Goal: Task Accomplishment & Management: Use online tool/utility

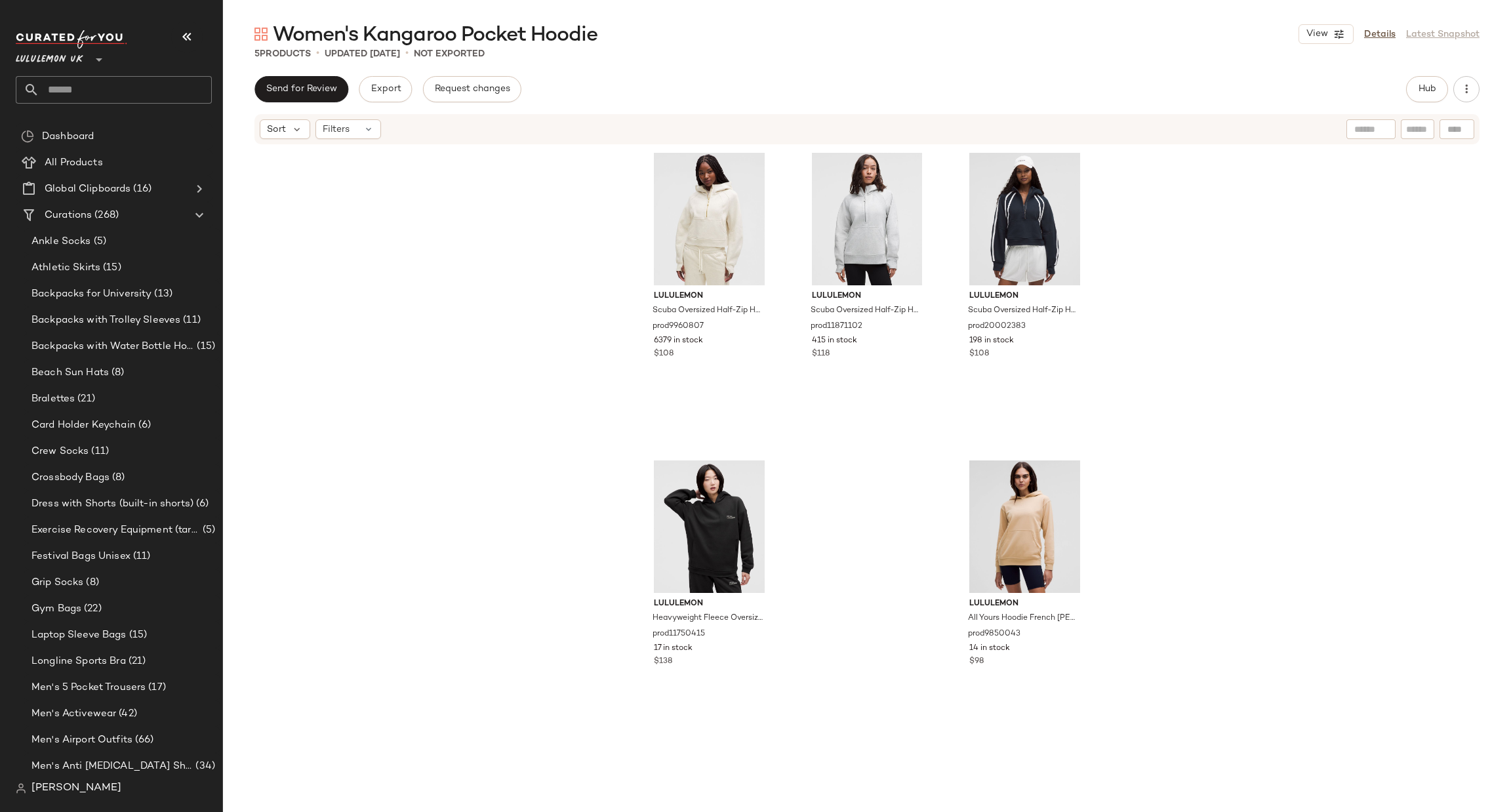
click at [95, 55] on icon at bounding box center [99, 59] width 16 height 16
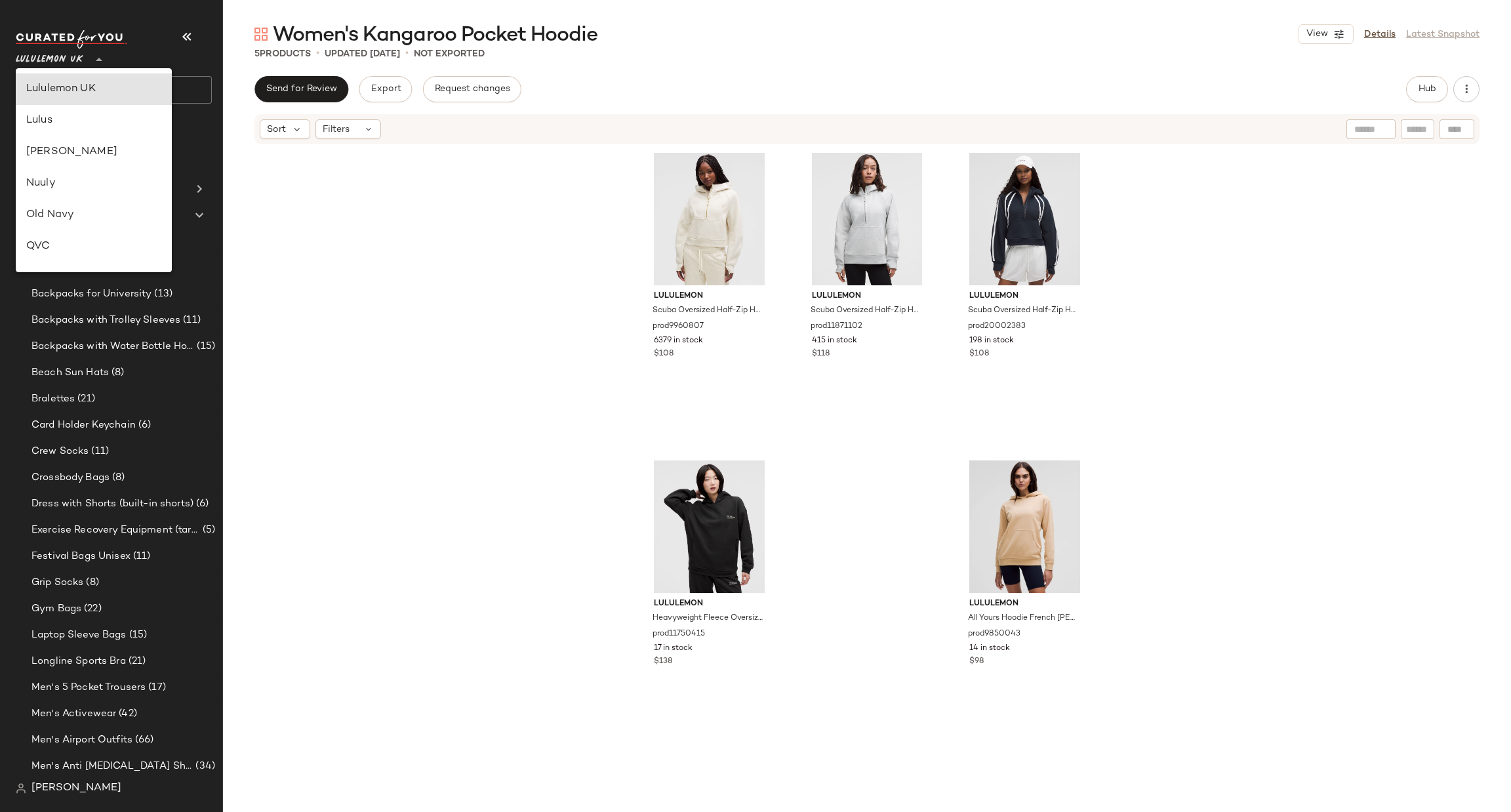
type input "**"
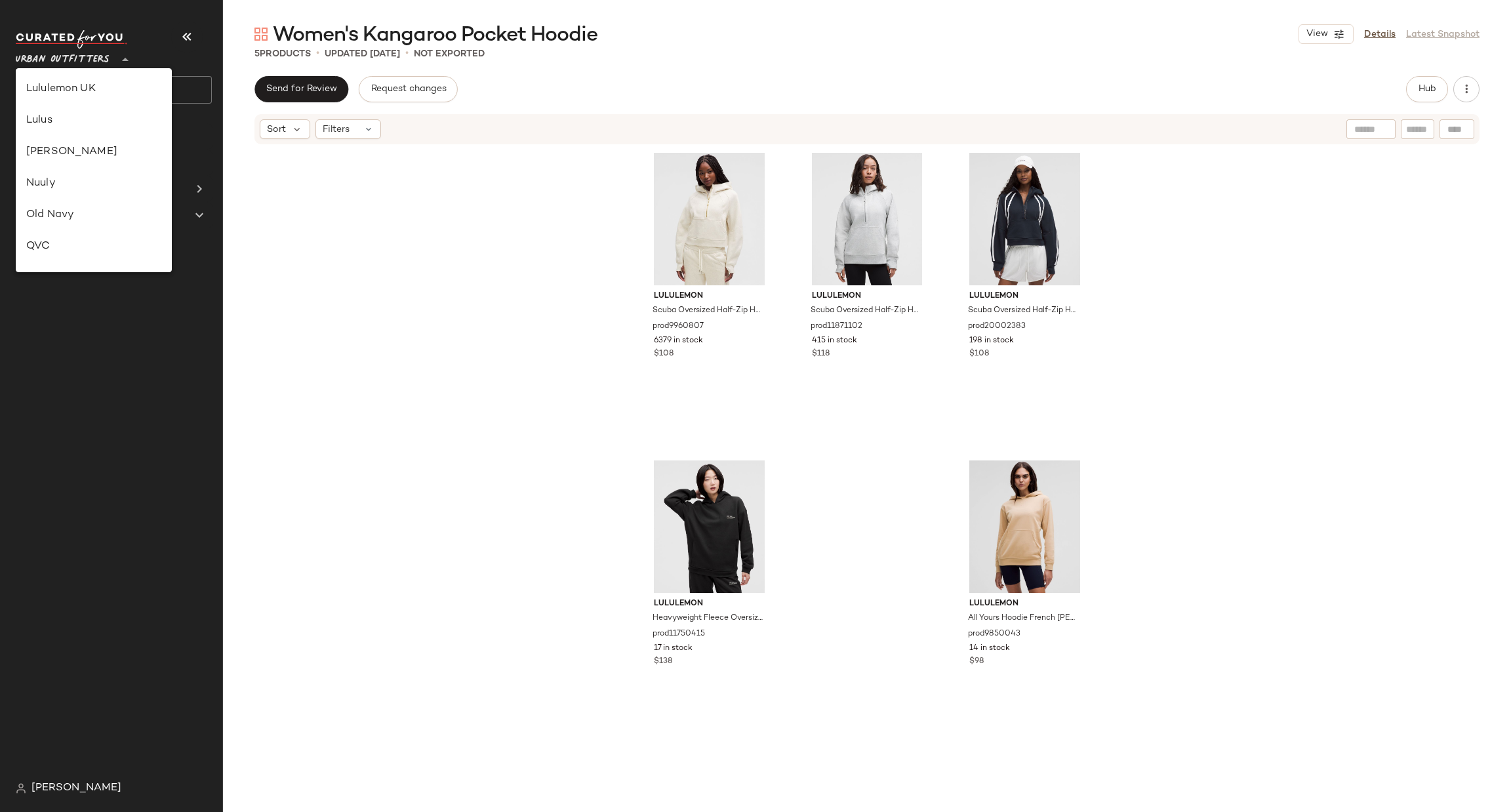
scroll to position [674, 0]
click at [106, 166] on div "Urban Outfitters" at bounding box center [94, 170] width 135 height 16
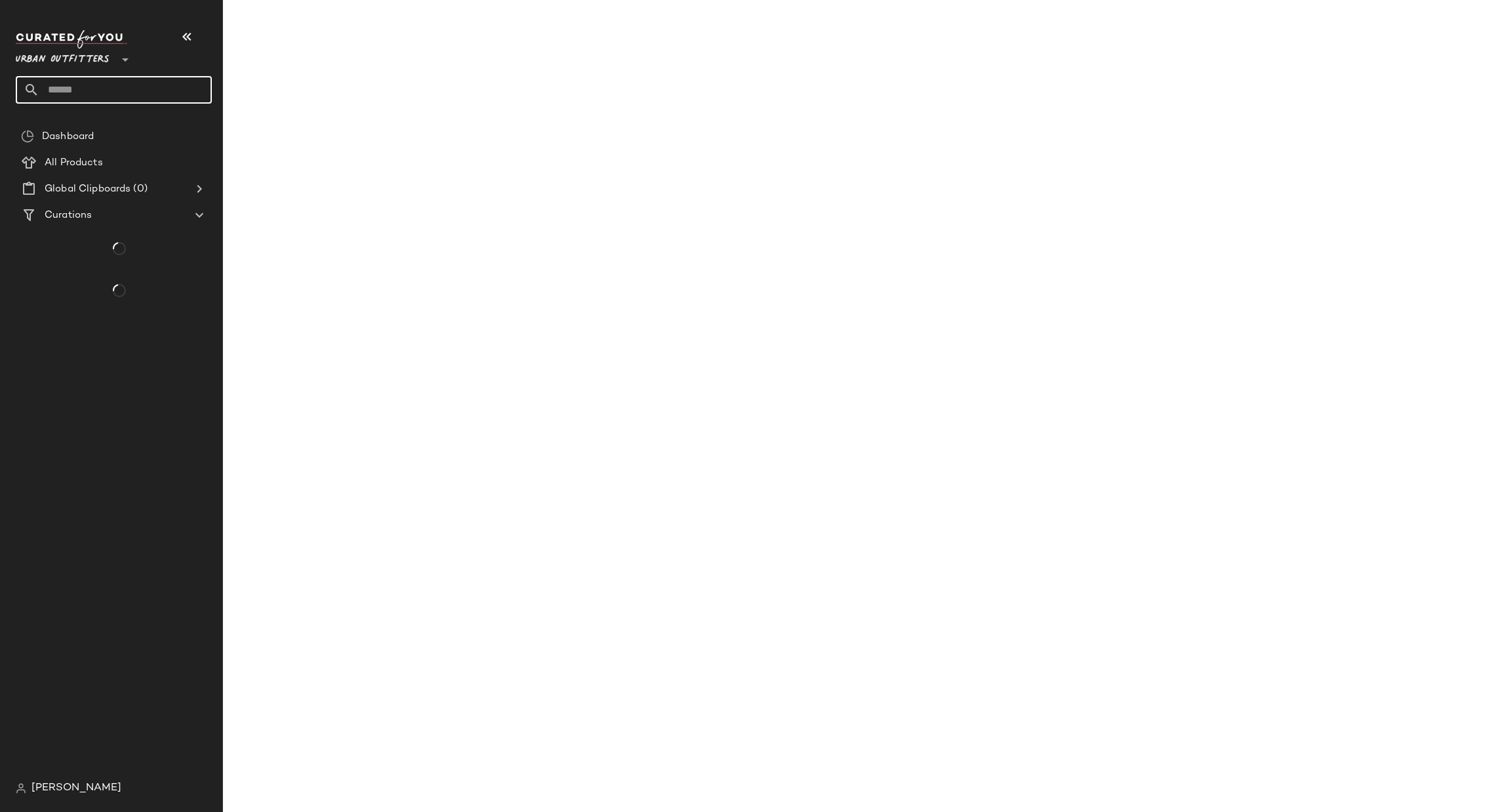
click at [89, 89] on input "text" at bounding box center [126, 90] width 173 height 28
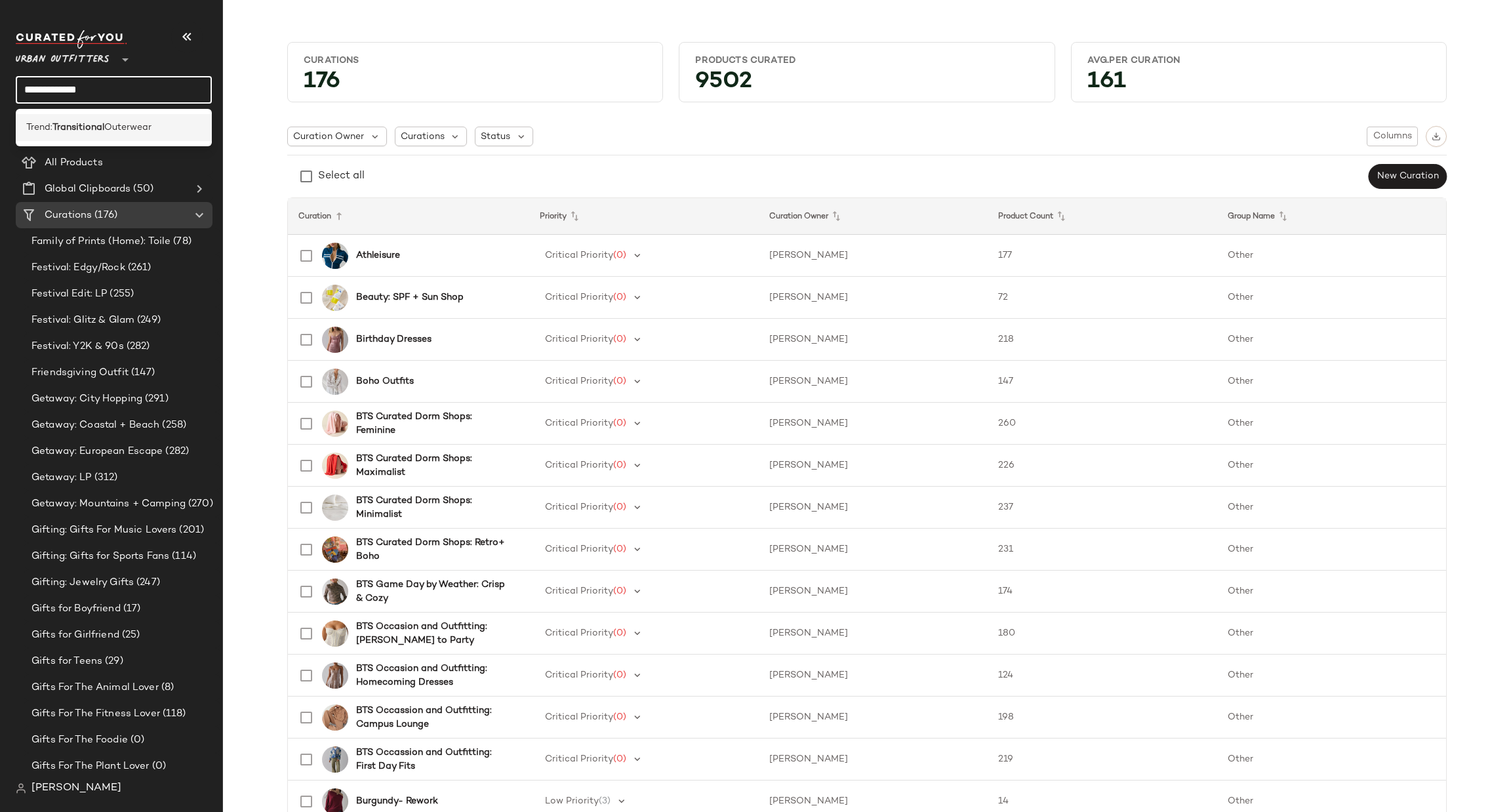
type input "**********"
click at [135, 134] on div "Trend: Transitional Outerwear" at bounding box center [114, 128] width 196 height 27
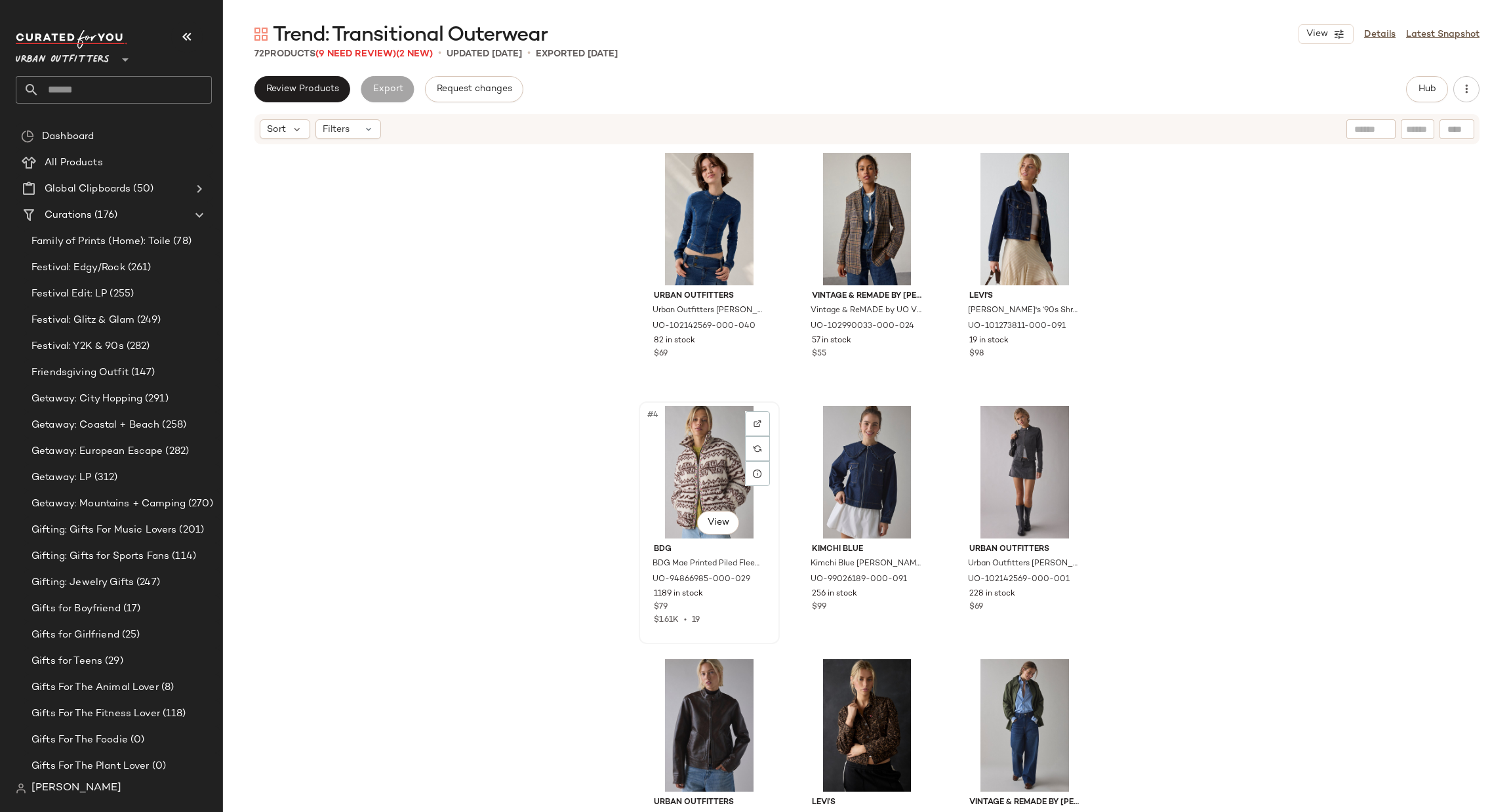
click at [694, 453] on div "#4 View" at bounding box center [709, 472] width 132 height 133
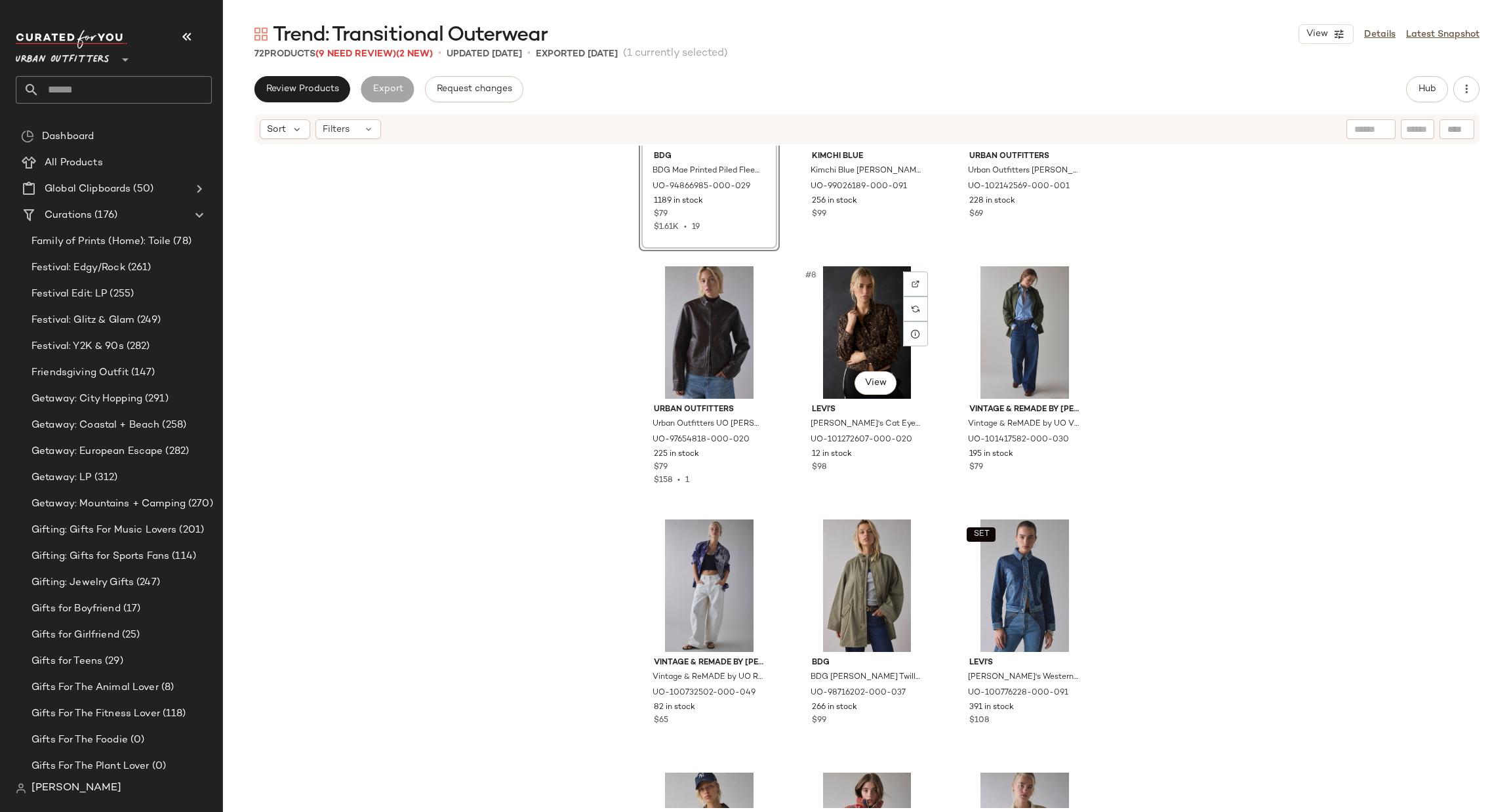
scroll to position [2, 0]
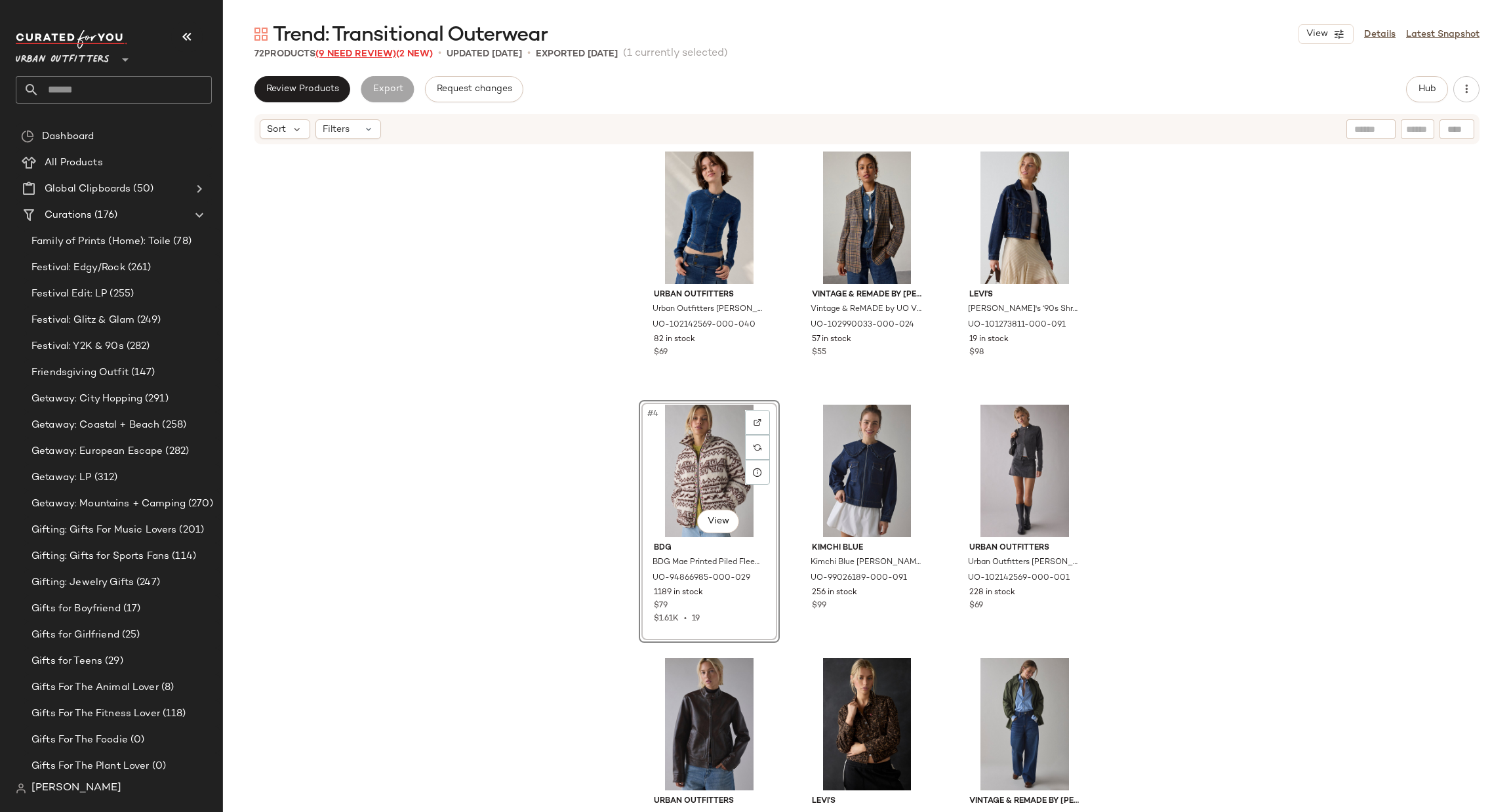
click at [356, 51] on span "(9 Need Review)" at bounding box center [355, 54] width 80 height 10
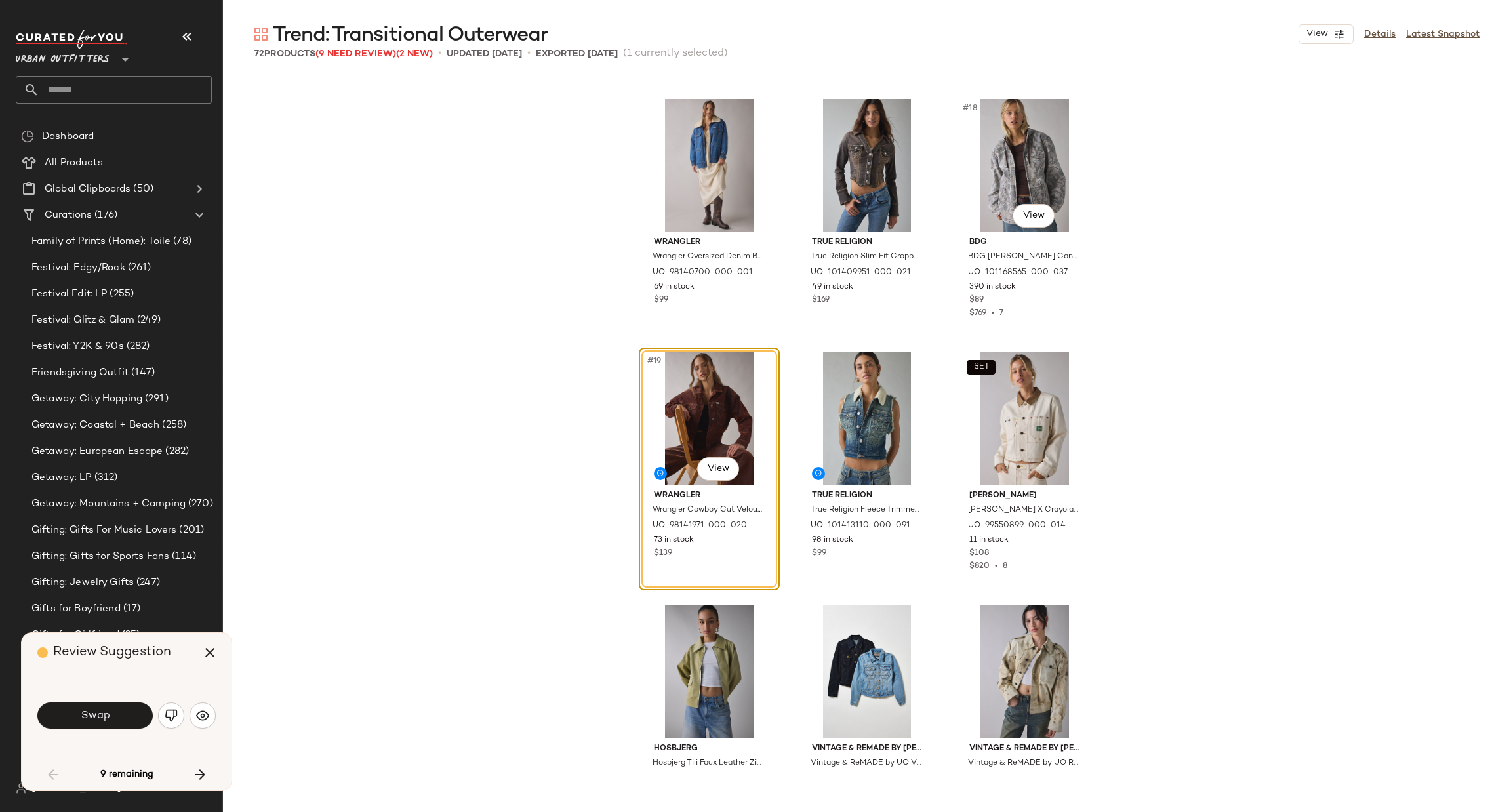
scroll to position [1265, 0]
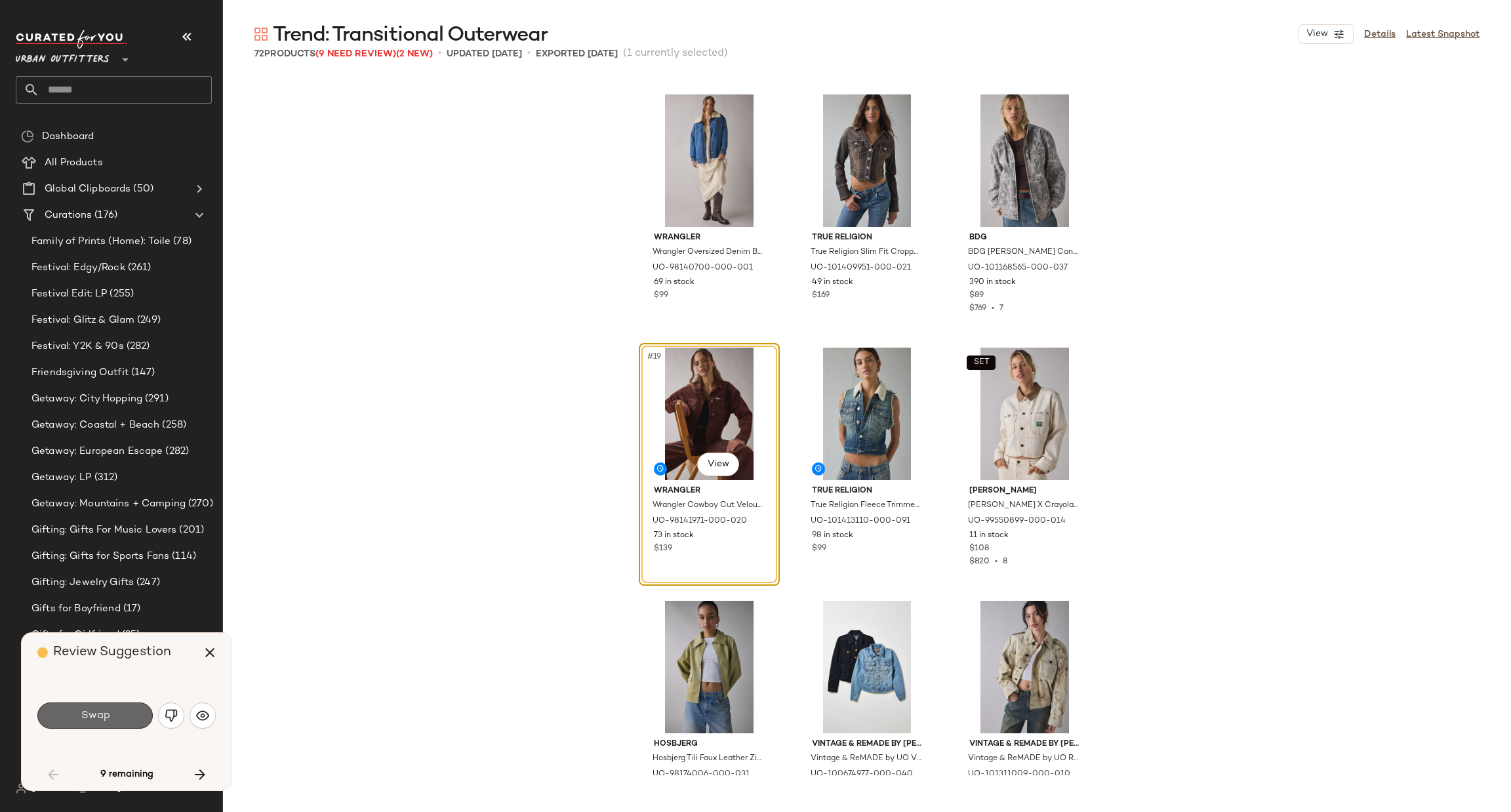
click at [92, 712] on span "Swap" at bounding box center [95, 716] width 30 height 13
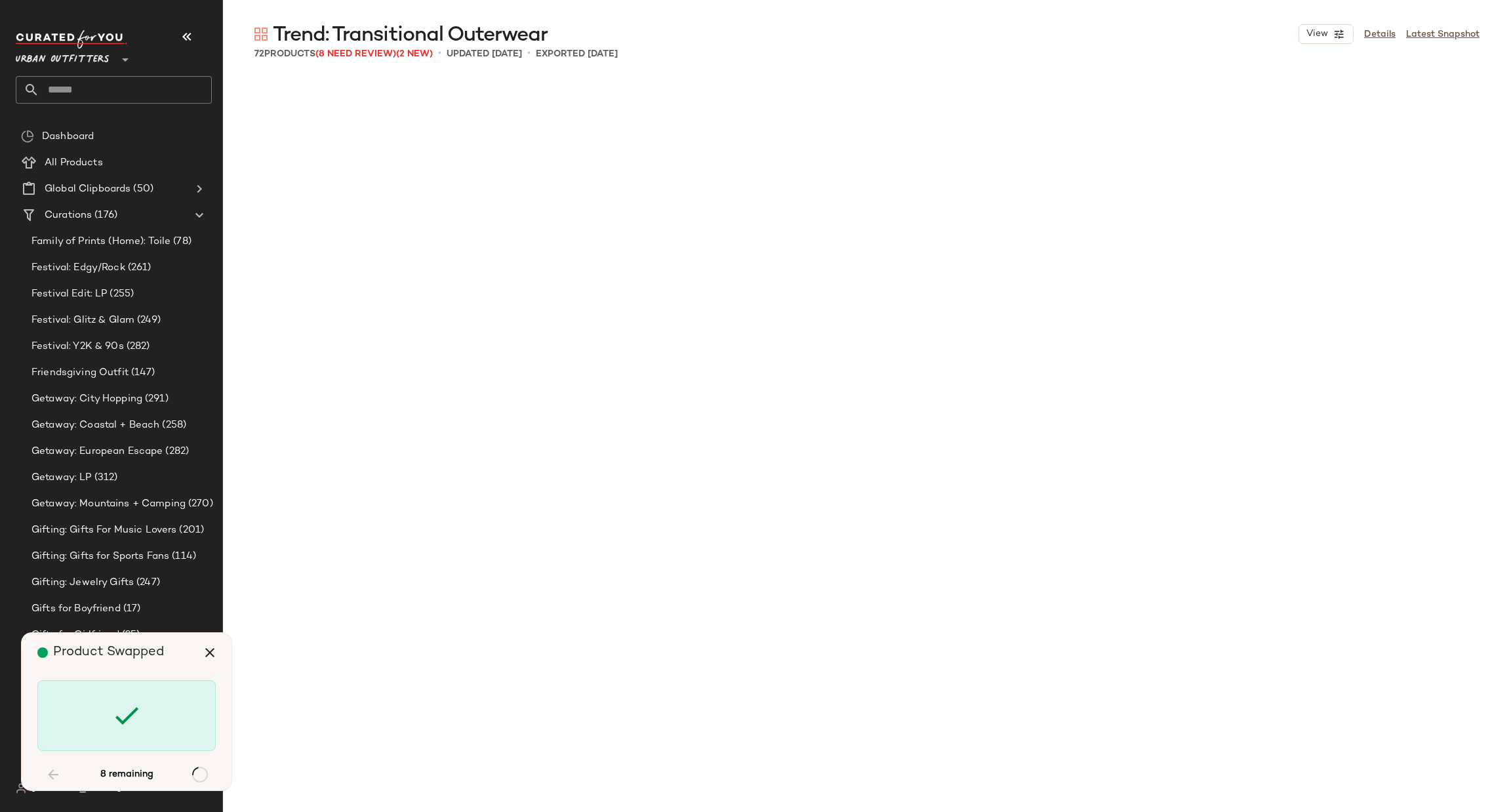
scroll to position [2531, 0]
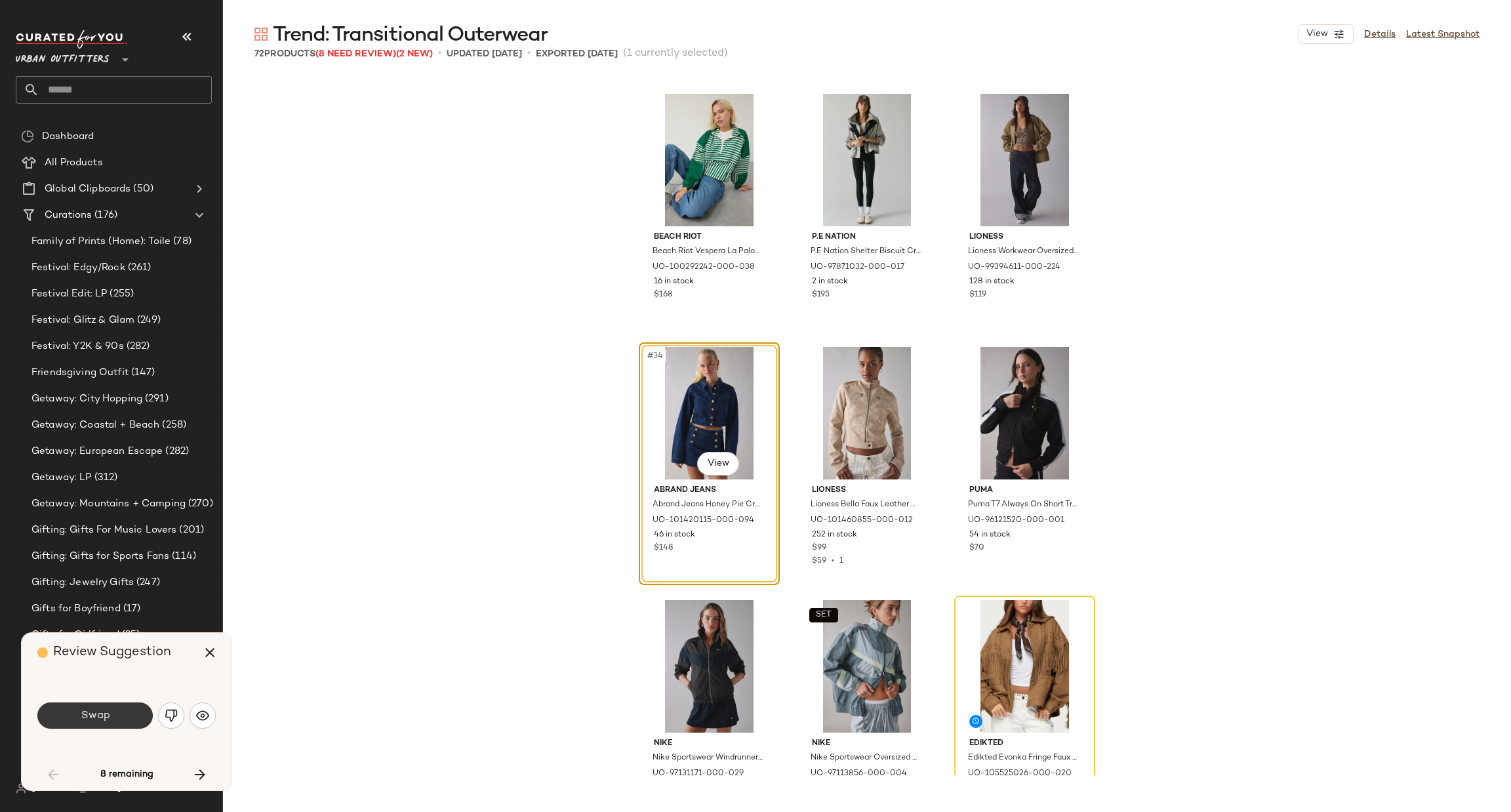
click at [124, 713] on button "Swap" at bounding box center [95, 715] width 115 height 26
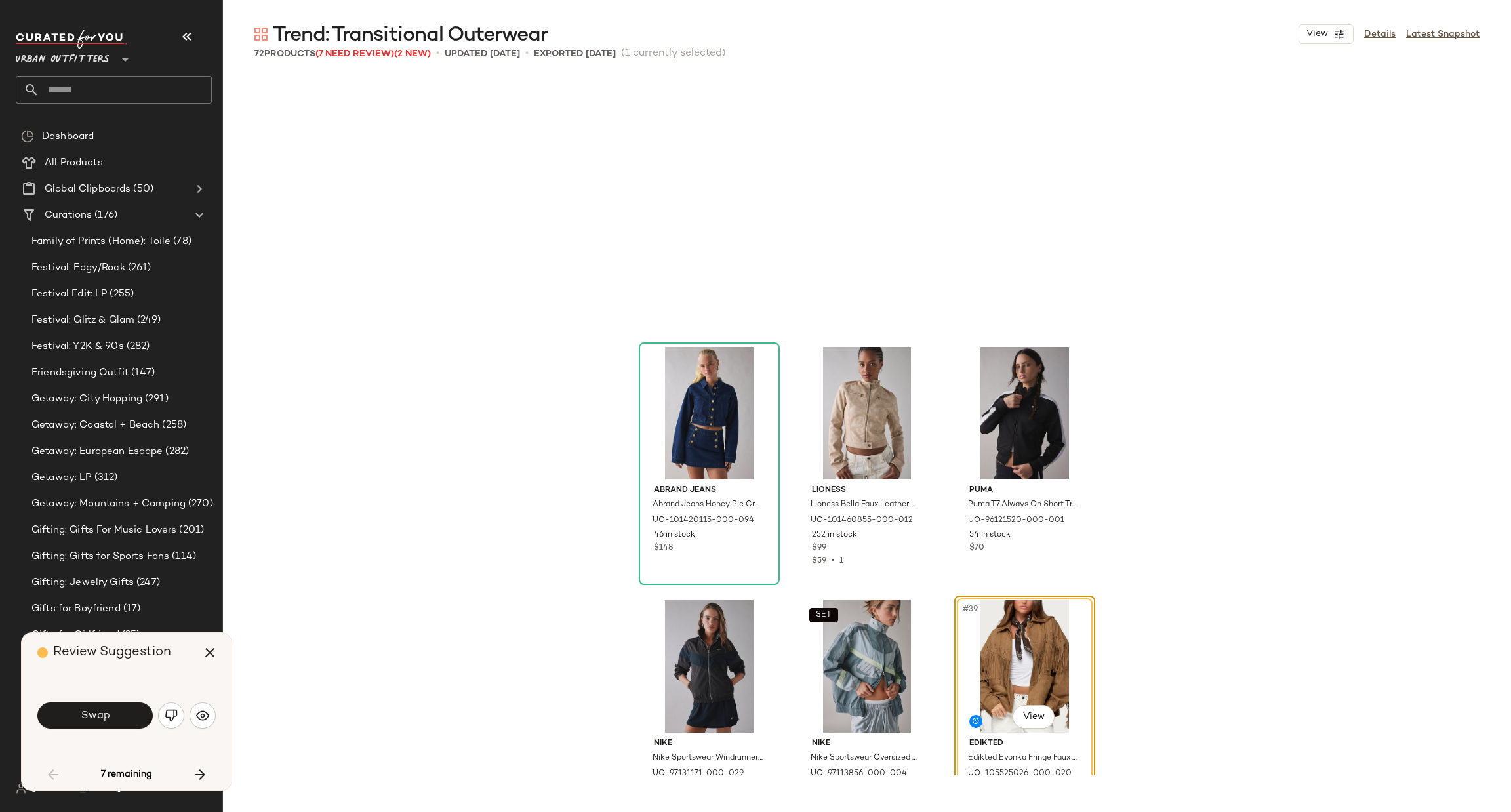
scroll to position [2783, 0]
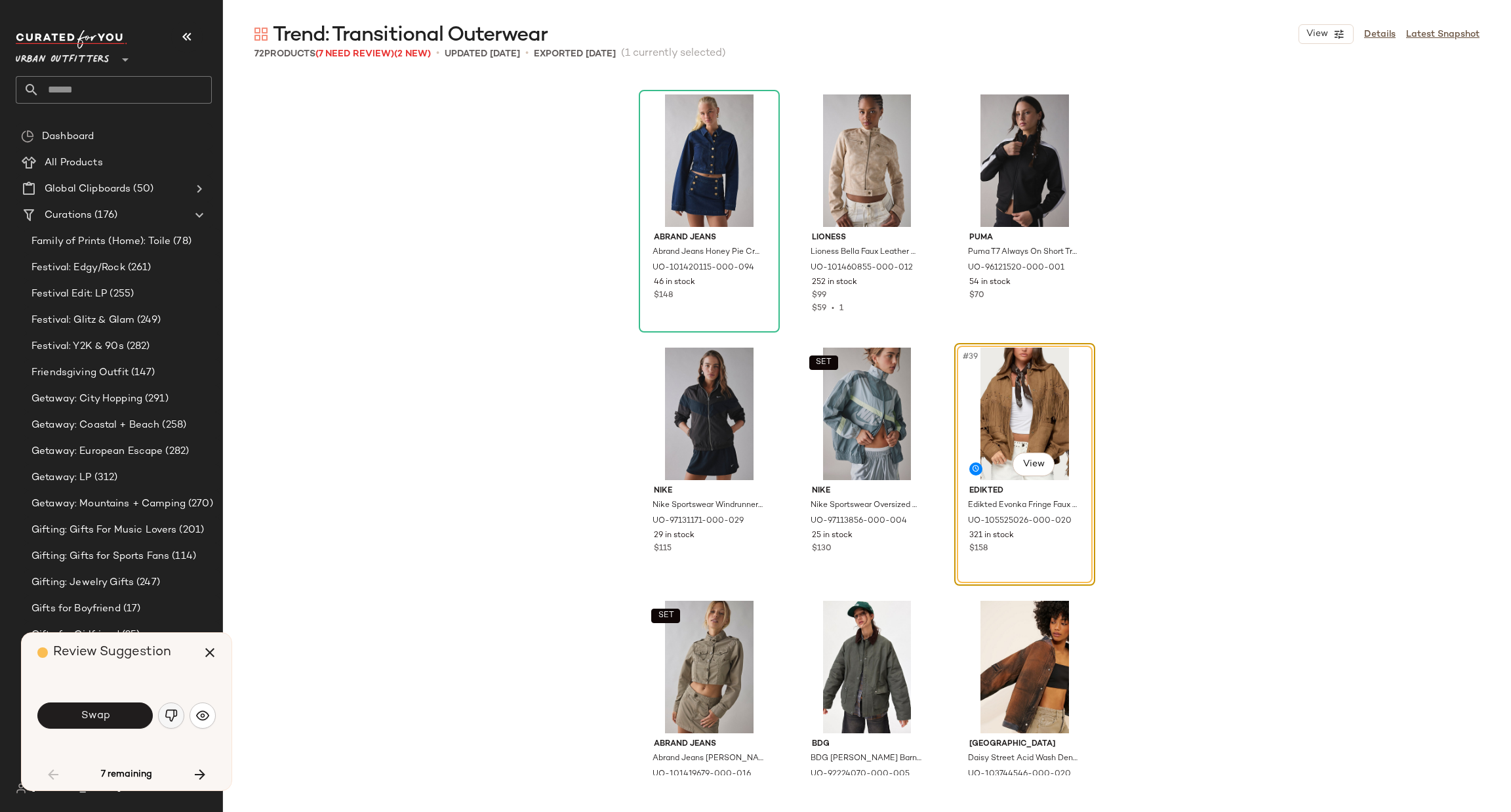
click at [168, 719] on img "button" at bounding box center [172, 716] width 14 height 14
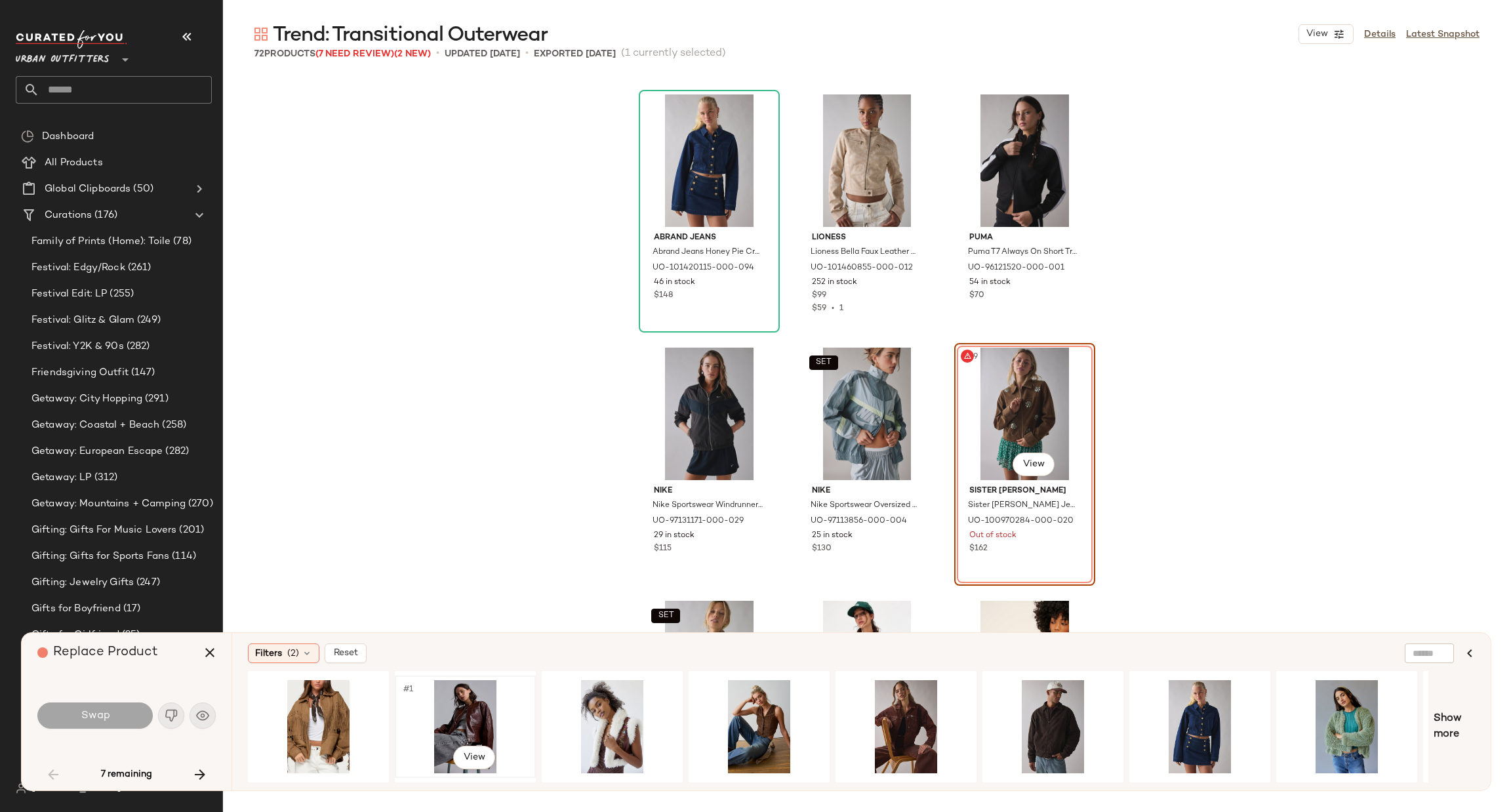
click at [450, 716] on div "#1 View" at bounding box center [465, 727] width 132 height 93
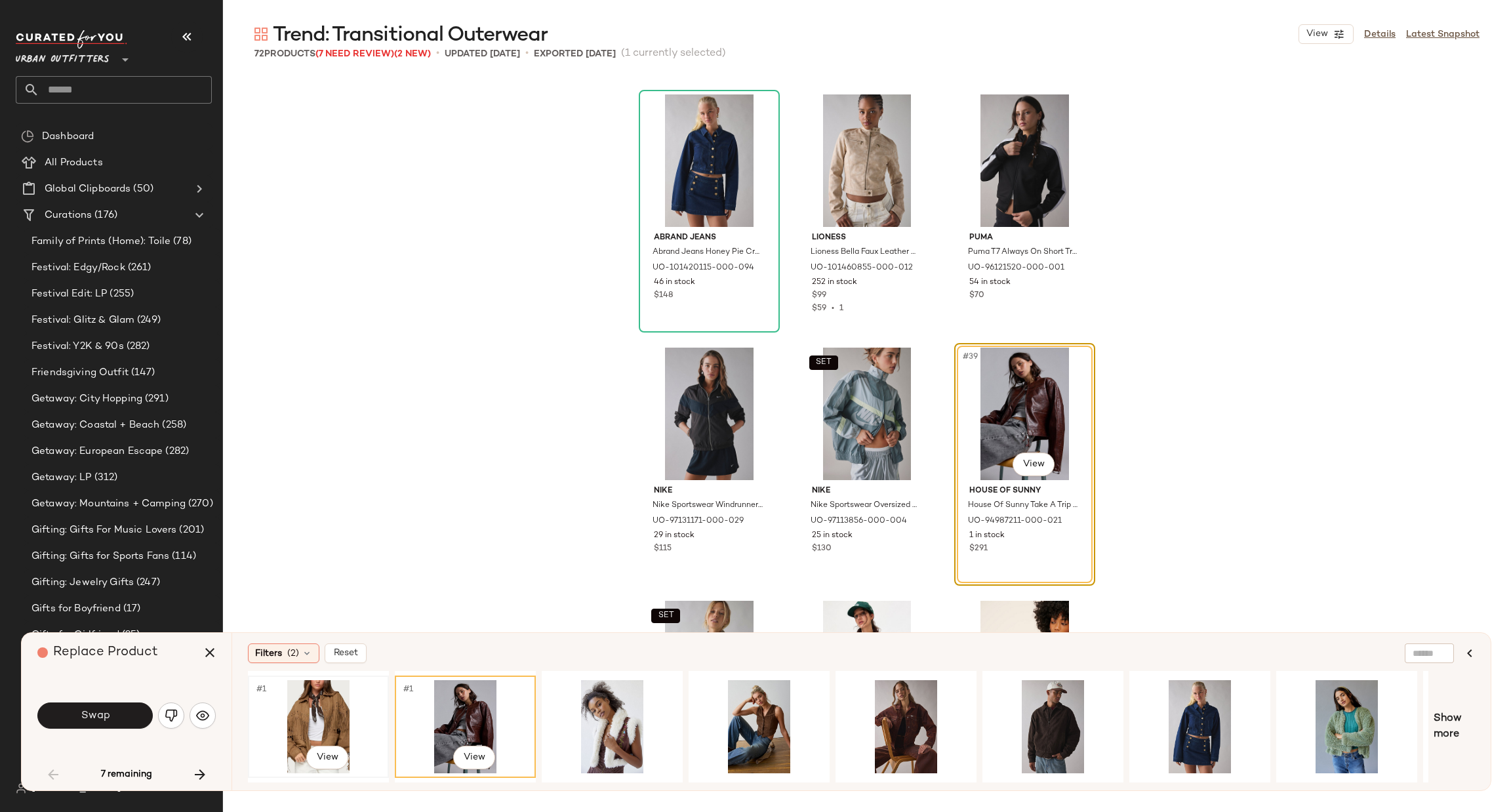
click at [349, 705] on div "#1 View" at bounding box center [318, 727] width 132 height 93
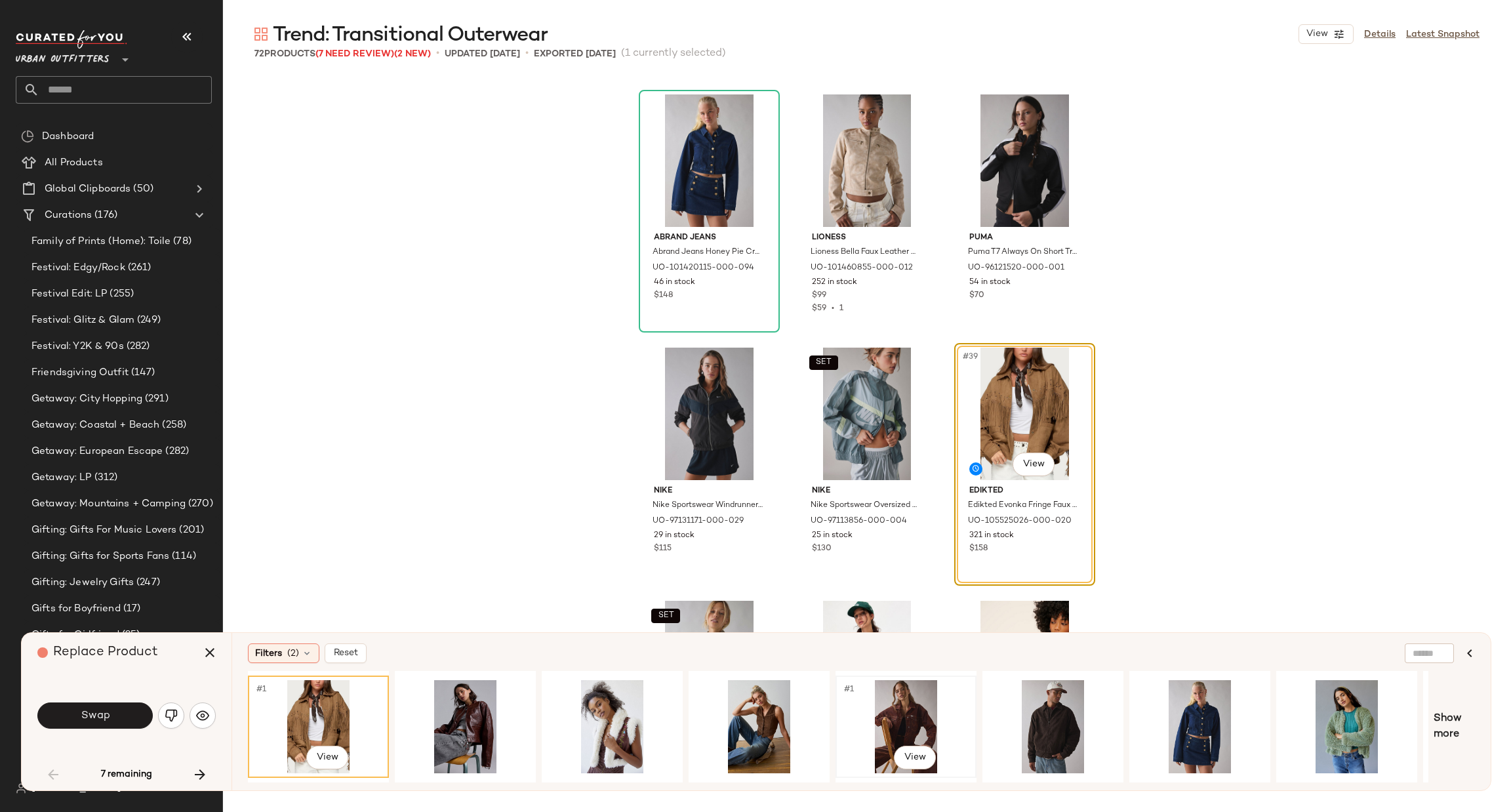
click at [891, 713] on div "#1 View" at bounding box center [906, 727] width 132 height 93
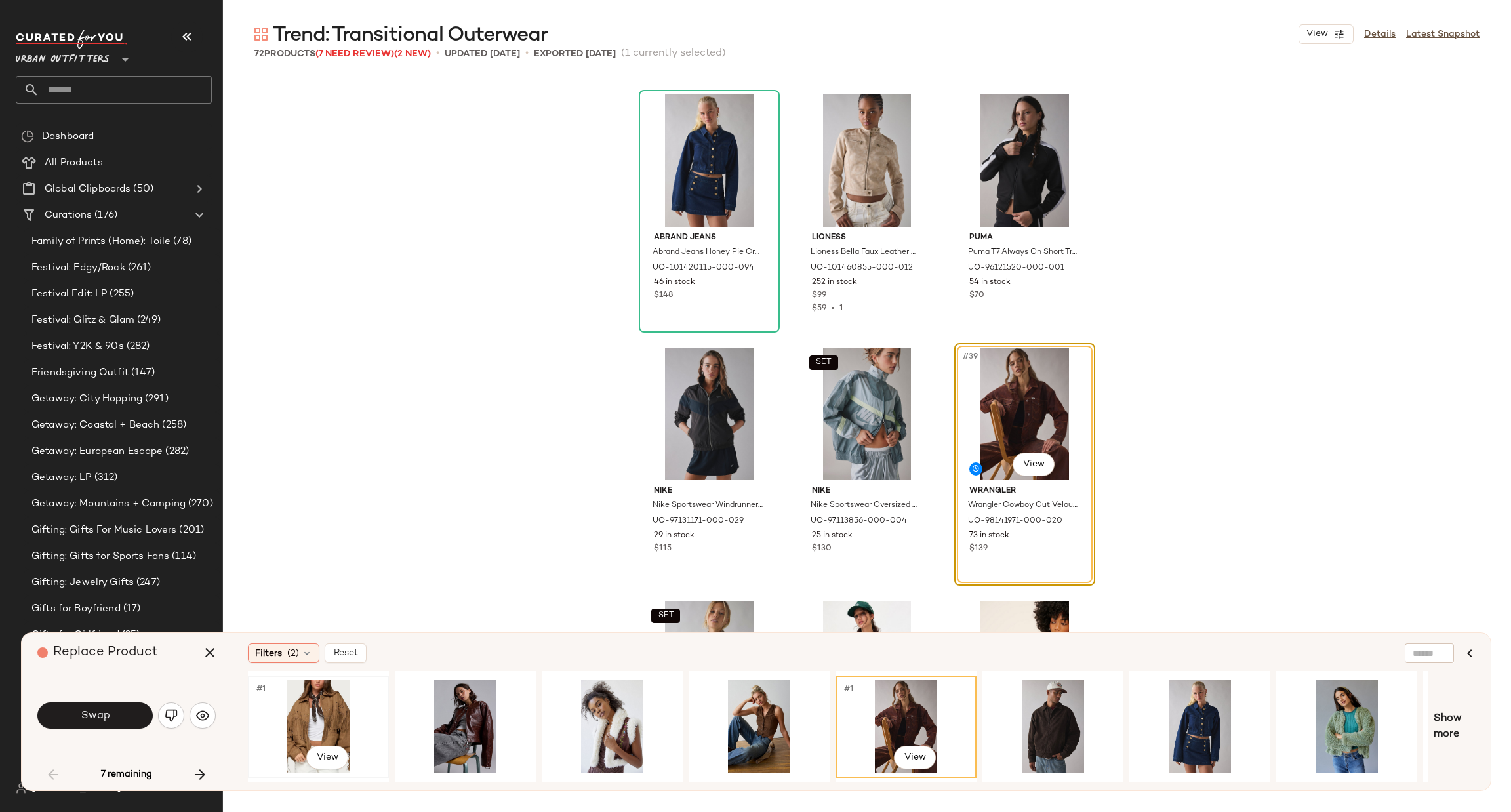
click at [349, 702] on div "#1 View" at bounding box center [318, 727] width 132 height 93
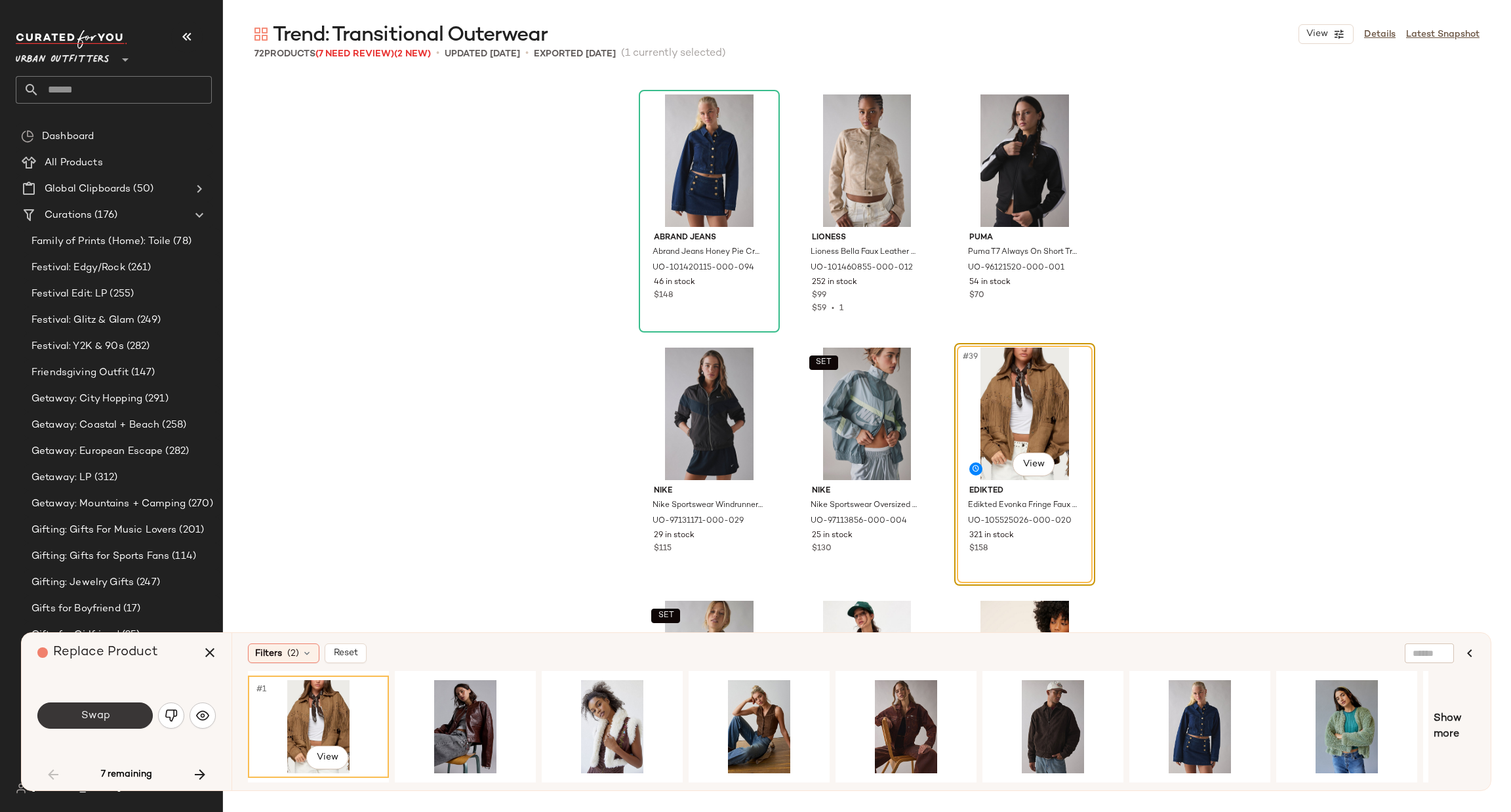
click at [132, 710] on button "Swap" at bounding box center [95, 715] width 115 height 26
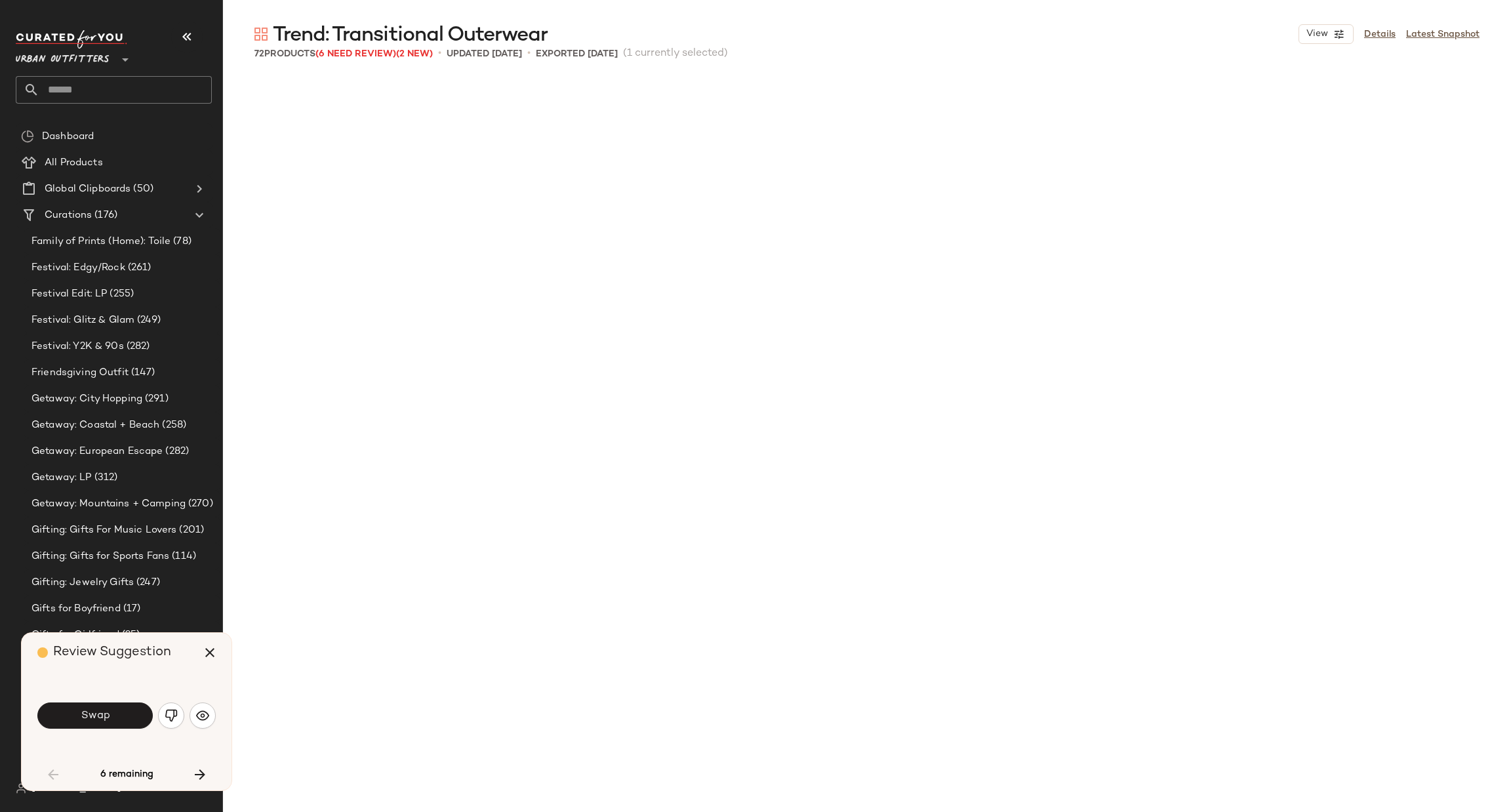
scroll to position [3542, 0]
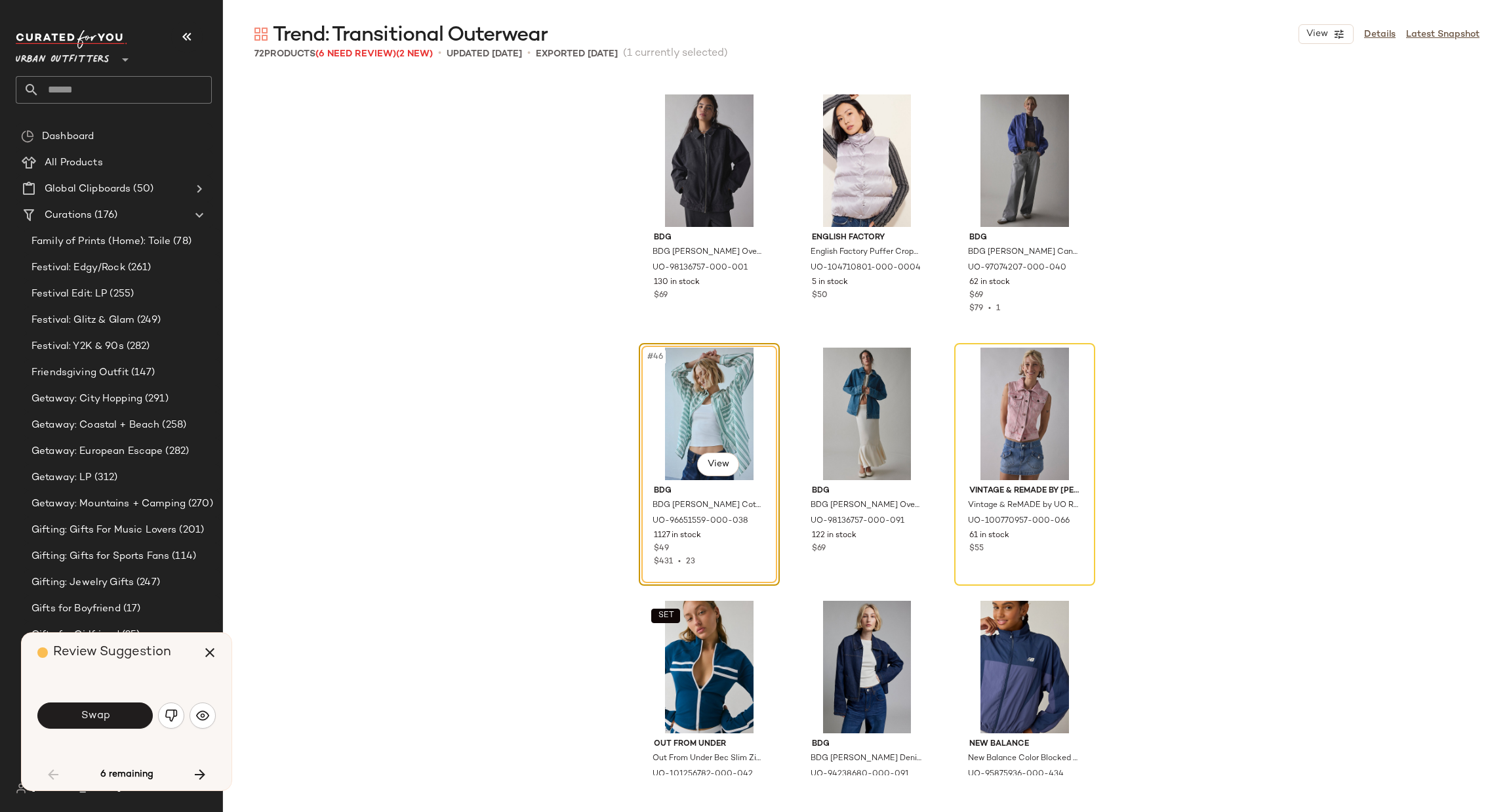
click at [173, 711] on img "button" at bounding box center [172, 716] width 14 height 14
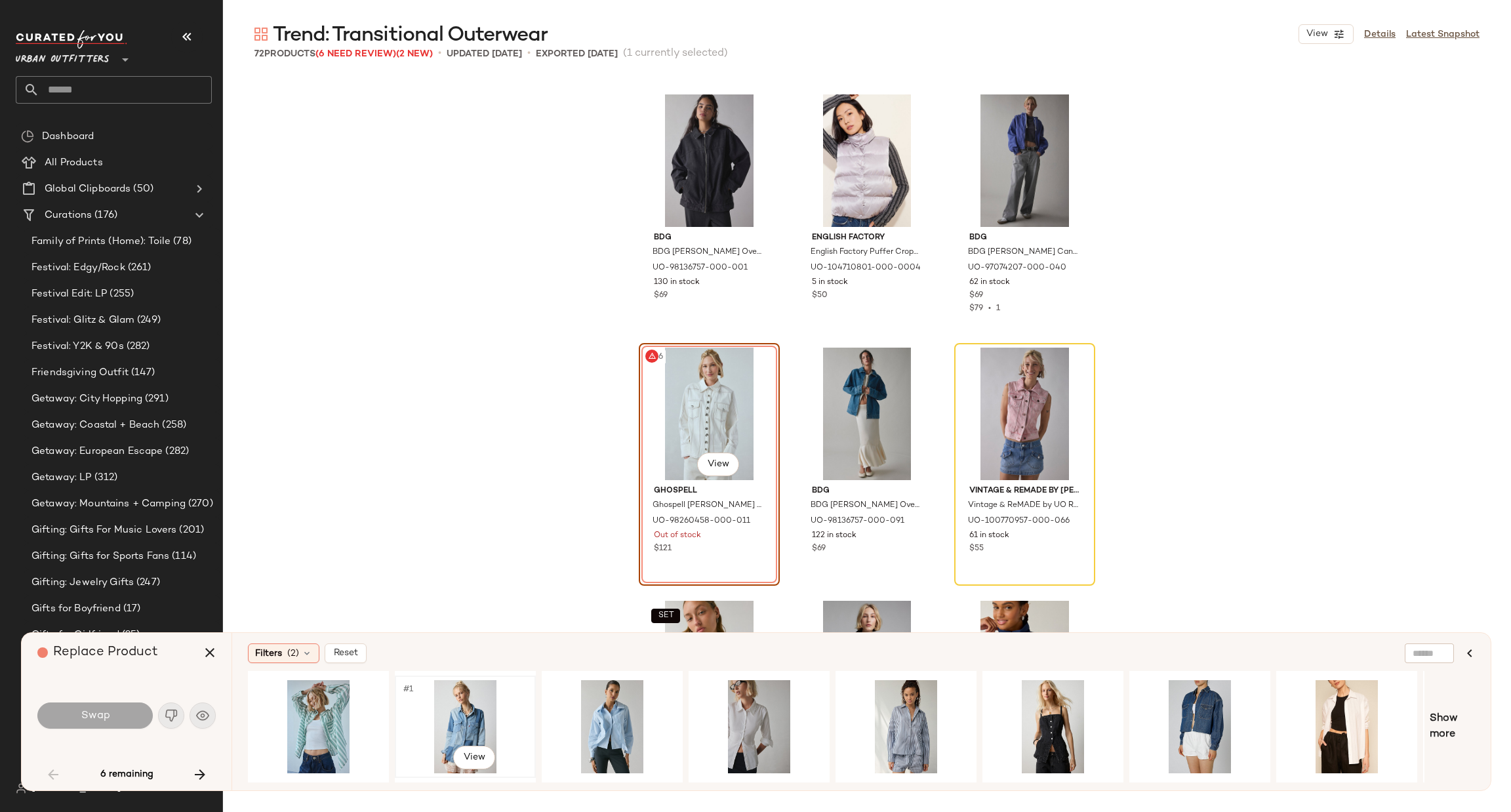
click at [463, 702] on div "#1 View" at bounding box center [465, 727] width 132 height 93
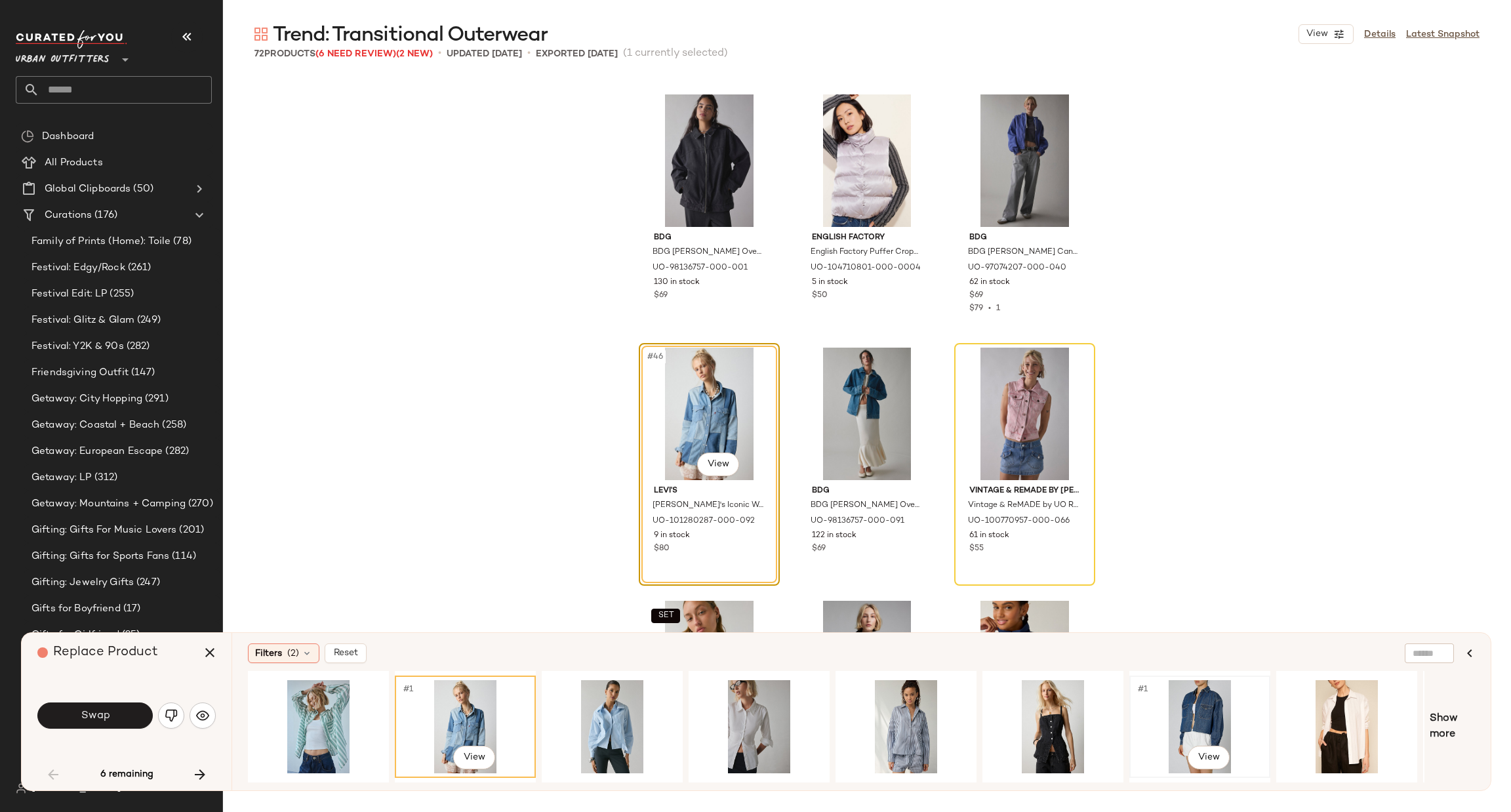
click at [1171, 713] on div "#1 View" at bounding box center [1200, 727] width 132 height 93
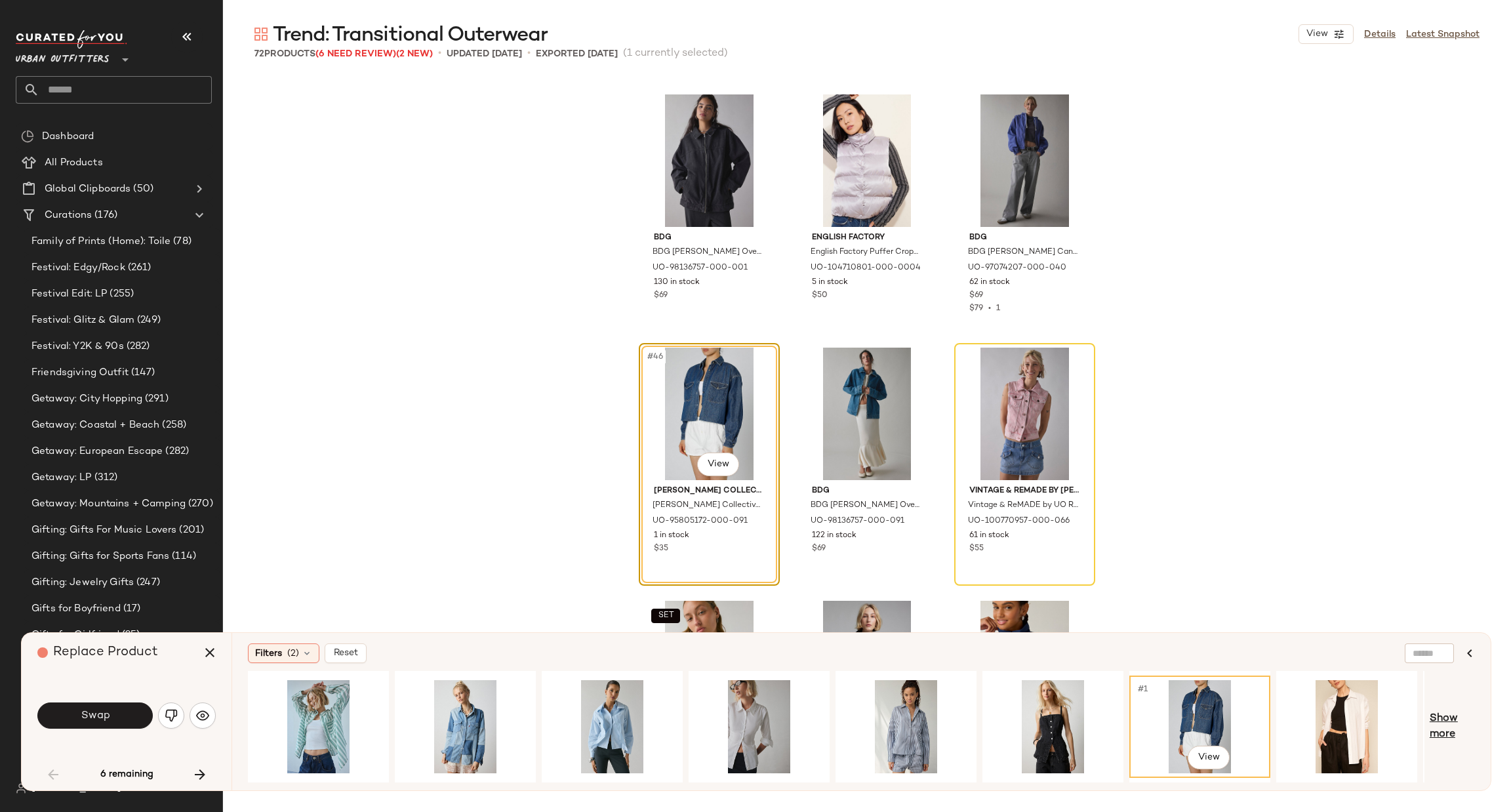
click at [1441, 721] on span "Show more" at bounding box center [1452, 726] width 45 height 31
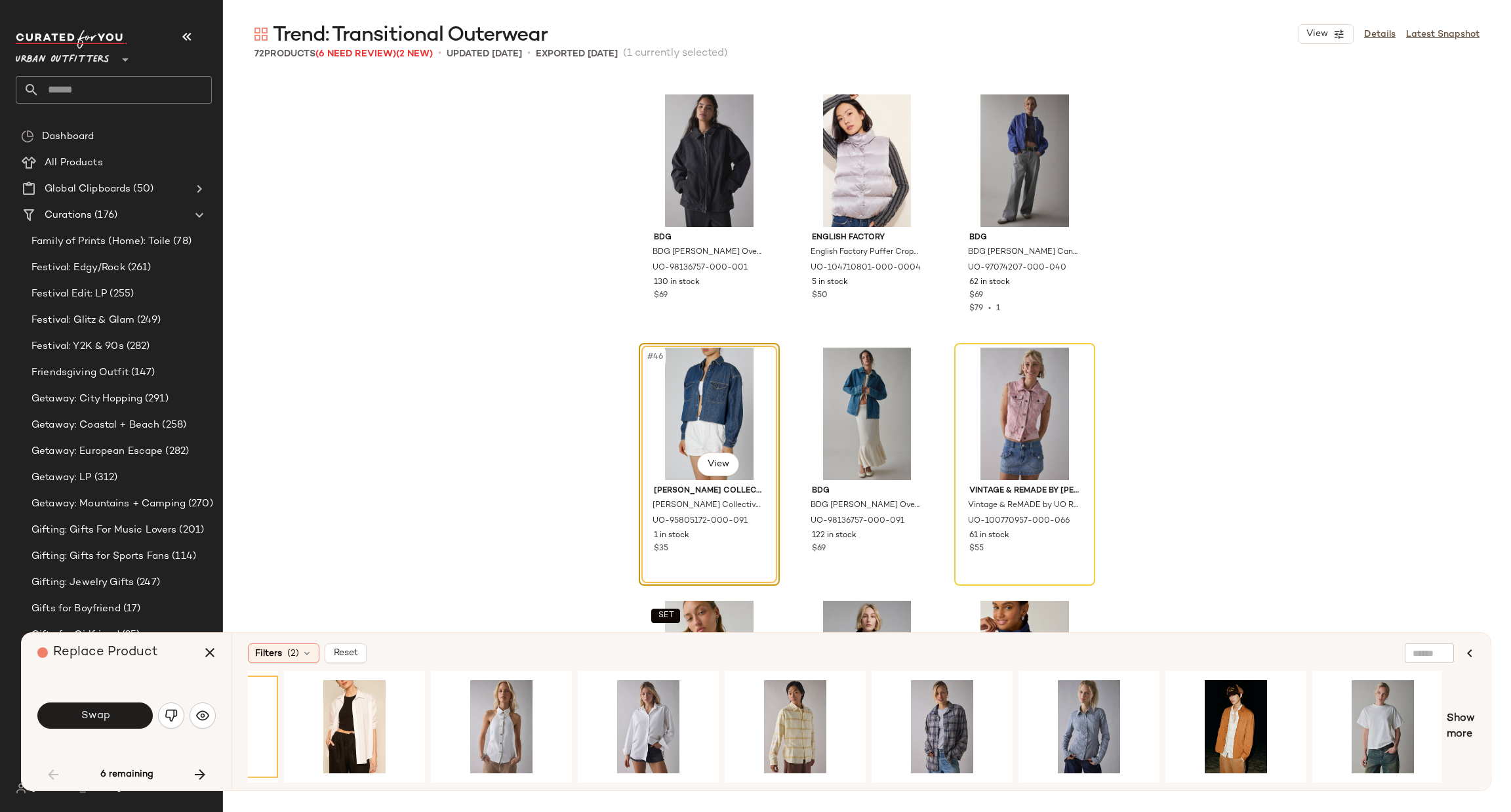
scroll to position [0, 1012]
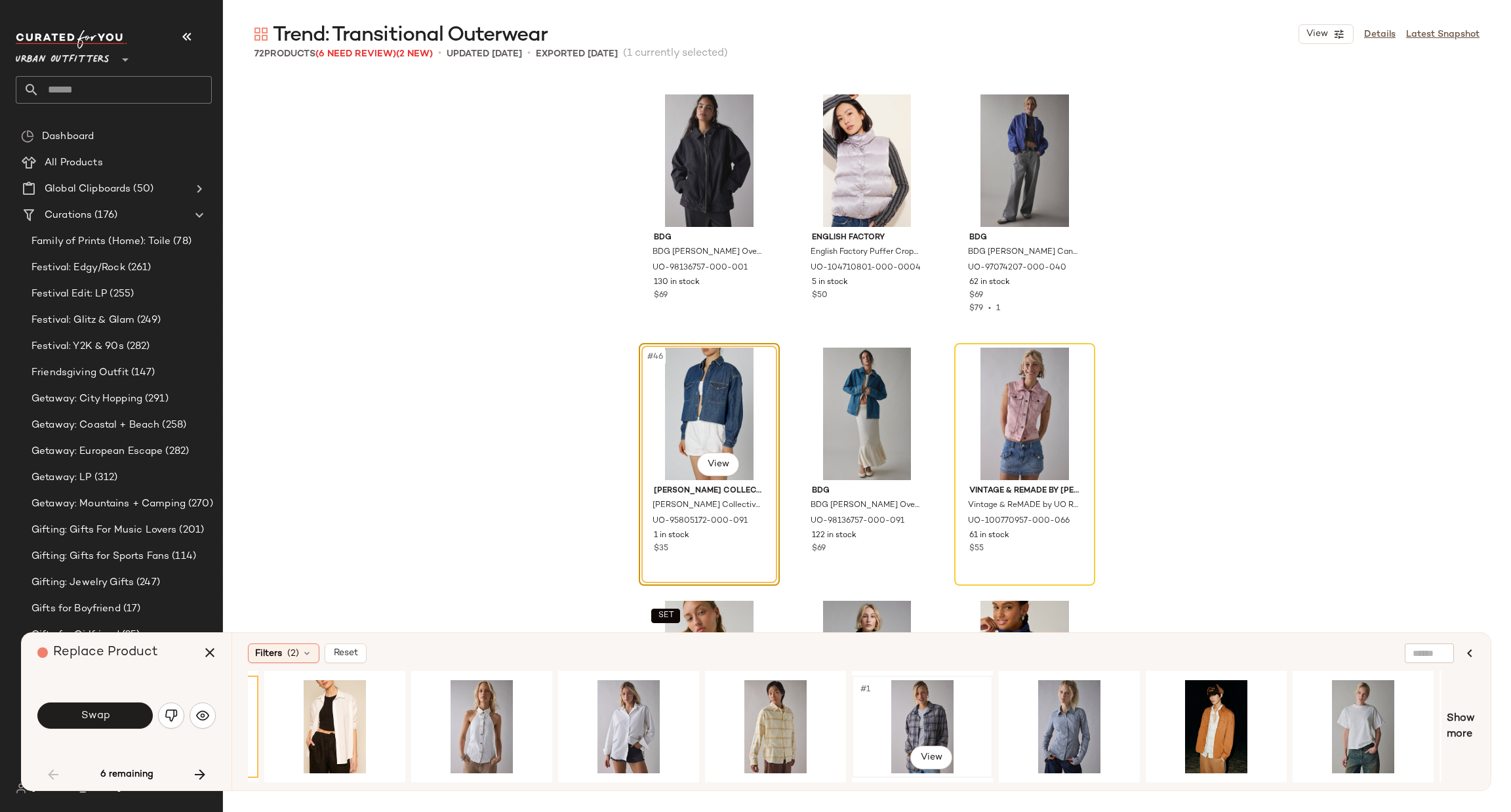
click at [936, 695] on div "#1 View" at bounding box center [922, 727] width 132 height 93
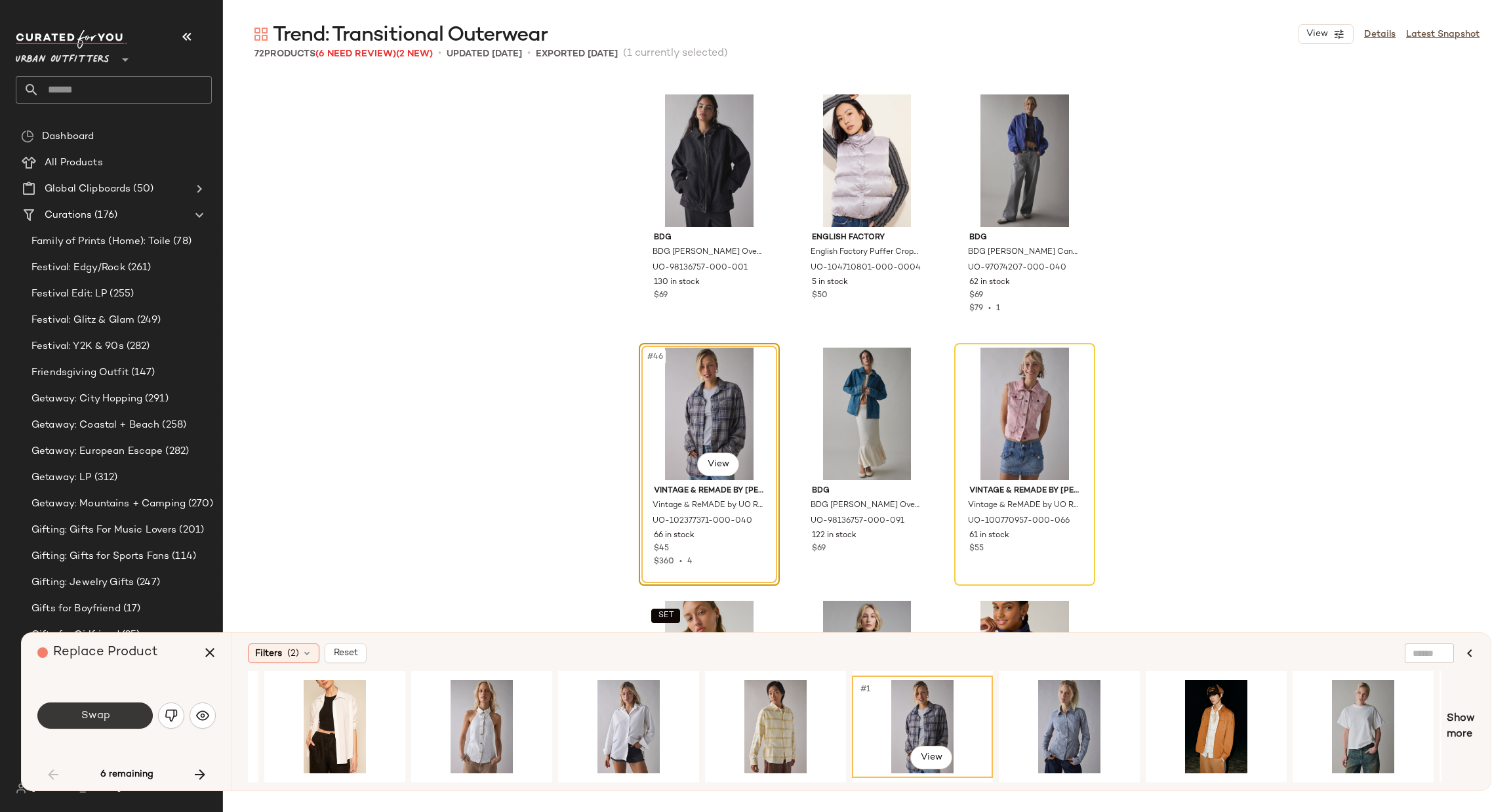
click at [117, 716] on button "Swap" at bounding box center [95, 715] width 115 height 26
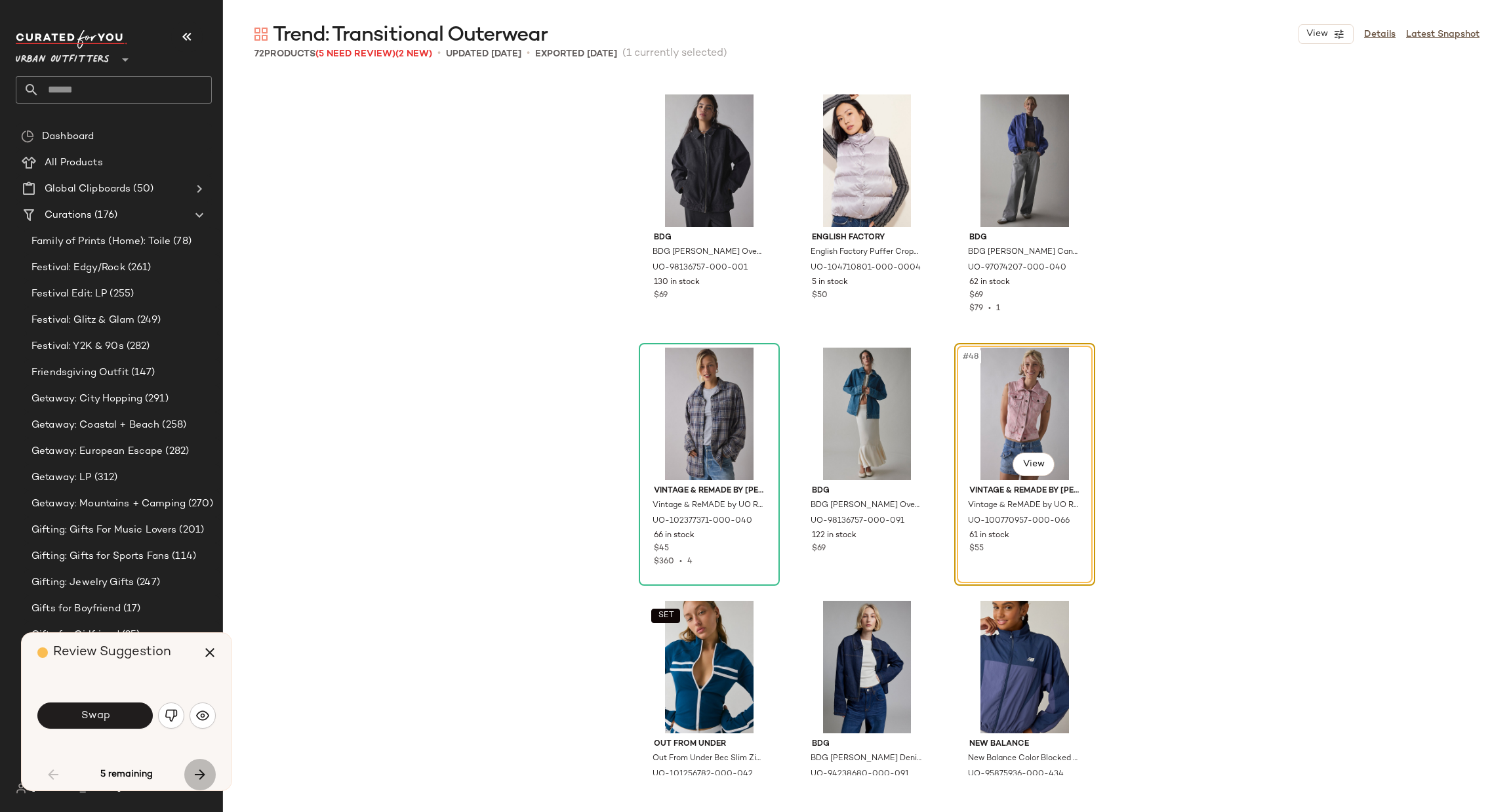
click at [192, 778] on icon "button" at bounding box center [200, 774] width 16 height 16
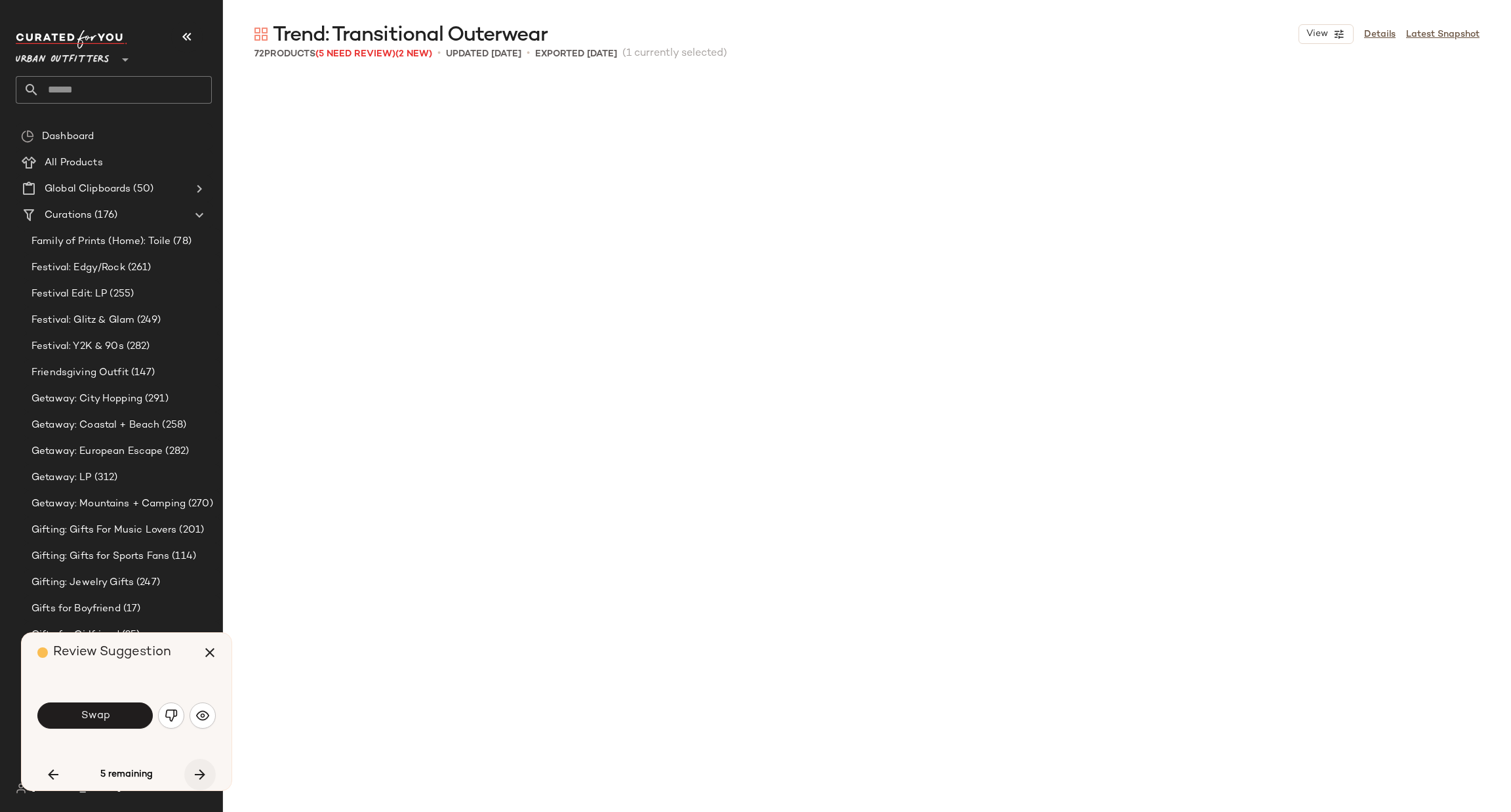
scroll to position [4301, 0]
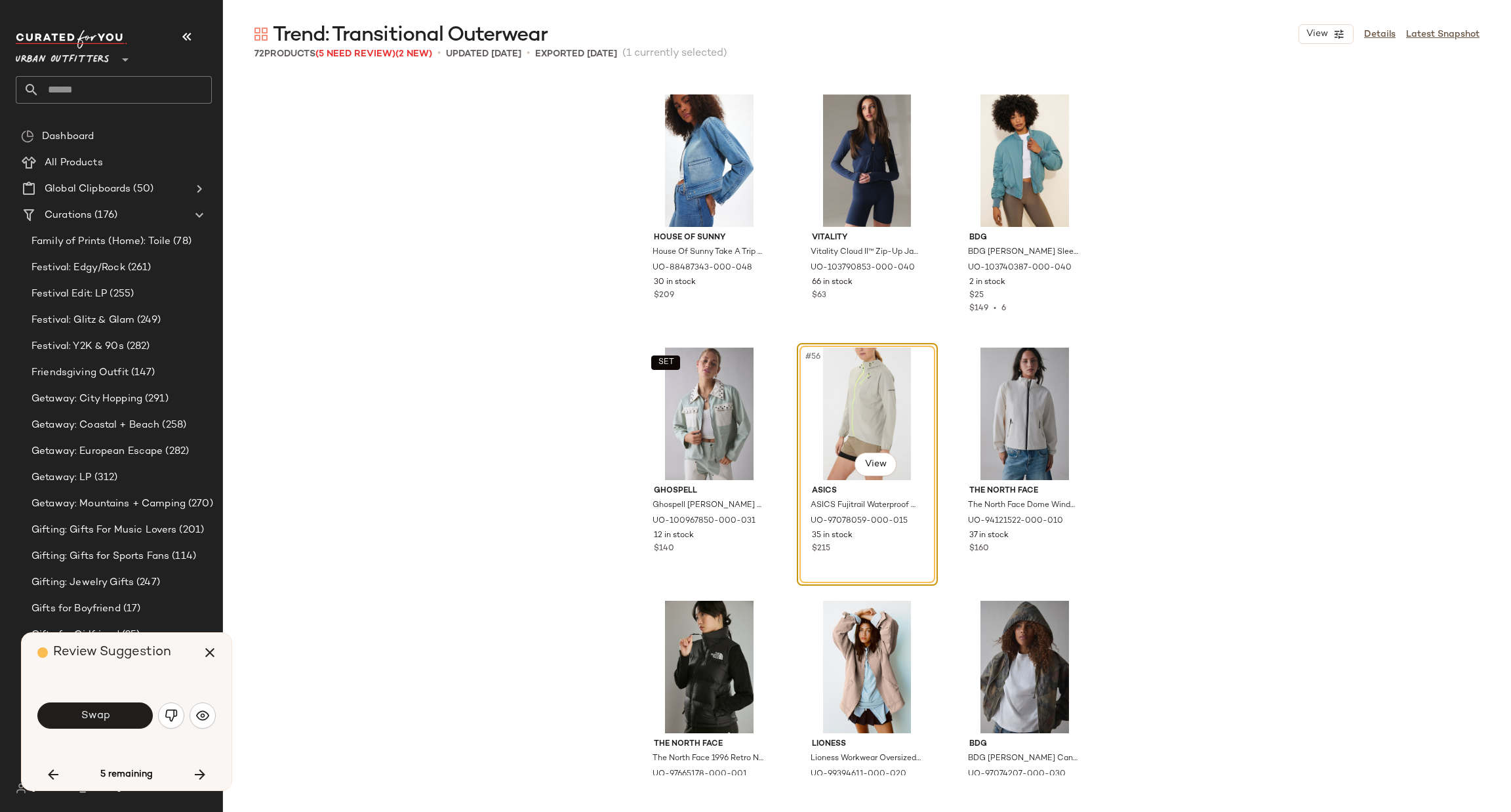
click at [45, 776] on button "button" at bounding box center [52, 774] width 31 height 31
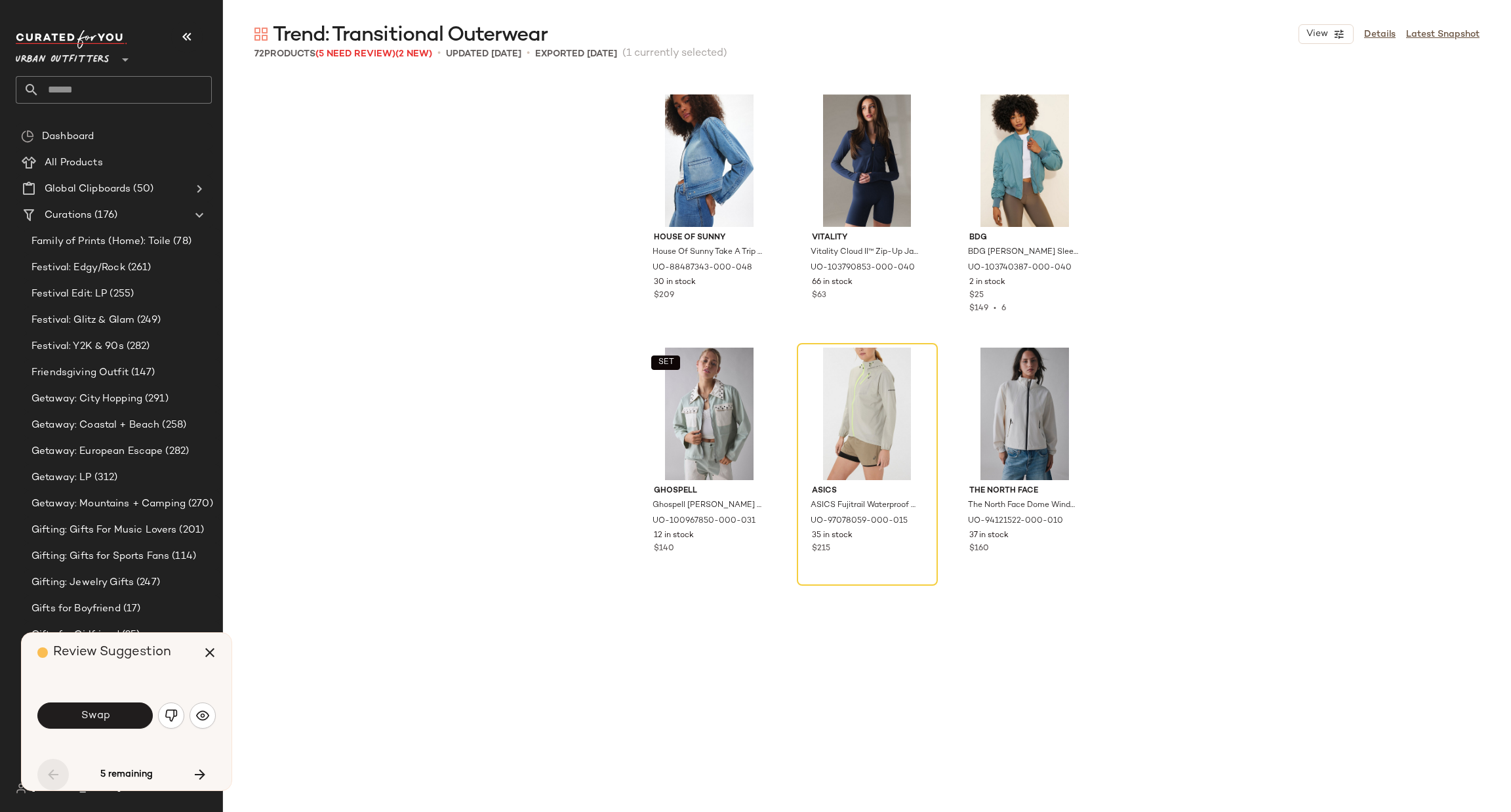
scroll to position [3542, 0]
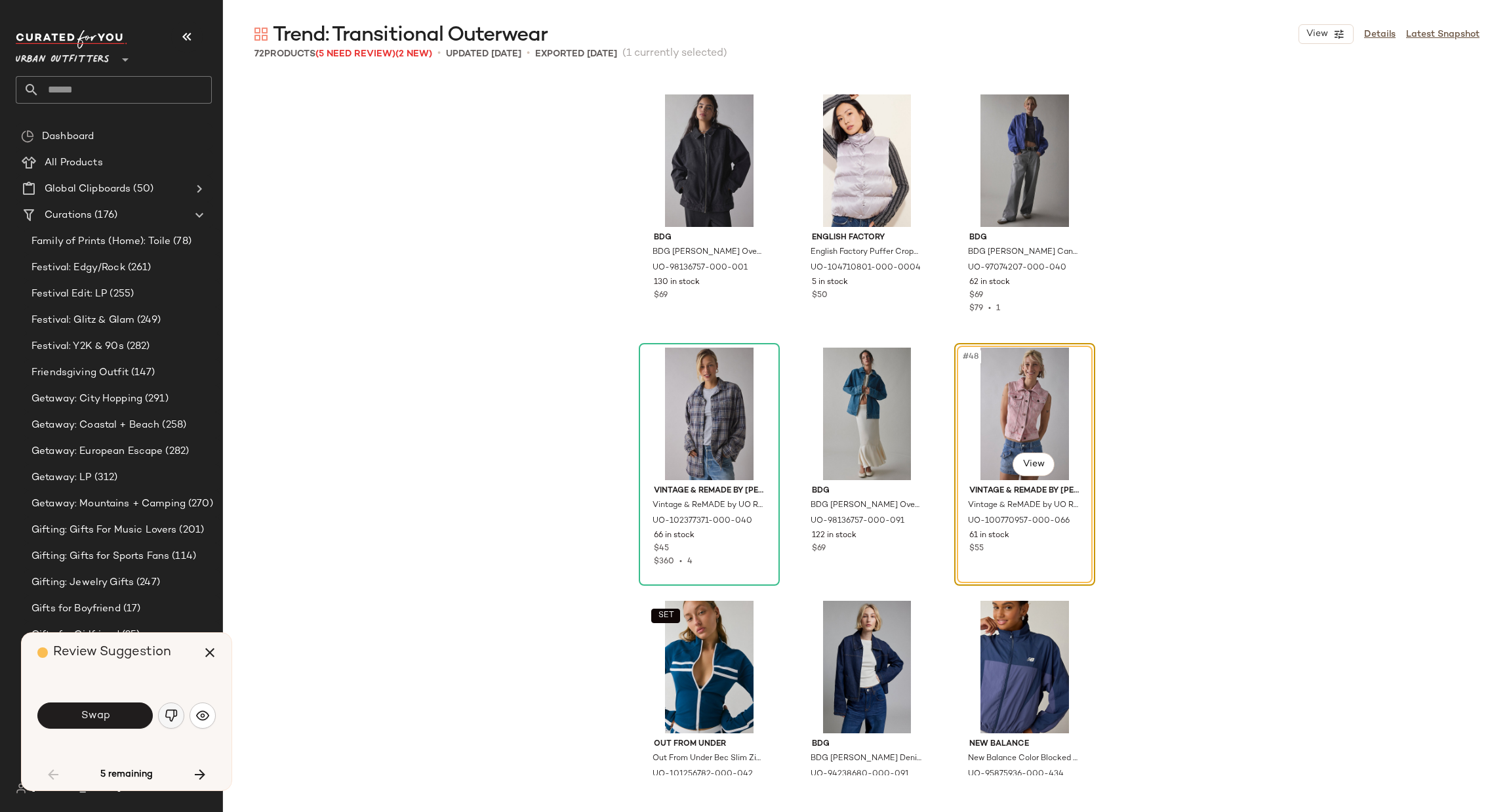
click at [173, 713] on img "button" at bounding box center [172, 716] width 14 height 14
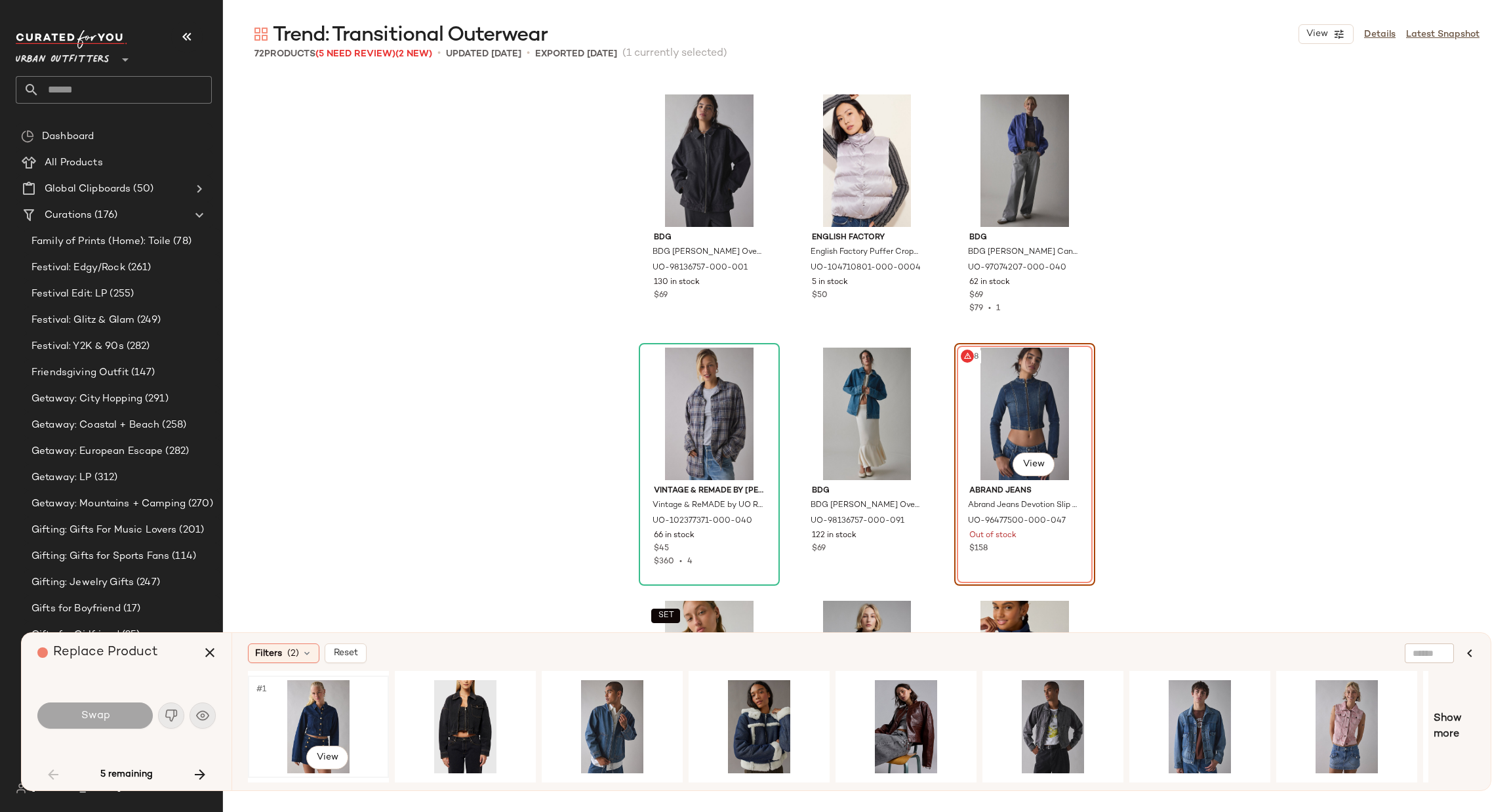
click at [302, 710] on div "#1 View" at bounding box center [318, 727] width 132 height 93
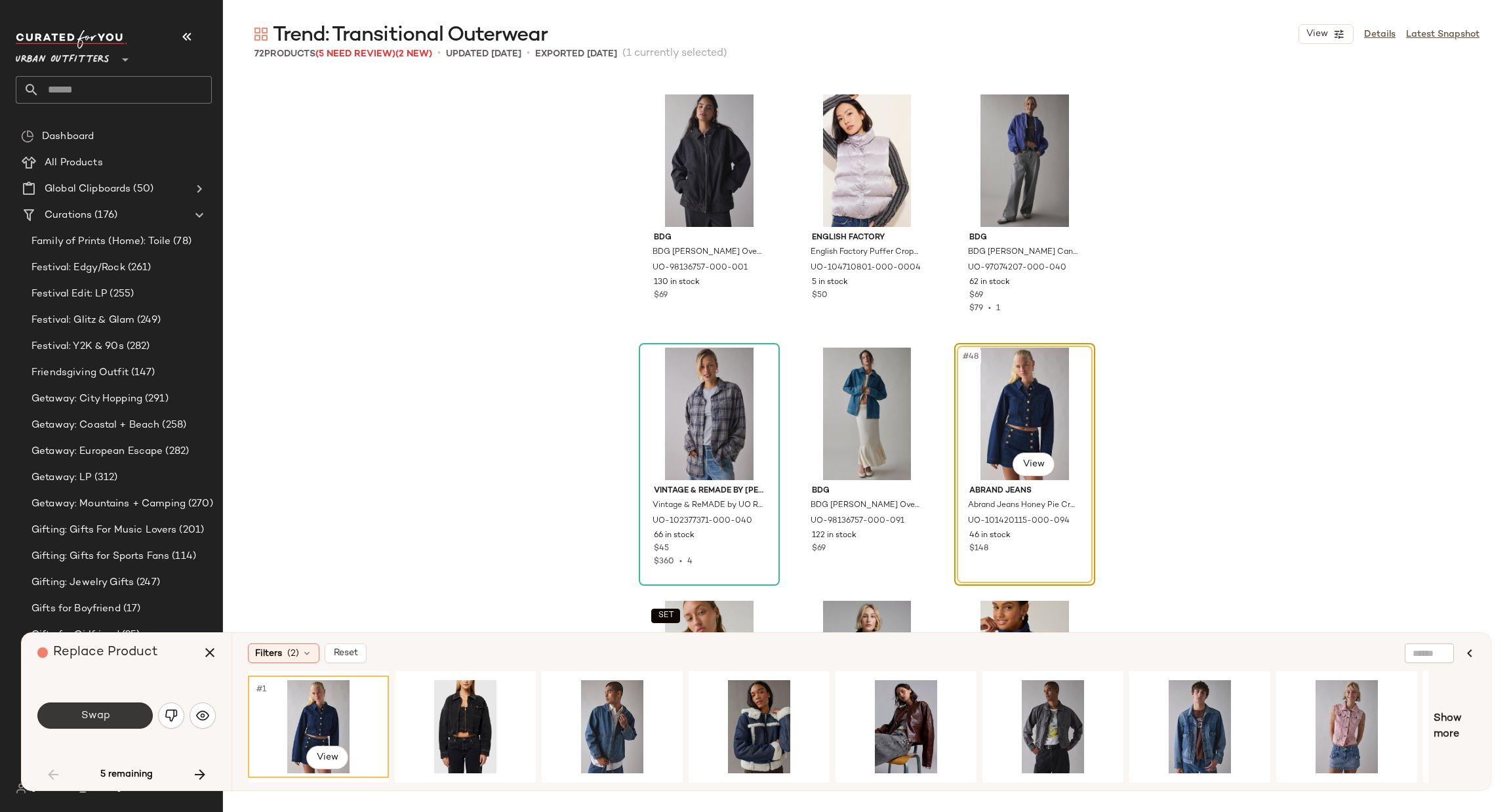
click at [115, 724] on button "Swap" at bounding box center [95, 715] width 115 height 26
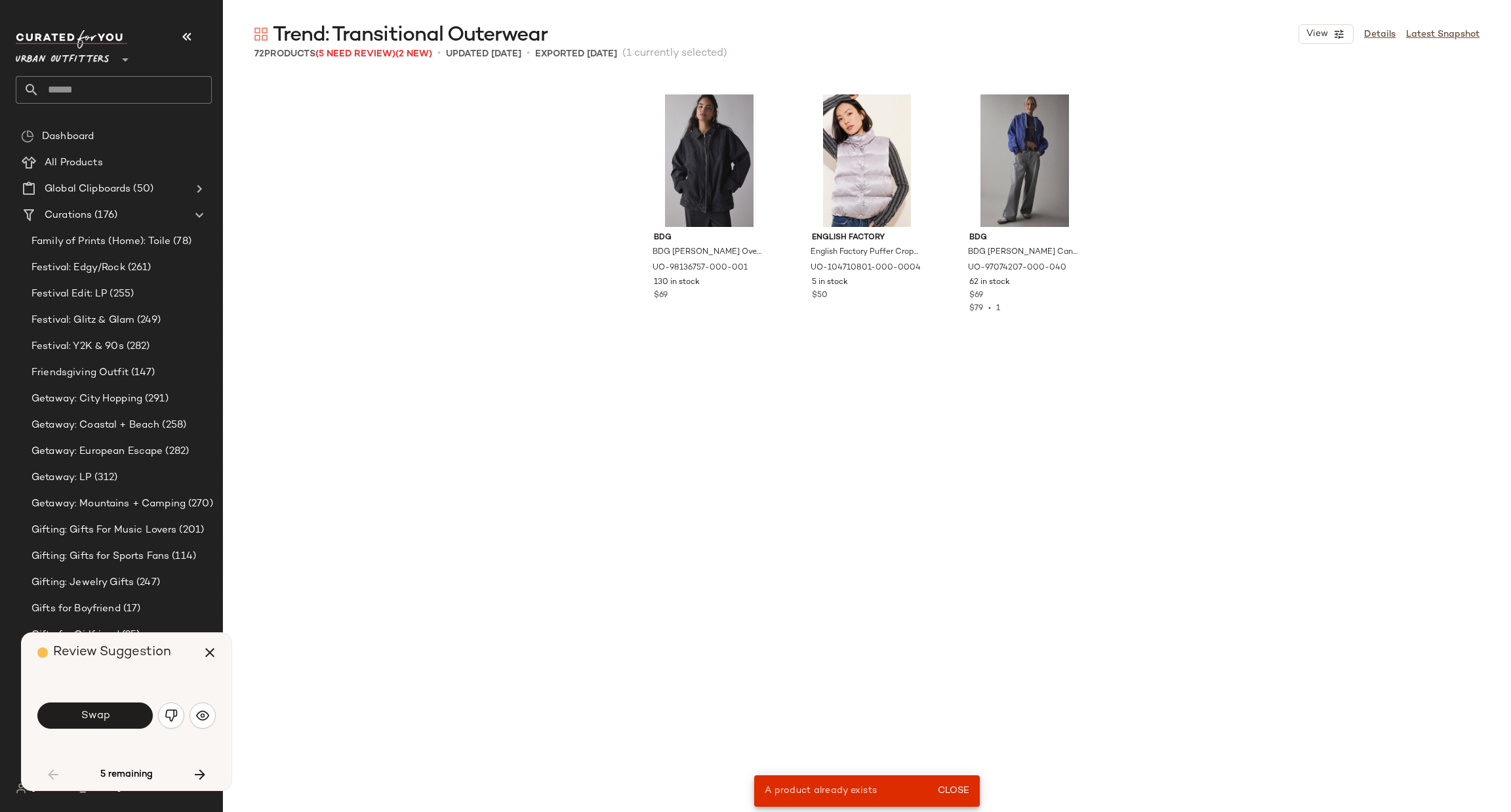
scroll to position [2531, 0]
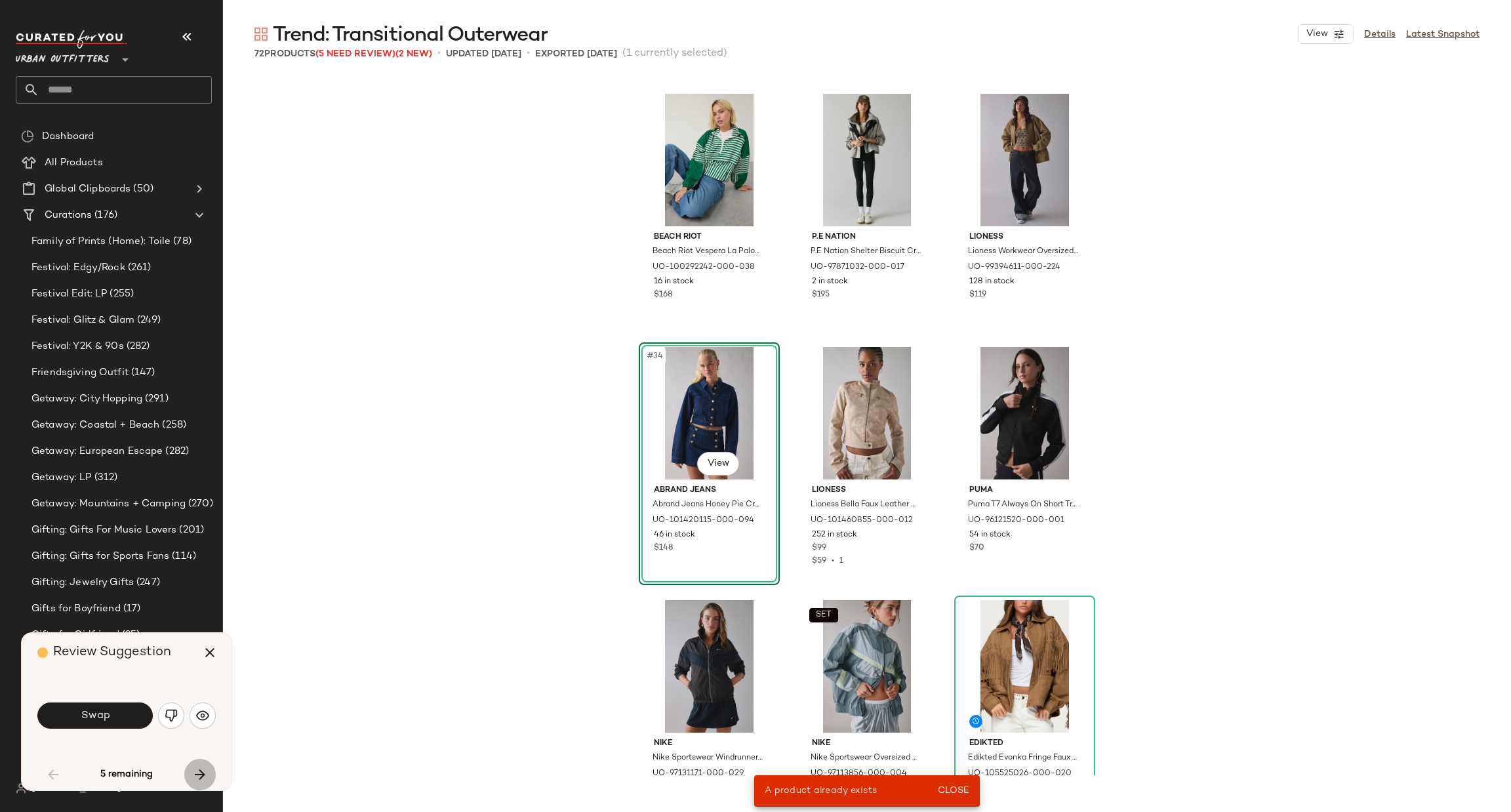
click at [203, 771] on icon "button" at bounding box center [200, 774] width 16 height 16
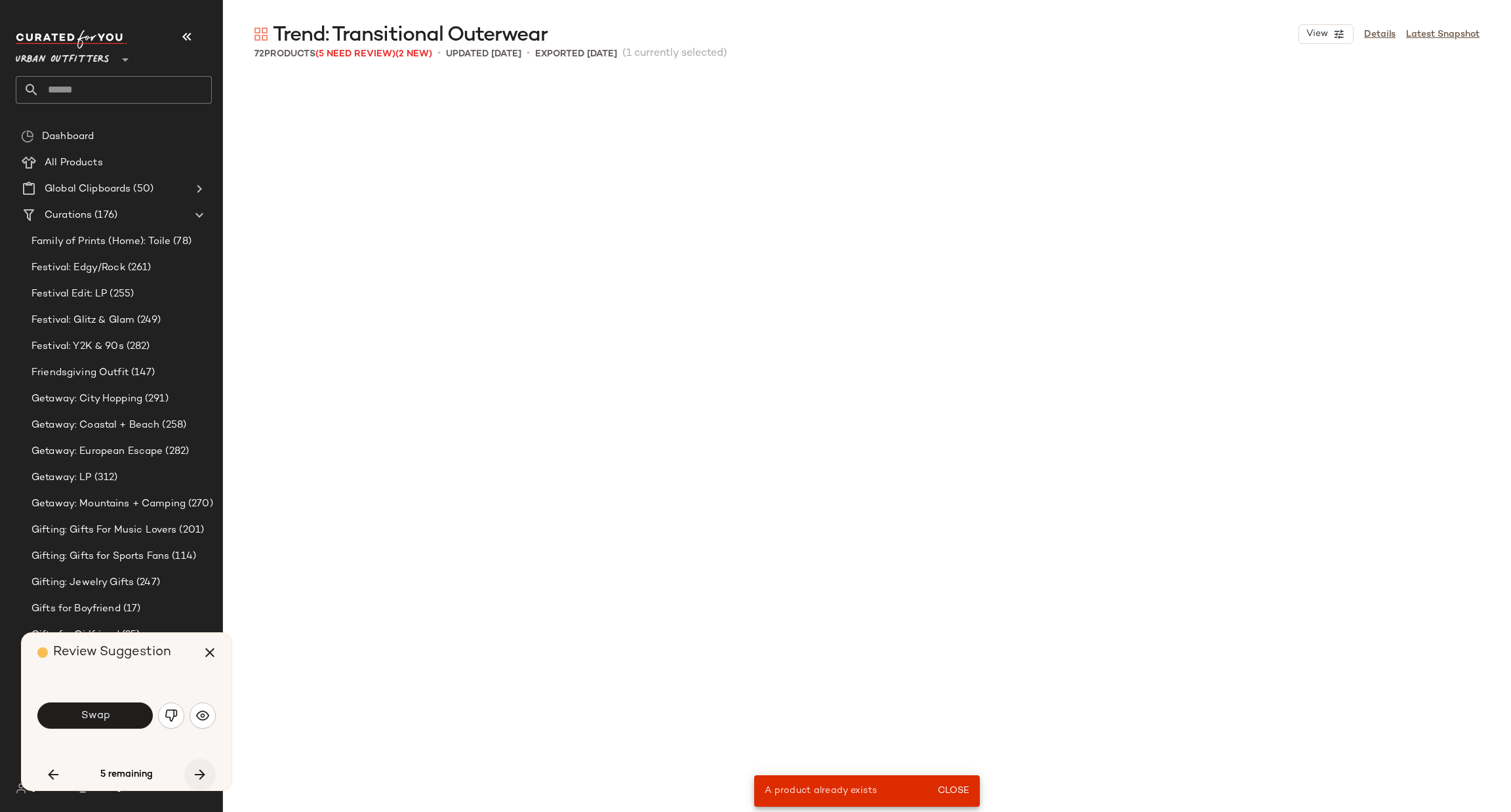
scroll to position [4301, 0]
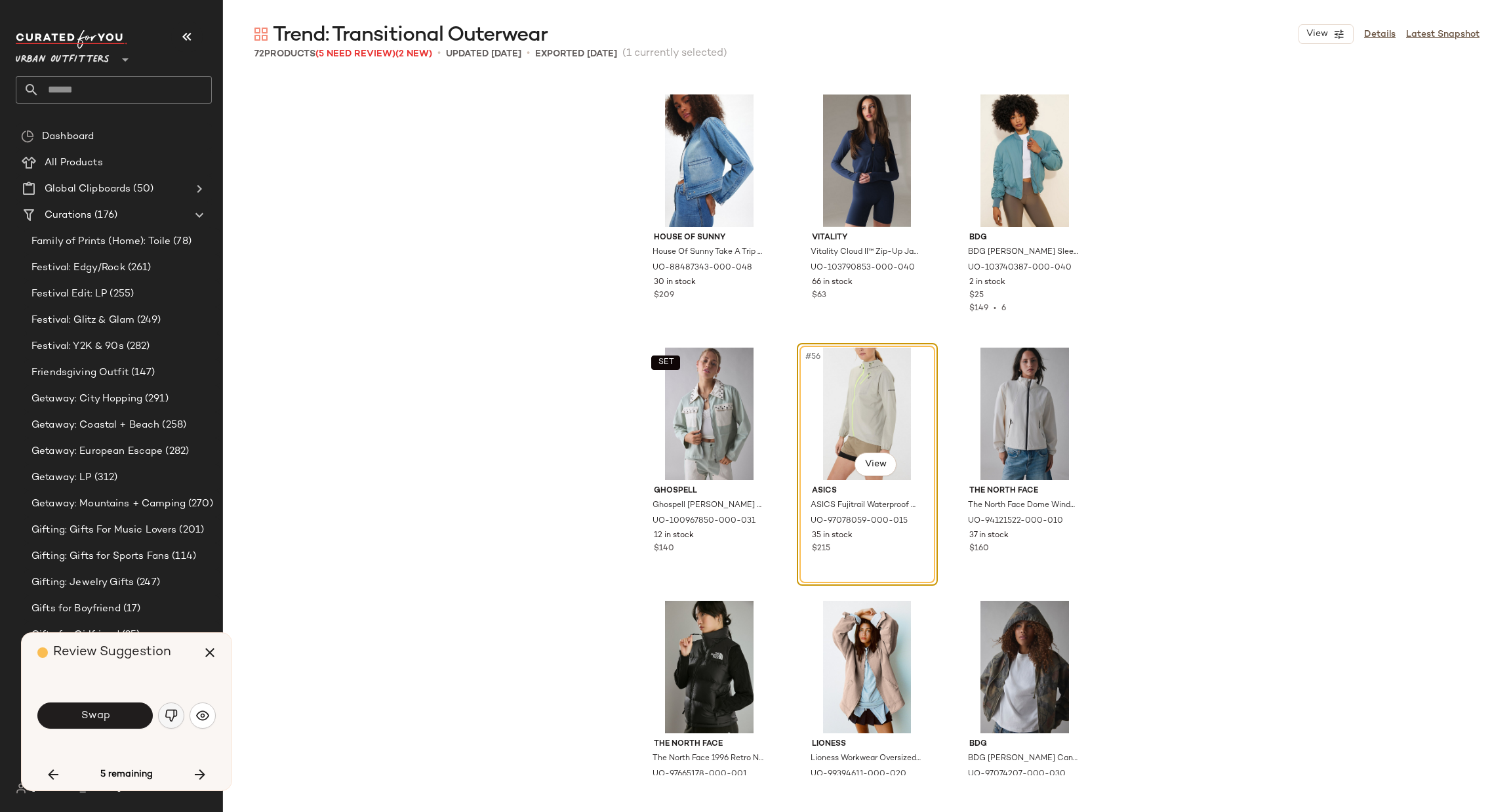
click at [170, 716] on img "button" at bounding box center [172, 716] width 14 height 14
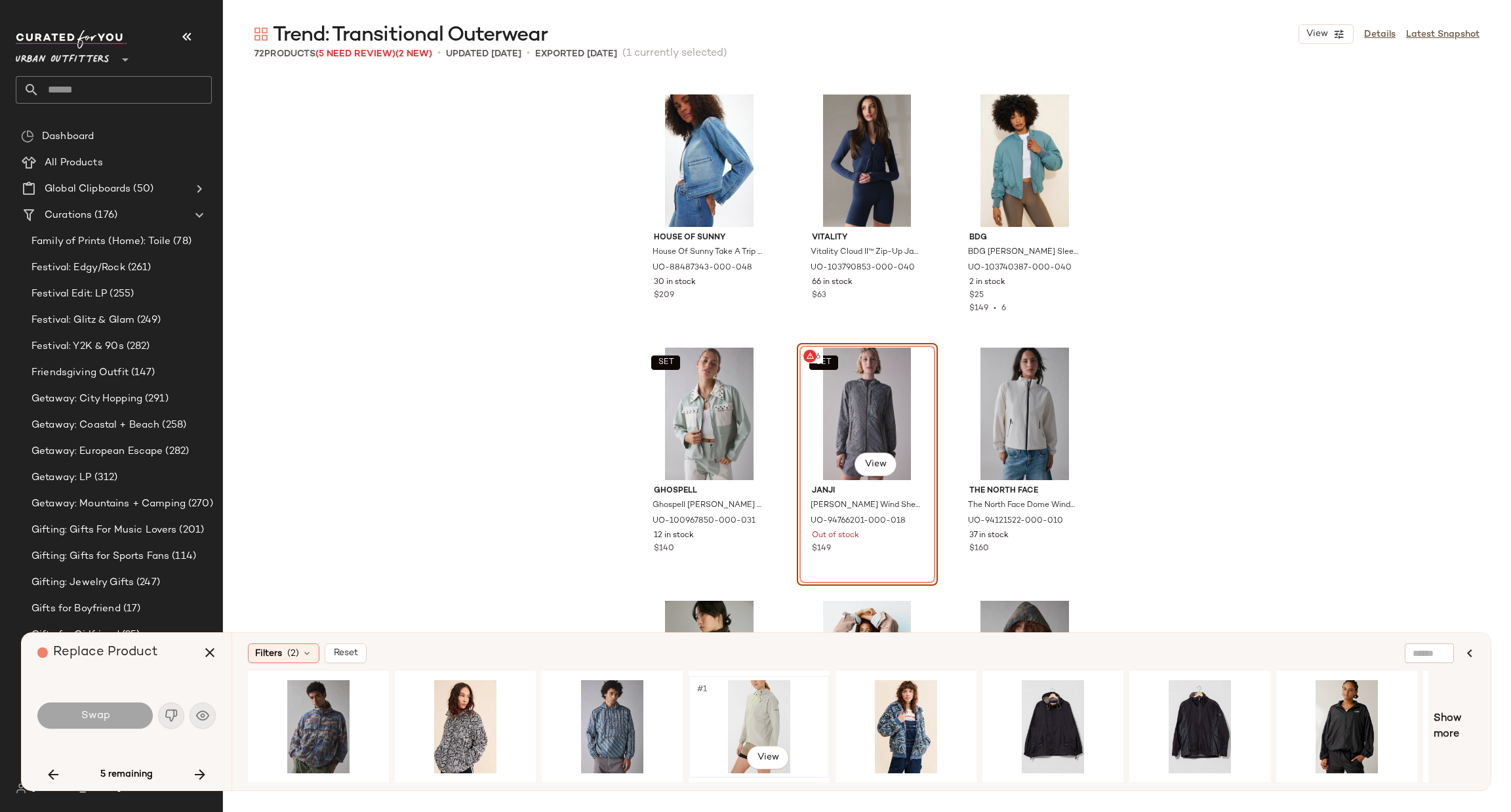
click at [756, 714] on div "#1 View" at bounding box center [759, 727] width 132 height 93
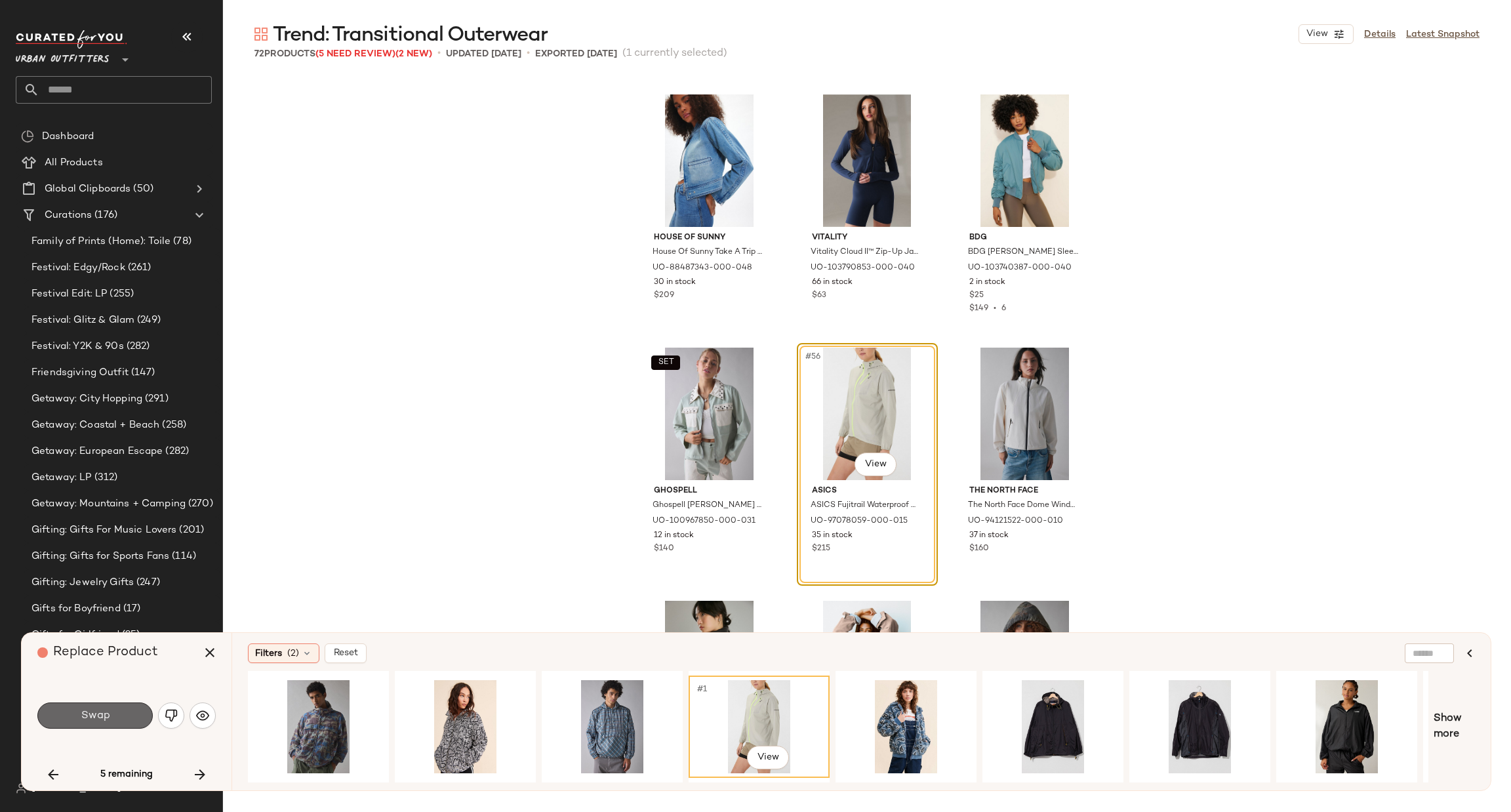
click at [101, 723] on button "Swap" at bounding box center [95, 715] width 115 height 26
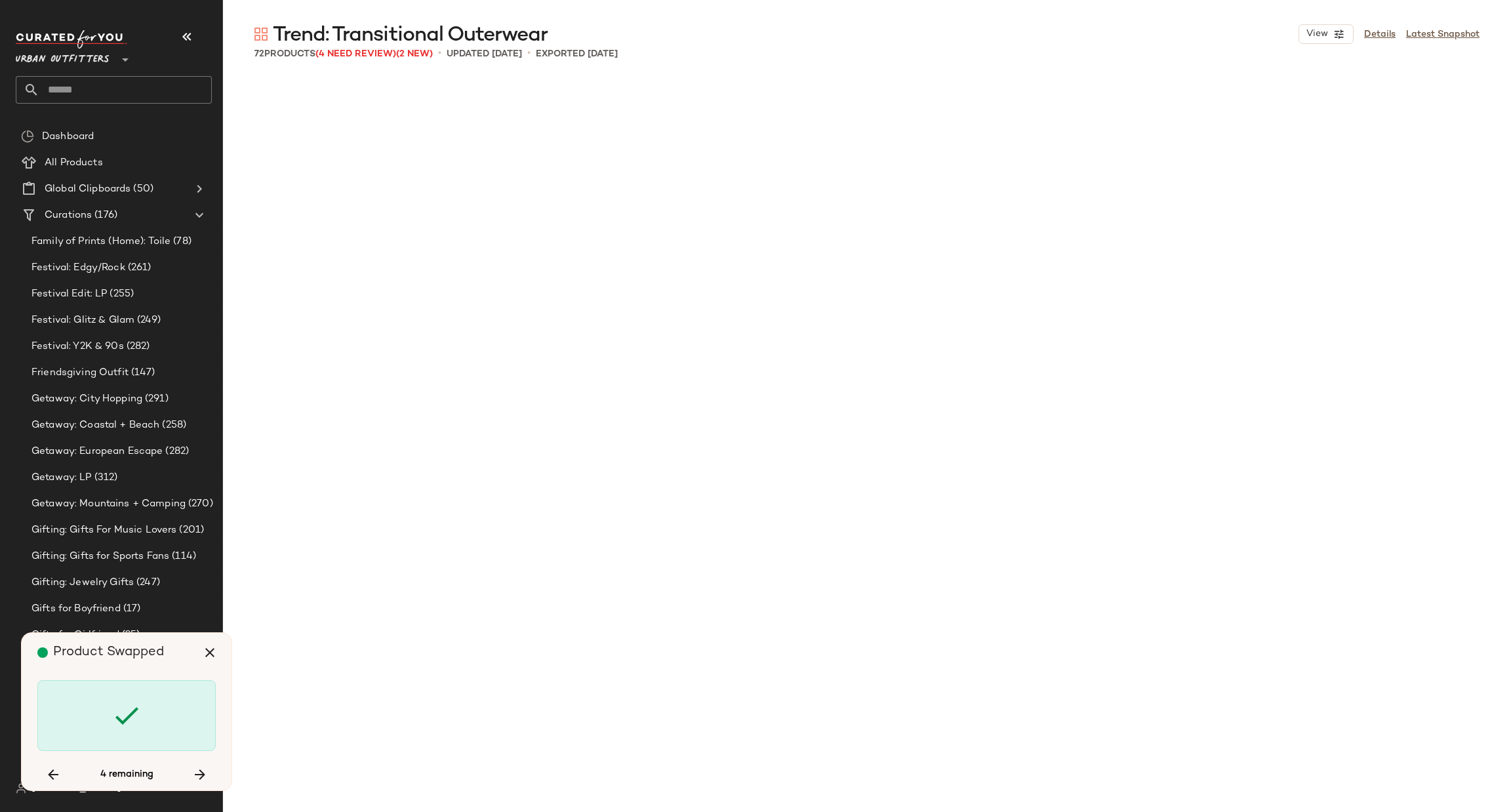
scroll to position [5314, 0]
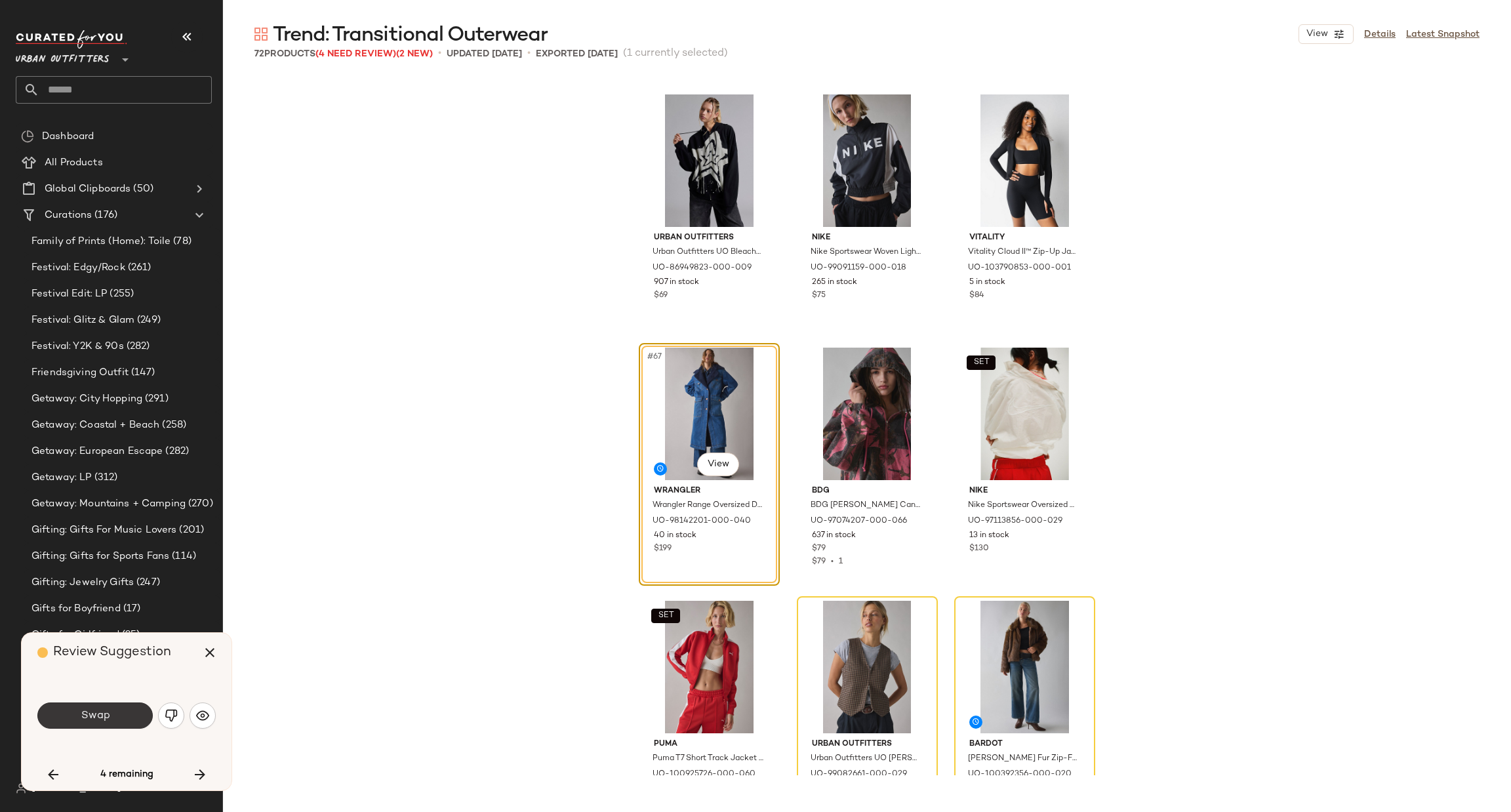
click at [80, 705] on button "Swap" at bounding box center [95, 715] width 115 height 26
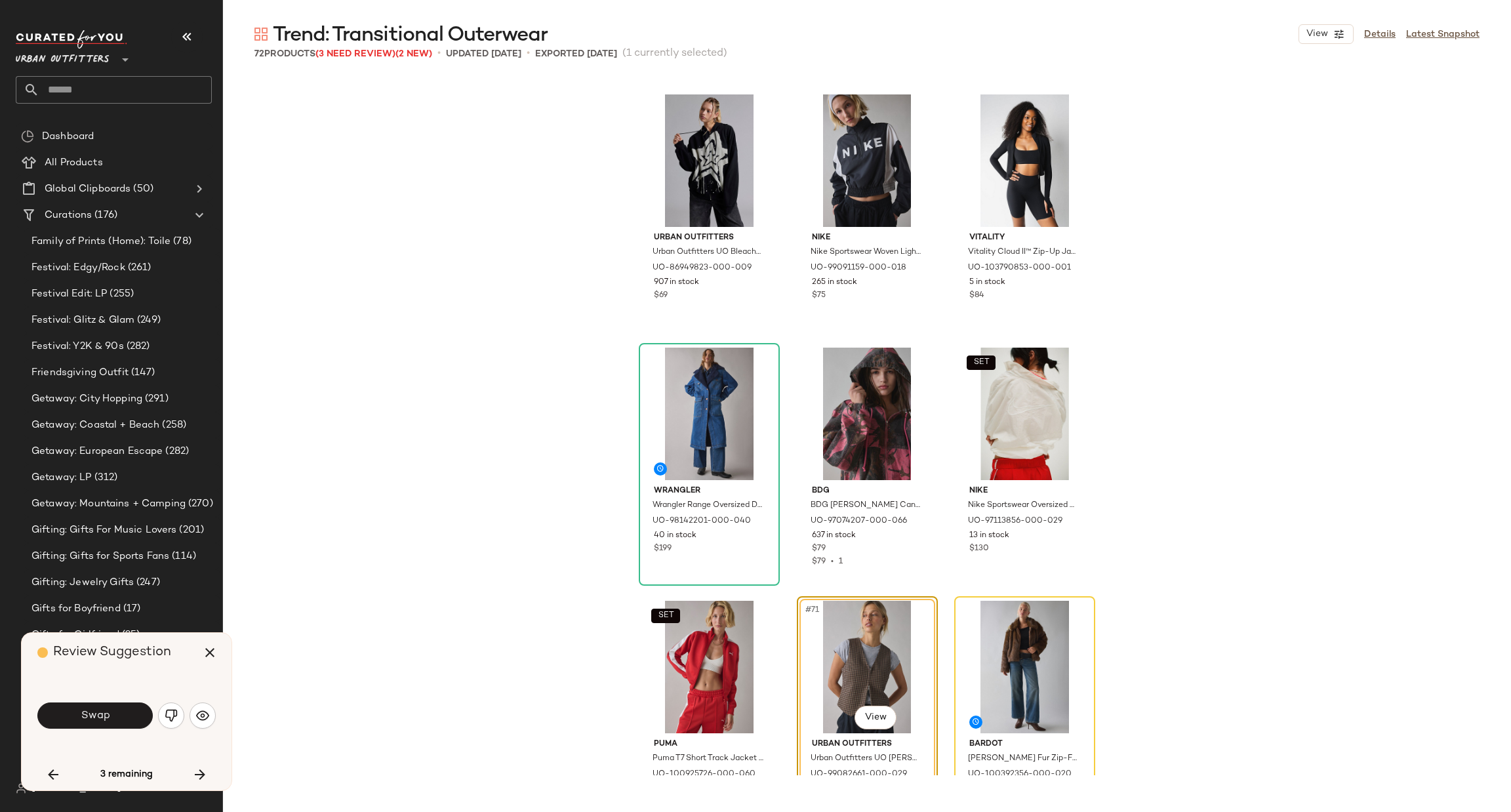
scroll to position [5376, 0]
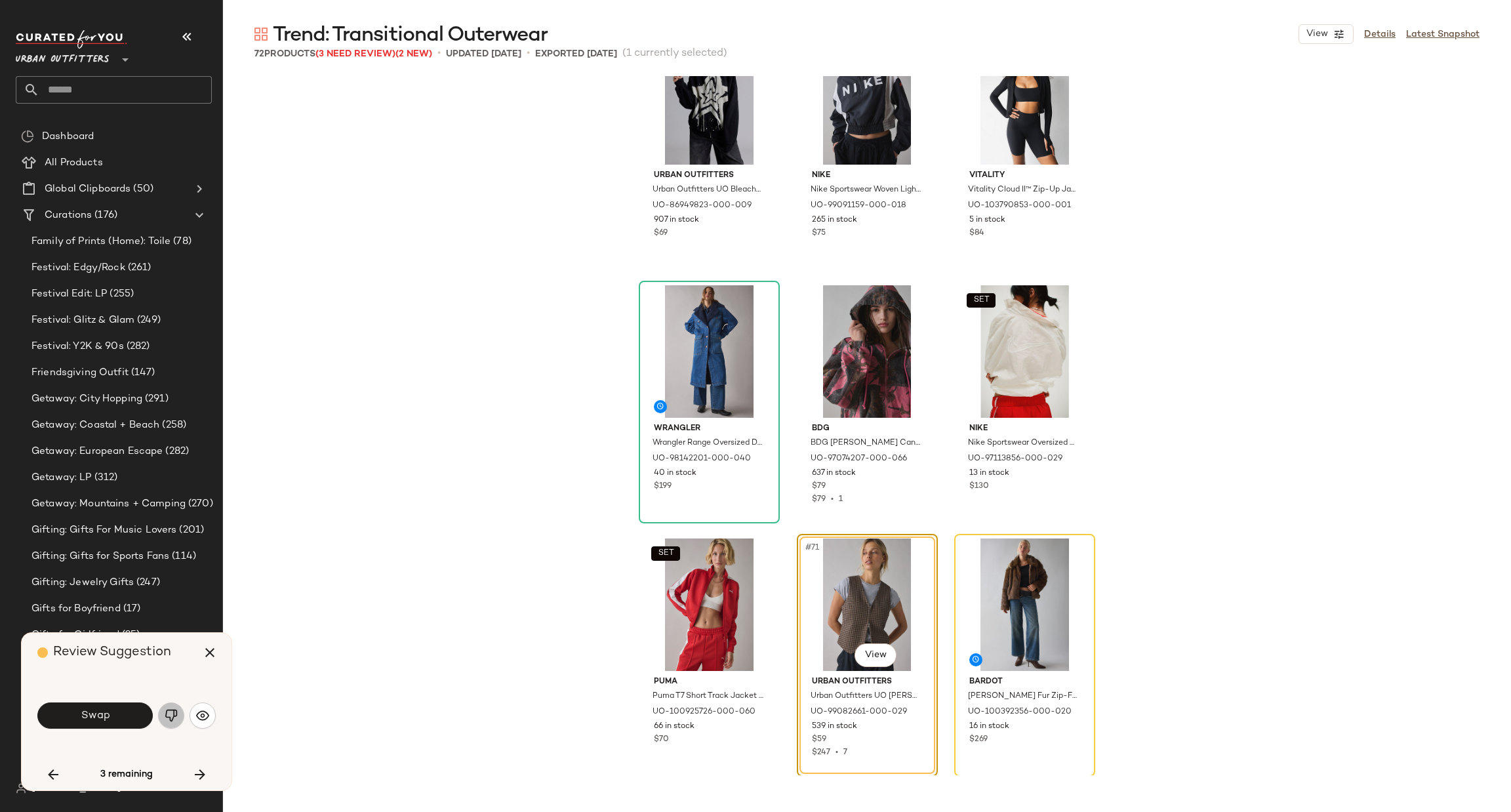
click at [179, 719] on button "button" at bounding box center [171, 715] width 26 height 26
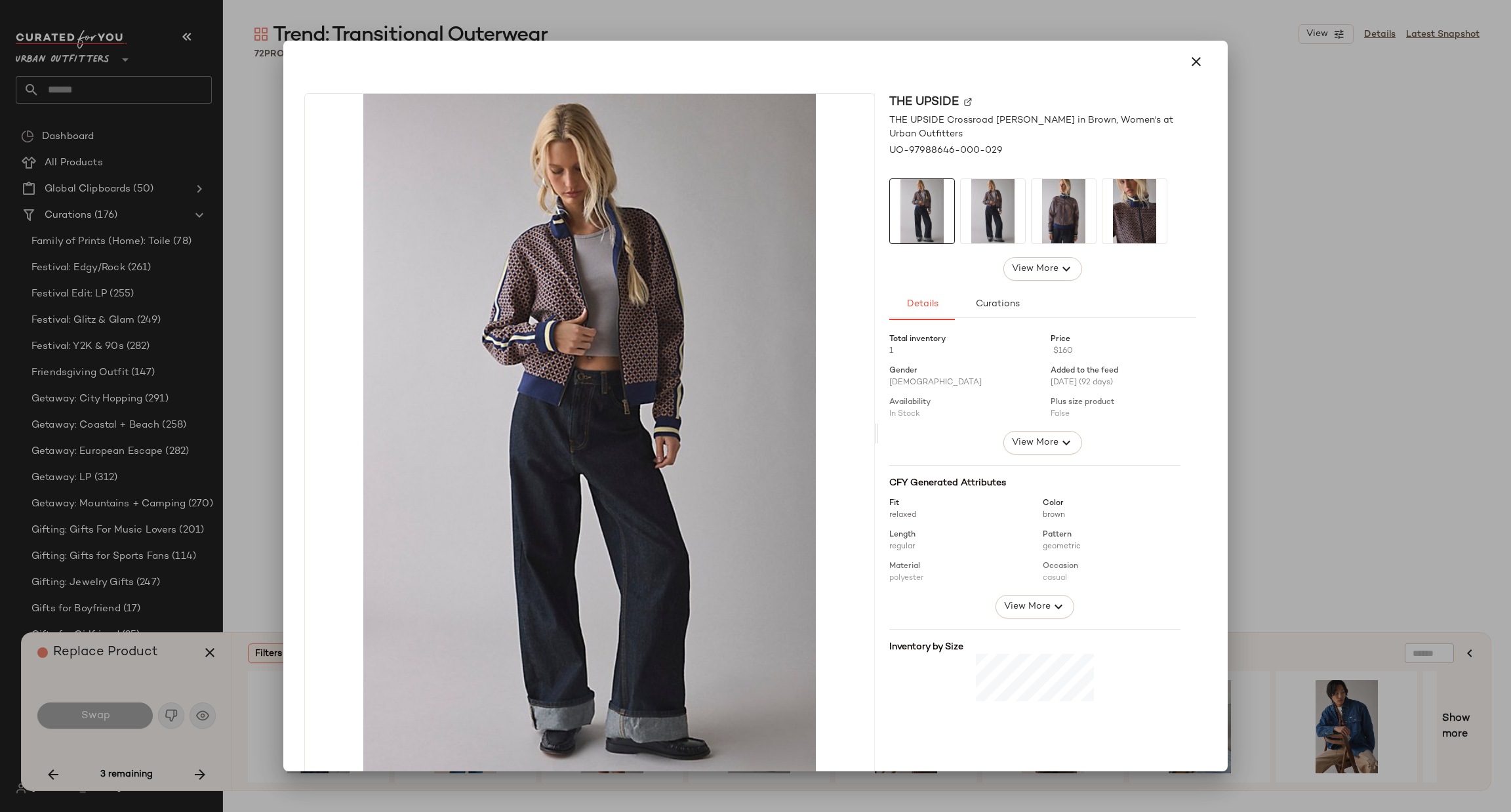
click at [1258, 359] on div at bounding box center [756, 406] width 1511 height 812
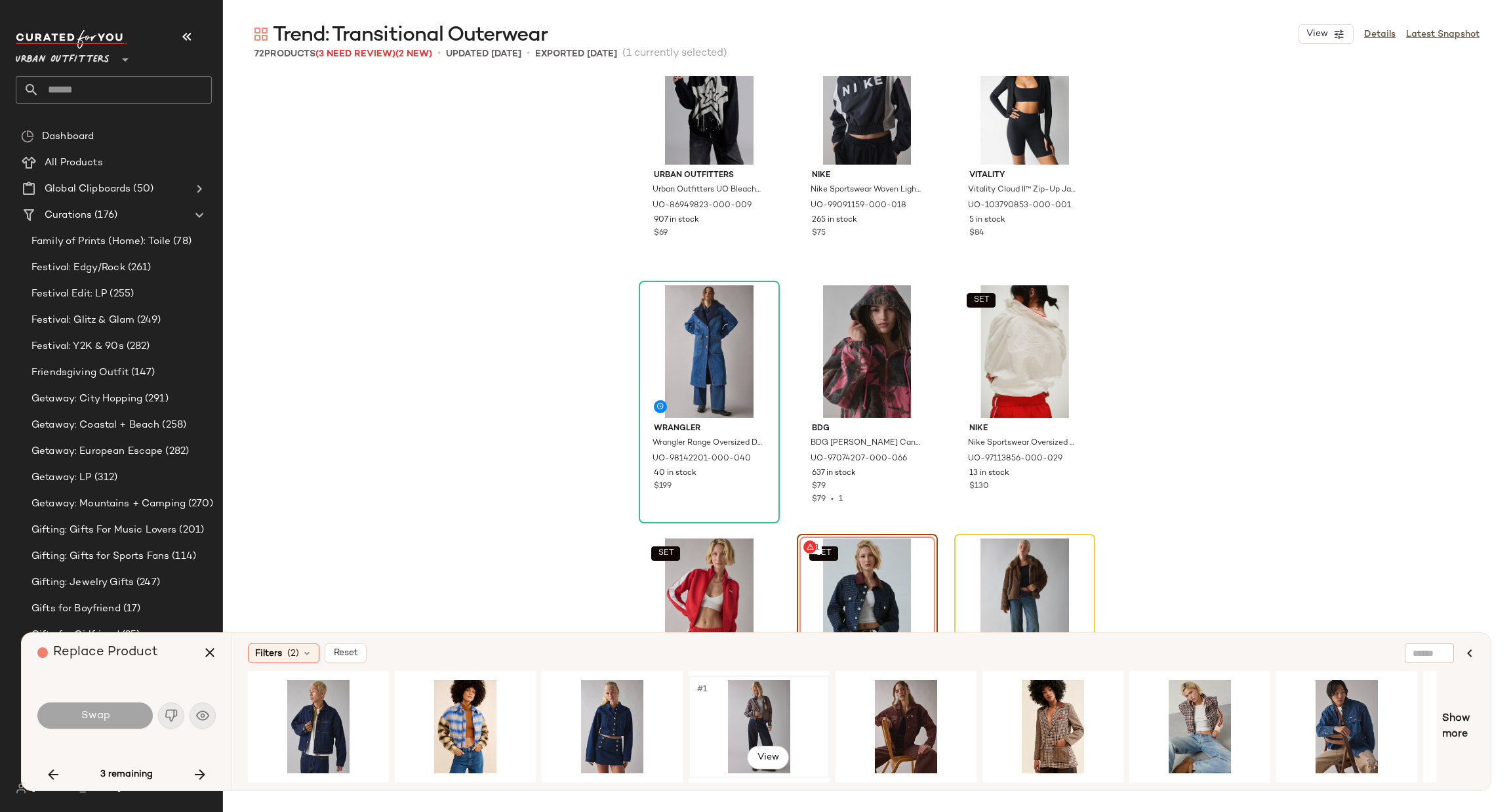
click at [752, 710] on div "#1 View" at bounding box center [759, 727] width 132 height 93
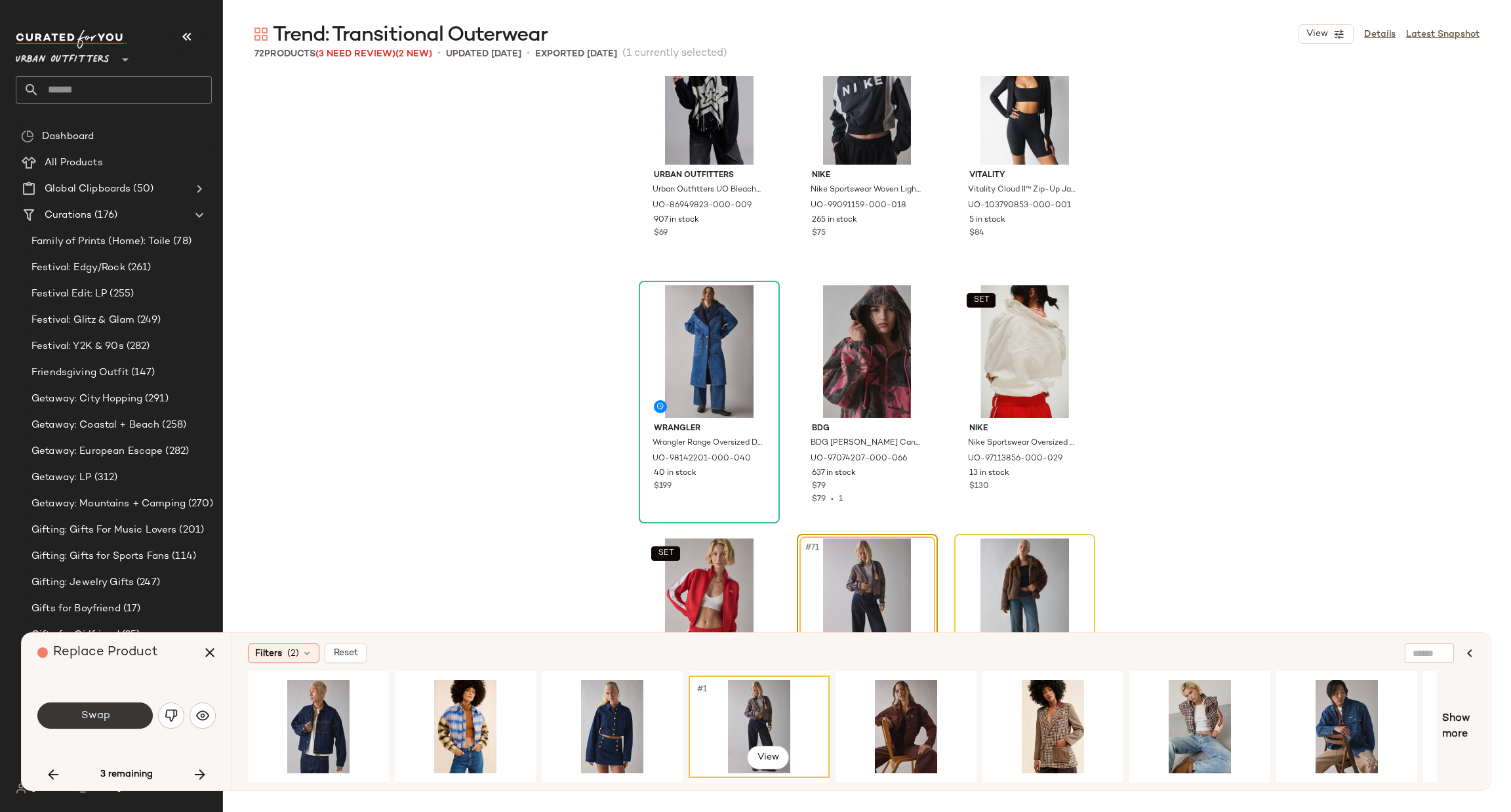
click at [81, 721] on button "Swap" at bounding box center [95, 715] width 115 height 26
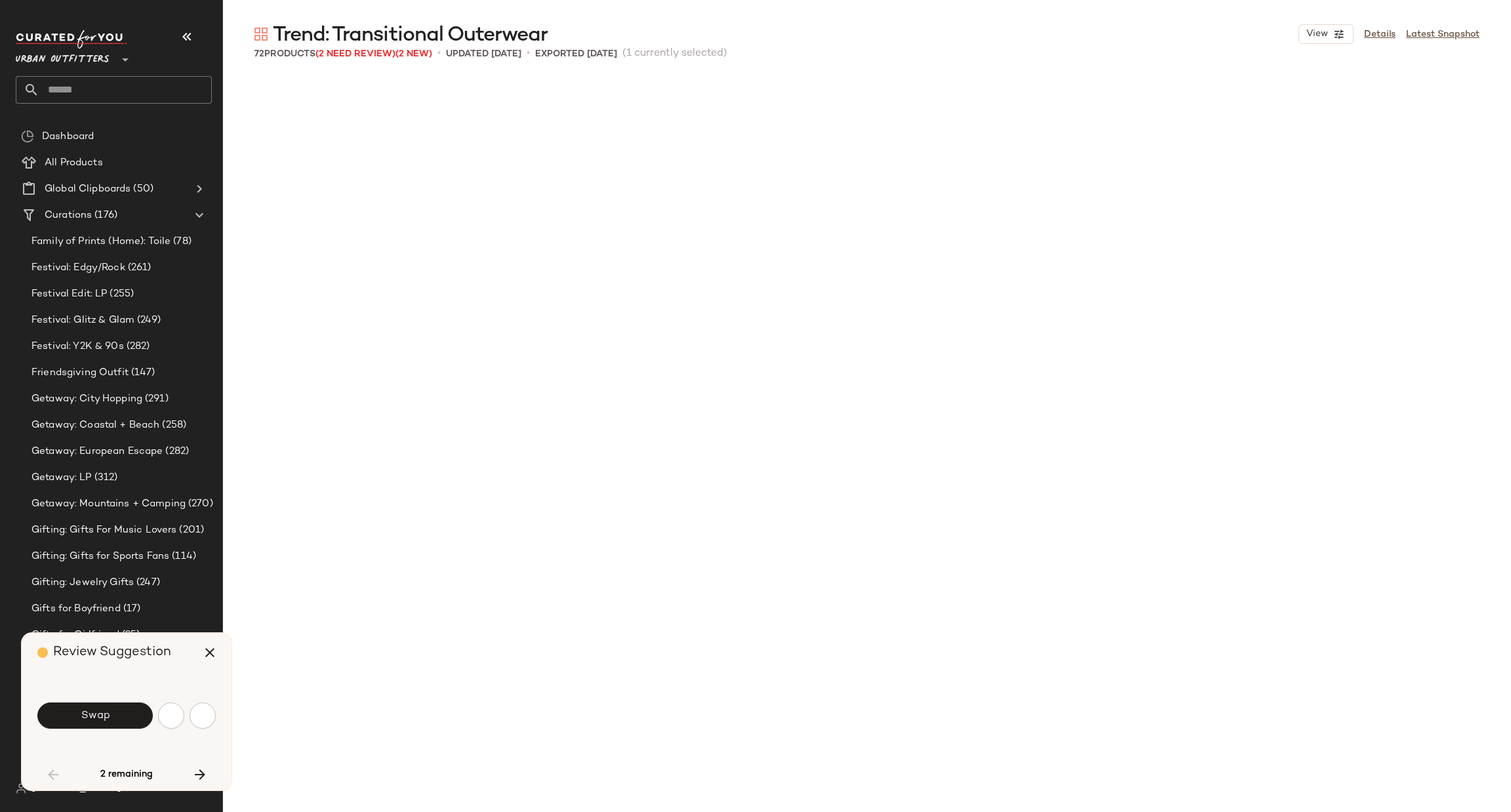
scroll to position [2531, 0]
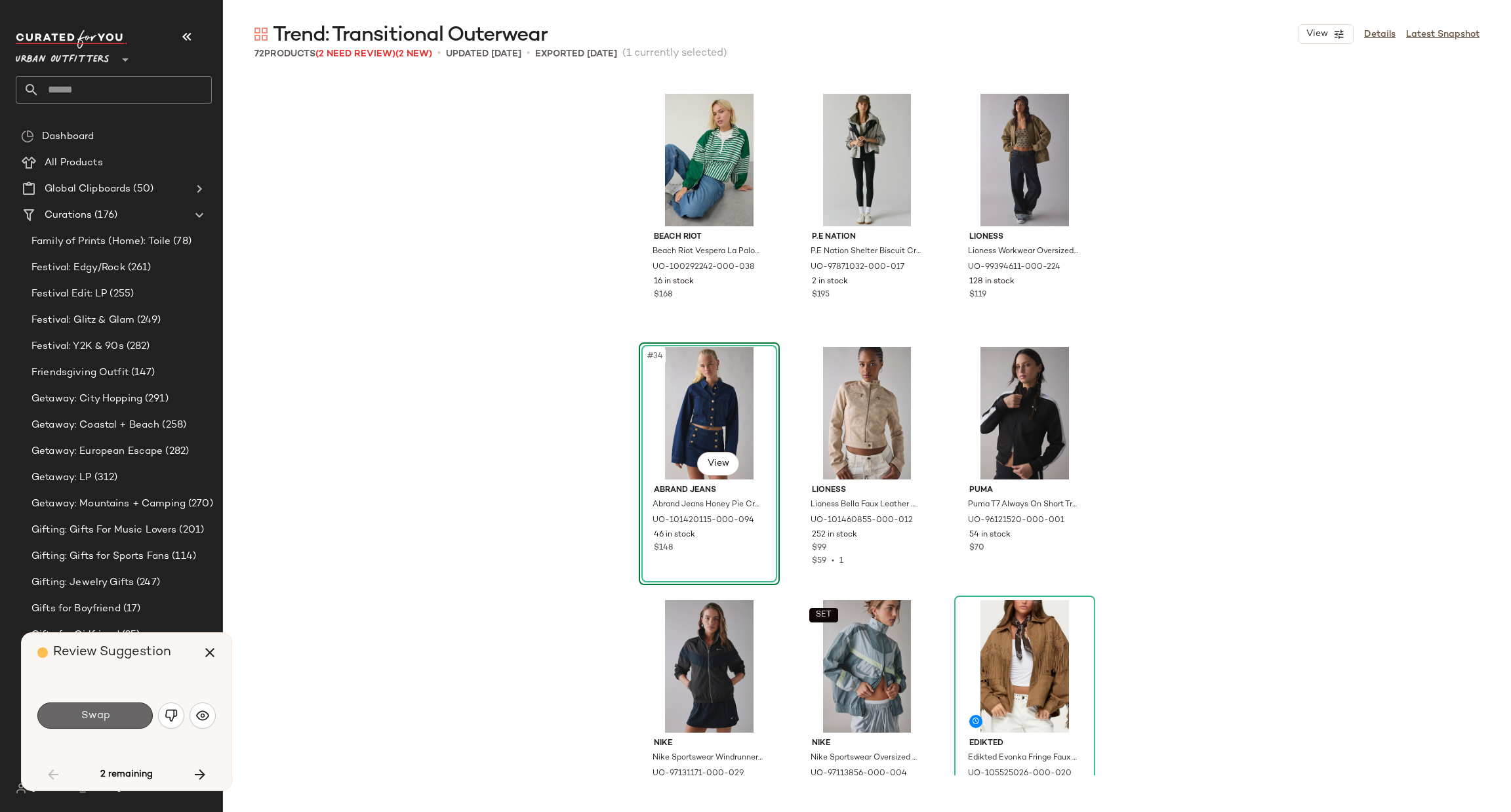
click at [133, 716] on button "Swap" at bounding box center [95, 715] width 115 height 26
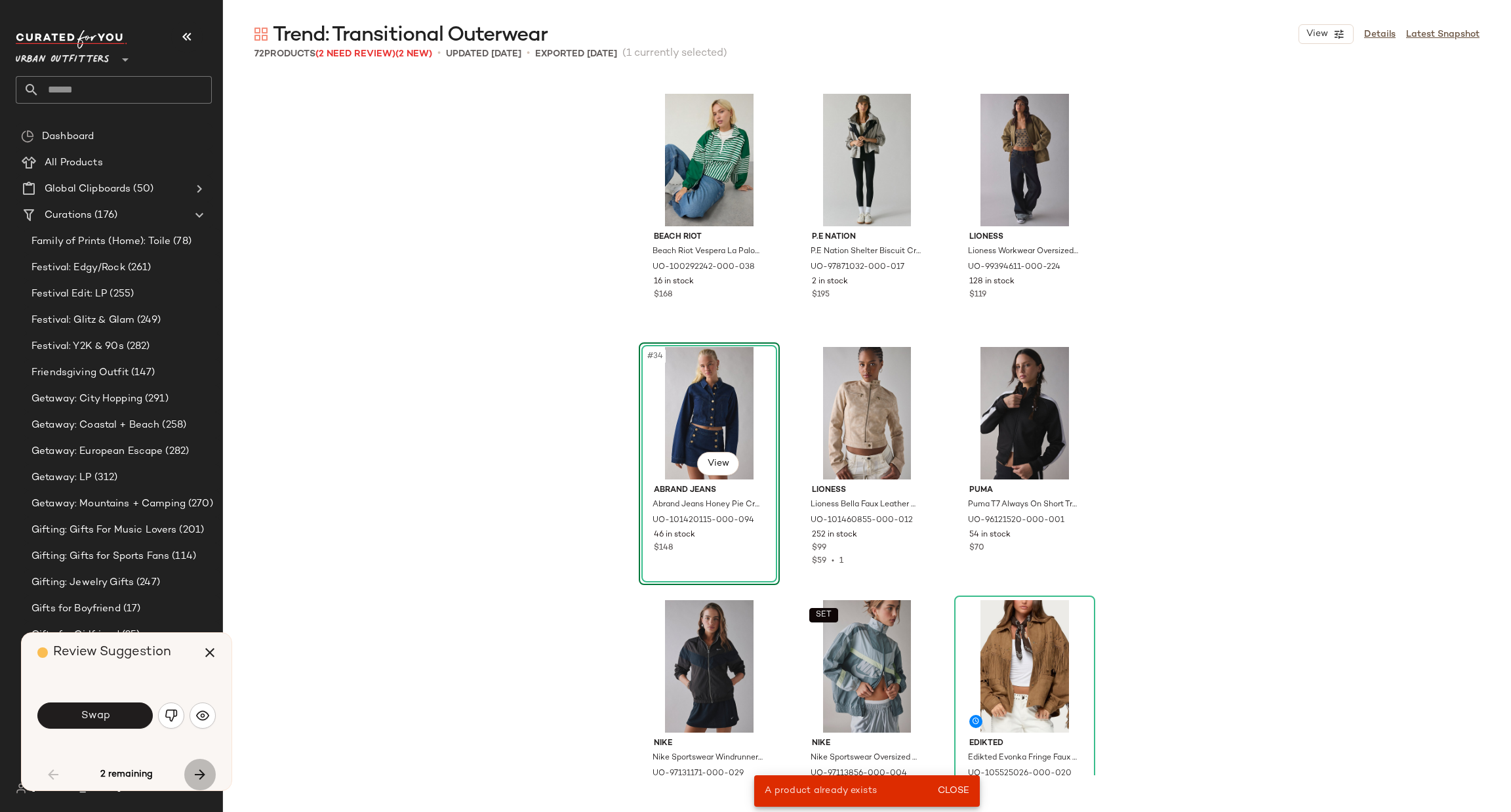
click at [203, 767] on icon "button" at bounding box center [200, 774] width 16 height 16
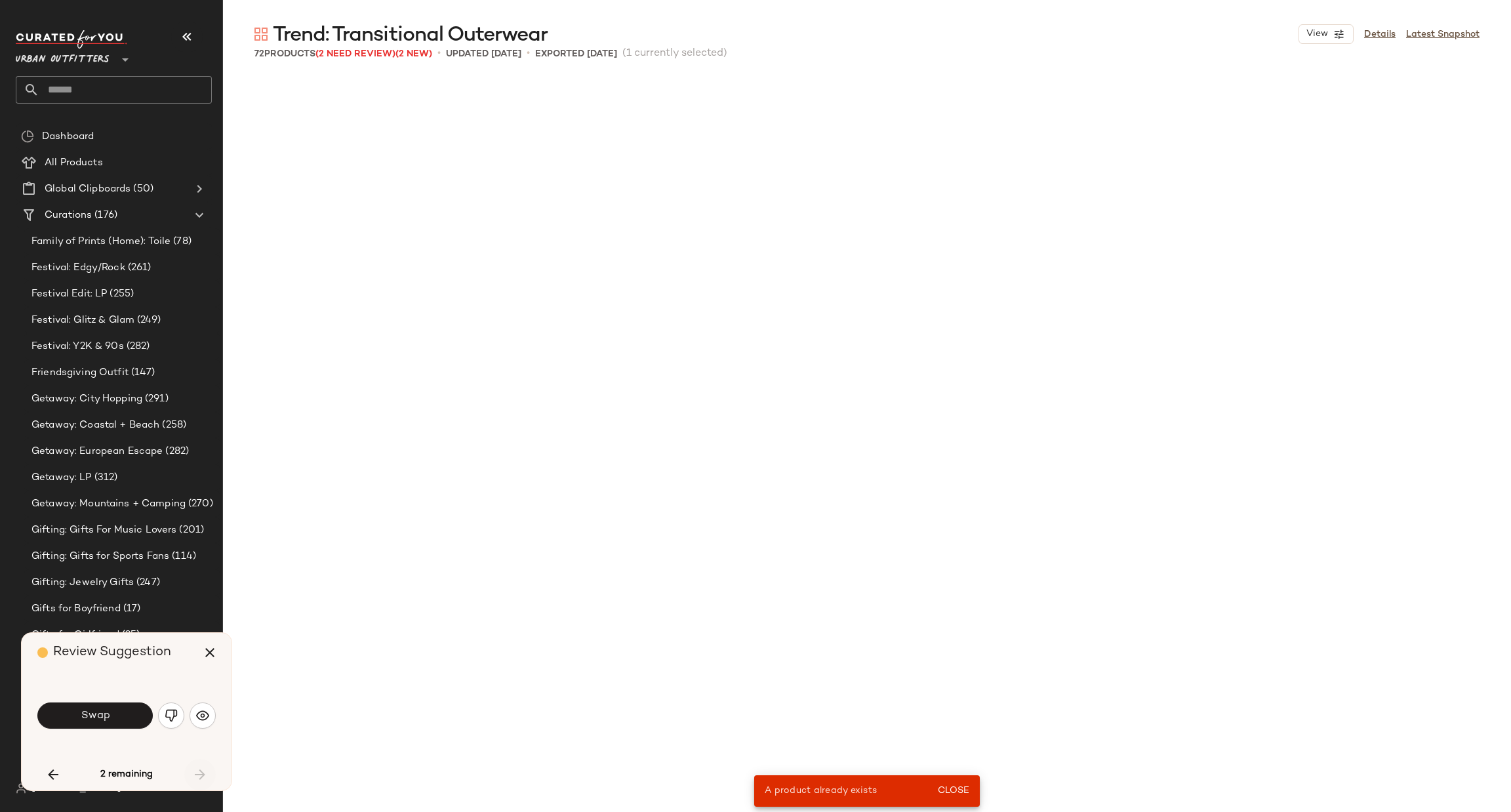
scroll to position [5376, 0]
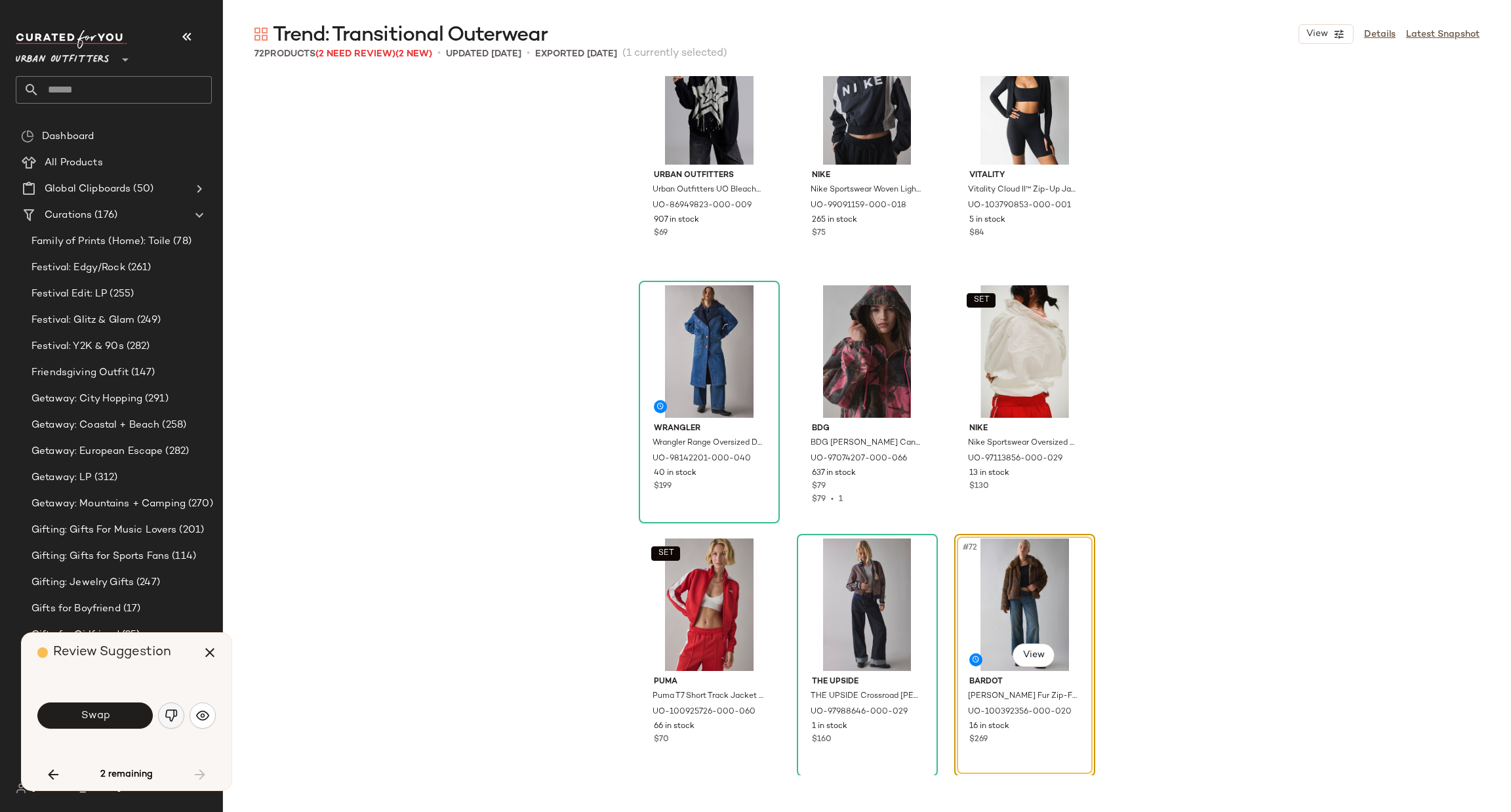
click at [171, 711] on img "button" at bounding box center [172, 716] width 14 height 14
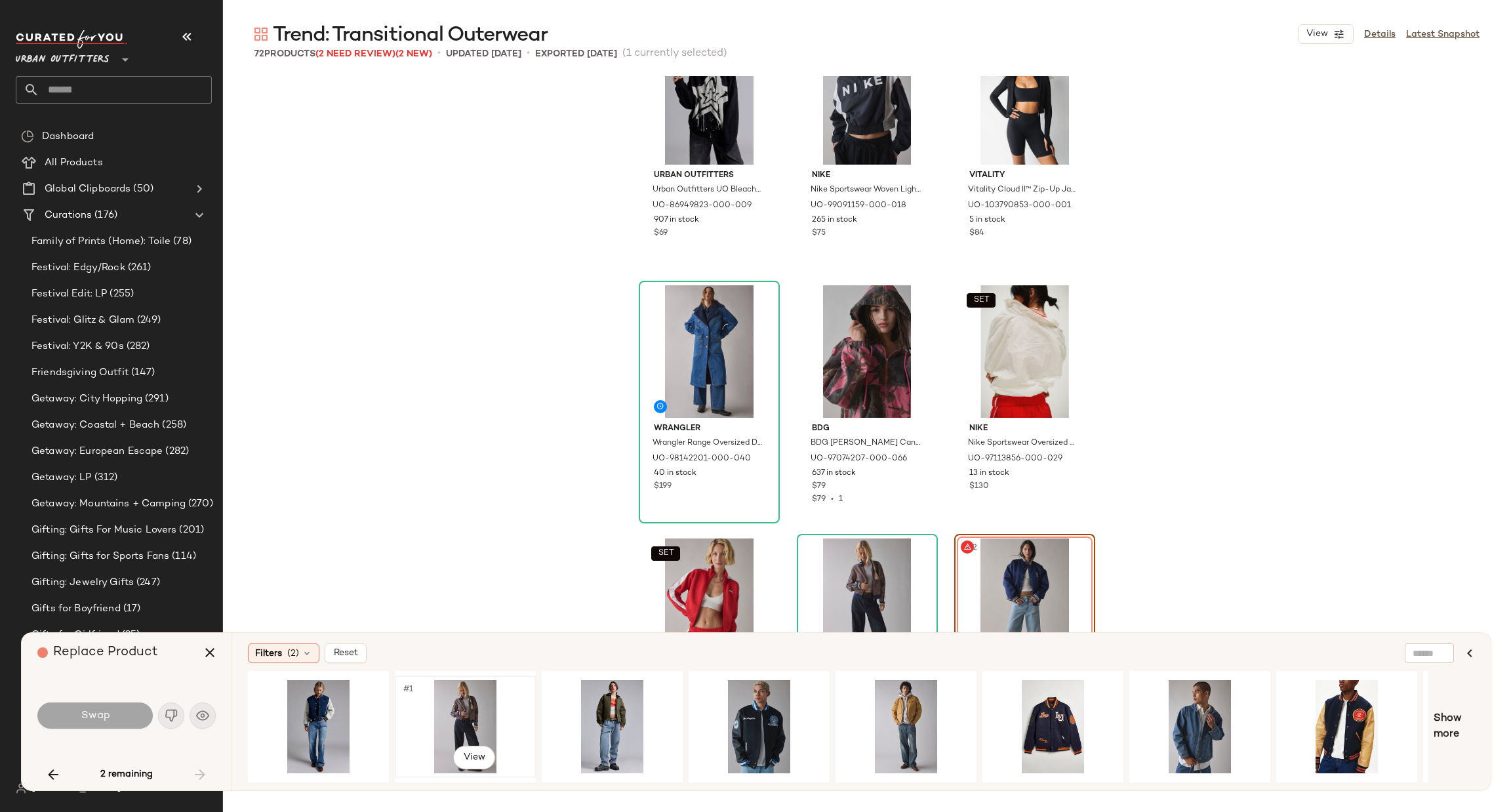
click at [455, 712] on div "#1 View" at bounding box center [465, 727] width 132 height 93
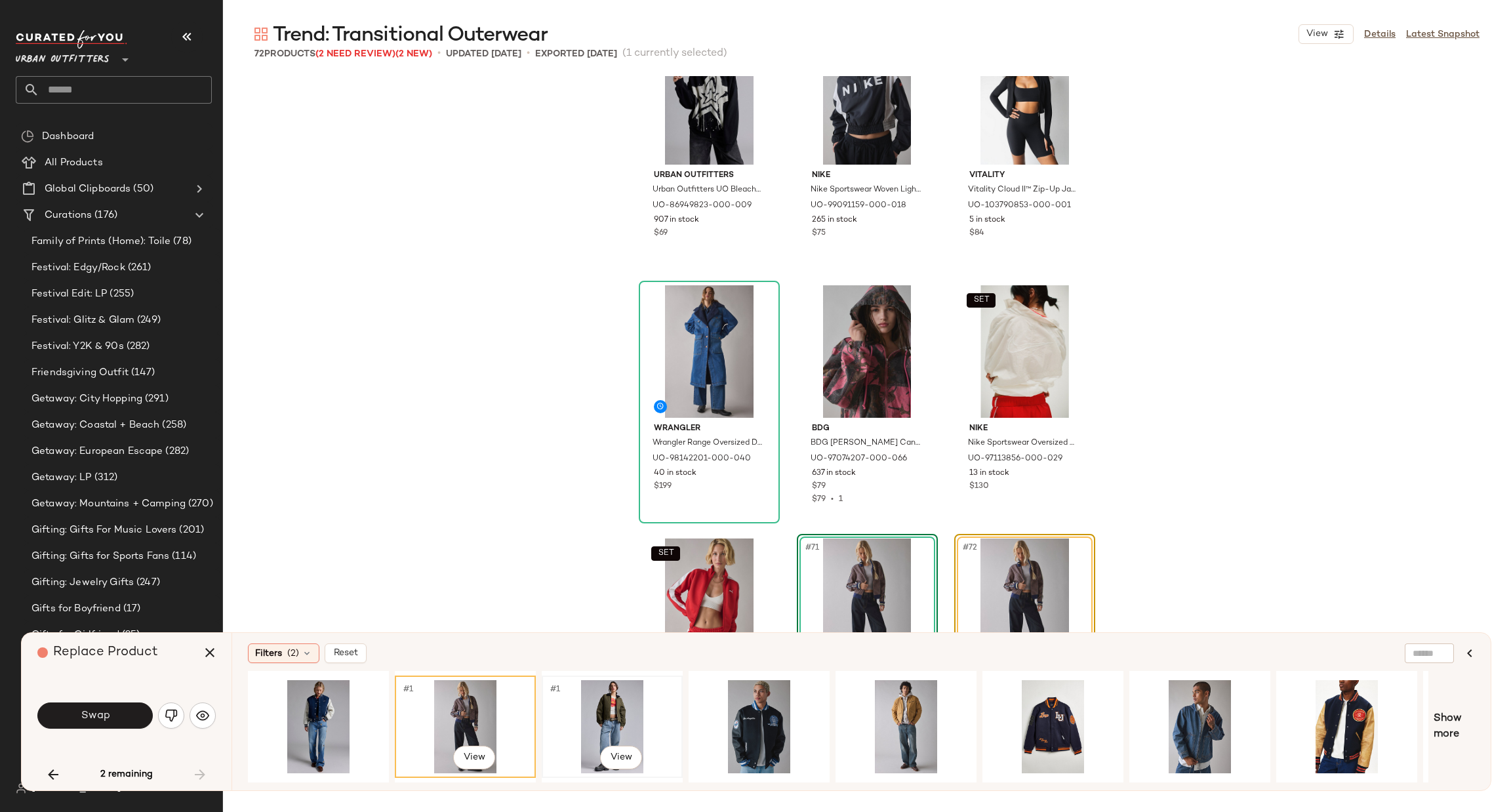
click at [627, 712] on div "#1 View" at bounding box center [613, 727] width 132 height 93
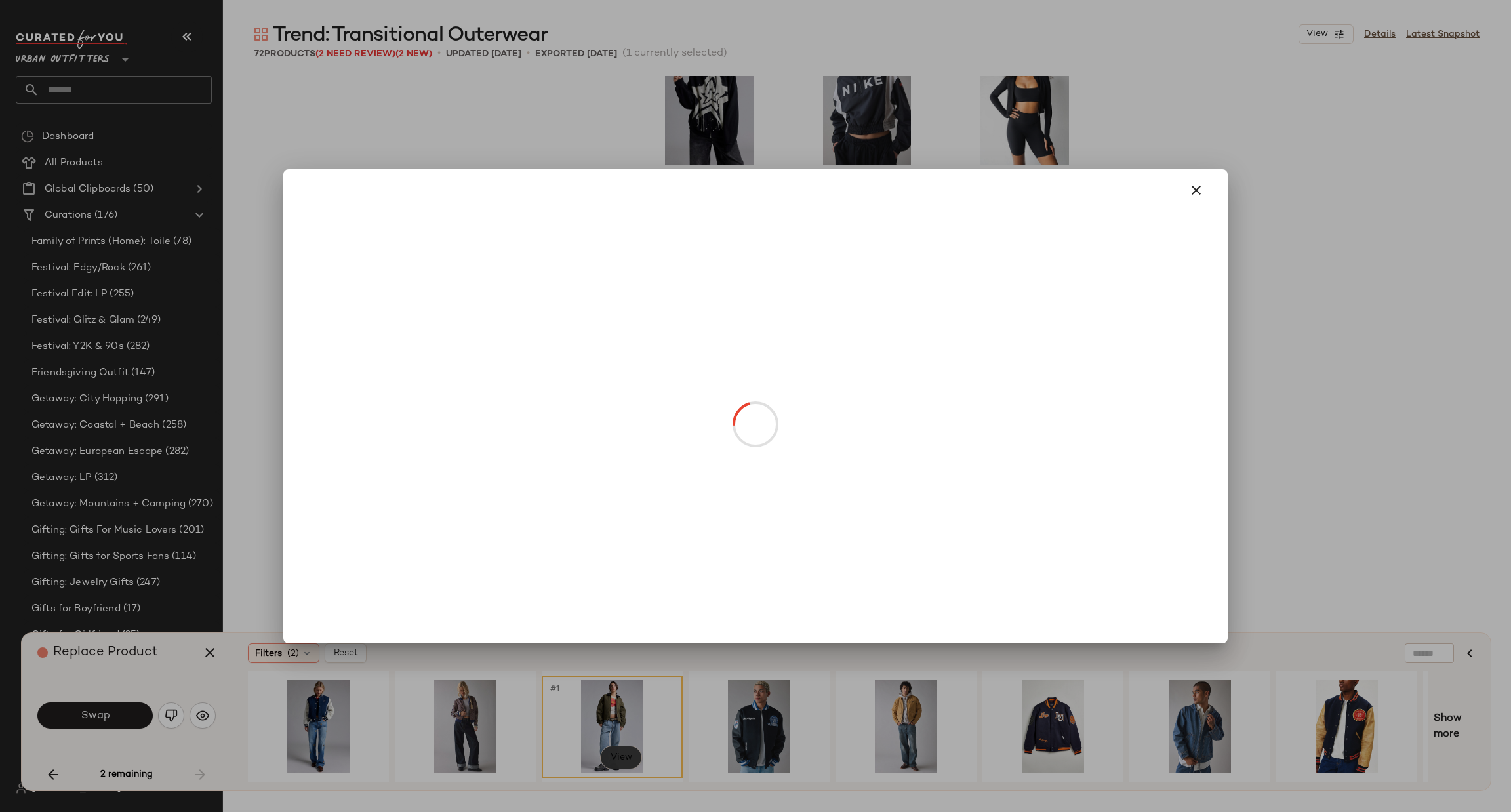
click at [635, 759] on body "Urban Outfitters ** Dashboard All Products Global Clipboards (50) Curations (17…" at bounding box center [756, 406] width 1511 height 812
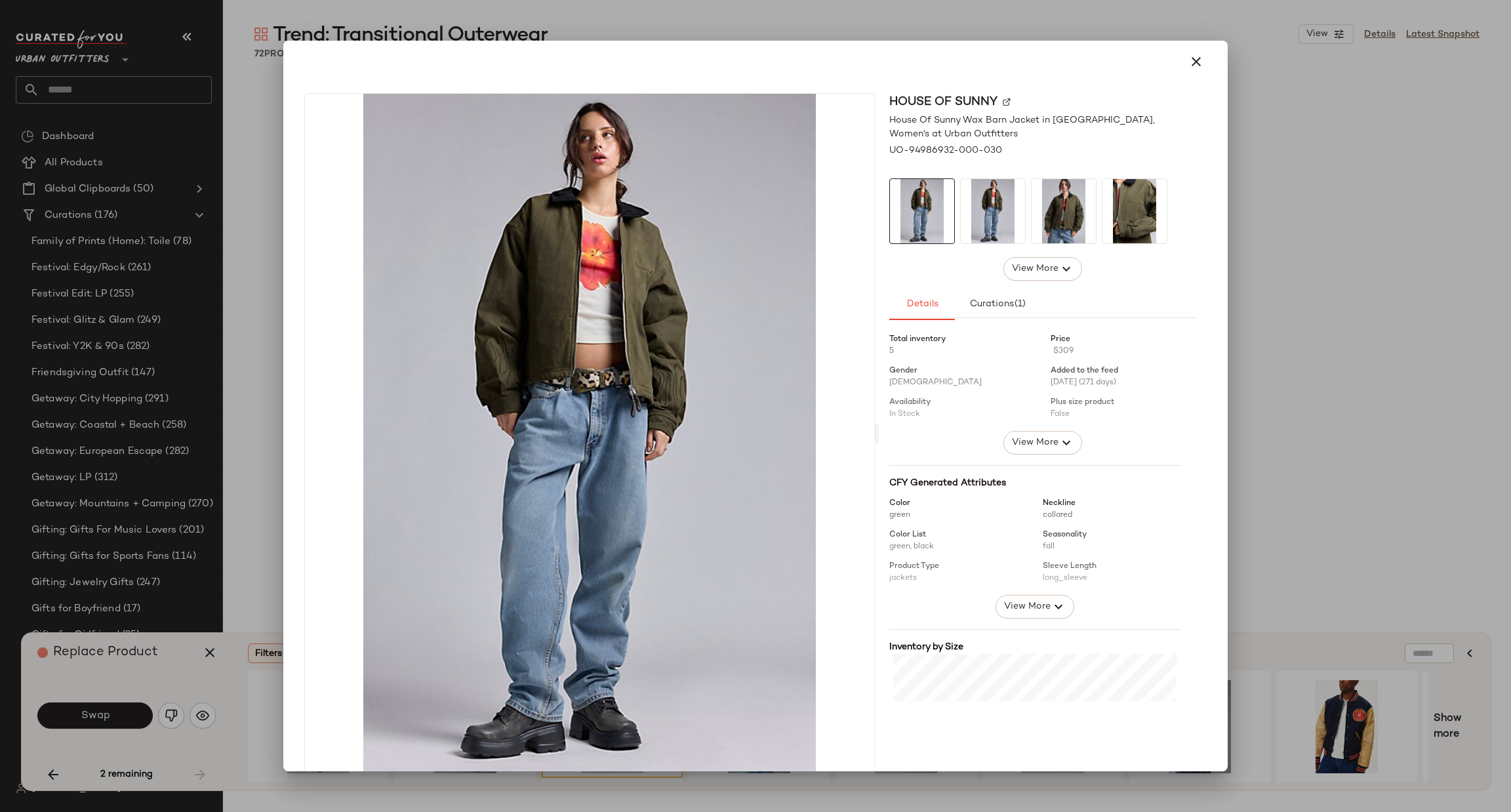
click at [1389, 453] on div at bounding box center [756, 406] width 1511 height 812
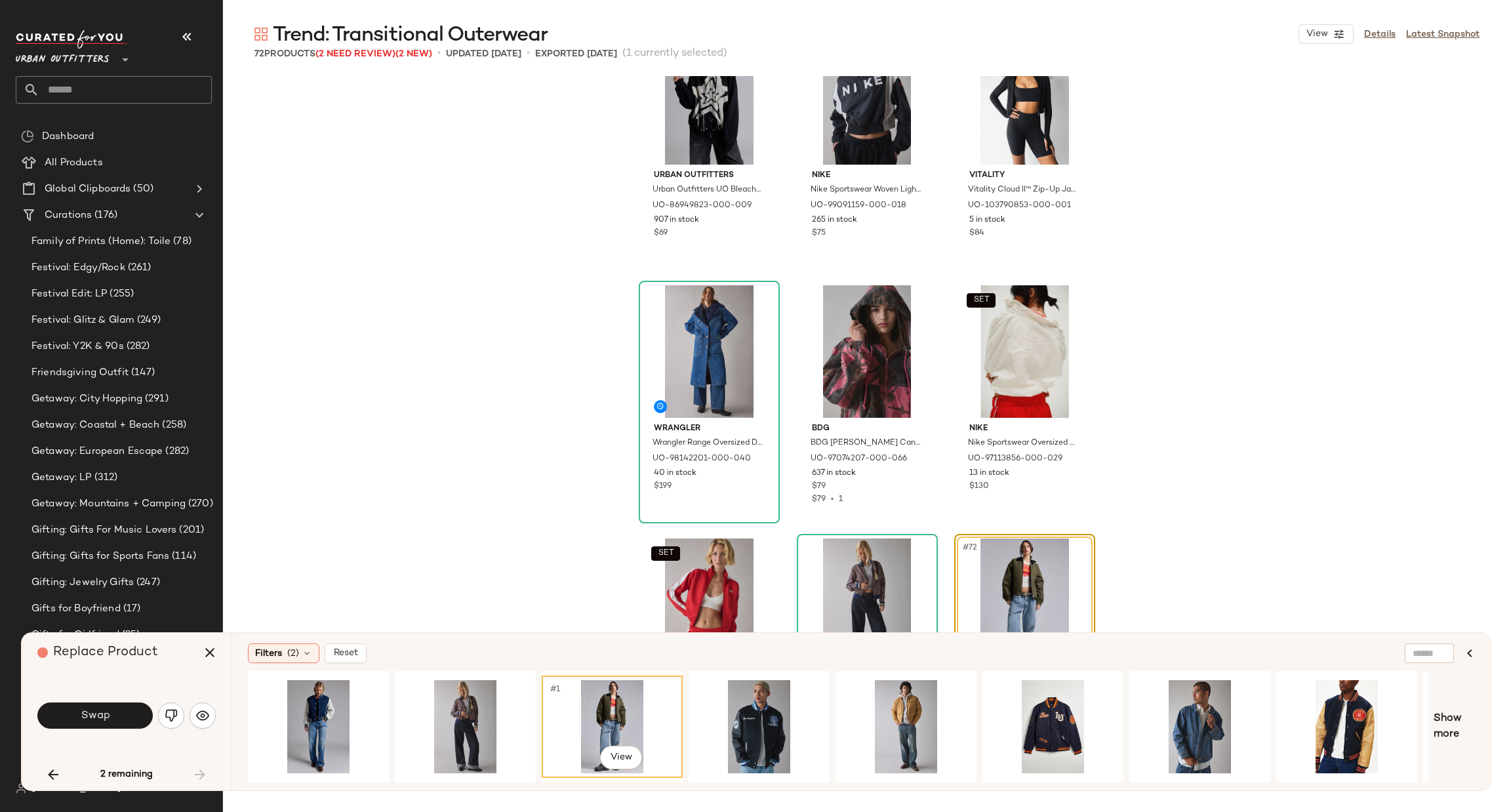
drag, startPoint x: 866, startPoint y: 782, endPoint x: 976, endPoint y: 775, distance: 110.2
click at [976, 775] on div "#1 View" at bounding box center [838, 727] width 1180 height 112
click at [121, 716] on button "Swap" at bounding box center [95, 715] width 115 height 26
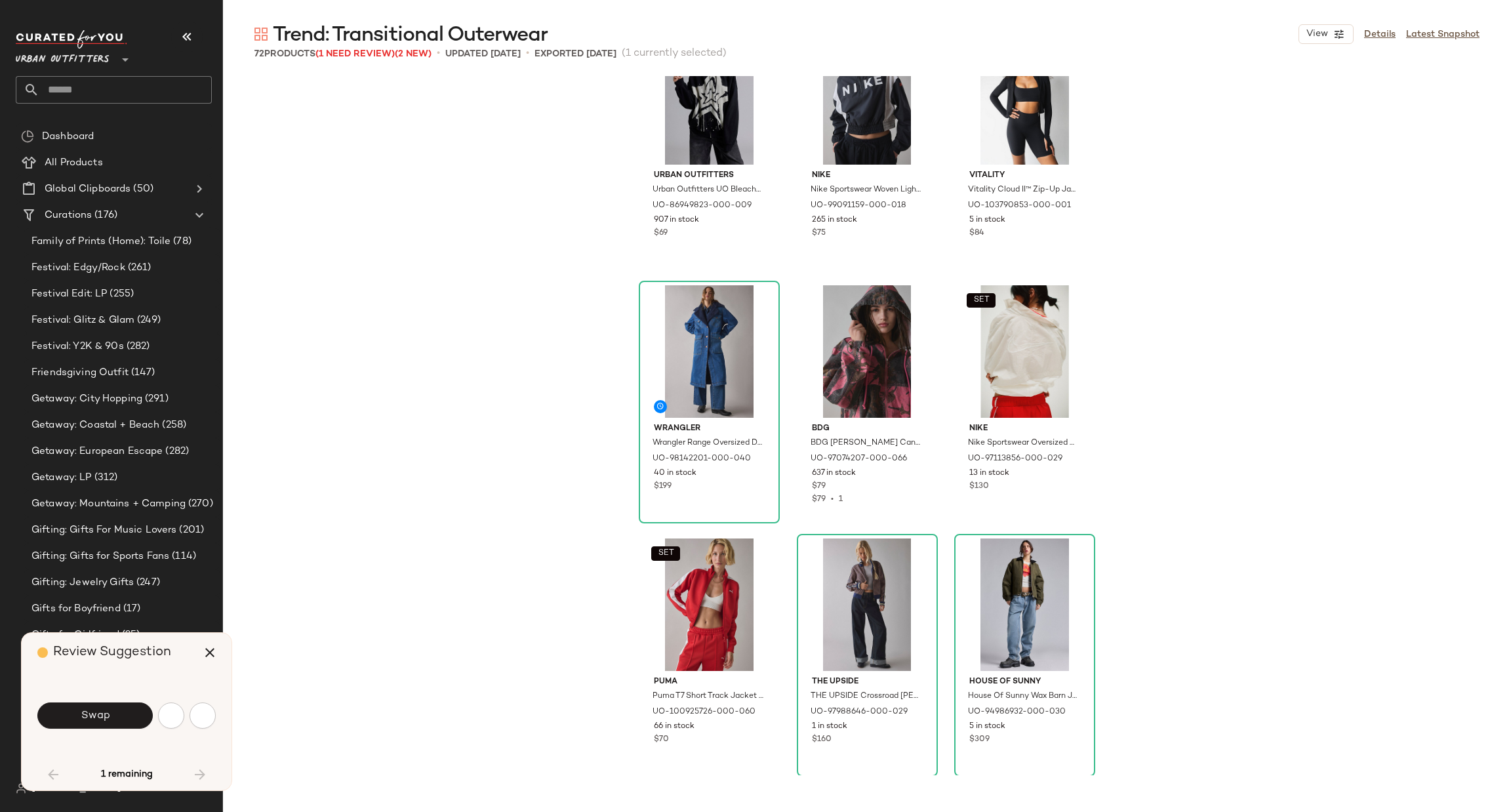
scroll to position [2531, 0]
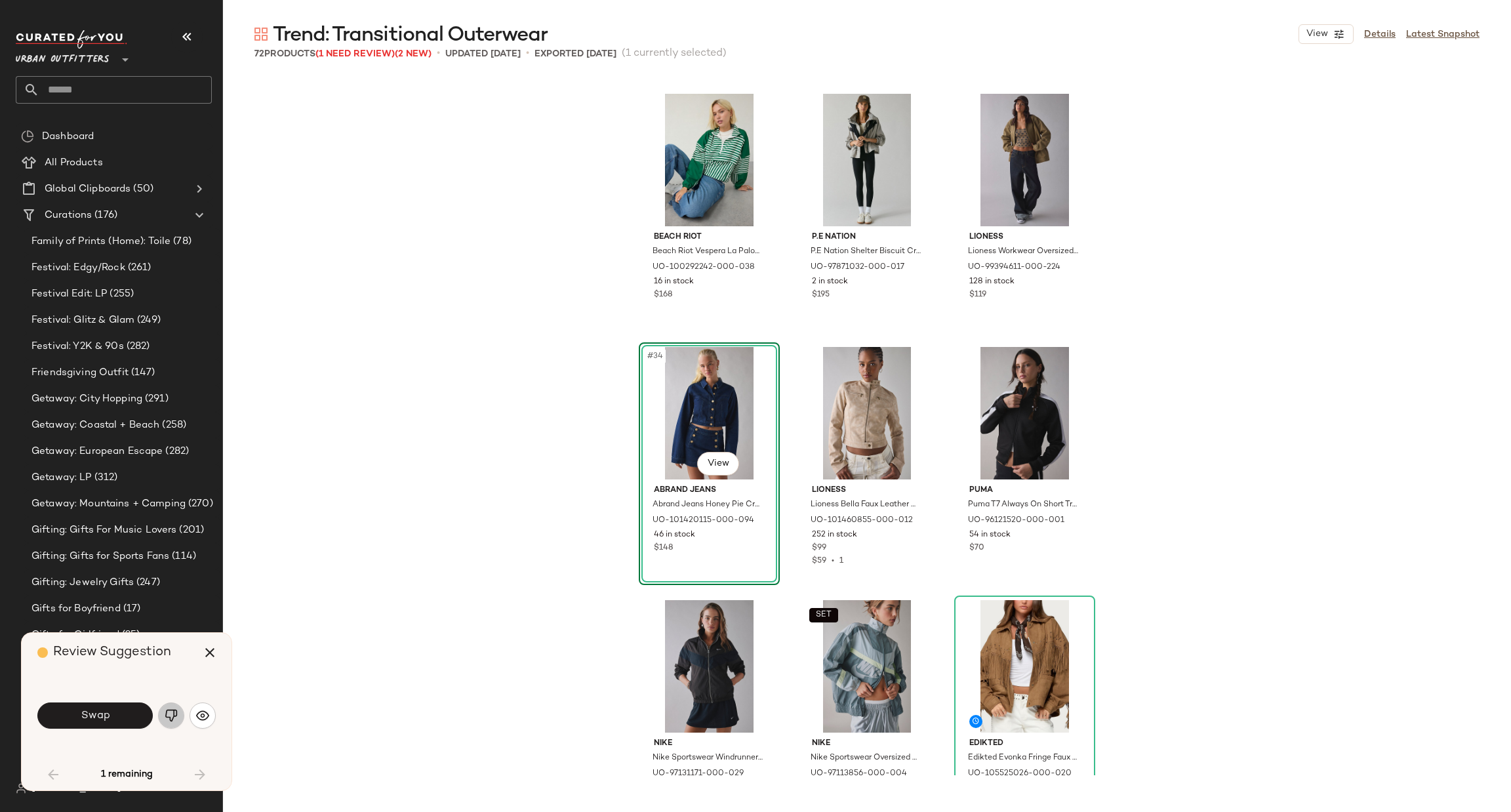
click at [178, 710] on button "button" at bounding box center [171, 715] width 26 height 26
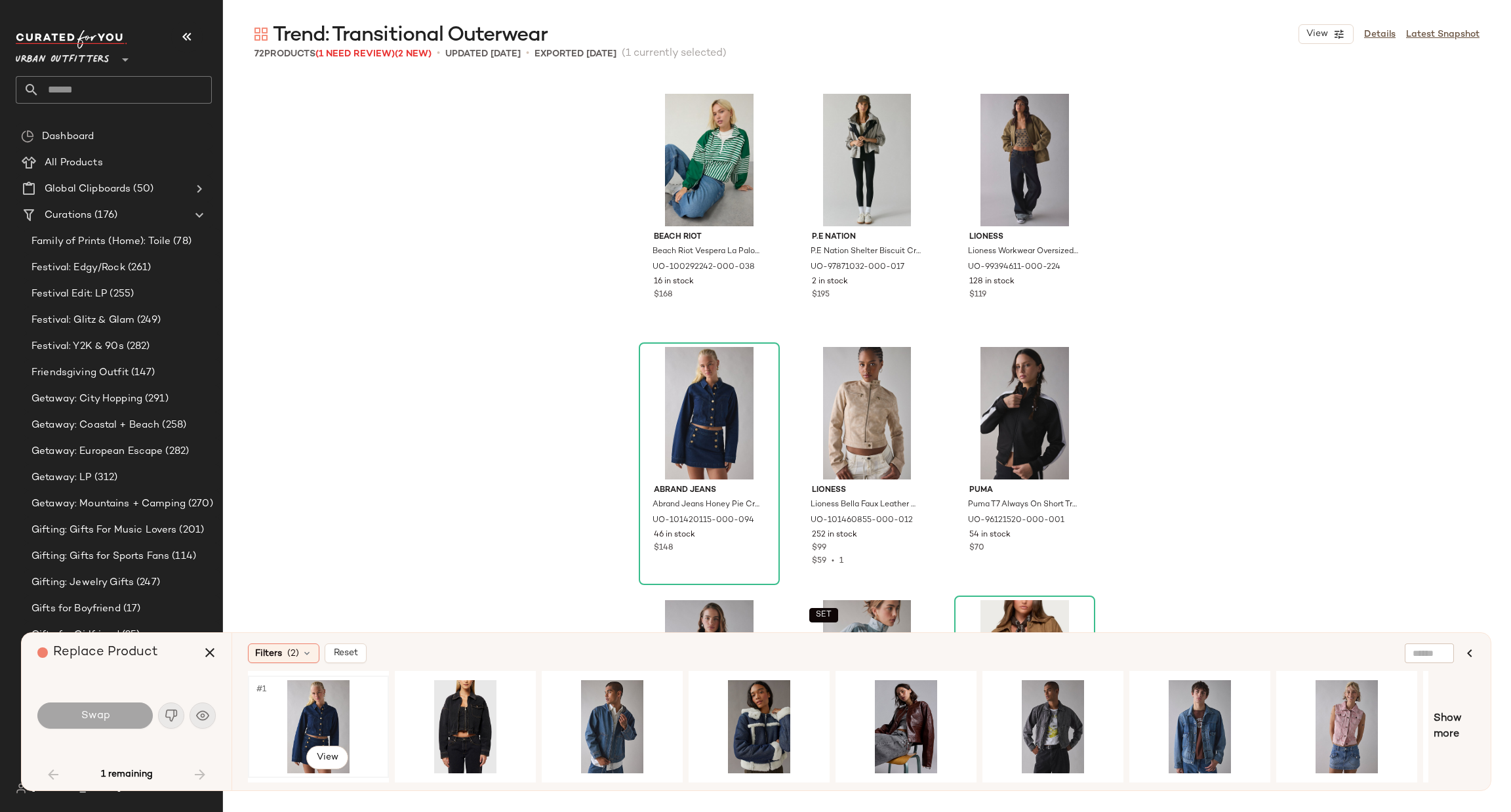
click at [305, 707] on div "#1 View" at bounding box center [318, 727] width 132 height 93
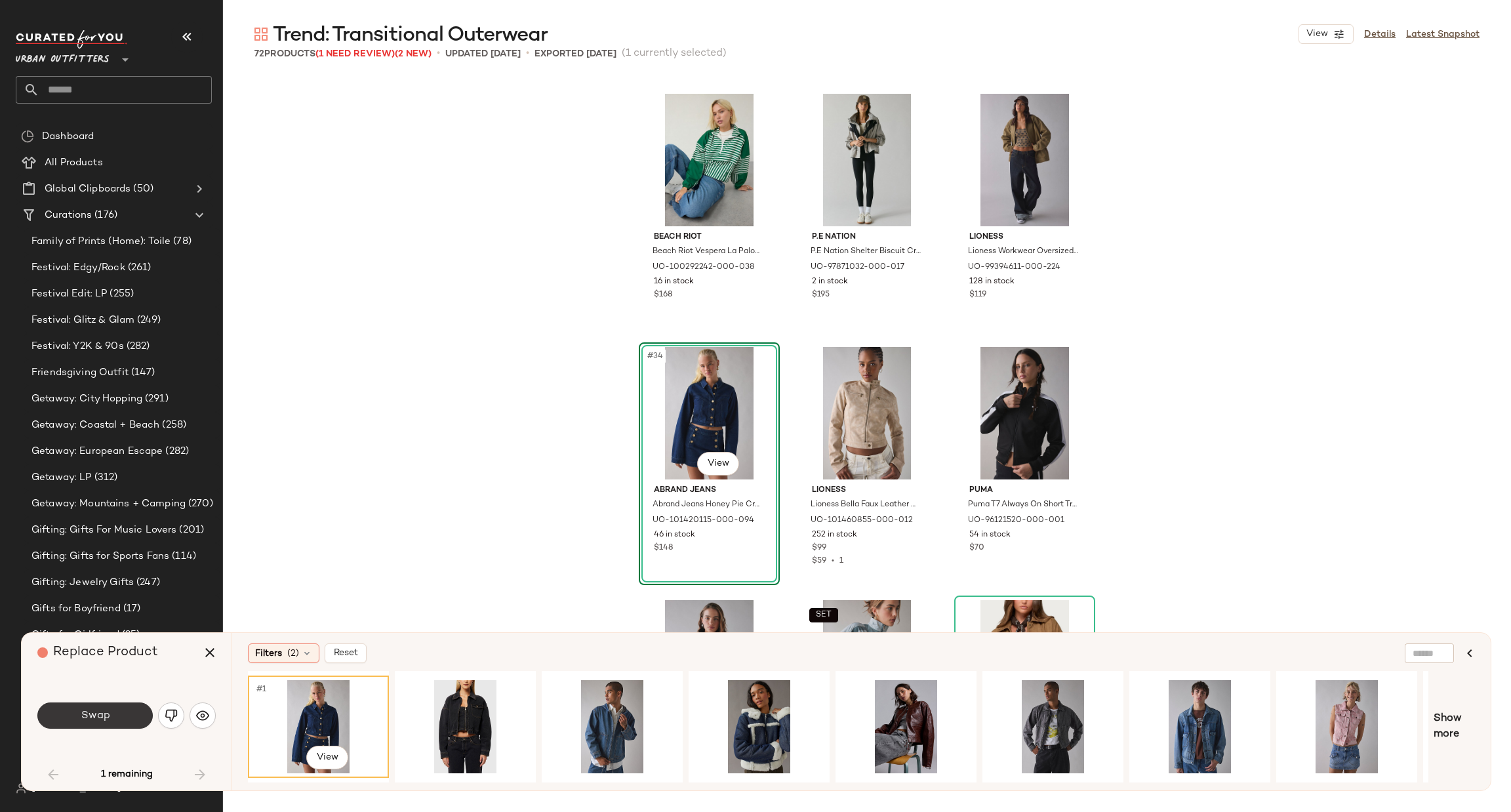
click at [119, 716] on button "Swap" at bounding box center [95, 715] width 115 height 26
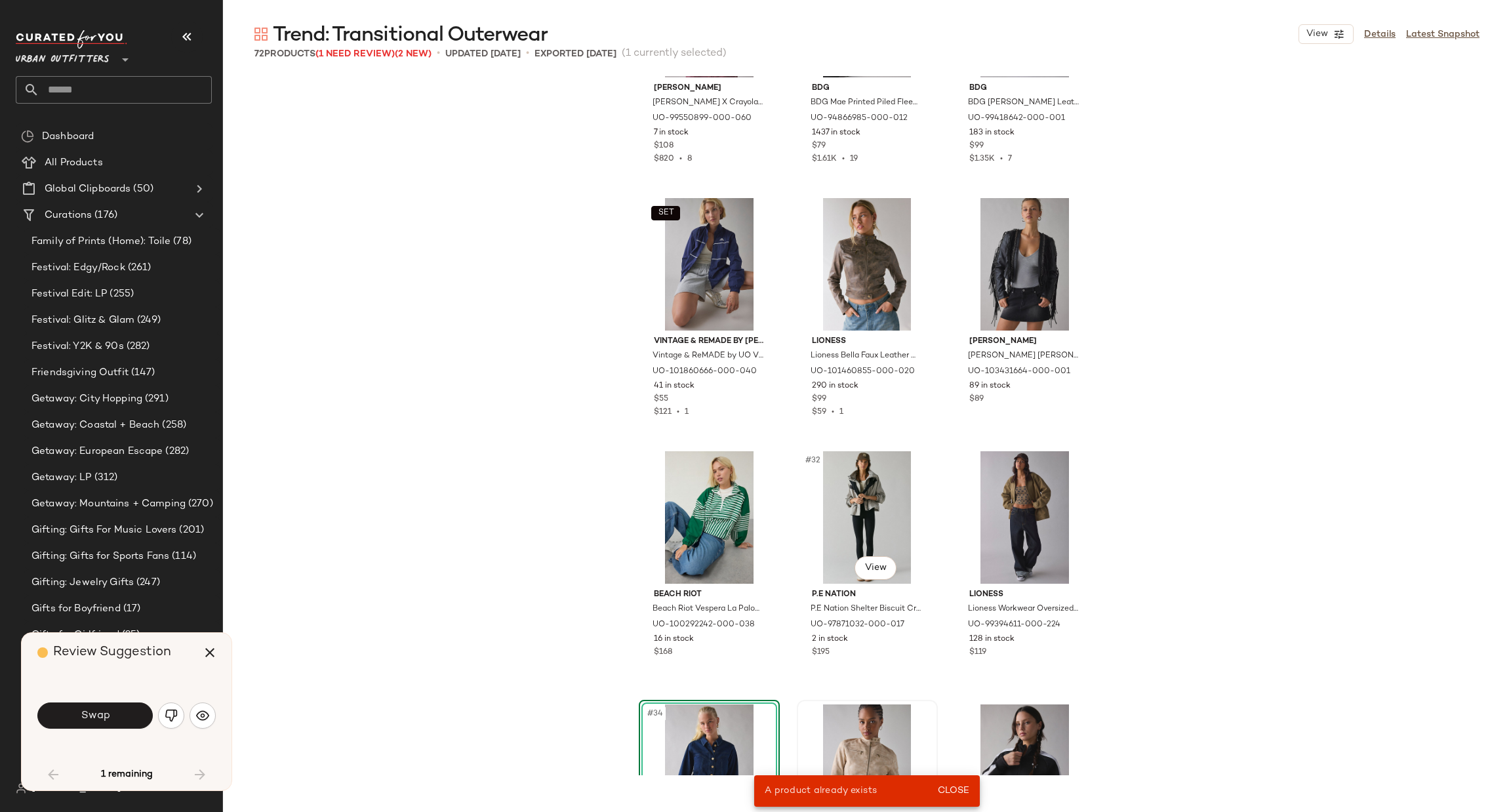
scroll to position [2763, 0]
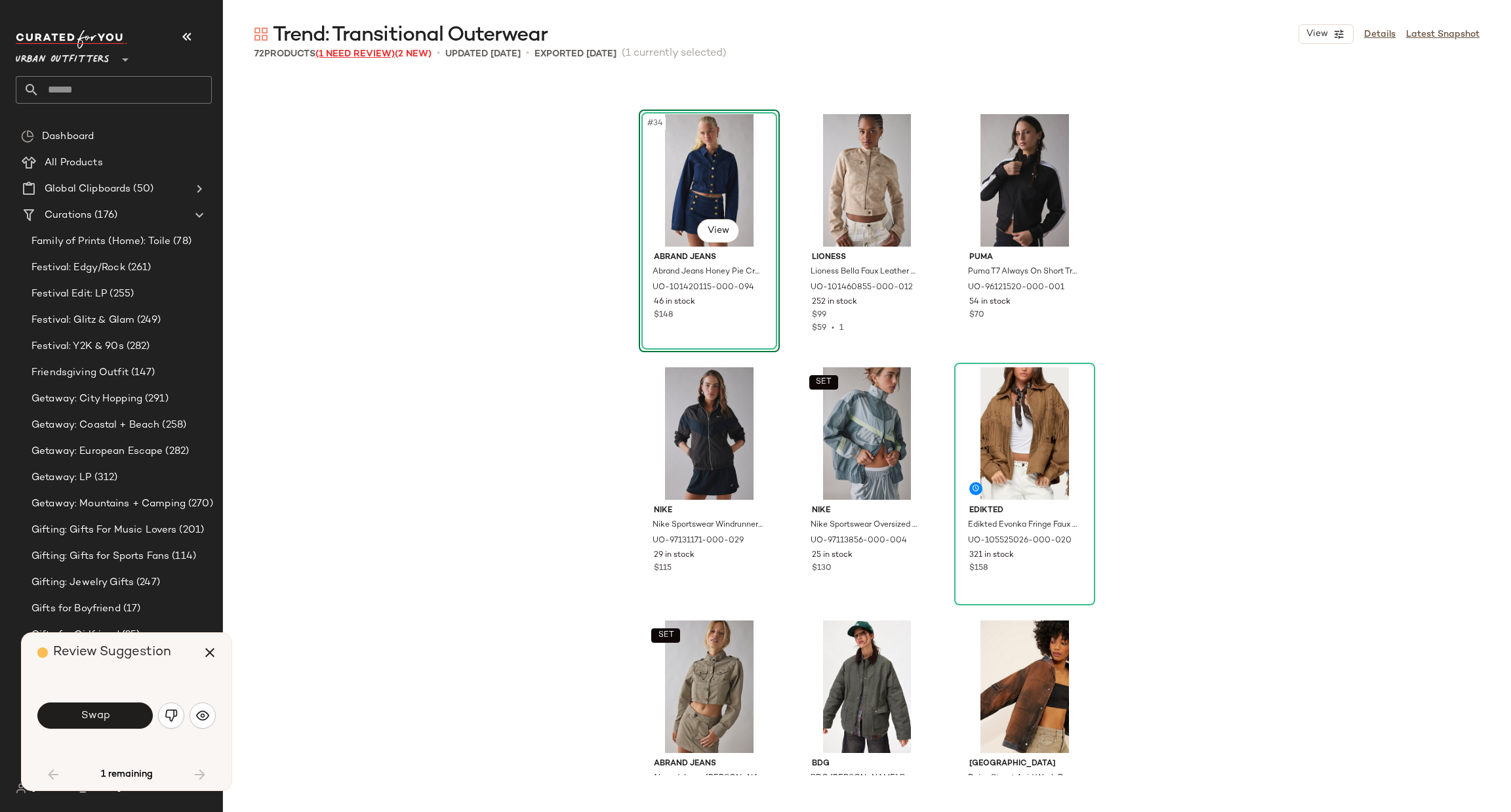
click at [347, 52] on span "(1 Need Review)" at bounding box center [355, 54] width 80 height 10
click at [167, 721] on img "button" at bounding box center [172, 716] width 14 height 14
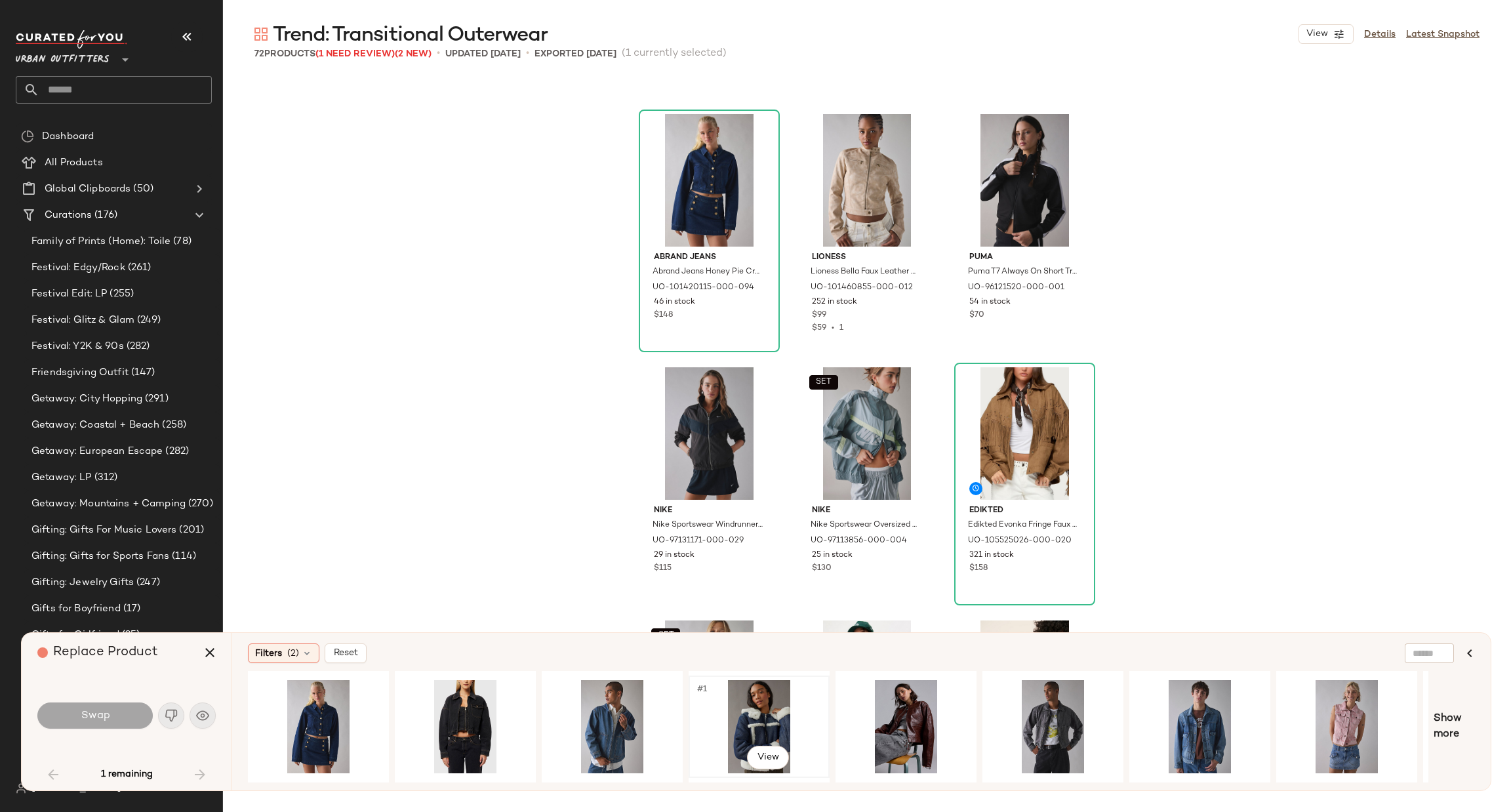
click at [745, 709] on div "#1 View" at bounding box center [759, 727] width 132 height 93
click at [754, 718] on div "#1 View" at bounding box center [759, 727] width 132 height 93
click at [614, 727] on div "#1 View" at bounding box center [613, 727] width 132 height 93
click at [745, 705] on div "#1 View" at bounding box center [759, 727] width 132 height 93
click at [776, 760] on body "Urban Outfitters ** Dashboard All Products Global Clipboards (50) Curations (17…" at bounding box center [756, 406] width 1511 height 812
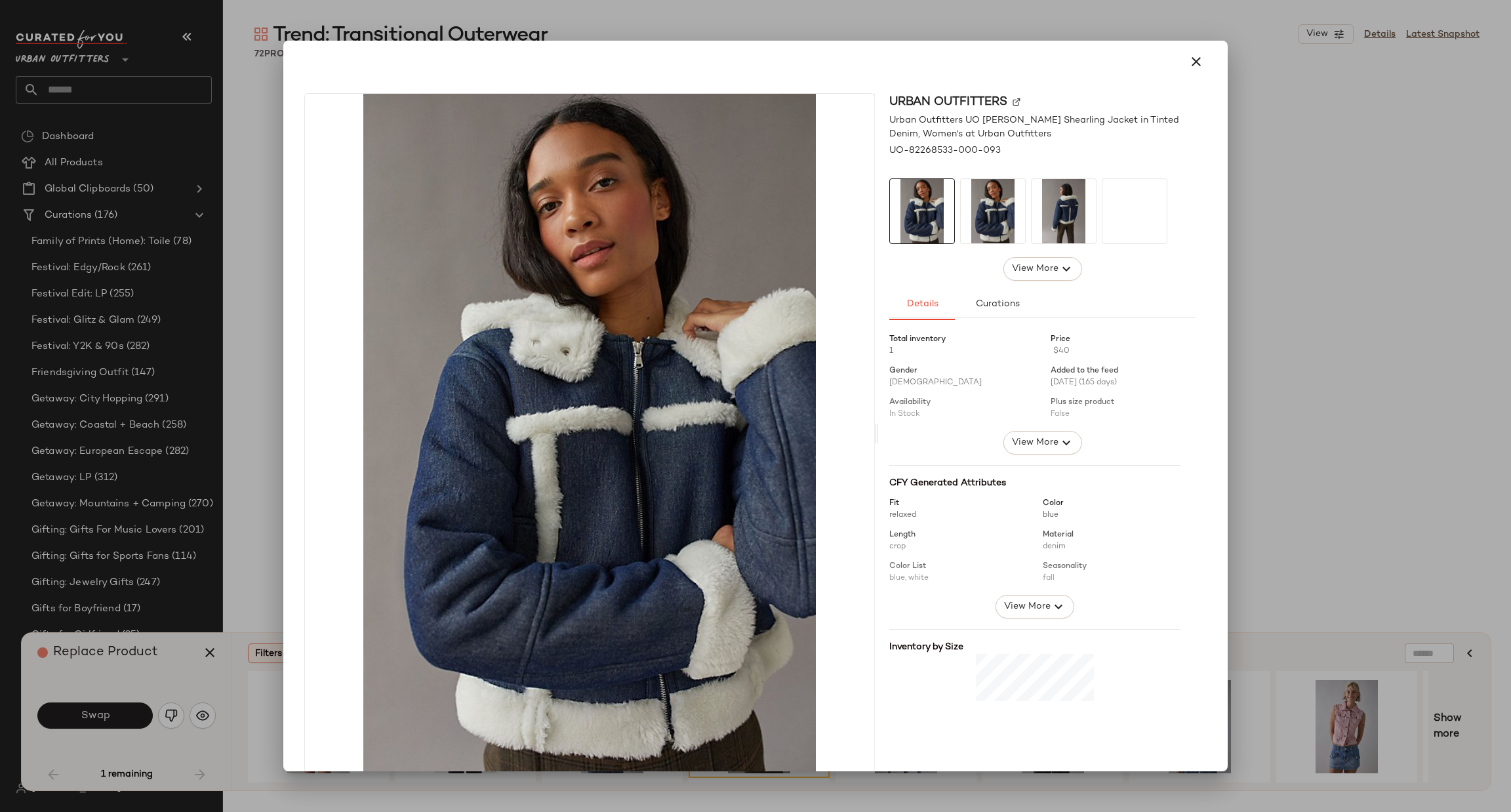
click at [1283, 421] on div at bounding box center [756, 406] width 1511 height 812
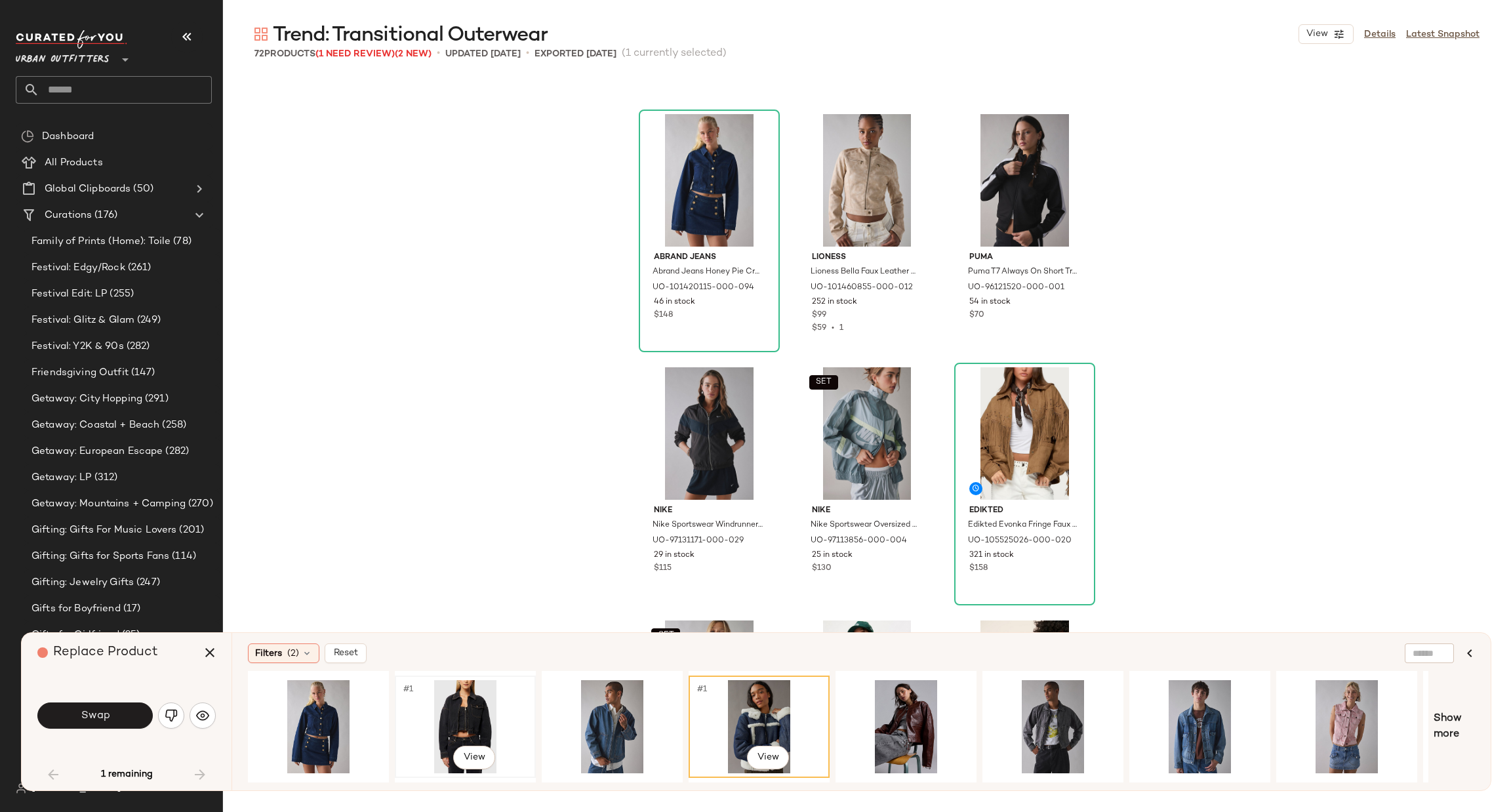
click at [467, 694] on div "#1 View" at bounding box center [465, 727] width 132 height 93
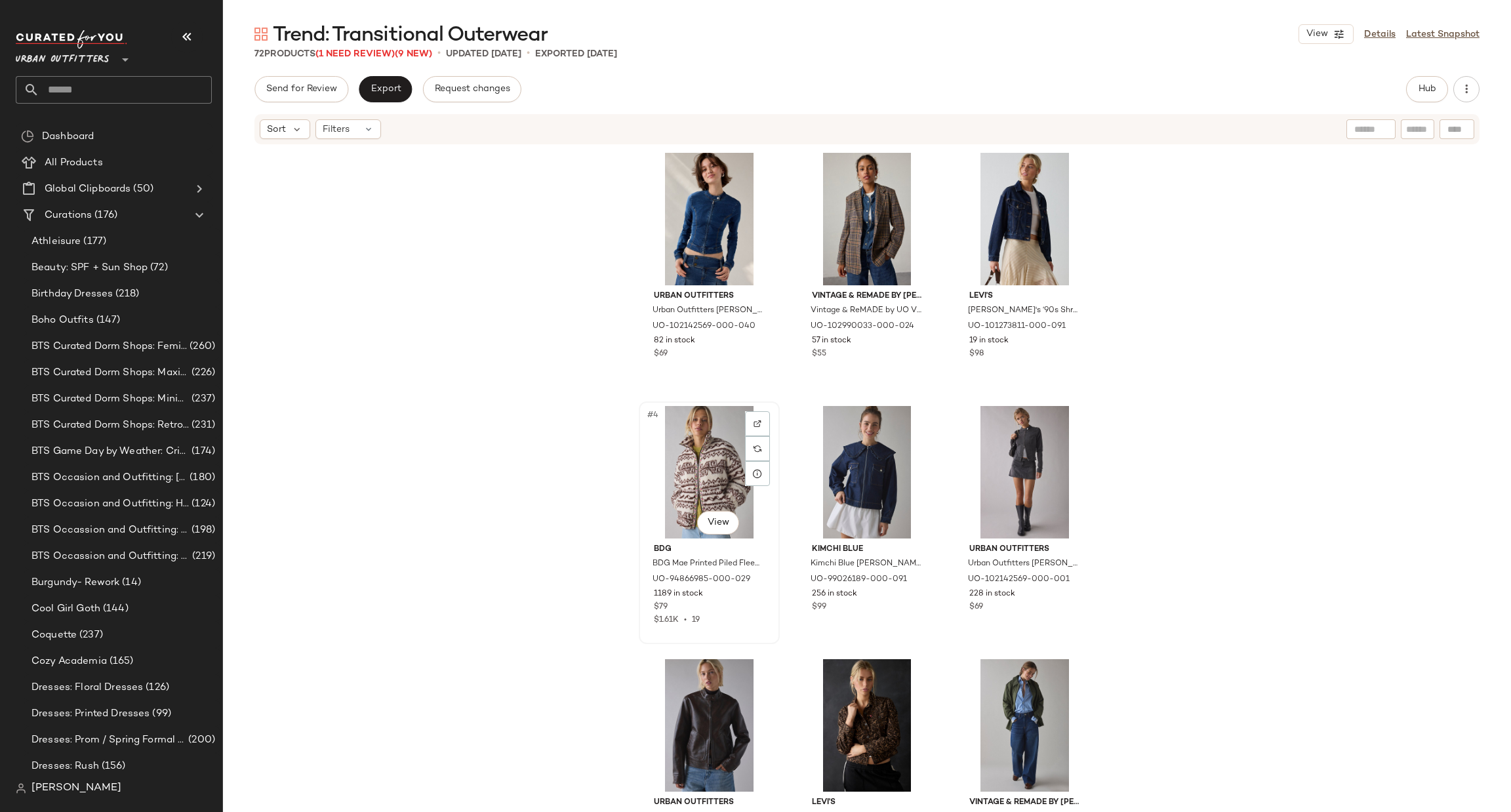
click at [707, 468] on div "#4 View" at bounding box center [709, 472] width 132 height 133
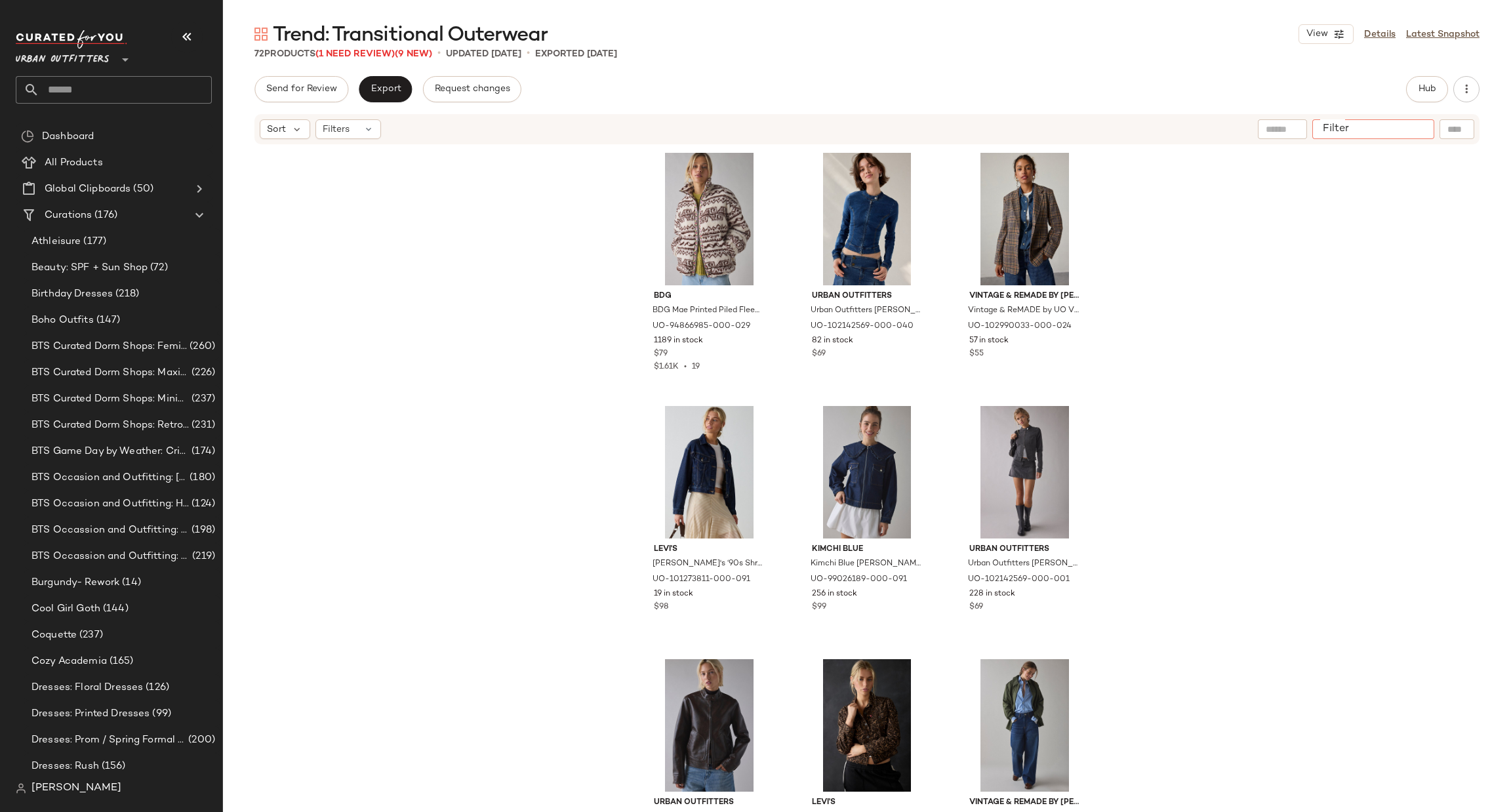
click at [1407, 133] on input "Filter" at bounding box center [1373, 129] width 112 height 14
type input "******"
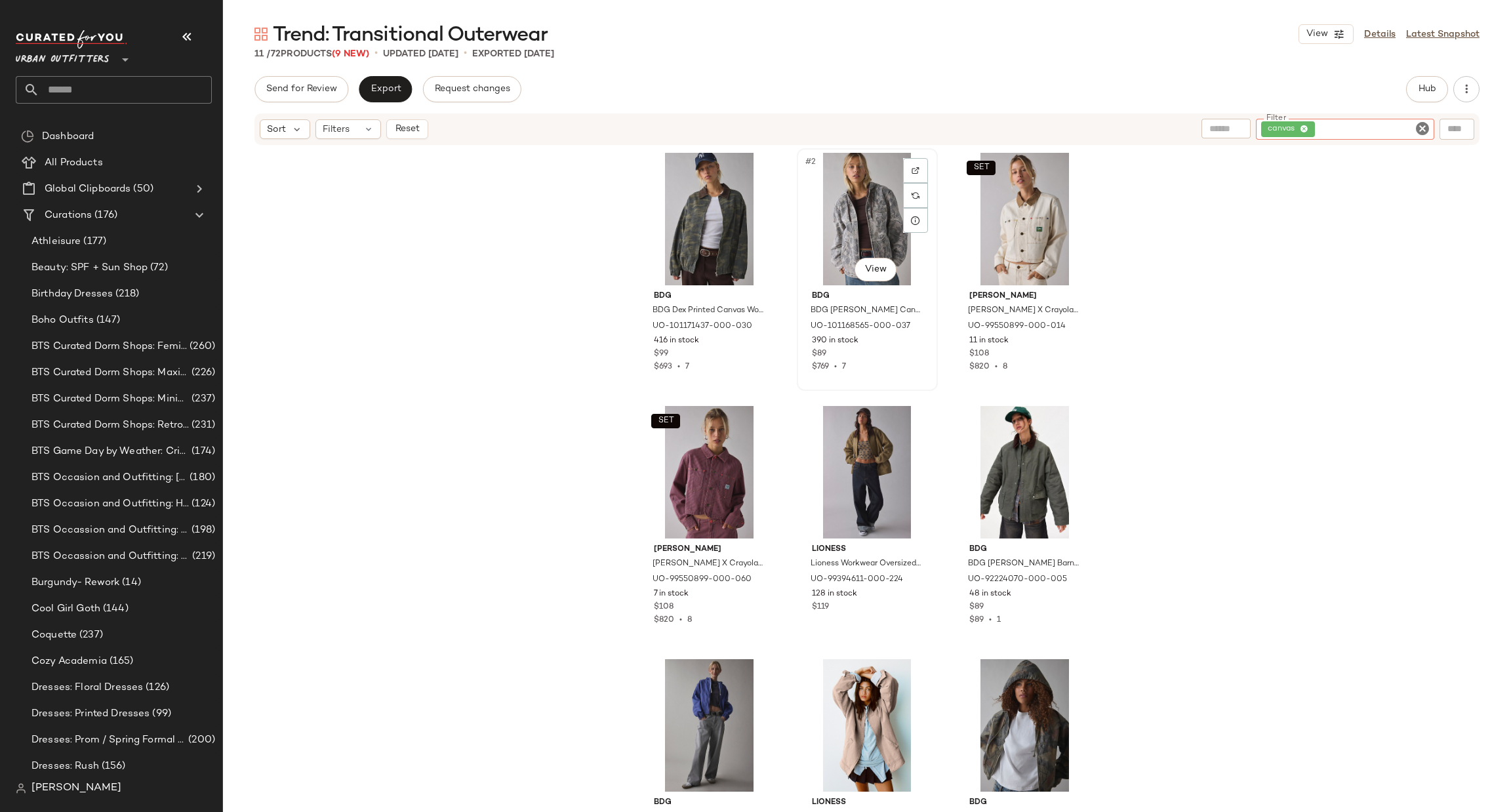
click at [845, 208] on div "#2 View" at bounding box center [867, 219] width 132 height 133
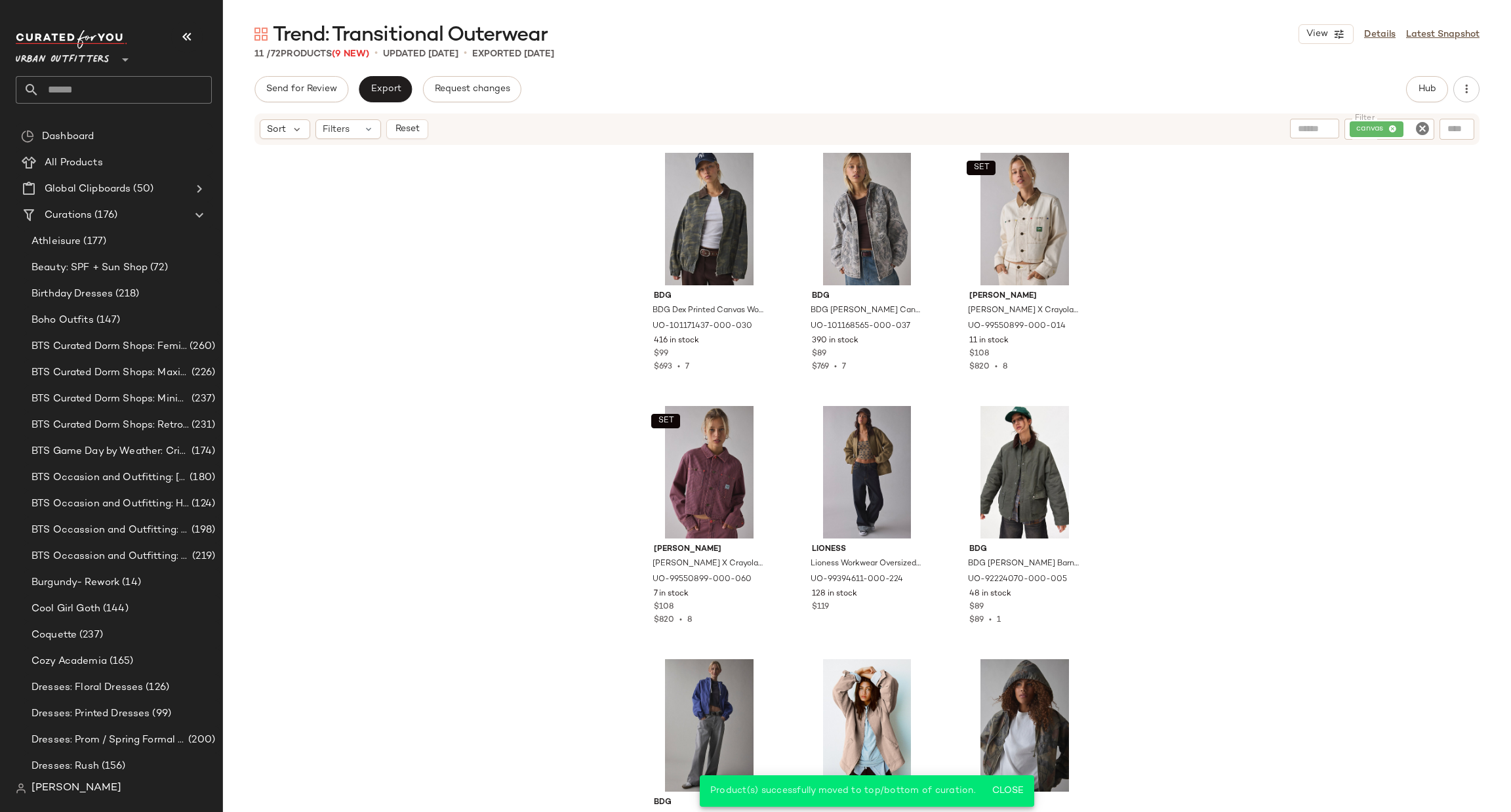
click at [1415, 131] on icon "Clear Filter" at bounding box center [1422, 129] width 16 height 16
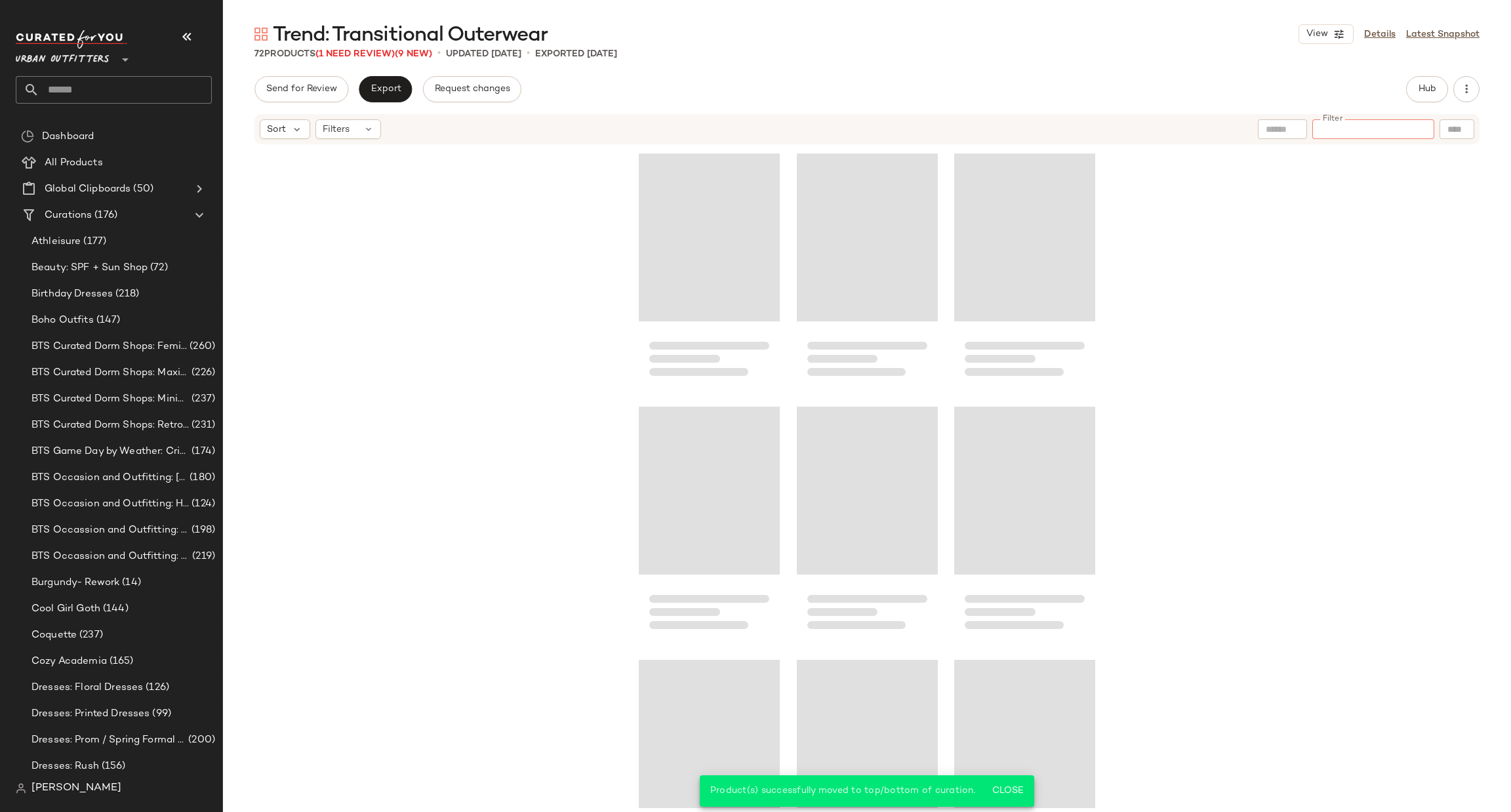
scroll to position [2531, 0]
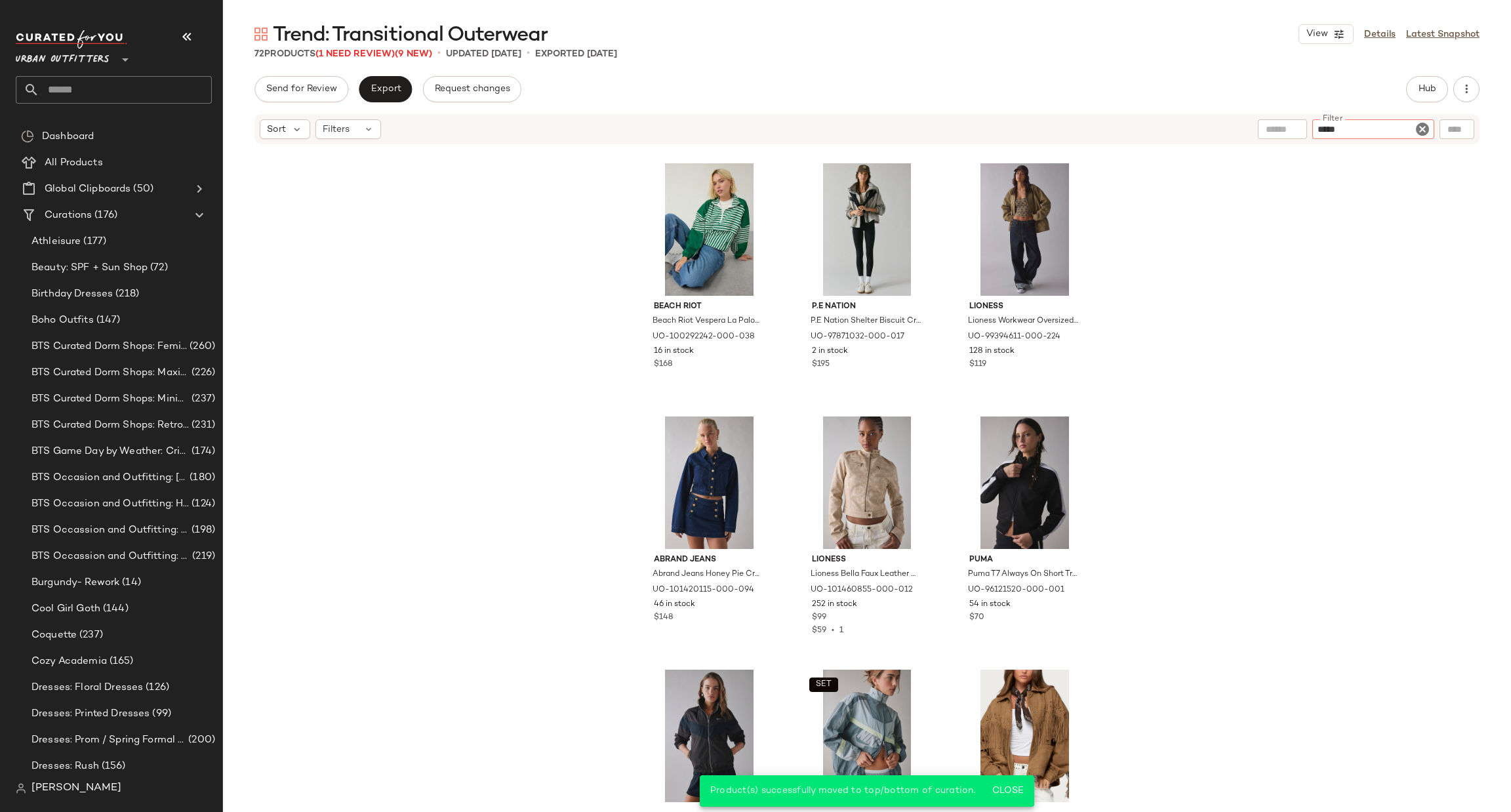
type input "******"
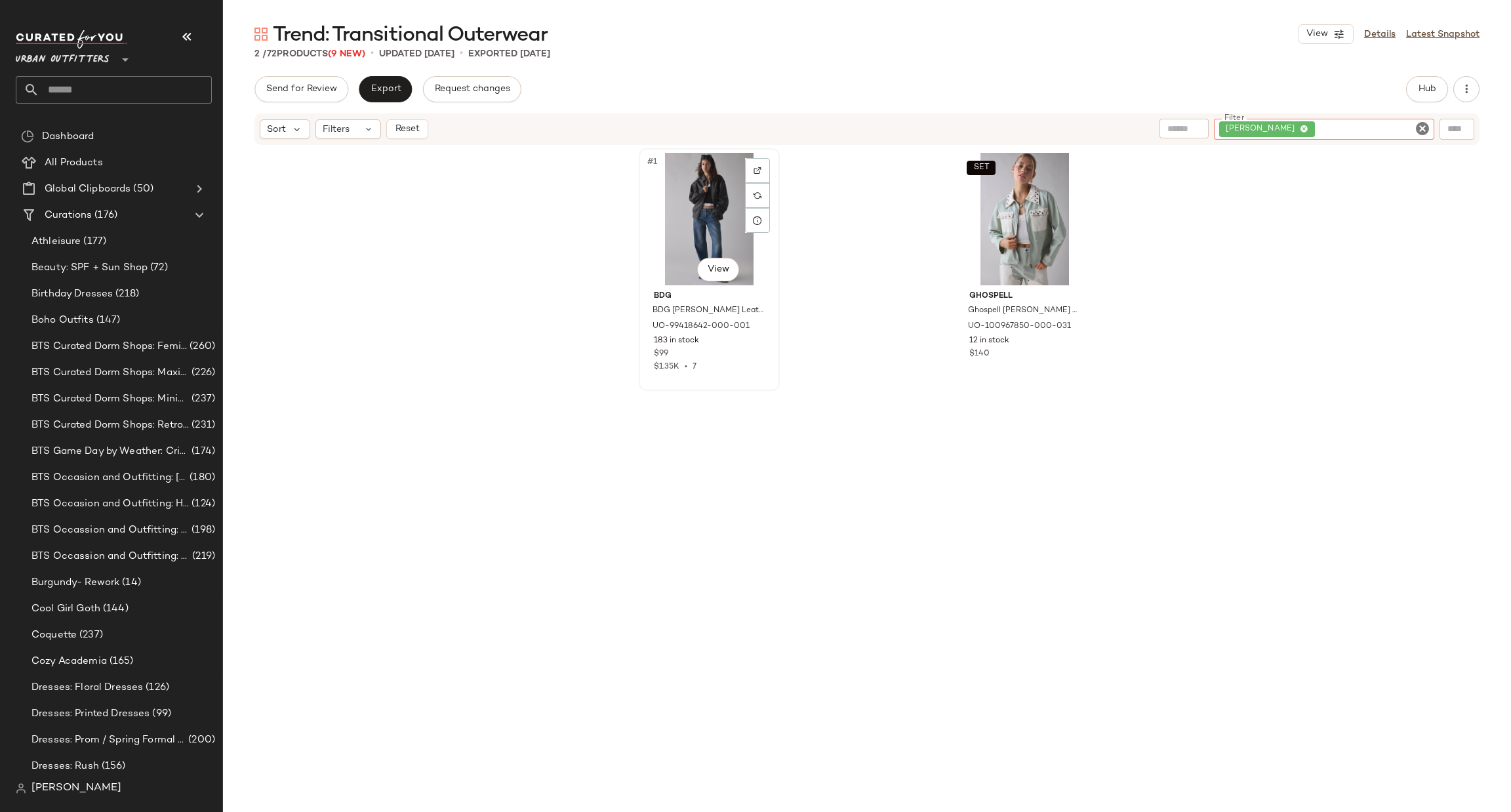
click at [711, 218] on div "#1 View" at bounding box center [709, 219] width 132 height 133
click at [1422, 125] on icon "Clear Filter" at bounding box center [1422, 129] width 16 height 16
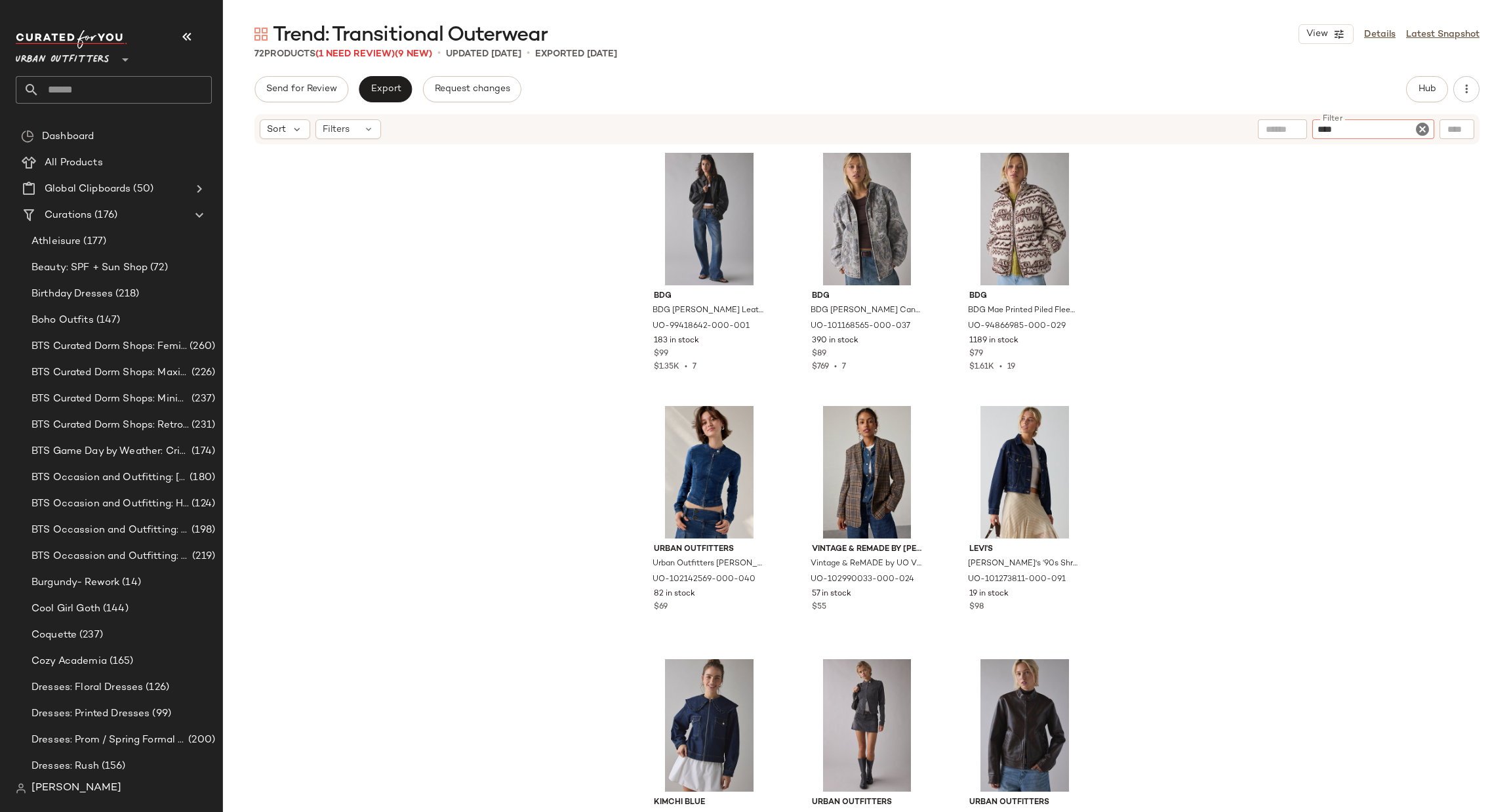
type input "*****"
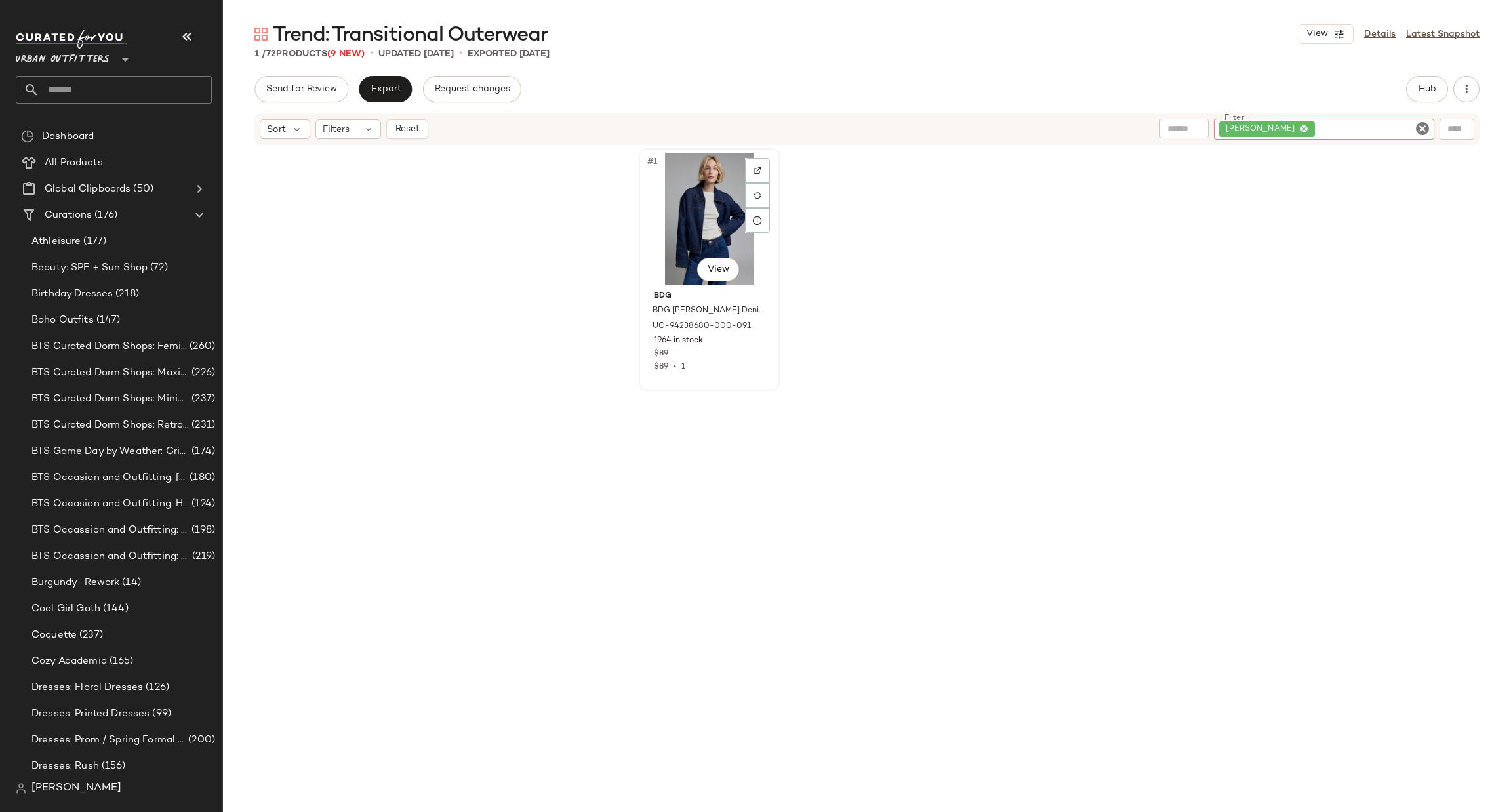
click at [694, 202] on div "#1 View" at bounding box center [709, 219] width 132 height 133
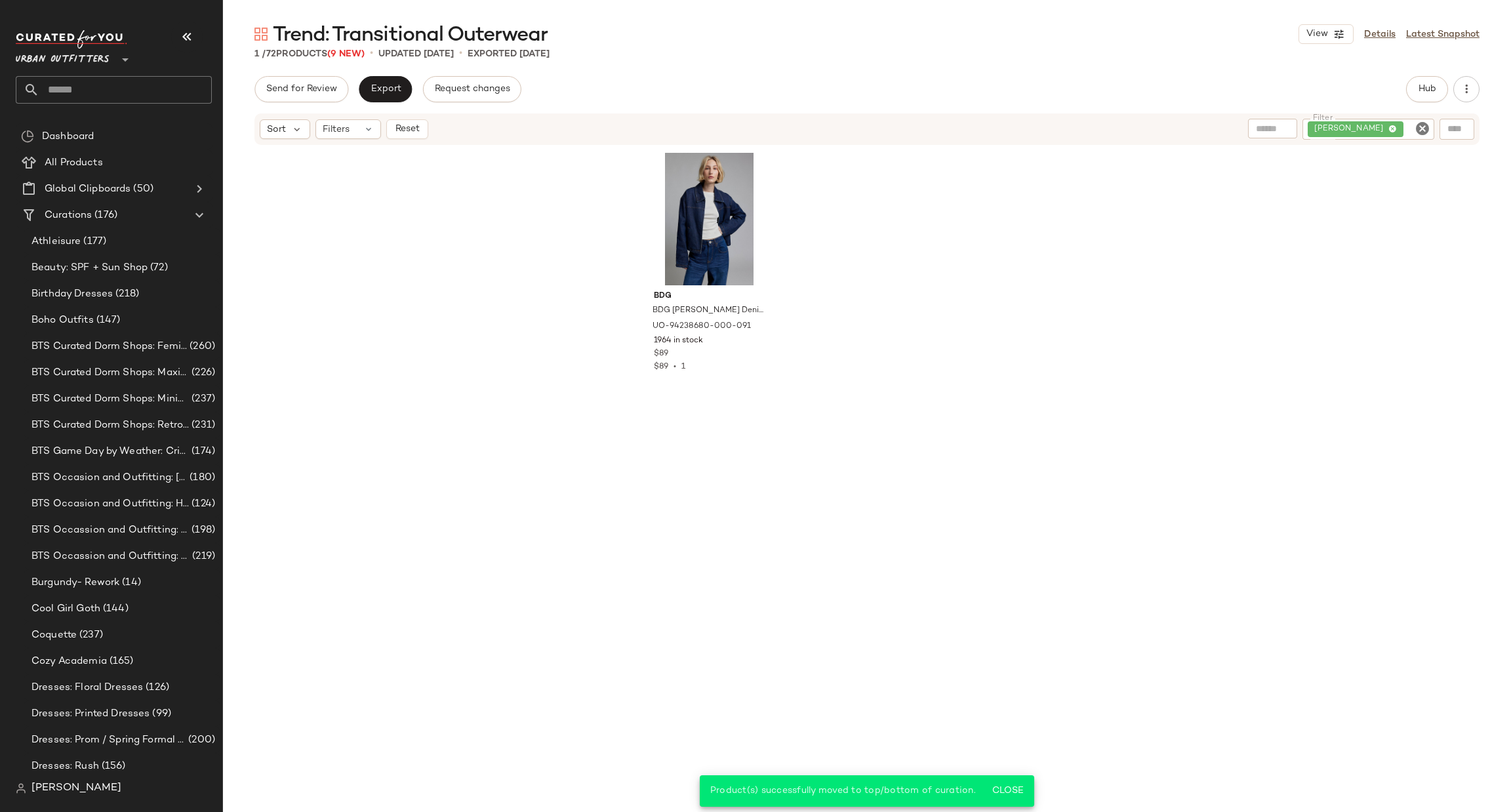
click at [1425, 125] on icon "Clear Filter" at bounding box center [1422, 129] width 16 height 16
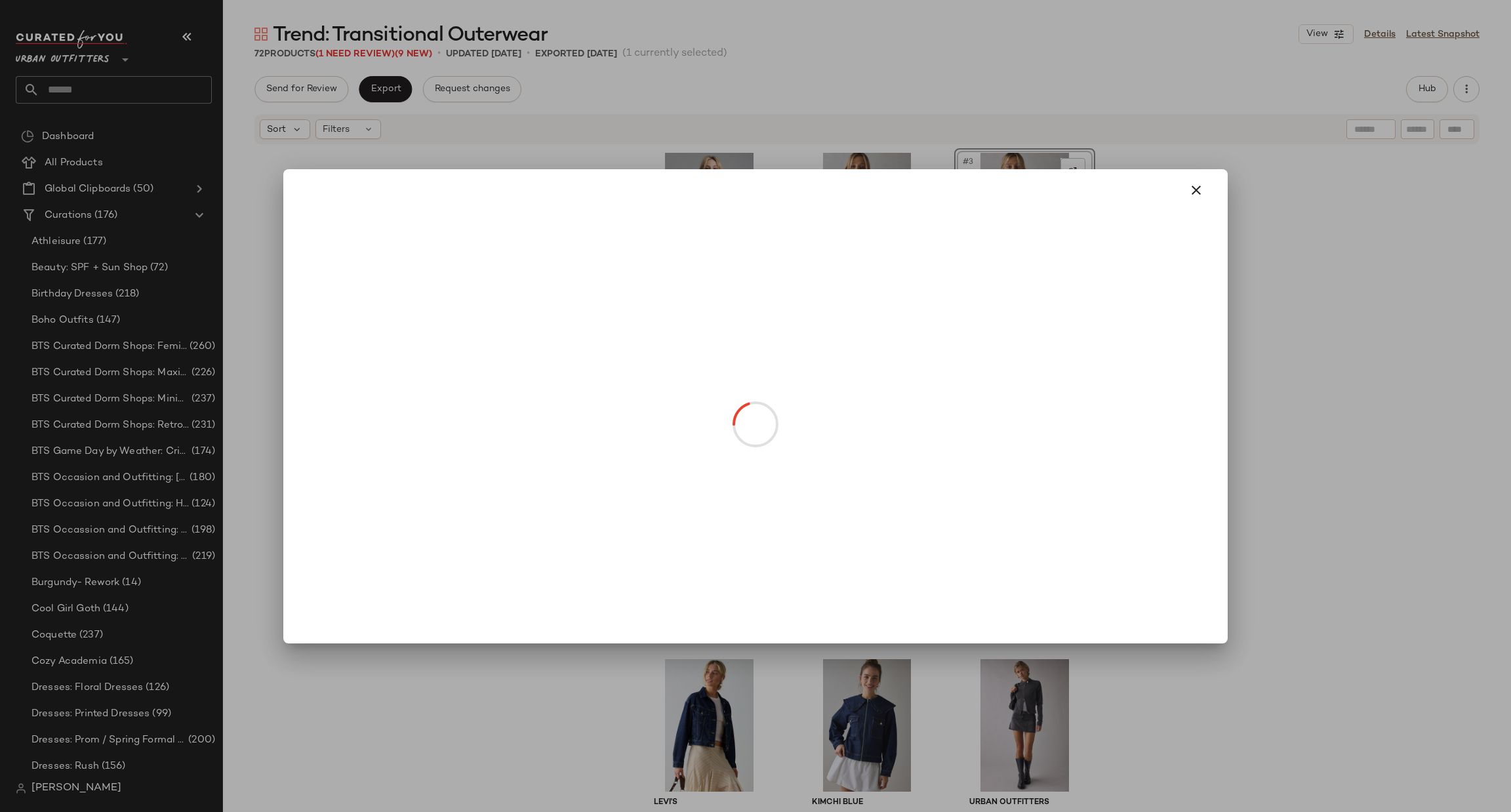
drag, startPoint x: 997, startPoint y: 252, endPoint x: 716, endPoint y: 520, distance: 388.3
click at [716, 520] on body "Urban Outfitters ** Dashboard All Products Global Clipboards (50) Curations (17…" at bounding box center [756, 406] width 1511 height 812
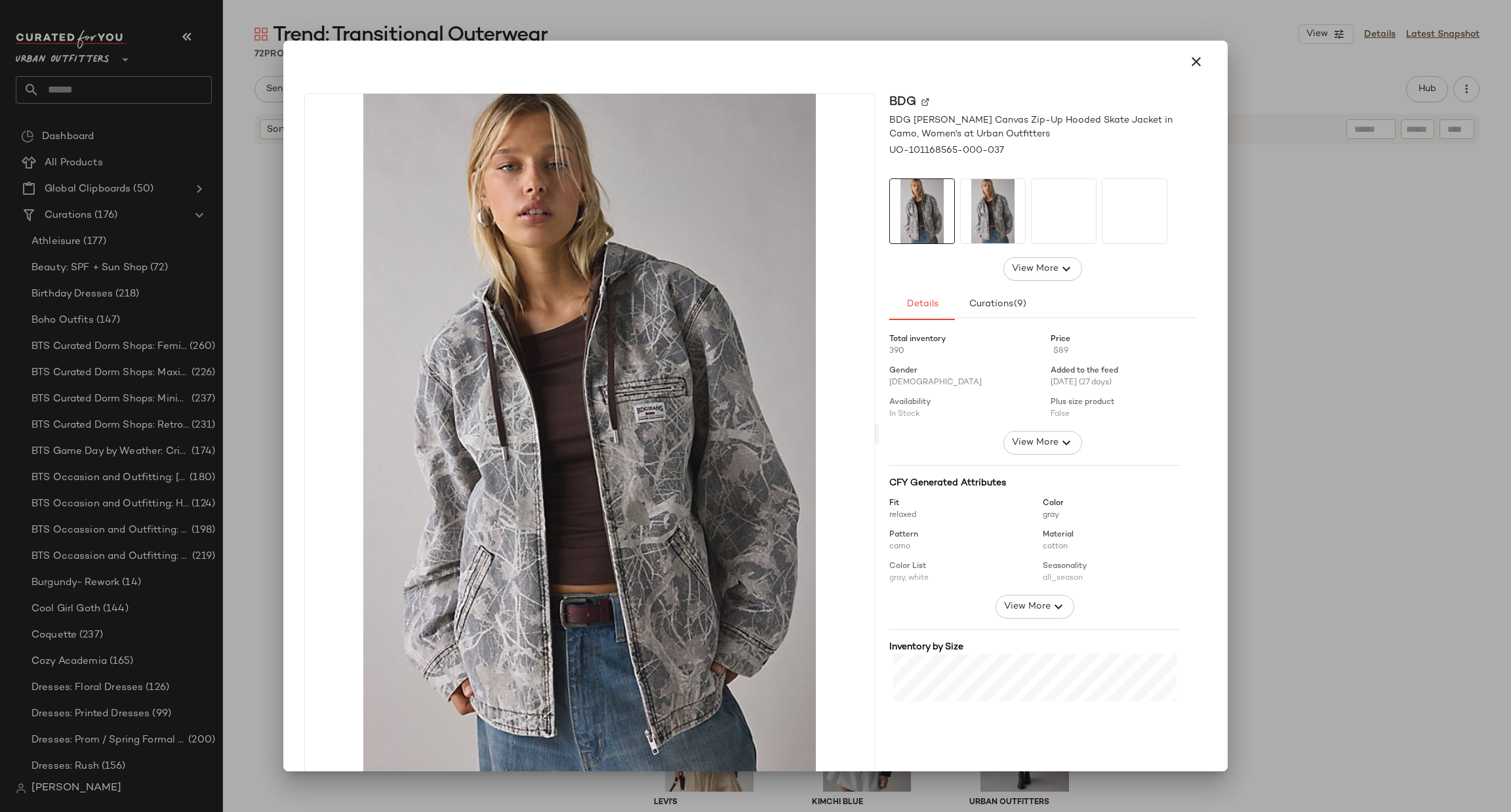
click at [1288, 299] on div at bounding box center [756, 406] width 1511 height 812
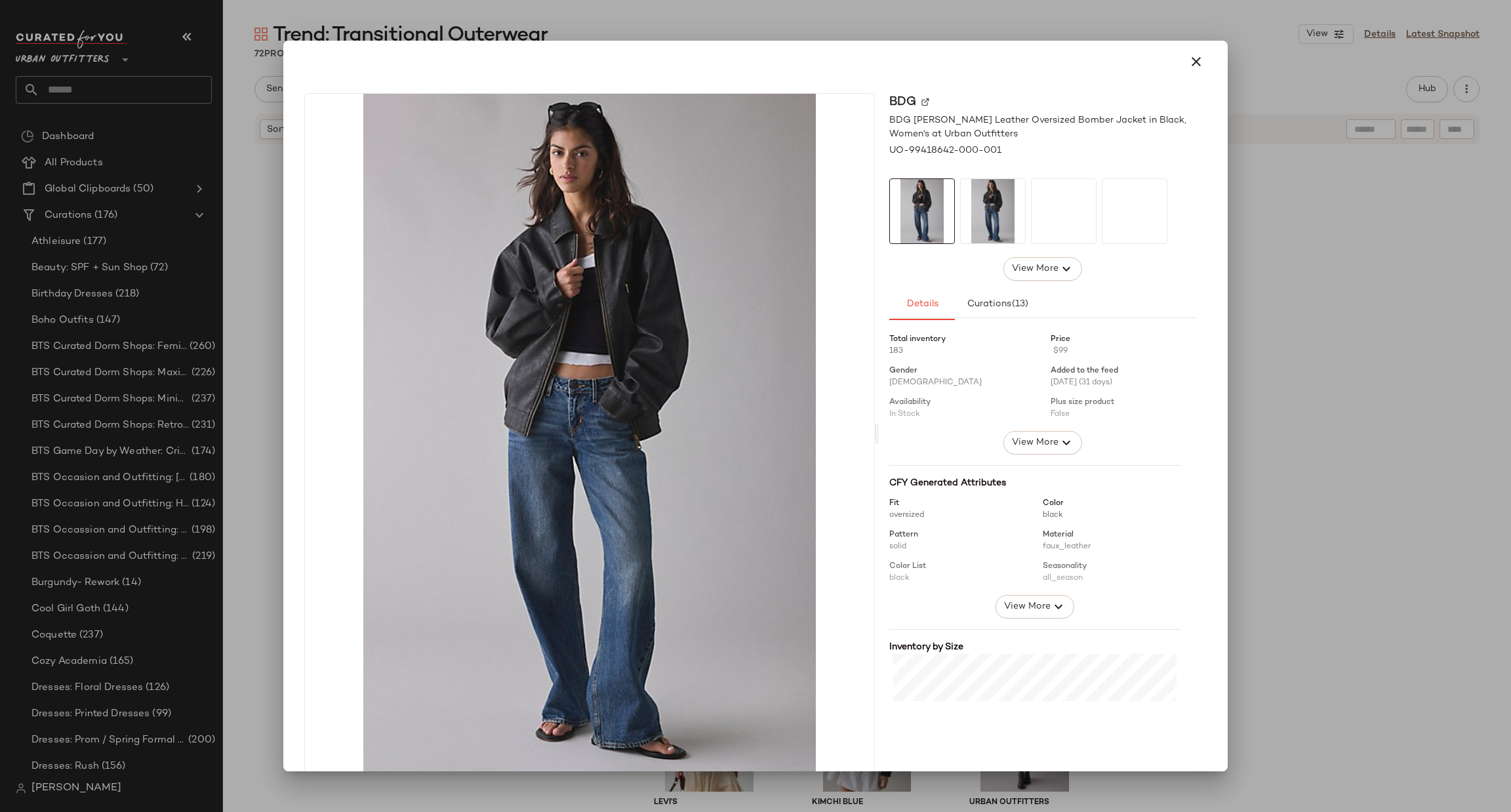
click at [1352, 355] on div at bounding box center [756, 406] width 1511 height 812
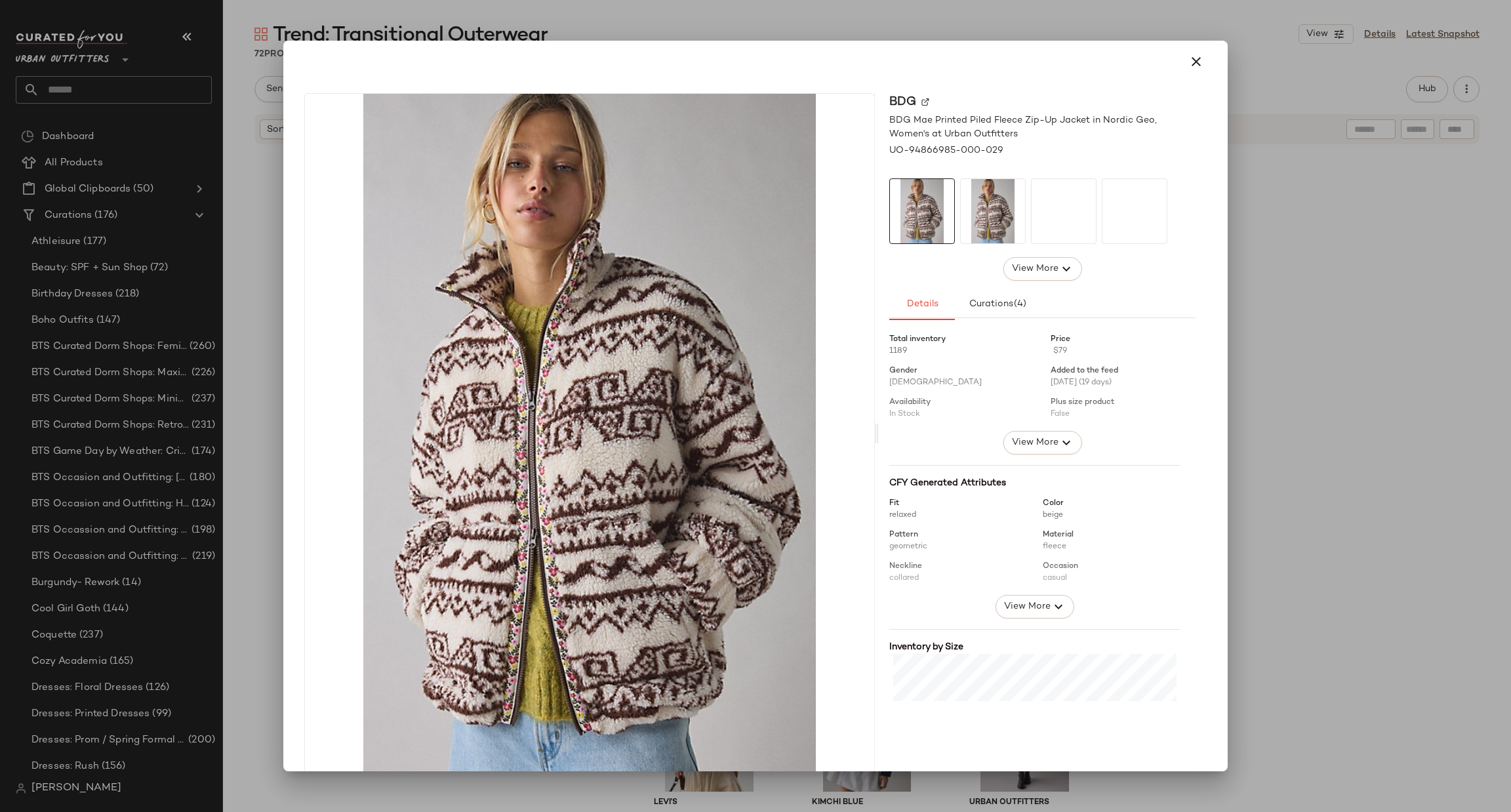
drag, startPoint x: 1430, startPoint y: 344, endPoint x: 1383, endPoint y: 328, distance: 49.6
click at [1430, 344] on div at bounding box center [756, 406] width 1511 height 812
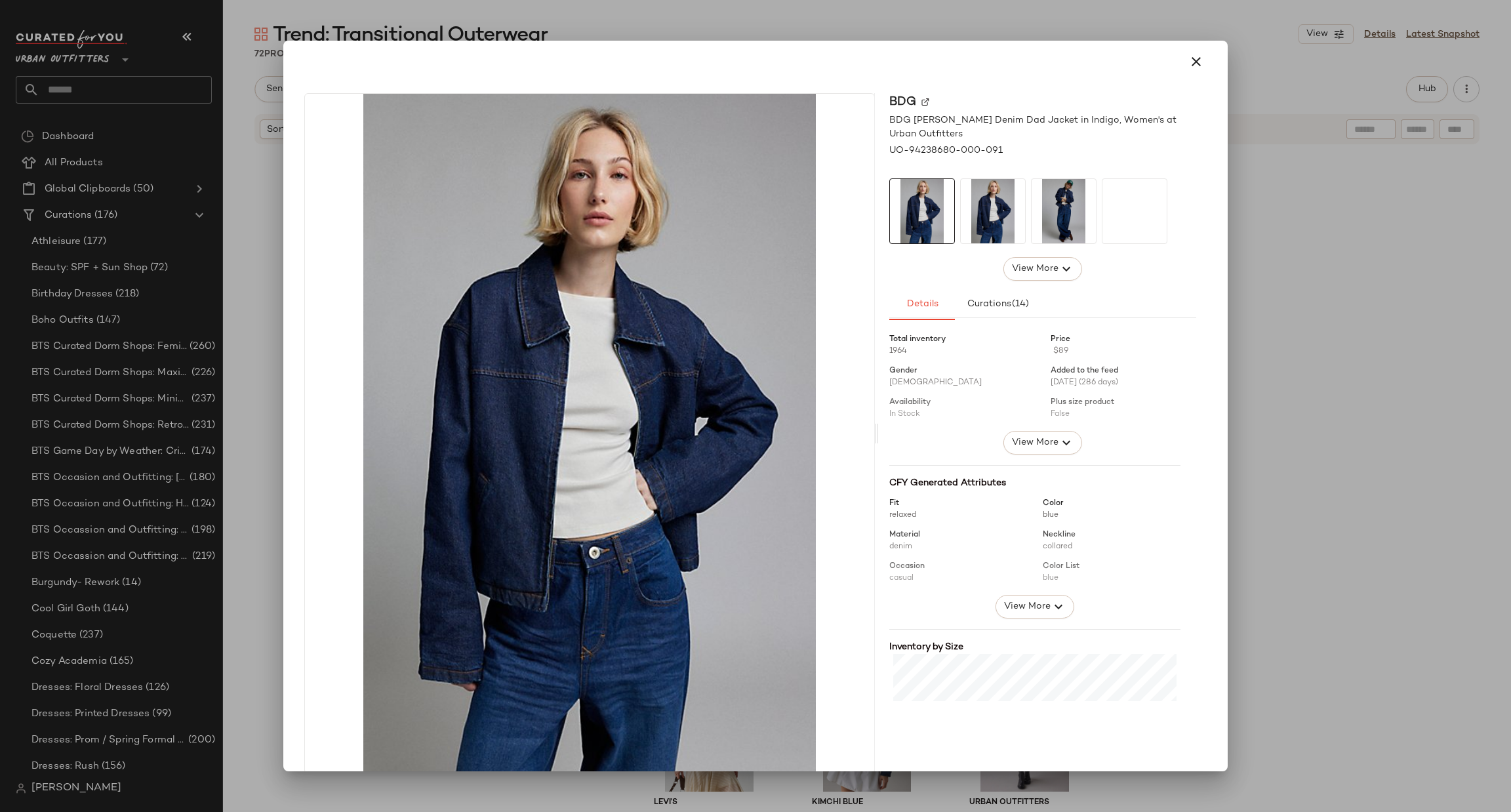
click at [1293, 310] on div at bounding box center [756, 406] width 1511 height 812
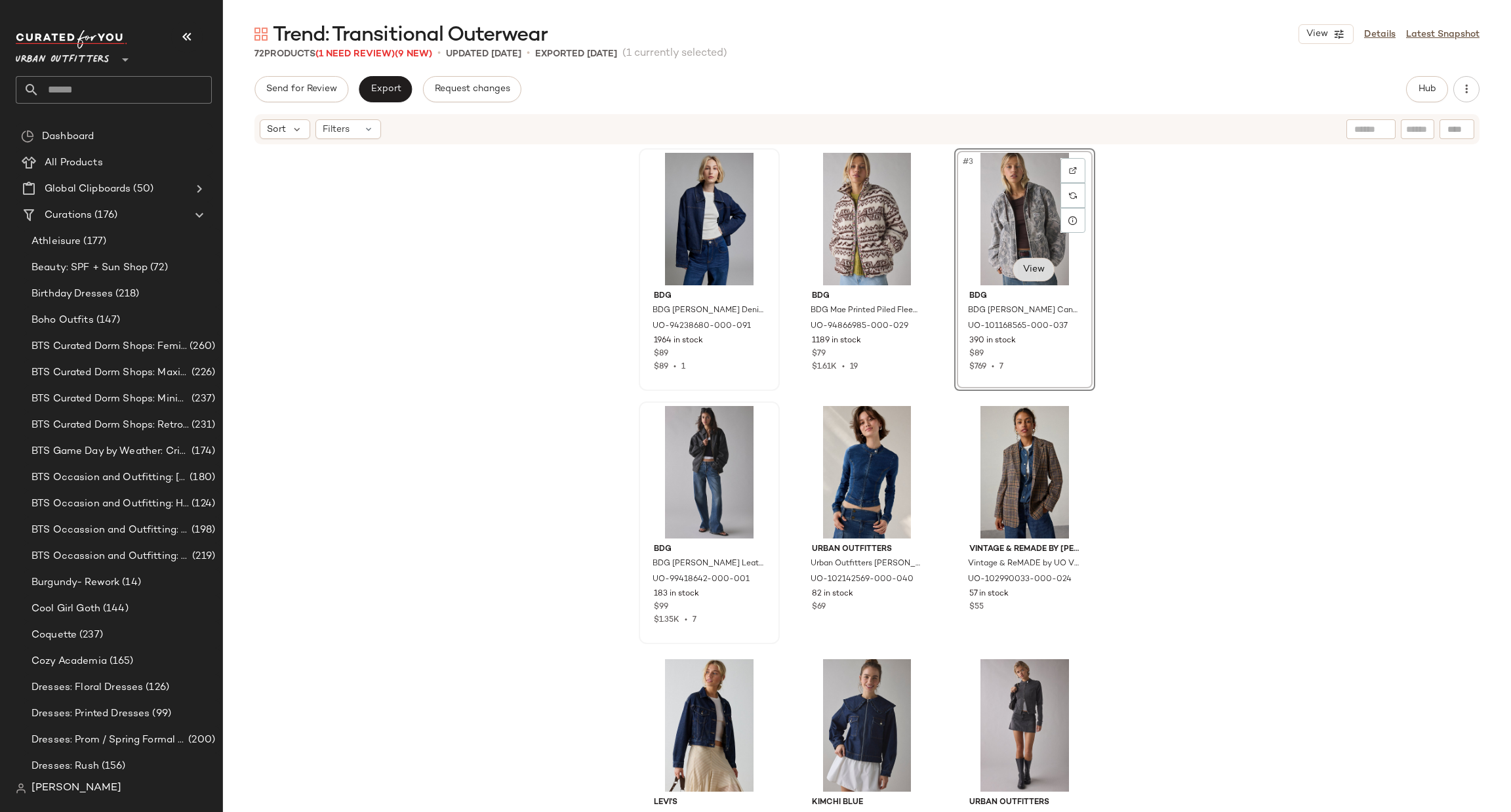
click at [1028, 263] on body "Urban Outfitters ** Dashboard All Products Global Clipboards (50) Curations (17…" at bounding box center [756, 406] width 1511 height 812
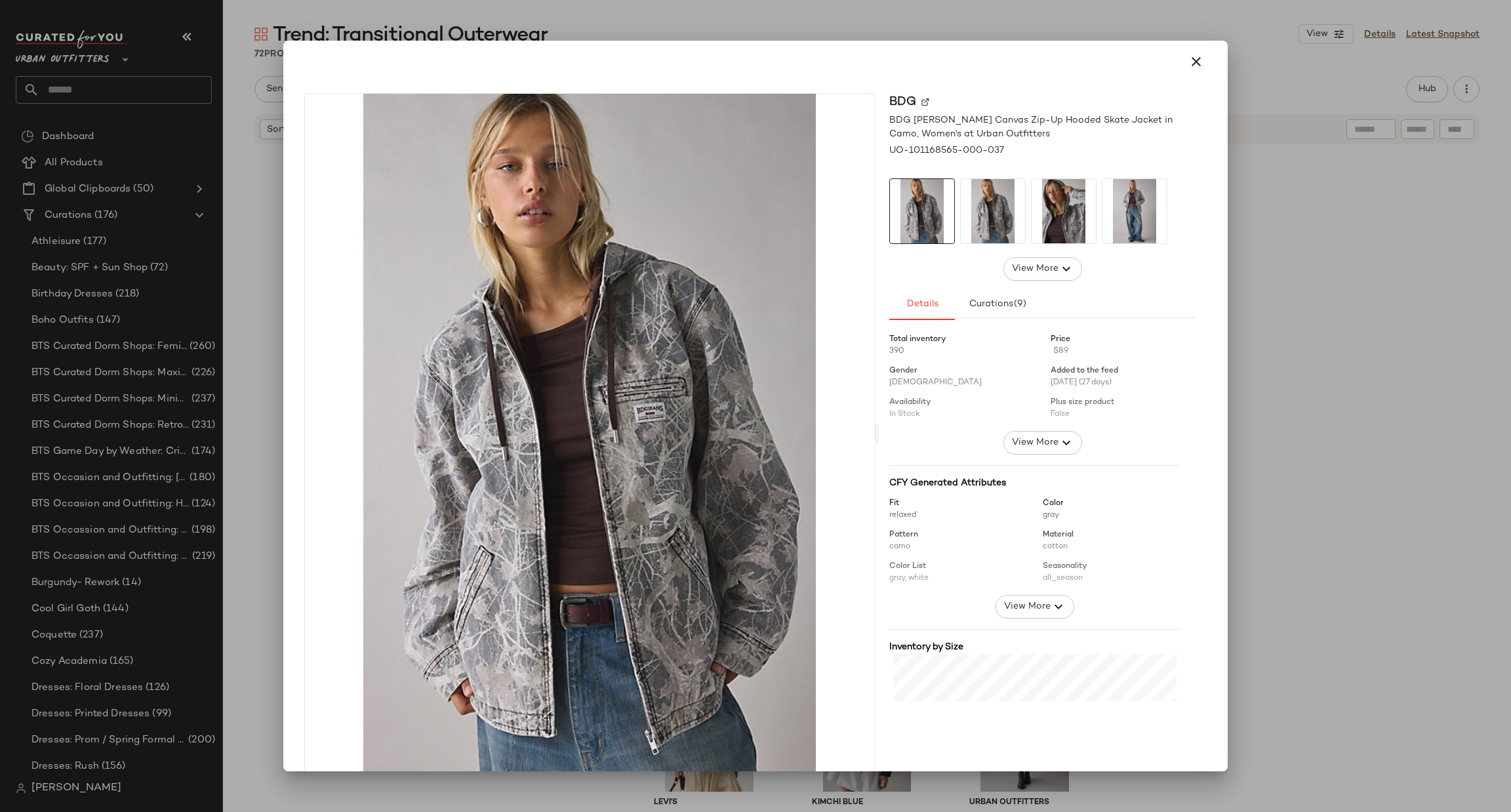
click at [1257, 297] on div at bounding box center [756, 406] width 1511 height 812
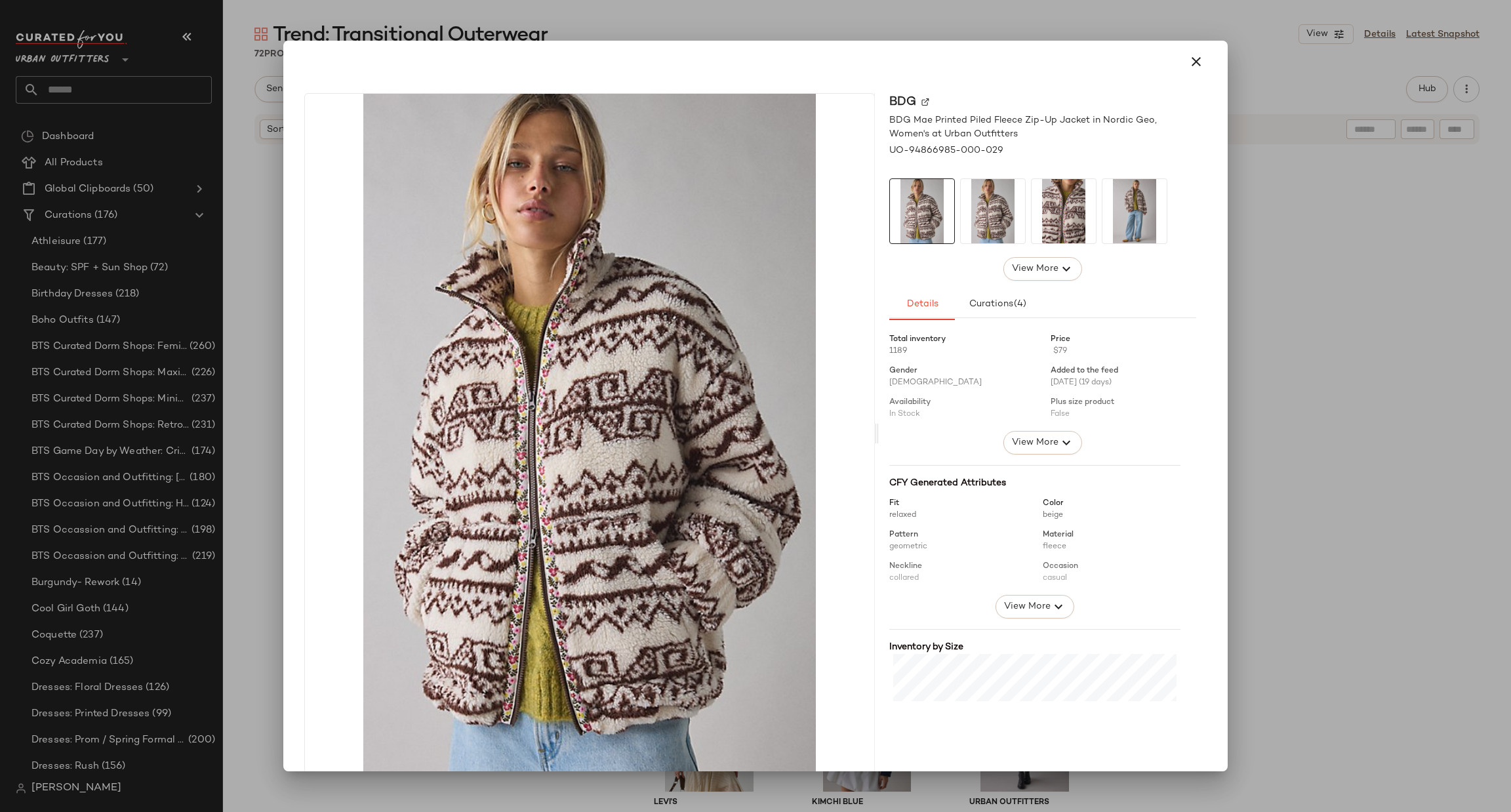
click at [1324, 290] on div at bounding box center [756, 406] width 1511 height 812
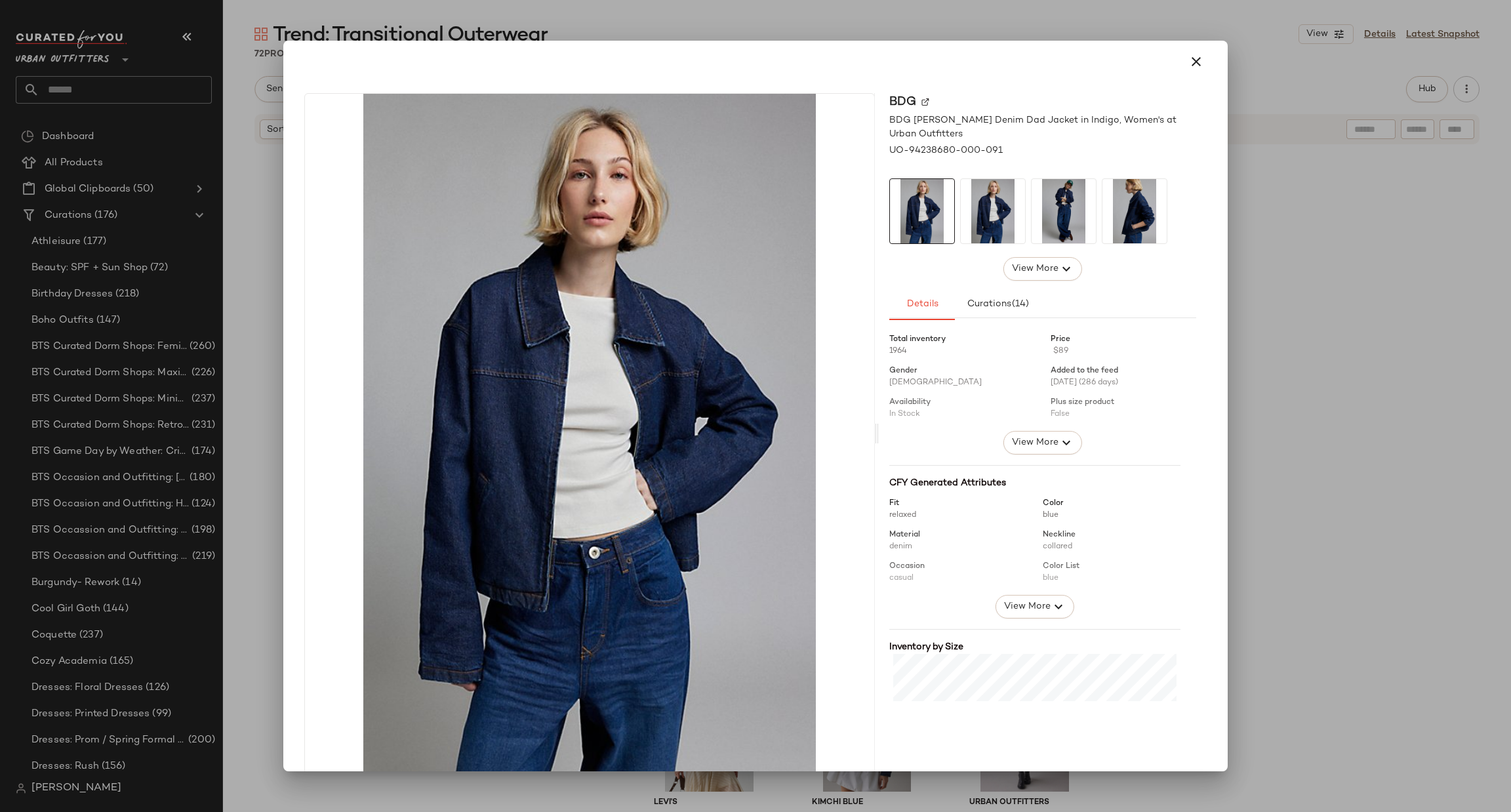
click at [1360, 259] on div at bounding box center [756, 406] width 1511 height 812
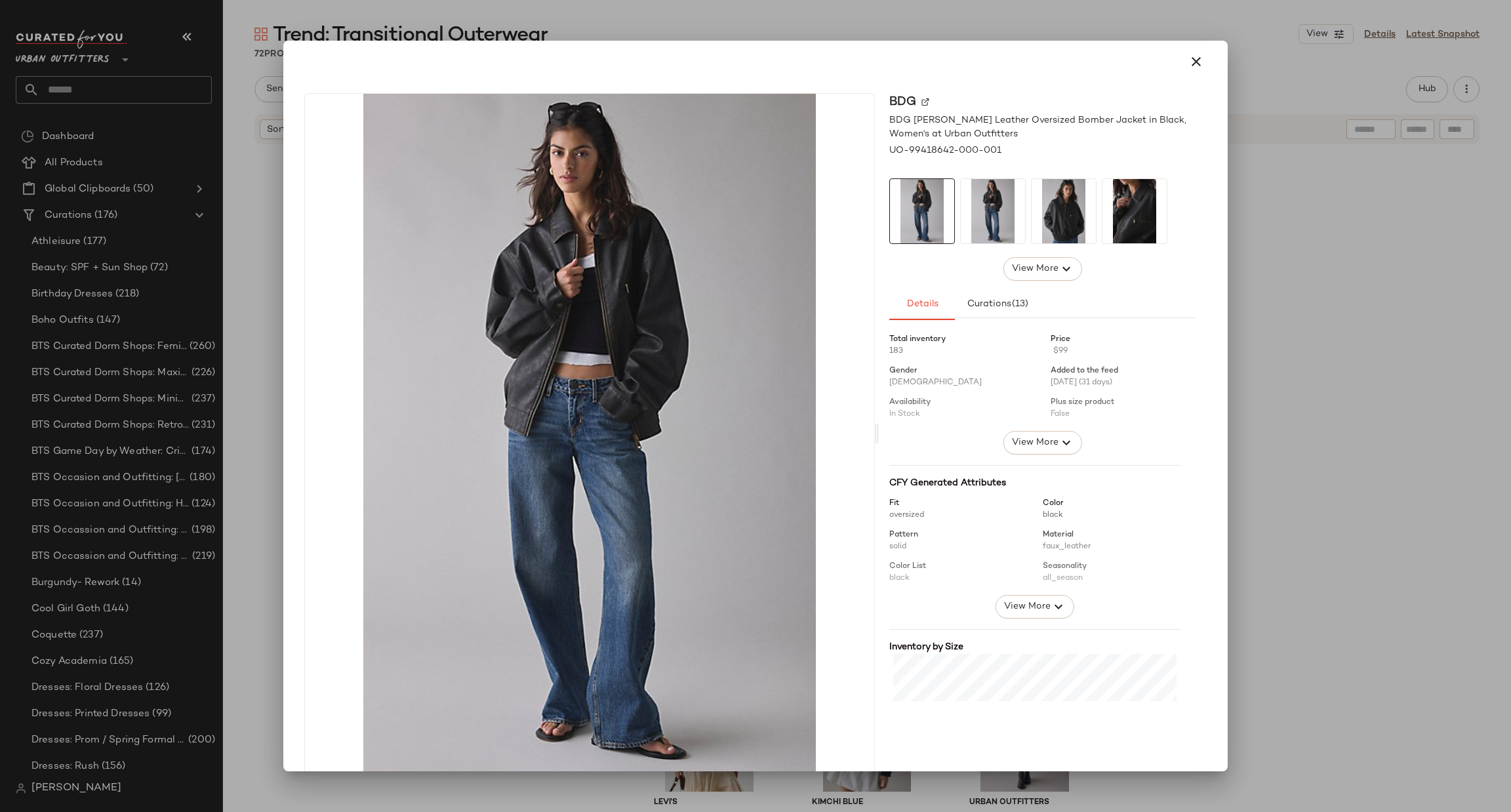
click at [1337, 414] on div at bounding box center [756, 406] width 1511 height 812
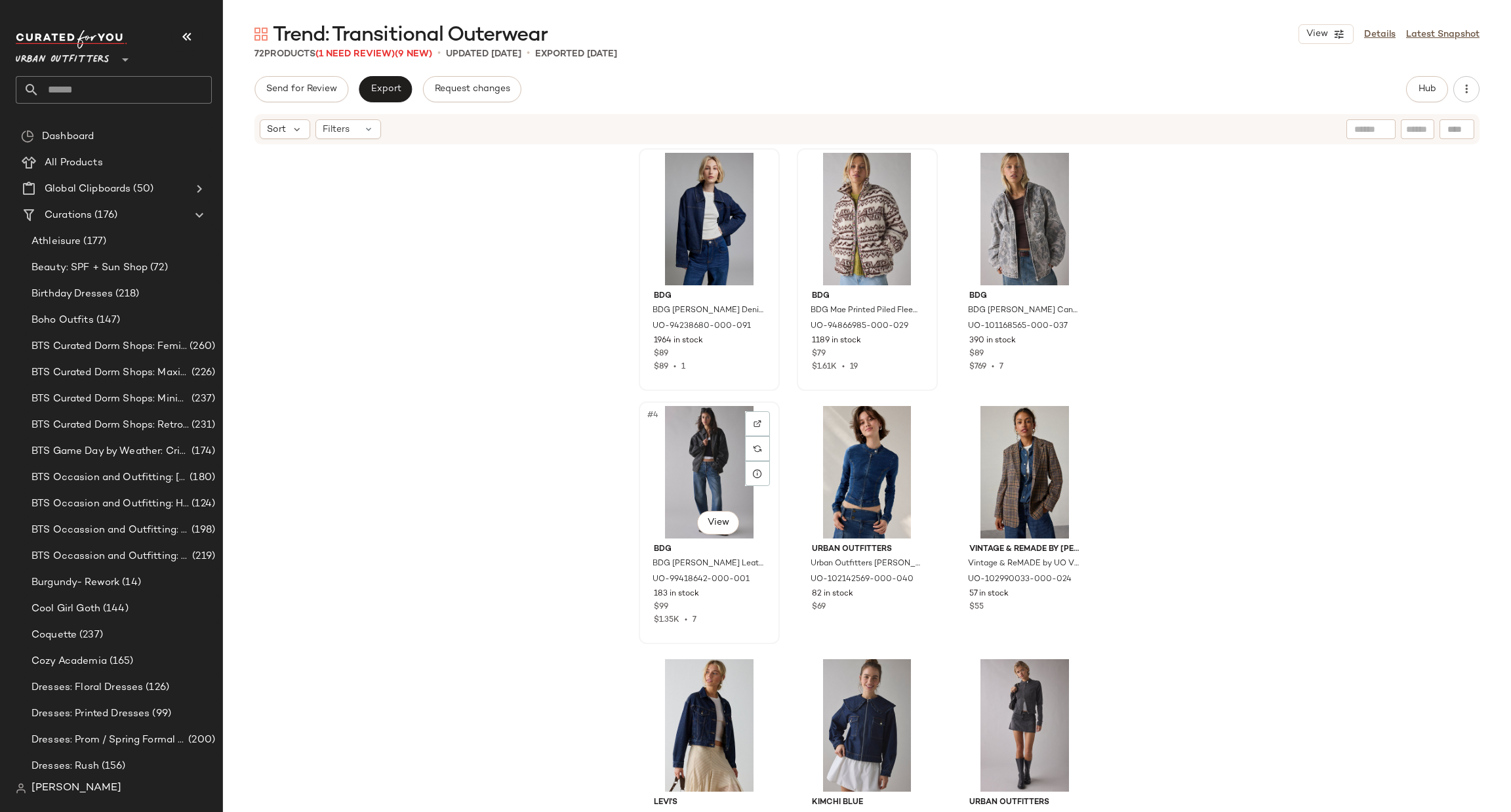
click at [717, 453] on div "#4 View" at bounding box center [709, 472] width 132 height 133
click at [673, 220] on div "#1 View" at bounding box center [709, 219] width 132 height 133
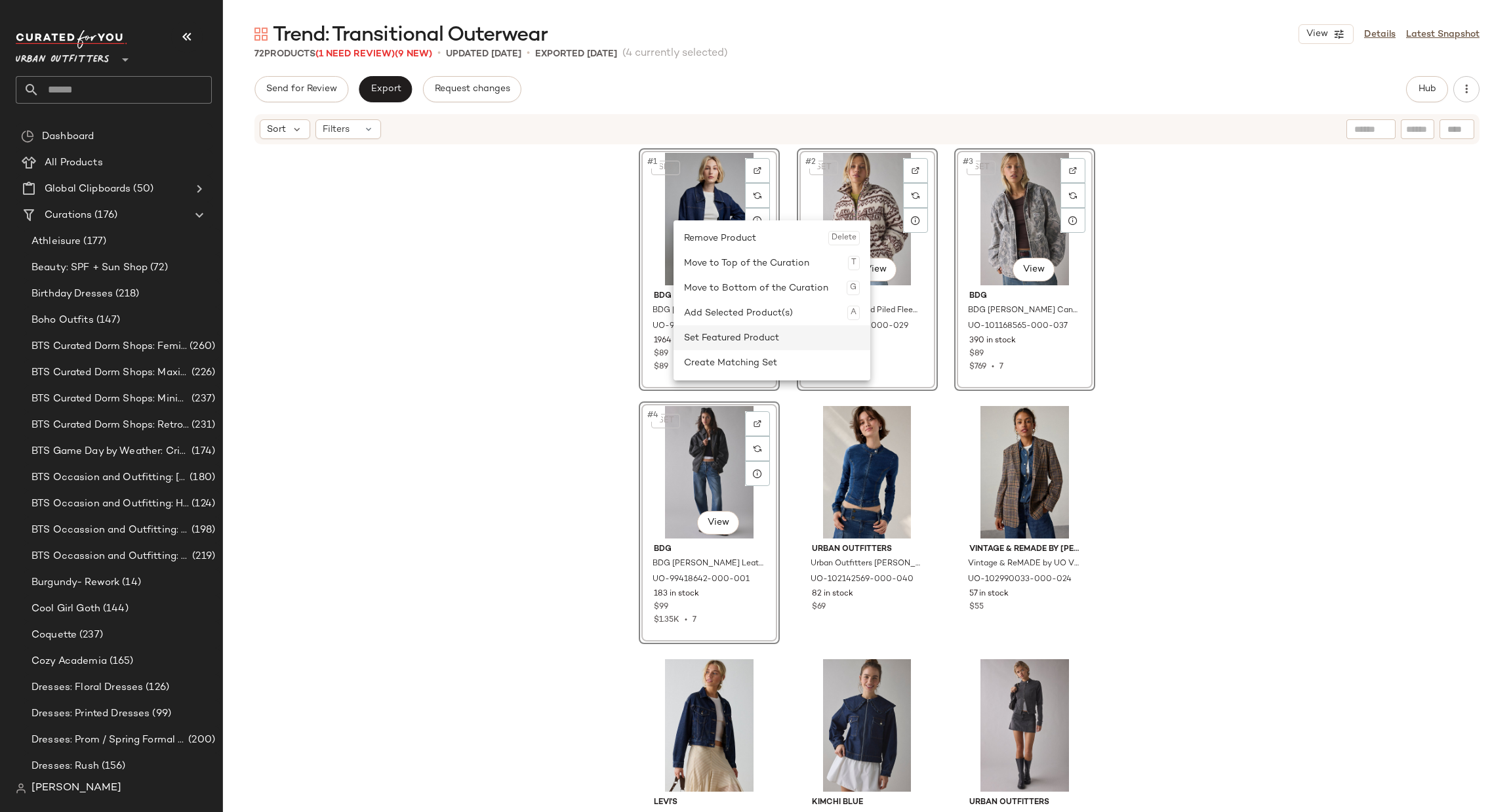
click at [738, 343] on div "Set Featured Product" at bounding box center [772, 337] width 176 height 25
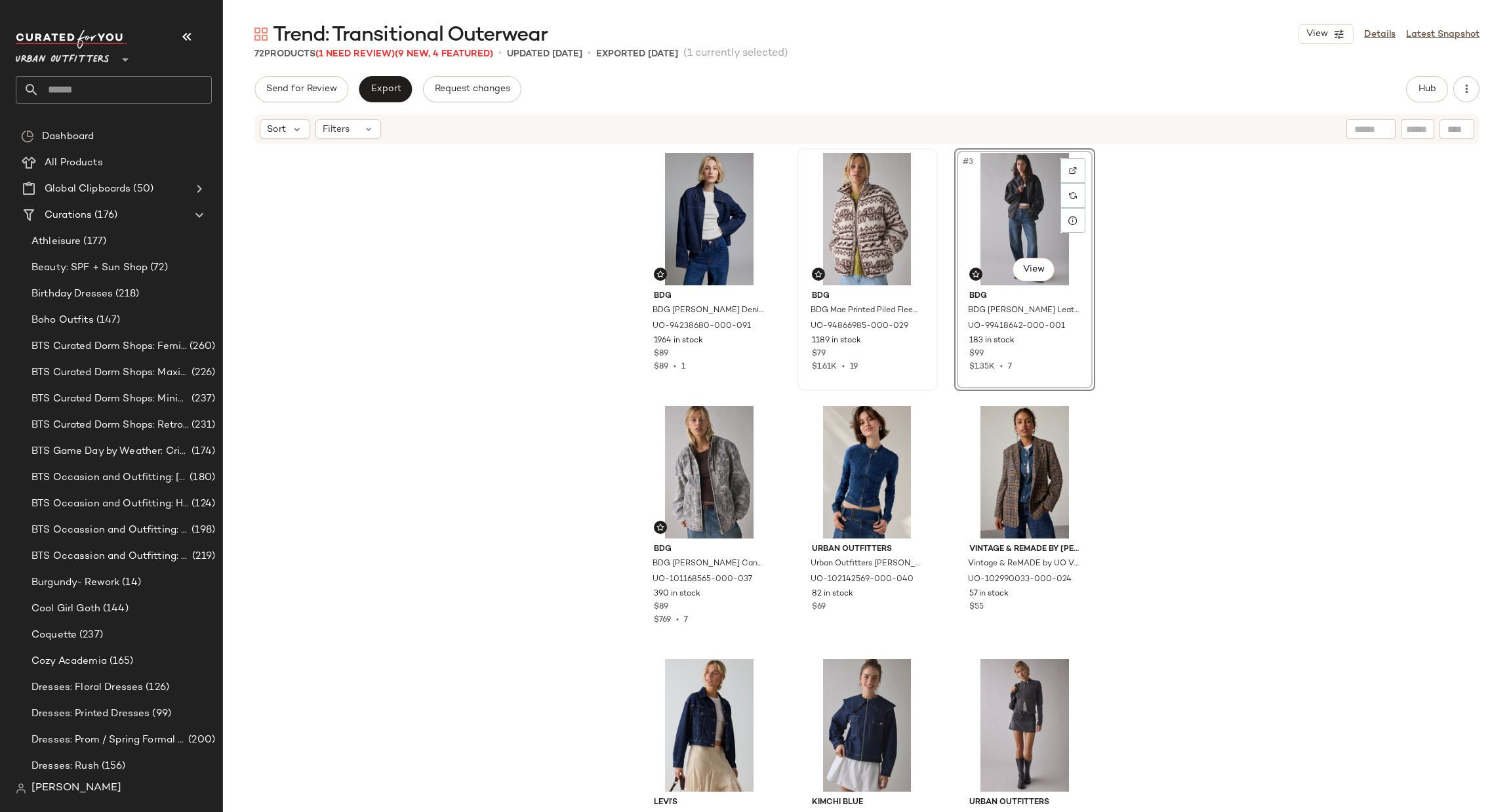
click at [1270, 293] on div "BDG BDG Sasha Boxy Denim Dad Jacket in Indigo, Women's at Urban Outfitters UO-9…" at bounding box center [867, 476] width 1288 height 662
click at [1413, 83] on button "Hub" at bounding box center [1427, 89] width 42 height 26
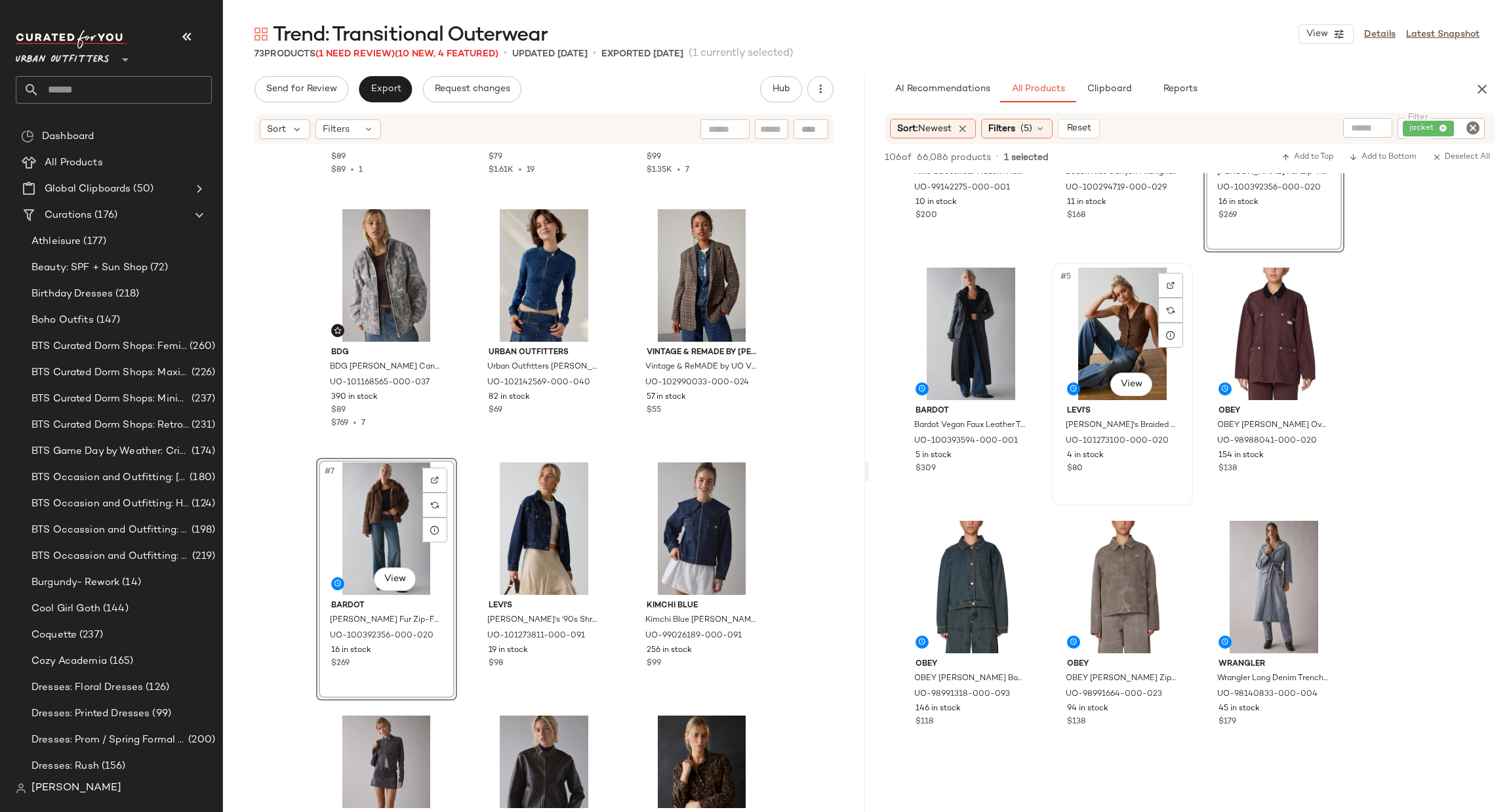
scroll to position [197, 0]
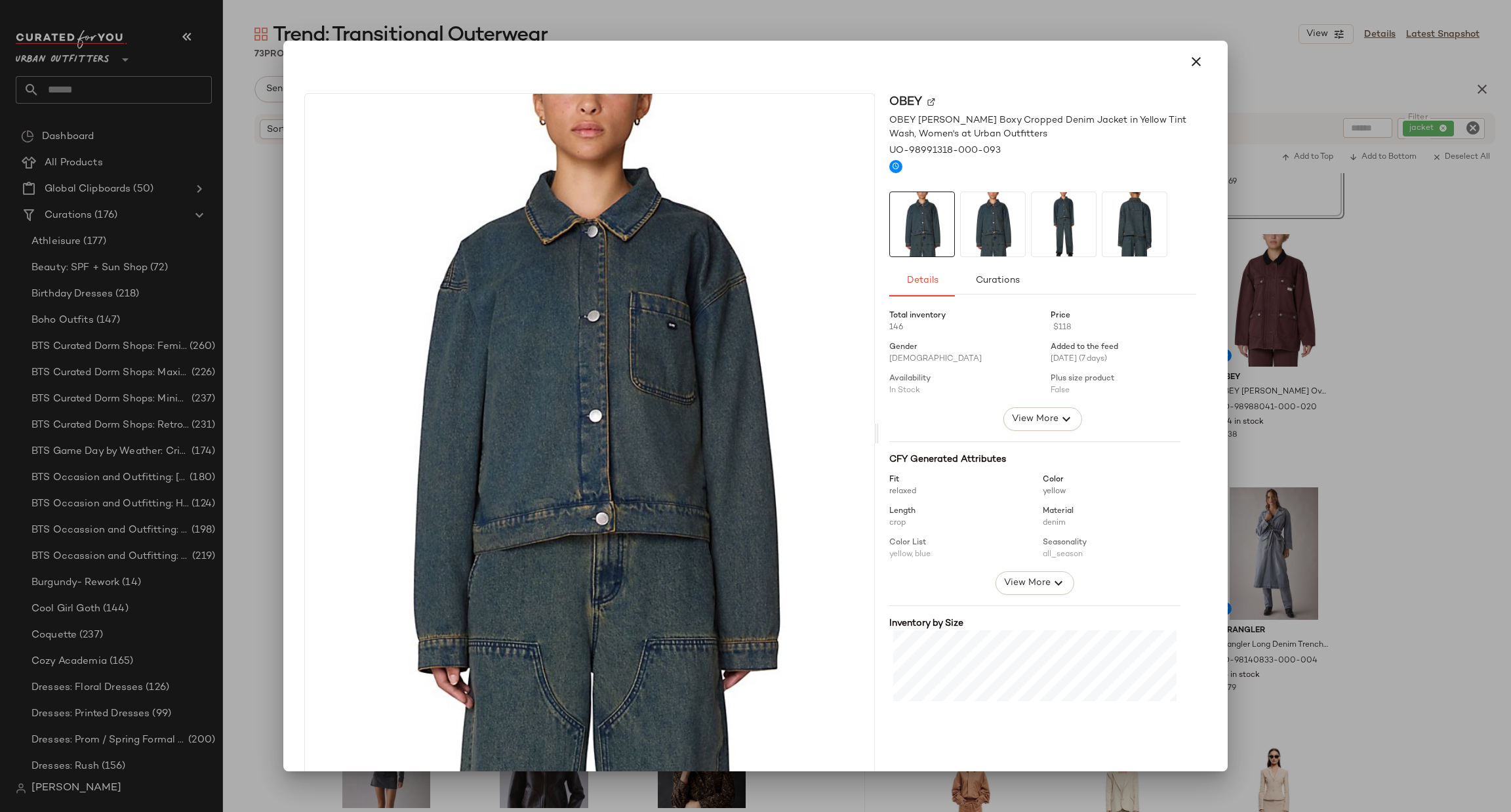
click at [1343, 505] on div at bounding box center [756, 406] width 1511 height 812
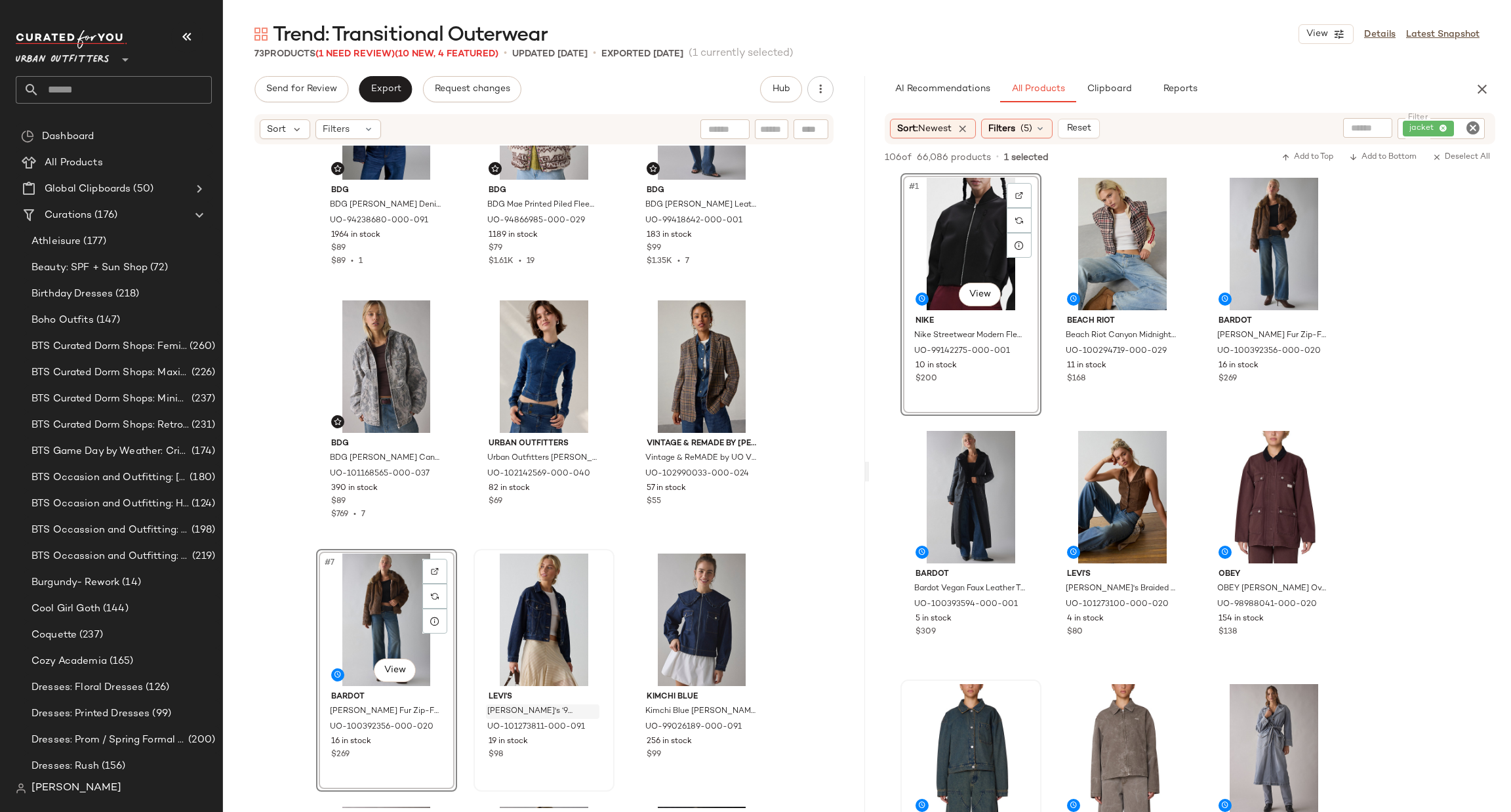
scroll to position [112, 0]
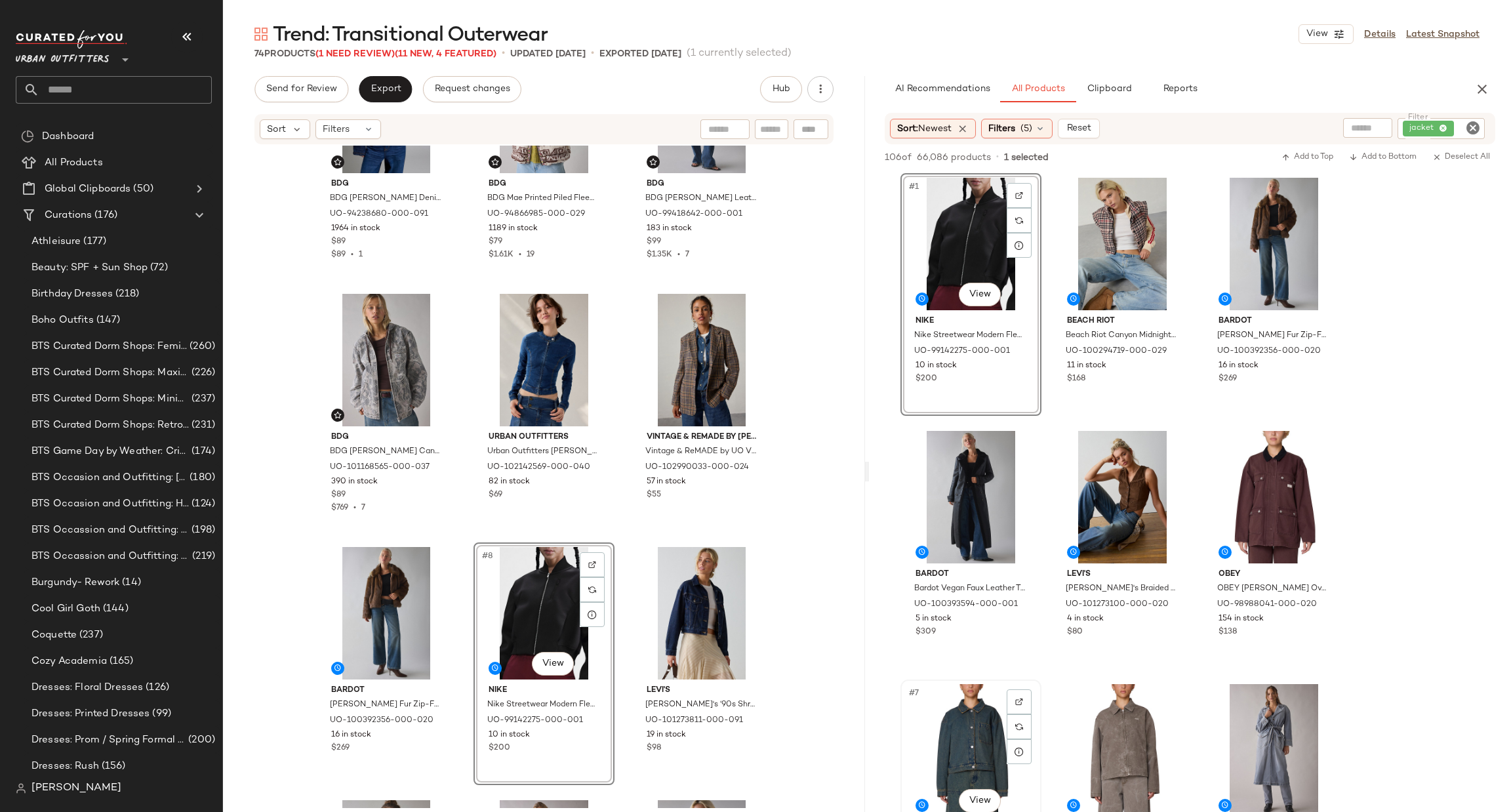
click at [994, 733] on div "#7 View" at bounding box center [971, 749] width 132 height 133
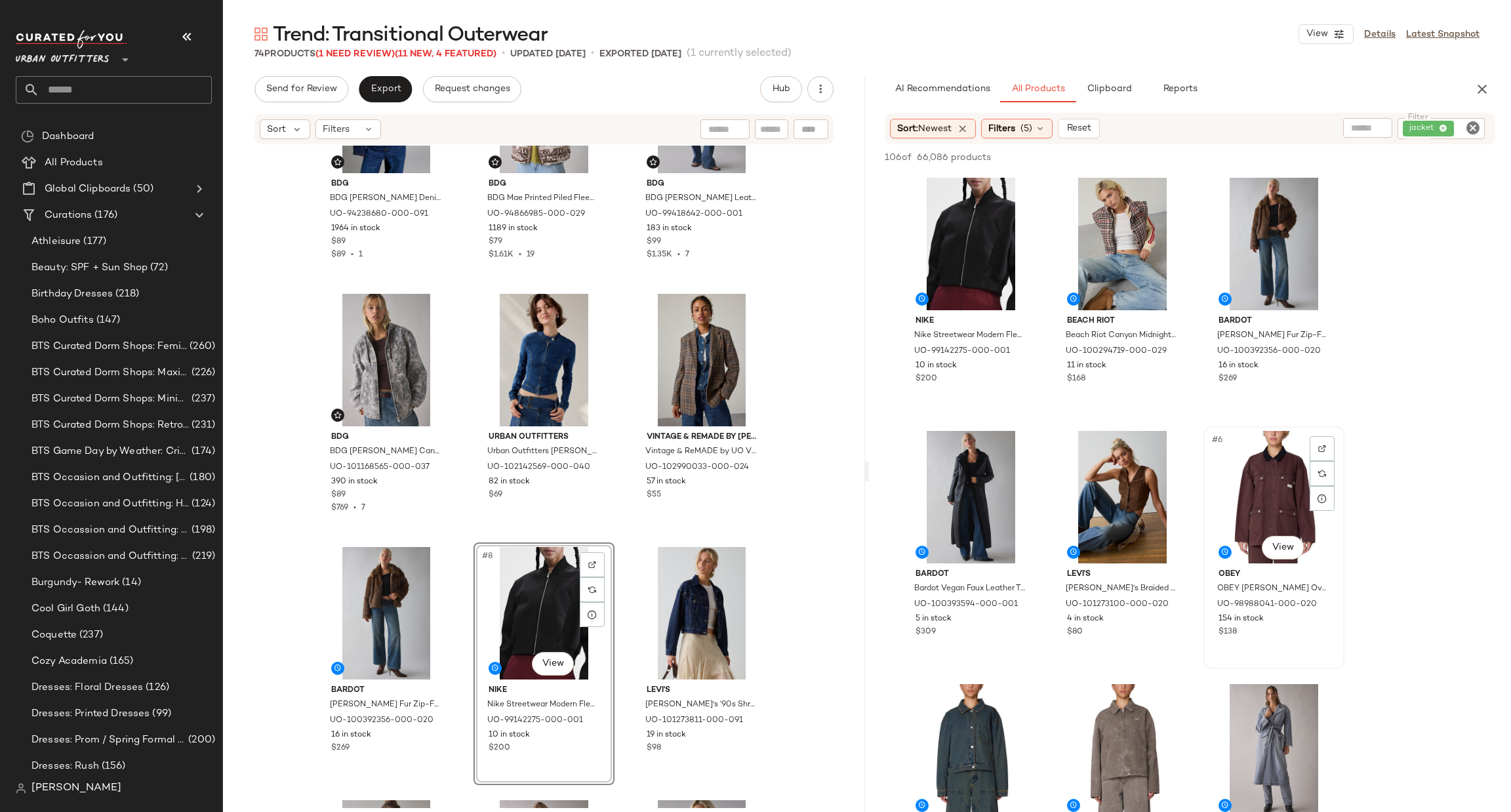
click at [1272, 469] on div "#6 View" at bounding box center [1274, 497] width 132 height 133
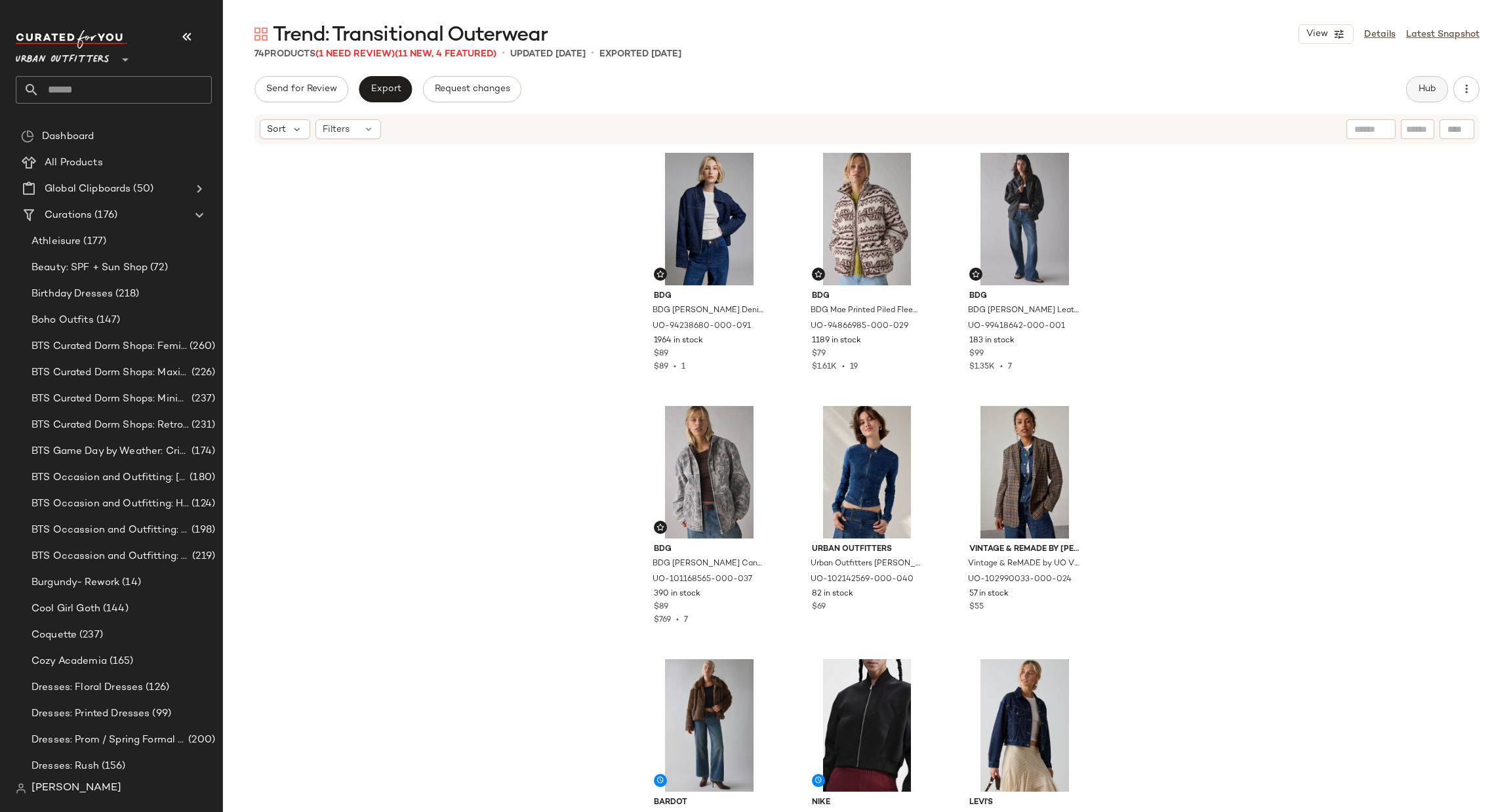
click at [1435, 84] on span "Hub" at bounding box center [1427, 89] width 19 height 10
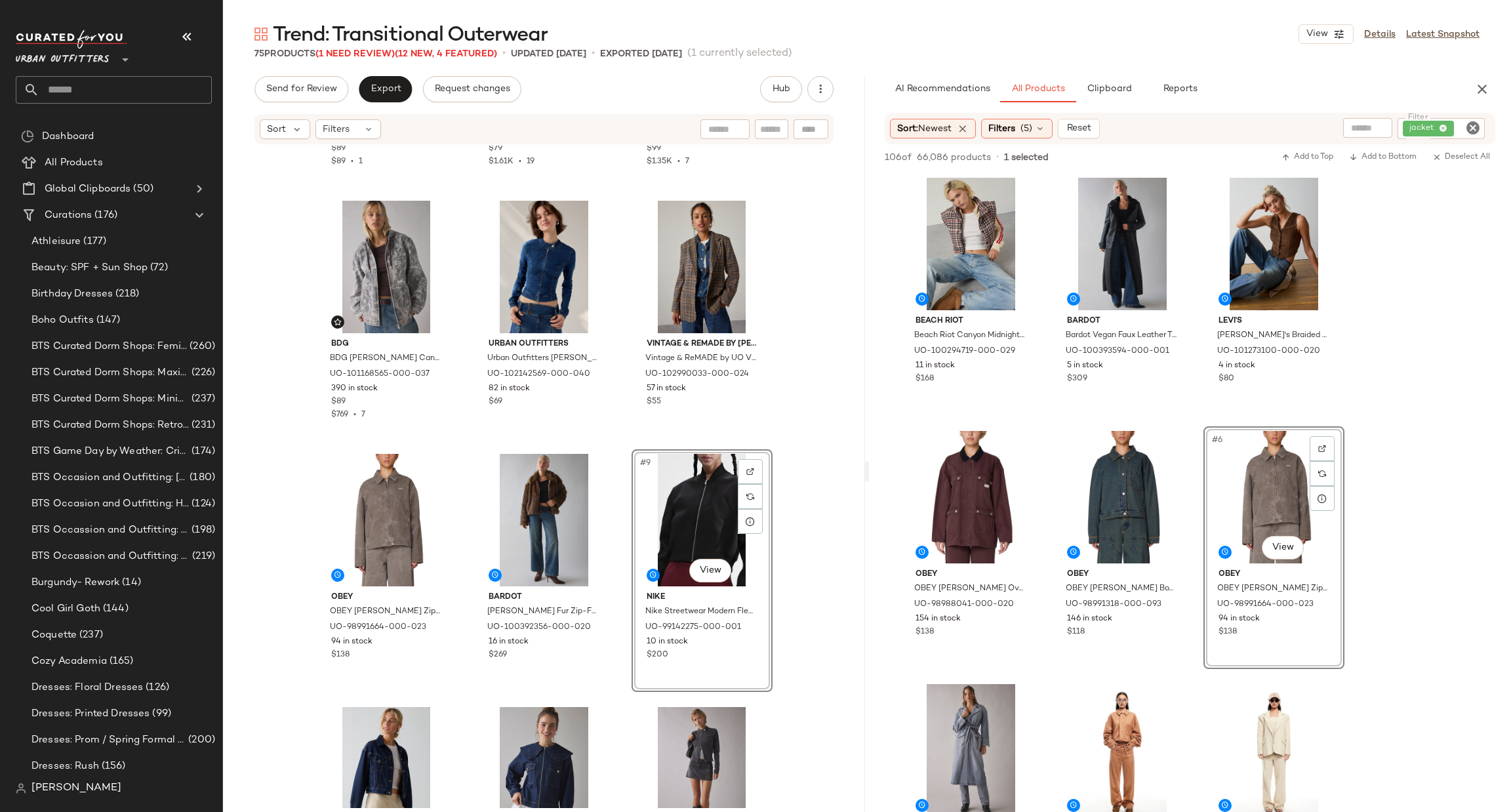
scroll to position [238, 0]
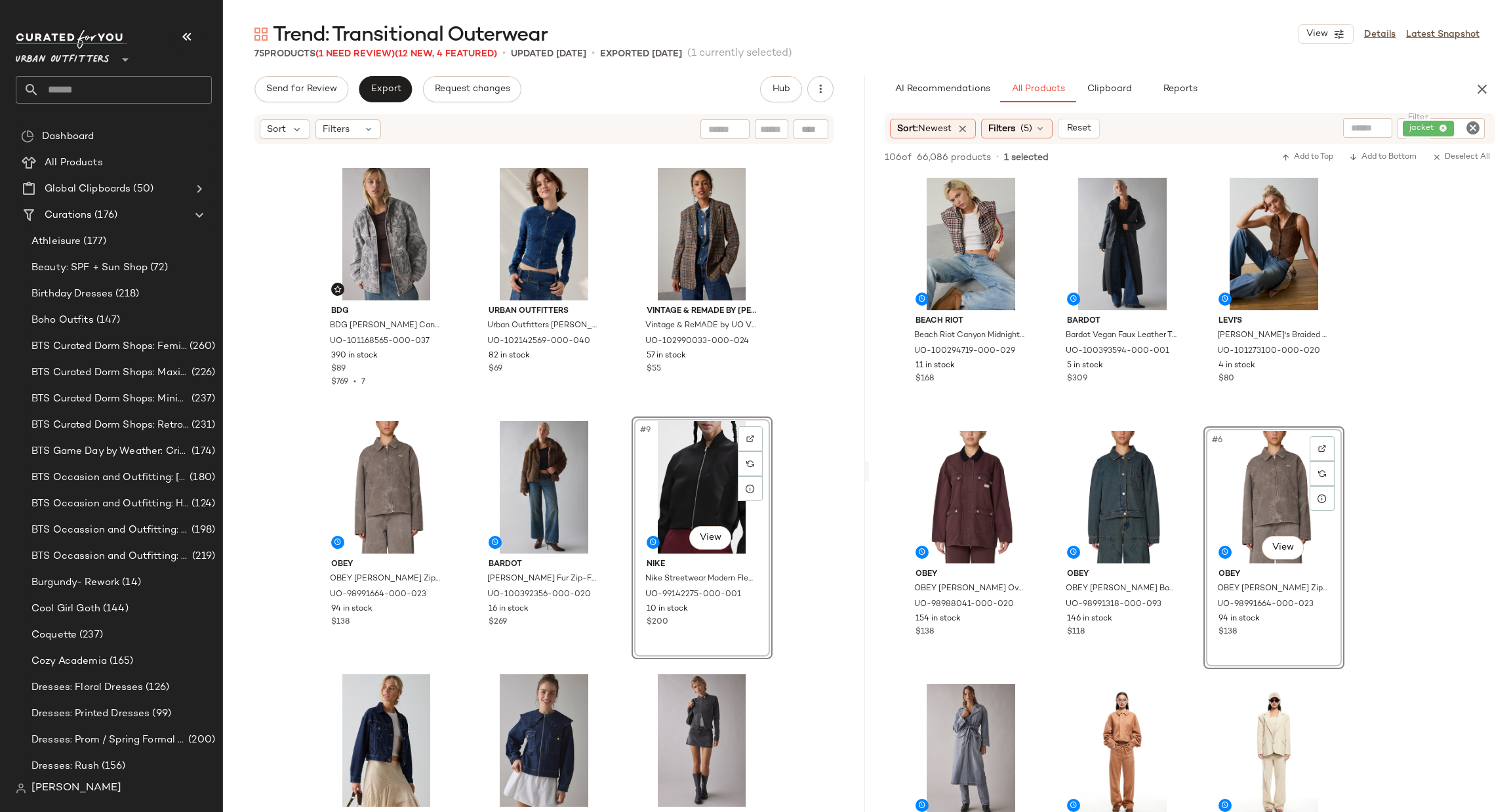
click at [800, 505] on div "BDG BDG [PERSON_NAME] Denim Dad Jacket in Indigo, Women's at Urban Outfitters U…" at bounding box center [544, 476] width 642 height 662
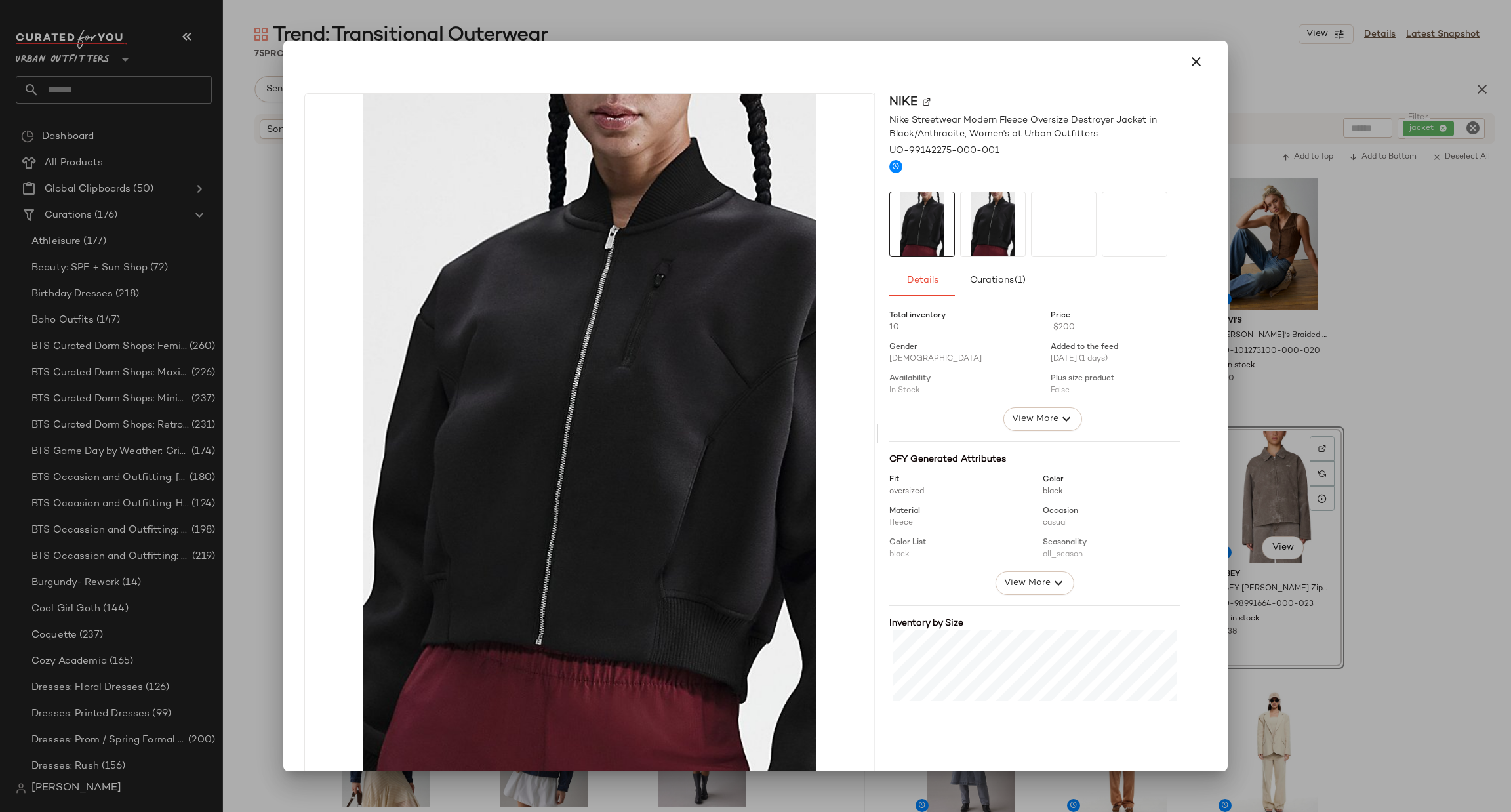
click at [1389, 351] on div at bounding box center [756, 406] width 1511 height 812
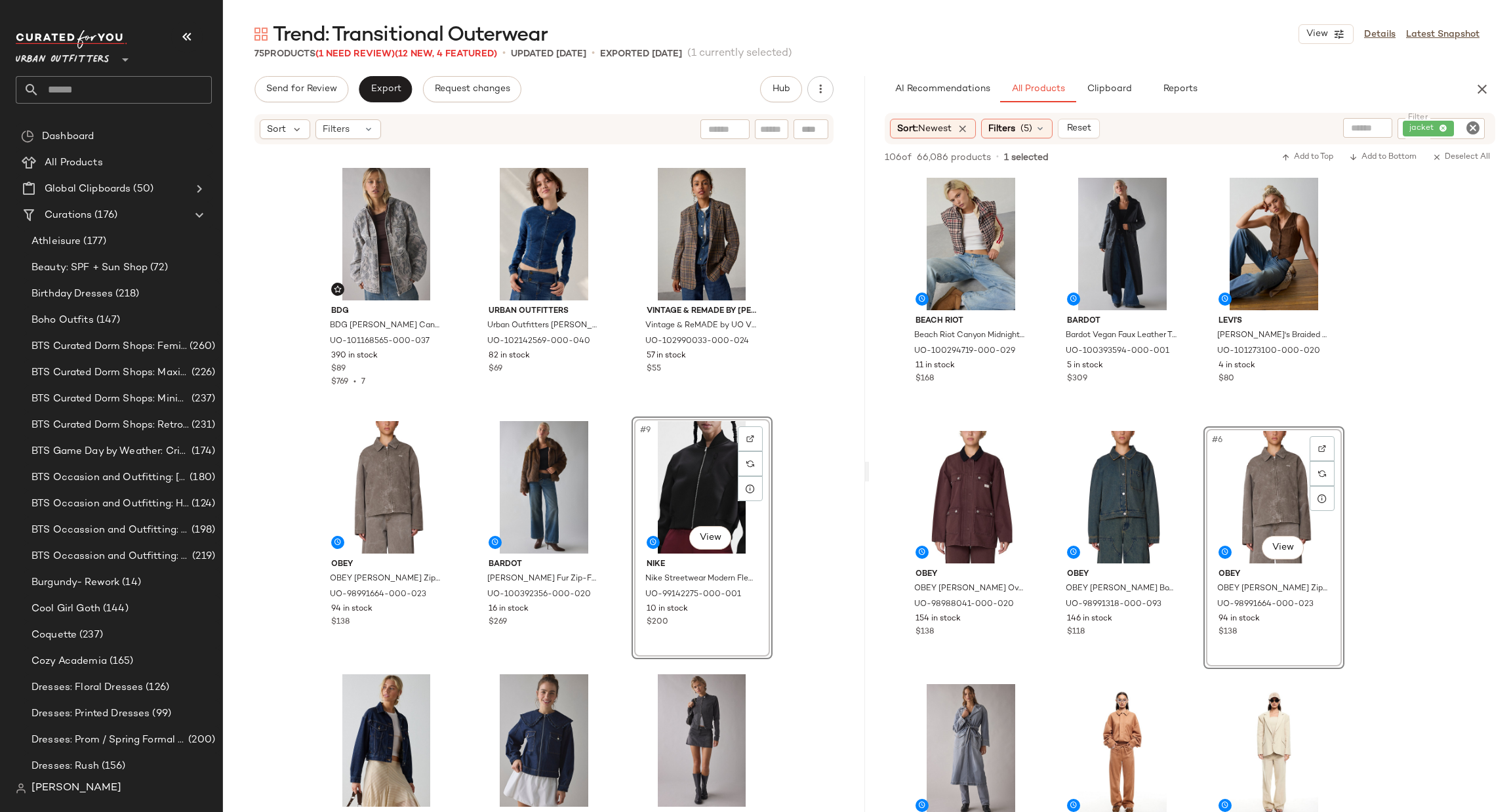
click at [835, 524] on div "BDG BDG [PERSON_NAME] Denim Dad Jacket in Indigo, Women's at Urban Outfitters U…" at bounding box center [544, 476] width 642 height 662
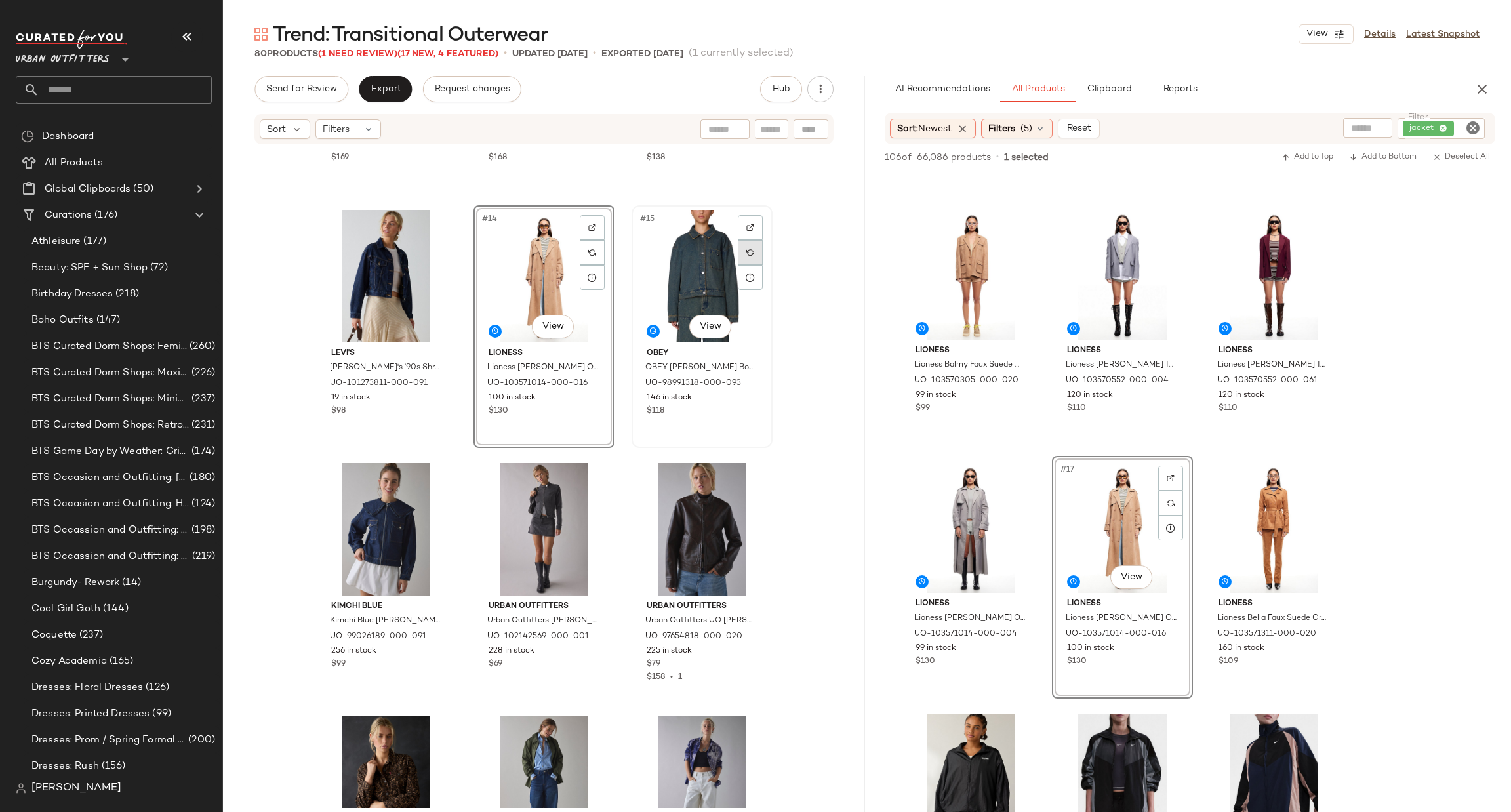
scroll to position [993, 0]
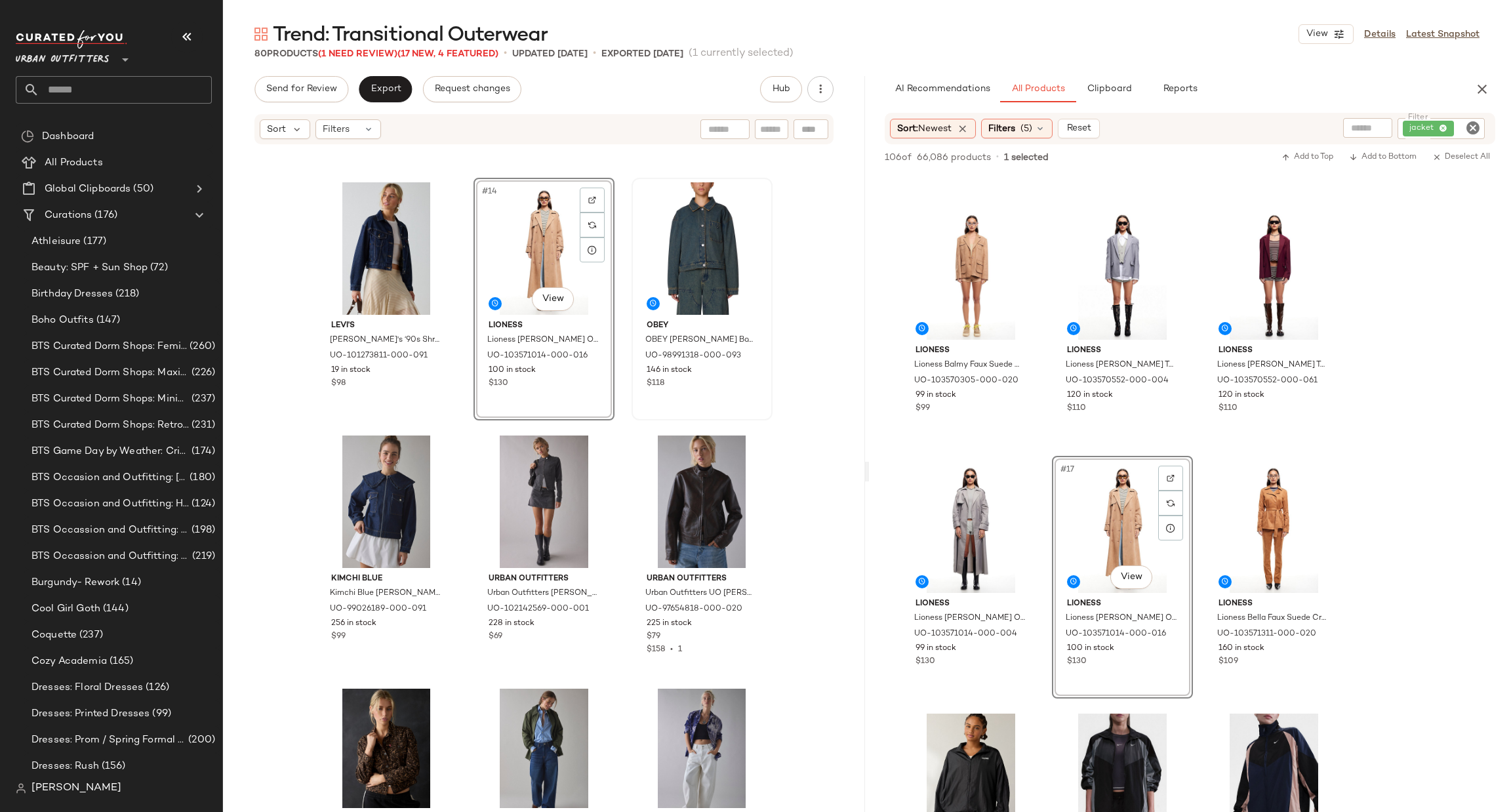
click at [804, 411] on div "TRUE RELIGION True Religion Colorblocked Faux Leather Varsity Jacket in Red, Wo…" at bounding box center [544, 476] width 642 height 662
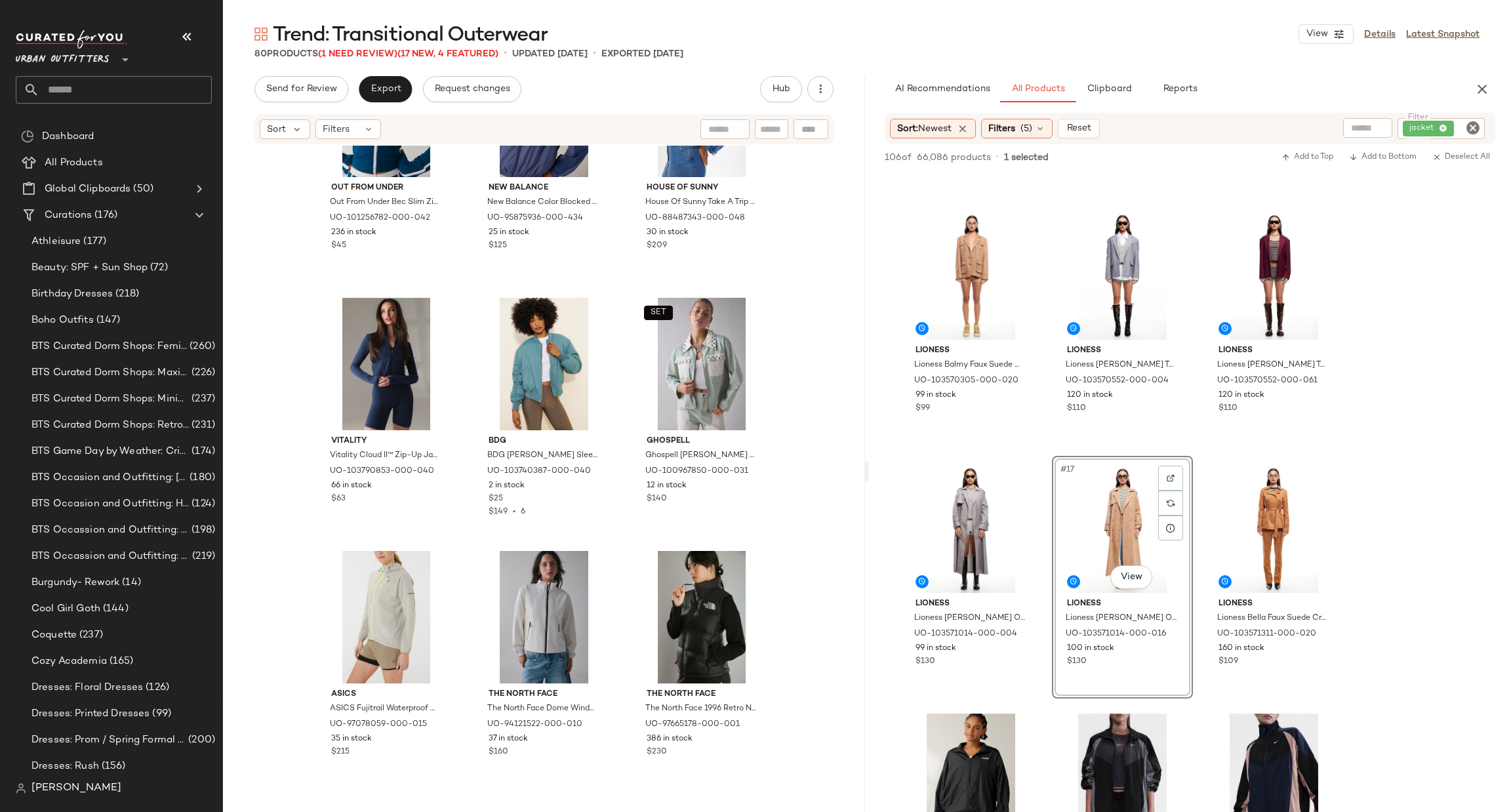
scroll to position [4337, 0]
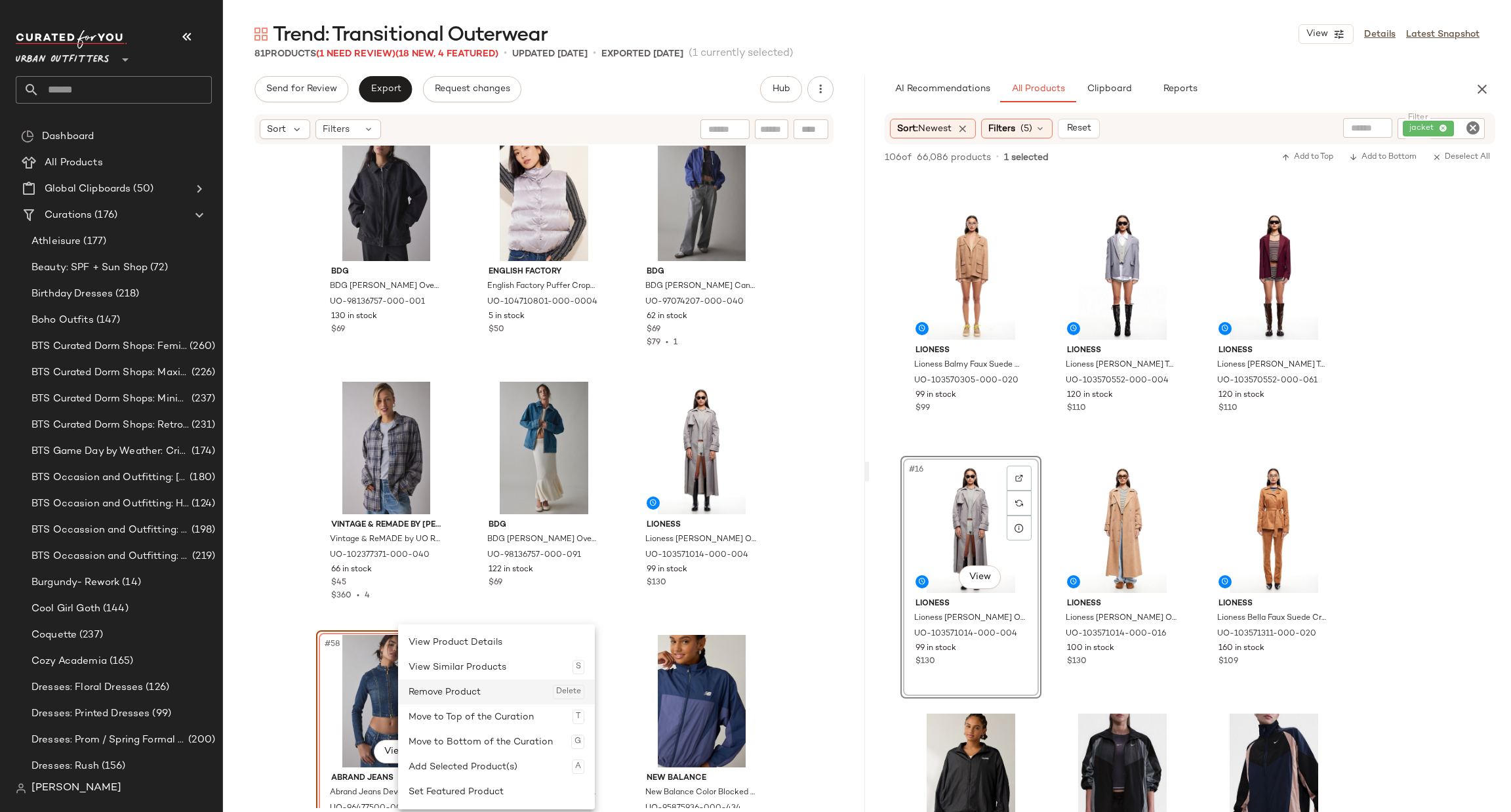
click at [439, 696] on div "Remove Product Delete" at bounding box center [497, 691] width 176 height 25
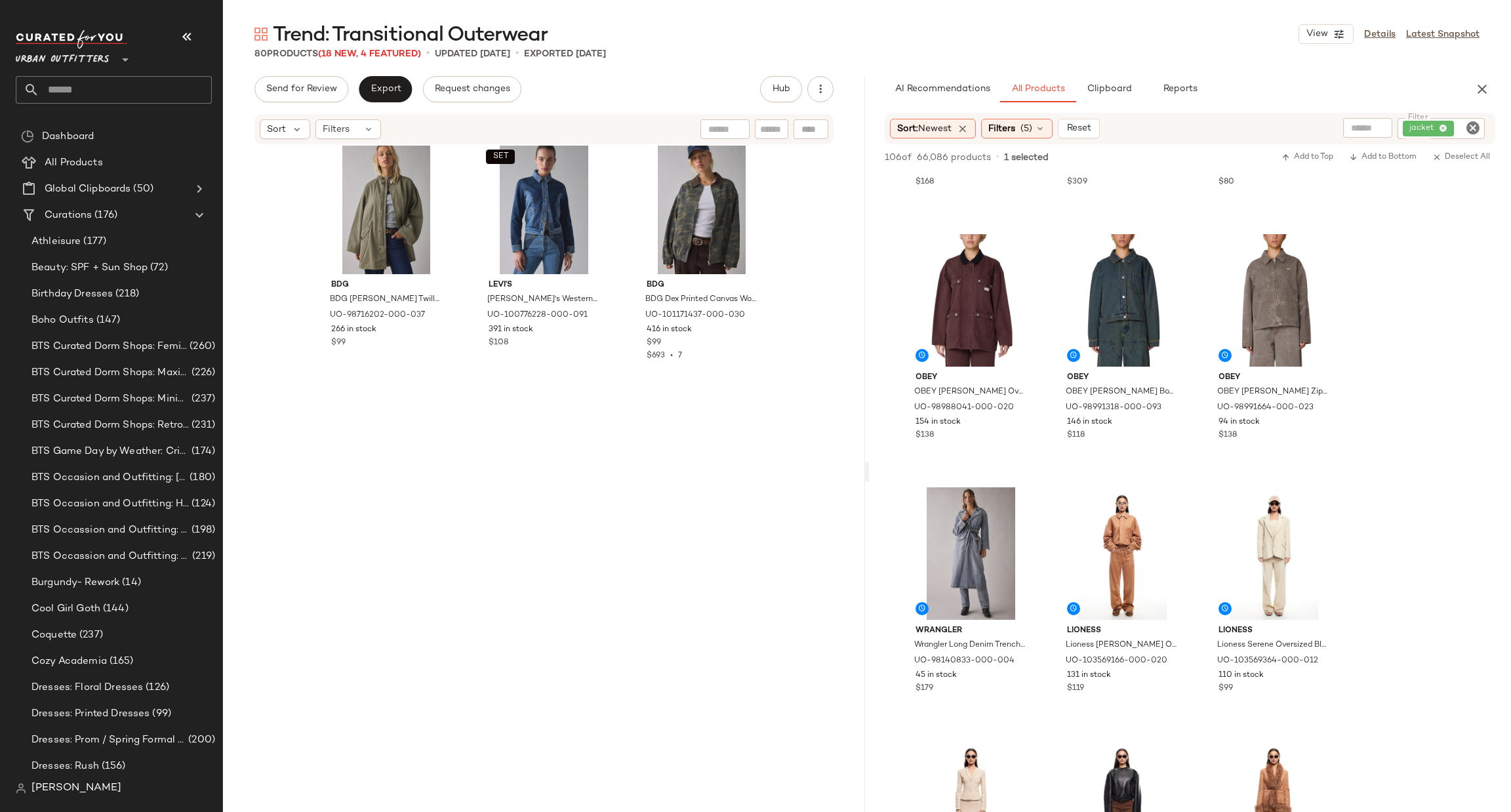
scroll to position [797, 0]
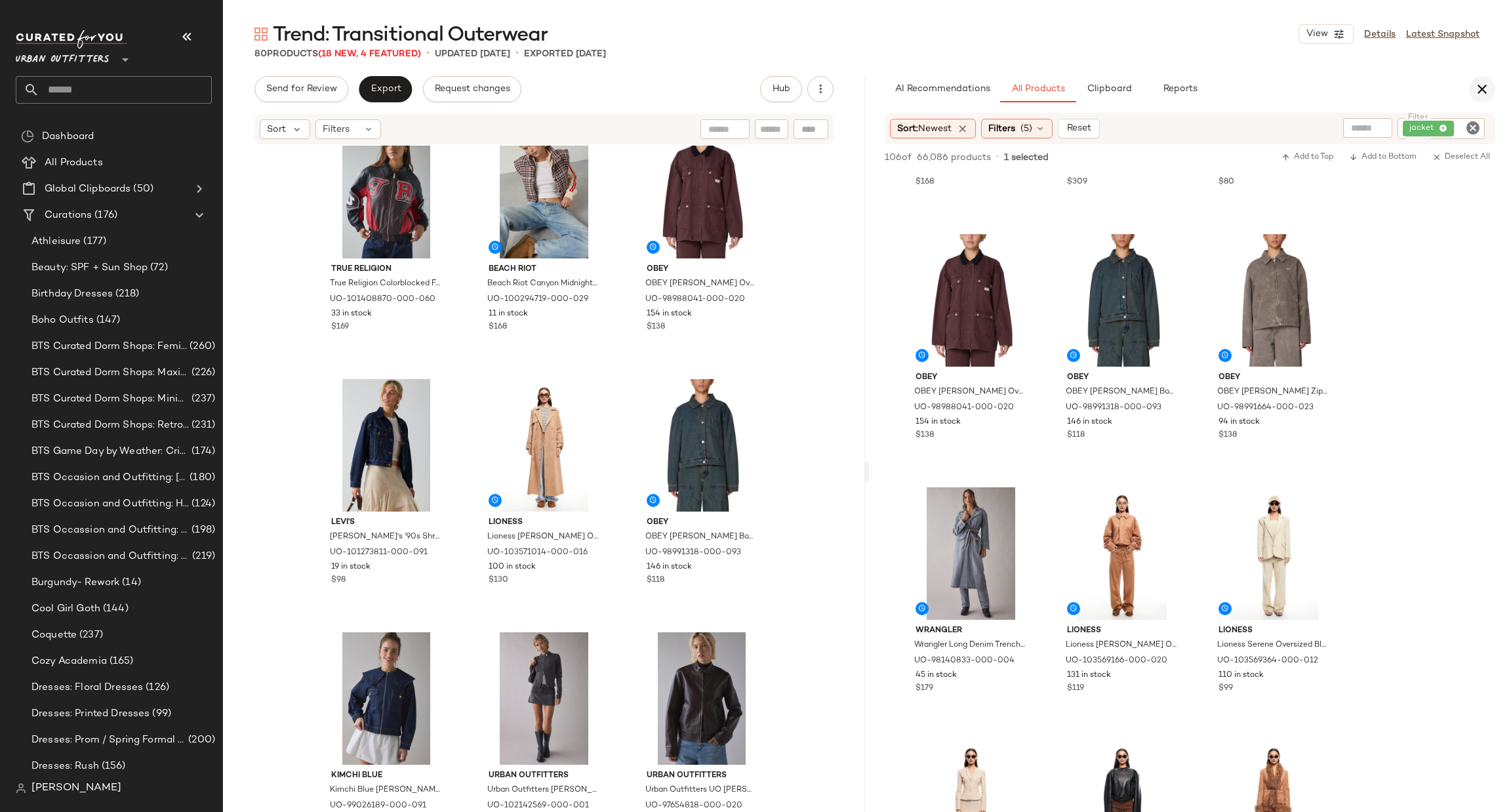
click at [1484, 83] on icon "button" at bounding box center [1481, 89] width 16 height 16
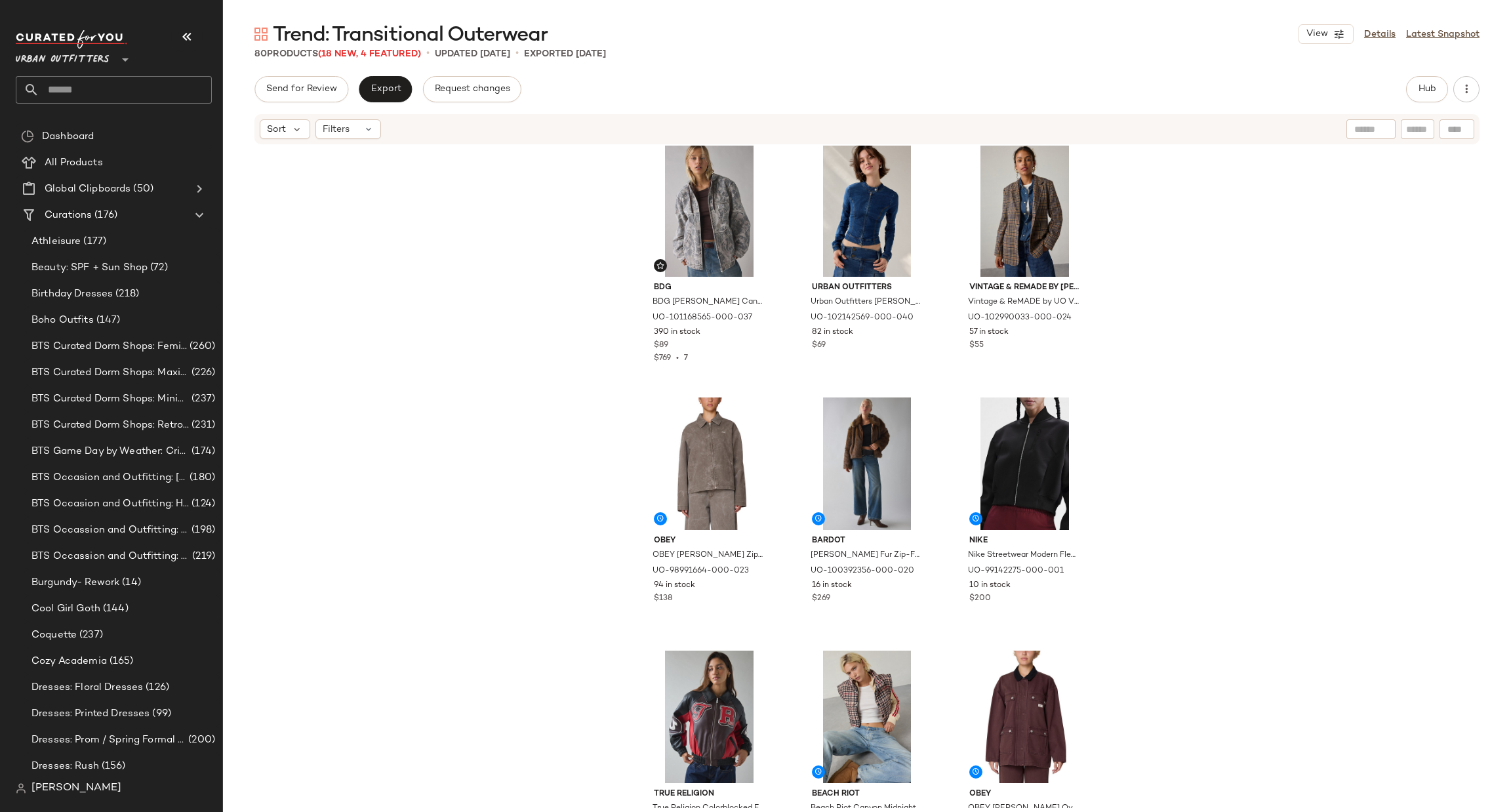
scroll to position [0, 0]
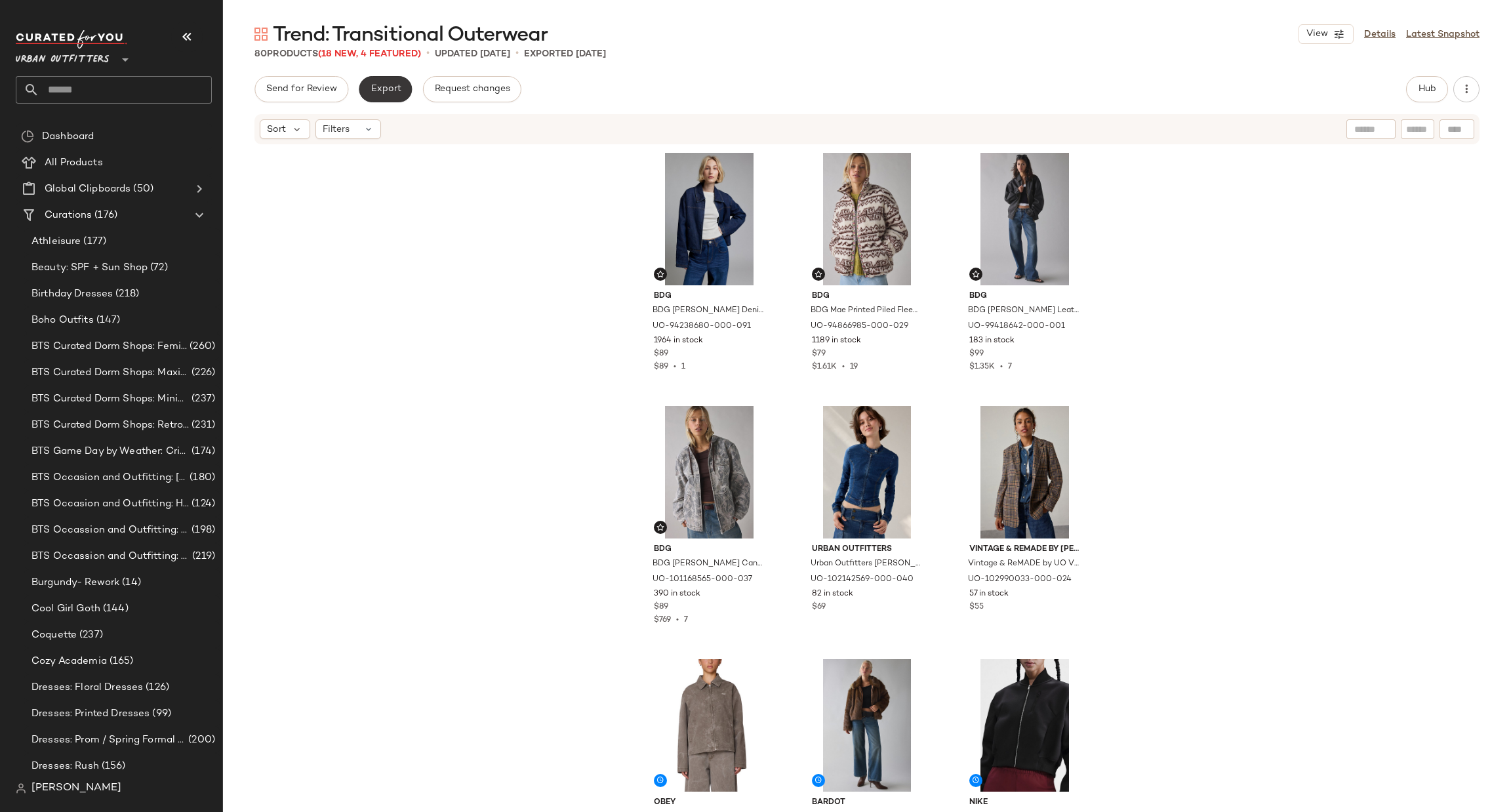
click at [383, 91] on span "Export" at bounding box center [385, 89] width 30 height 10
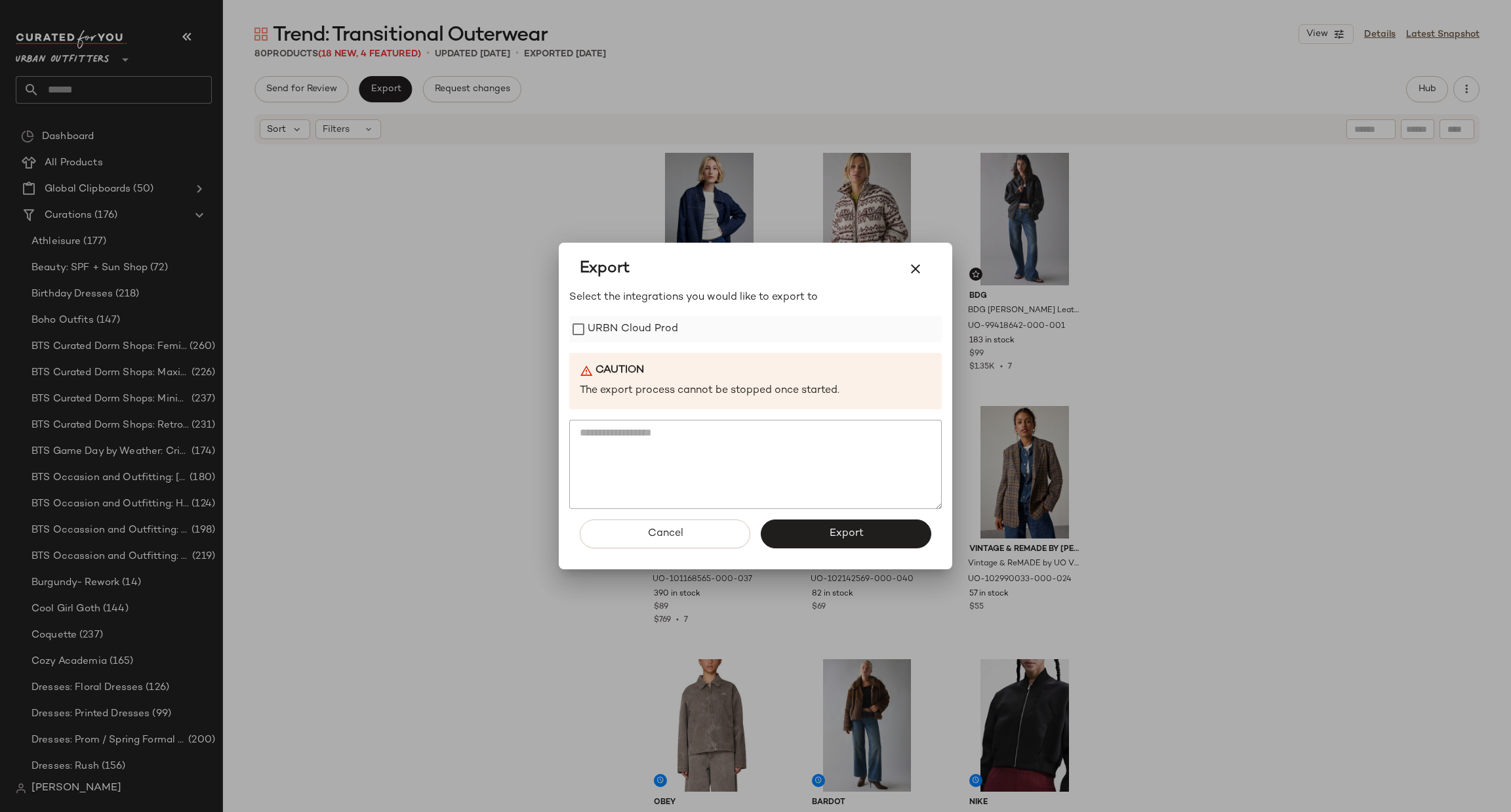
click at [654, 330] on label "URBN Cloud Prod" at bounding box center [632, 329] width 91 height 26
click at [803, 546] on button "Export" at bounding box center [846, 534] width 171 height 29
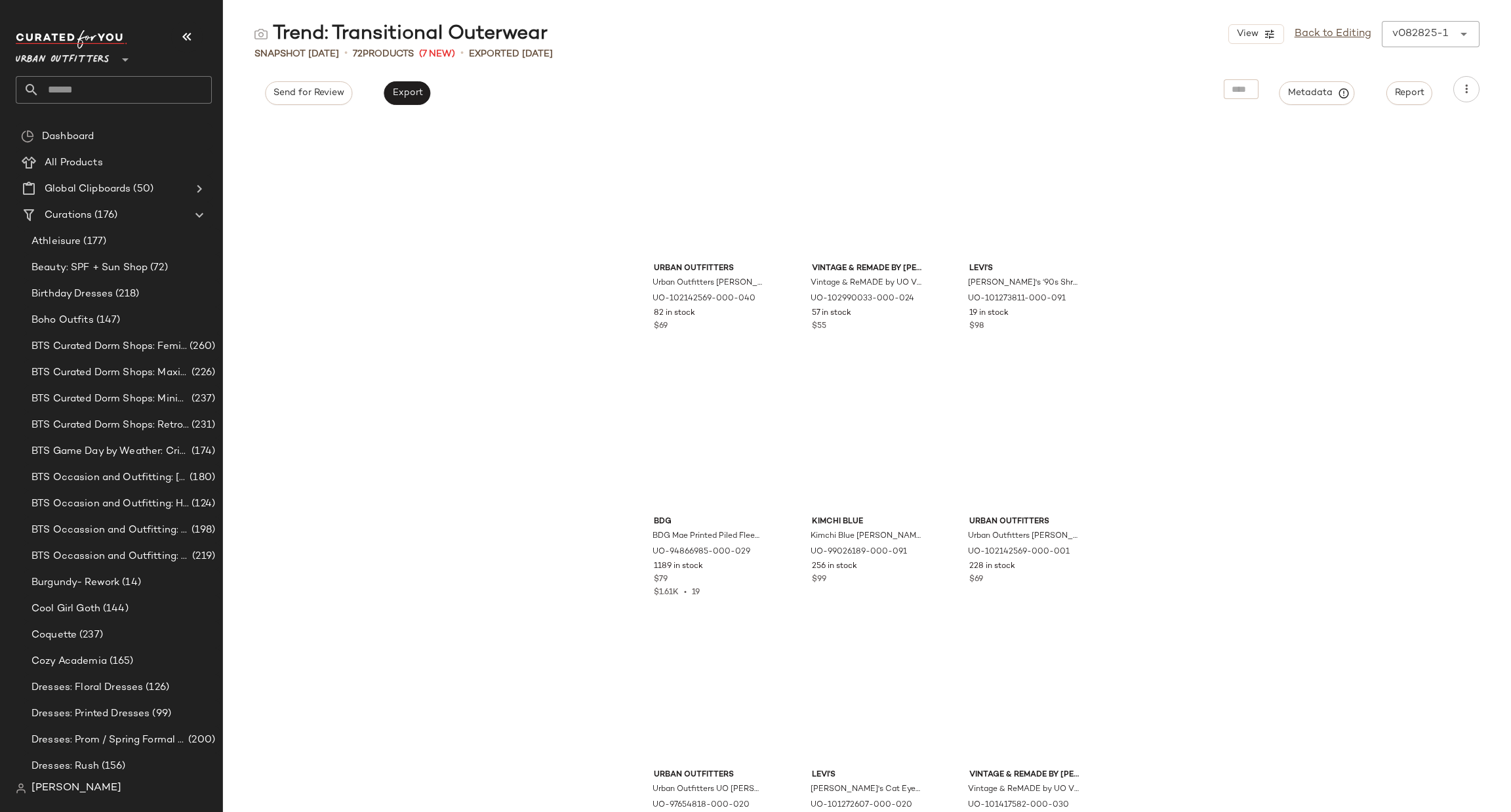
click at [118, 83] on input "text" at bounding box center [126, 90] width 173 height 28
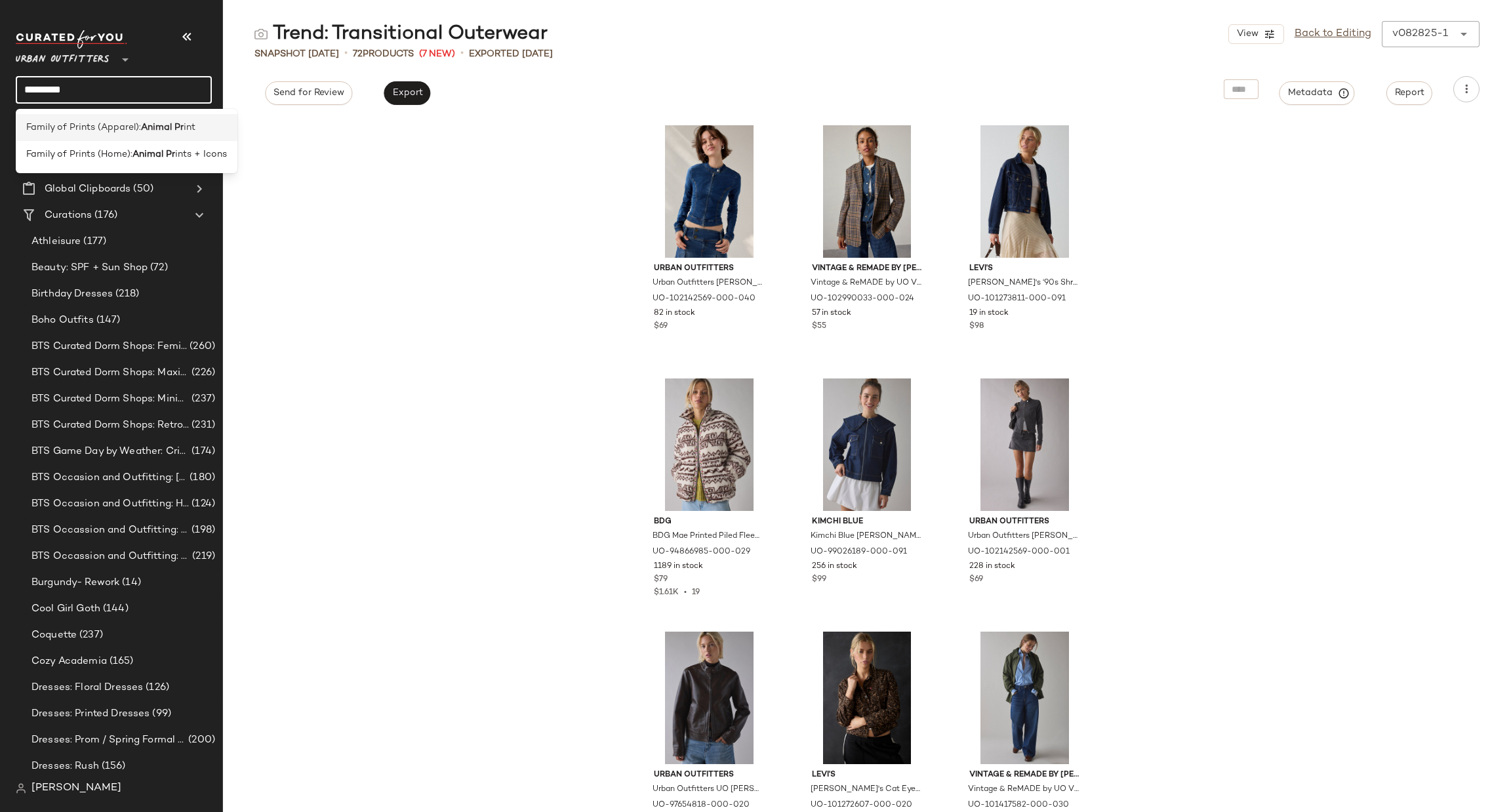
type input "*********"
click at [176, 128] on b "Animal Pr" at bounding box center [162, 128] width 42 height 14
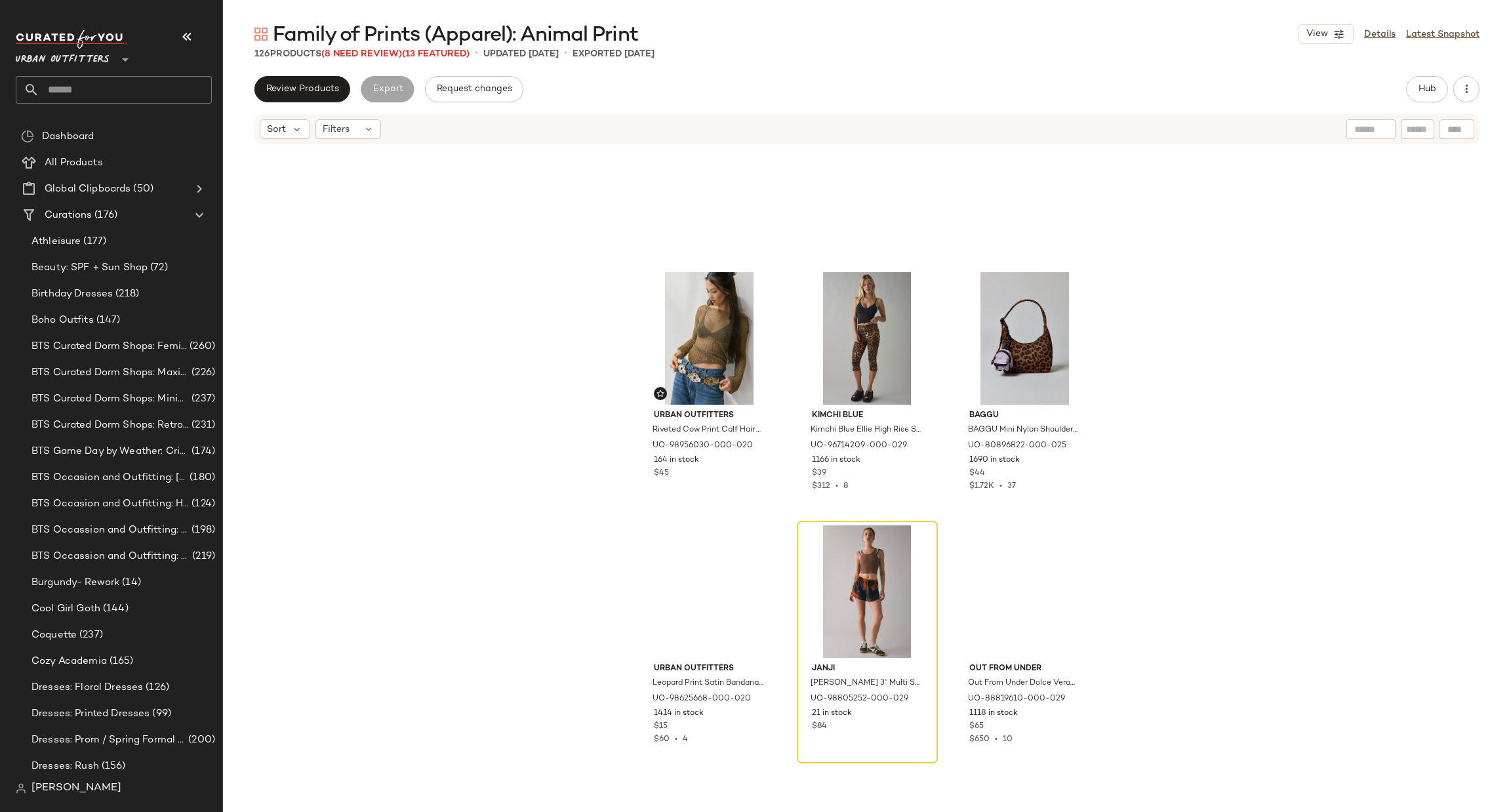
scroll to position [1190, 0]
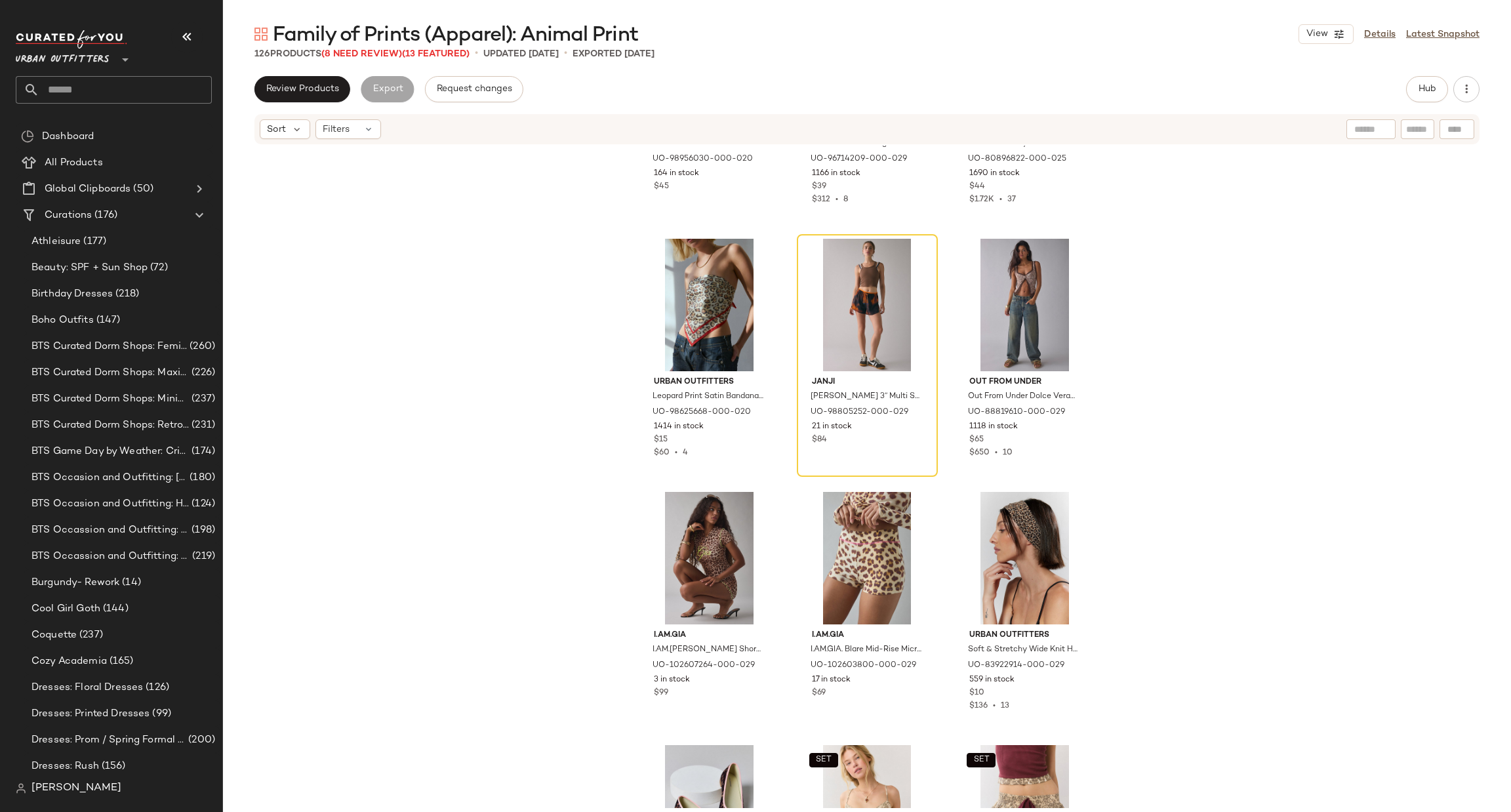
click at [360, 60] on div "126 Products (8 Need Review) (13 Featured)" at bounding box center [362, 54] width 215 height 14
click at [360, 52] on span "(8 Need Review)" at bounding box center [361, 54] width 80 height 10
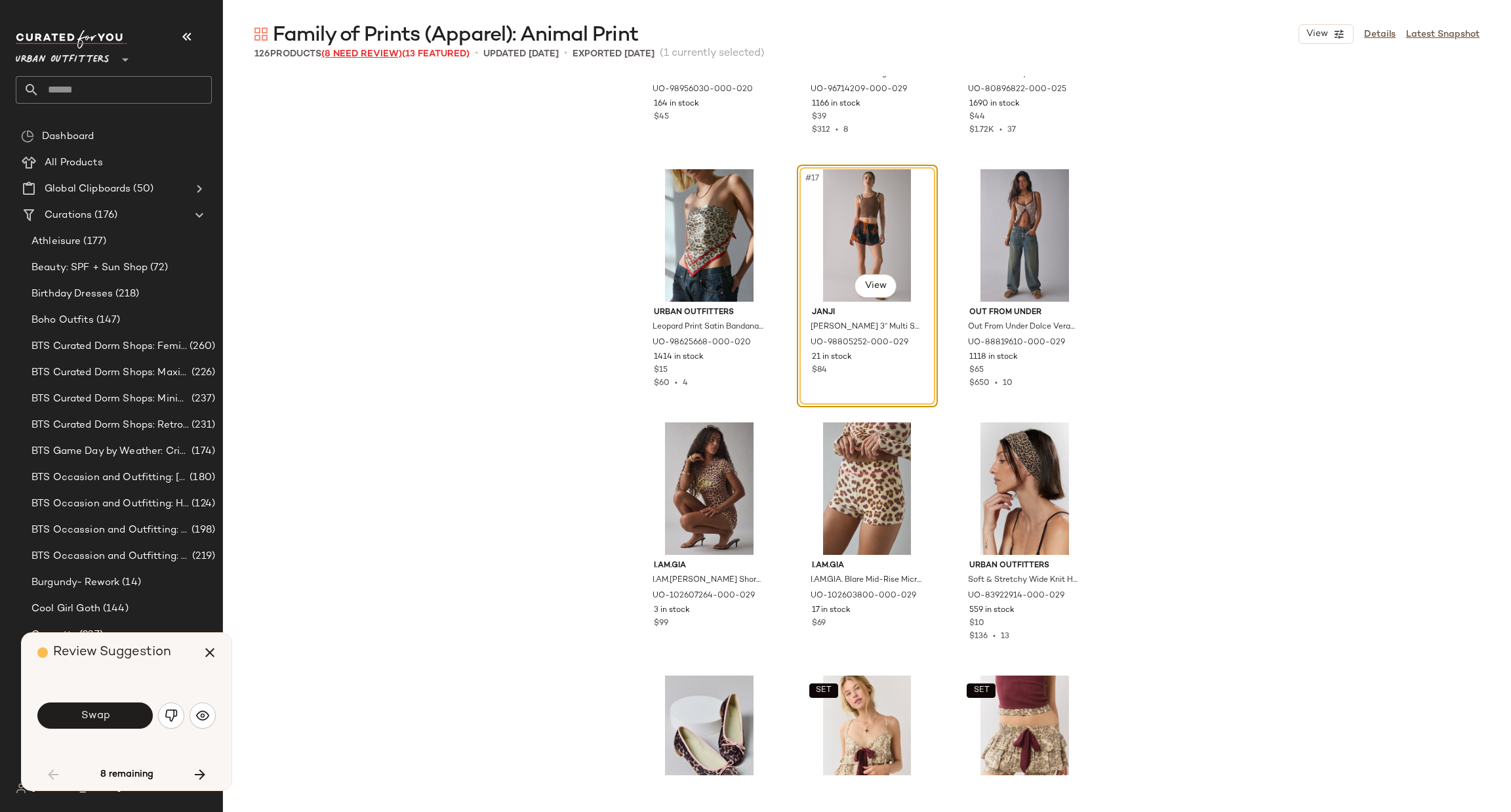
scroll to position [1012, 0]
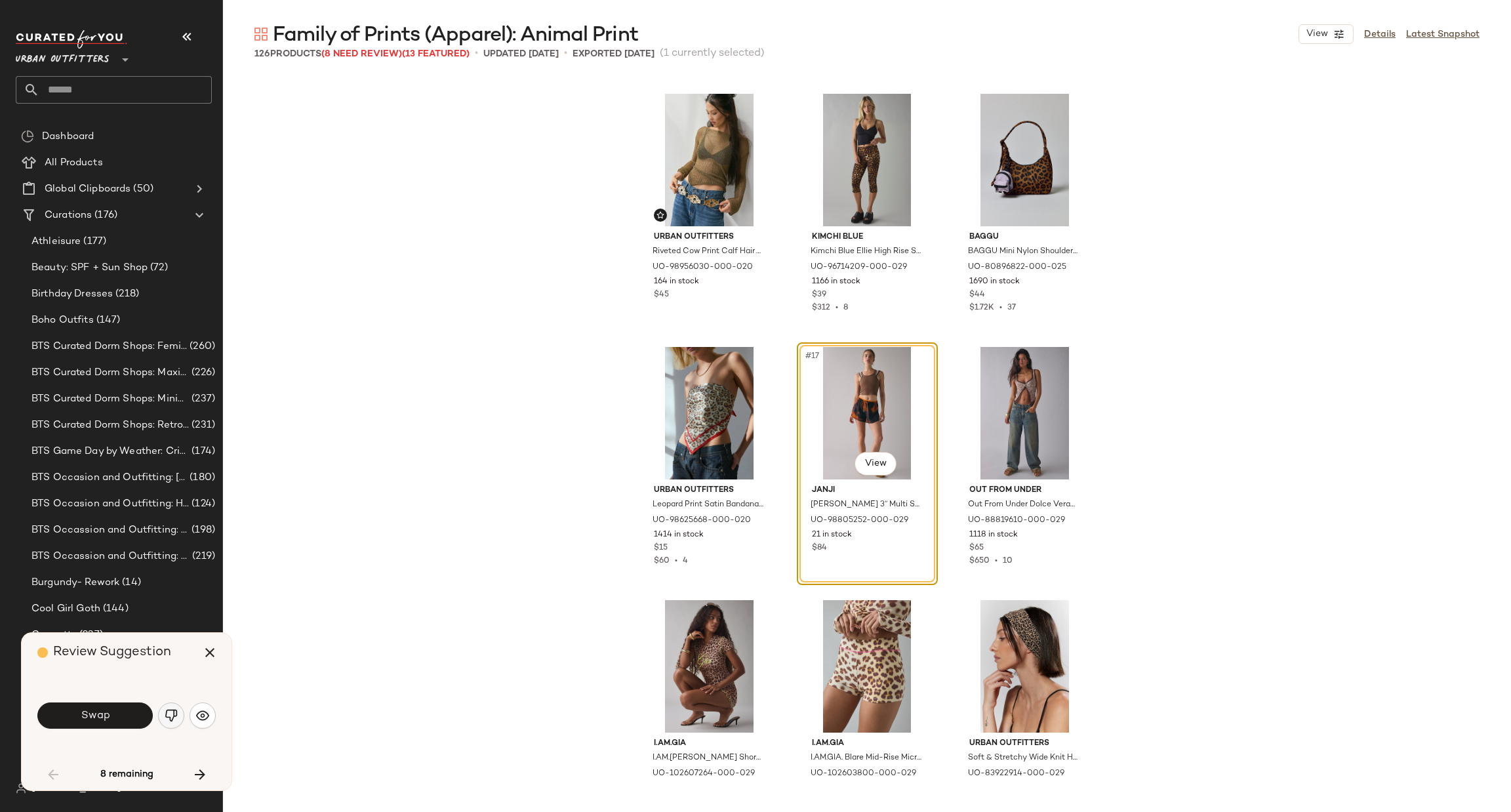
click at [179, 710] on button "button" at bounding box center [171, 715] width 26 height 26
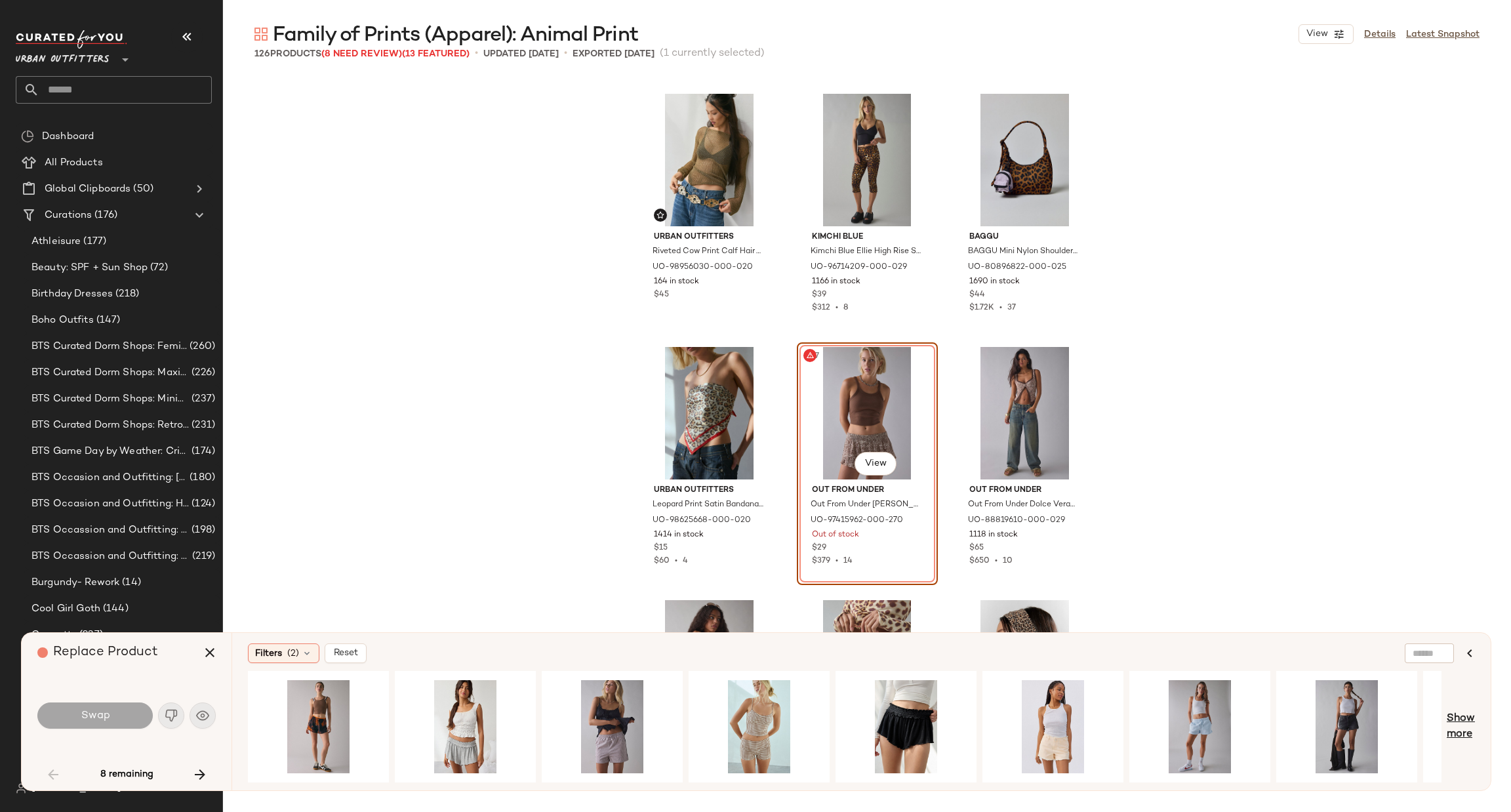
click at [1474, 724] on span "Show more" at bounding box center [1460, 726] width 28 height 31
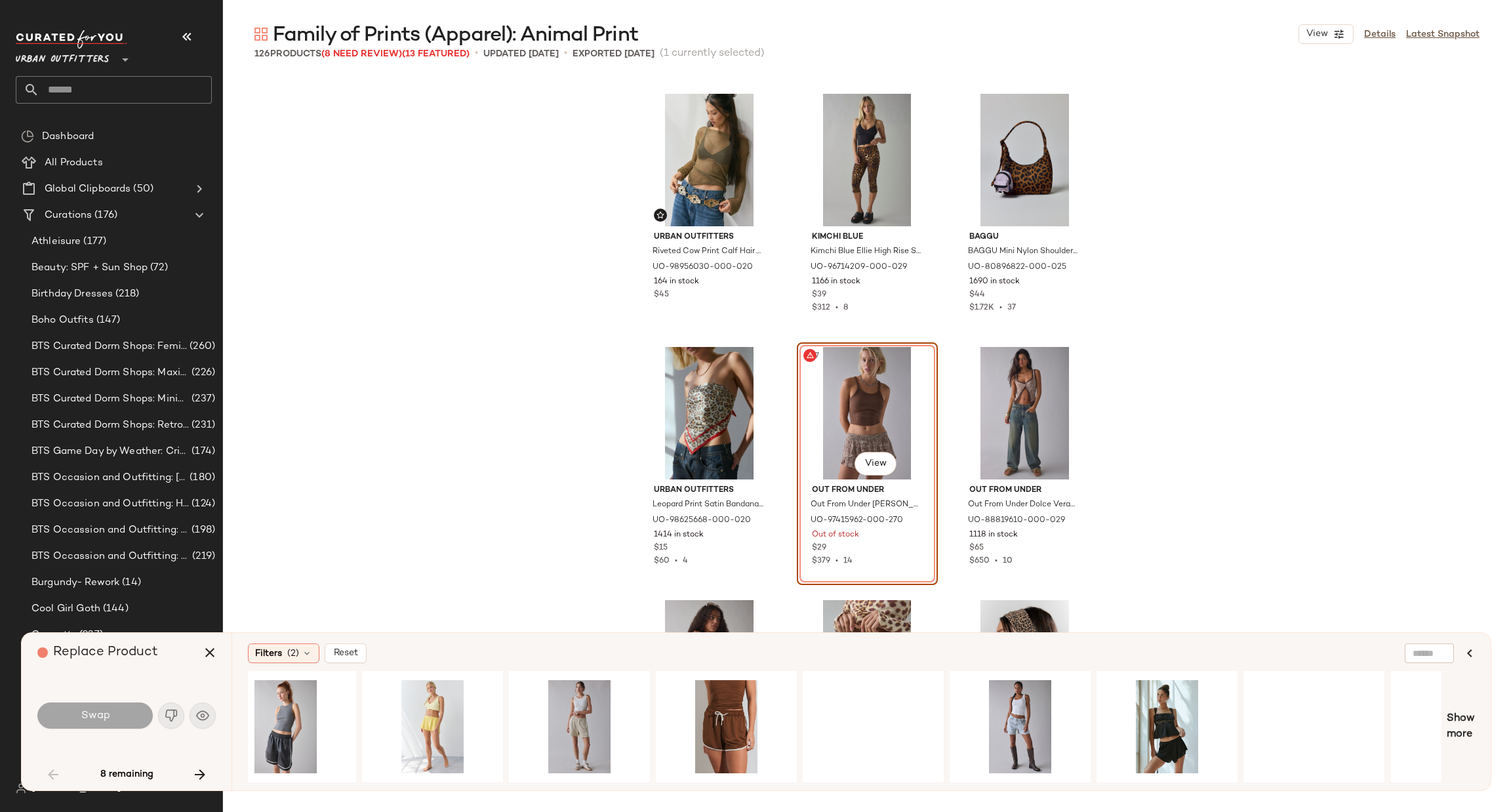
scroll to position [0, 1511]
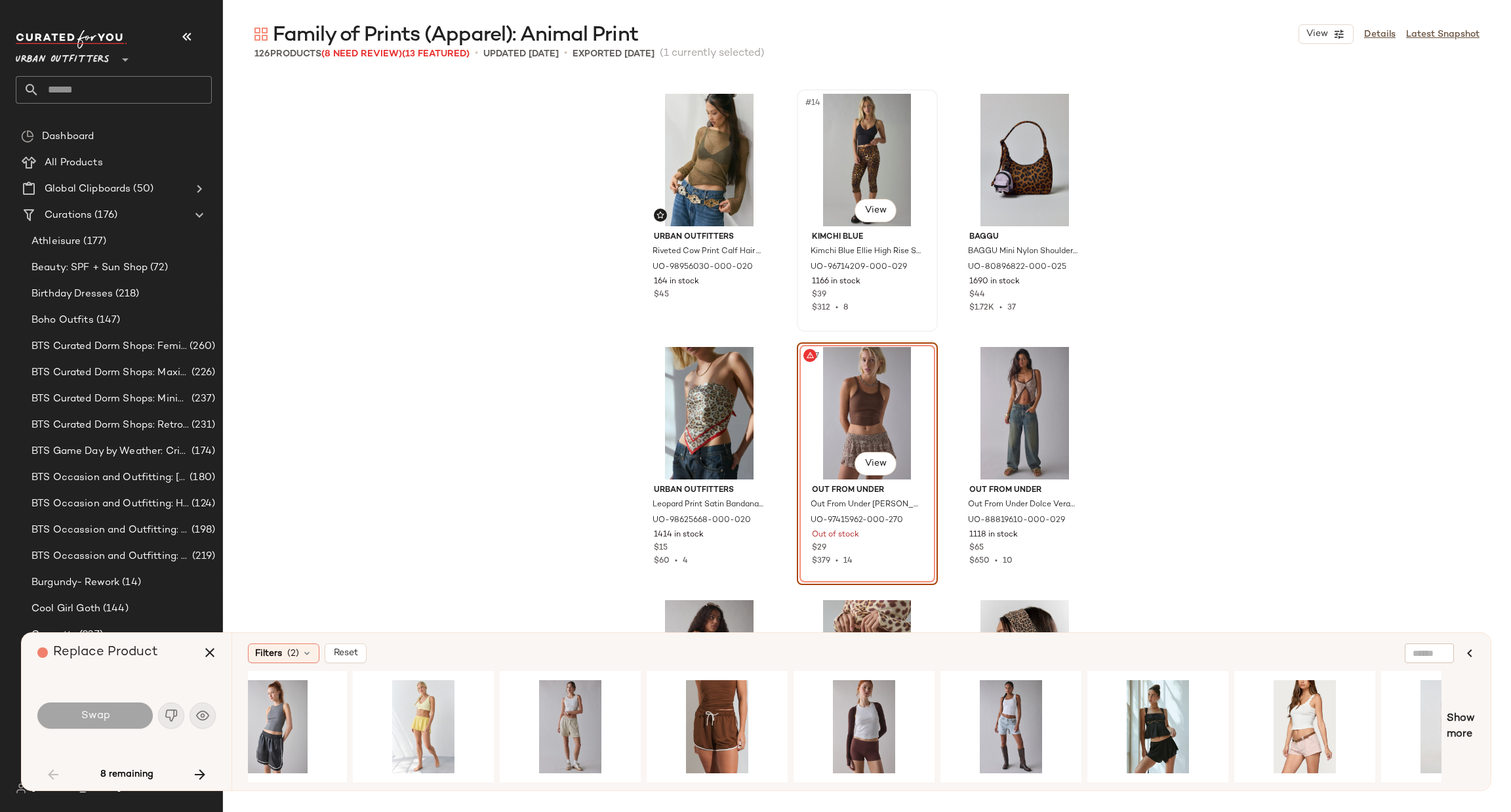
click at [851, 147] on div "#14 View" at bounding box center [867, 160] width 132 height 133
click at [212, 654] on icon "button" at bounding box center [210, 652] width 16 height 16
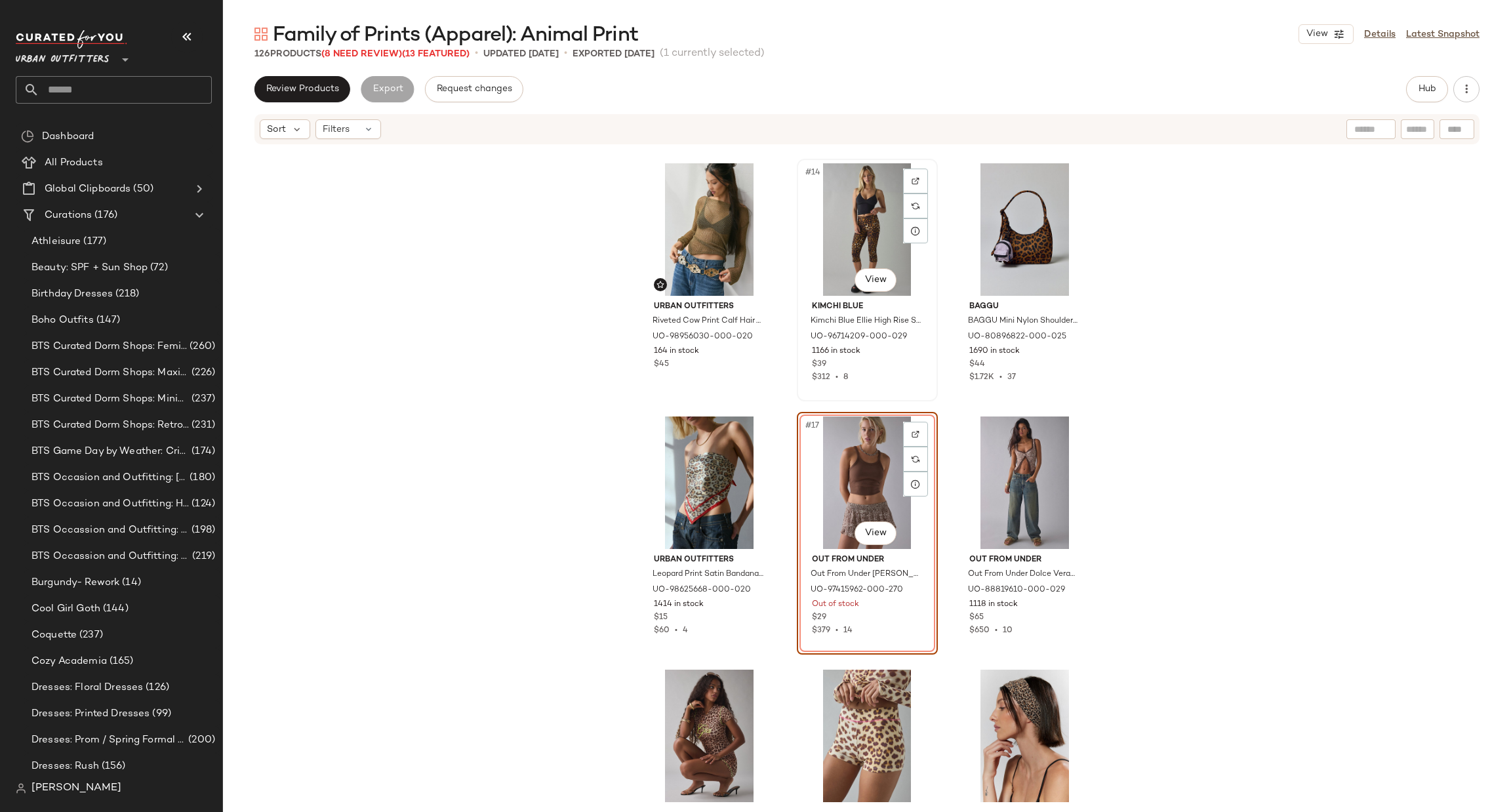
click at [844, 241] on div "#14 View" at bounding box center [867, 229] width 132 height 133
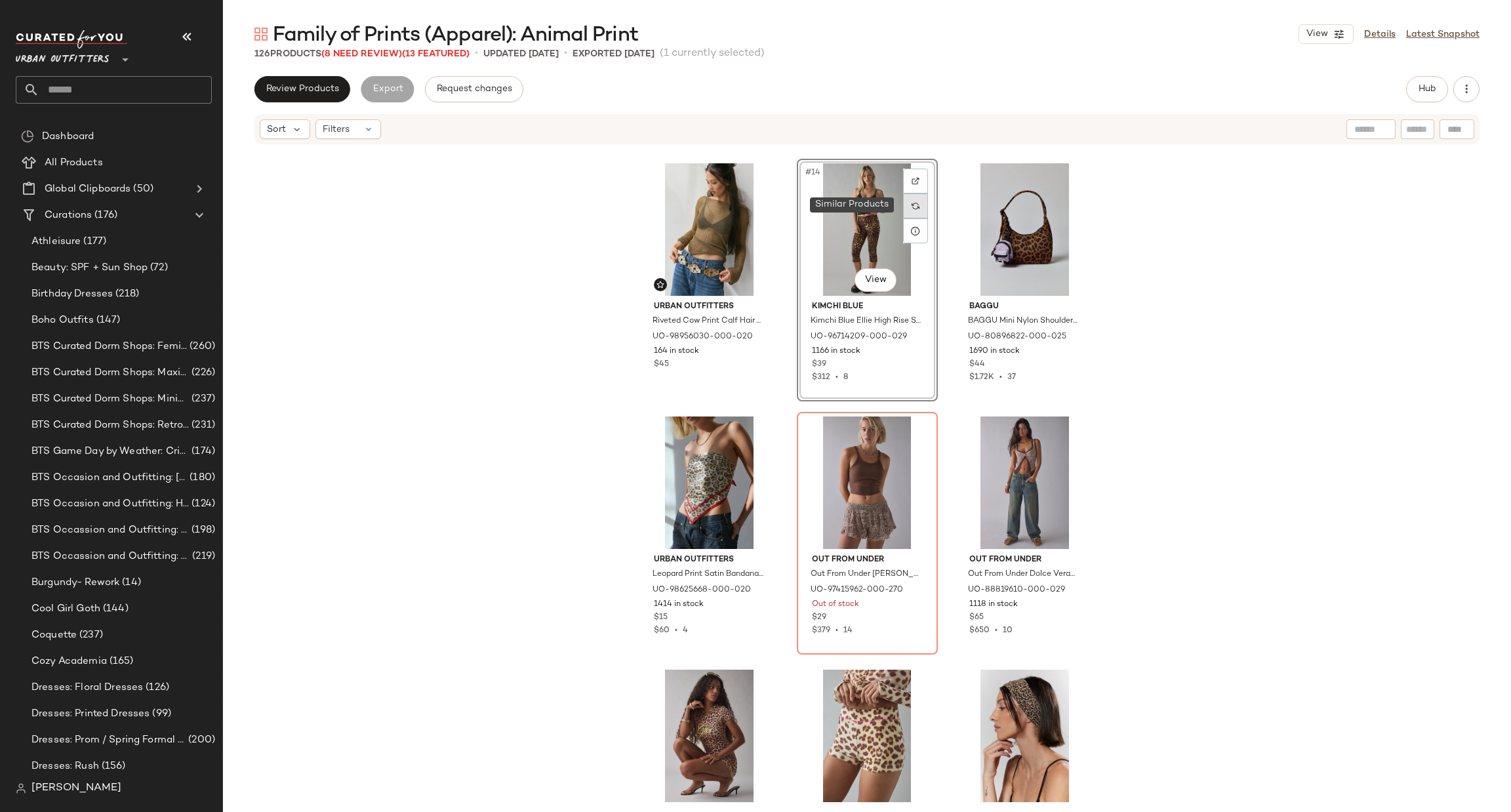
click at [911, 208] on img at bounding box center [915, 206] width 8 height 8
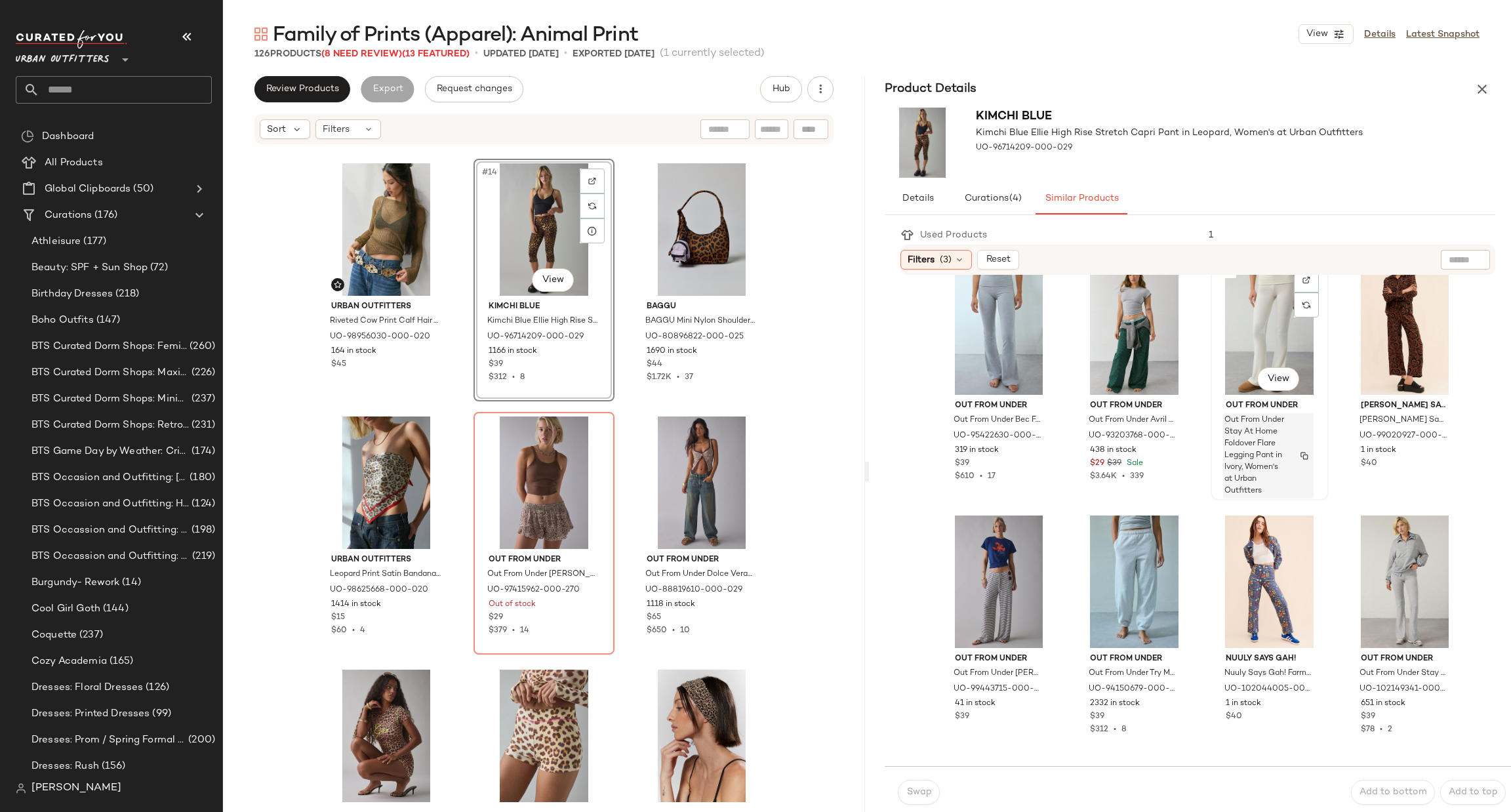
scroll to position [1026, 0]
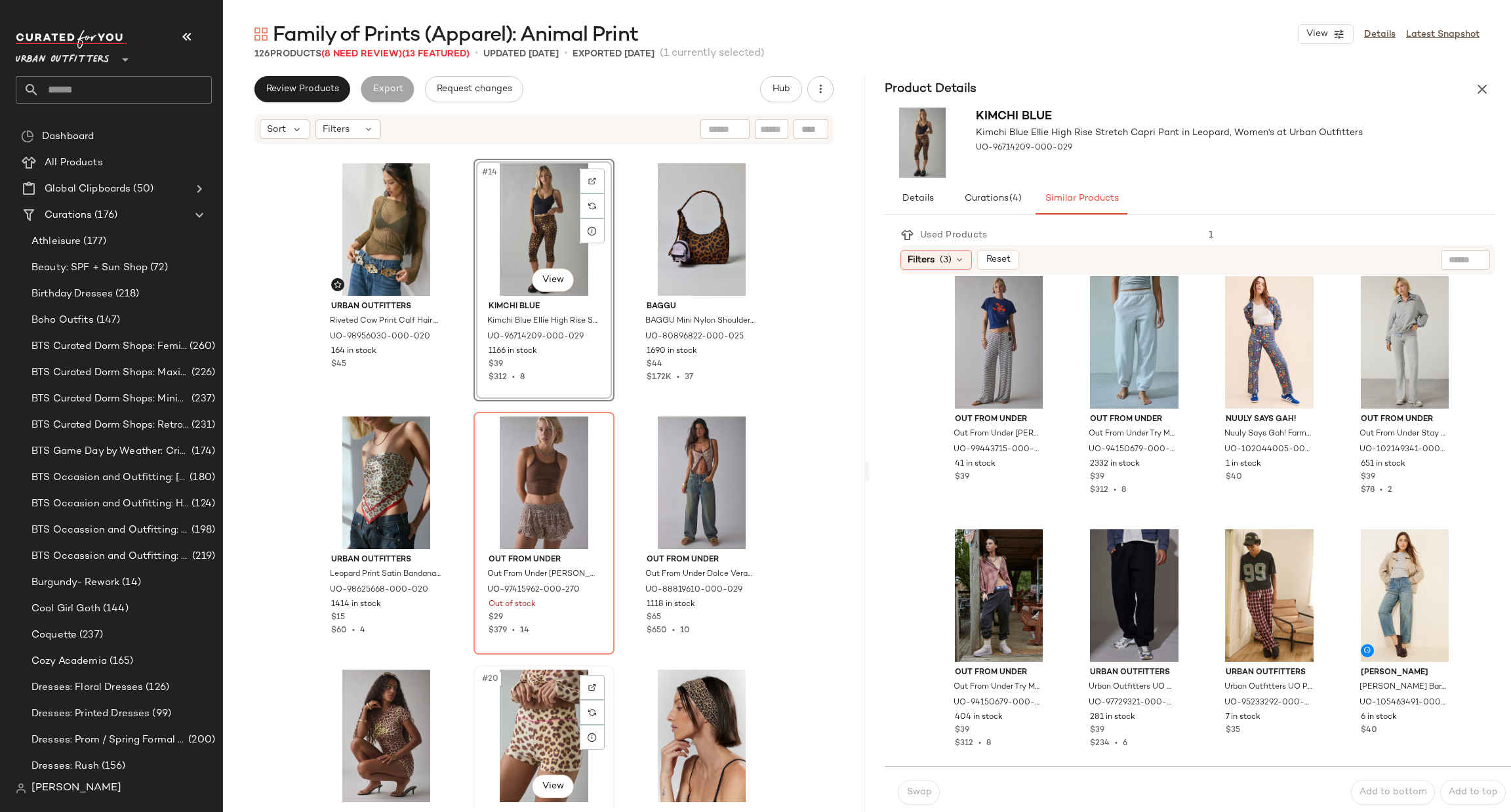
click at [530, 698] on div "#20 View" at bounding box center [544, 735] width 132 height 133
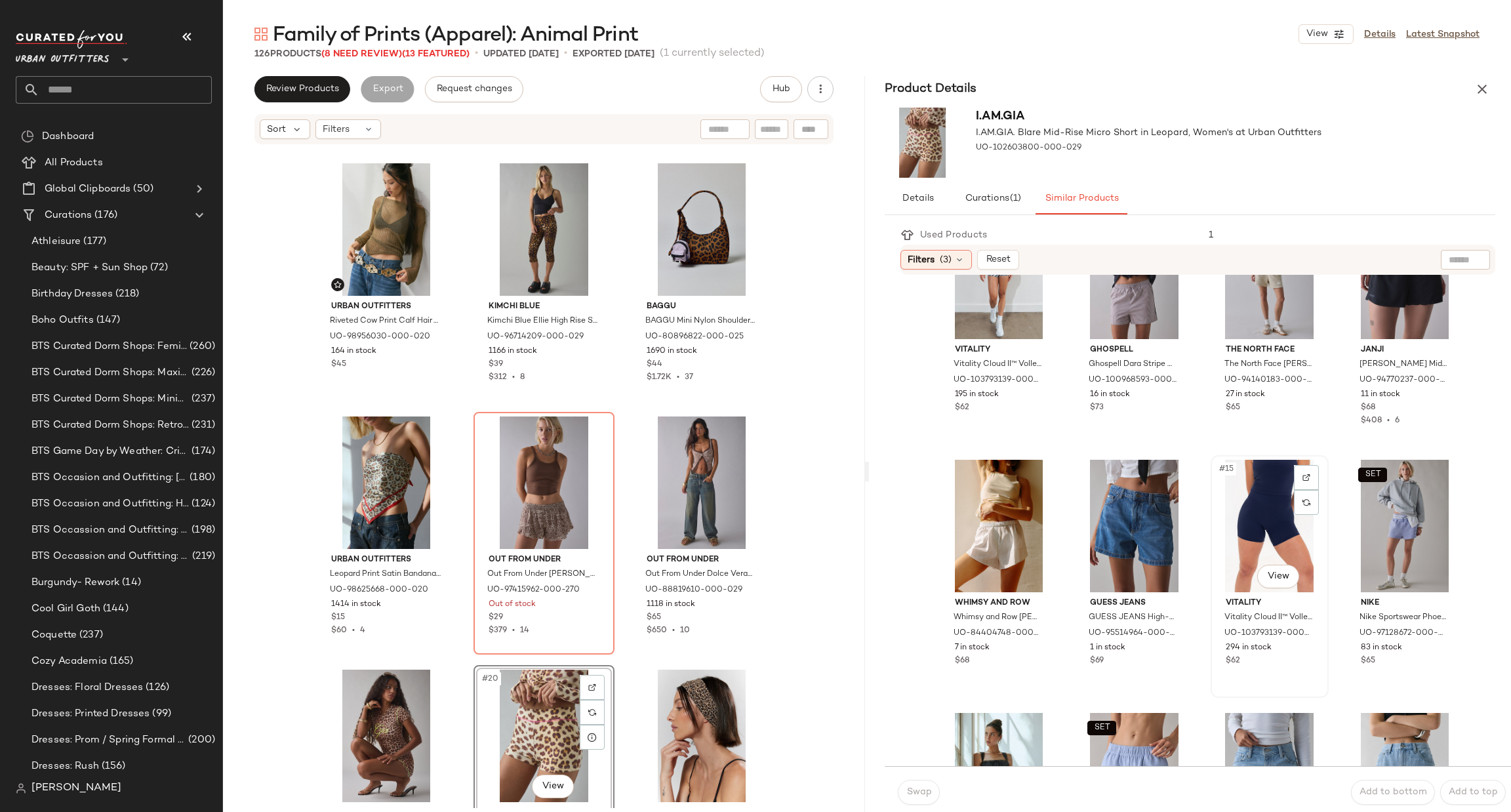
scroll to position [1026, 0]
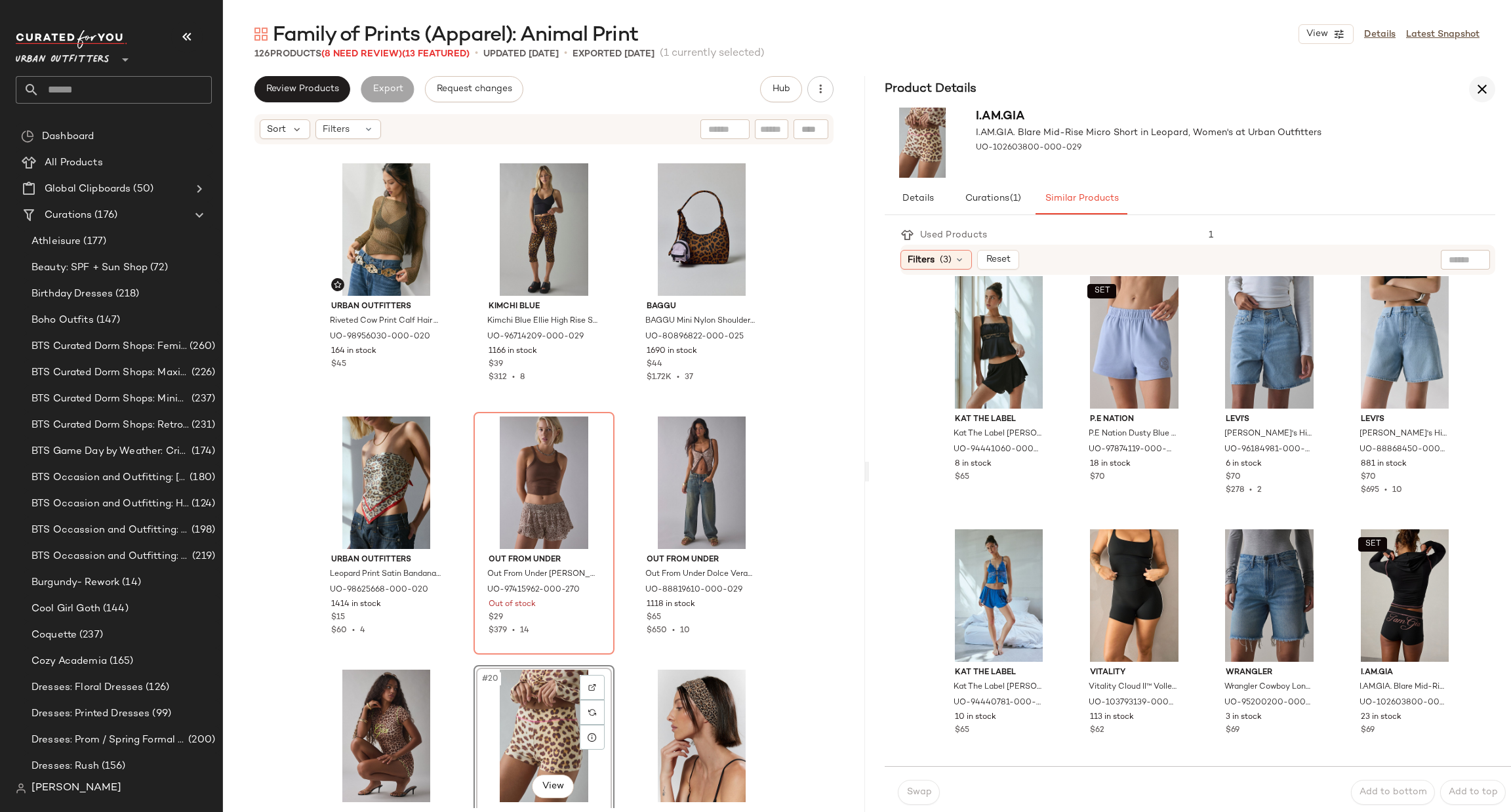
click at [1486, 85] on icon "button" at bounding box center [1481, 89] width 16 height 16
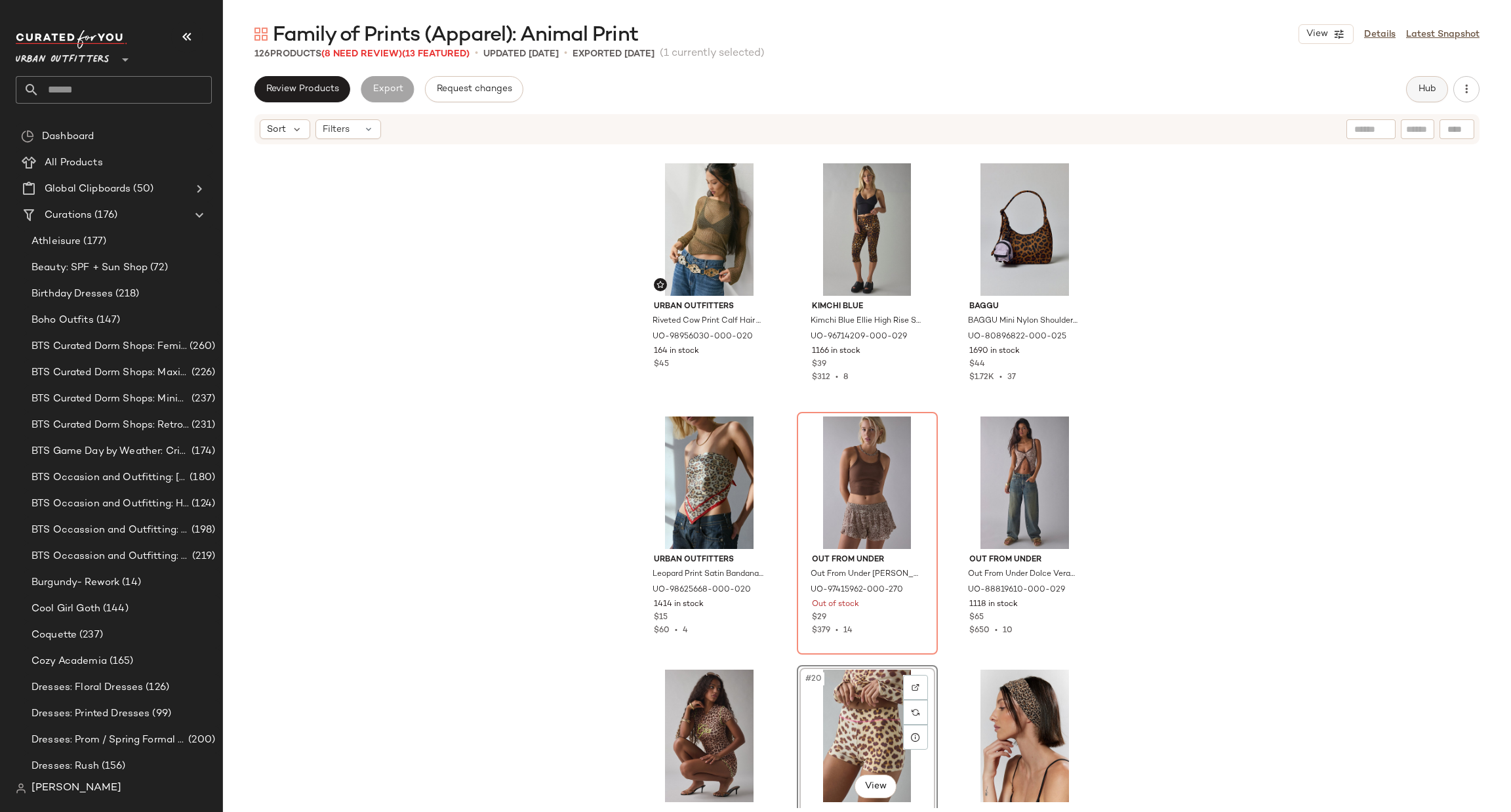
click at [1430, 80] on button "Hub" at bounding box center [1427, 89] width 42 height 26
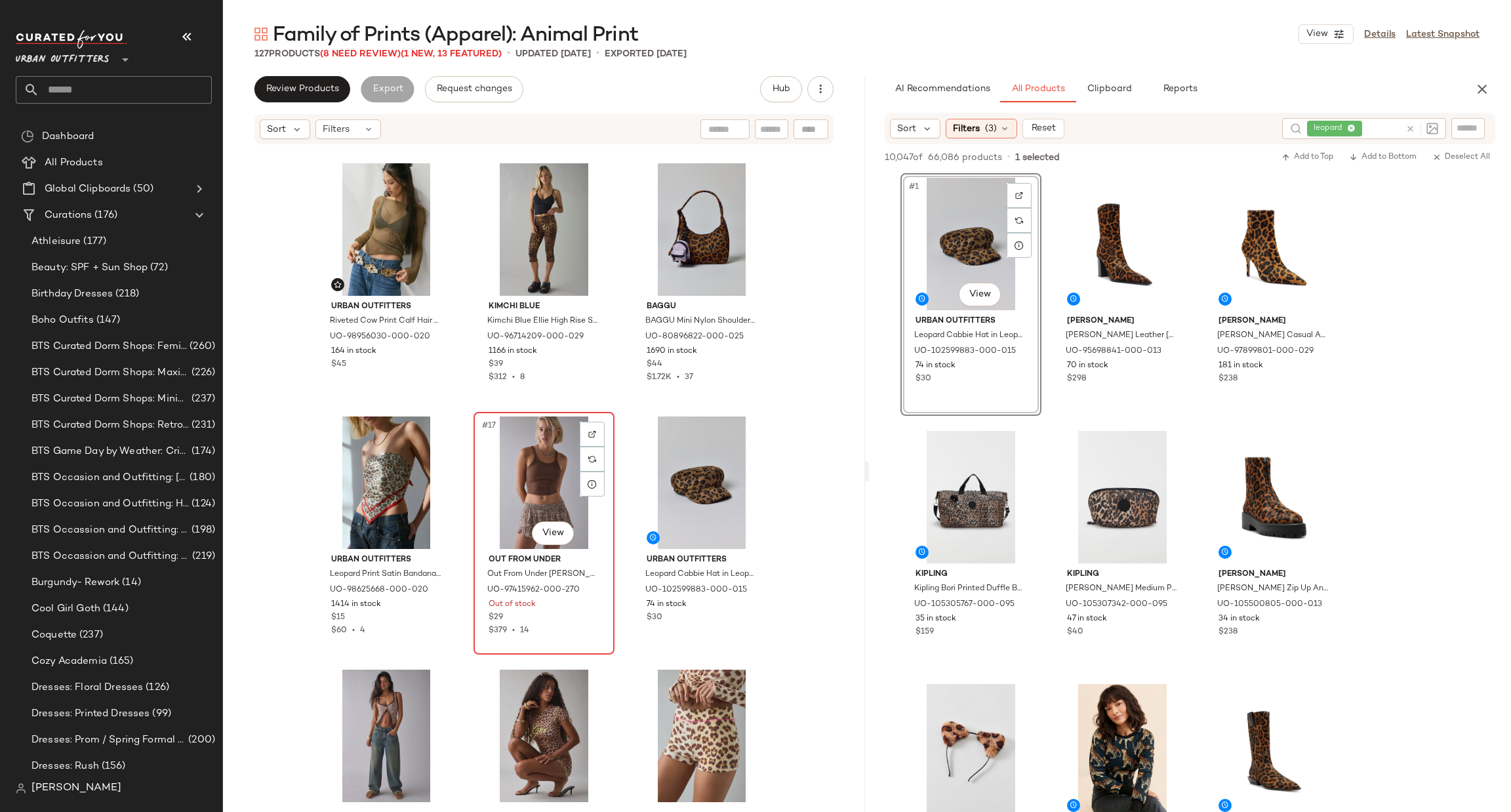
click at [541, 494] on div "#17 View" at bounding box center [544, 482] width 132 height 133
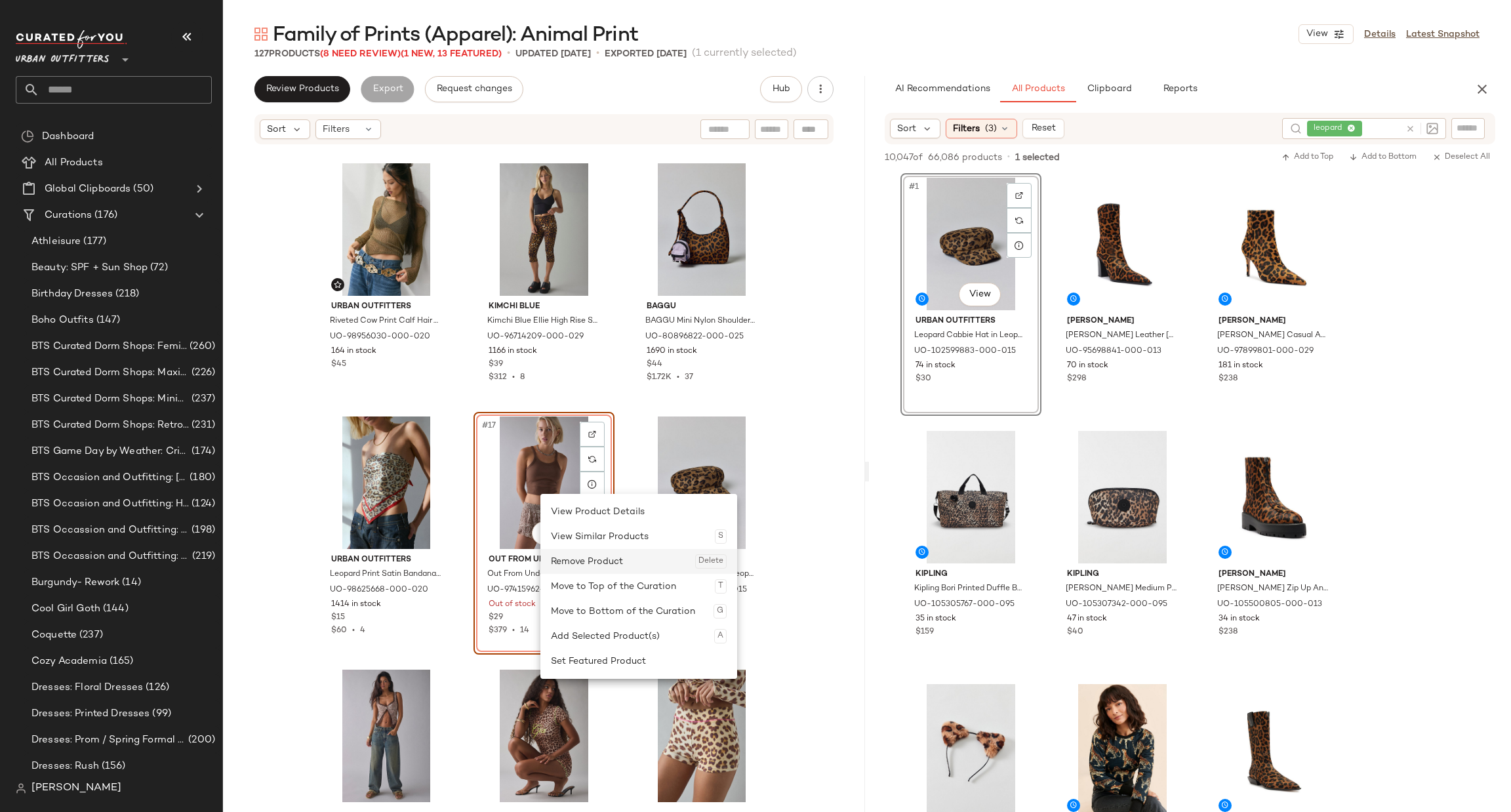
click at [597, 563] on div "Remove Product Delete" at bounding box center [639, 561] width 176 height 25
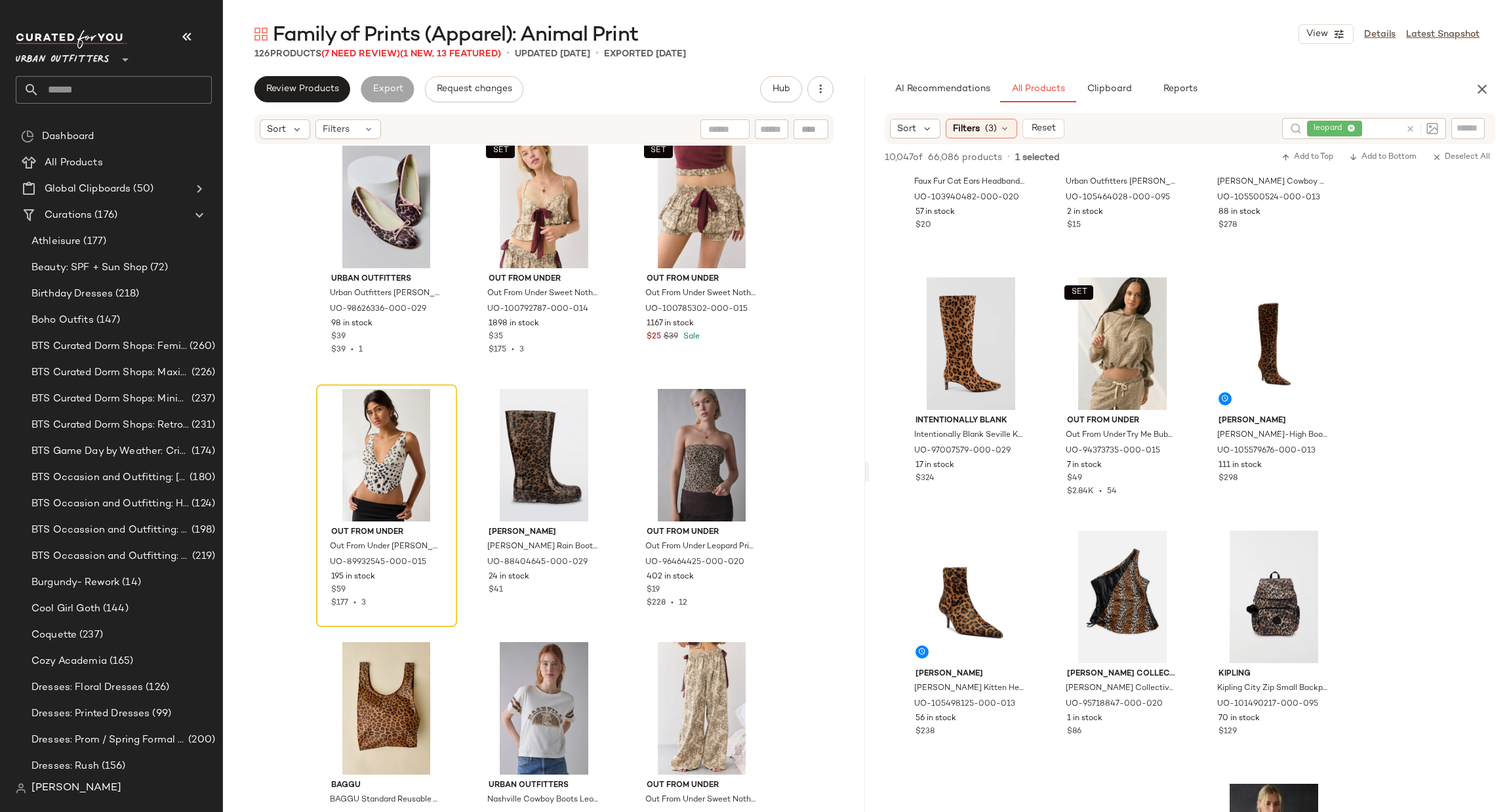
scroll to position [983, 0]
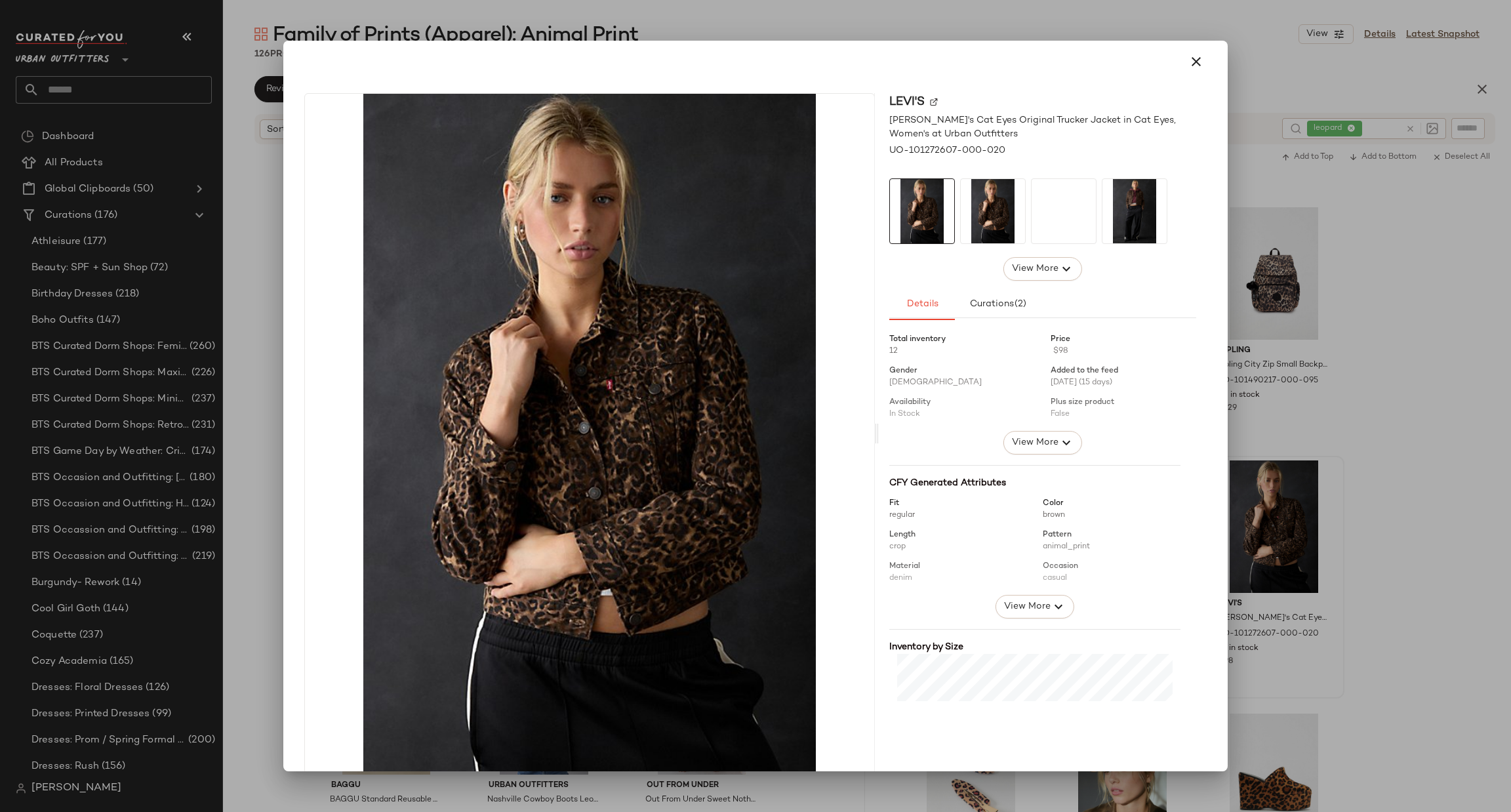
click at [1344, 474] on div at bounding box center [756, 406] width 1511 height 812
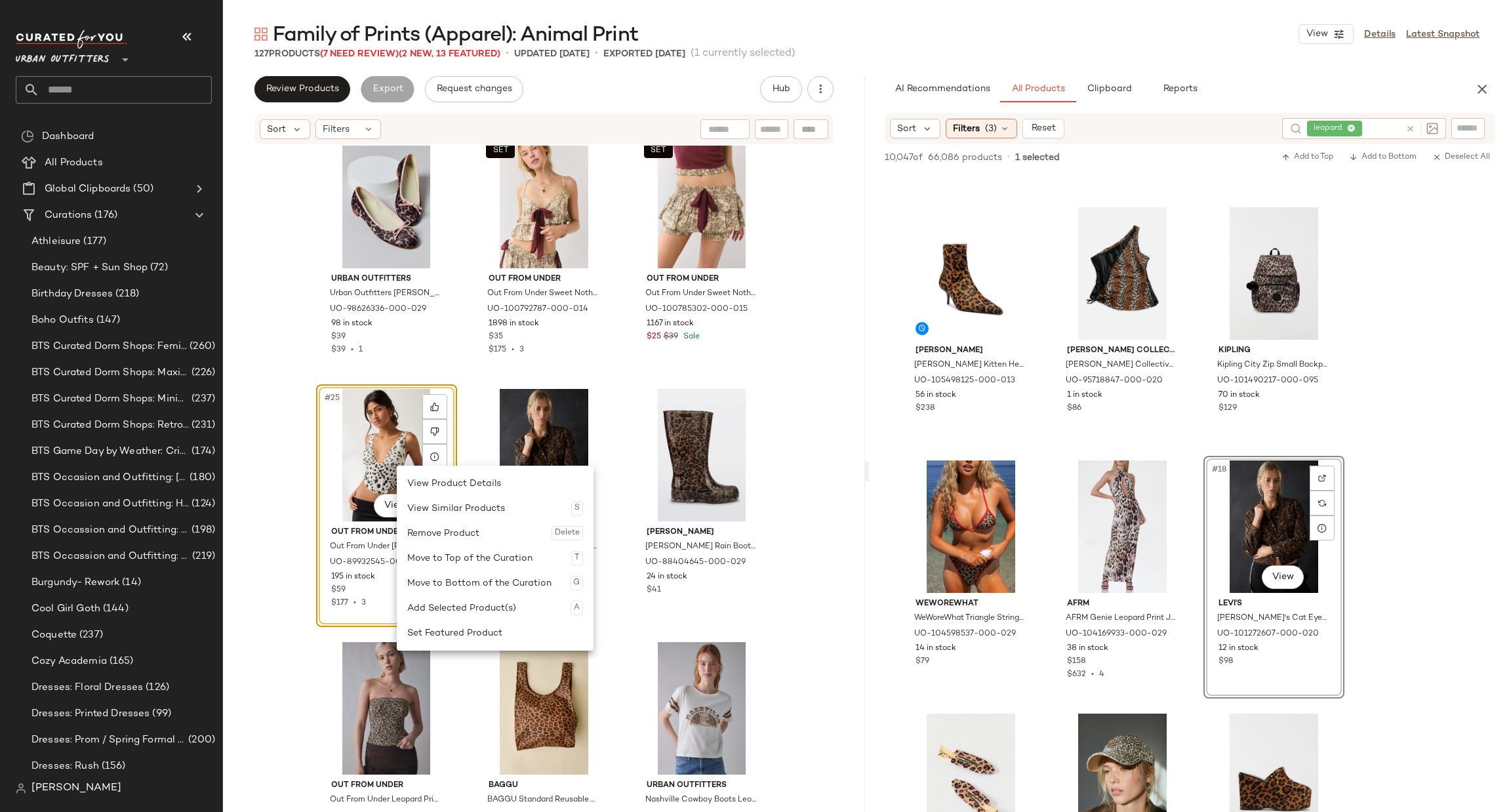
click at [378, 462] on div "#25 View" at bounding box center [387, 455] width 132 height 133
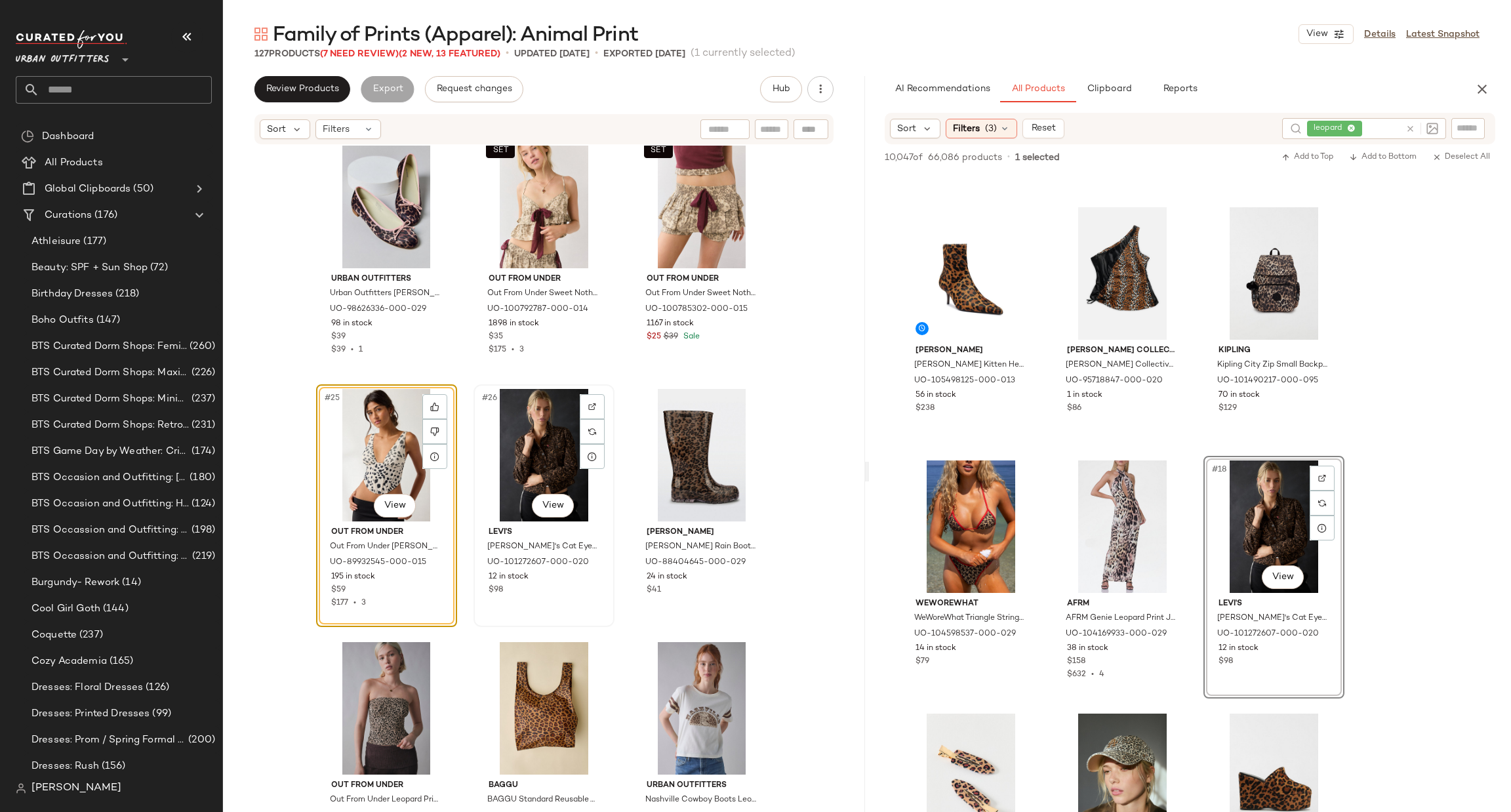
click at [514, 453] on div "#26 View" at bounding box center [544, 455] width 132 height 133
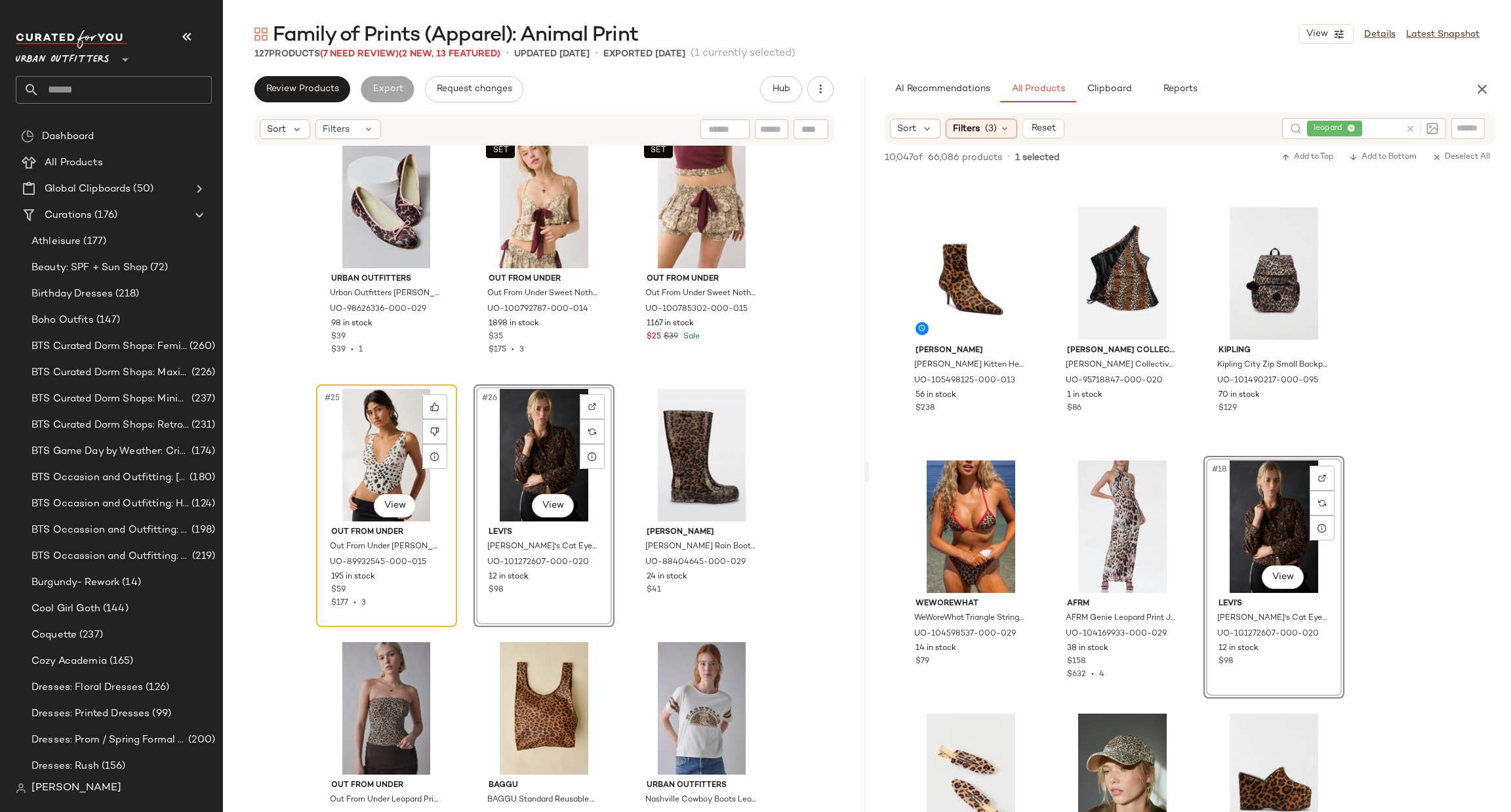
click at [375, 474] on div "#25 View" at bounding box center [387, 455] width 132 height 133
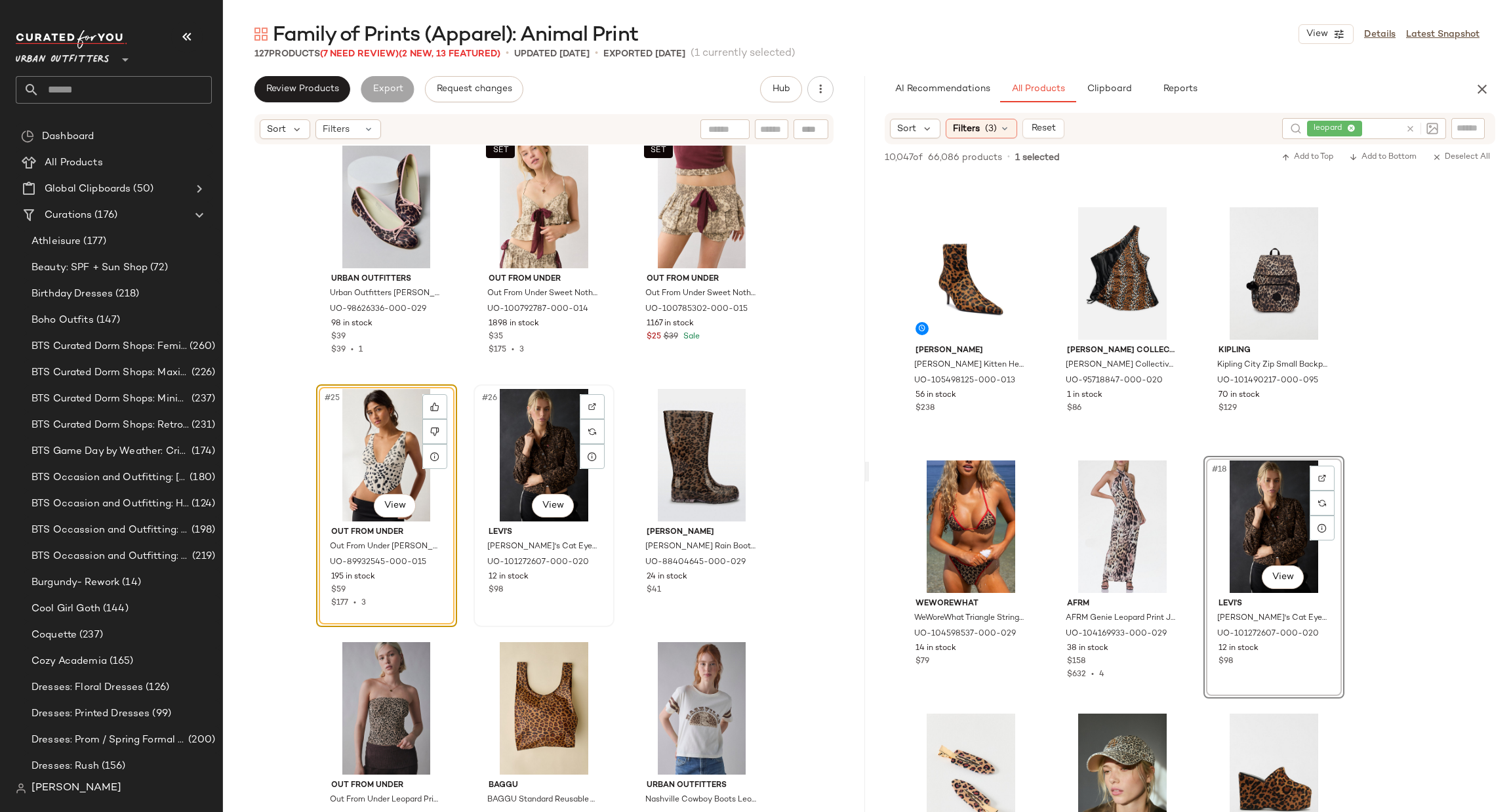
click at [525, 445] on div "#26 View" at bounding box center [544, 455] width 132 height 133
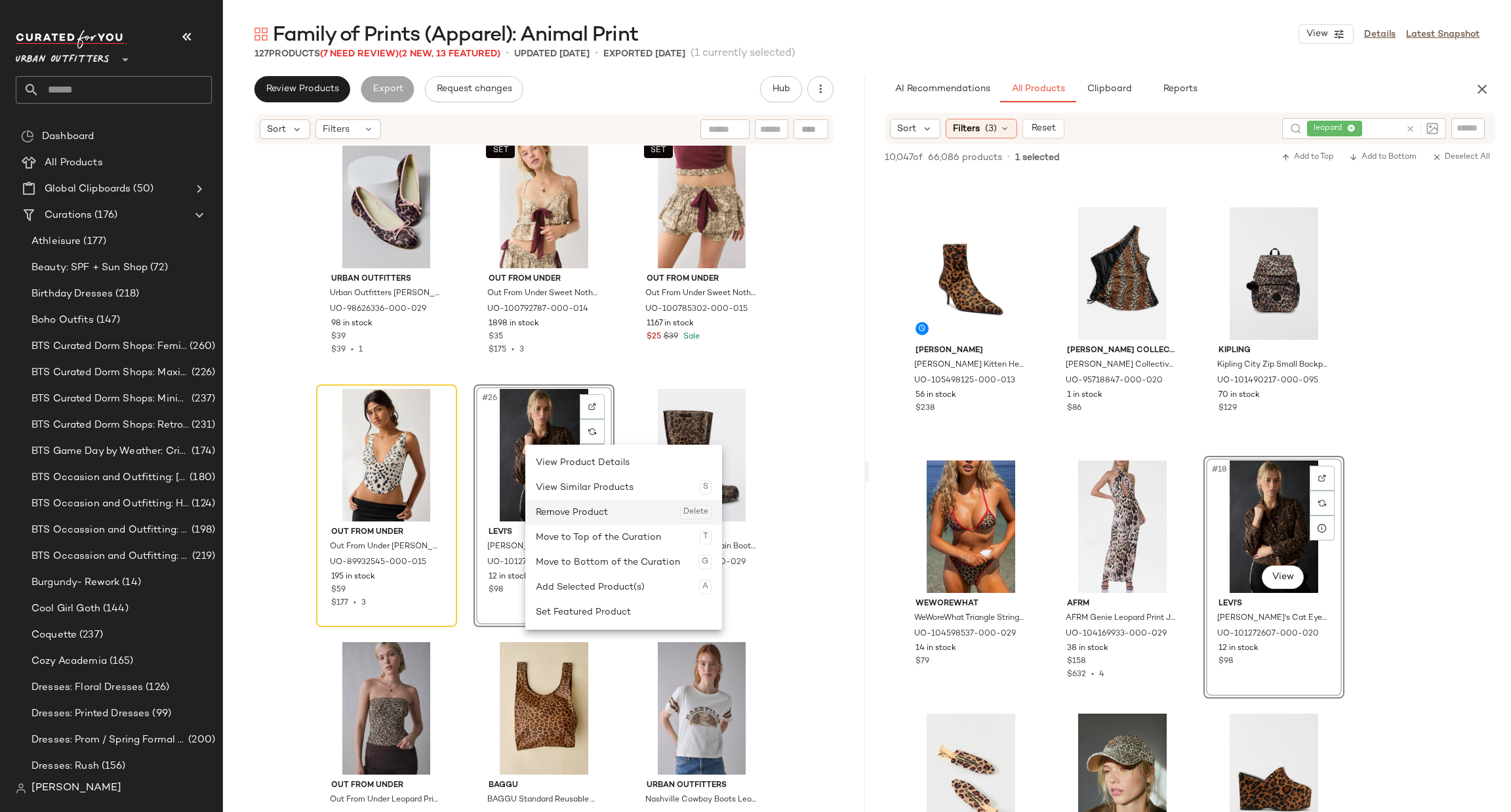
click at [591, 511] on div "Remove Product Delete" at bounding box center [624, 512] width 176 height 25
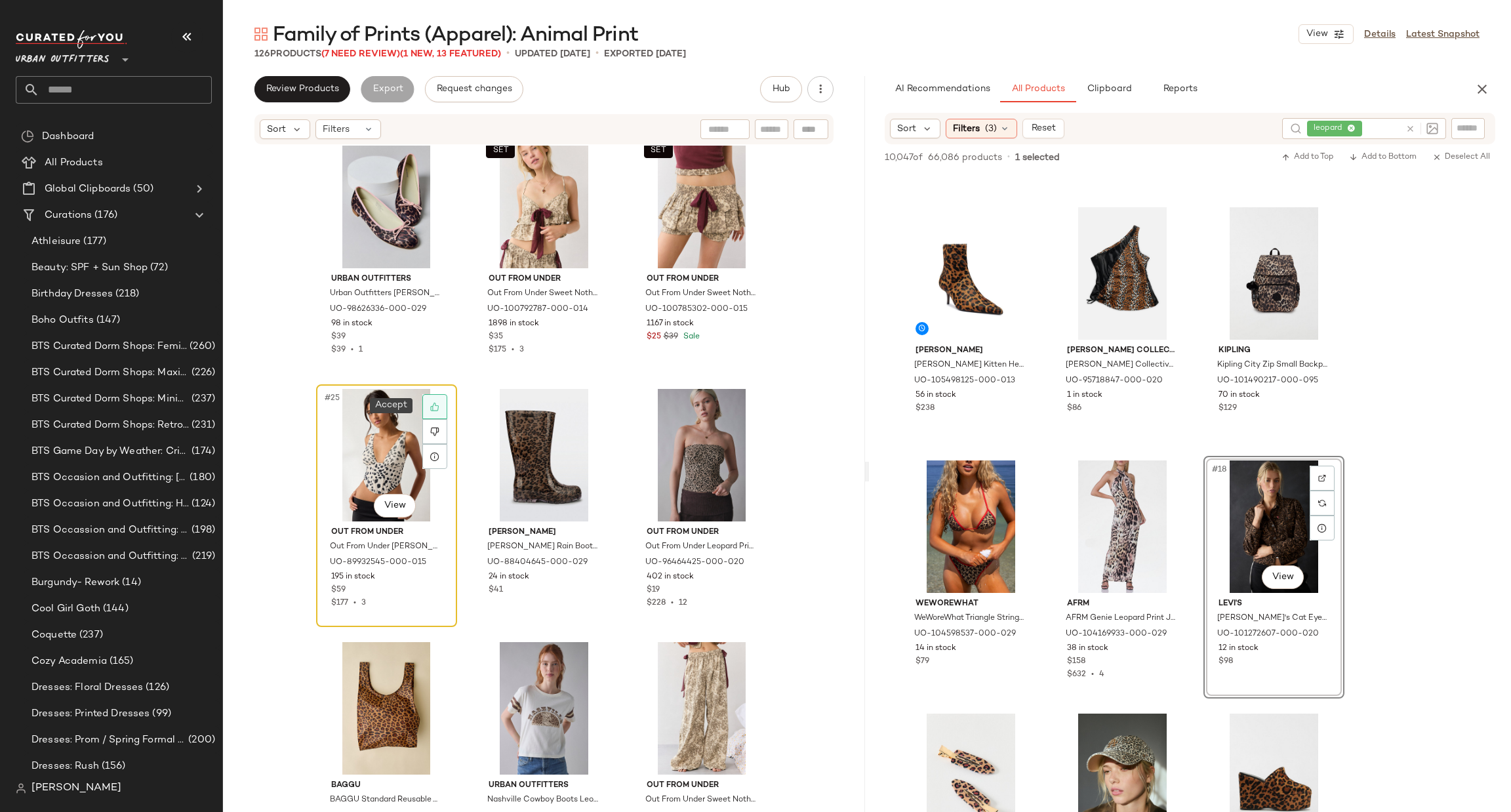
click at [439, 401] on div at bounding box center [434, 406] width 25 height 25
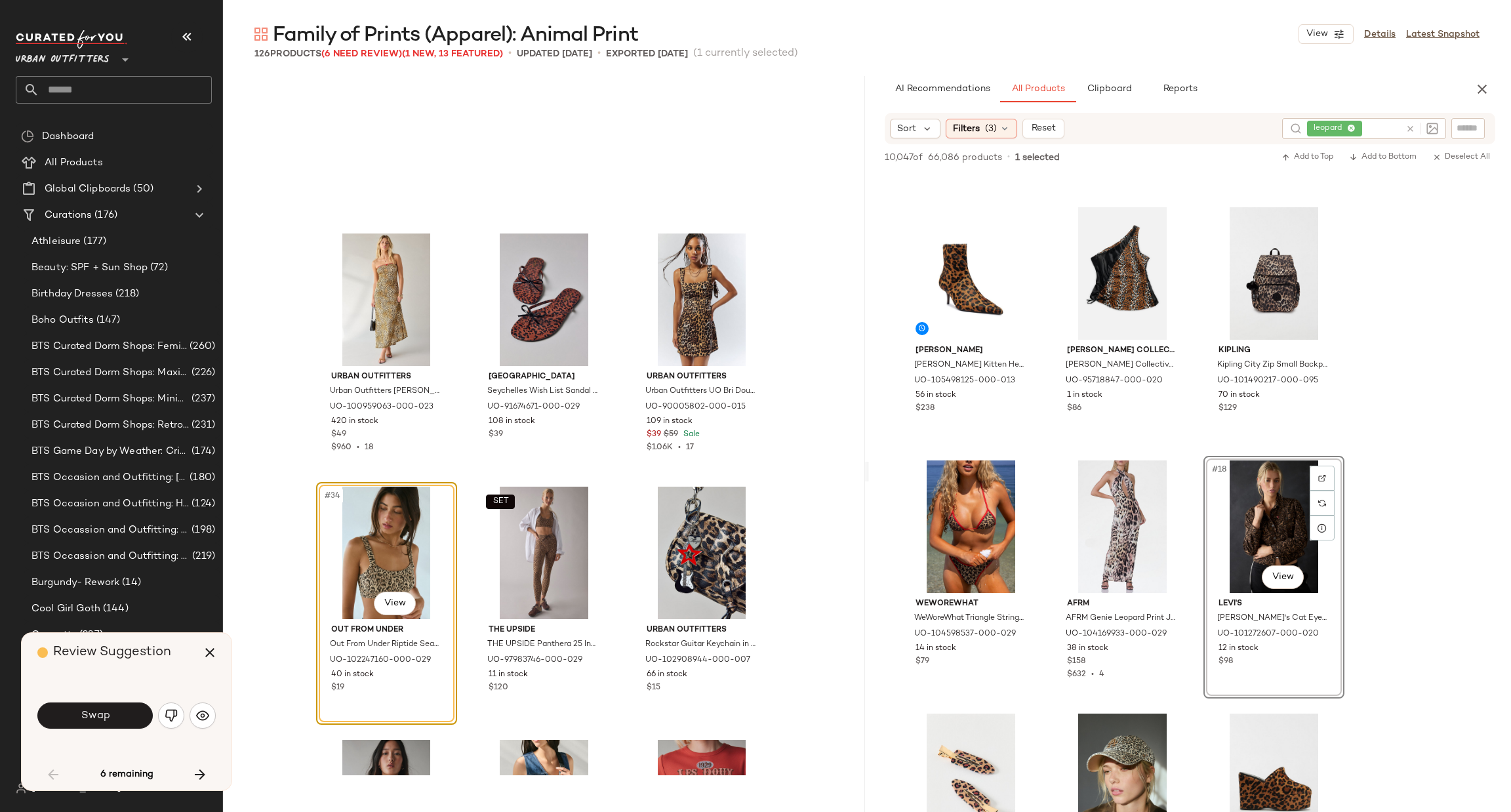
scroll to position [2334, 0]
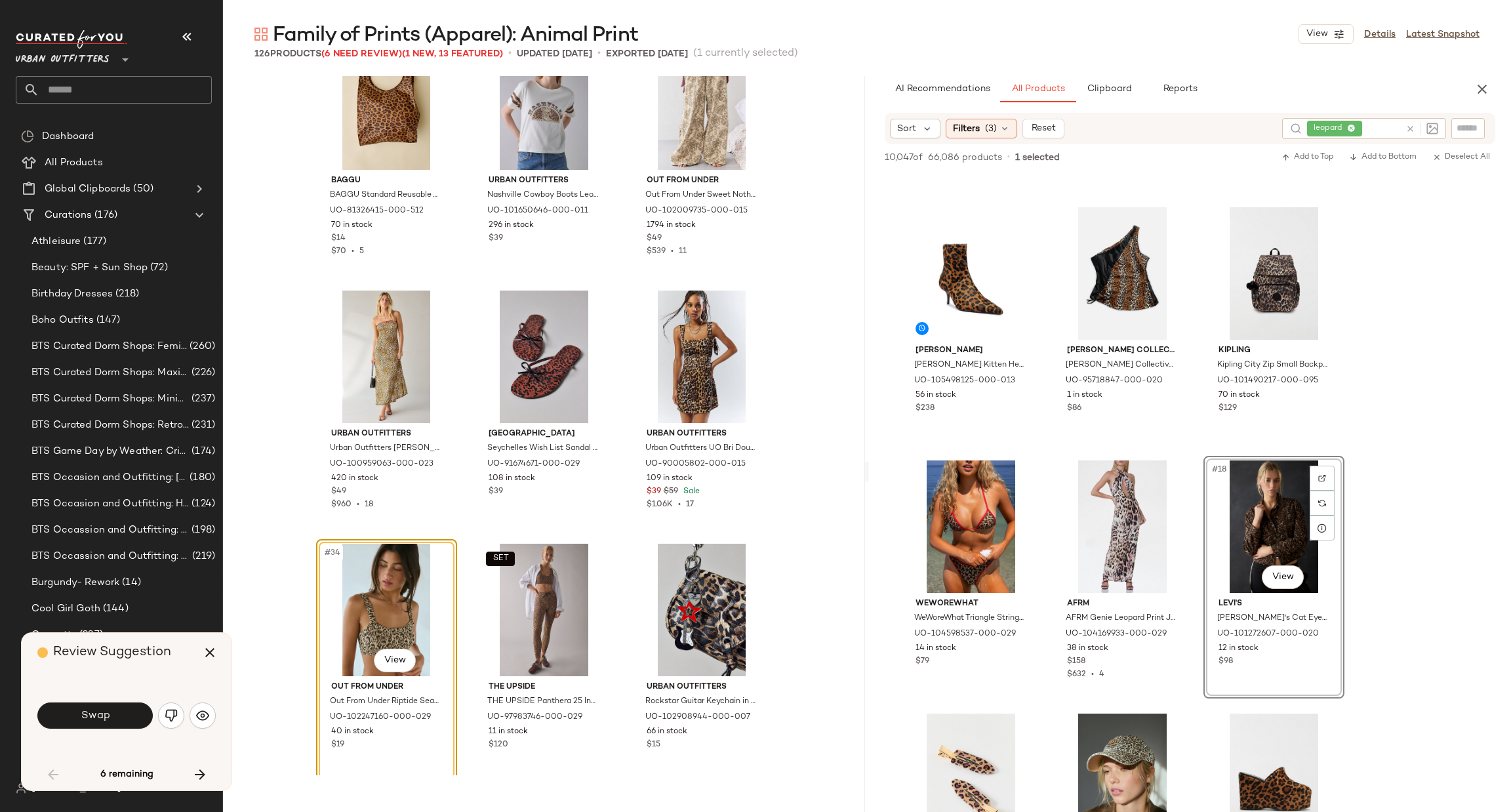
click at [436, 557] on div "#34 View" at bounding box center [387, 610] width 132 height 133
click at [107, 714] on span "Swap" at bounding box center [95, 716] width 30 height 13
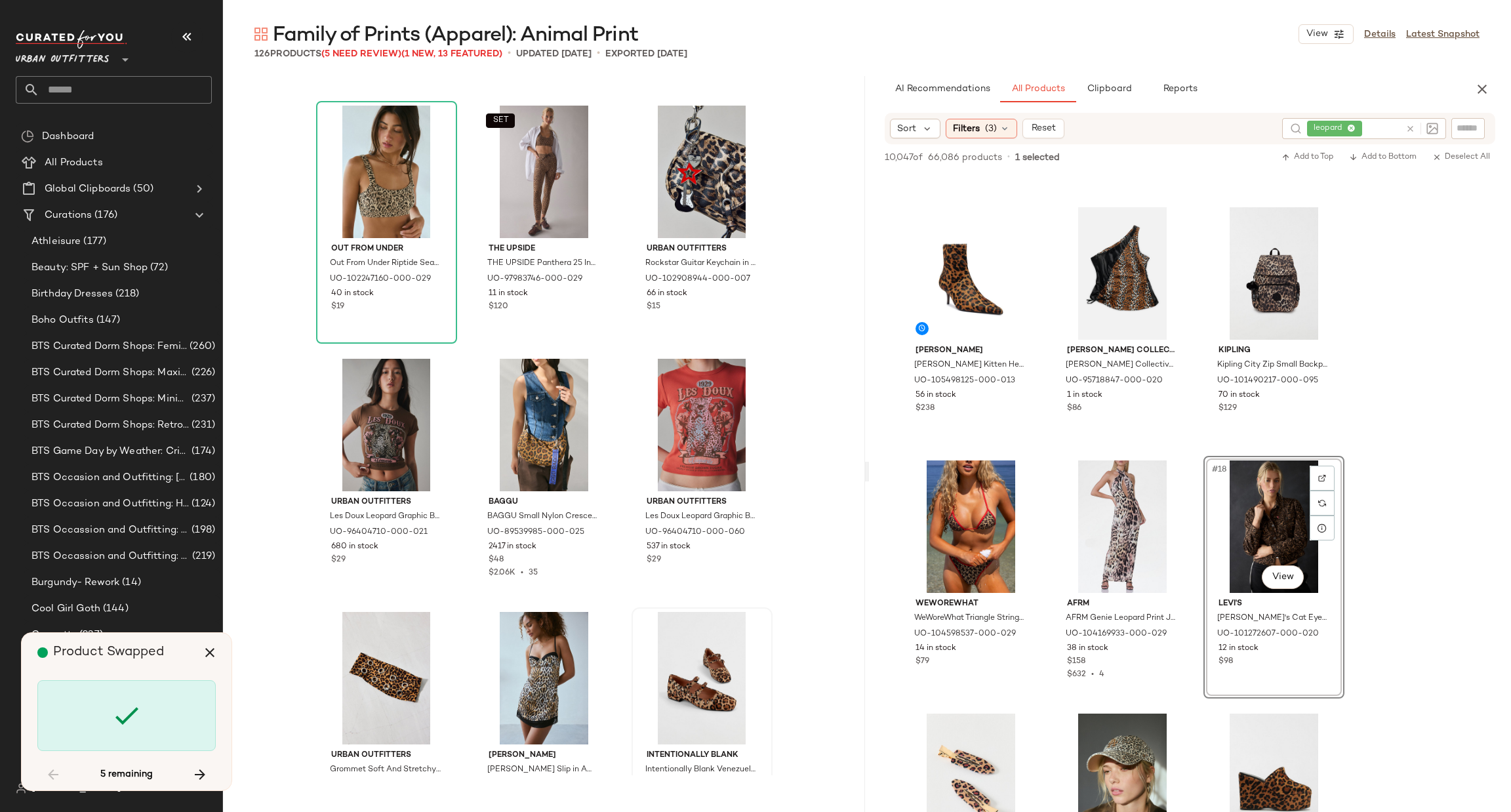
scroll to position [2924, 0]
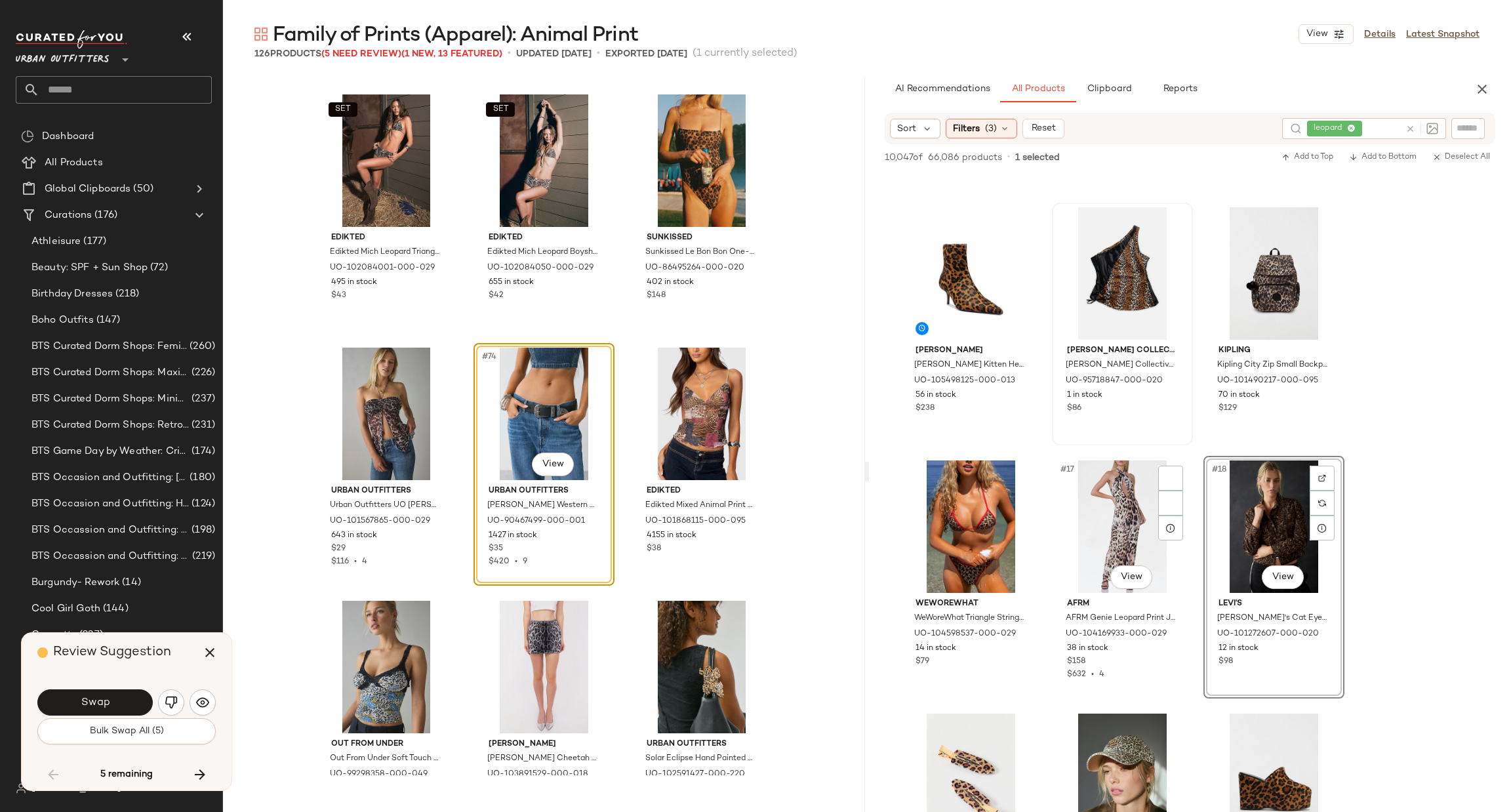
scroll to position [1179, 0]
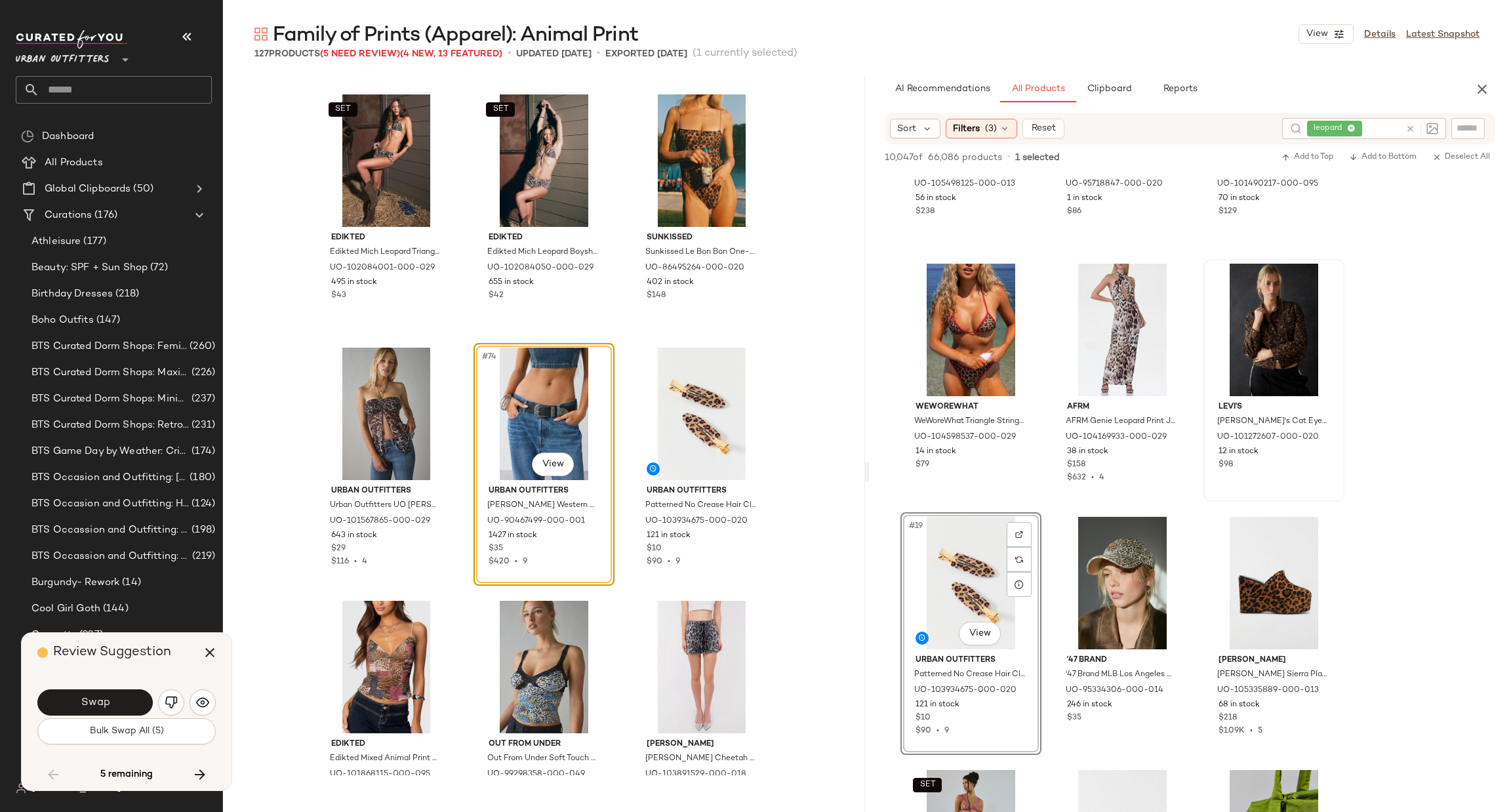
drag, startPoint x: 541, startPoint y: 422, endPoint x: 514, endPoint y: 448, distance: 37.5
click at [514, 448] on div "#74 View" at bounding box center [544, 414] width 132 height 133
click at [525, 421] on div "#74 View" at bounding box center [544, 414] width 132 height 133
drag, startPoint x: 538, startPoint y: 401, endPoint x: 529, endPoint y: 420, distance: 21.0
click at [529, 420] on div "#74 View" at bounding box center [544, 414] width 132 height 133
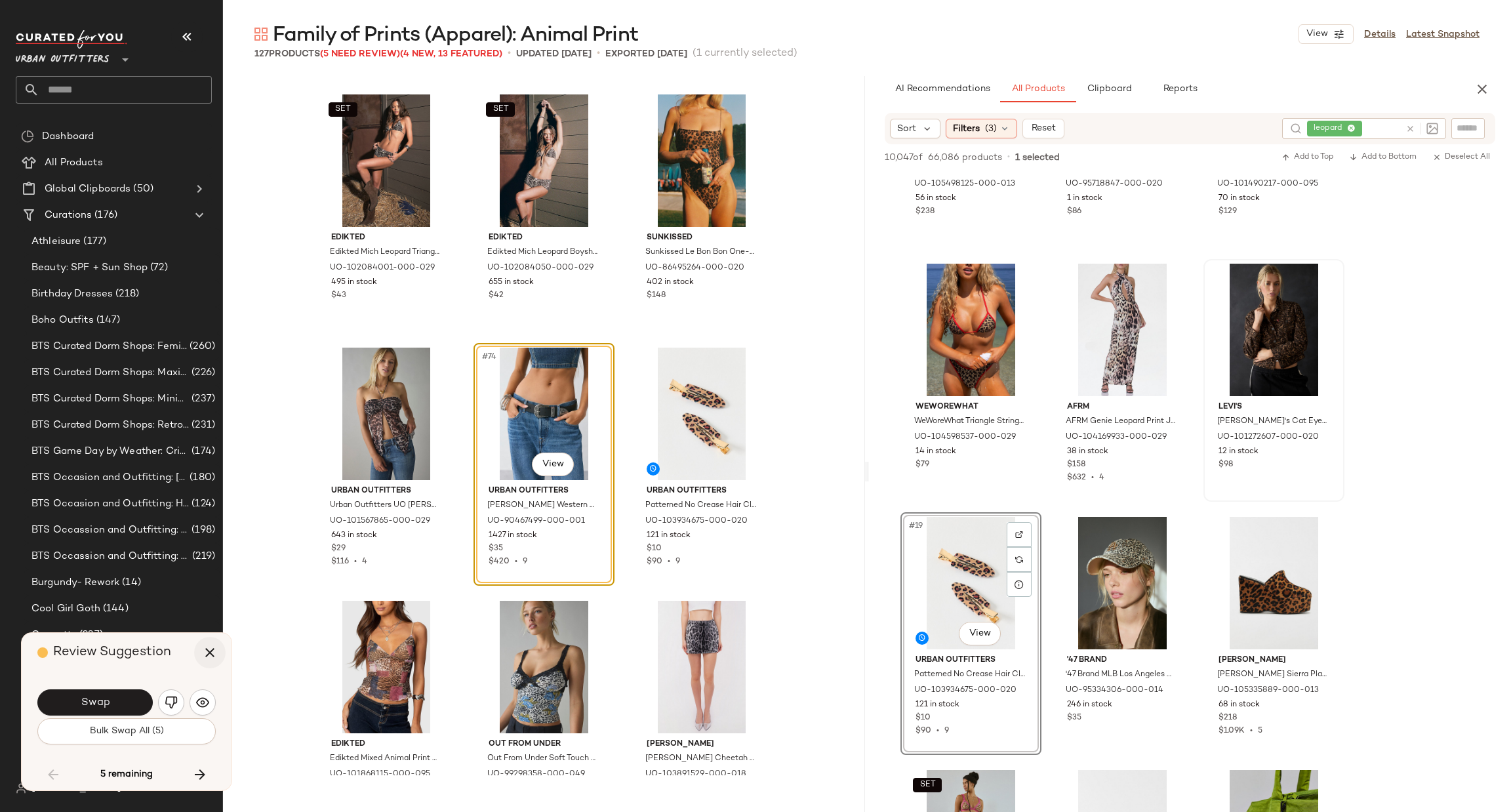
click at [206, 655] on icon "button" at bounding box center [210, 652] width 16 height 16
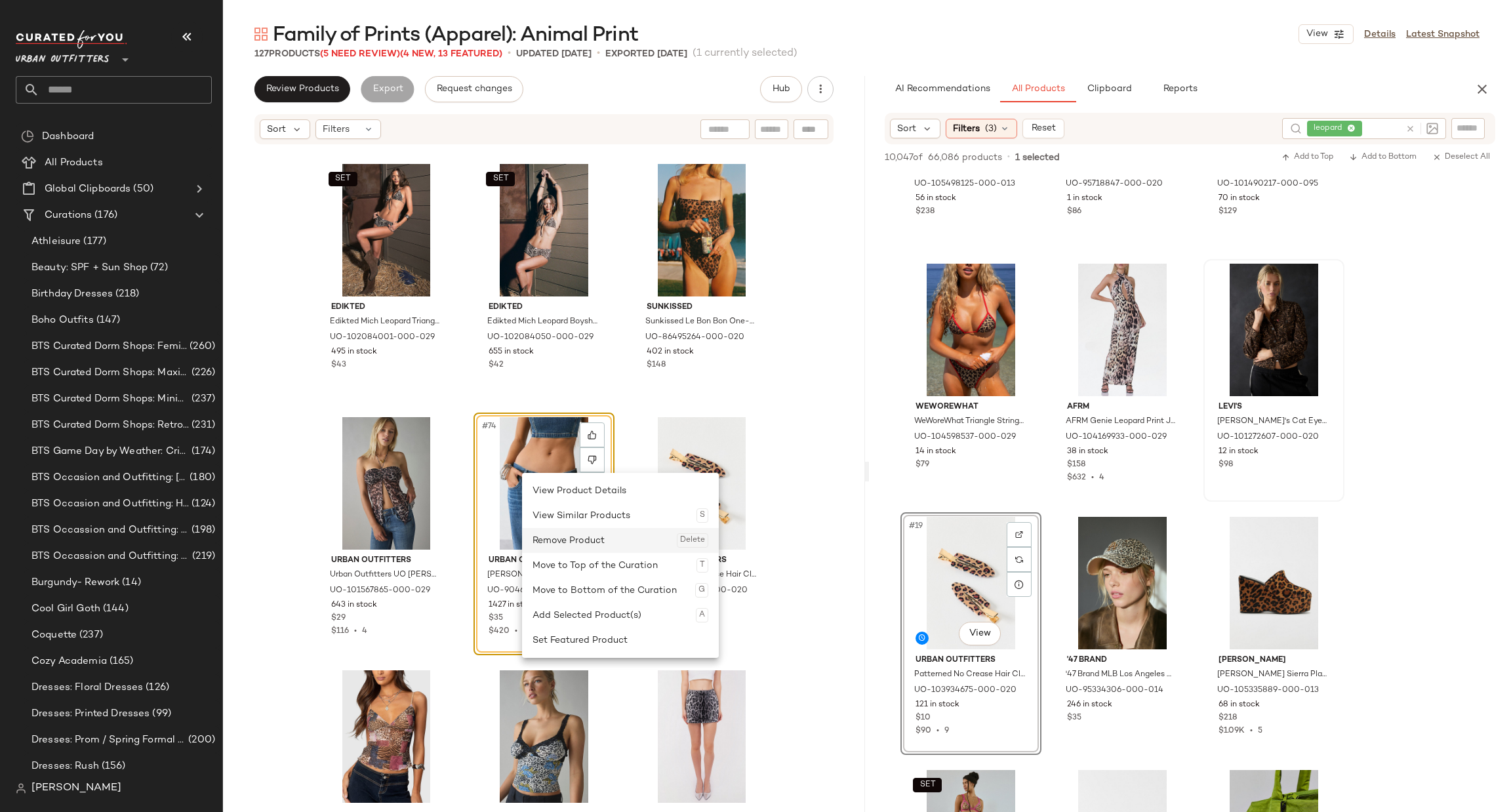
click at [563, 545] on div "Remove Product Delete" at bounding box center [620, 540] width 176 height 25
click at [585, 543] on div "Remove Product Delete" at bounding box center [643, 545] width 176 height 25
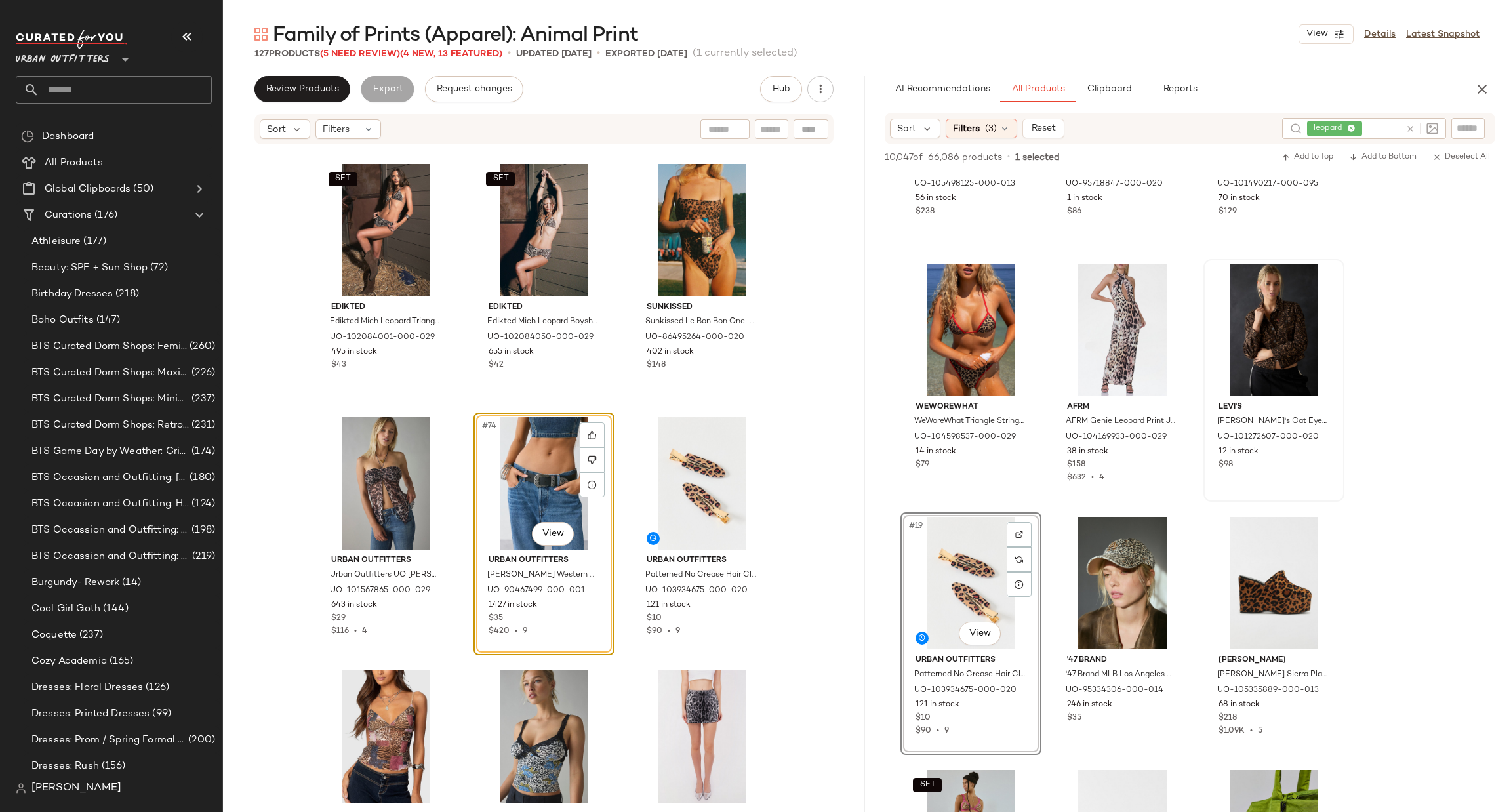
click at [777, 496] on div "Glamorous Glamorous Leopard Print Satin Slip Maxi Dress in Natural White Leopar…" at bounding box center [544, 476] width 642 height 662
click at [792, 509] on div "Glamorous Glamorous Leopard Print Satin Slip Maxi Dress in Natural White Leopar…" at bounding box center [544, 476] width 642 height 662
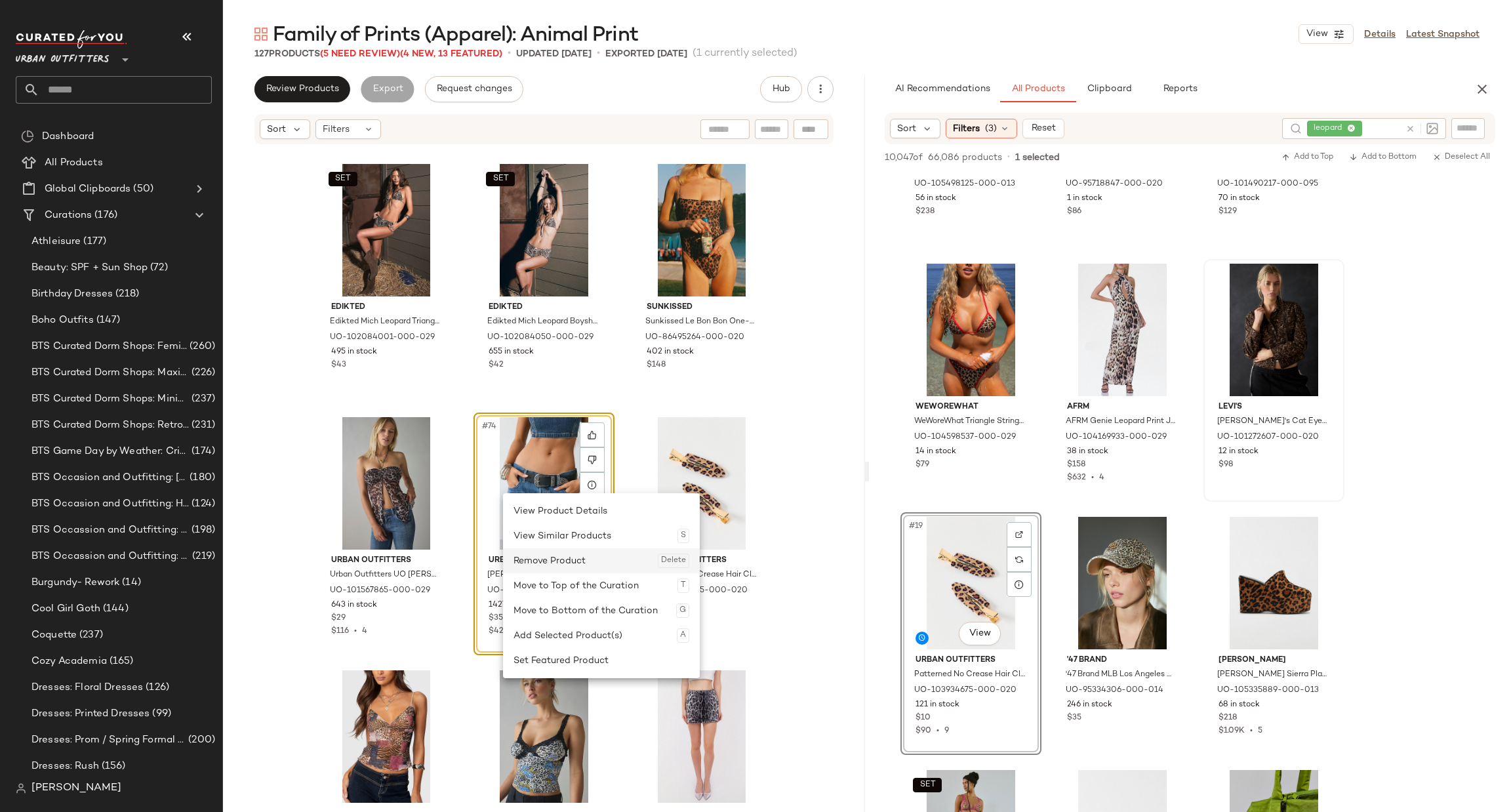
click at [550, 555] on div "Remove Product Delete" at bounding box center [602, 560] width 176 height 25
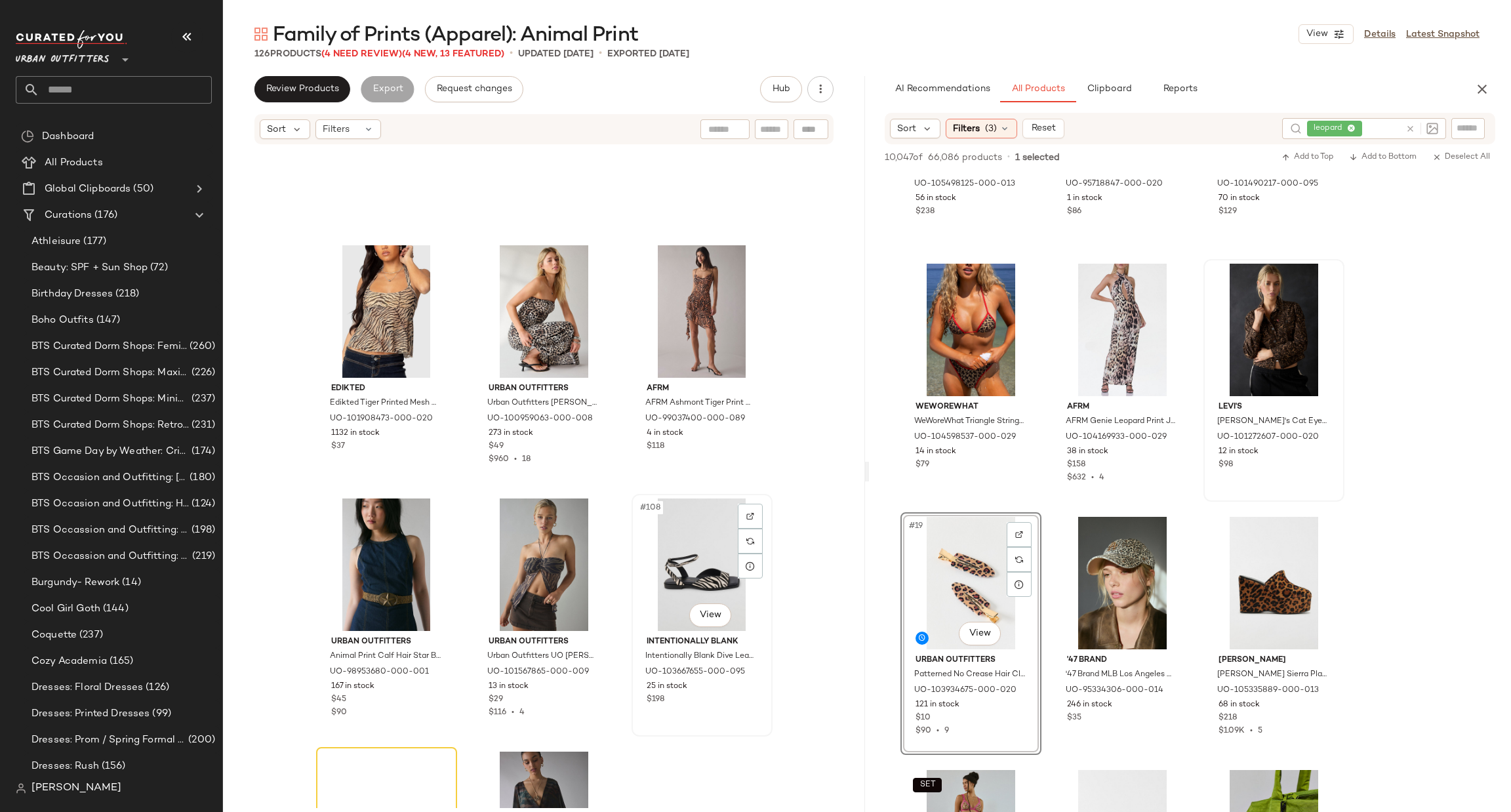
scroll to position [8770, 0]
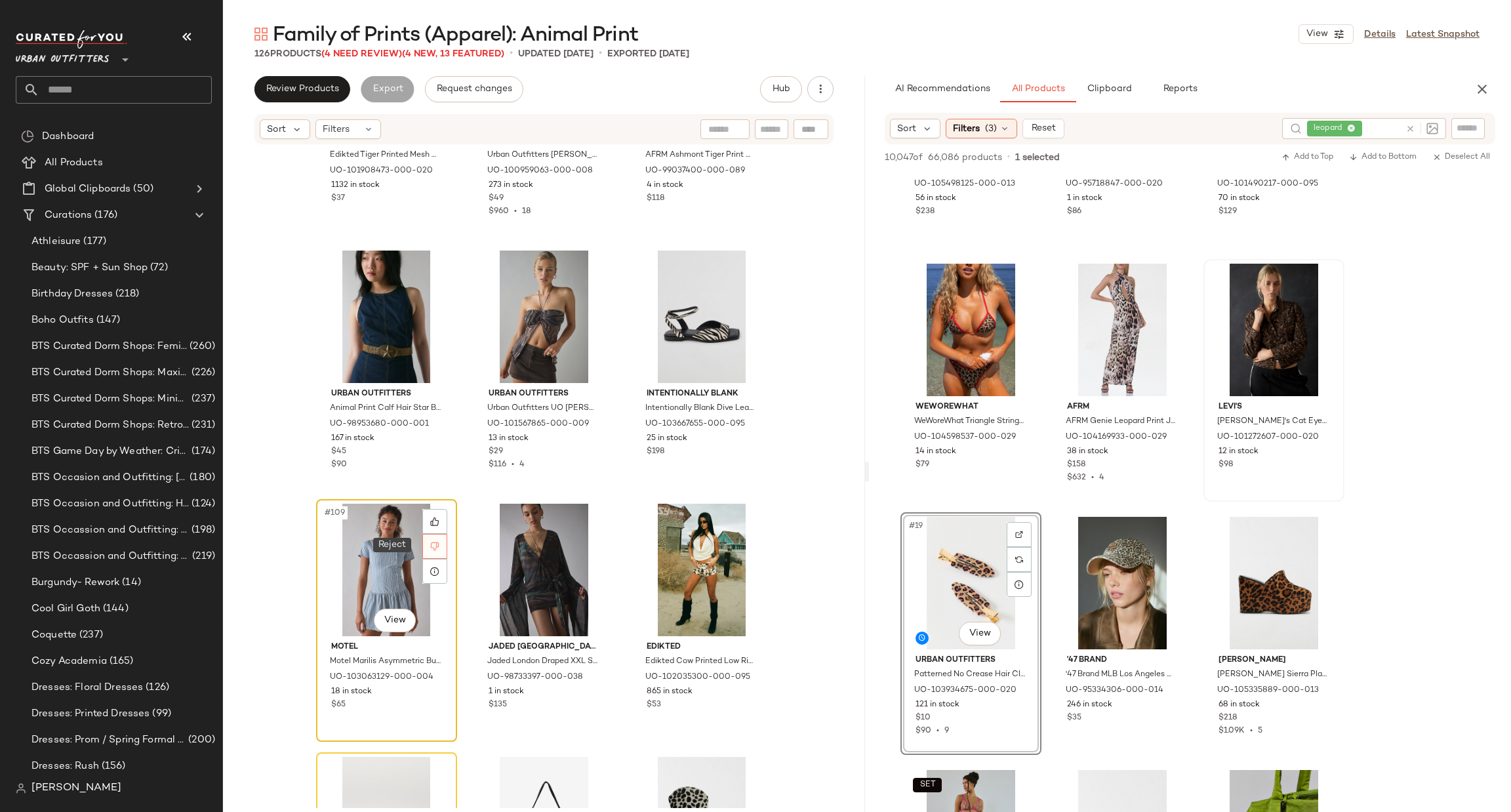
click at [442, 544] on div at bounding box center [434, 546] width 25 height 25
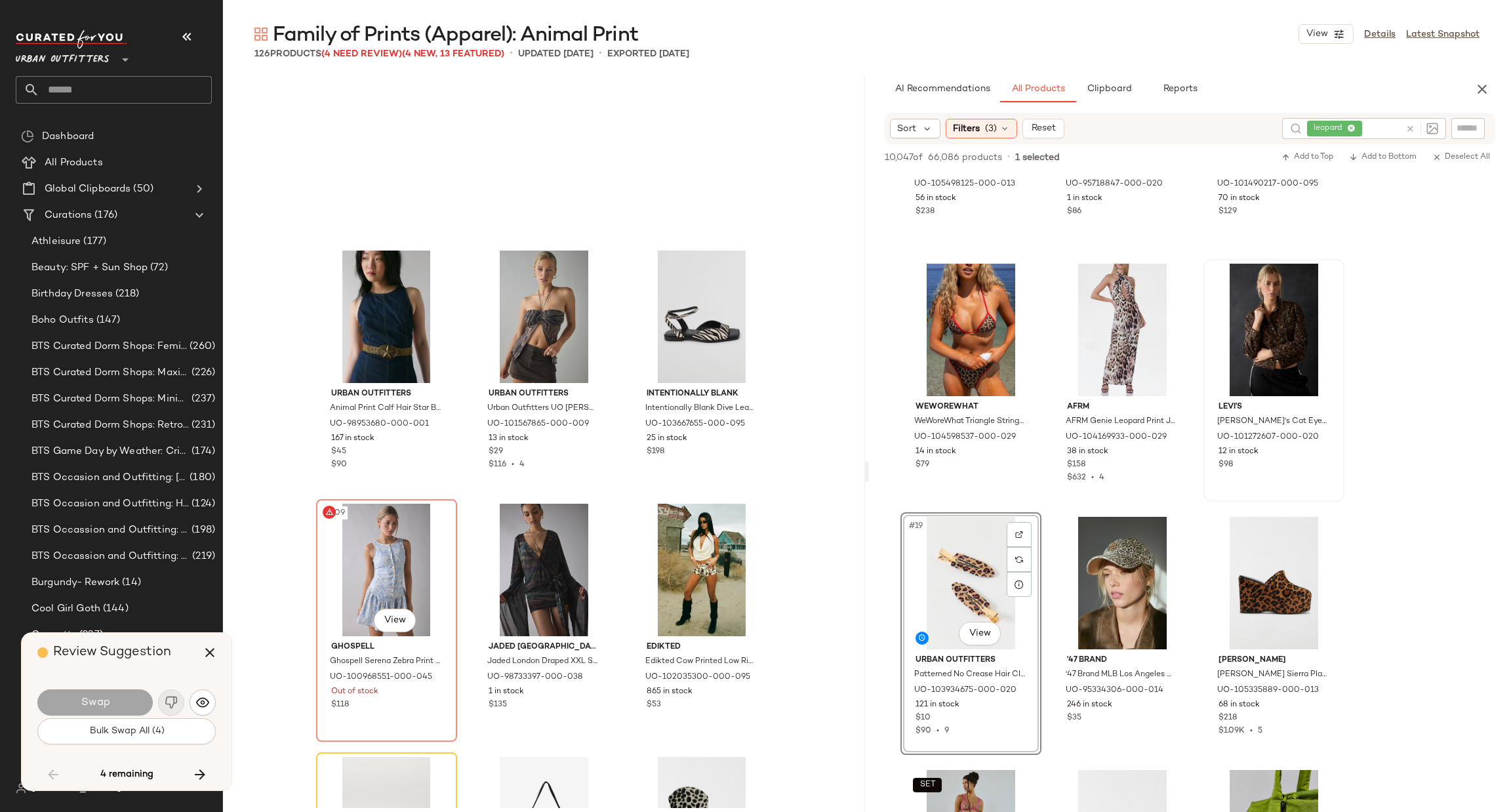
scroll to position [8857, 0]
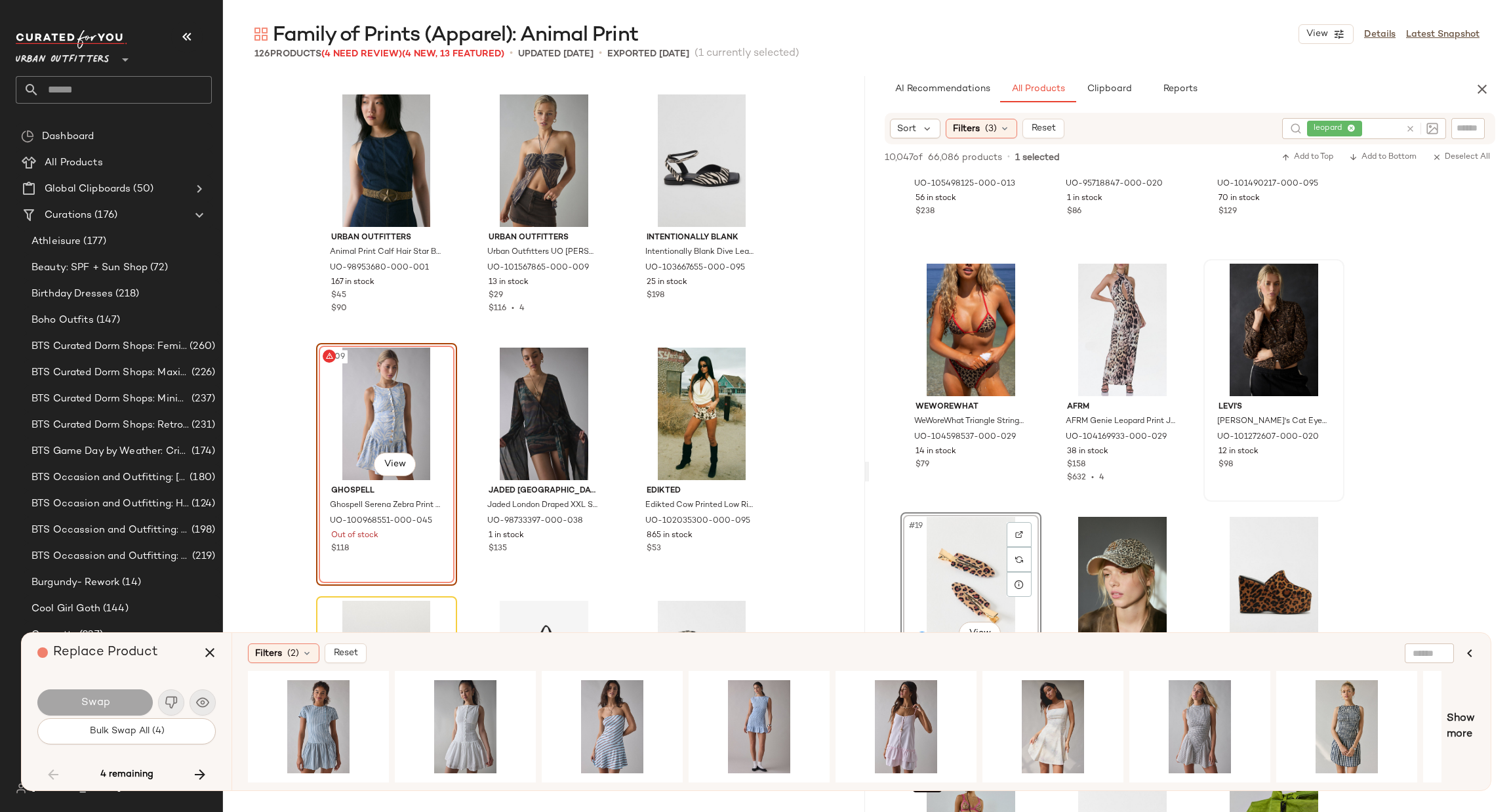
click at [1409, 128] on icon at bounding box center [1410, 129] width 10 height 10
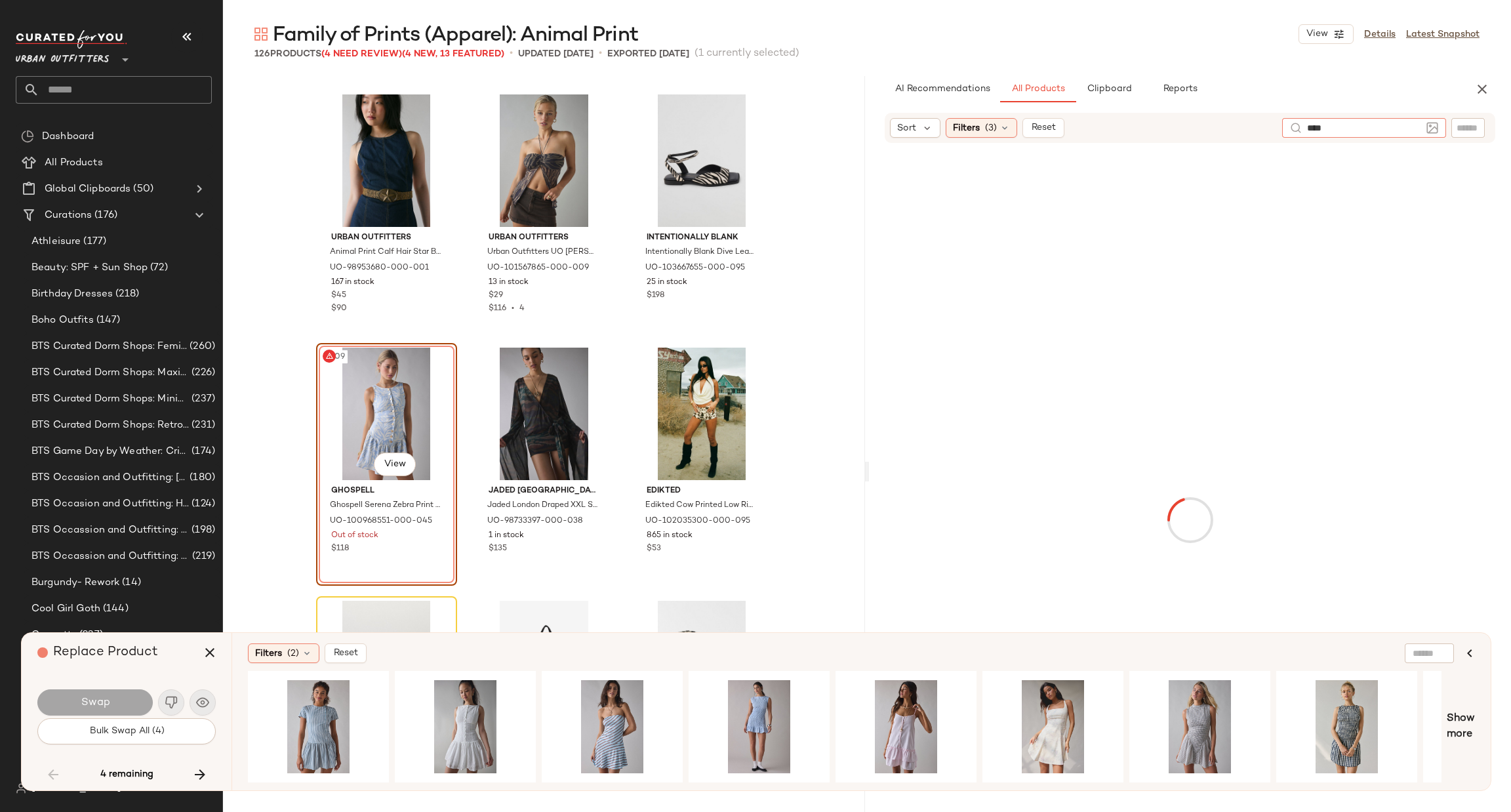
type input "*****"
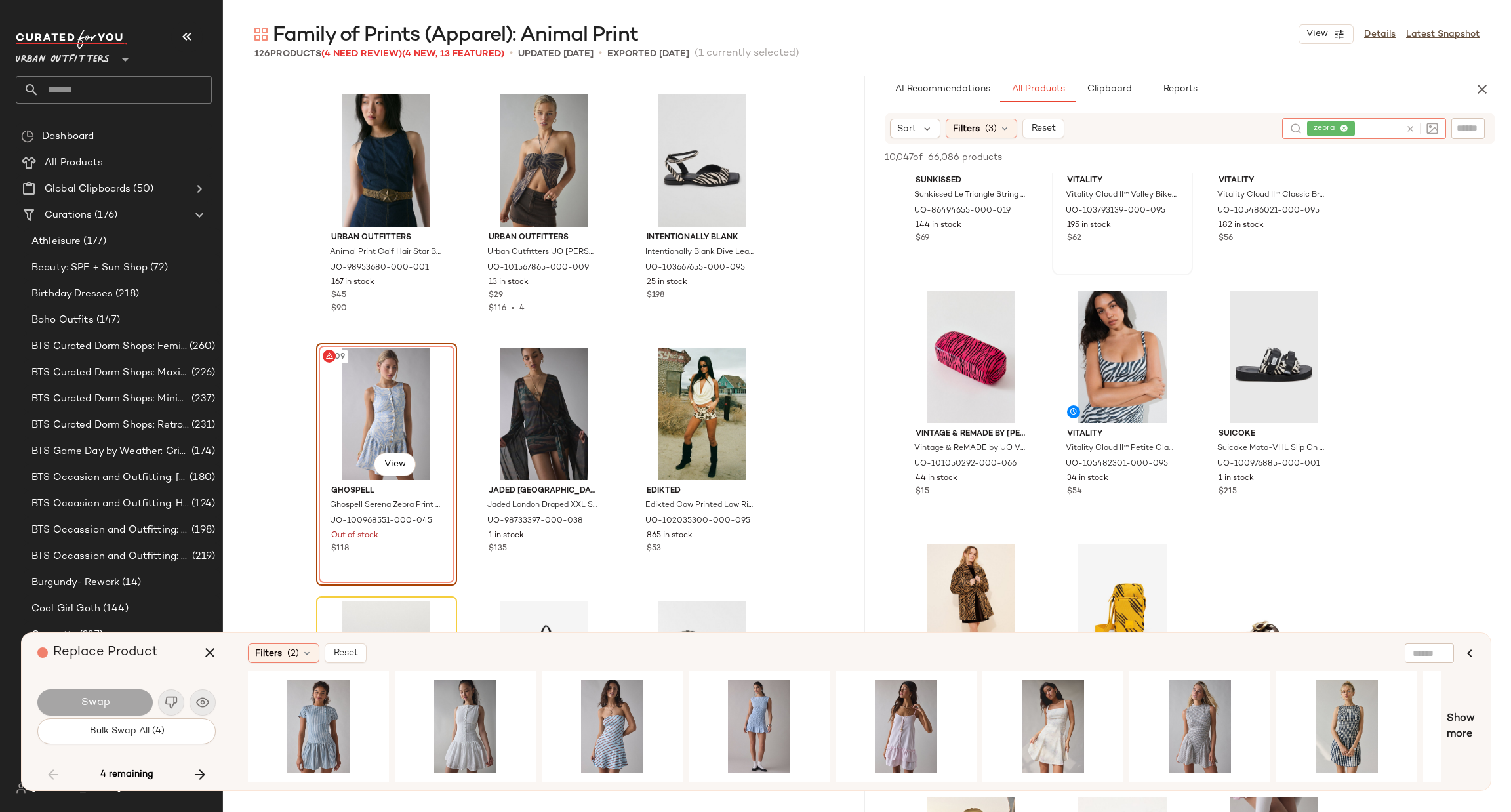
scroll to position [197, 0]
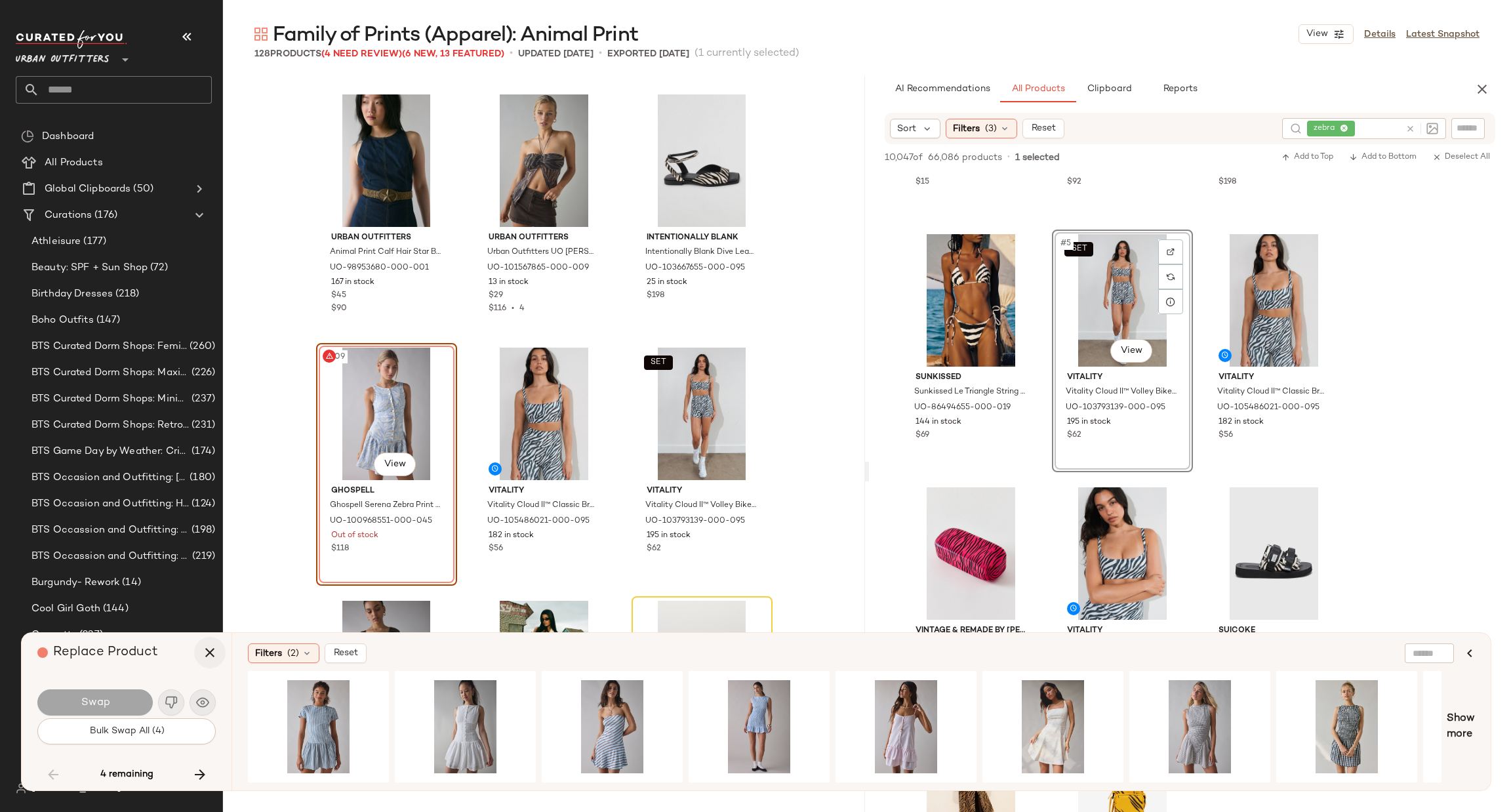
click at [212, 655] on icon "button" at bounding box center [210, 652] width 16 height 16
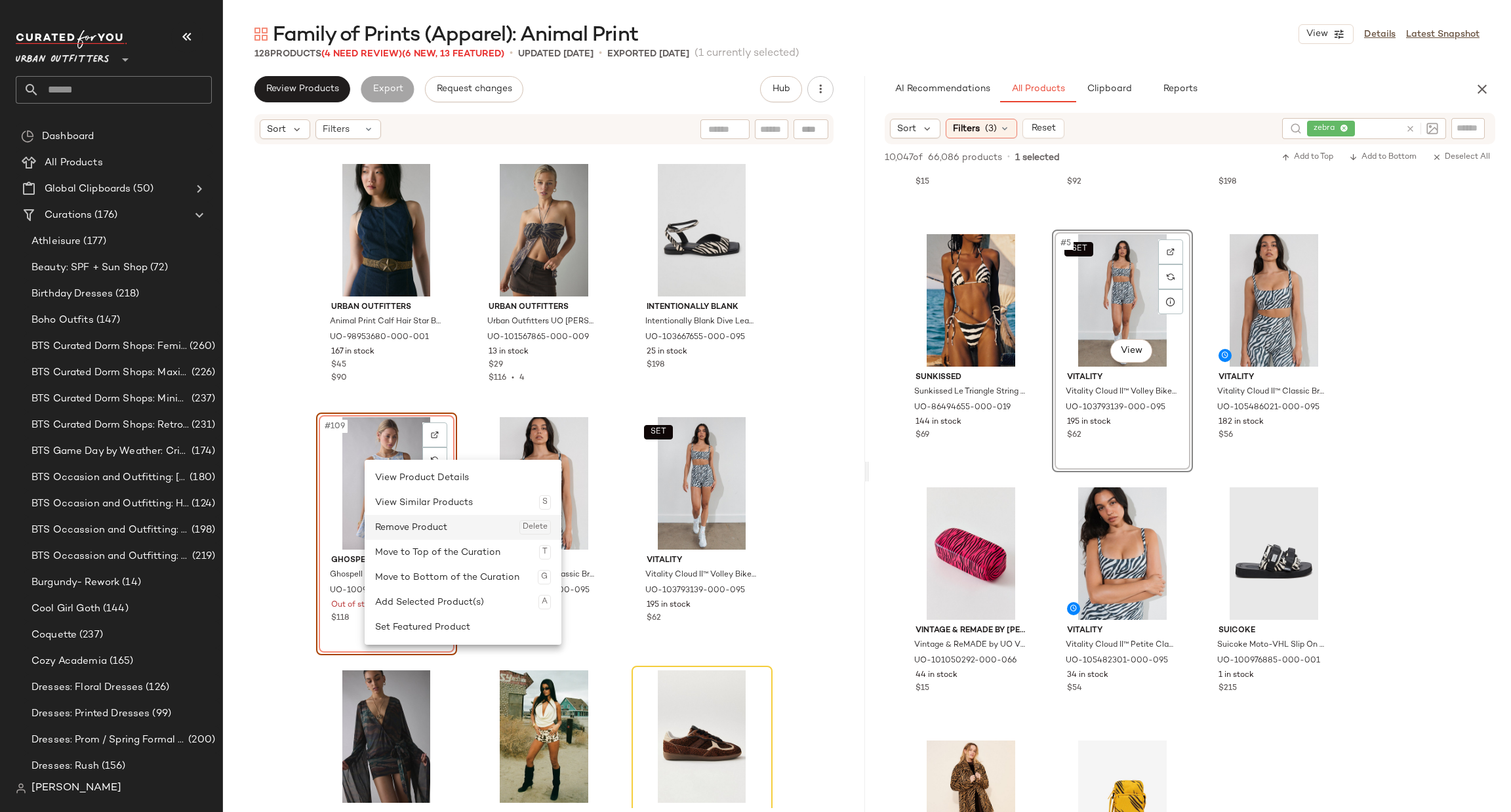
click at [450, 521] on div "Remove Product Delete" at bounding box center [463, 526] width 176 height 25
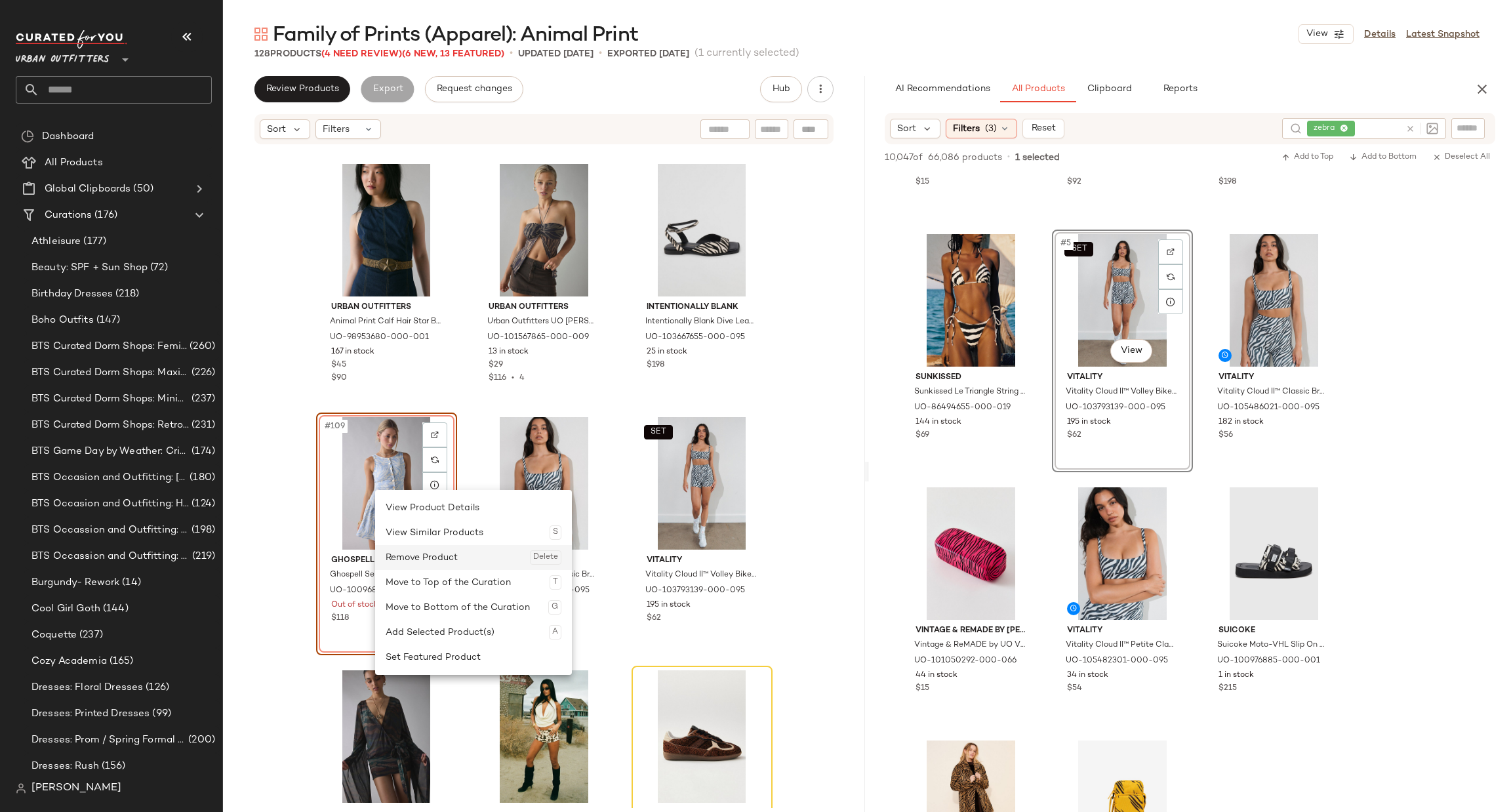
click at [431, 554] on div "Remove Product Delete" at bounding box center [474, 557] width 176 height 25
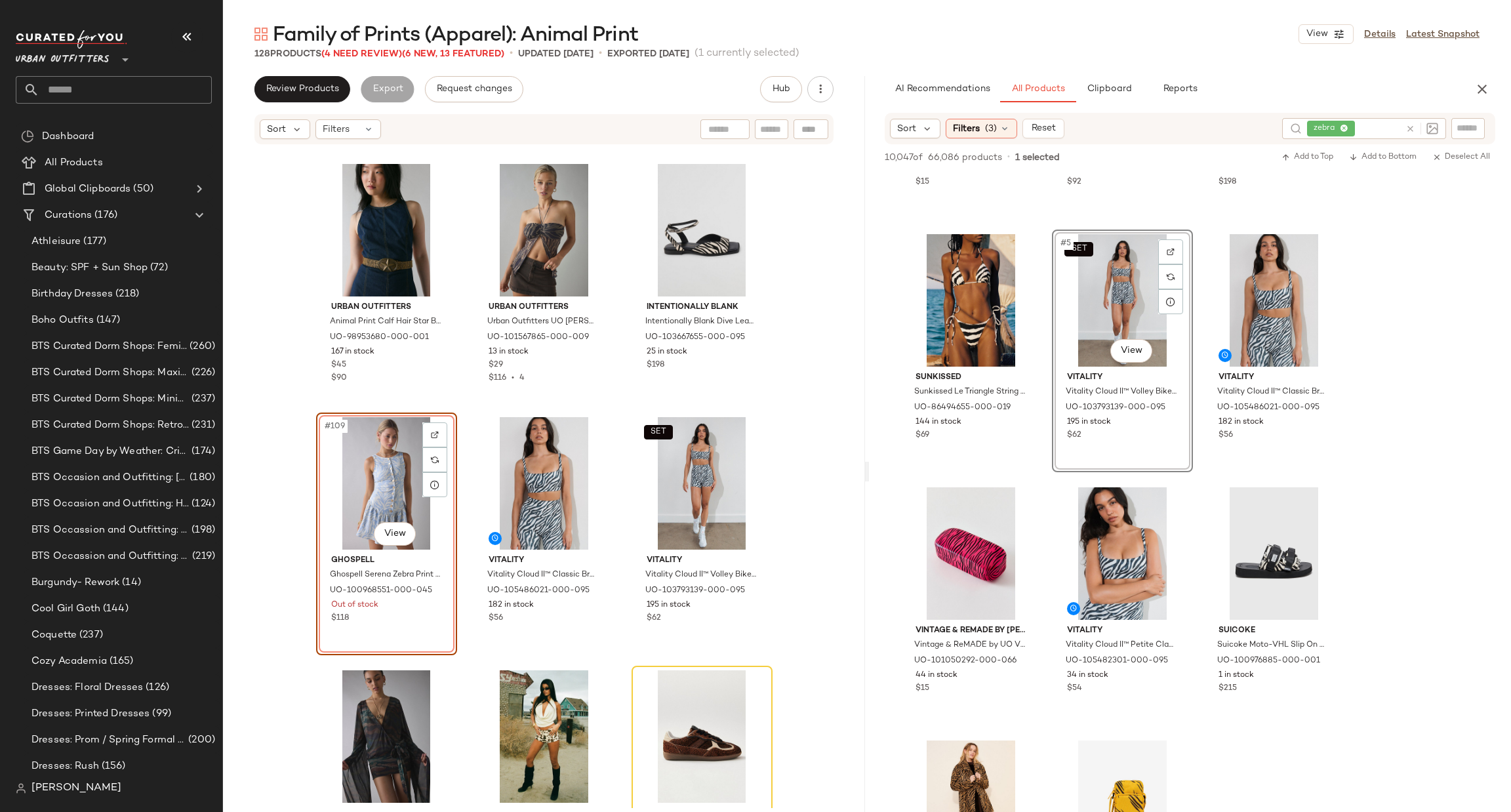
click at [263, 520] on div "Urban Outfitters Animal Print Calf Hair Star Buckle Belt in Zebra Print, Women'…" at bounding box center [544, 476] width 642 height 662
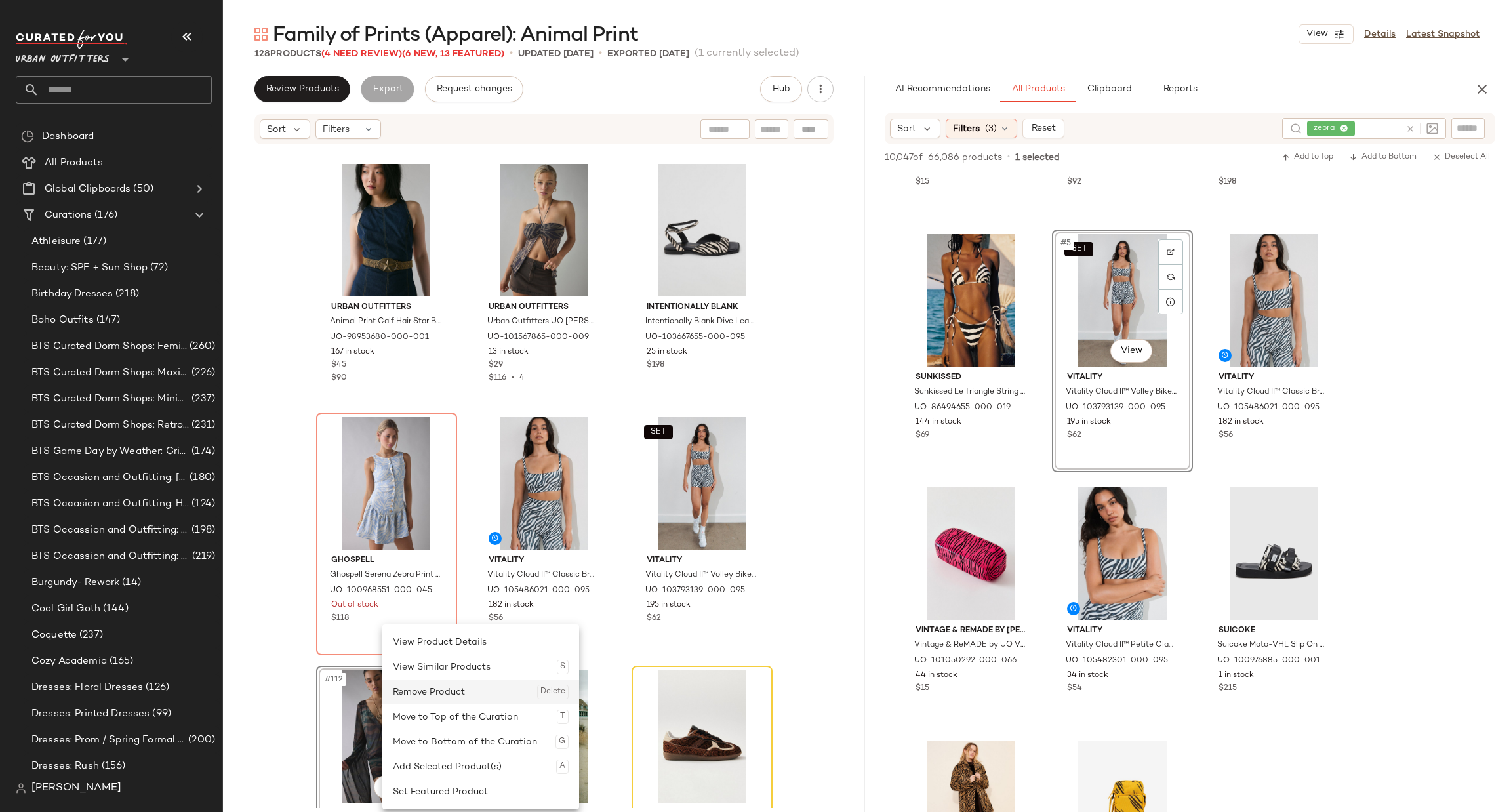
click at [447, 692] on div "Remove Product Delete" at bounding box center [481, 691] width 176 height 25
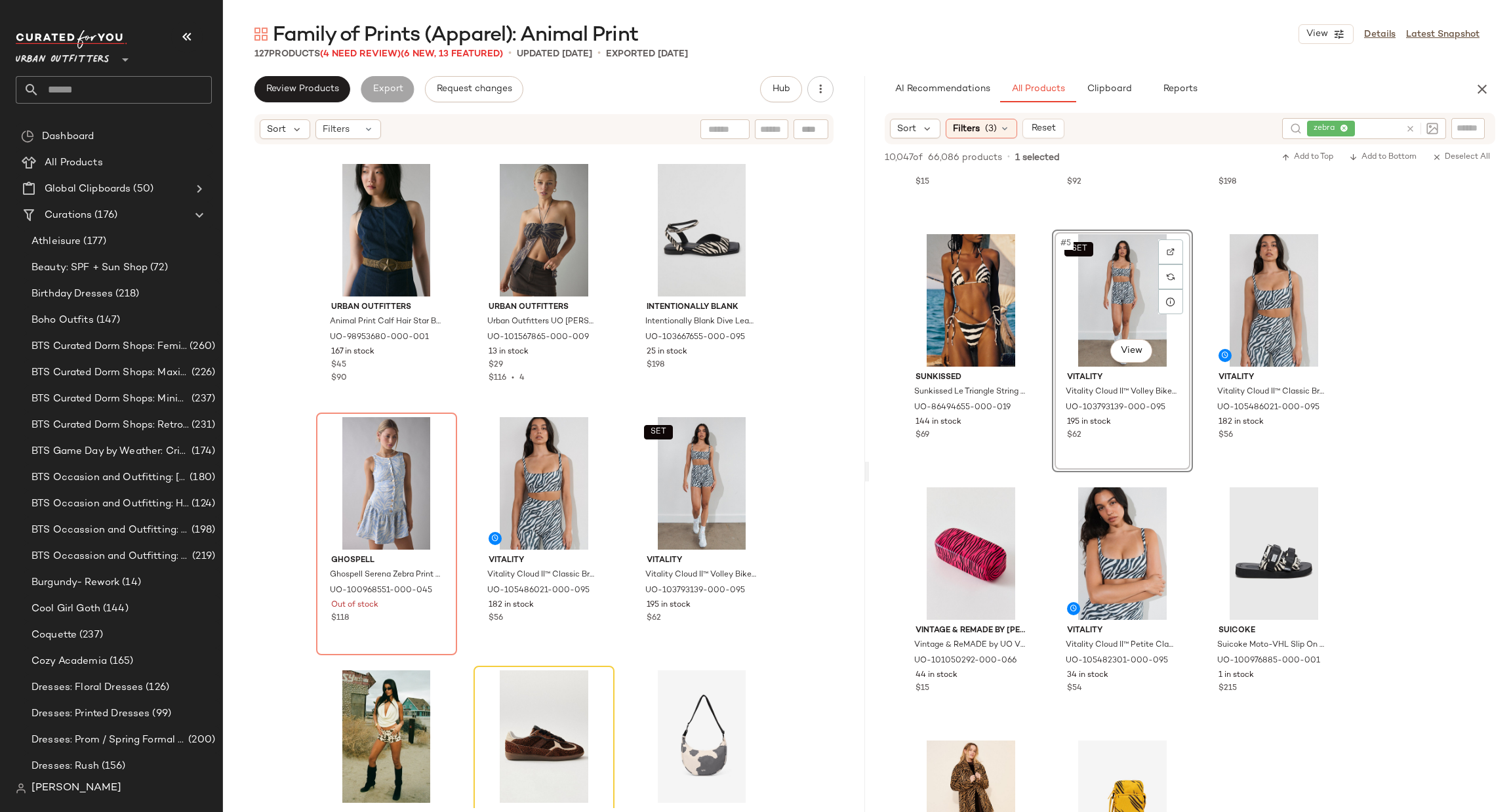
click at [831, 564] on div "Urban Outfitters Animal Print Calf Hair Star Buckle Belt in Zebra Print, Women'…" at bounding box center [544, 476] width 642 height 662
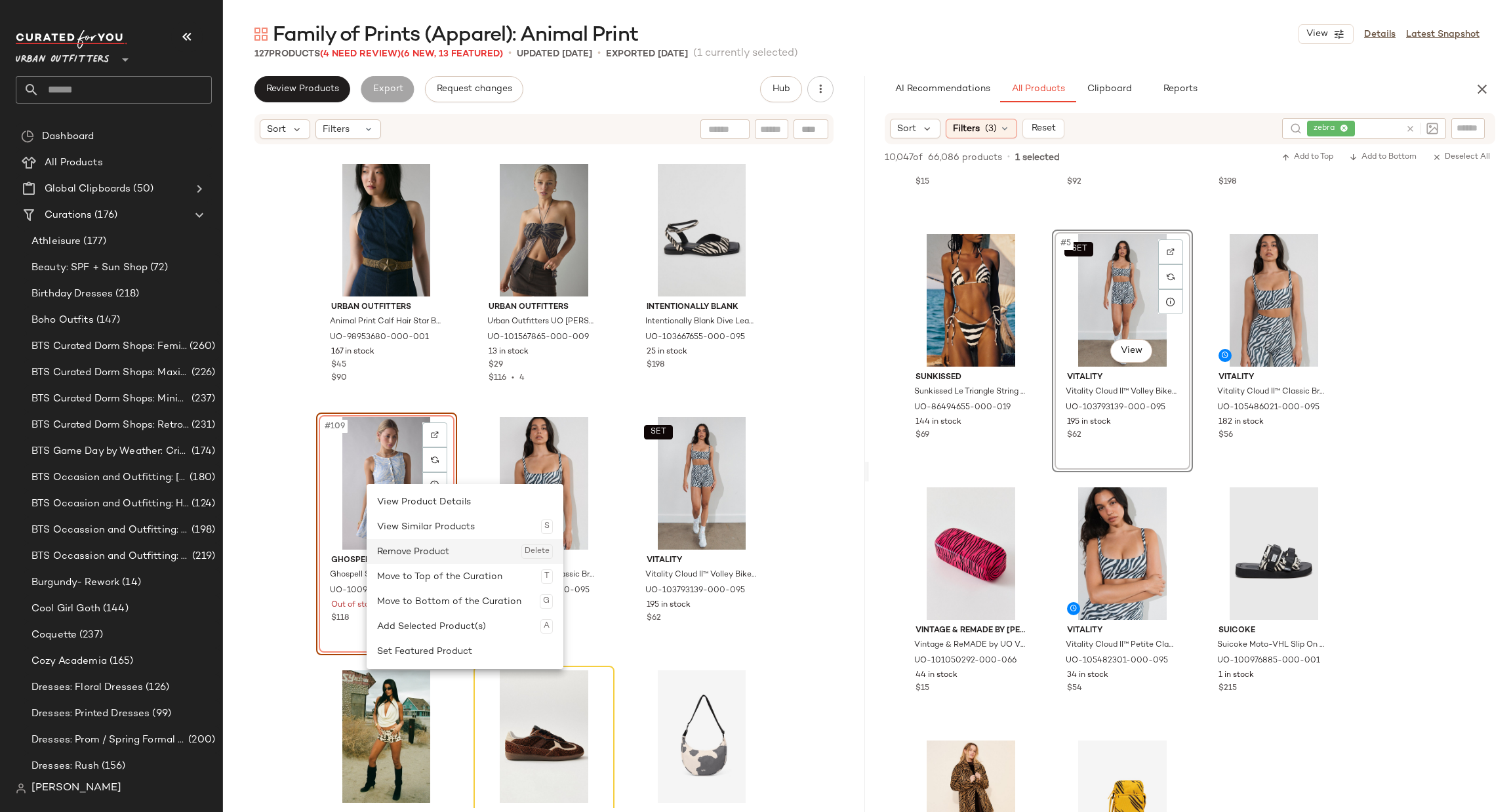
click at [426, 544] on div "Remove Product Delete" at bounding box center [465, 551] width 176 height 25
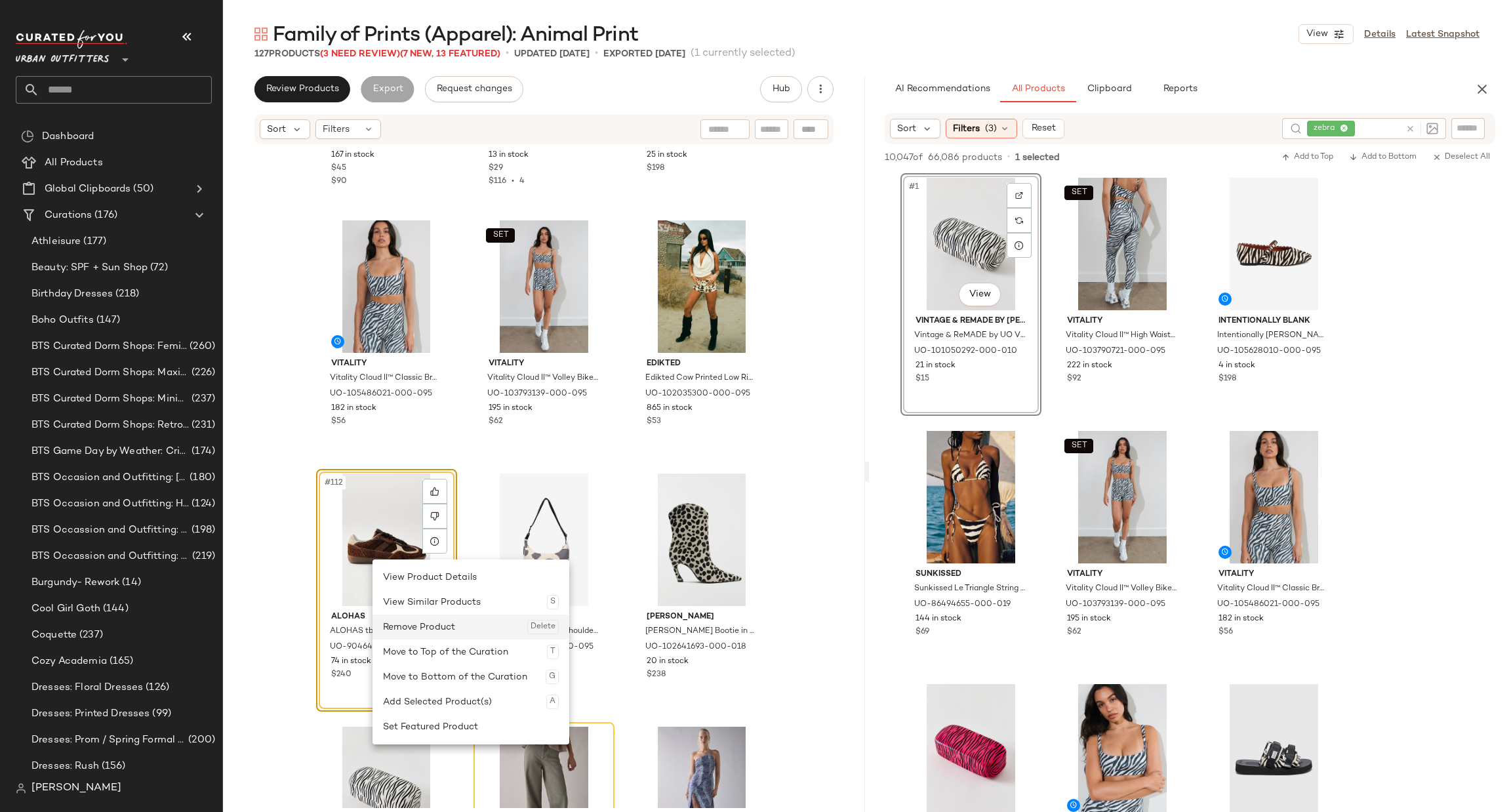
click at [431, 623] on div "Remove Product Delete" at bounding box center [471, 626] width 176 height 25
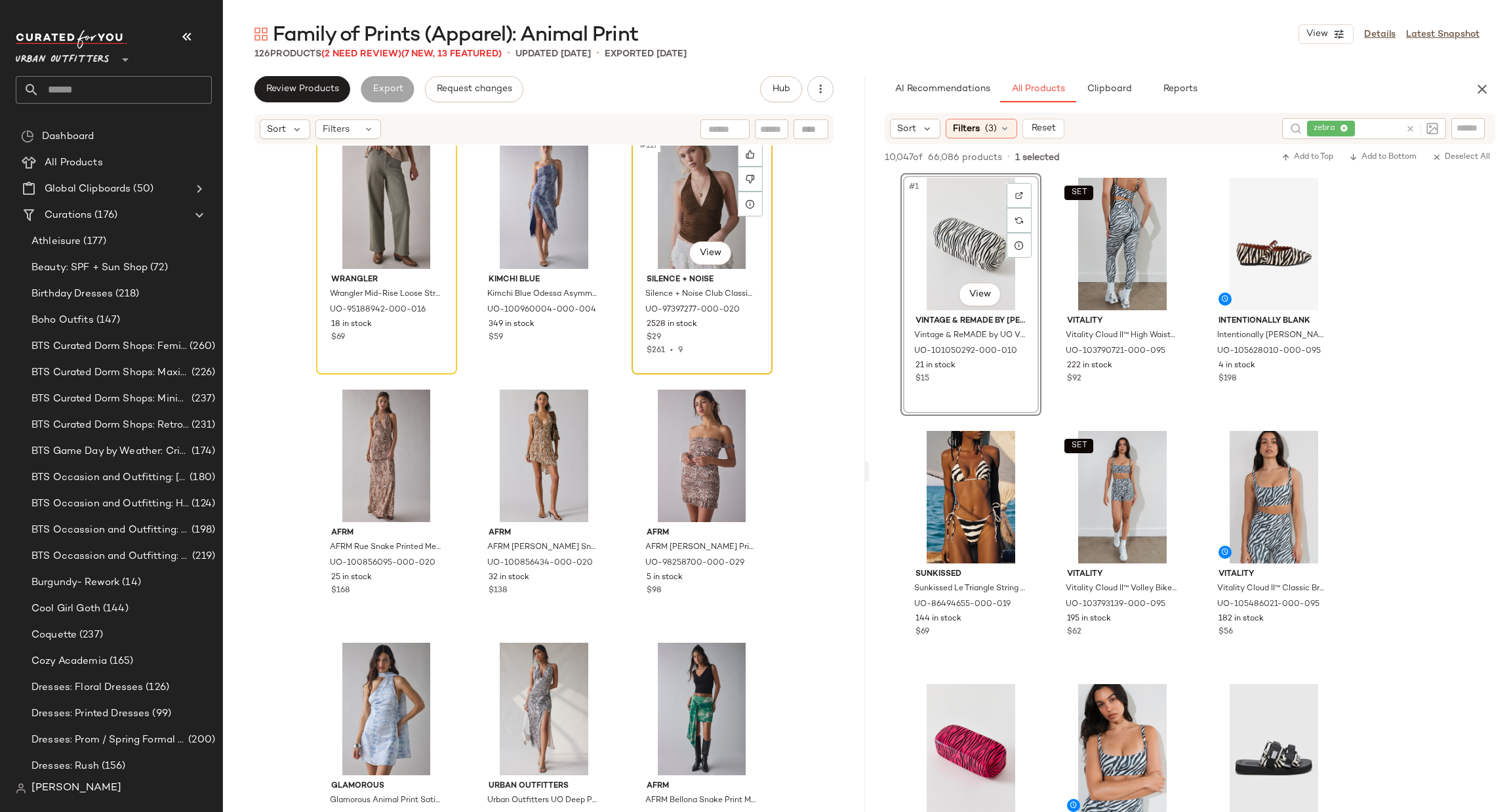
scroll to position [9446, 0]
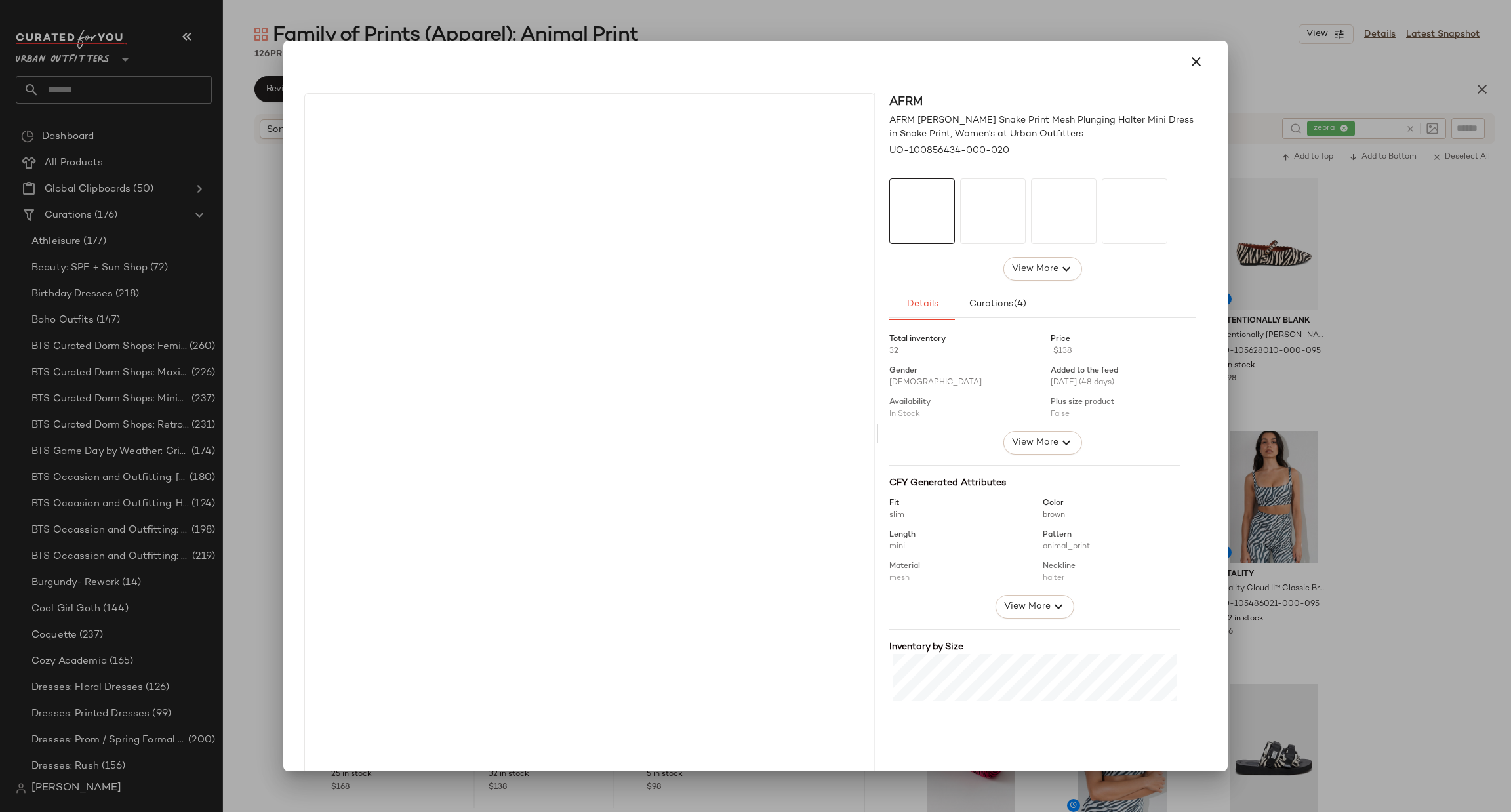
click at [1354, 354] on div at bounding box center [756, 406] width 1511 height 812
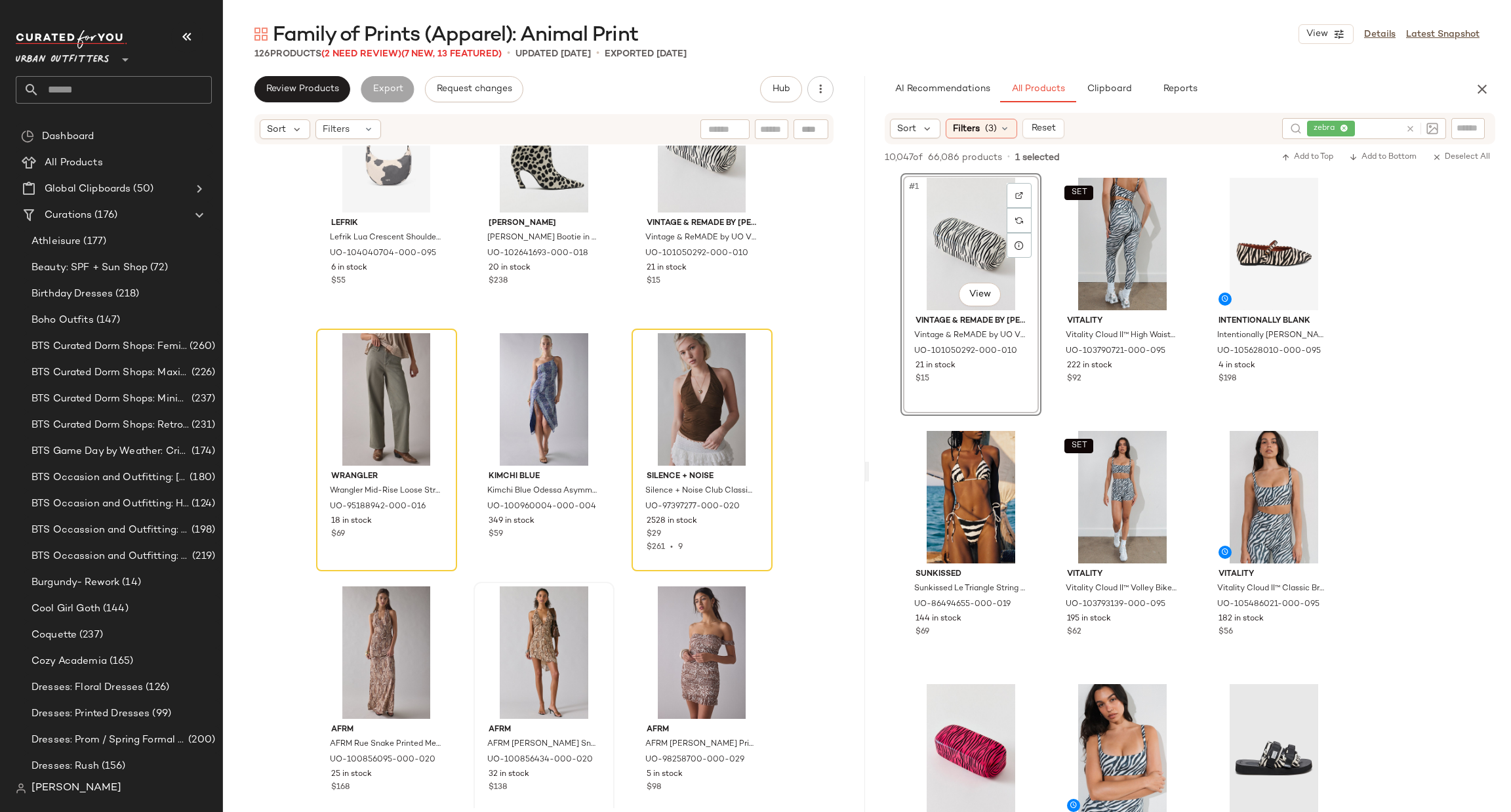
click at [1407, 129] on icon at bounding box center [1410, 129] width 10 height 10
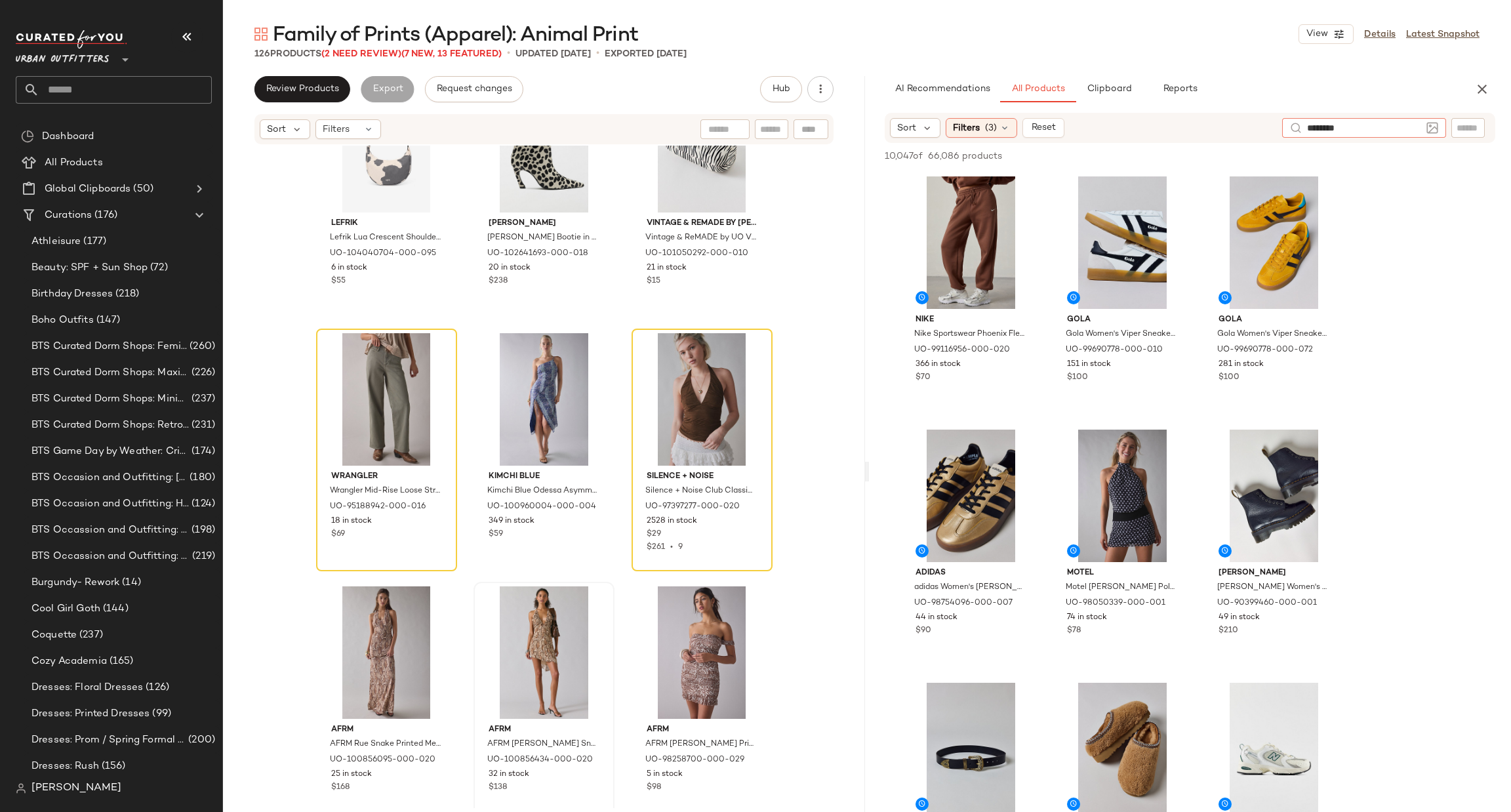
type input "*********"
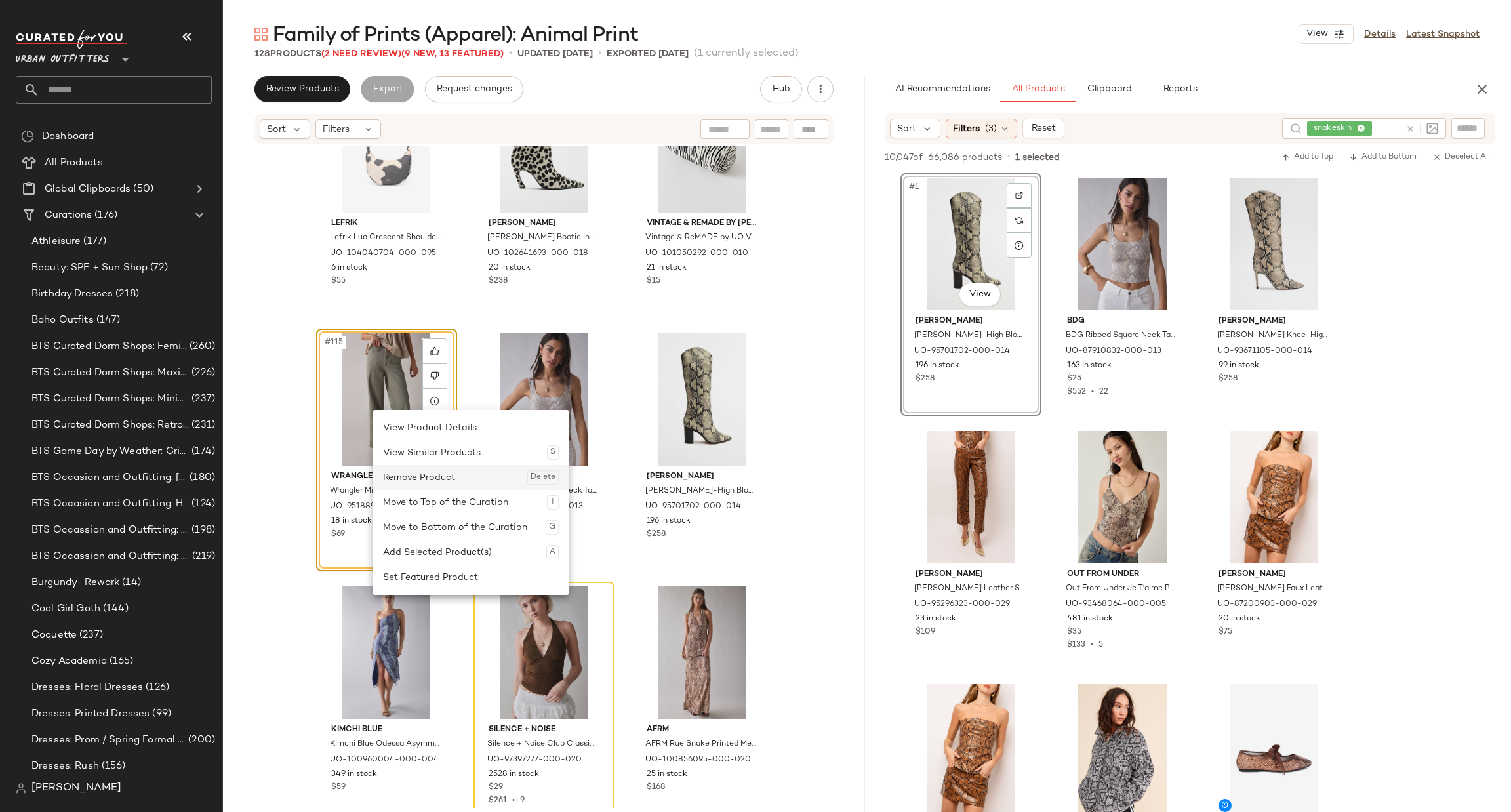
click at [427, 476] on div "Remove Product Delete" at bounding box center [471, 477] width 176 height 25
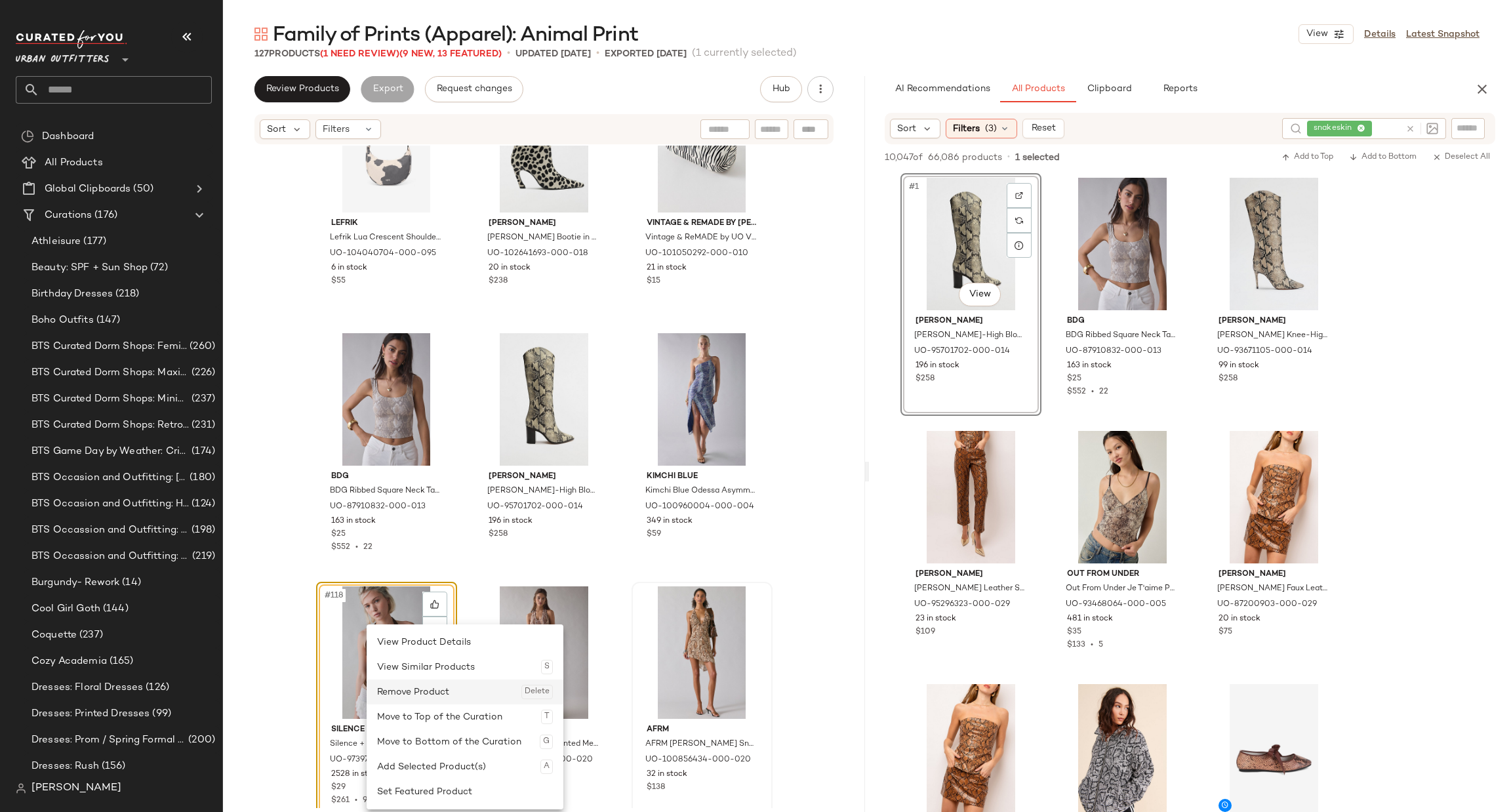
click at [418, 685] on div "Remove Product Delete" at bounding box center [465, 691] width 176 height 25
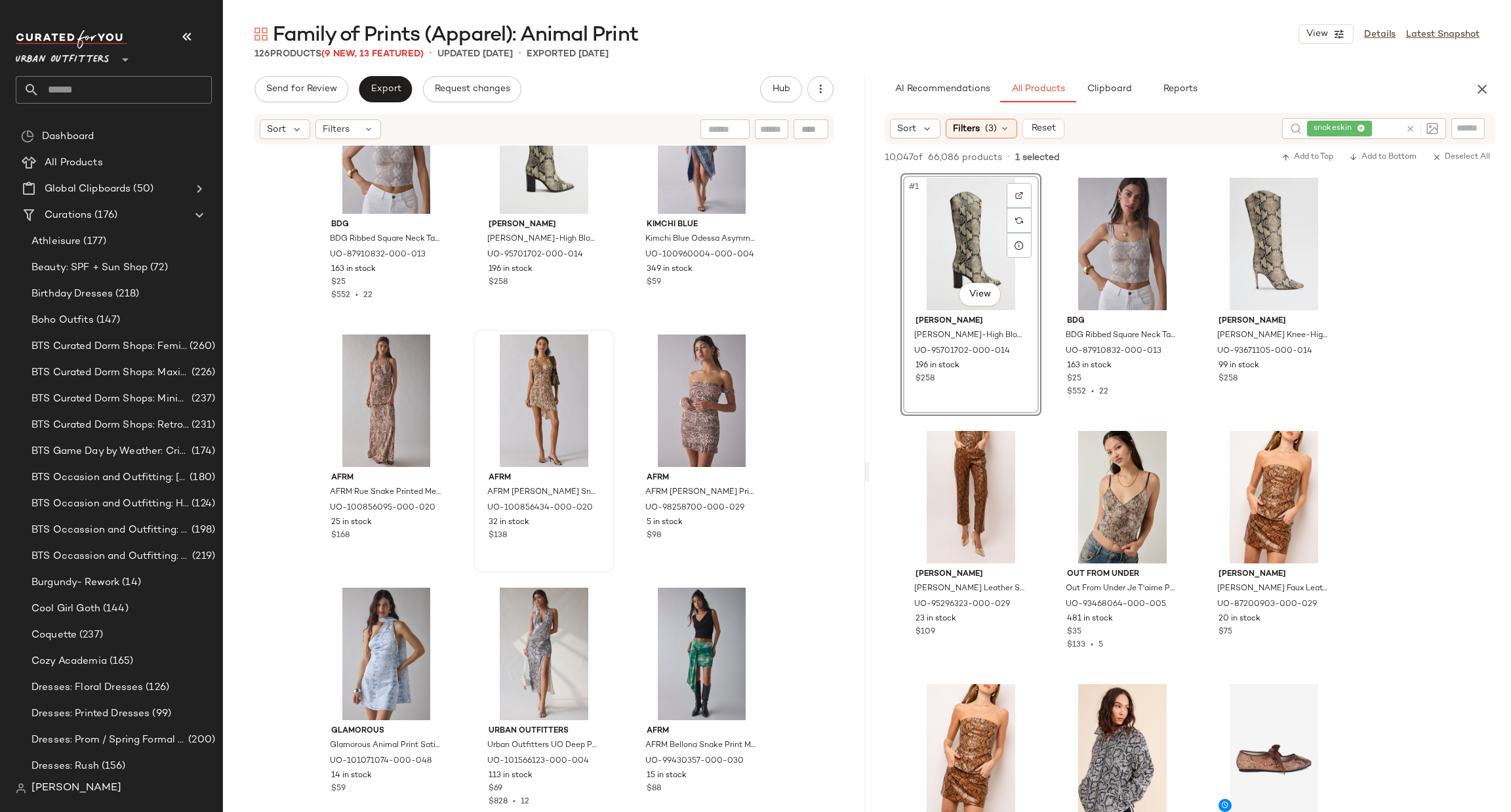
scroll to position [9840, 0]
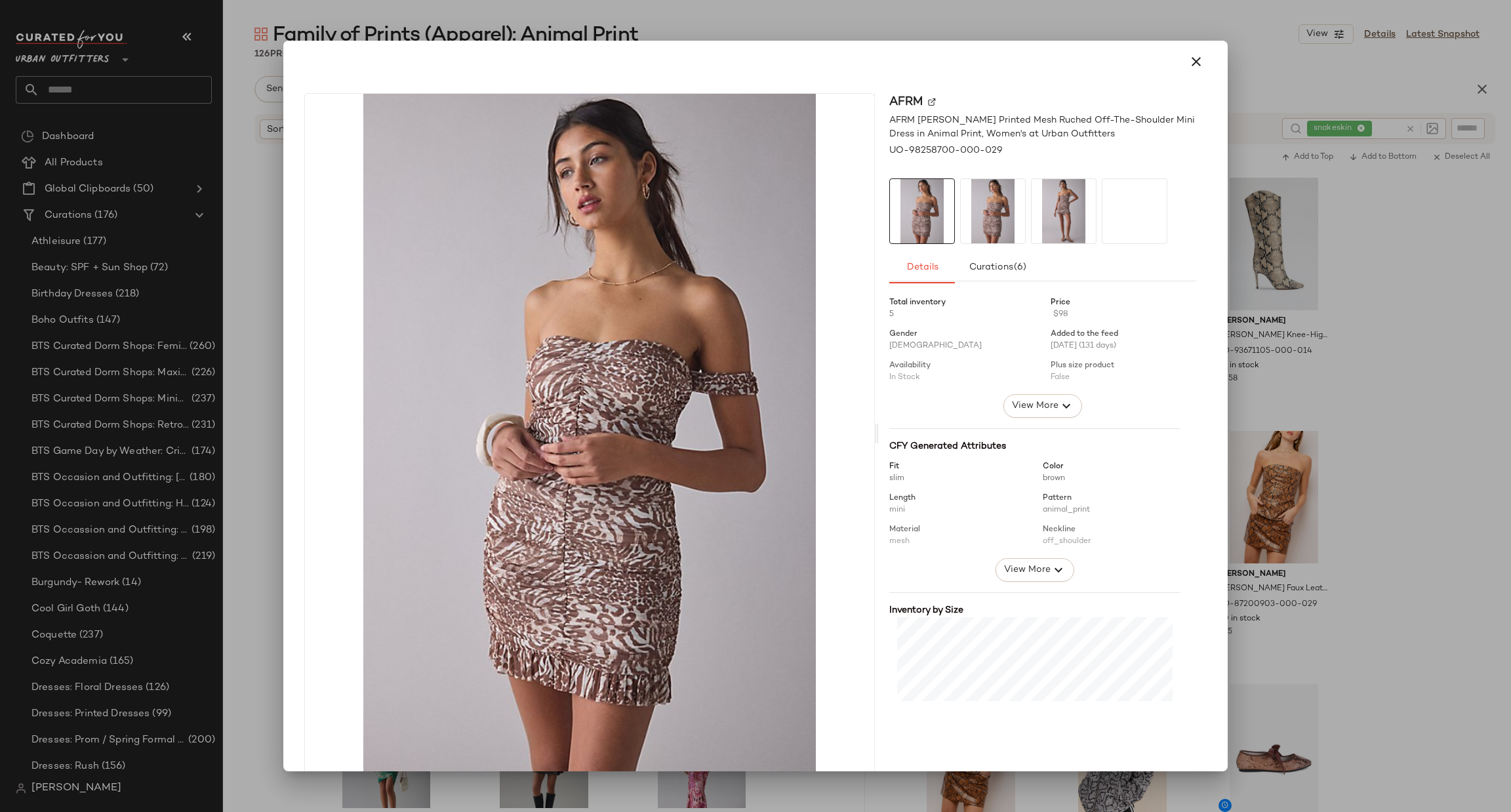
click at [1407, 277] on div at bounding box center [756, 406] width 1511 height 812
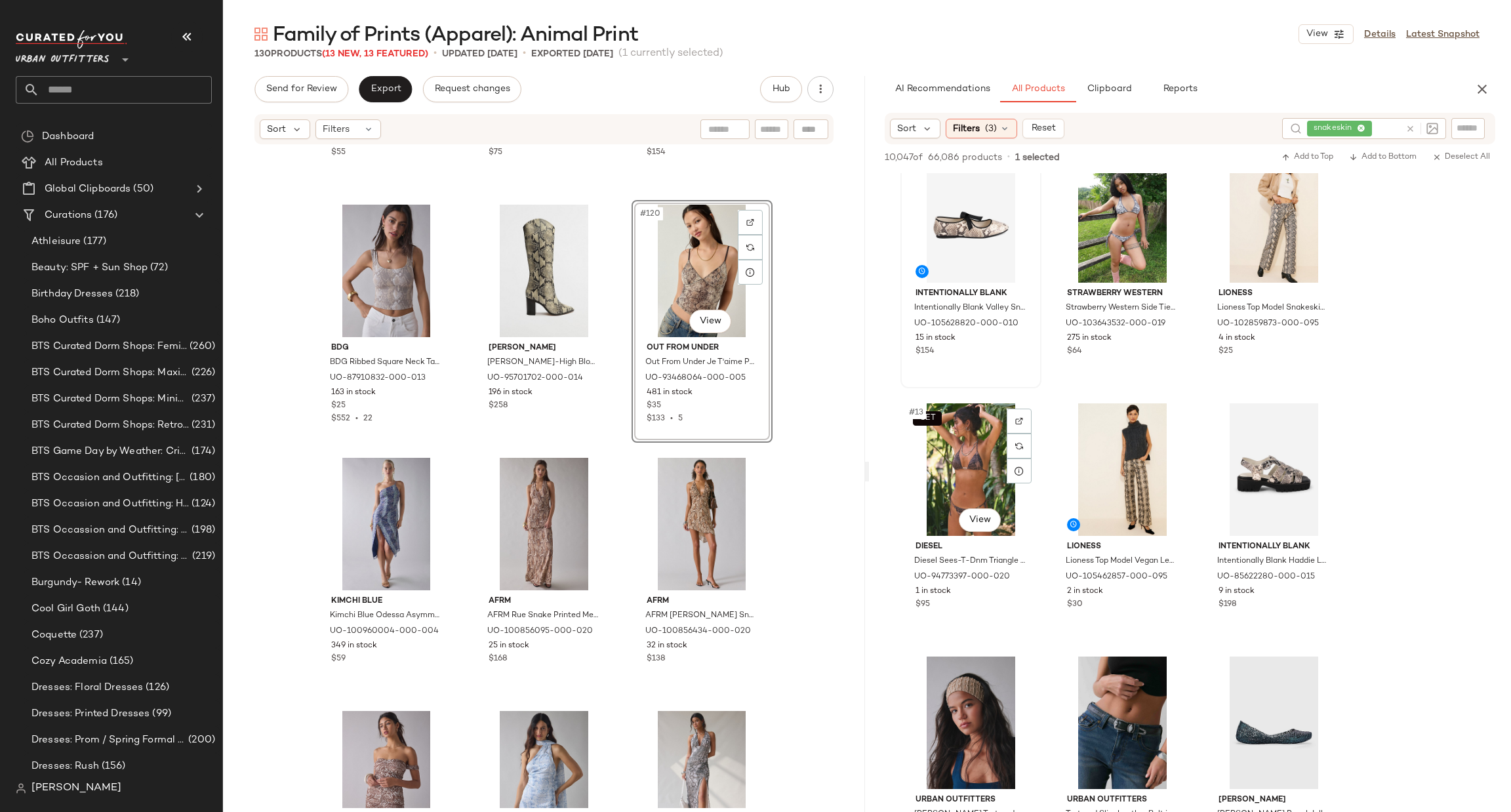
scroll to position [983, 0]
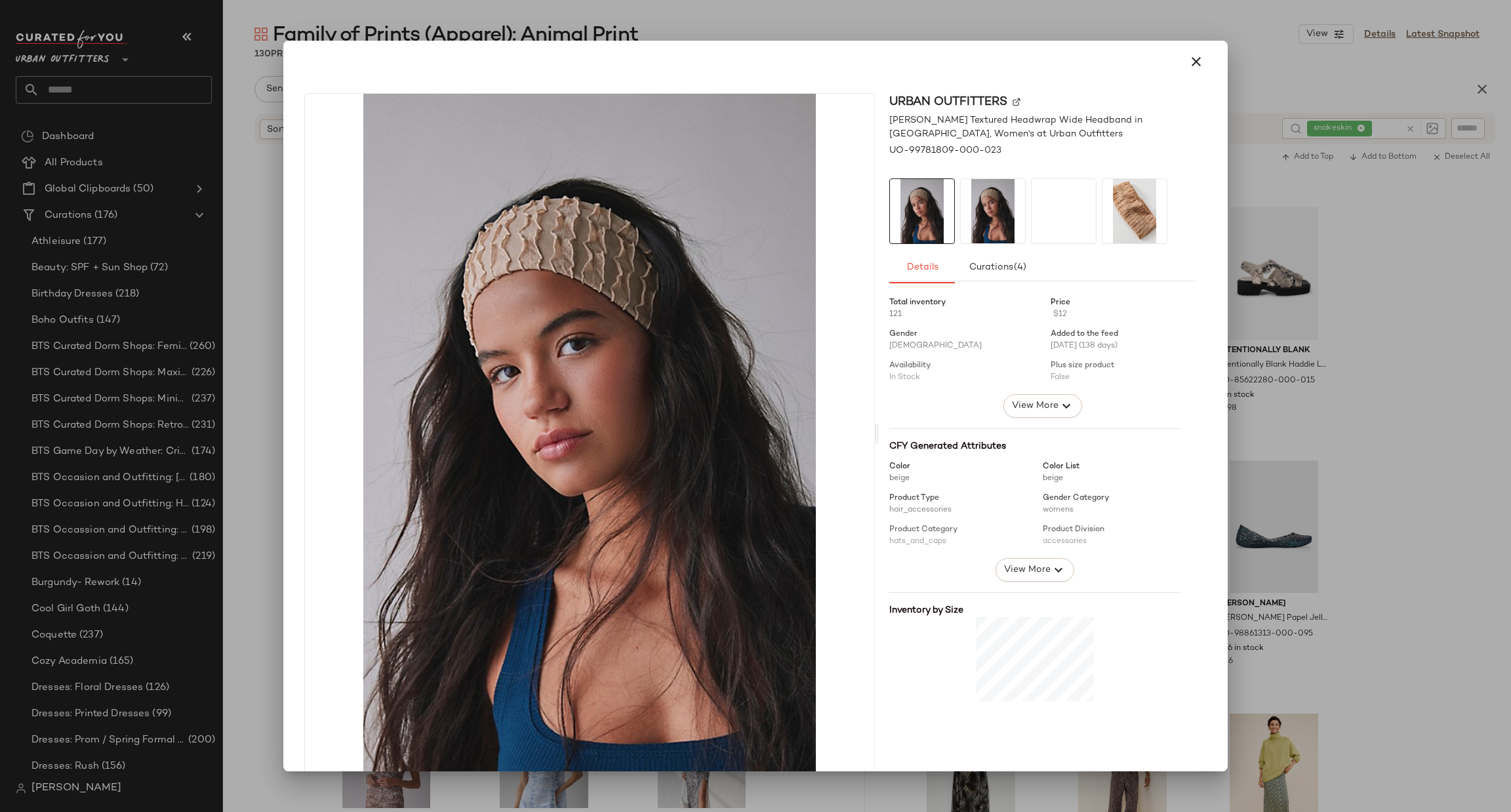
click at [1473, 421] on div at bounding box center [756, 406] width 1511 height 812
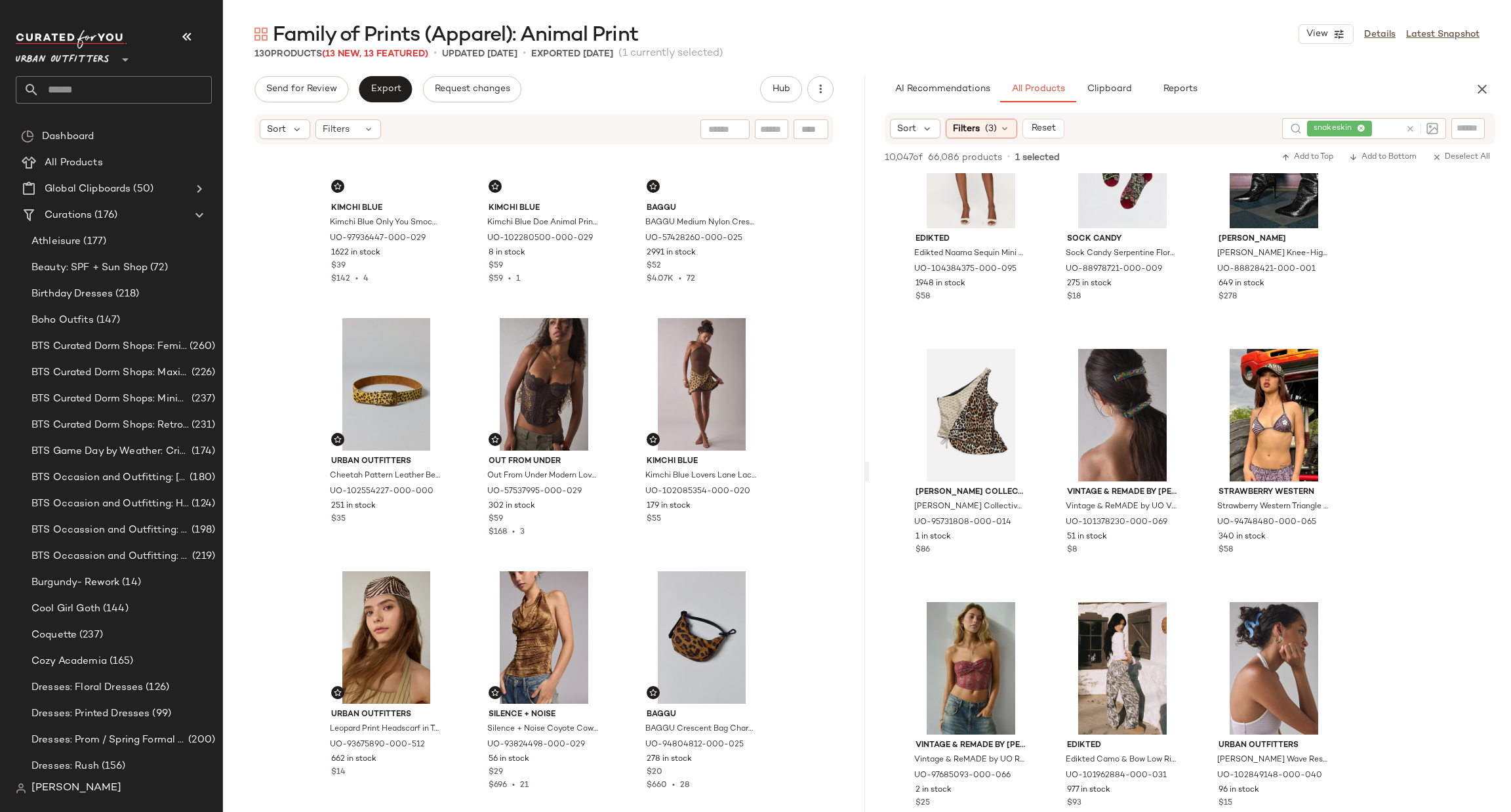
scroll to position [0, 0]
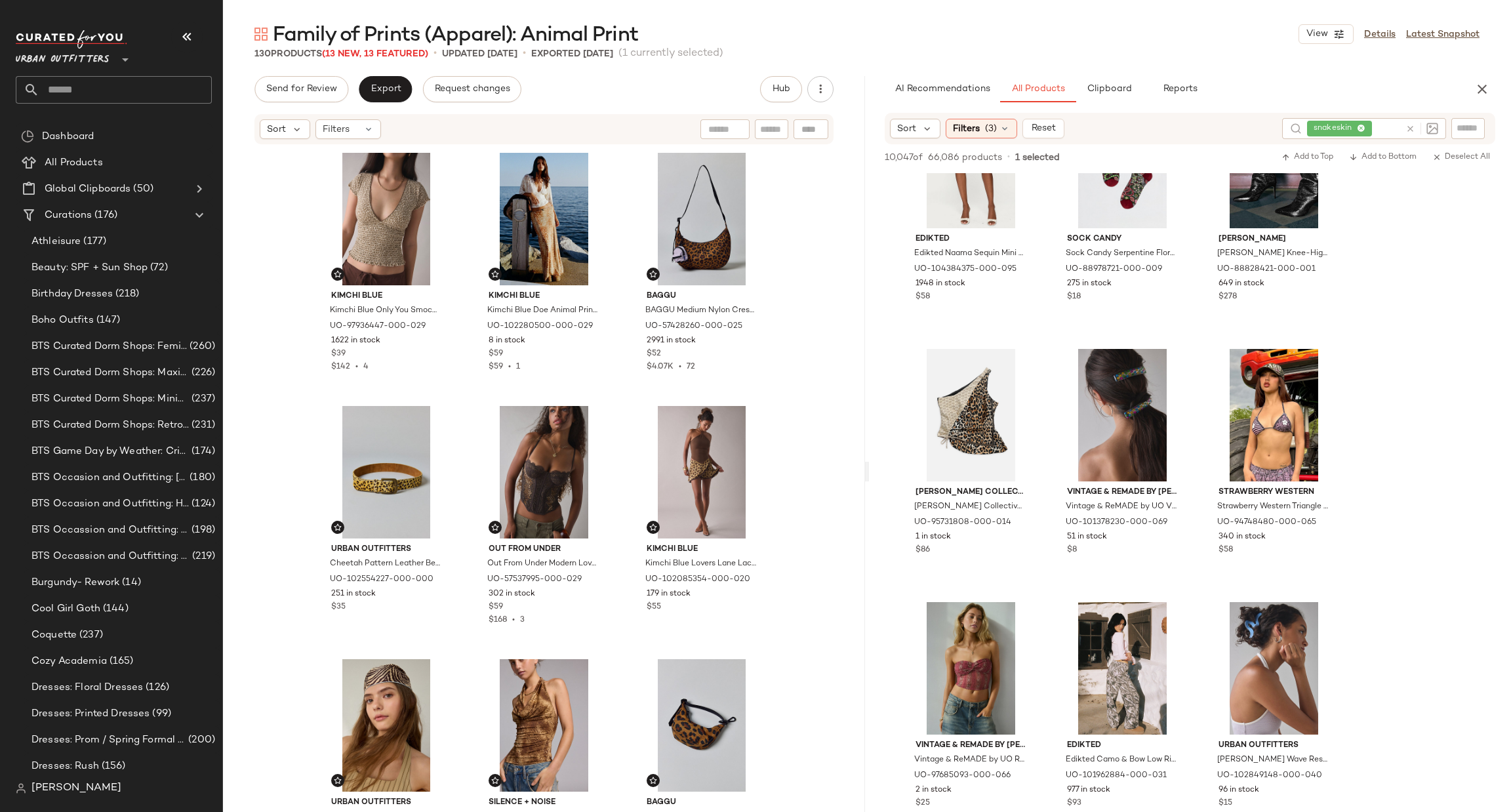
click at [1407, 123] on icon at bounding box center [1410, 129] width 10 height 10
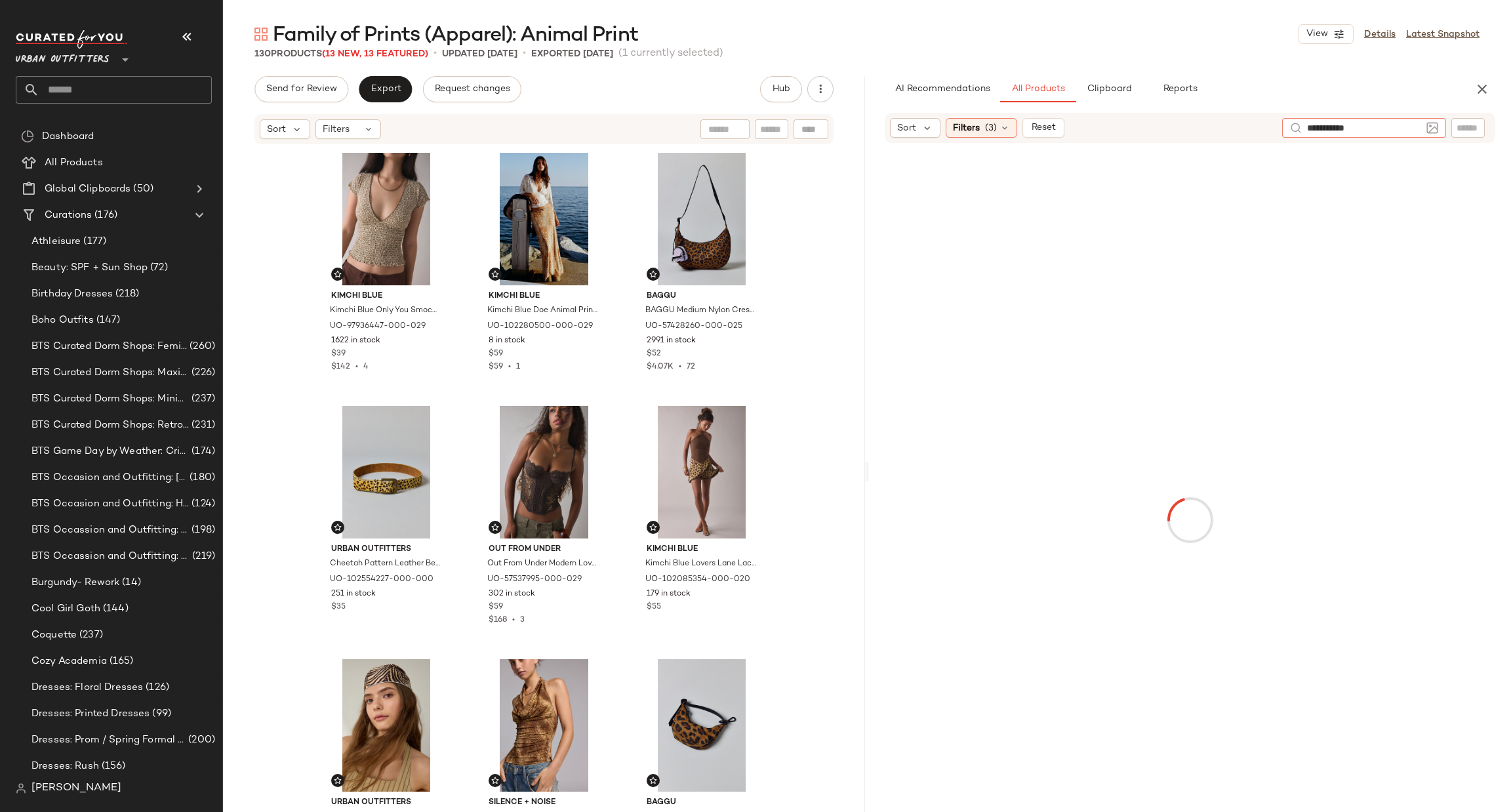
type input "**********"
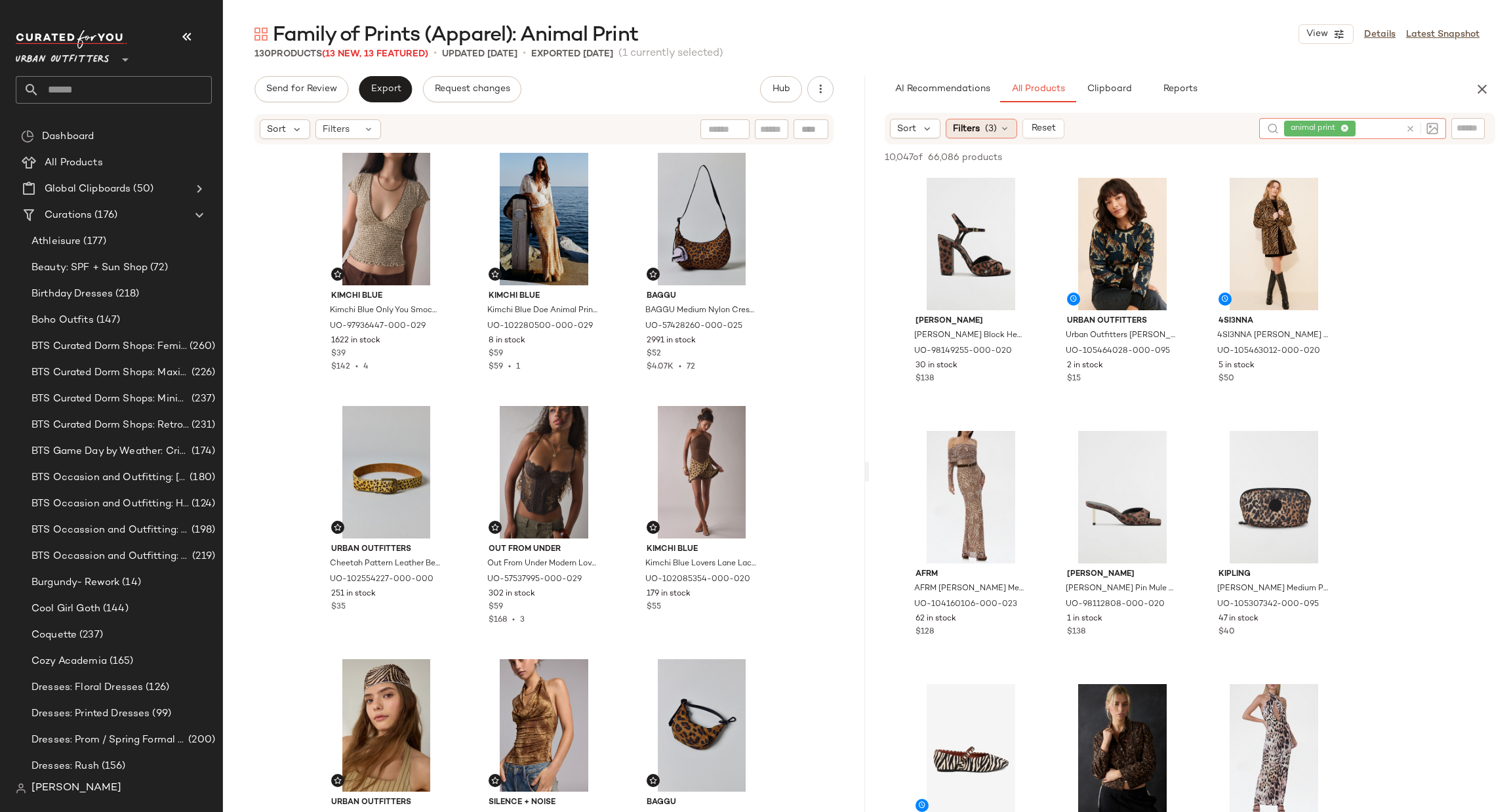
click at [964, 127] on span "Filters" at bounding box center [966, 129] width 27 height 14
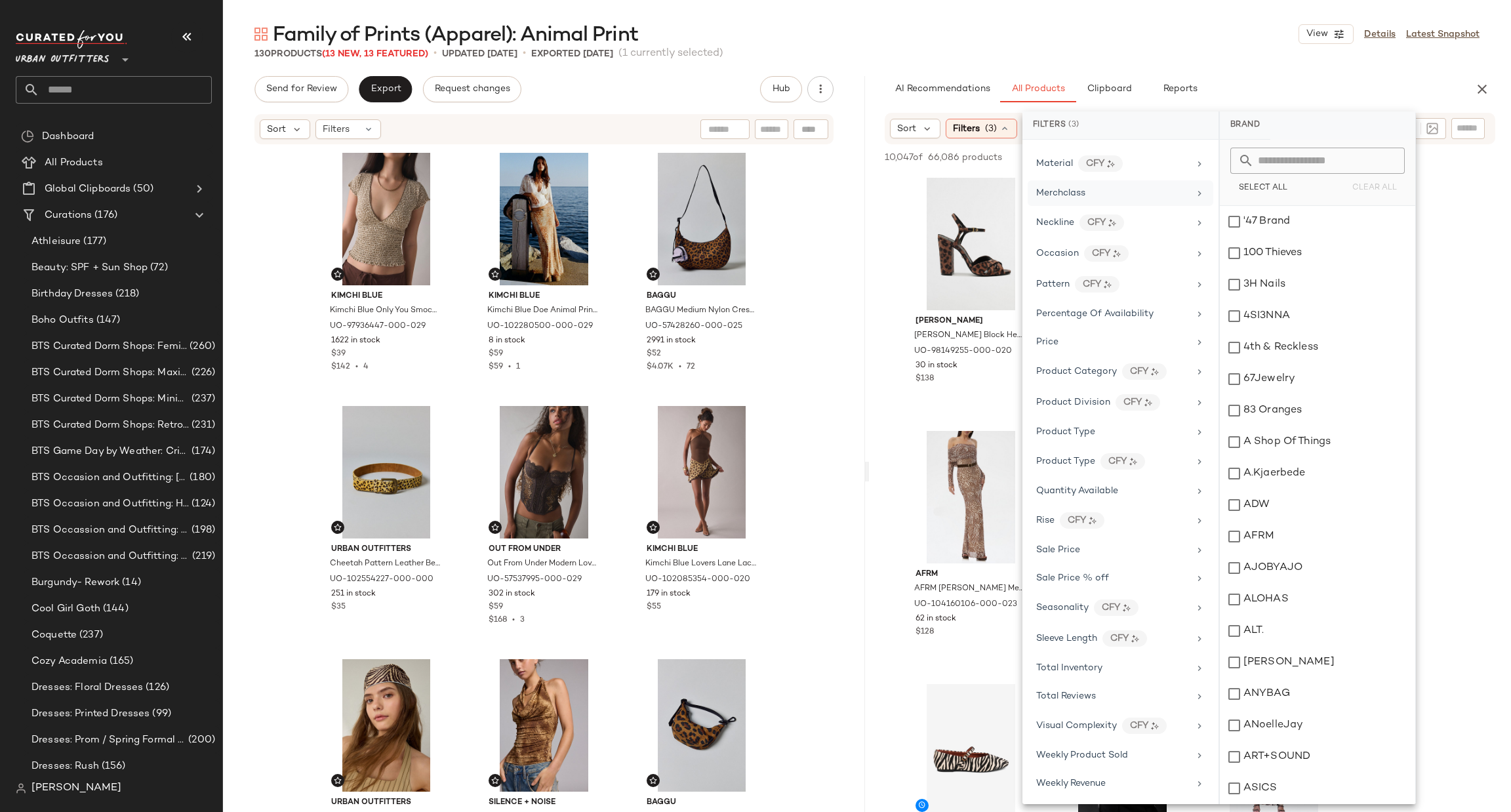
scroll to position [514, 0]
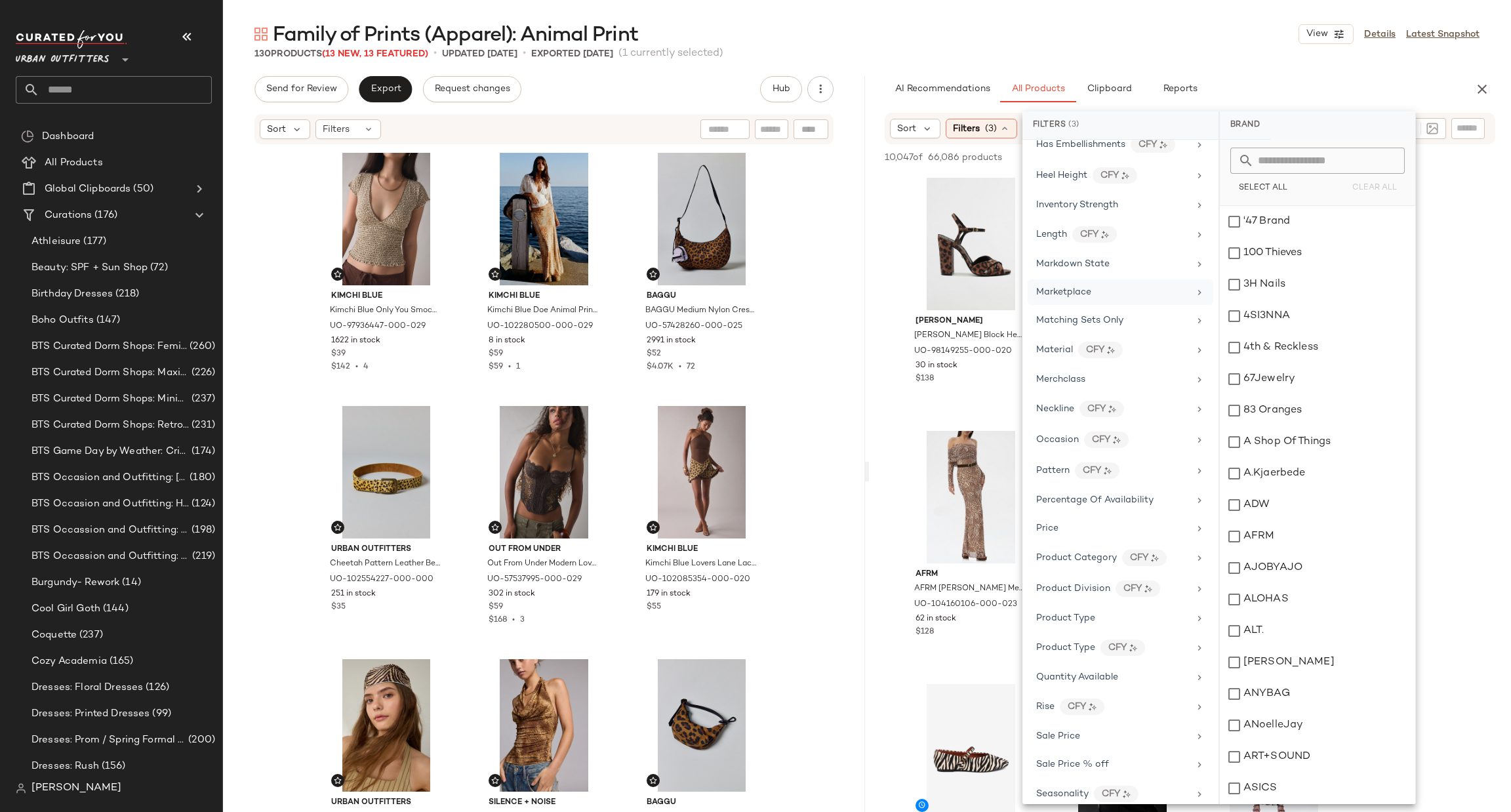
click at [1156, 293] on div "Marketplace" at bounding box center [1113, 292] width 153 height 14
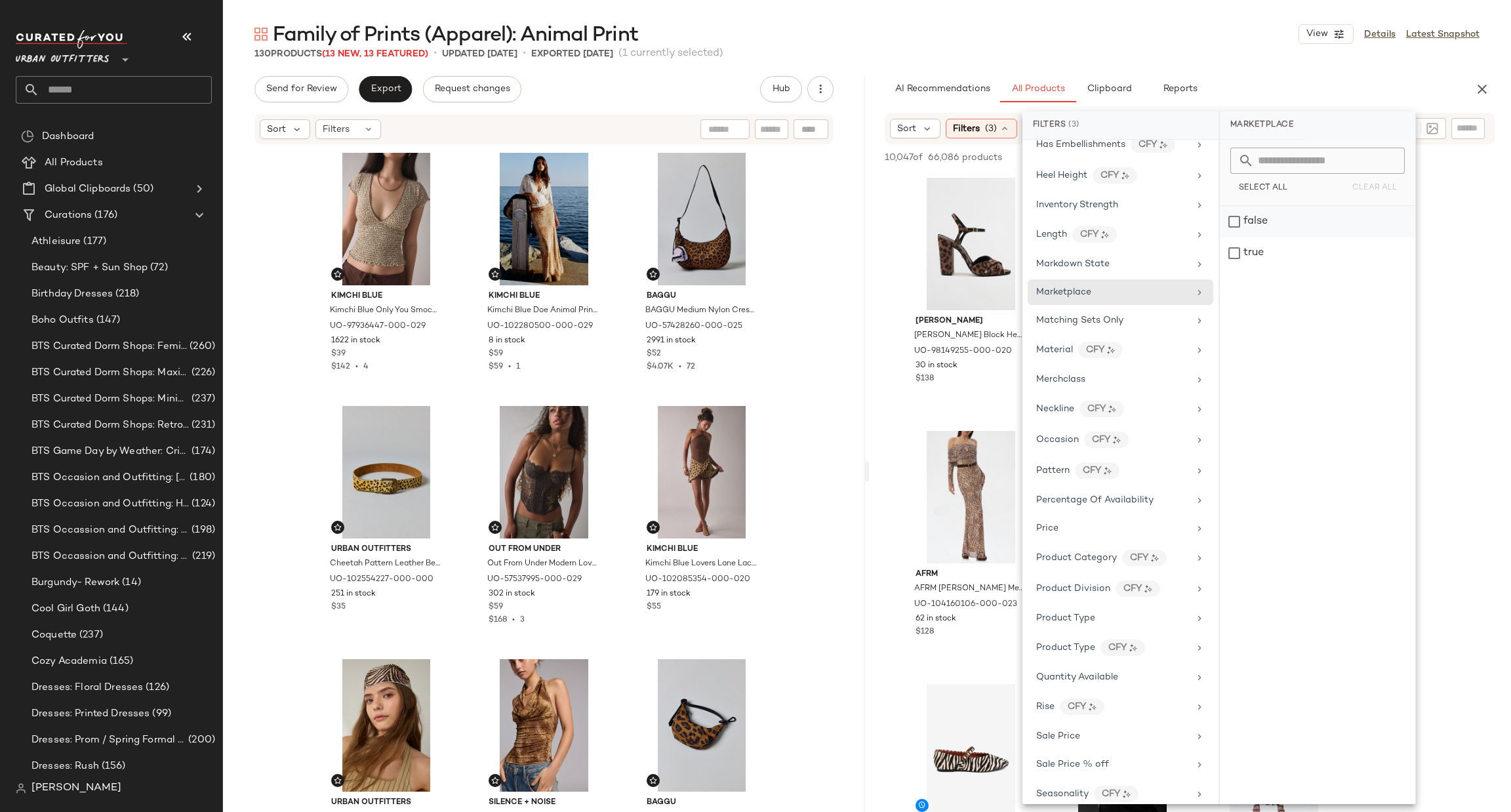
click at [1276, 228] on div "false" at bounding box center [1317, 221] width 195 height 31
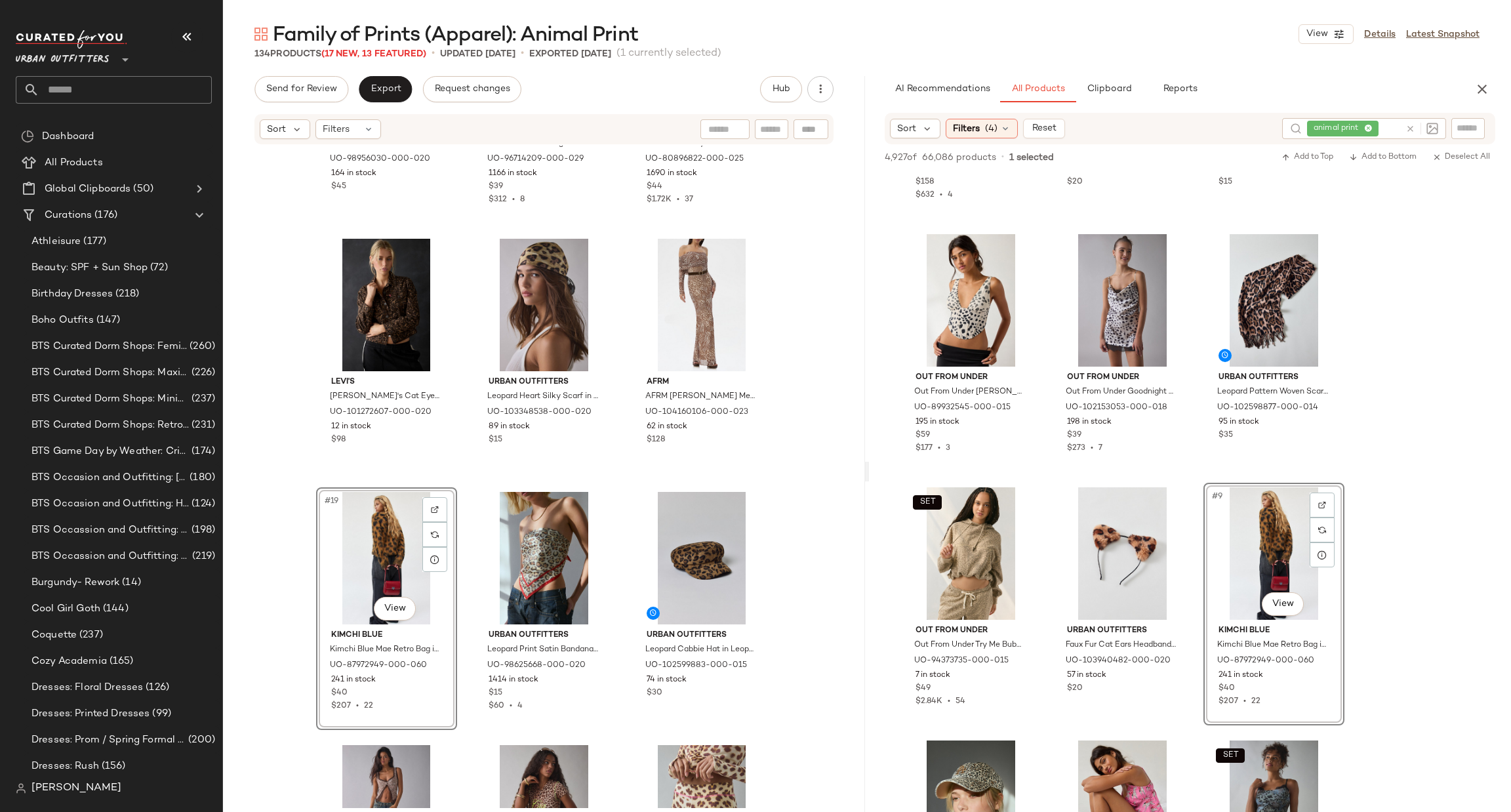
scroll to position [0, 0]
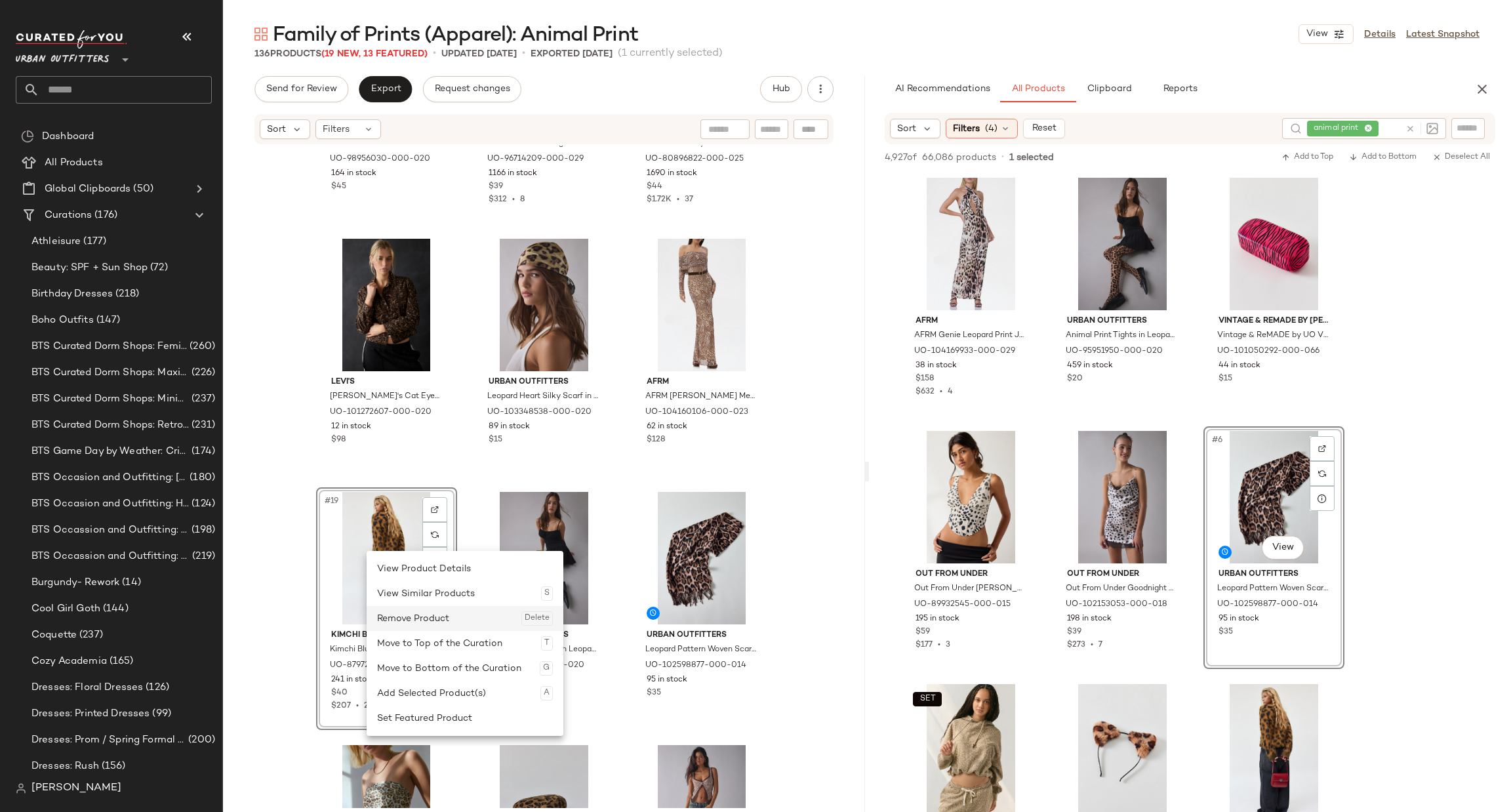
click at [404, 613] on div "Remove Product Delete" at bounding box center [465, 617] width 176 height 25
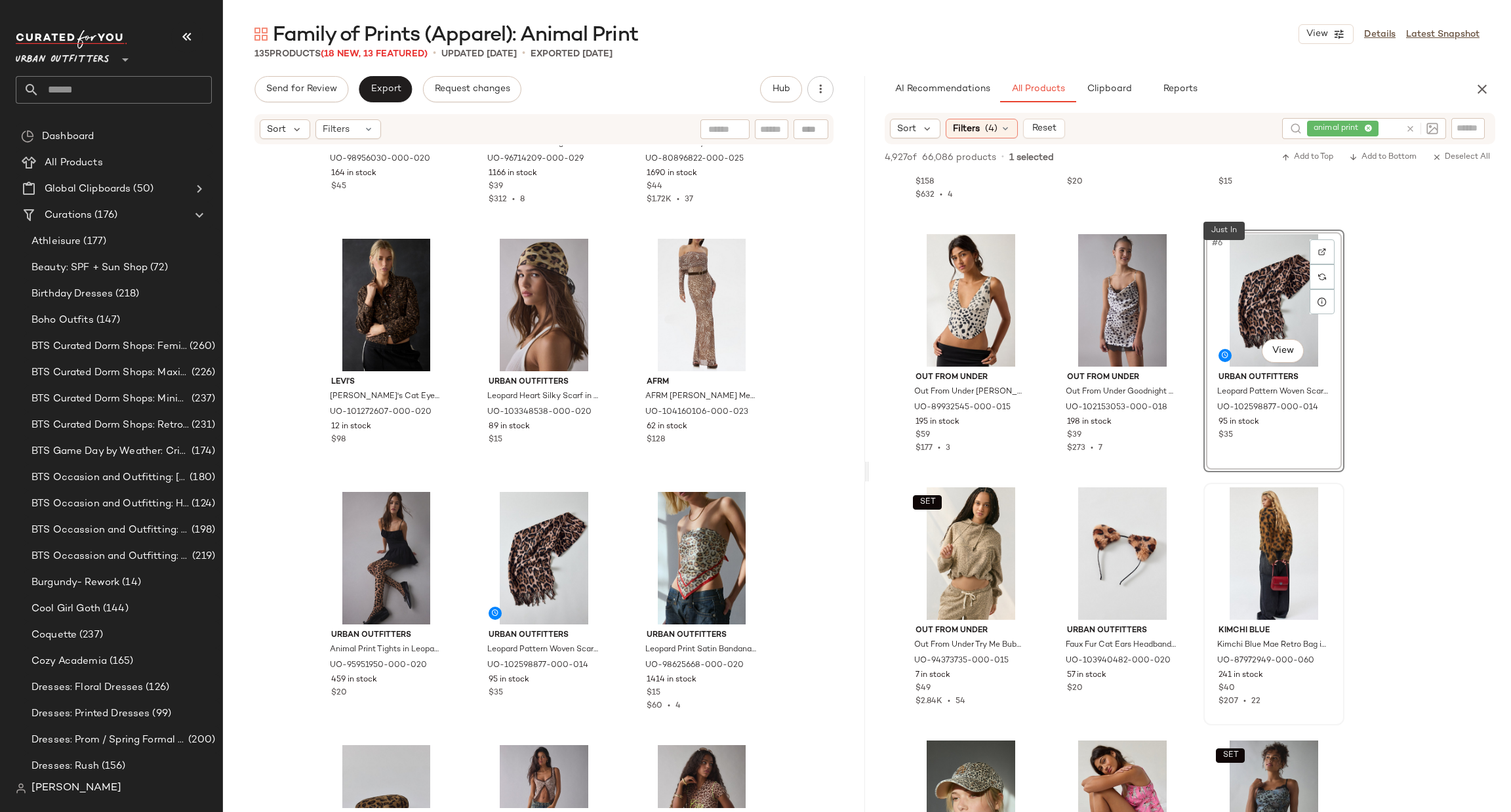
scroll to position [393, 0]
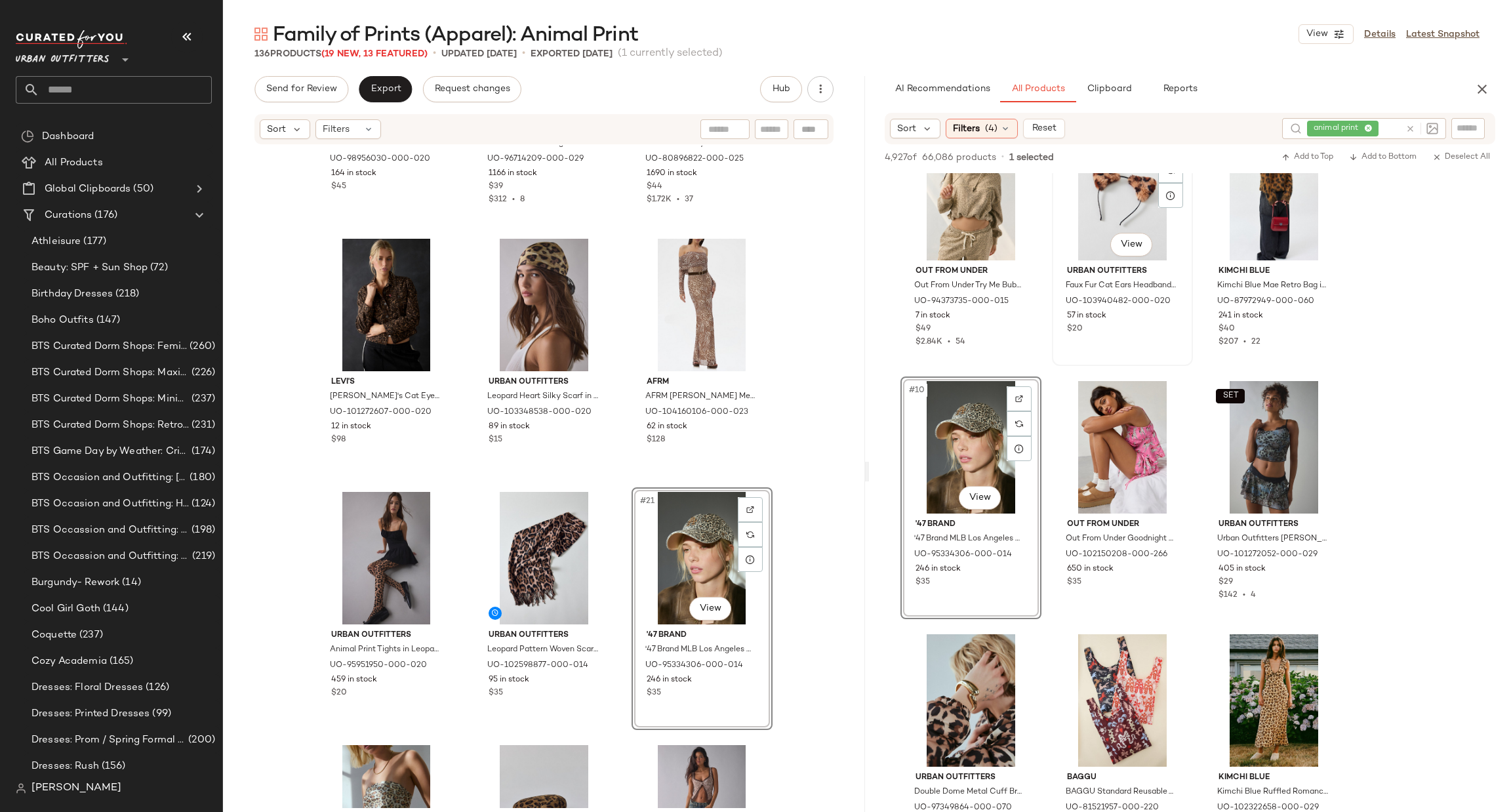
scroll to position [590, 0]
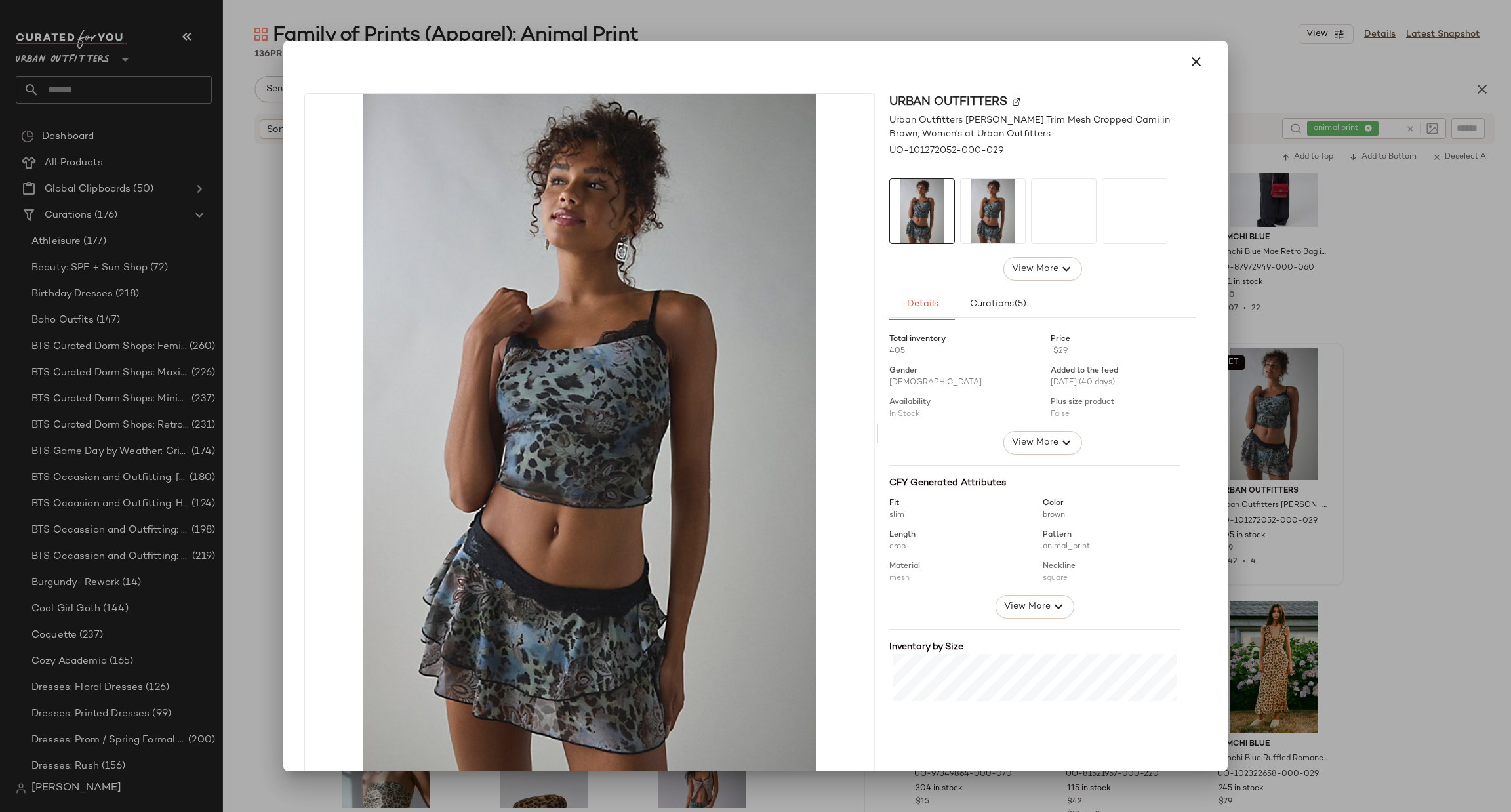
click at [1441, 411] on div at bounding box center [756, 406] width 1511 height 812
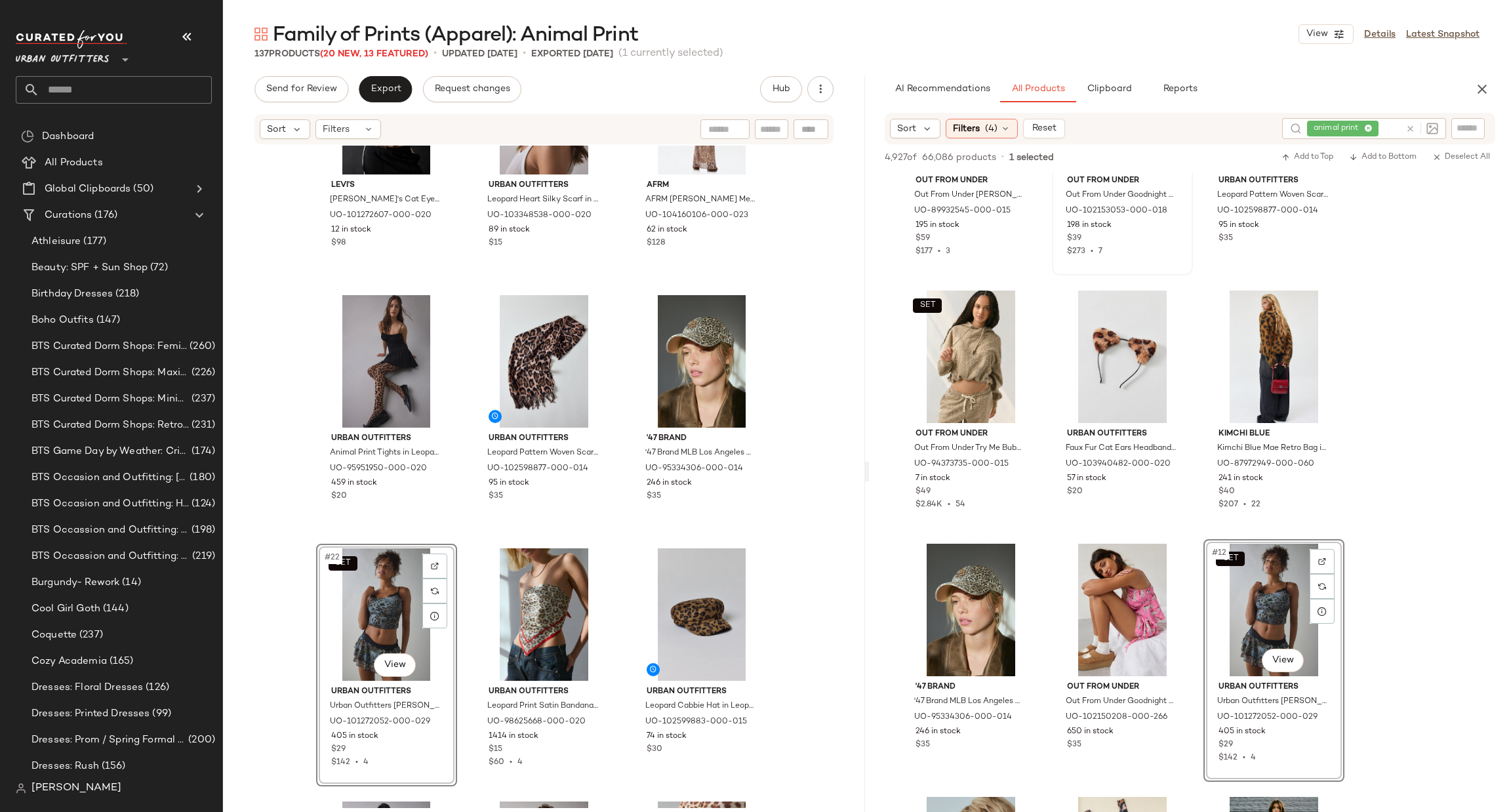
scroll to position [0, 0]
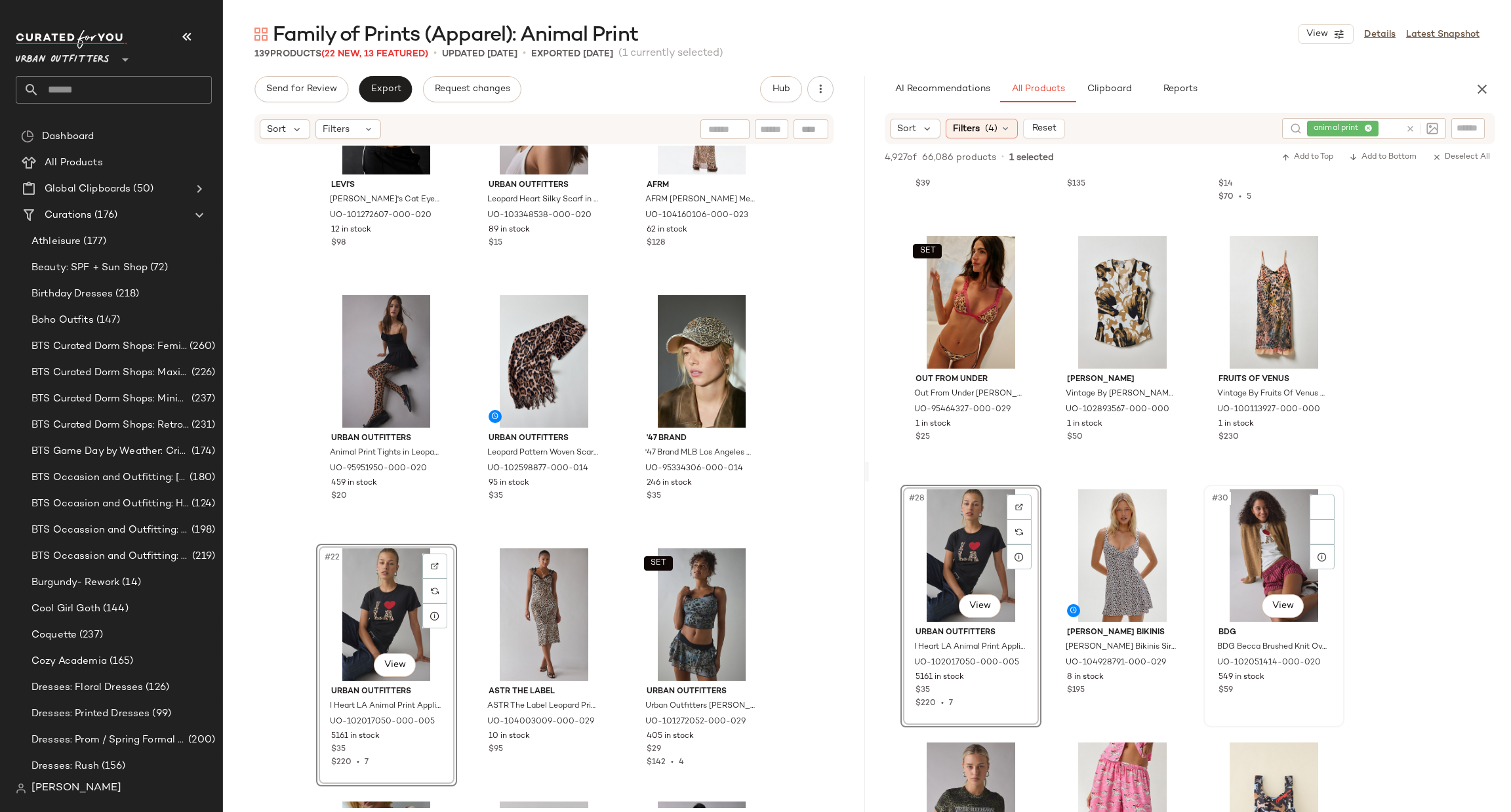
scroll to position [2163, 0]
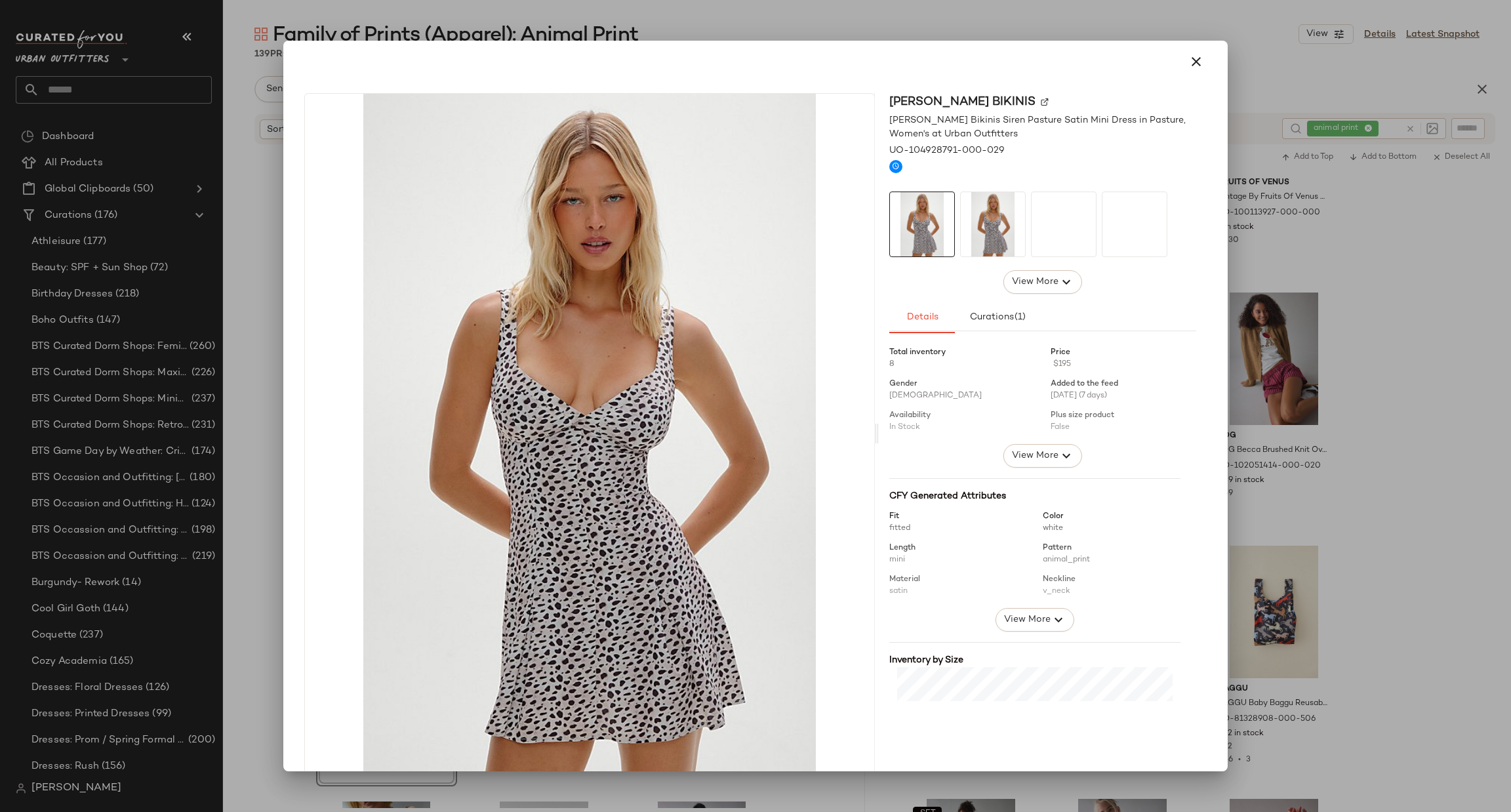
click at [1486, 367] on div at bounding box center [756, 406] width 1511 height 812
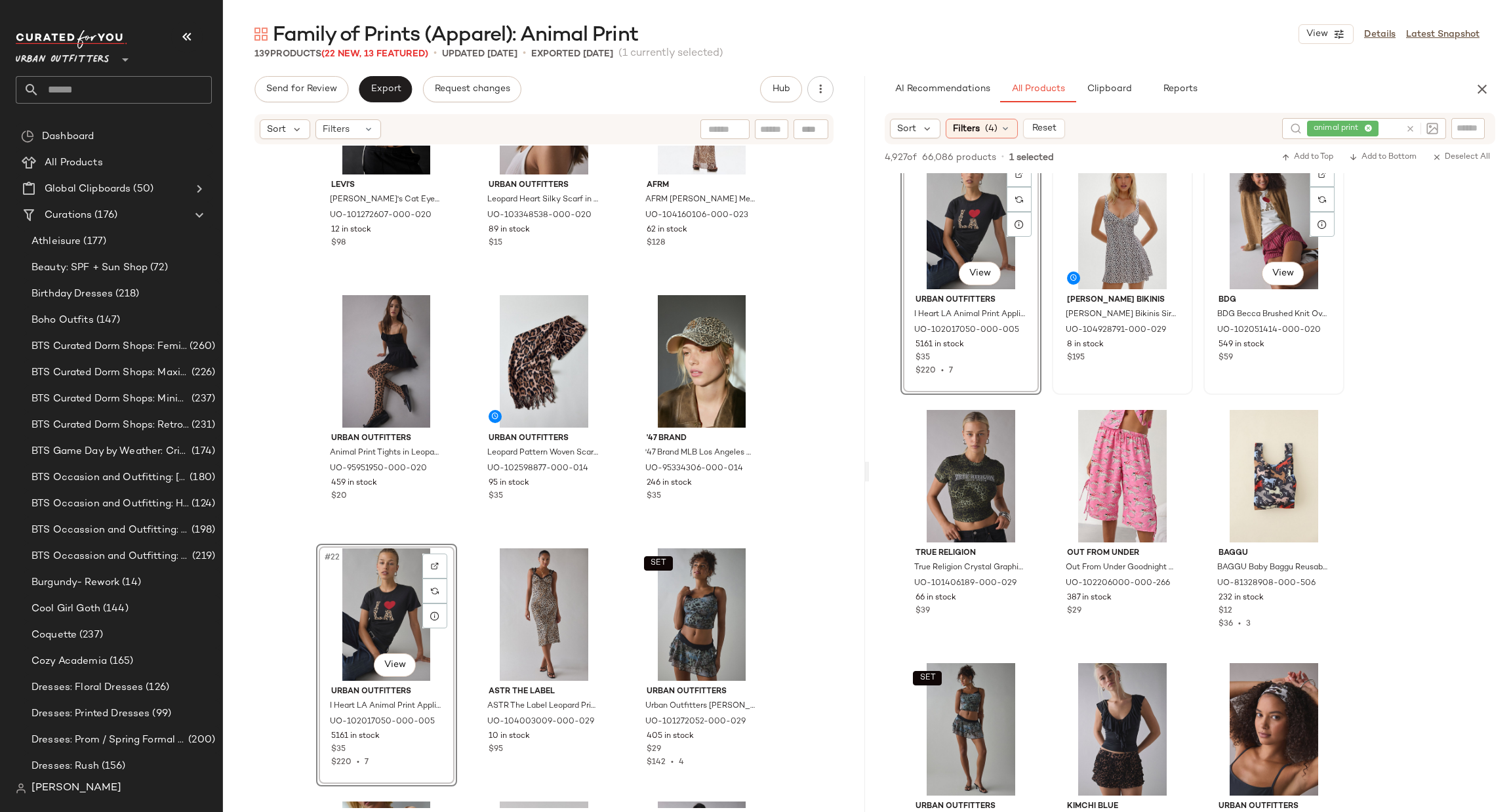
scroll to position [2360, 0]
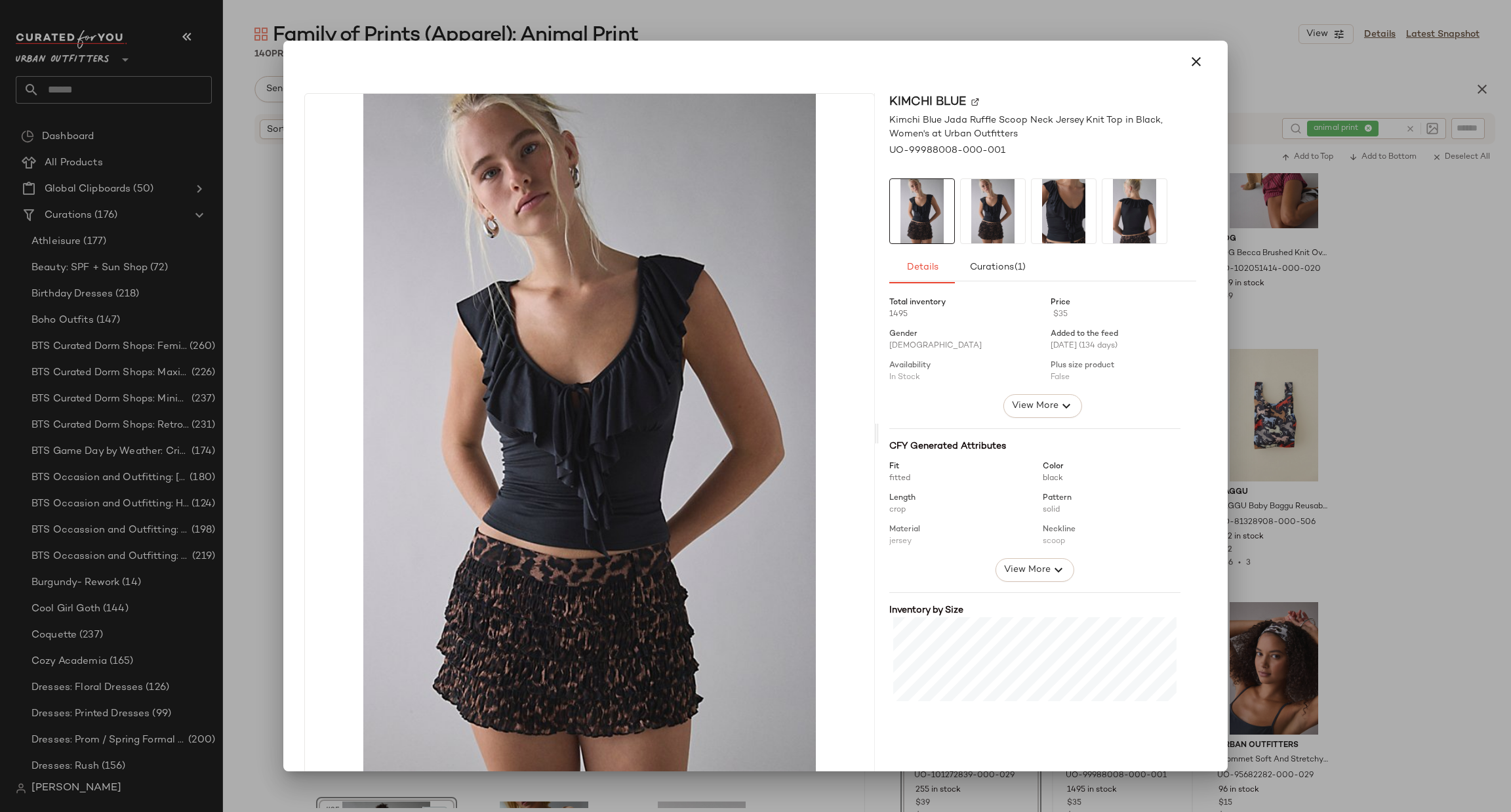
click at [1379, 480] on div at bounding box center [756, 406] width 1511 height 812
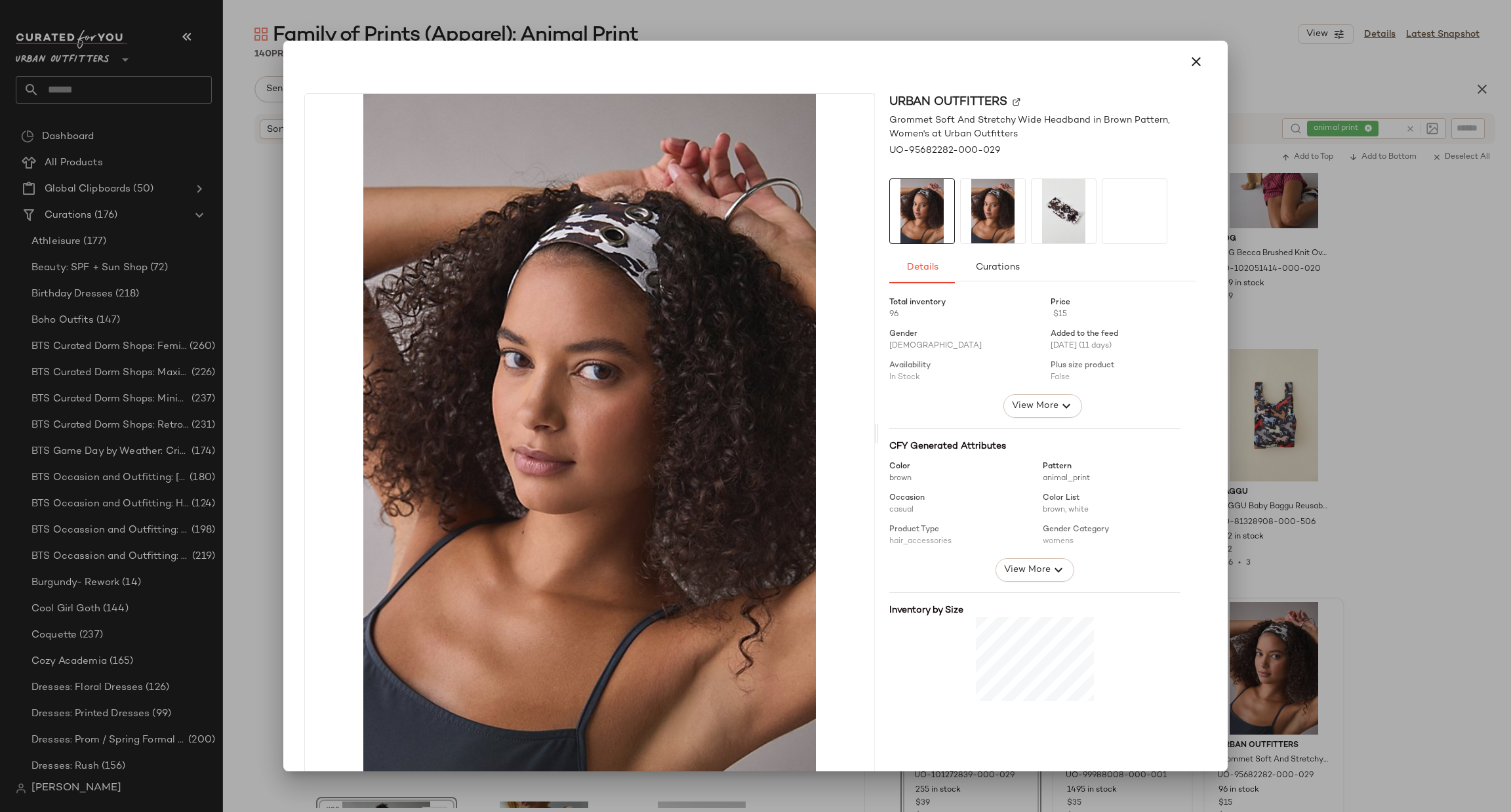
click at [1442, 542] on div at bounding box center [756, 406] width 1511 height 812
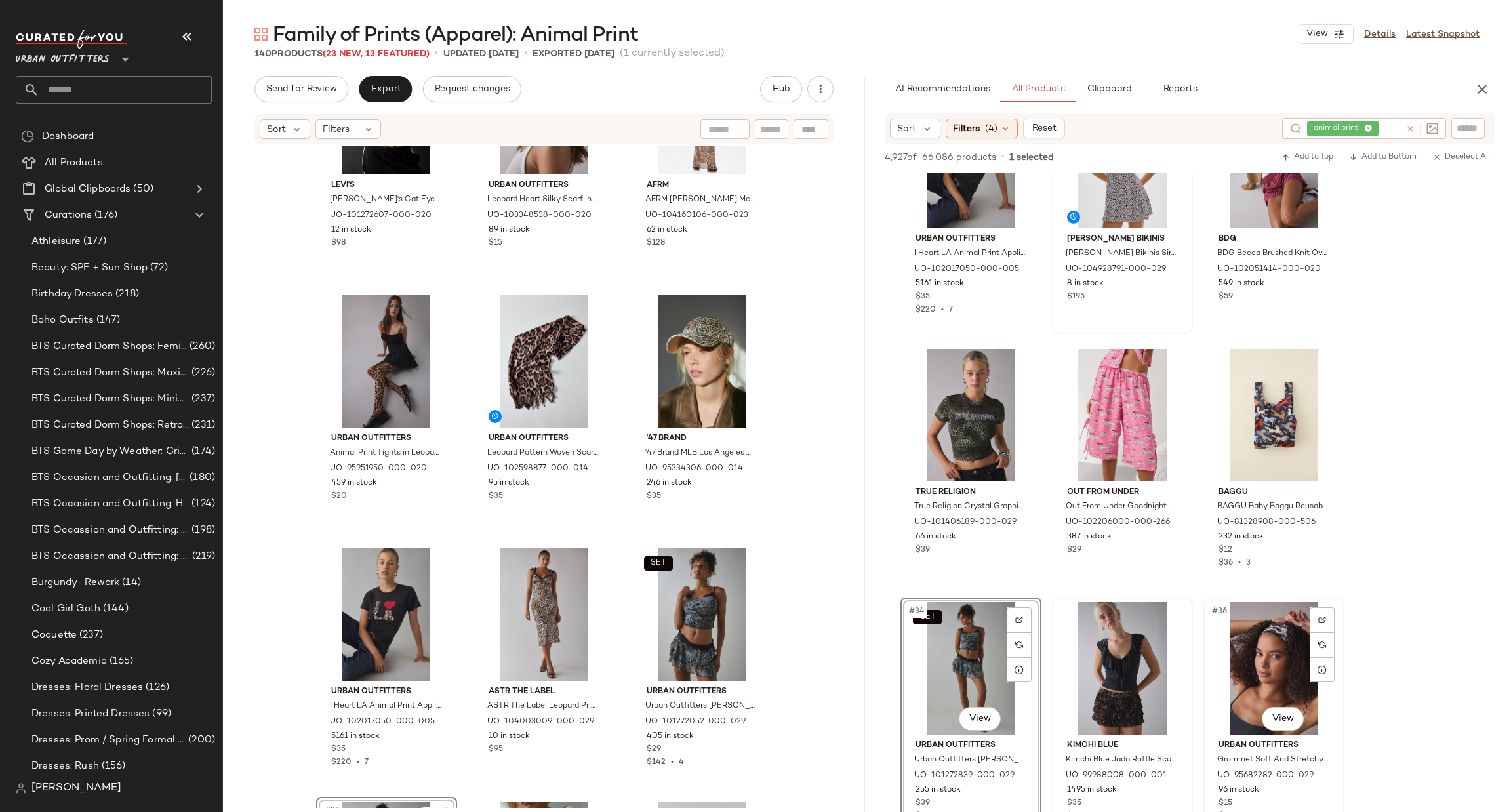
click at [1266, 649] on div "#36 View" at bounding box center [1274, 668] width 132 height 133
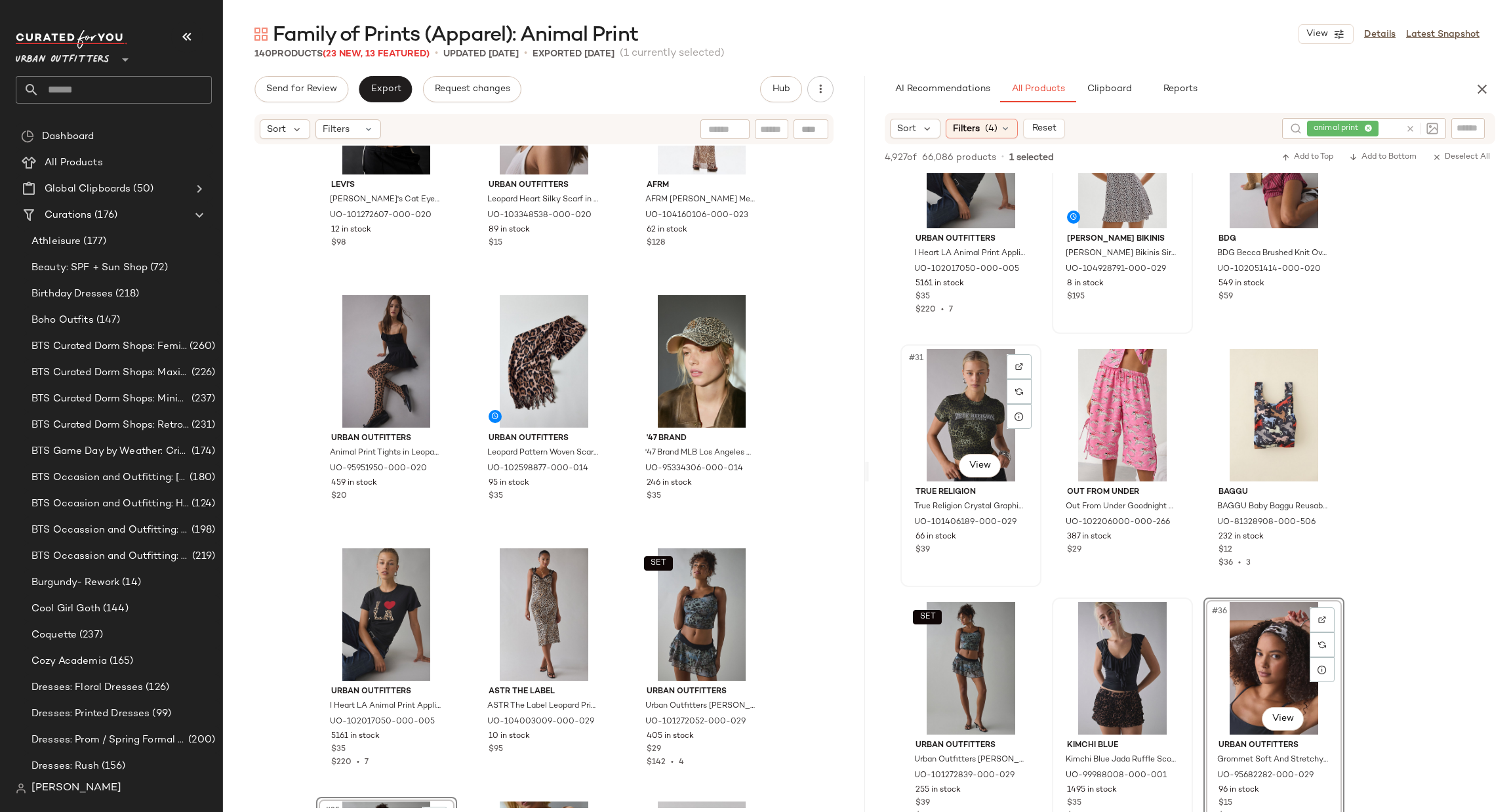
click at [986, 397] on div "#31 View" at bounding box center [971, 414] width 132 height 133
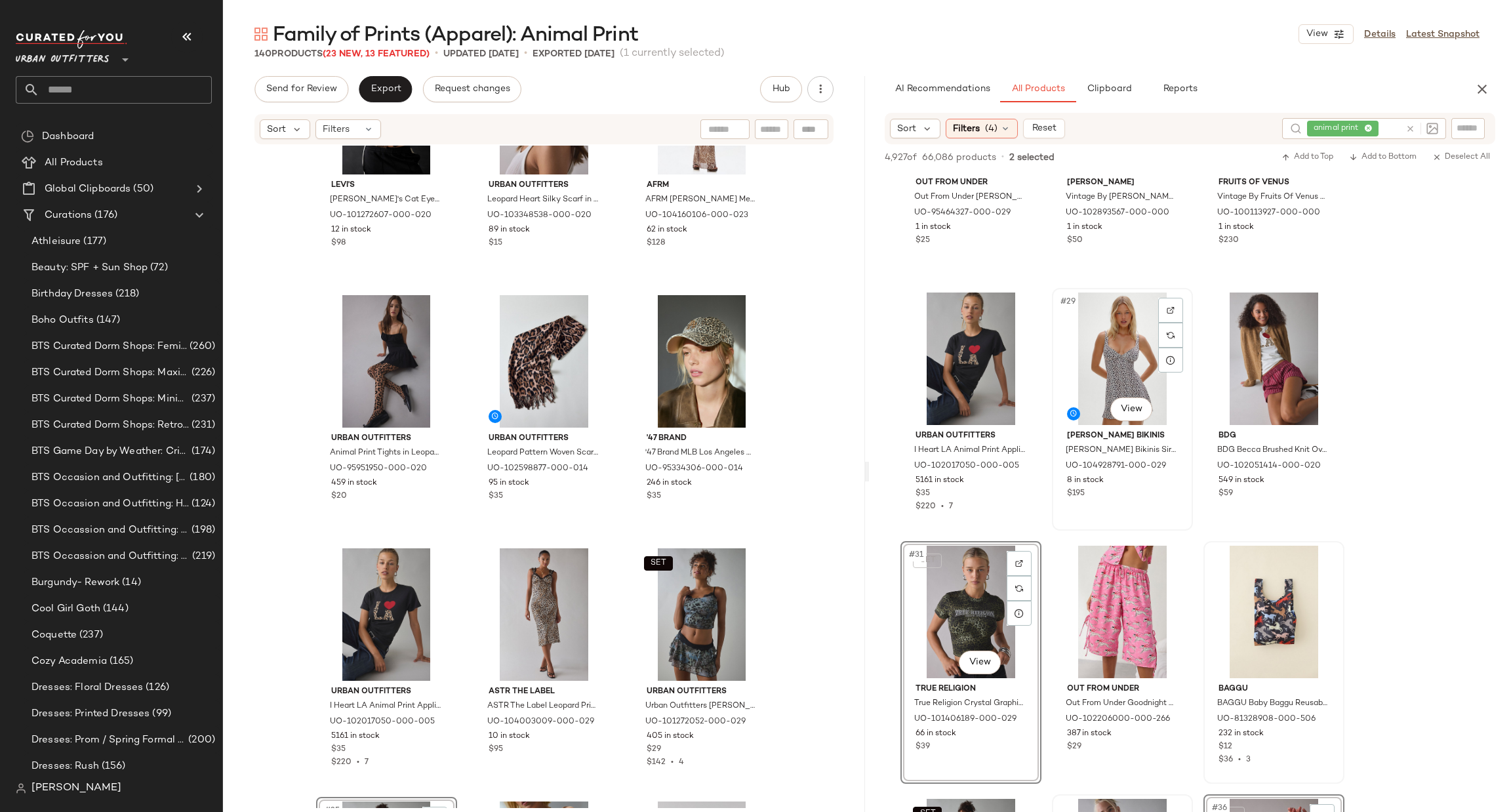
click at [1102, 373] on div "#29 View" at bounding box center [1123, 359] width 132 height 133
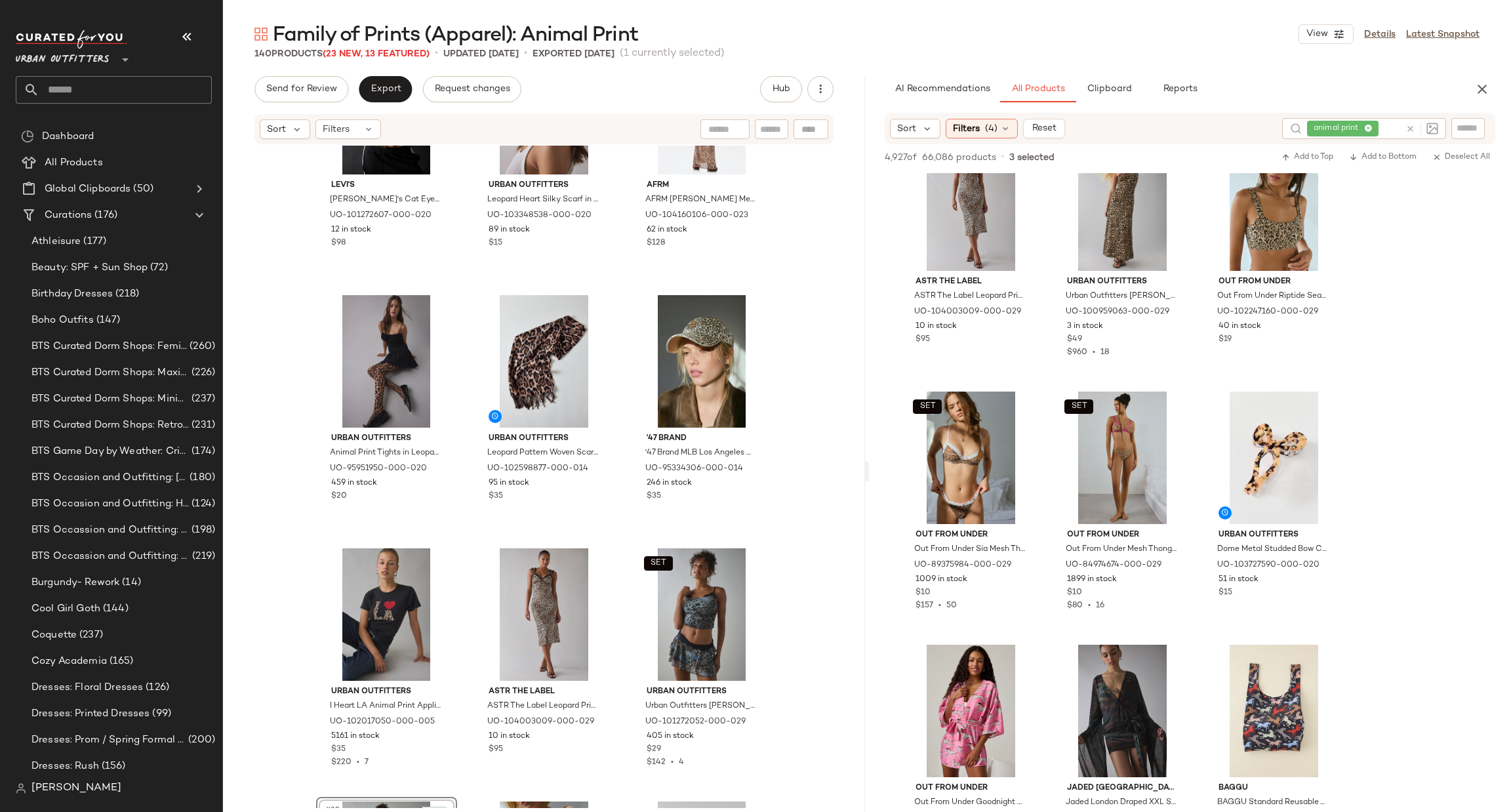
scroll to position [1179, 0]
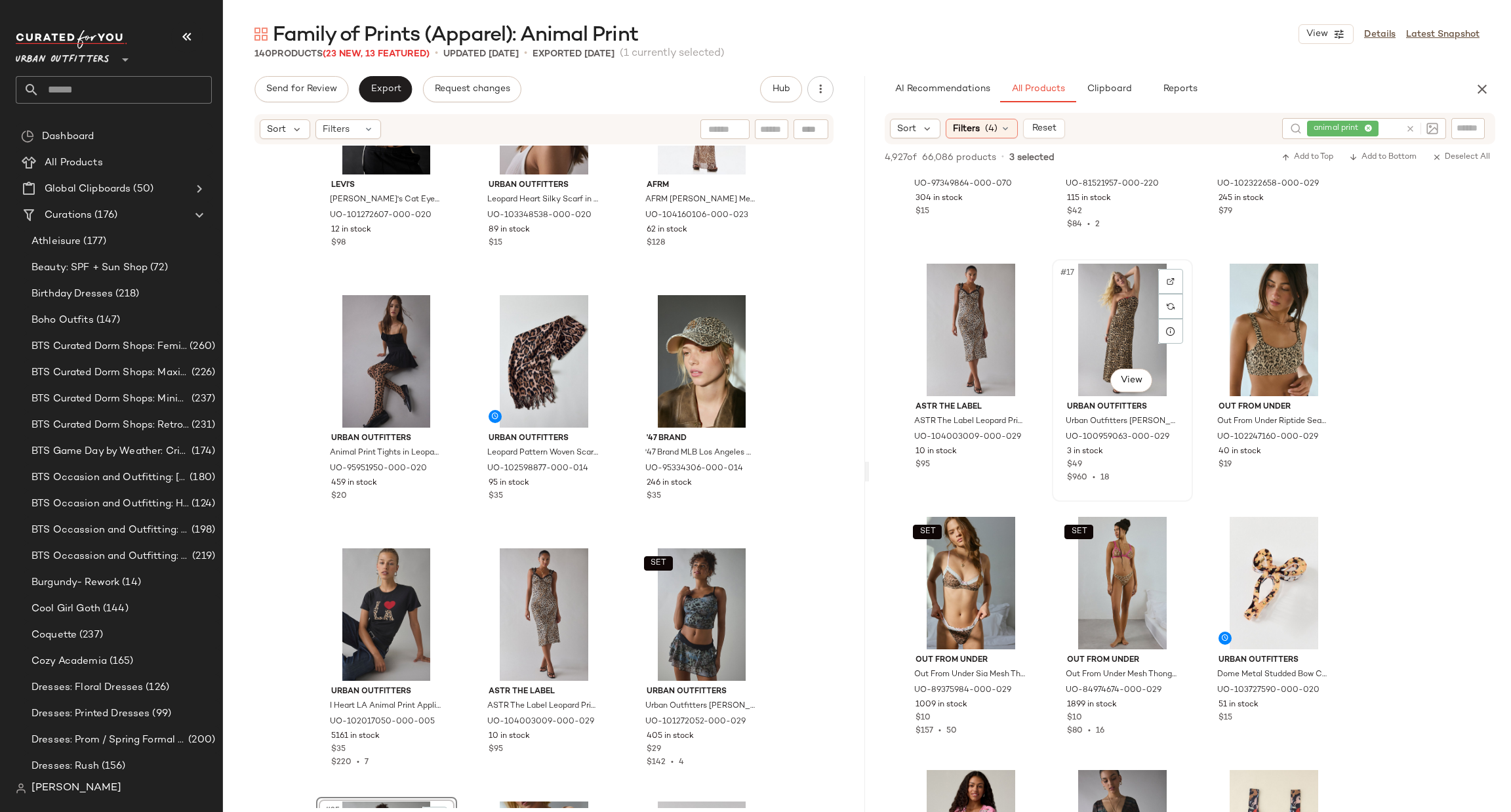
click at [1131, 343] on div "#17 View" at bounding box center [1123, 330] width 132 height 133
click at [970, 348] on div "#16 View" at bounding box center [971, 330] width 132 height 133
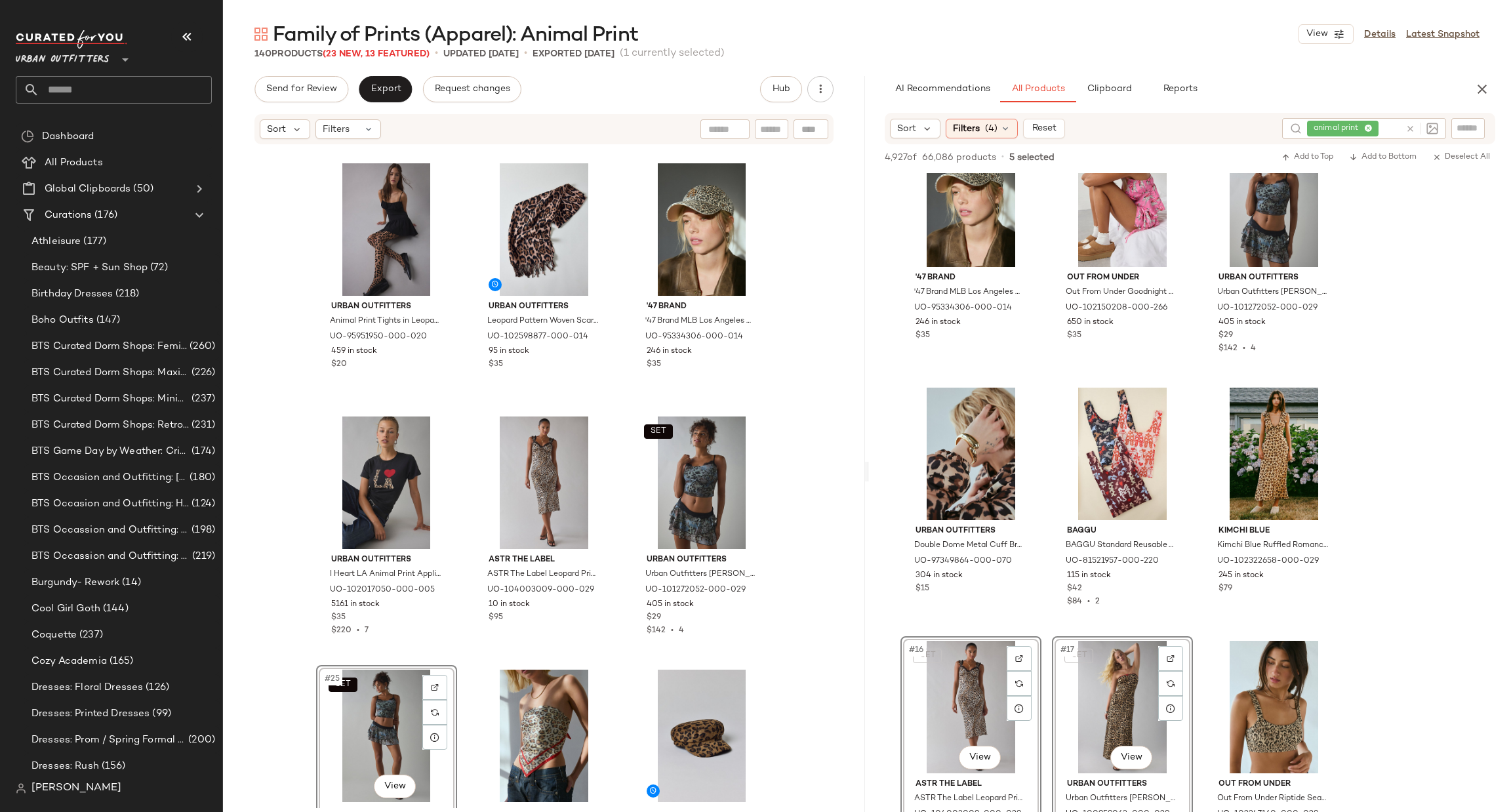
scroll to position [787, 0]
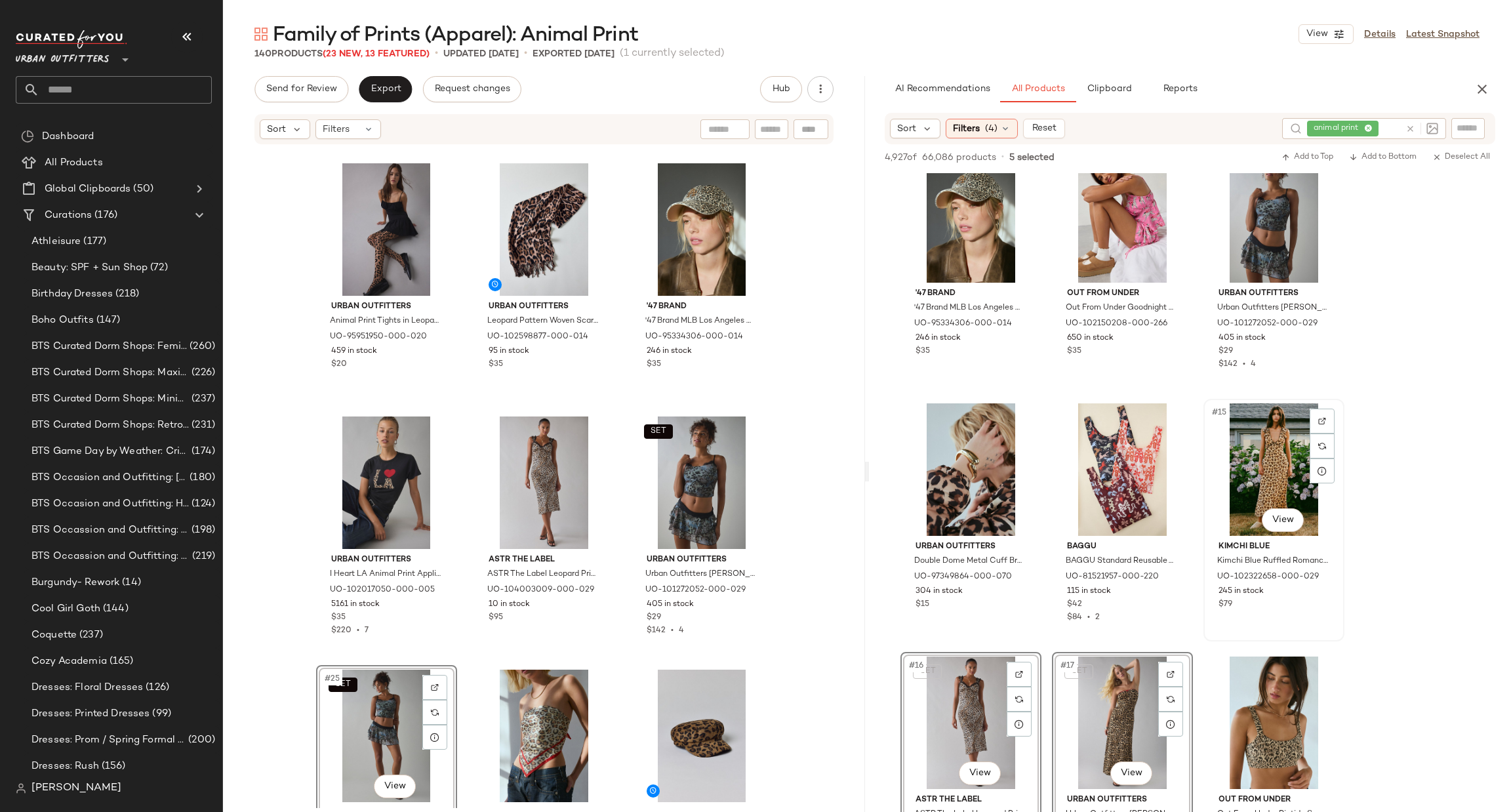
click at [1245, 470] on div "#15 View" at bounding box center [1274, 469] width 132 height 133
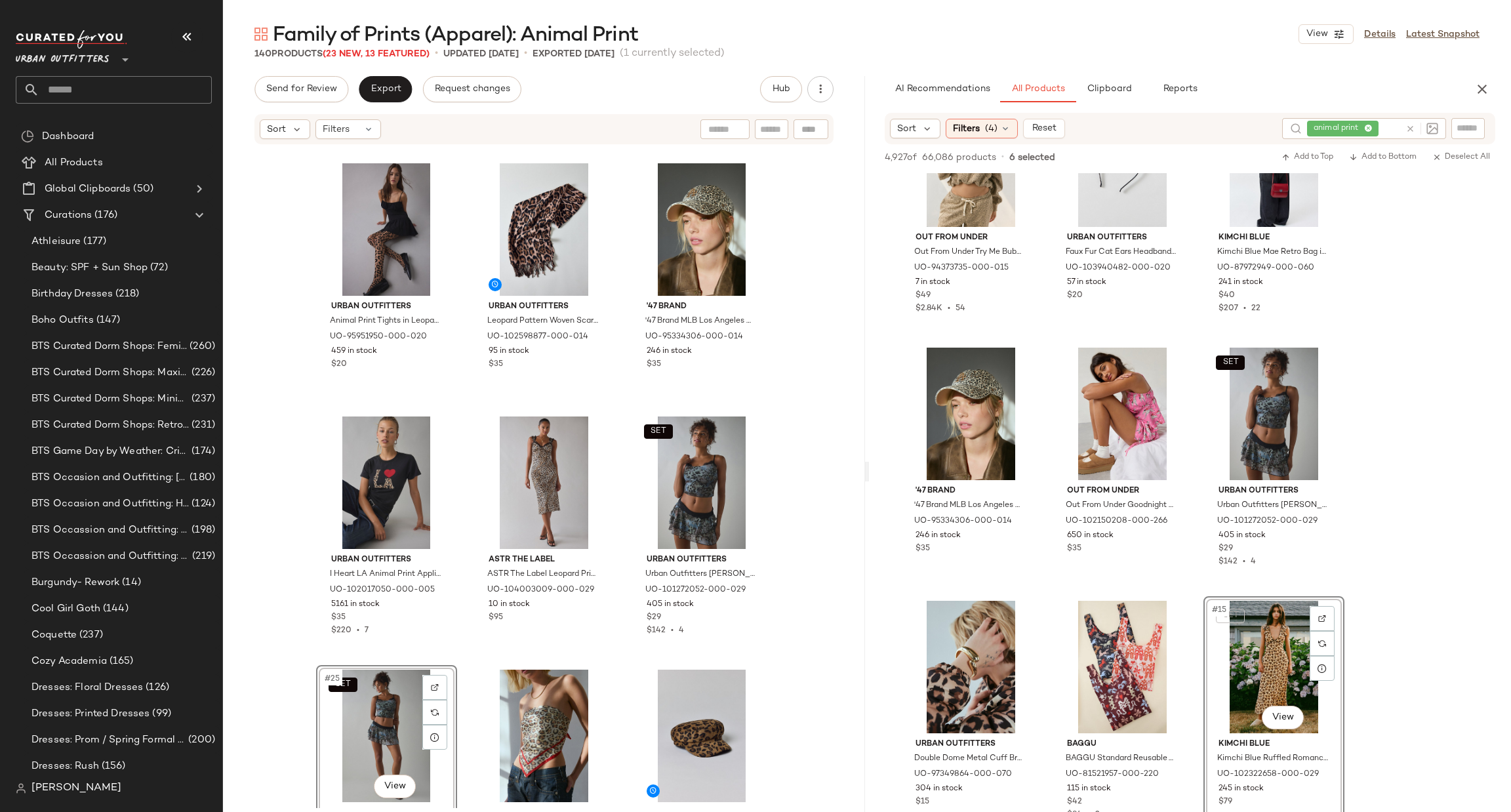
scroll to position [393, 0]
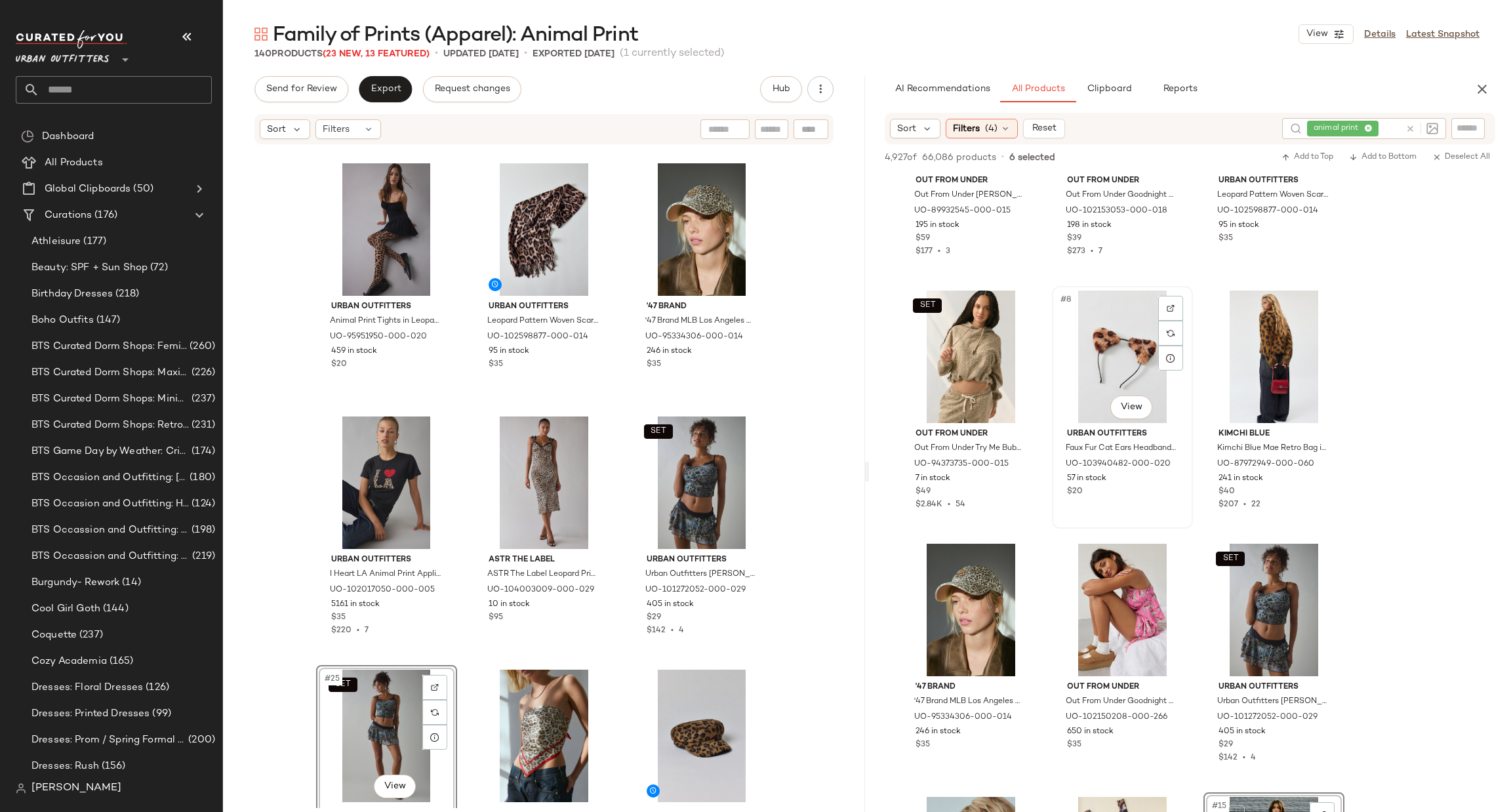
click at [1143, 375] on div "#8 View" at bounding box center [1123, 356] width 132 height 133
click at [975, 371] on div "SET #7 View" at bounding box center [971, 356] width 132 height 133
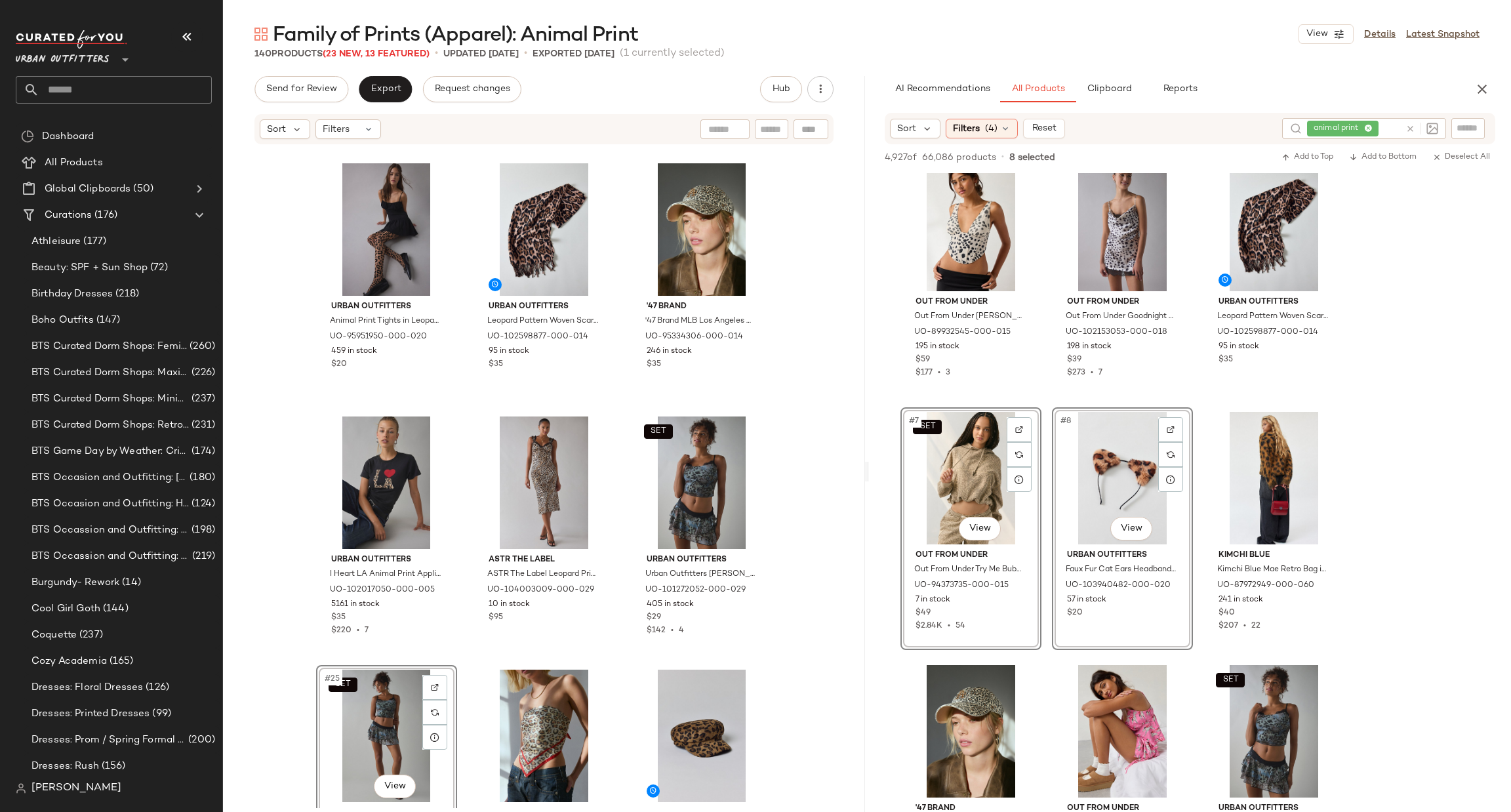
scroll to position [0, 0]
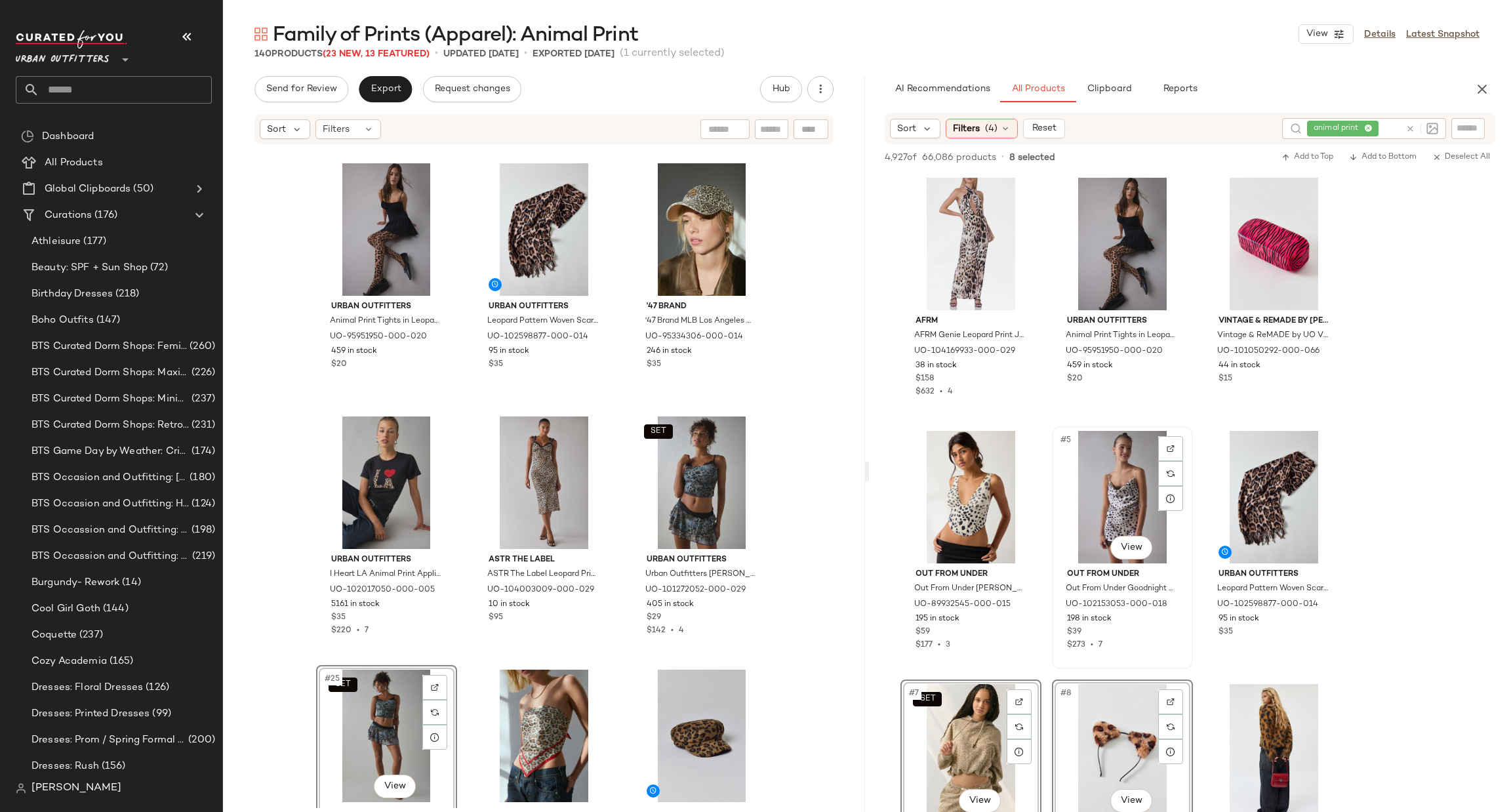
click at [1112, 502] on div "#5 View" at bounding box center [1123, 497] width 132 height 133
click at [953, 497] on div "#4 View" at bounding box center [971, 497] width 132 height 133
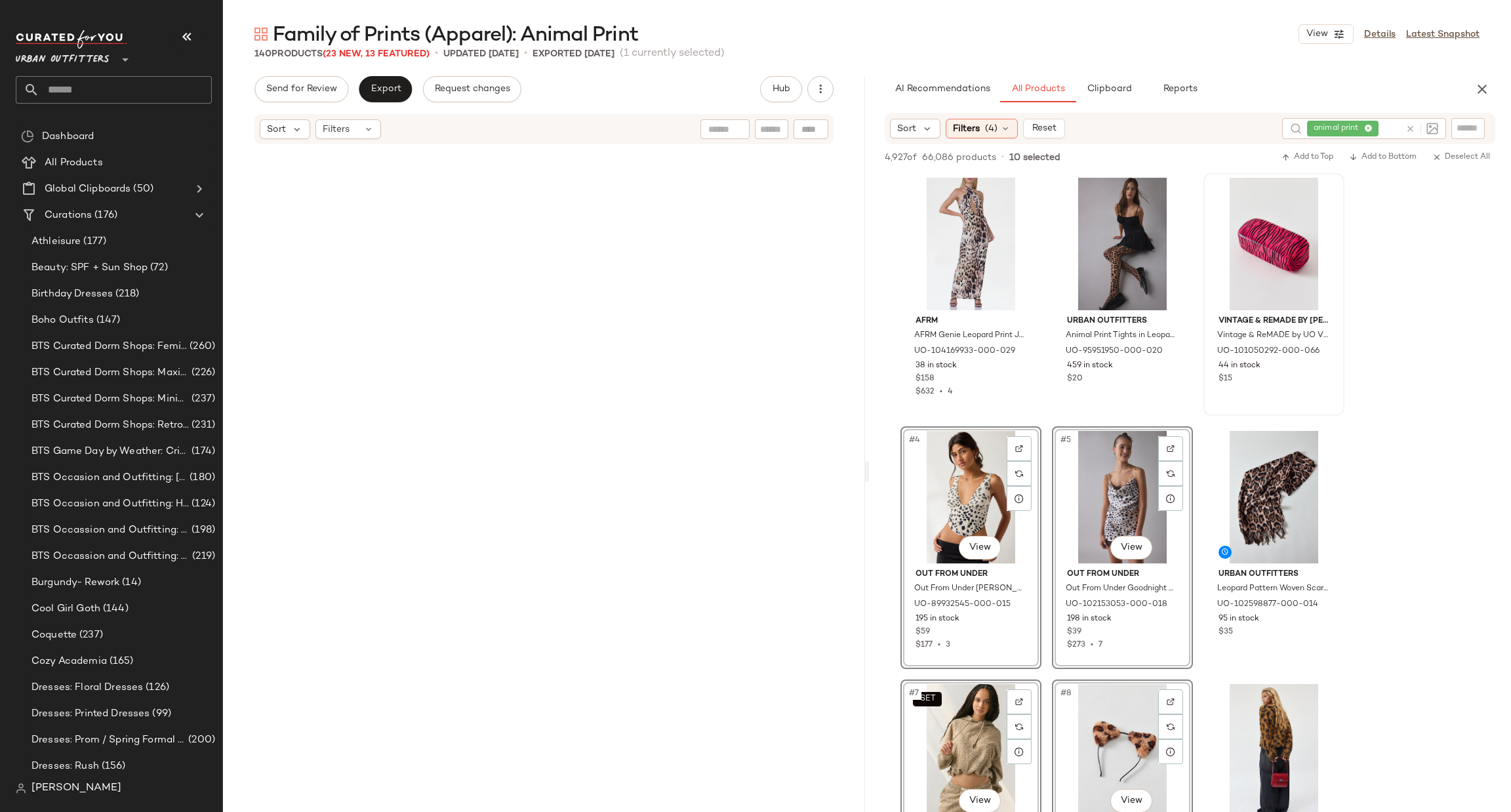
scroll to position [2531, 0]
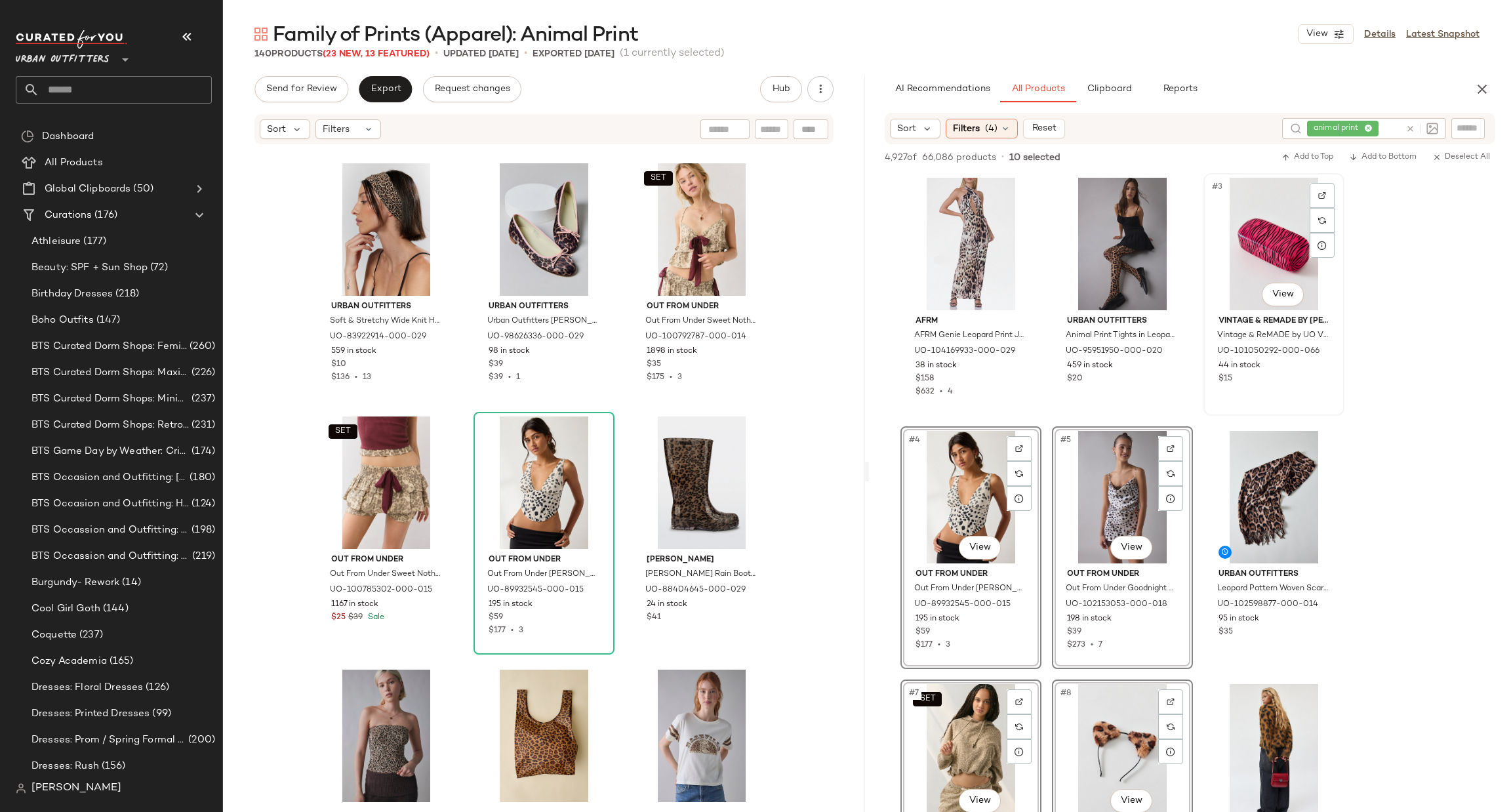
click at [1258, 245] on div "#3 View" at bounding box center [1274, 244] width 132 height 133
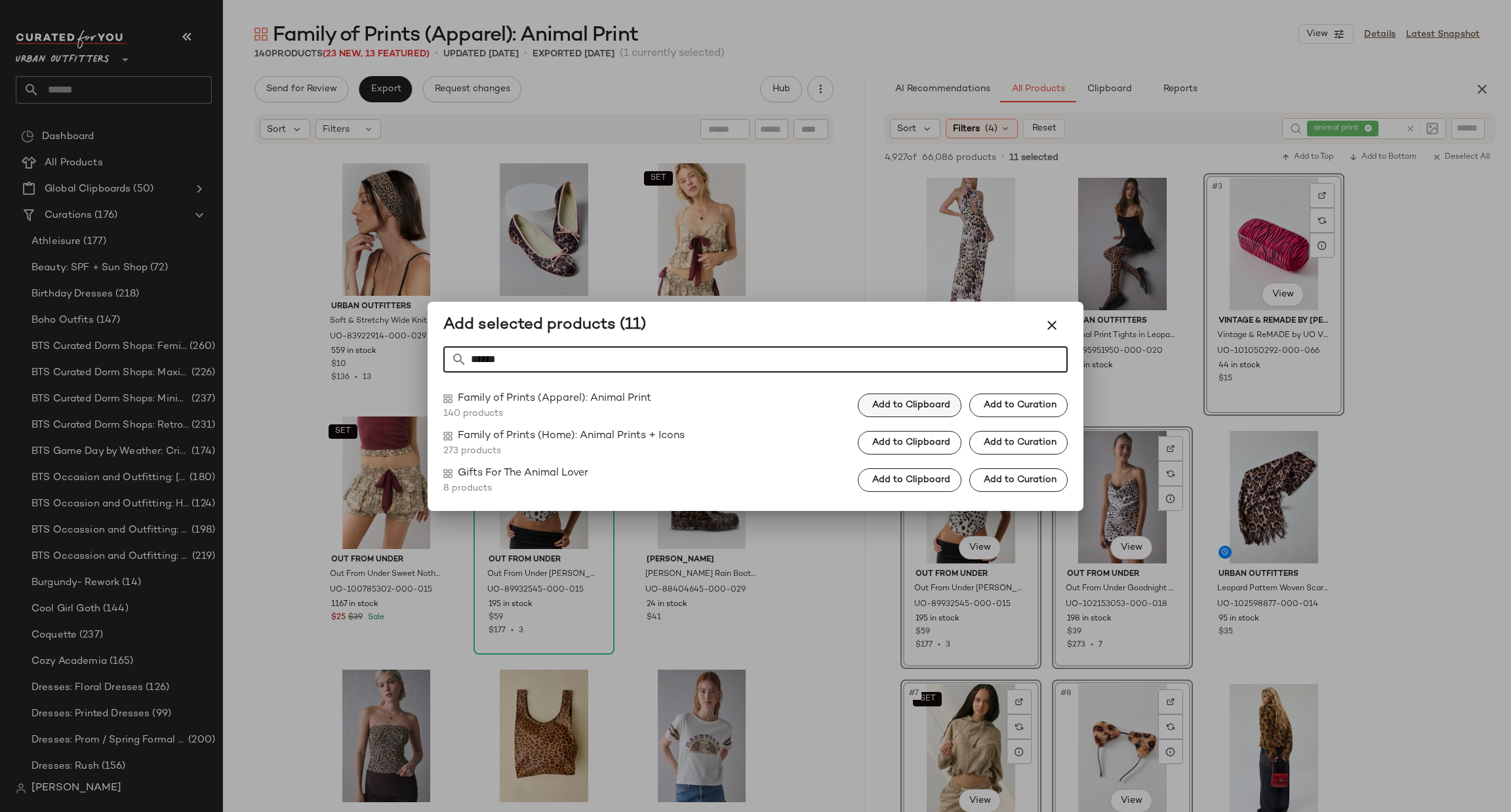
type input "******"
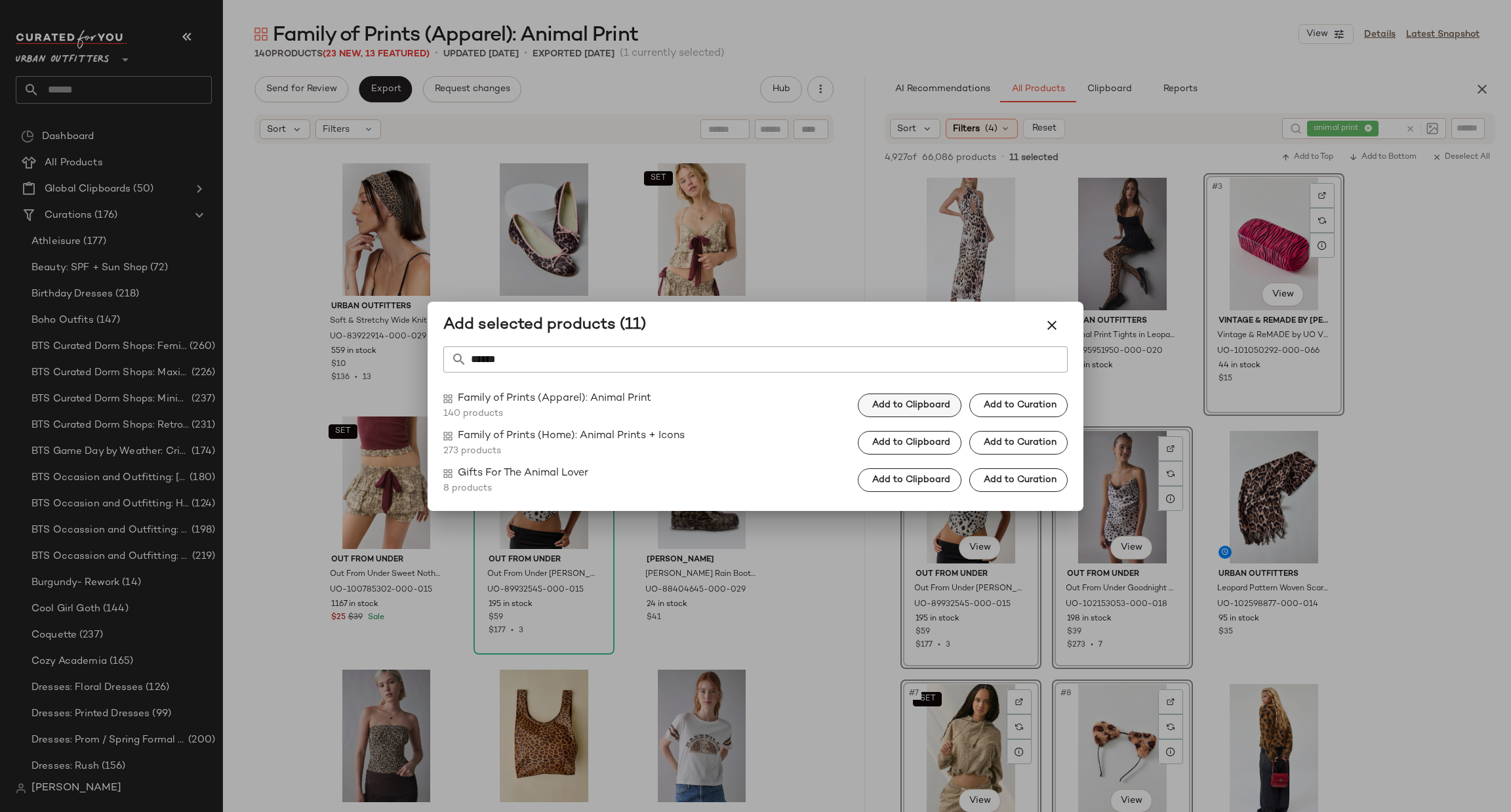
click at [937, 409] on span "Add to Clipboard" at bounding box center [910, 405] width 79 height 10
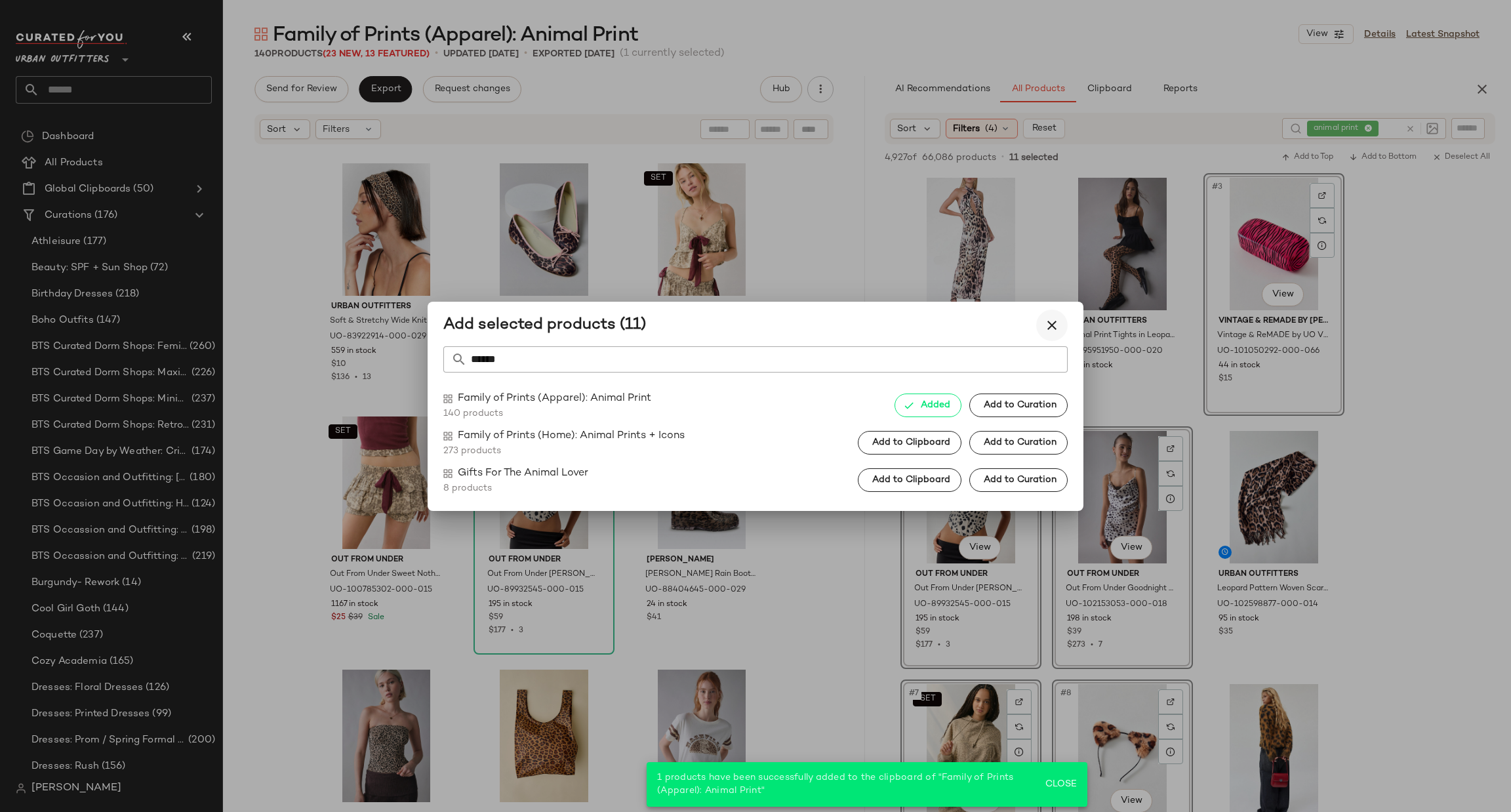
click at [1045, 325] on icon "button" at bounding box center [1052, 325] width 16 height 16
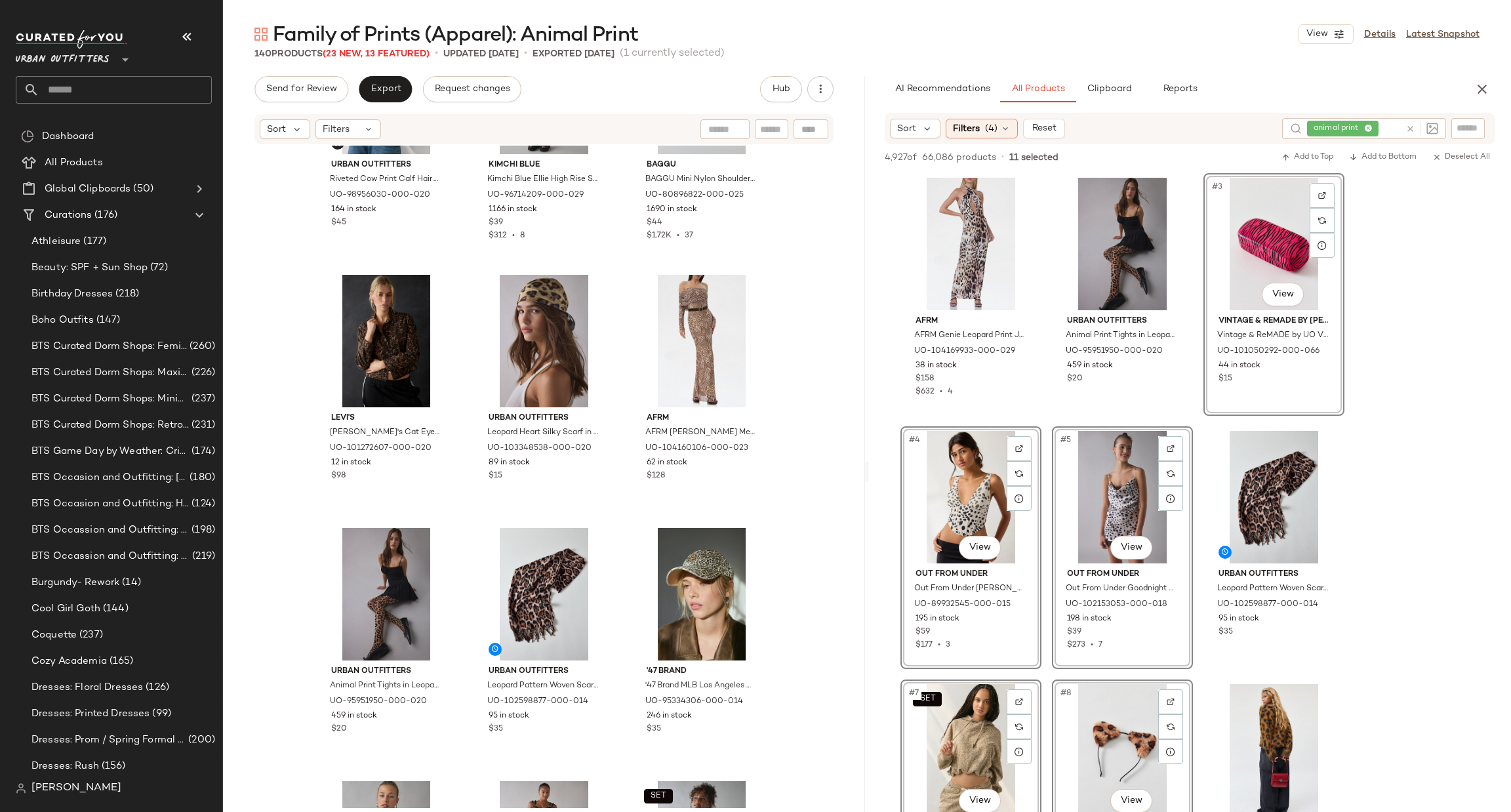
scroll to position [1547, 0]
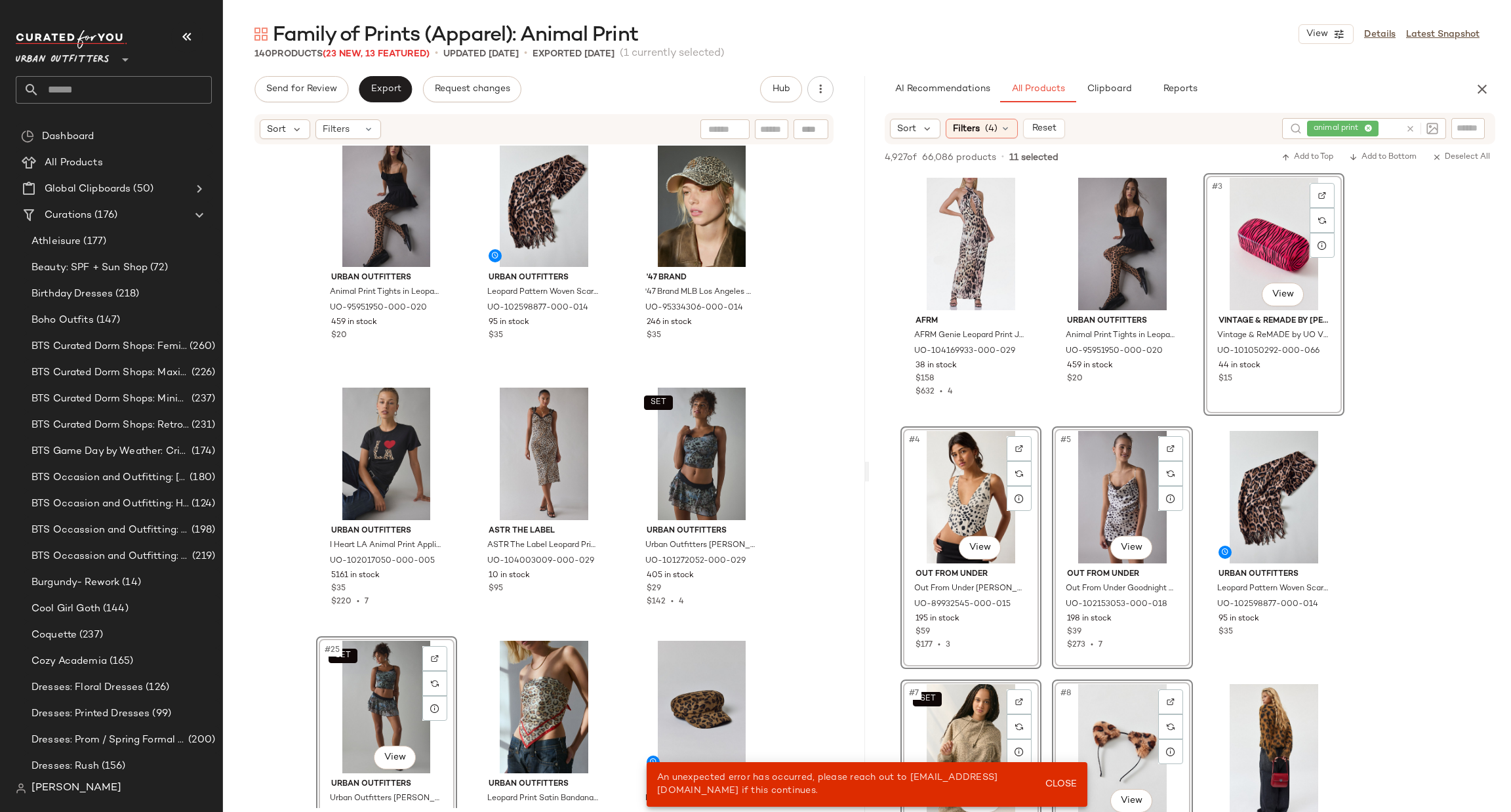
click at [824, 355] on div "Levi's Levi's Cat Eyes Original Trucker Jacket in Cat Eyes, Women's at Urban Ou…" at bounding box center [544, 476] width 642 height 662
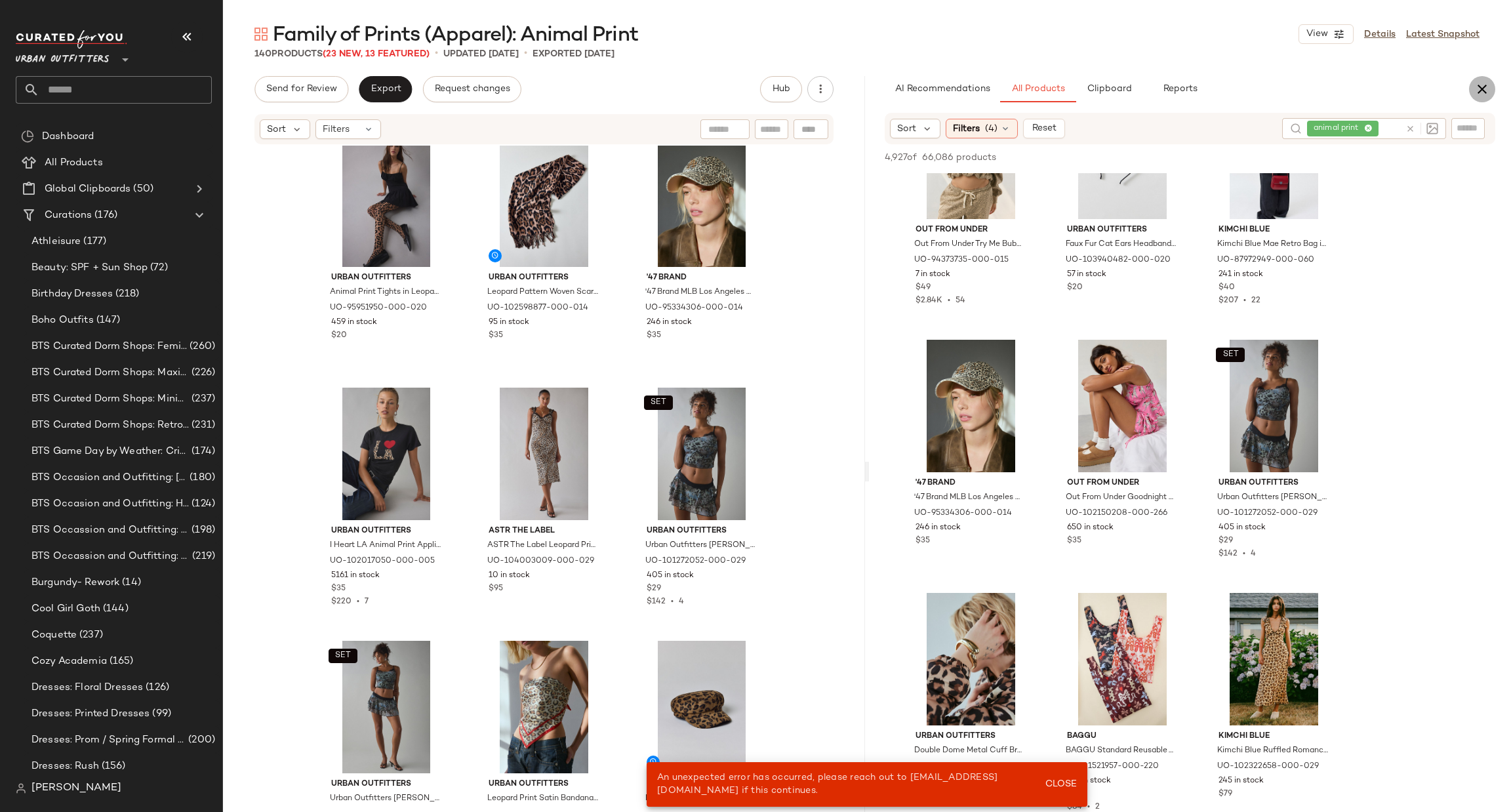
click at [1479, 87] on icon "button" at bounding box center [1481, 89] width 16 height 16
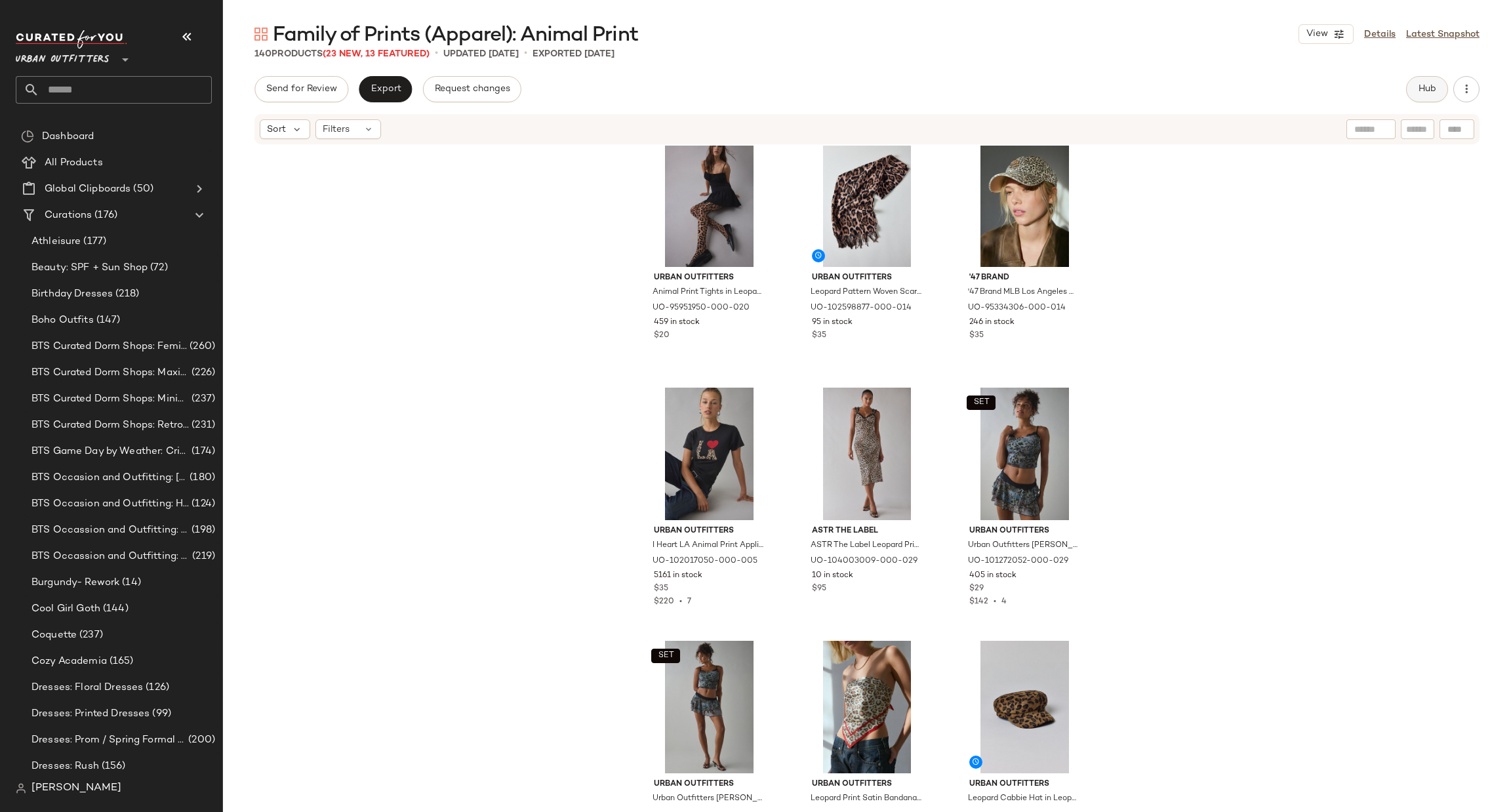
click at [1427, 91] on span "Hub" at bounding box center [1427, 89] width 19 height 10
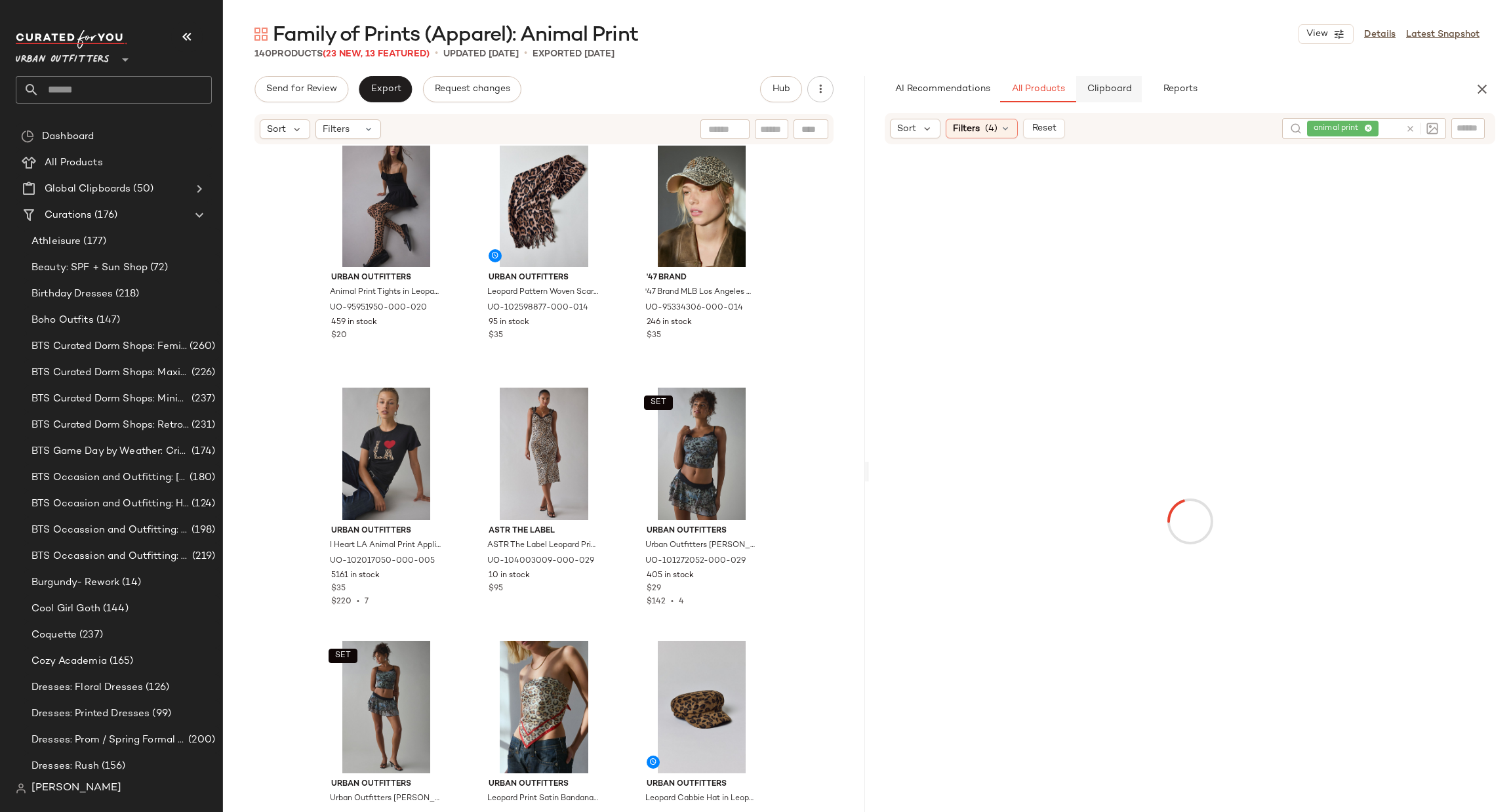
click at [1111, 92] on span "Clipboard" at bounding box center [1108, 89] width 45 height 10
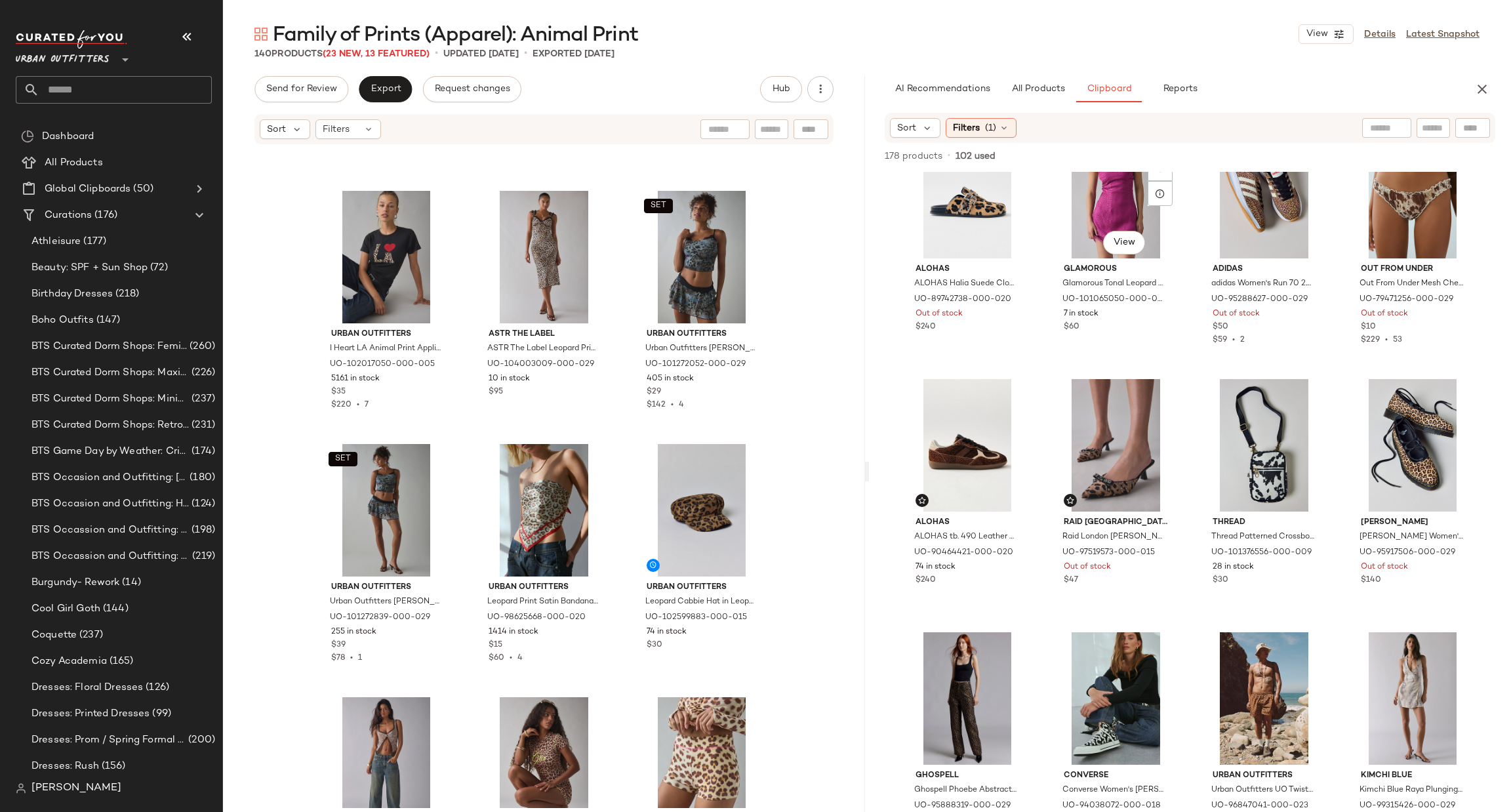
scroll to position [3747, 0]
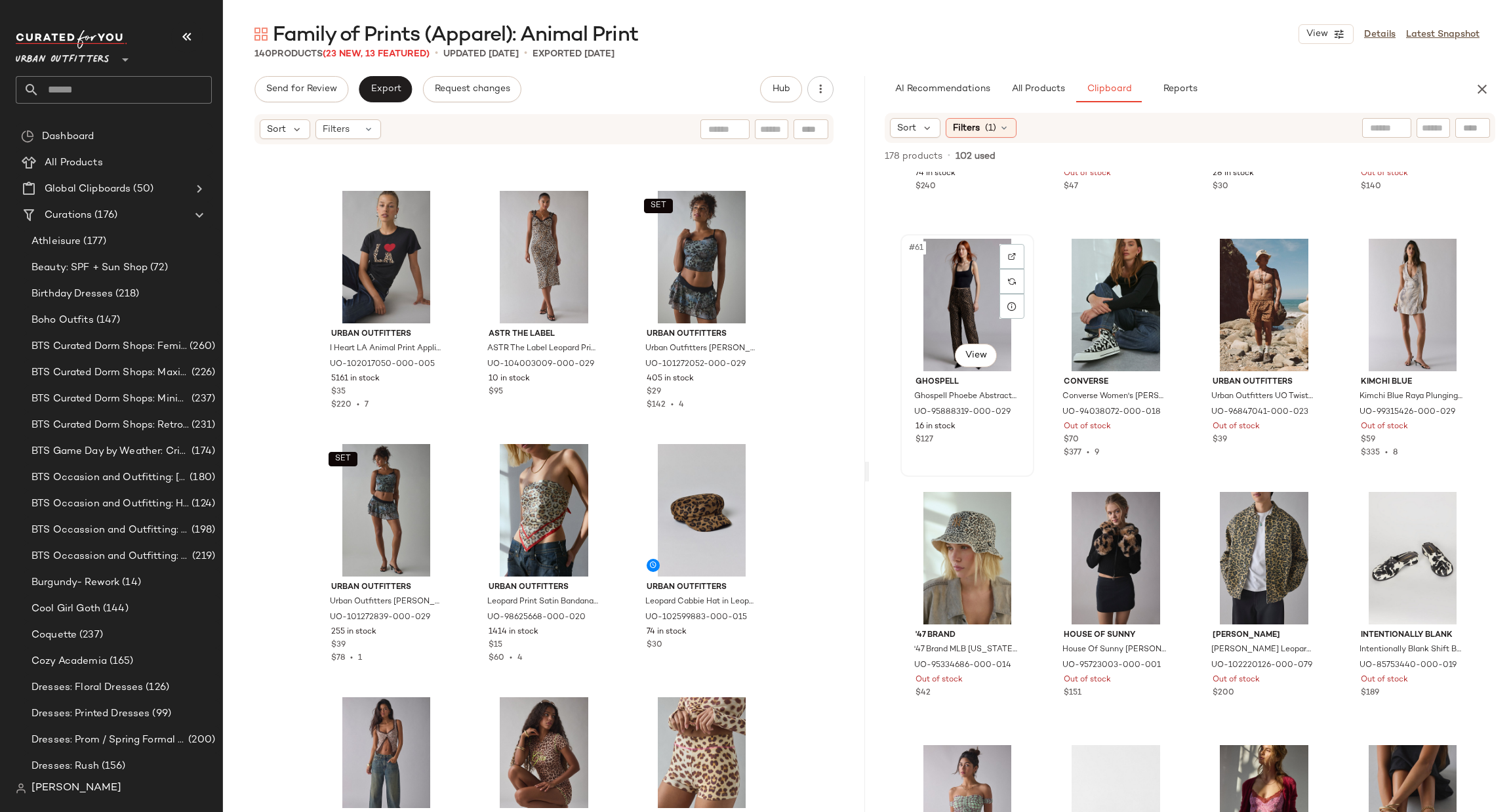
click at [970, 369] on div "#61 View" at bounding box center [967, 304] width 124 height 133
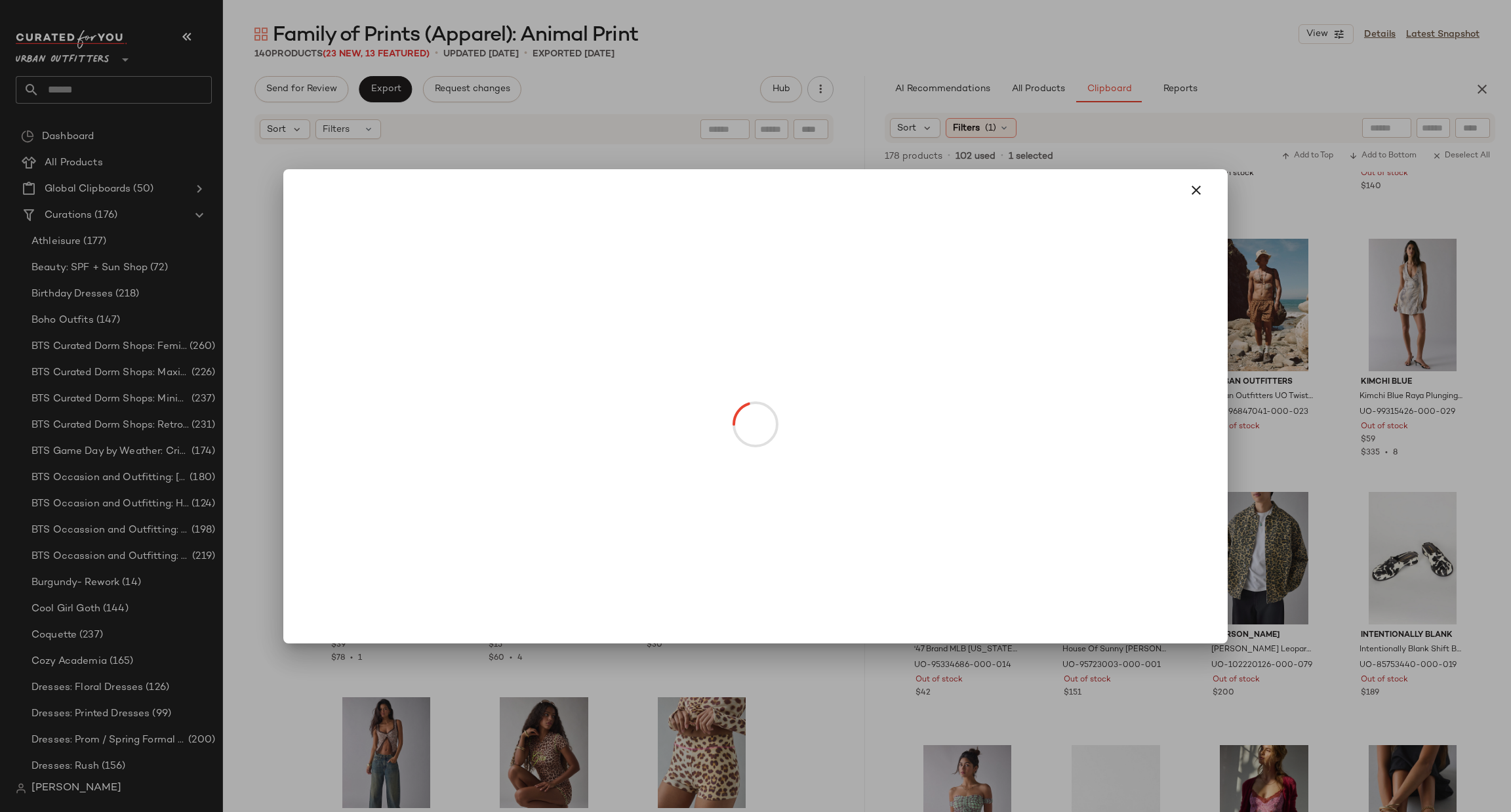
click at [969, 348] on body "Urban Outfitters ** Dashboard All Products Global Clipboards (50) Curations (17…" at bounding box center [756, 406] width 1511 height 812
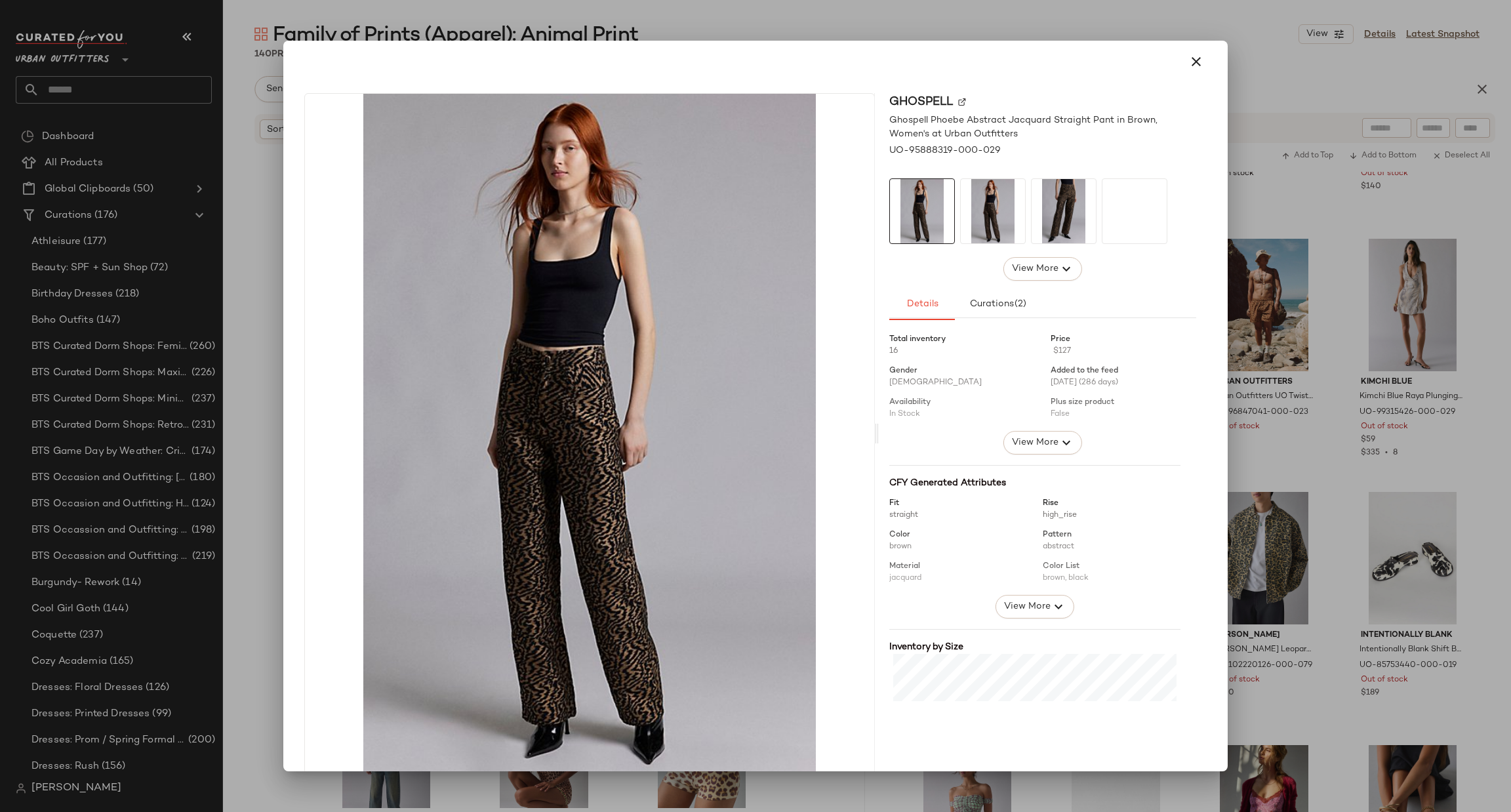
click at [1289, 415] on div at bounding box center [756, 406] width 1511 height 812
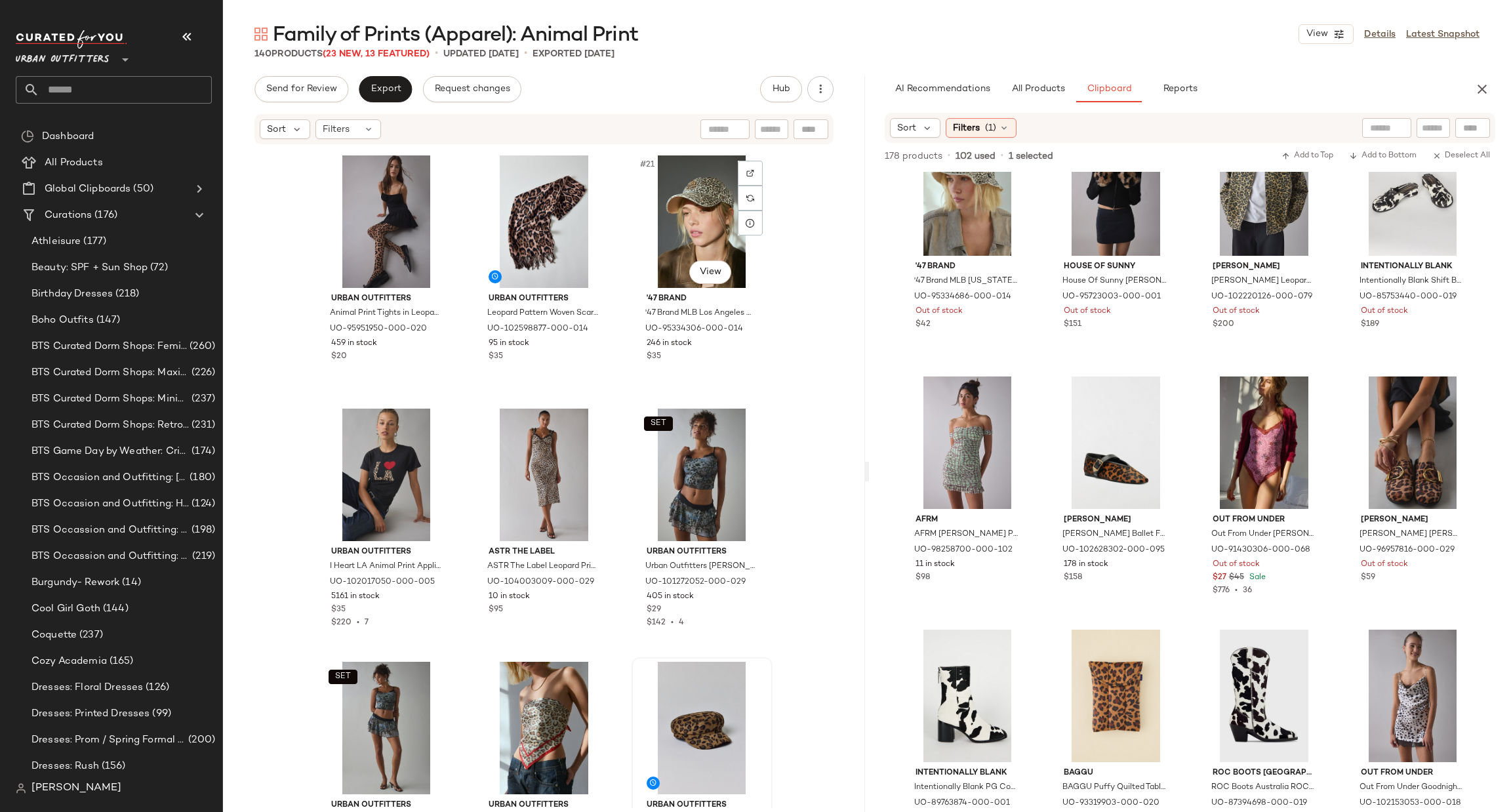
scroll to position [1547, 0]
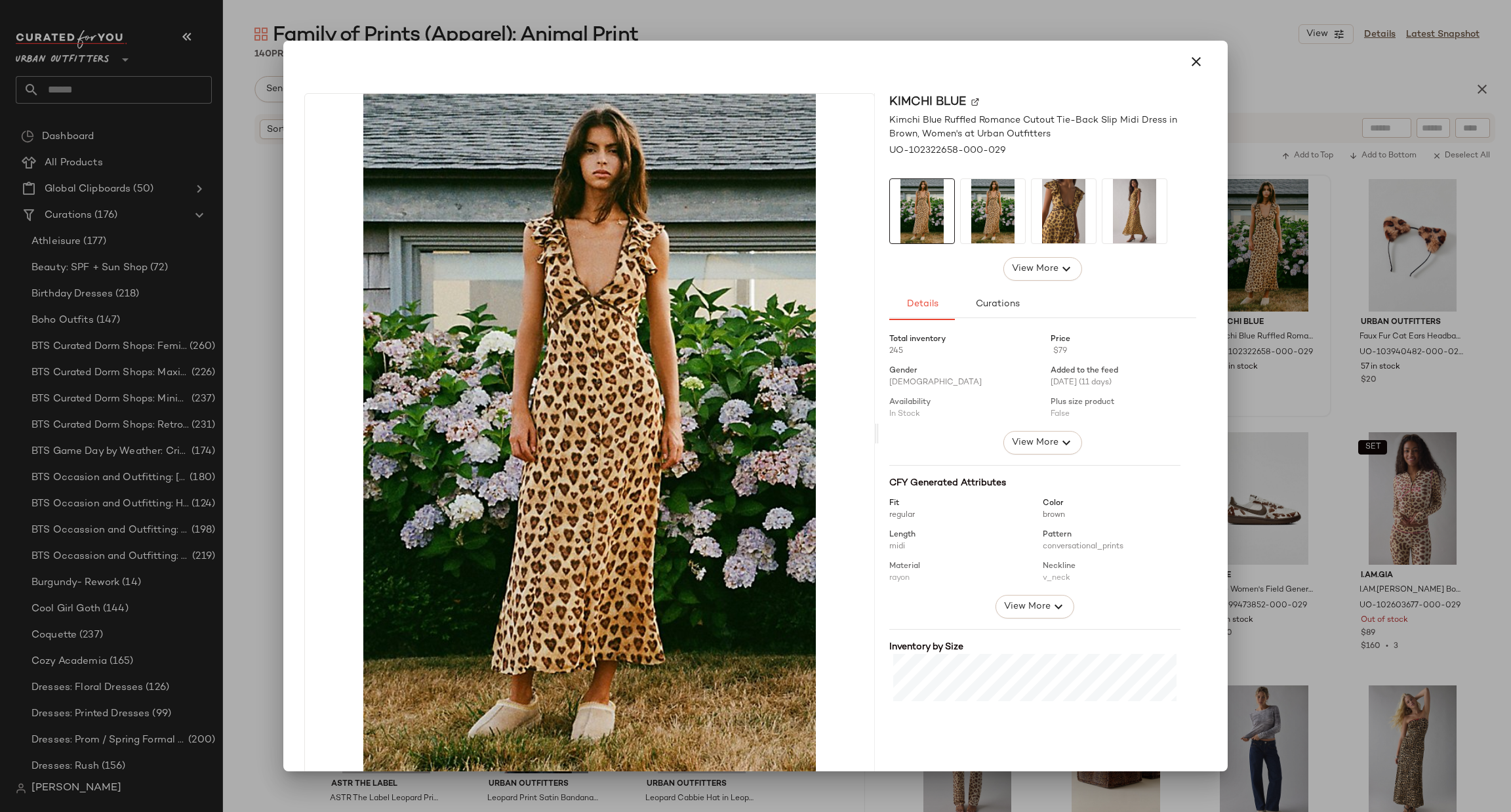
click at [1272, 330] on div at bounding box center [756, 406] width 1511 height 812
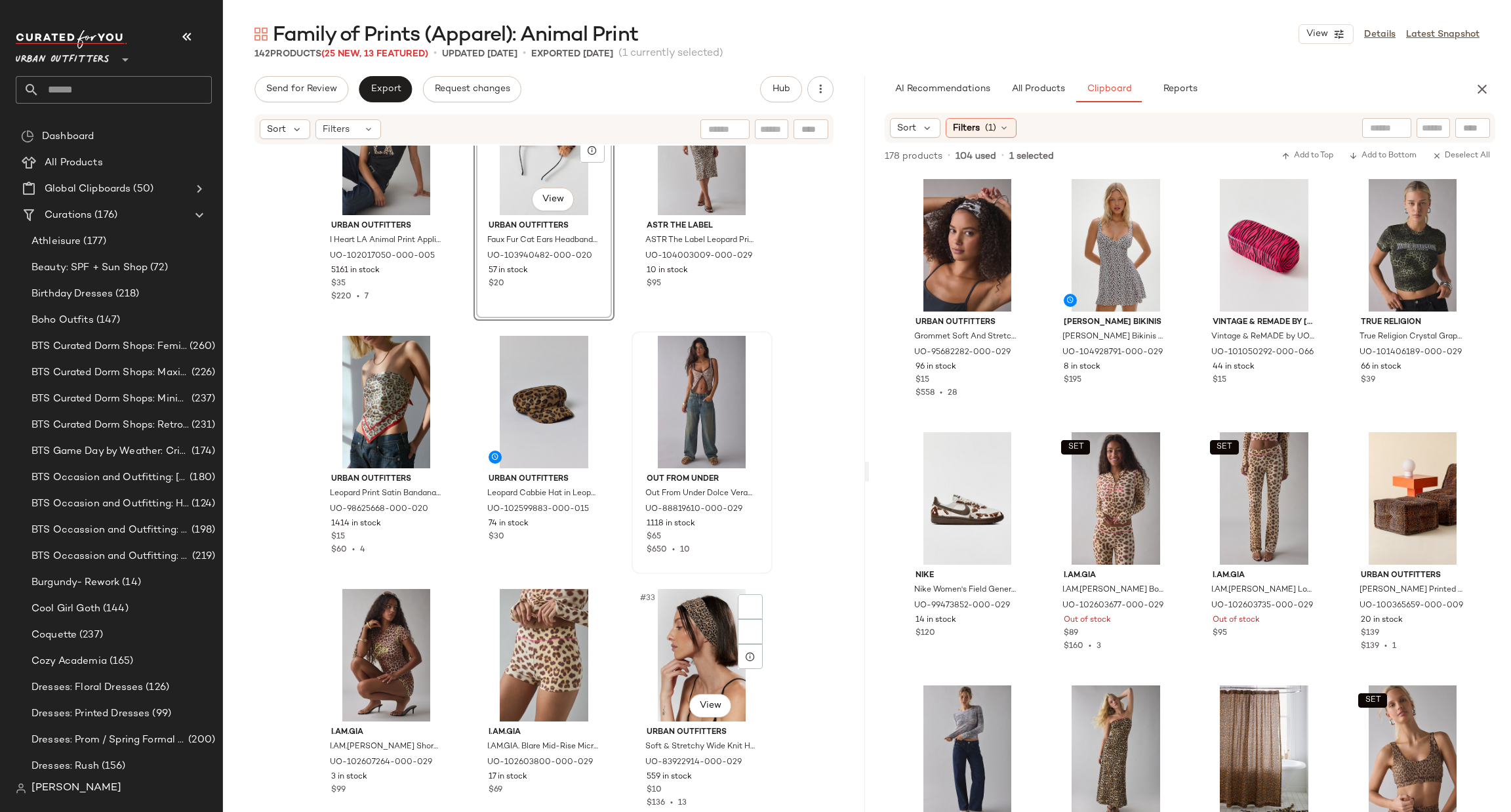
scroll to position [2137, 0]
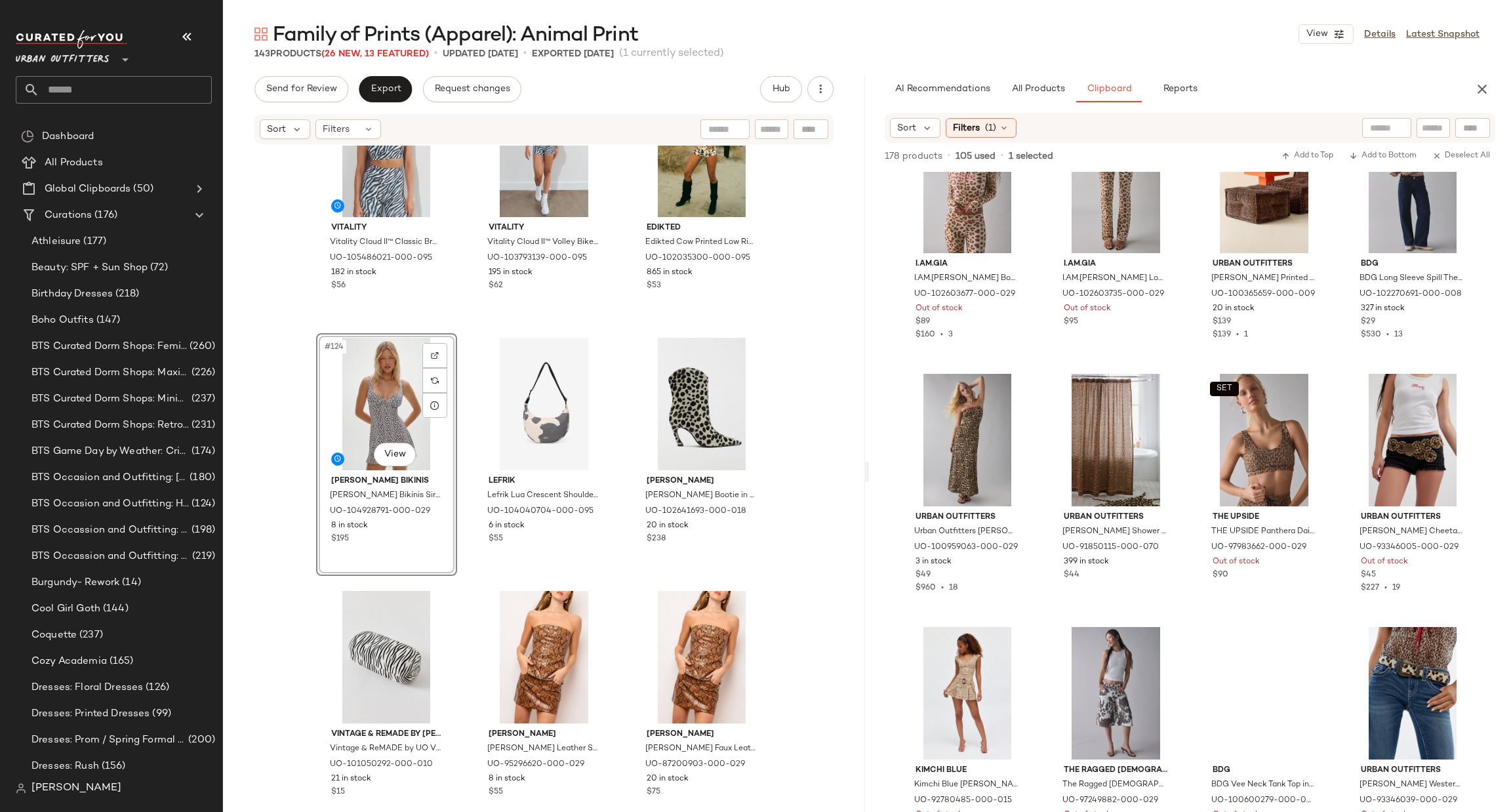
scroll to position [403, 0]
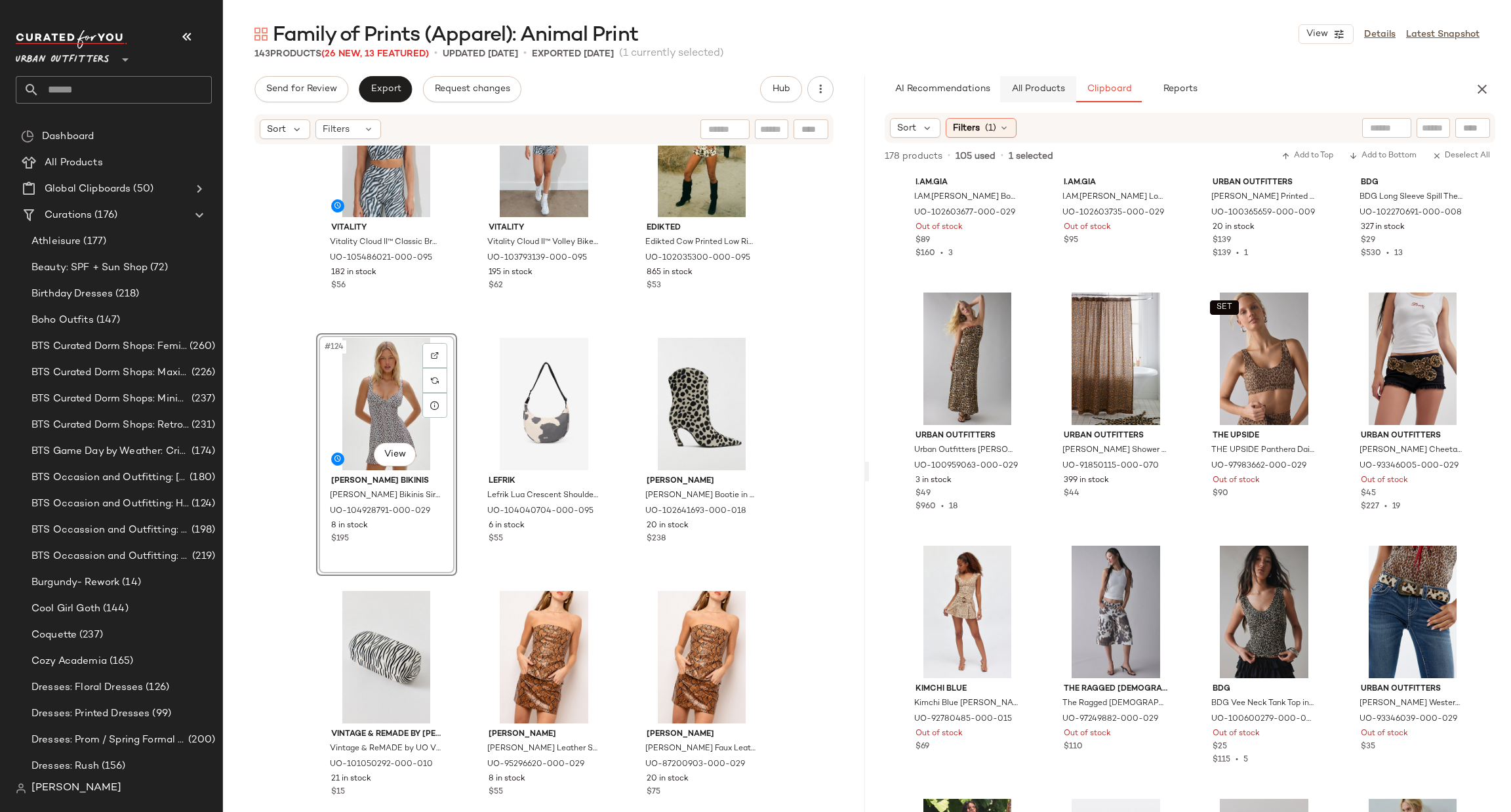
click at [1036, 87] on span "All Products" at bounding box center [1038, 89] width 54 height 10
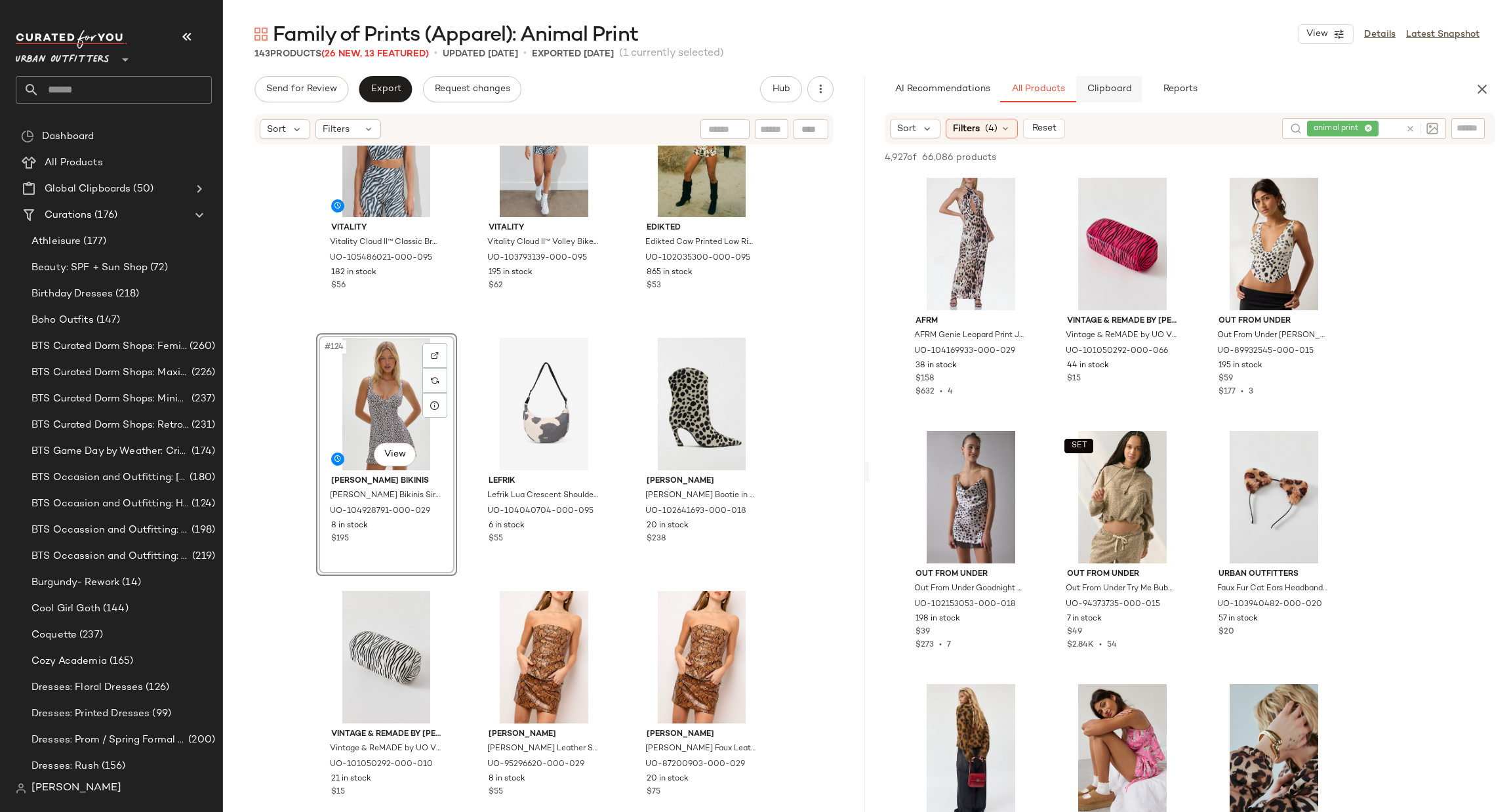
click at [1089, 89] on span "Clipboard" at bounding box center [1108, 89] width 45 height 10
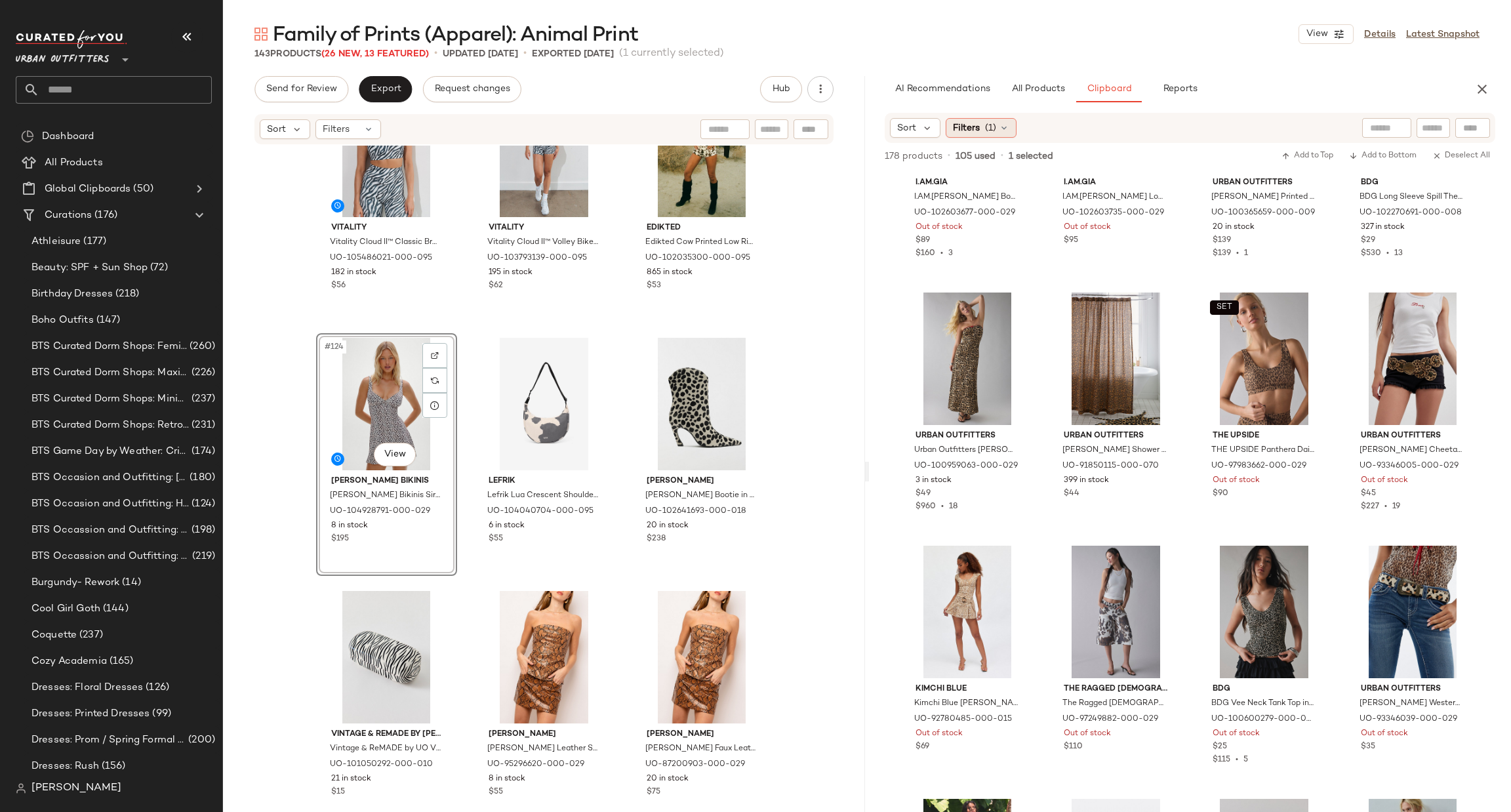
click at [996, 123] on div "Filters (1)" at bounding box center [981, 128] width 71 height 19
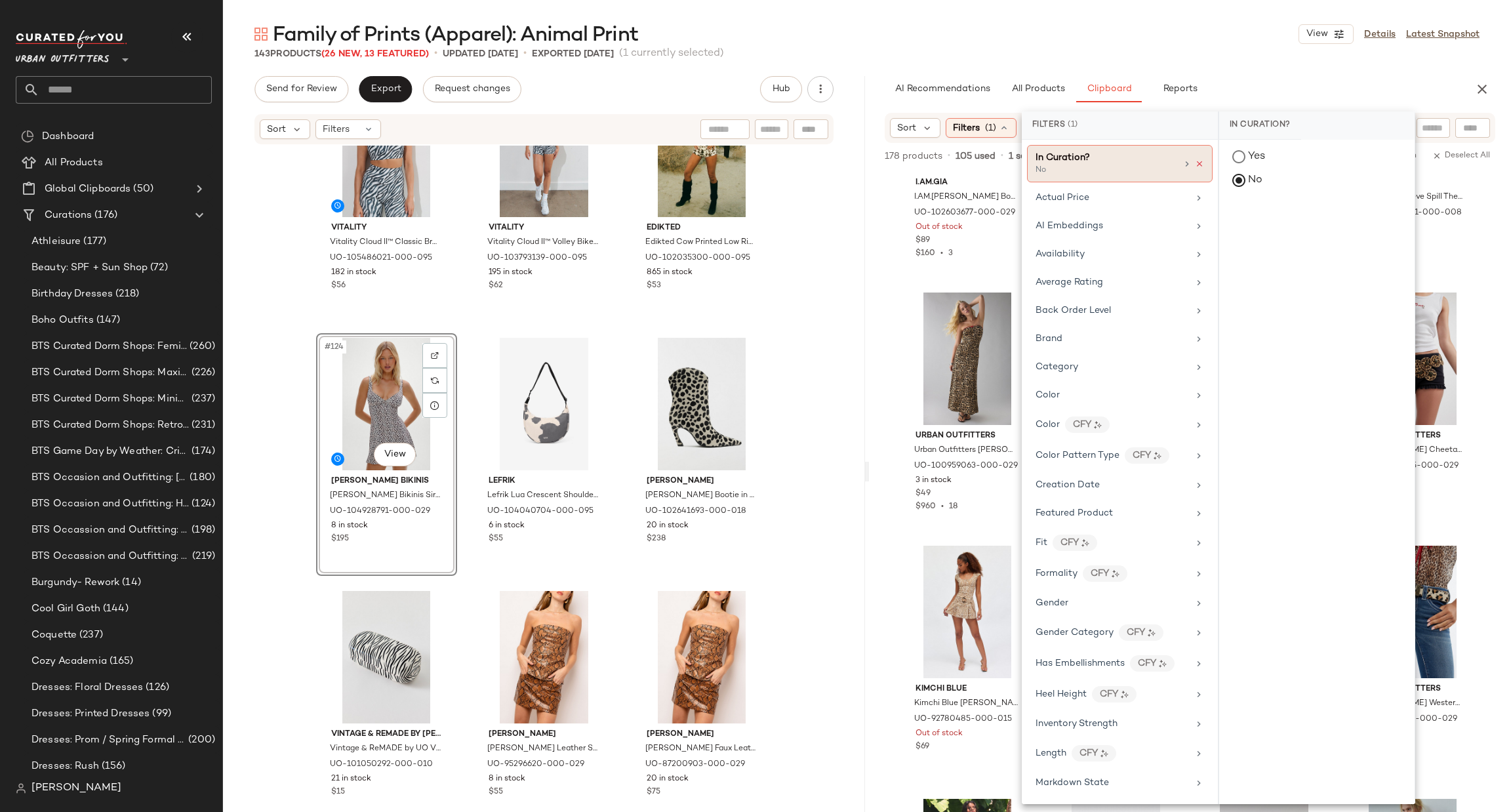
click at [1195, 159] on icon at bounding box center [1199, 163] width 9 height 9
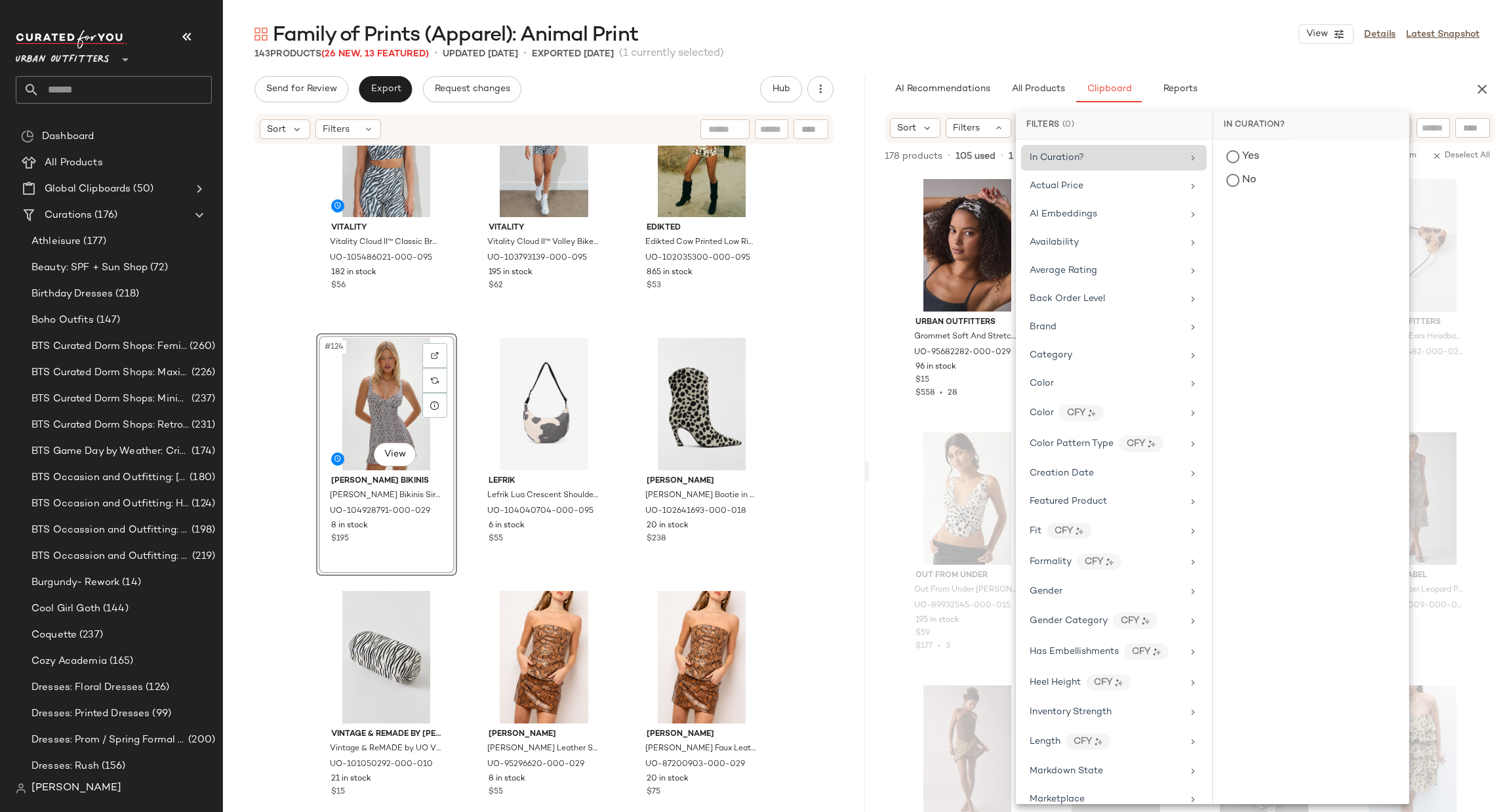
click at [891, 272] on div "Urban Outfitters Grommet Soft And Stretchy Wide Headband in Brown Pattern, Wome…" at bounding box center [1190, 519] width 642 height 695
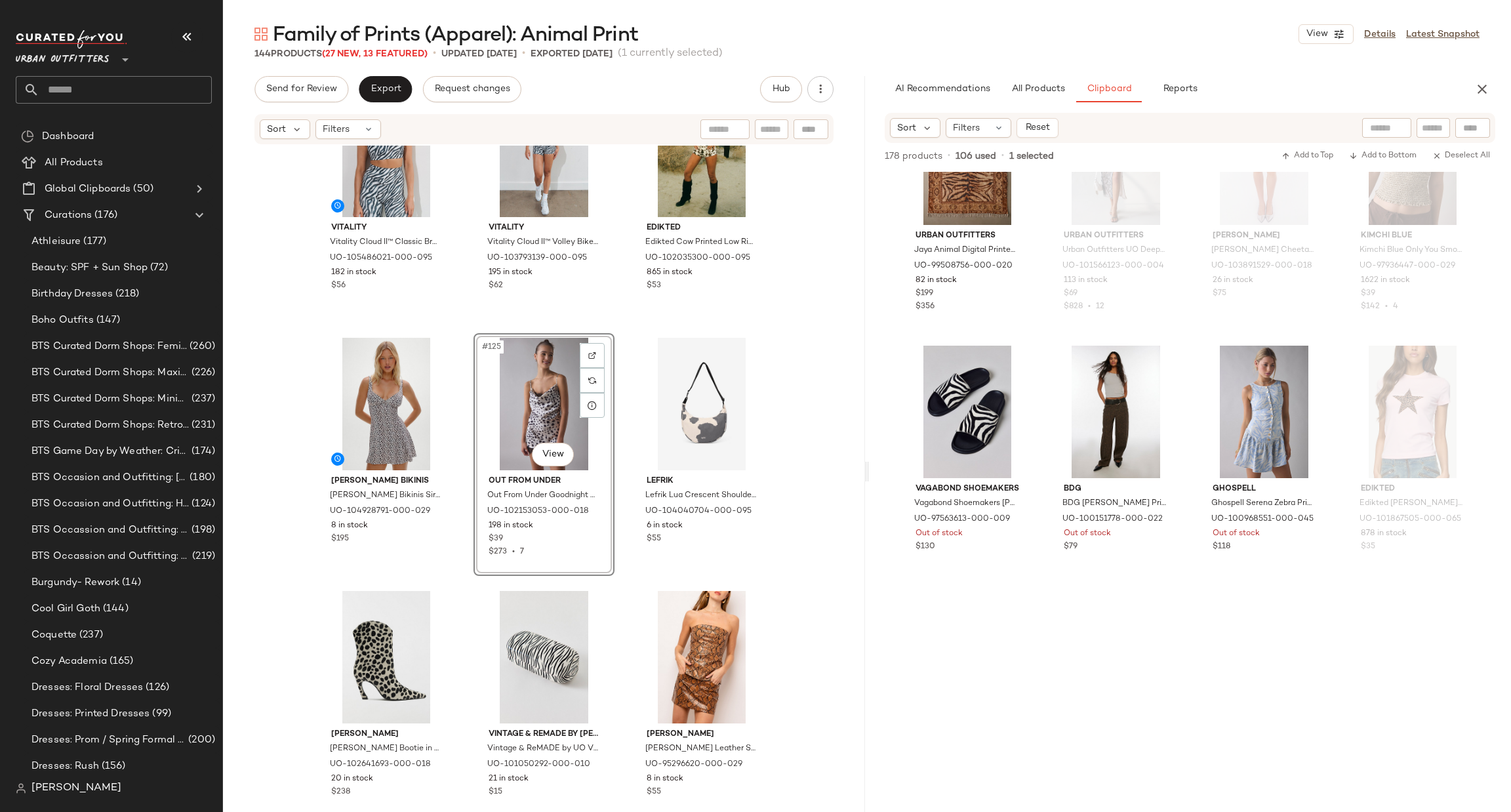
scroll to position [5187, 0]
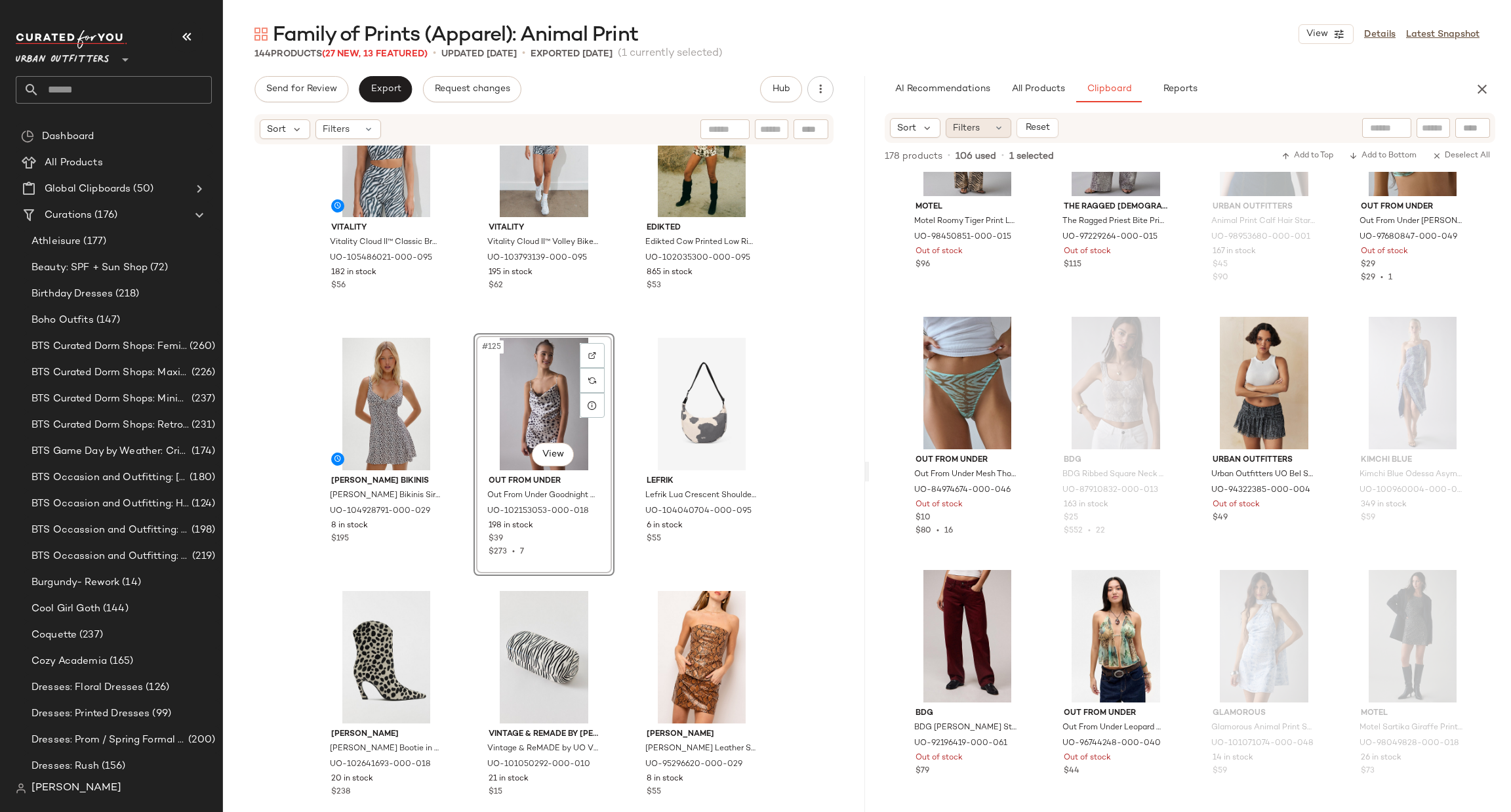
click at [981, 123] on div "Filters" at bounding box center [979, 128] width 66 height 19
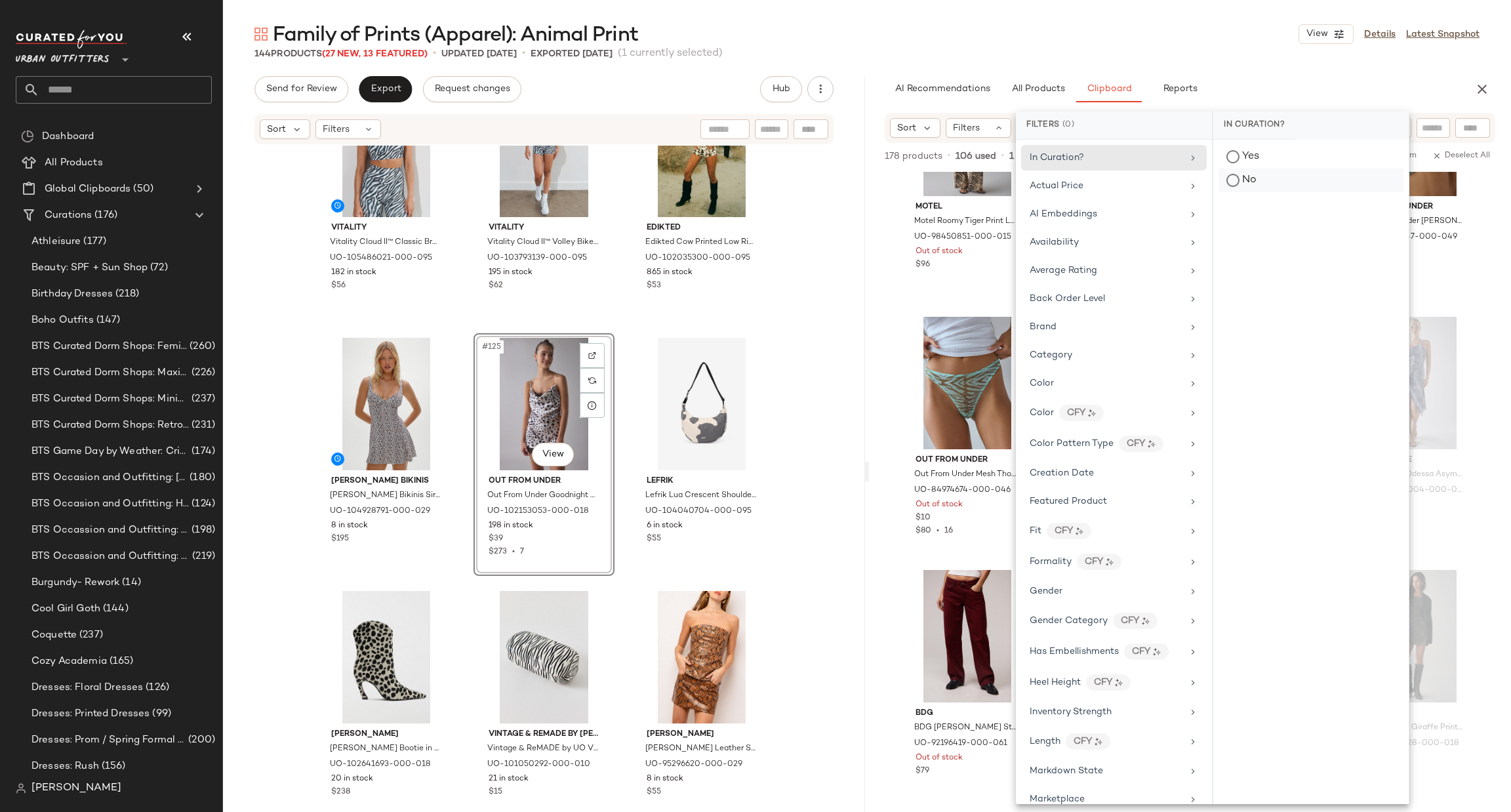
click at [1245, 176] on div "No" at bounding box center [1310, 180] width 185 height 24
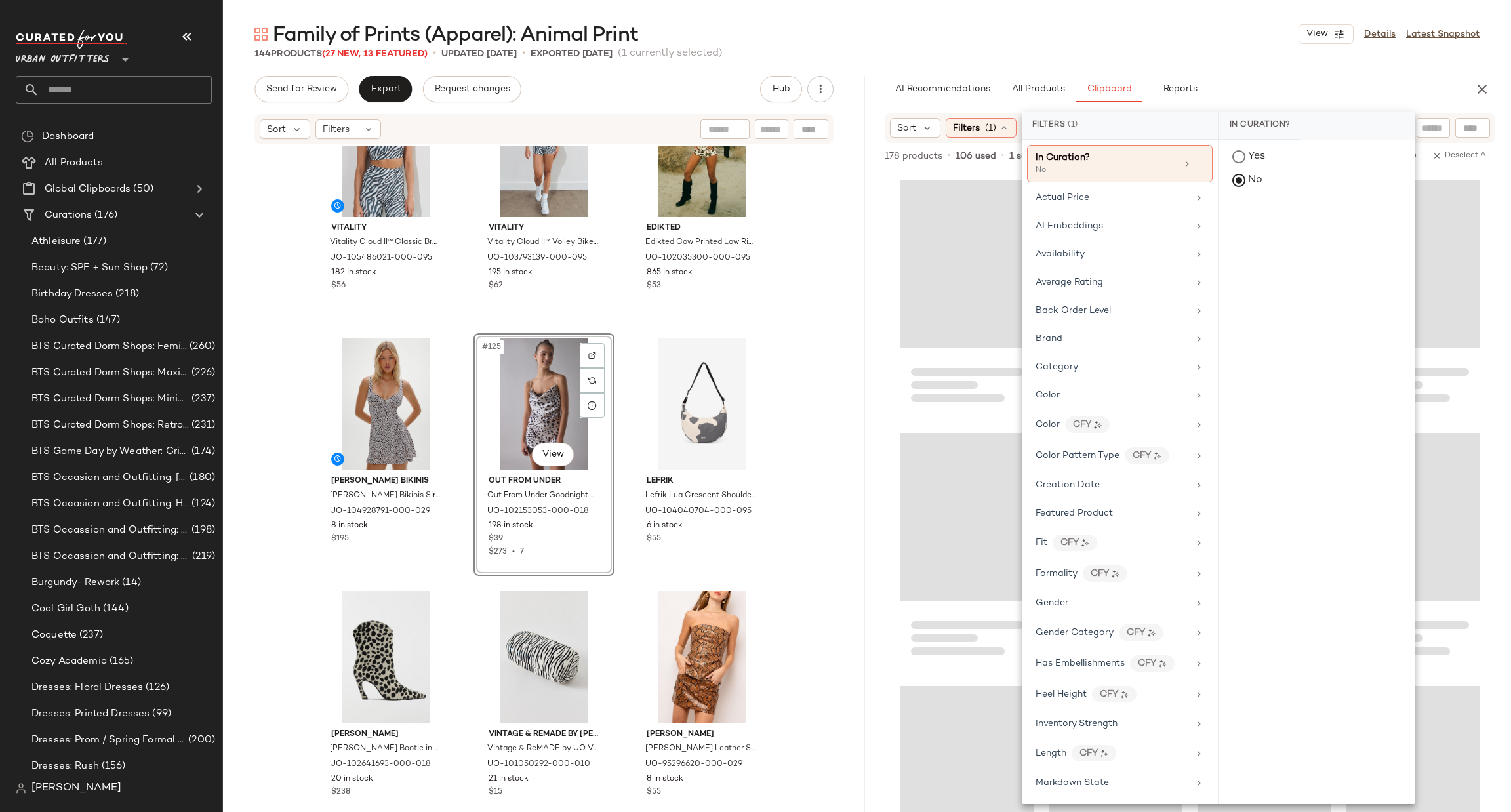
click at [891, 216] on div at bounding box center [1190, 519] width 642 height 695
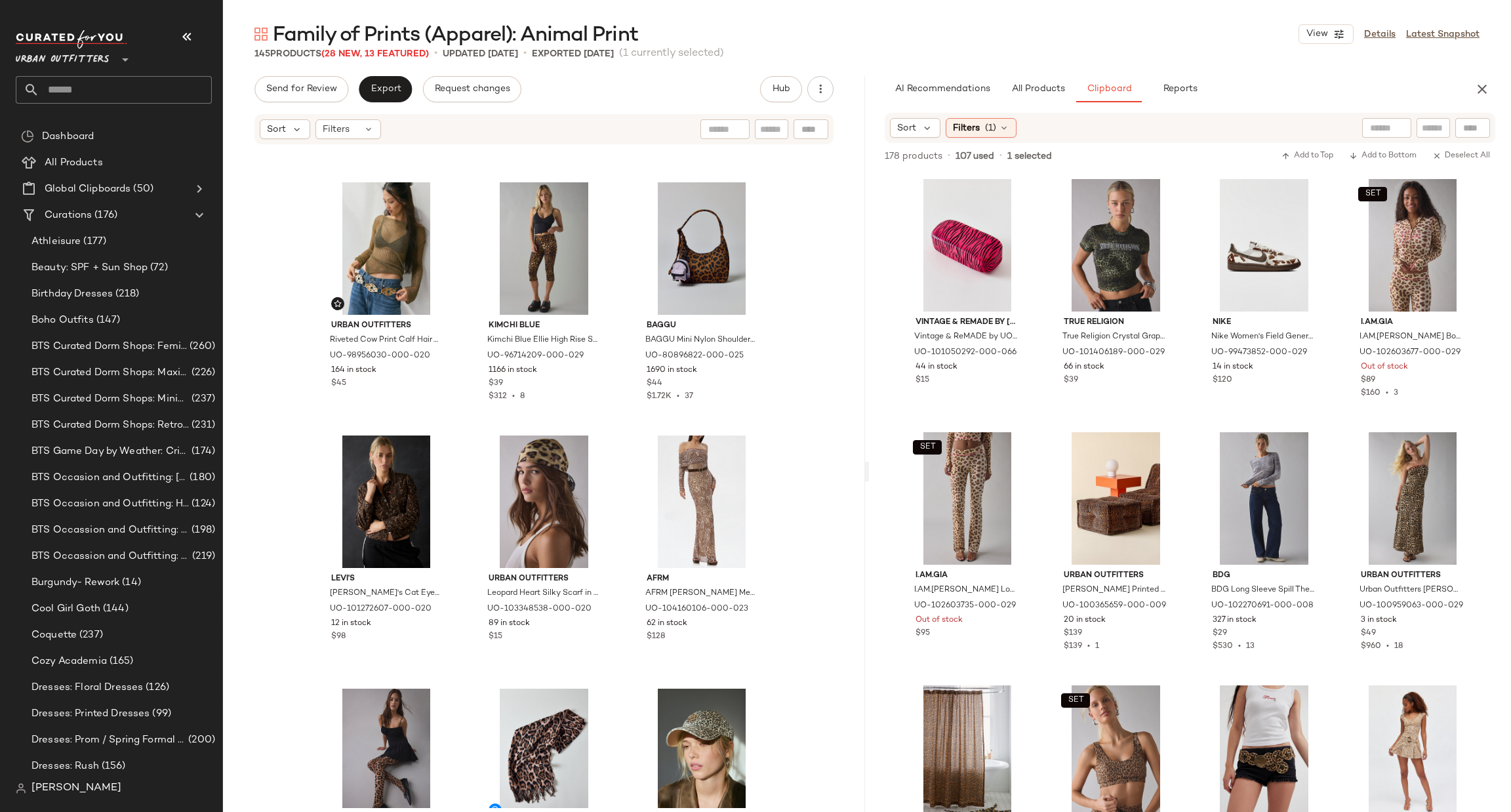
scroll to position [1190, 0]
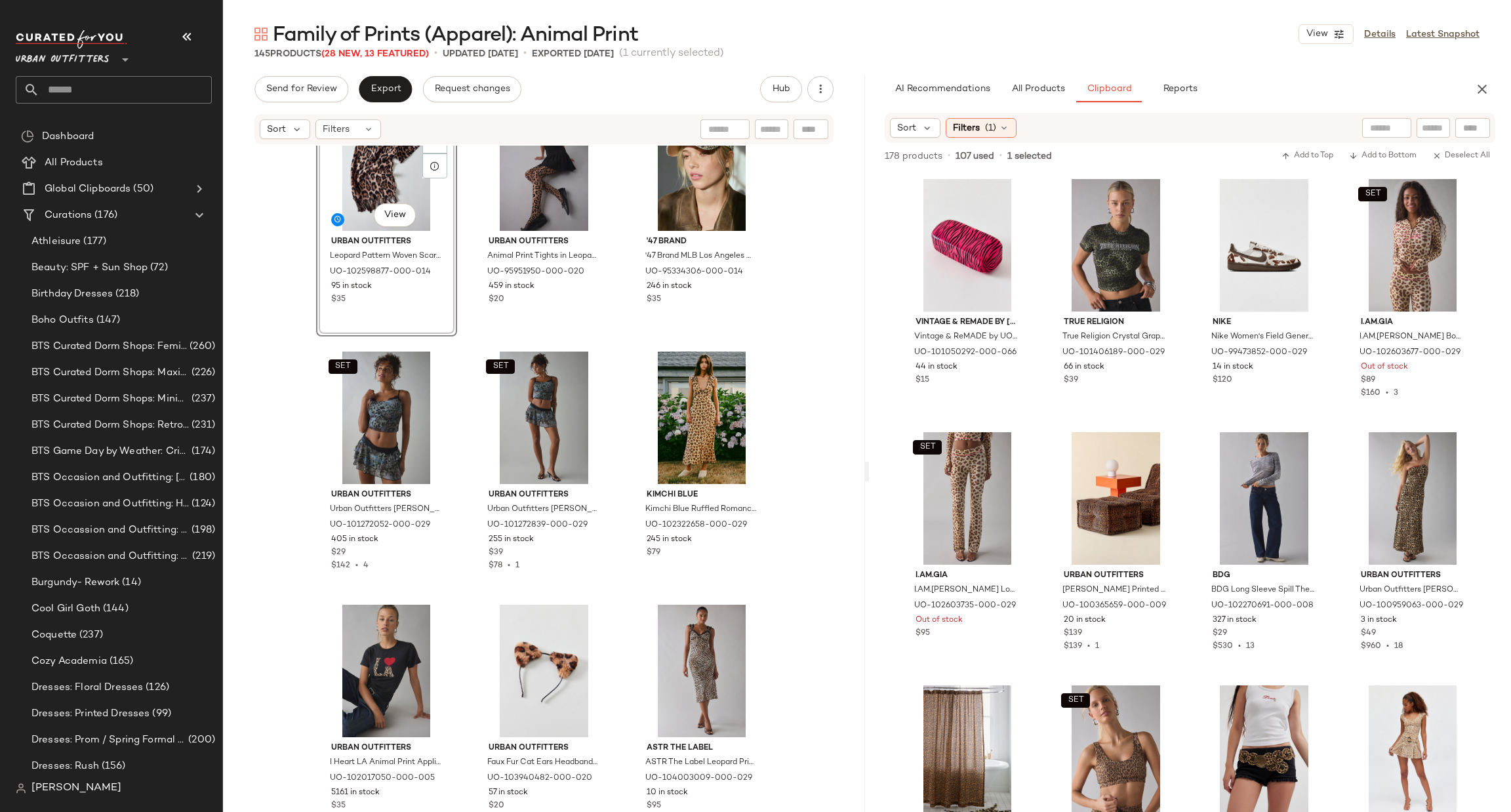
scroll to position [1977, 0]
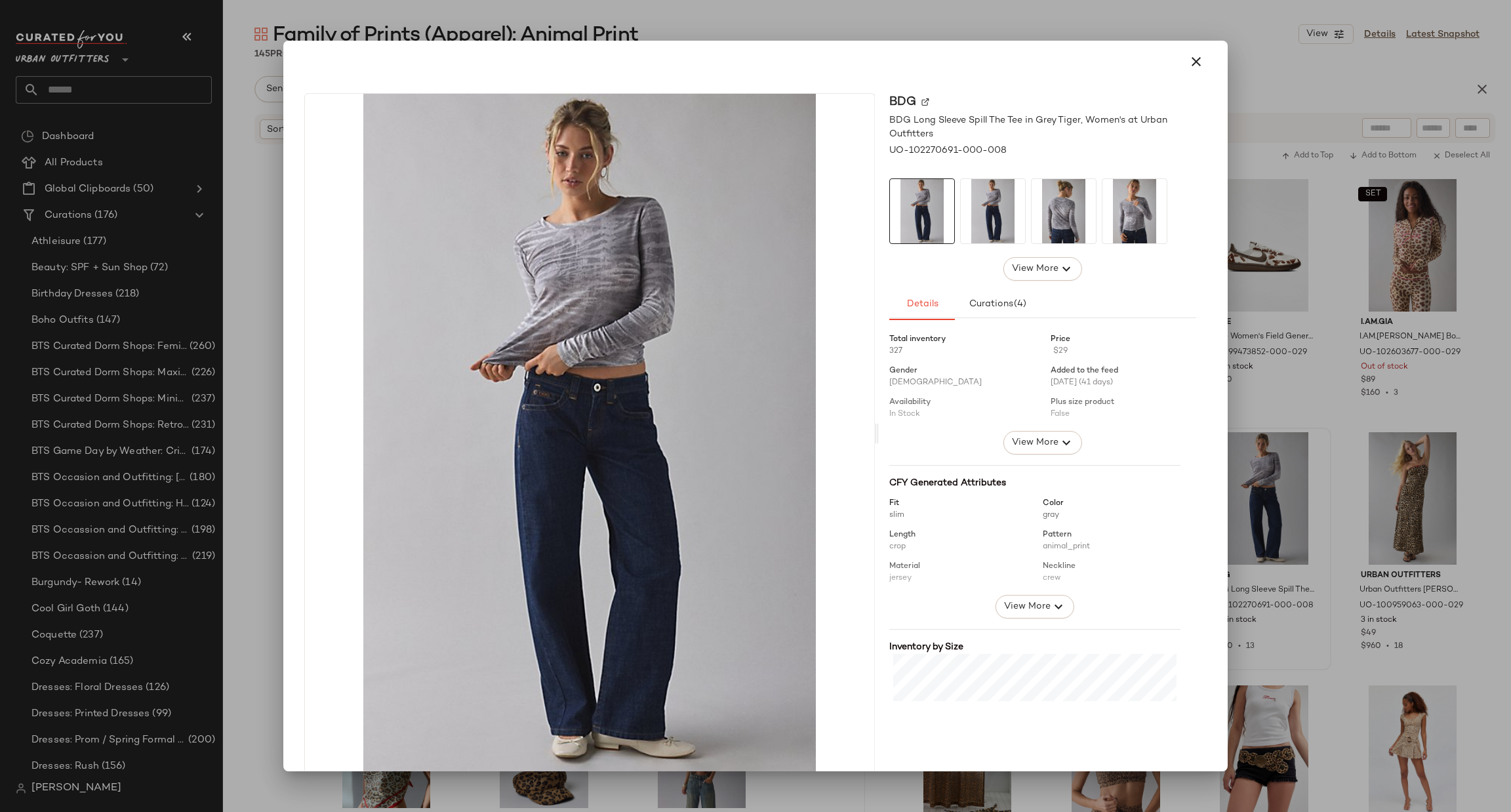
click at [1327, 462] on div at bounding box center [756, 406] width 1511 height 812
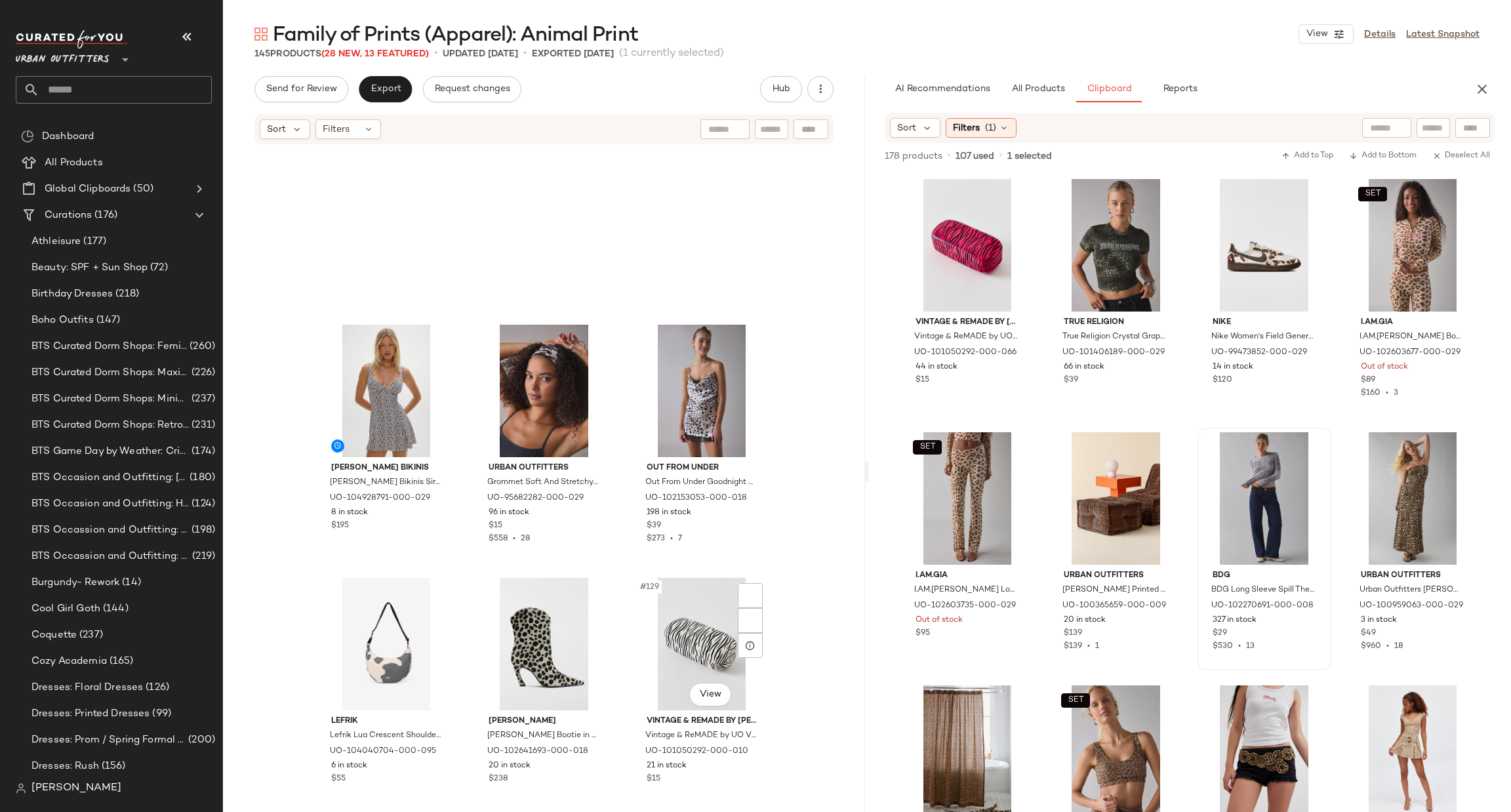
scroll to position [10433, 0]
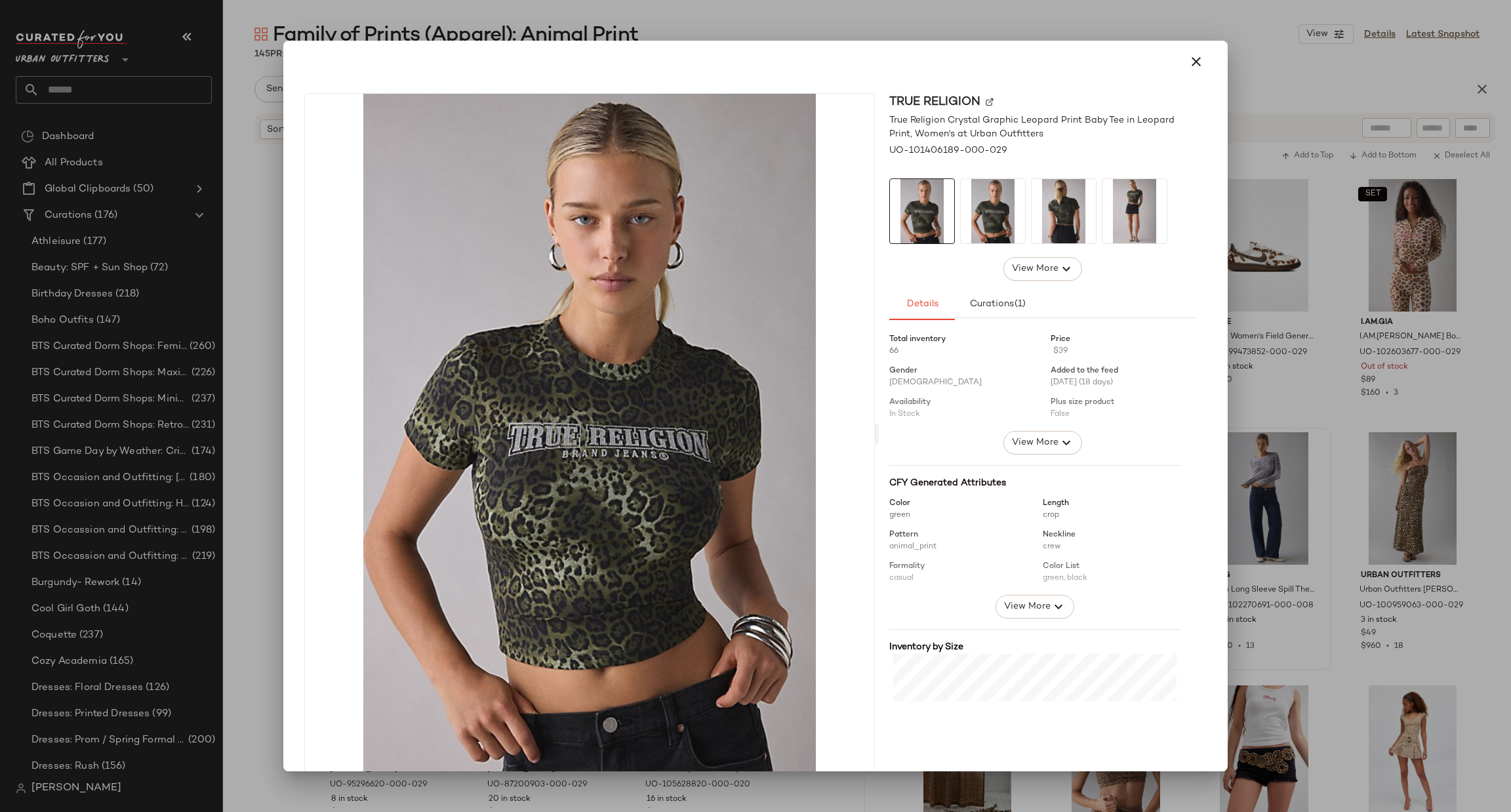
click at [1366, 314] on div at bounding box center [756, 406] width 1511 height 812
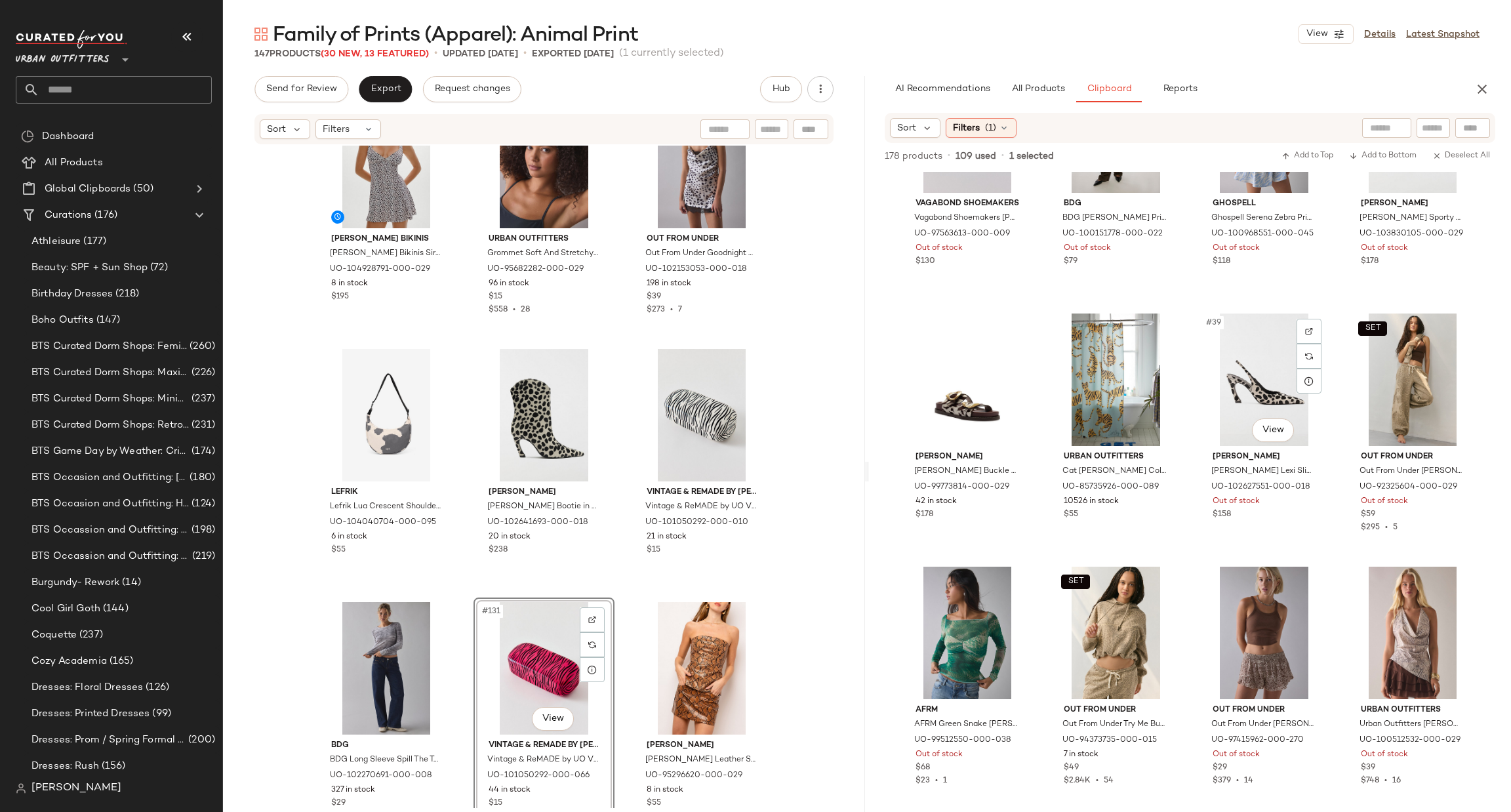
scroll to position [2173, 0]
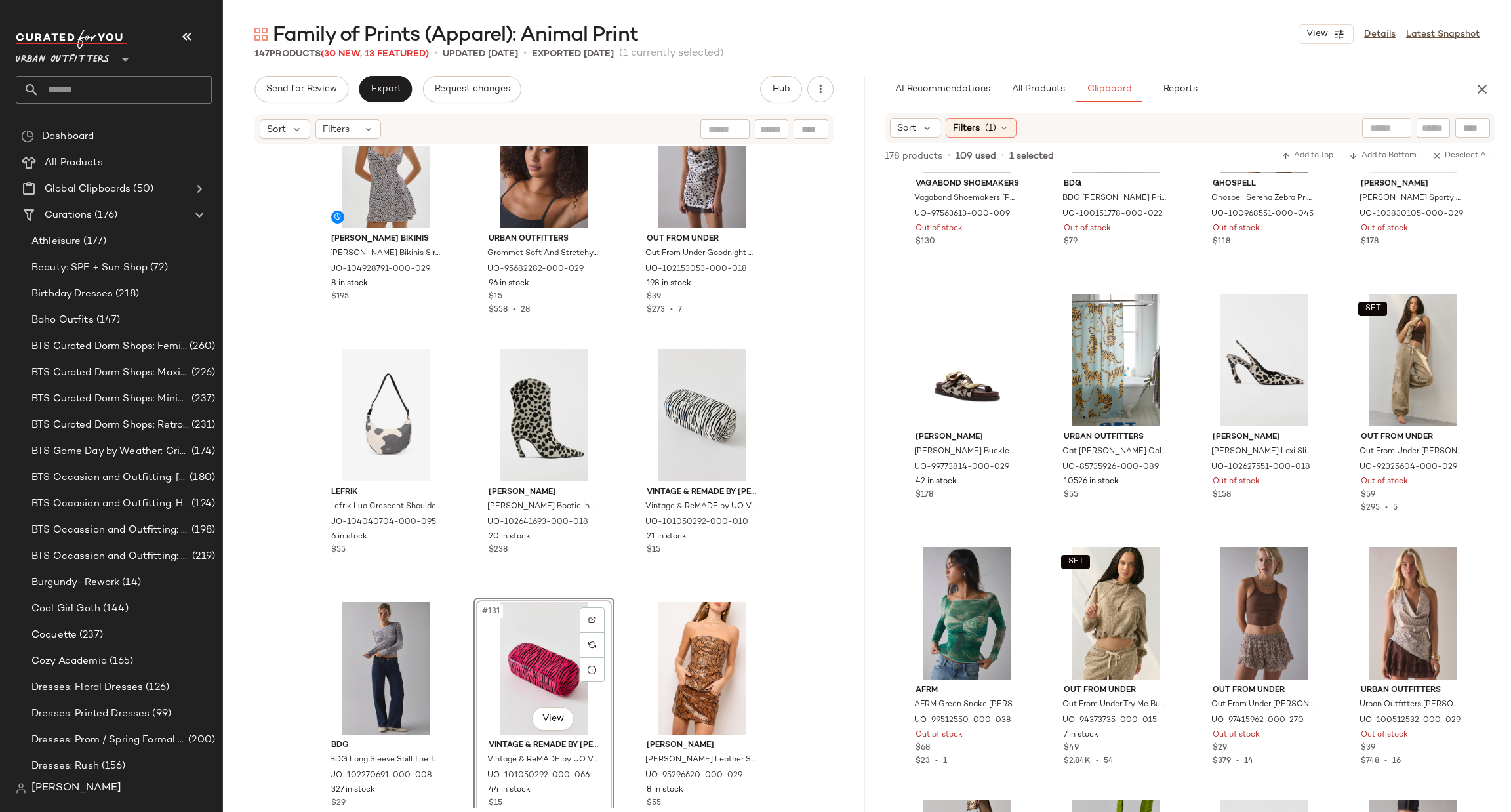
click at [1395, 130] on div at bounding box center [1387, 128] width 49 height 19
type input "*****"
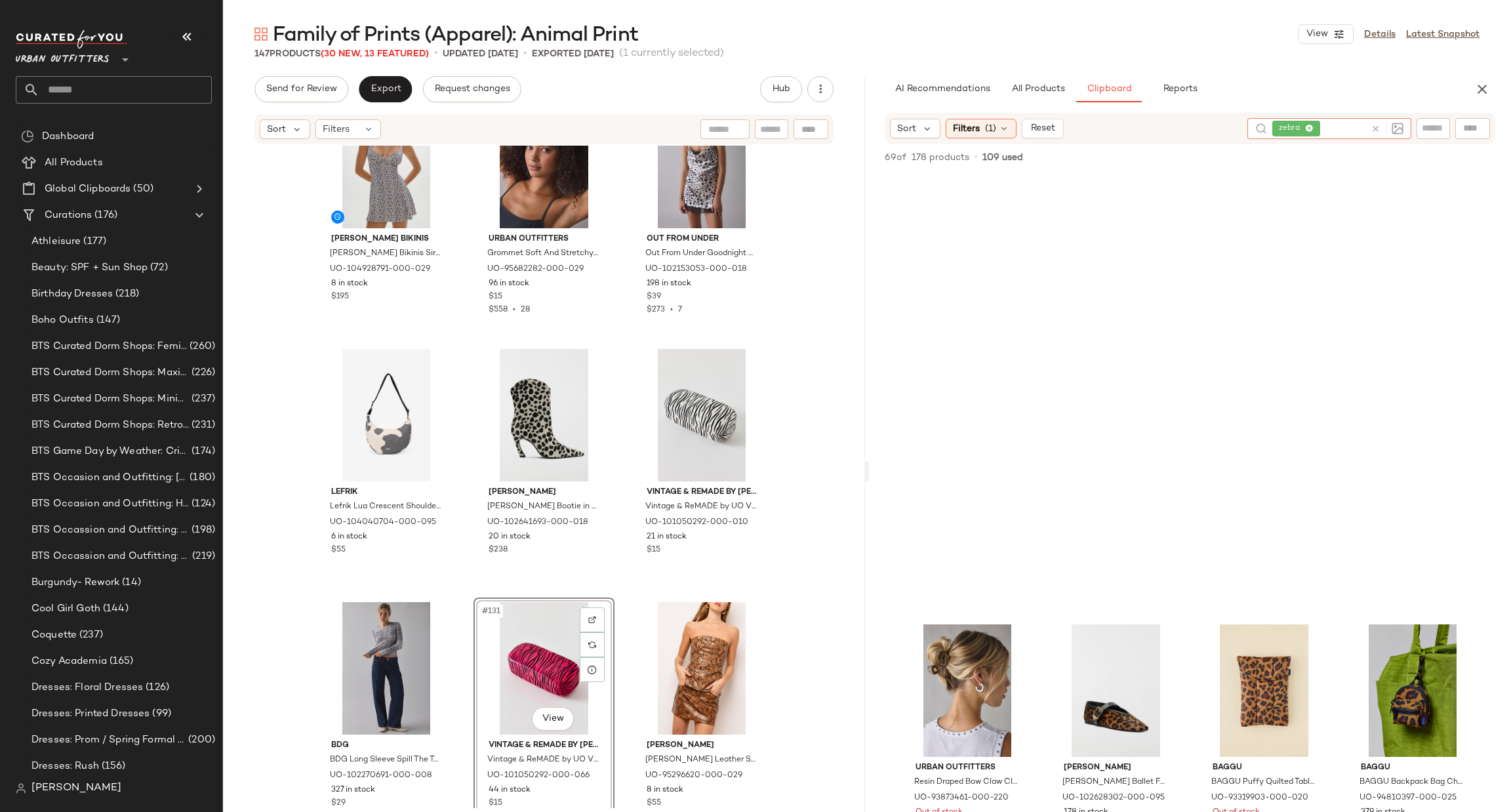
scroll to position [797, 0]
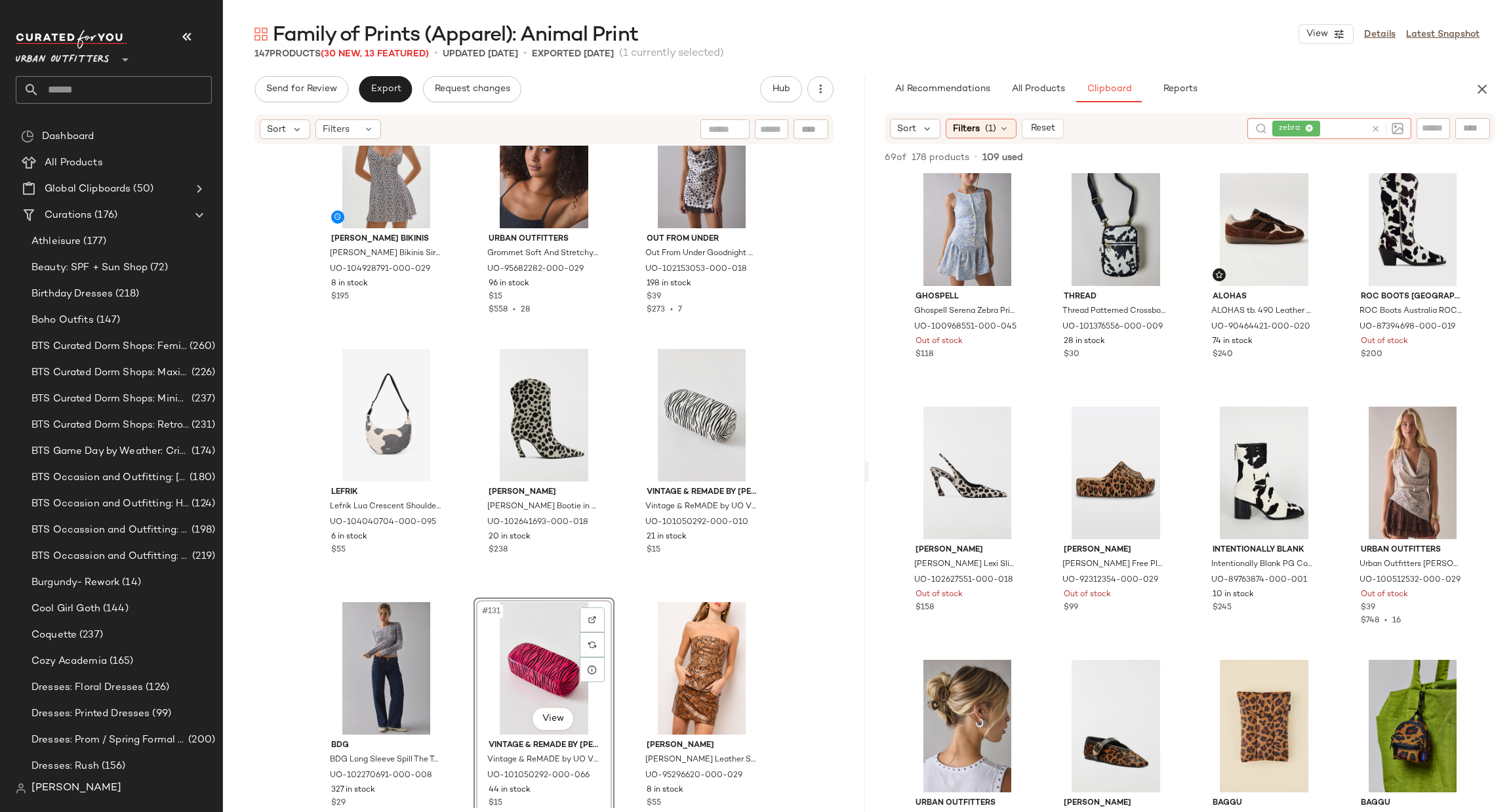
drag, startPoint x: 1375, startPoint y: 123, endPoint x: 1281, endPoint y: 112, distance: 94.6
click at [1371, 123] on icon at bounding box center [1376, 129] width 10 height 10
click at [1045, 83] on button "All Products" at bounding box center [1038, 89] width 76 height 26
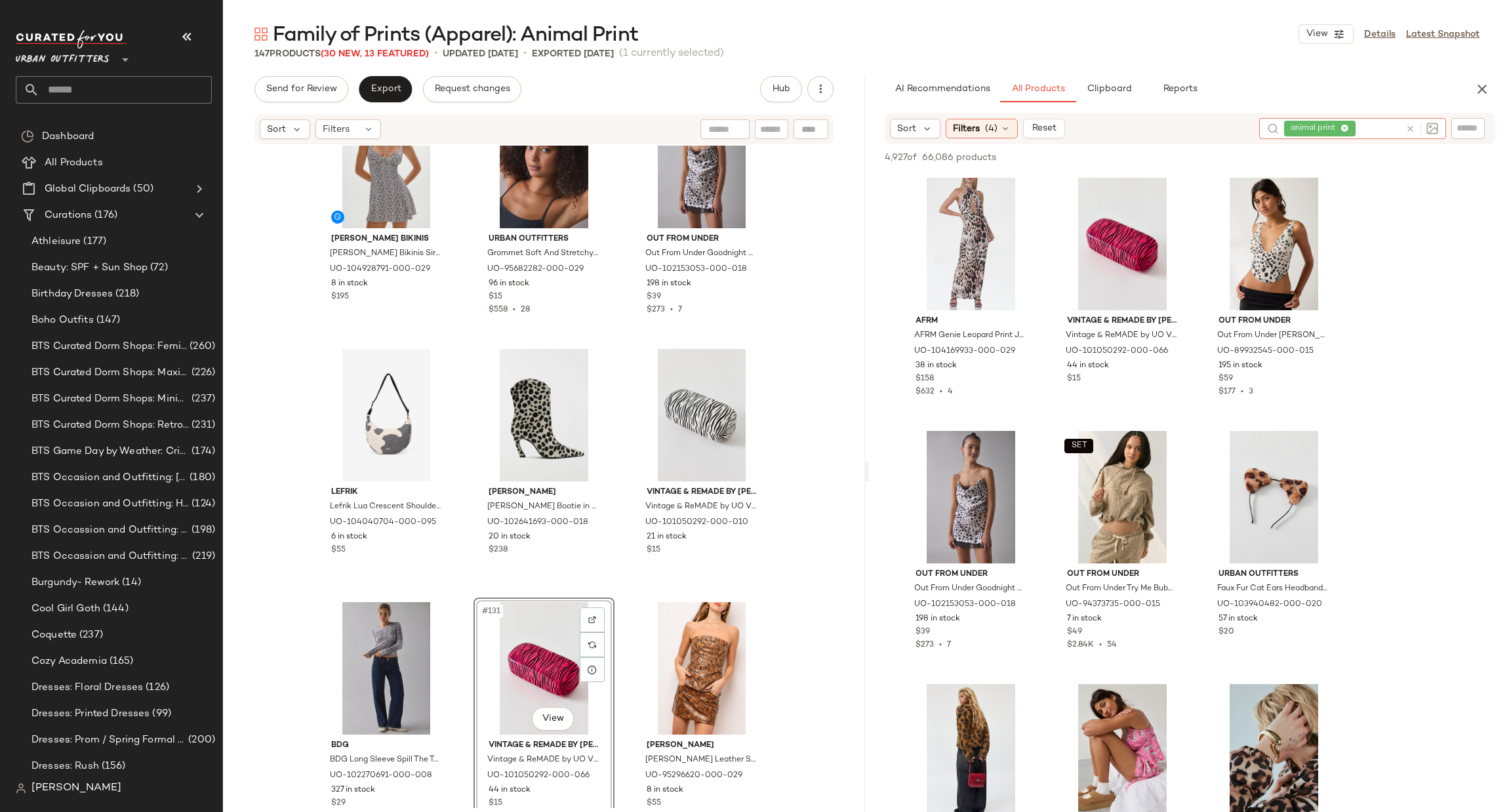
click at [1409, 123] on icon at bounding box center [1410, 129] width 10 height 10
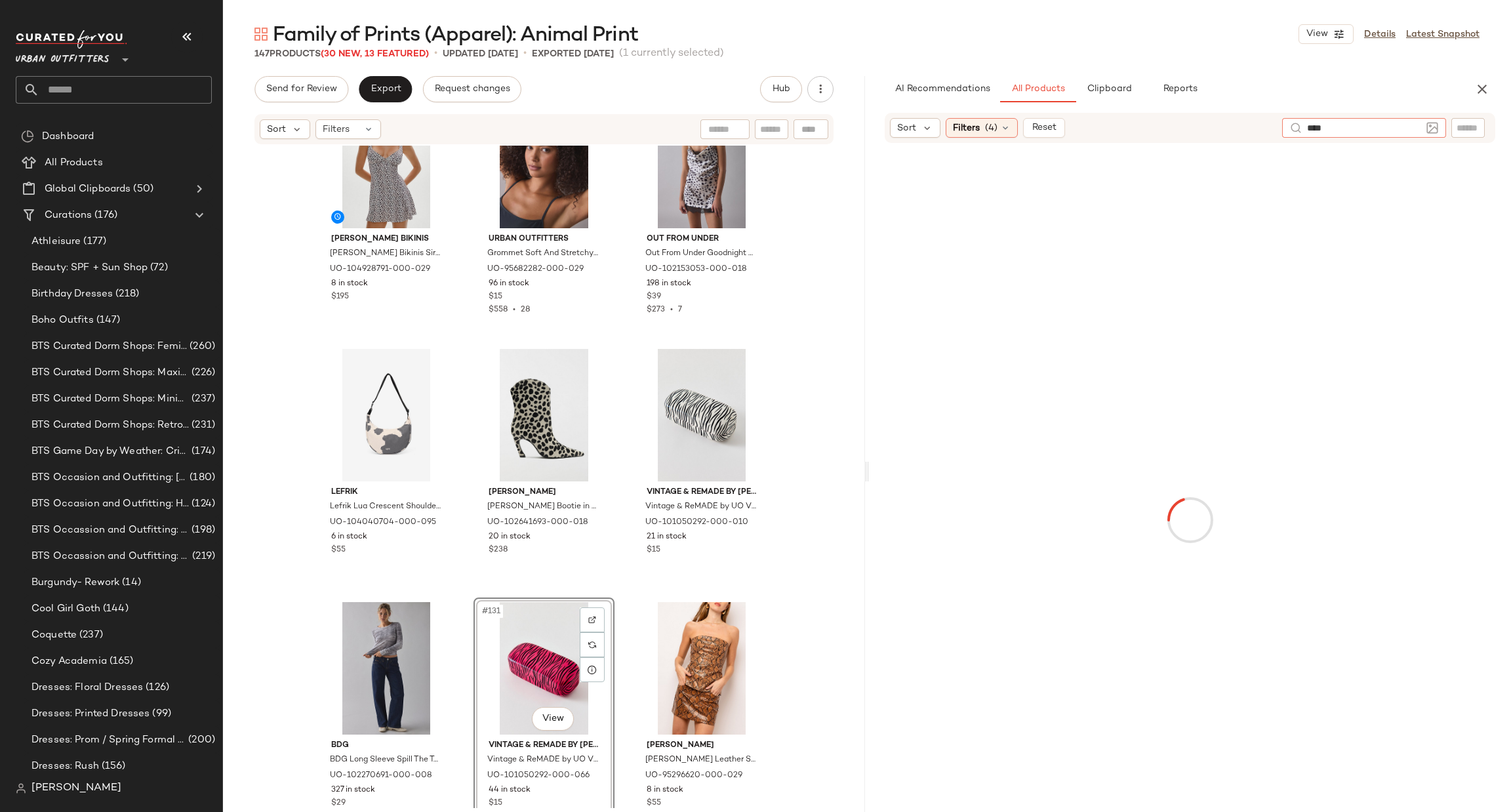
type input "*****"
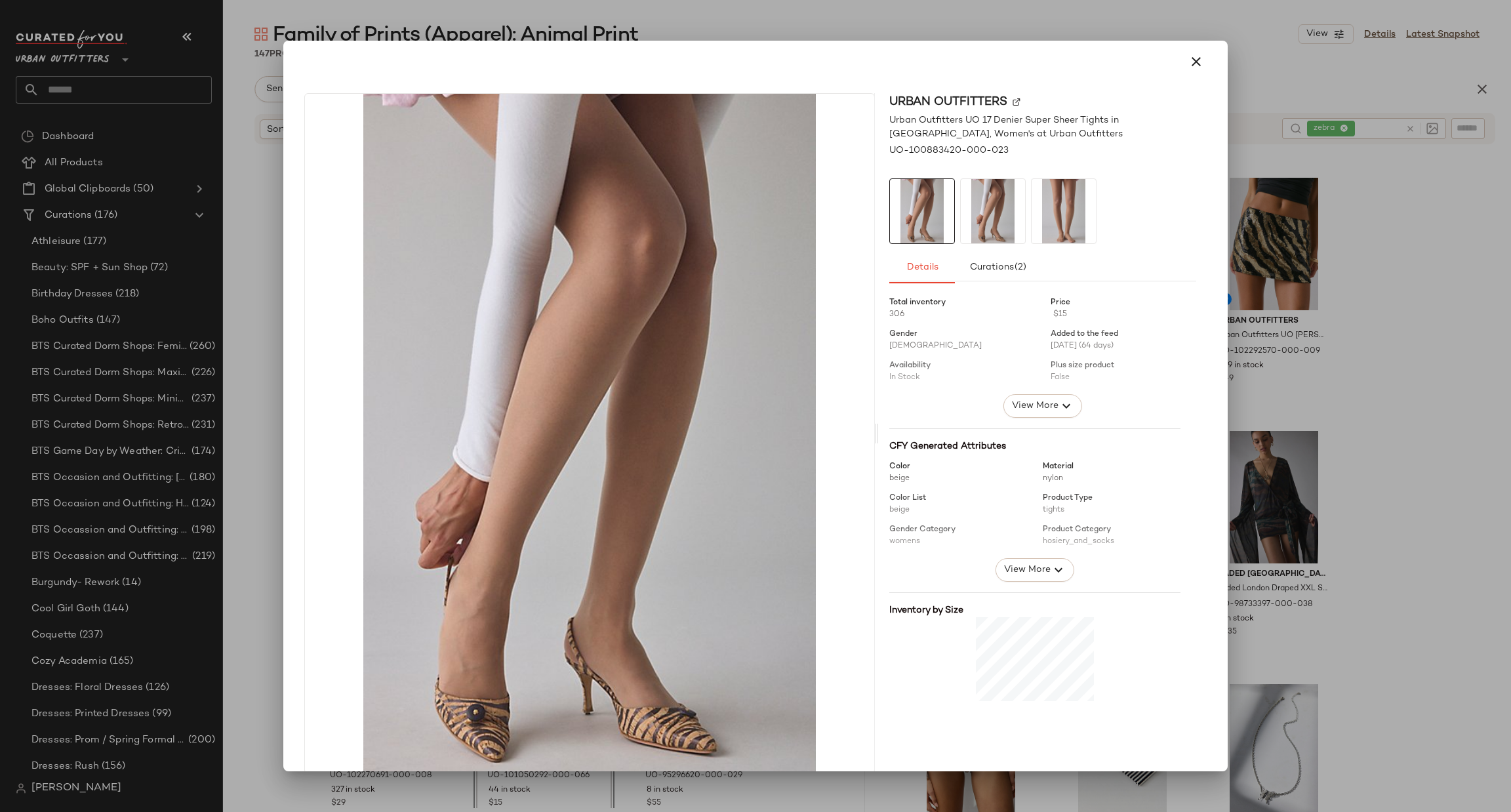
click at [1367, 316] on div at bounding box center [756, 406] width 1511 height 812
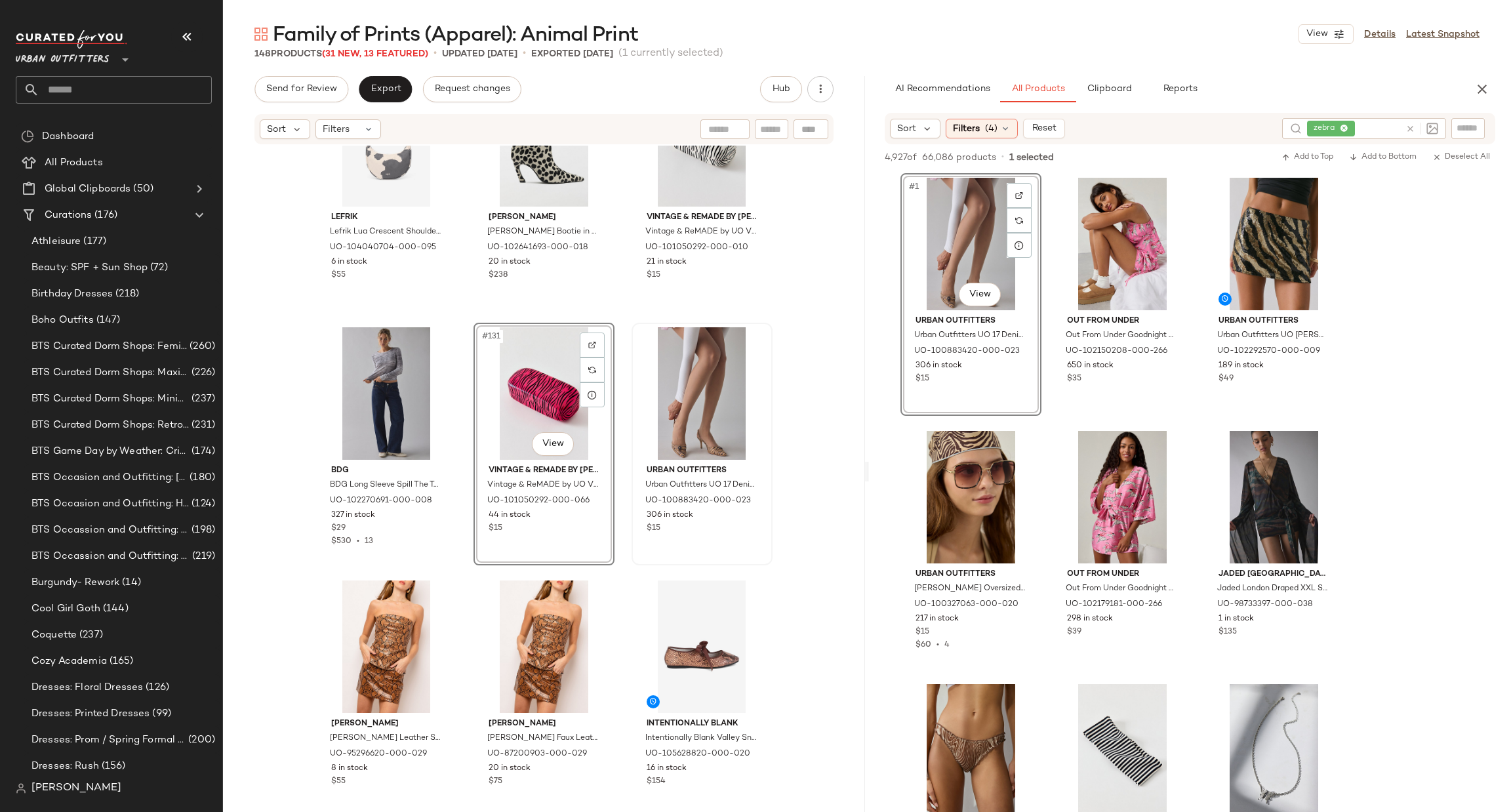
scroll to position [10687, 0]
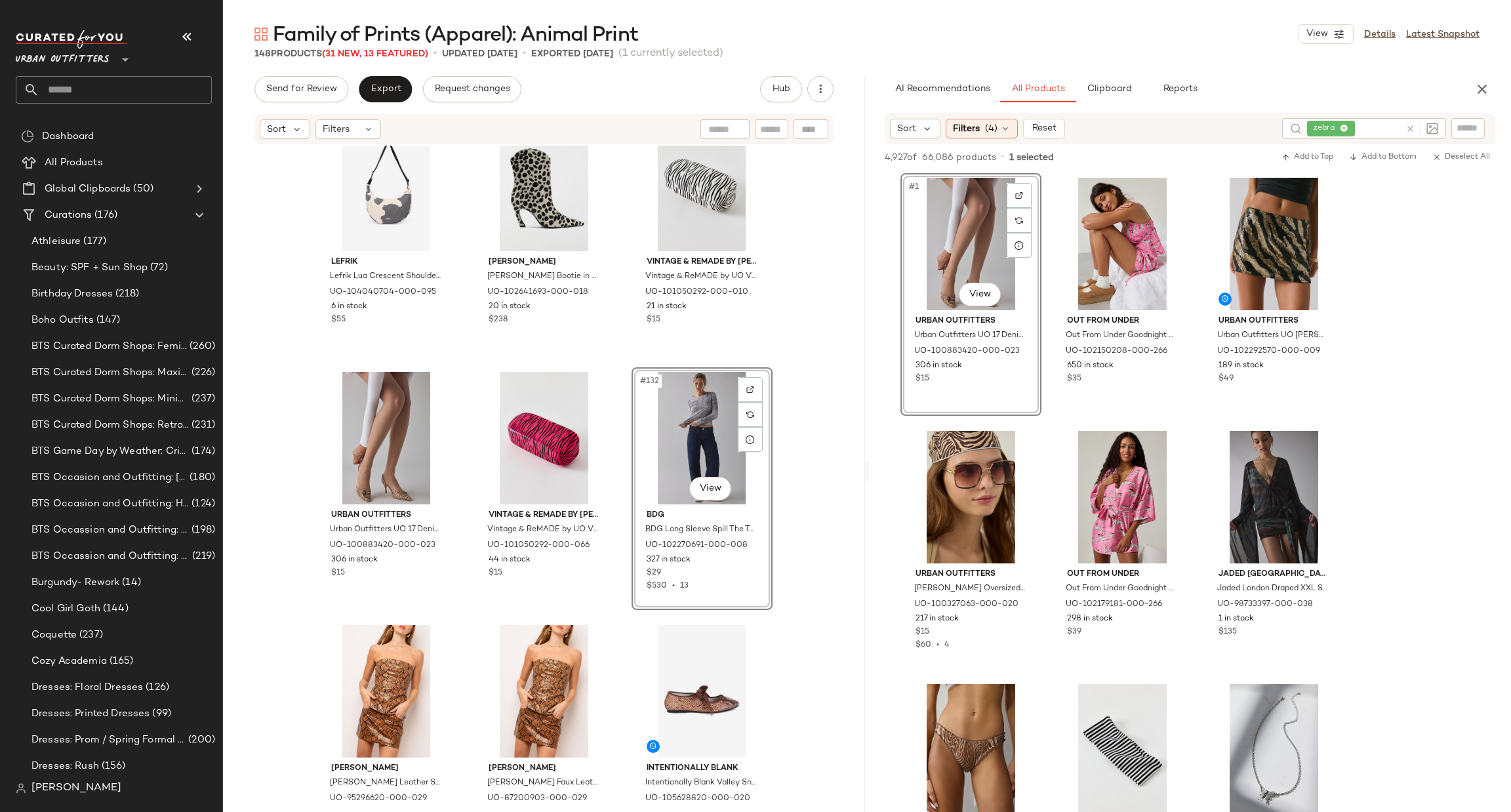
scroll to position [10687, 0]
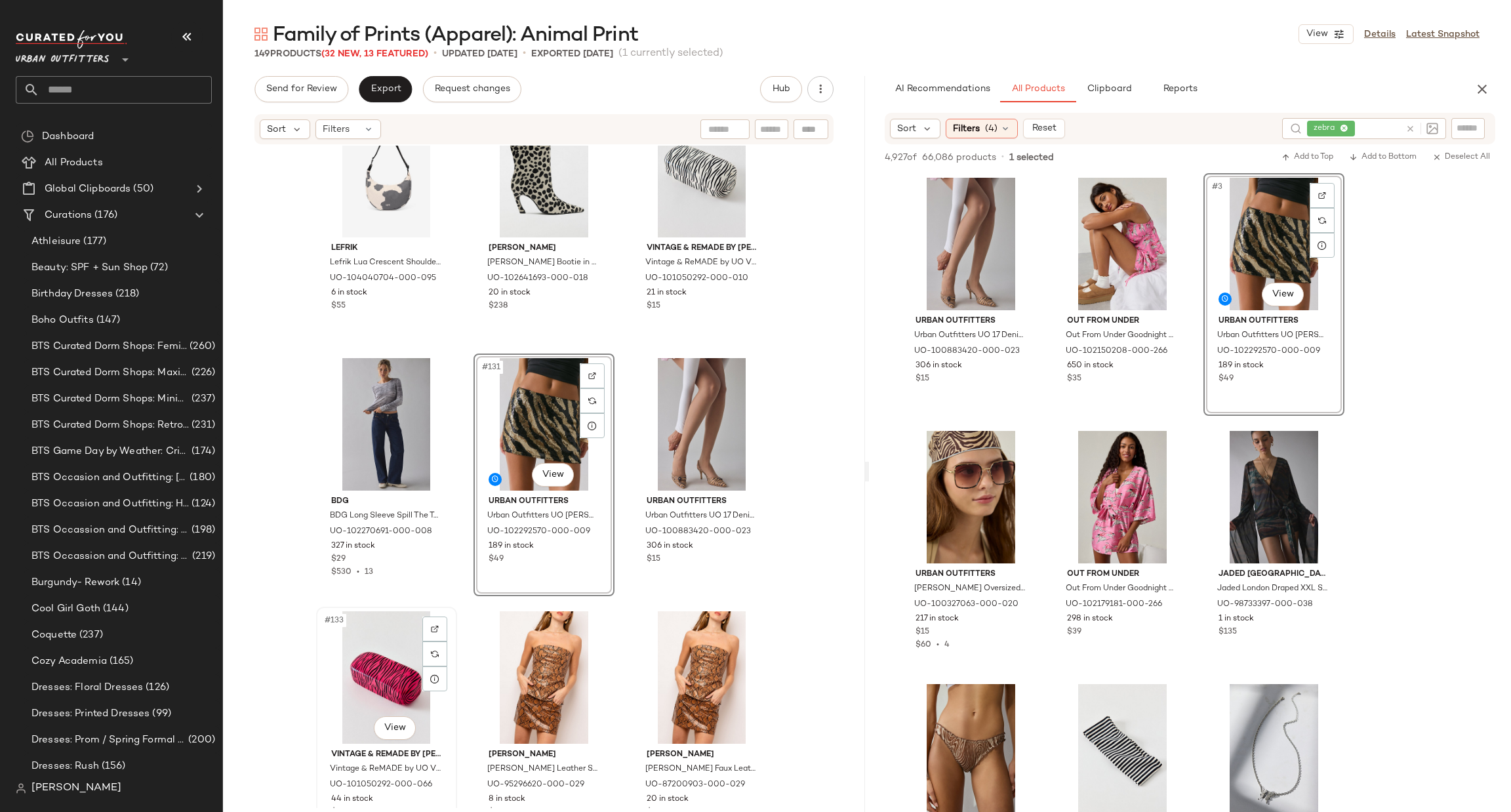
click at [344, 695] on div "#133 View" at bounding box center [387, 677] width 132 height 133
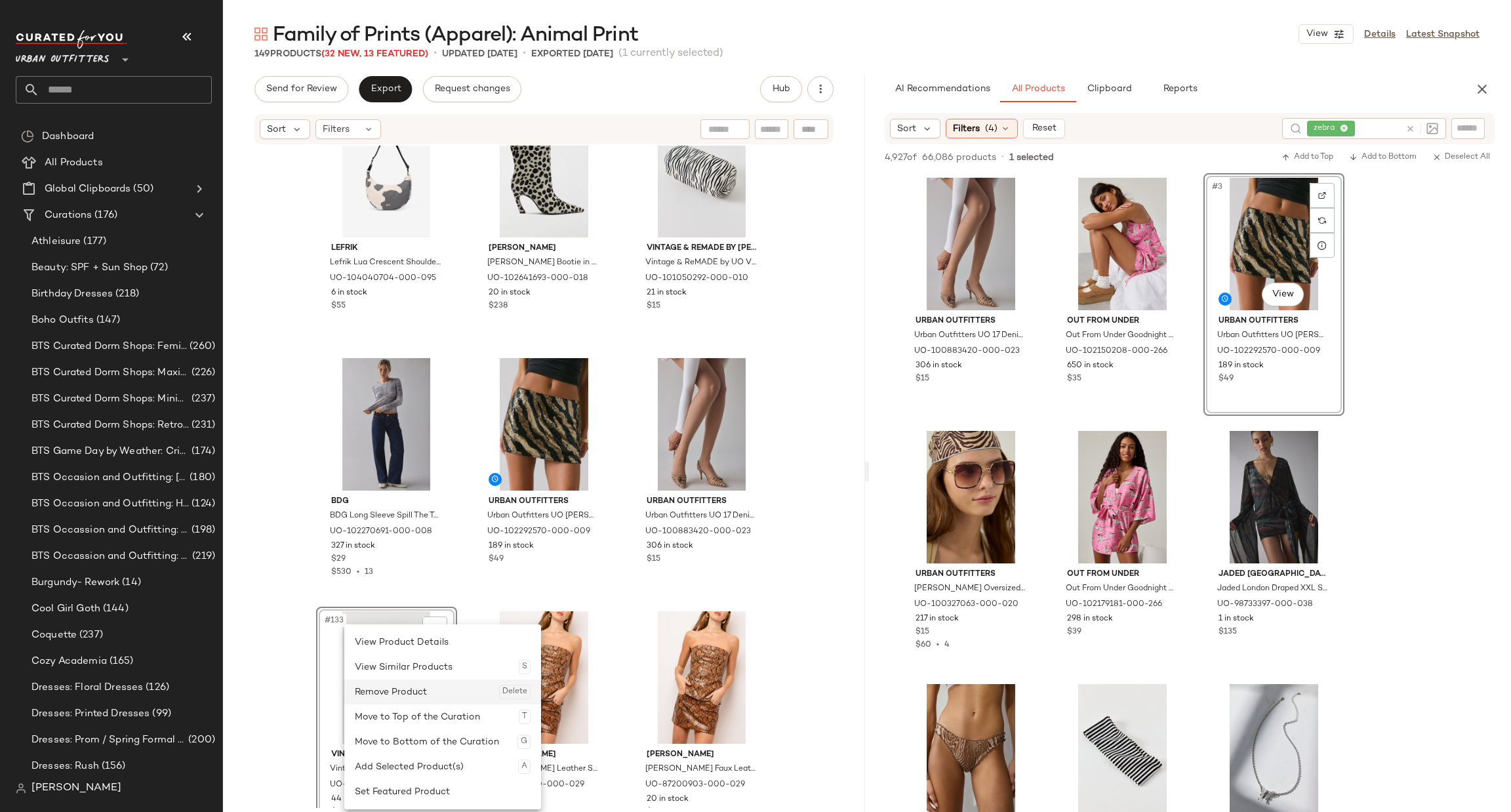
click at [419, 683] on div "Remove Product Delete" at bounding box center [442, 691] width 176 height 25
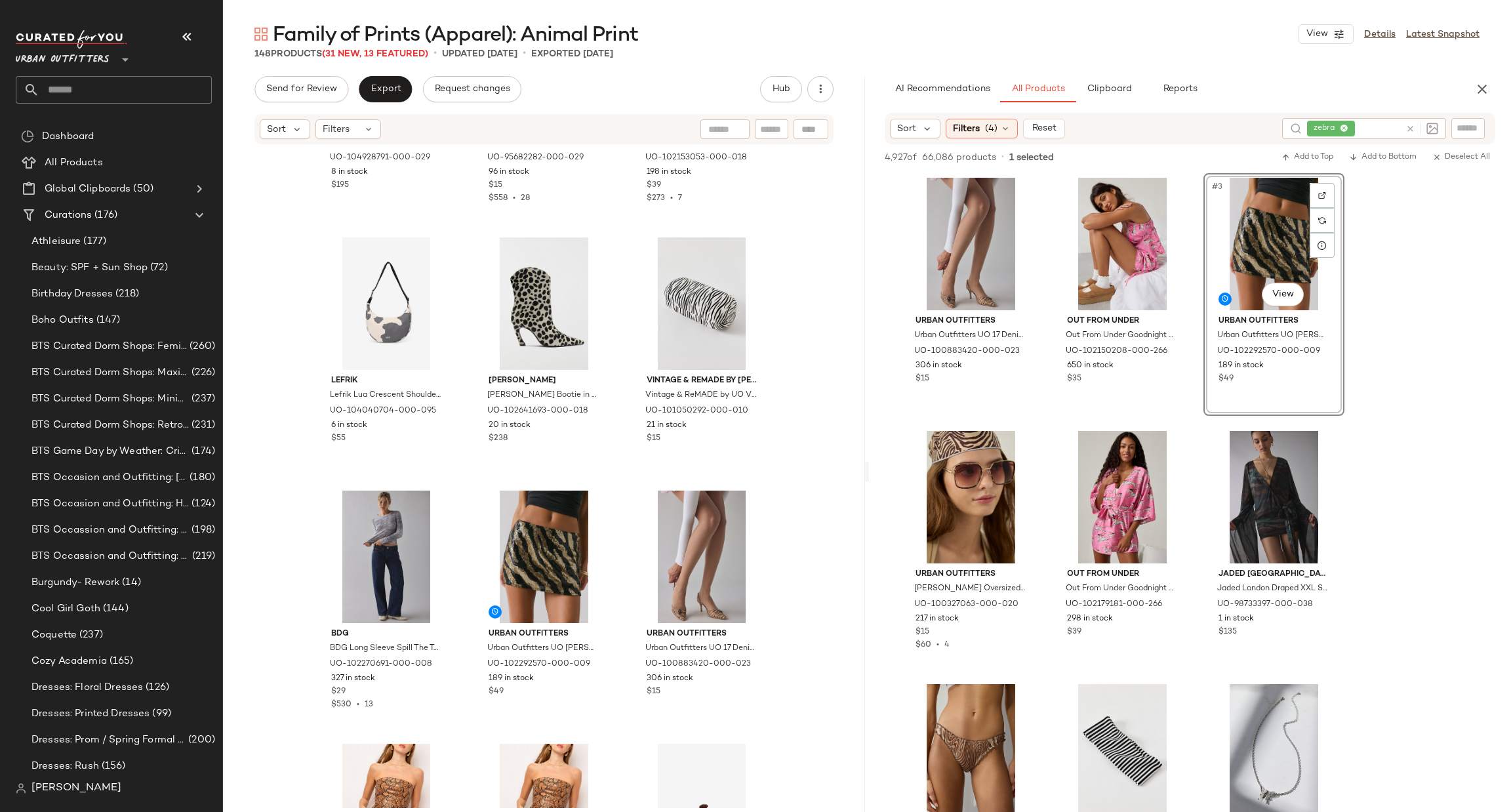
scroll to position [10687, 0]
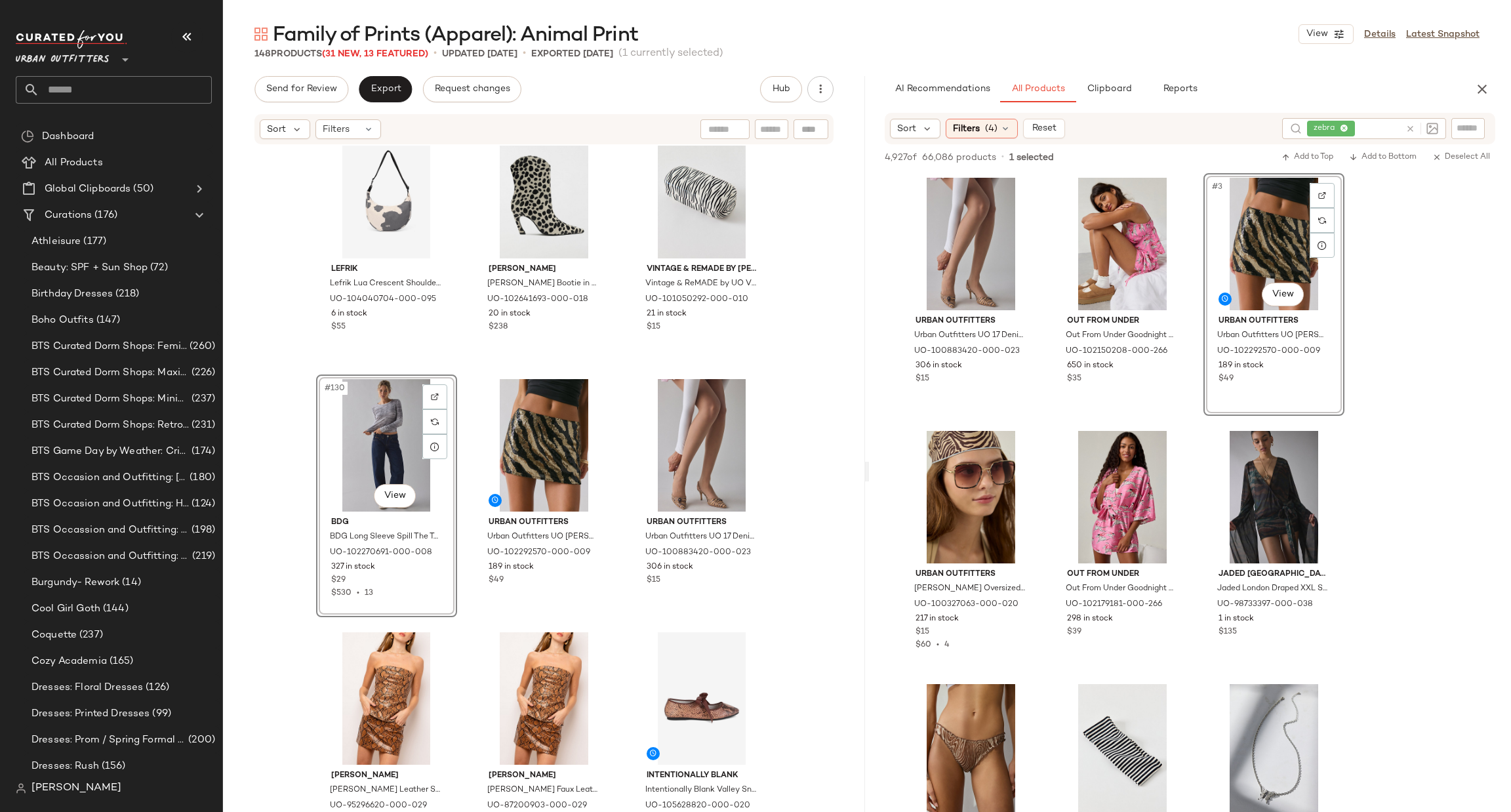
scroll to position [10637, 0]
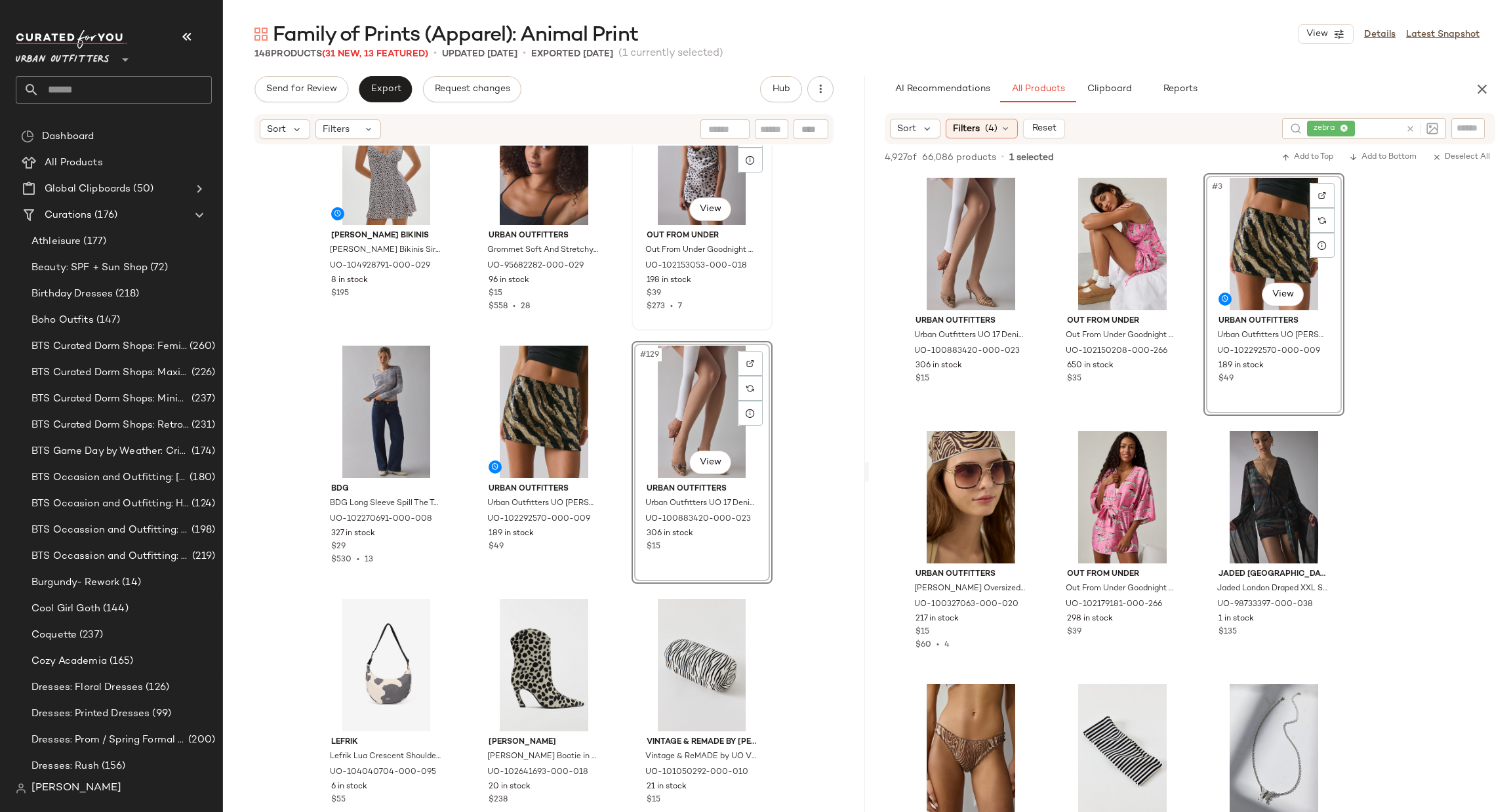
scroll to position [10497, 0]
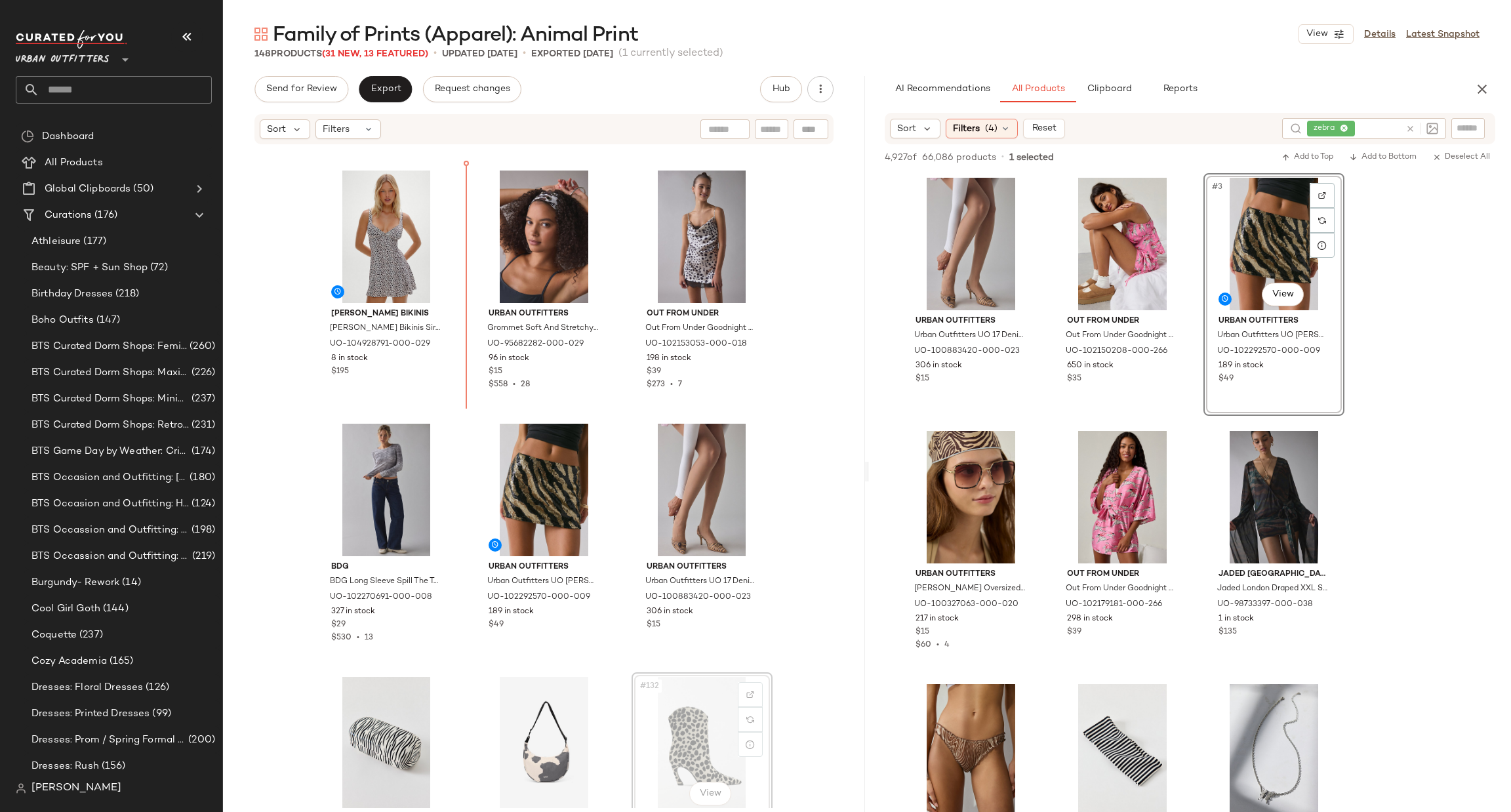
scroll to position [10313, 0]
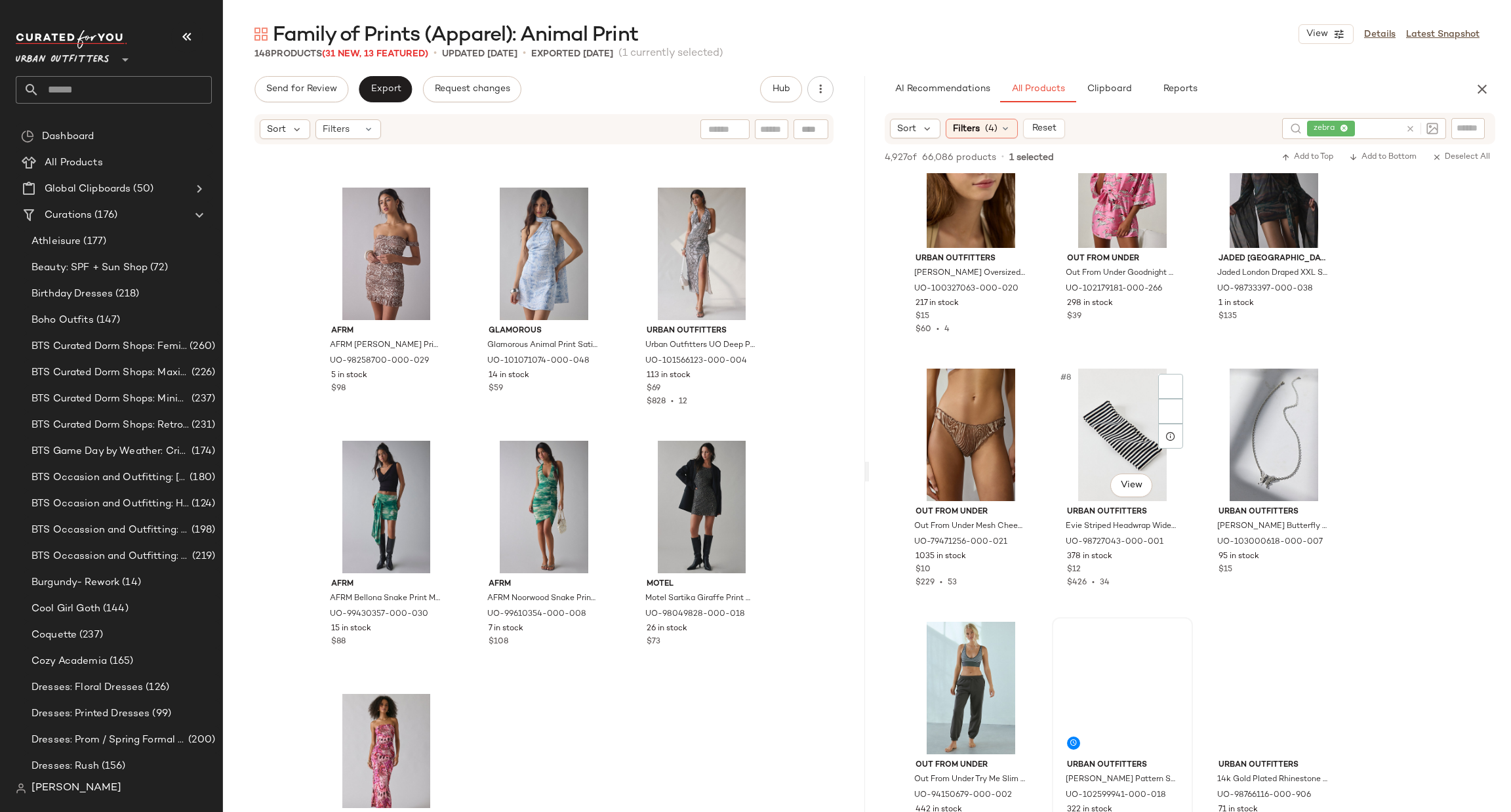
scroll to position [590, 0]
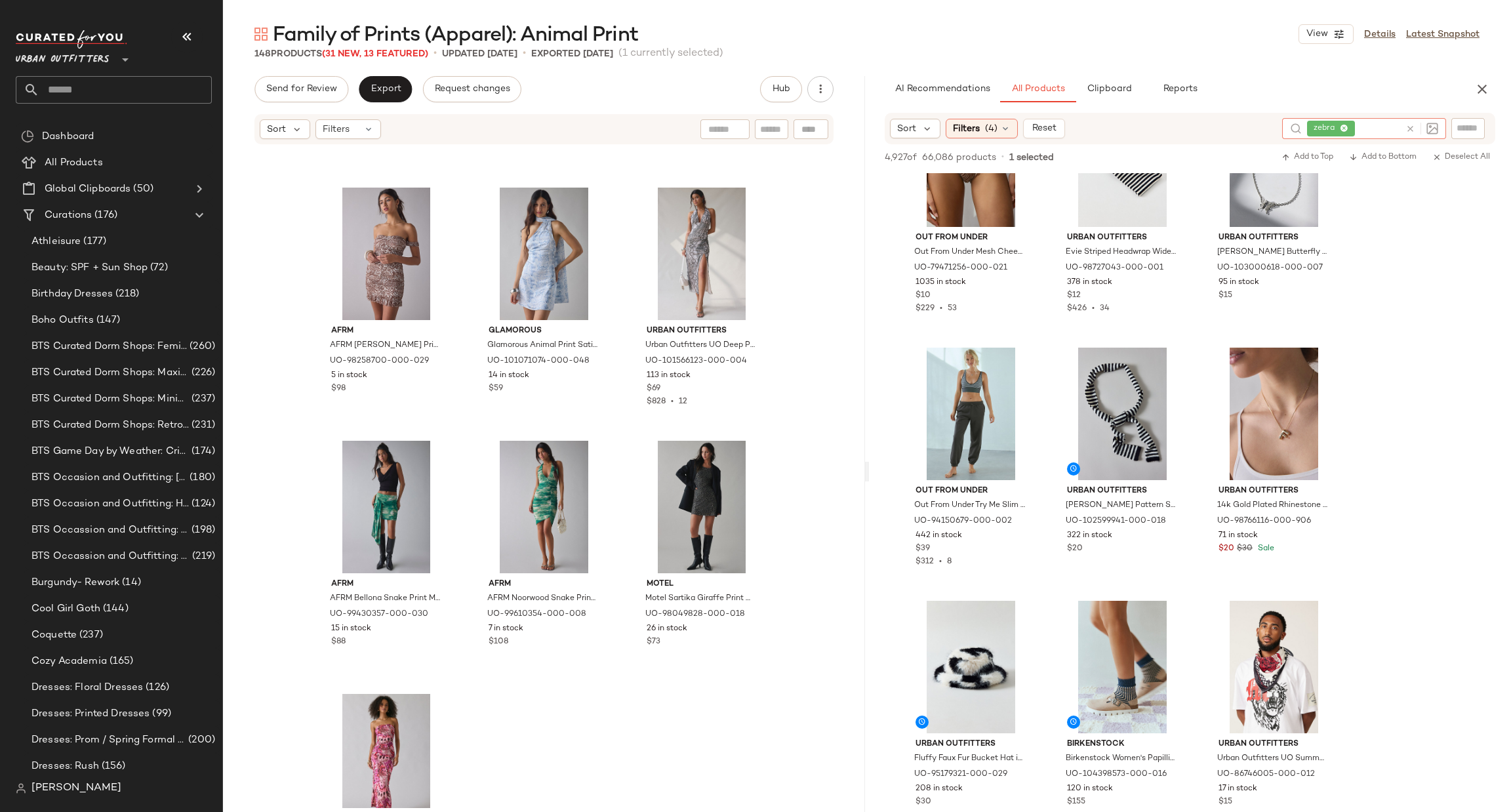
click at [1408, 129] on icon at bounding box center [1410, 129] width 10 height 10
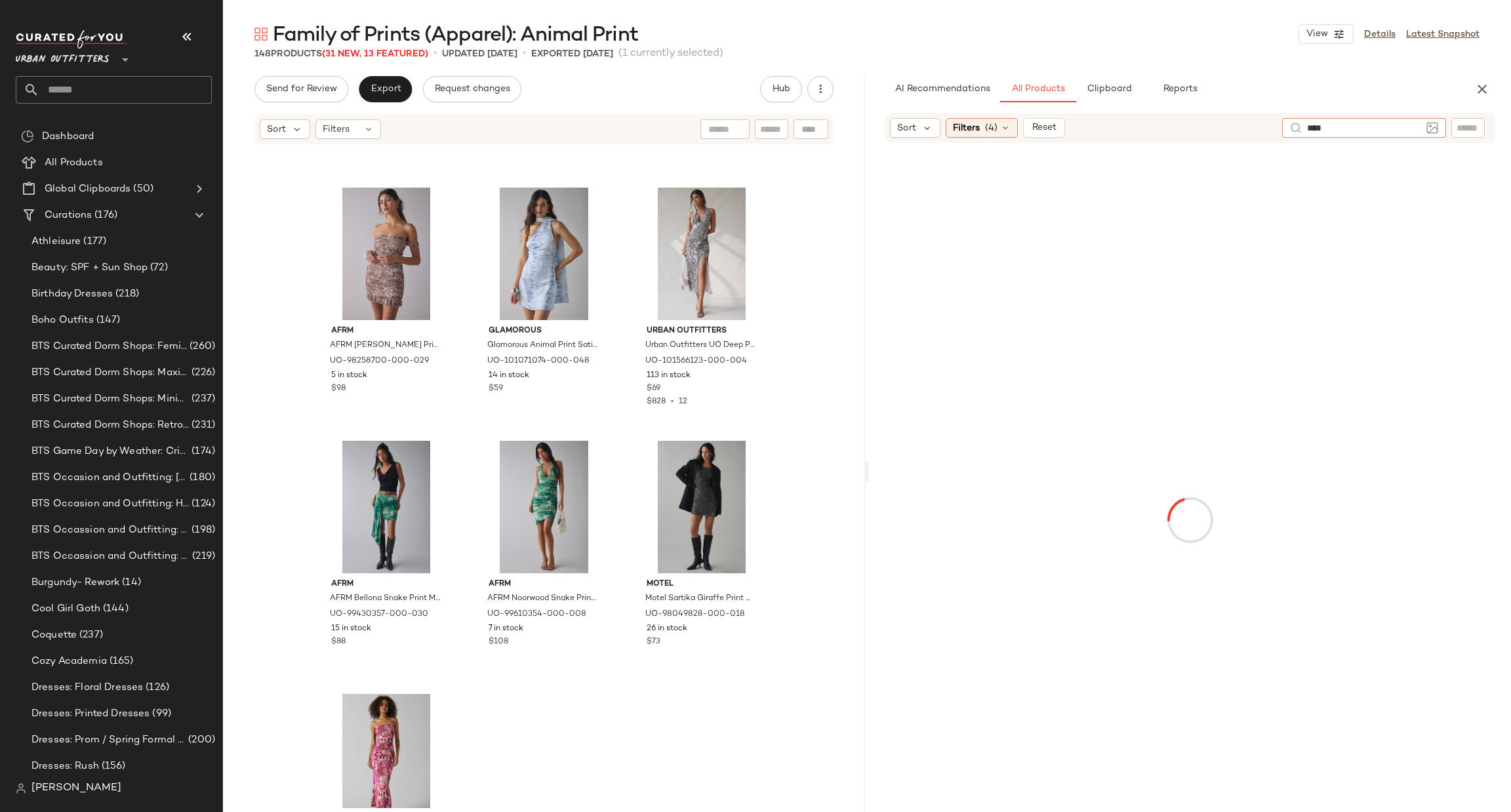
type input "*****"
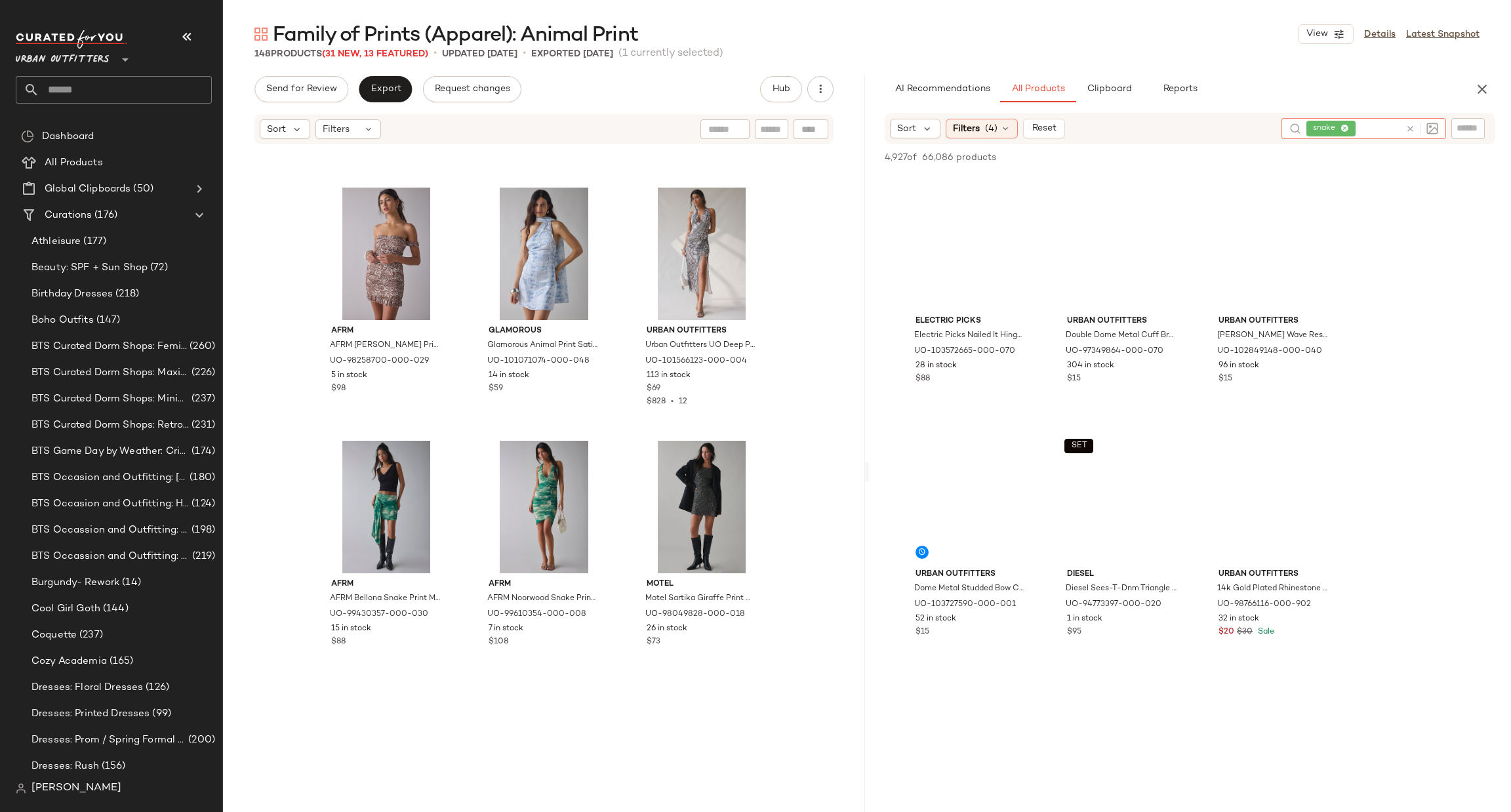
scroll to position [11279, 0]
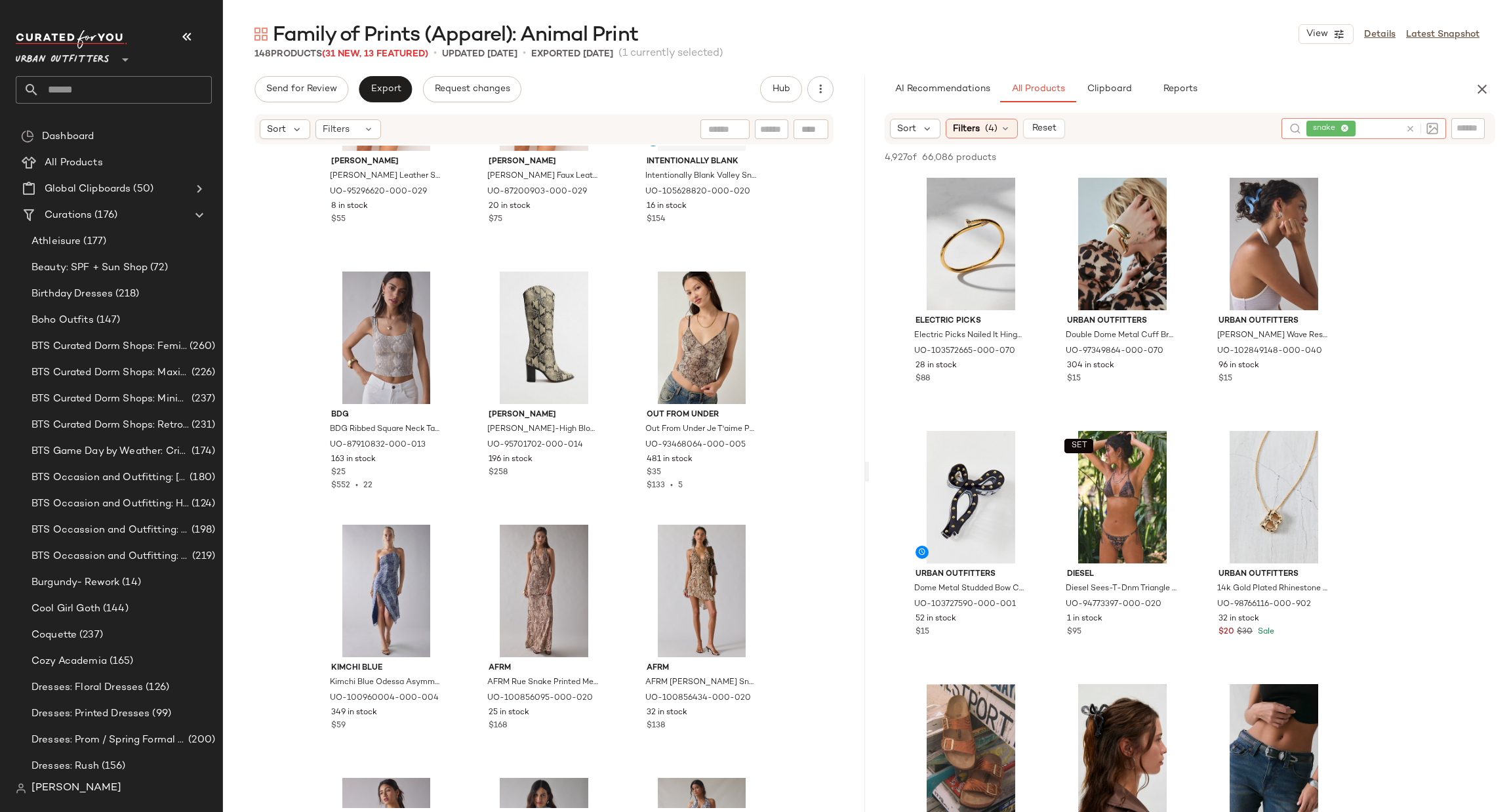
click at [1407, 129] on icon at bounding box center [1410, 129] width 10 height 10
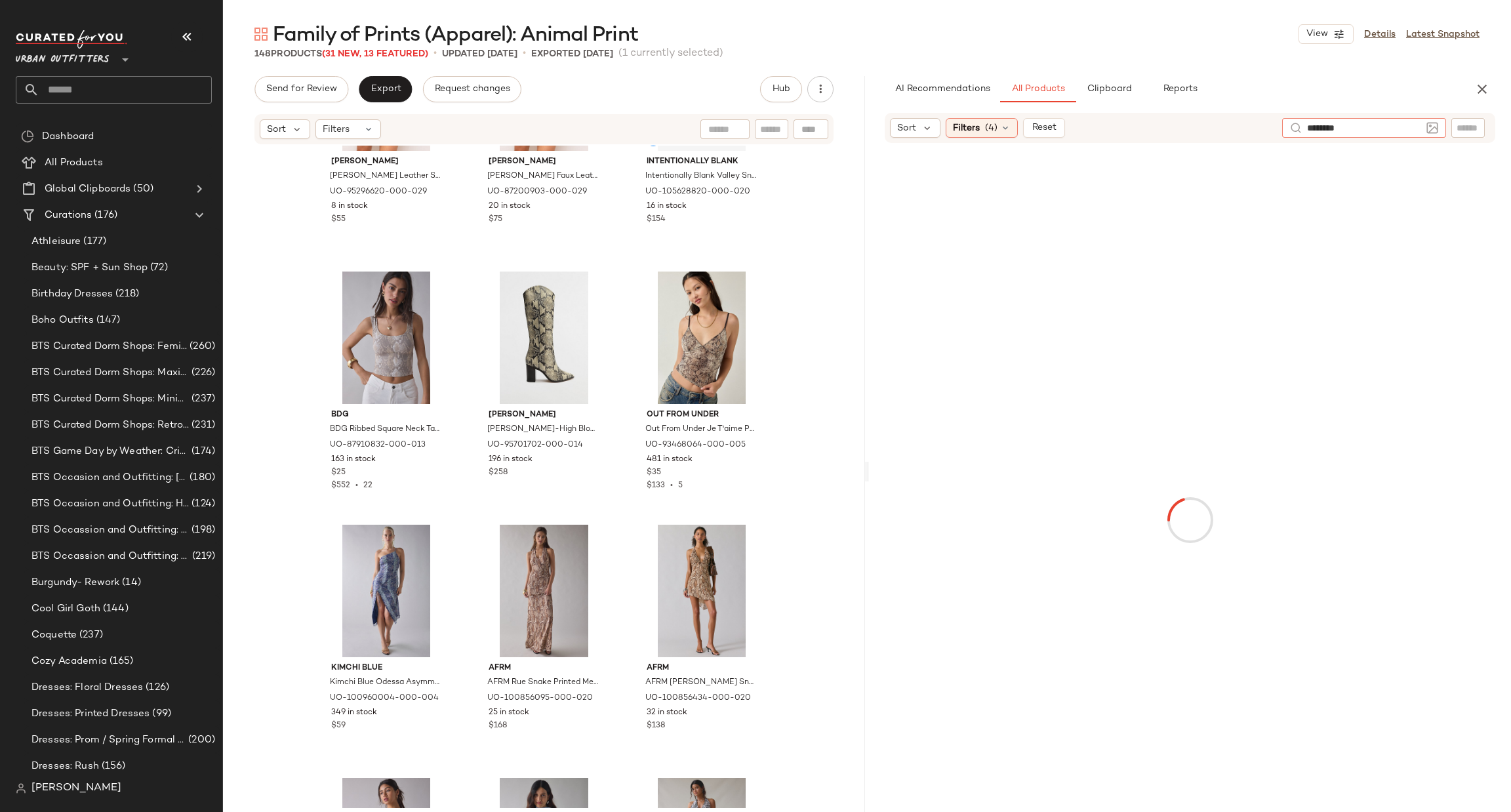
type input "*********"
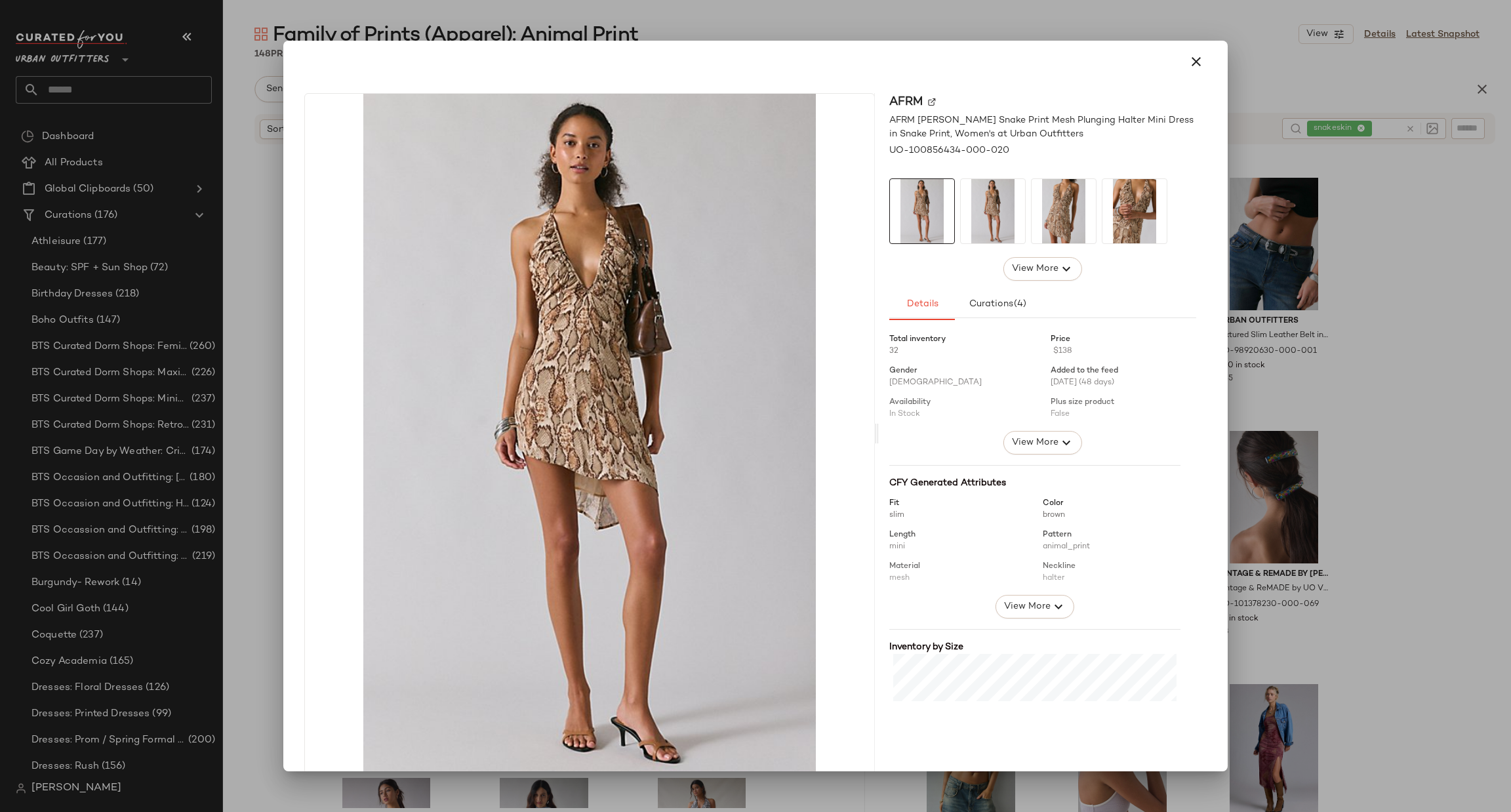
click at [1366, 453] on div at bounding box center [756, 406] width 1511 height 812
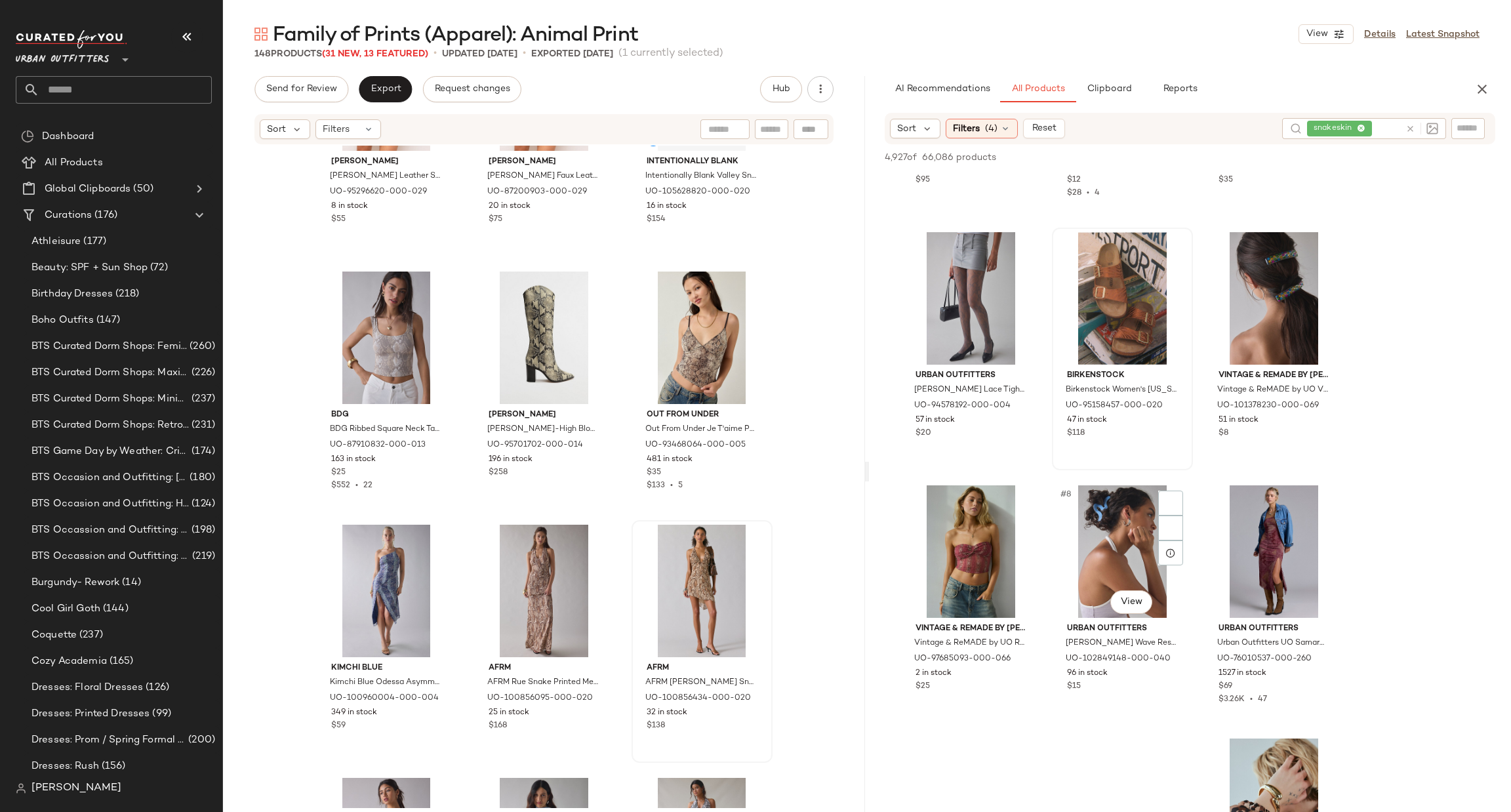
scroll to position [393, 0]
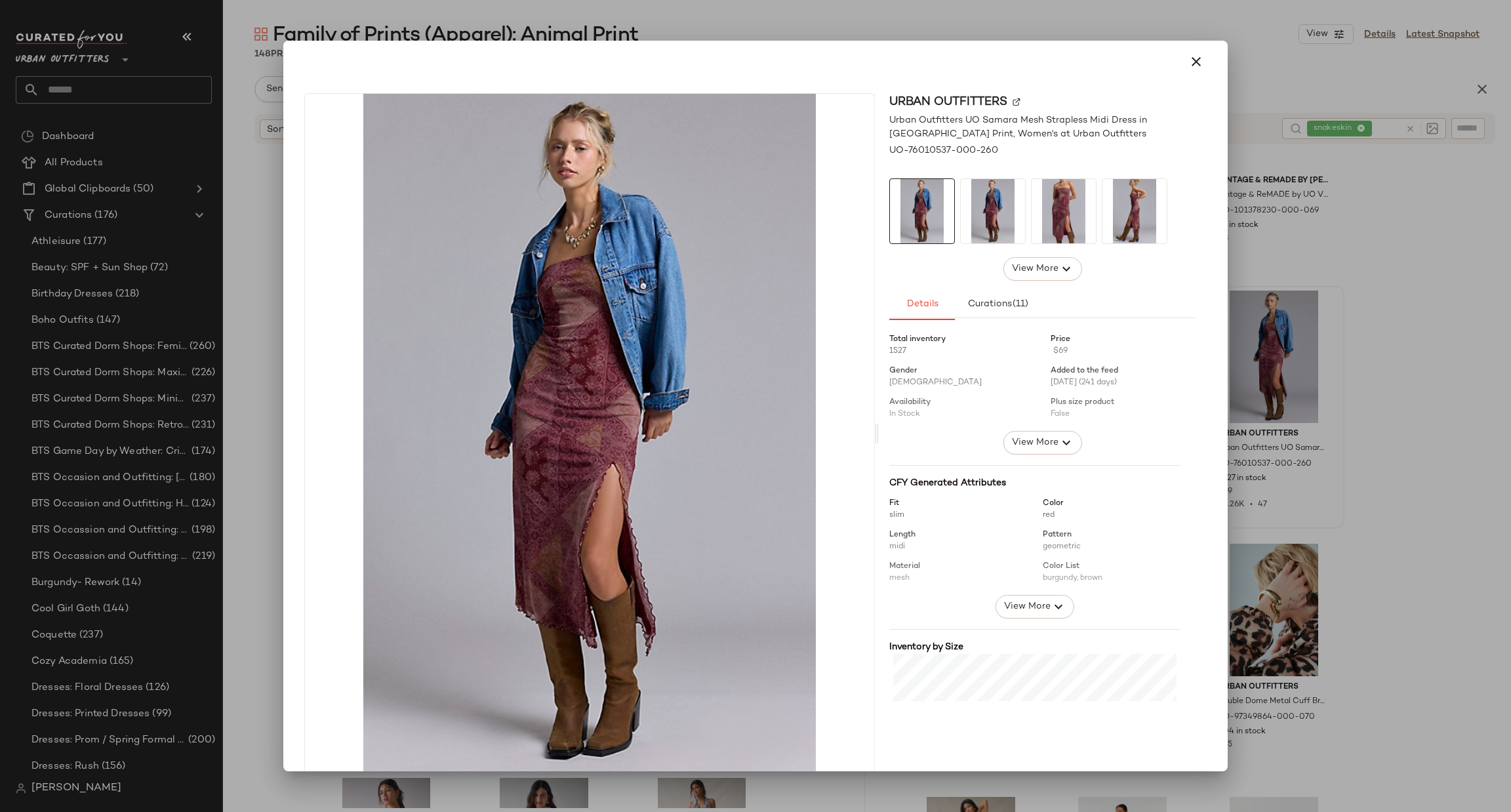
click at [1391, 377] on div at bounding box center [756, 406] width 1511 height 812
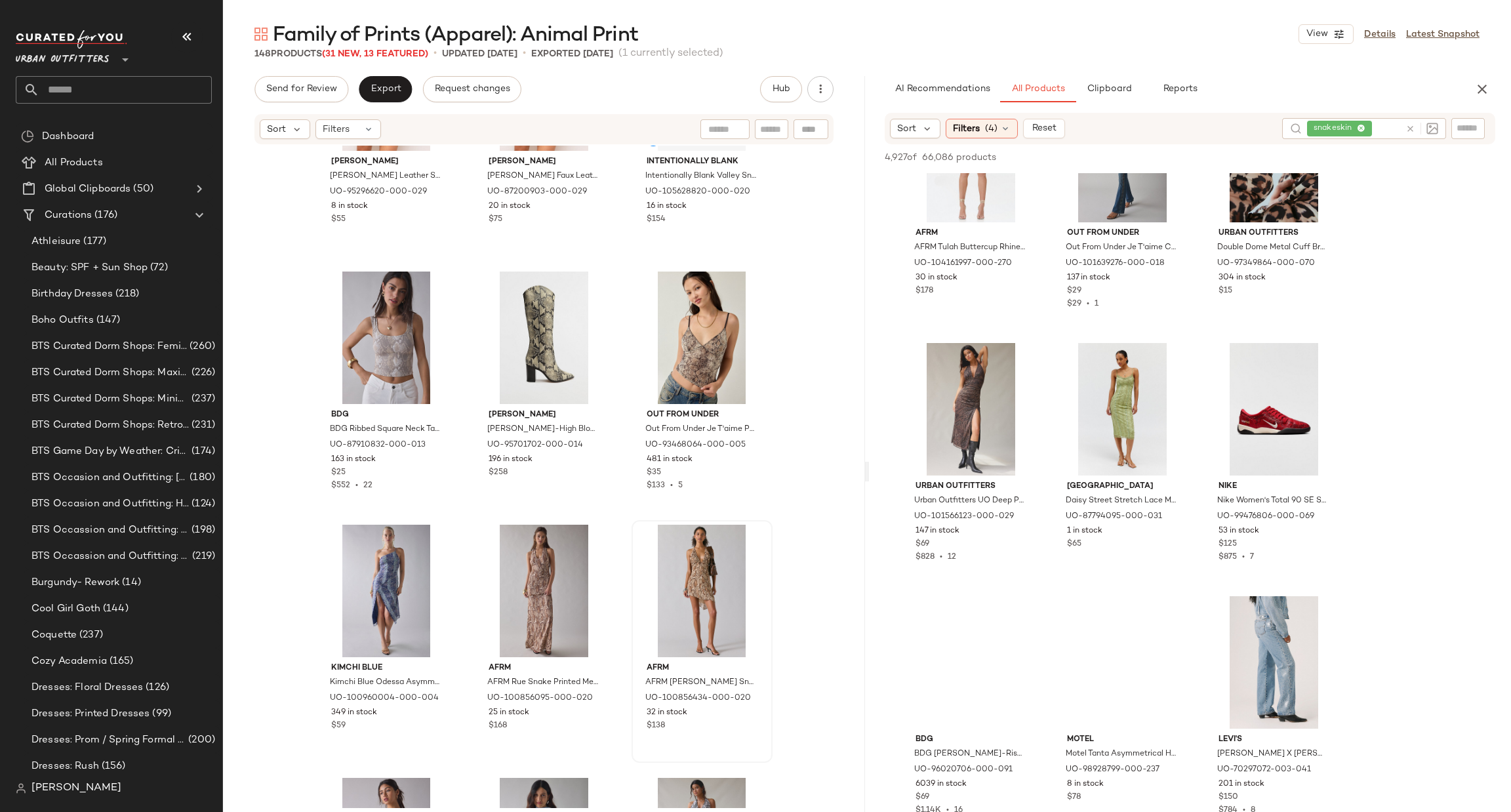
scroll to position [983, 0]
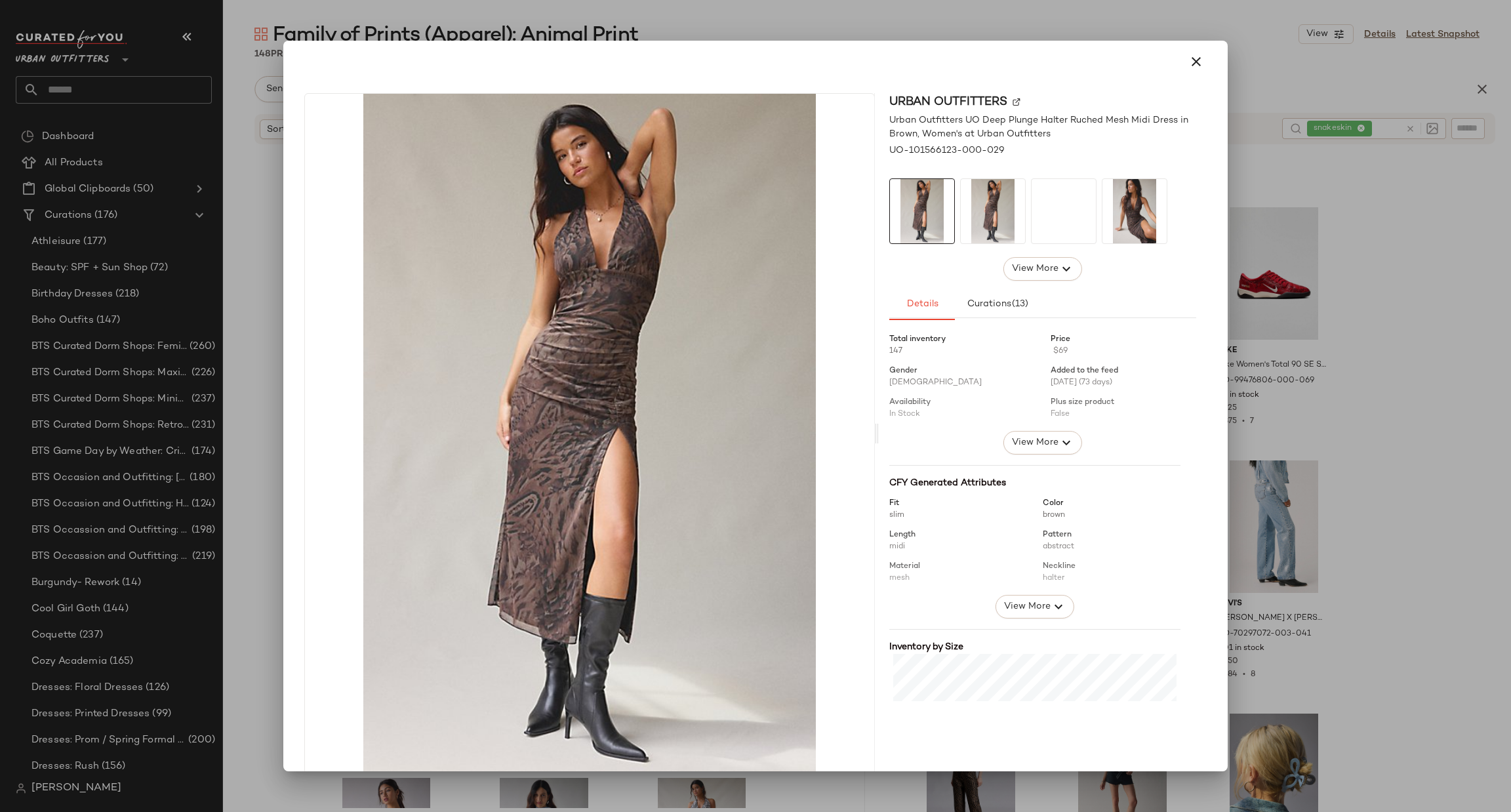
click at [1448, 414] on div at bounding box center [756, 406] width 1511 height 812
click at [1317, 354] on div at bounding box center [756, 406] width 1511 height 812
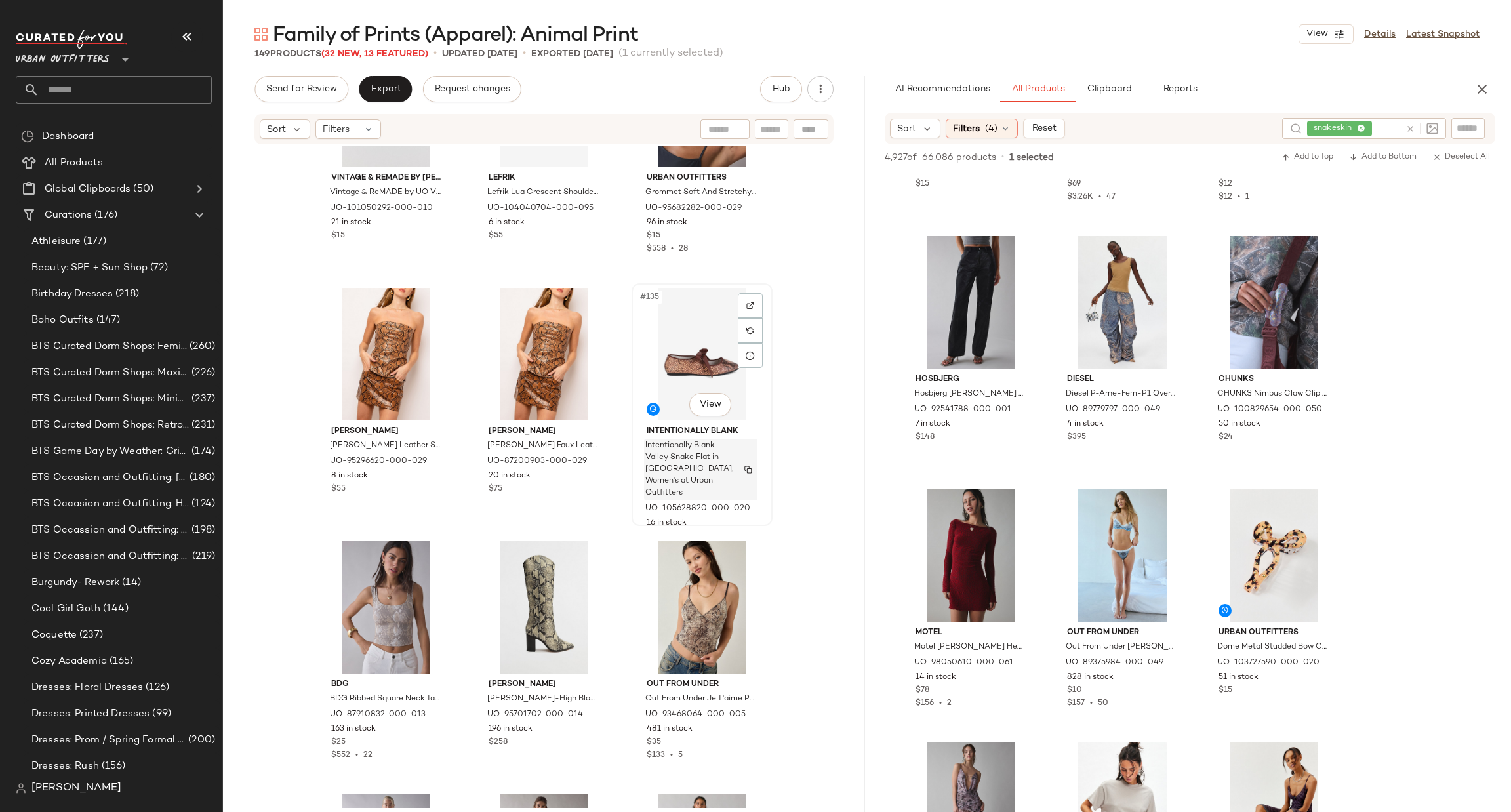
scroll to position [11404, 0]
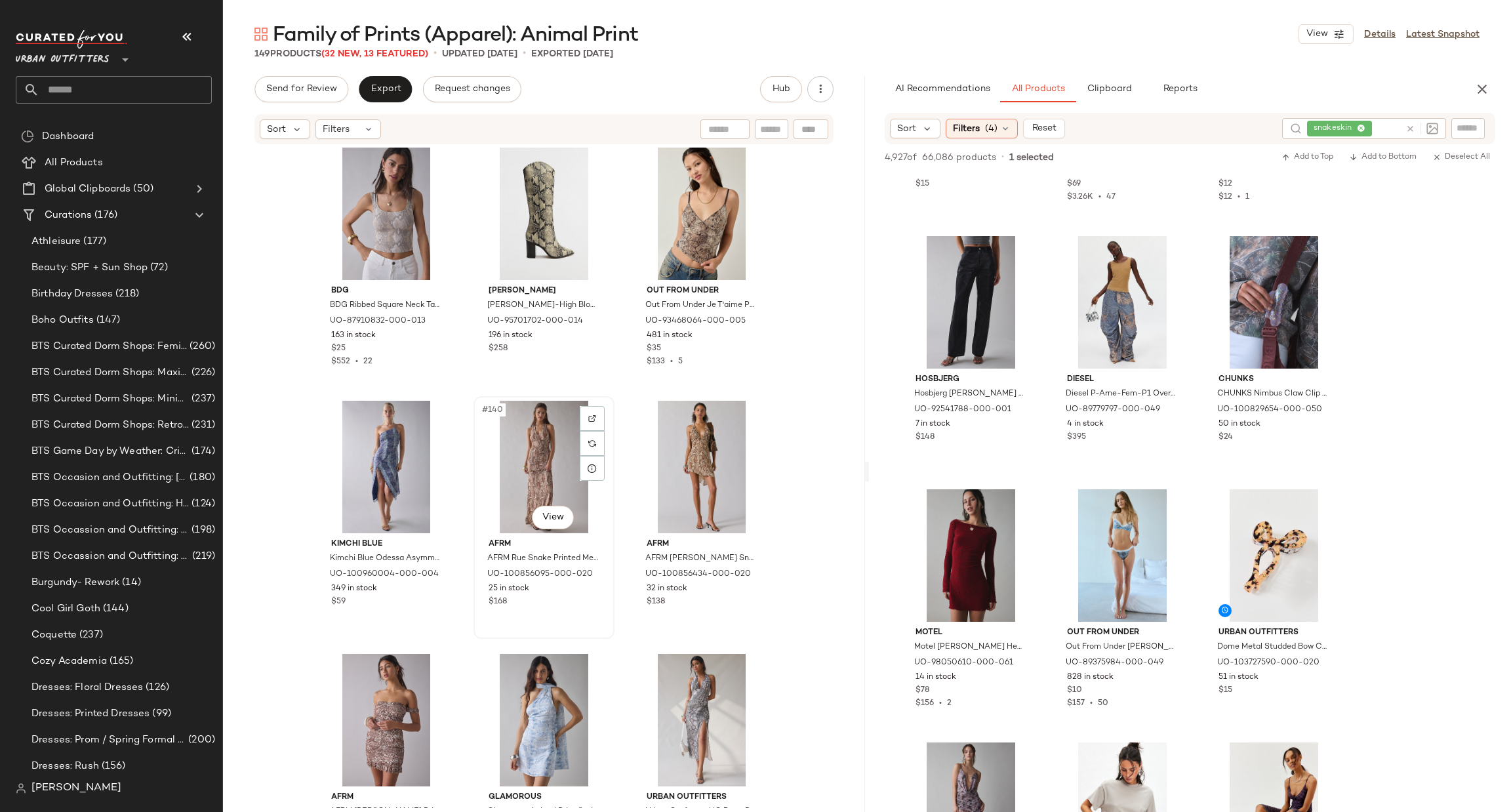
click at [536, 464] on div "#140 View" at bounding box center [544, 467] width 132 height 133
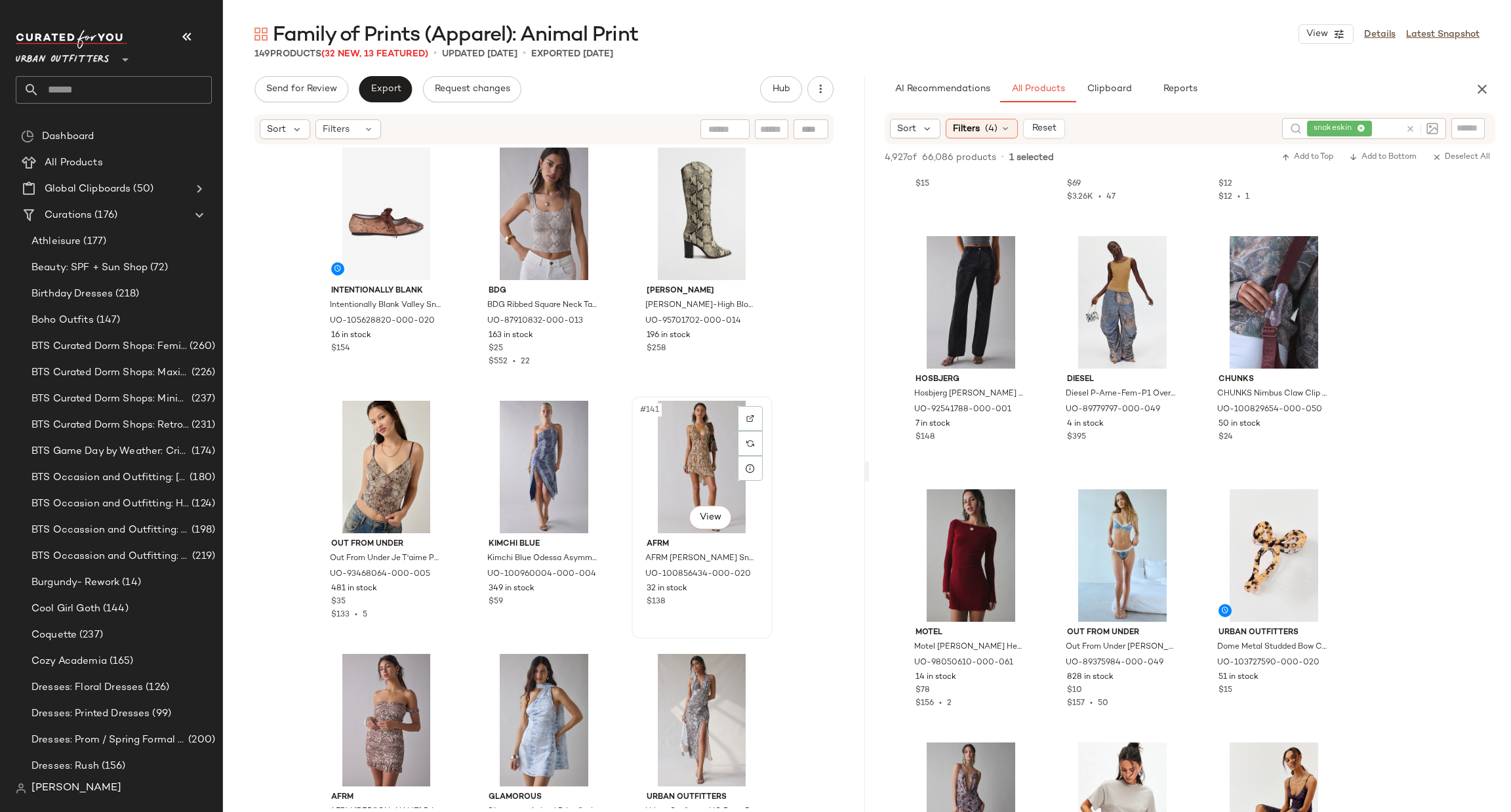
click at [679, 470] on div "#141 View" at bounding box center [702, 467] width 132 height 133
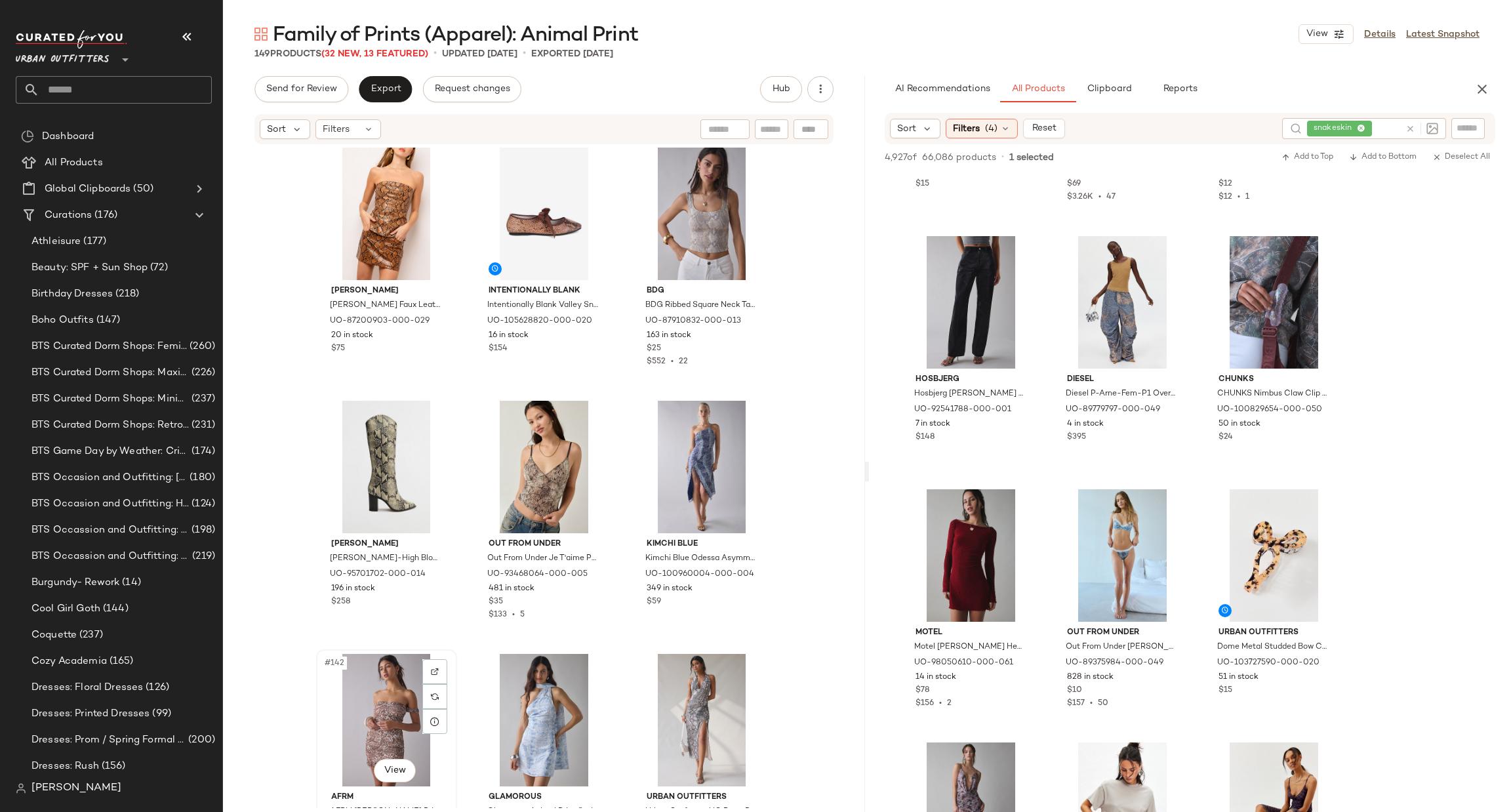
click at [379, 716] on div "#142 View" at bounding box center [387, 720] width 132 height 133
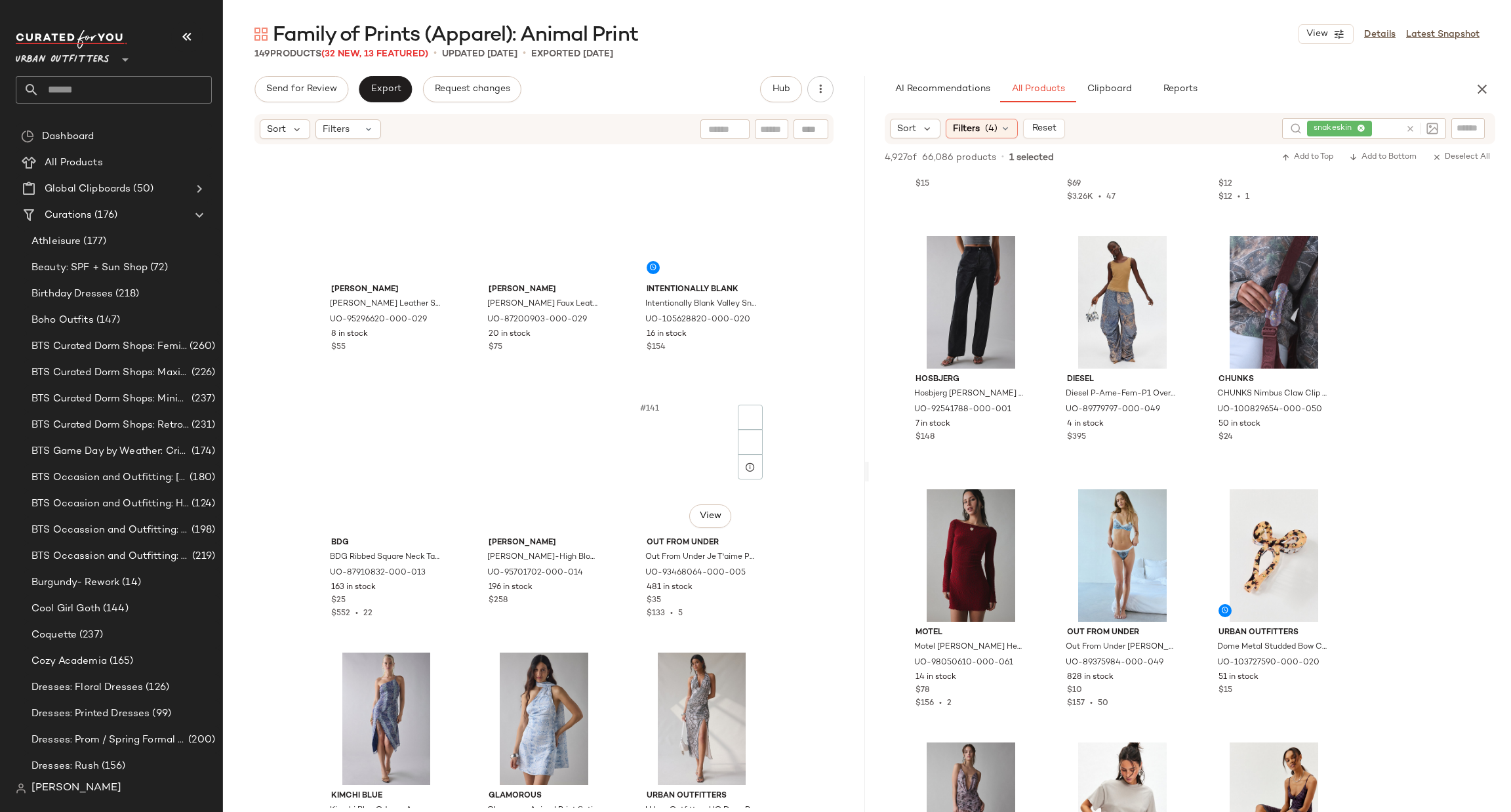
scroll to position [11404, 0]
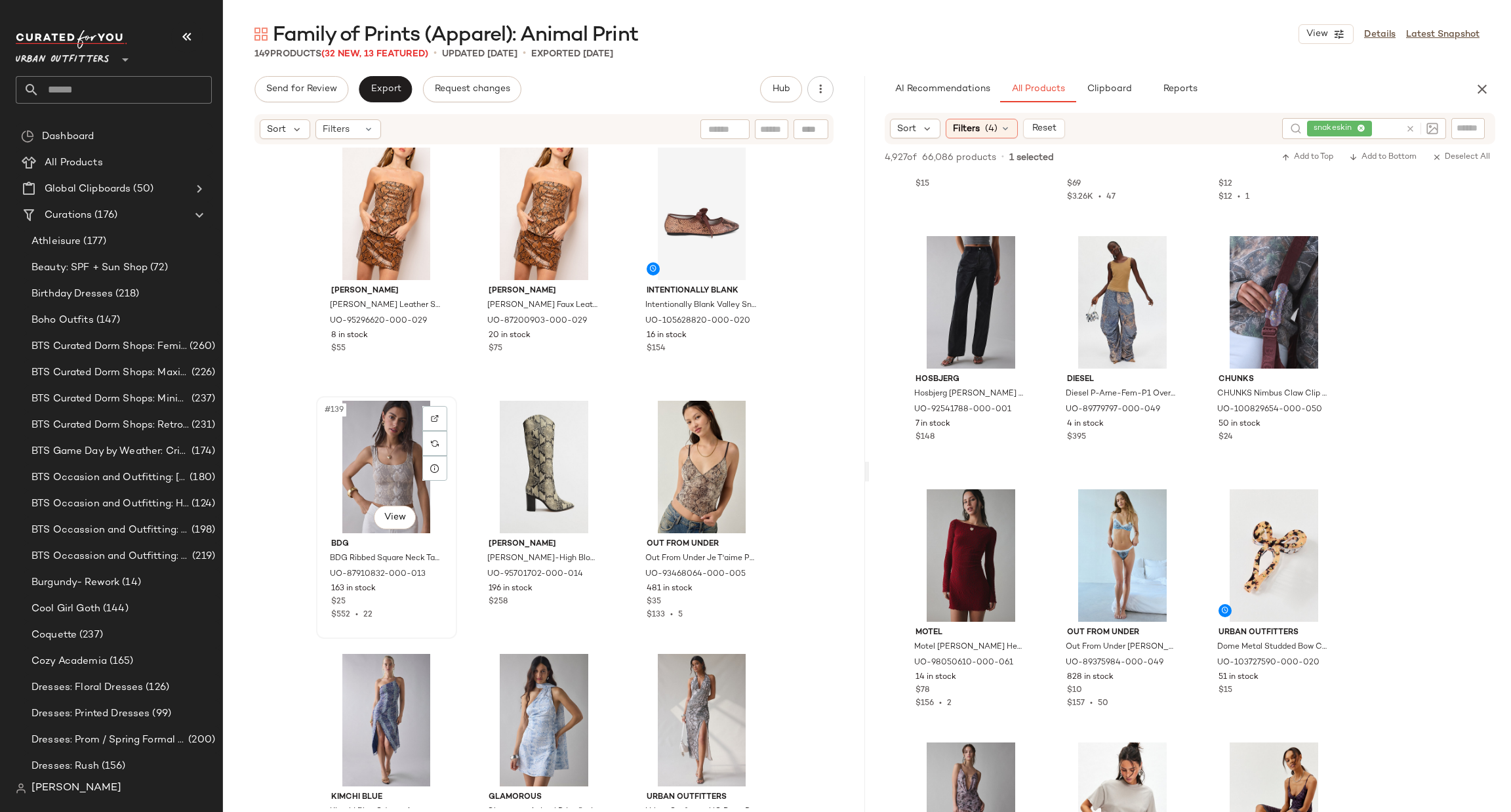
click at [365, 475] on div "#139 View" at bounding box center [387, 467] width 132 height 133
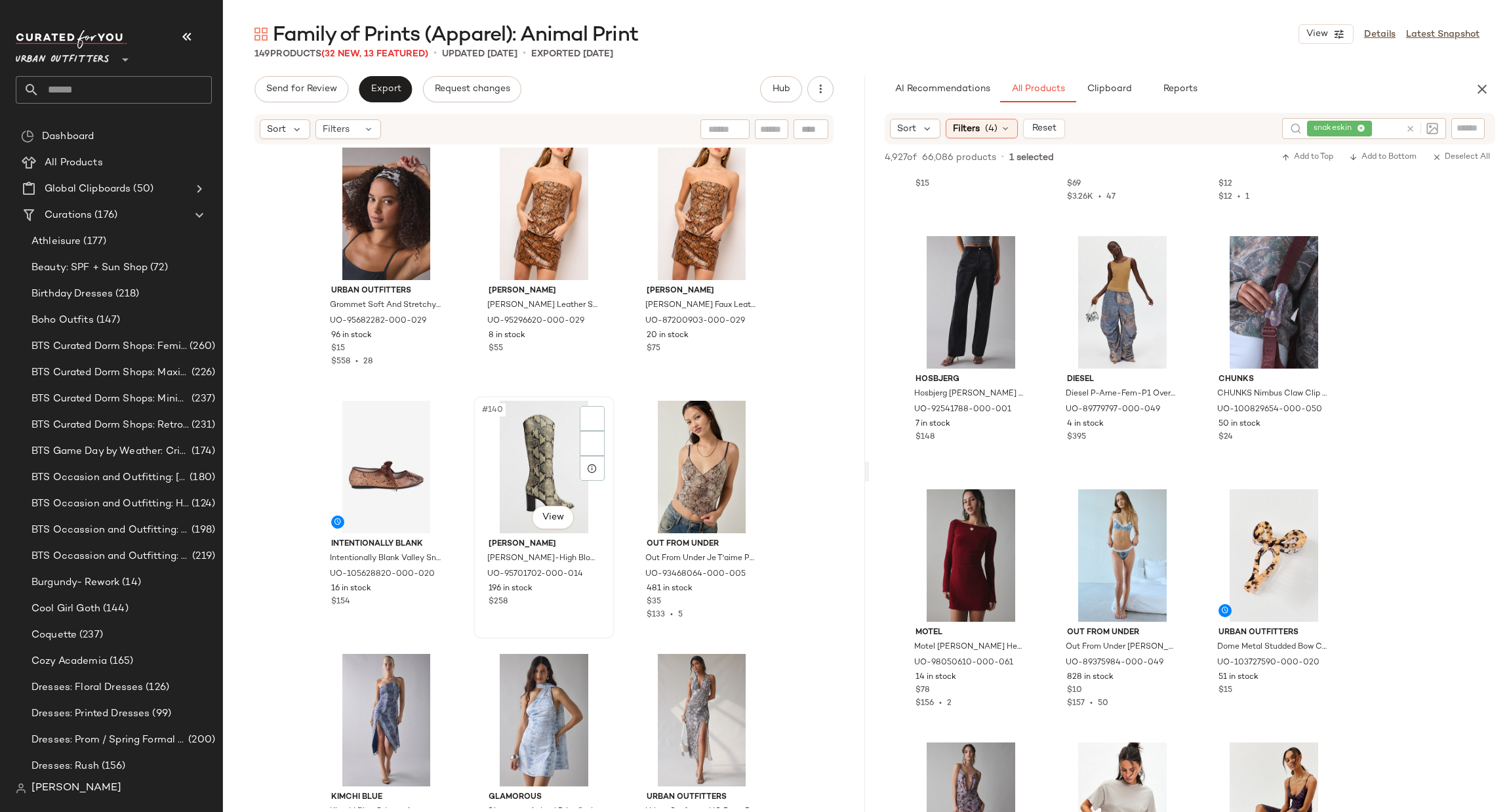
click at [500, 482] on div "#140 View" at bounding box center [544, 467] width 132 height 133
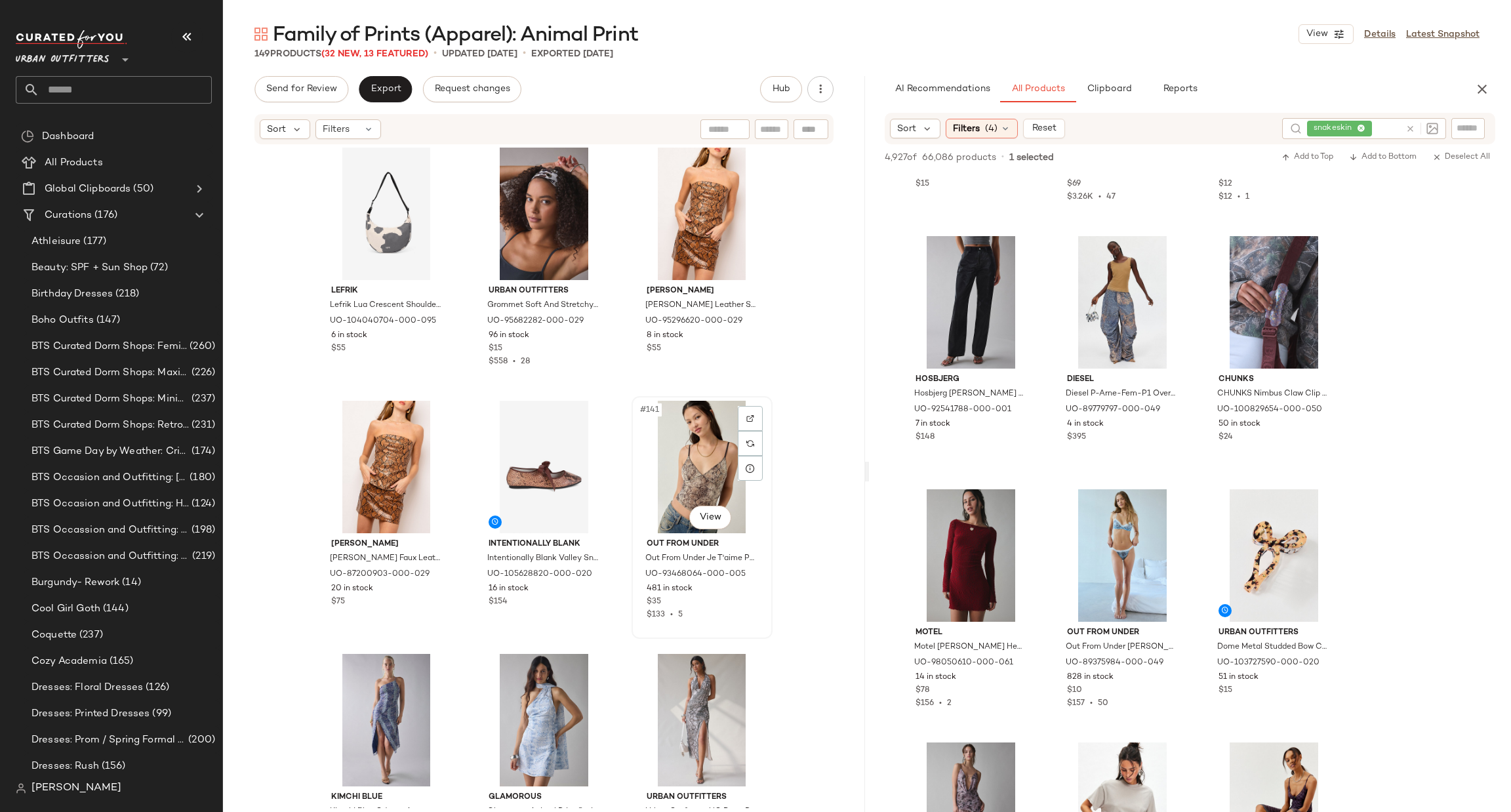
click at [678, 485] on div "#141 View" at bounding box center [702, 467] width 132 height 133
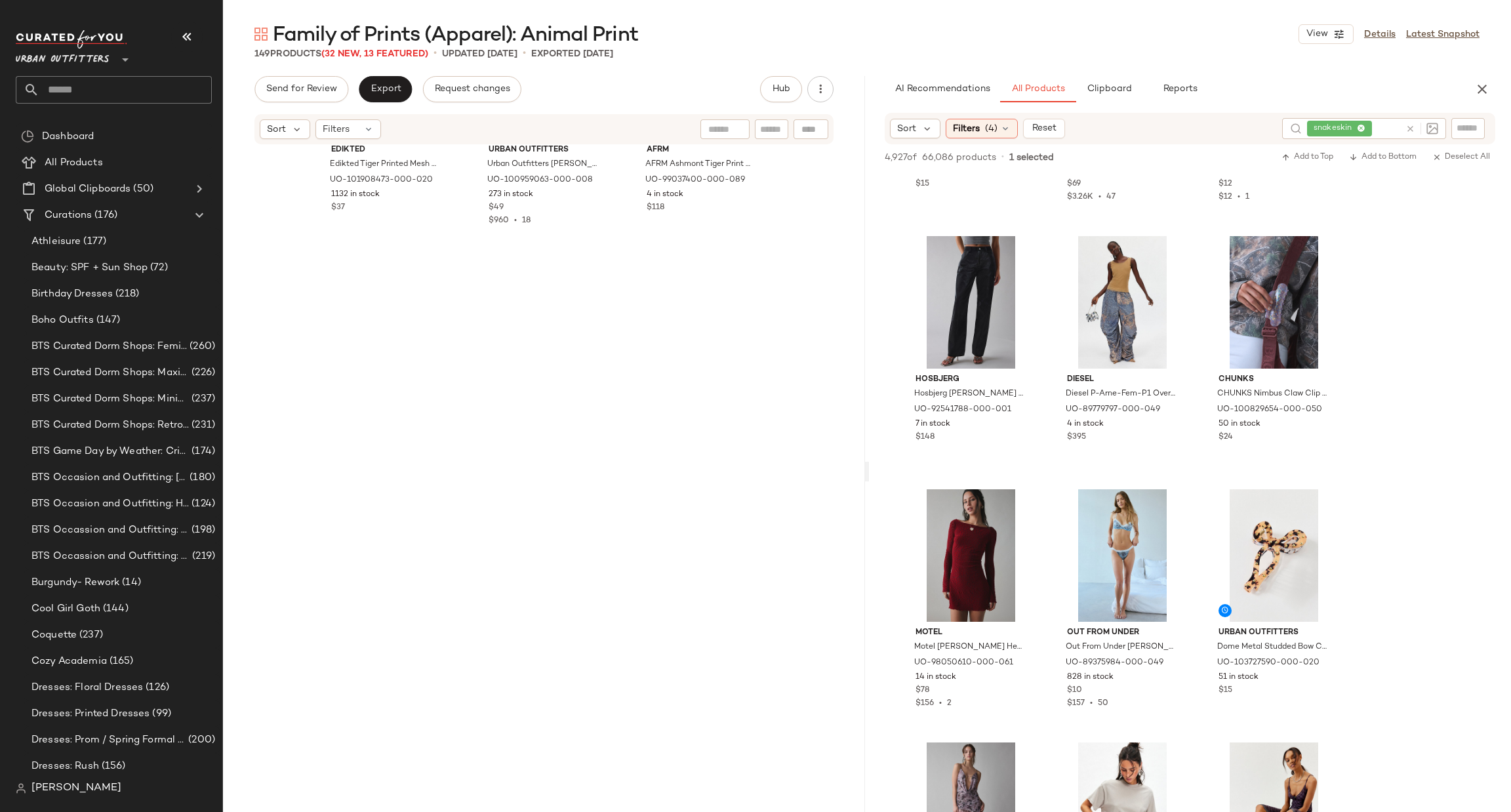
scroll to position [9296, 0]
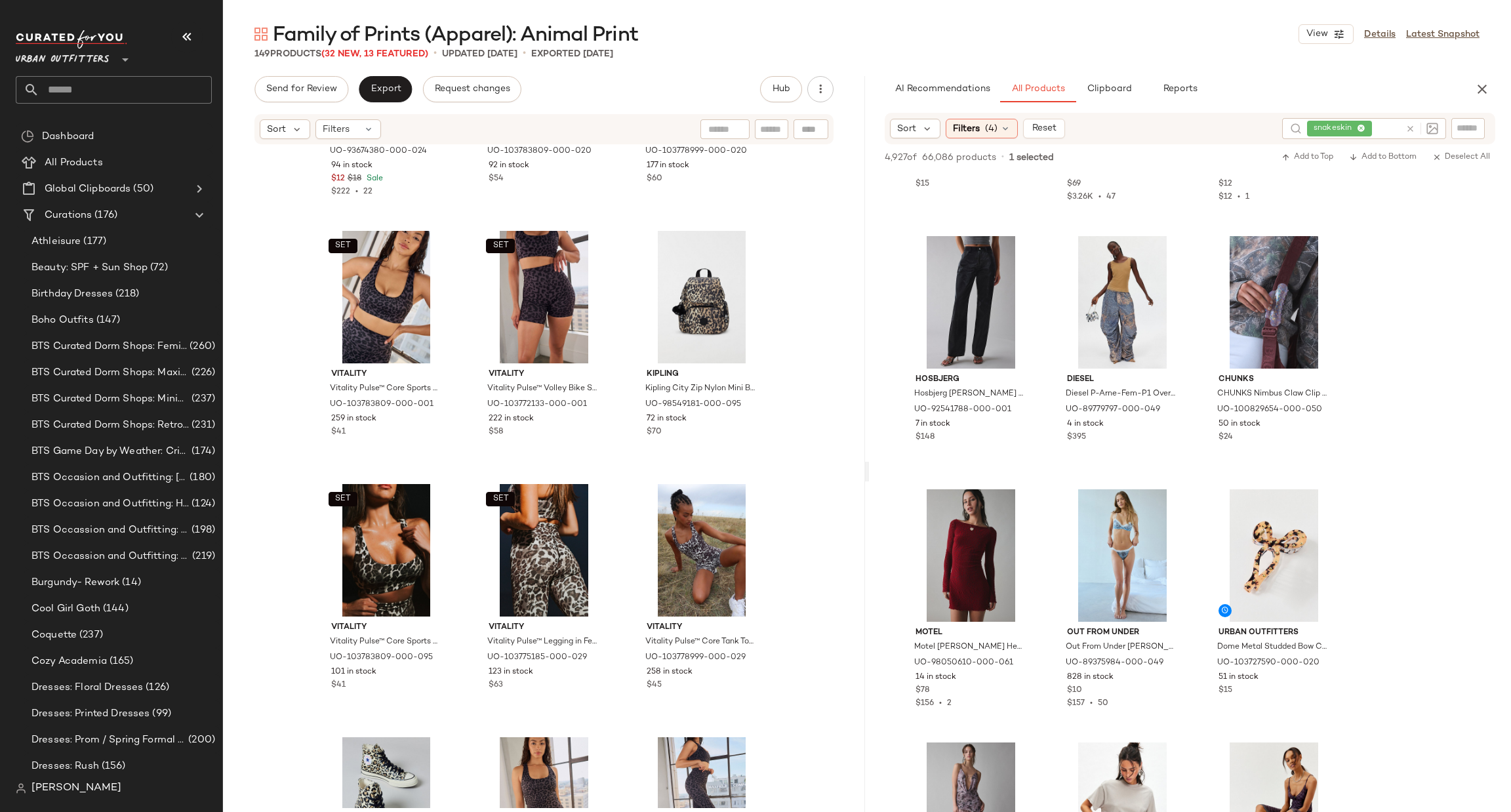
click at [860, 645] on div "Family of Prints (Apparel): Animal Print View Details Latest Snapshot 149 Produ…" at bounding box center [867, 416] width 1288 height 791
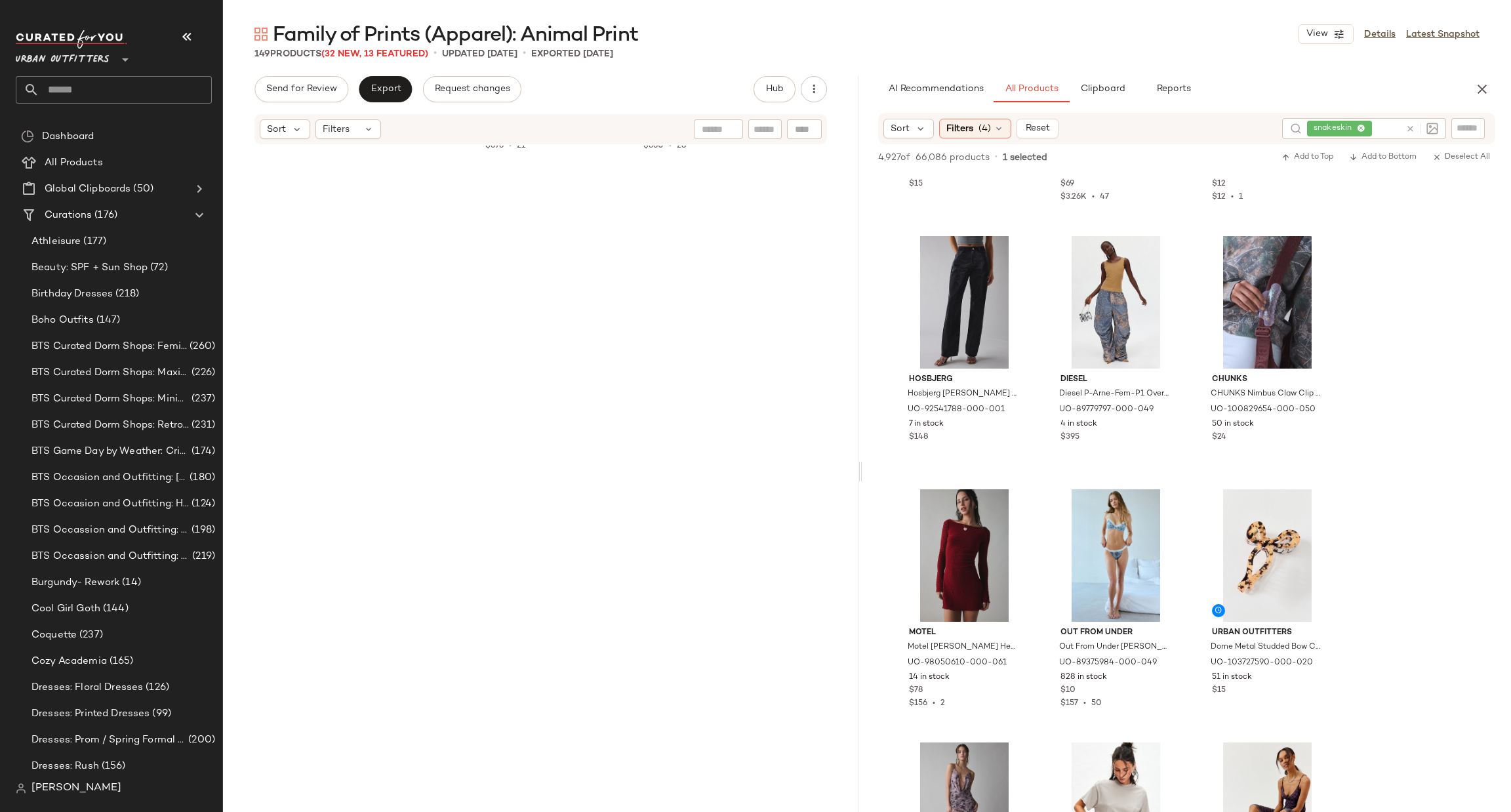
scroll to position [0, 0]
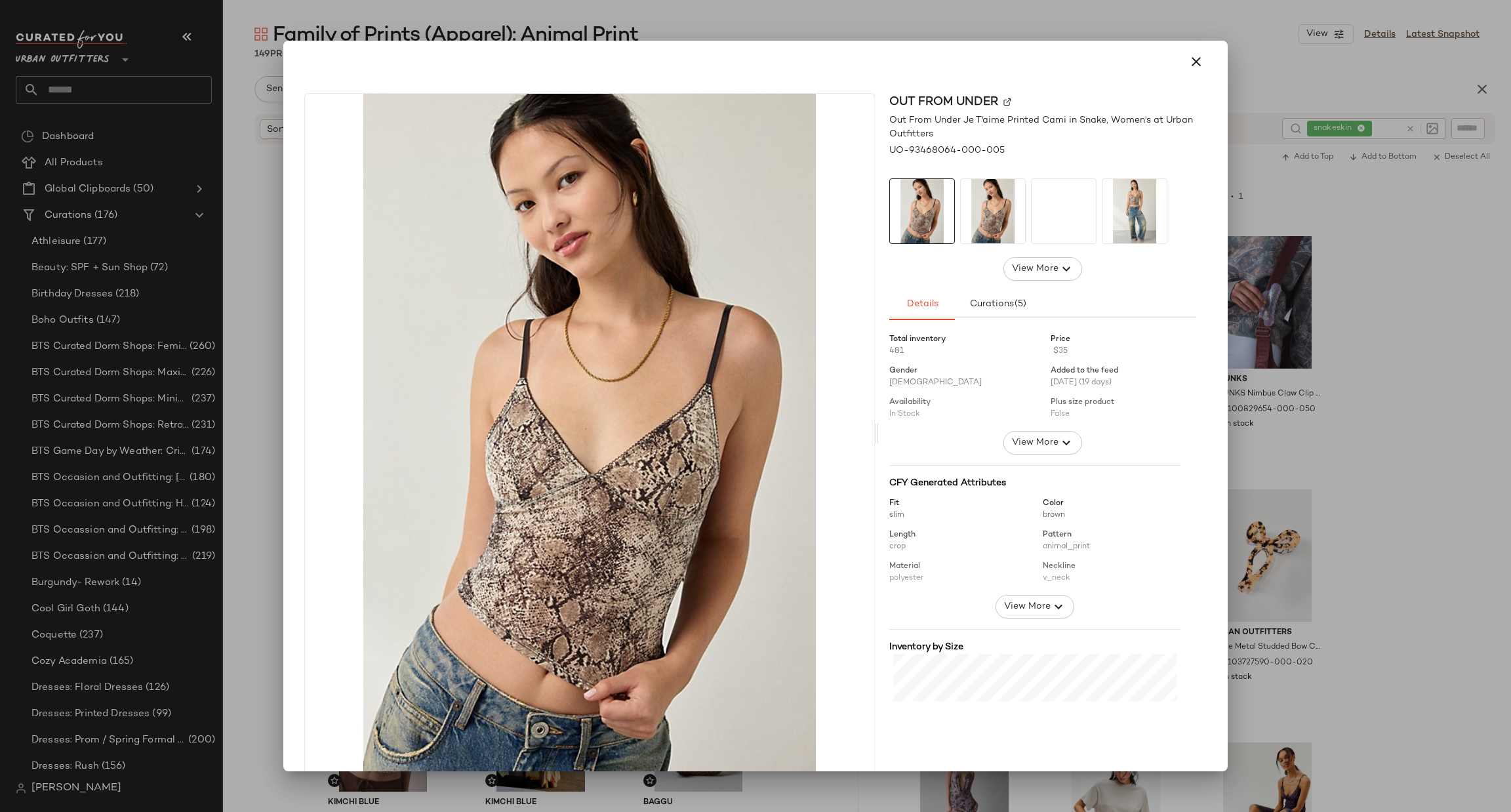
click at [1345, 299] on div at bounding box center [756, 406] width 1511 height 812
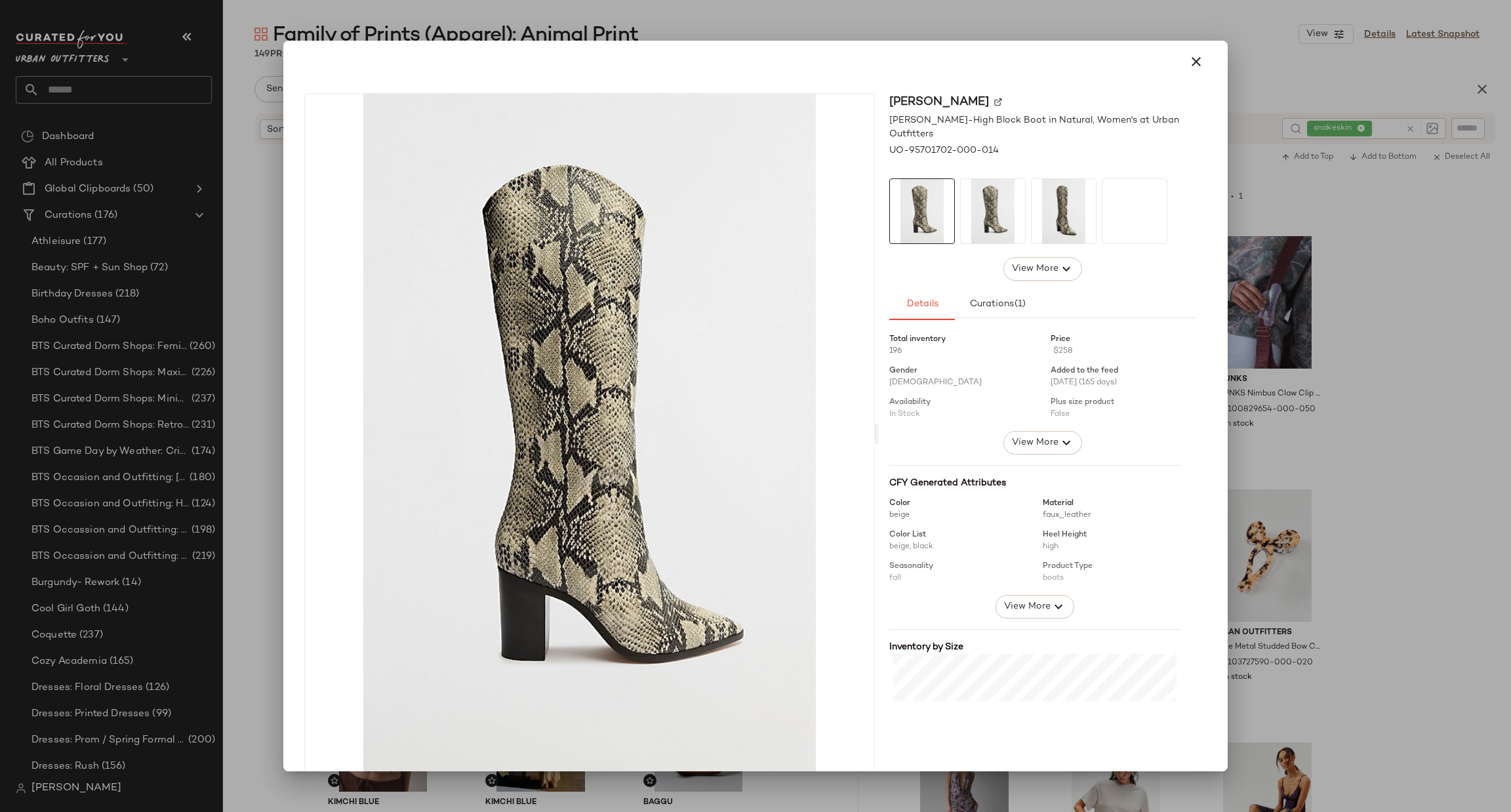
click at [1383, 326] on div at bounding box center [756, 406] width 1511 height 812
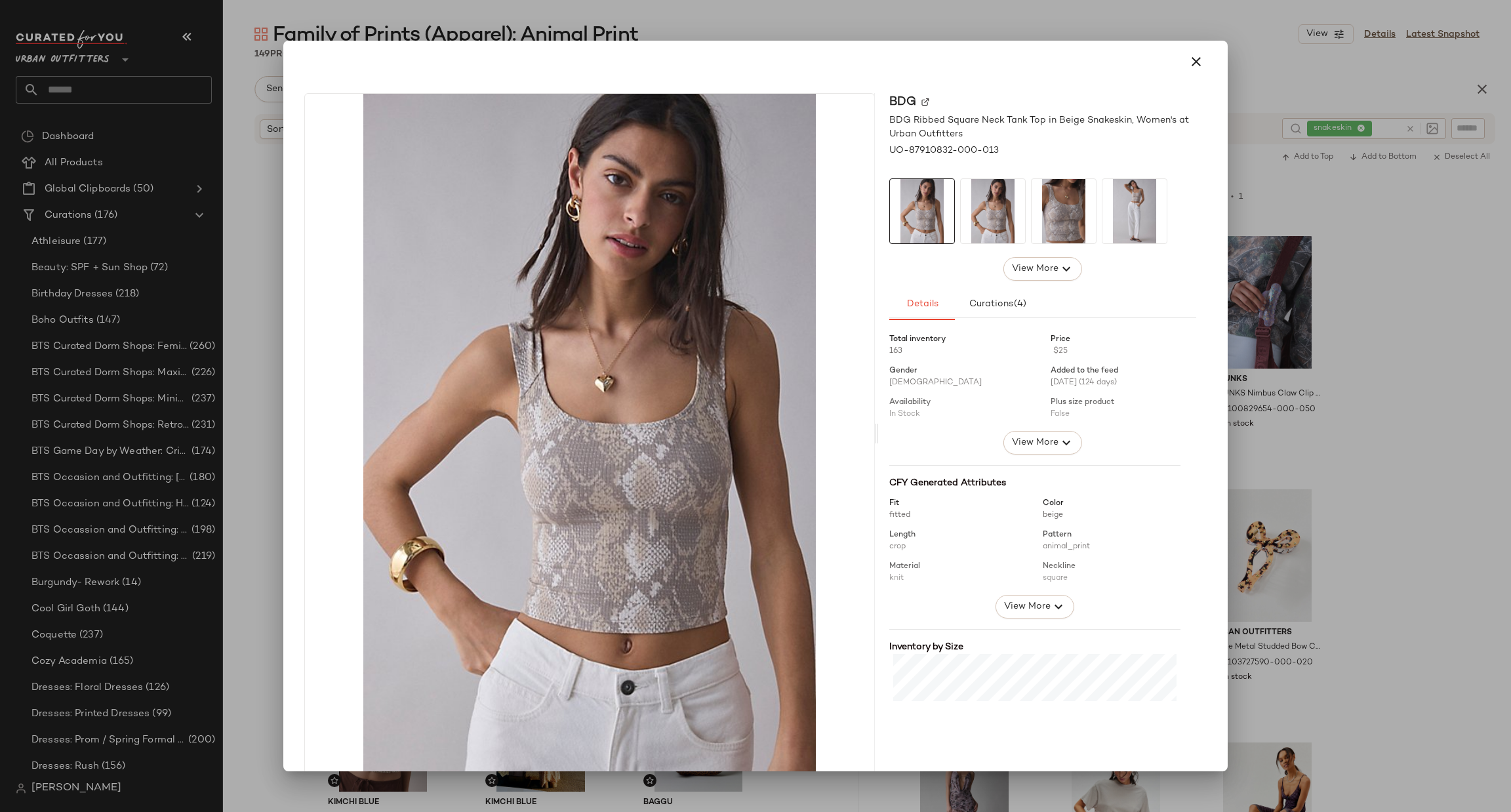
click at [1311, 392] on div at bounding box center [756, 406] width 1511 height 812
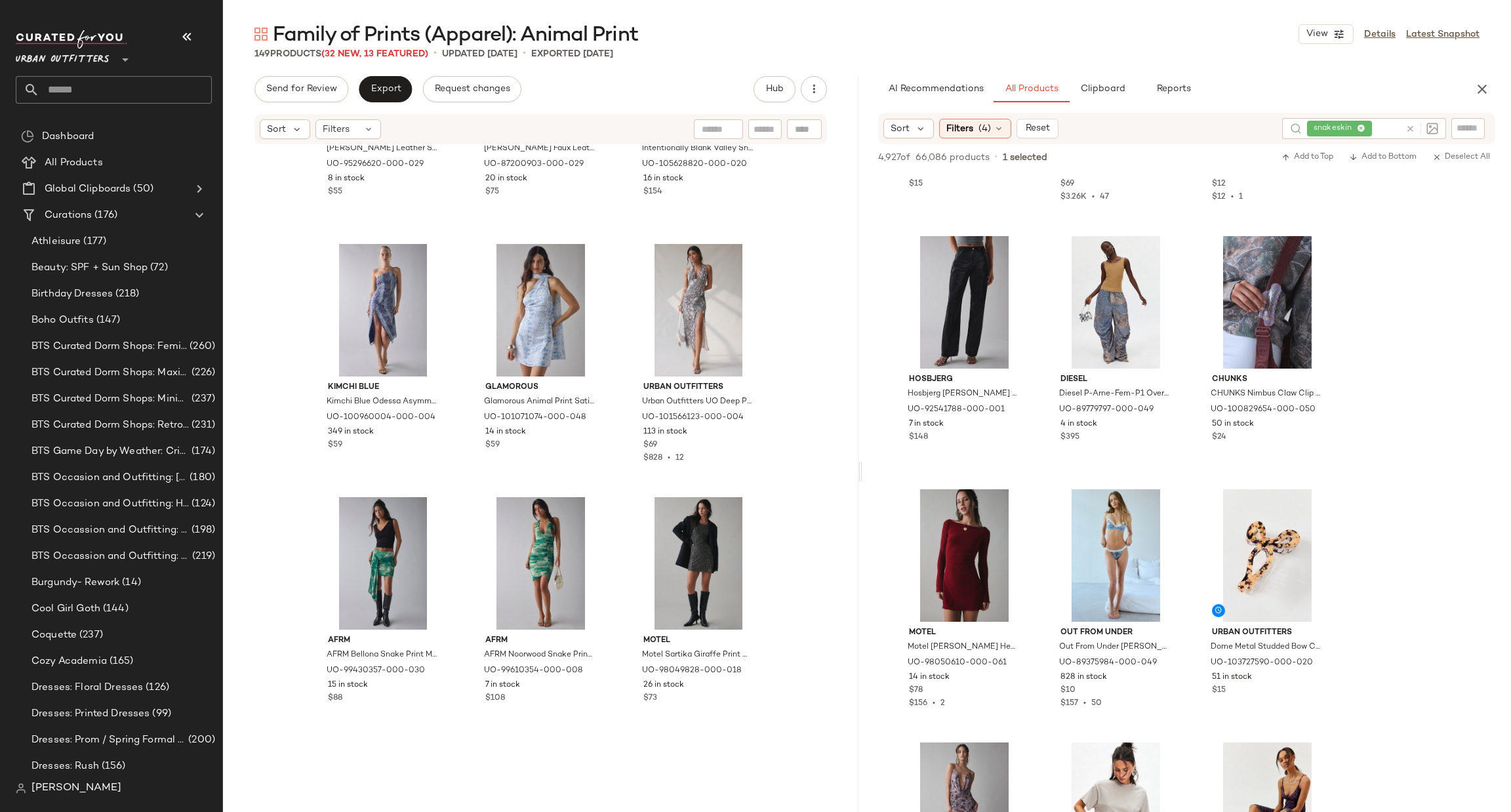
scroll to position [11993, 0]
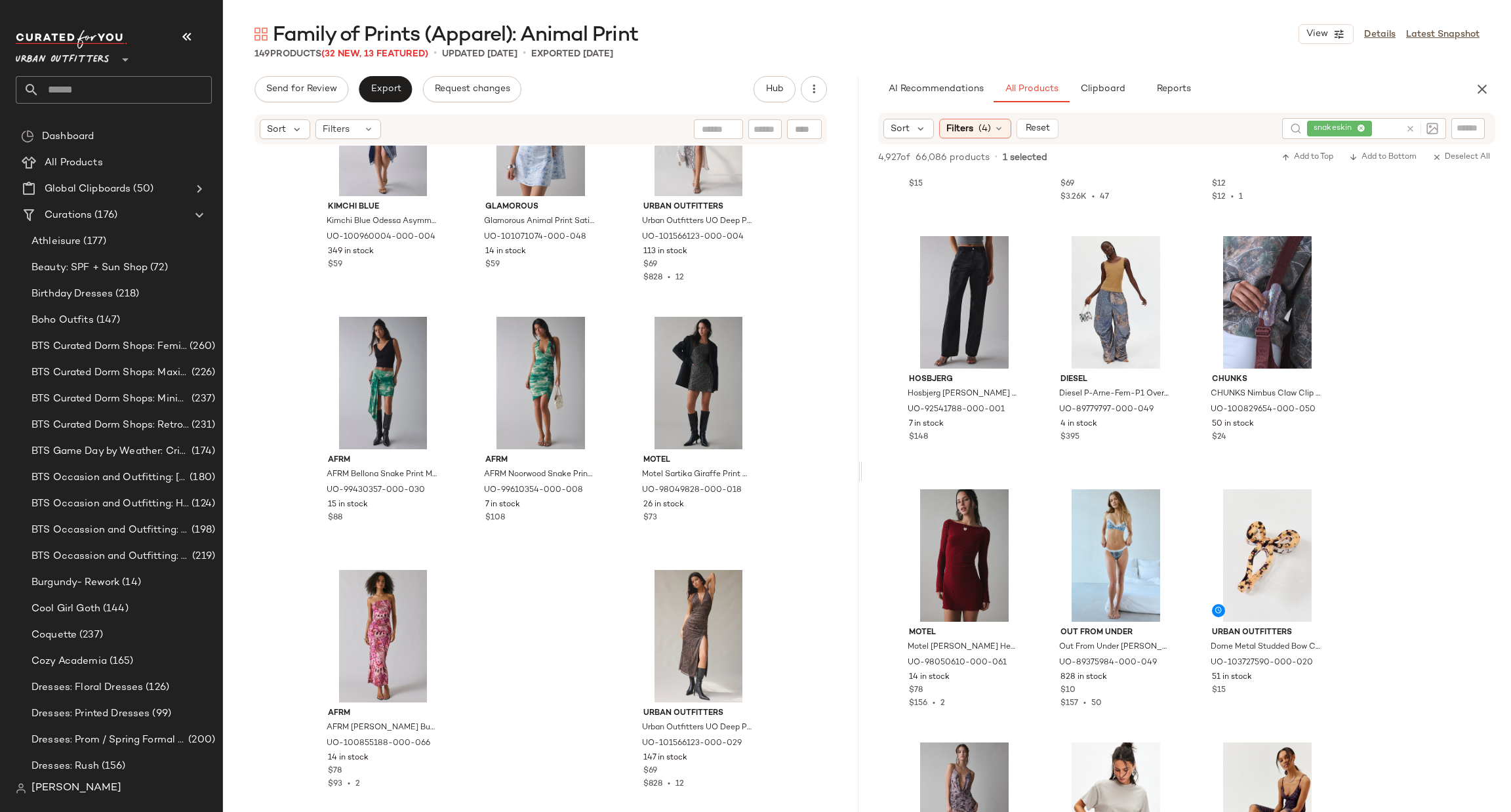
click at [721, 123] on div at bounding box center [718, 129] width 49 height 19
type input "*********"
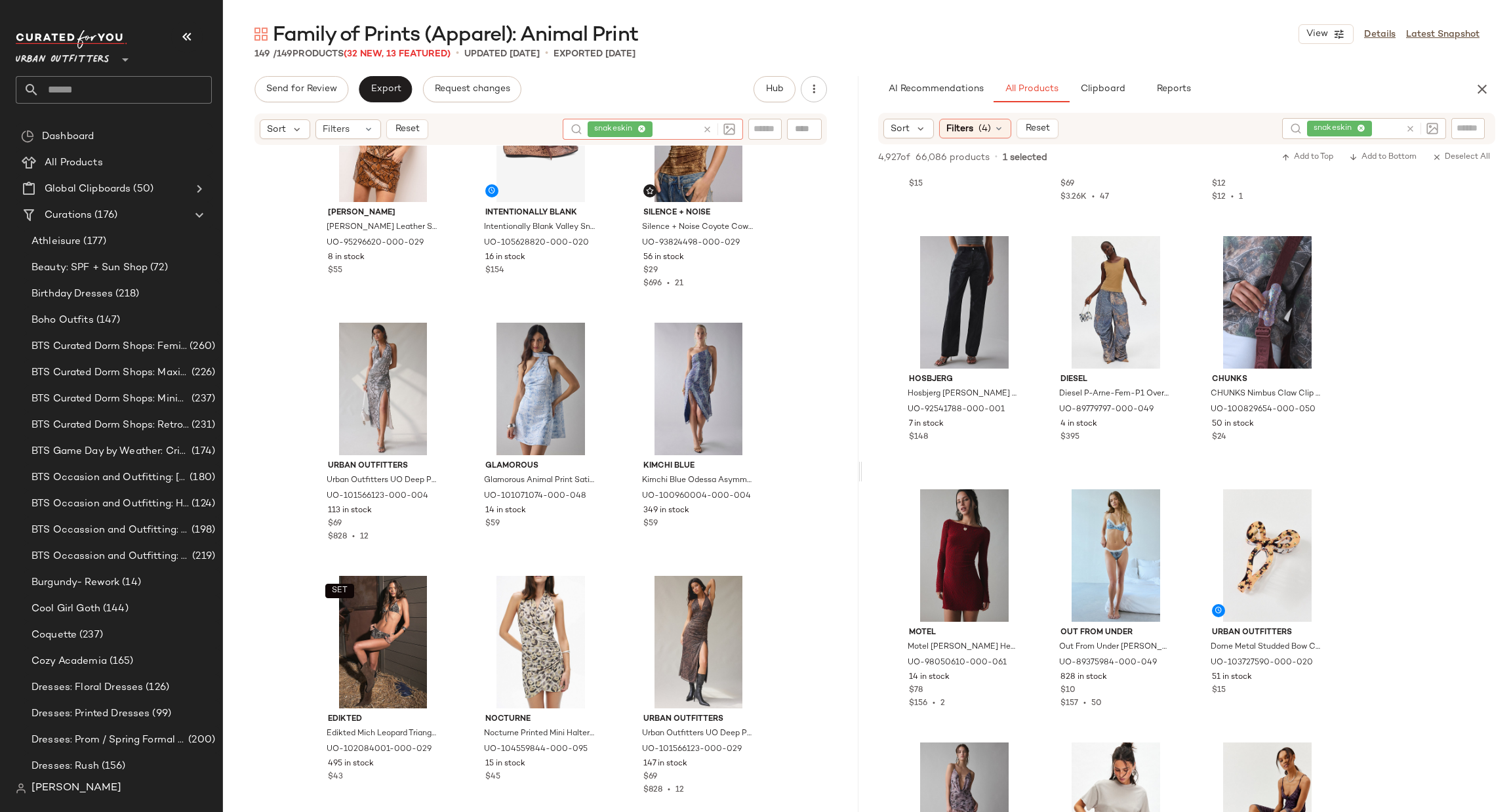
scroll to position [993, 0]
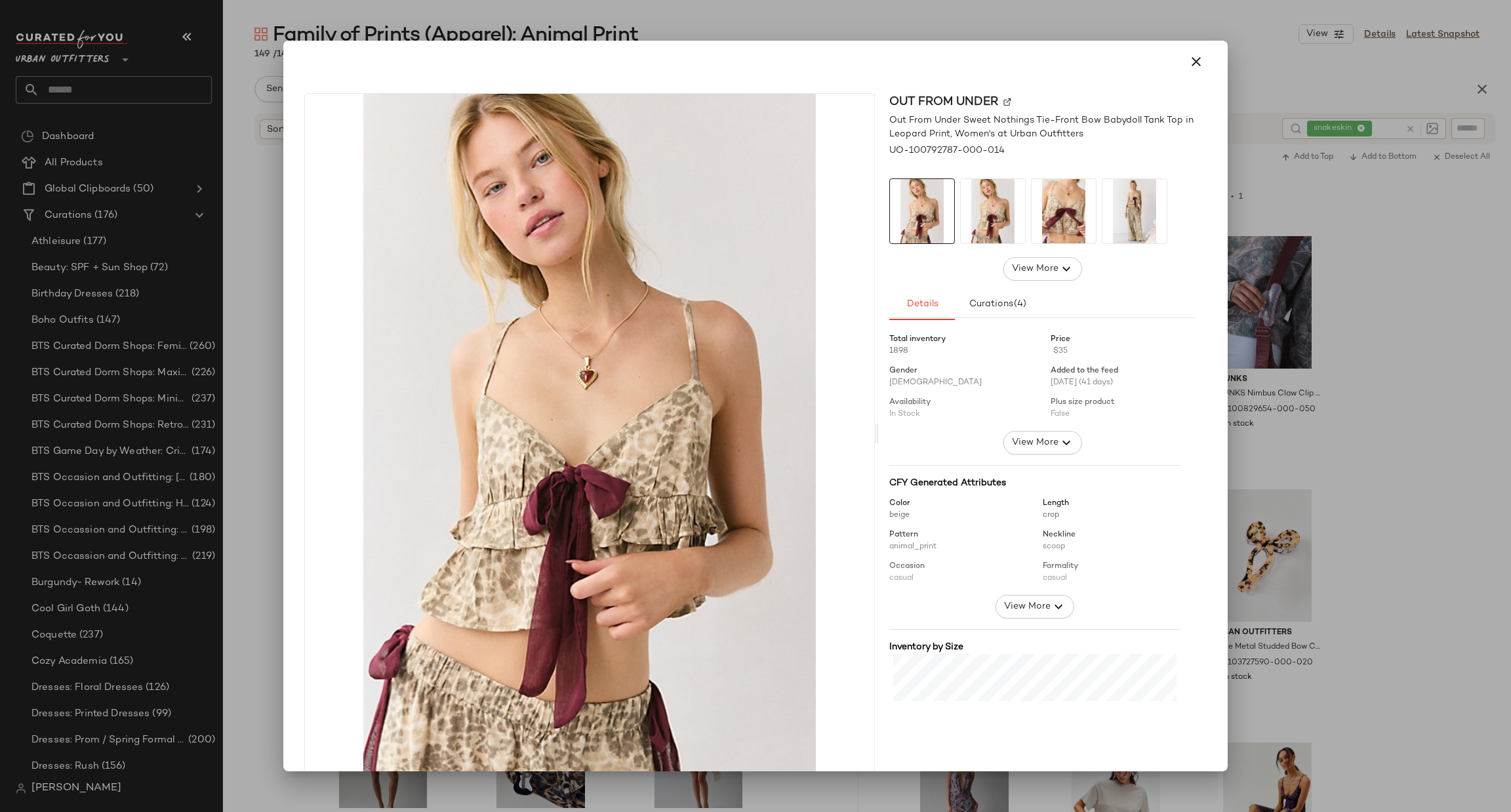
click at [1504, 371] on div at bounding box center [756, 406] width 1511 height 812
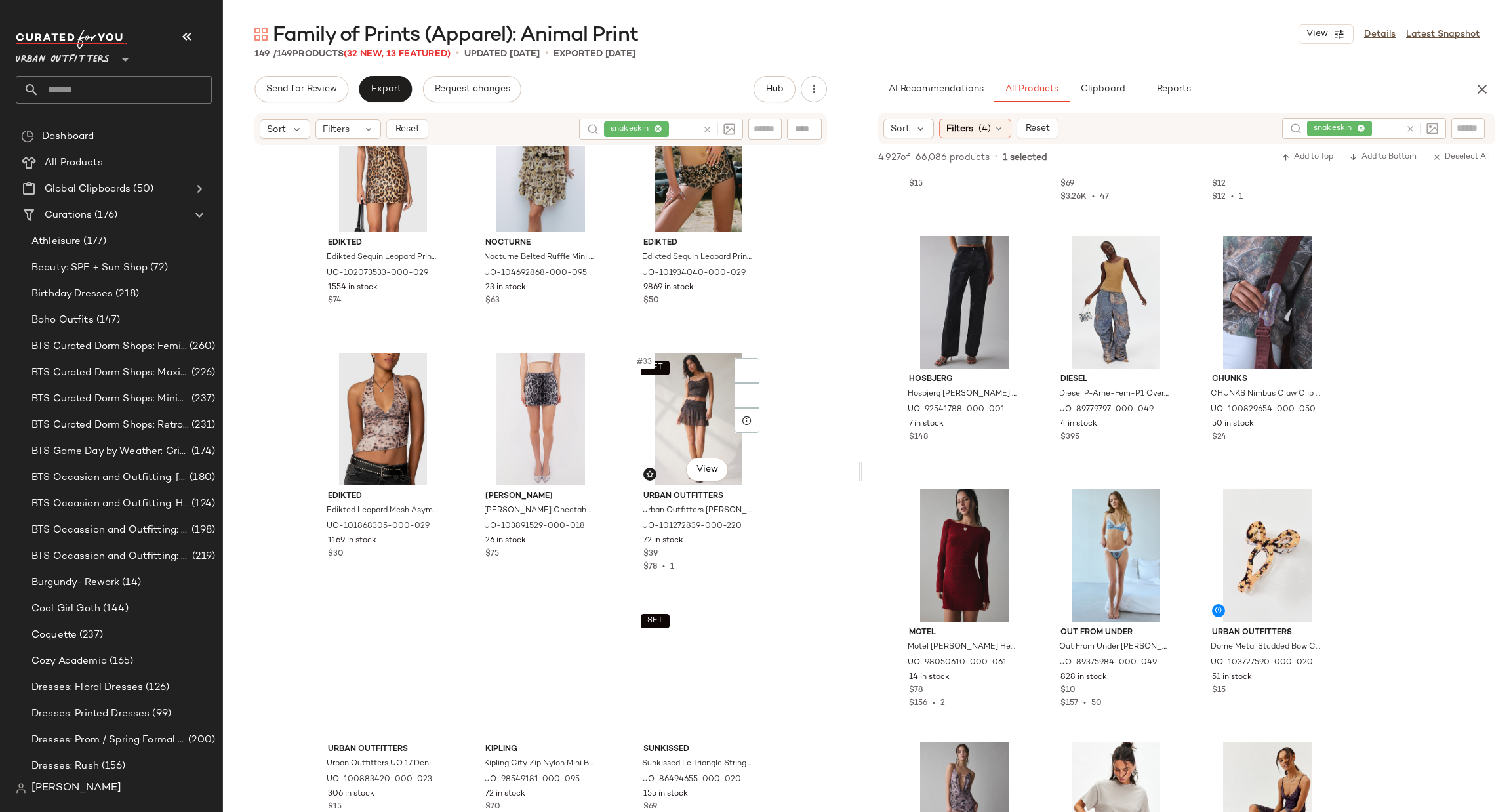
scroll to position [2370, 0]
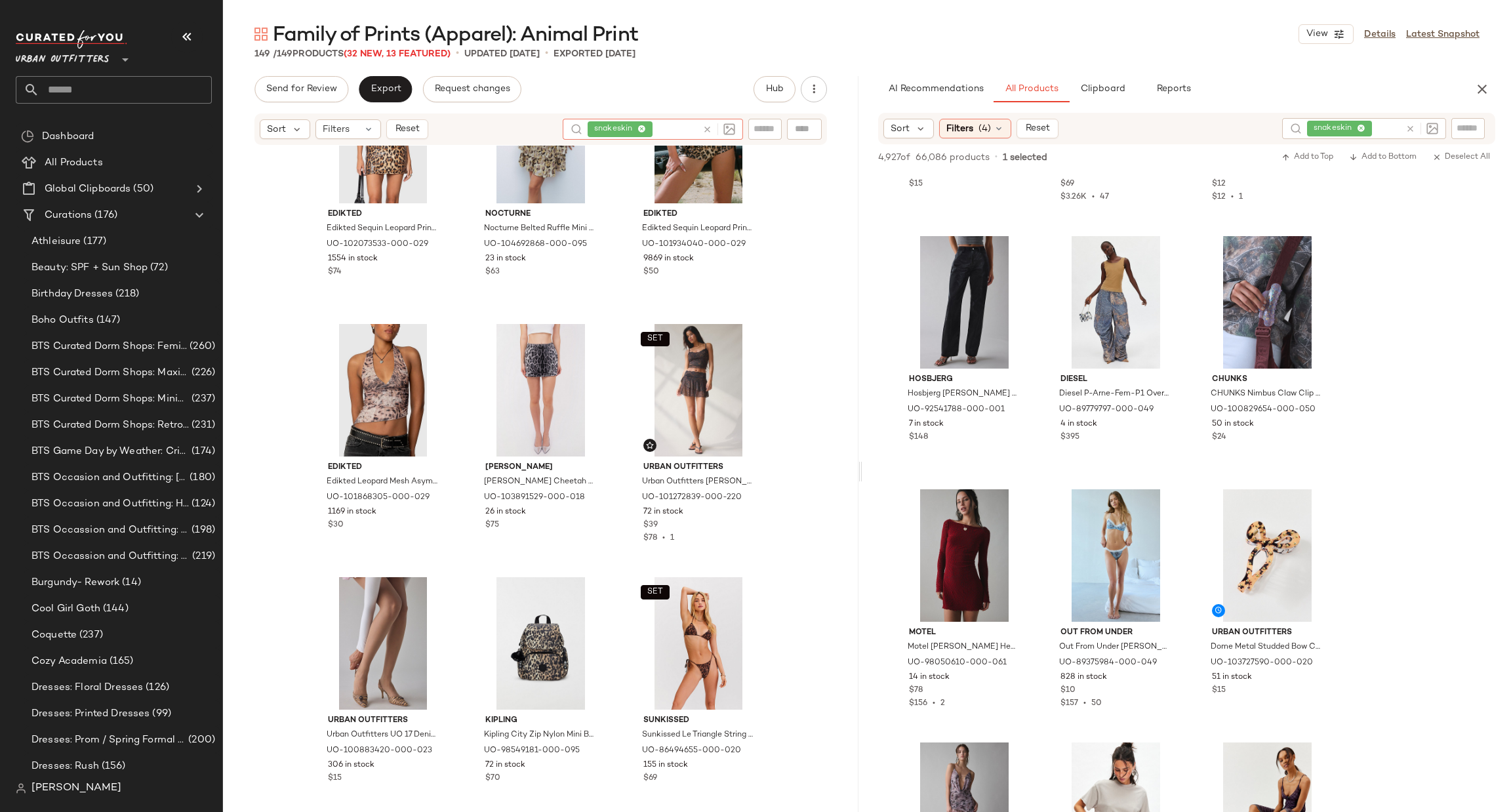
click at [700, 129] on div at bounding box center [716, 129] width 38 height 21
click at [706, 128] on icon at bounding box center [707, 129] width 10 height 10
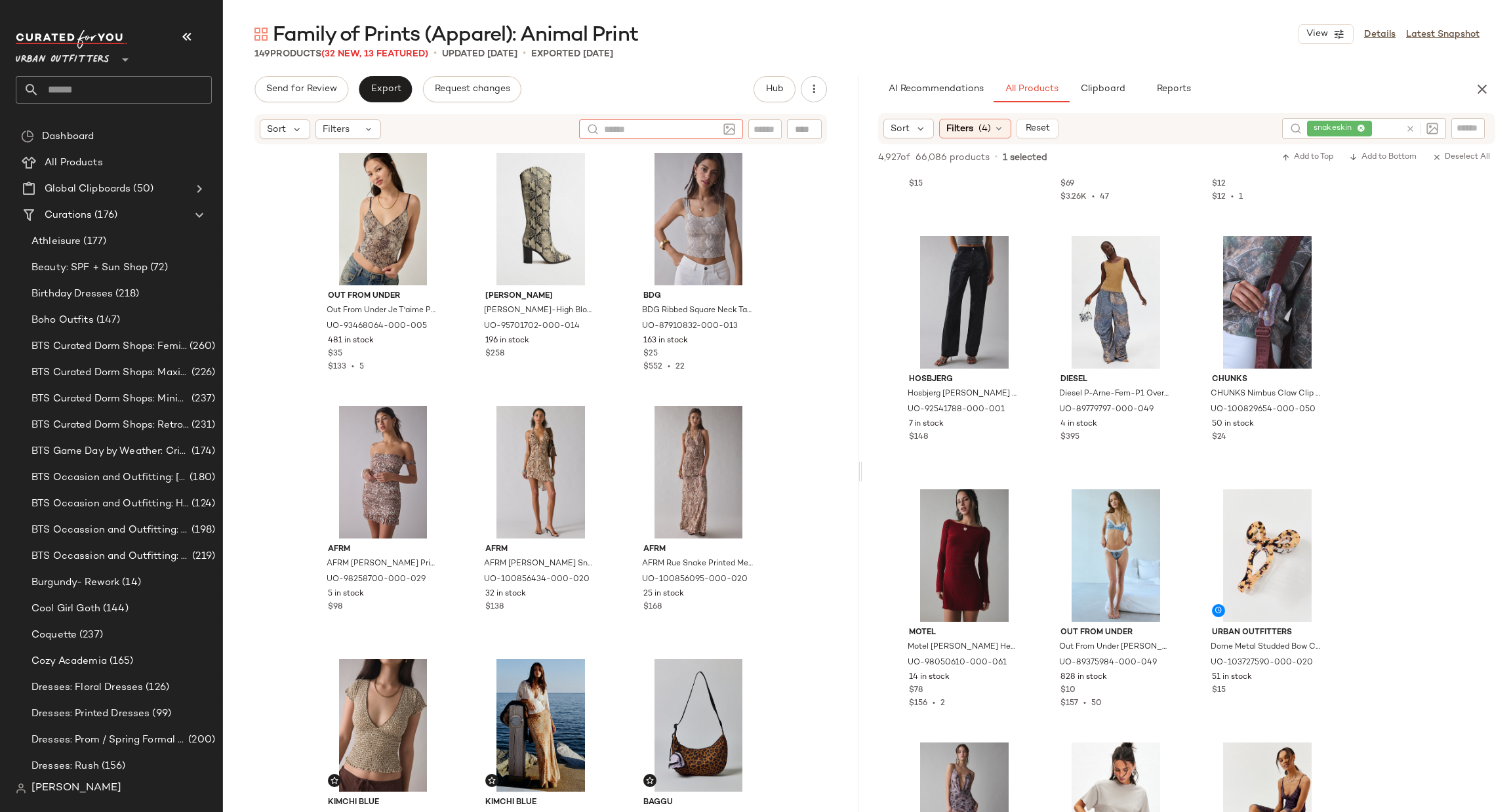
scroll to position [45, 0]
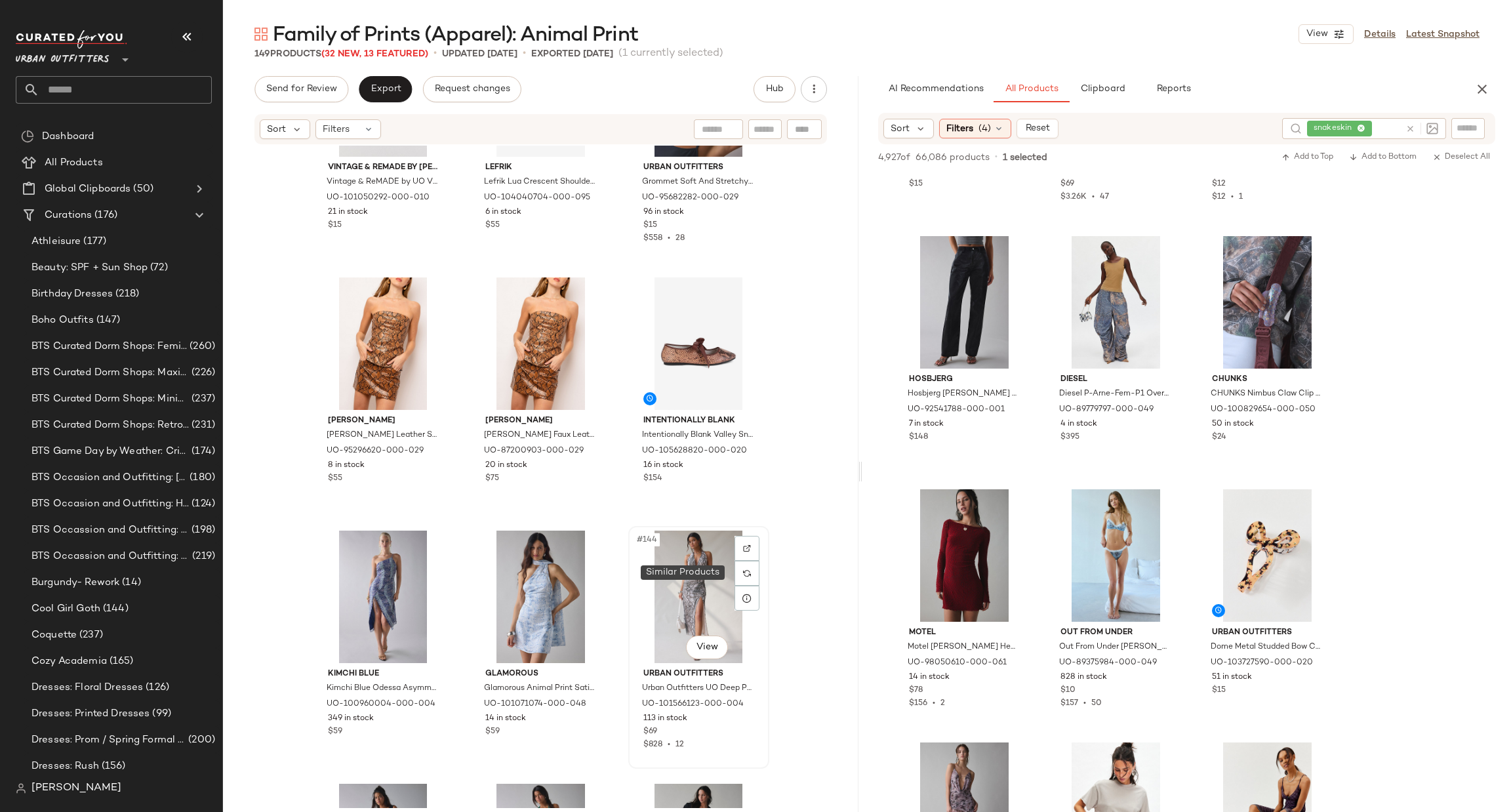
scroll to position [11920, 0]
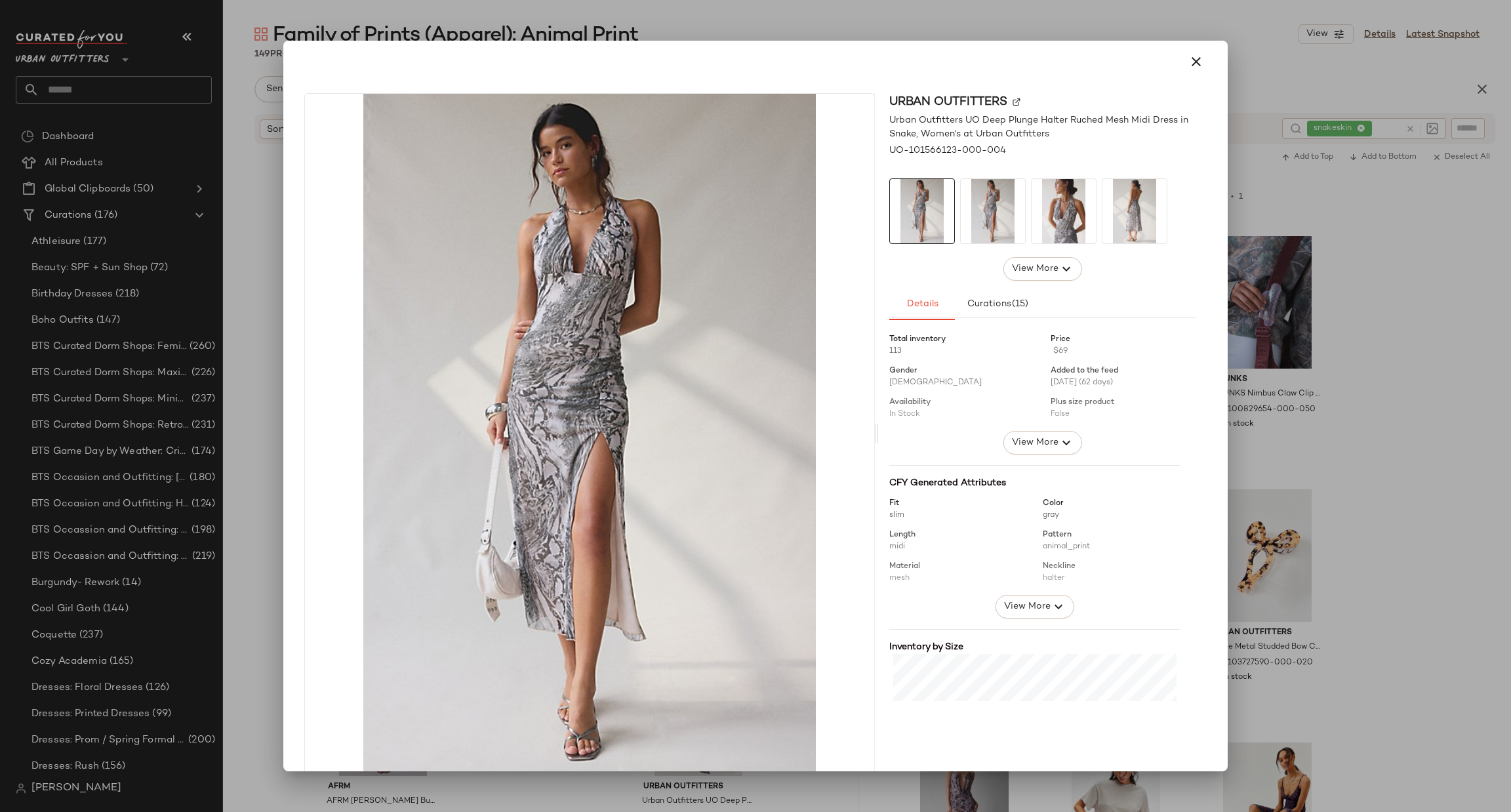
click at [1383, 387] on div at bounding box center [756, 406] width 1511 height 812
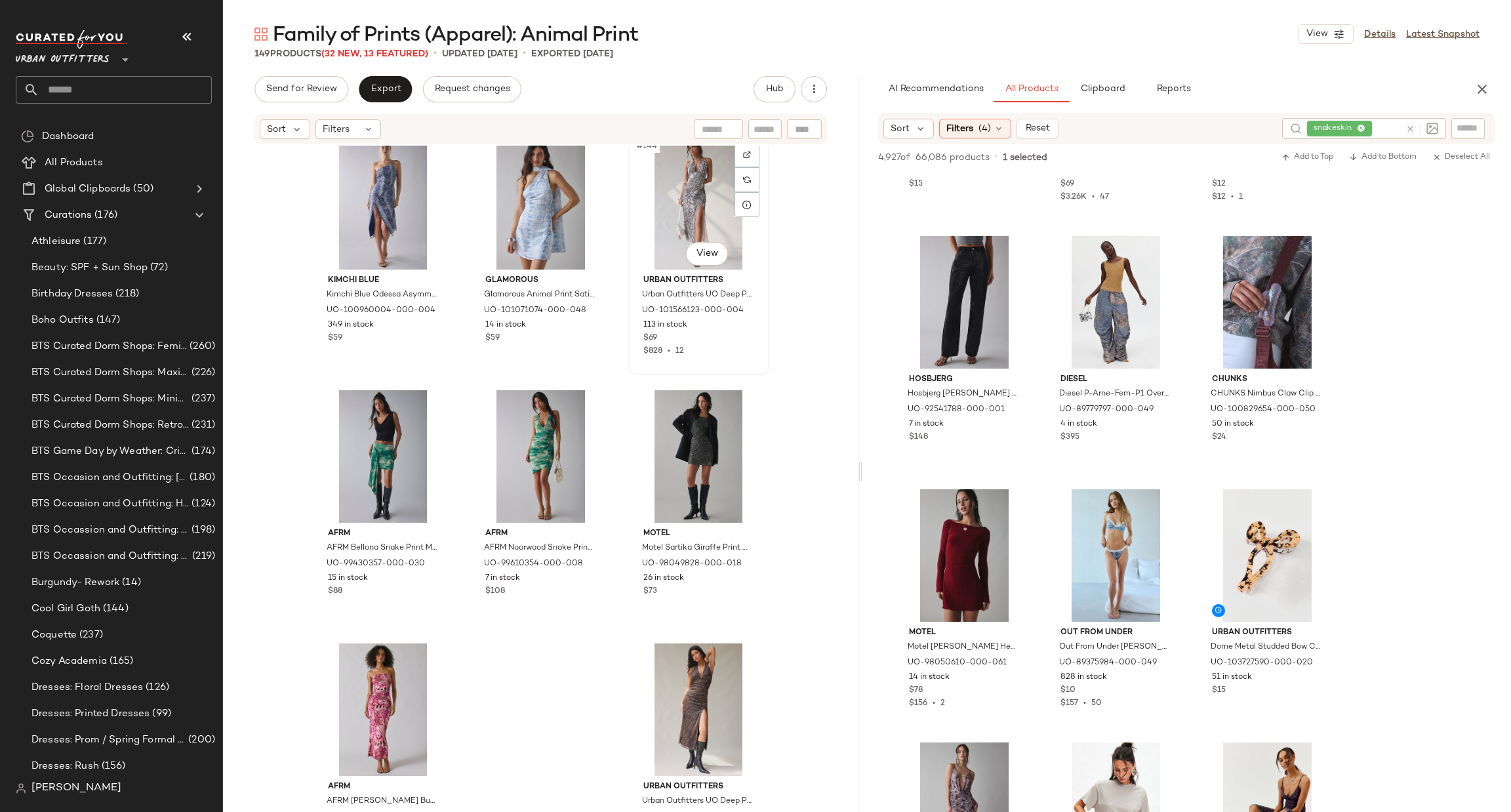
click at [669, 228] on div "#144 View" at bounding box center [699, 203] width 132 height 133
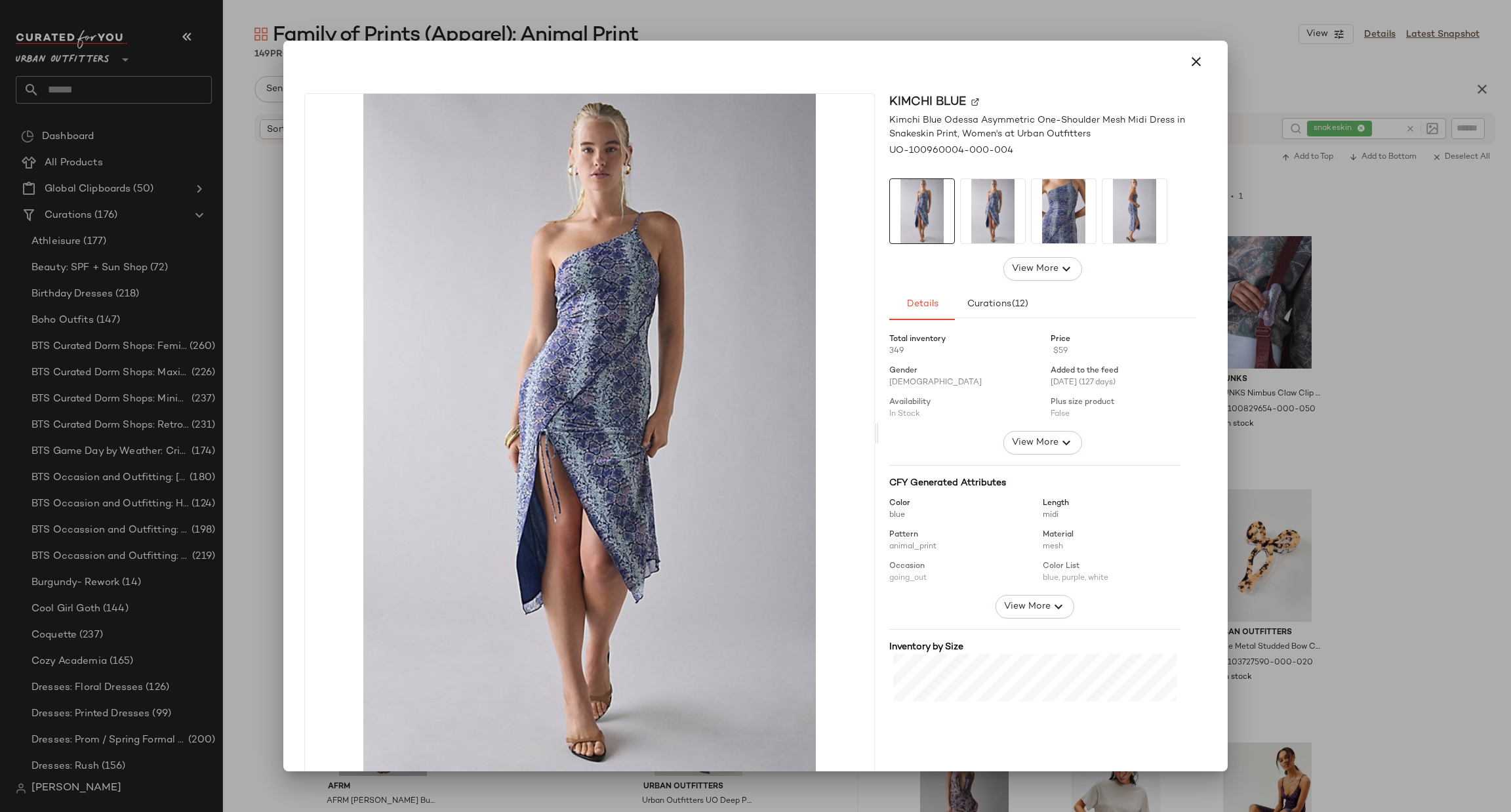
click at [1307, 276] on div at bounding box center [756, 406] width 1511 height 812
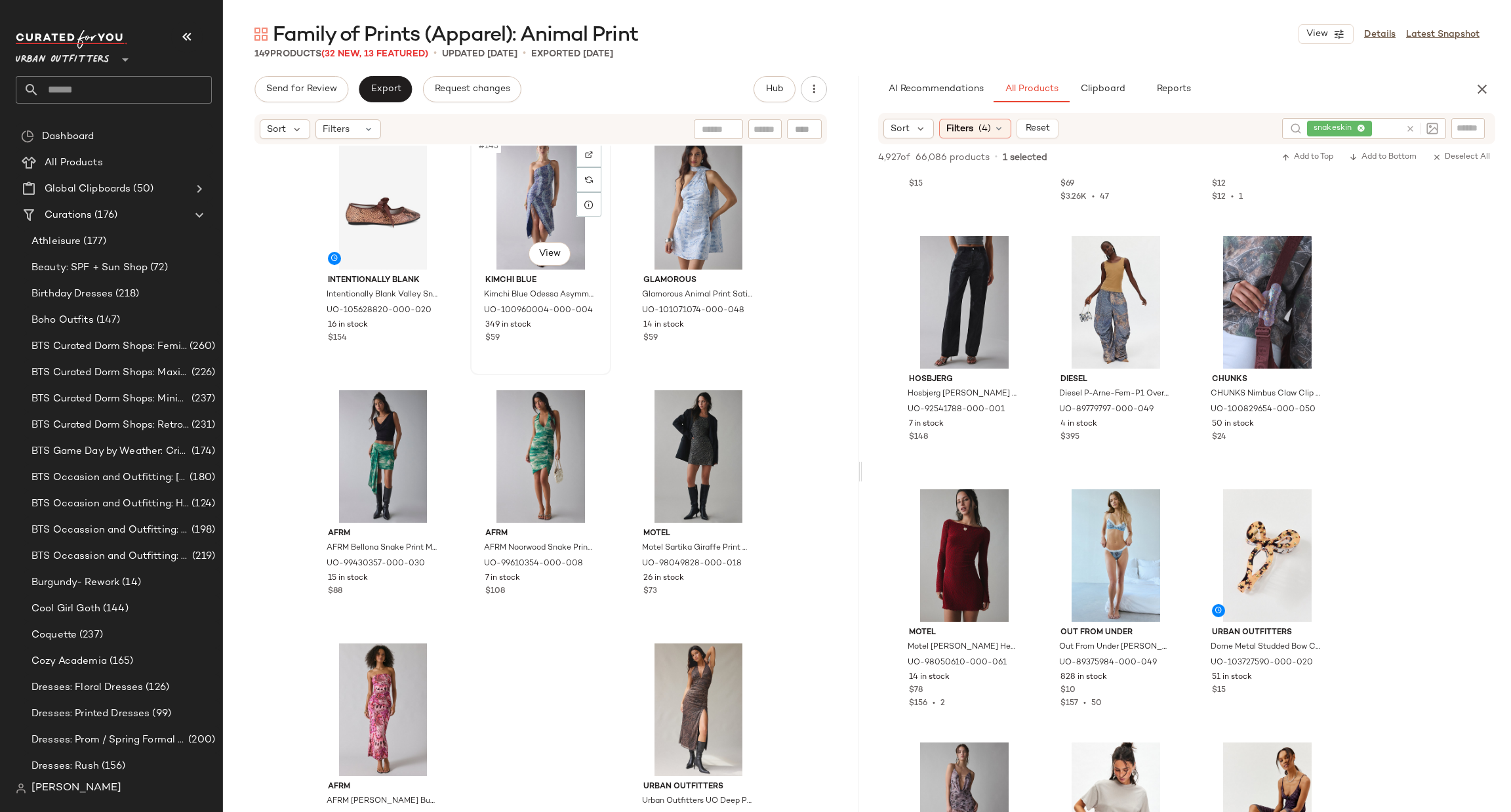
click at [544, 204] on div "#143 View" at bounding box center [541, 203] width 132 height 133
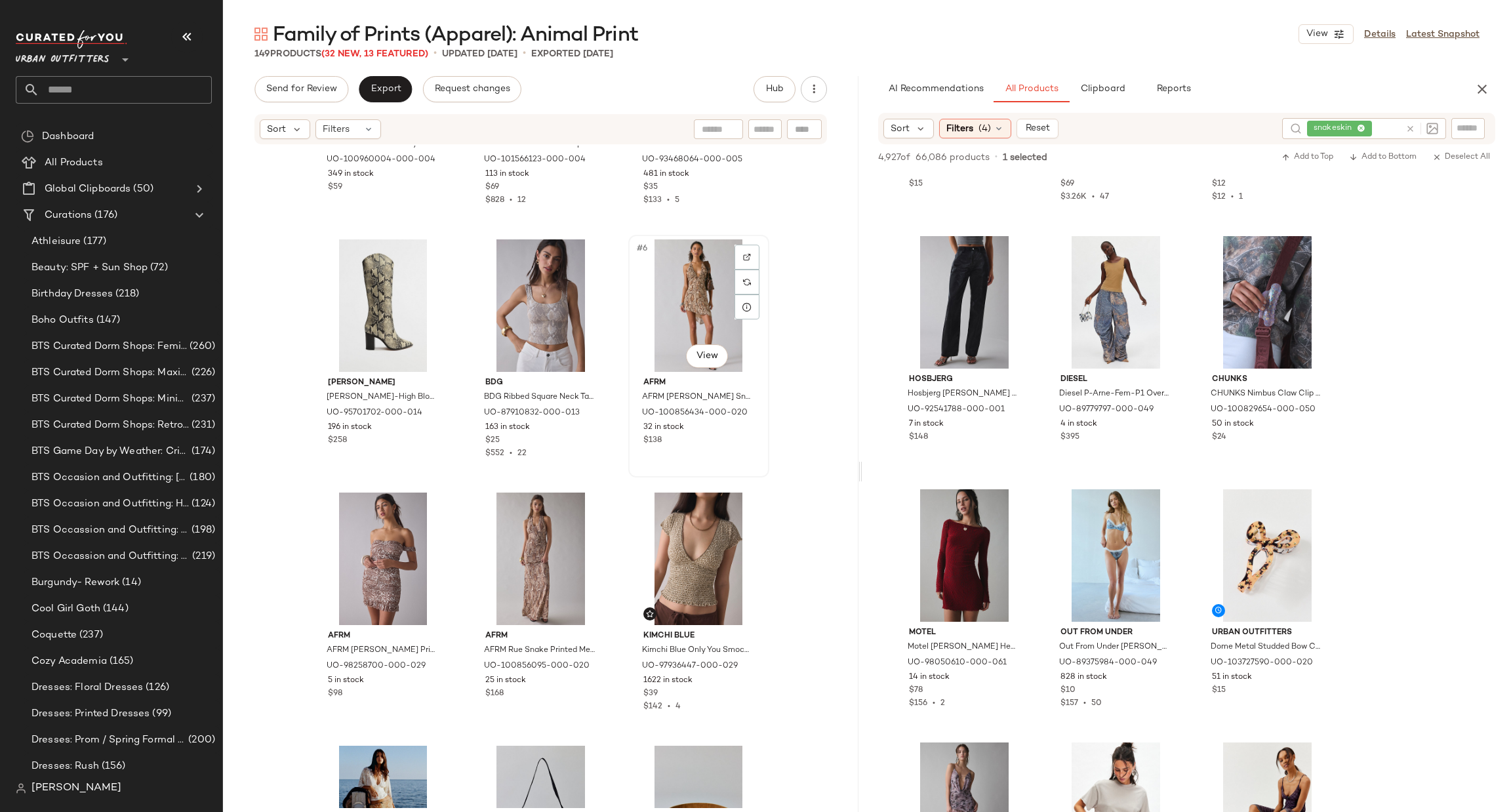
scroll to position [197, 0]
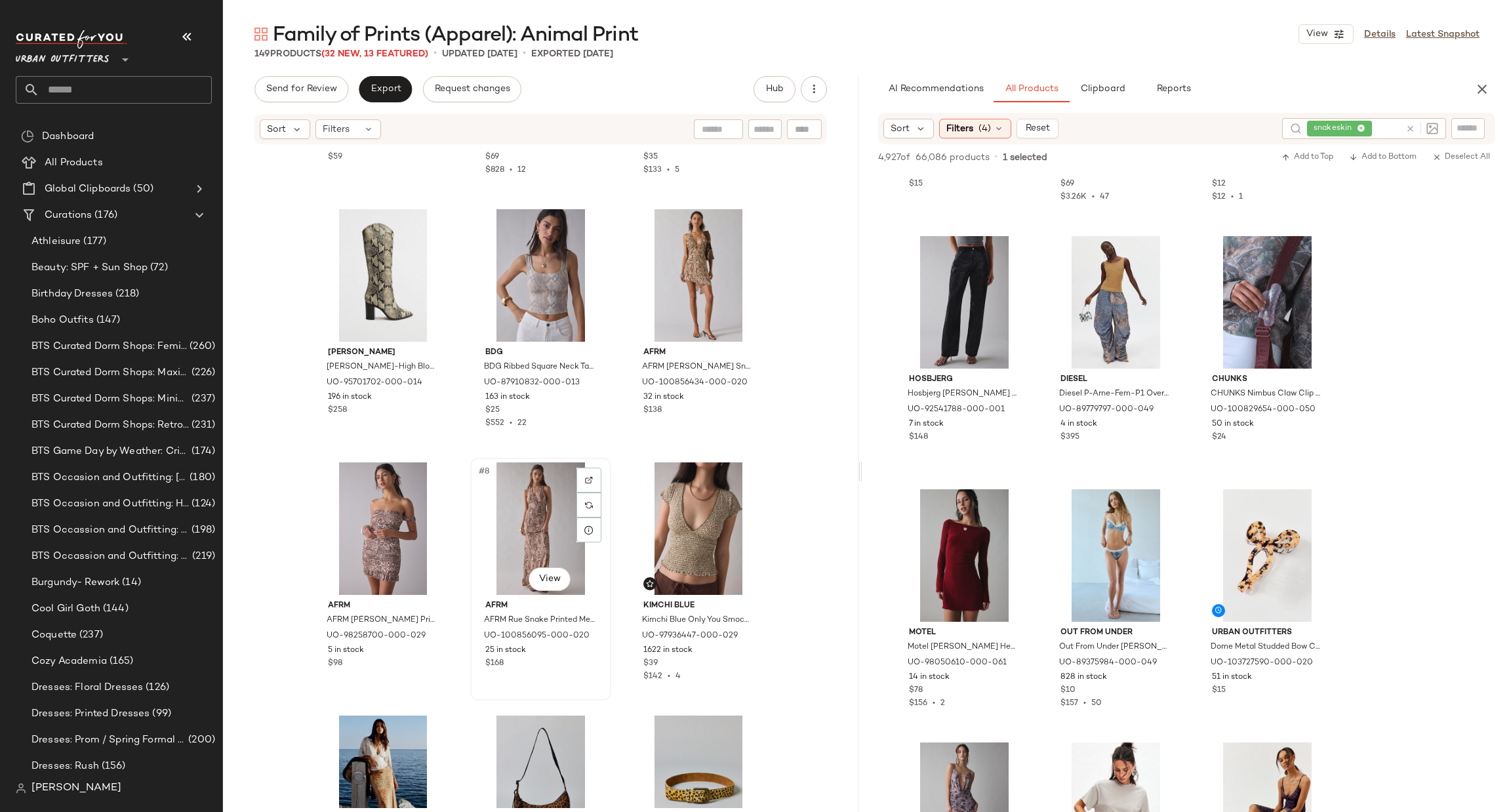
click at [523, 528] on div "#8 View" at bounding box center [541, 528] width 132 height 133
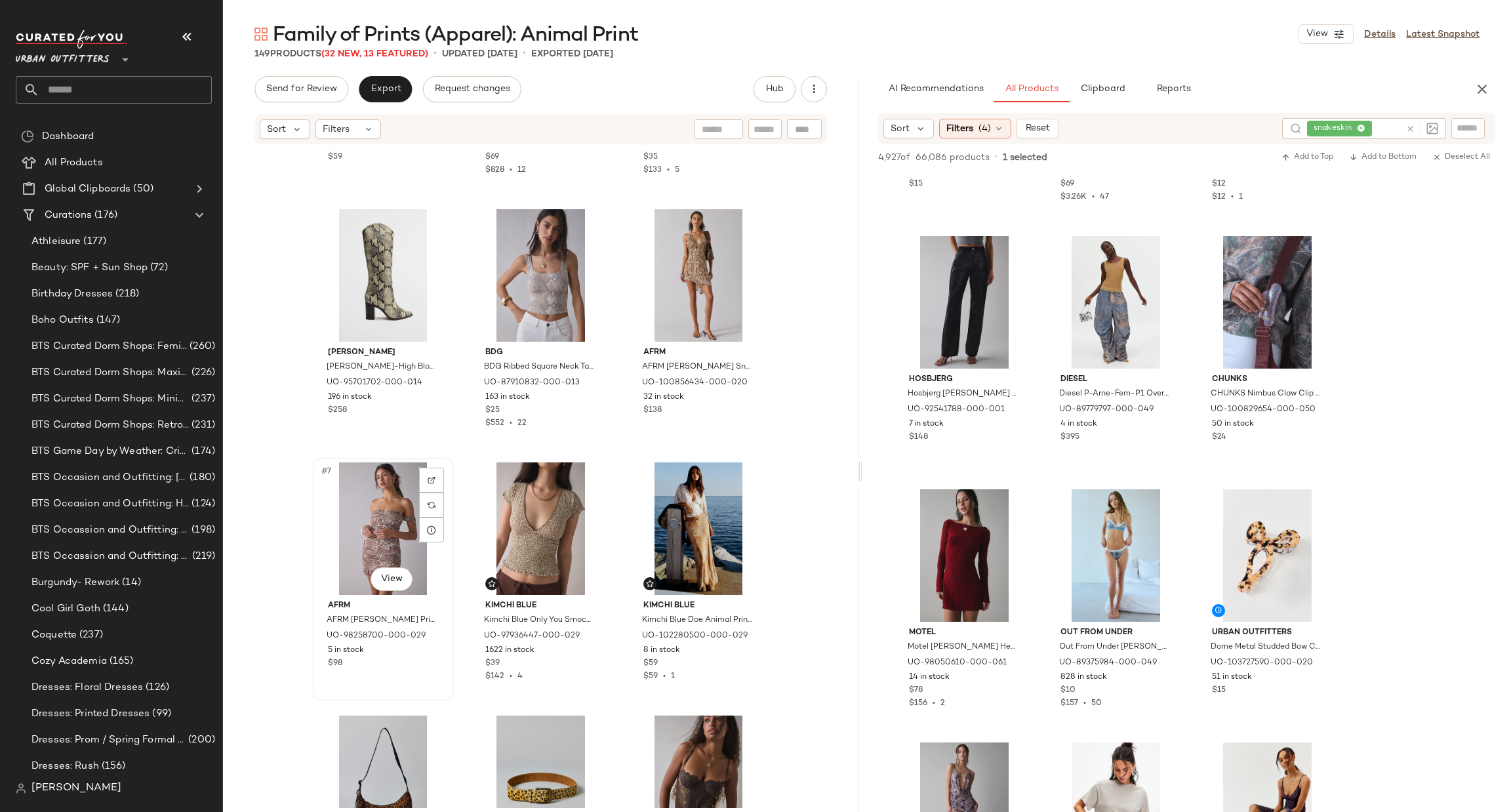
click at [381, 529] on div "#7 View" at bounding box center [383, 528] width 132 height 133
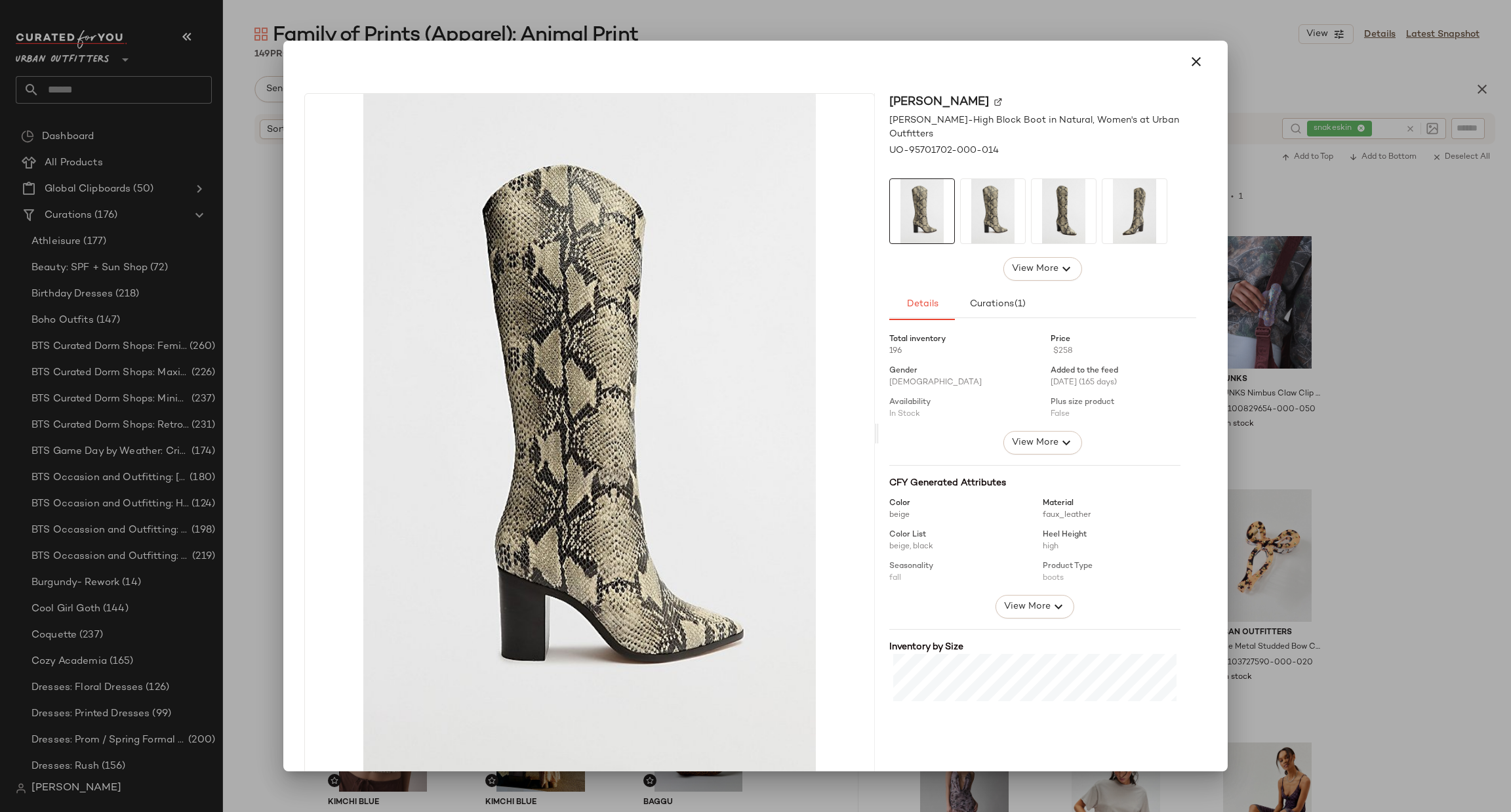
click at [1299, 322] on div at bounding box center [756, 406] width 1511 height 812
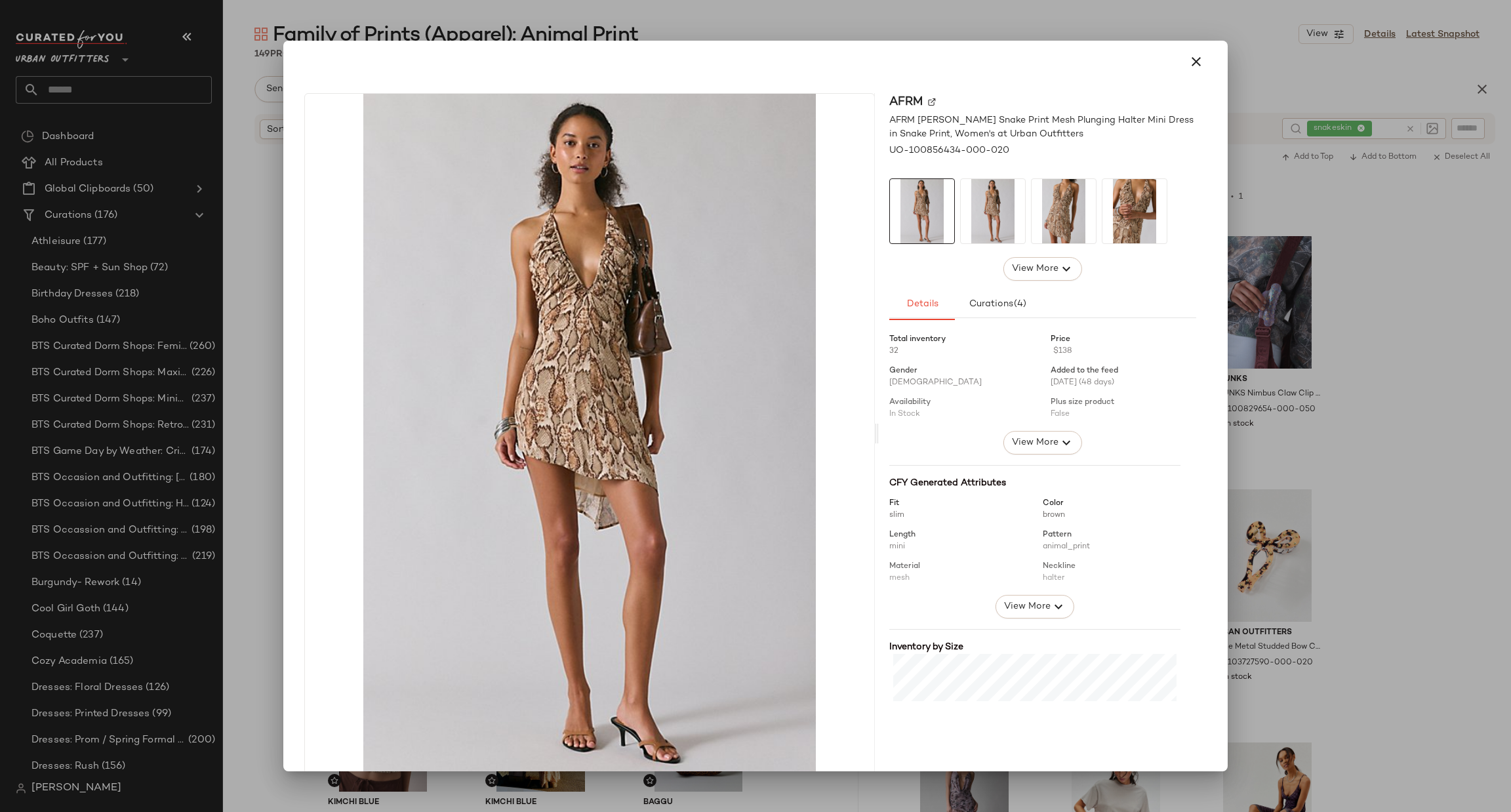
click at [1369, 331] on div at bounding box center [756, 406] width 1511 height 812
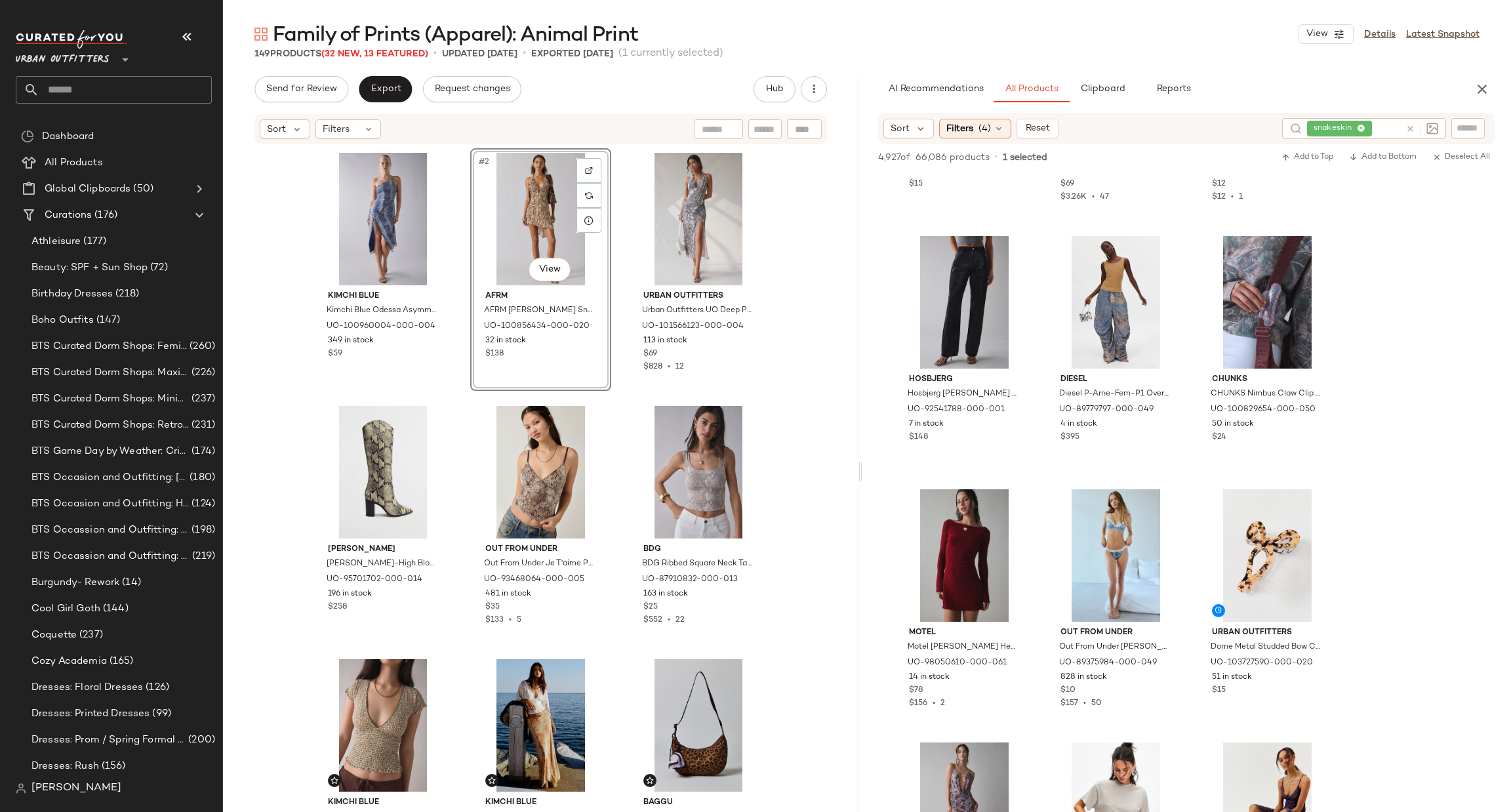
click at [789, 319] on div "Kimchi Blue Kimchi Blue Odessa Asymmetric One-Shoulder Mesh Midi Dress in Snake…" at bounding box center [541, 476] width 635 height 662
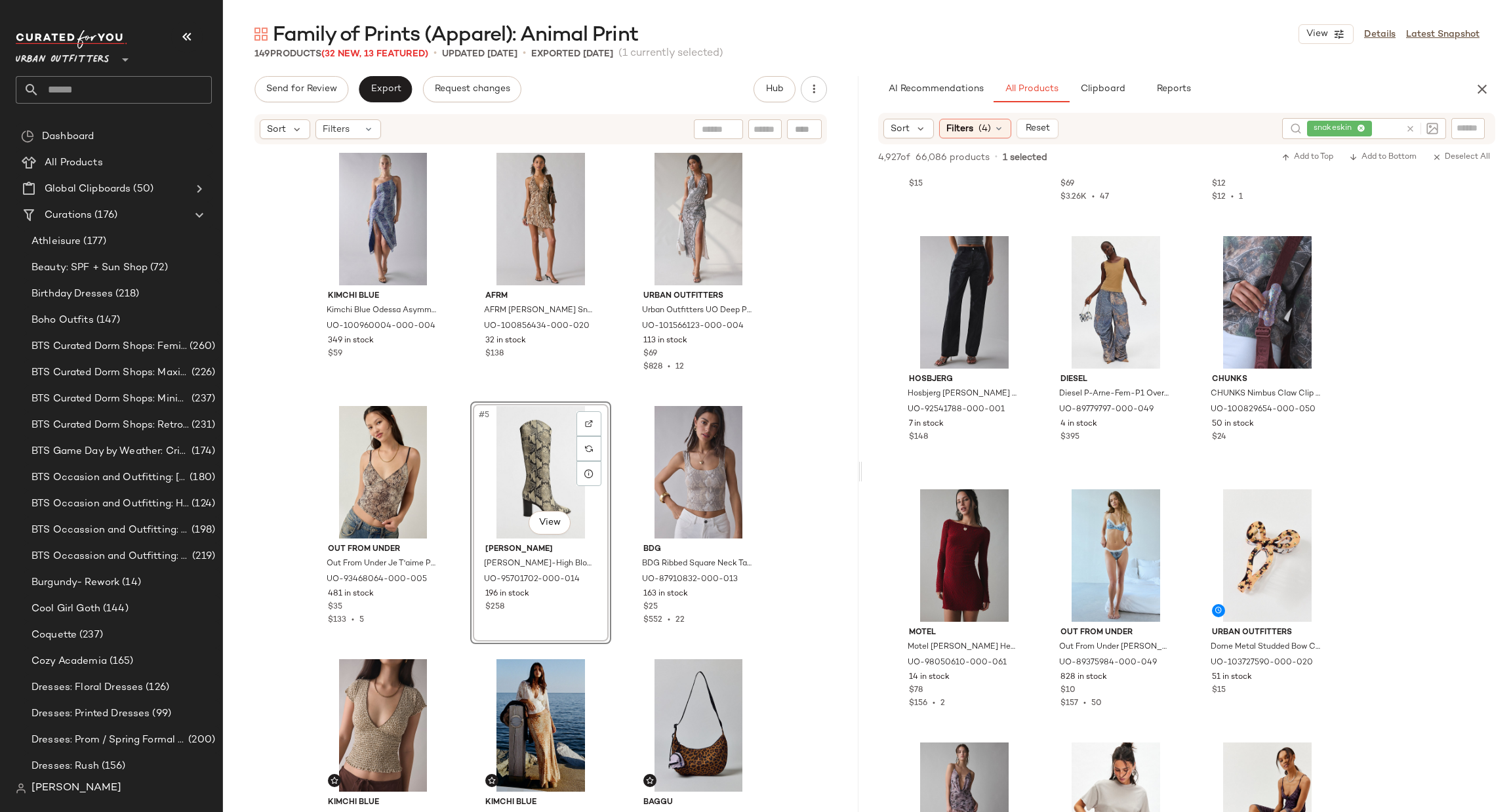
click at [1470, 86] on button "button" at bounding box center [1481, 89] width 26 height 26
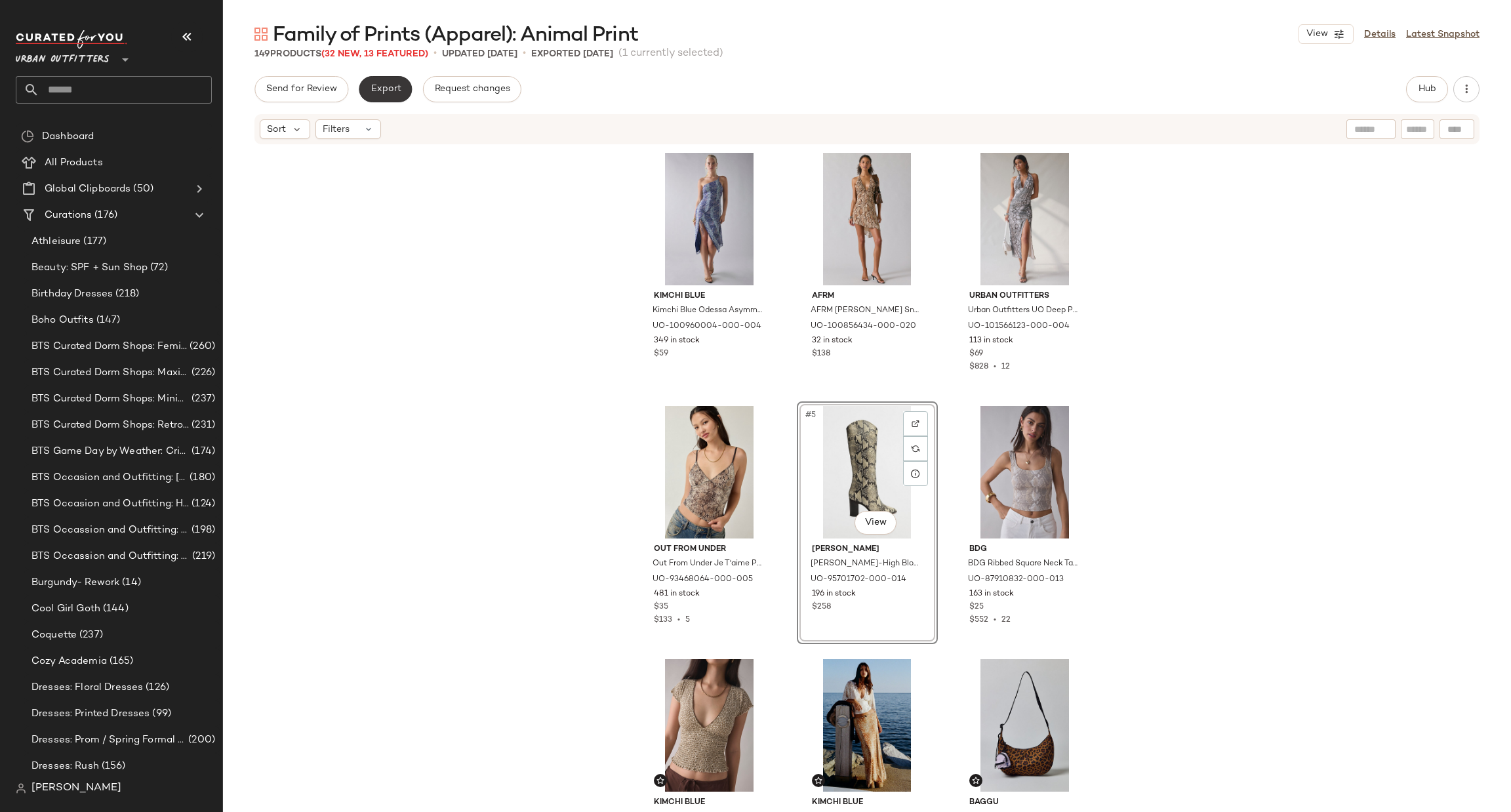
click at [396, 95] on button "Export" at bounding box center [385, 89] width 53 height 26
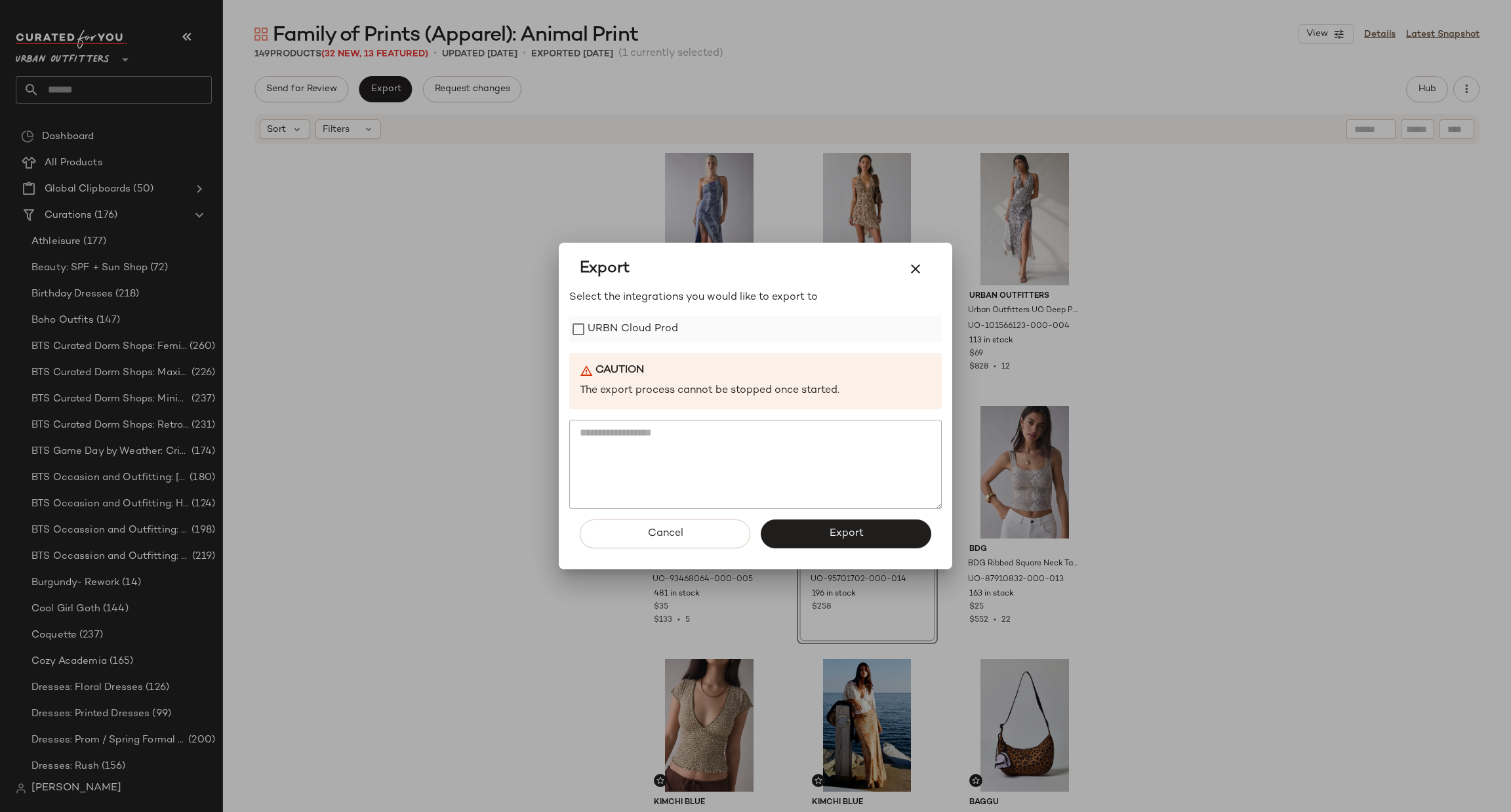
click at [640, 325] on label "URBN Cloud Prod" at bounding box center [632, 329] width 91 height 26
click at [837, 538] on span "Export" at bounding box center [845, 533] width 35 height 13
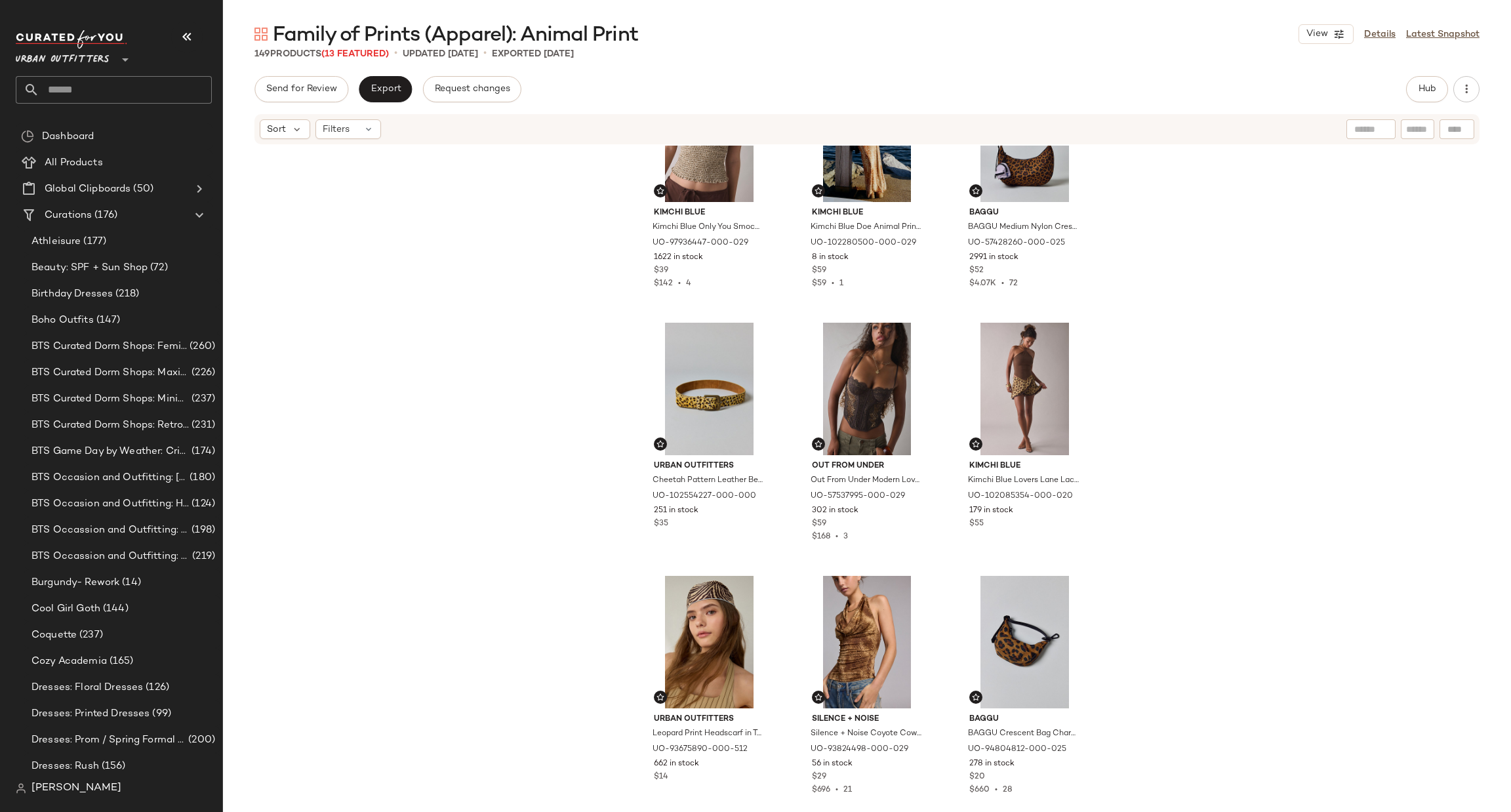
scroll to position [10, 0]
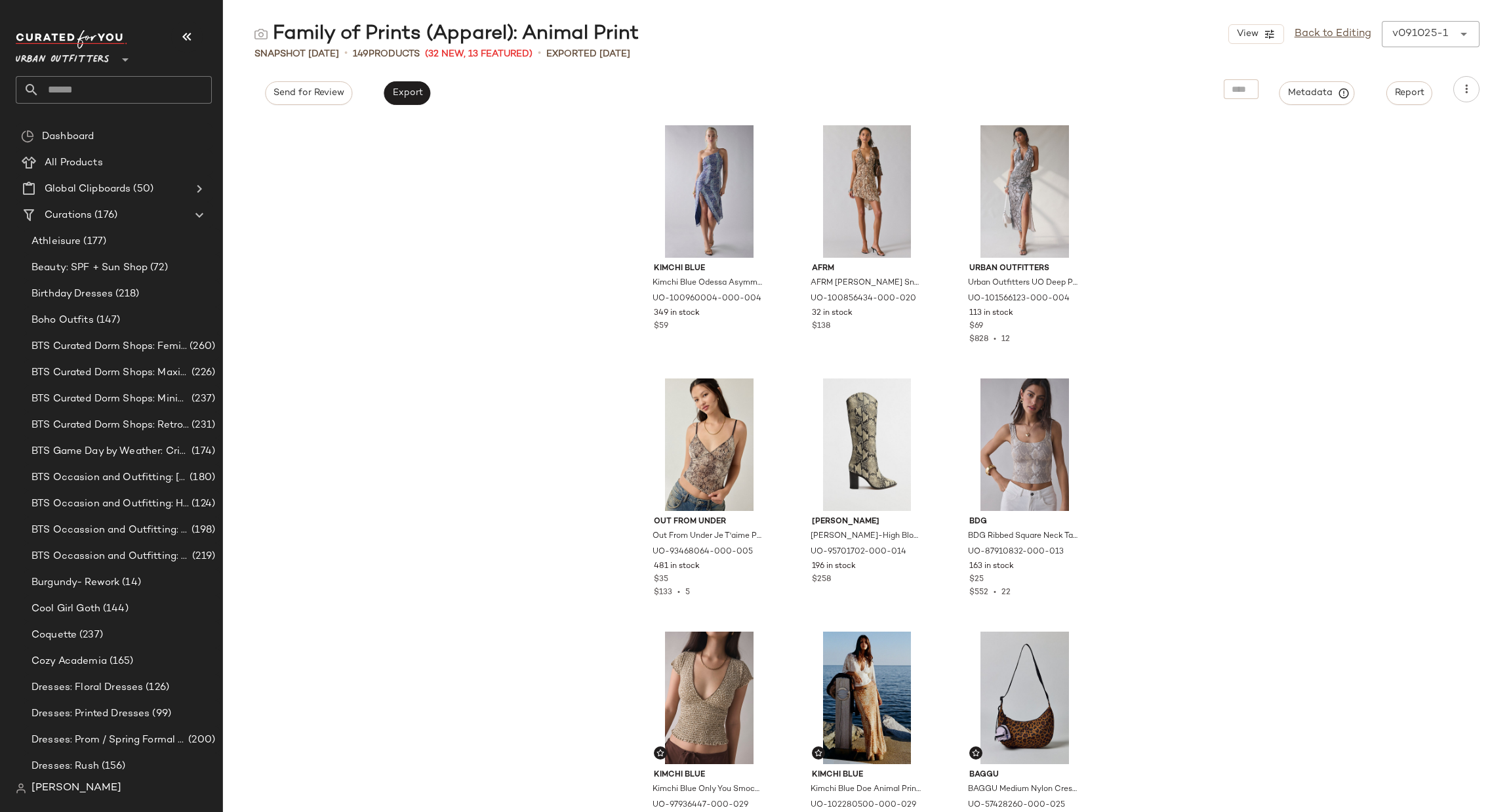
click at [84, 95] on input "text" at bounding box center [126, 90] width 173 height 28
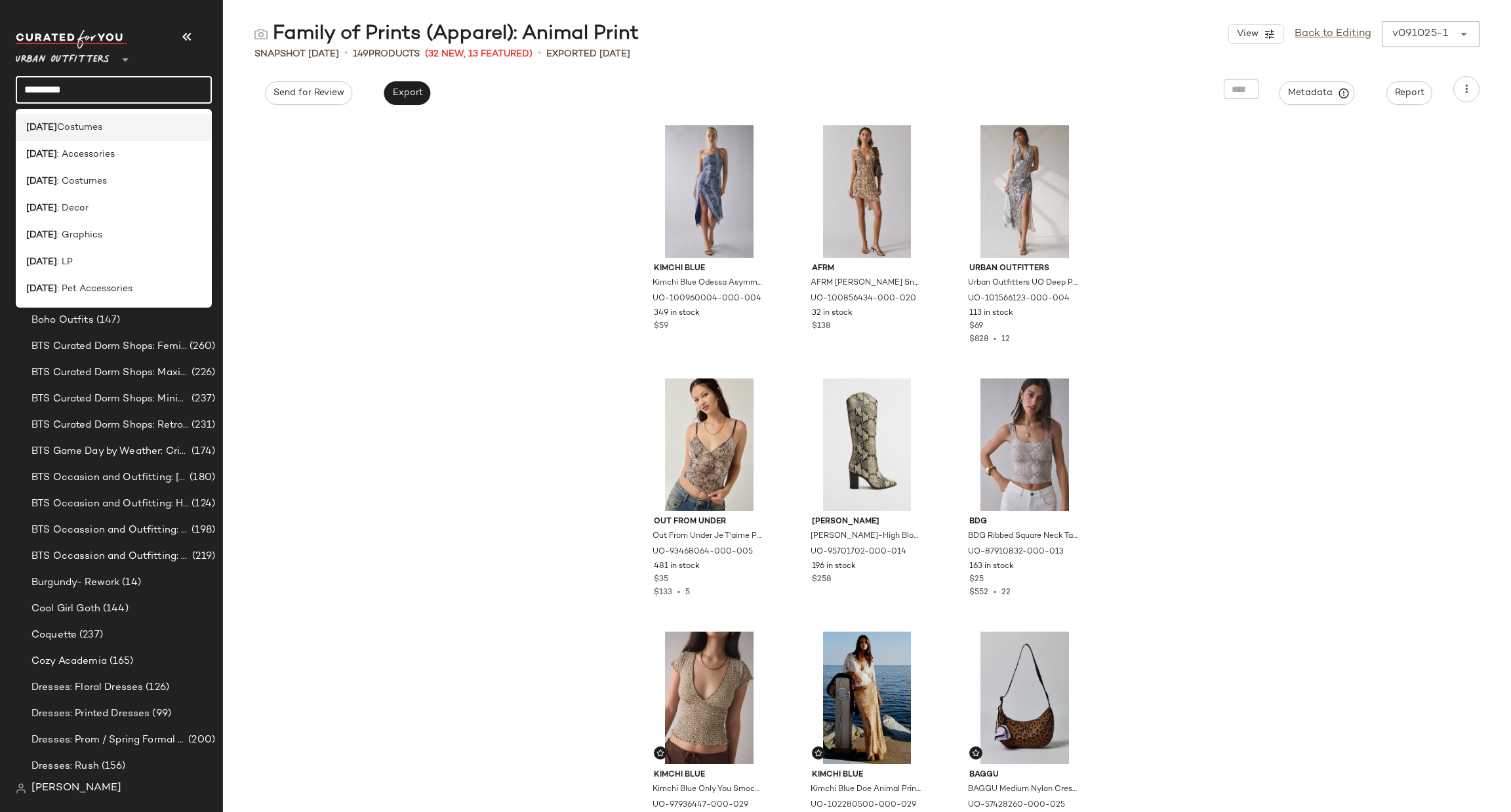
type input "*********"
click at [116, 135] on div "Halloween Costumes" at bounding box center [114, 128] width 196 height 27
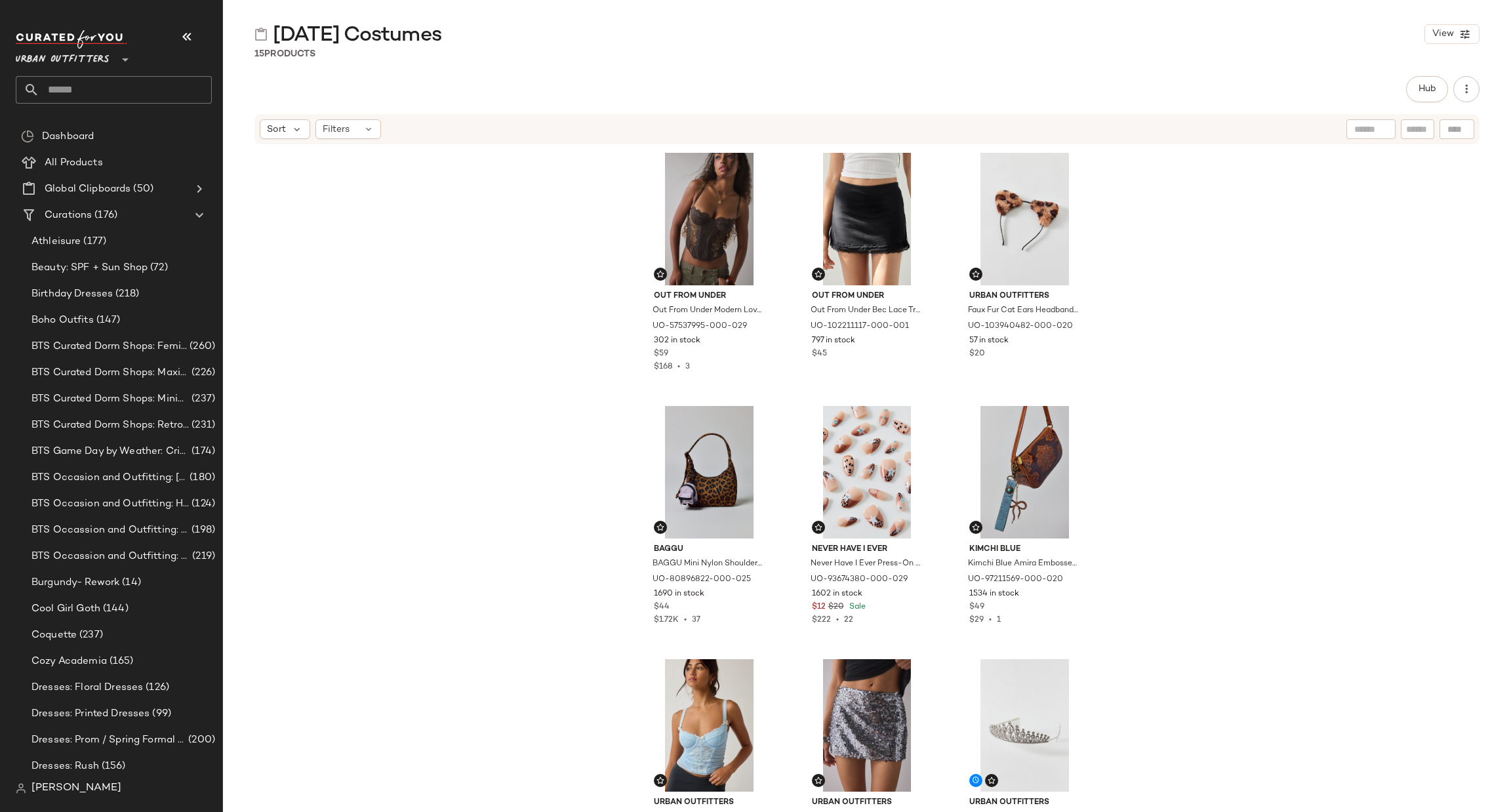
click at [97, 86] on input "text" at bounding box center [126, 90] width 173 height 28
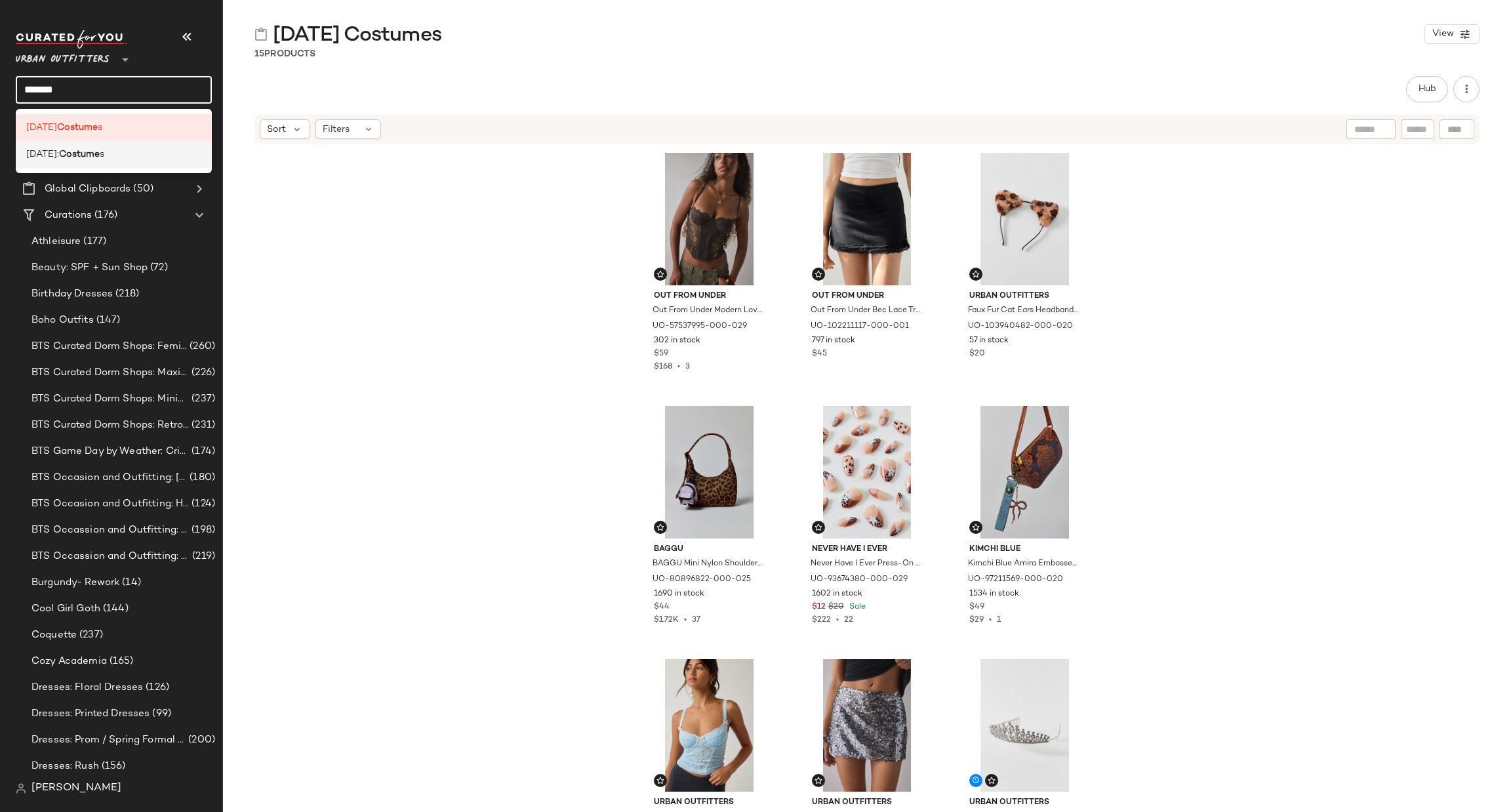
type input "*******"
click at [129, 159] on div "Halloween: Costume s" at bounding box center [113, 154] width 175 height 14
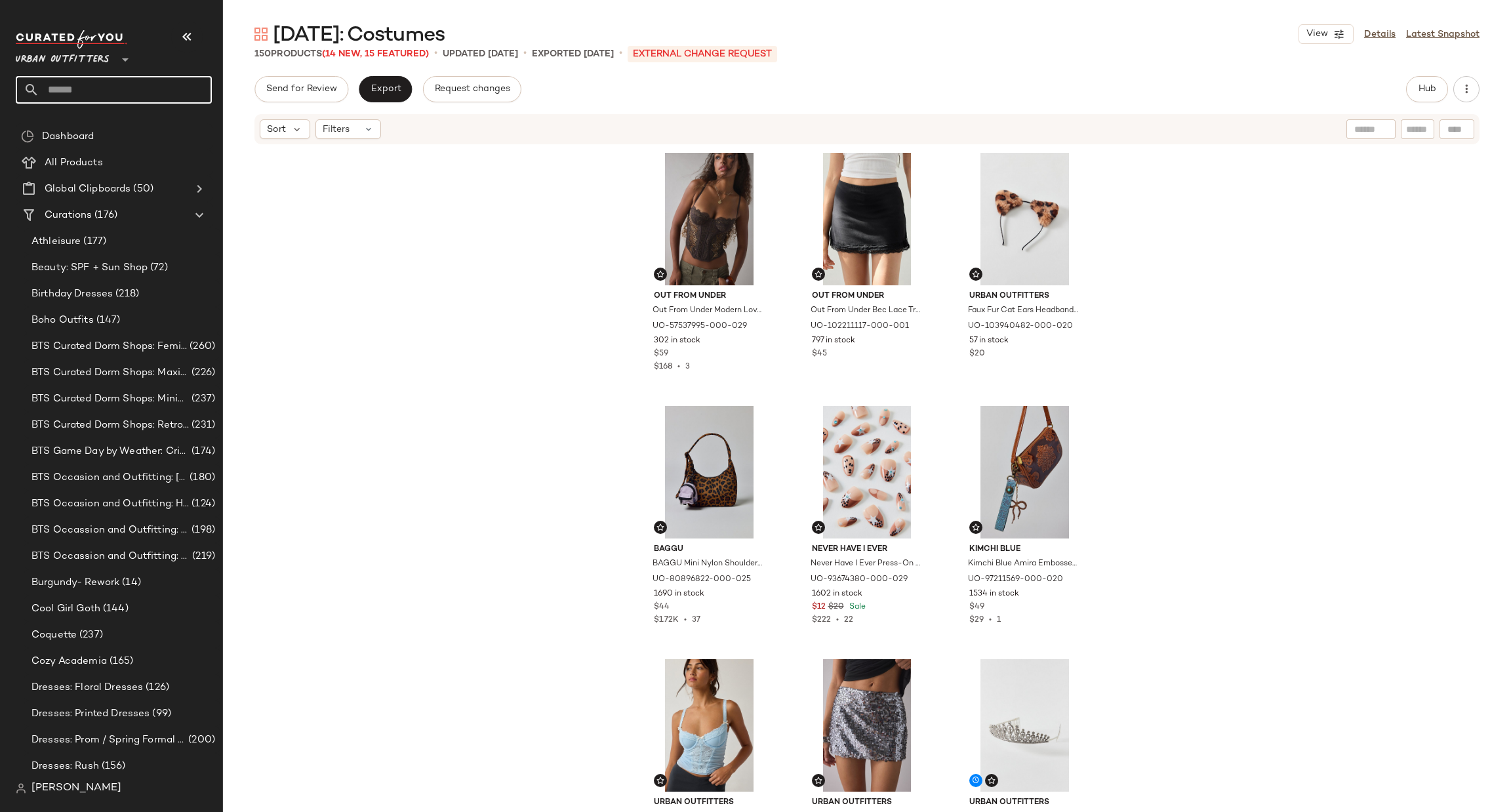
click at [139, 88] on input "text" at bounding box center [126, 90] width 173 height 28
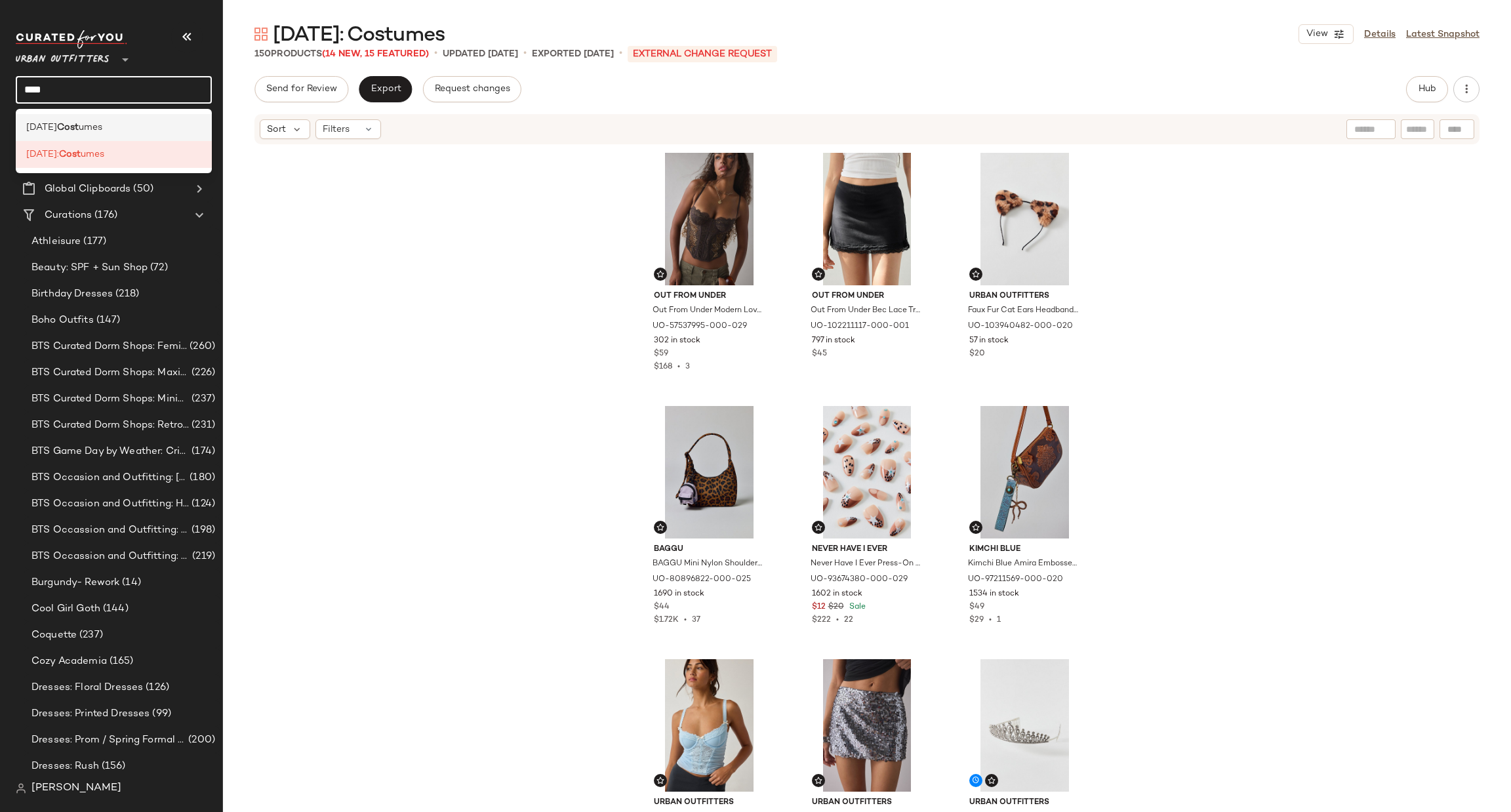
type input "****"
click at [139, 118] on div "Halloween Cost umes" at bounding box center [114, 128] width 196 height 27
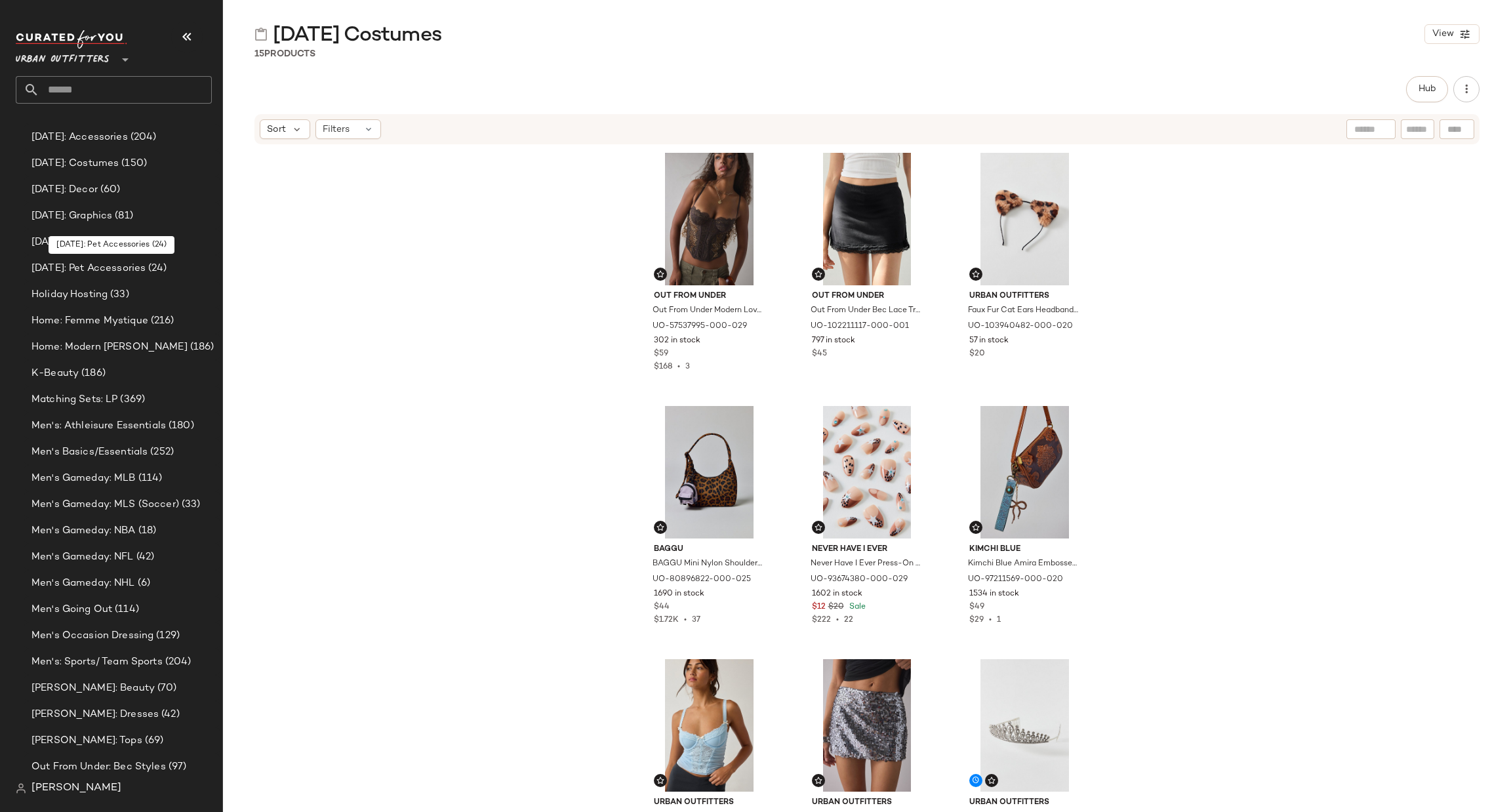
scroll to position [1769, 0]
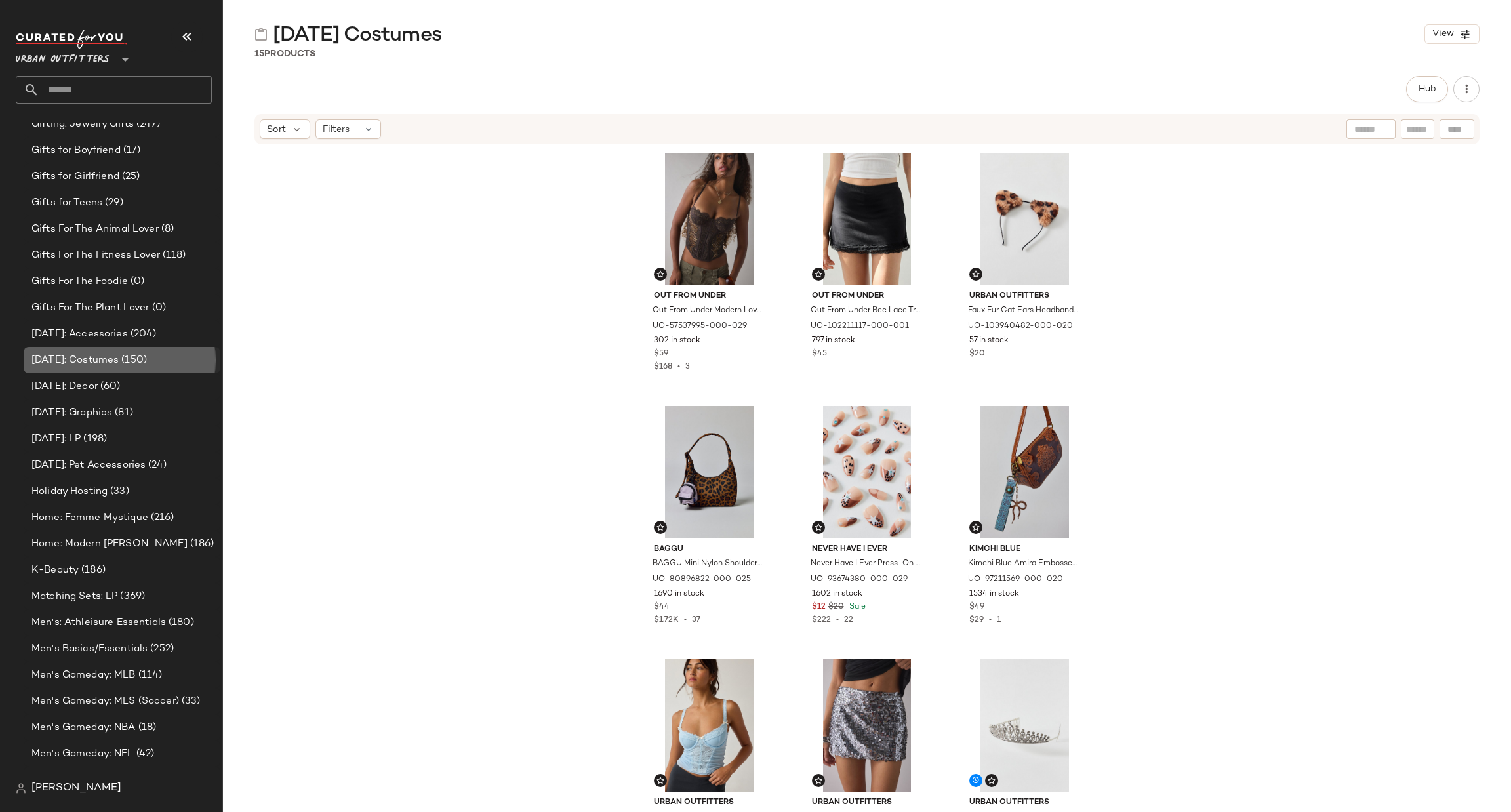
click at [142, 353] on span "(150)" at bounding box center [132, 360] width 28 height 15
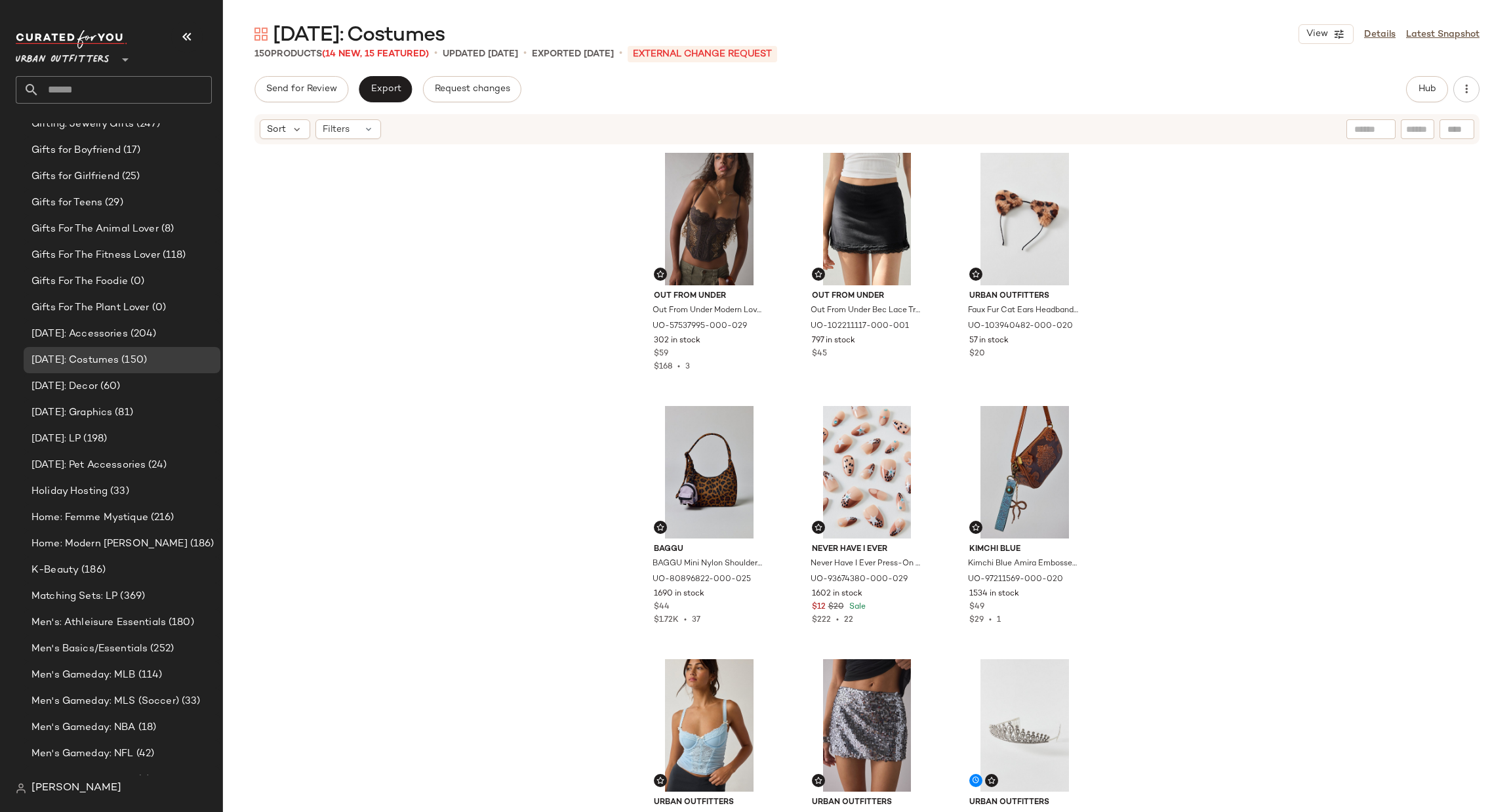
click at [1448, 137] on div at bounding box center [1456, 129] width 35 height 19
paste input "*********"
type input "*********"
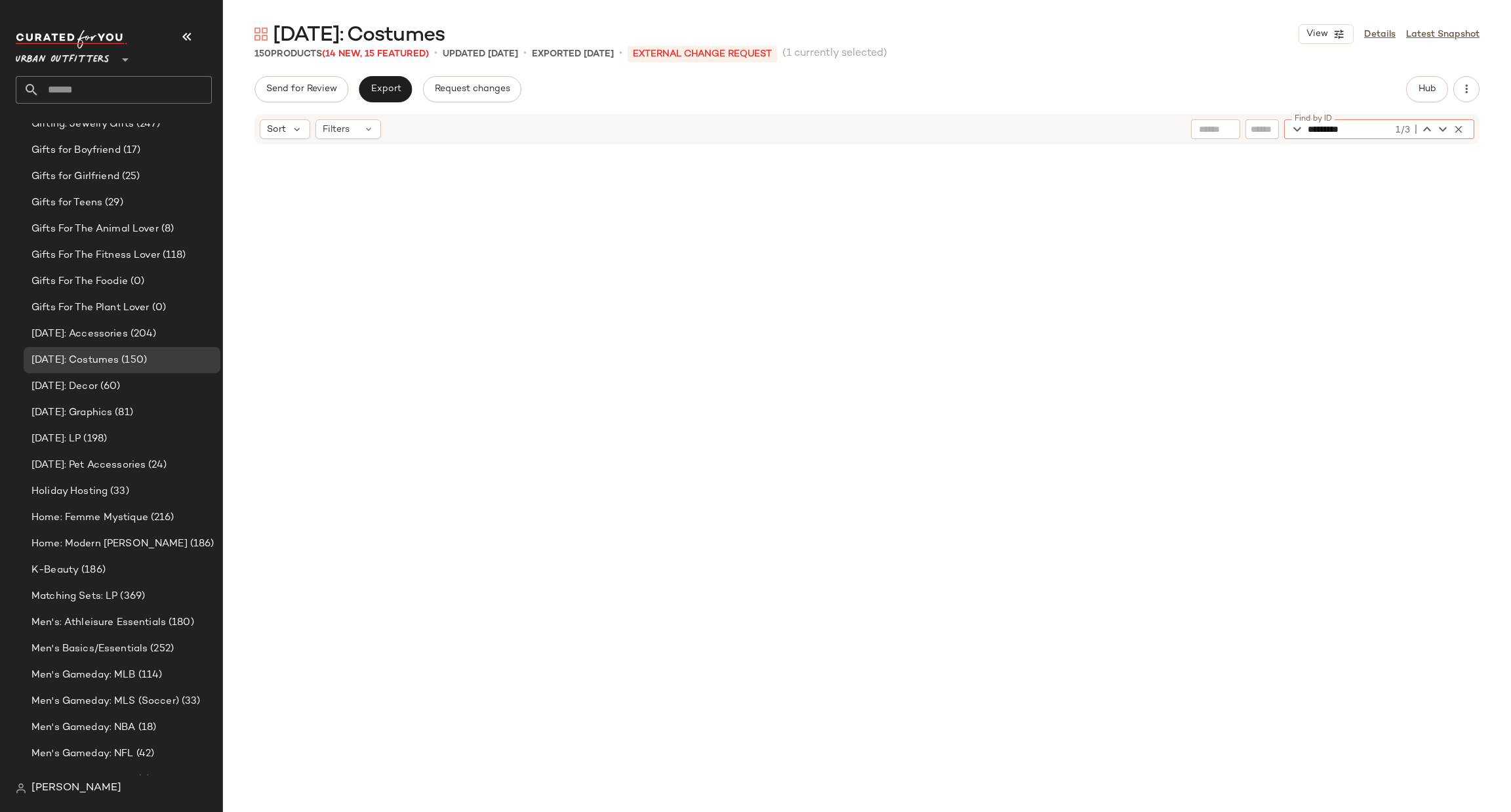
scroll to position [4301, 0]
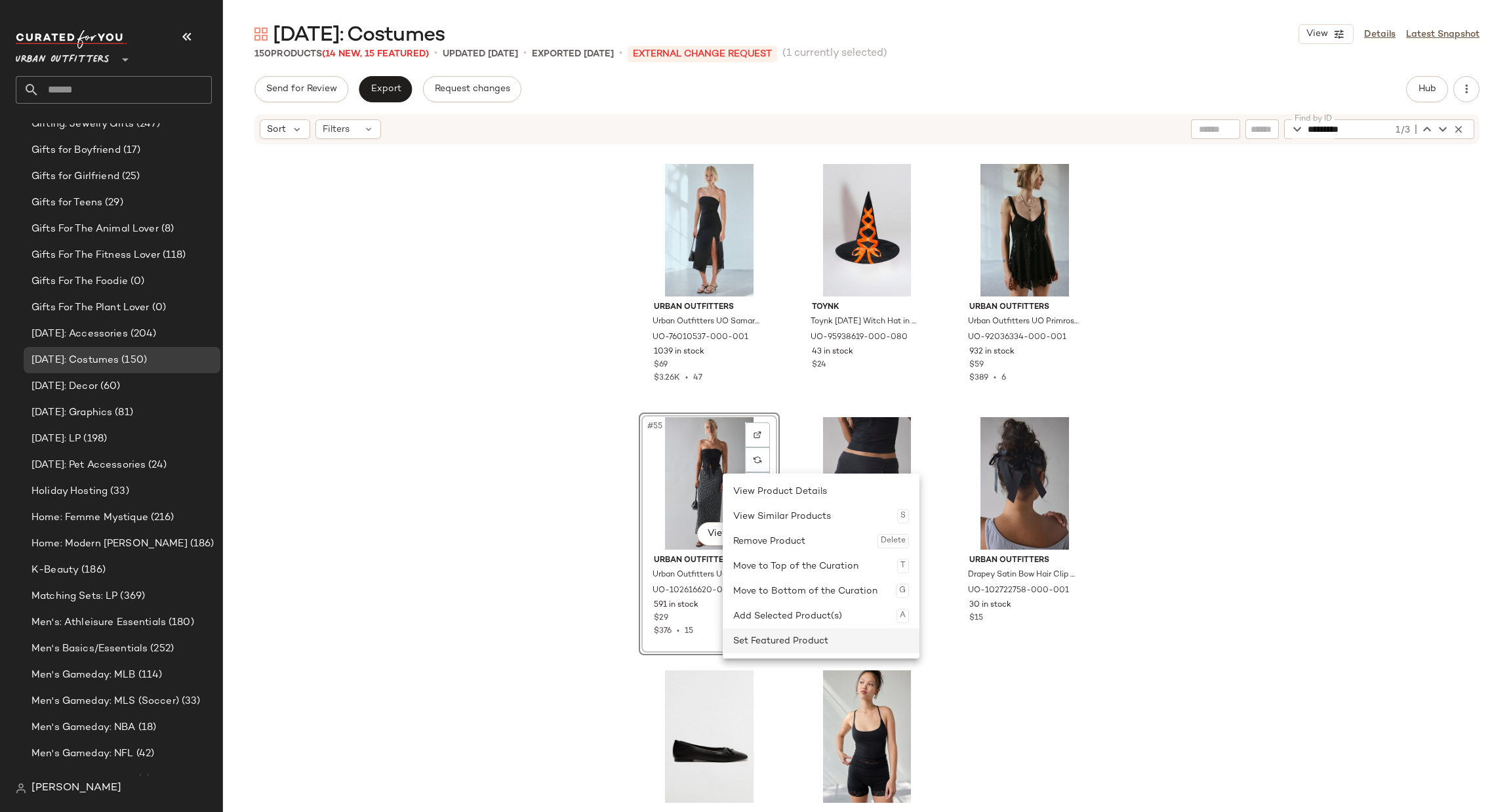
click at [820, 647] on div "Set Featured Product" at bounding box center [821, 640] width 176 height 25
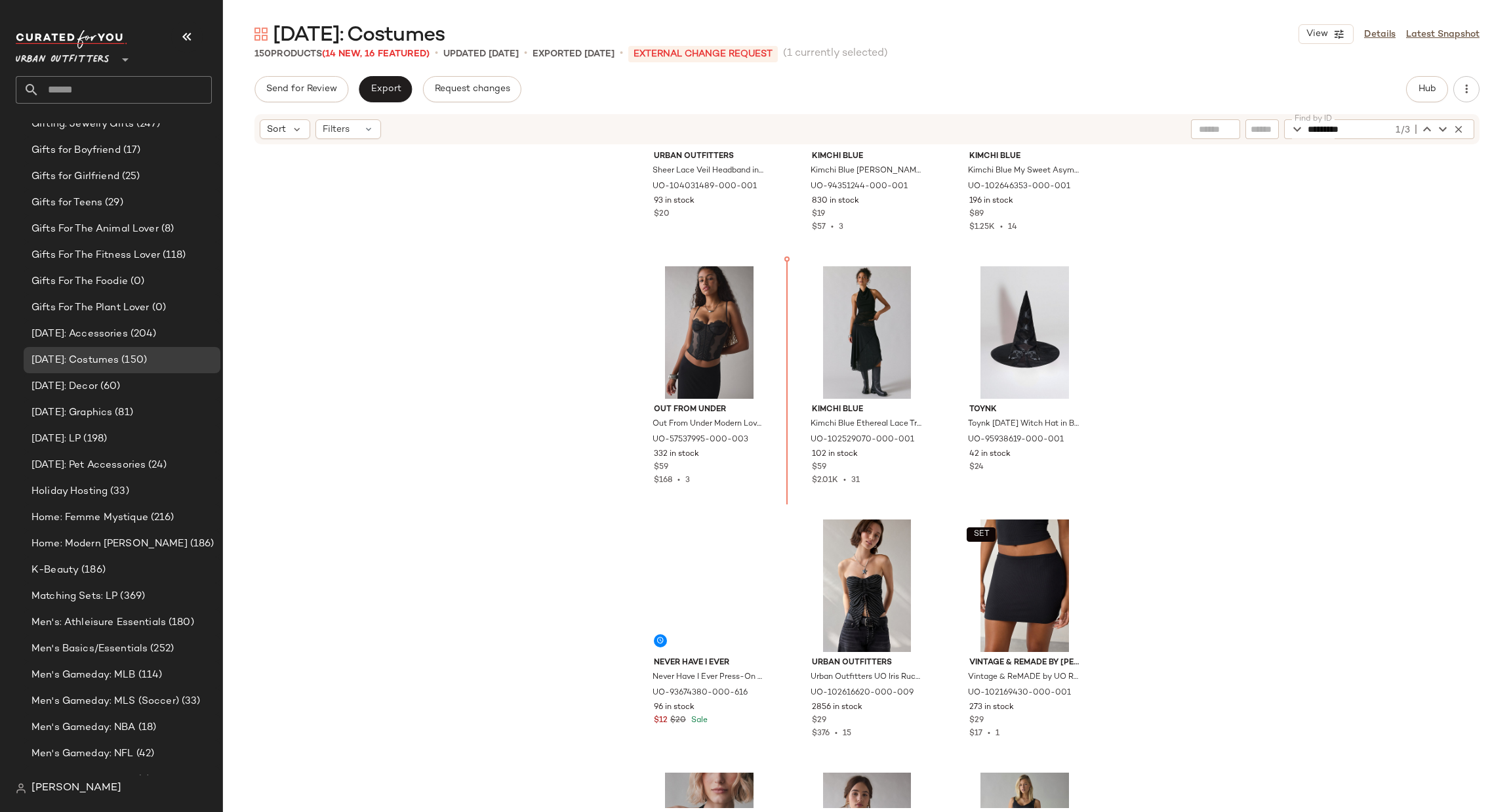
scroll to position [1664, 0]
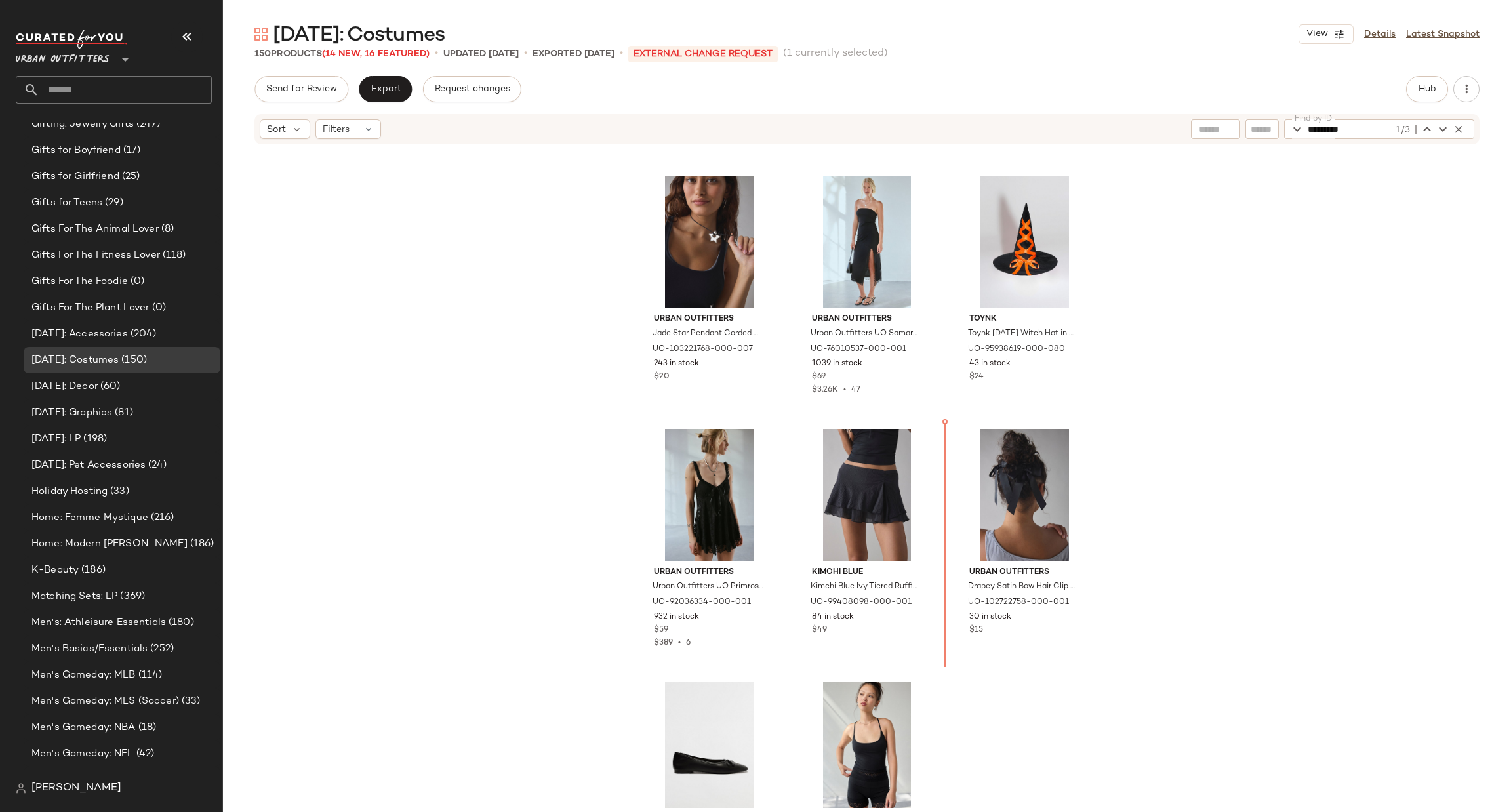
scroll to position [4292, 0]
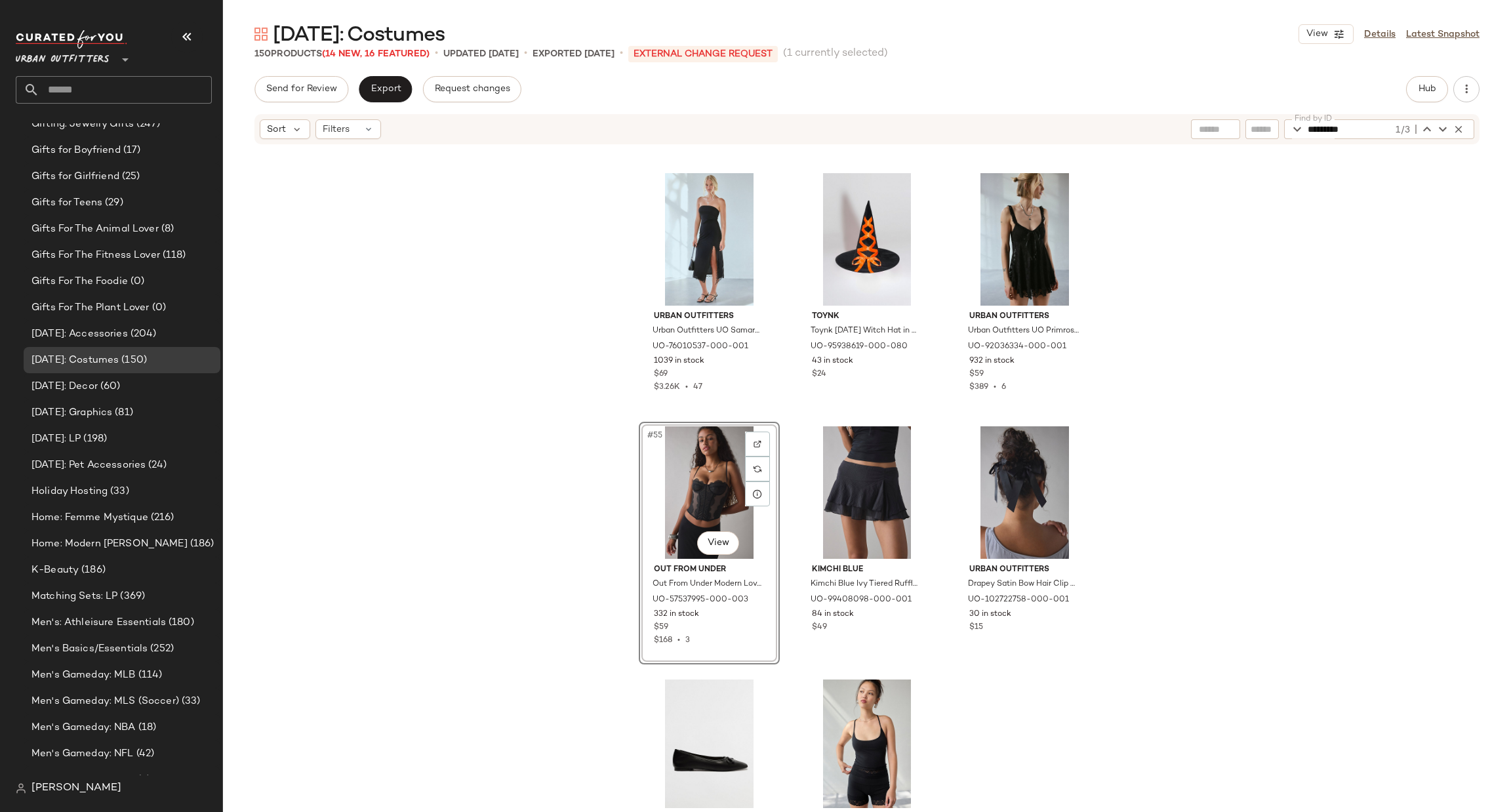
click at [1261, 404] on div "I.AM.GIA I.AM.GIA Meadow Lace Trim Satin Cami in Black, Women's at Urban Outfit…" at bounding box center [867, 476] width 1288 height 662
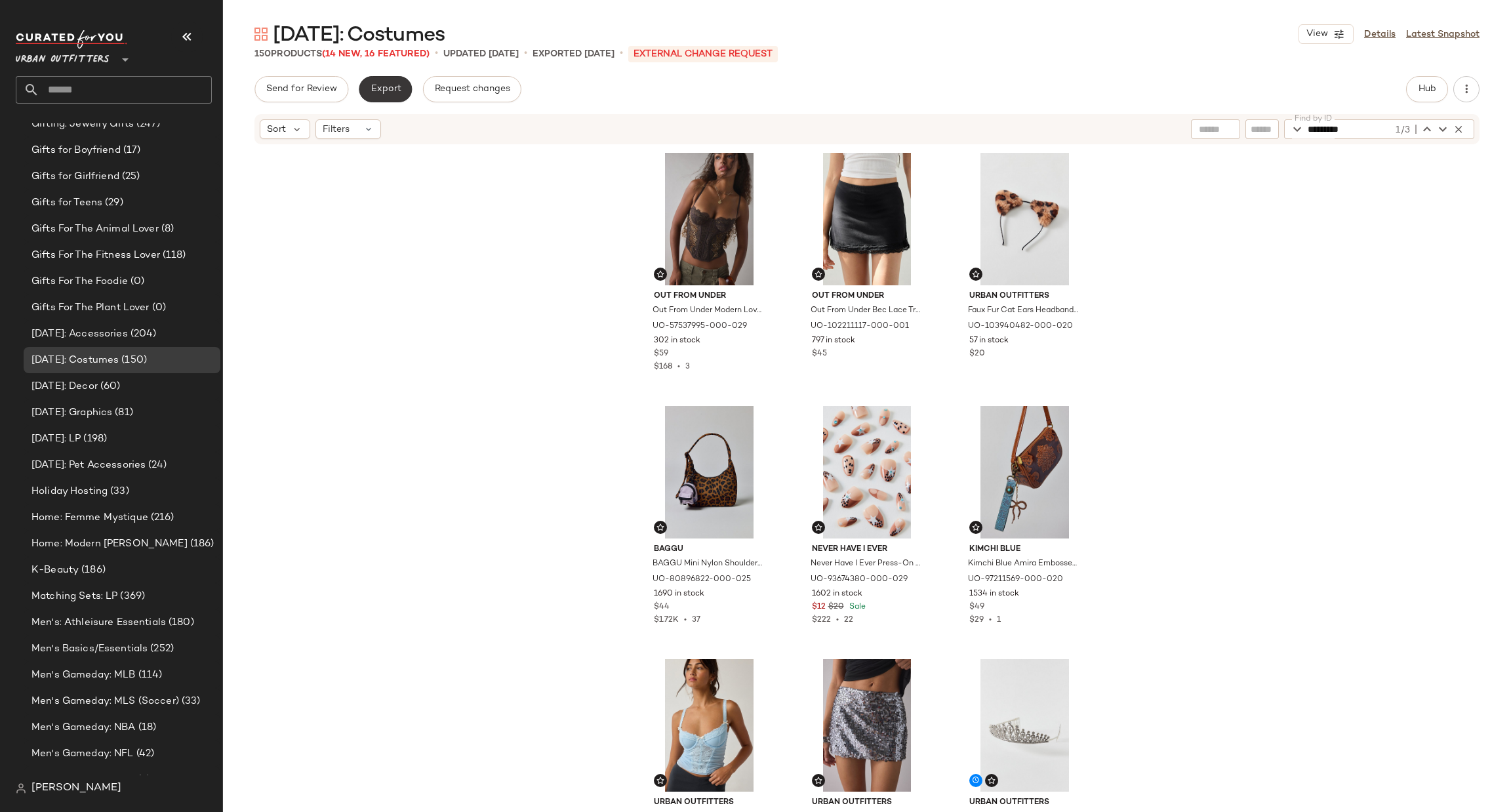
click at [378, 89] on span "Export" at bounding box center [385, 89] width 30 height 10
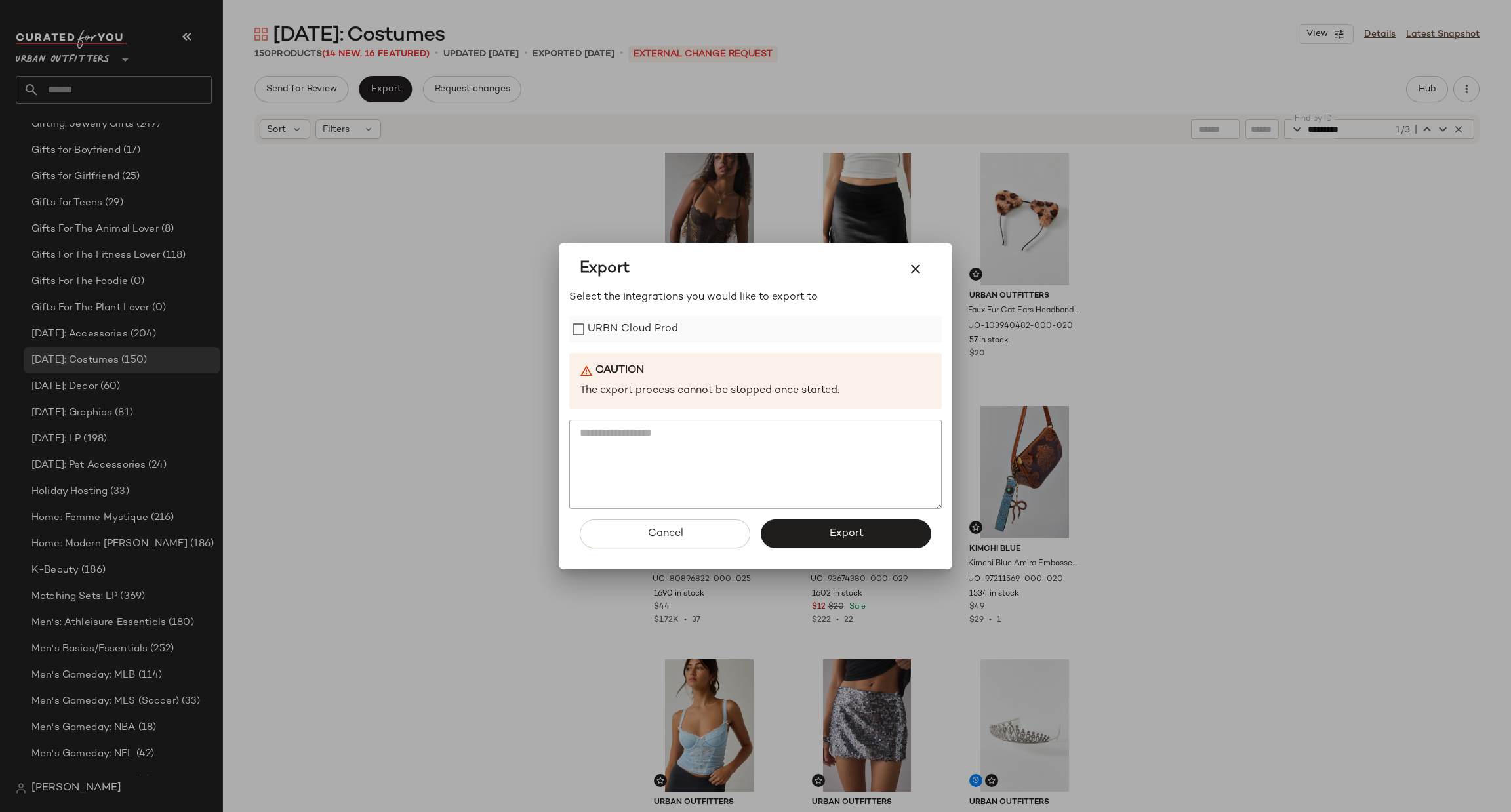
click at [657, 339] on label "URBN Cloud Prod" at bounding box center [632, 329] width 91 height 26
click at [827, 544] on button "Export" at bounding box center [846, 534] width 171 height 29
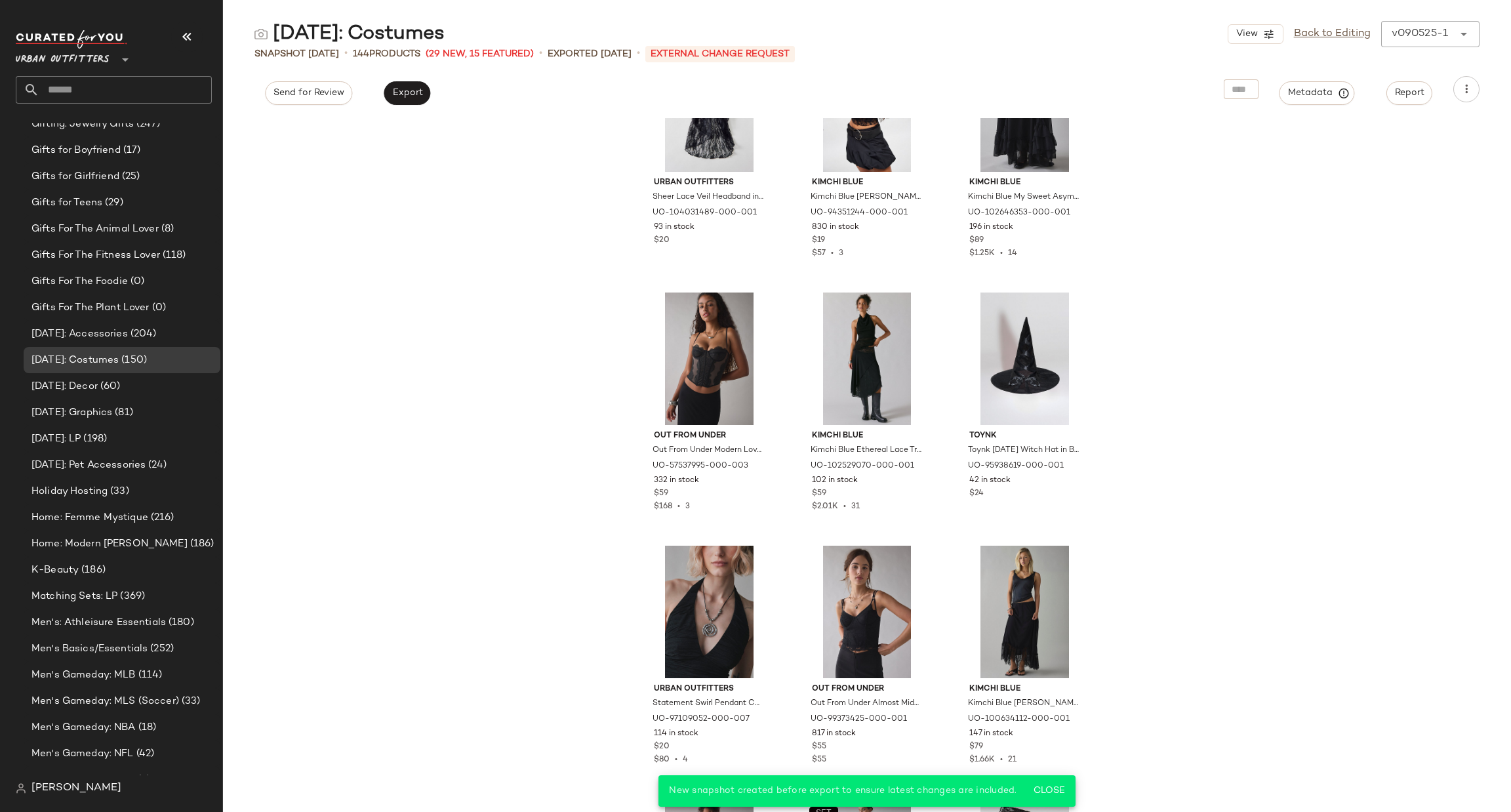
scroll to position [1584, 0]
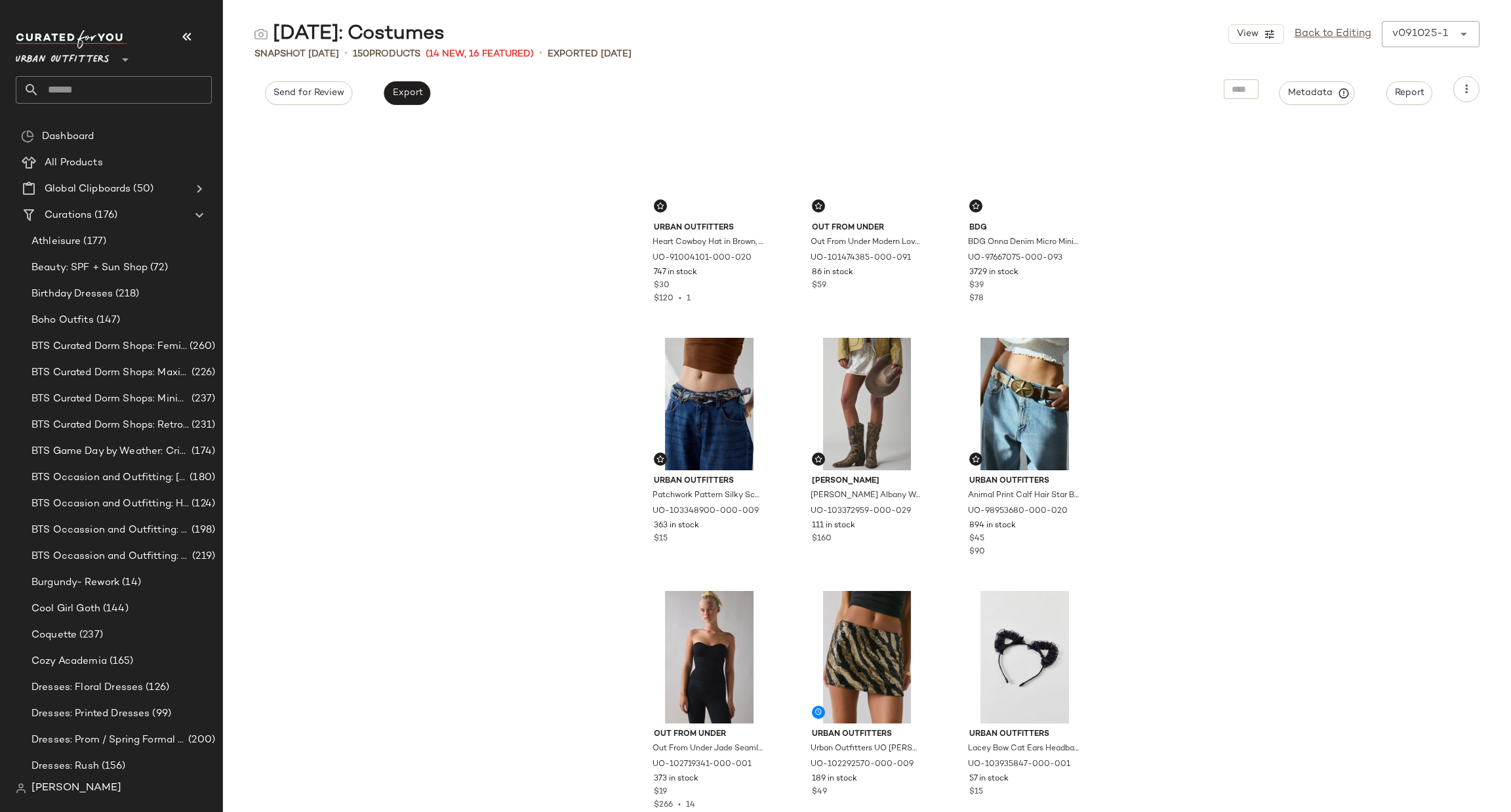
scroll to position [797, 0]
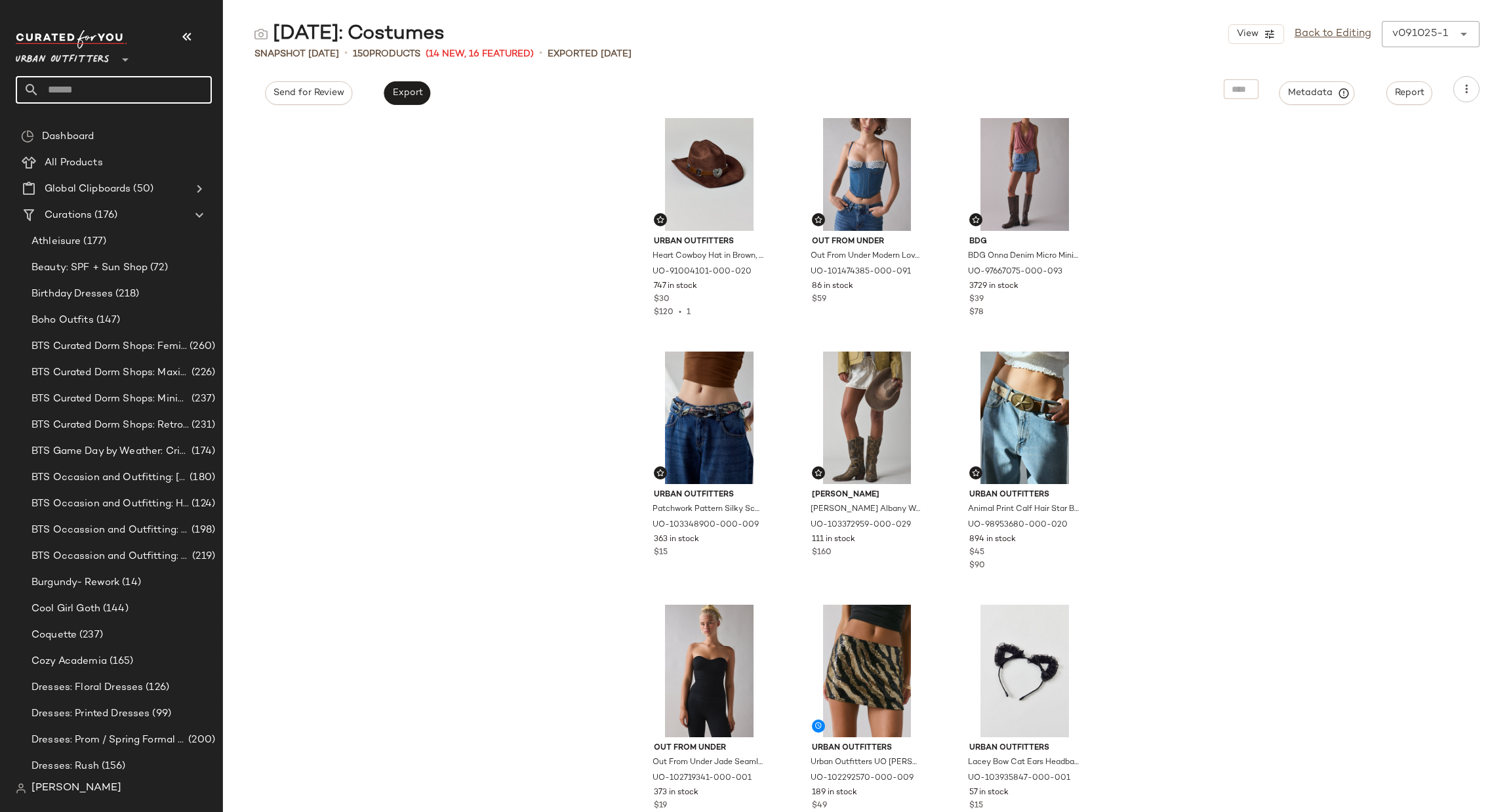
click at [132, 95] on input "text" at bounding box center [126, 90] width 173 height 28
type input "**********"
click at [133, 126] on span "Out Outfits" at bounding box center [133, 128] width 51 height 14
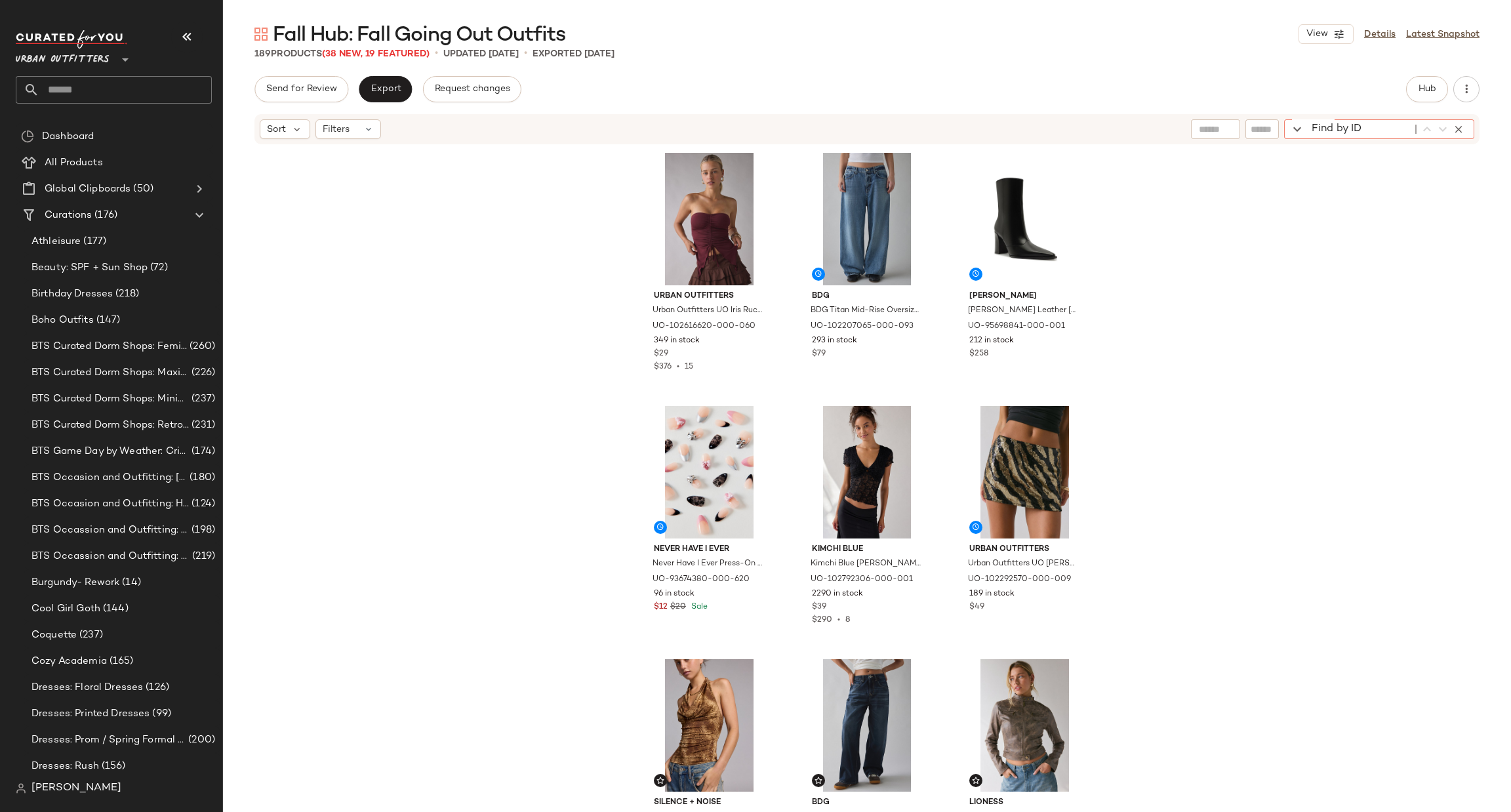
click at [1453, 132] on div "Find by ID Find by ID" at bounding box center [1379, 129] width 190 height 19
paste input "*********"
type input "*********"
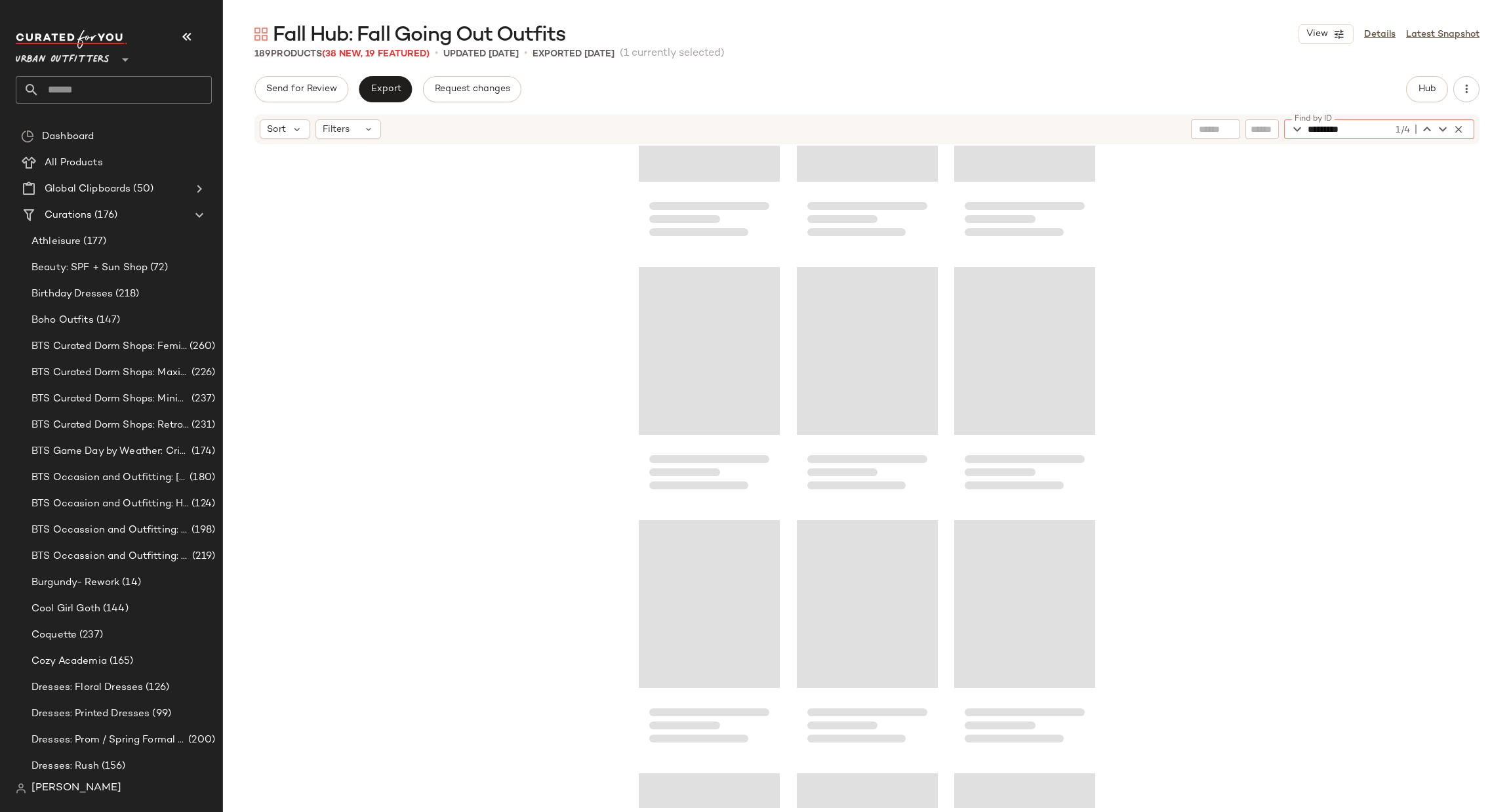
scroll to position [5456, 0]
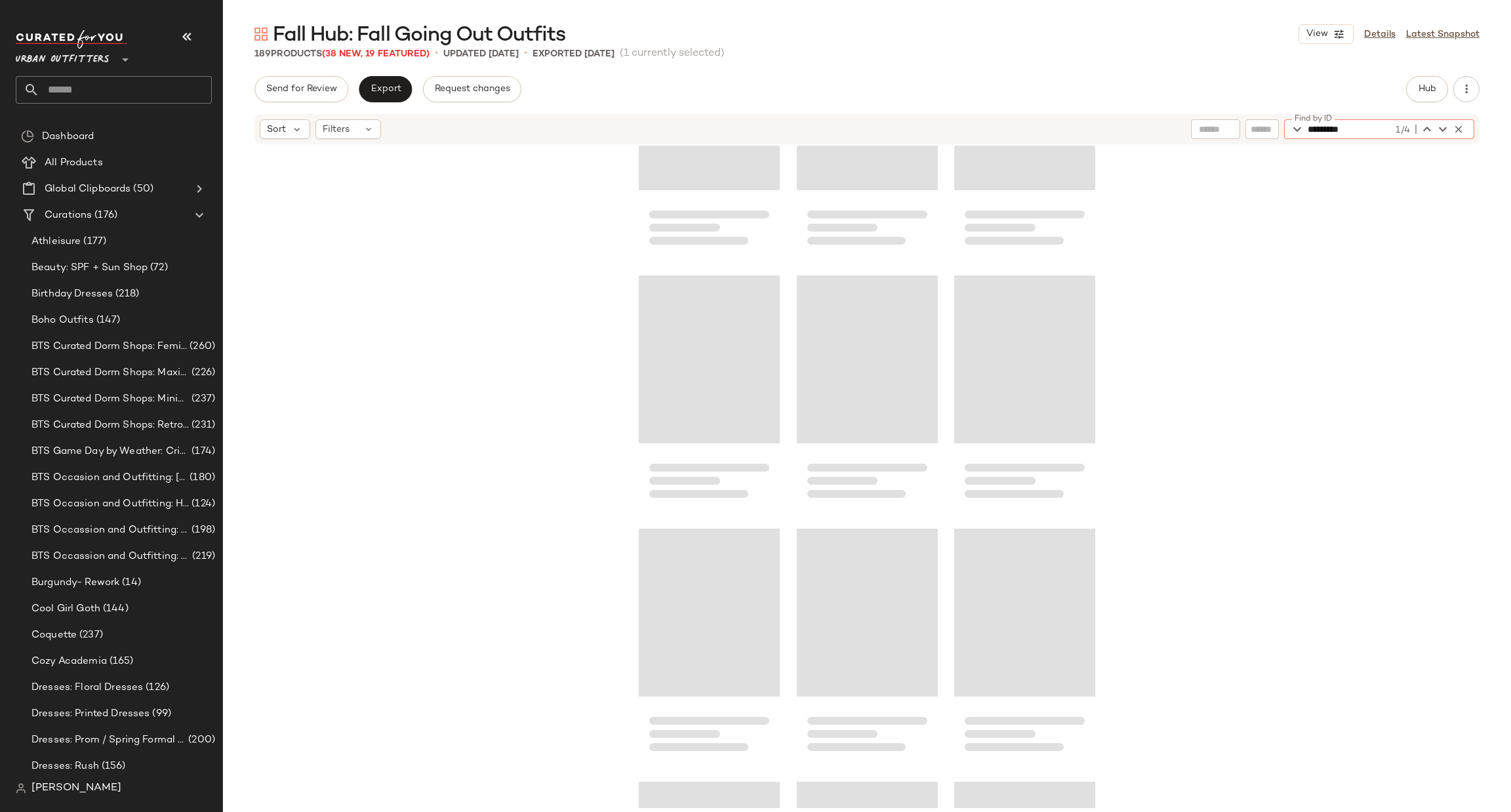
click at [1497, 391] on div at bounding box center [867, 476] width 1288 height 662
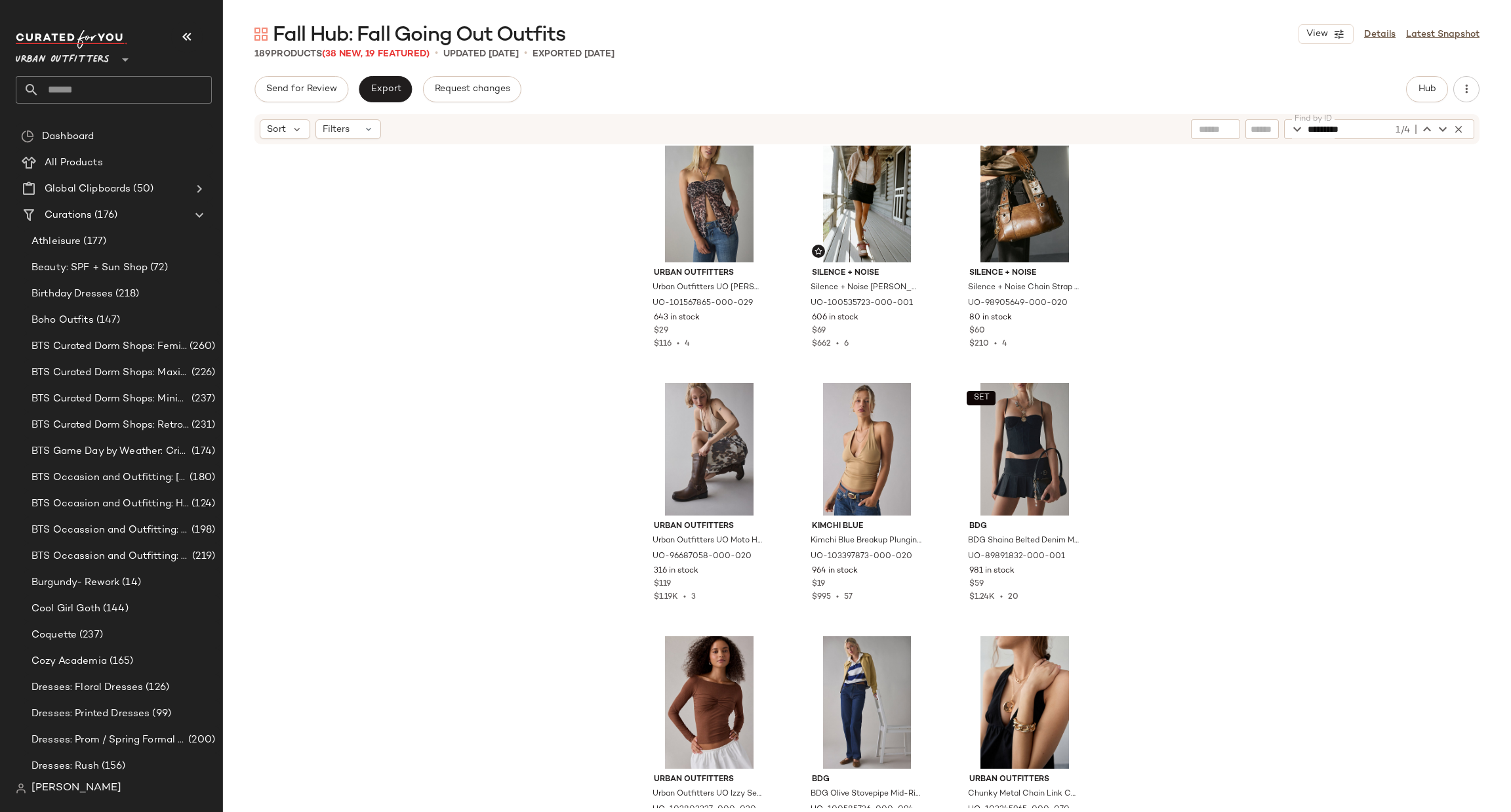
scroll to position [3184, 0]
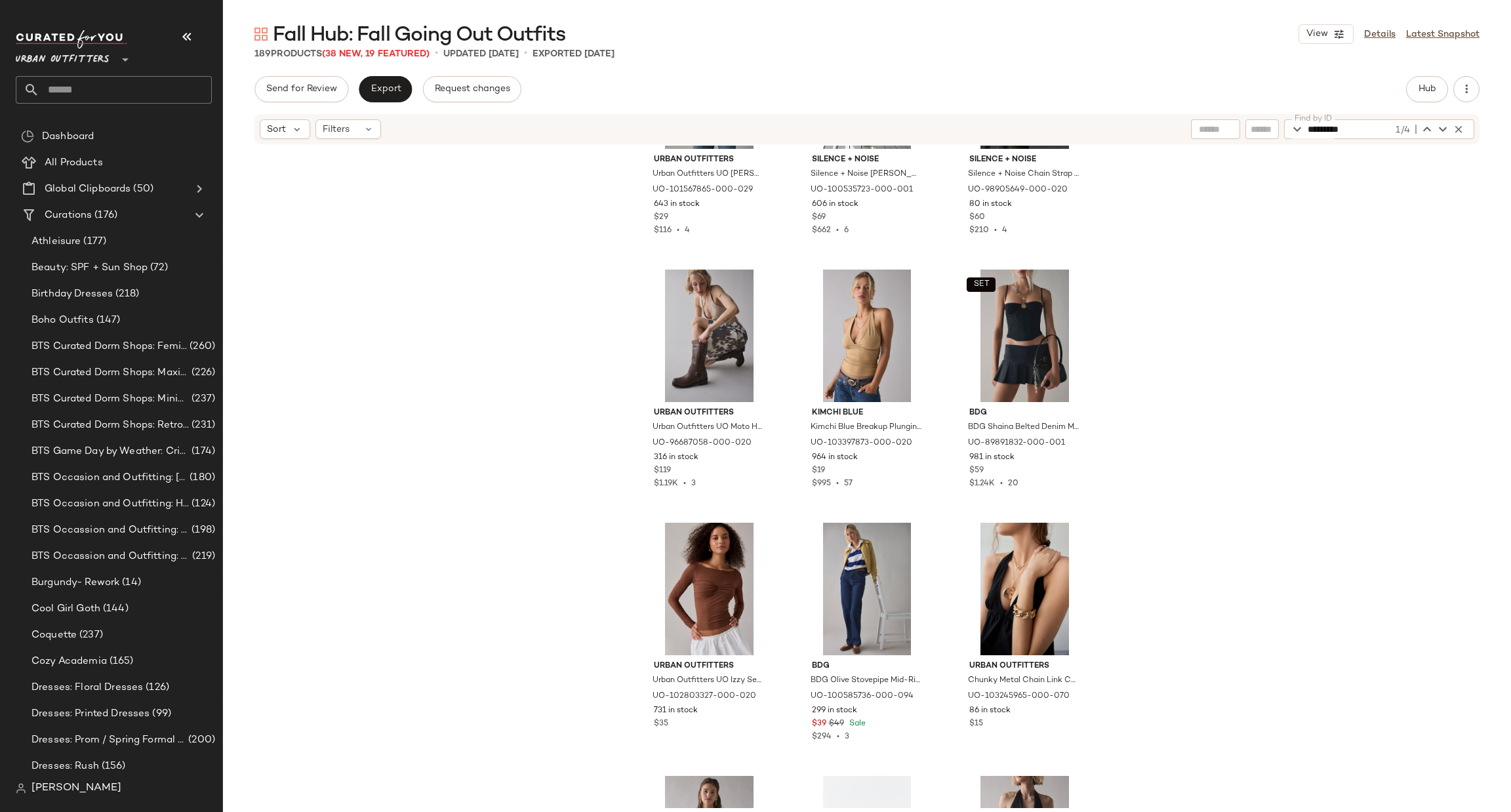
click at [1387, 127] on input "*********" at bounding box center [1350, 129] width 85 height 19
click at [1445, 122] on icon "button" at bounding box center [1442, 129] width 16 height 16
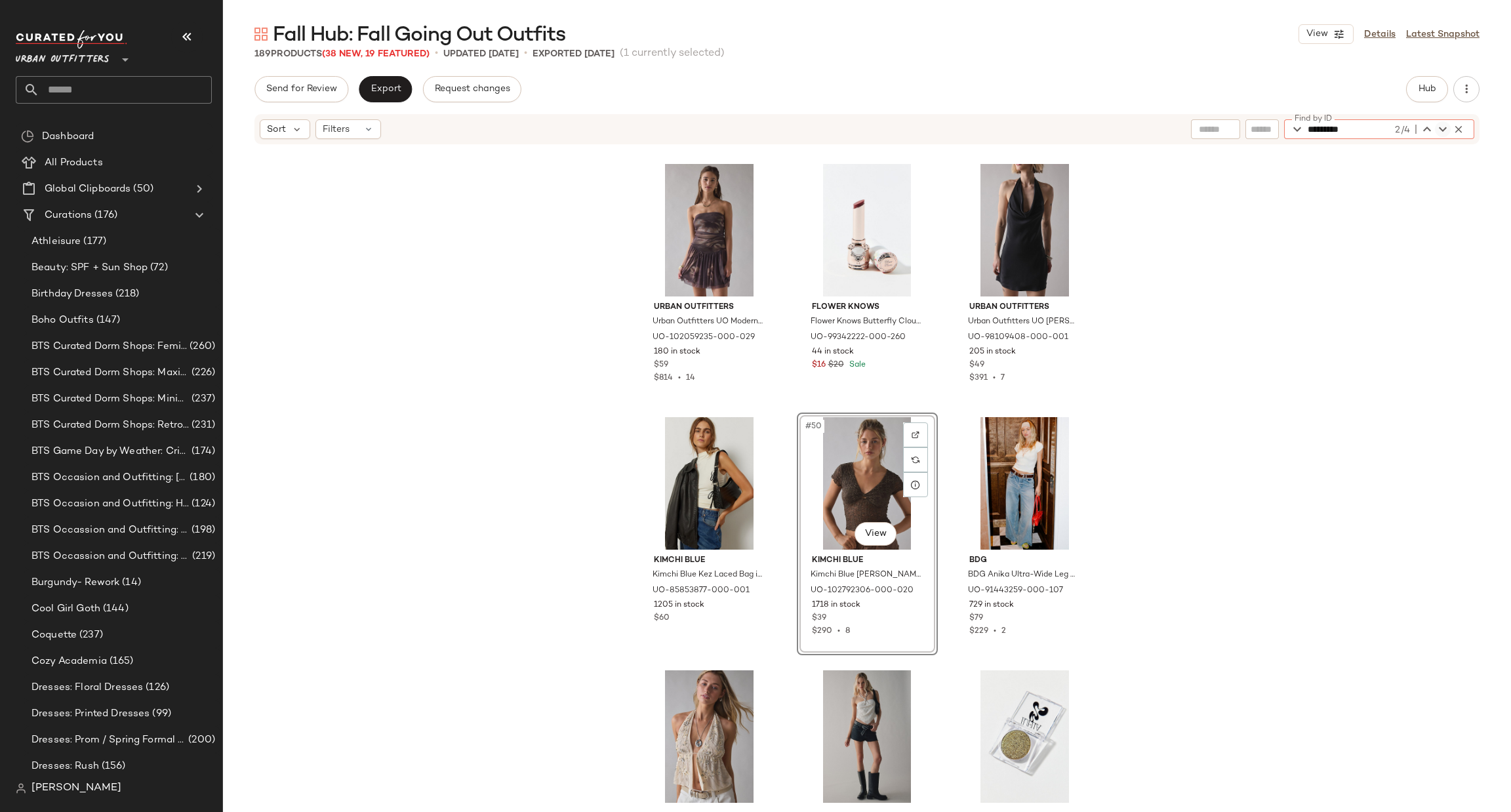
click at [1445, 122] on icon "button" at bounding box center [1442, 129] width 16 height 16
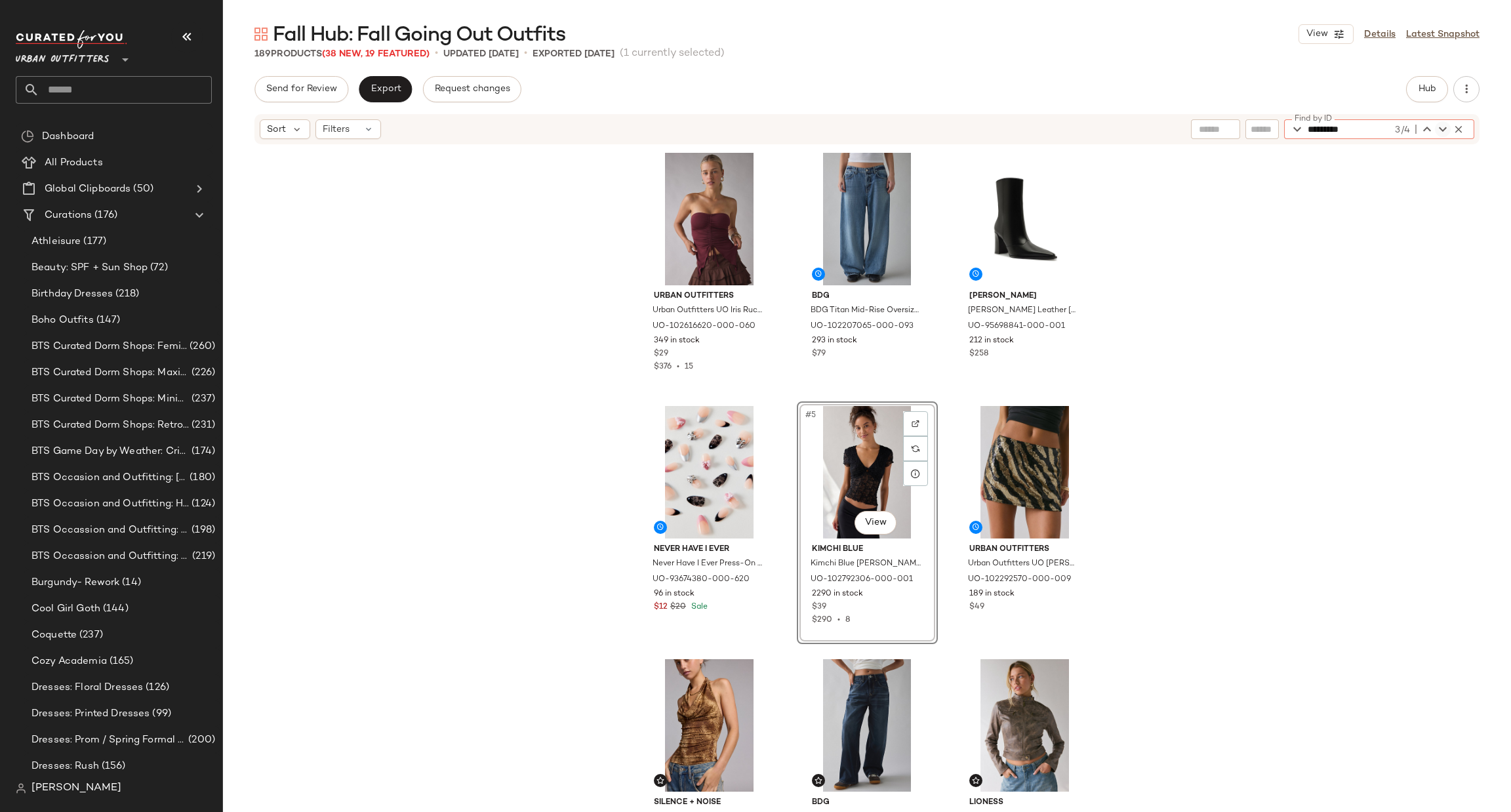
click at [1445, 122] on icon "button" at bounding box center [1442, 129] width 16 height 16
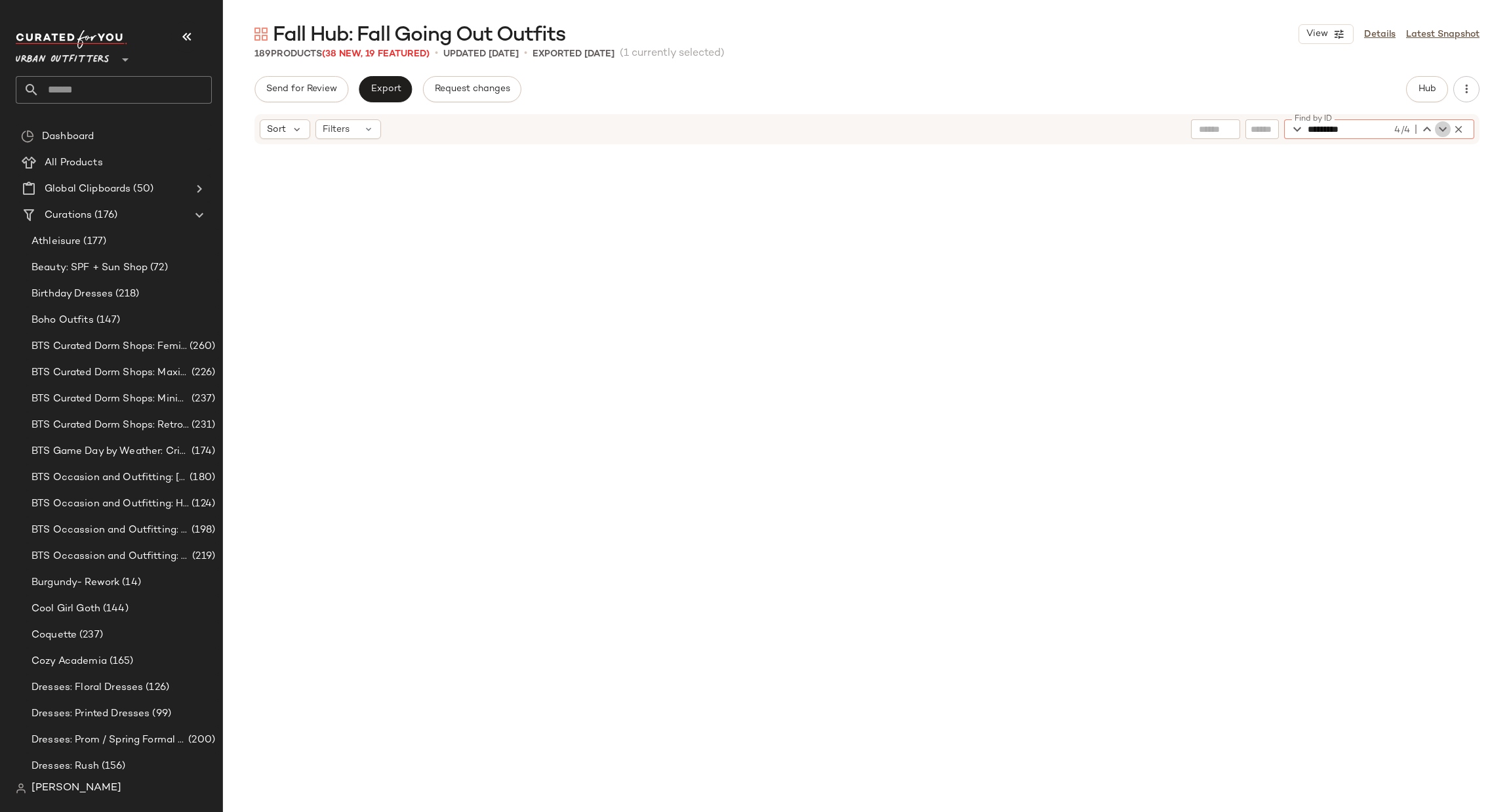
scroll to position [2277, 0]
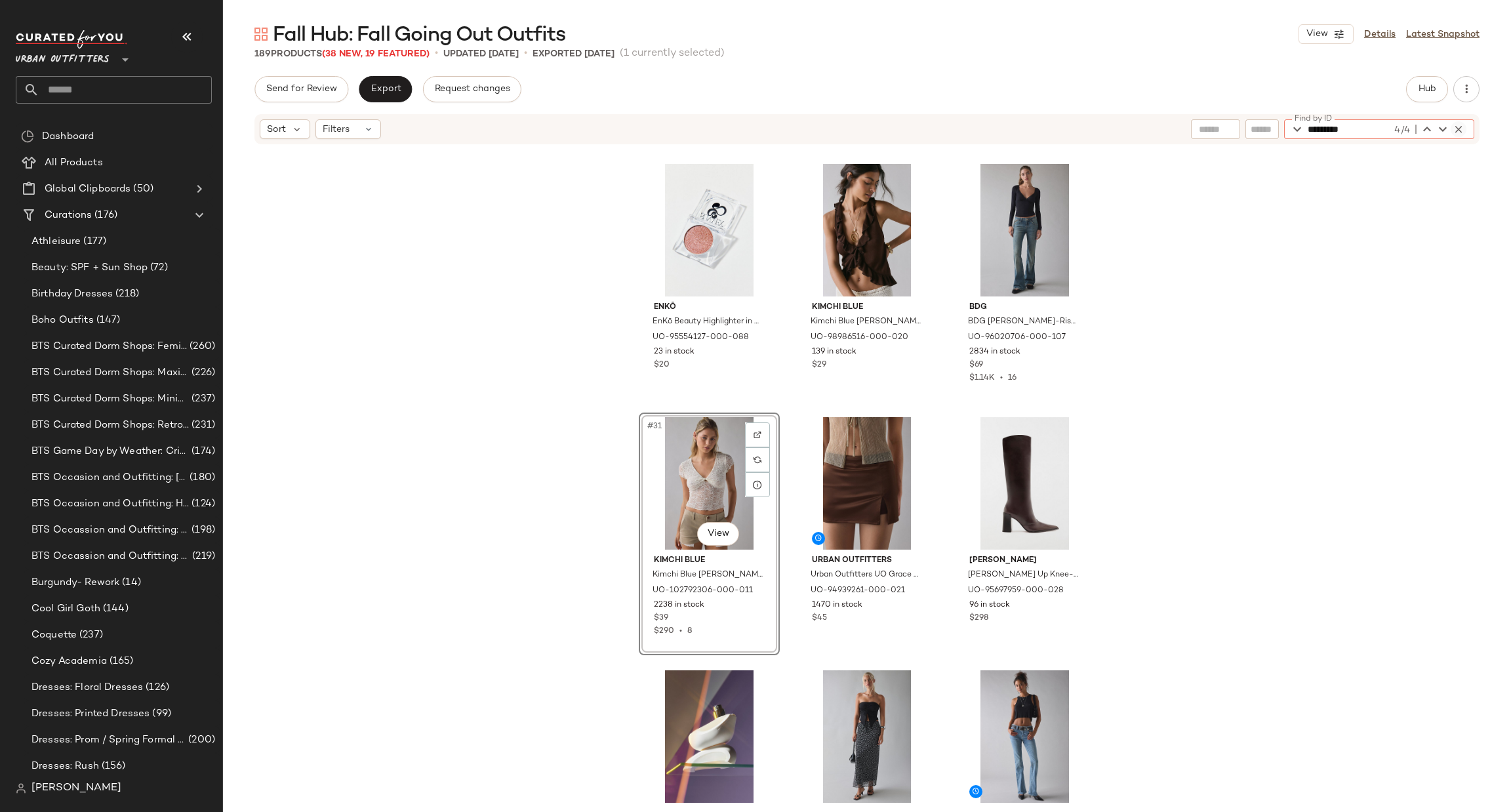
drag, startPoint x: 1463, startPoint y: 135, endPoint x: 1455, endPoint y: 127, distance: 11.3
click at [1462, 135] on div "4/4" at bounding box center [1429, 129] width 74 height 16
click at [1454, 123] on icon "button" at bounding box center [1459, 129] width 12 height 12
type input "*********"
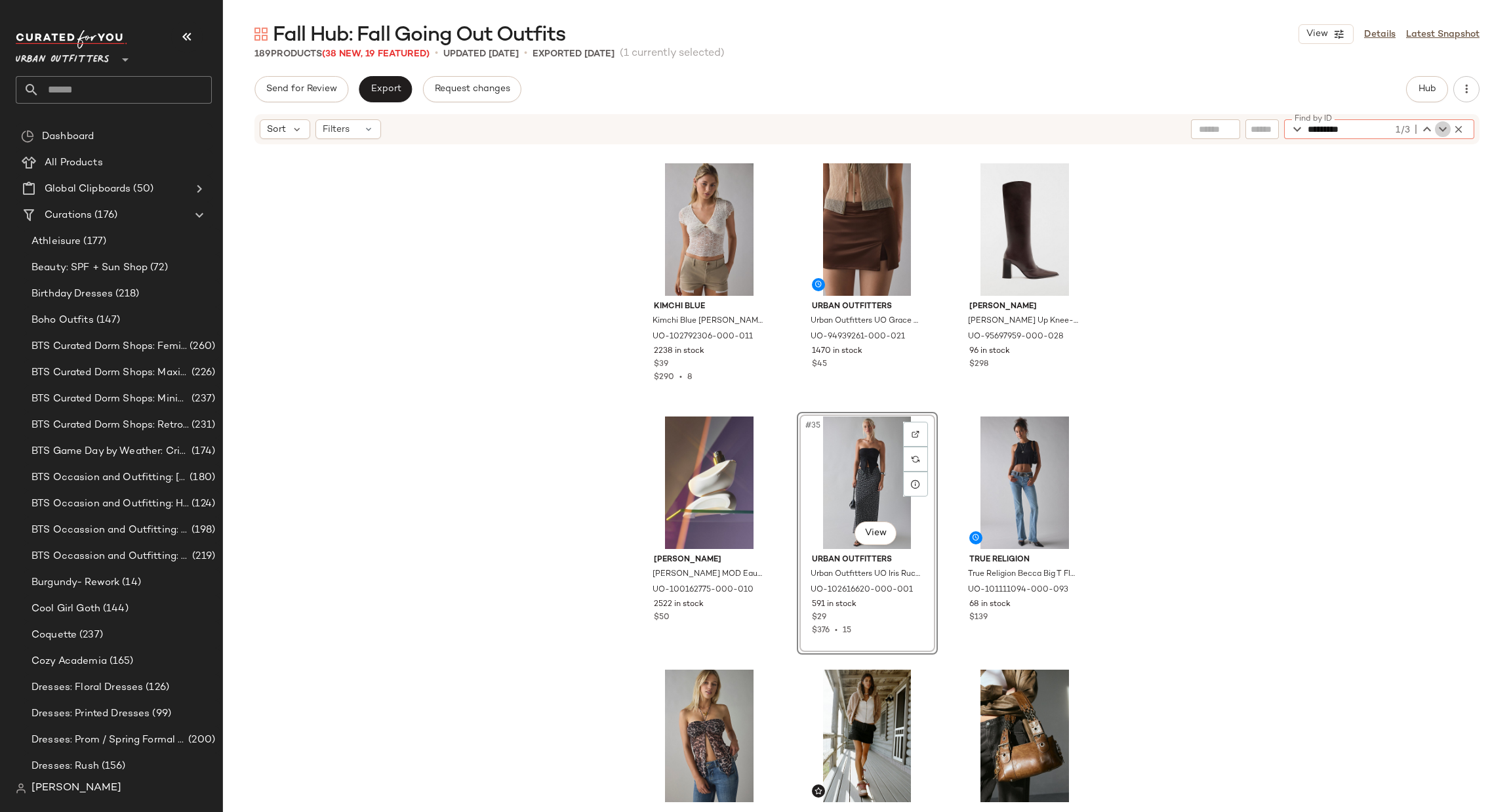
click at [1438, 130] on icon "button" at bounding box center [1442, 129] width 16 height 16
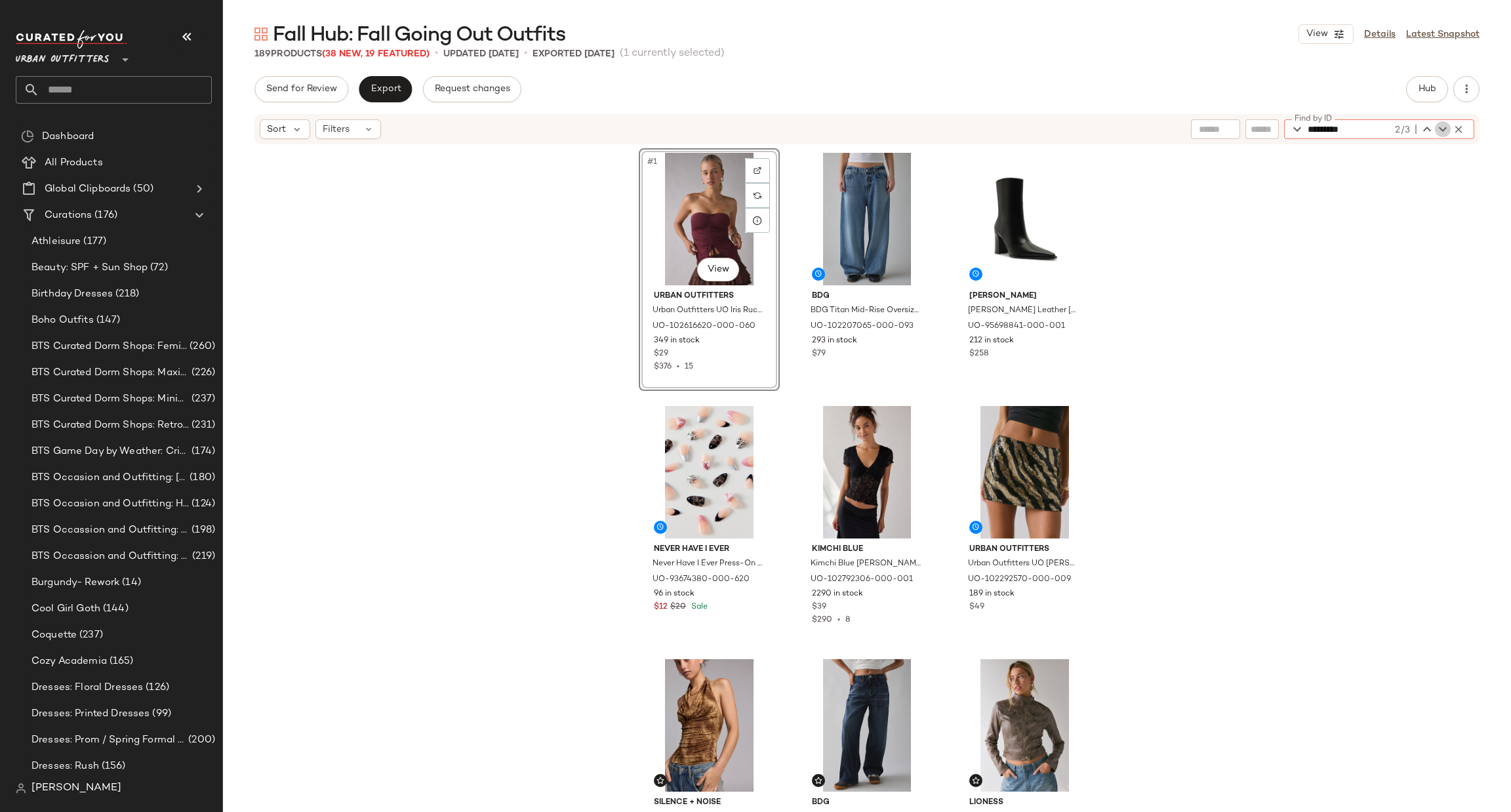
click at [1438, 130] on icon "button" at bounding box center [1442, 129] width 16 height 16
click at [384, 74] on div "Fall Hub: Fall Going Out Outfits View Details Latest Snapshot 189 Products (38 …" at bounding box center [867, 416] width 1288 height 791
click at [376, 80] on button "Export" at bounding box center [385, 89] width 53 height 26
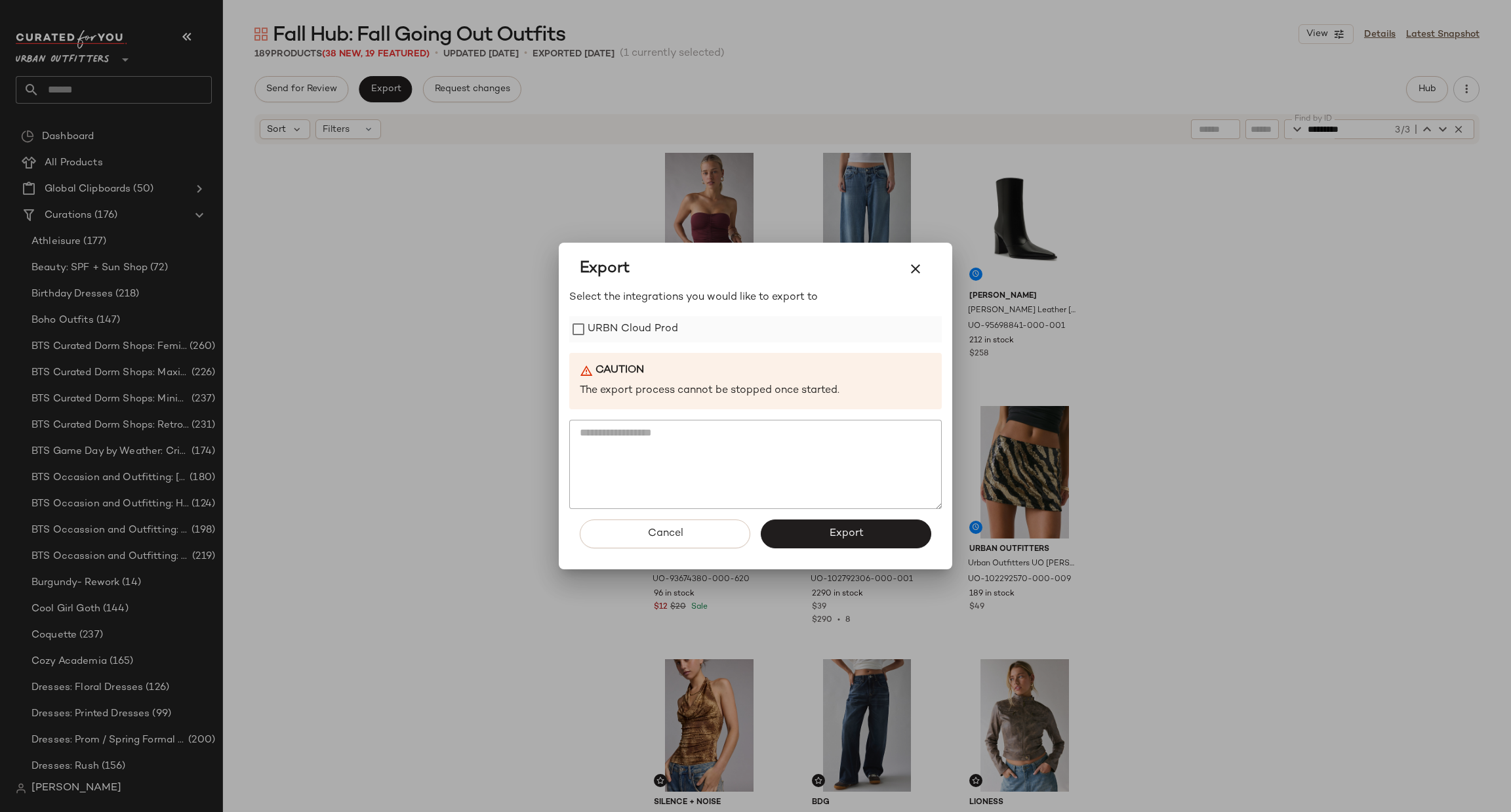
click at [662, 318] on label "URBN Cloud Prod" at bounding box center [632, 329] width 91 height 26
click at [855, 540] on button "Export" at bounding box center [846, 534] width 171 height 29
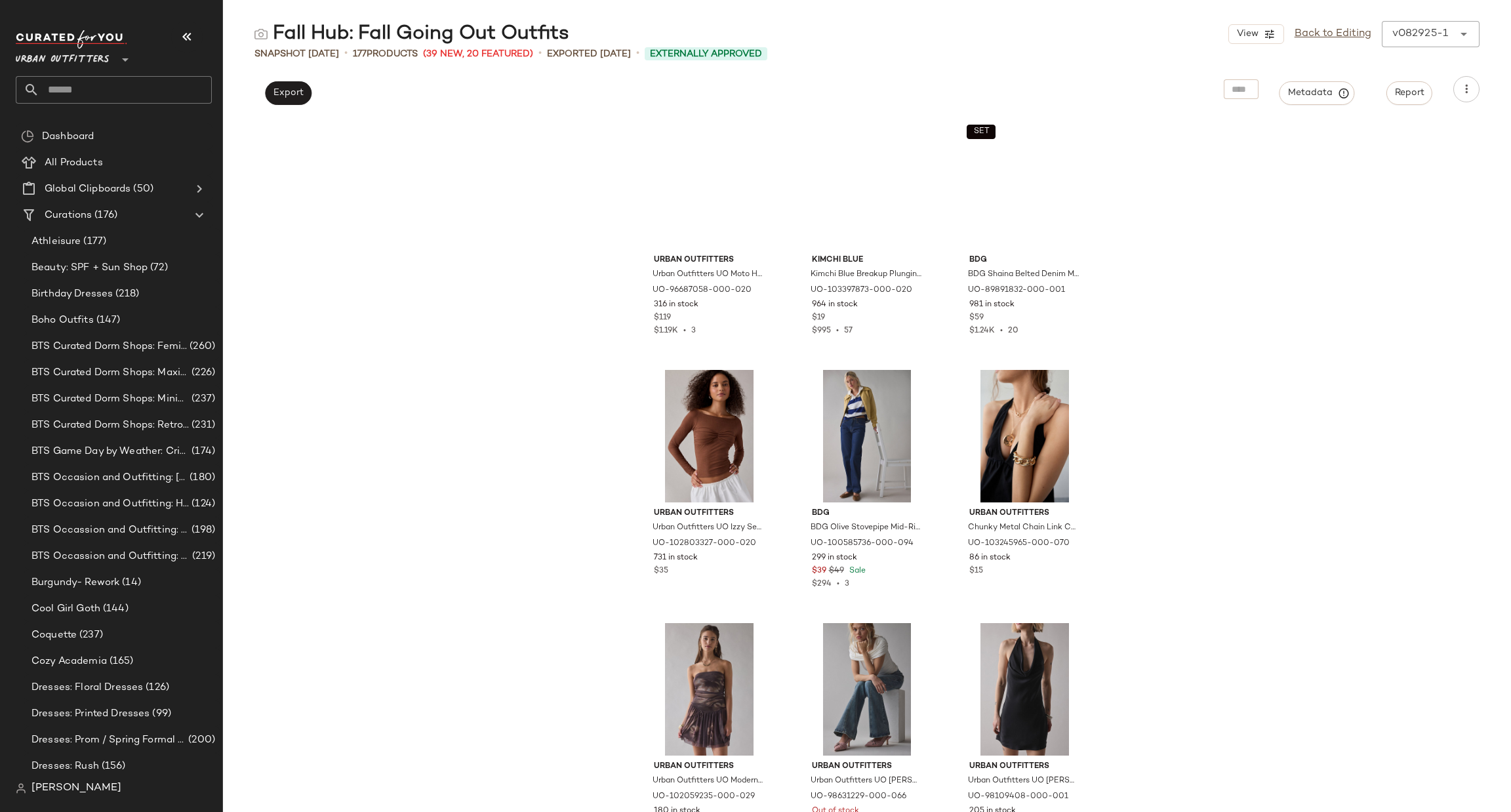
scroll to position [1780, 0]
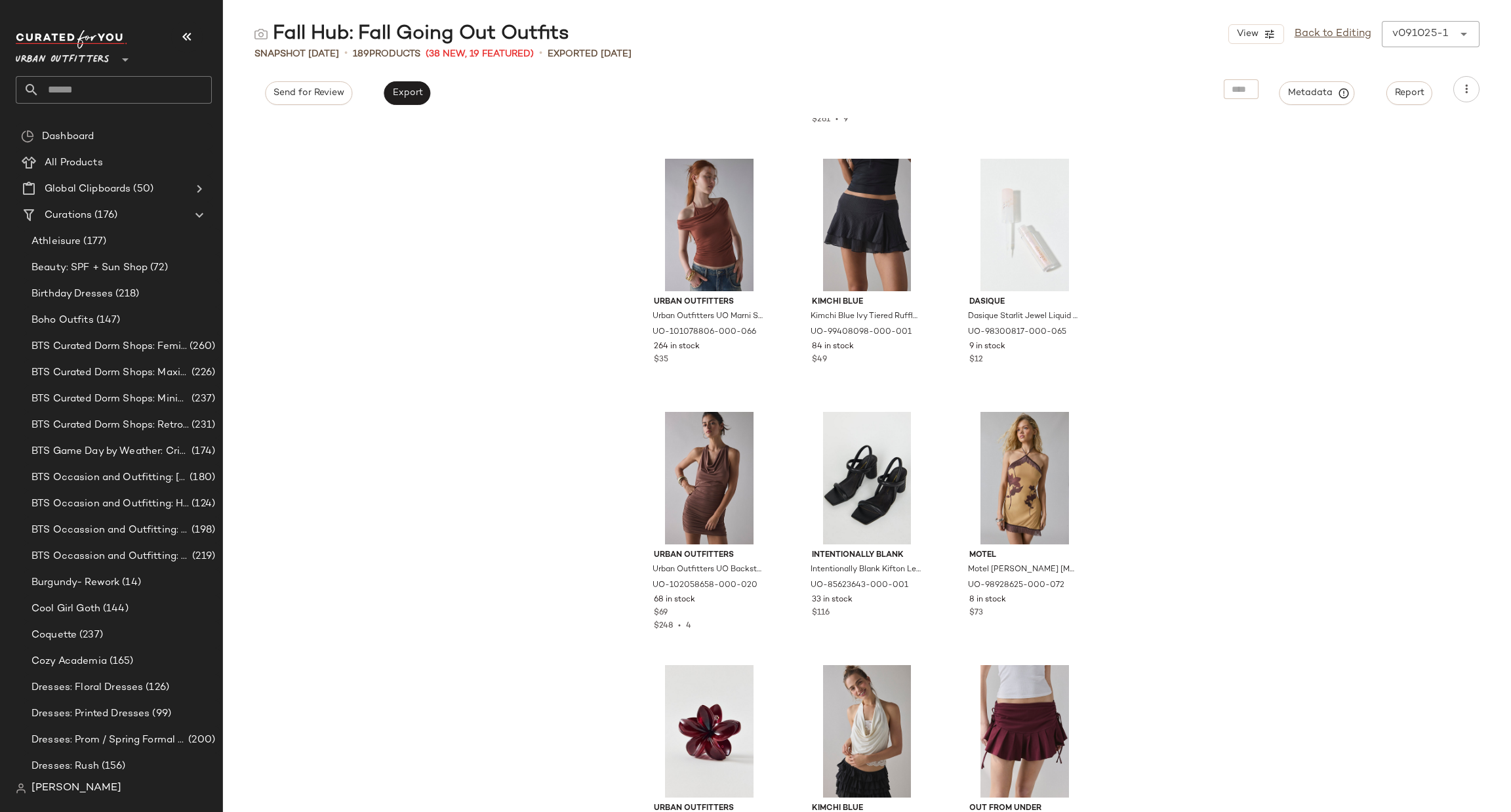
scroll to position [5517, 0]
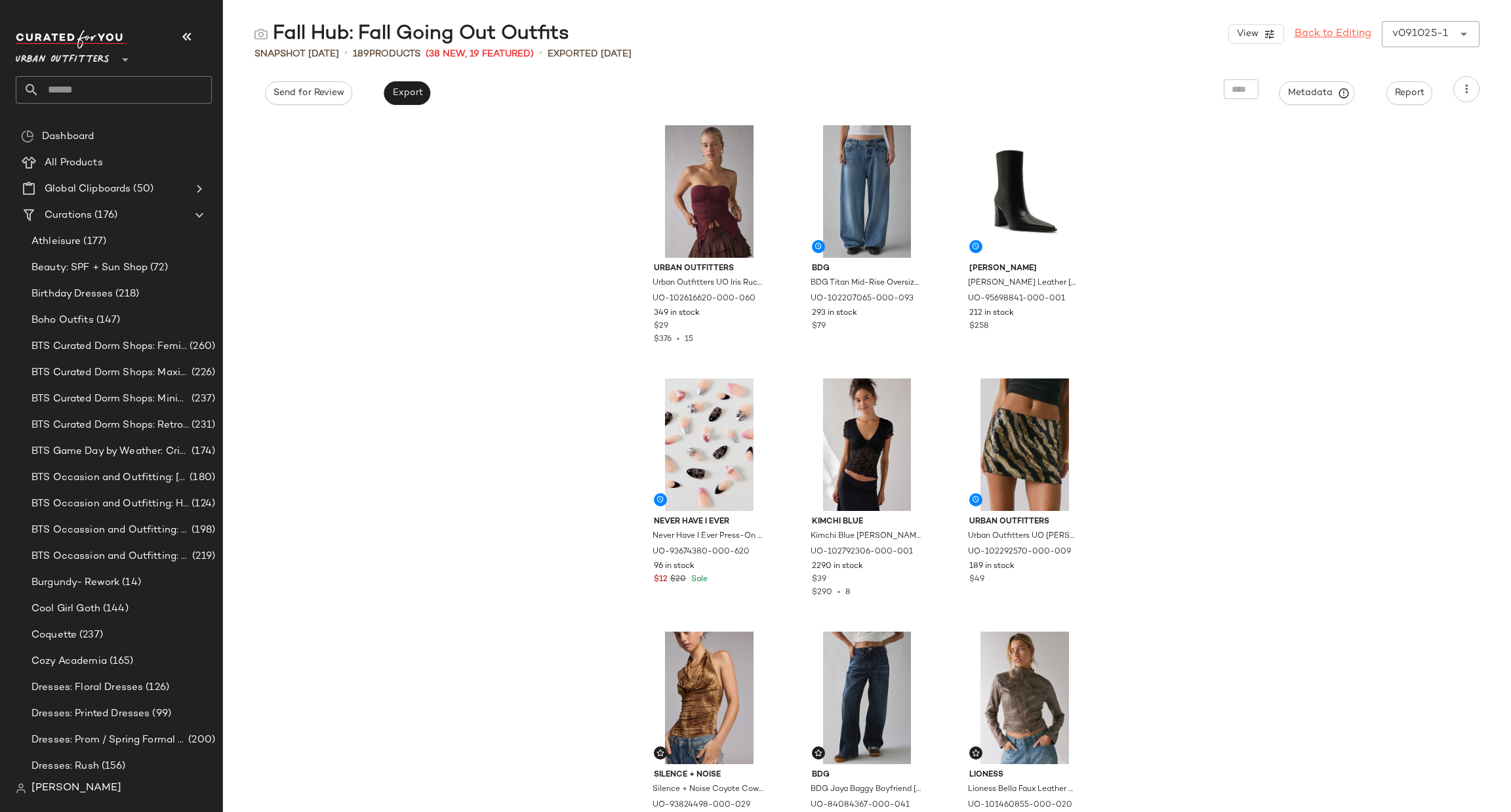
click at [1406, 29] on div "View Back to Editing v091025-1 ******" at bounding box center [1354, 34] width 251 height 26
click at [1240, 100] on div "Metadata Report" at bounding box center [1351, 89] width 256 height 26
click at [1459, 92] on icon "button" at bounding box center [1466, 90] width 14 height 14
click at [1280, 178] on div "Urban Outfitters Urban Outfitters UO Iris Ruched Tie-Front Flyaway Tube Top in …" at bounding box center [867, 465] width 1288 height 694
click at [103, 343] on span "BTS Curated Dorm Shops: Feminine" at bounding box center [109, 347] width 156 height 15
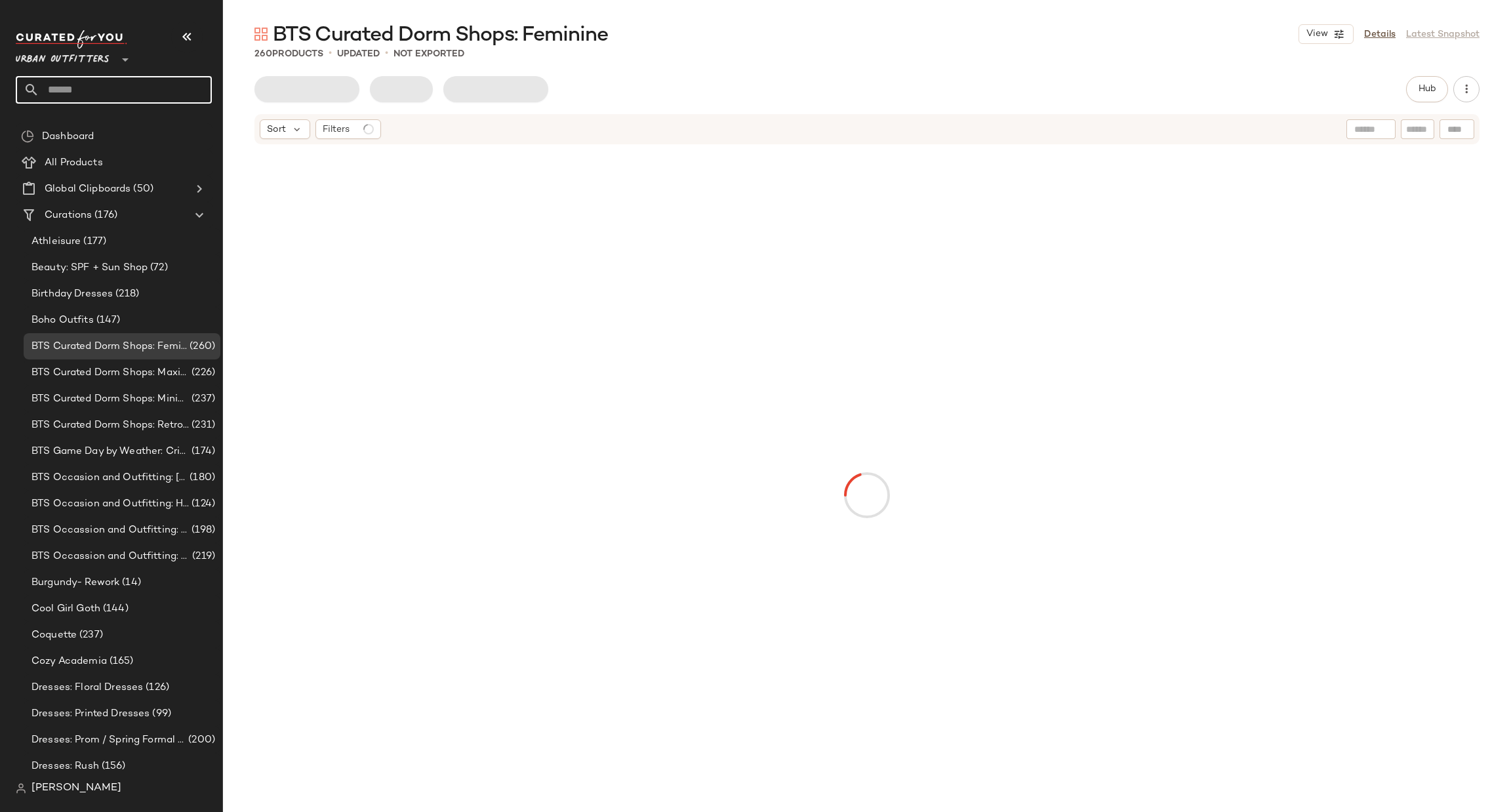
click at [135, 100] on input "text" at bounding box center [126, 90] width 173 height 28
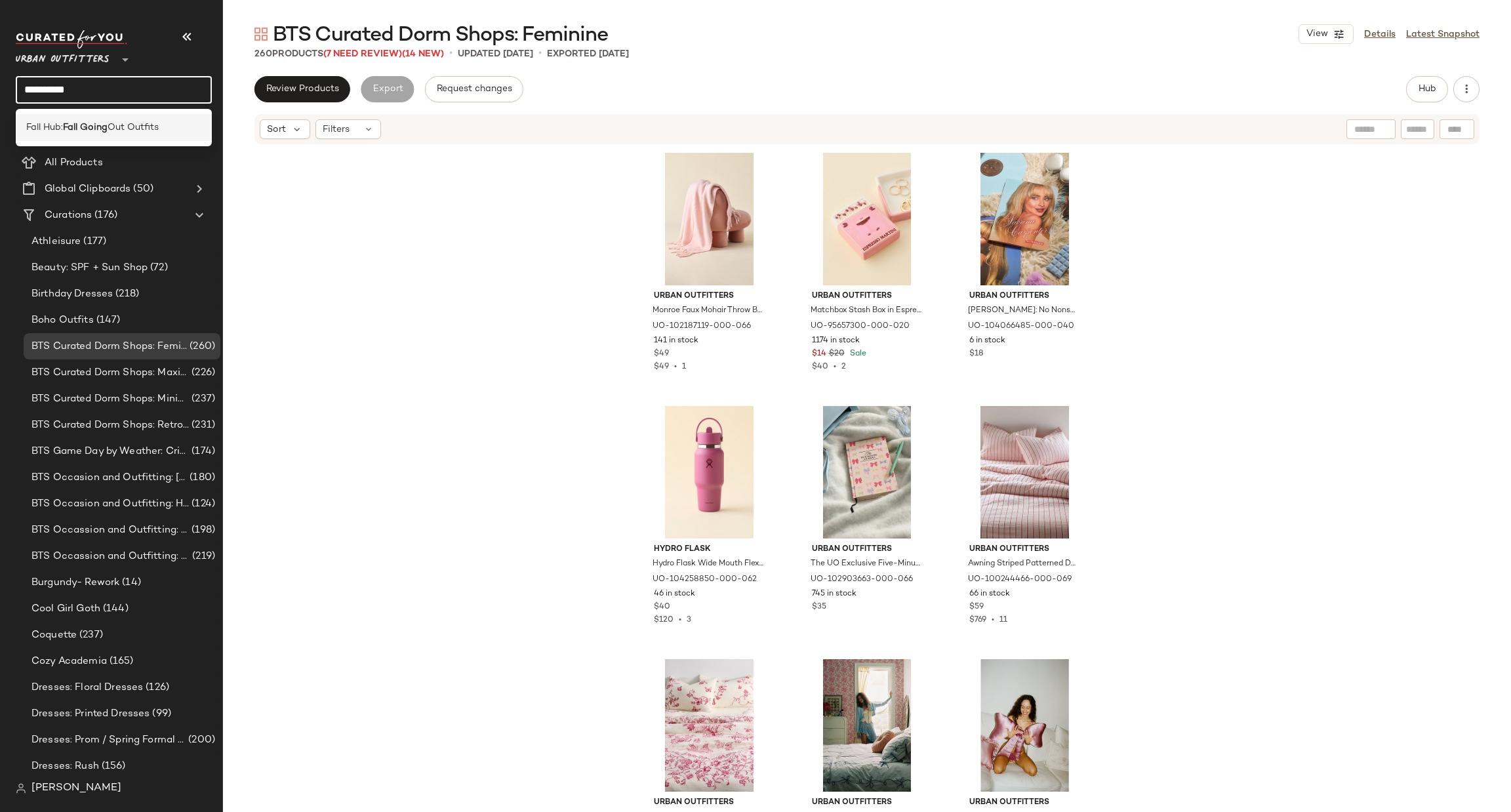
type input "**********"
click at [148, 118] on div "Fall Hub: Fall Going Out Outfits" at bounding box center [114, 128] width 196 height 27
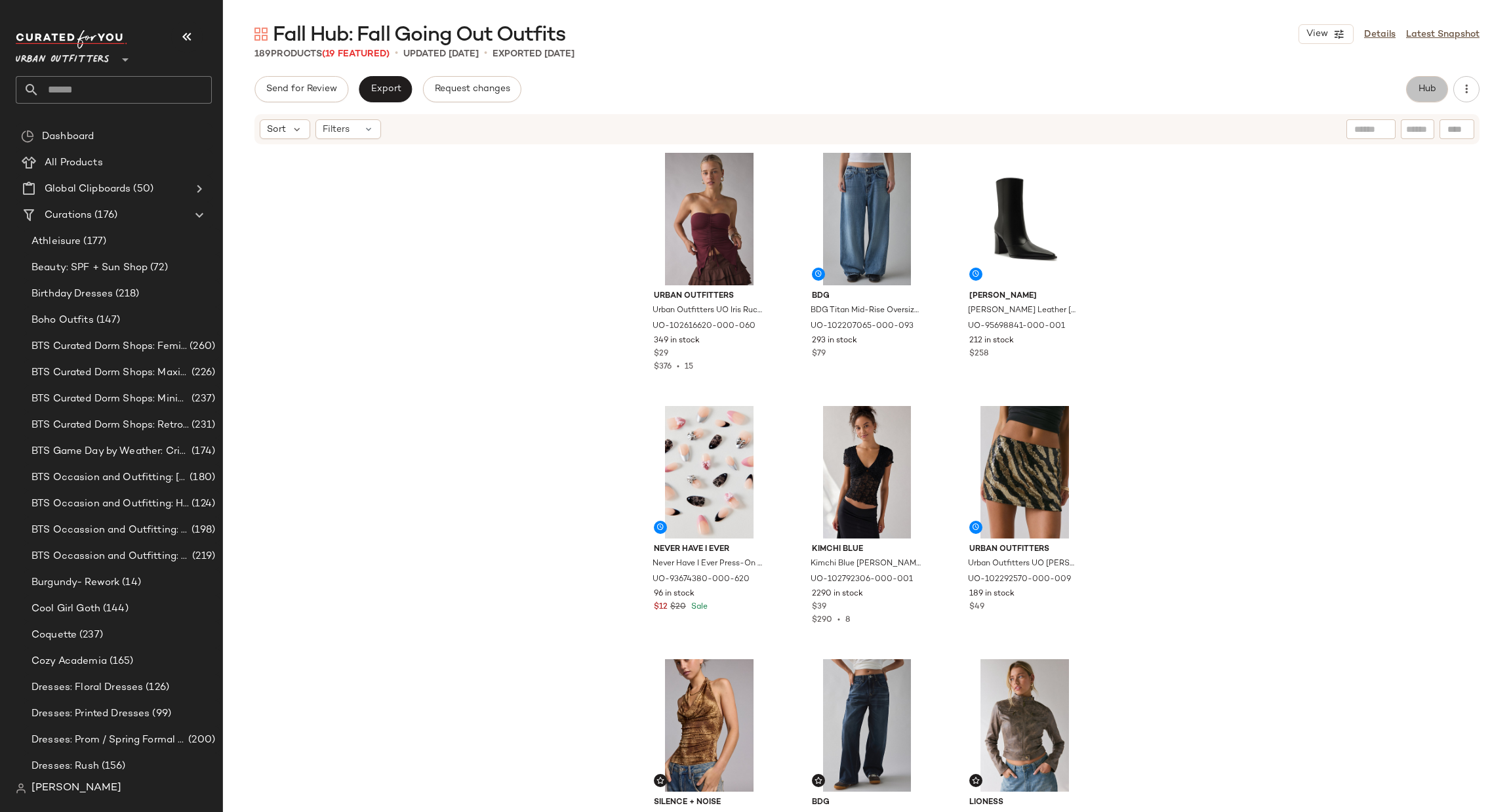
click at [1420, 86] on span "Hub" at bounding box center [1427, 89] width 19 height 10
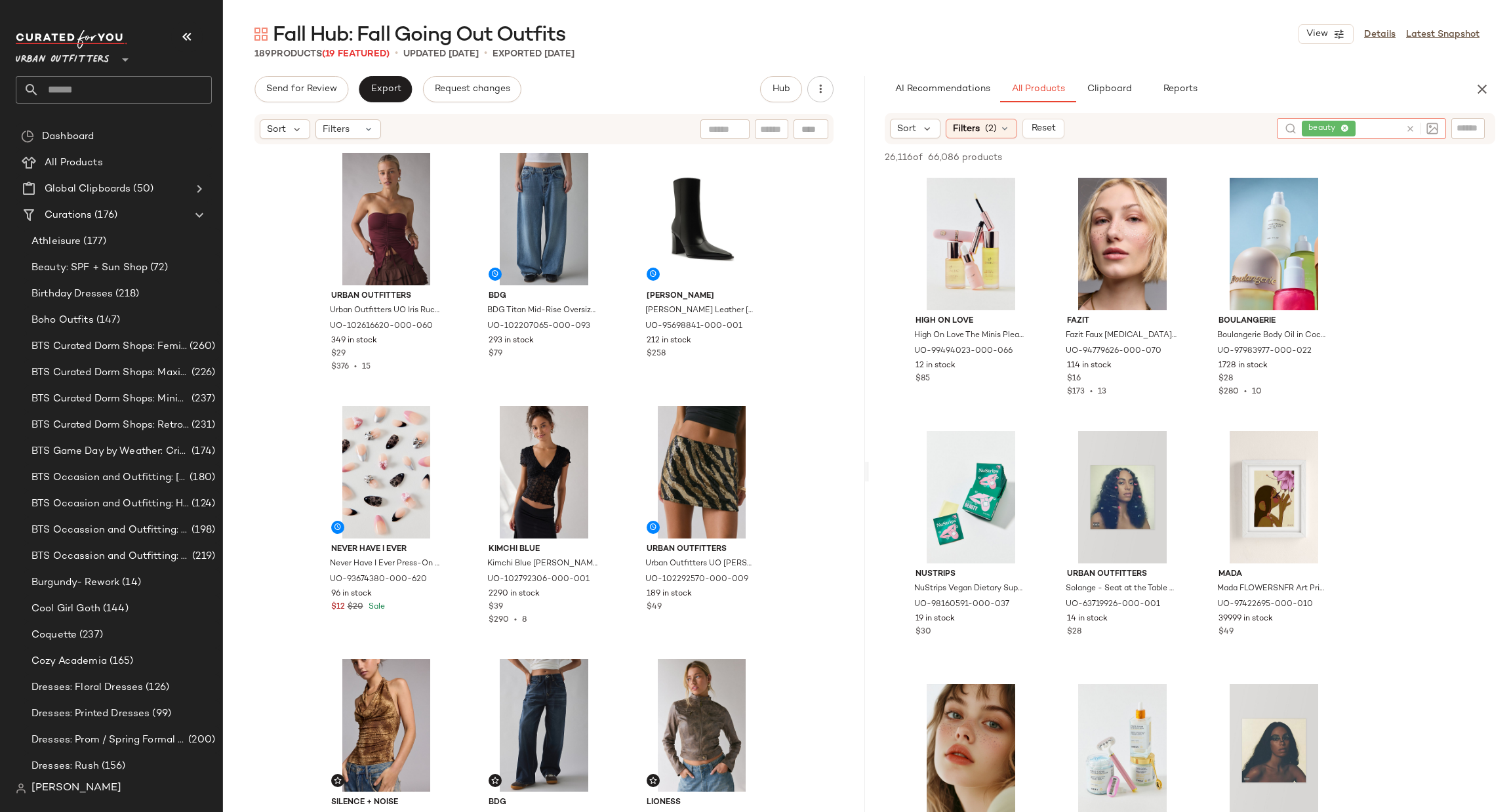
click at [1410, 123] on icon at bounding box center [1410, 129] width 10 height 10
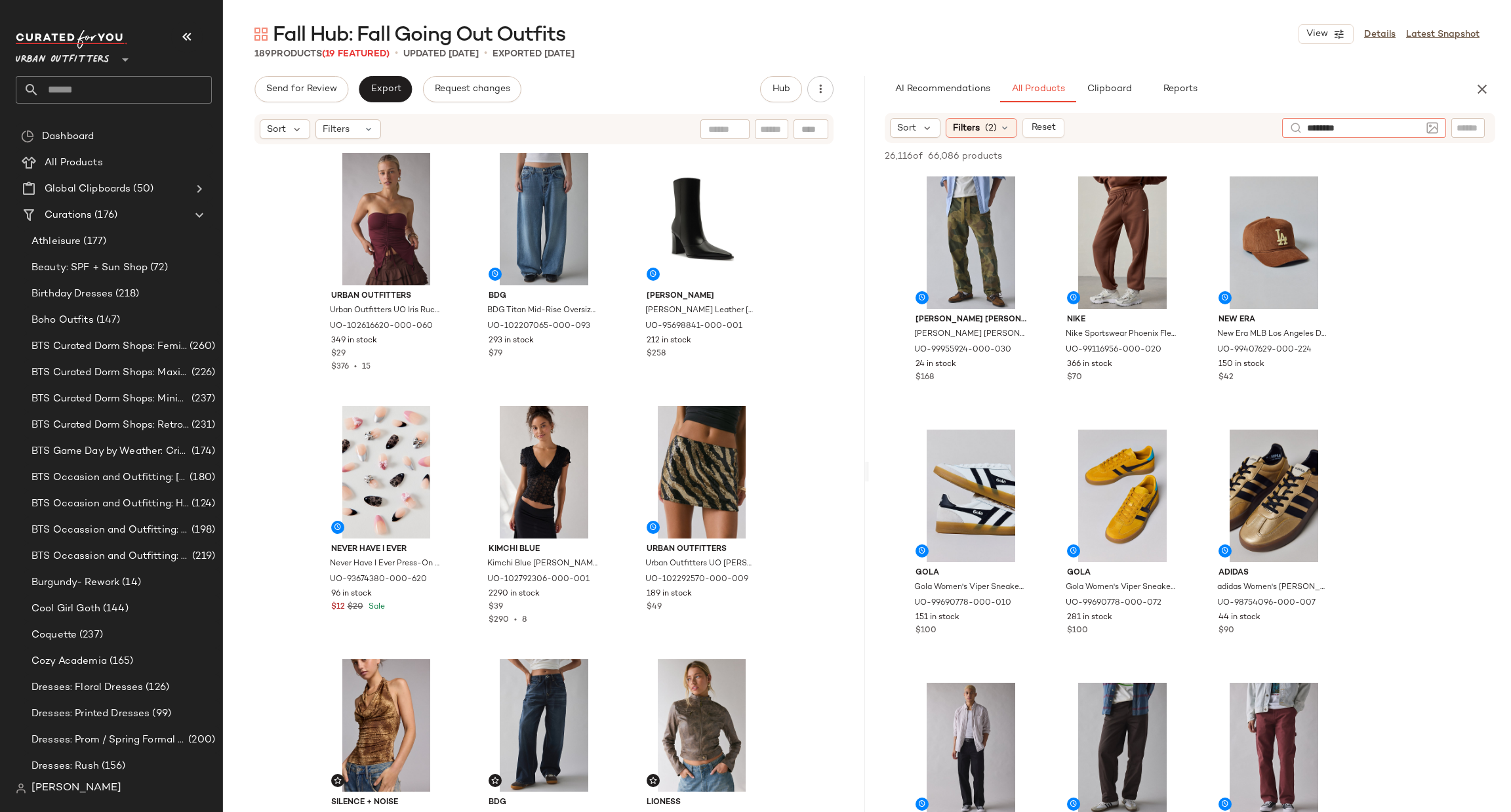
type input "*********"
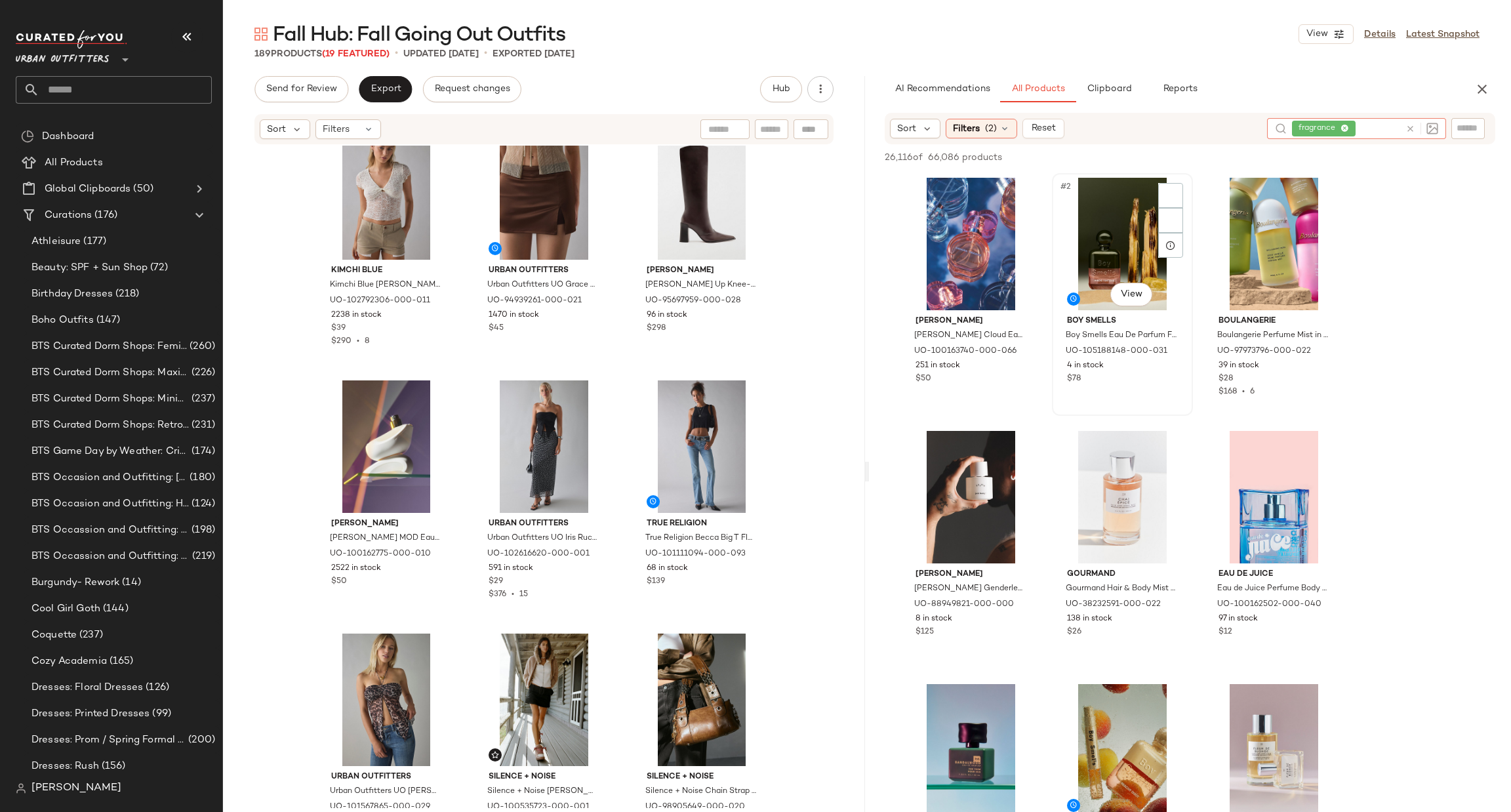
scroll to position [393, 0]
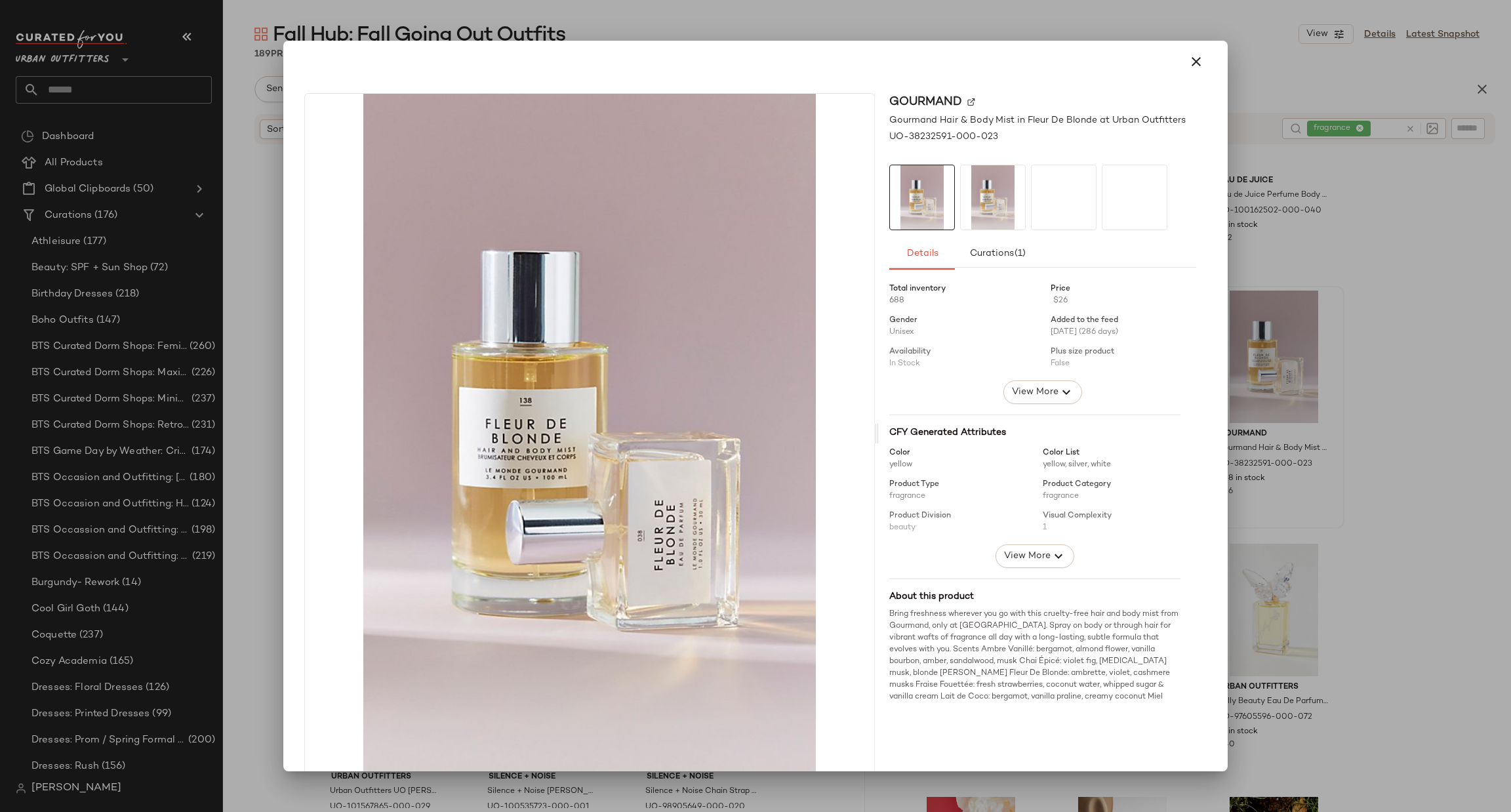
click at [1398, 359] on div at bounding box center [756, 406] width 1511 height 812
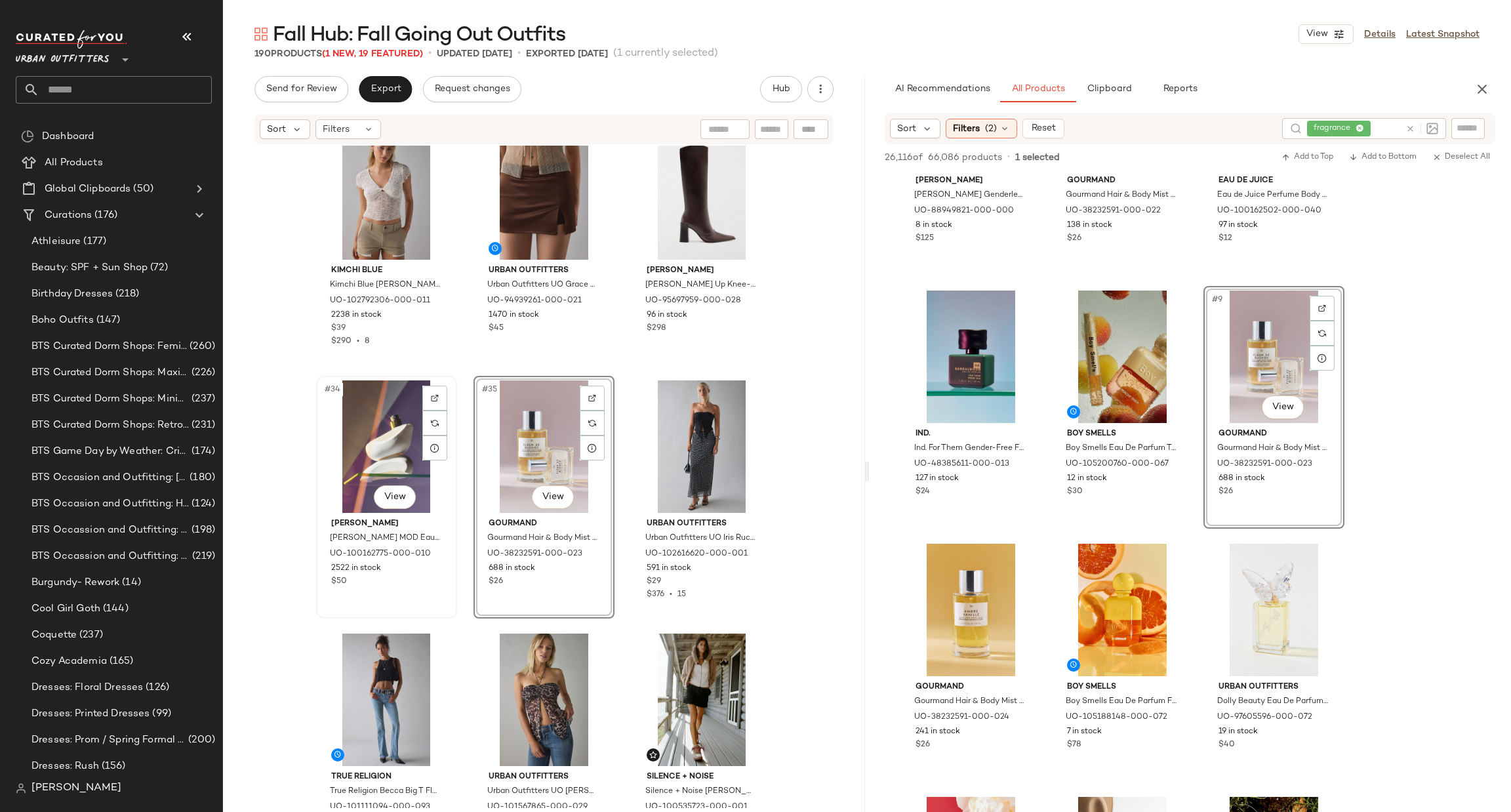
click at [385, 447] on div "#34 View" at bounding box center [387, 447] width 132 height 133
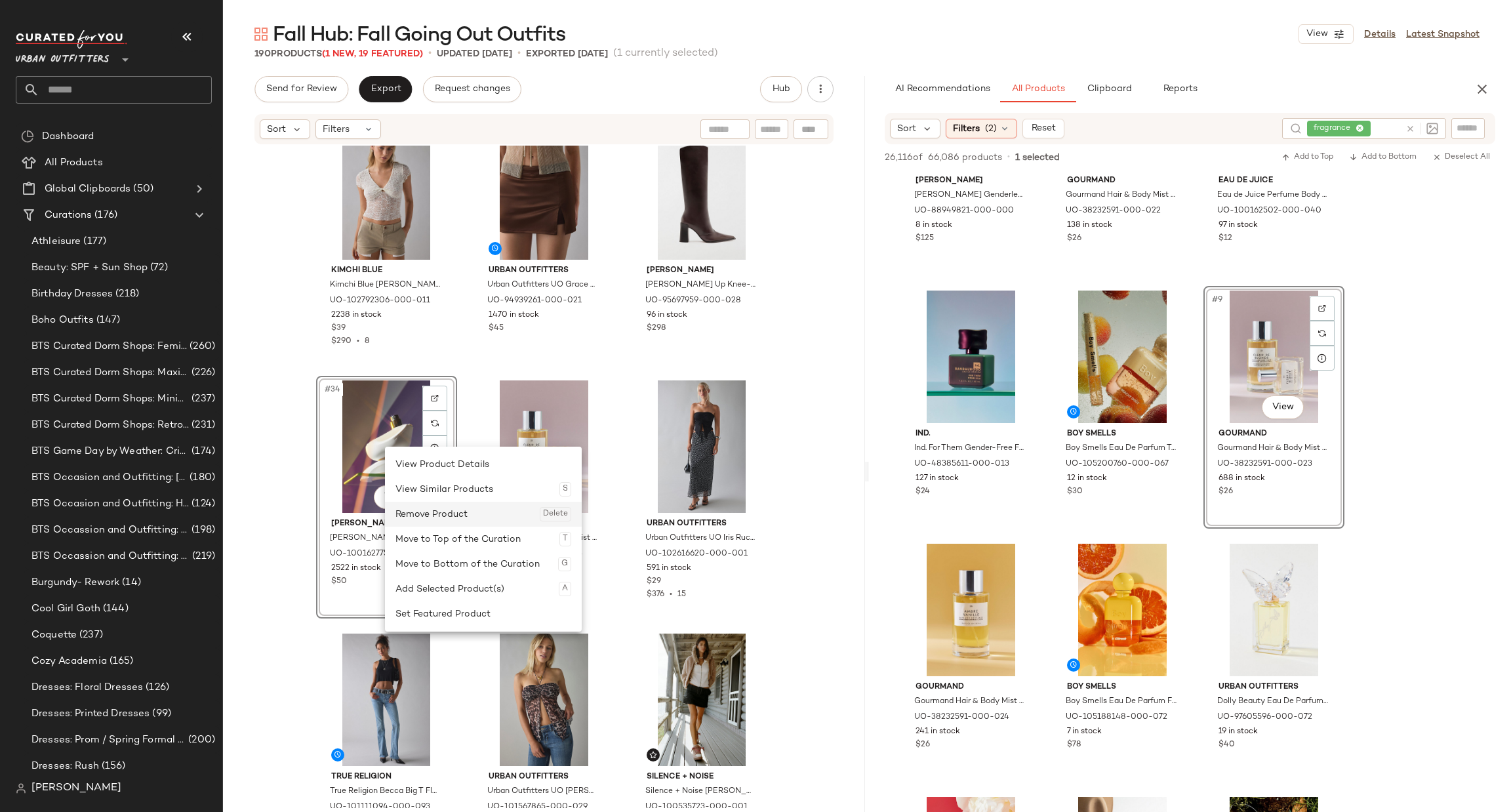
click at [427, 503] on div "Remove Product Delete" at bounding box center [483, 513] width 176 height 25
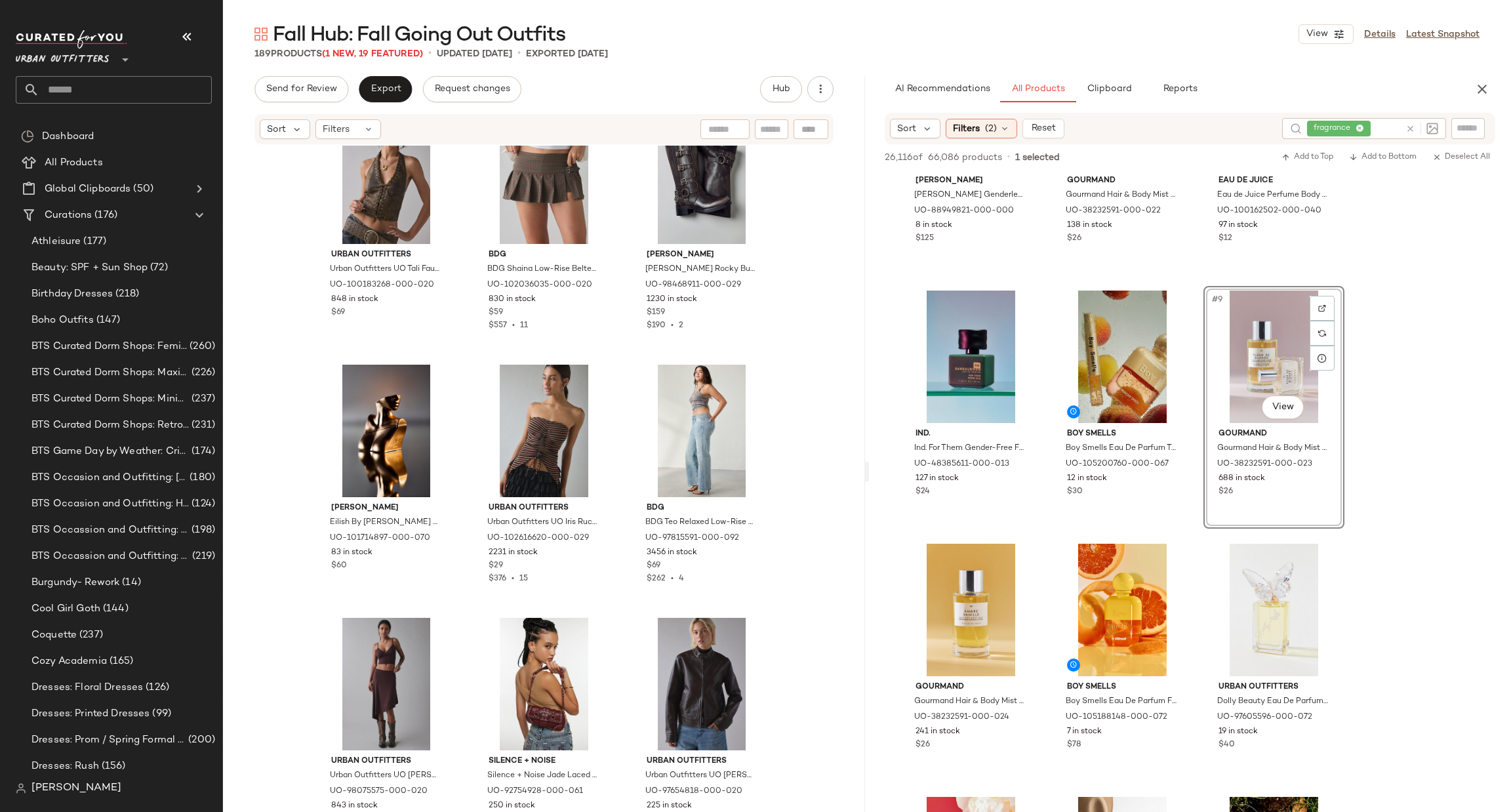
scroll to position [5123, 0]
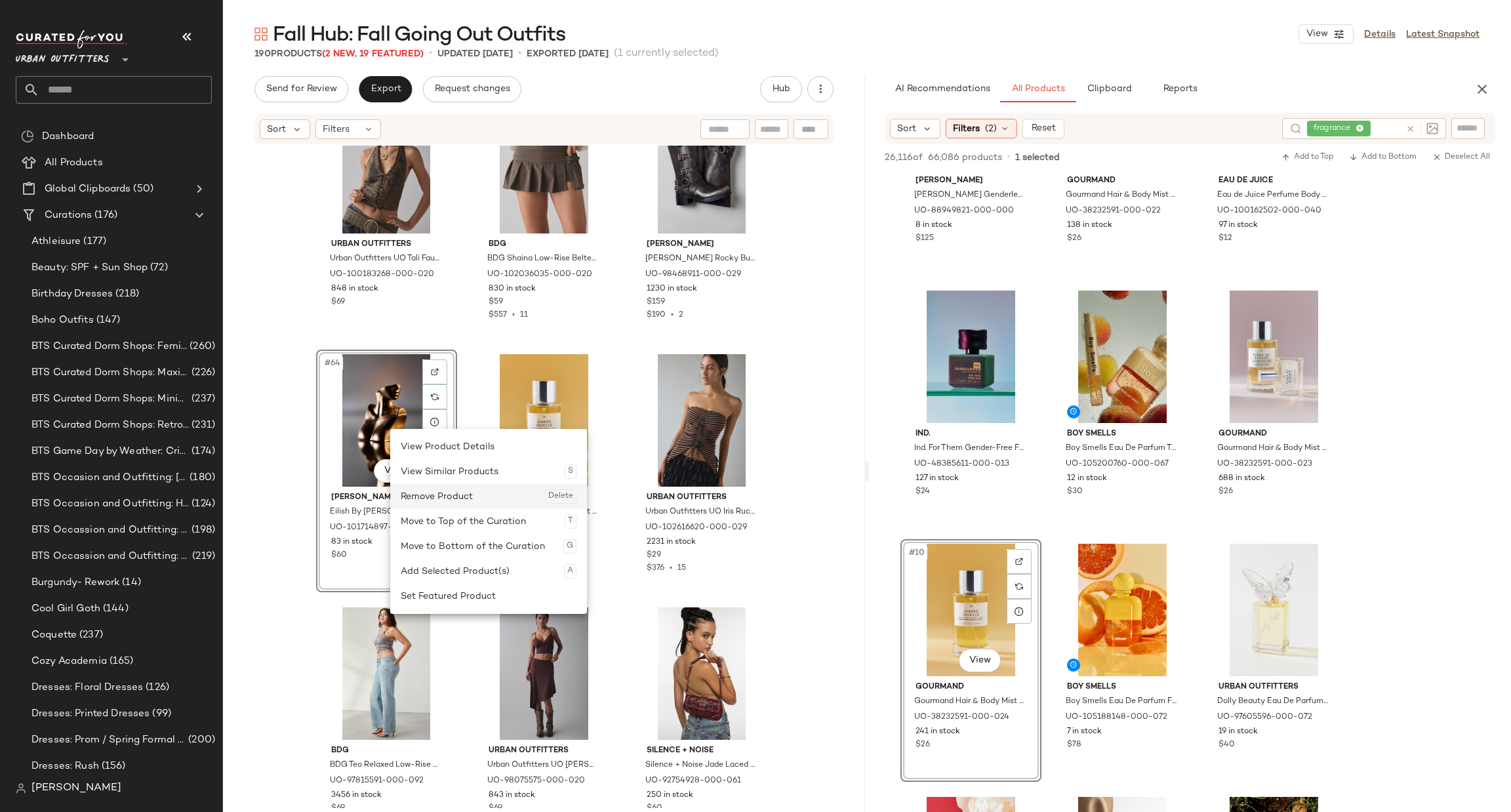
click at [447, 499] on div "Remove Product Delete" at bounding box center [489, 496] width 176 height 25
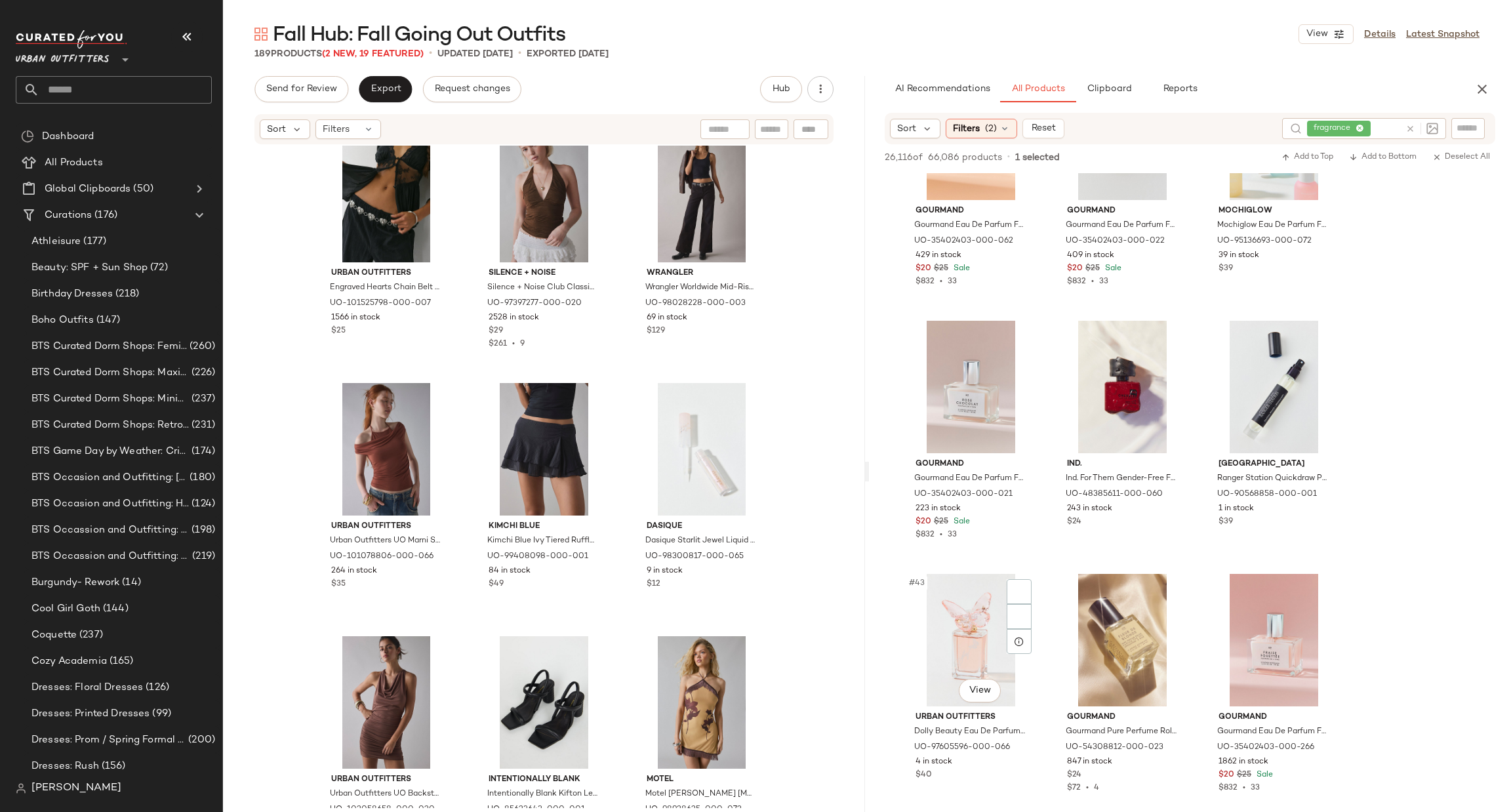
scroll to position [3344, 0]
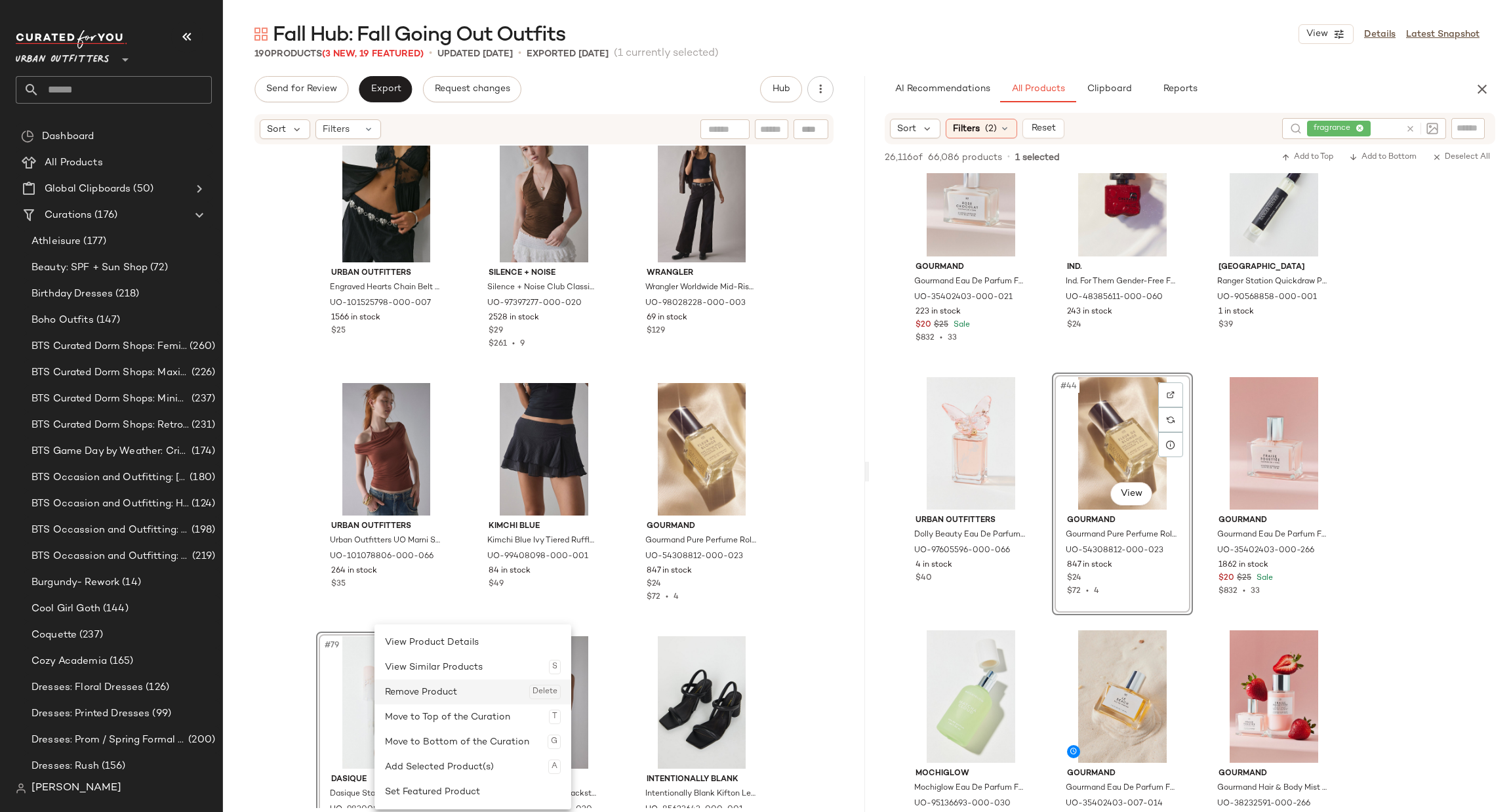
click at [407, 694] on div "Remove Product Delete" at bounding box center [473, 691] width 176 height 25
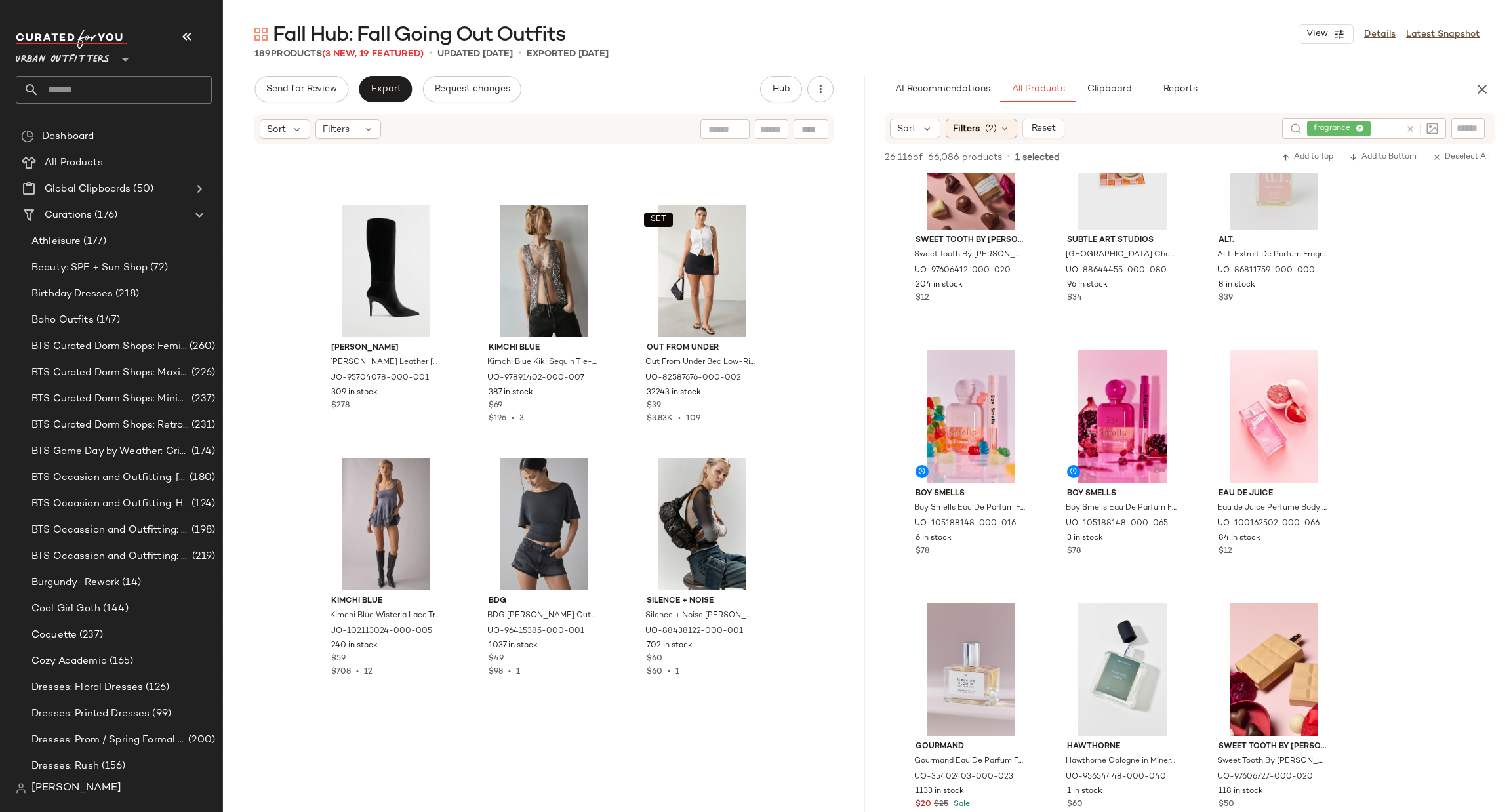
scroll to position [11614, 0]
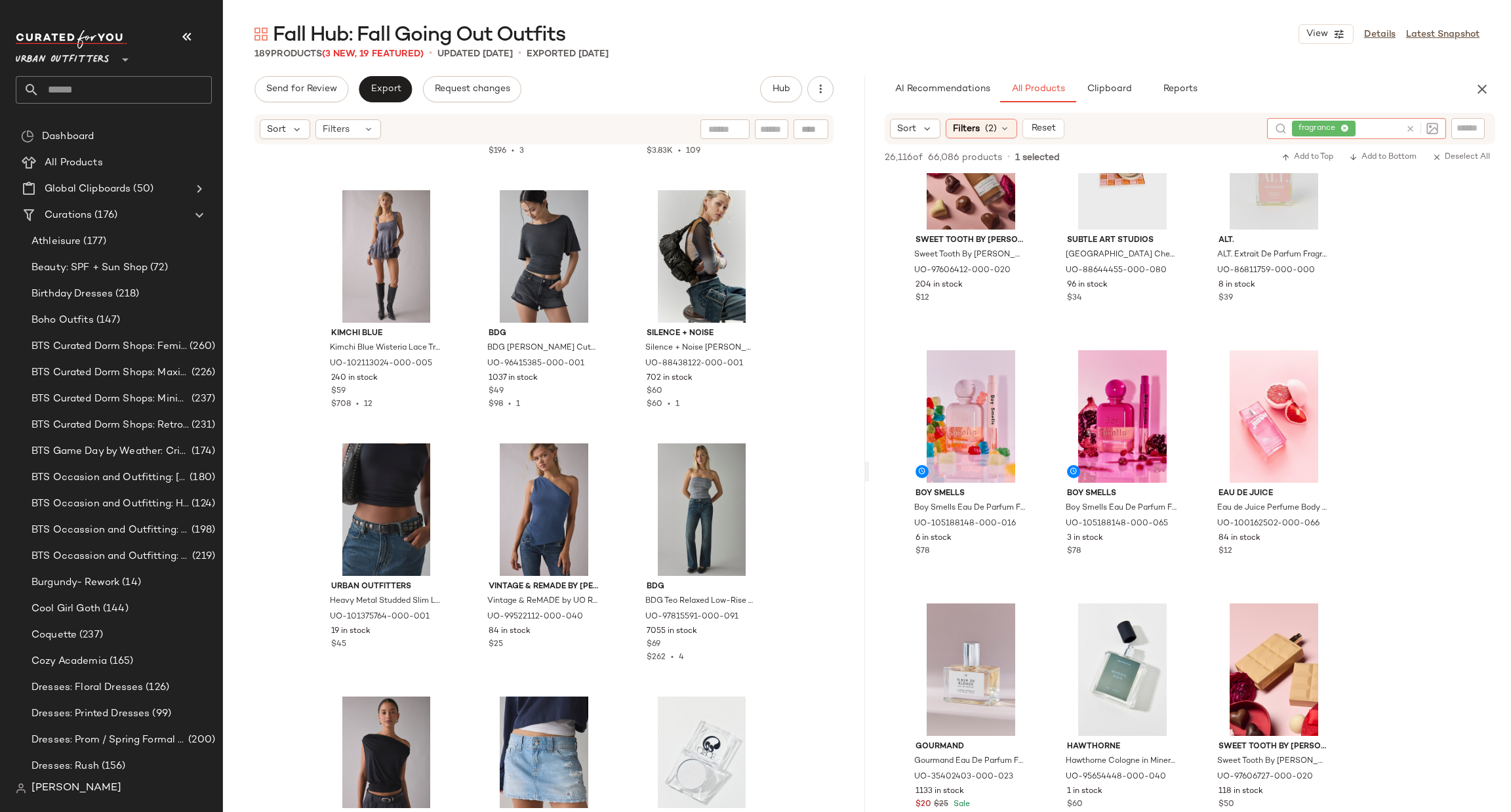
click at [1415, 123] on icon at bounding box center [1410, 129] width 10 height 10
click at [989, 121] on span "(2)" at bounding box center [991, 128] width 12 height 14
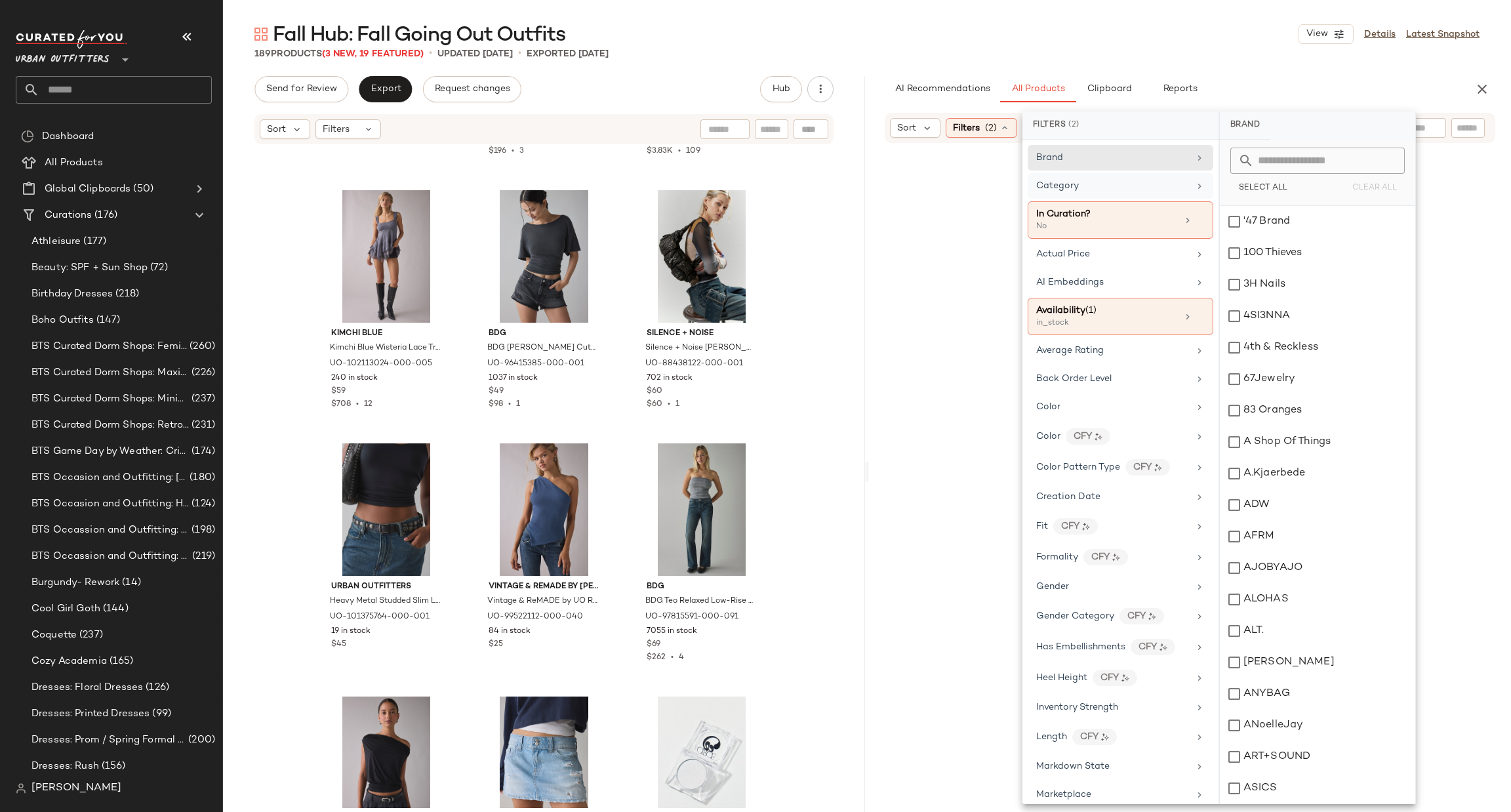
click at [1126, 179] on div "Category" at bounding box center [1113, 186] width 153 height 14
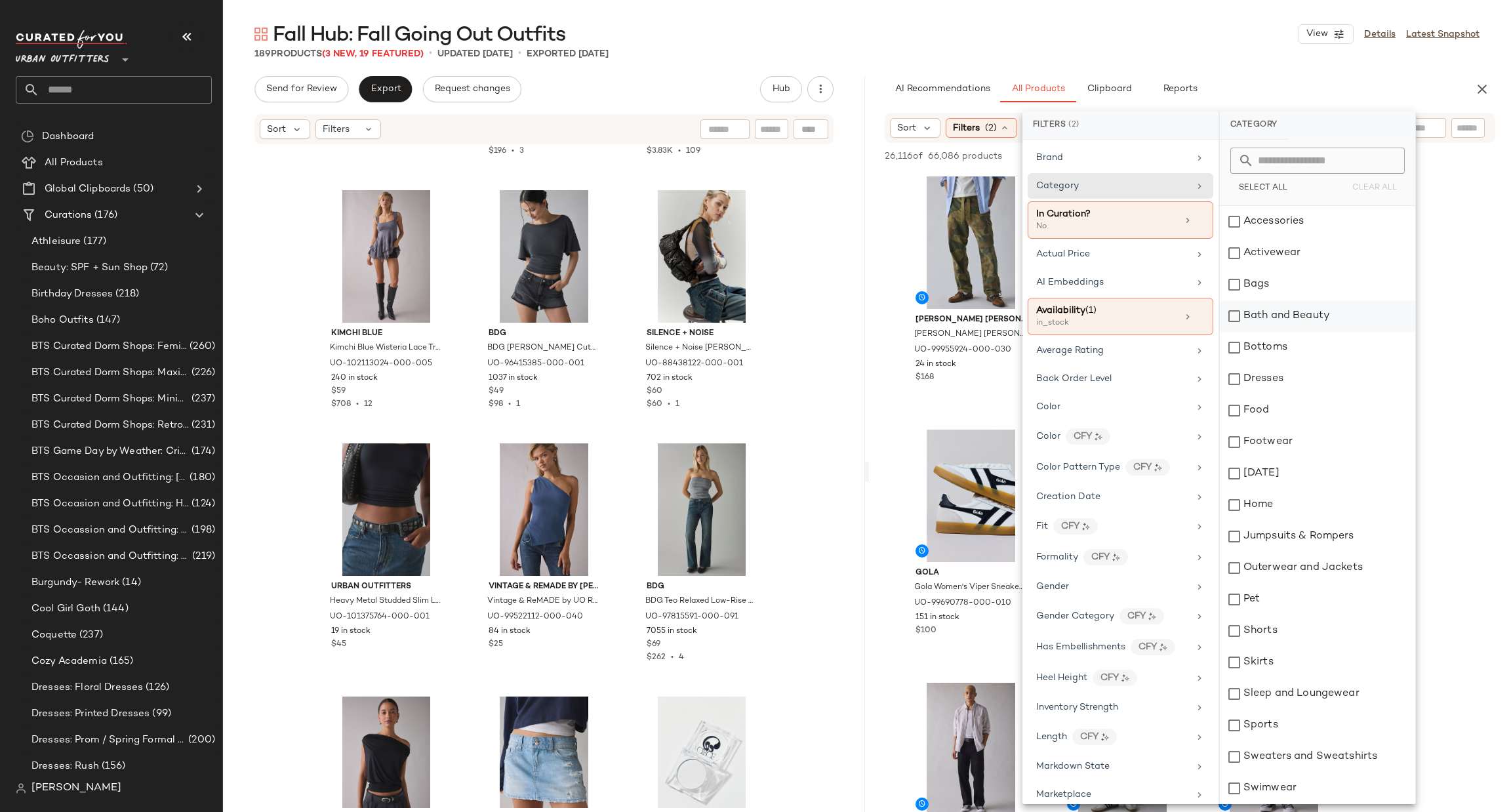
click at [1269, 304] on div "Bath and Beauty" at bounding box center [1317, 315] width 195 height 31
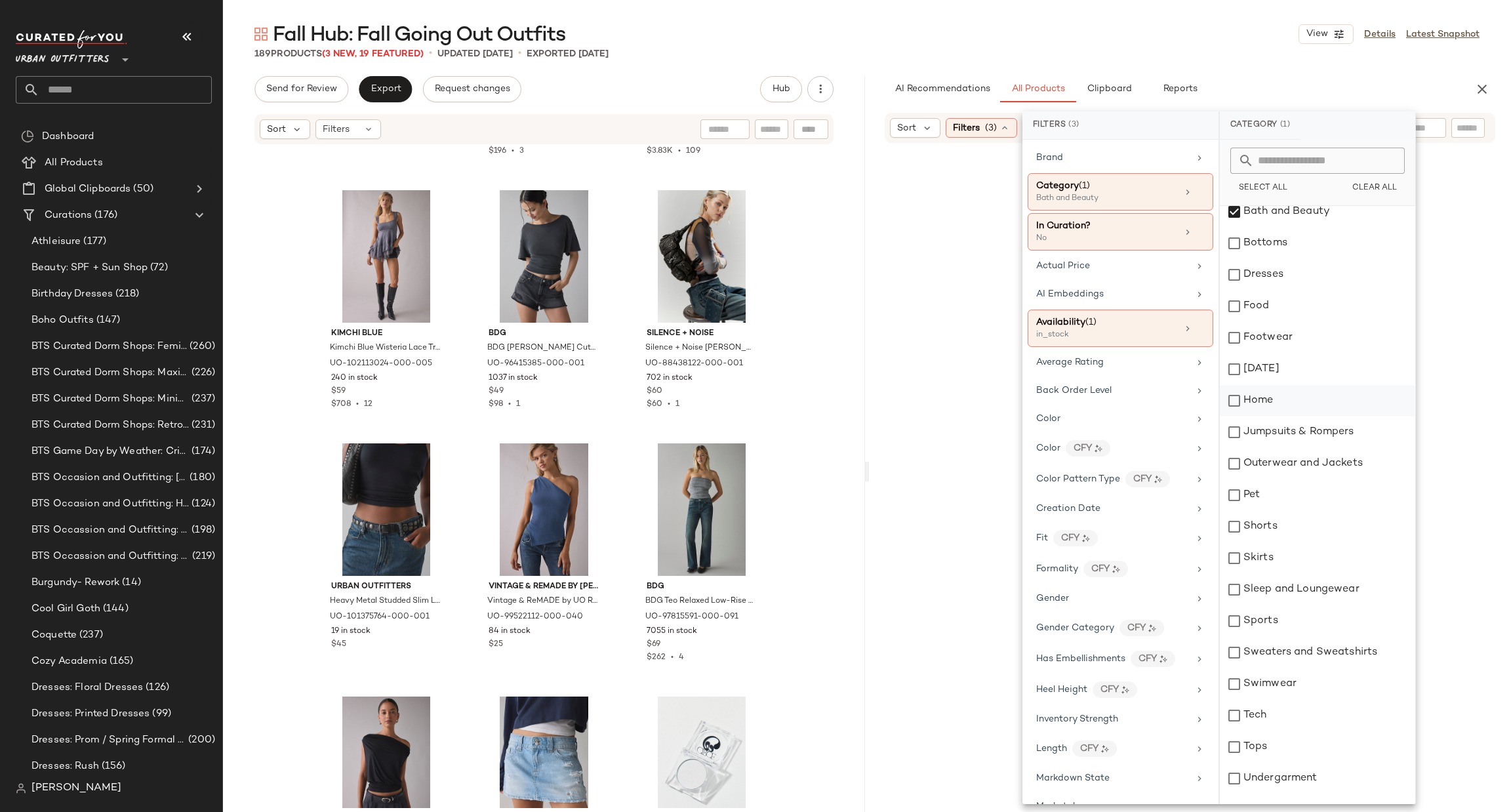
scroll to position [125, 0]
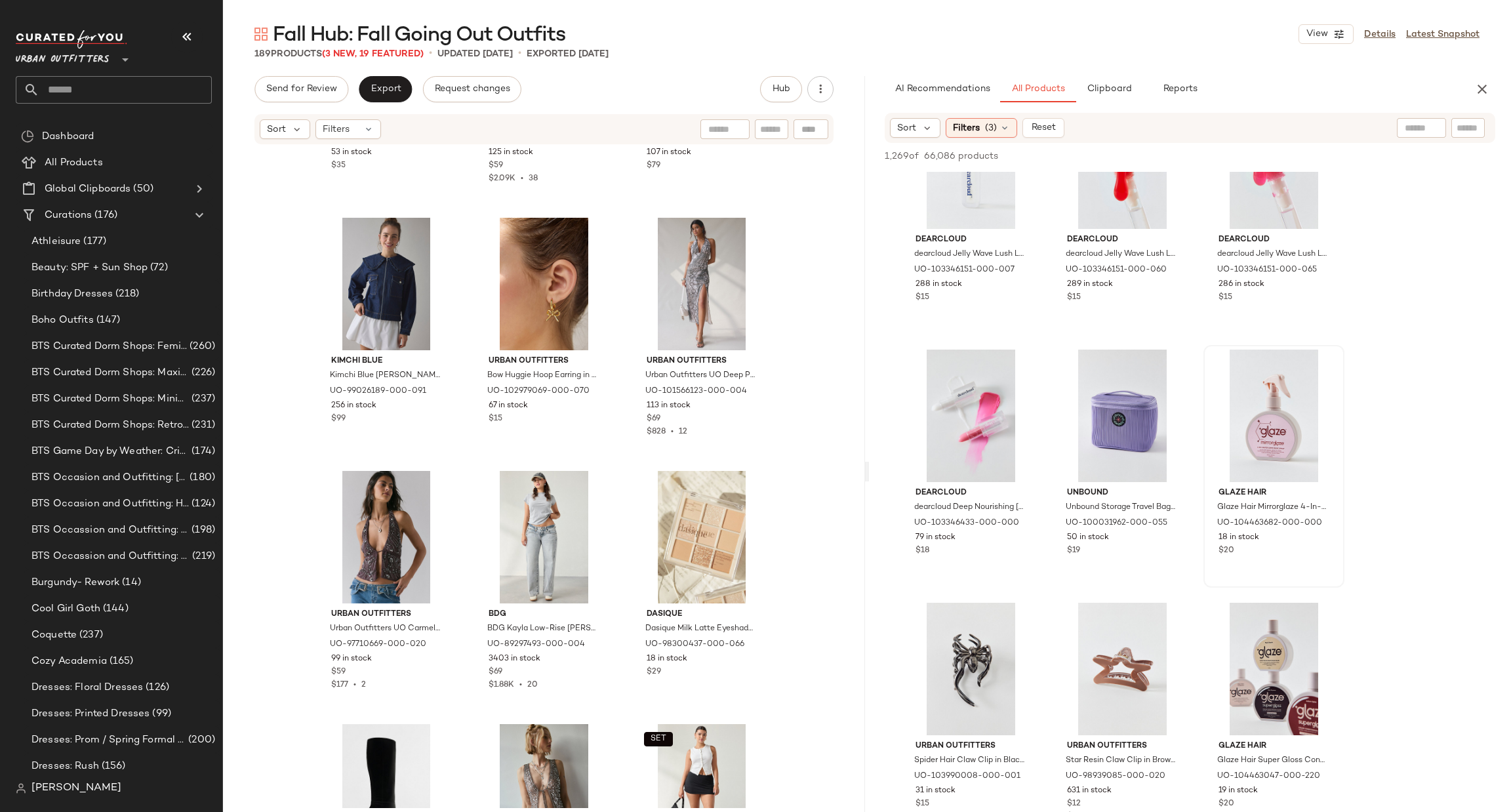
scroll to position [5507, 0]
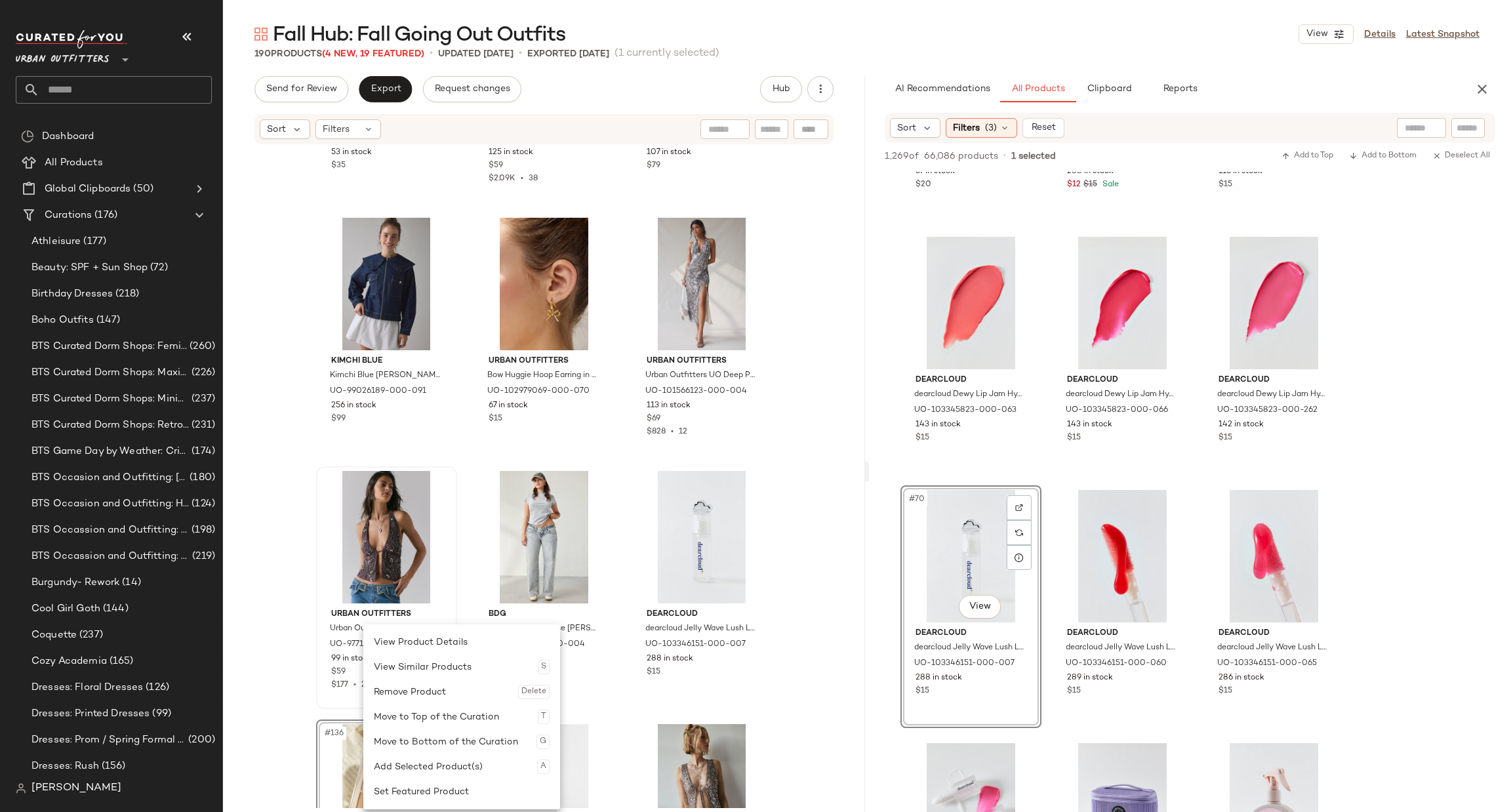
click at [435, 683] on div "Remove Product Delete" at bounding box center [462, 691] width 176 height 25
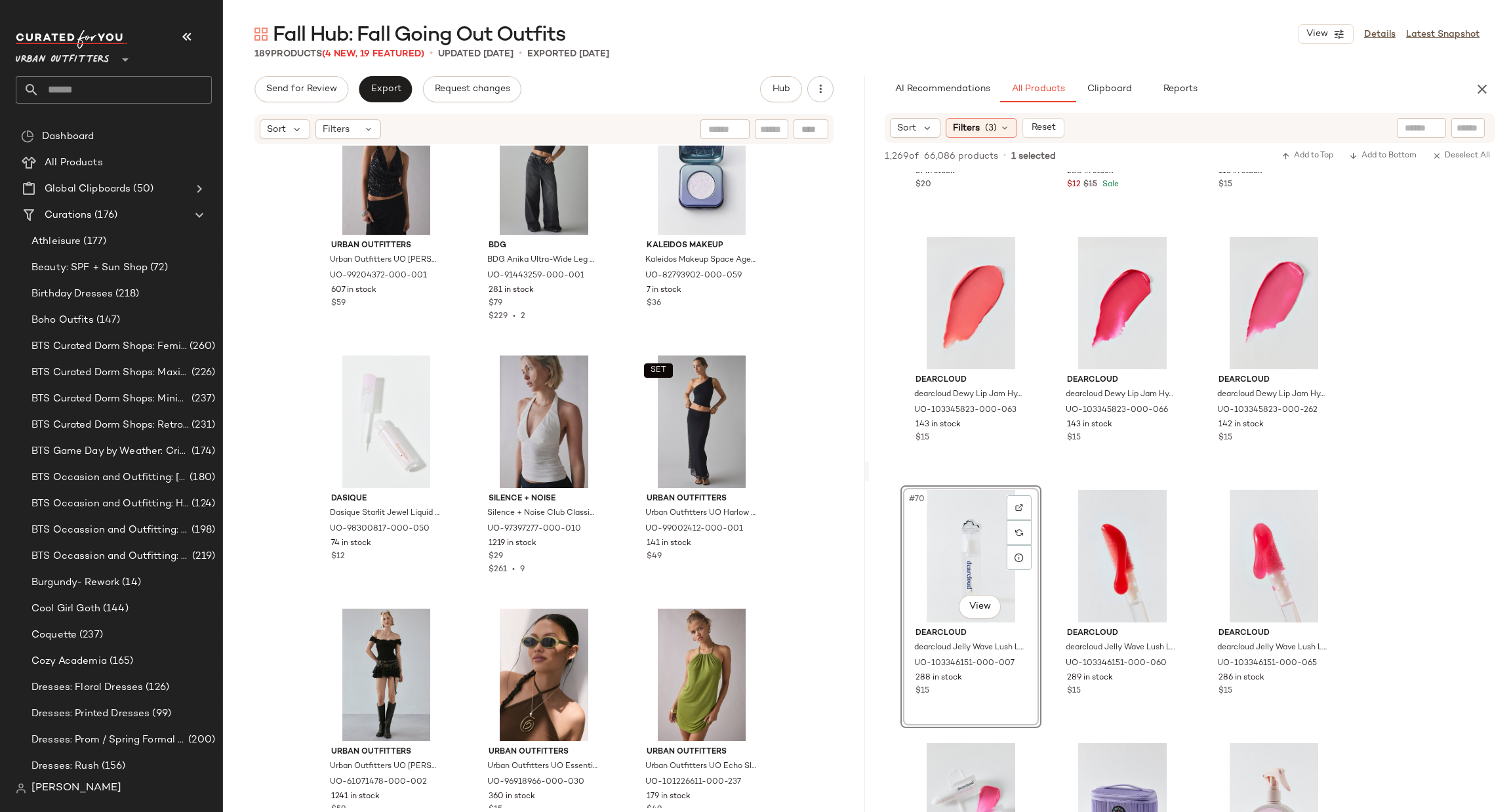
scroll to position [13384, 0]
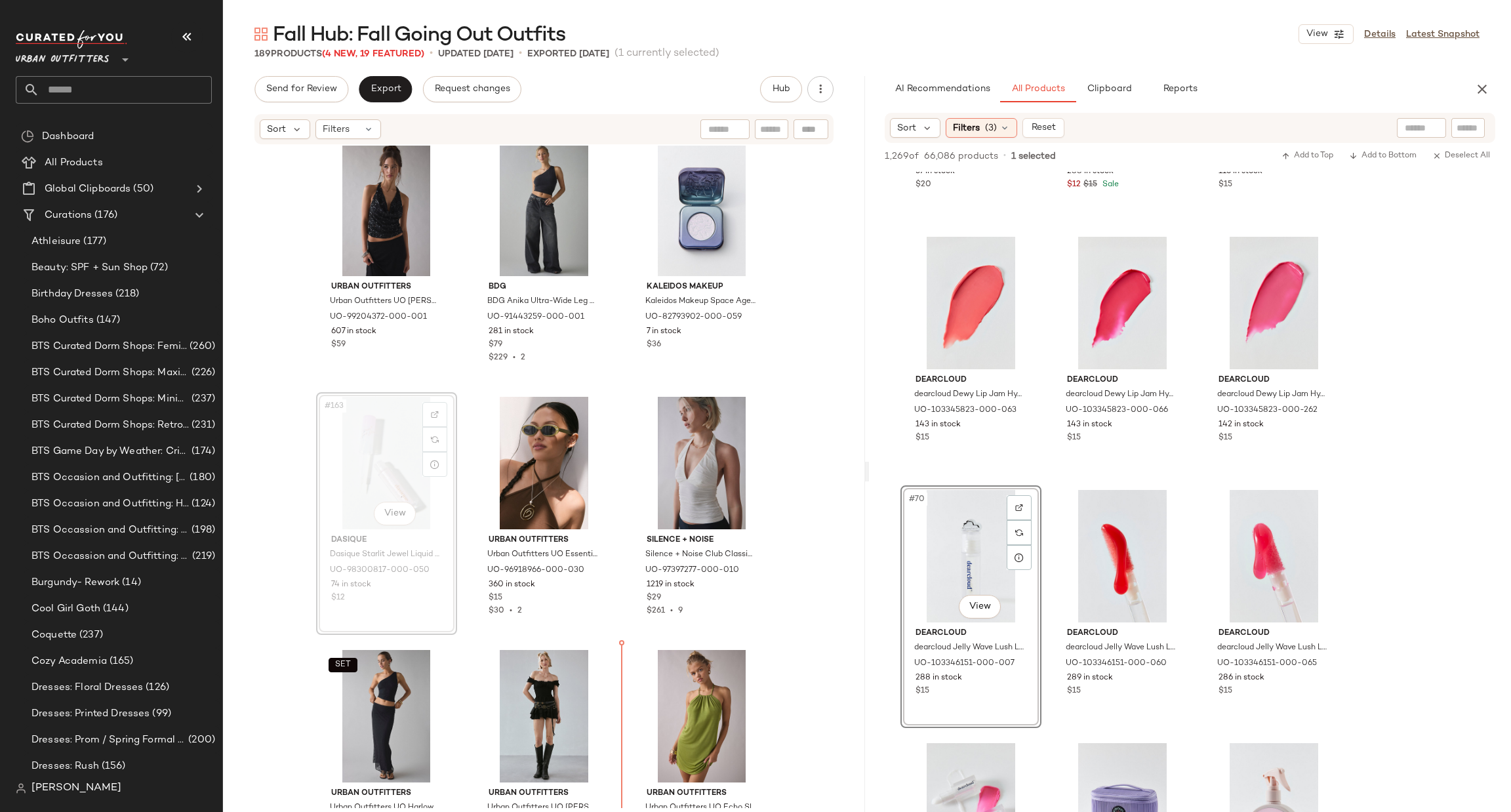
scroll to position [13471, 0]
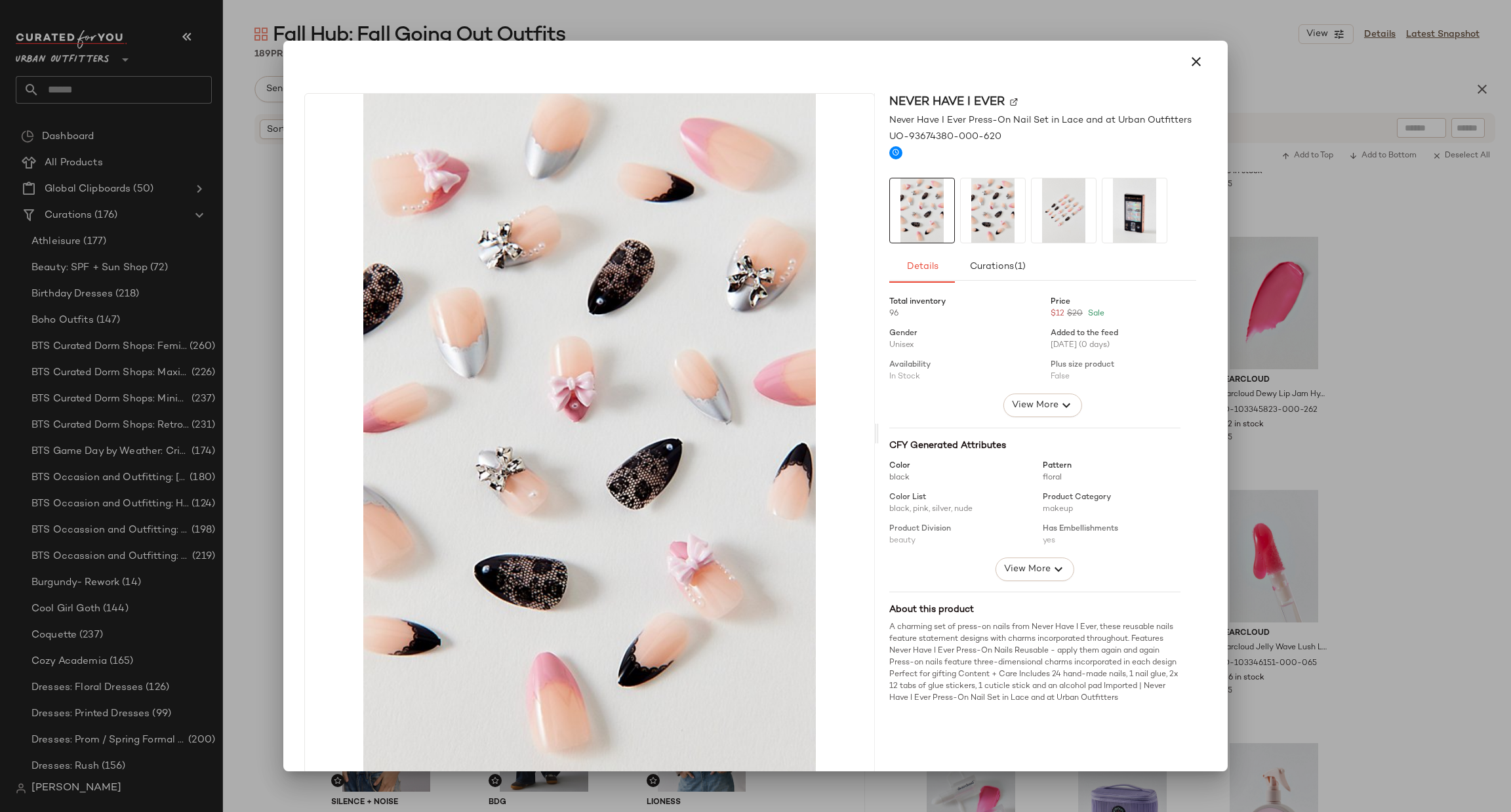
click at [1401, 367] on div at bounding box center [756, 406] width 1511 height 812
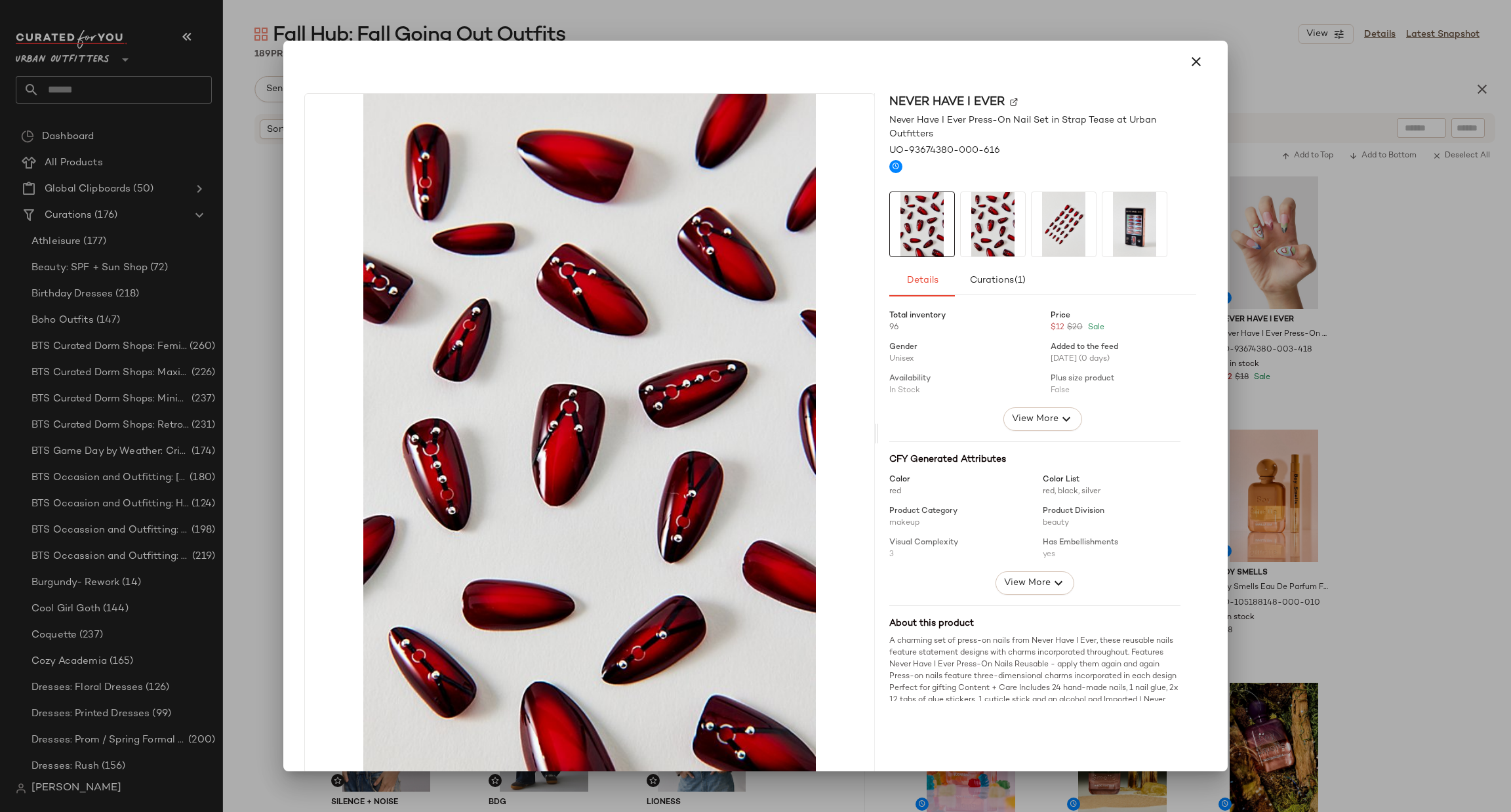
click at [1343, 332] on div at bounding box center [756, 406] width 1511 height 812
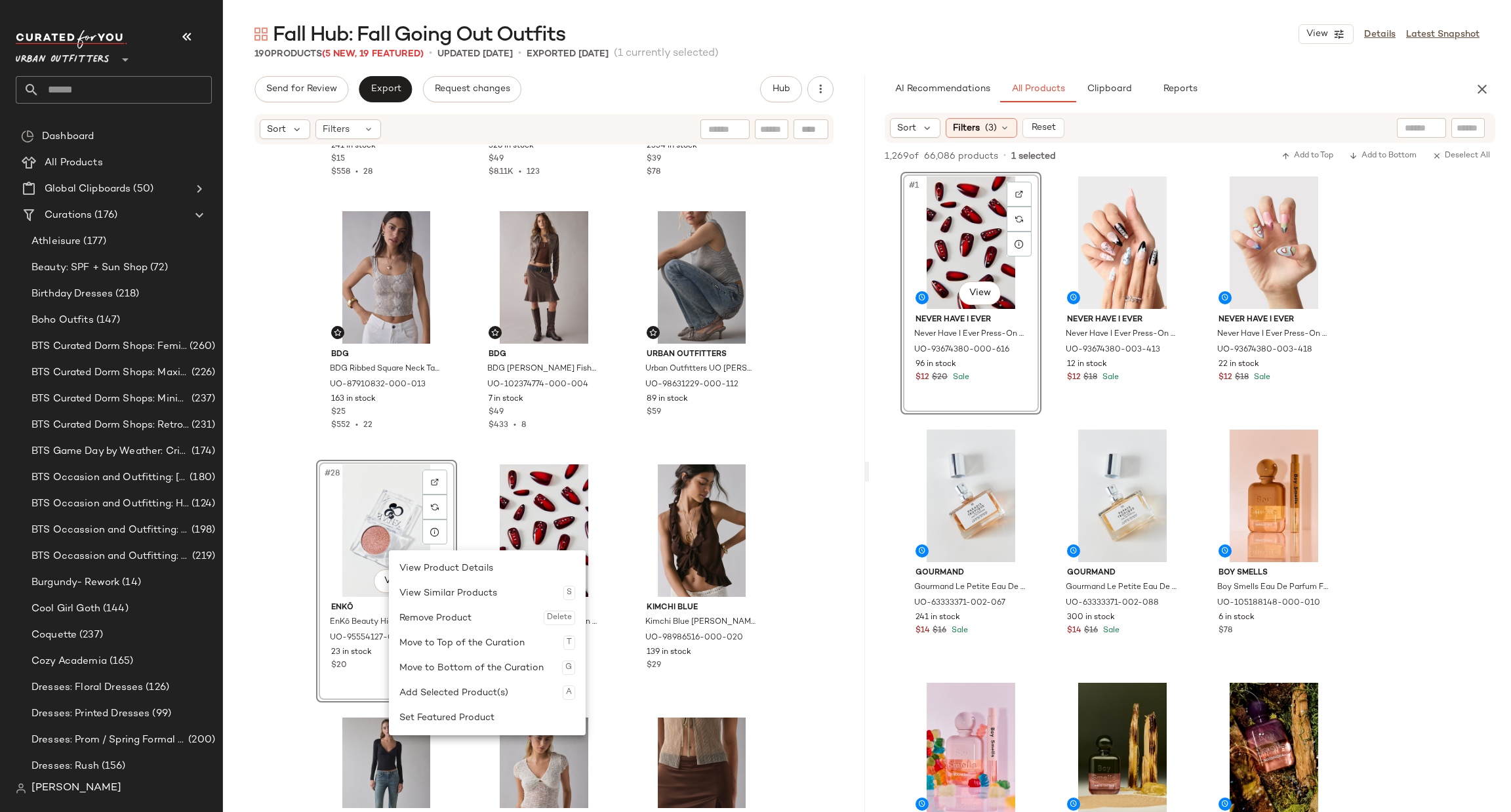
click at [447, 616] on div "Remove Product Delete" at bounding box center [487, 617] width 176 height 25
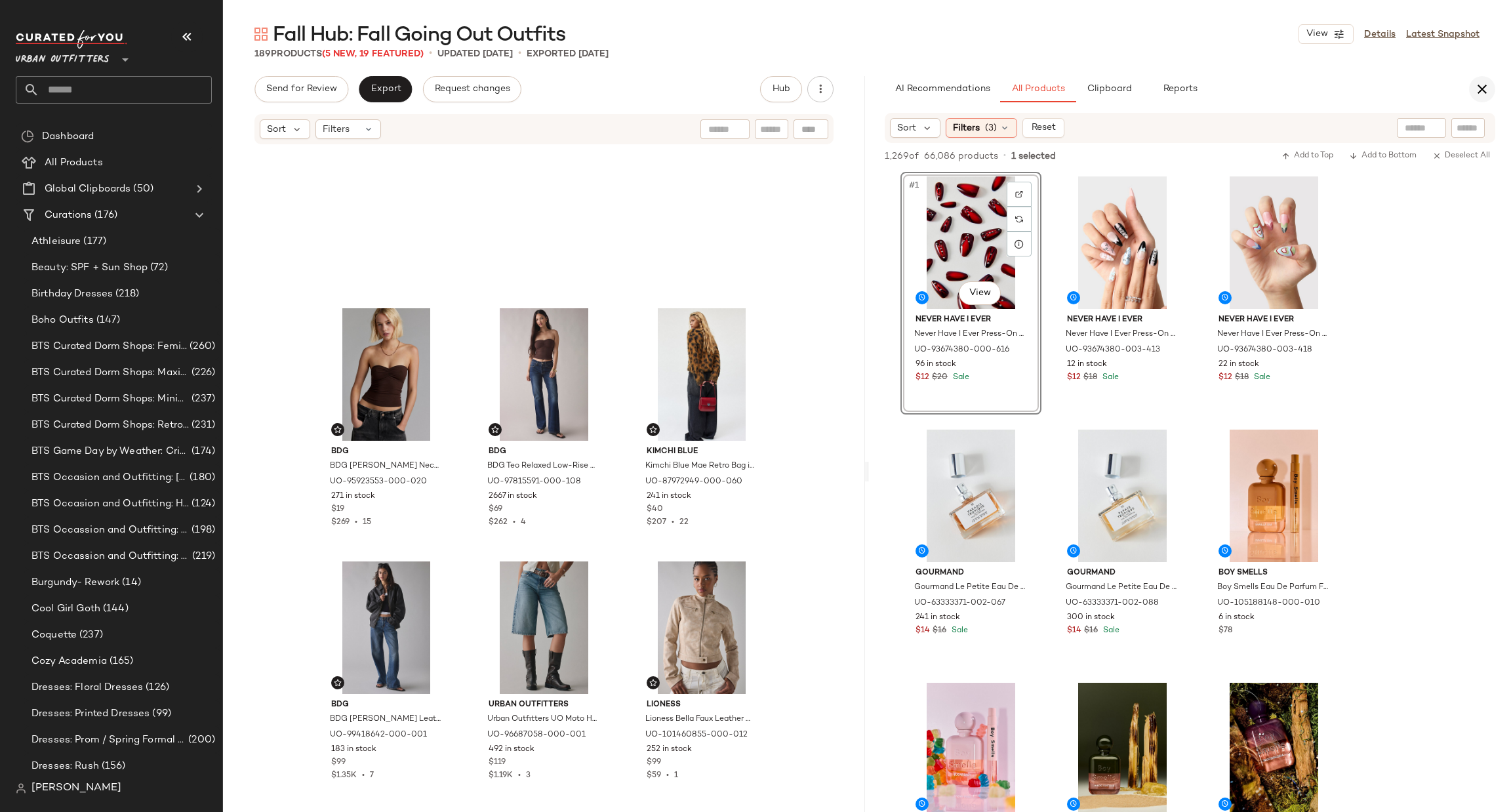
scroll to position [1386, 0]
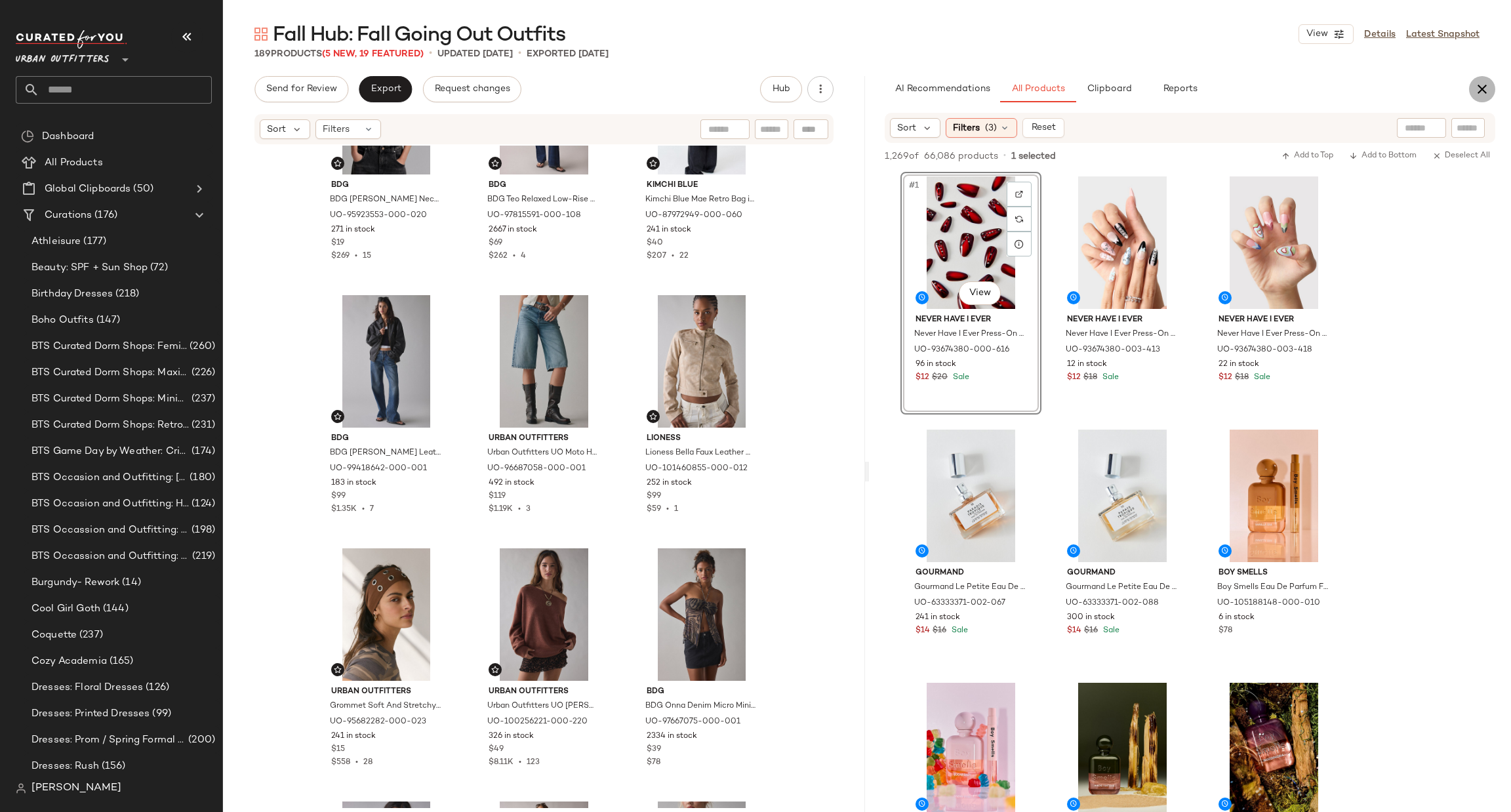
click at [1482, 84] on icon "button" at bounding box center [1481, 89] width 16 height 16
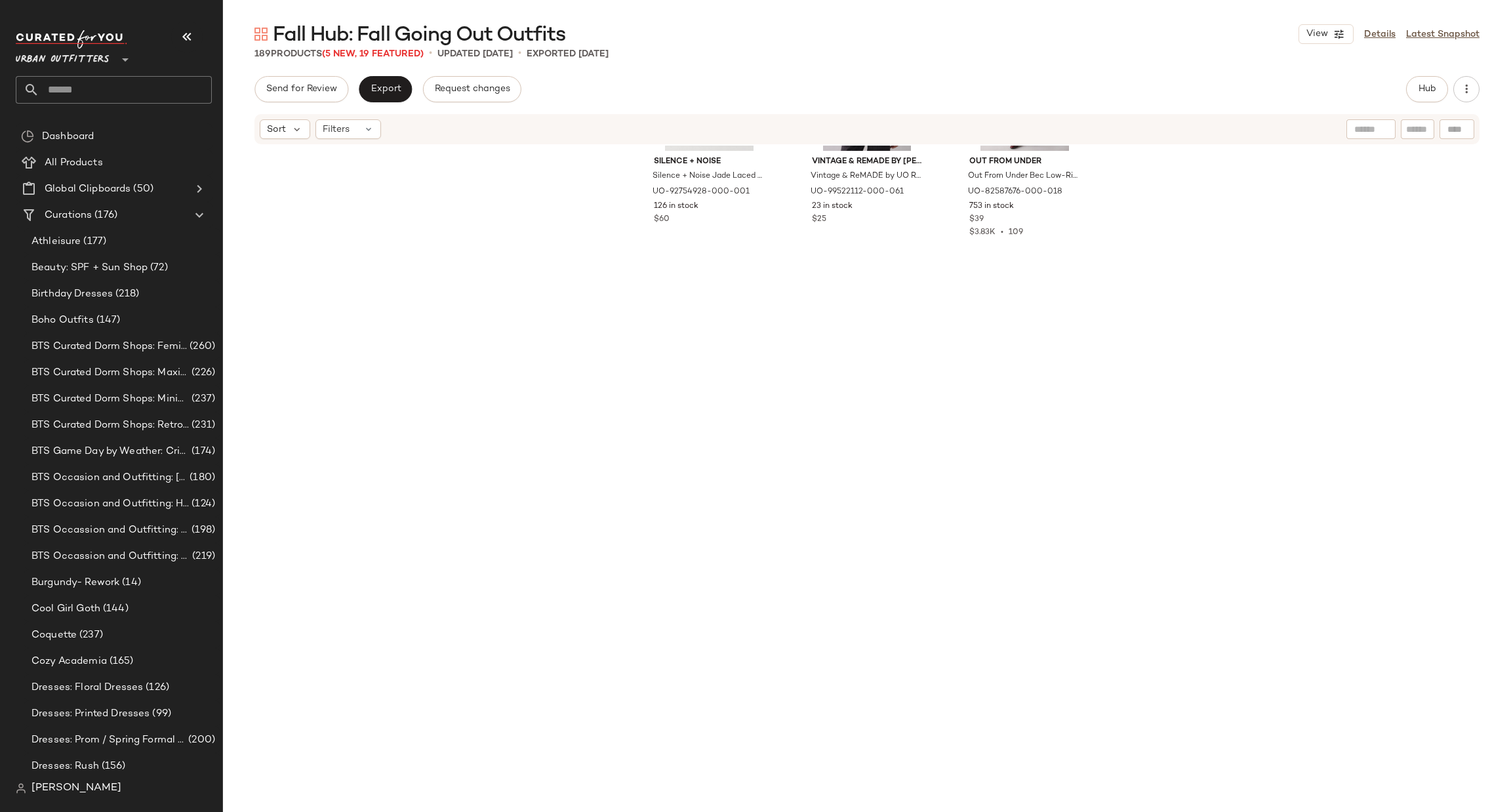
scroll to position [6303, 0]
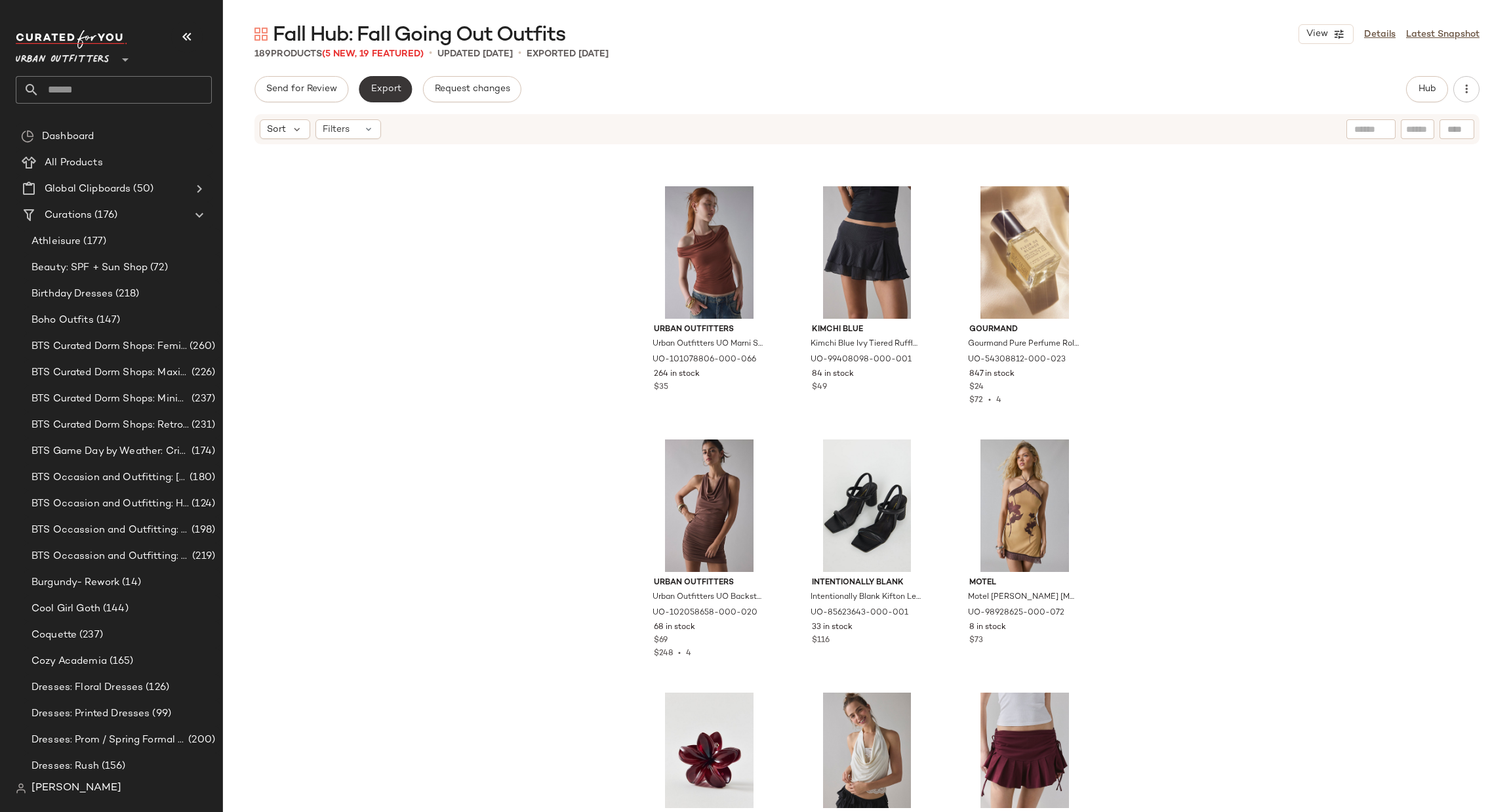
click at [360, 92] on button "Export" at bounding box center [385, 89] width 53 height 26
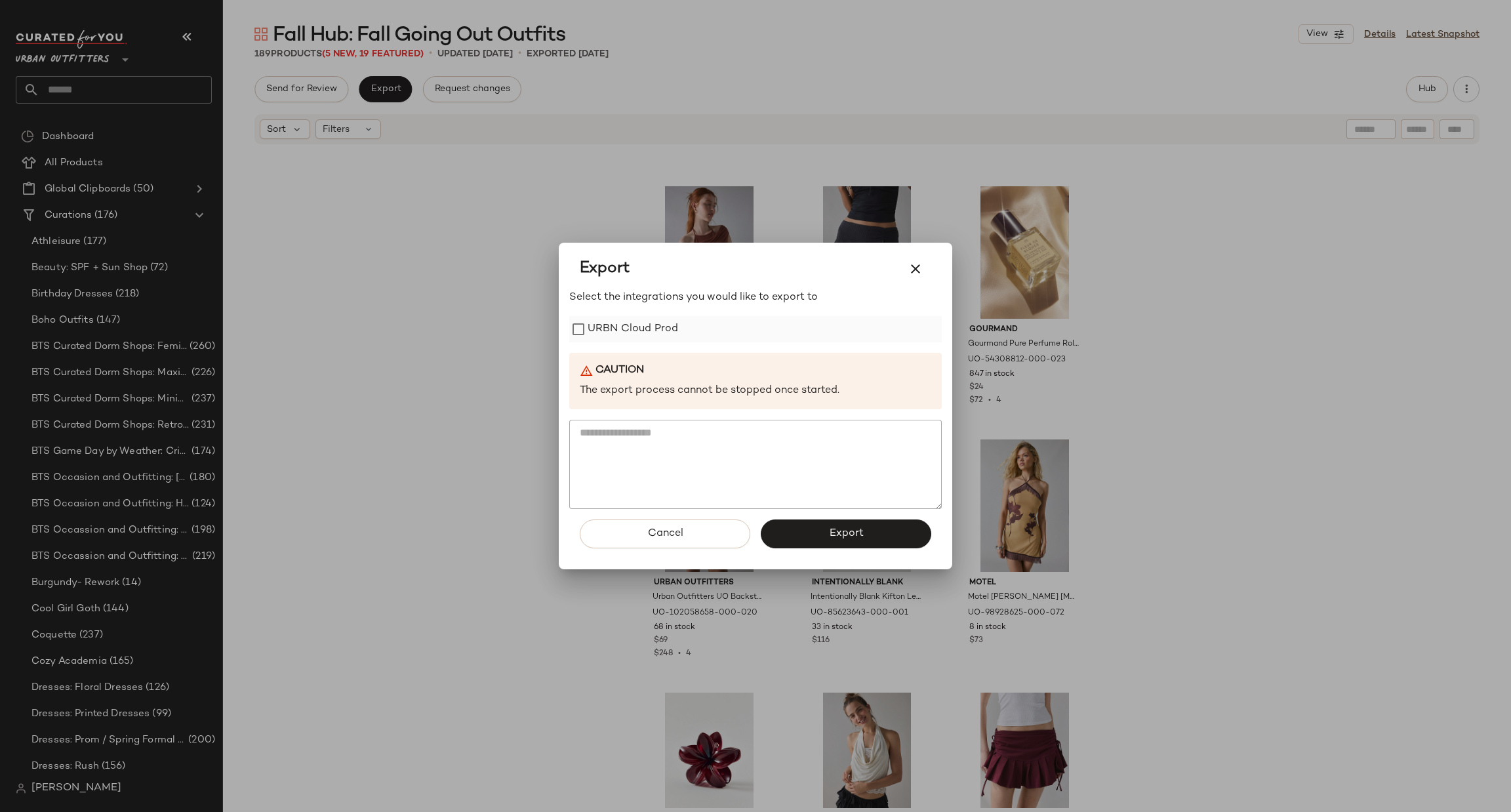
click at [607, 339] on label "URBN Cloud Prod" at bounding box center [632, 329] width 91 height 26
click at [844, 532] on span "Export" at bounding box center [845, 533] width 35 height 13
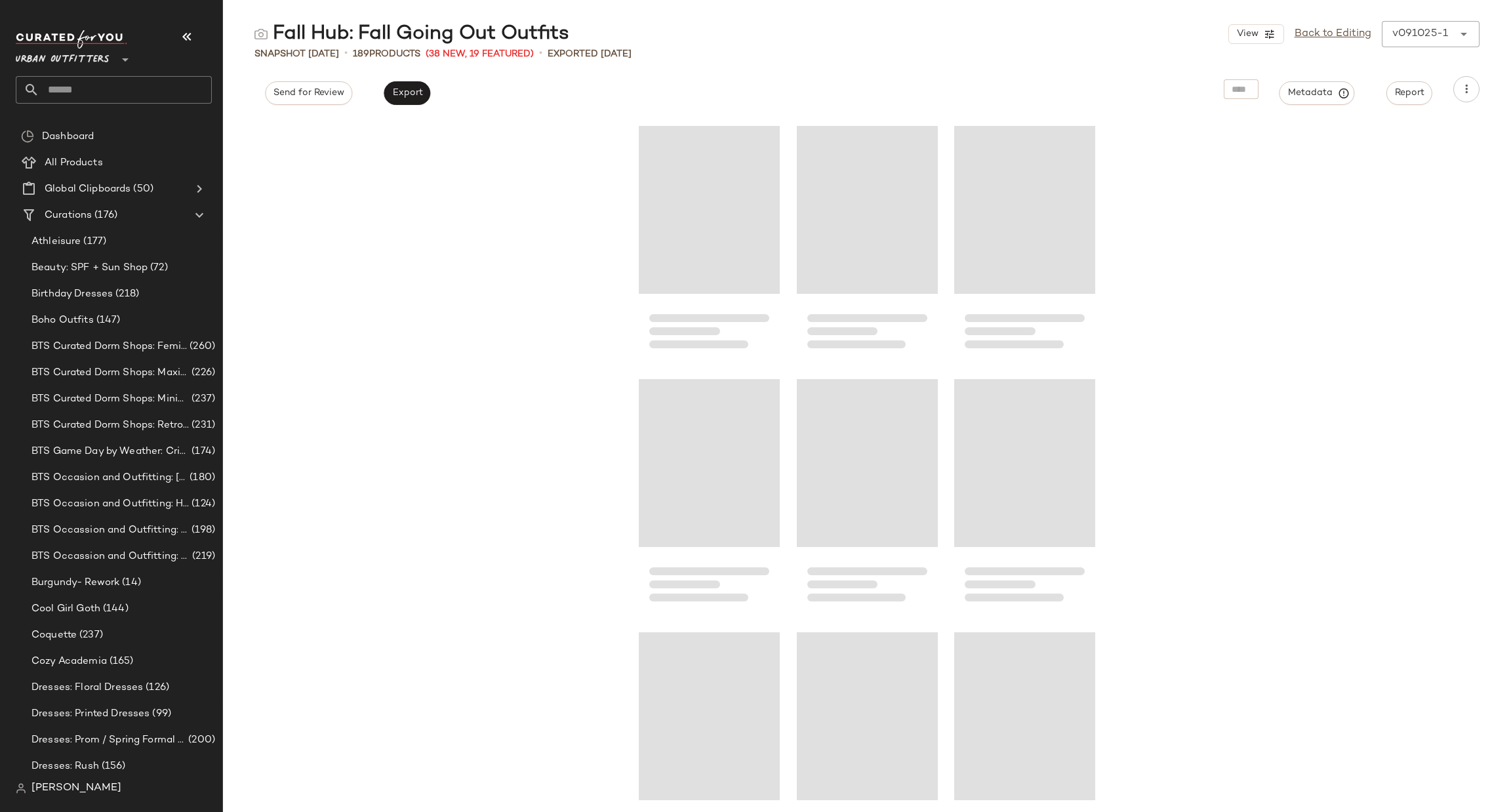
click at [136, 74] on div "Urban Outfitters **" at bounding box center [114, 67] width 196 height 74
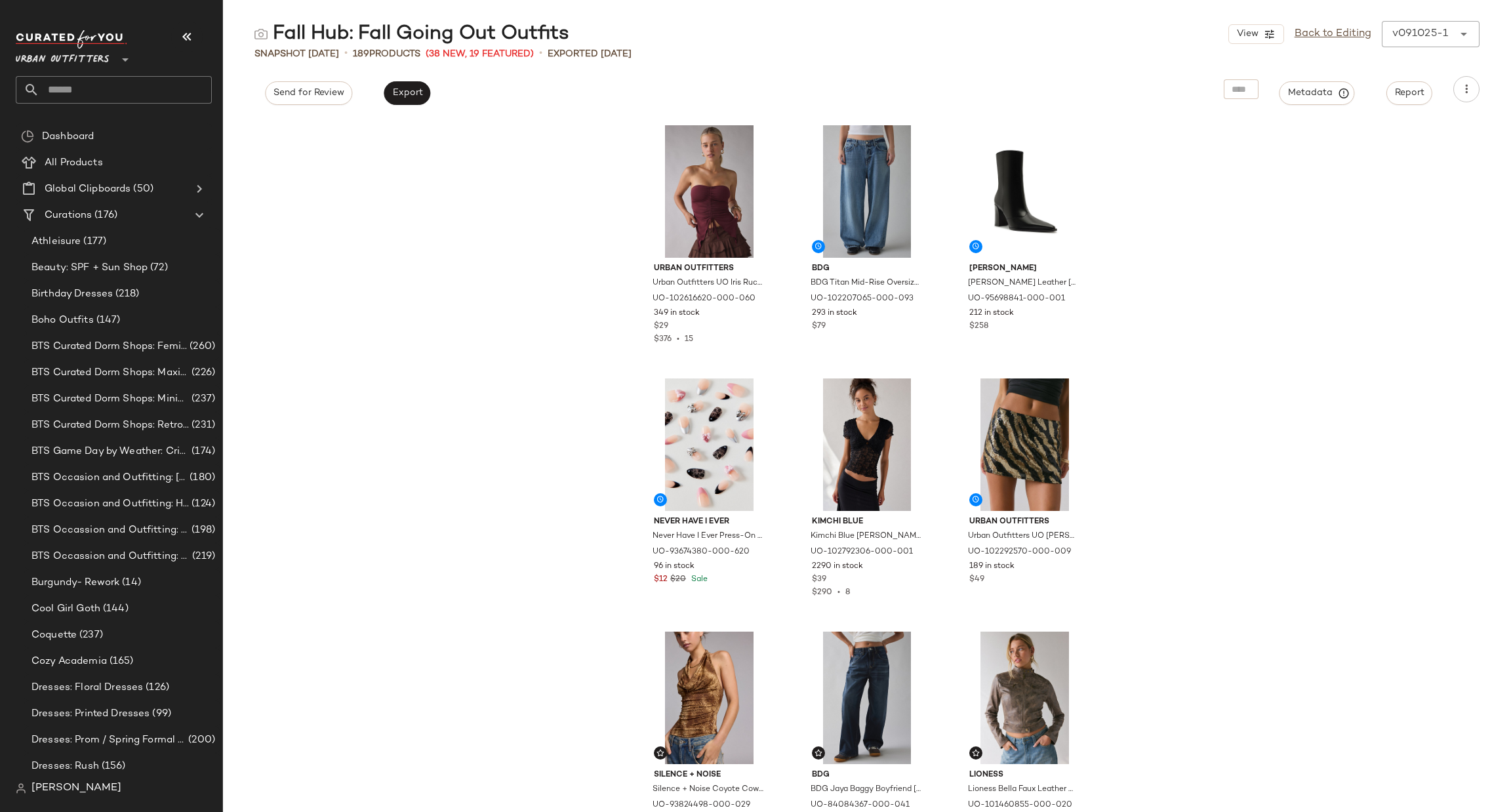
click at [153, 89] on input "text" at bounding box center [126, 90] width 173 height 28
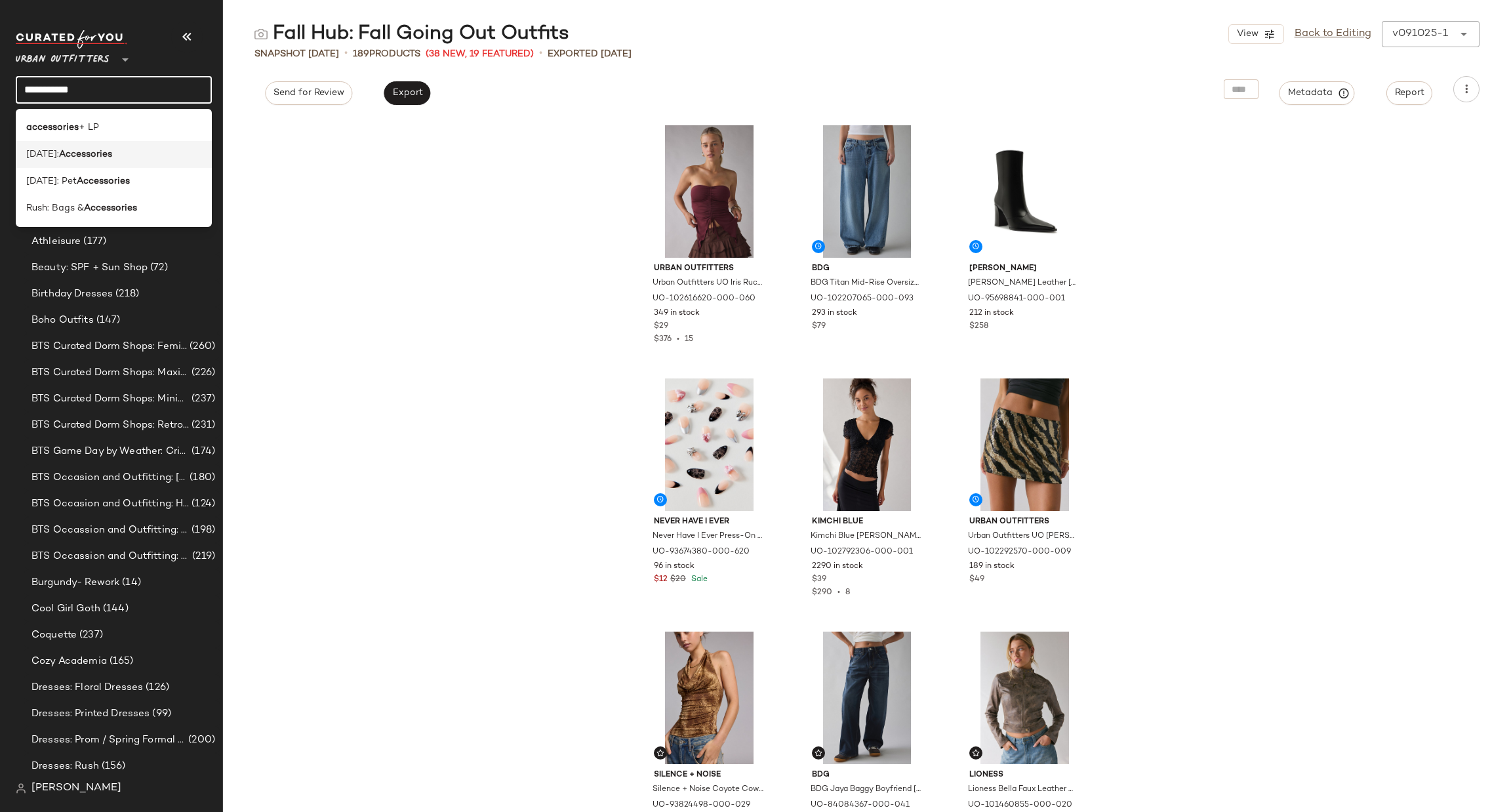
type input "**********"
click at [151, 151] on div "[DATE]: Accessories" at bounding box center [113, 154] width 175 height 14
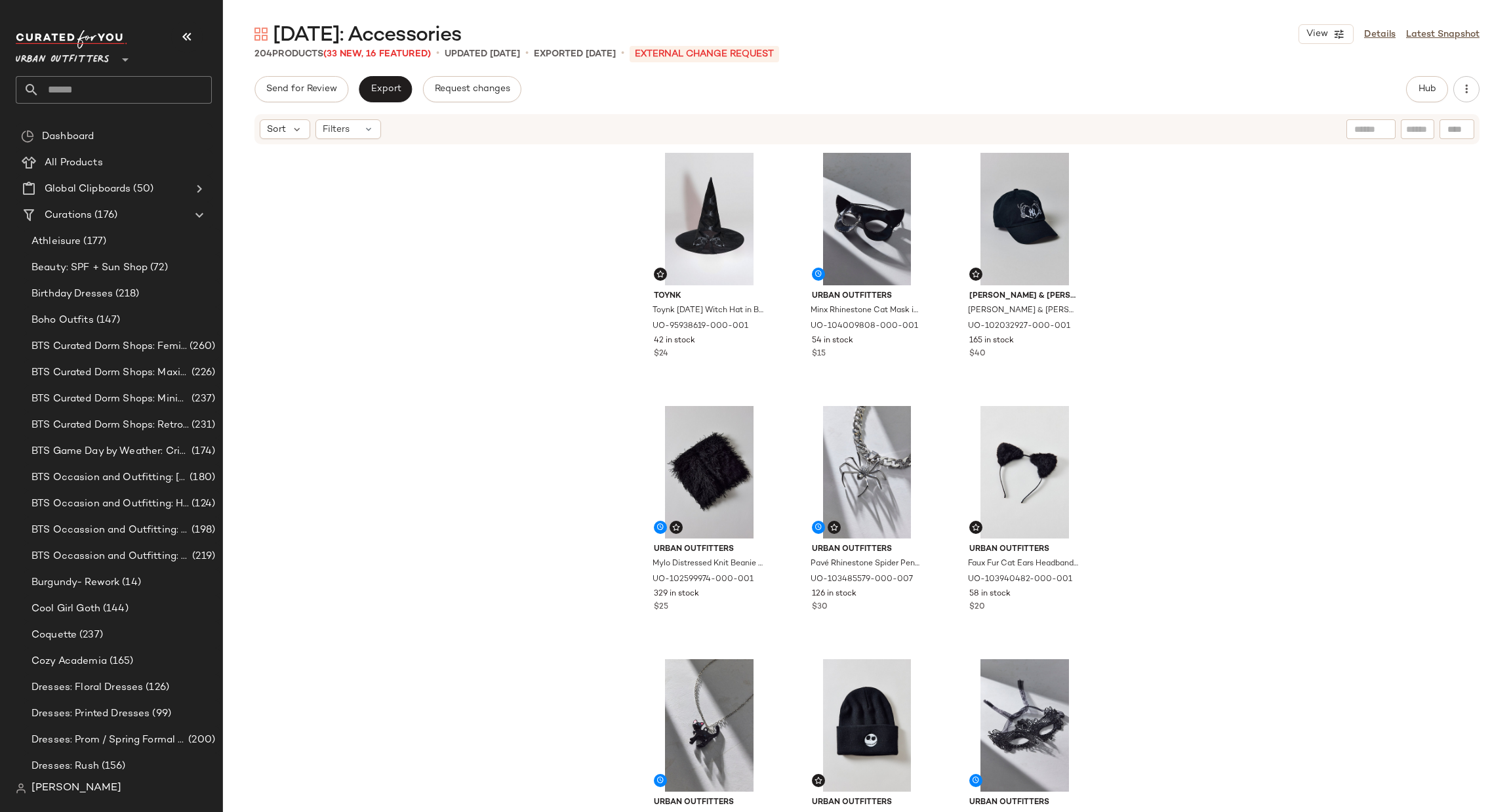
click at [1461, 127] on div at bounding box center [1456, 129] width 35 height 19
paste input "********"
type input "********"
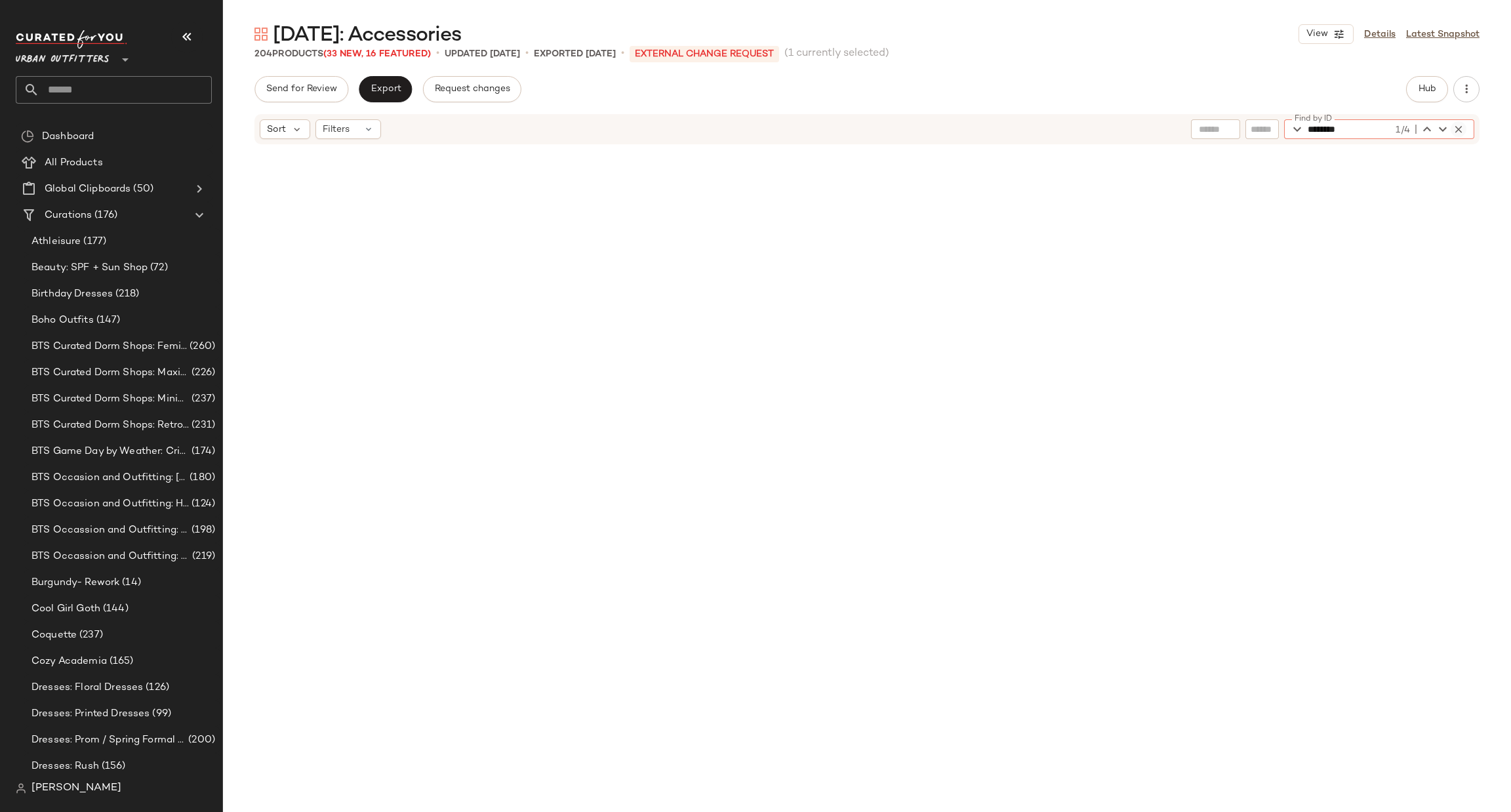
scroll to position [8097, 0]
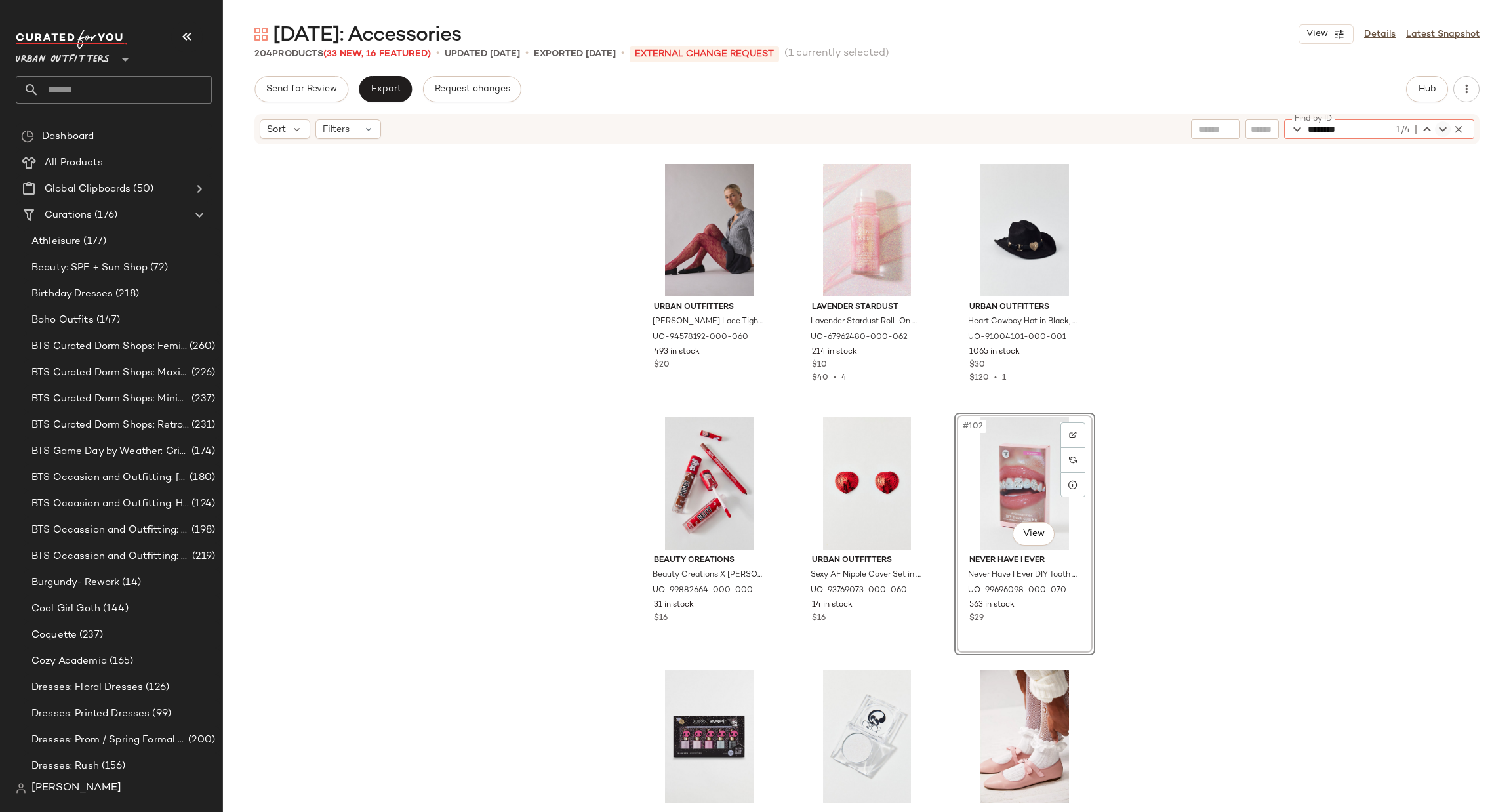
click at [1439, 129] on icon "button" at bounding box center [1442, 129] width 16 height 16
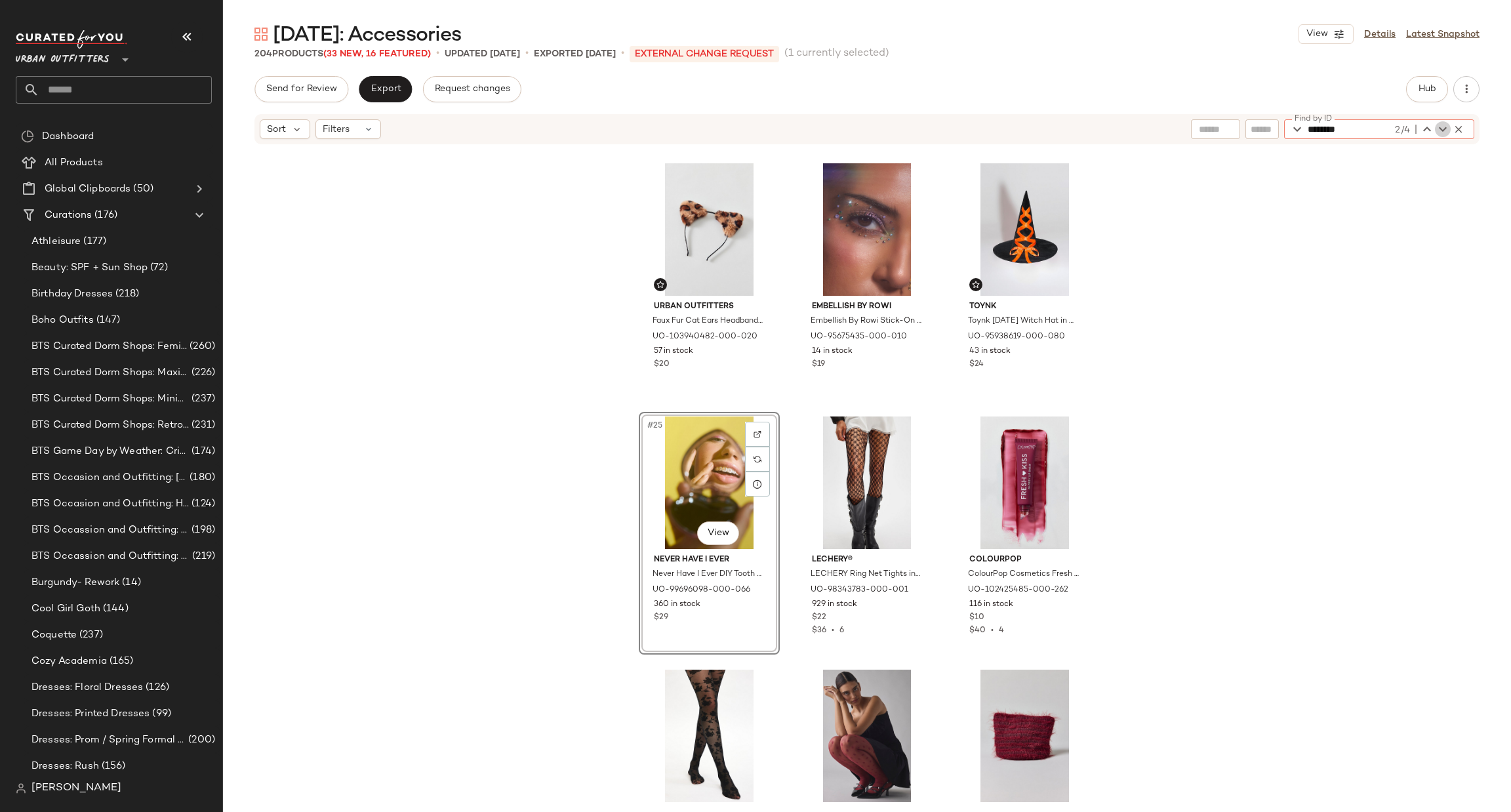
click at [1439, 129] on icon "button" at bounding box center [1442, 129] width 16 height 16
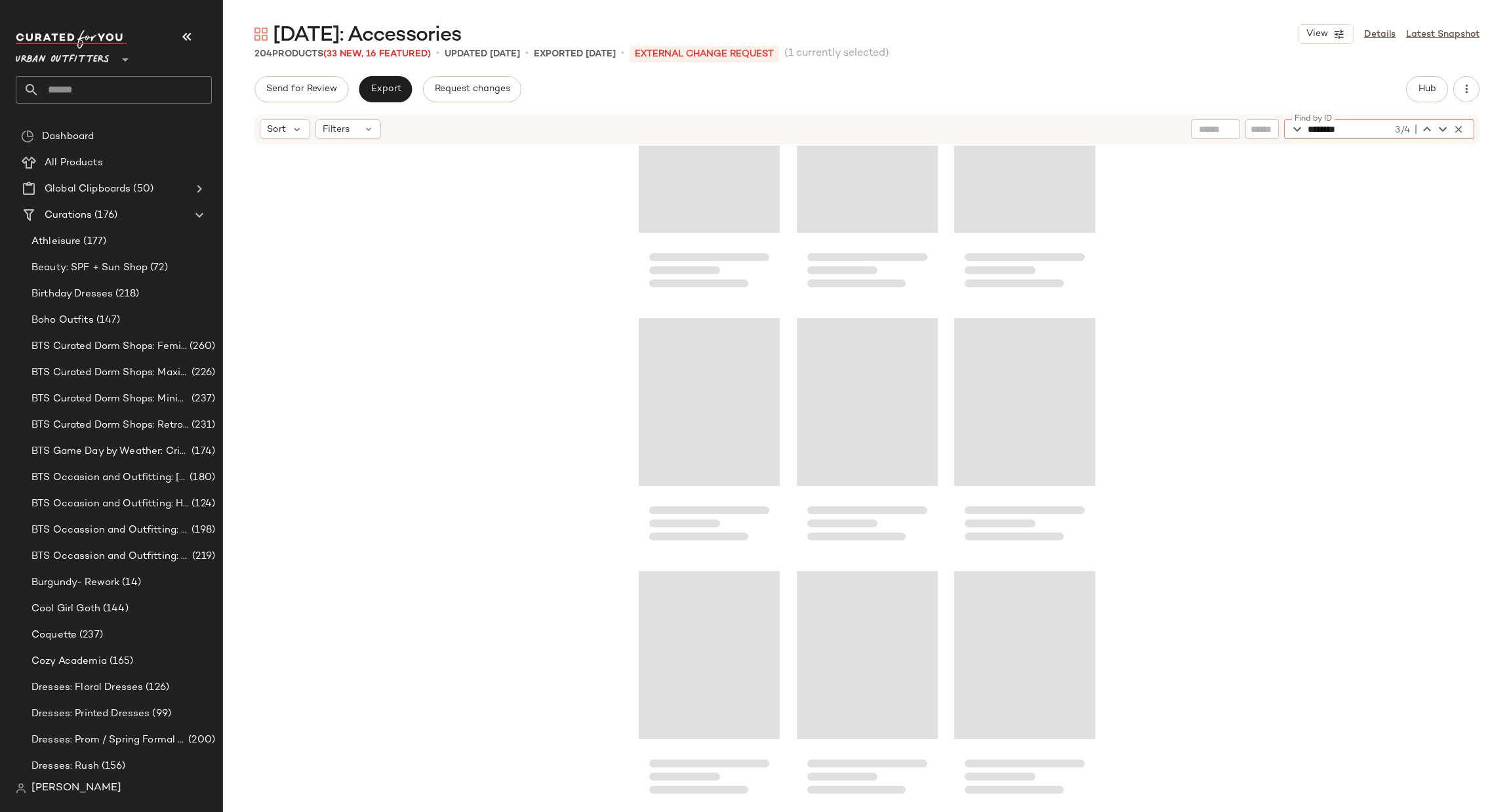
click at [1439, 129] on icon "button" at bounding box center [1442, 129] width 16 height 16
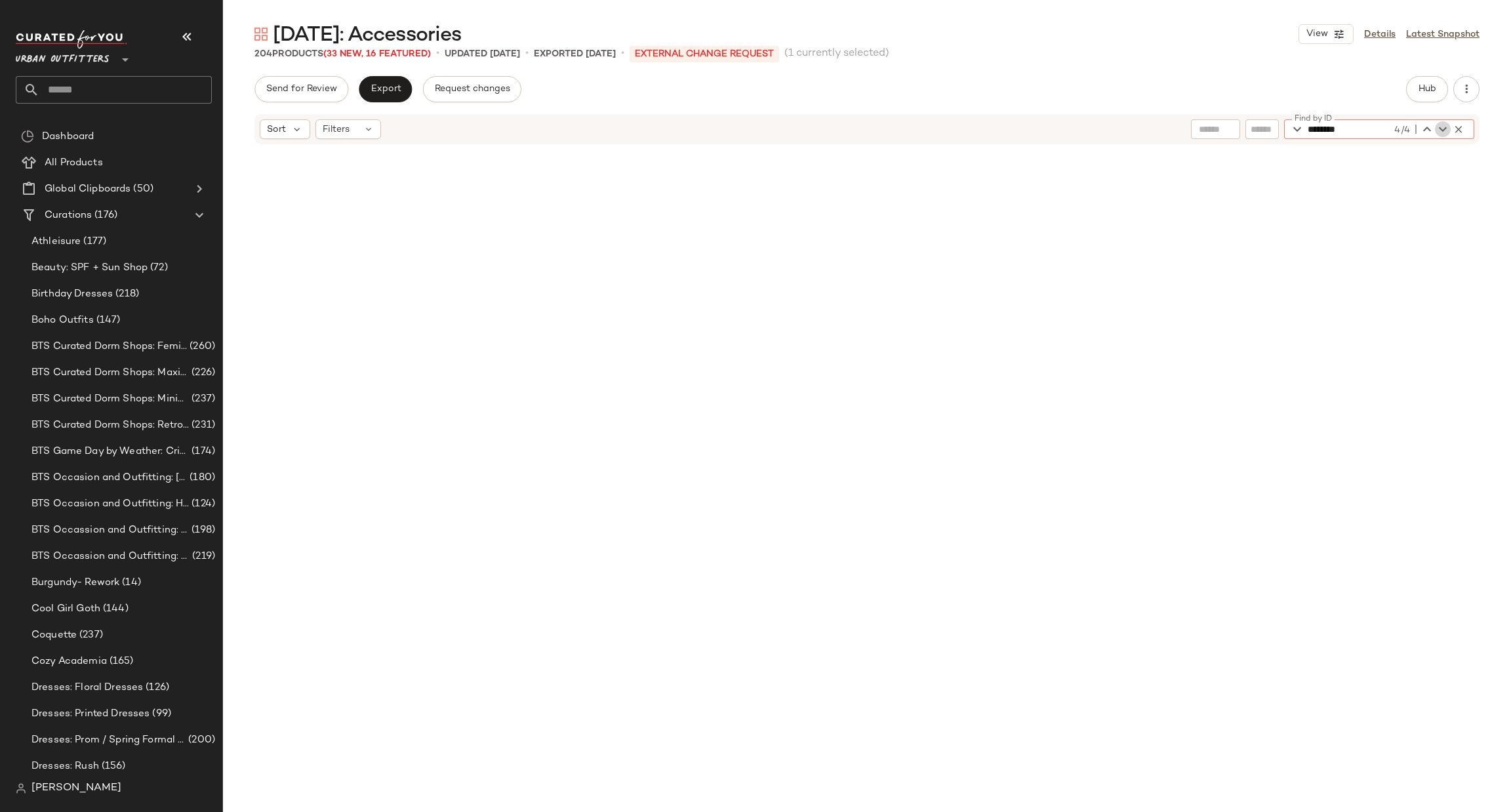
scroll to position [10882, 0]
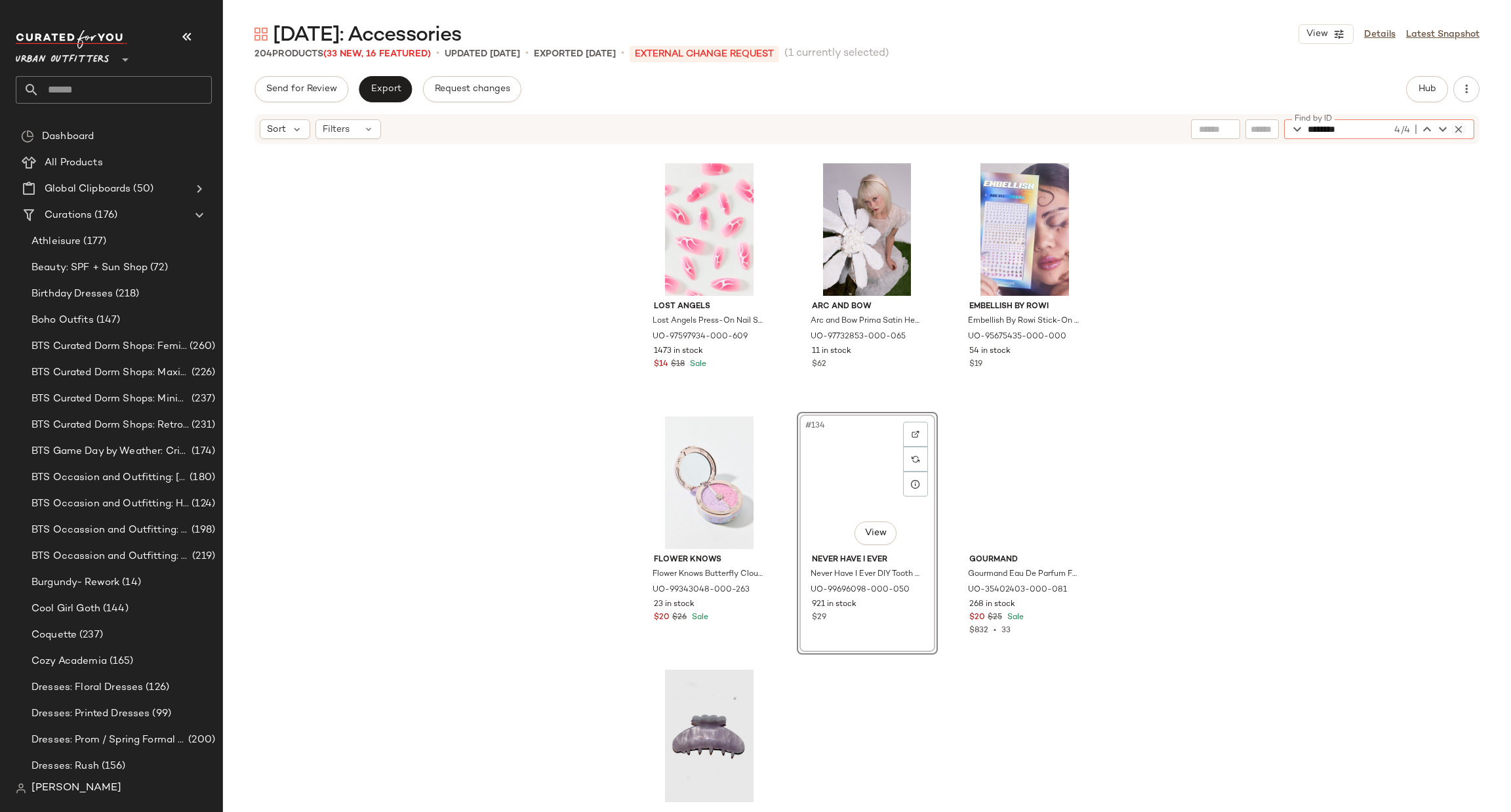
click at [1459, 129] on icon "button" at bounding box center [1459, 129] width 12 height 12
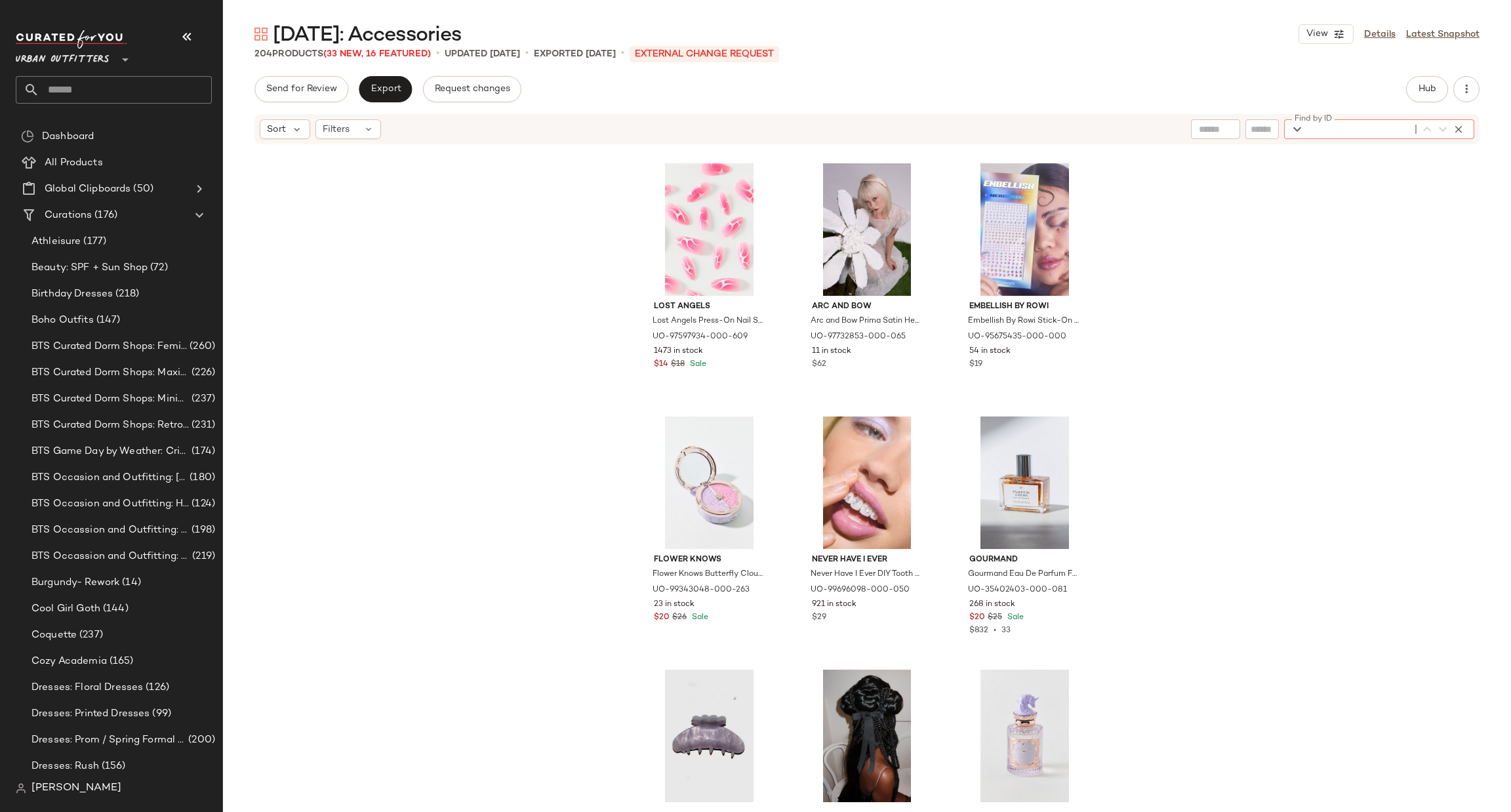
paste input "********"
type input "********"
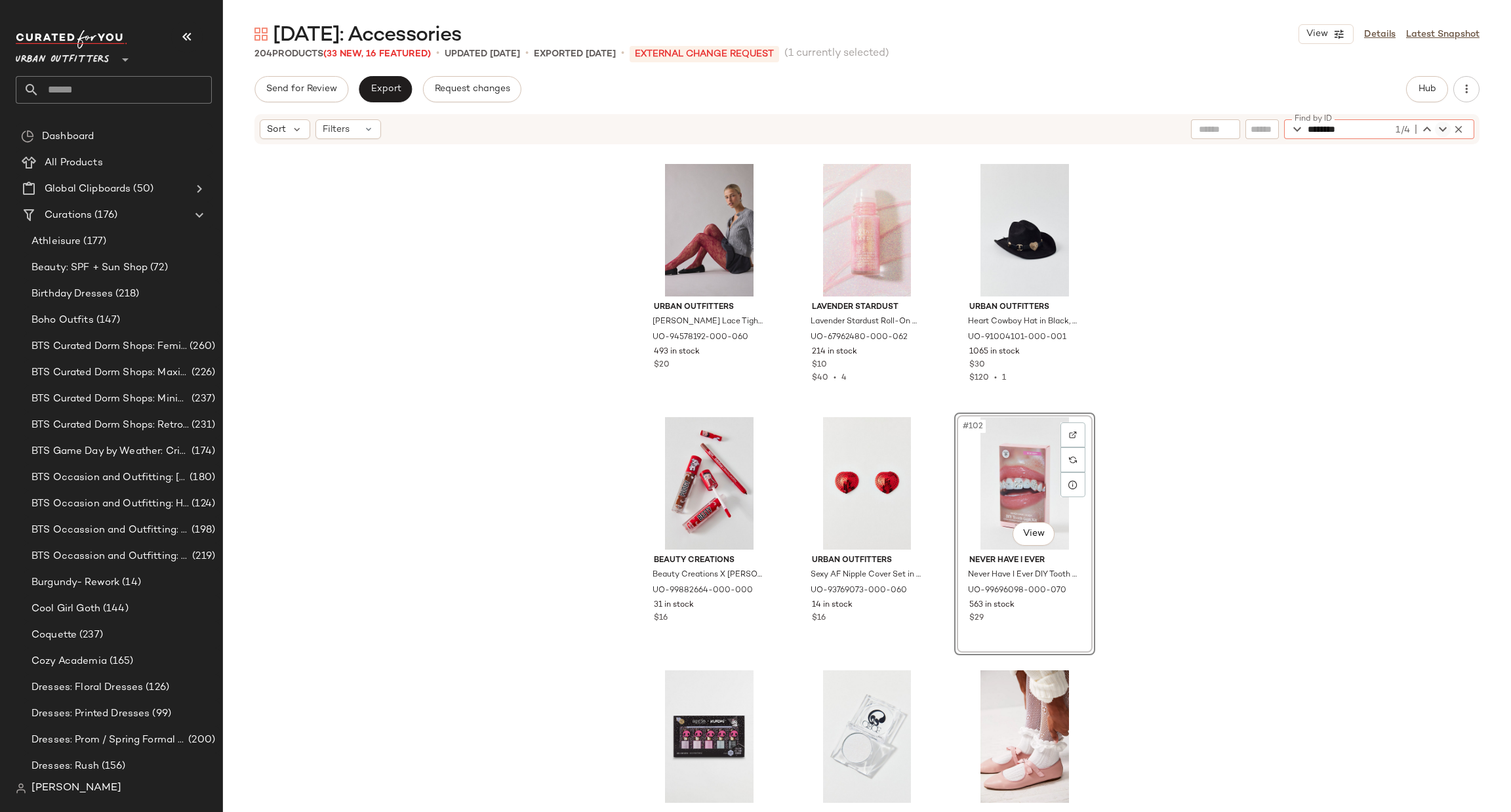
click at [1442, 132] on icon "button" at bounding box center [1442, 129] width 16 height 16
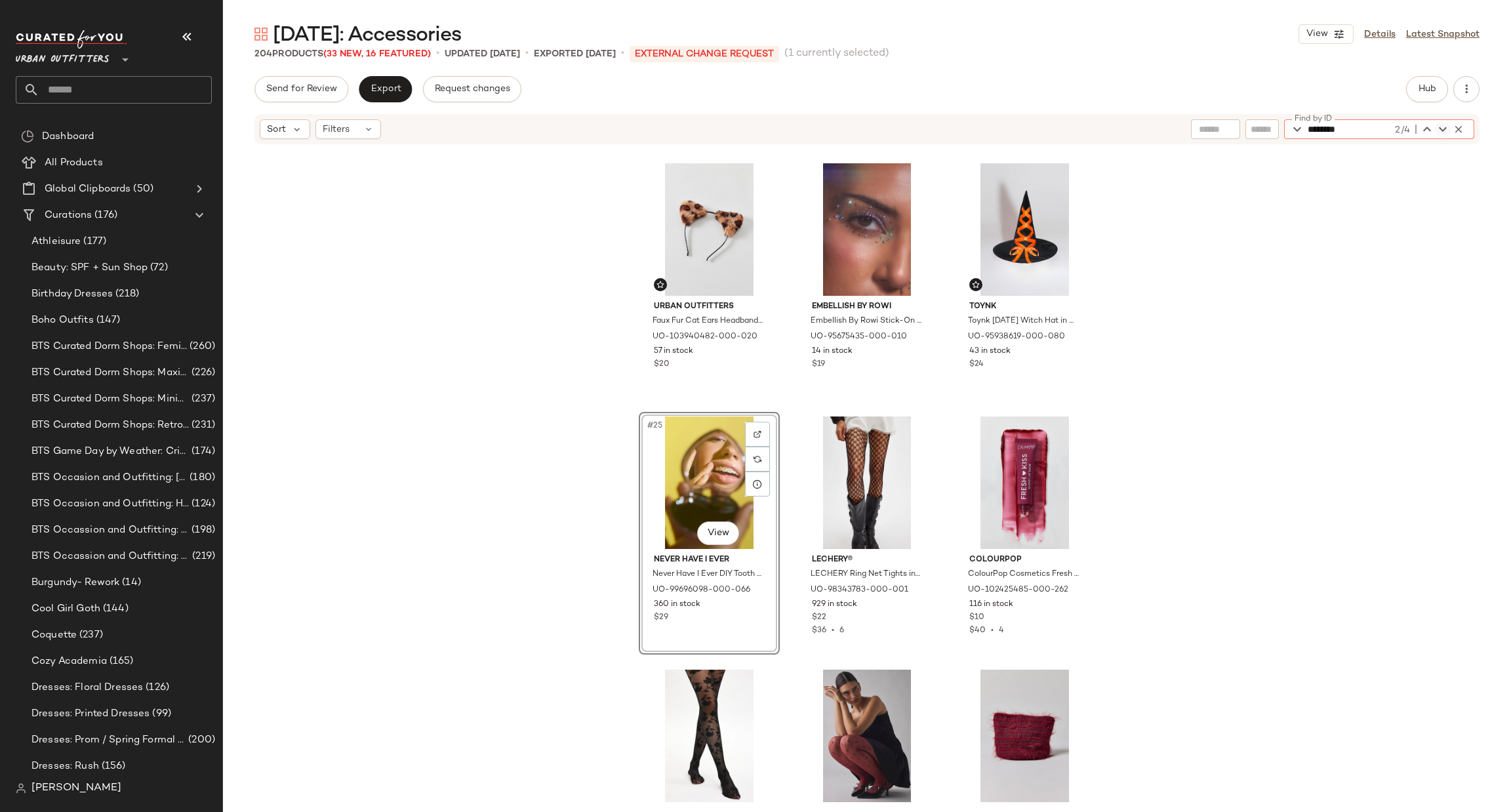
click at [1442, 132] on icon "button" at bounding box center [1442, 129] width 16 height 16
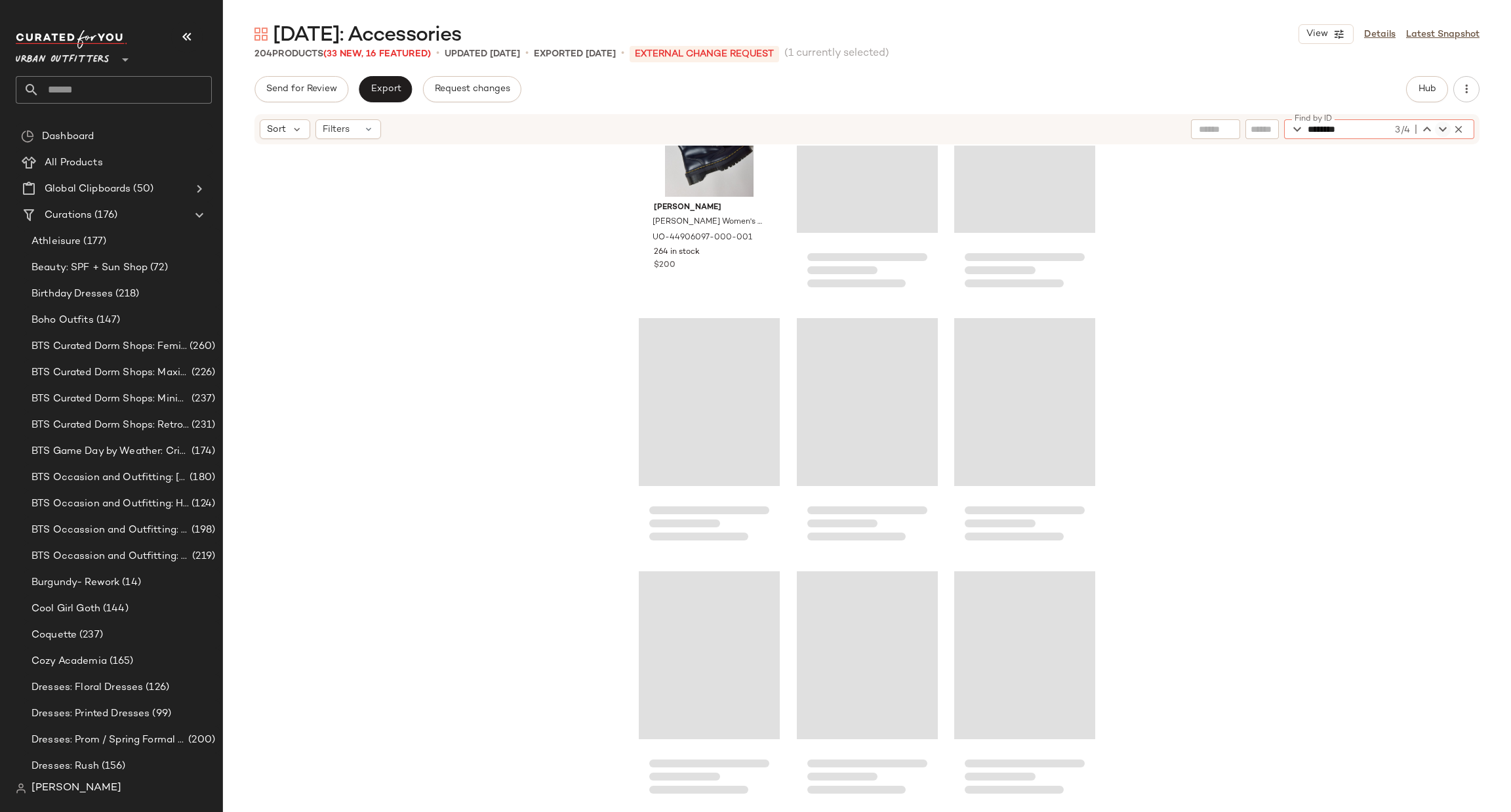
click at [1442, 132] on icon "button" at bounding box center [1442, 129] width 16 height 16
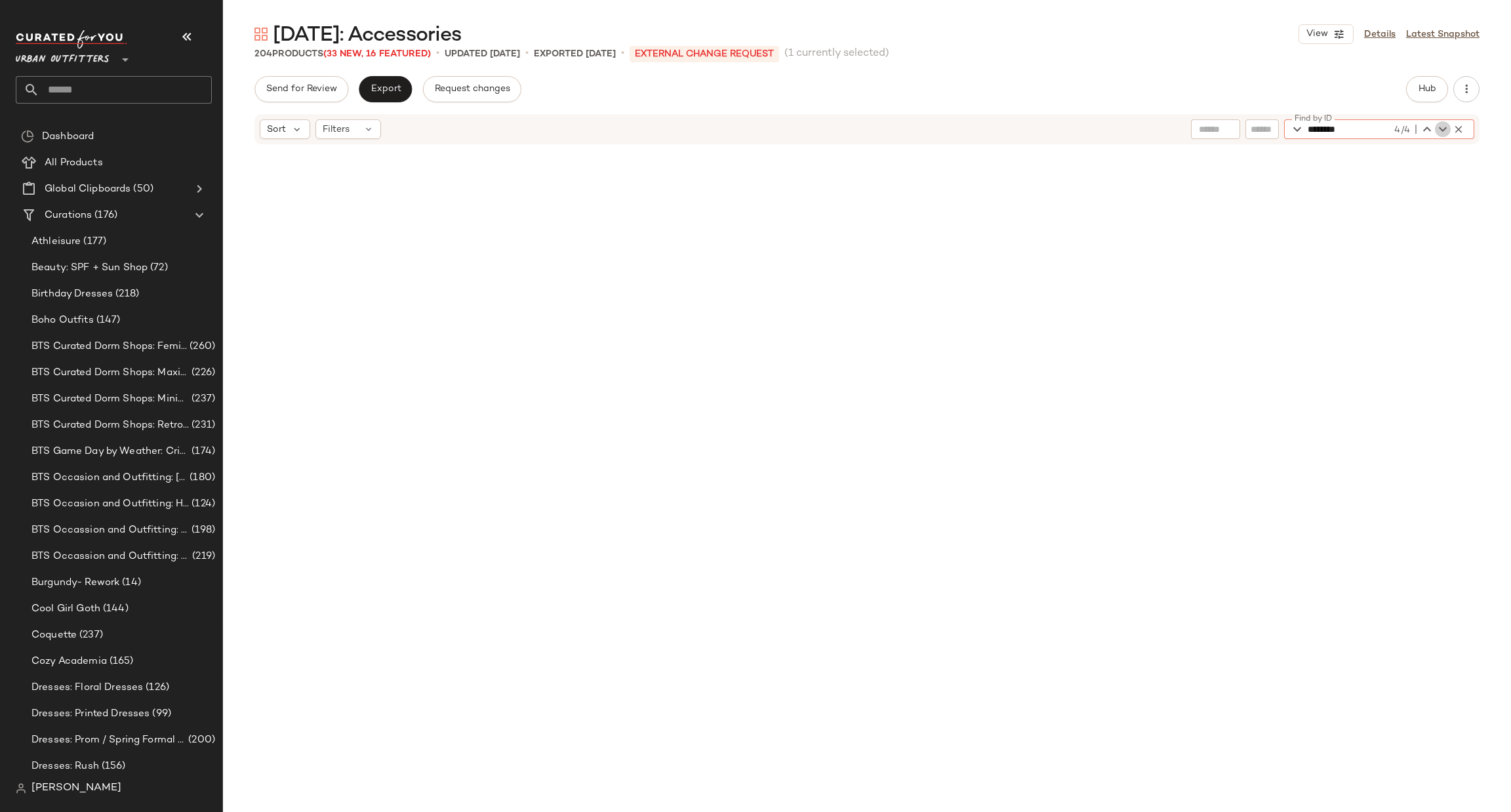
scroll to position [10882, 0]
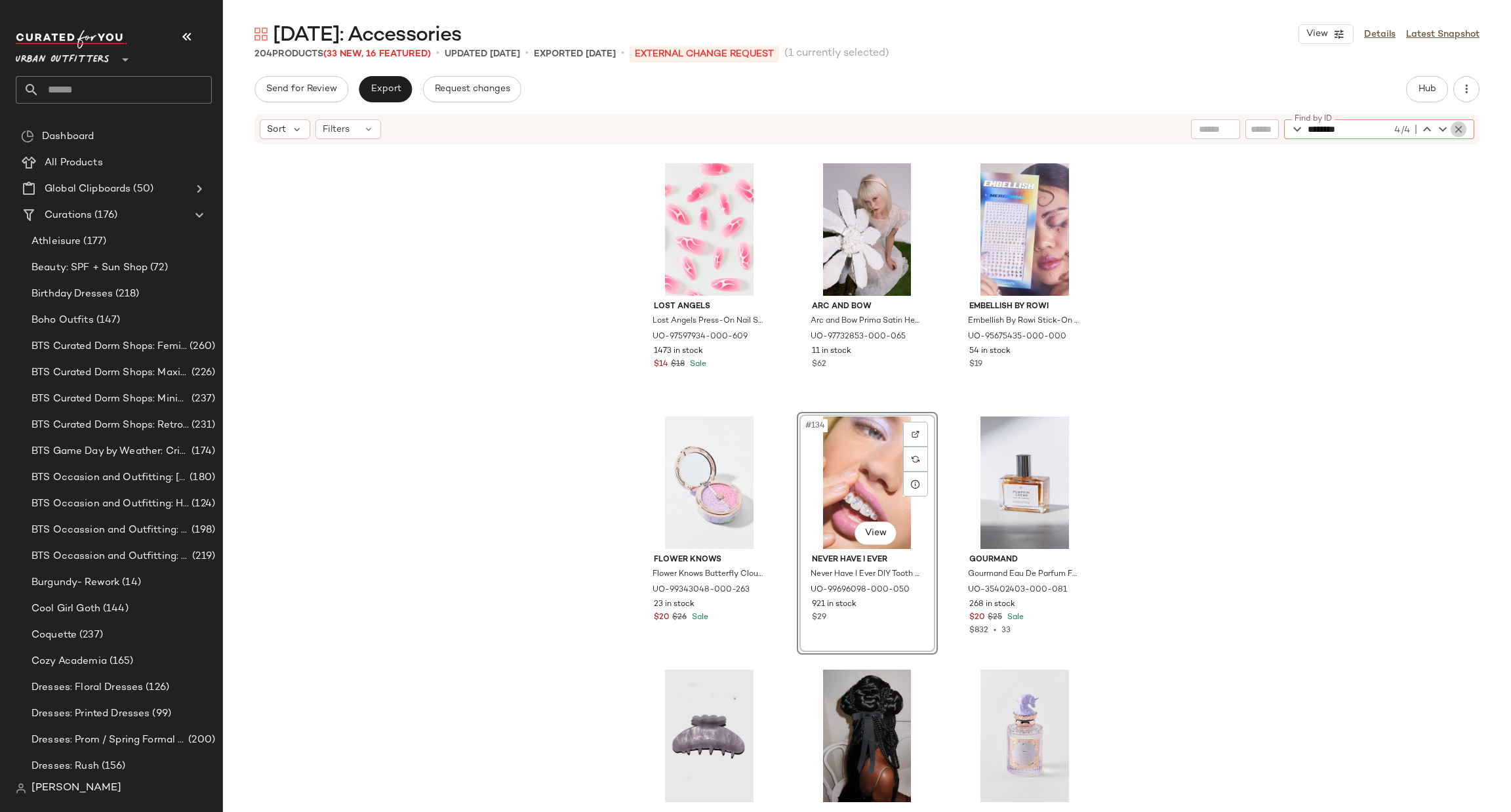
click at [1455, 132] on icon "button" at bounding box center [1459, 129] width 12 height 12
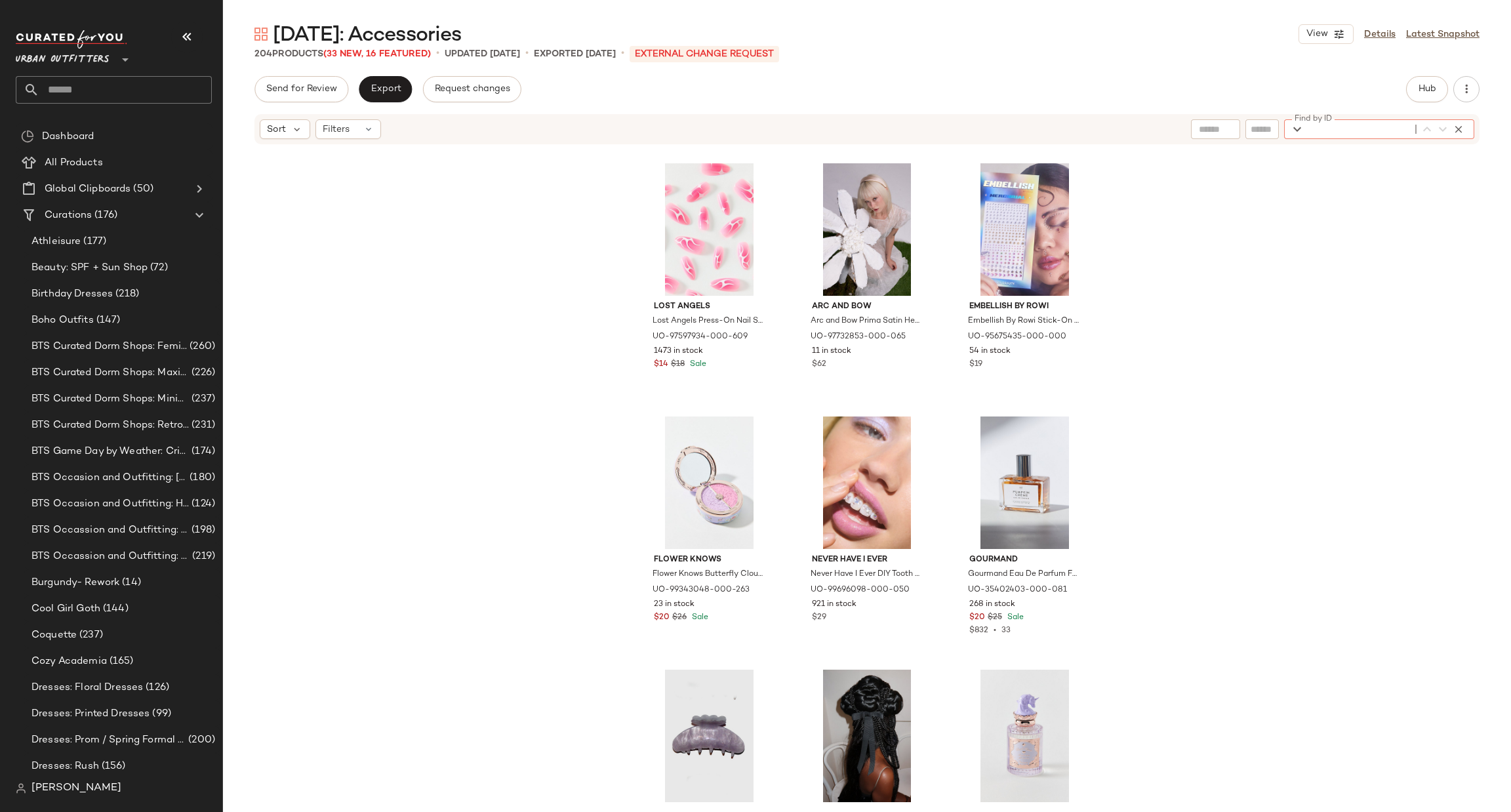
paste input "********"
type input "********"
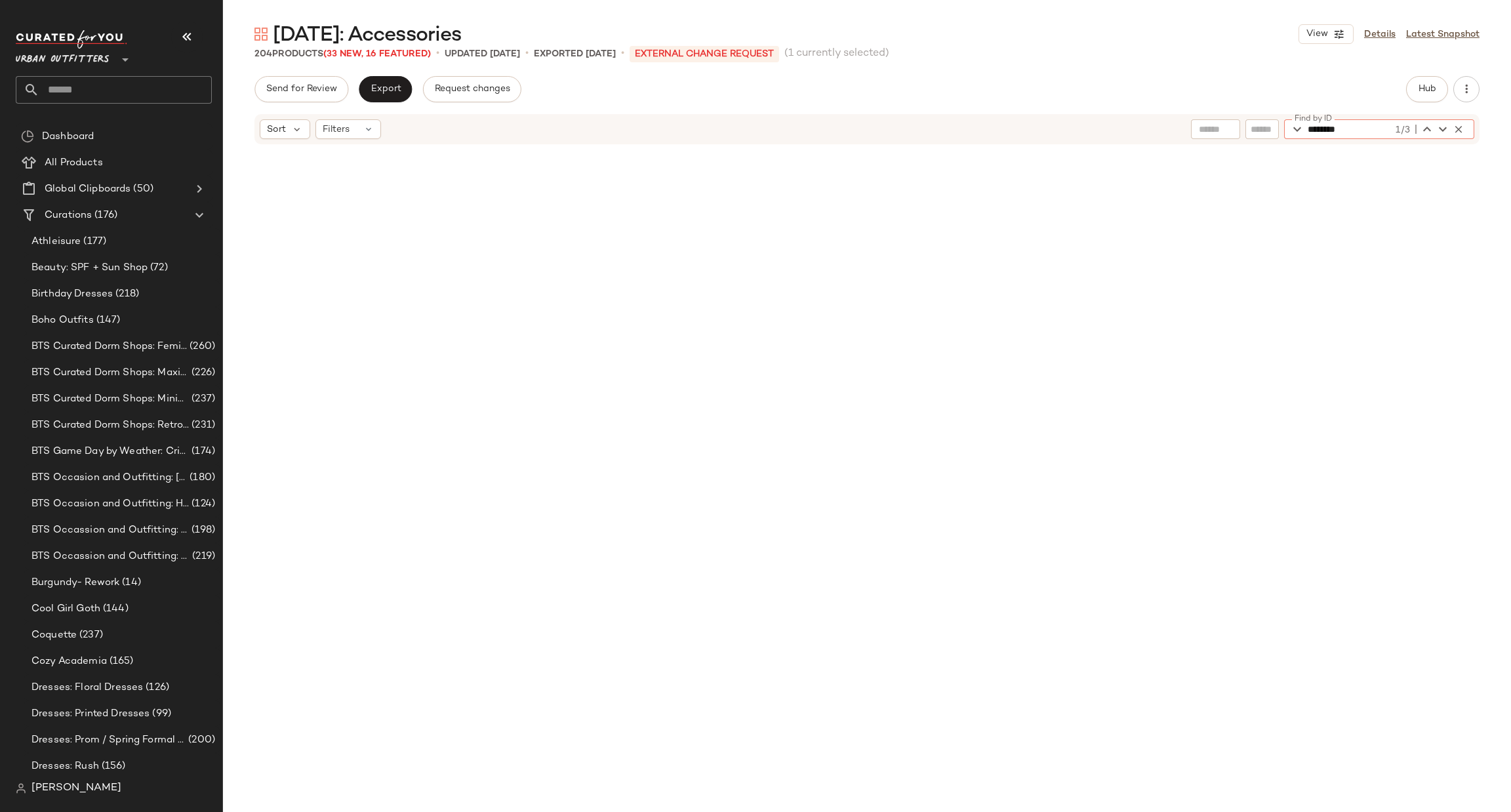
scroll to position [16548, 0]
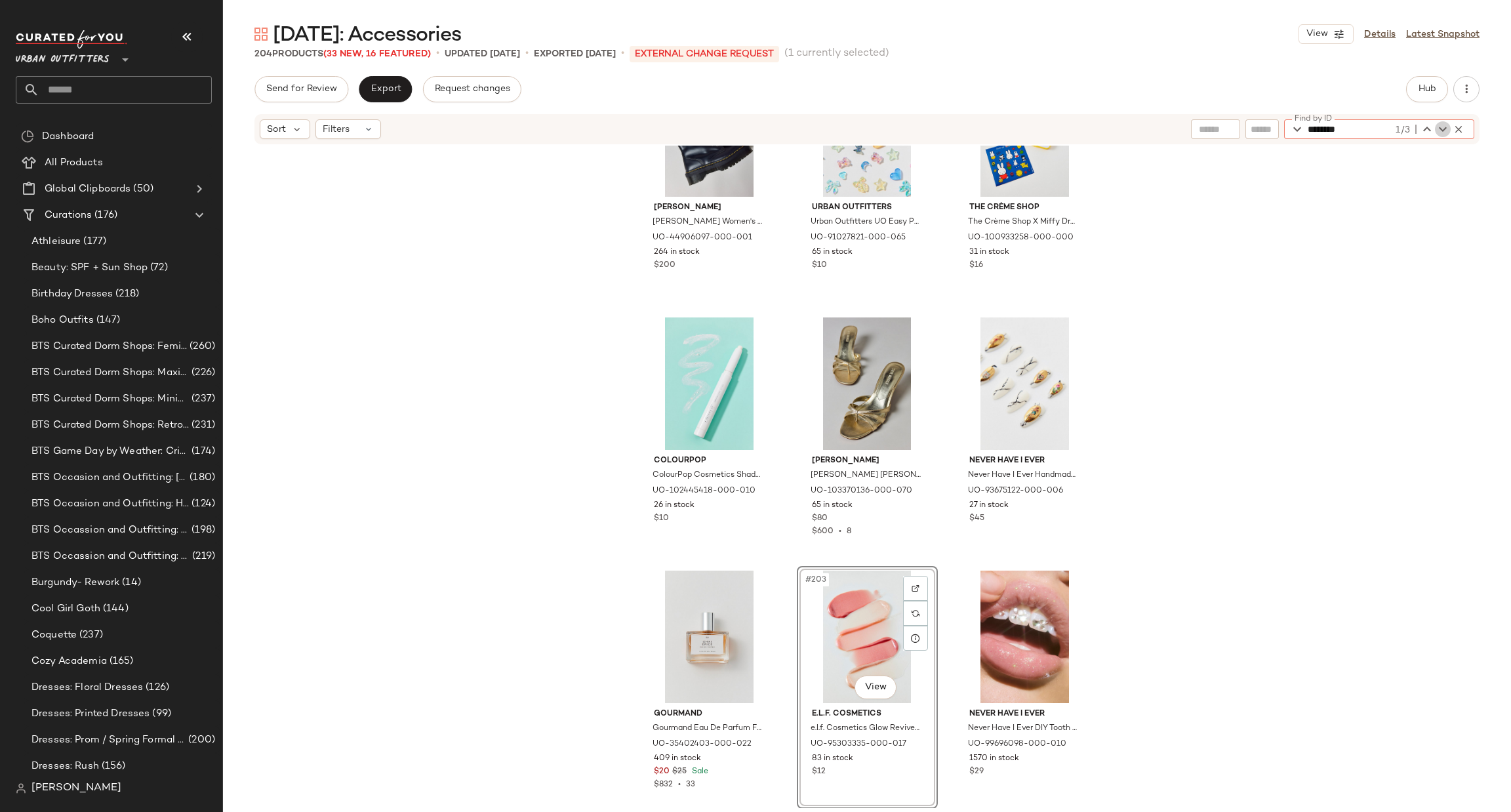
click at [1439, 129] on icon "button" at bounding box center [1442, 129] width 16 height 16
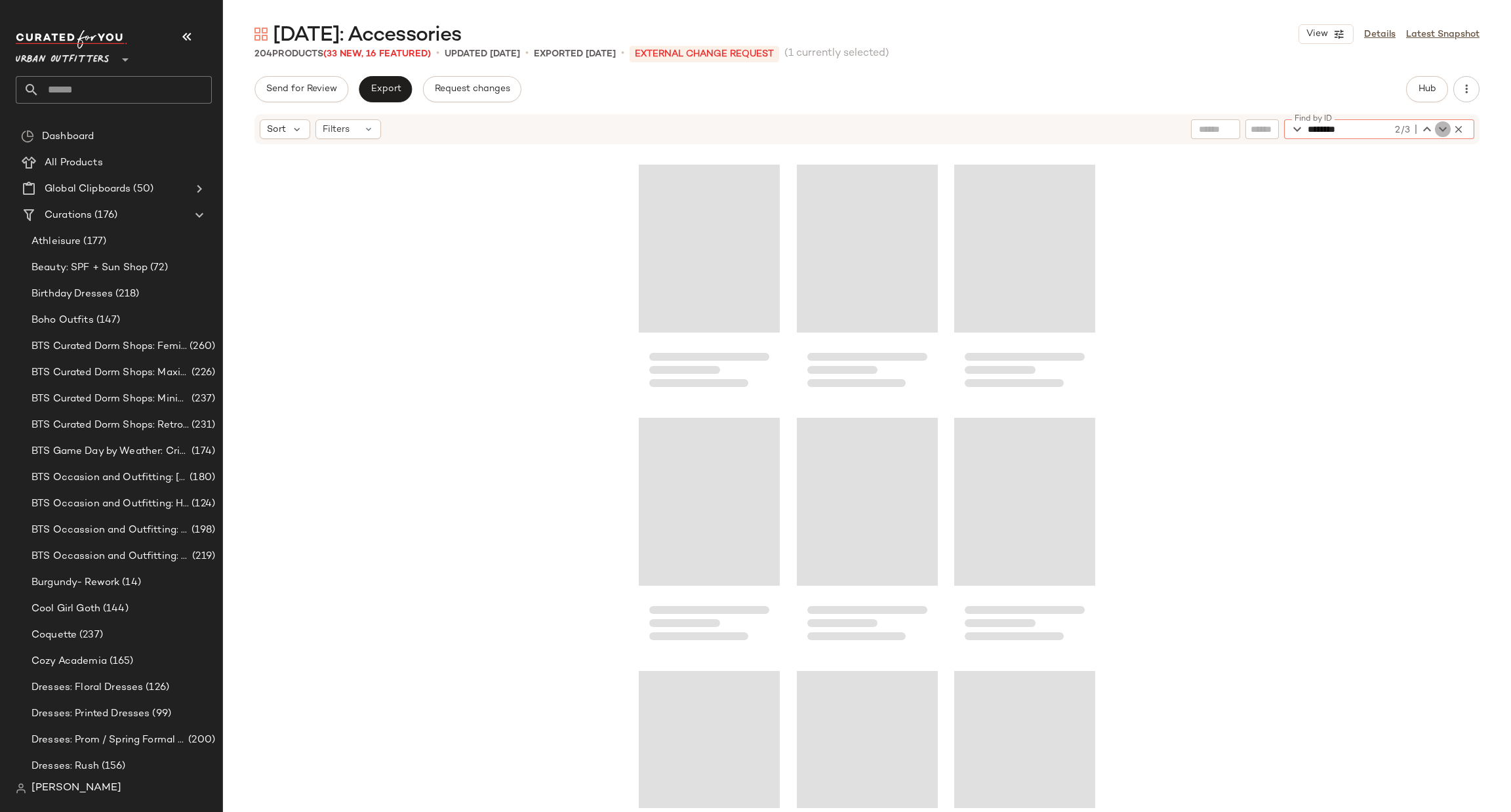
click at [1439, 129] on icon "button" at bounding box center [1442, 129] width 16 height 16
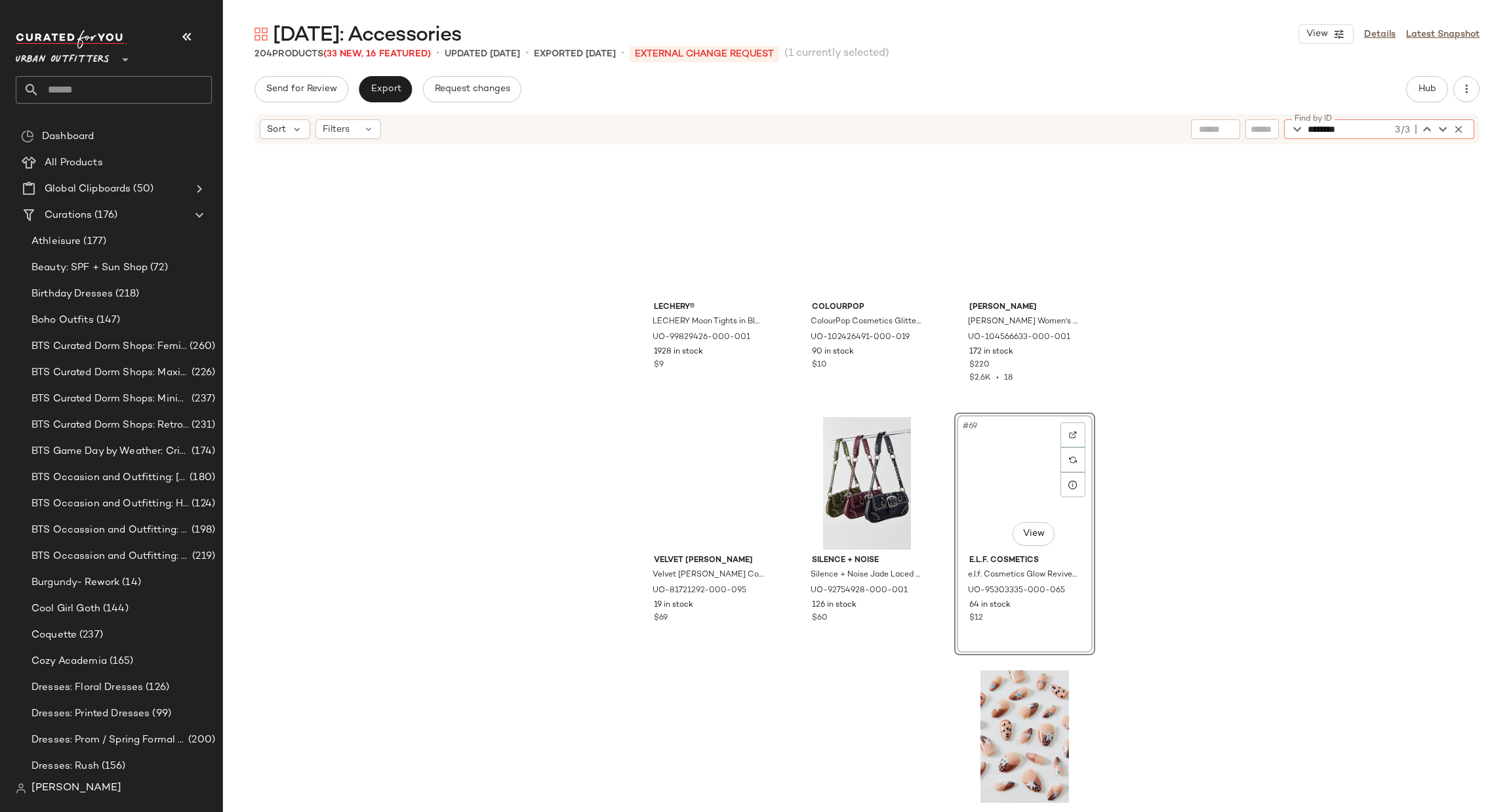
click at [1457, 128] on icon "button" at bounding box center [1459, 129] width 12 height 12
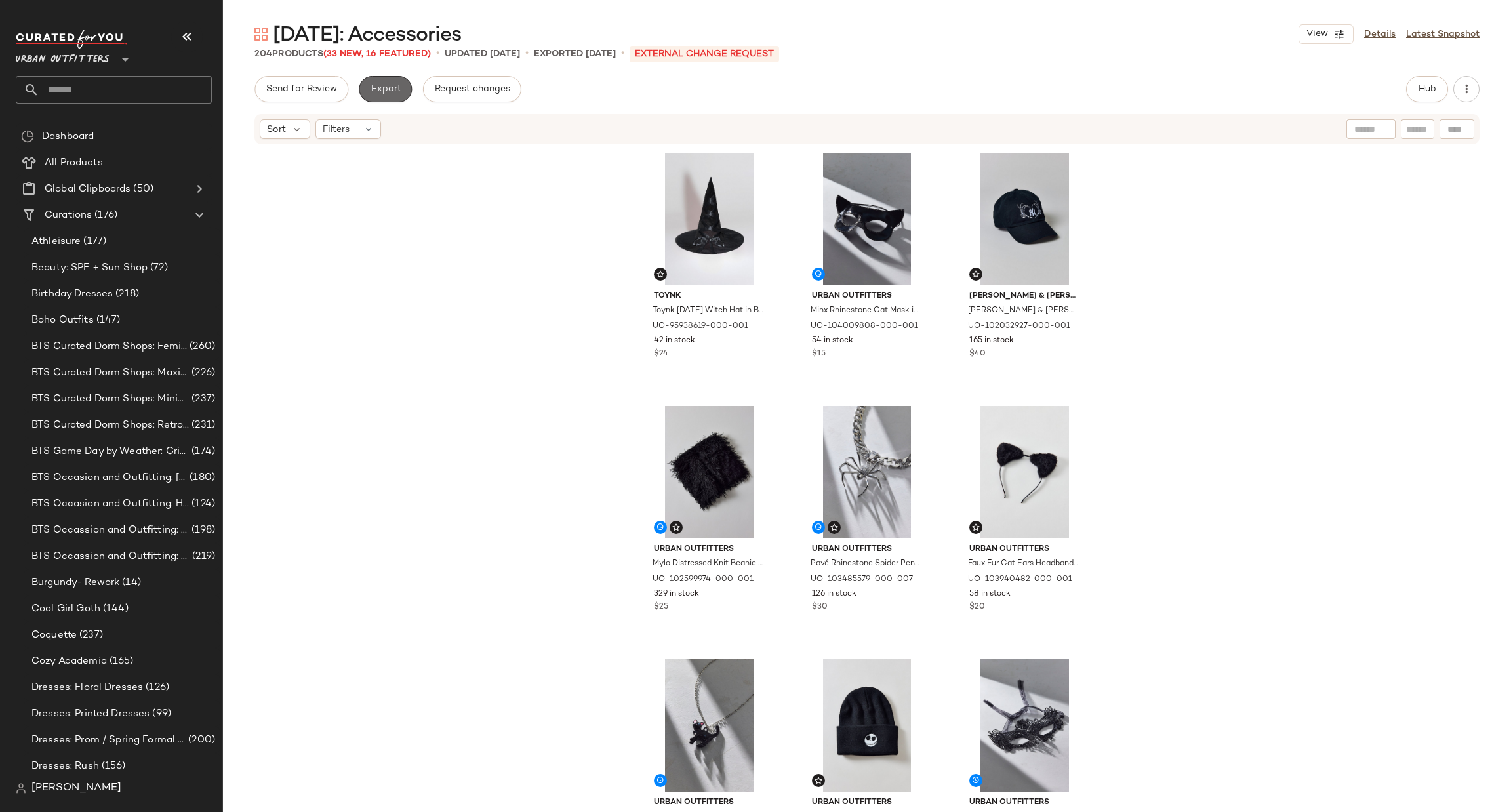
click at [385, 89] on span "Export" at bounding box center [385, 89] width 30 height 10
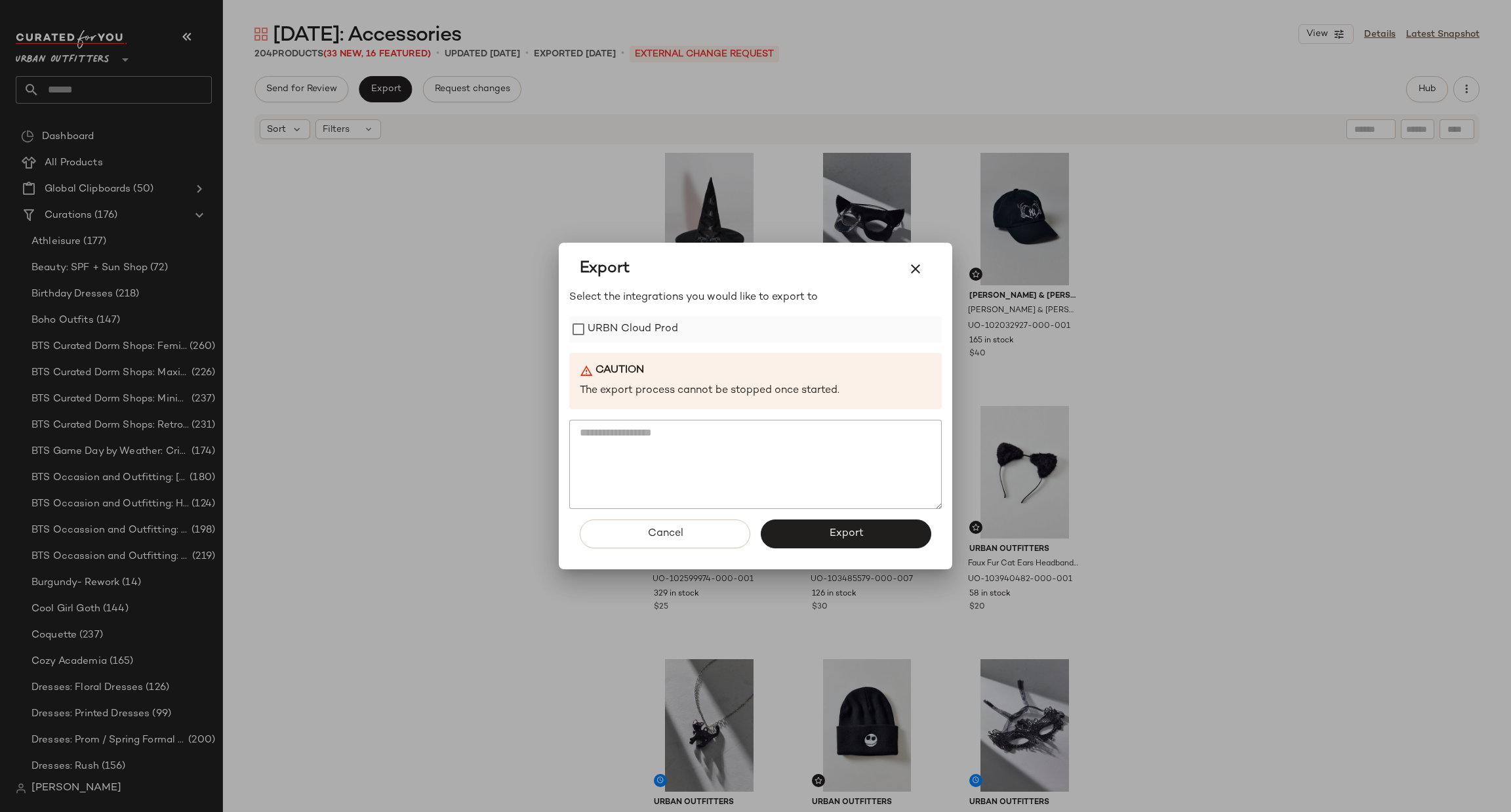
click at [632, 330] on label "URBN Cloud Prod" at bounding box center [632, 329] width 91 height 26
drag, startPoint x: 823, startPoint y: 535, endPoint x: 780, endPoint y: 513, distance: 48.3
click at [819, 535] on button "Export" at bounding box center [846, 534] width 171 height 29
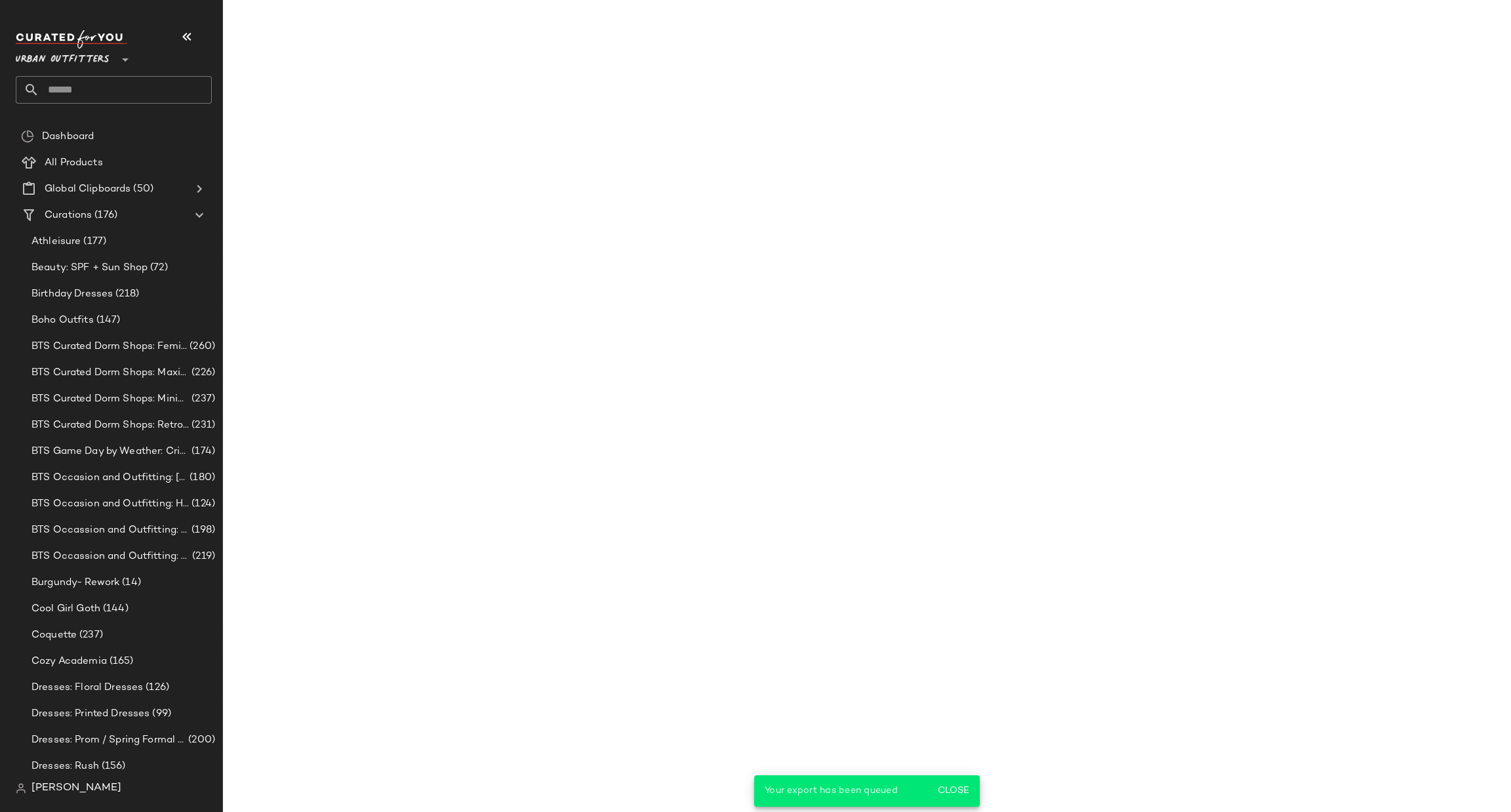
click at [113, 92] on input "text" at bounding box center [126, 90] width 173 height 28
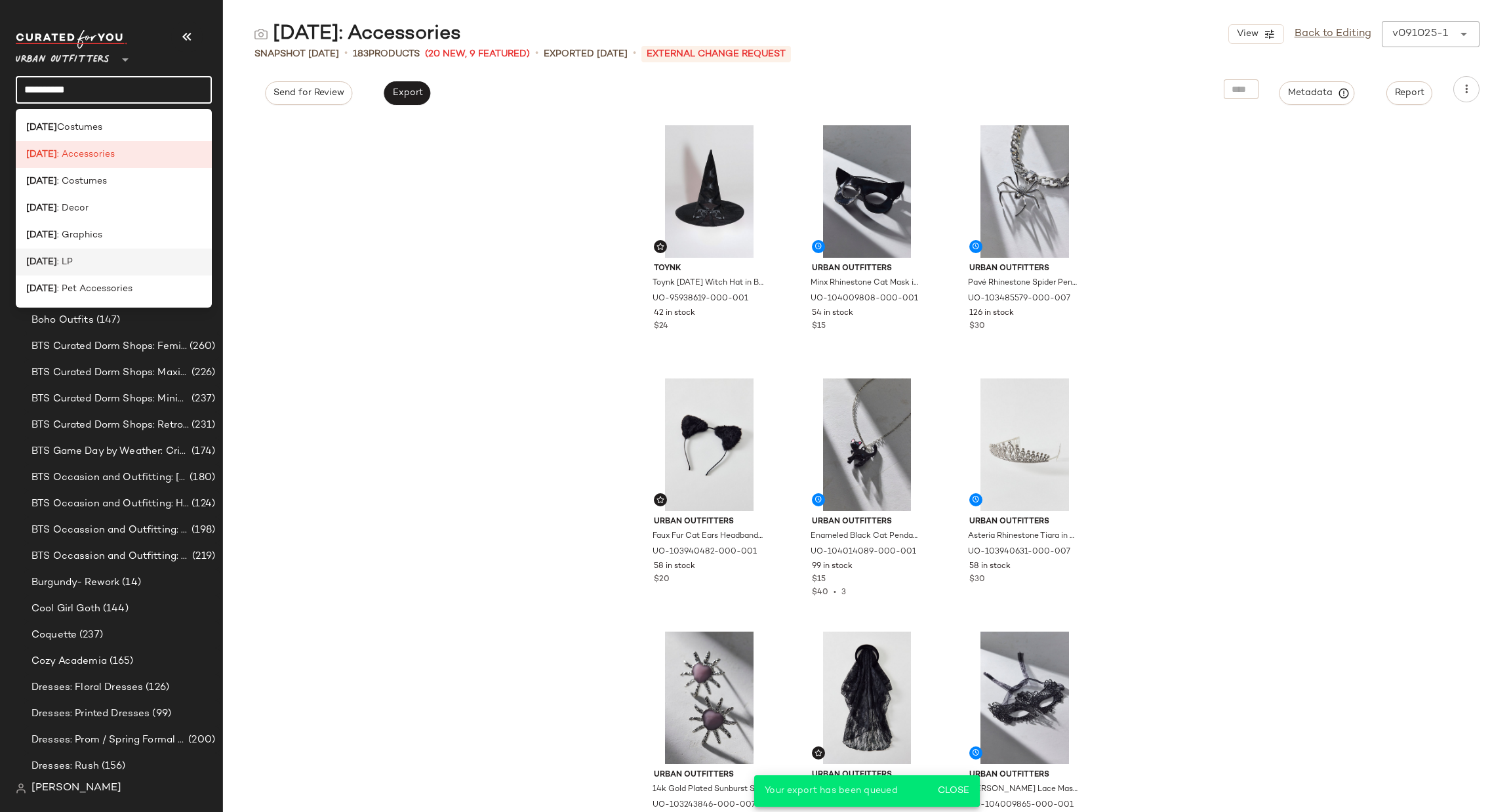
type input "*********"
click at [127, 264] on div "Halloween : LP" at bounding box center [113, 262] width 175 height 14
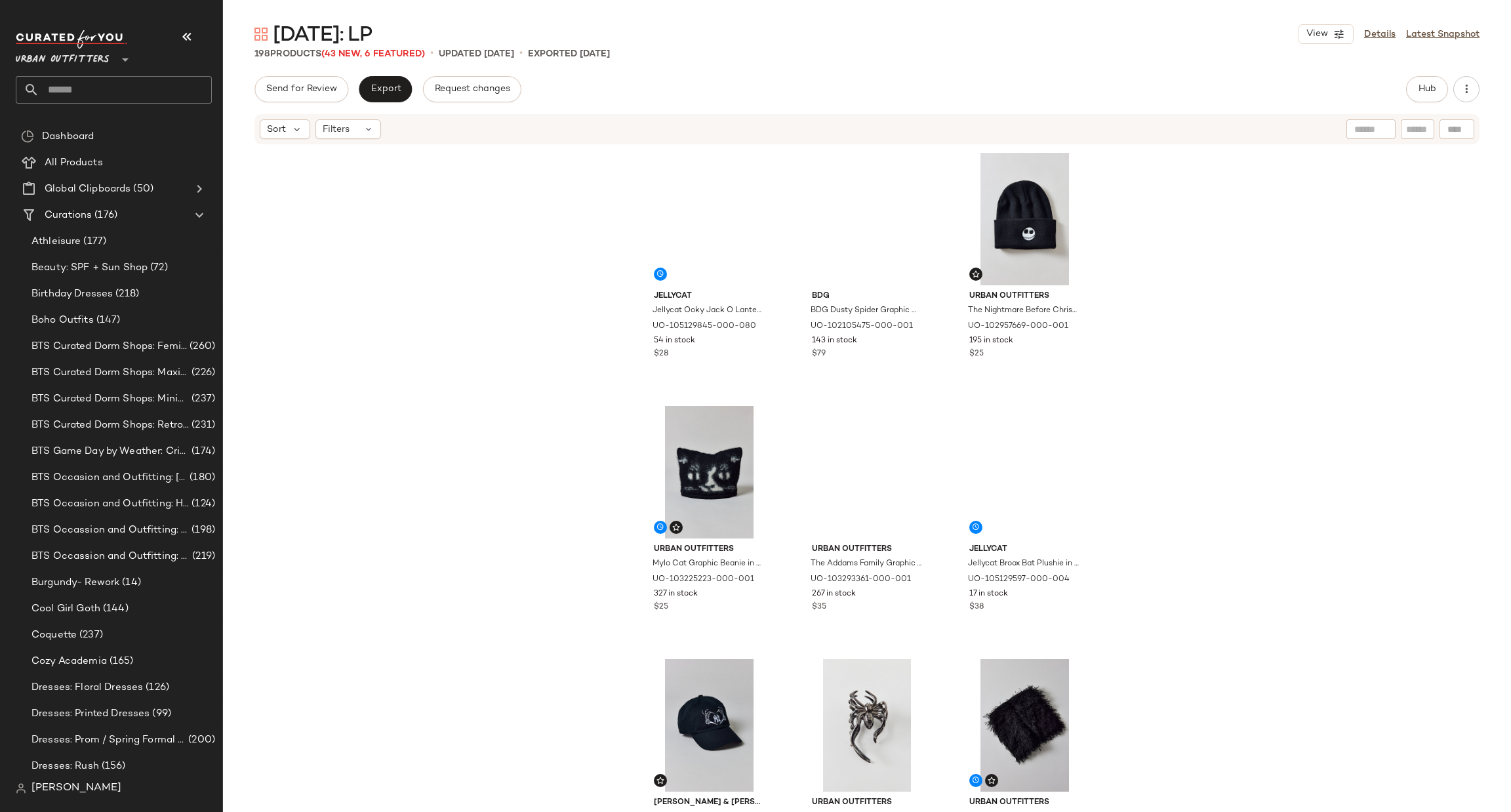
click at [1419, 128] on input "text" at bounding box center [1417, 129] width 23 height 14
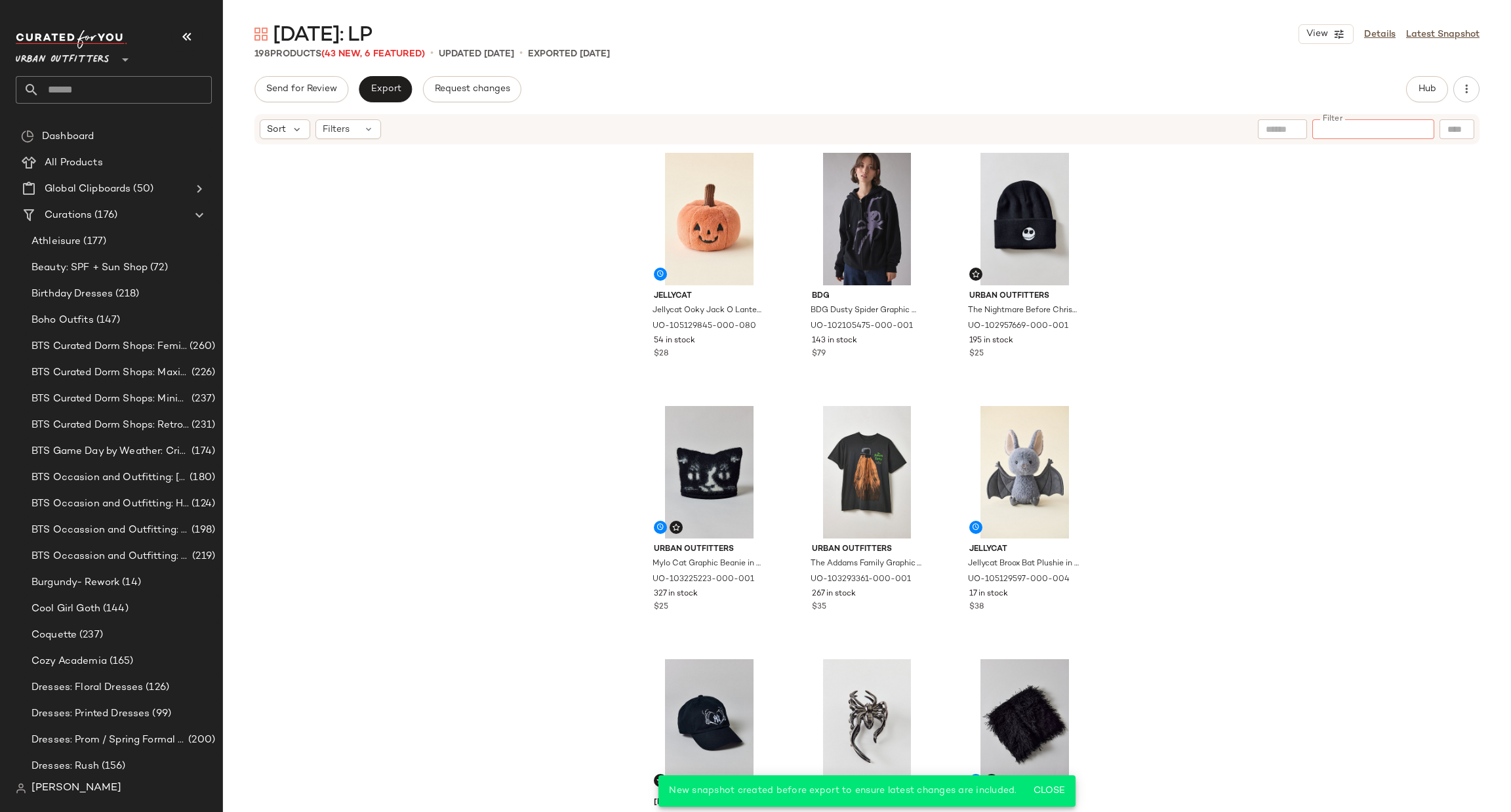
paste input "********"
type input "********"
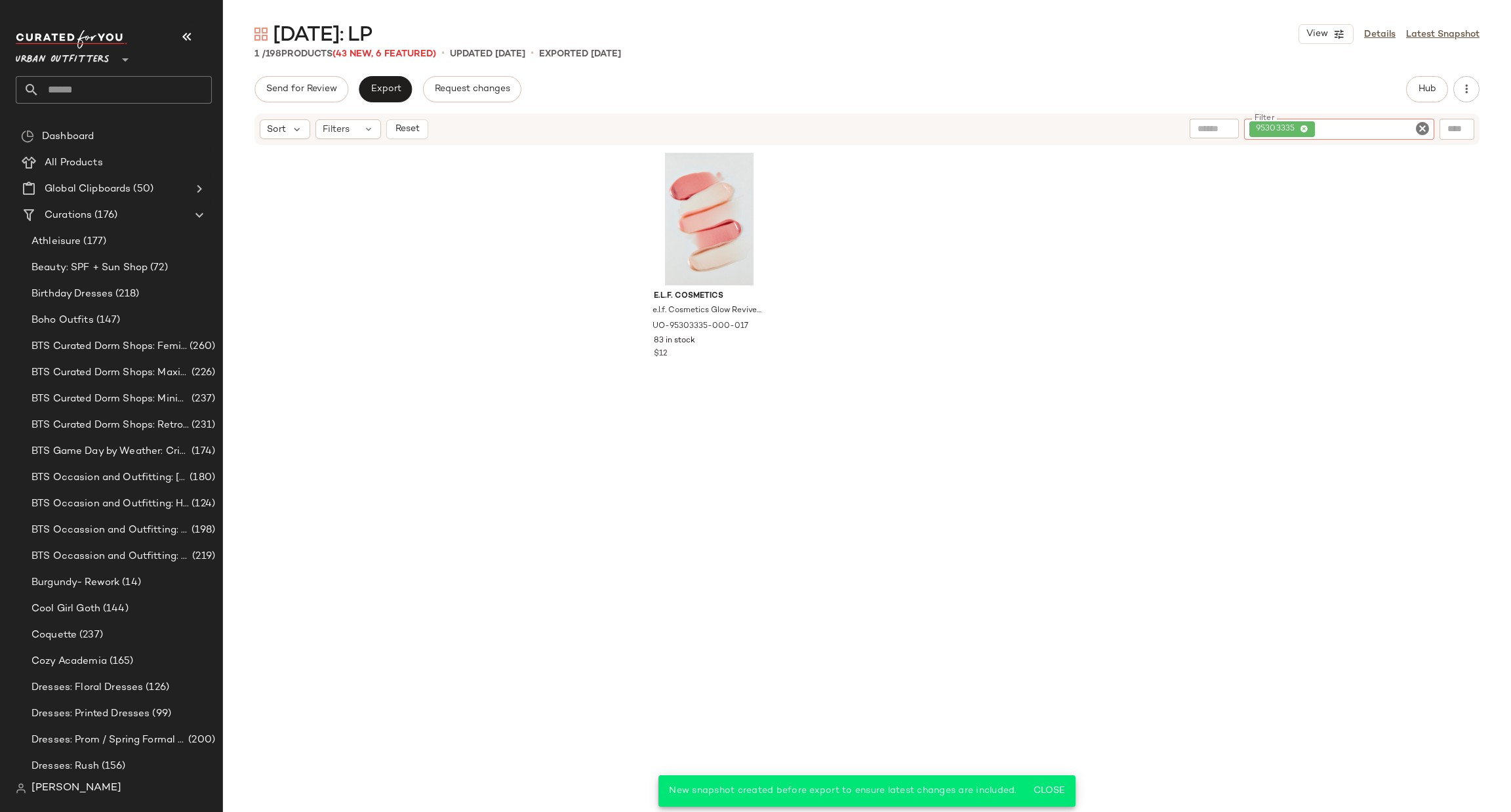
click at [1419, 128] on icon "Clear Filter" at bounding box center [1422, 129] width 16 height 16
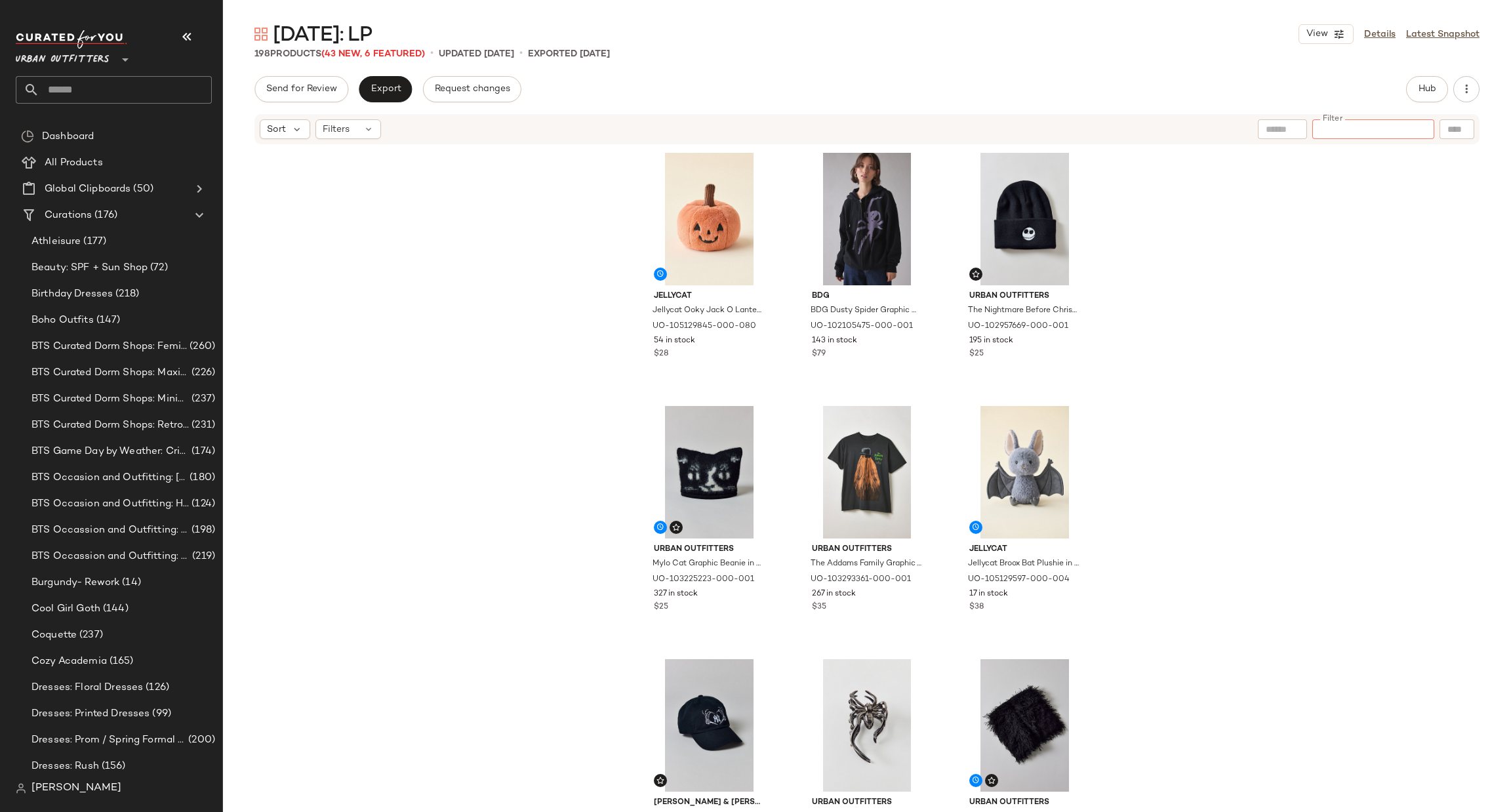
paste input "********"
type input "********"
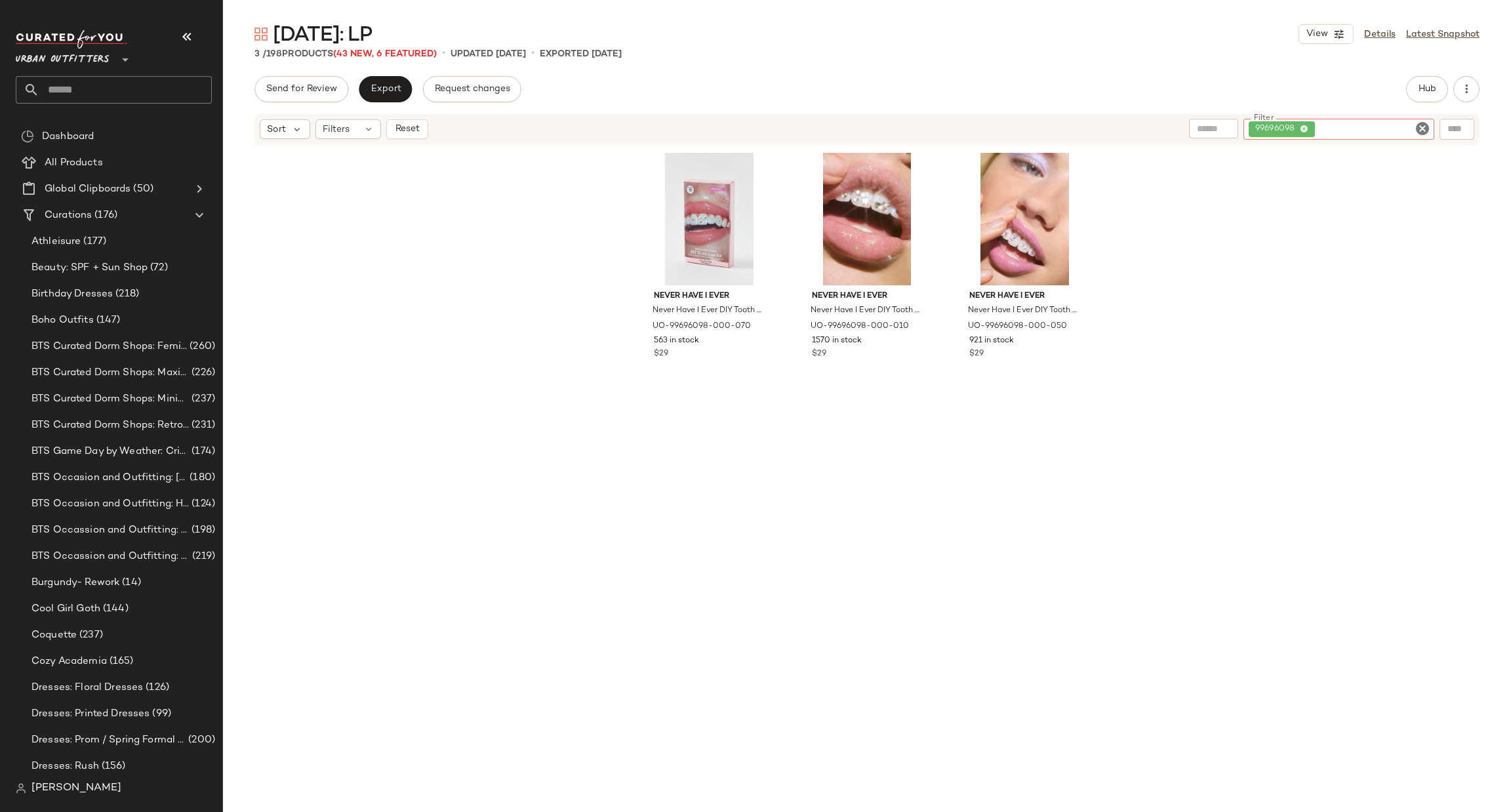
click at [1421, 128] on icon "Clear Filter" at bounding box center [1422, 129] width 16 height 16
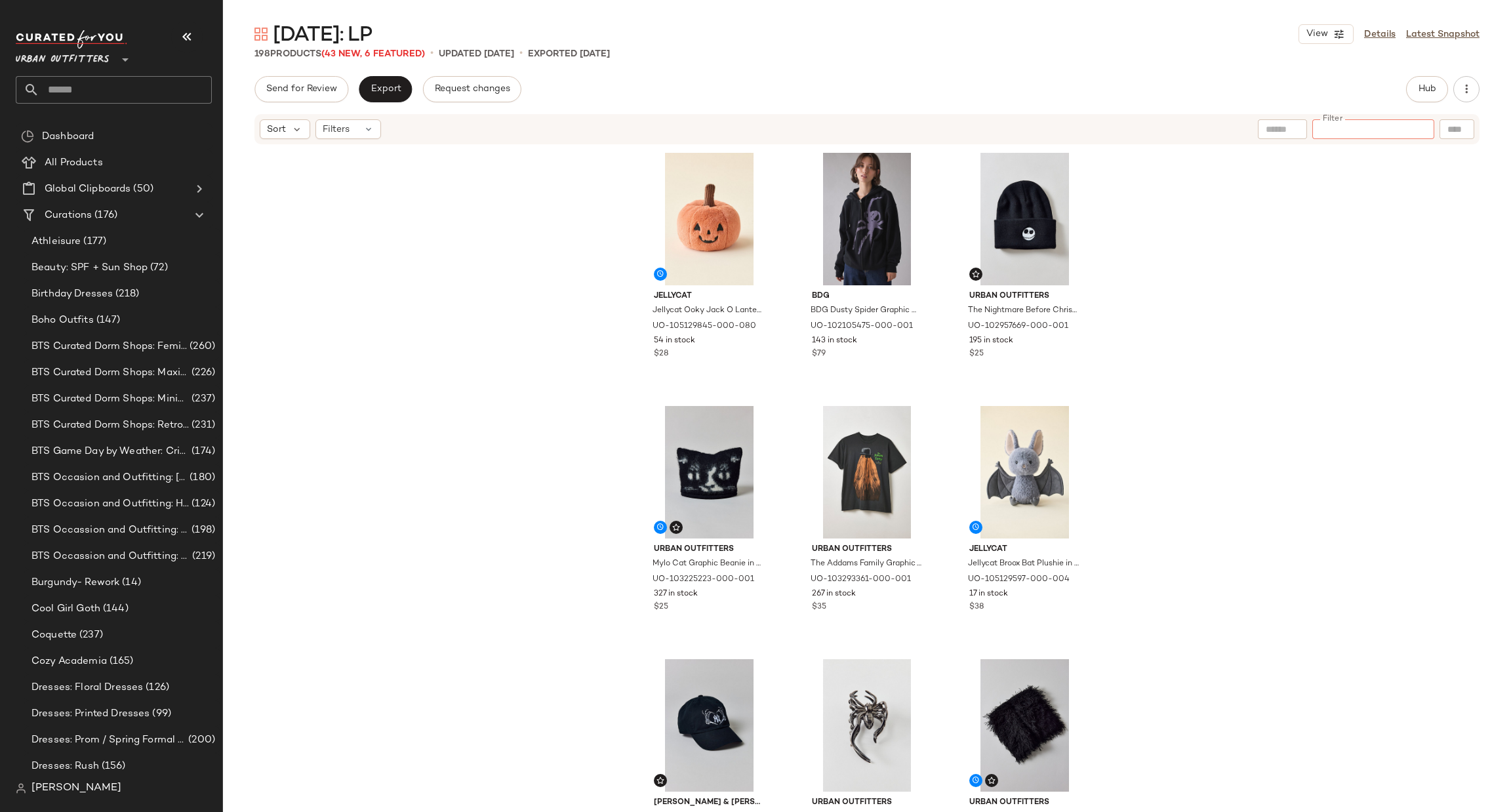
paste input "********"
type input "********"
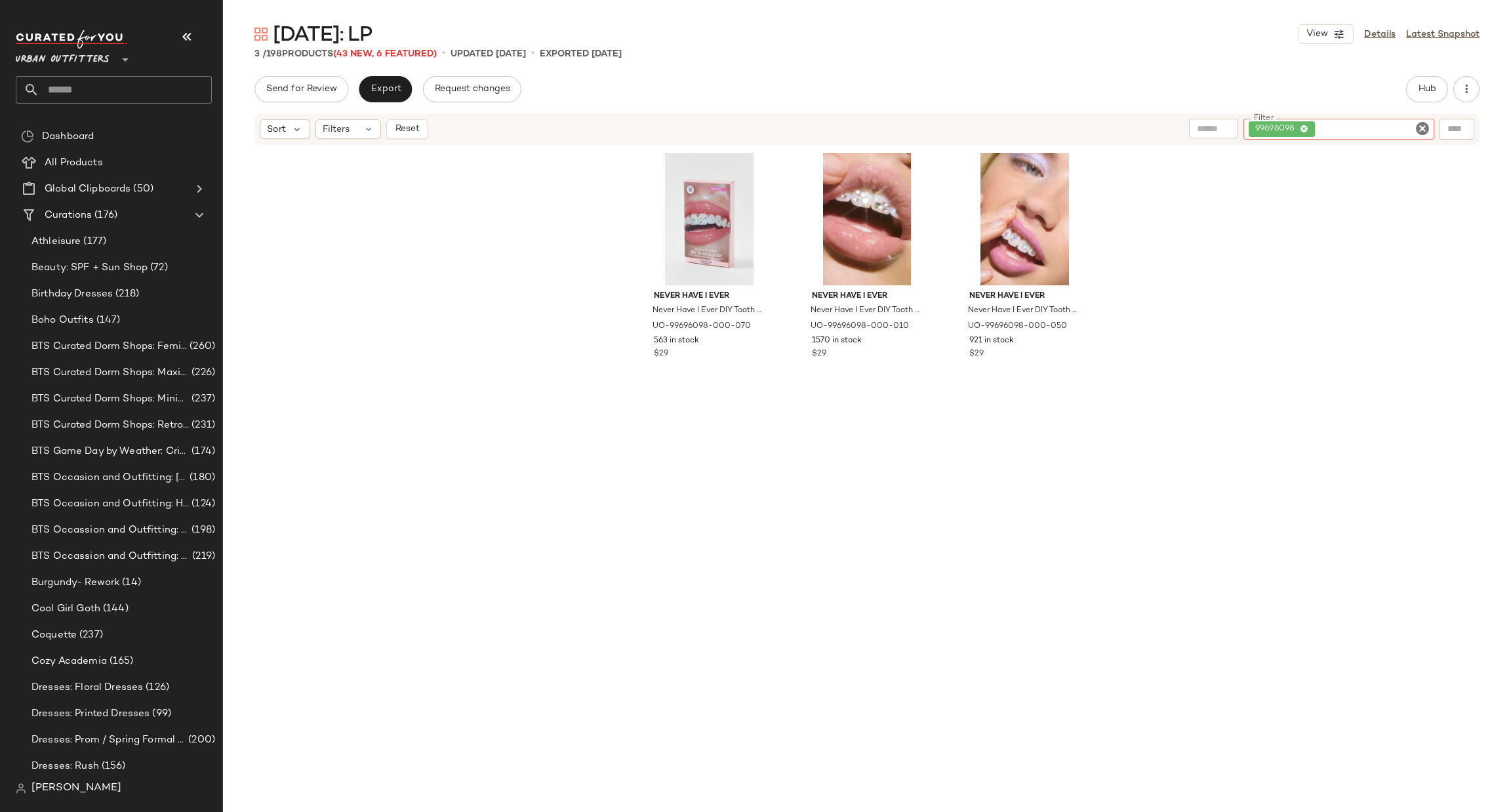
click at [1421, 127] on icon "Clear Filter" at bounding box center [1422, 129] width 16 height 16
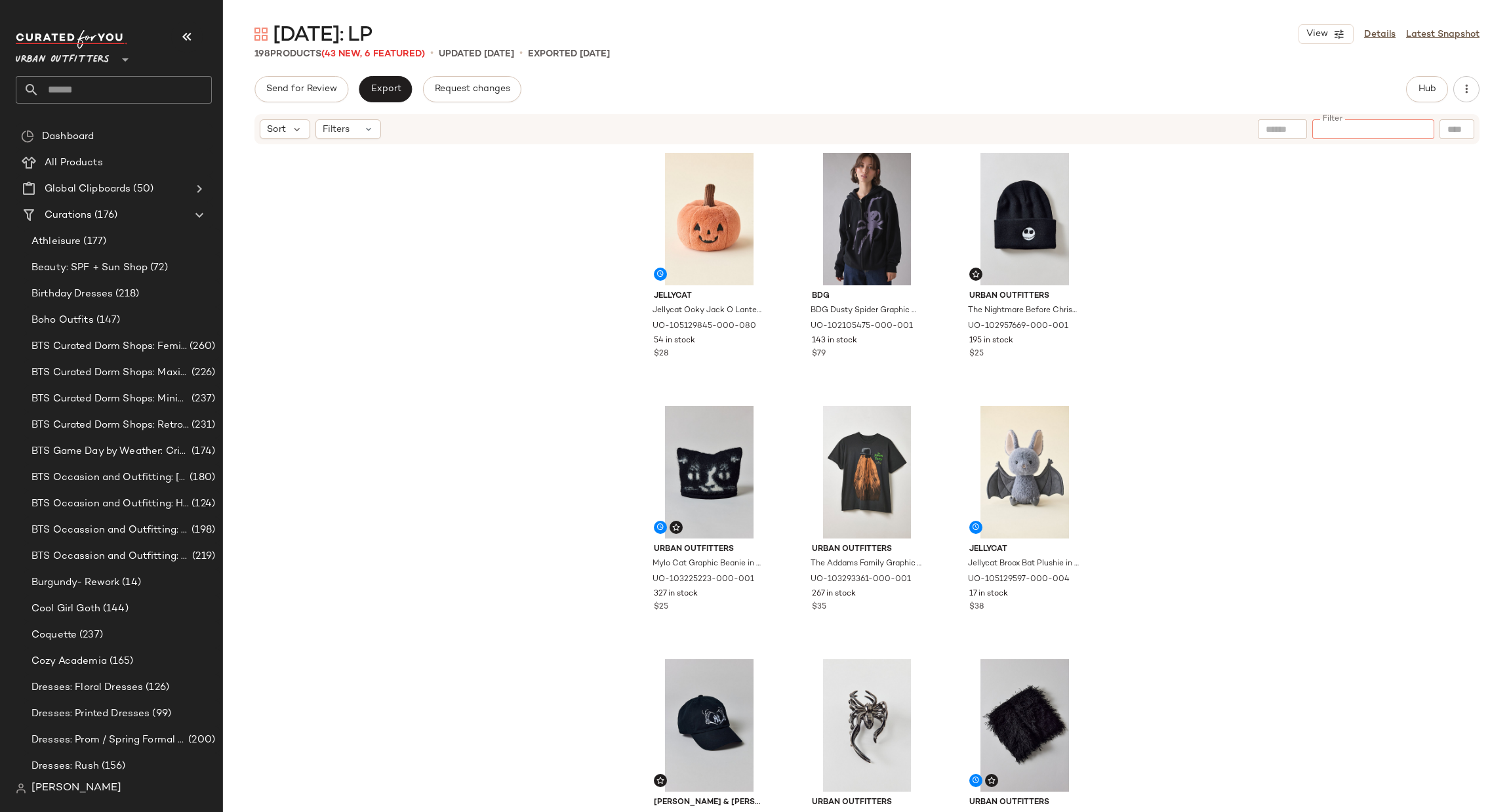
paste input "********"
type input "********"
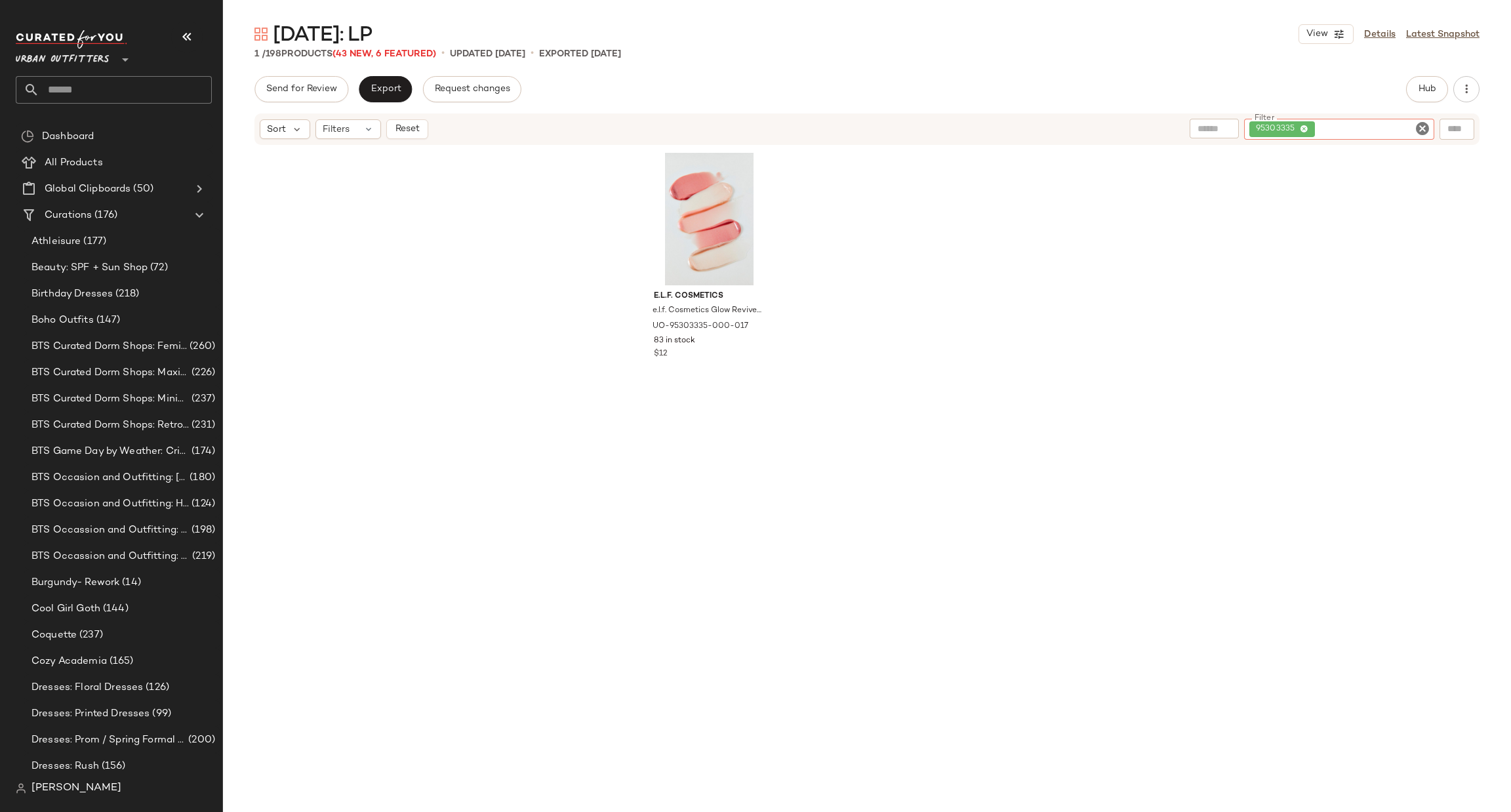
click at [1420, 128] on icon "Clear Filter" at bounding box center [1422, 129] width 16 height 16
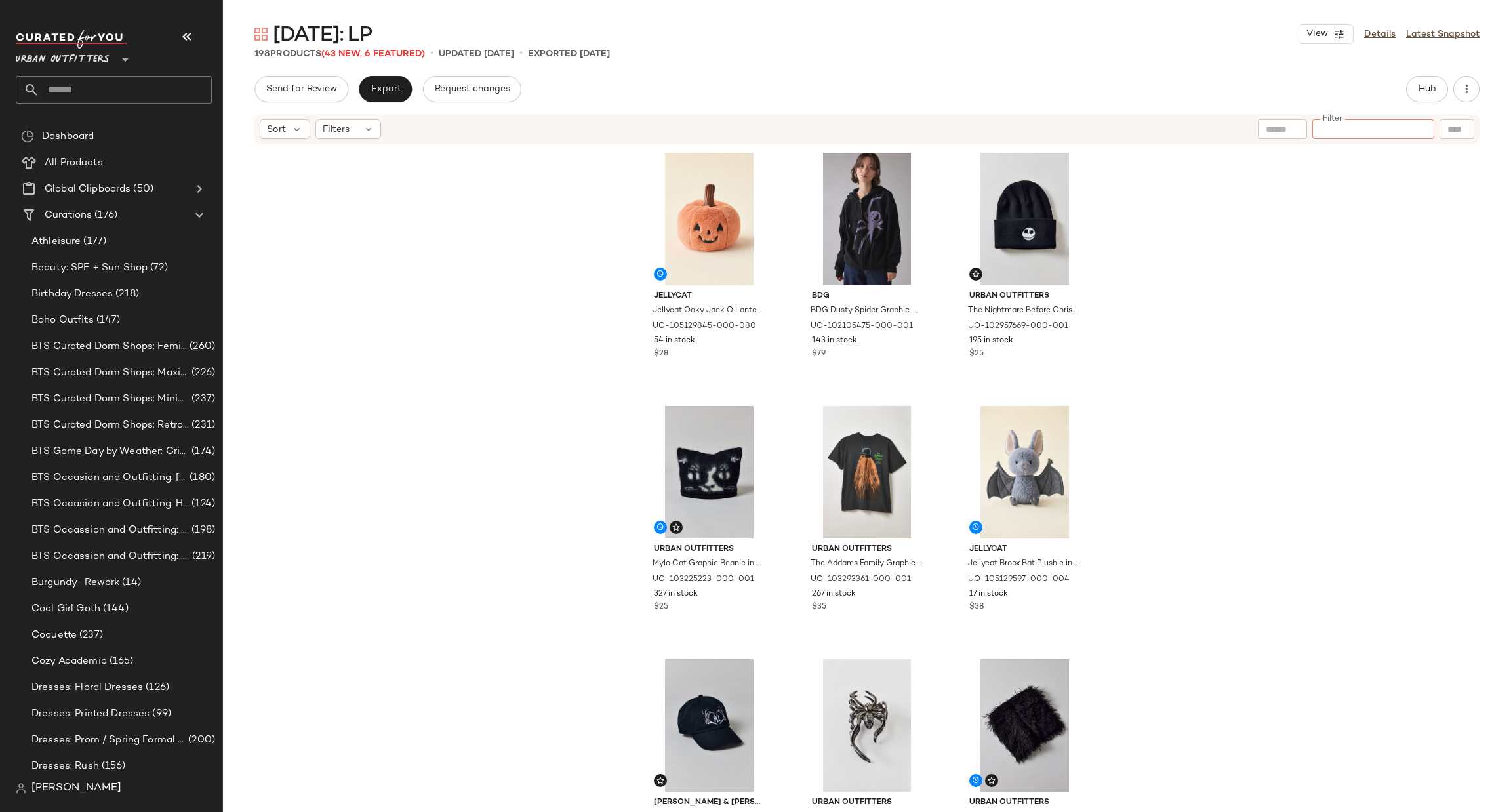
paste input "*********"
type input "*********"
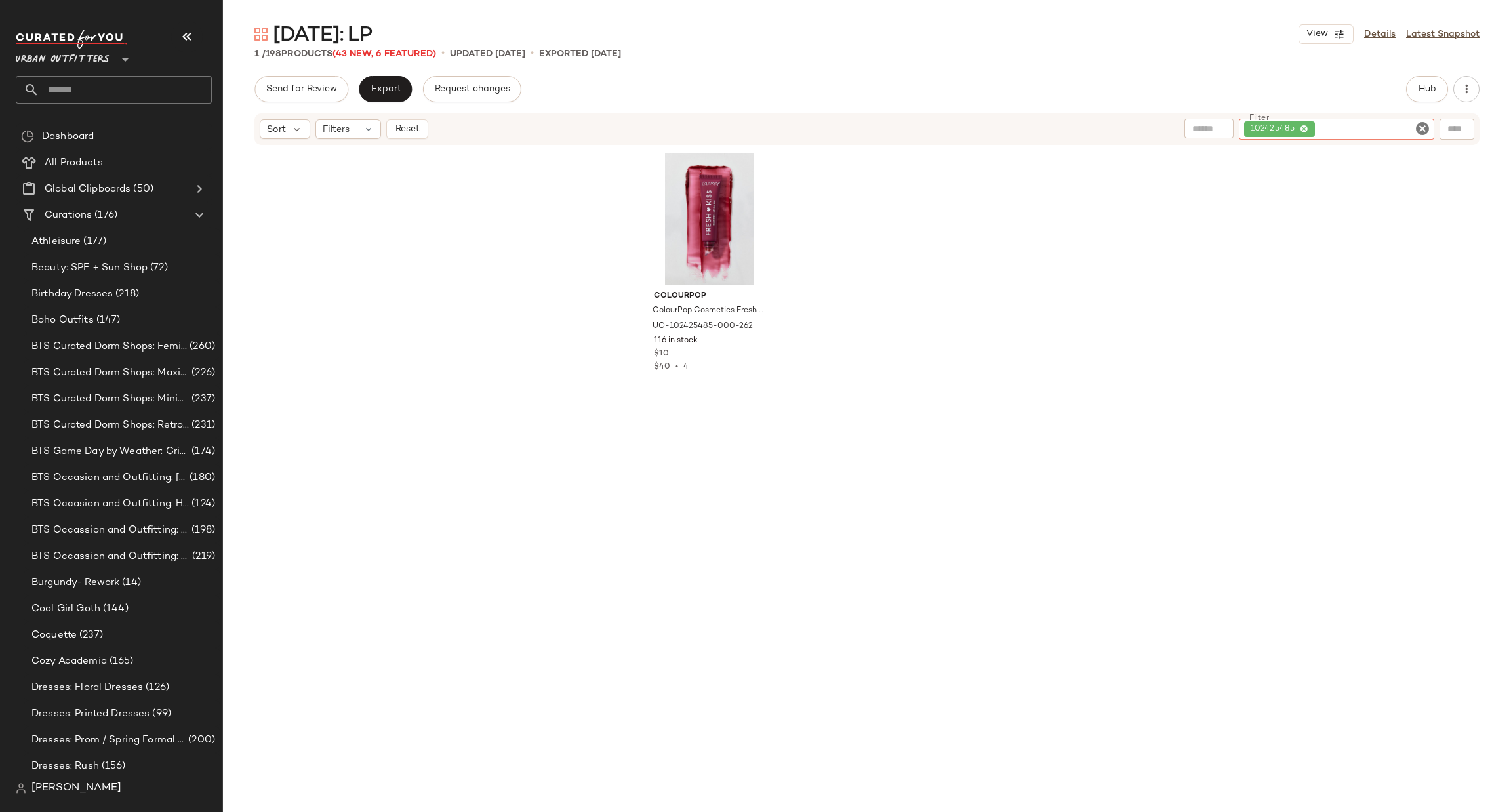
click at [1418, 133] on icon "Clear Filter" at bounding box center [1422, 129] width 16 height 16
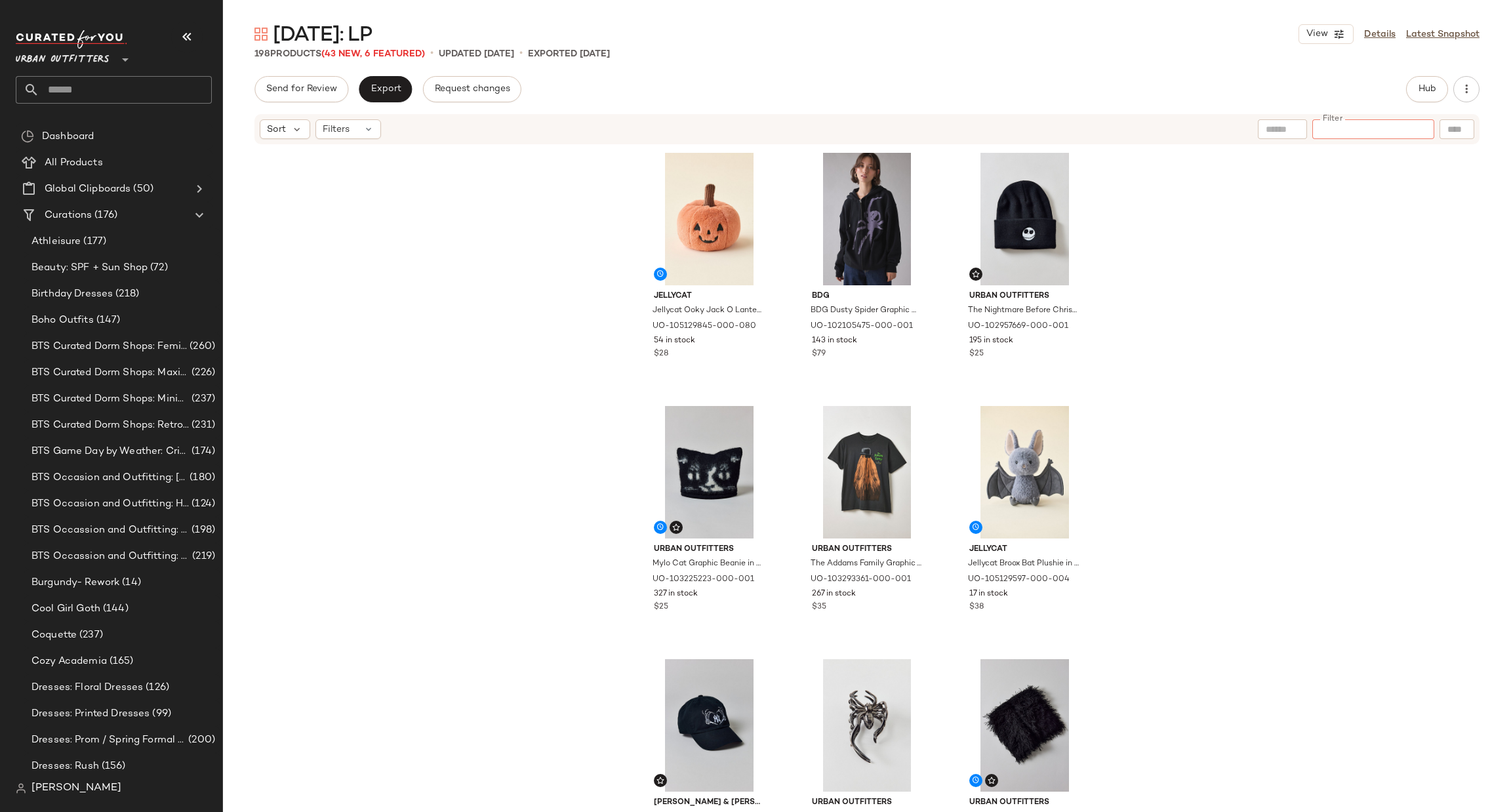
paste input "********"
type input "********"
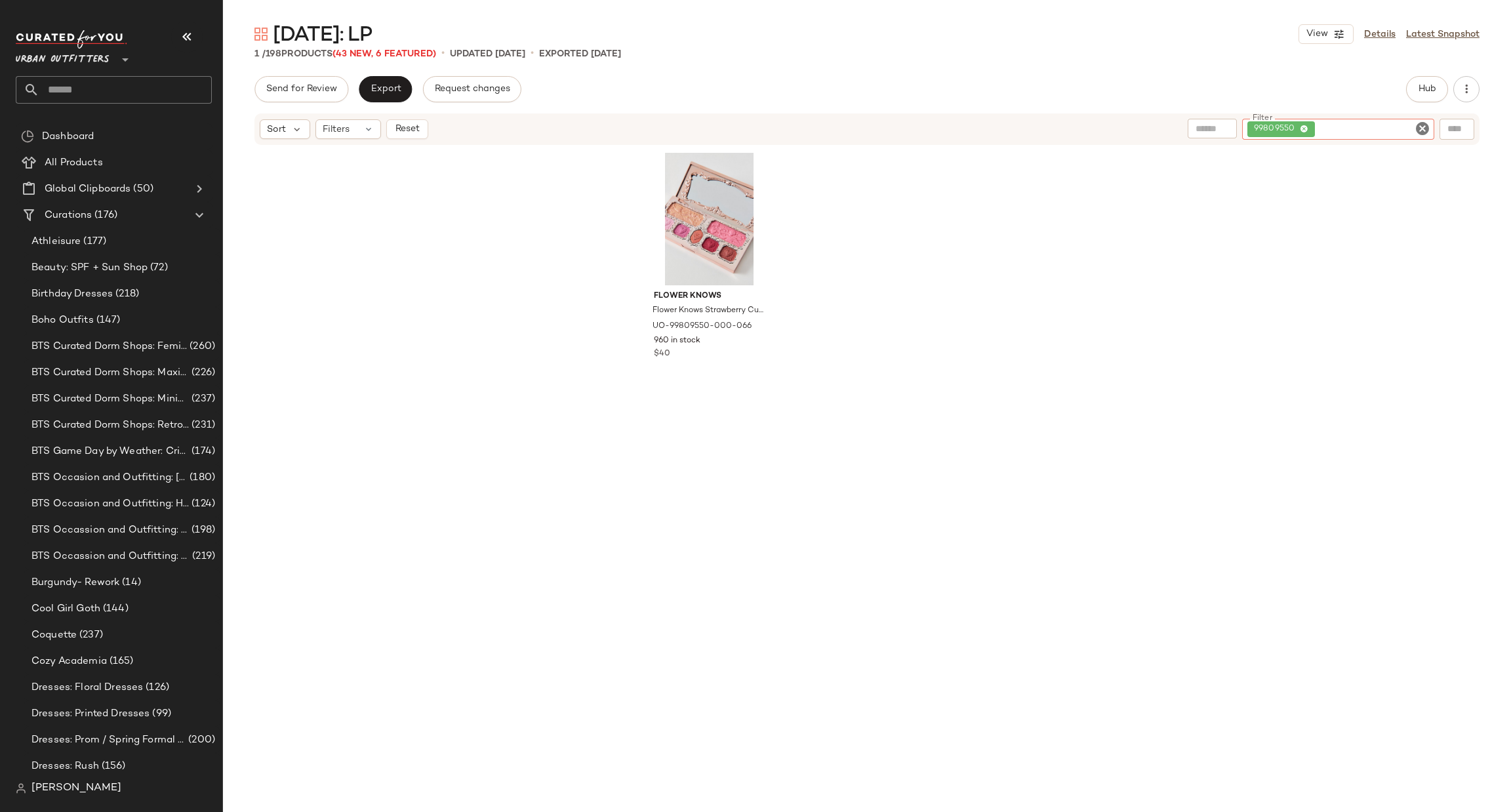
click at [1423, 128] on icon "Clear Filter" at bounding box center [1422, 129] width 16 height 16
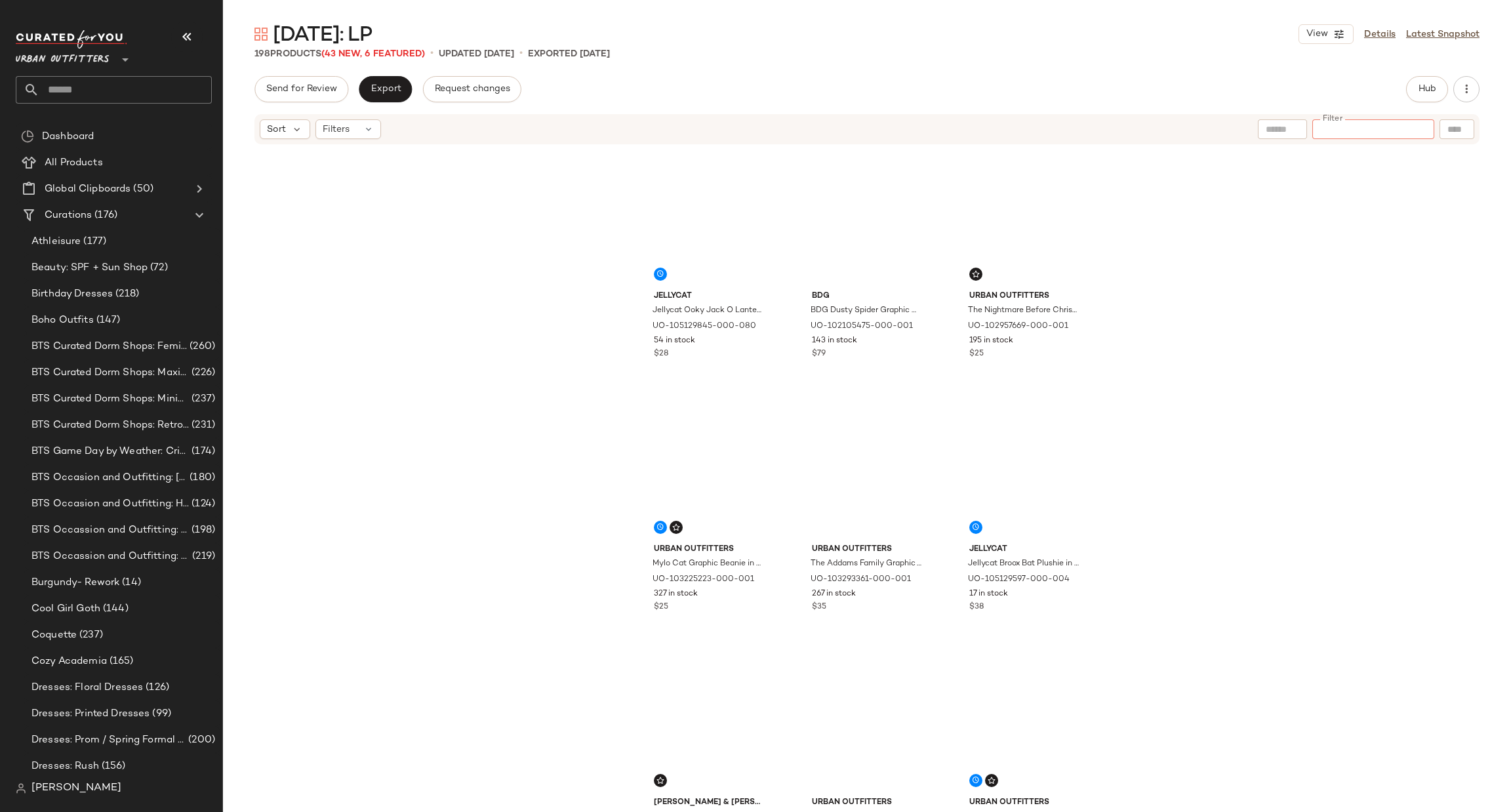
paste input "********"
type input "********"
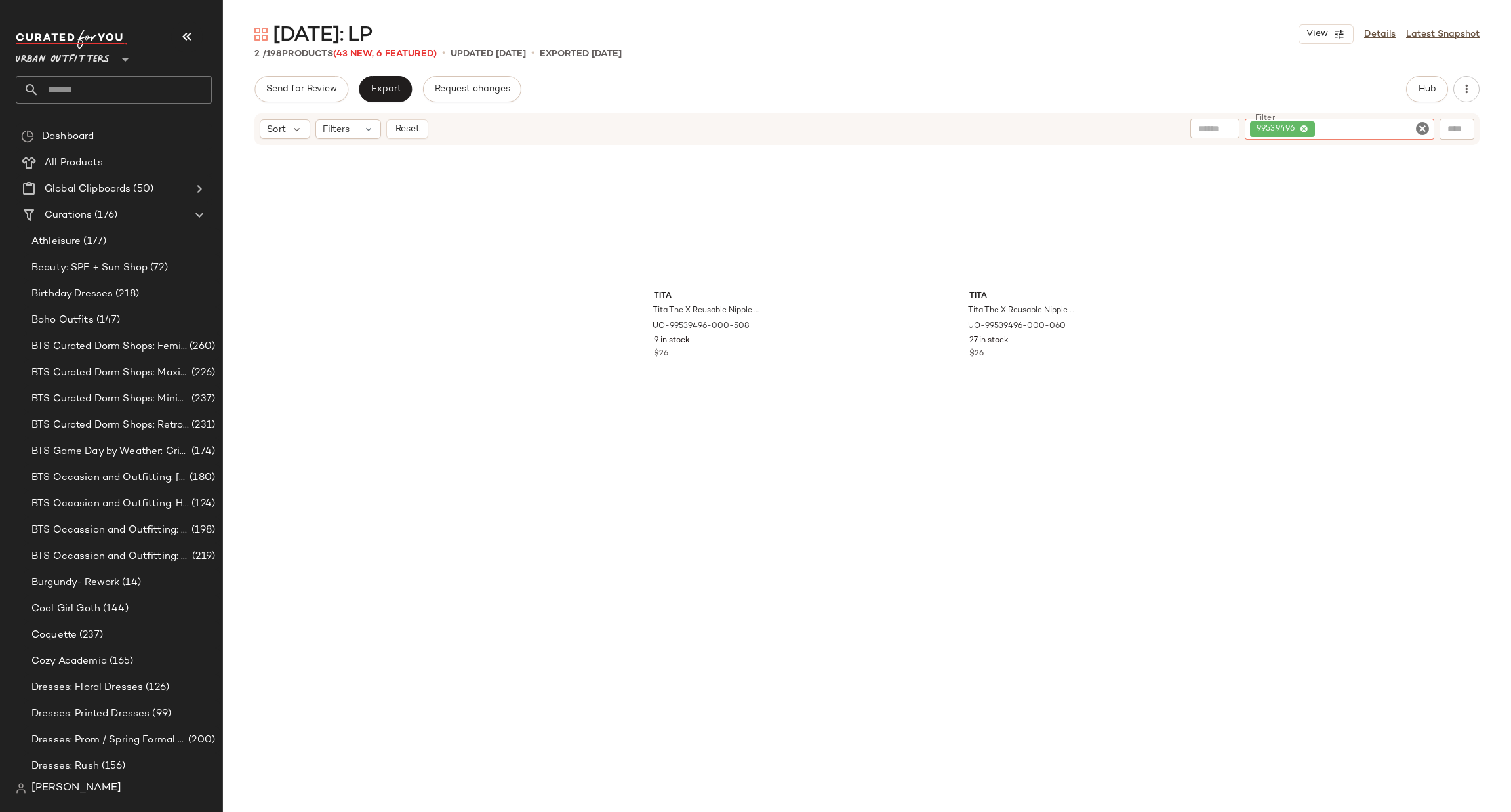
click at [1420, 134] on icon "Clear Filter" at bounding box center [1422, 129] width 16 height 16
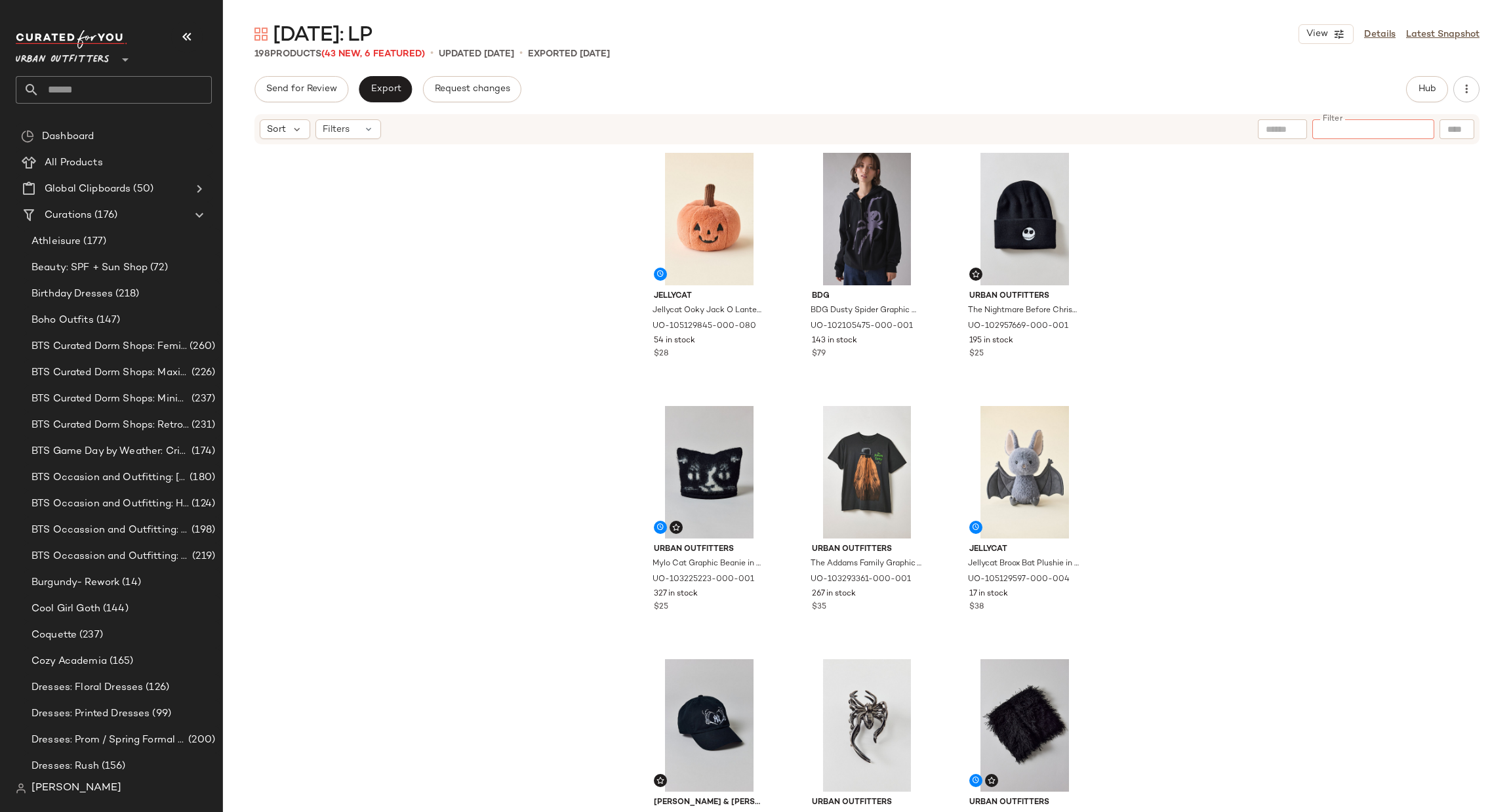
paste input "********"
type input "********"
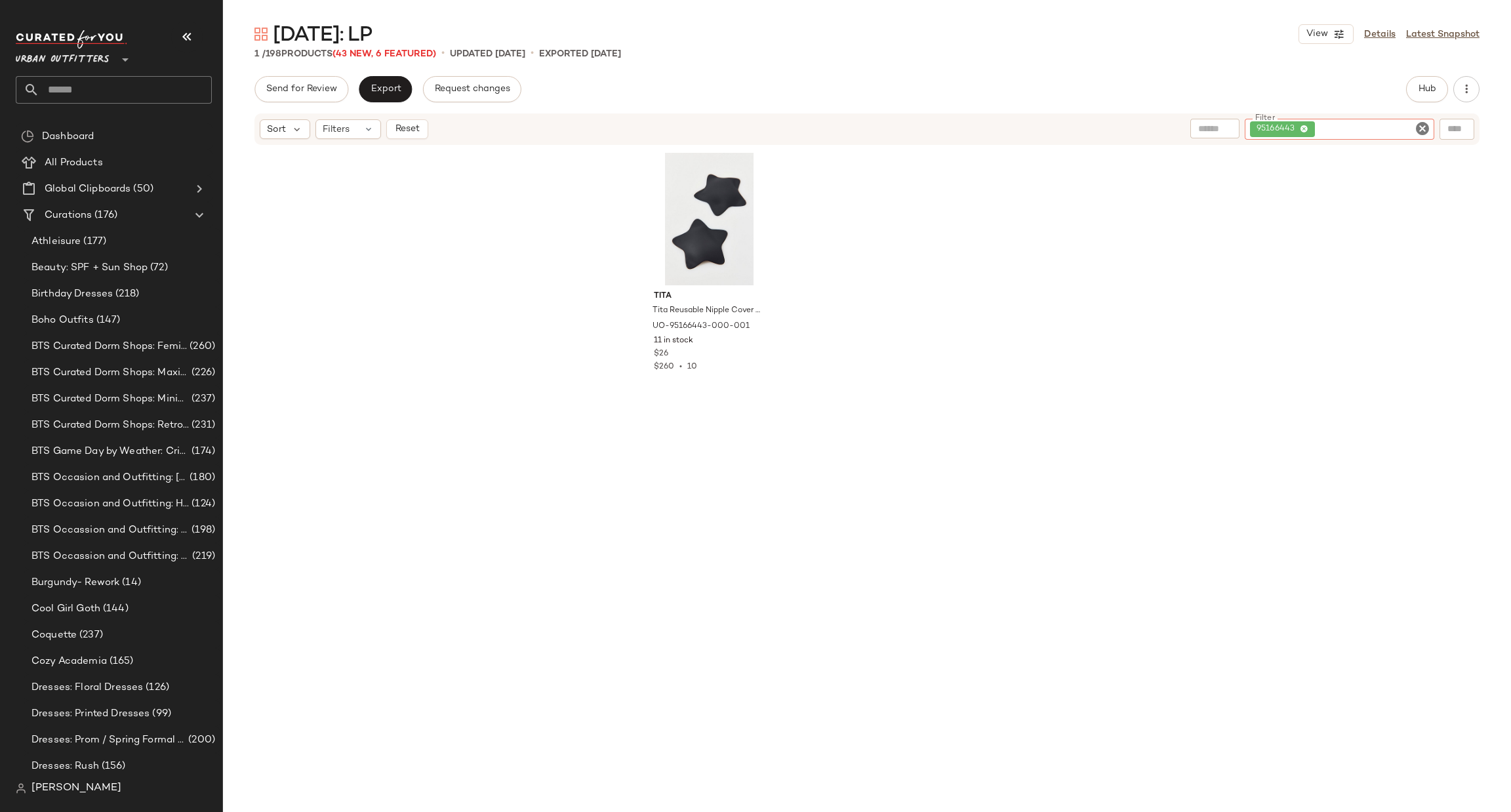
click at [1423, 131] on icon "Clear Filter" at bounding box center [1422, 129] width 16 height 16
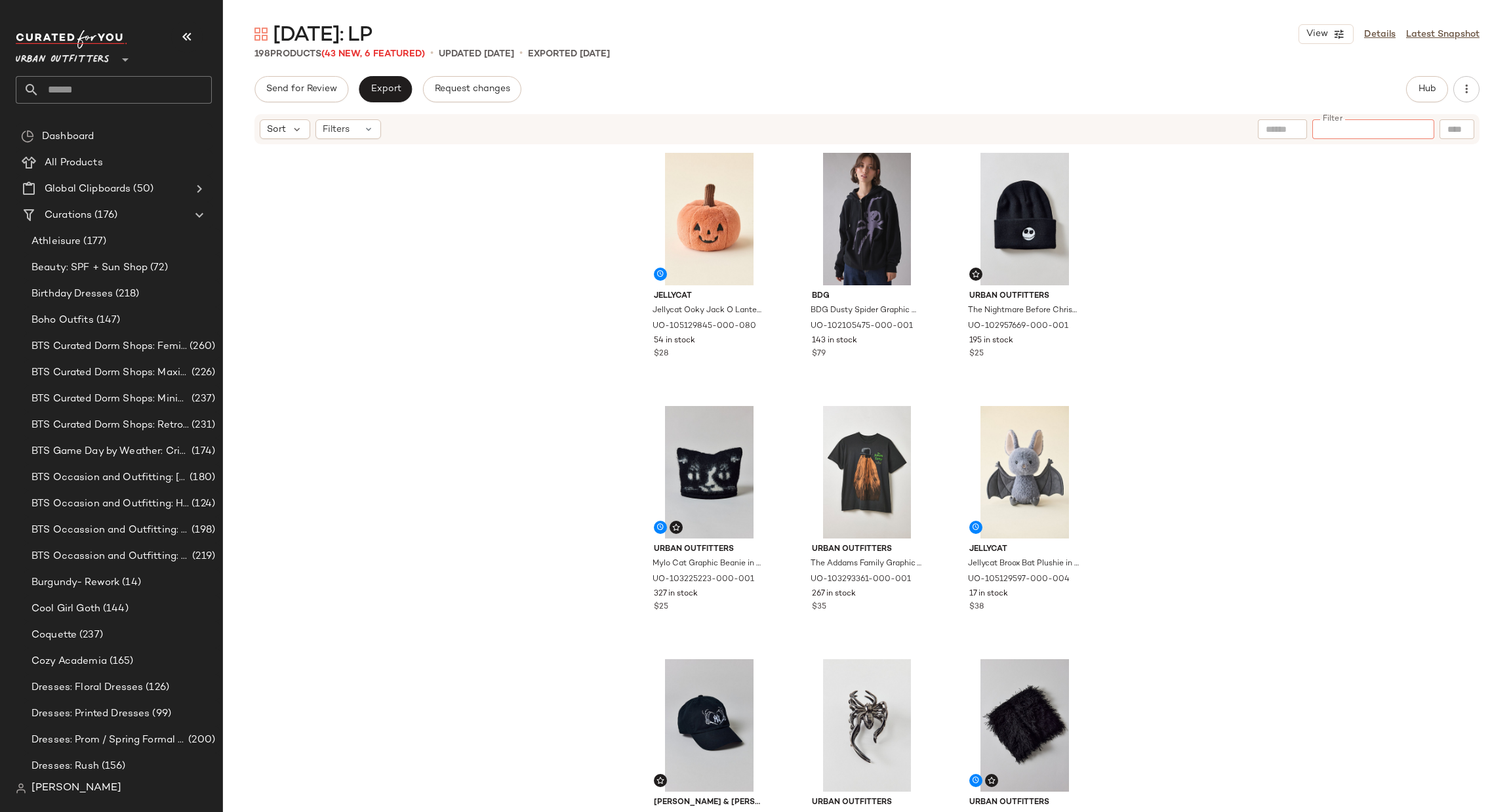
paste input "*********"
type input "*********"
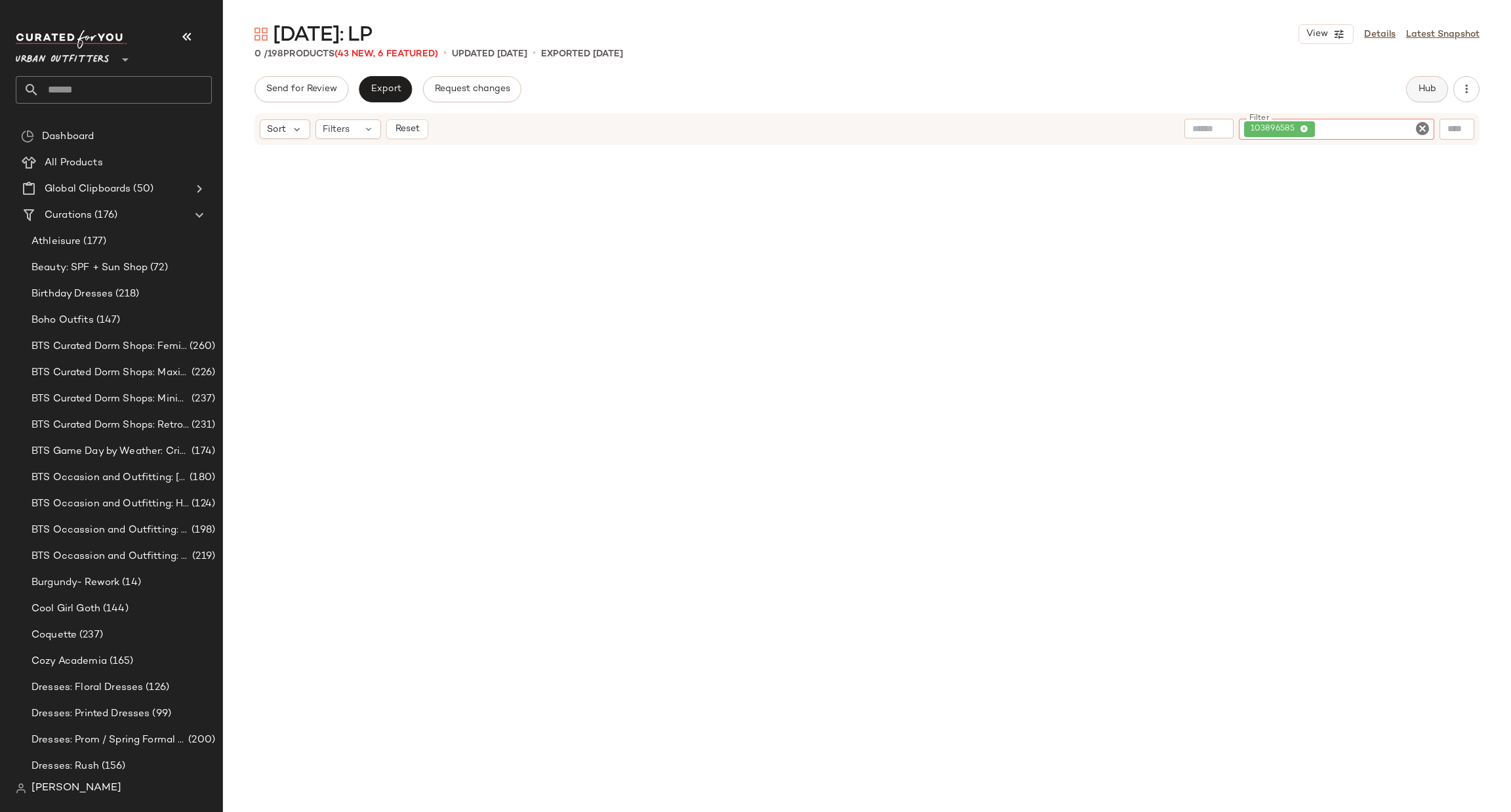
click at [1437, 91] on button "Hub" at bounding box center [1427, 89] width 42 height 26
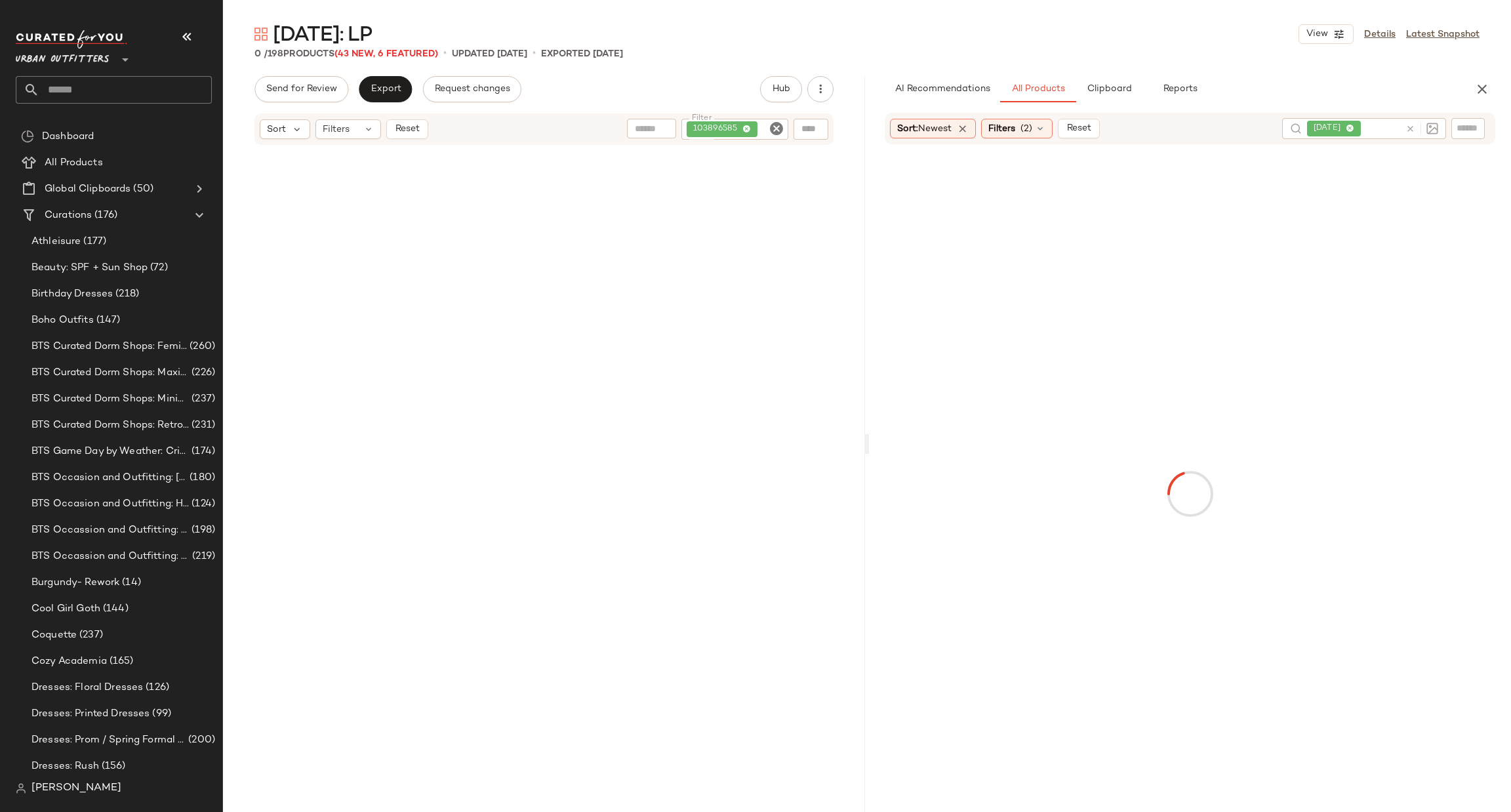
click at [1412, 126] on icon at bounding box center [1410, 129] width 10 height 10
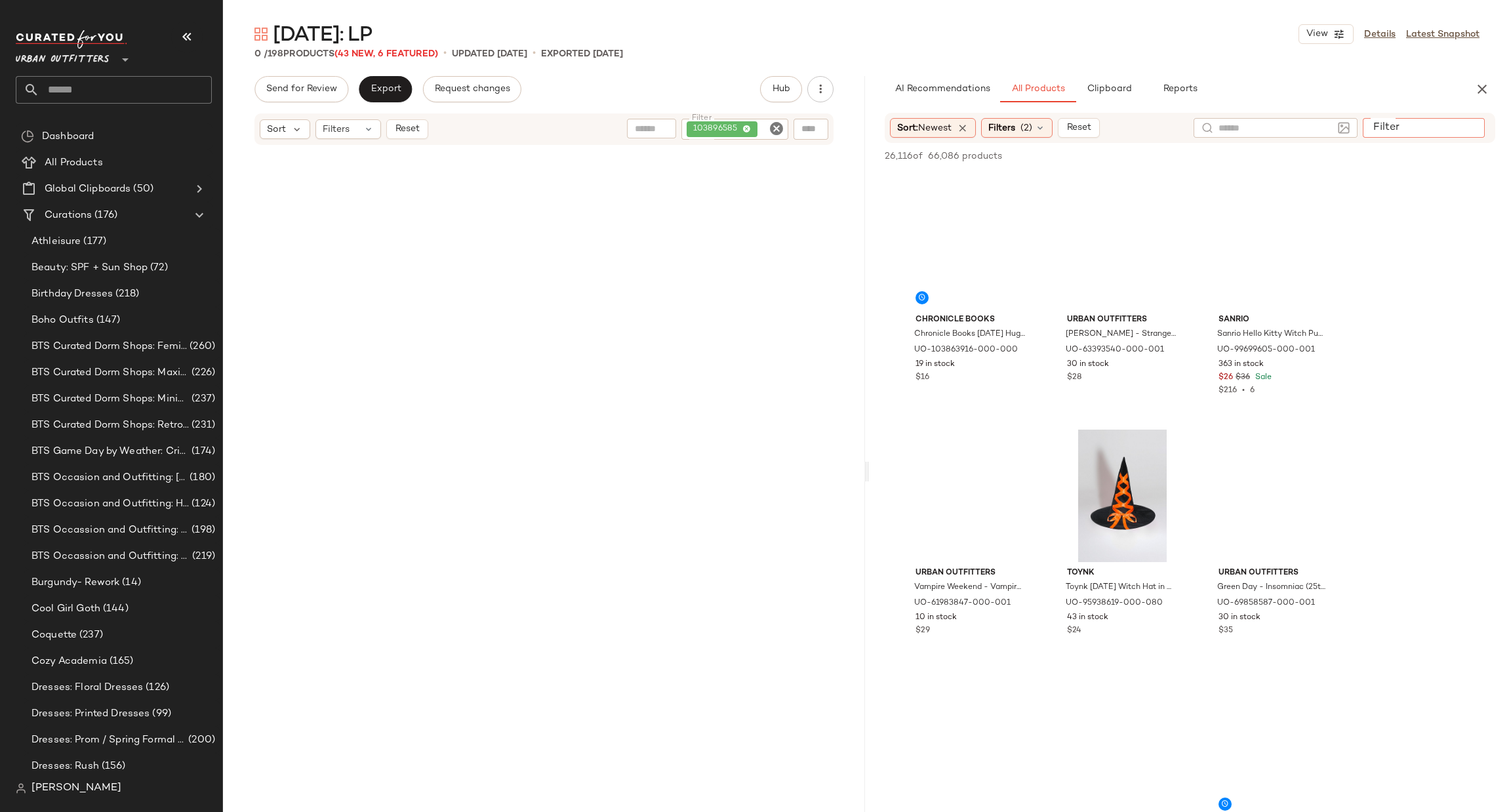
click at [1467, 123] on input "Filter" at bounding box center [1424, 128] width 112 height 14
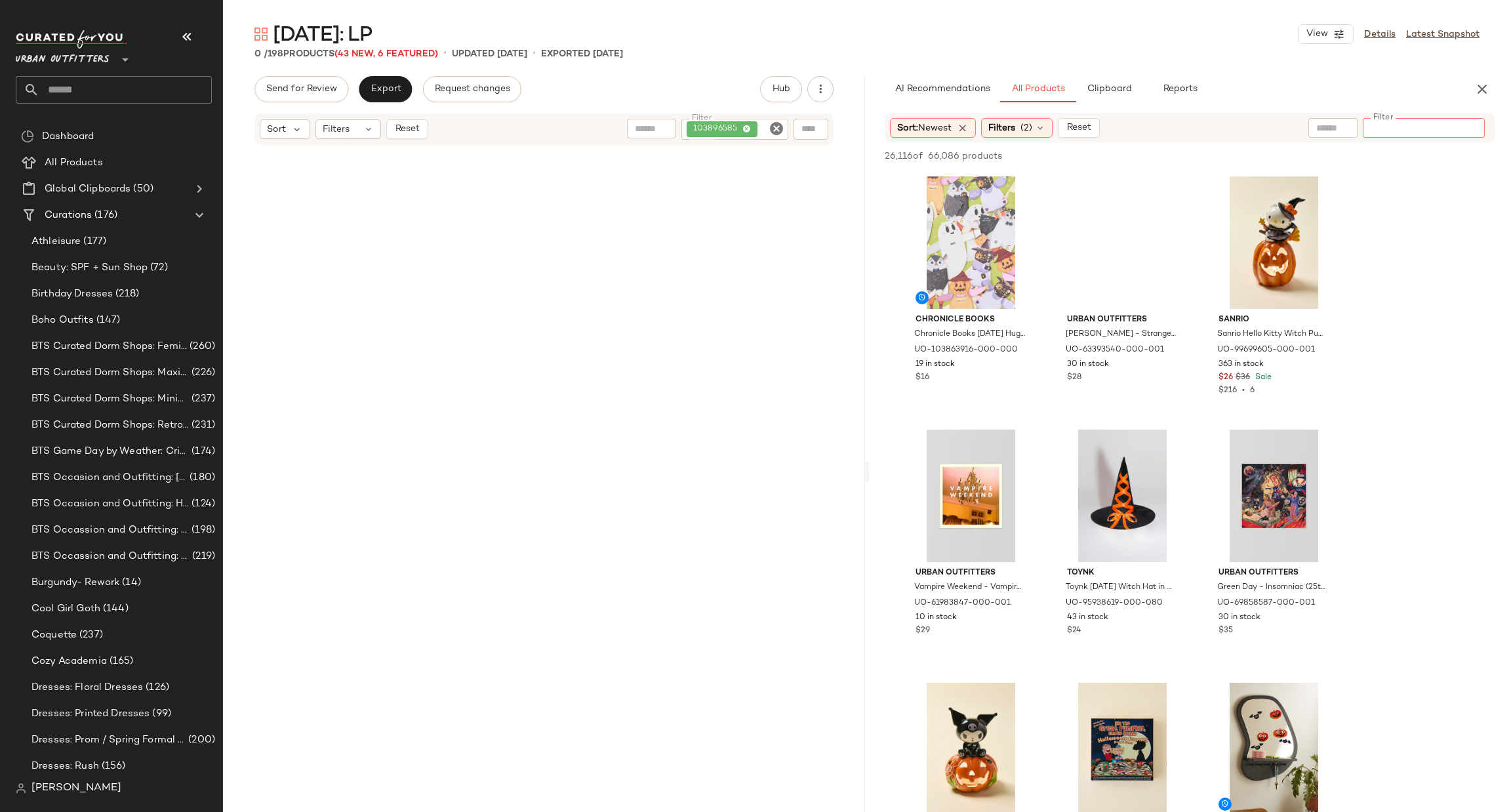
paste input "*********"
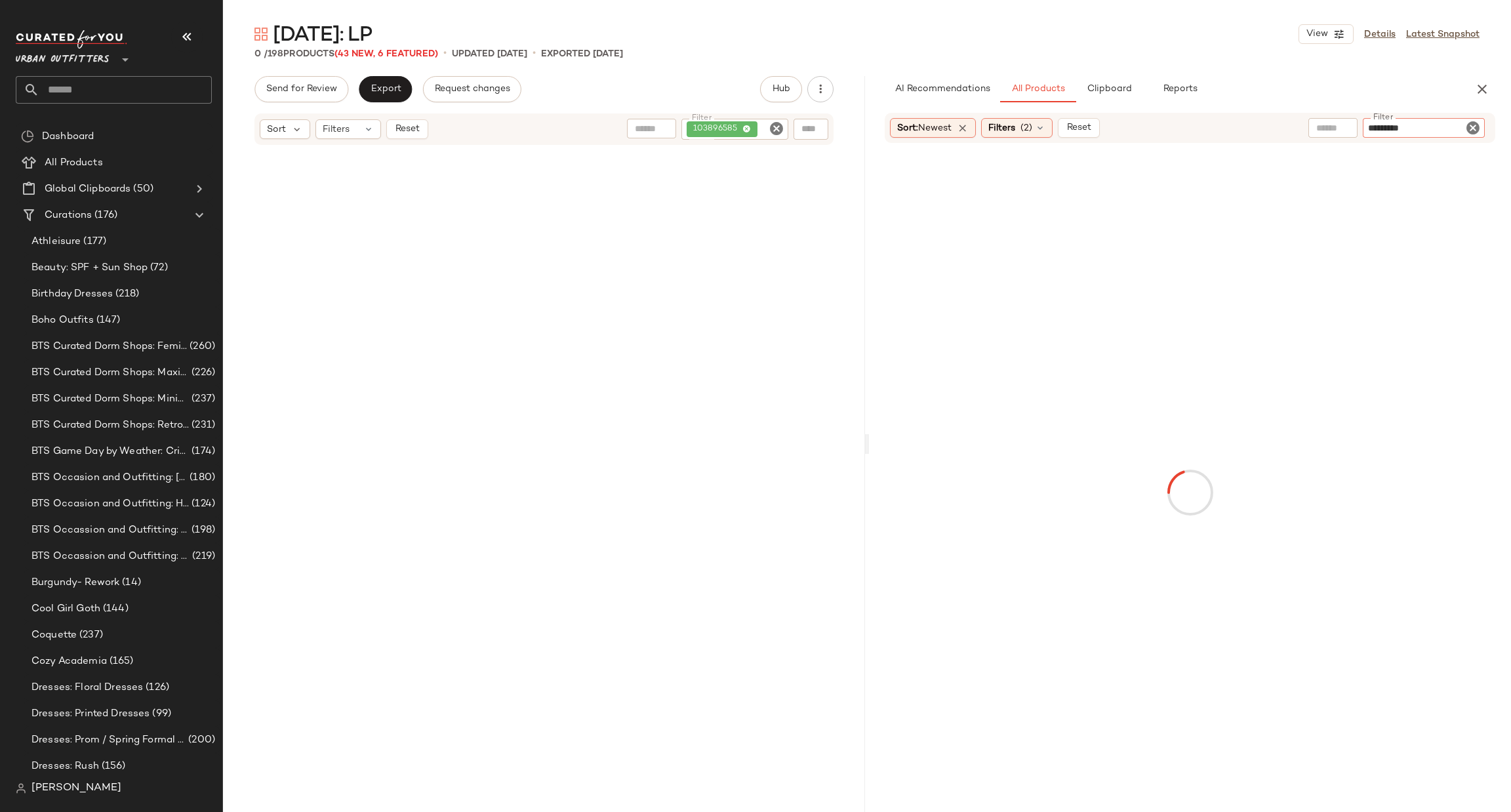
type input "*********"
click at [778, 127] on icon "Clear Filter" at bounding box center [776, 129] width 16 height 16
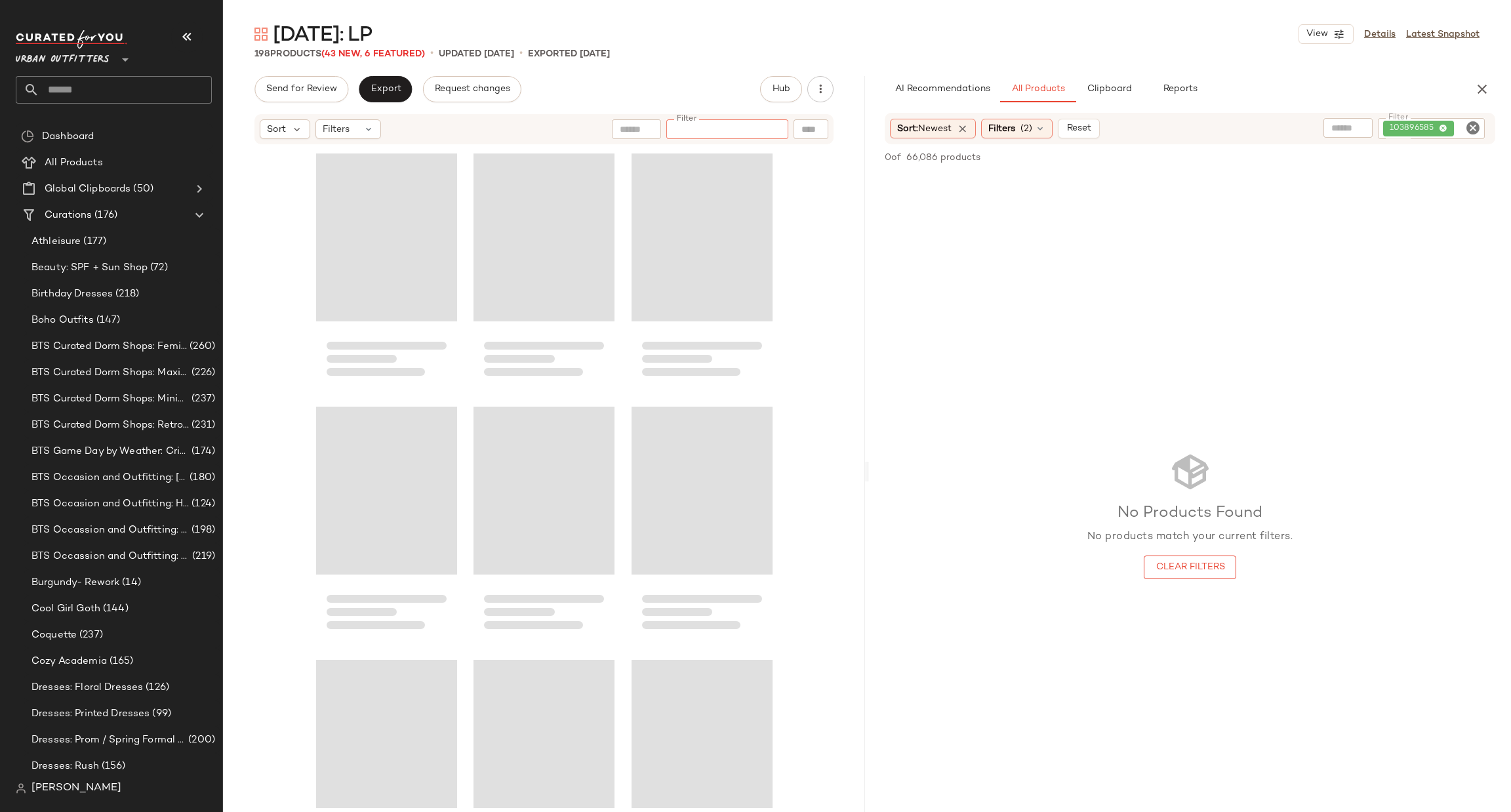
click at [1470, 123] on icon "Clear Filter" at bounding box center [1473, 128] width 16 height 16
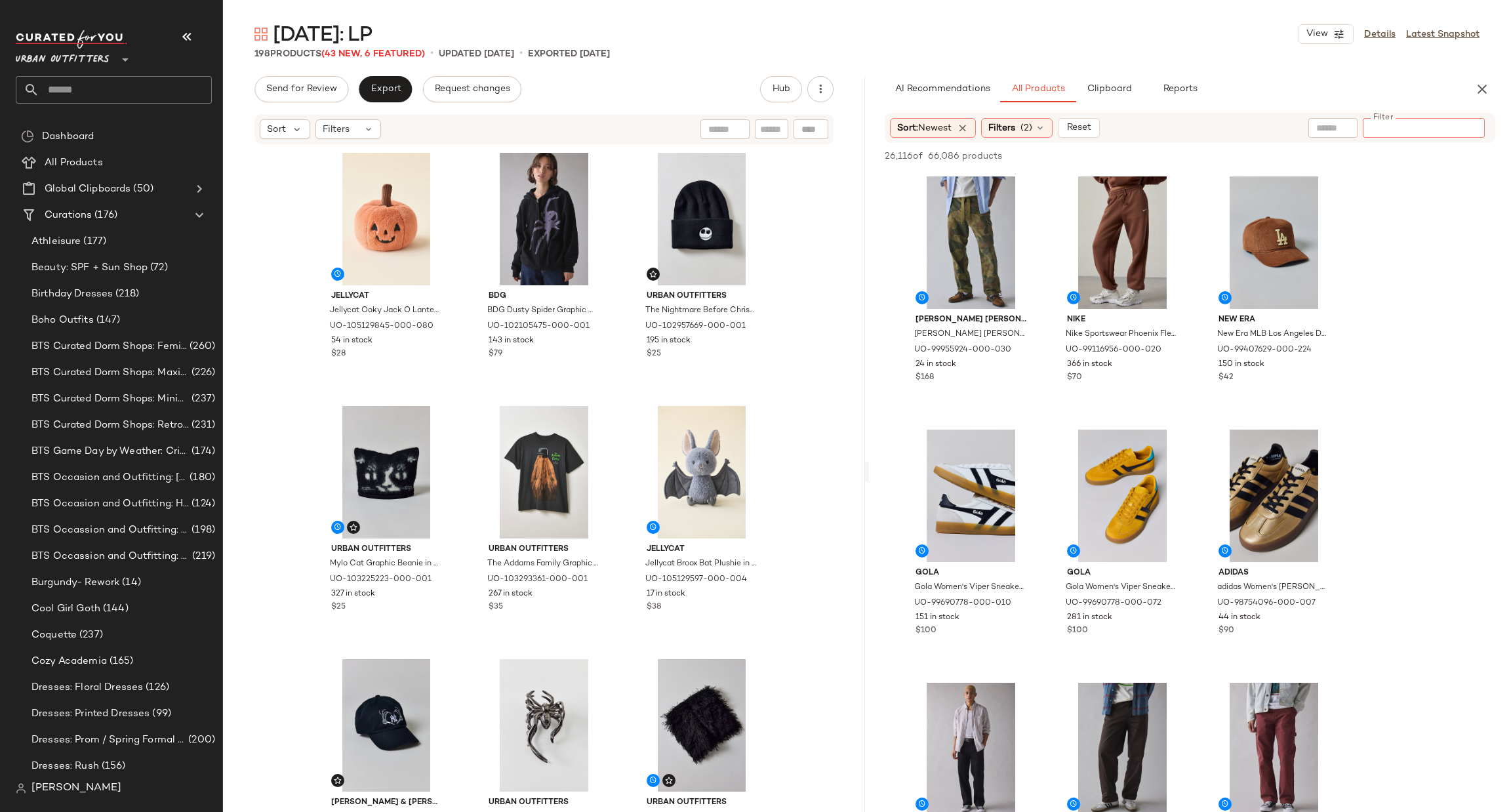
paste input "********"
type input "********"
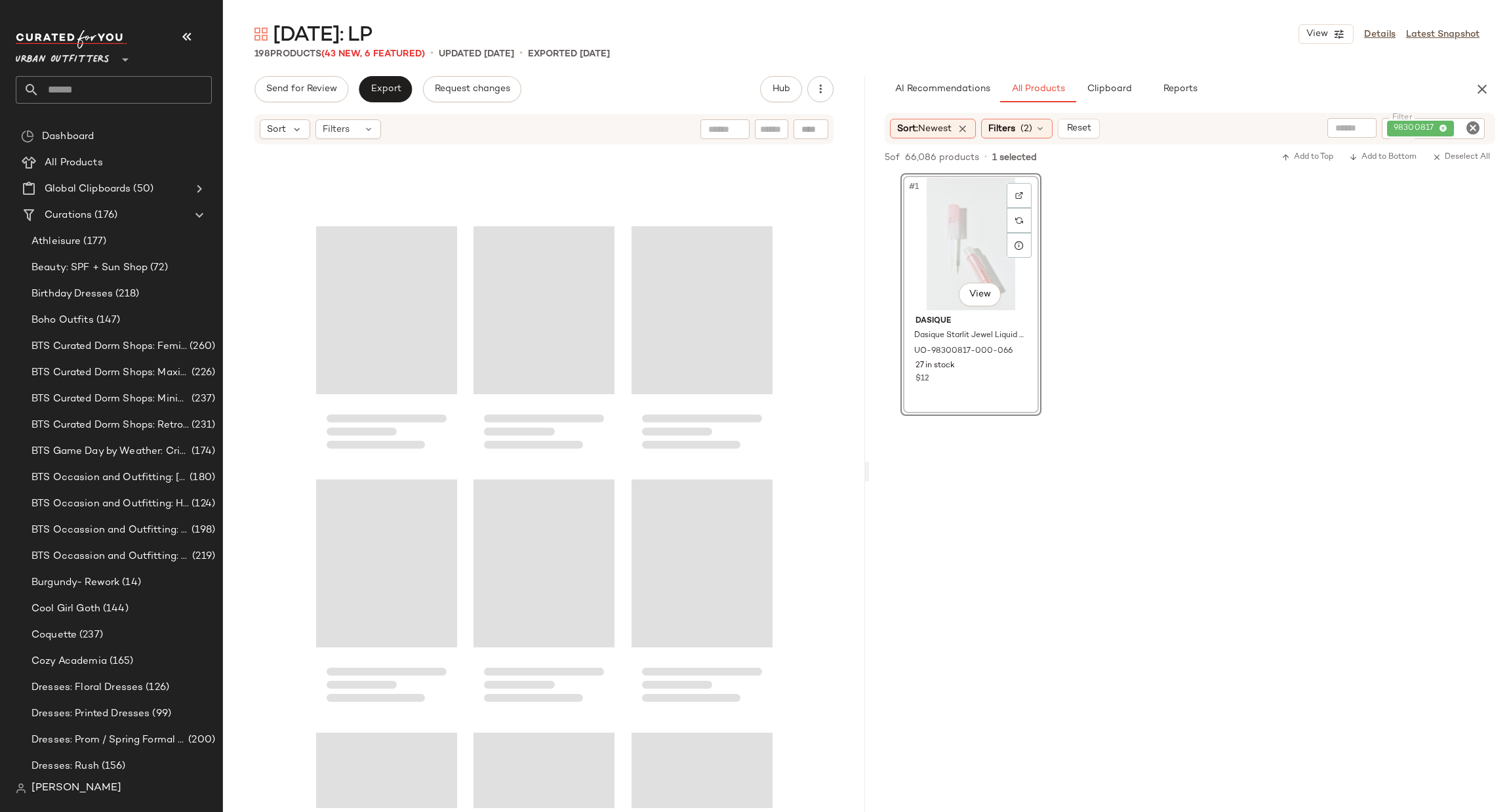
scroll to position [10477, 0]
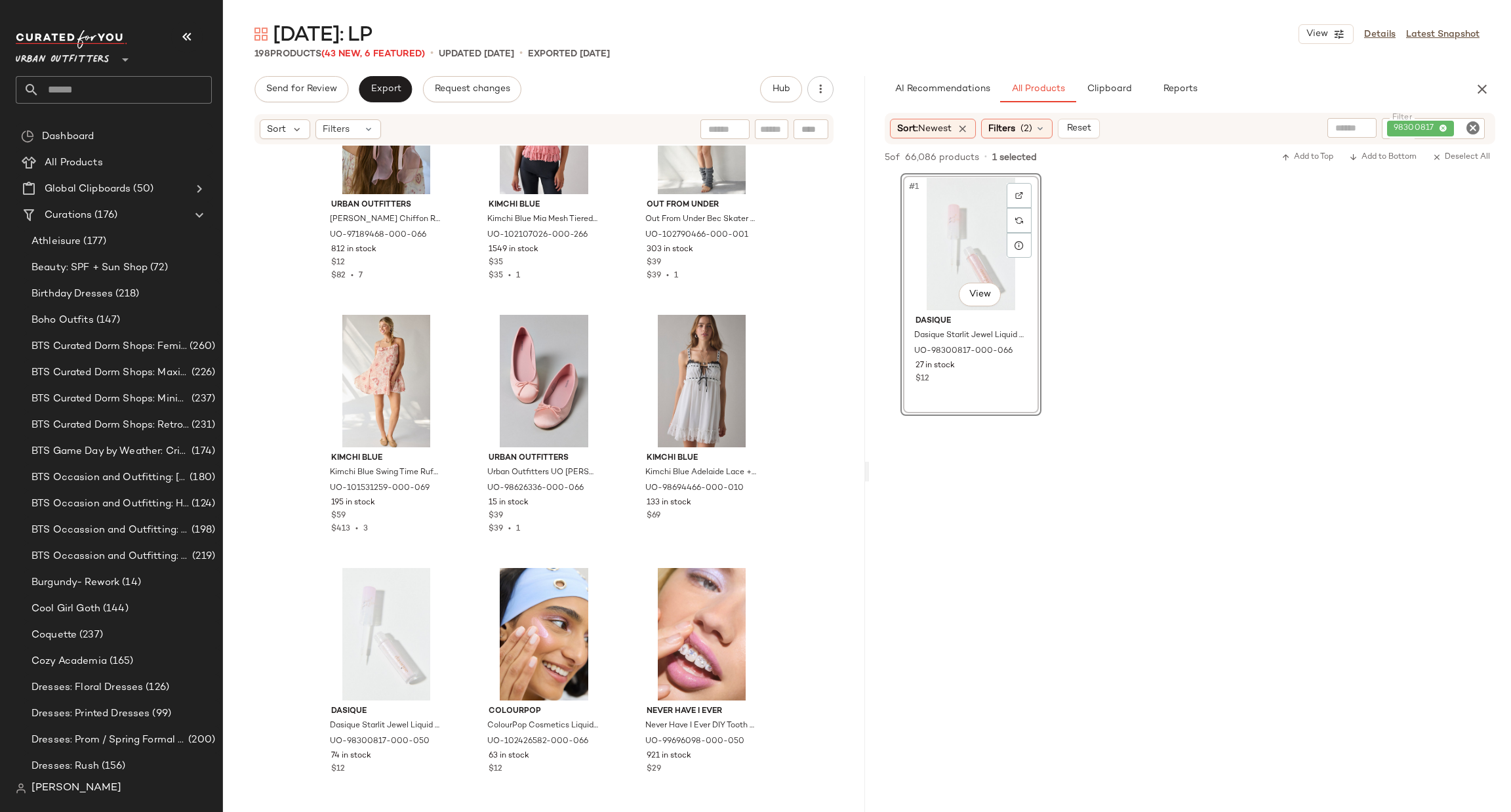
click at [941, 264] on div "#1 View" at bounding box center [971, 244] width 132 height 133
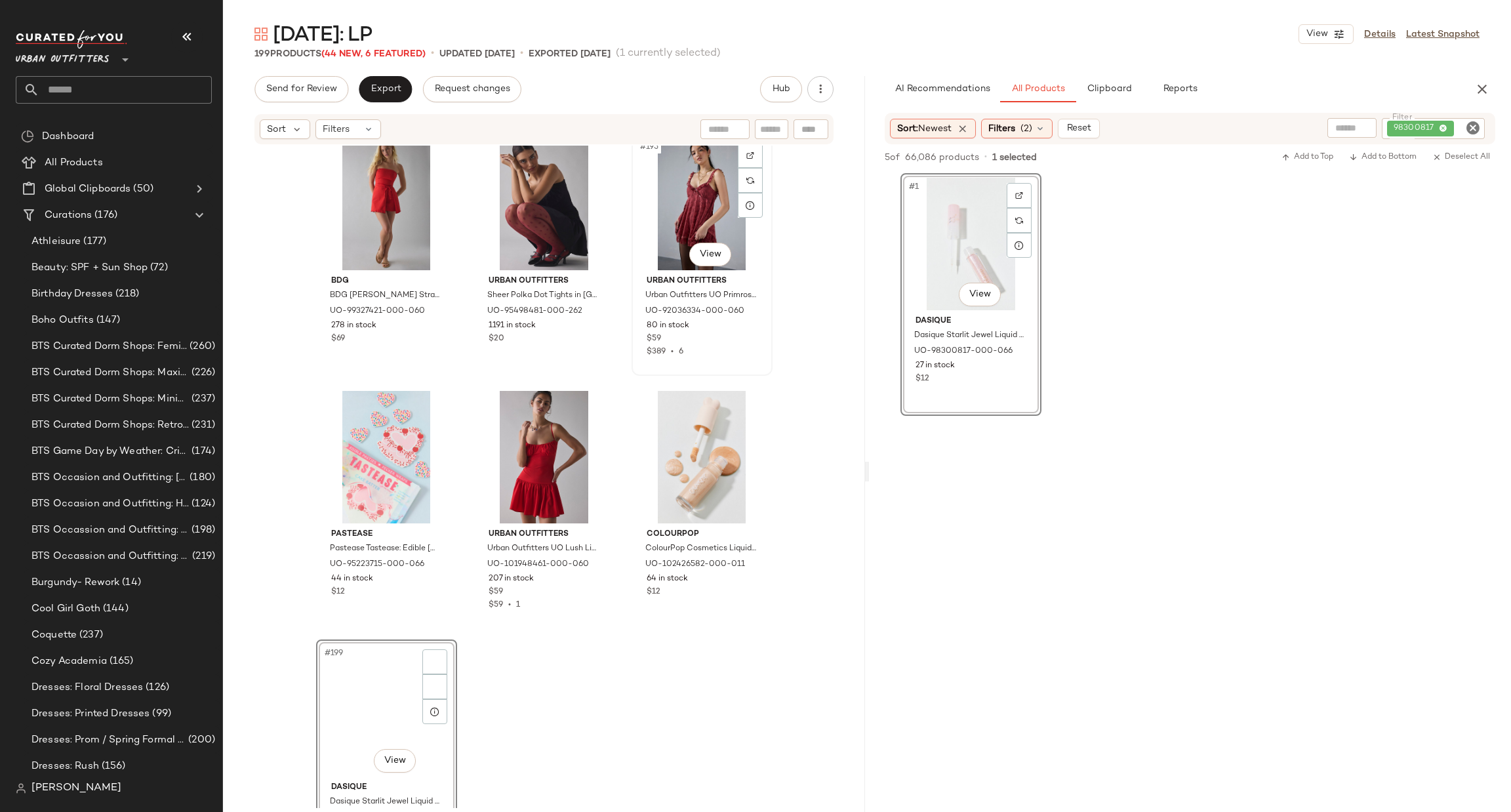
scroll to position [16295, 0]
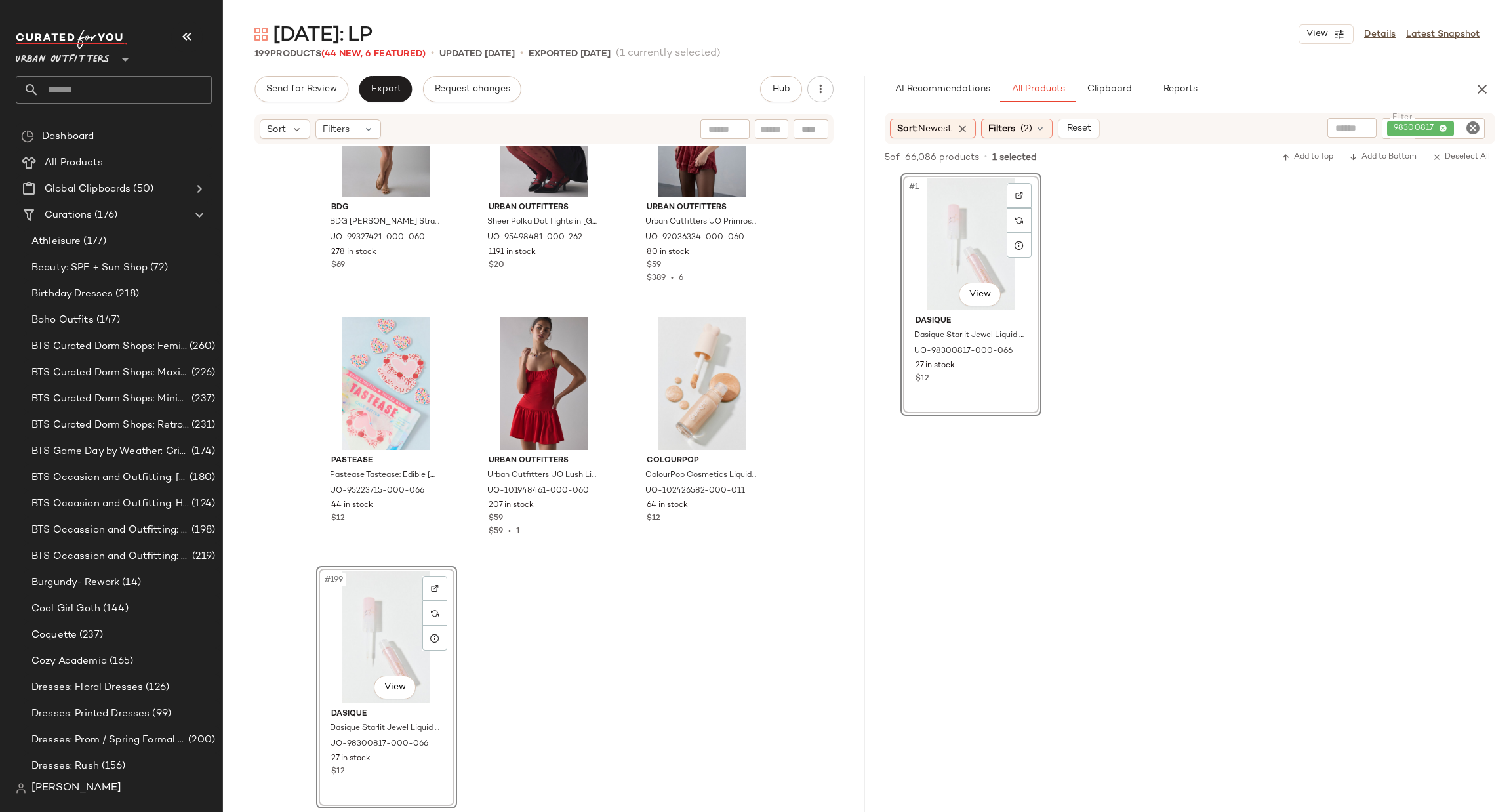
click at [1474, 122] on icon "Clear Filter" at bounding box center [1473, 128] width 16 height 16
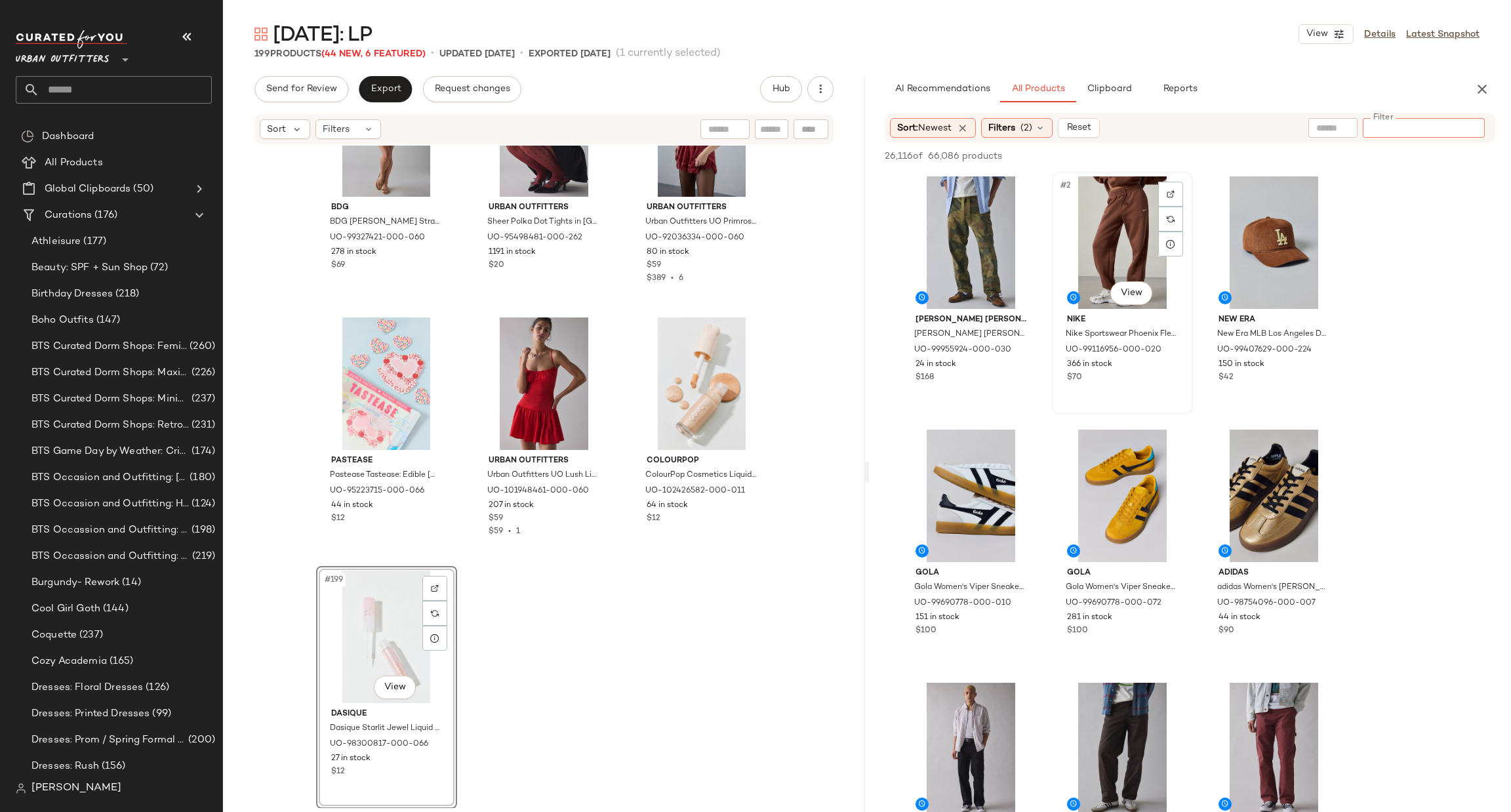
paste input "*********"
type input "*********"
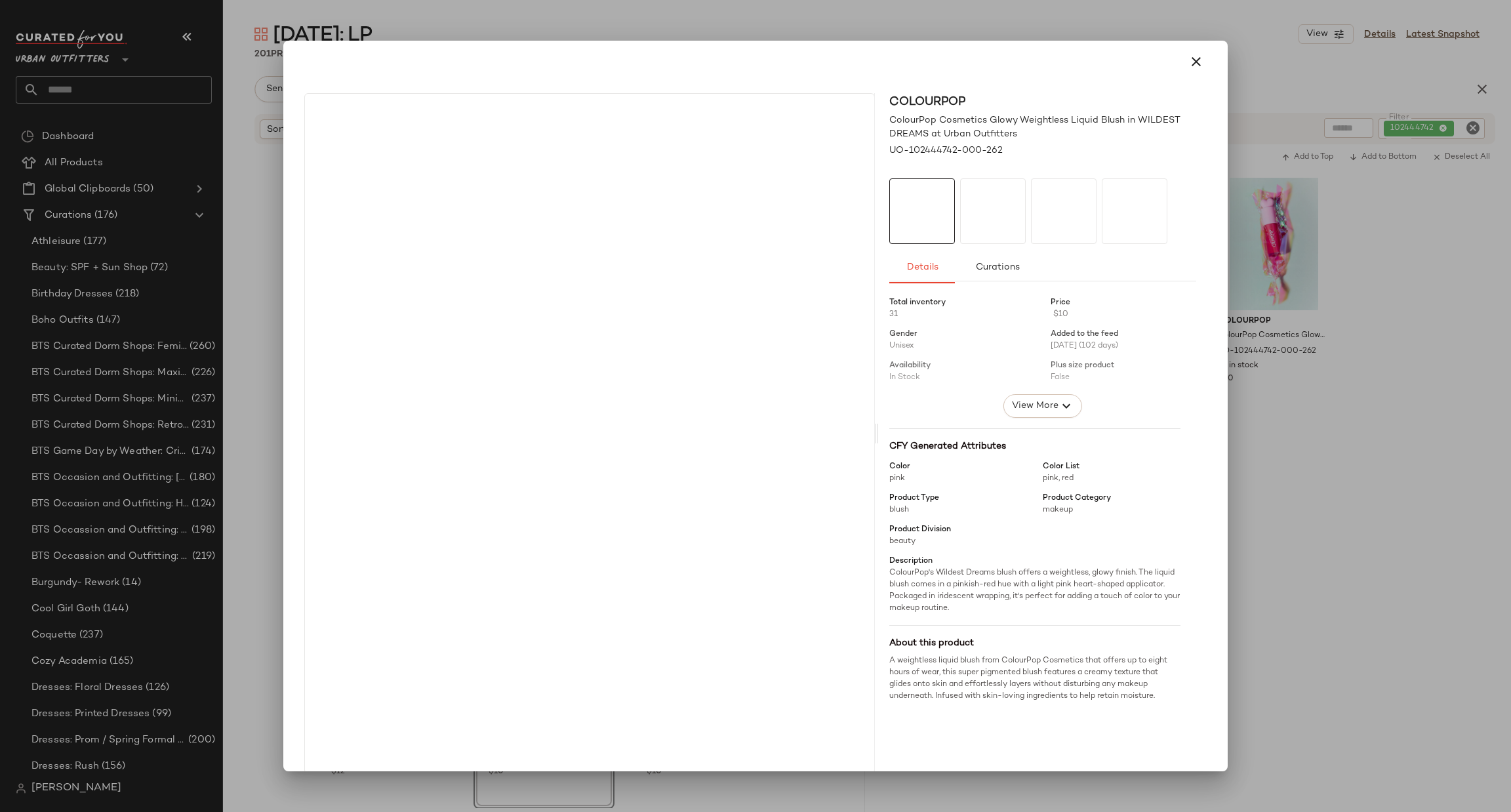
drag, startPoint x: 1063, startPoint y: 272, endPoint x: 1218, endPoint y: 377, distance: 187.2
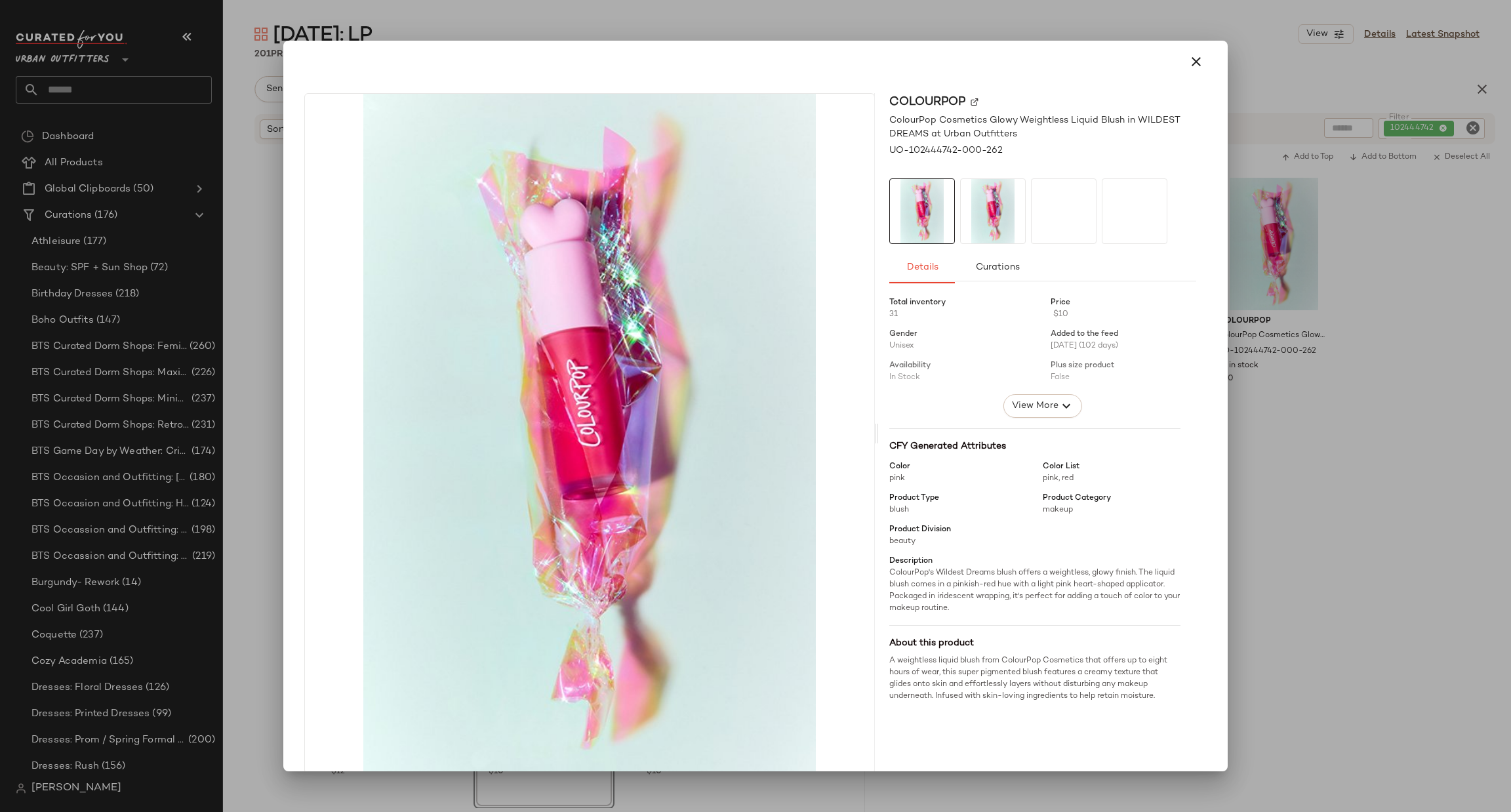
click at [1256, 403] on div at bounding box center [756, 406] width 1511 height 812
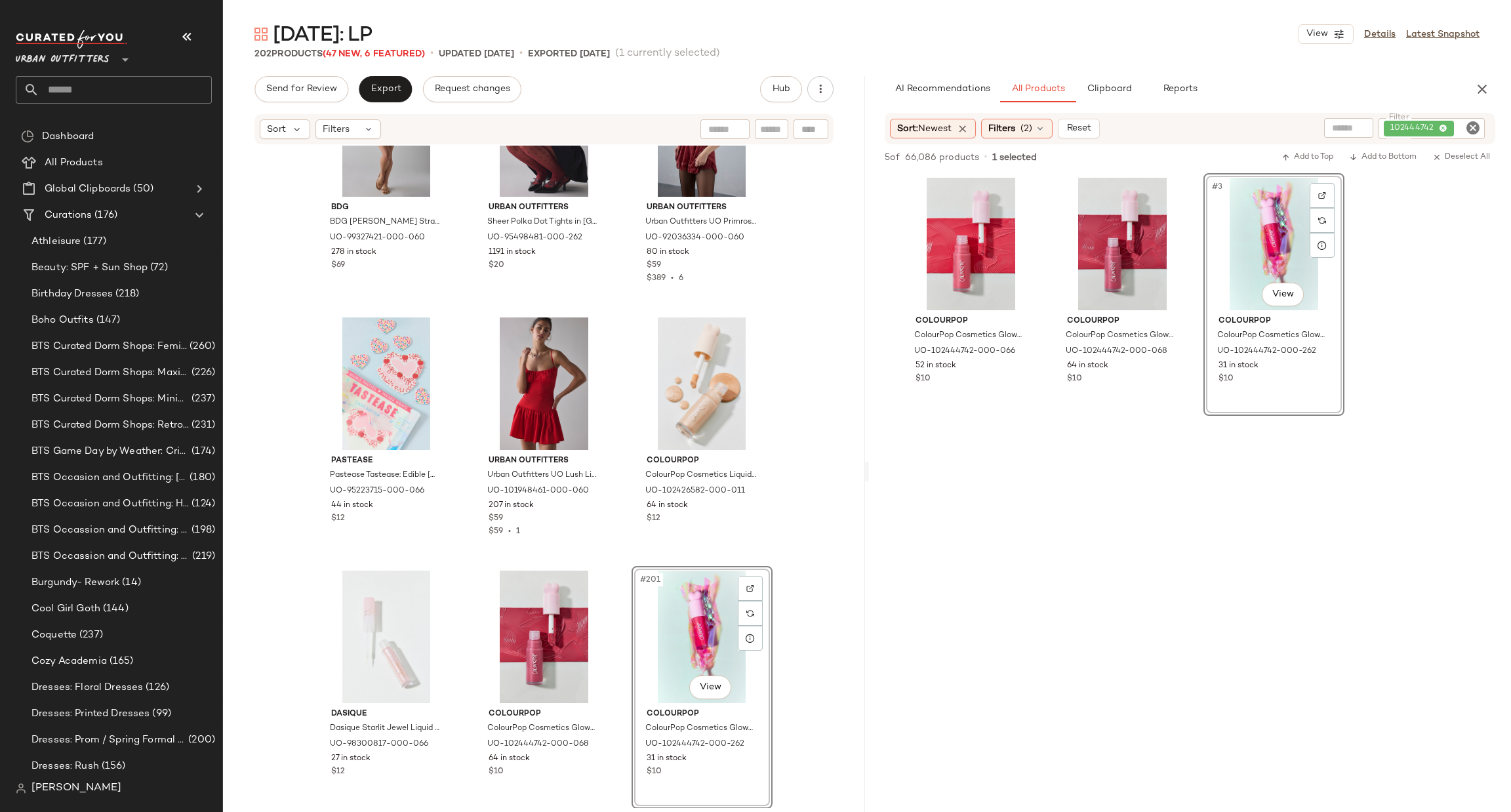
click at [1470, 132] on icon "Clear Filter" at bounding box center [1473, 128] width 16 height 16
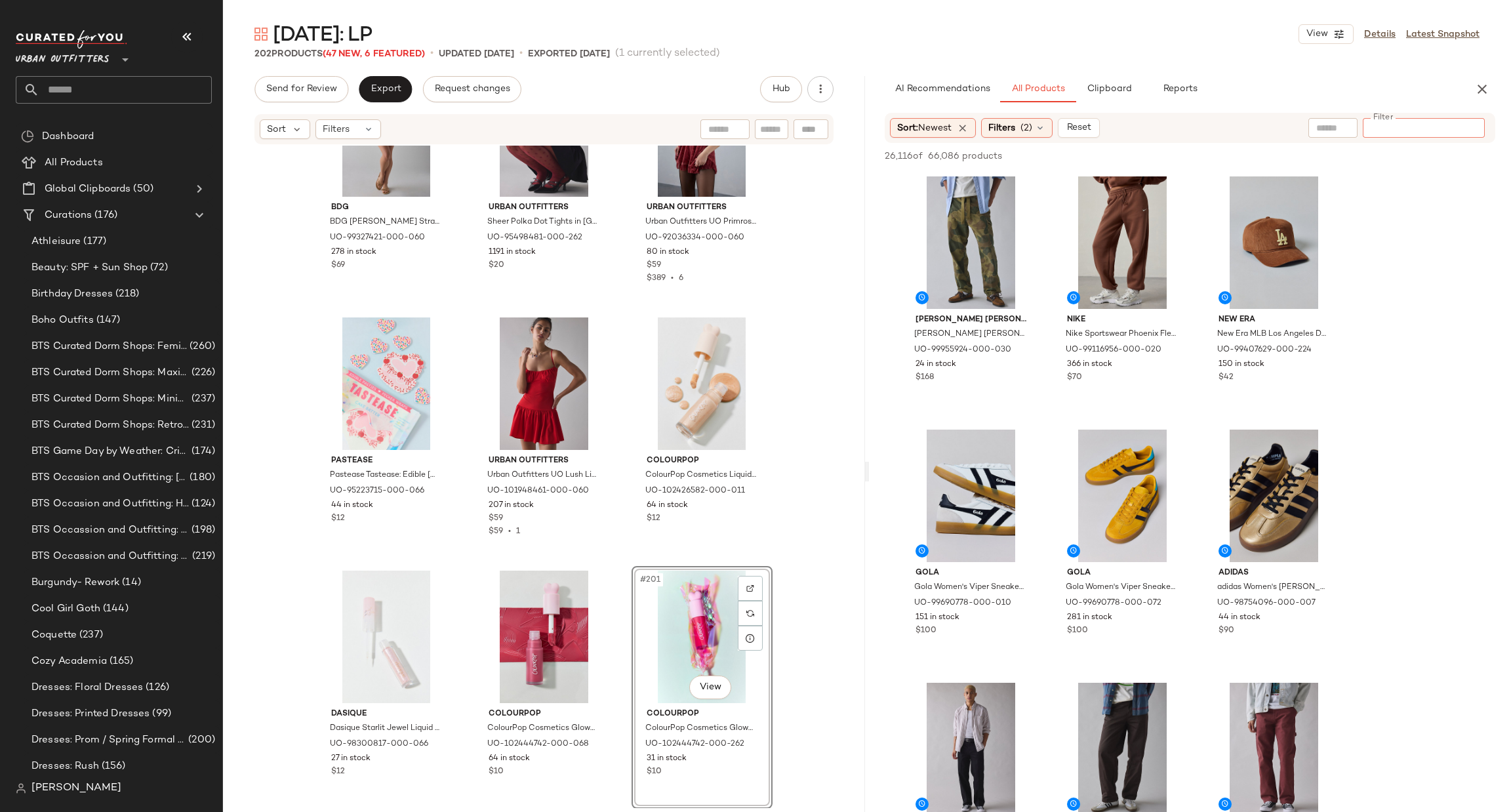
paste input "*********"
type input "*********"
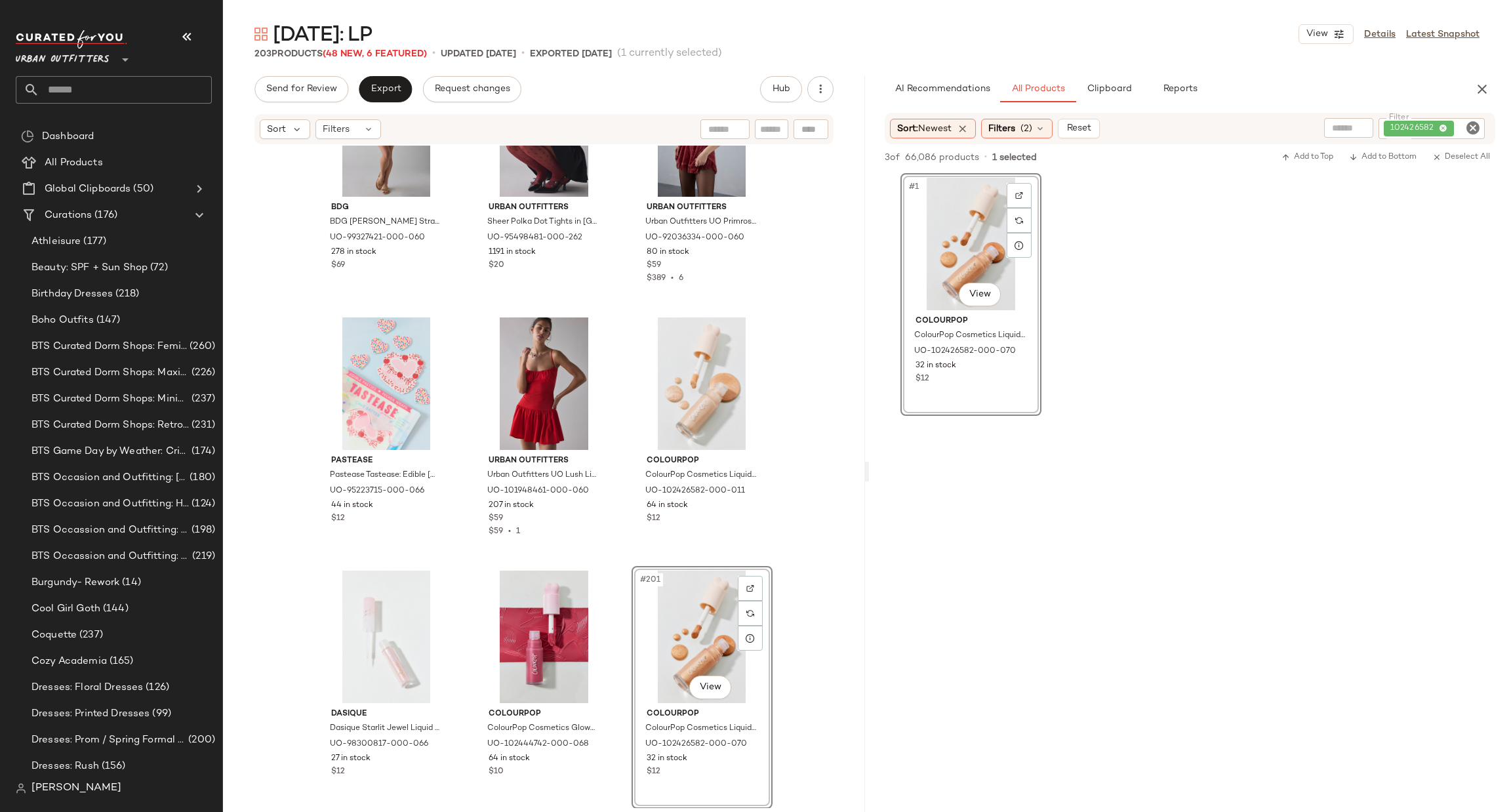
click at [1476, 130] on icon "Clear Filter" at bounding box center [1473, 128] width 16 height 16
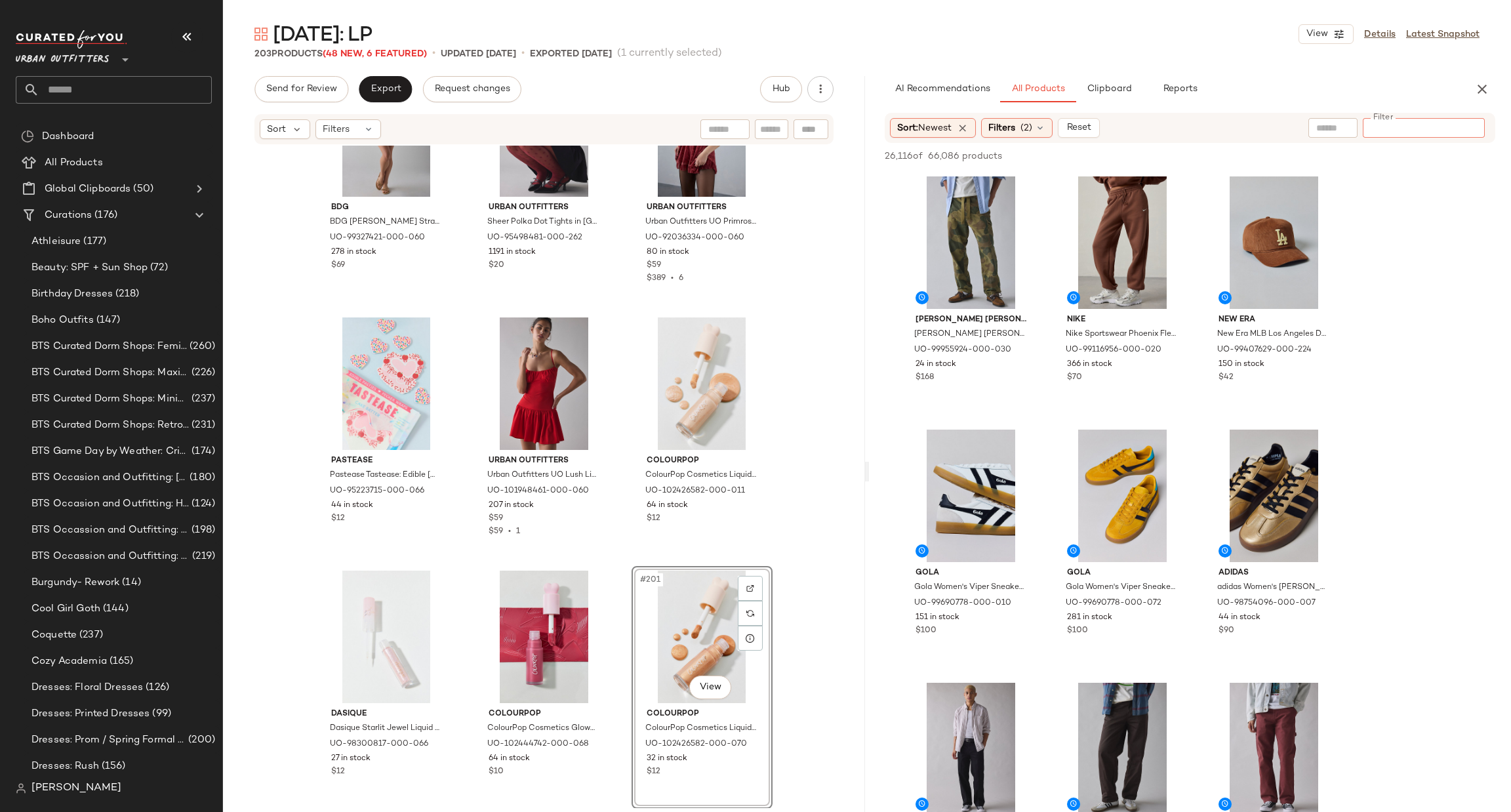
paste input "********"
type input "********"
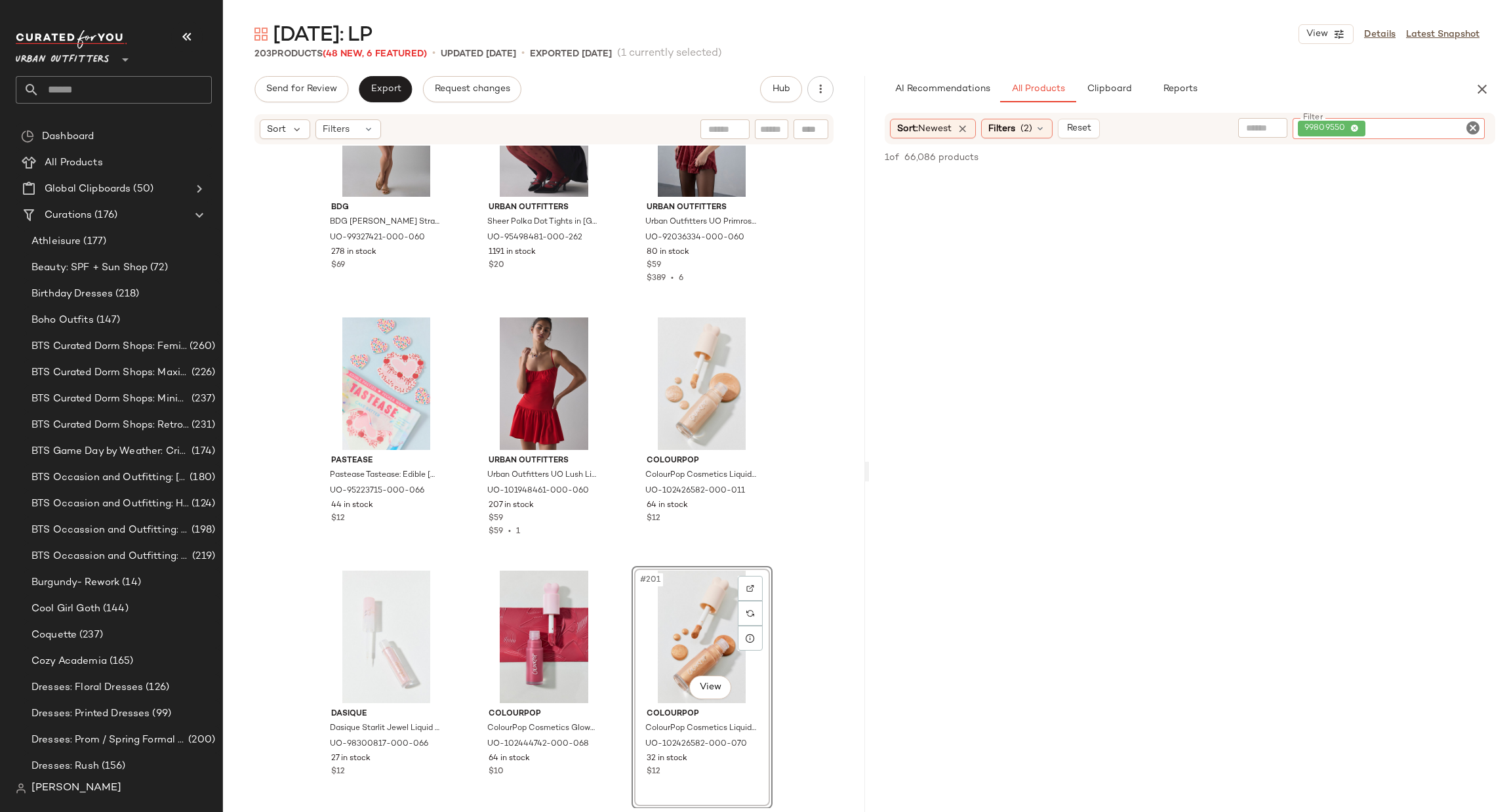
click at [1469, 128] on icon "Clear Filter" at bounding box center [1473, 128] width 16 height 16
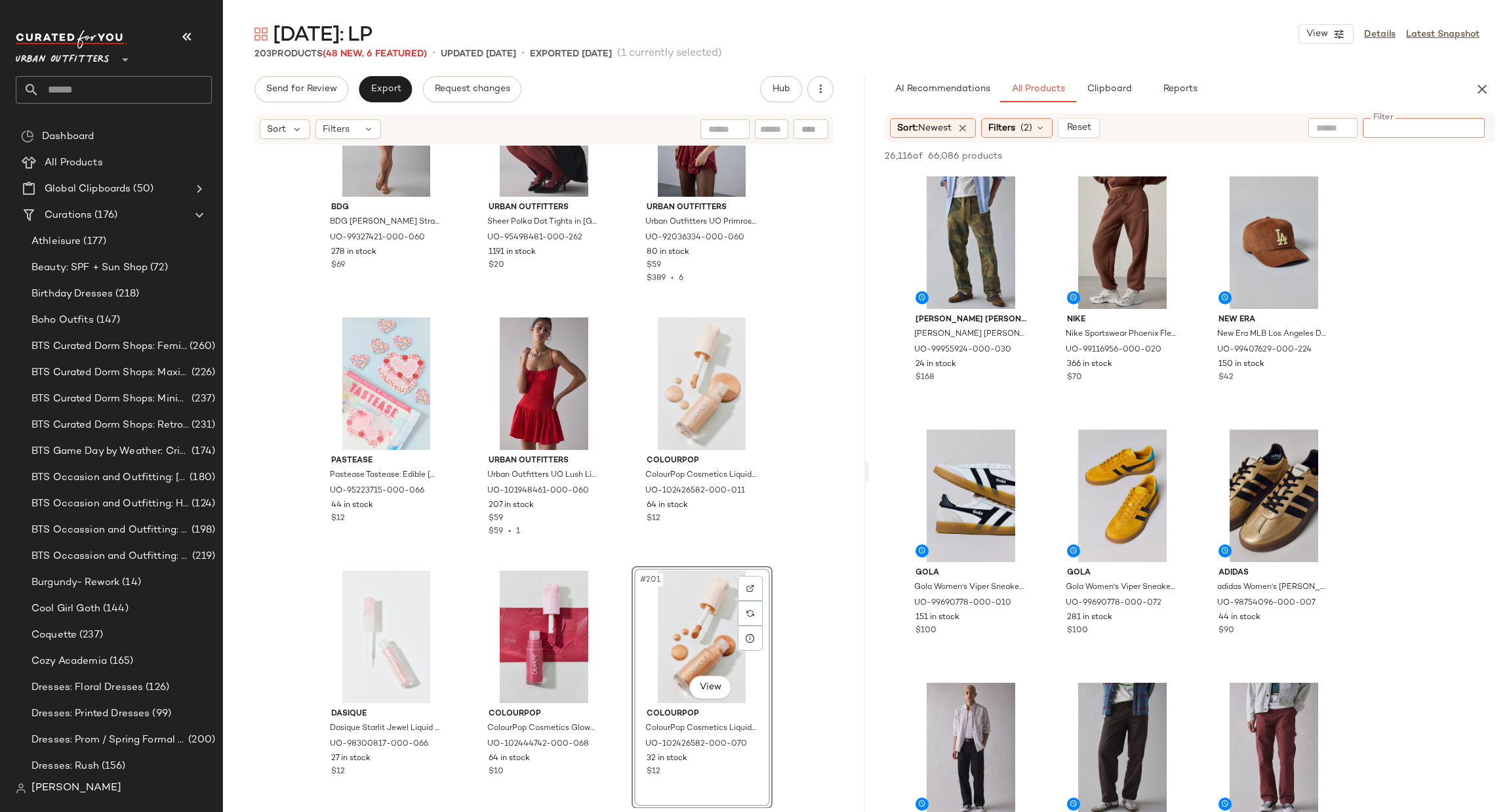
paste input "********"
type input "********"
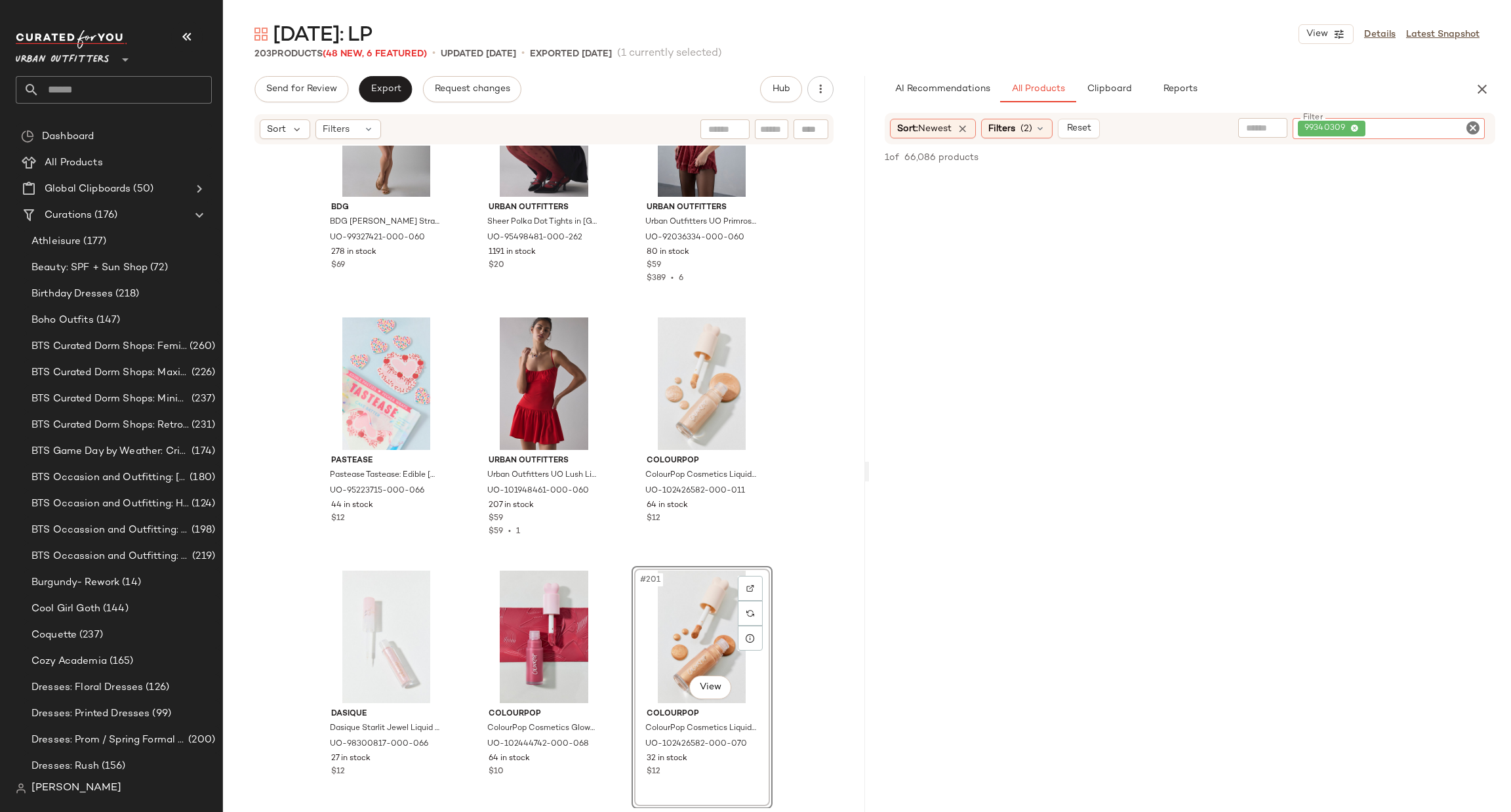
click at [1465, 130] on icon "Clear Filter" at bounding box center [1473, 128] width 16 height 16
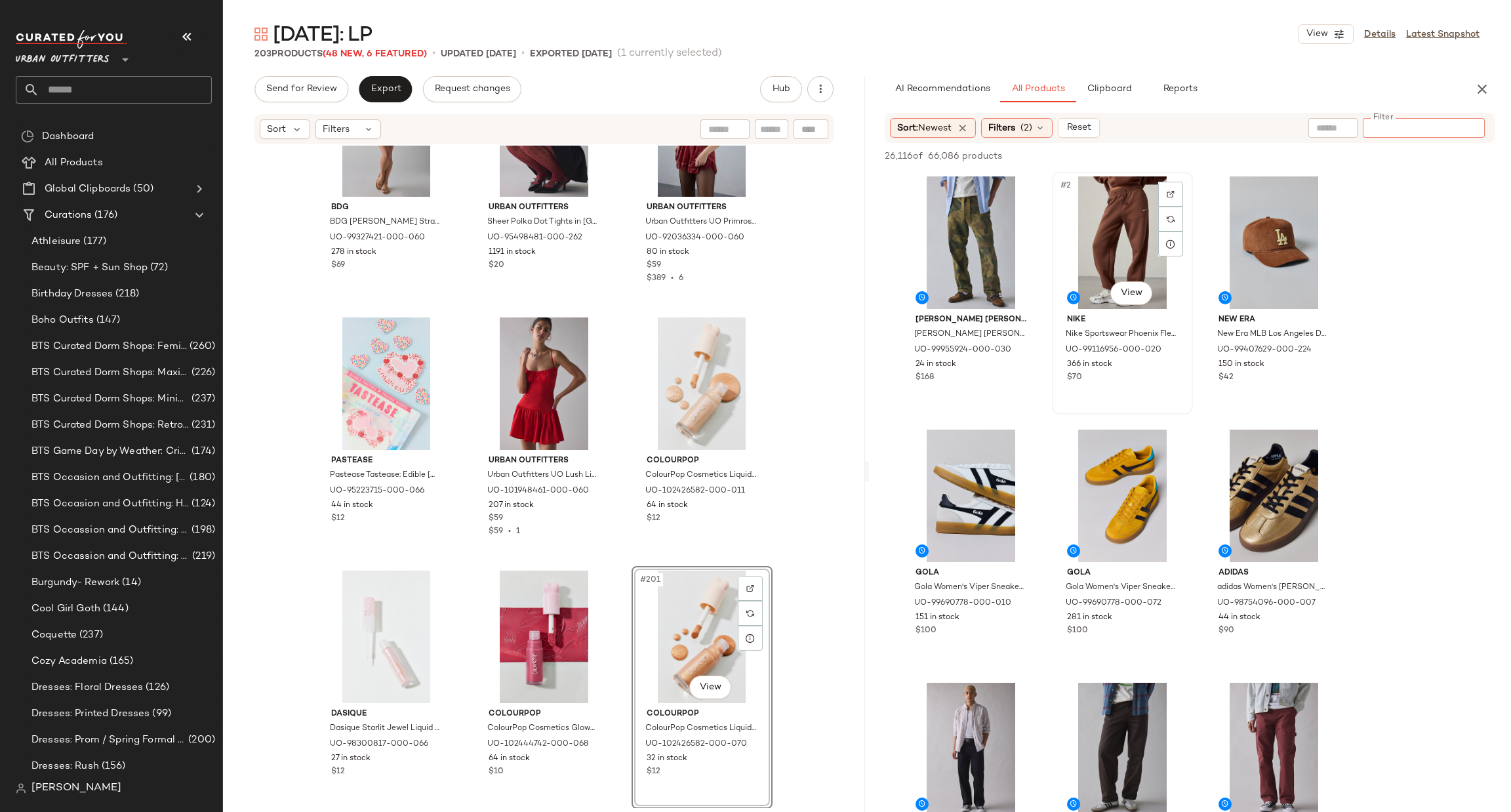
paste input "*********"
type input "*********"
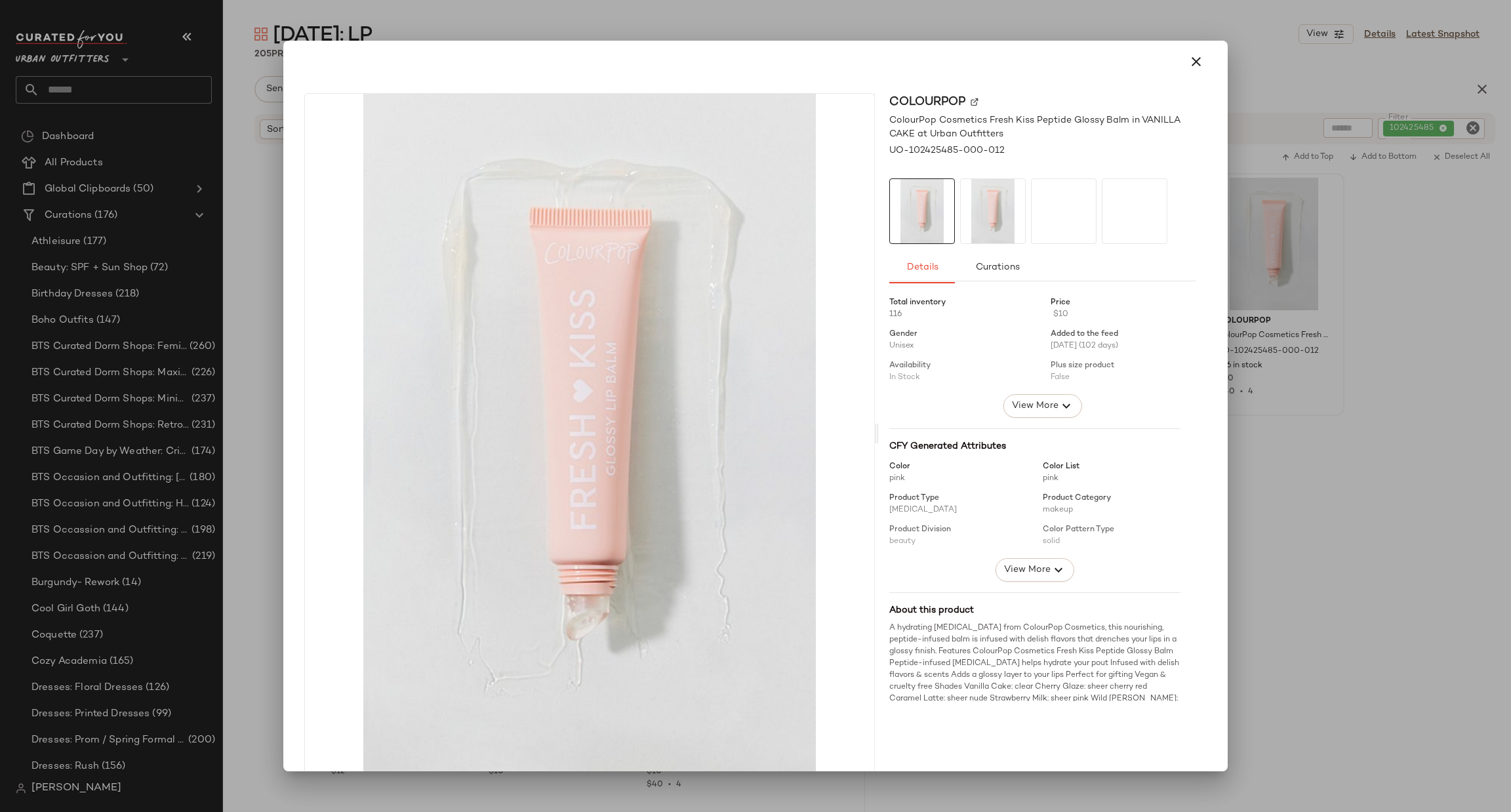
click at [1459, 533] on div at bounding box center [756, 406] width 1511 height 812
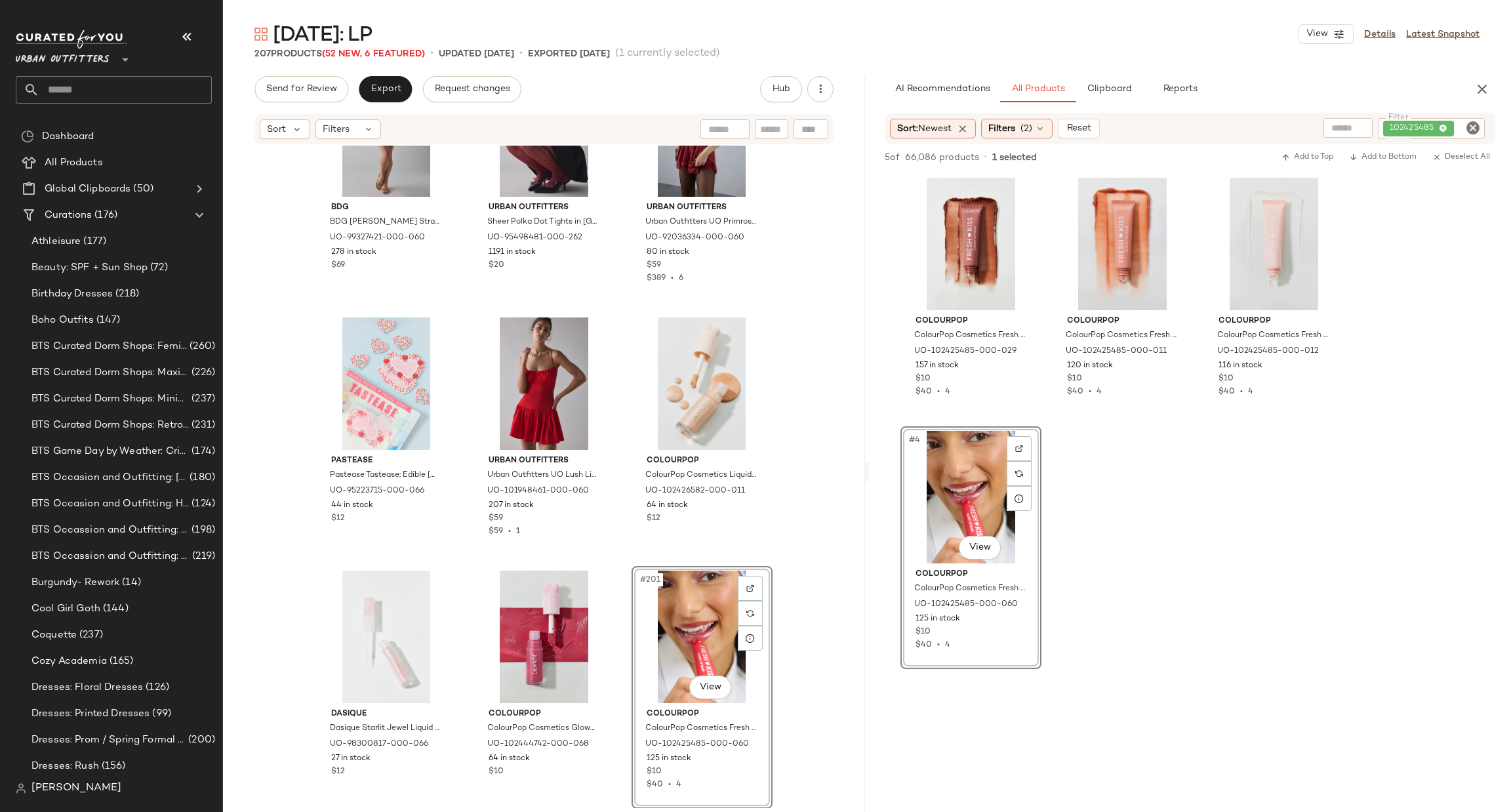
click at [1473, 123] on icon "Clear Filter" at bounding box center [1473, 128] width 16 height 16
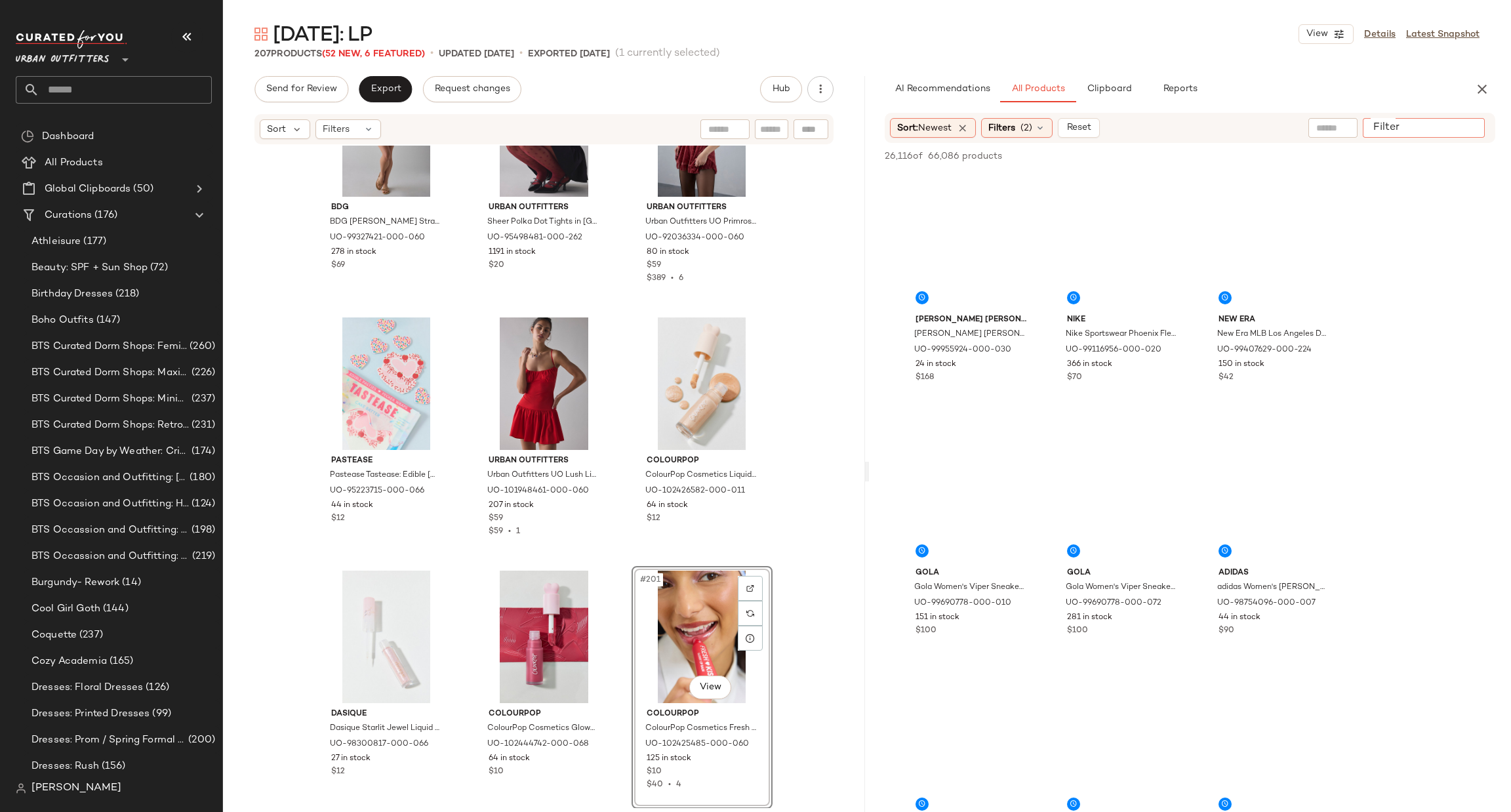
paste input "********"
type input "********"
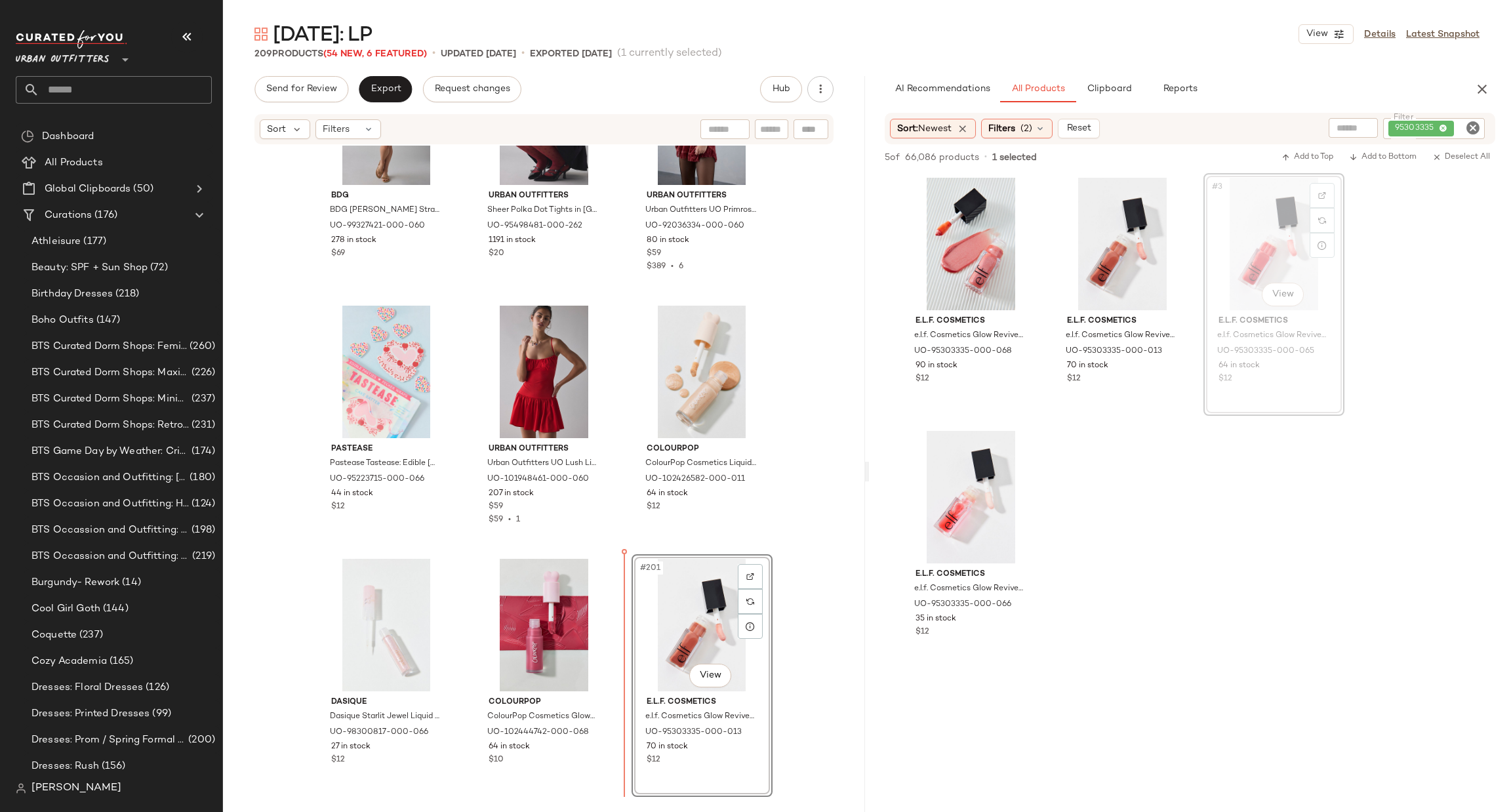
scroll to position [16314, 0]
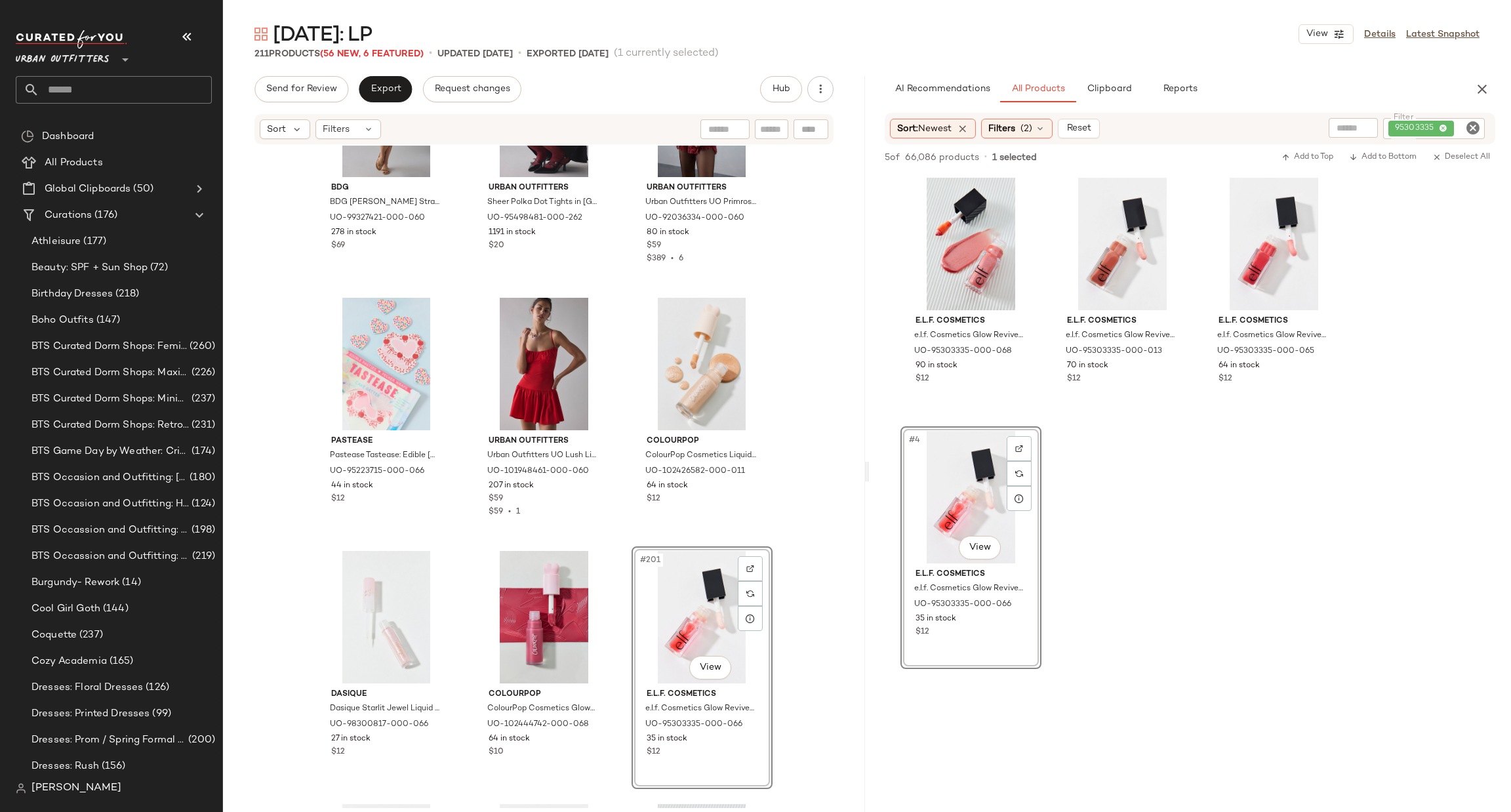
click at [1468, 126] on icon "Clear Filter" at bounding box center [1473, 128] width 16 height 16
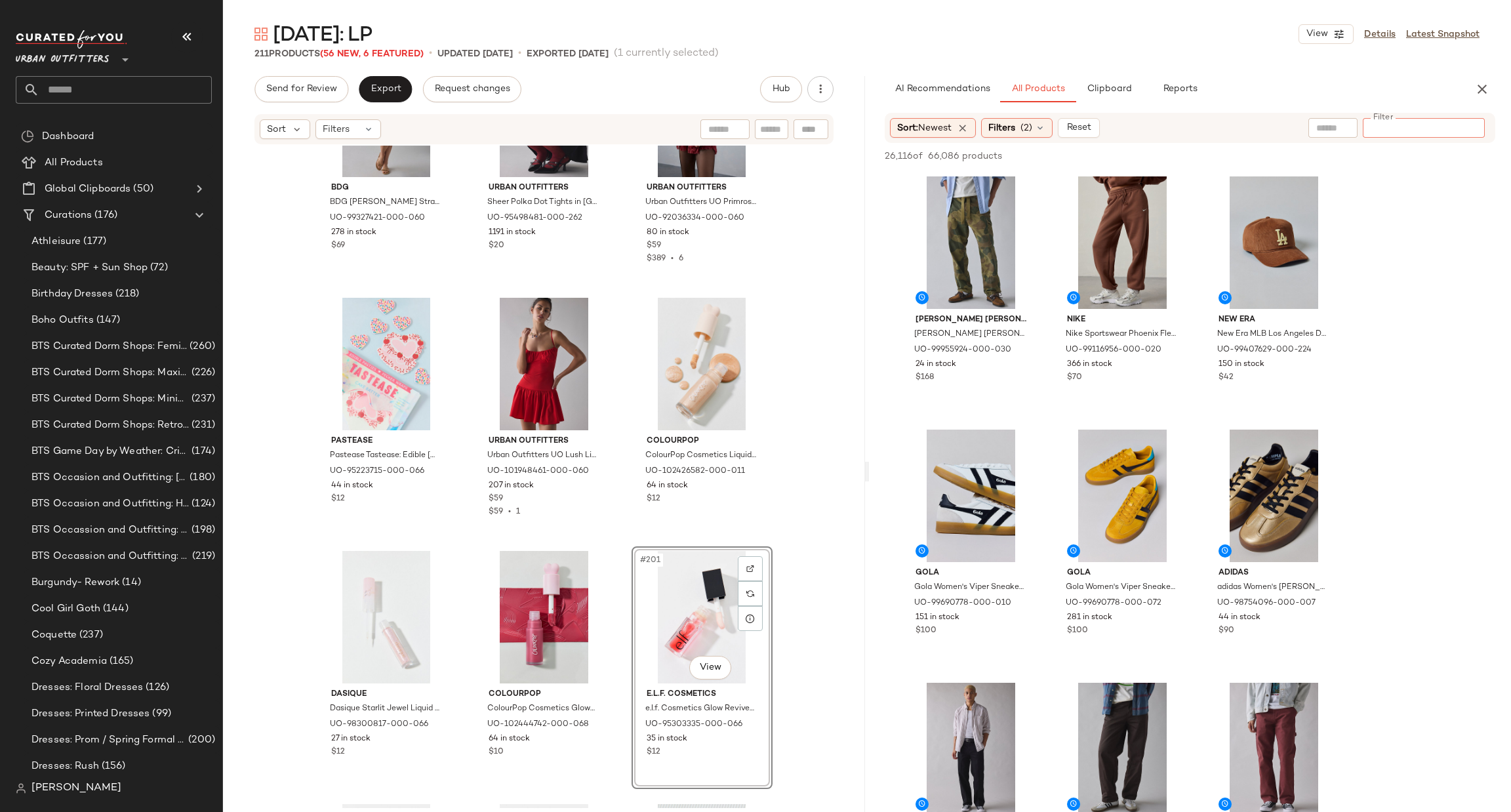
paste input "********"
type input "********"
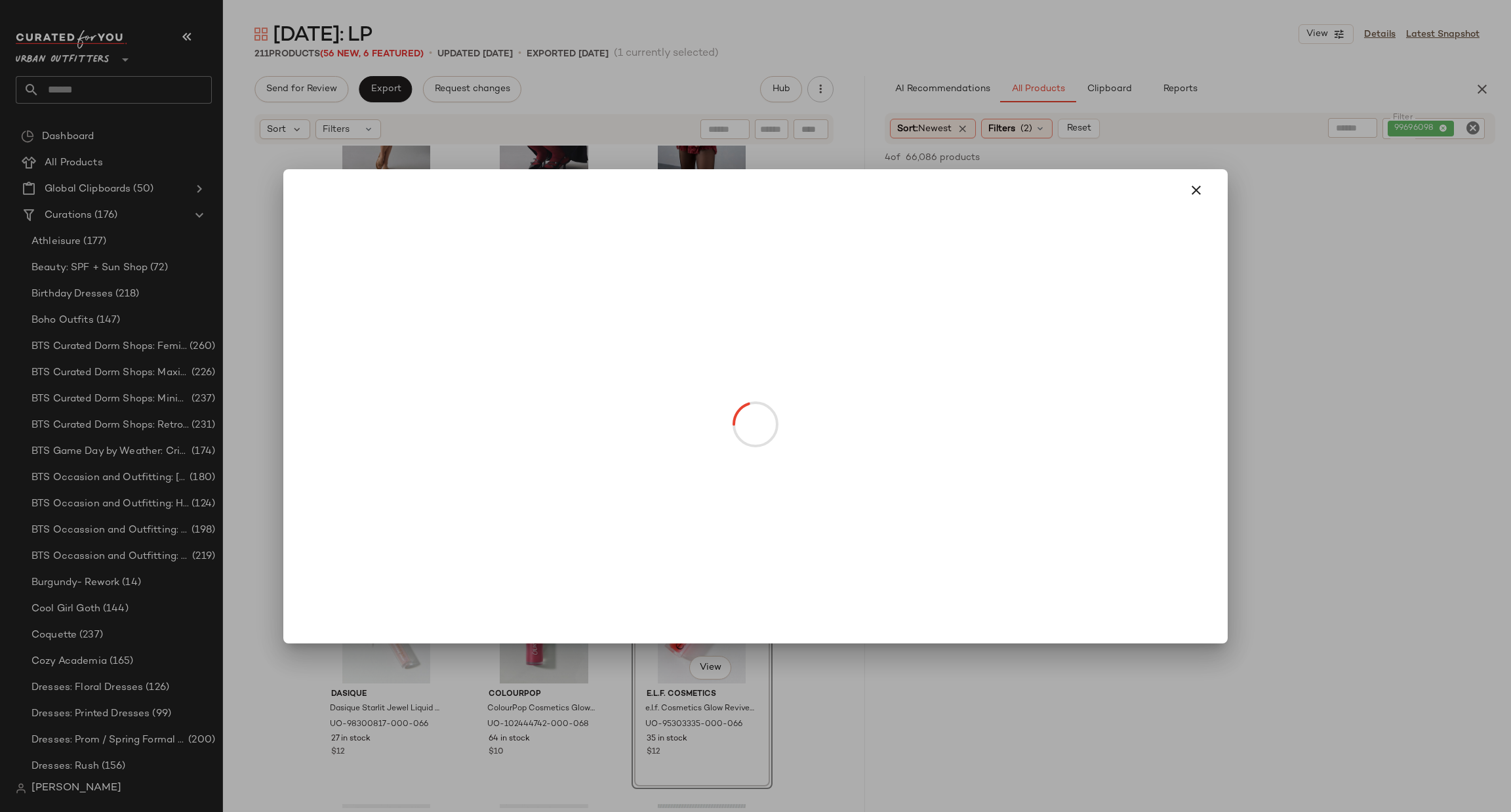
drag, startPoint x: 970, startPoint y: 287, endPoint x: 728, endPoint y: 576, distance: 376.9
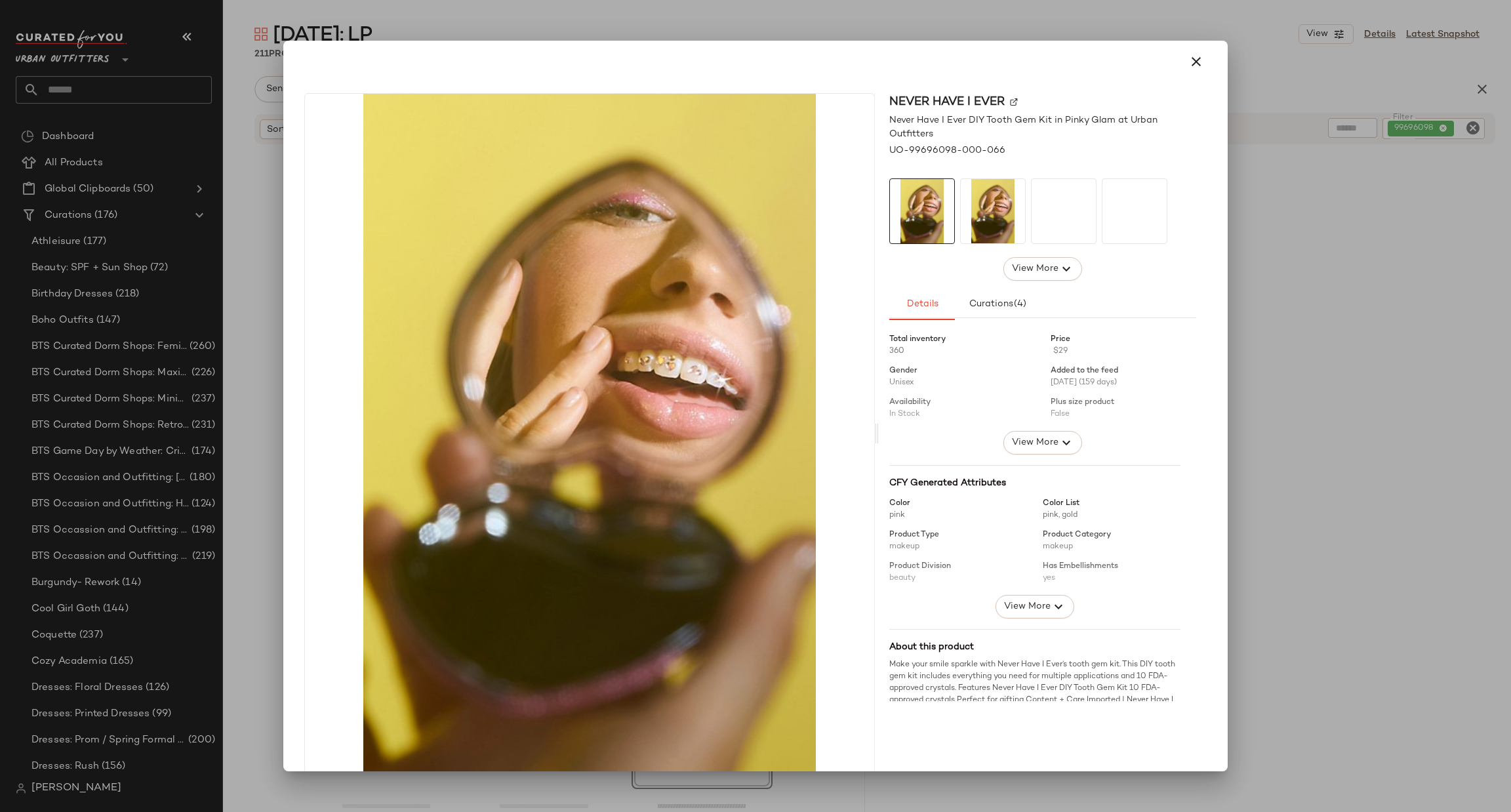
click at [1360, 403] on div at bounding box center [756, 406] width 1511 height 812
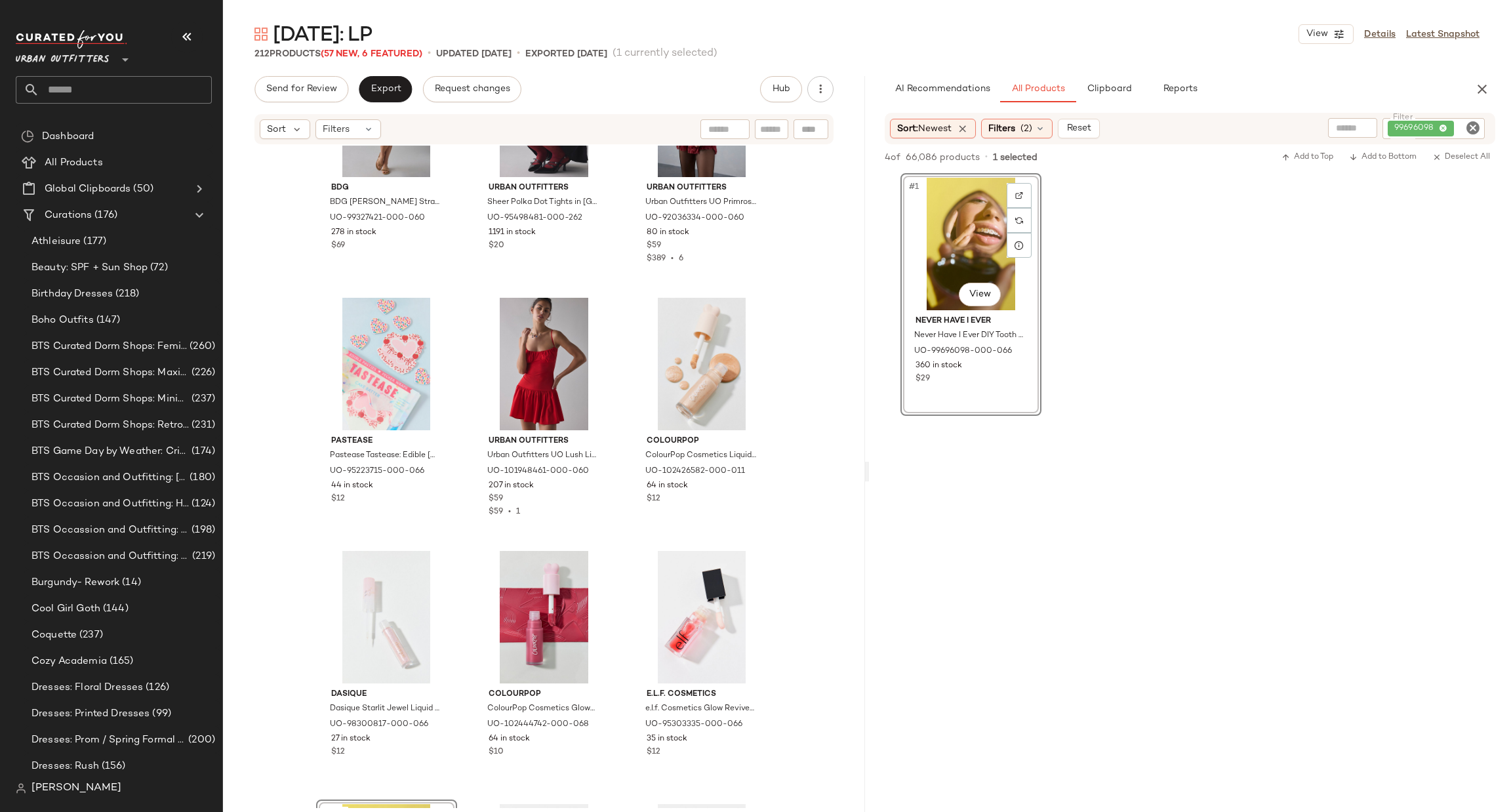
click at [1480, 134] on icon "Clear Filter" at bounding box center [1473, 128] width 16 height 16
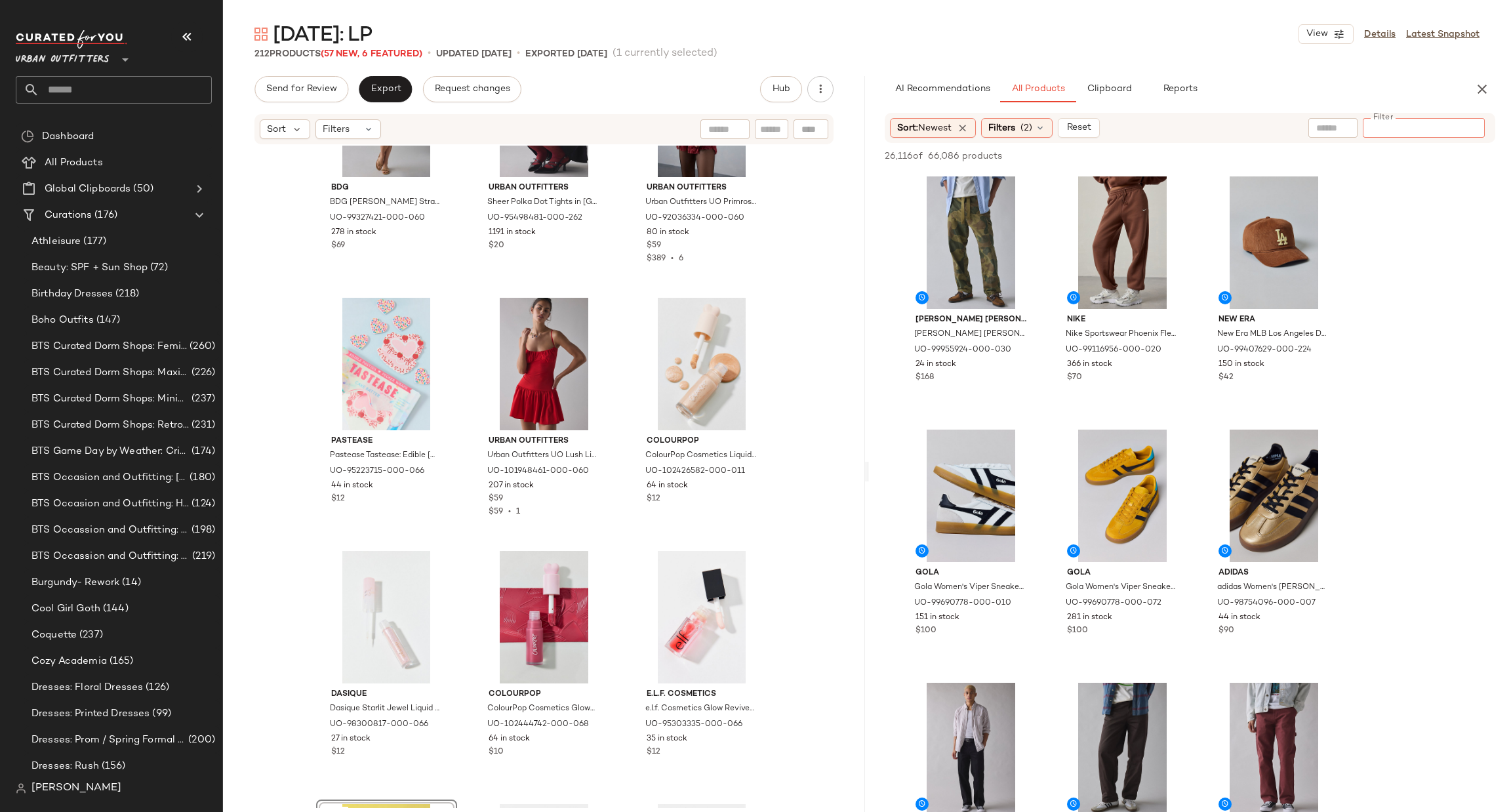
paste input "********"
type input "********"
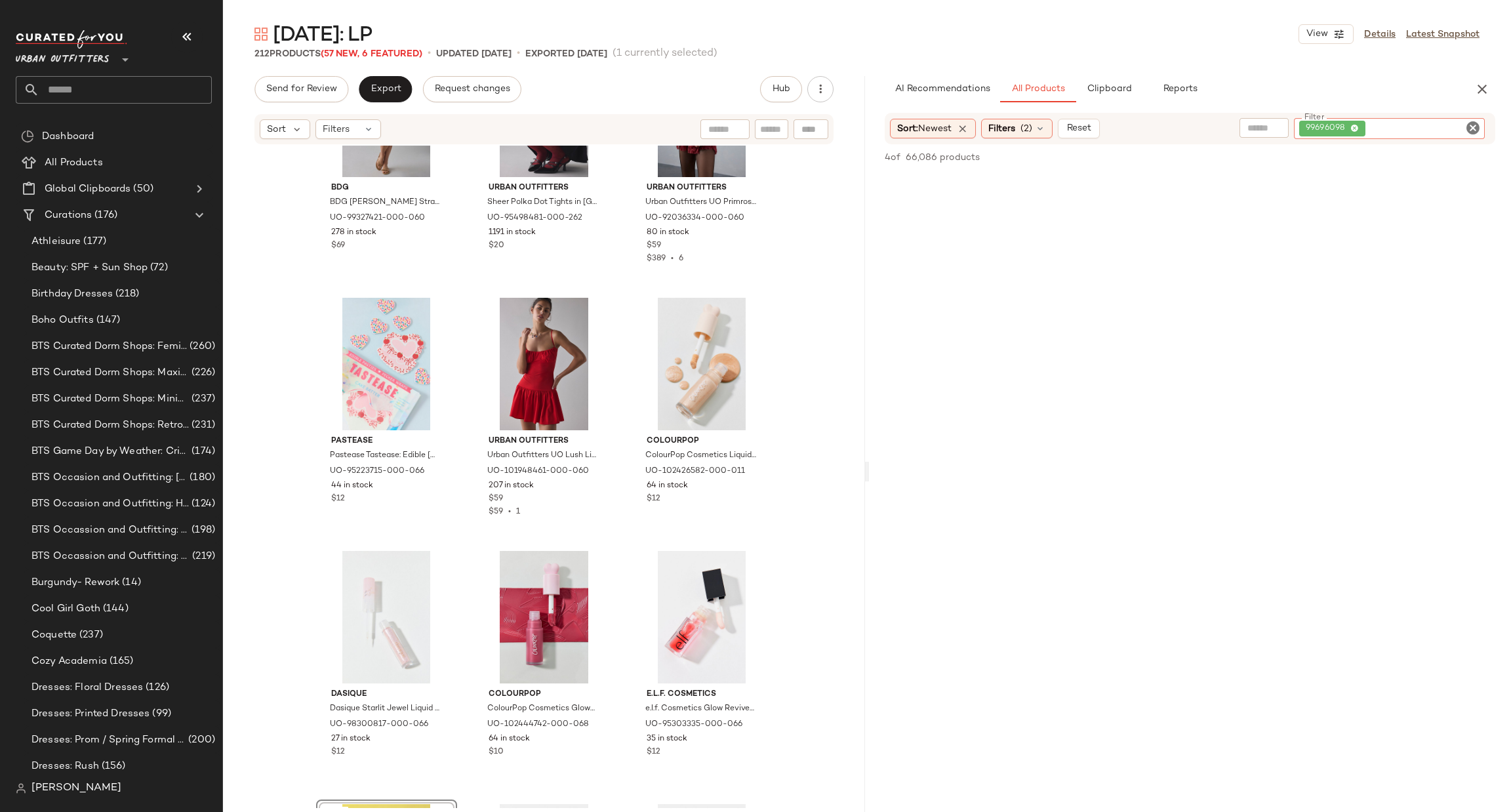
click at [1469, 127] on icon "Clear Filter" at bounding box center [1473, 128] width 16 height 16
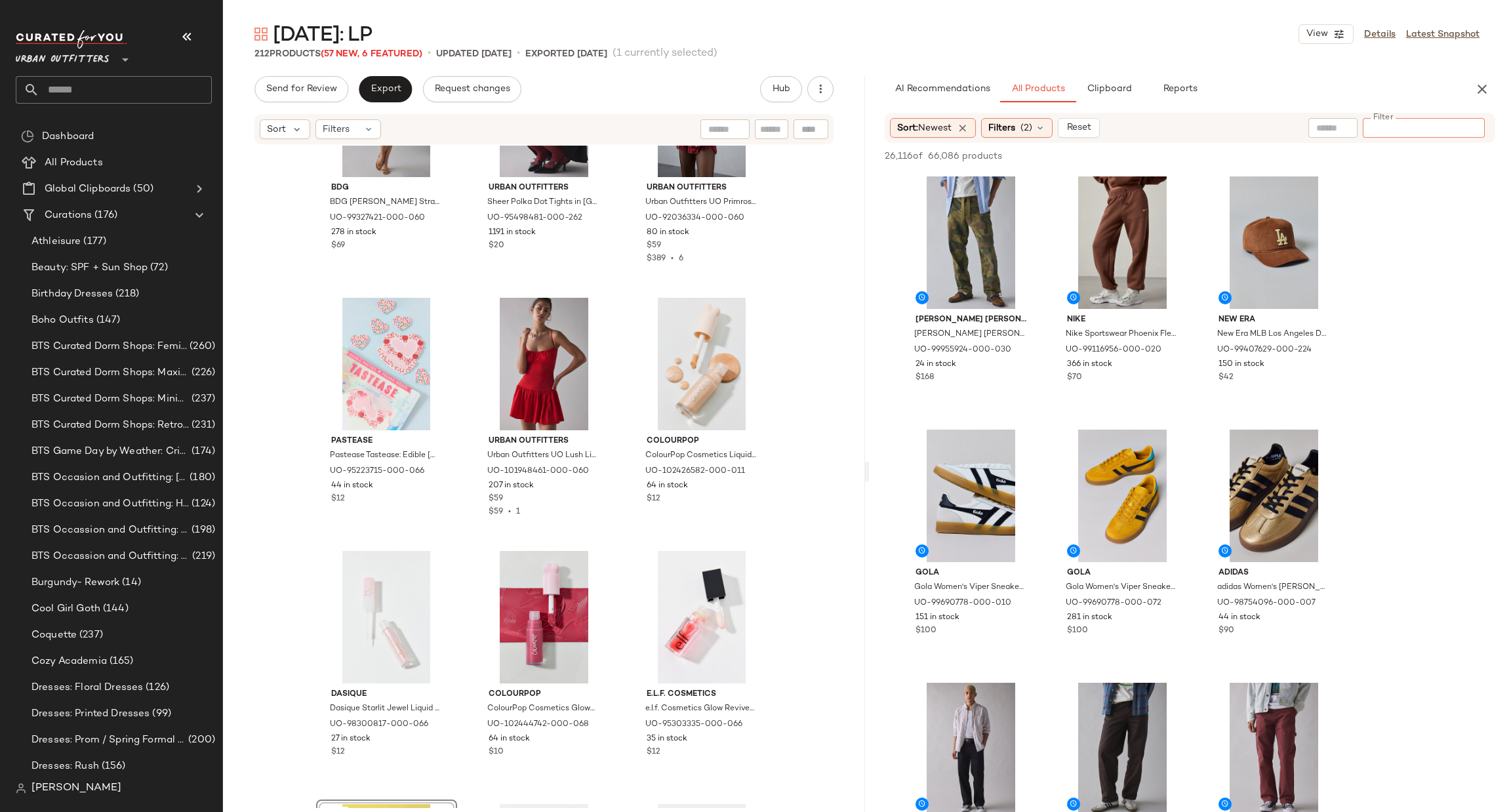
paste input "*********"
type input "*********"
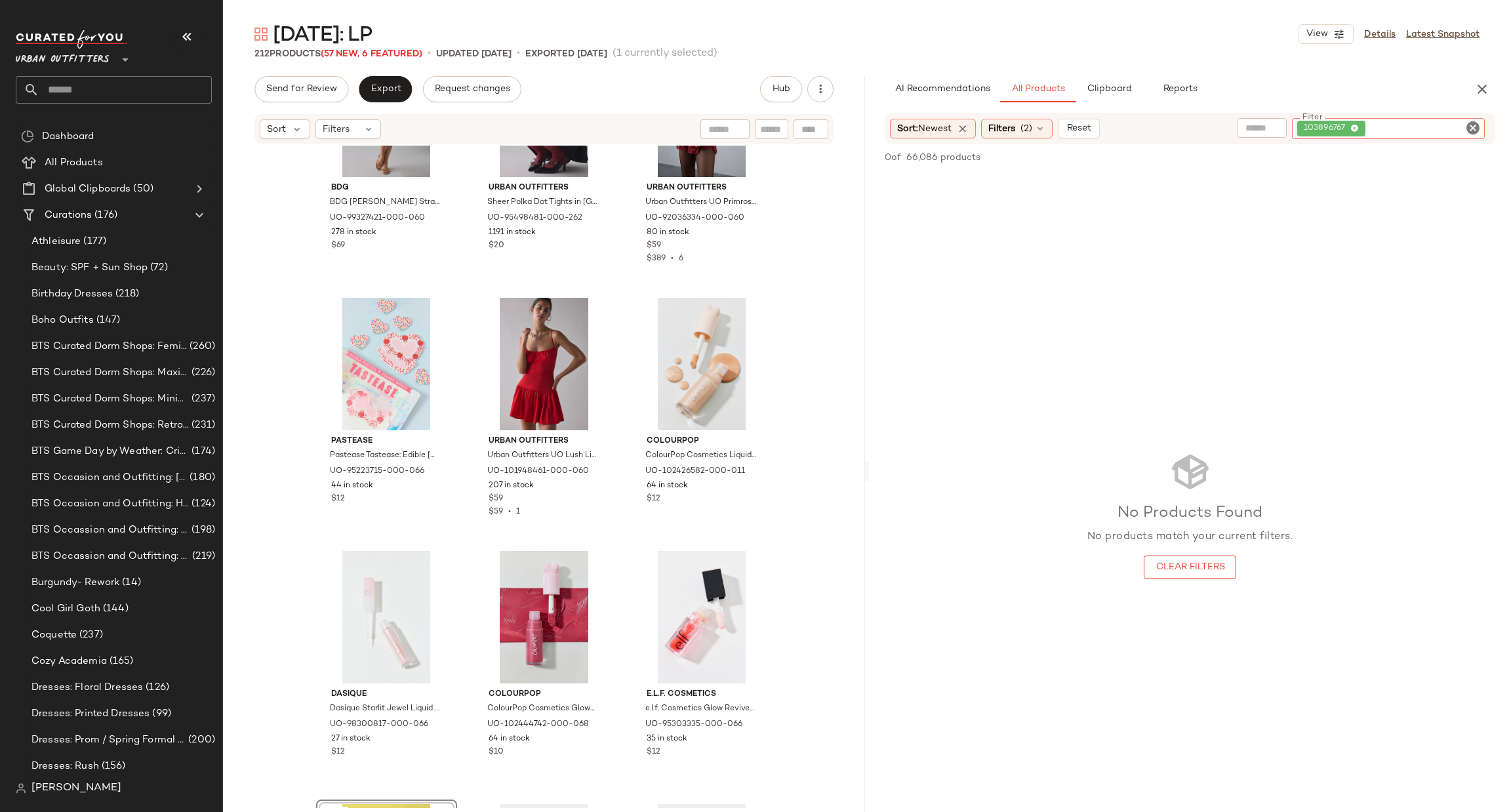
click at [1470, 132] on icon "Clear Filter" at bounding box center [1473, 128] width 16 height 16
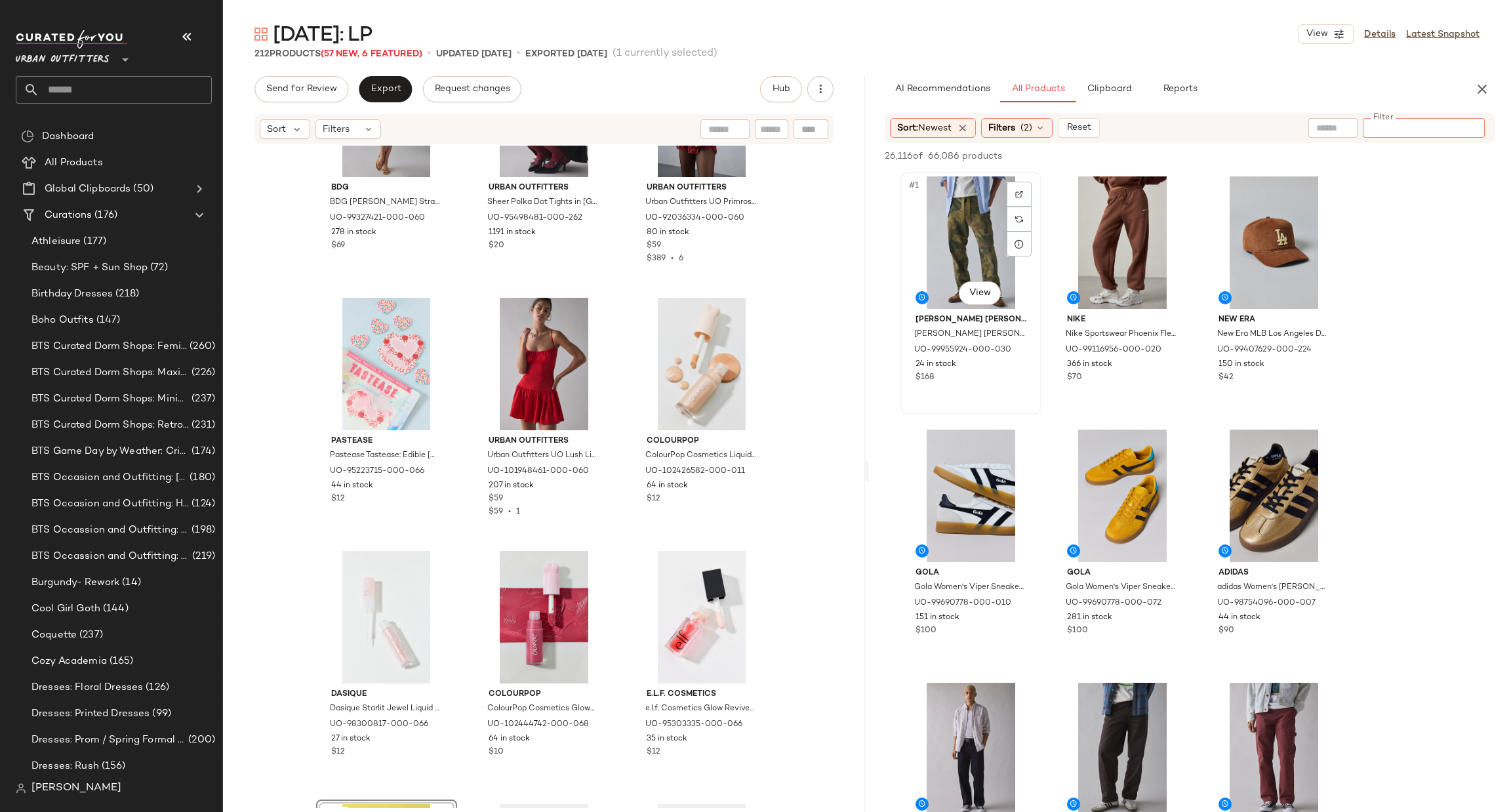
paste input "********"
type input "********"
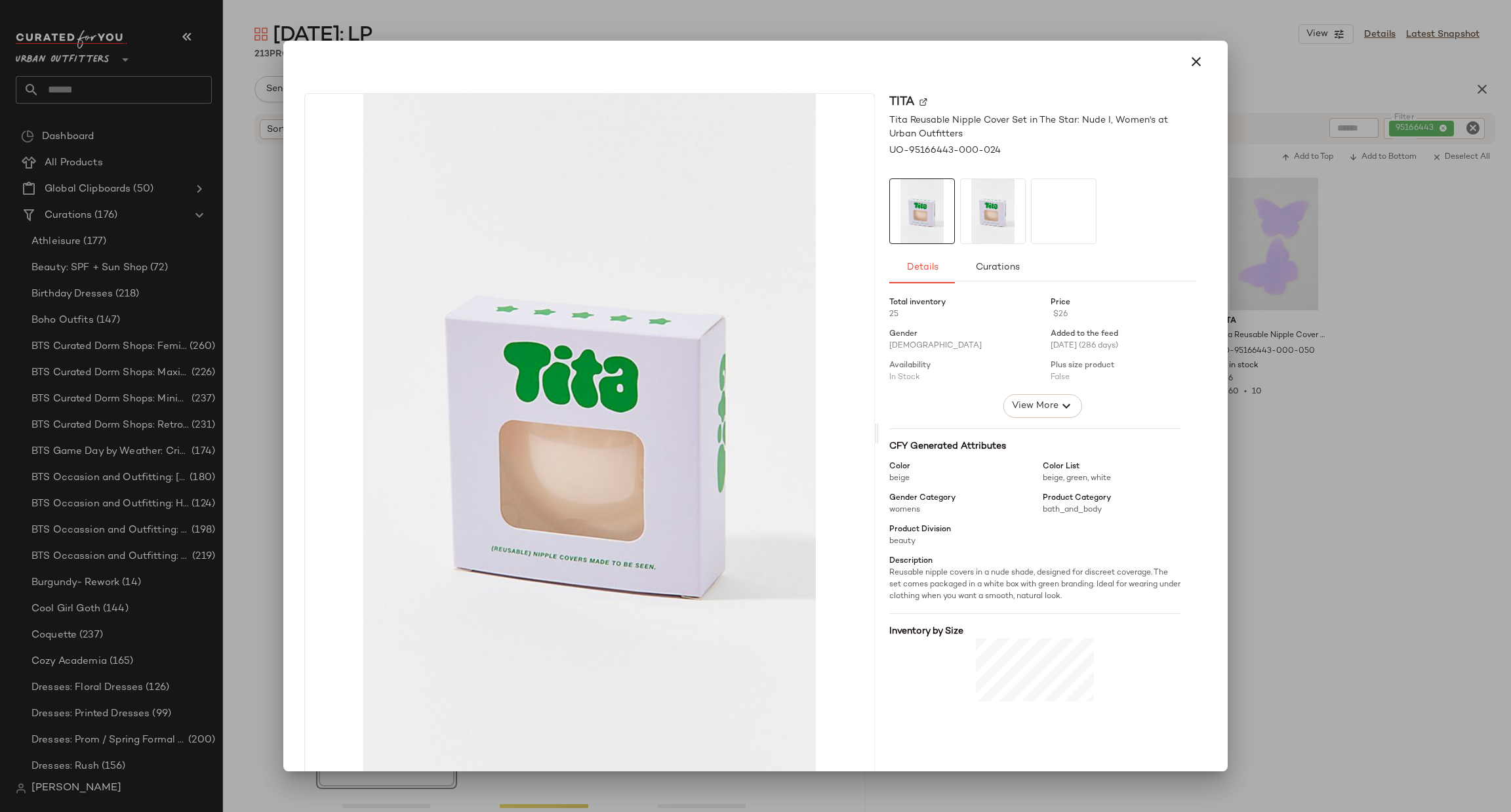
drag, startPoint x: 1509, startPoint y: 661, endPoint x: 1502, endPoint y: 653, distance: 10.6
click at [1509, 661] on div at bounding box center [756, 406] width 1511 height 812
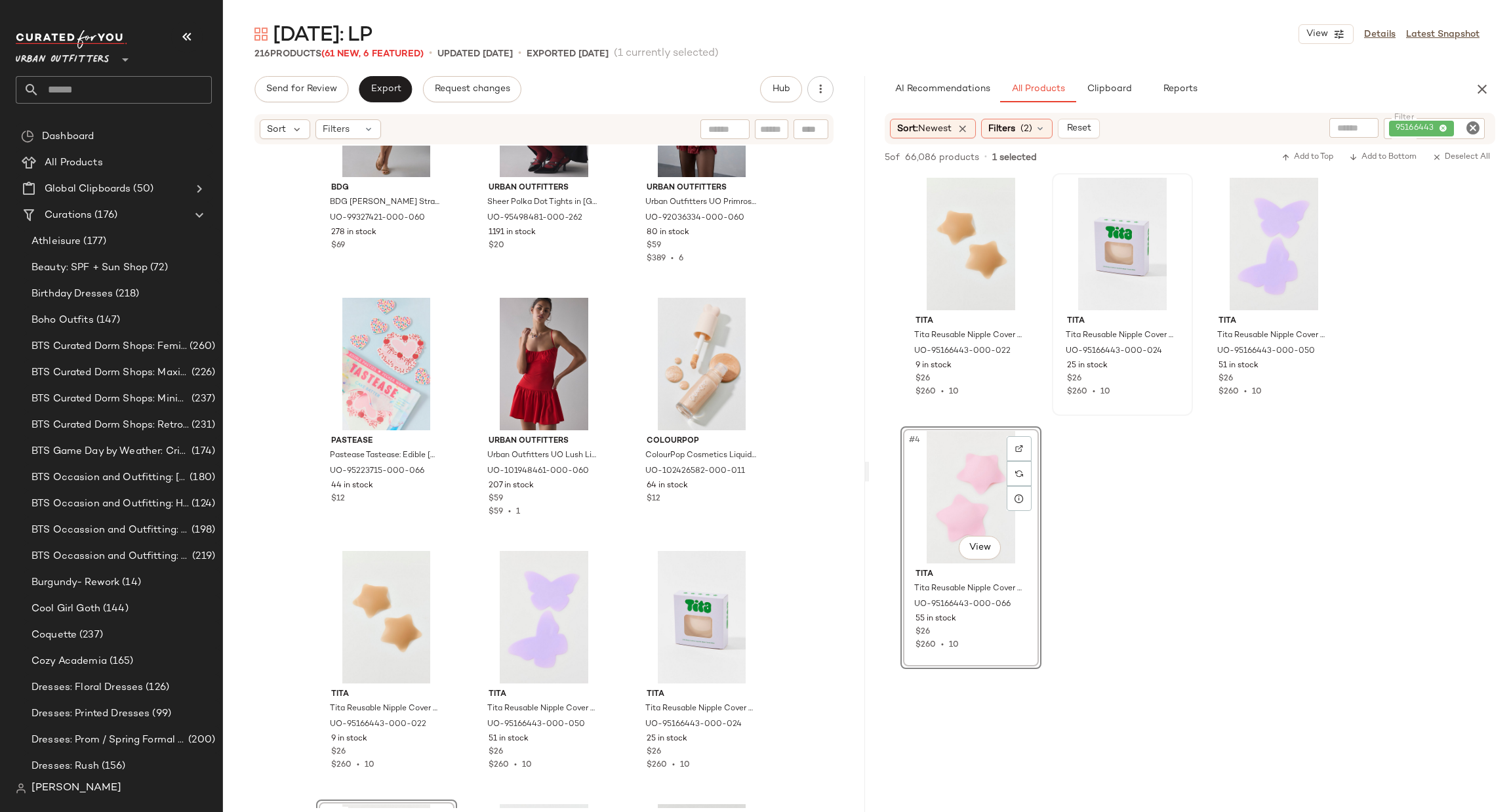
click at [1469, 128] on icon "Clear Filter" at bounding box center [1473, 128] width 16 height 16
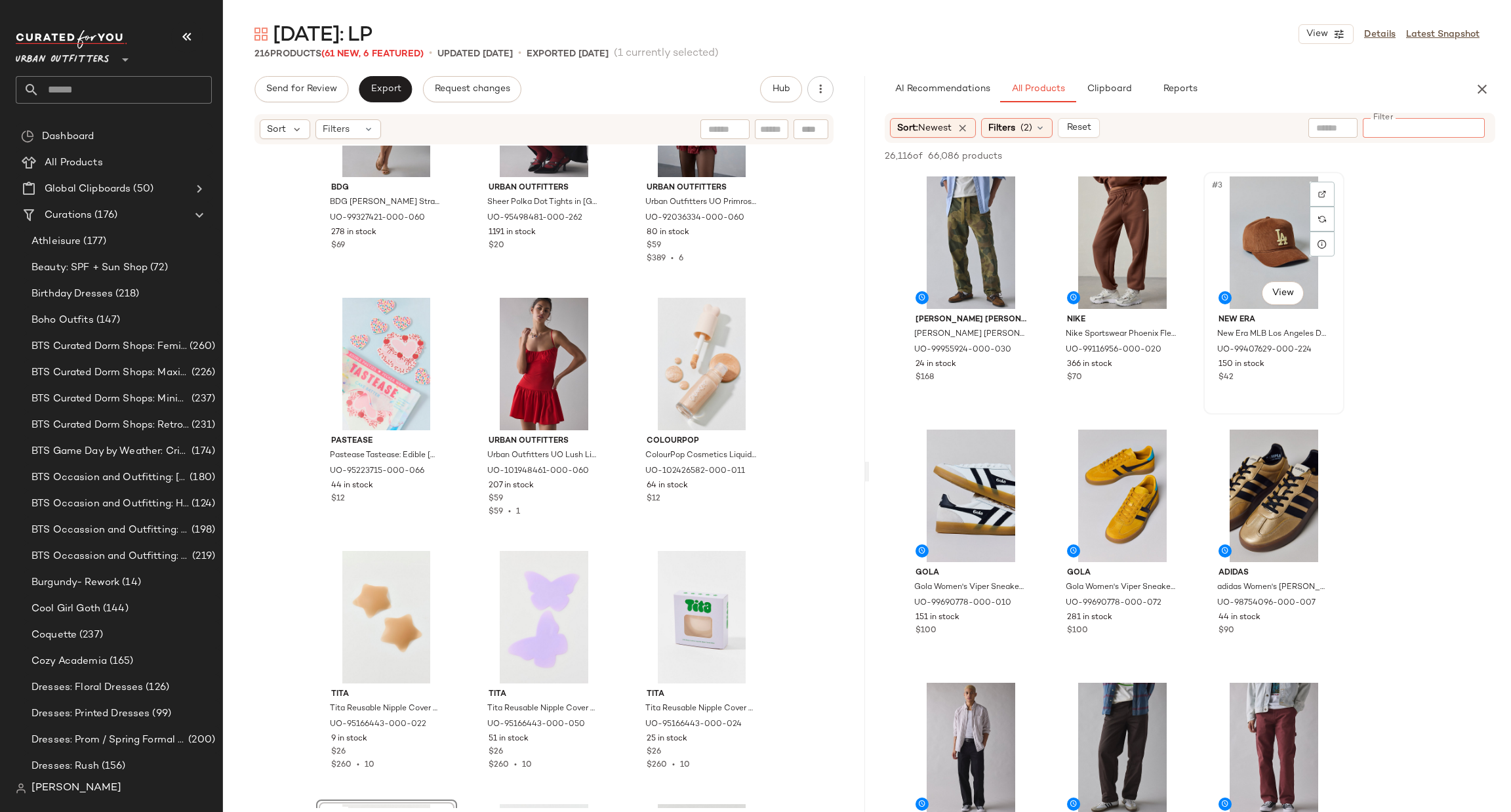
paste input "********"
type input "********"
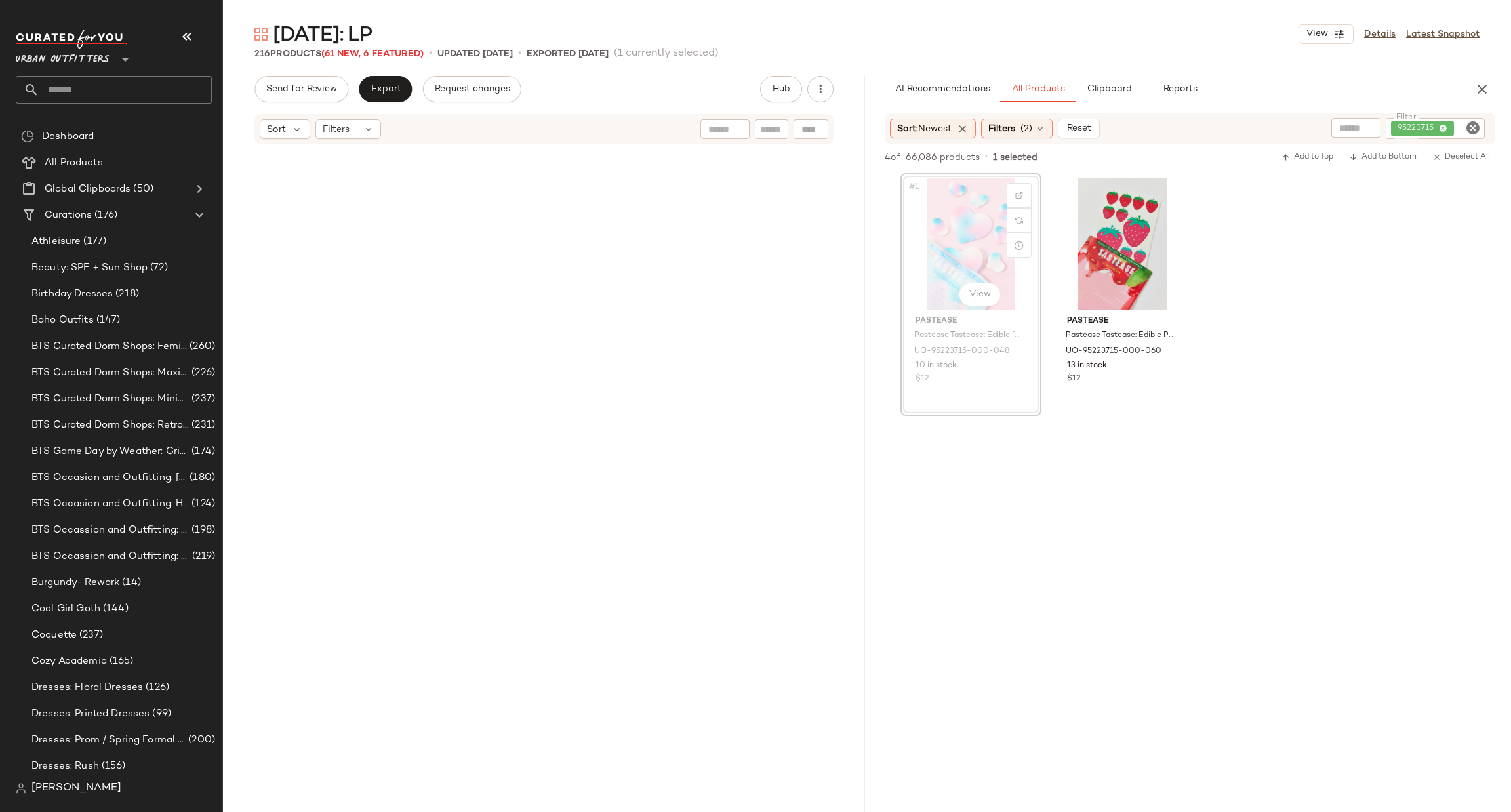
scroll to position [16314, 0]
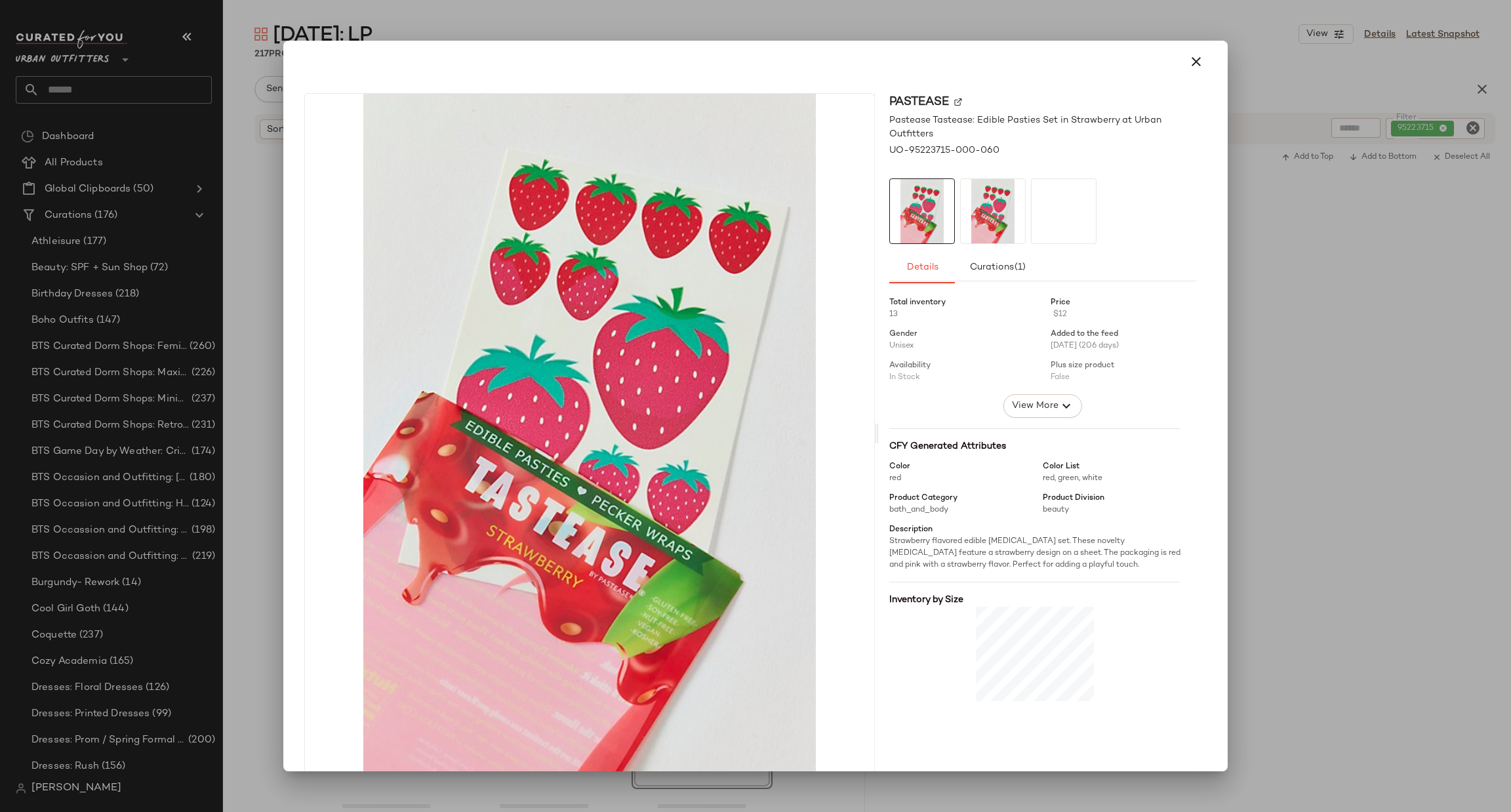
click at [1338, 426] on div at bounding box center [756, 406] width 1511 height 812
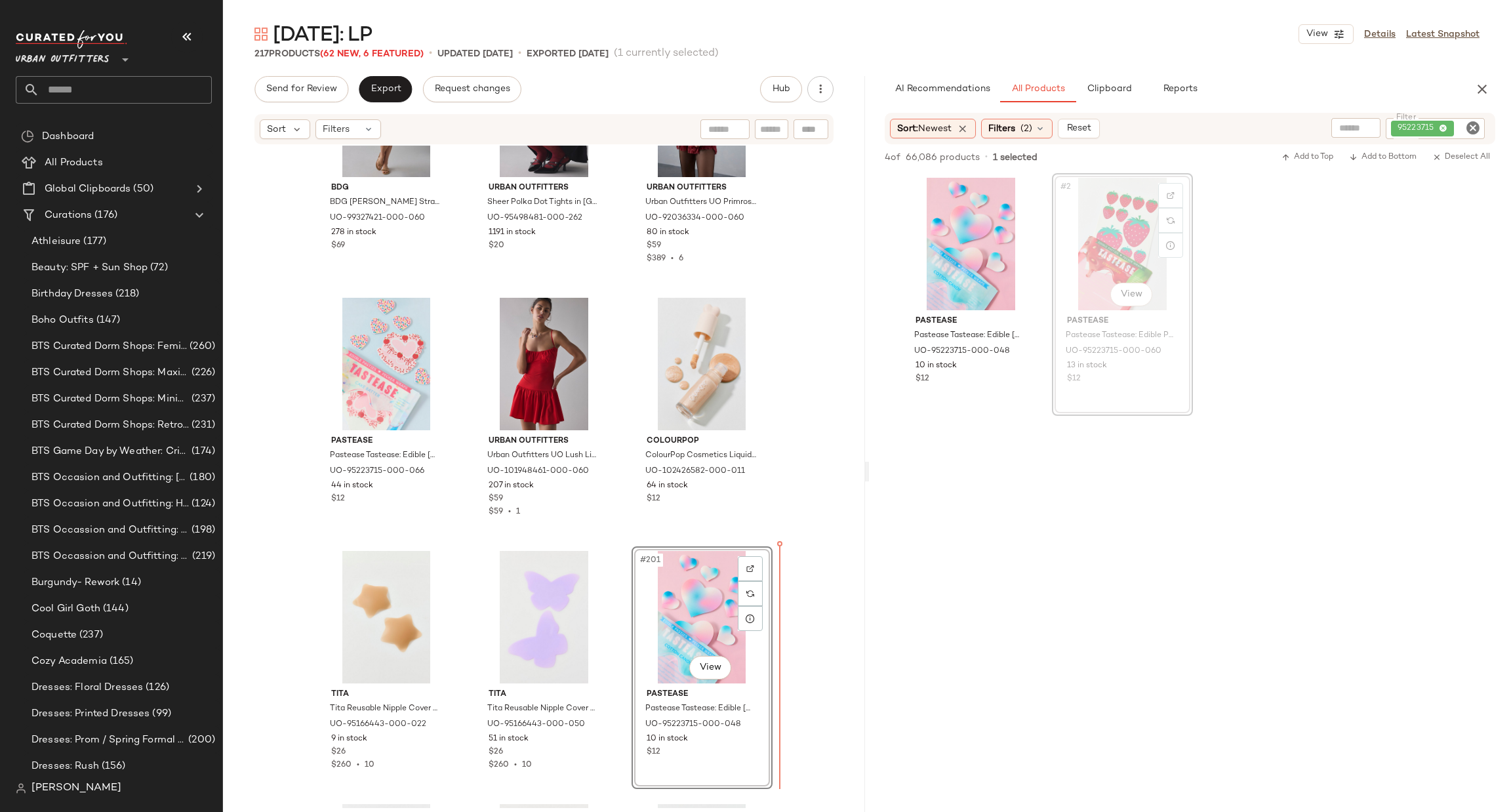
scroll to position [16323, 0]
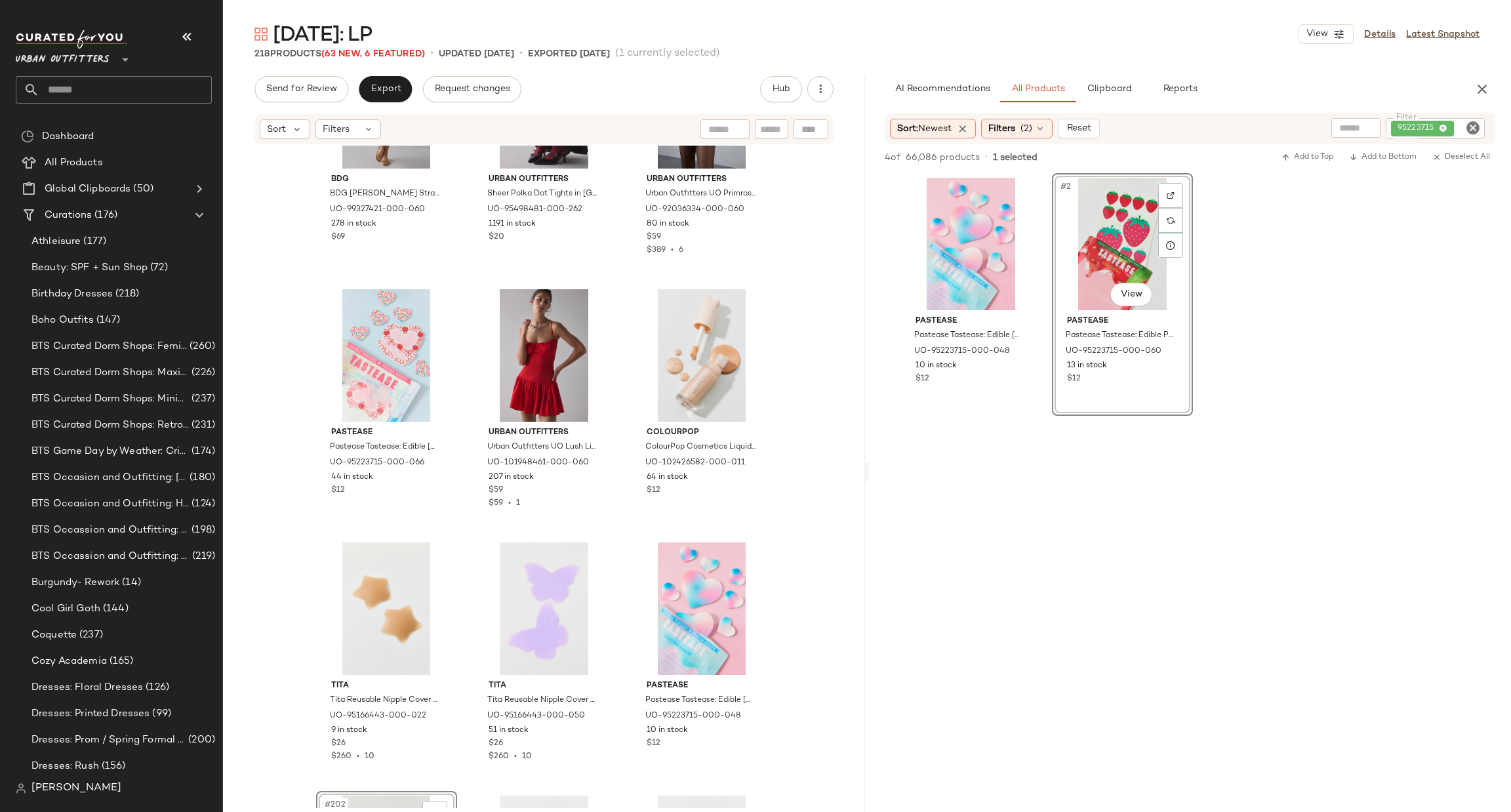
click at [1469, 130] on icon "Clear Filter" at bounding box center [1473, 128] width 16 height 16
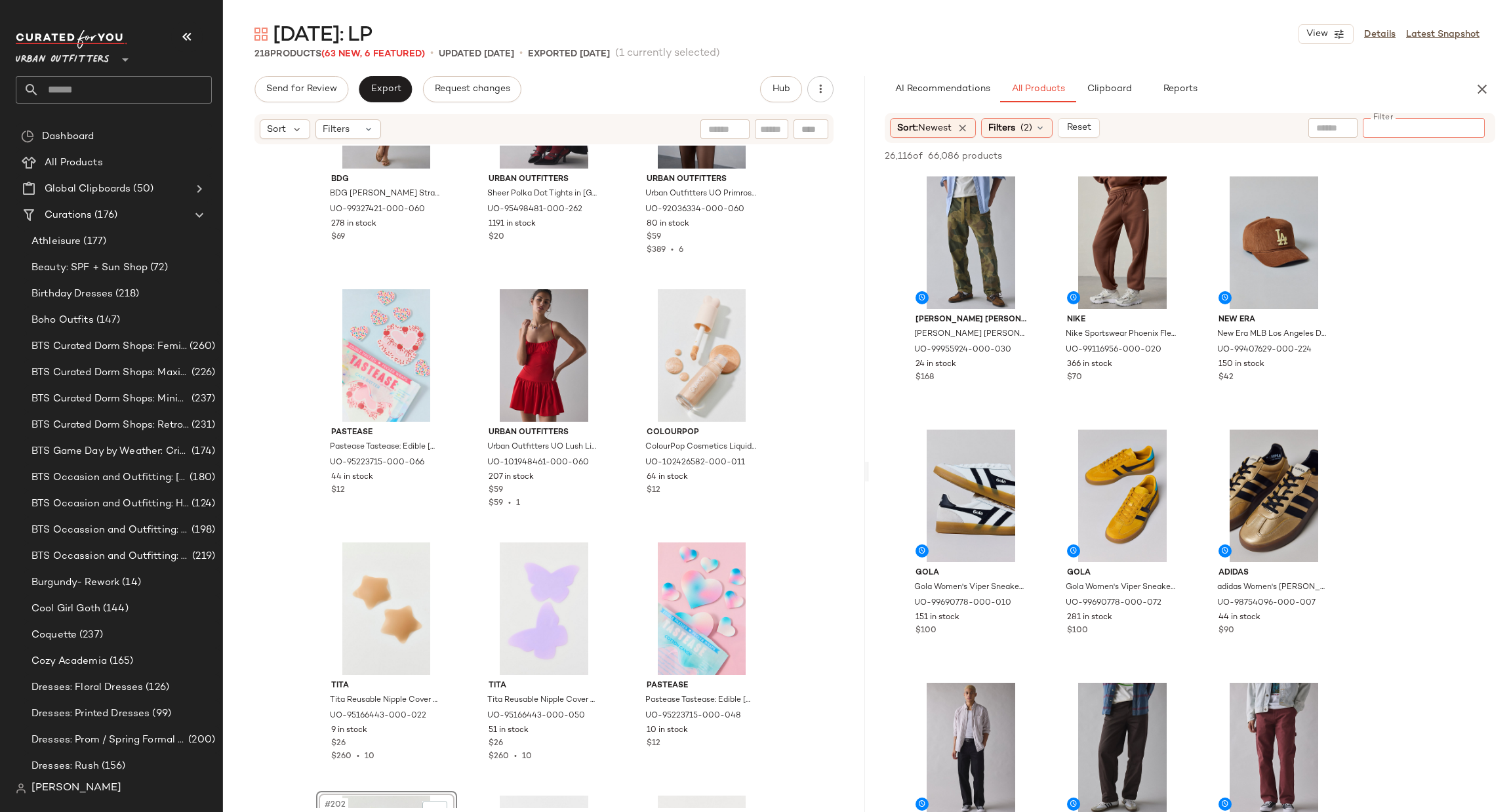
paste input "********"
type input "********"
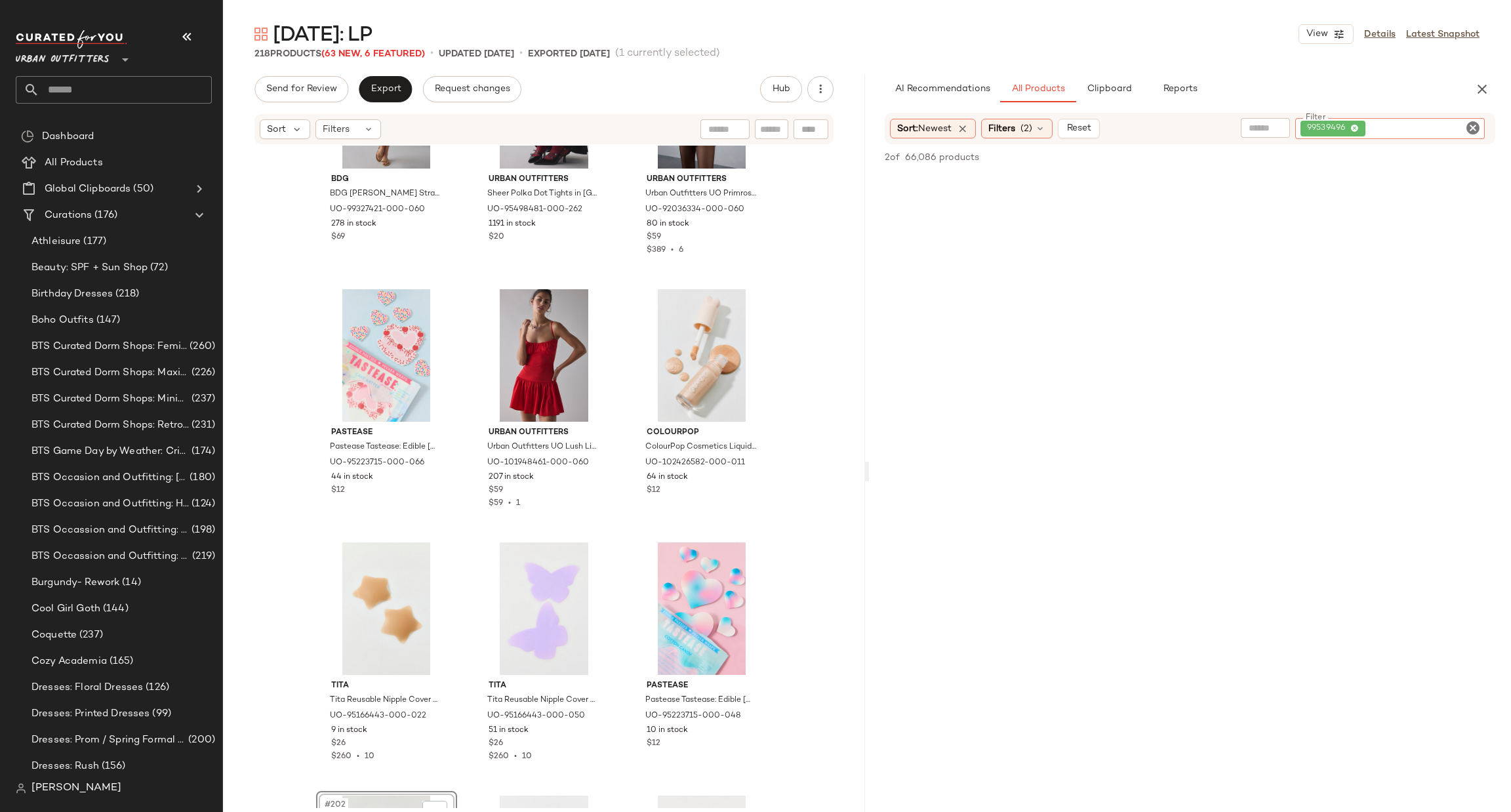
click at [1479, 128] on icon "Clear Filter" at bounding box center [1473, 128] width 16 height 16
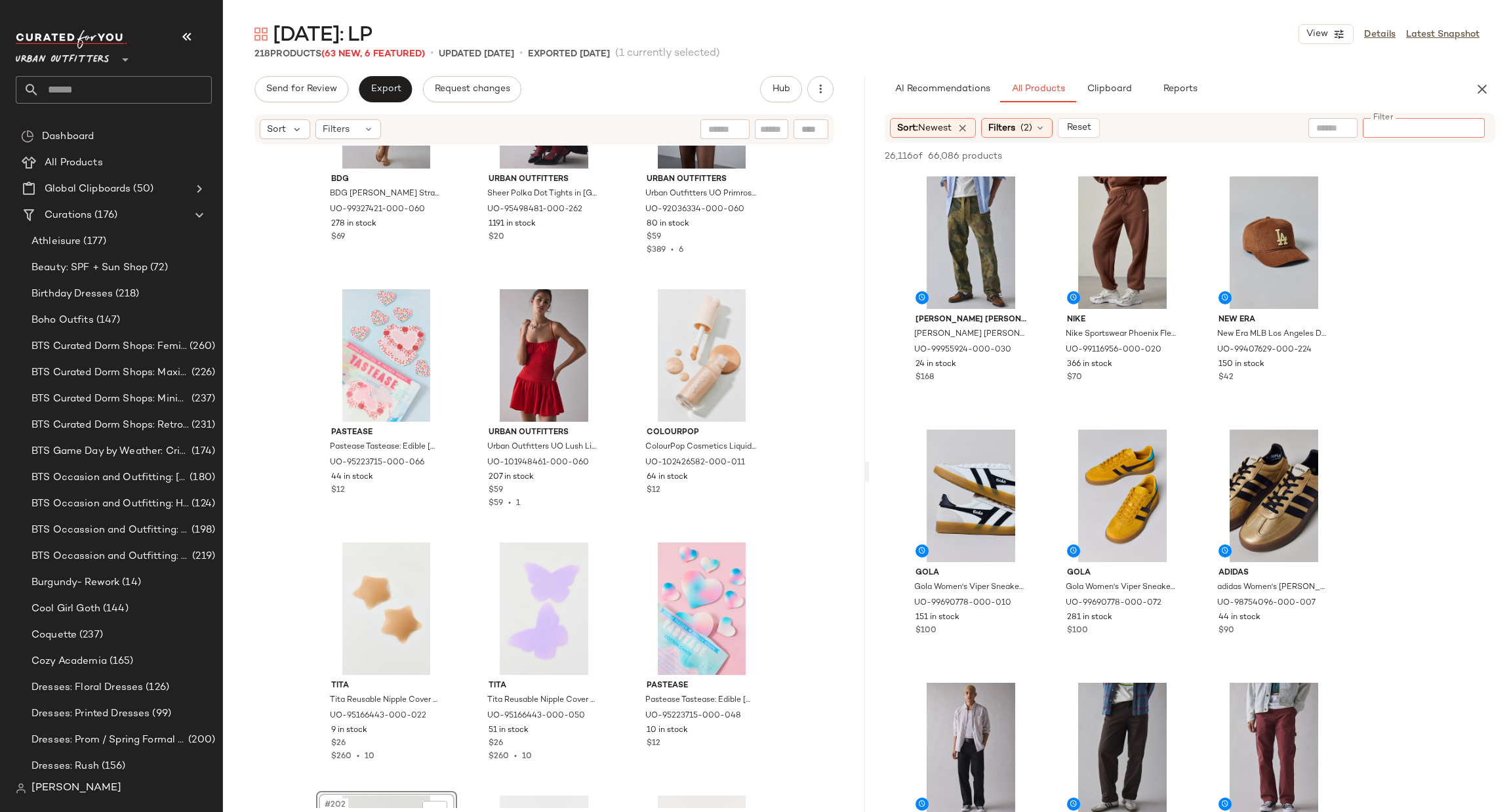
paste input "*********"
type input "*********"
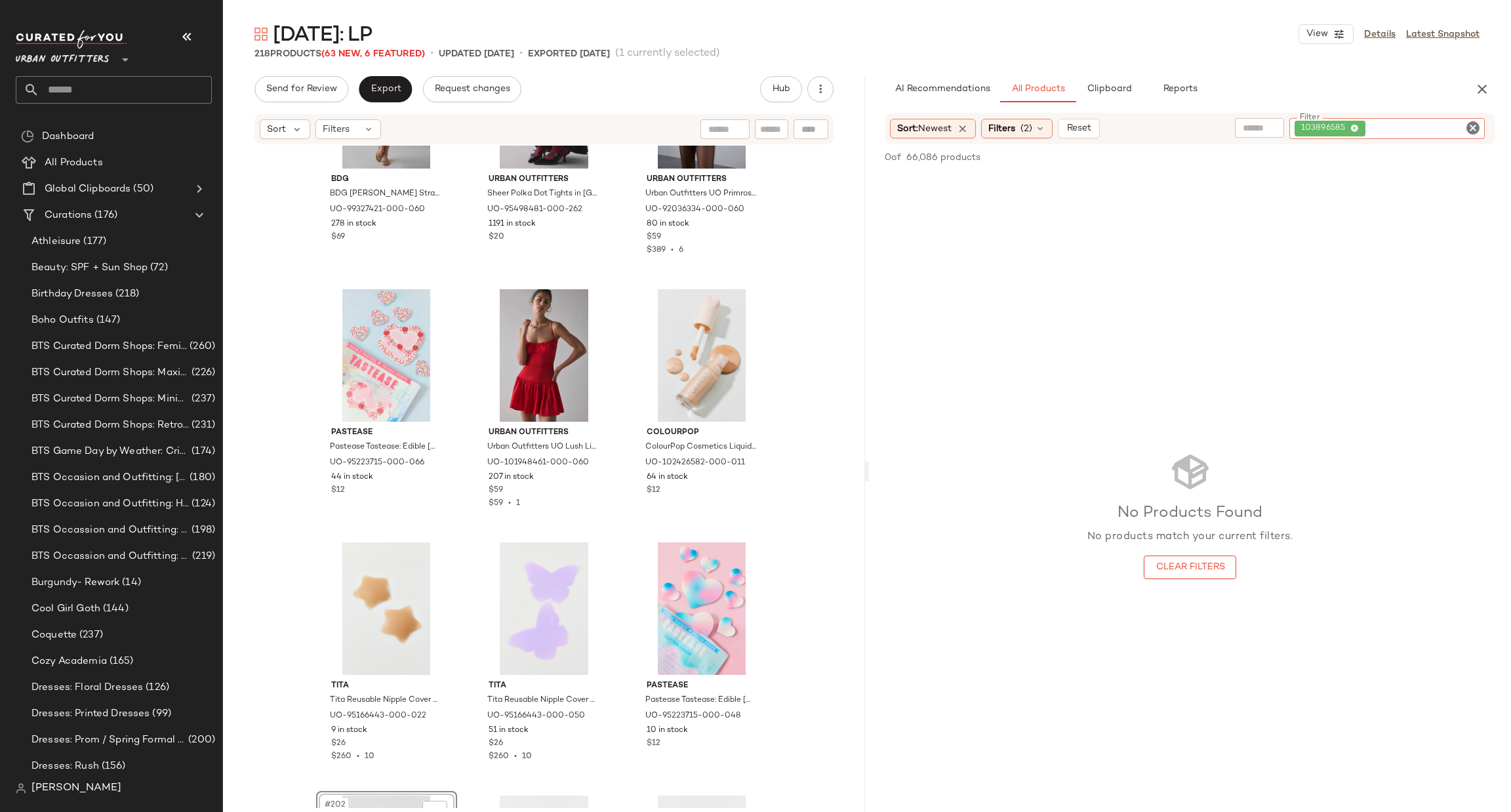
click at [1465, 120] on icon "Clear Filter" at bounding box center [1473, 128] width 16 height 16
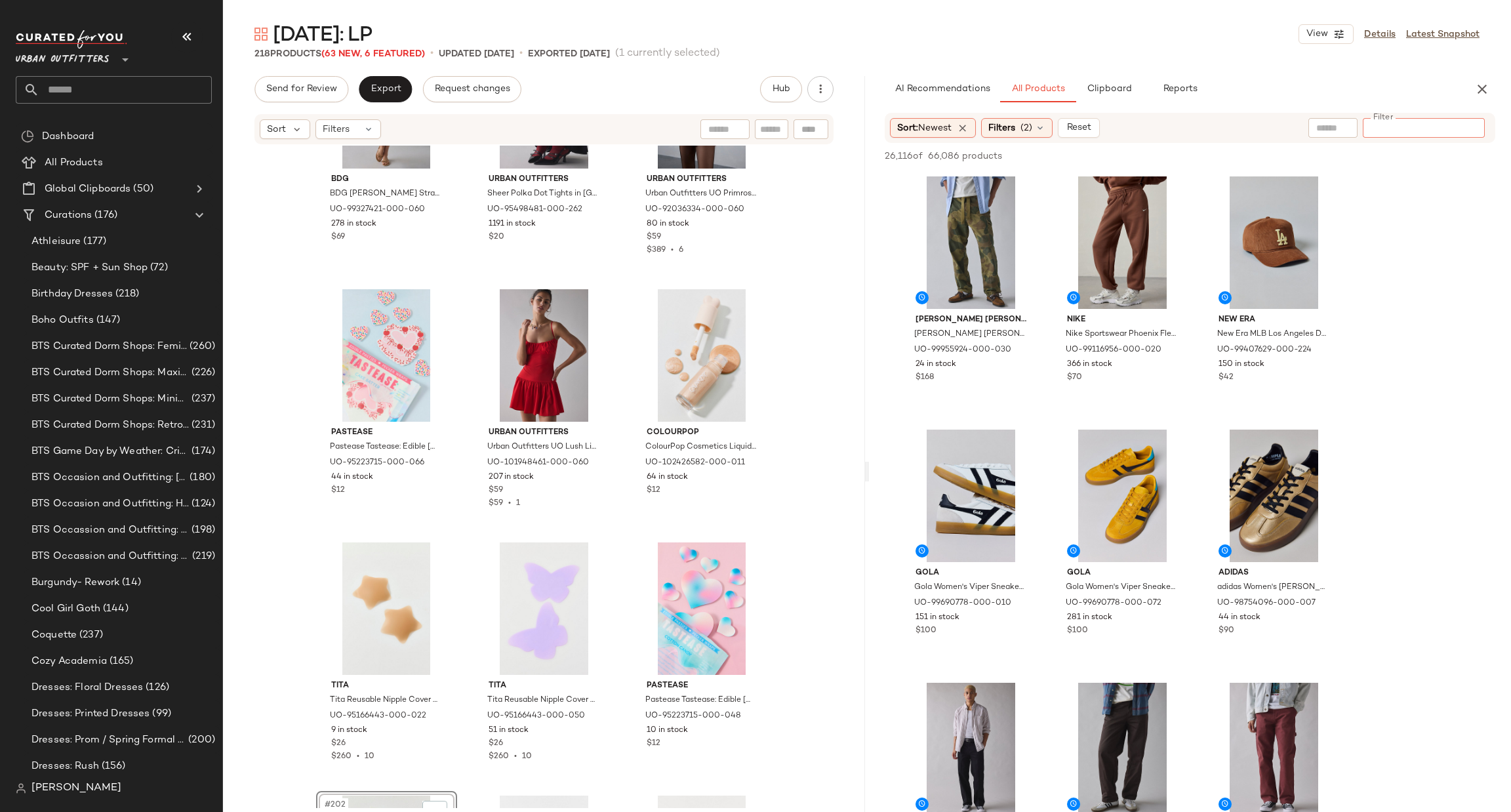
paste input "********"
type input "********"
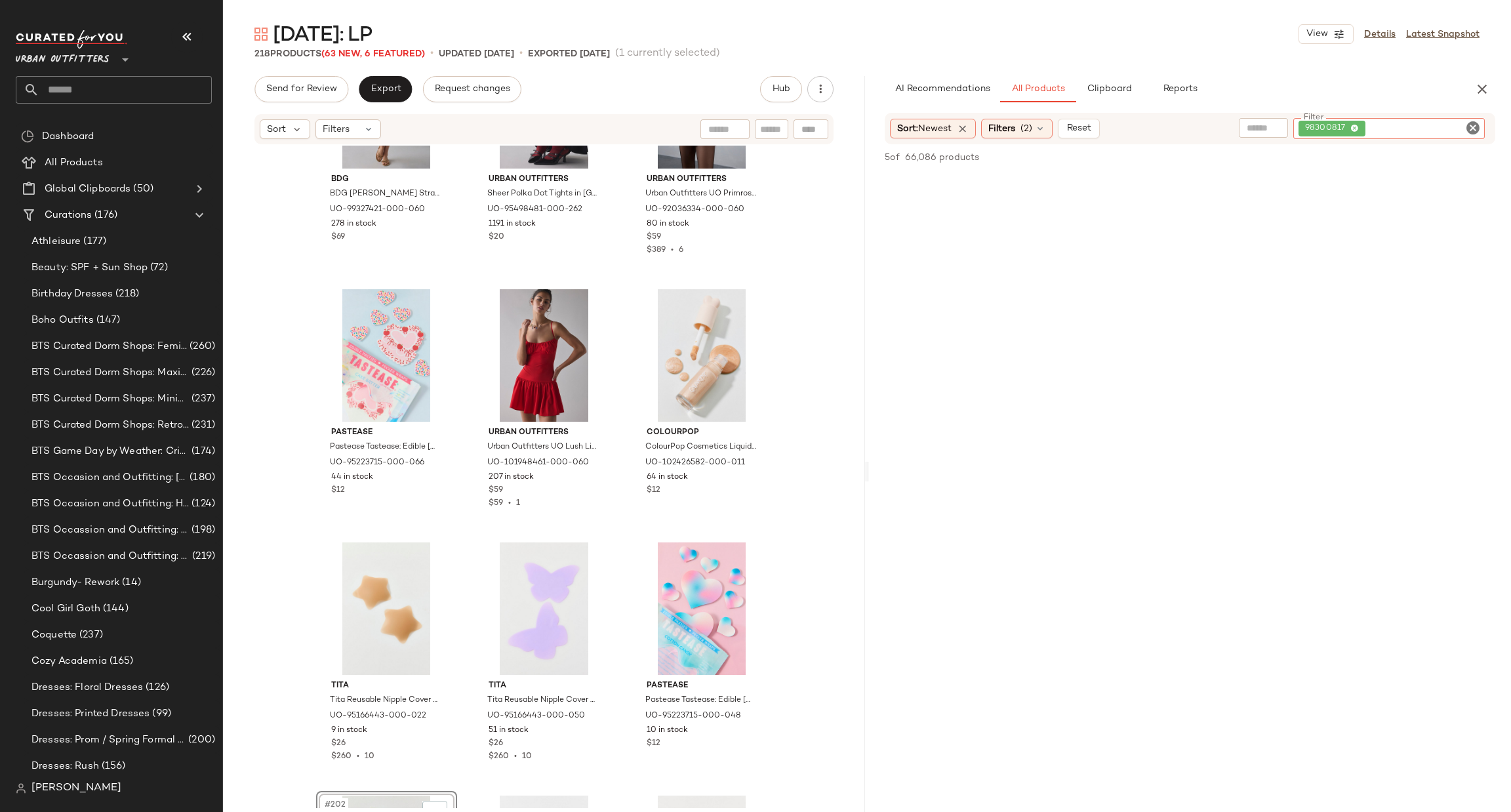
click at [1471, 123] on icon "Clear Filter" at bounding box center [1473, 128] width 16 height 16
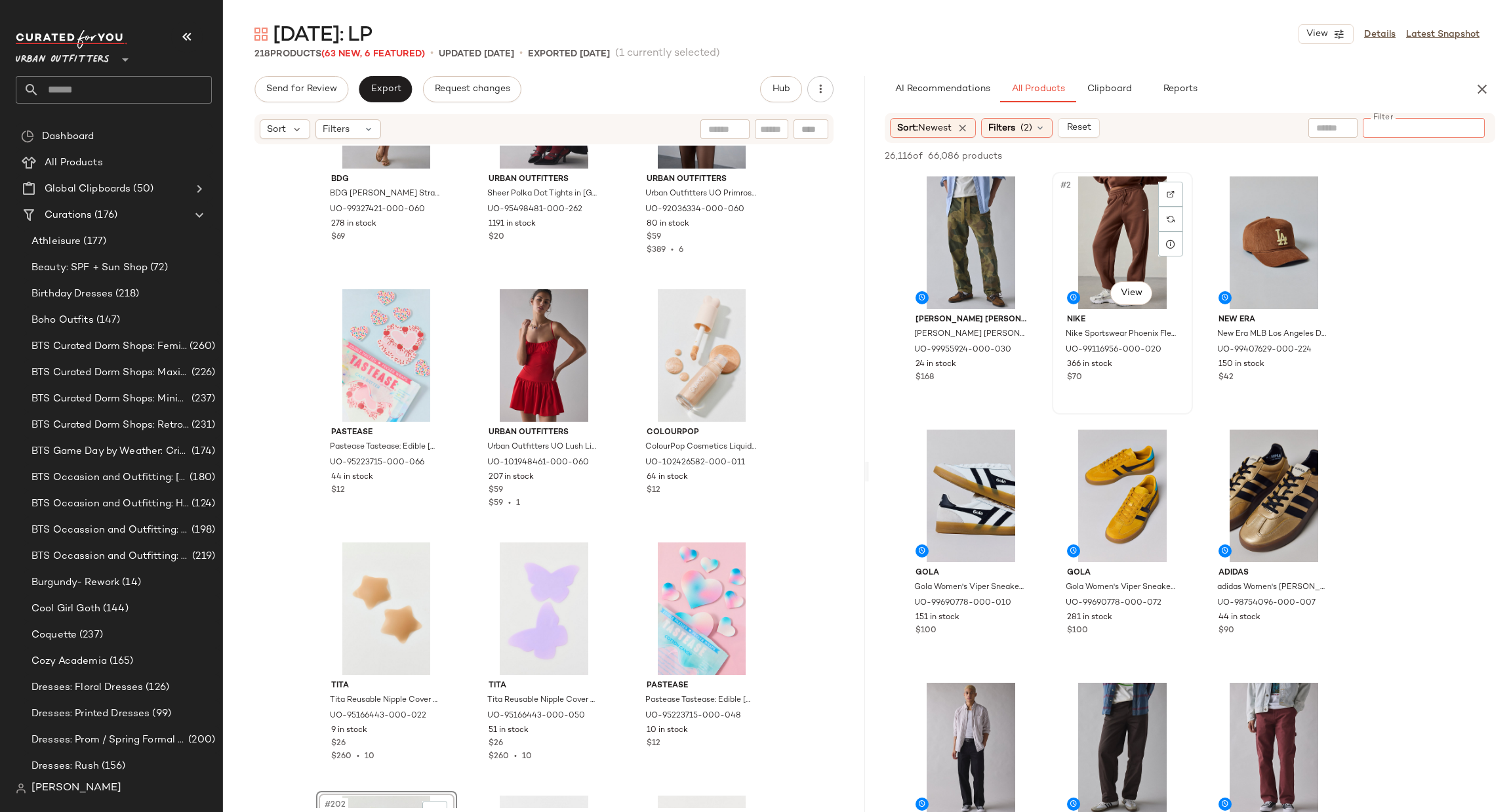
paste input "*********"
type input "*********"
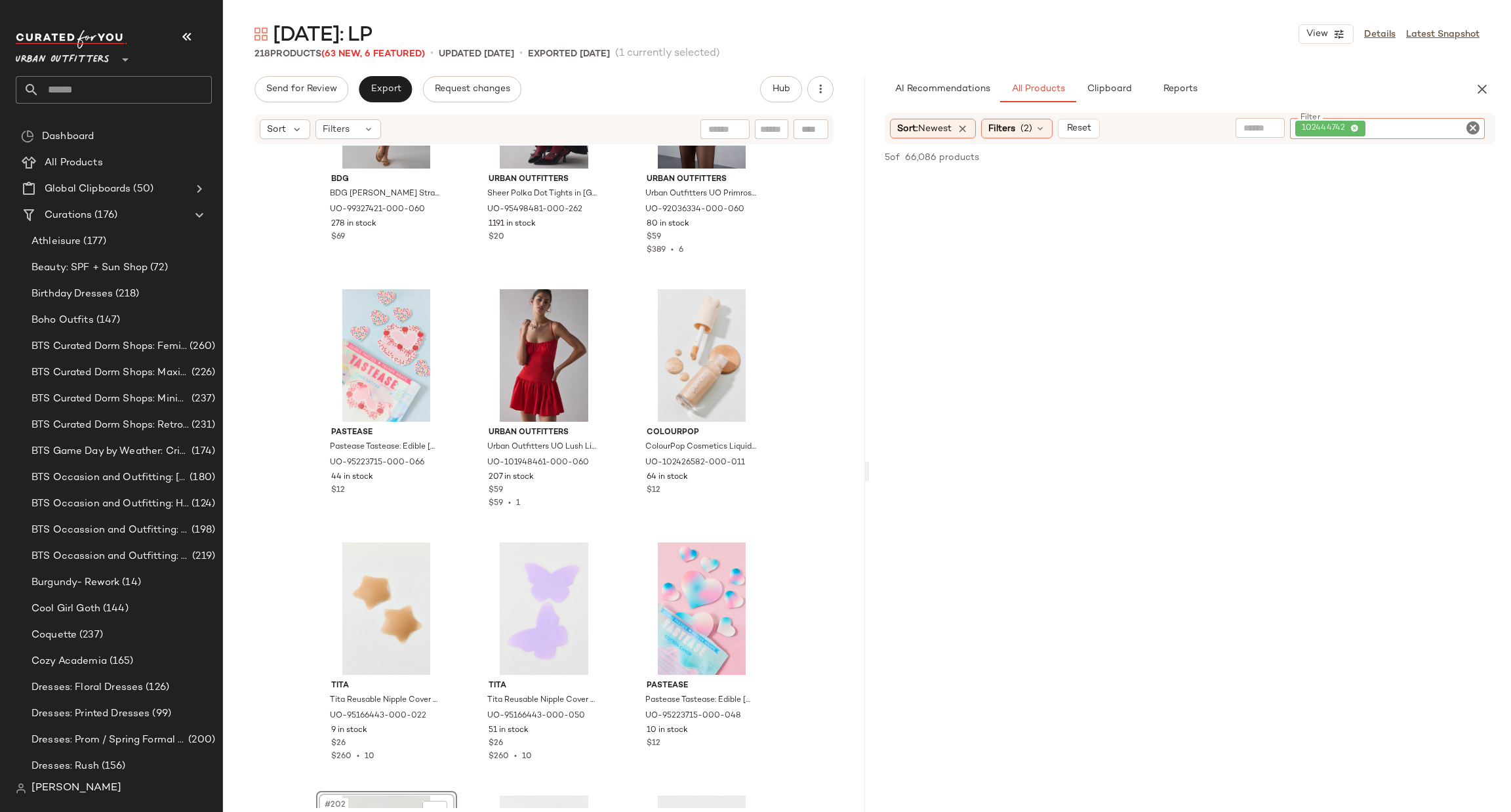
click at [1470, 127] on icon "Clear Filter" at bounding box center [1473, 128] width 16 height 16
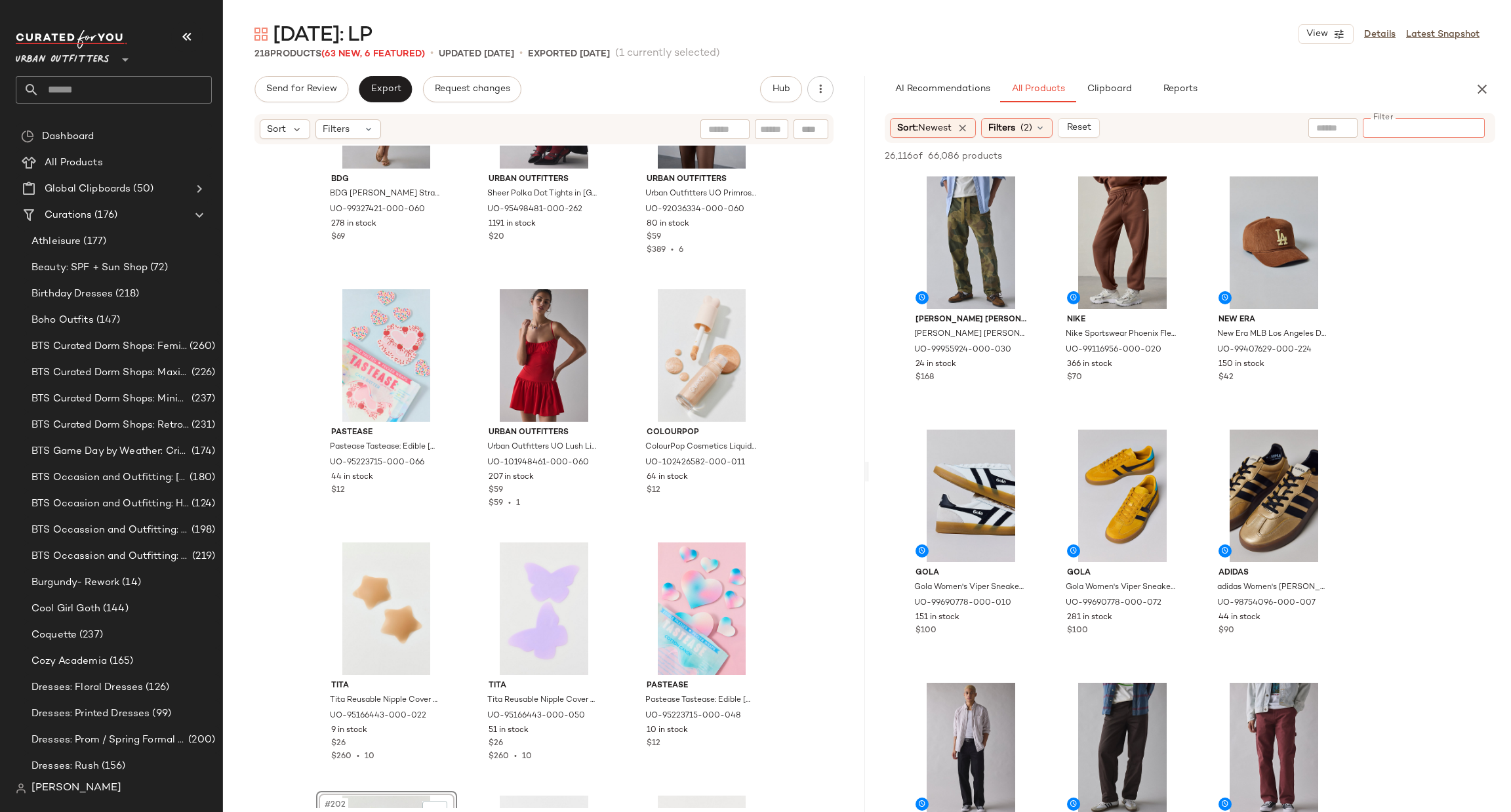
paste input "*********"
type input "*********"
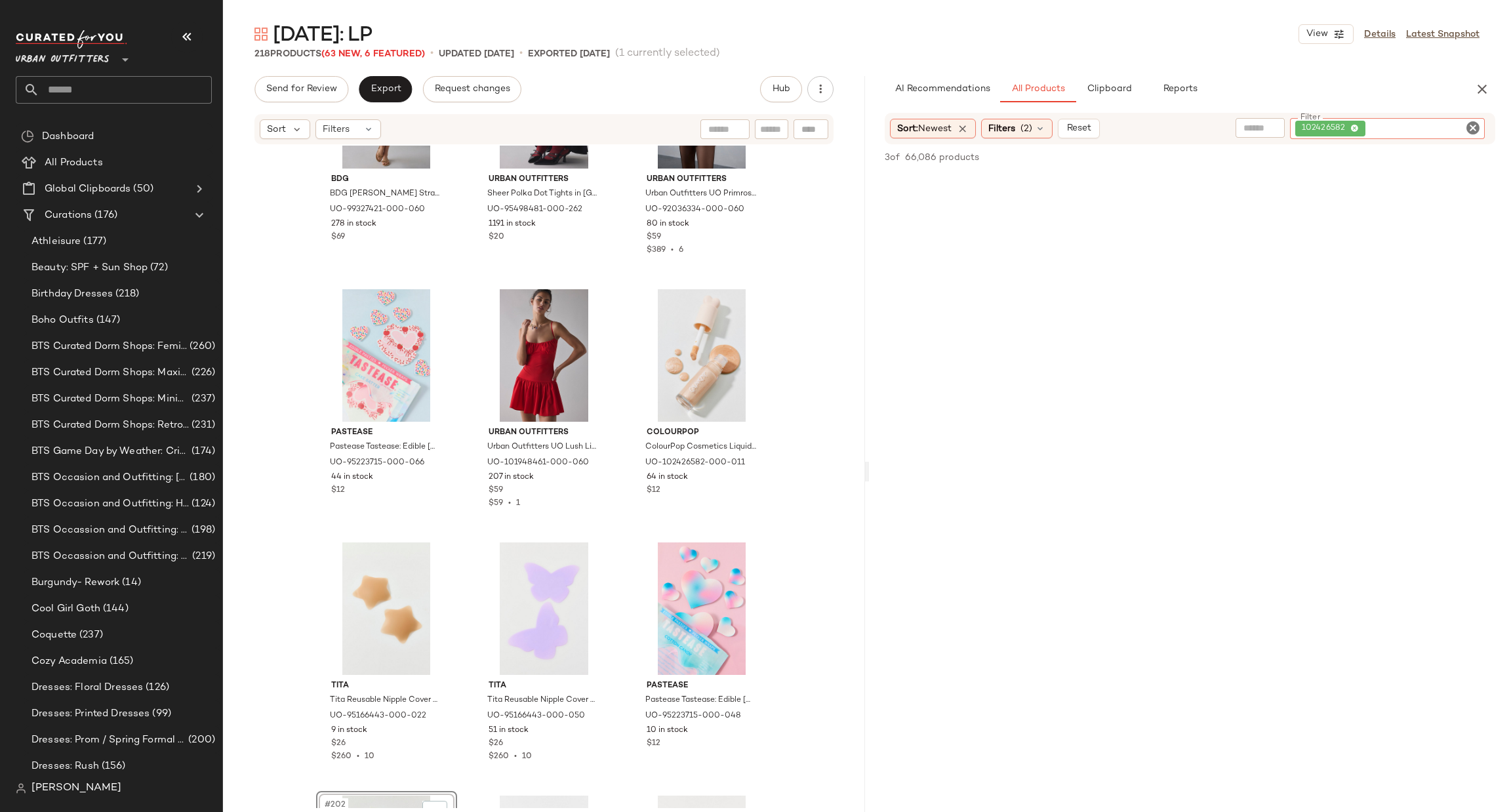
click at [1479, 125] on icon "Clear Filter" at bounding box center [1473, 128] width 16 height 16
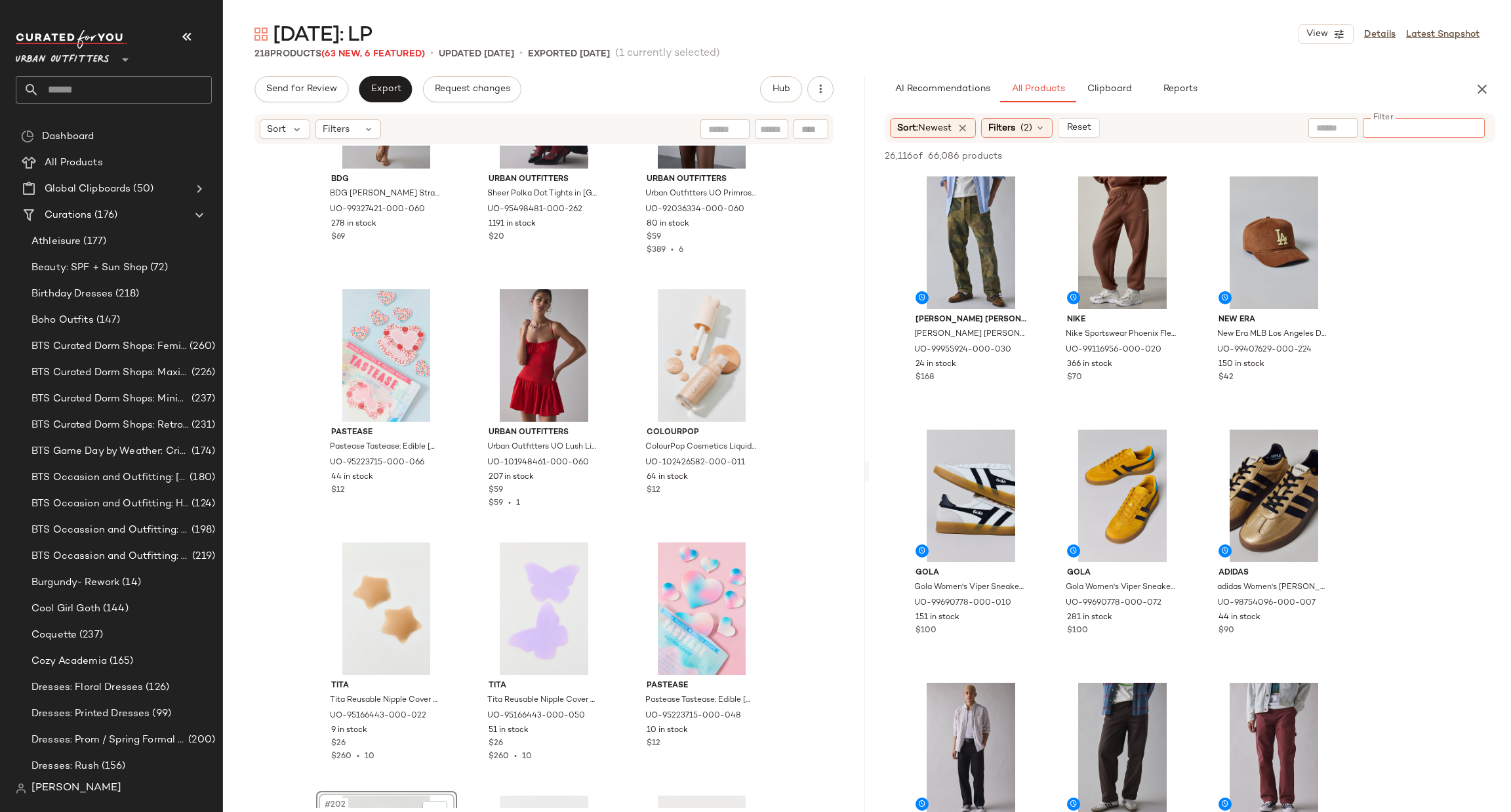
paste input "********"
type input "********"
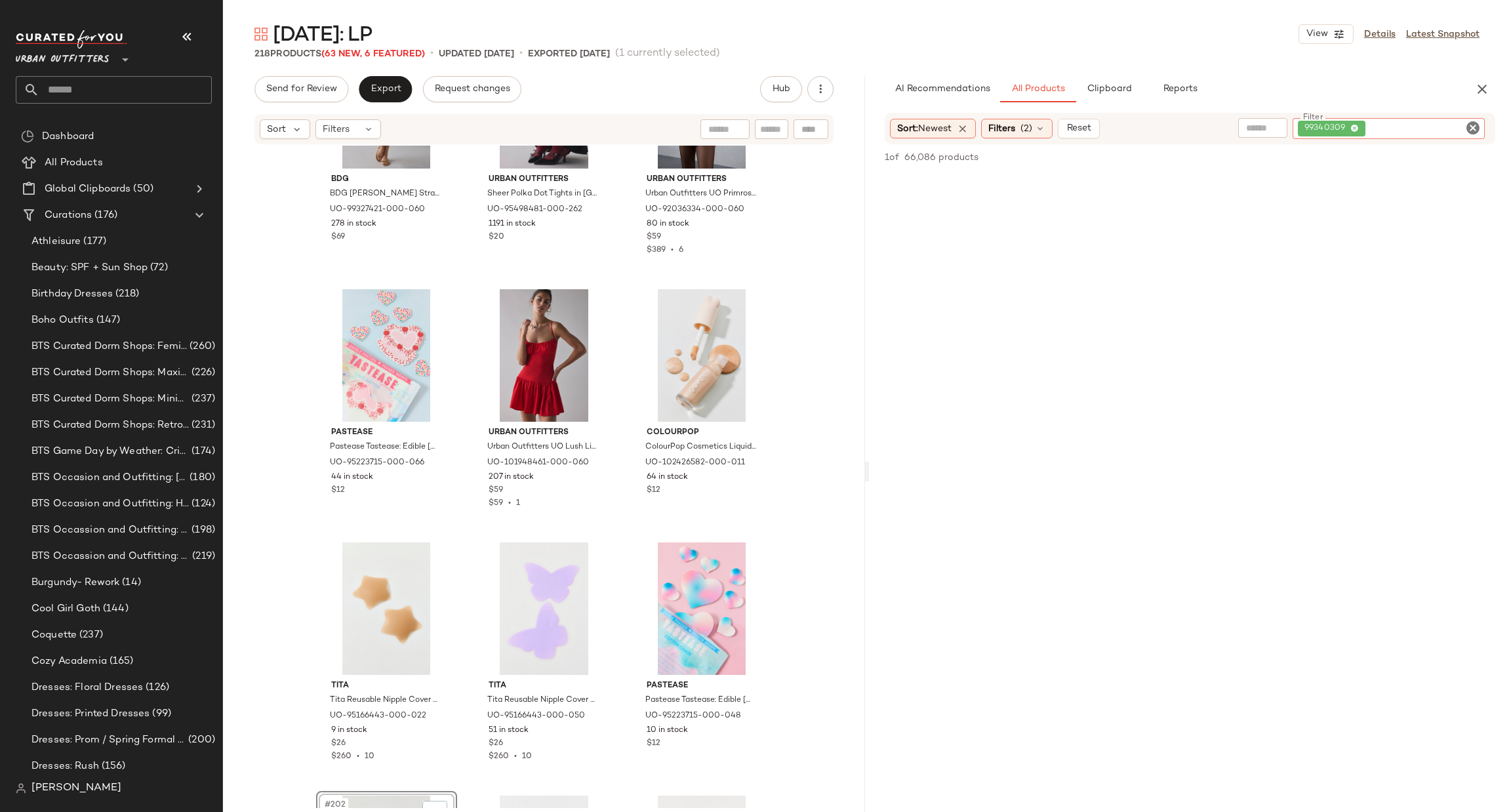
click at [1472, 133] on icon "Clear Filter" at bounding box center [1473, 128] width 16 height 16
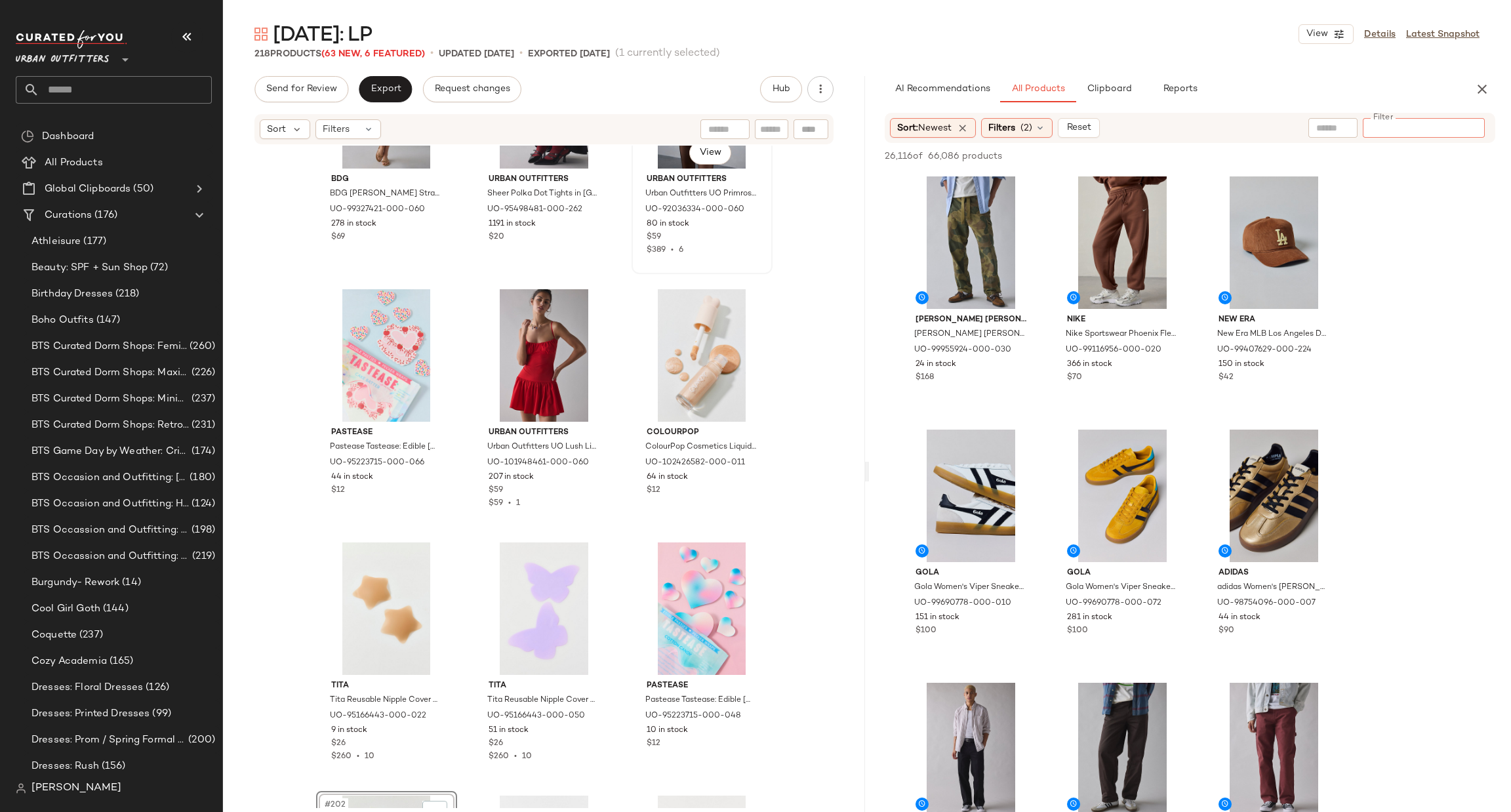
paste input "********"
type input "********"
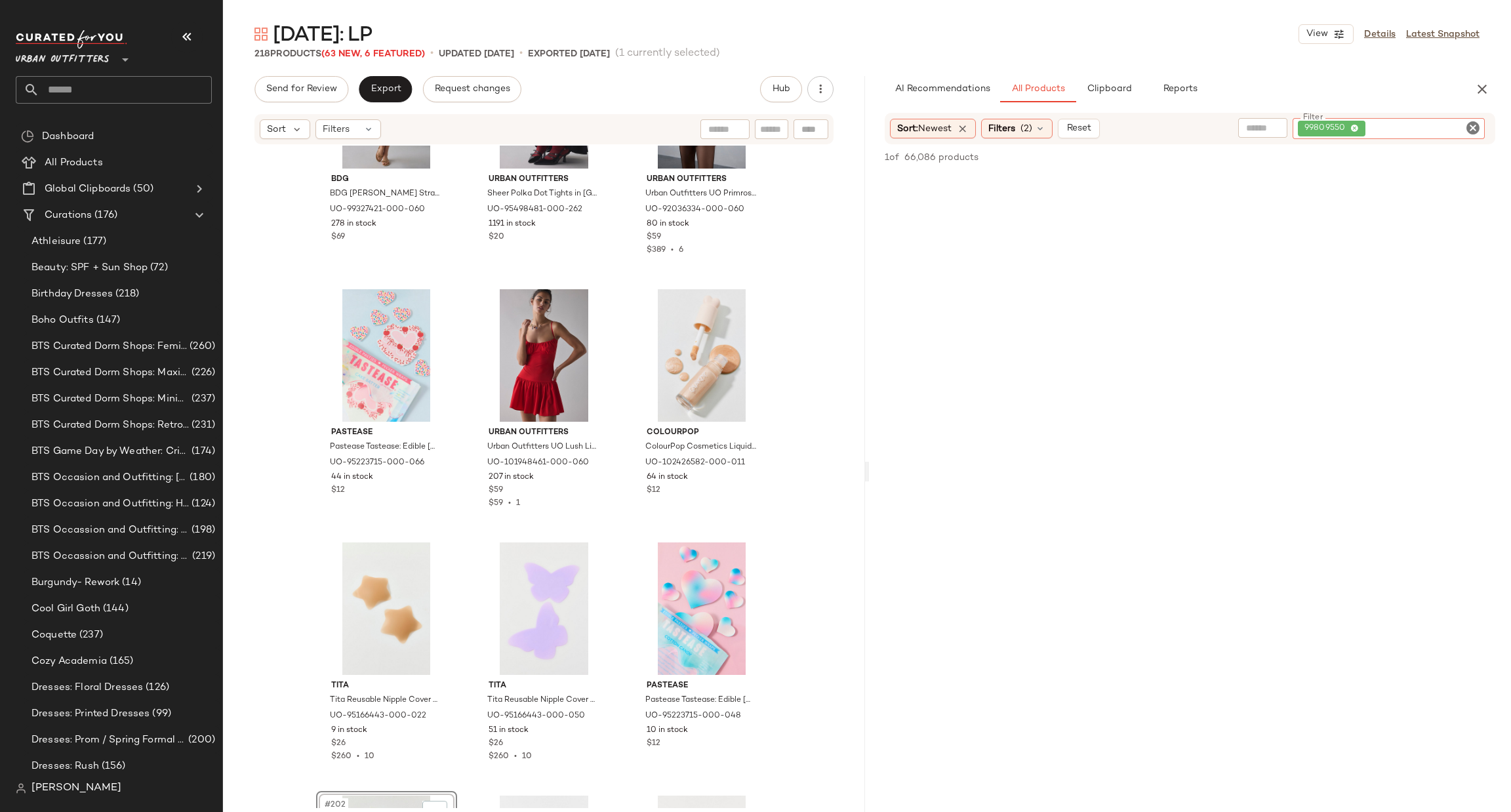
click at [1476, 125] on icon "Clear Filter" at bounding box center [1473, 128] width 16 height 16
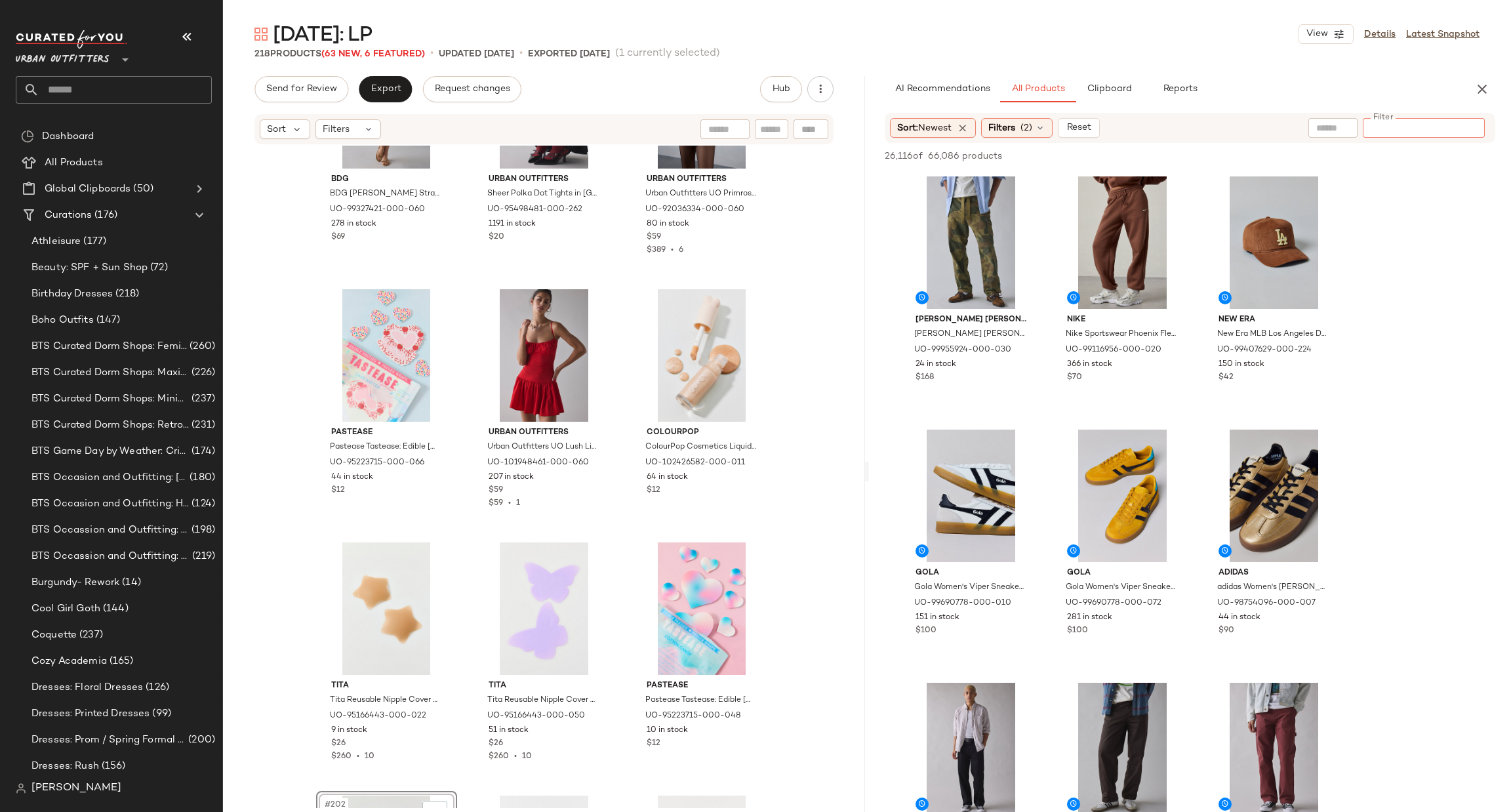
paste input "********"
type input "********"
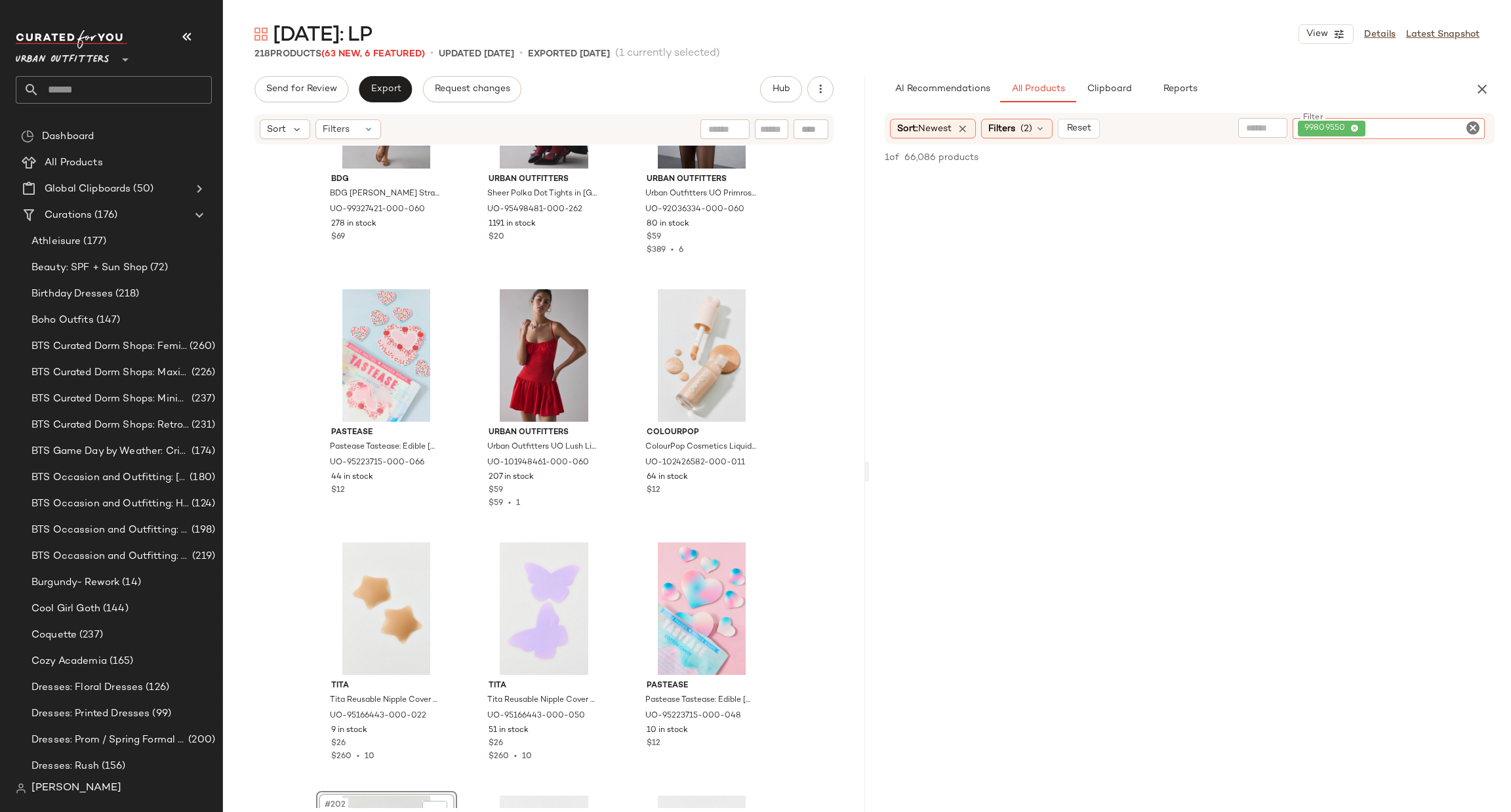
click at [1466, 123] on icon "Clear Filter" at bounding box center [1473, 128] width 16 height 16
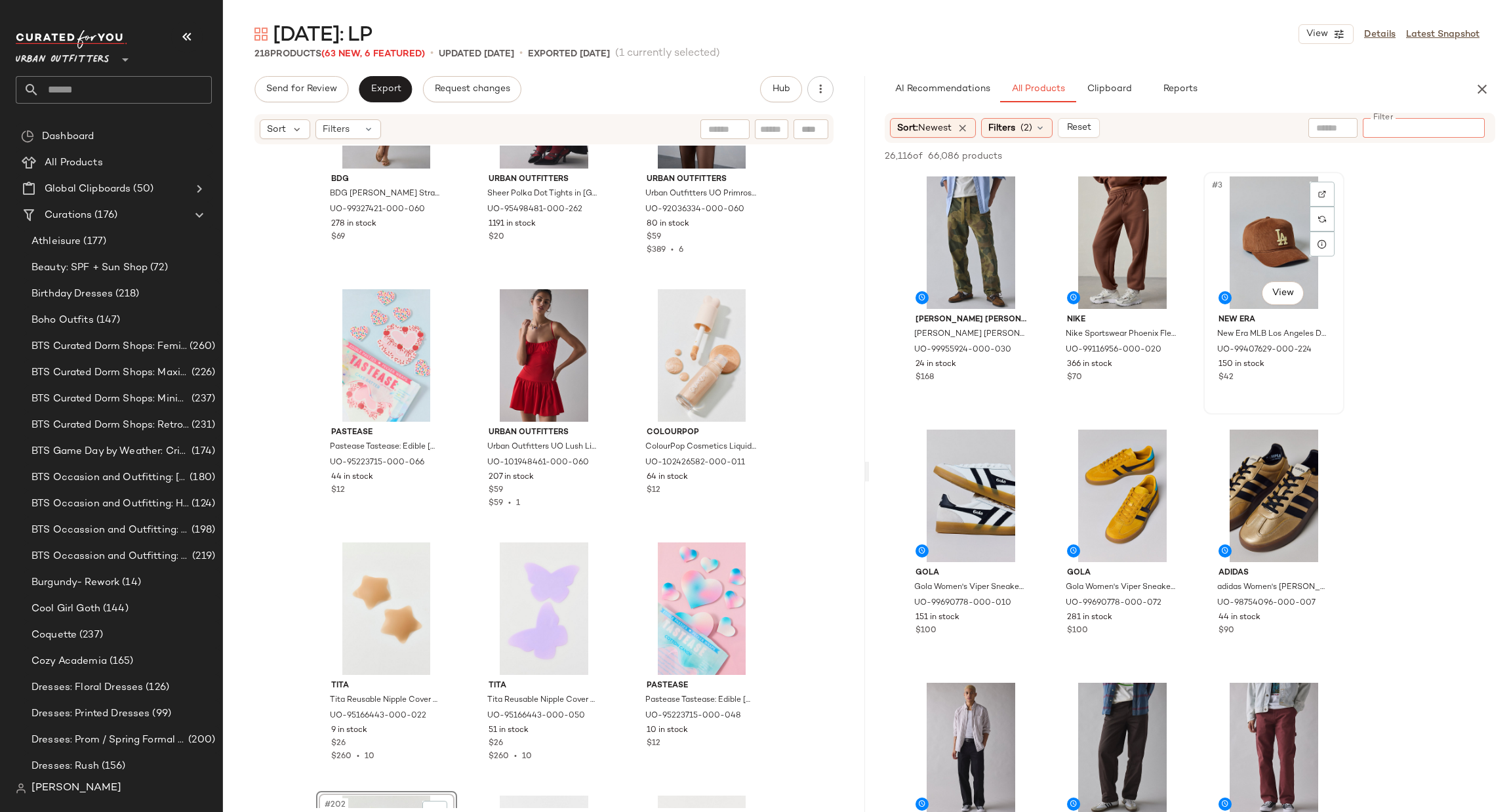
paste input "*********"
type input "*********"
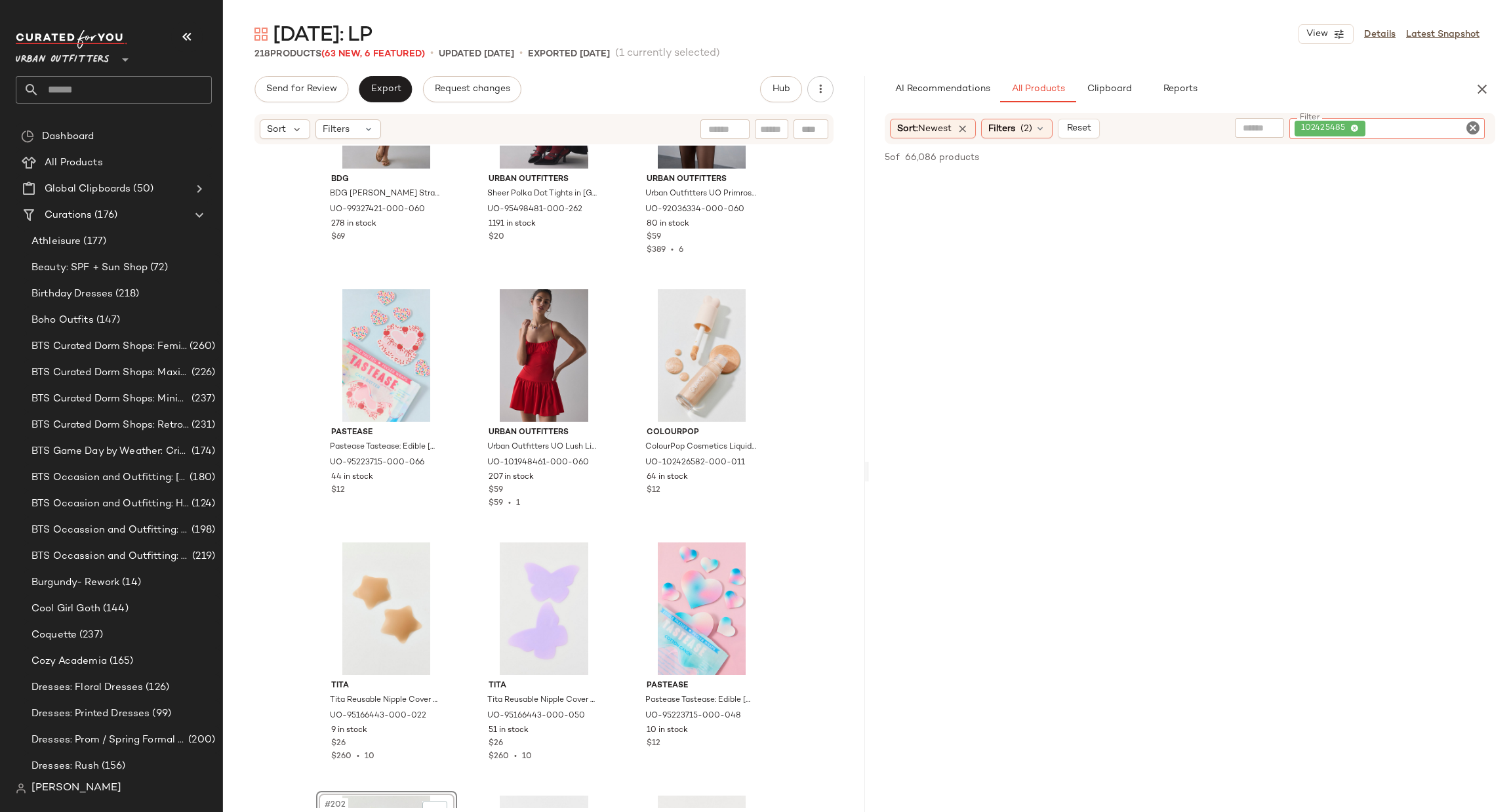
click at [1463, 130] on input "Filter" at bounding box center [1424, 129] width 112 height 14
click at [1467, 130] on icon "Clear Filter" at bounding box center [1473, 128] width 16 height 16
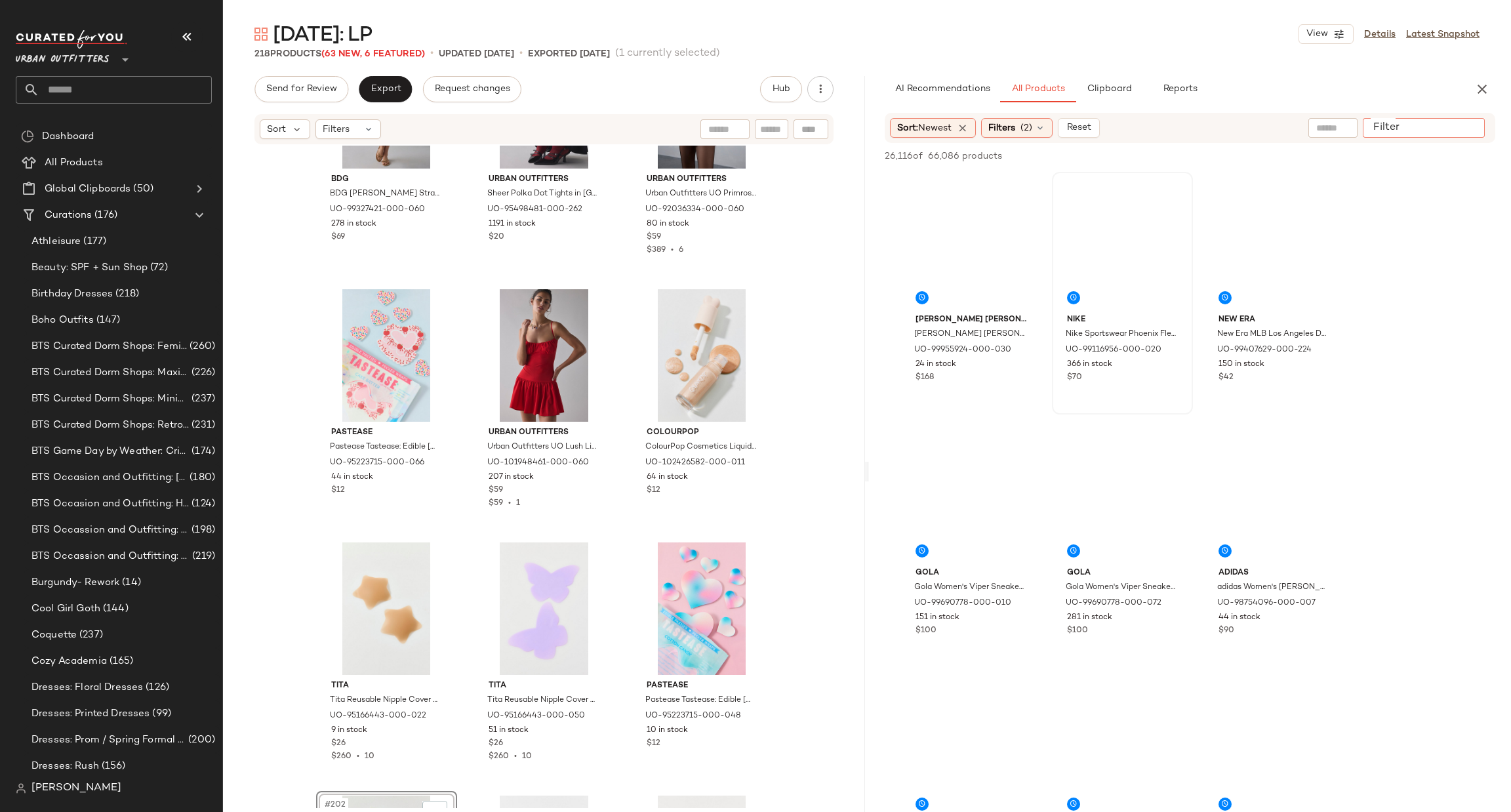
paste input "********"
type input "********"
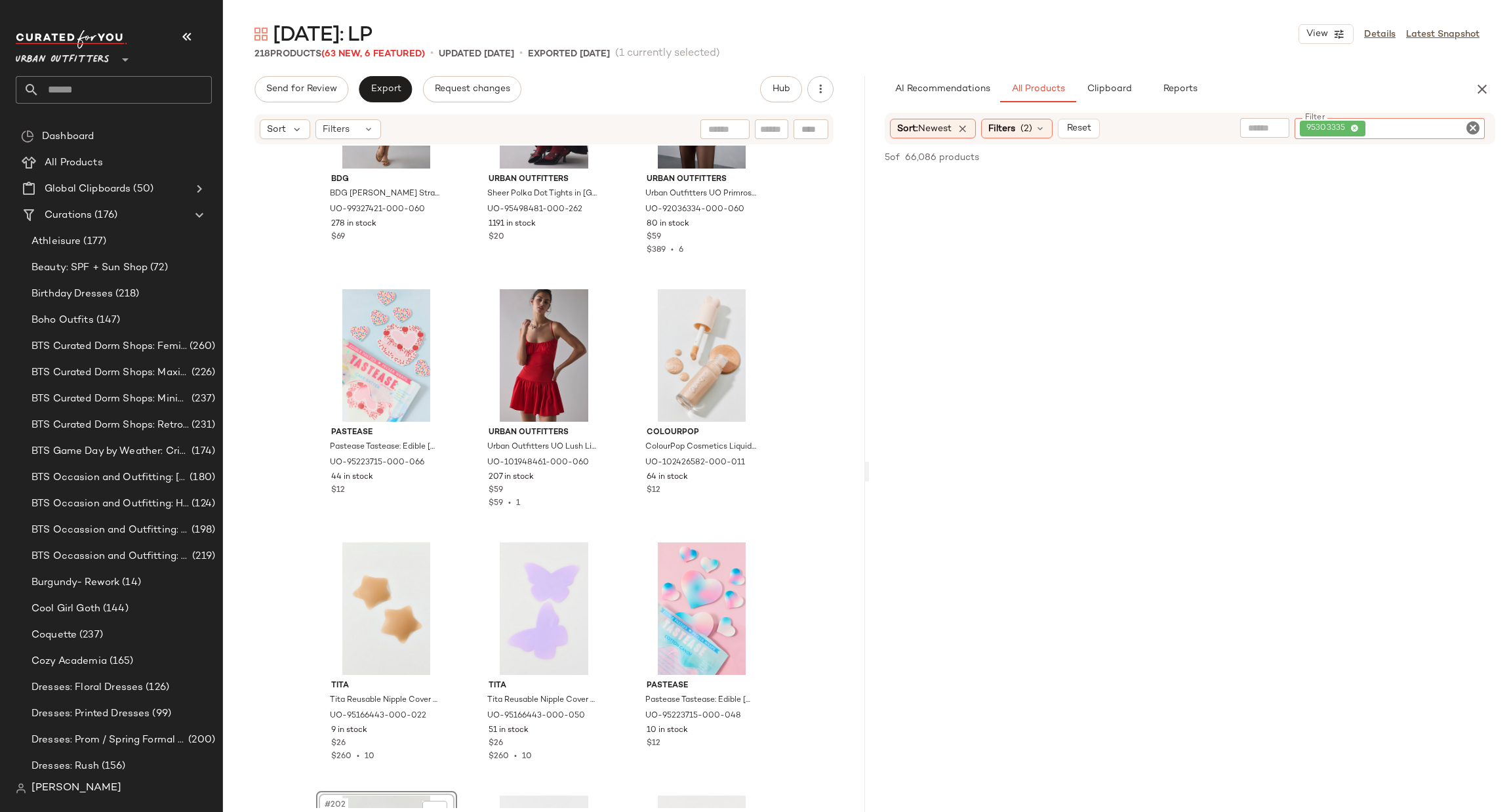
click at [1477, 132] on icon "Clear Filter" at bounding box center [1473, 128] width 16 height 16
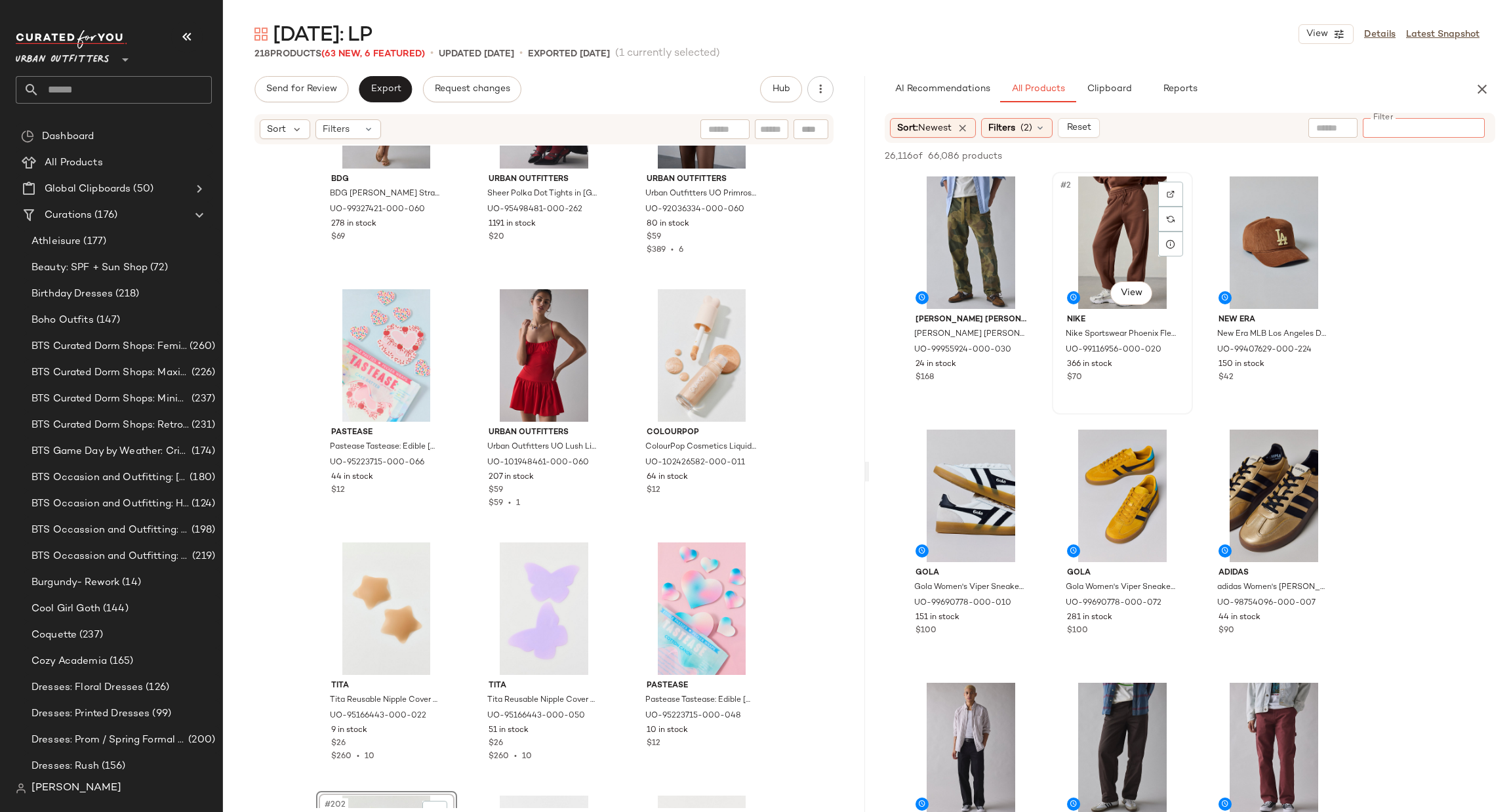
paste input "********"
type input "********"
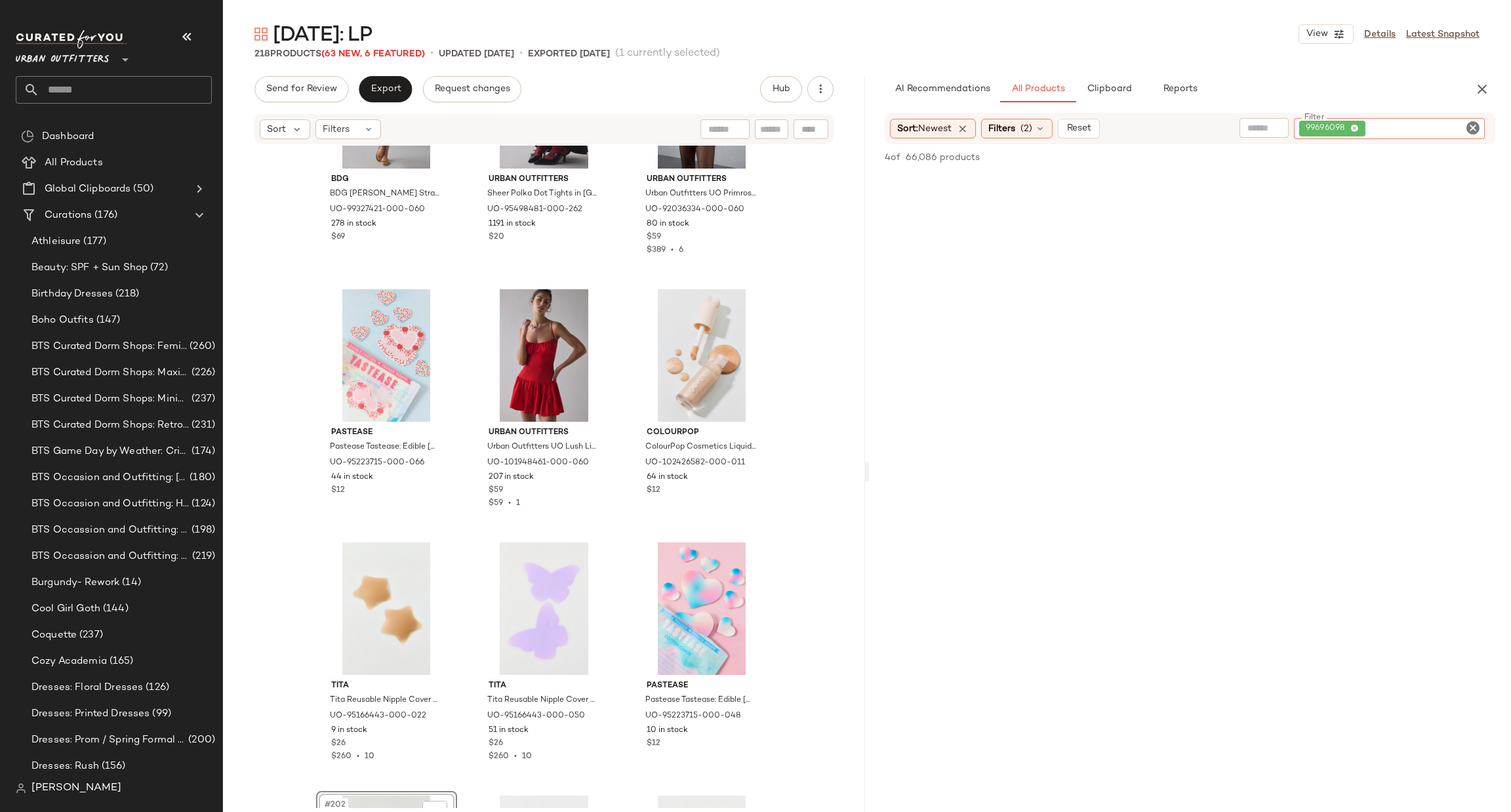
click at [1476, 118] on div "99696098" at bounding box center [1389, 129] width 191 height 21
click at [1469, 129] on icon "Clear Filter" at bounding box center [1473, 128] width 16 height 16
click at [392, 574] on div at bounding box center [387, 608] width 132 height 133
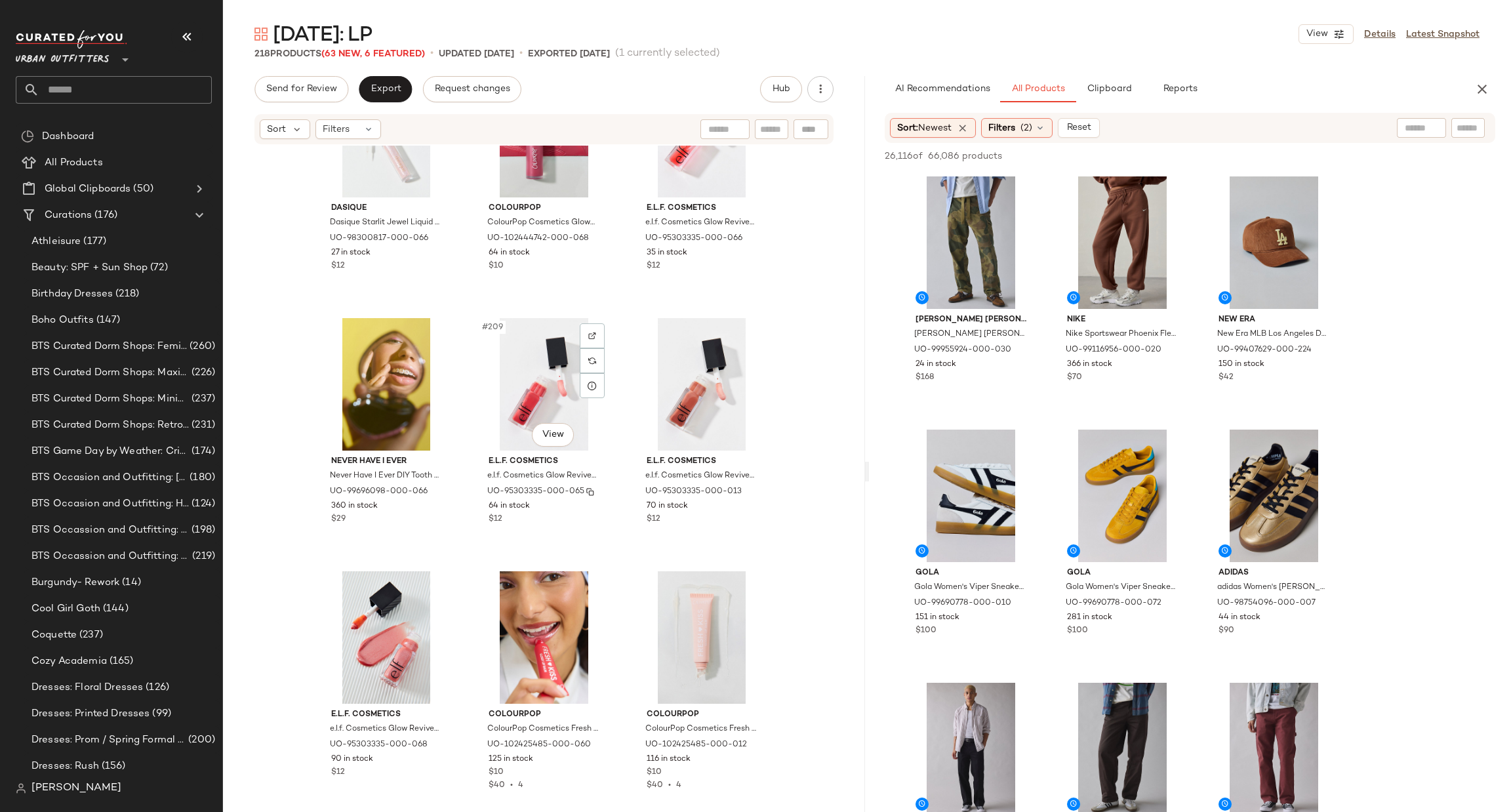
scroll to position [17813, 0]
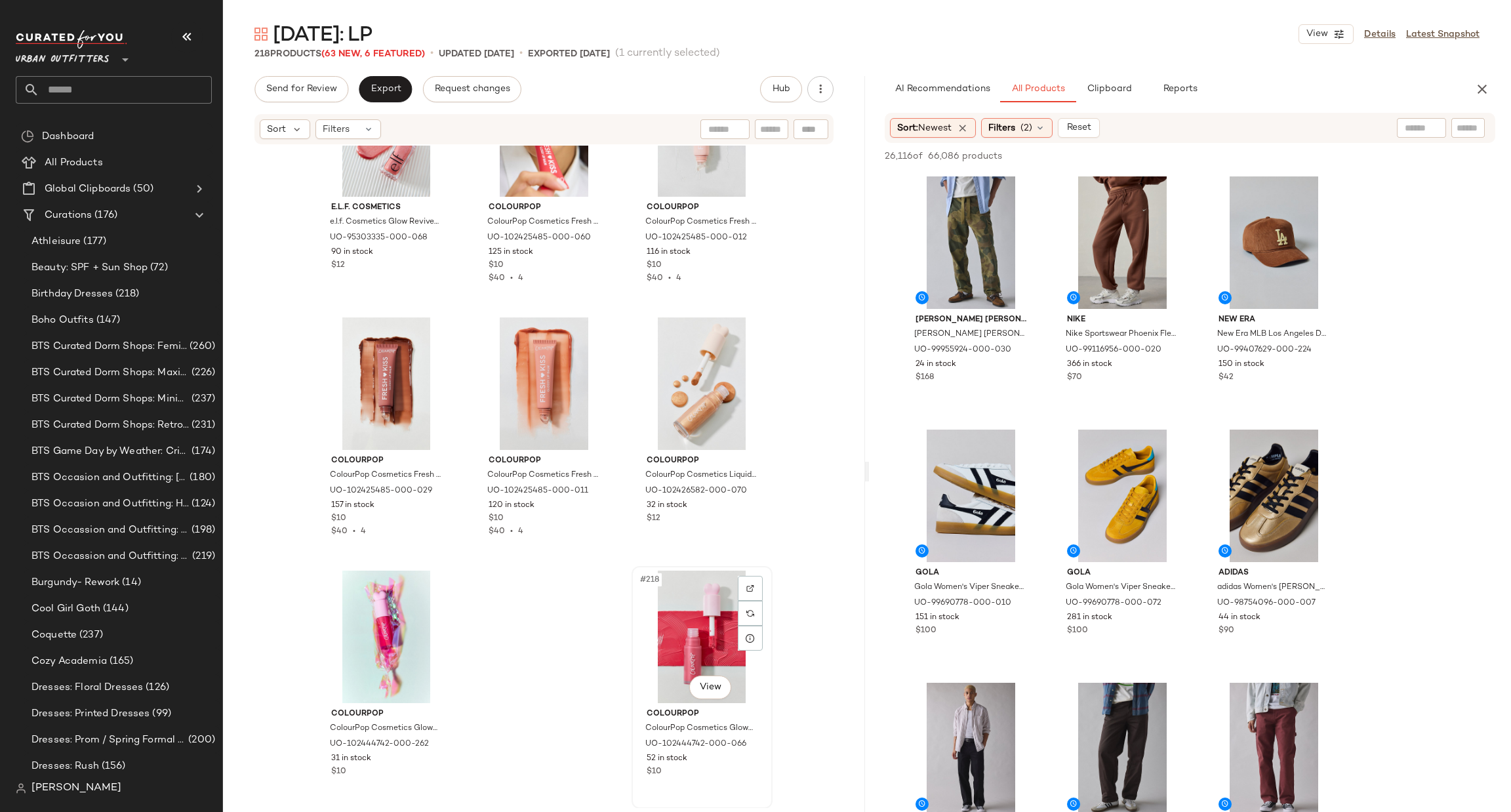
click at [710, 613] on div "#218 View" at bounding box center [702, 636] width 132 height 133
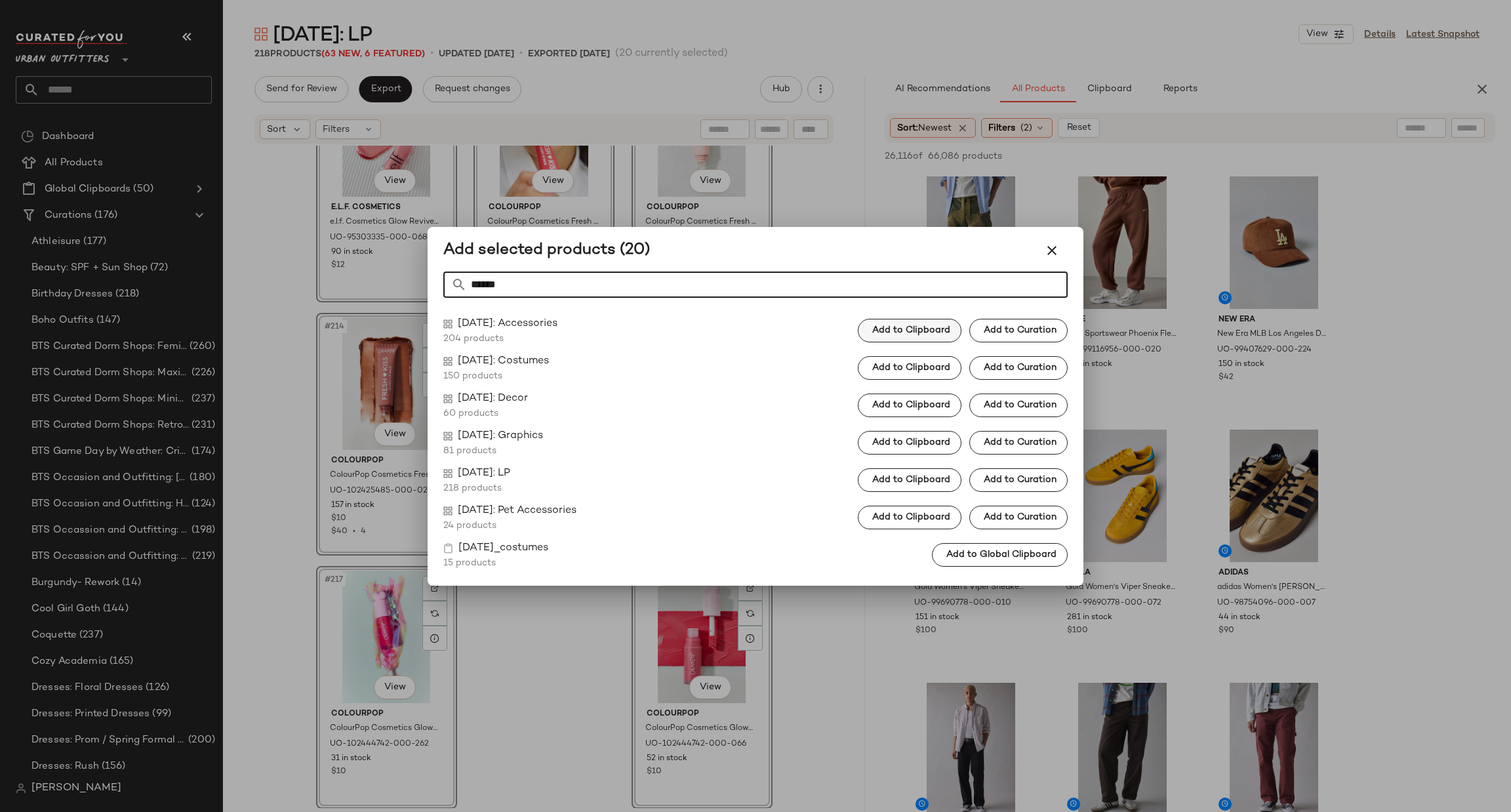
type input "******"
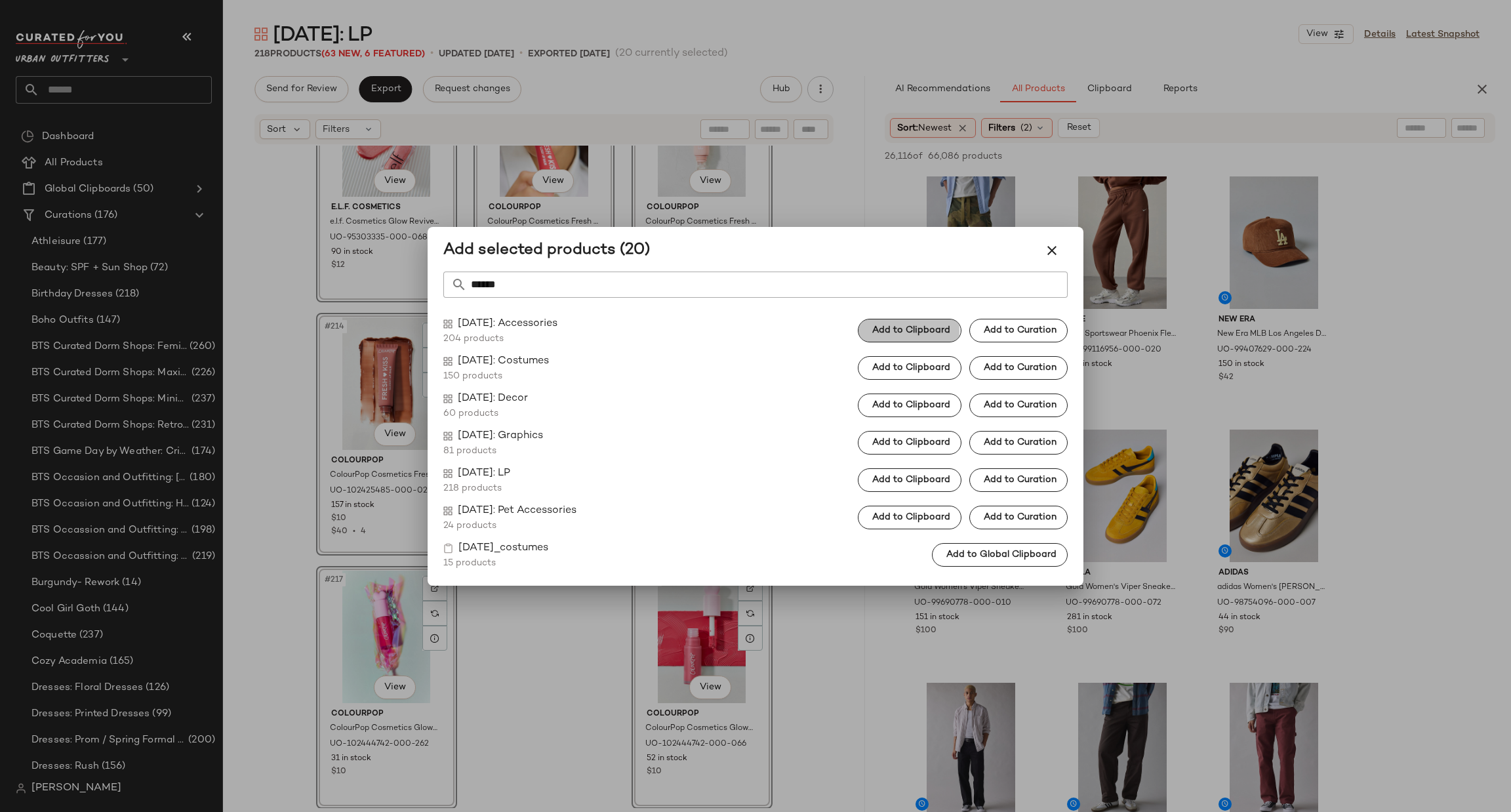
click at [946, 334] on span "Add to Clipboard" at bounding box center [910, 330] width 79 height 10
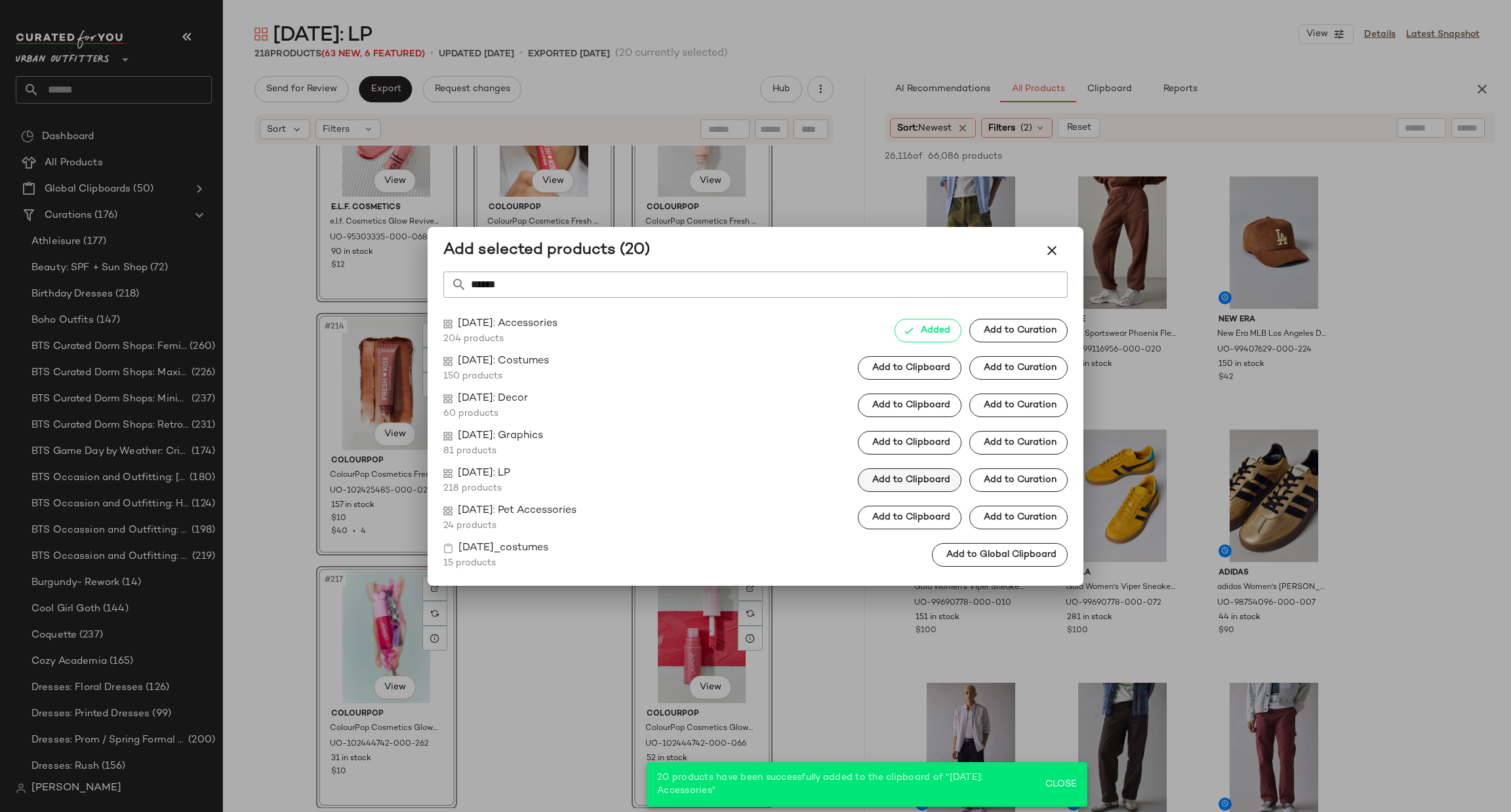
click at [939, 478] on span "Add to Clipboard" at bounding box center [910, 480] width 79 height 10
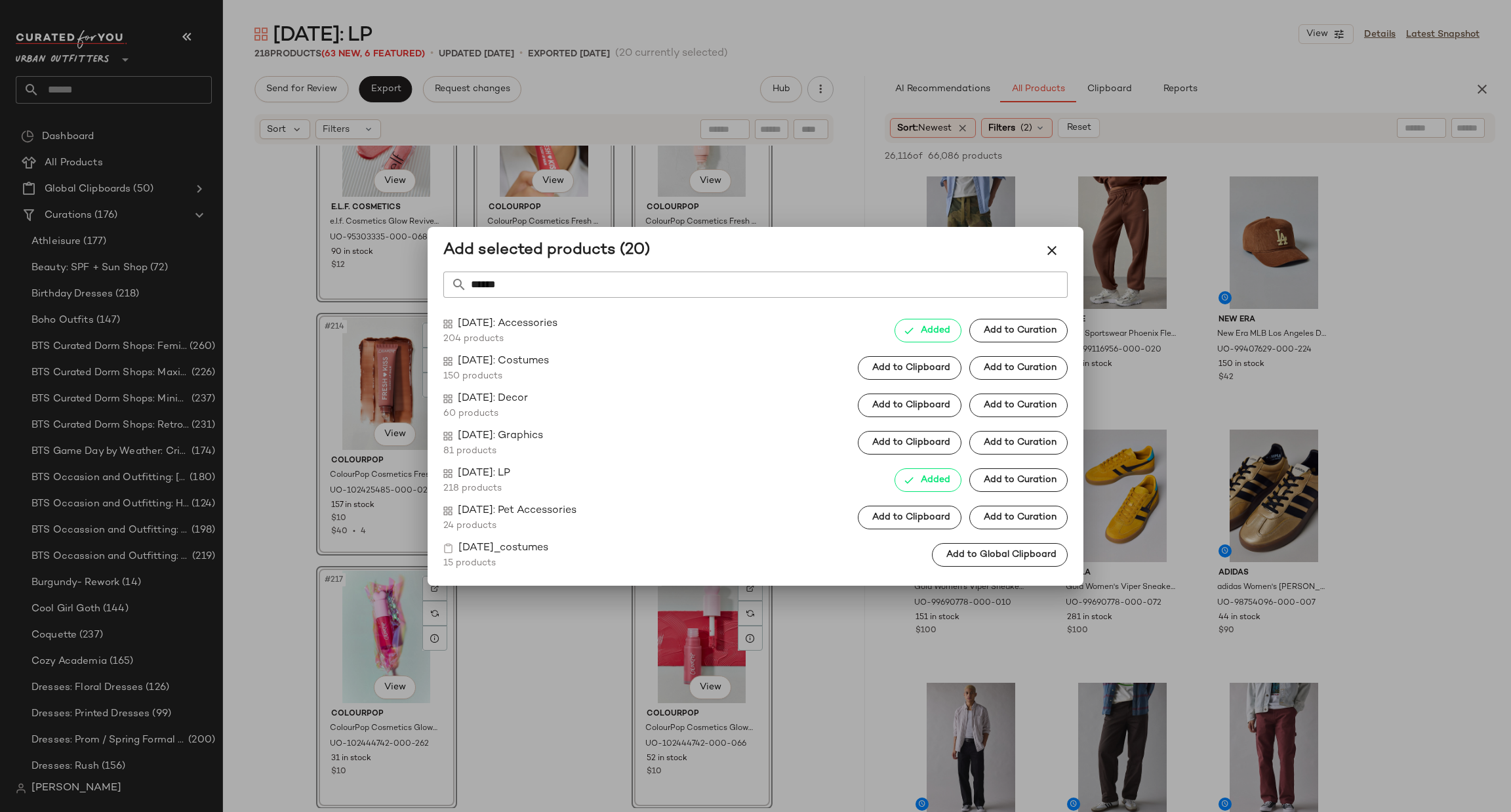
click at [694, 661] on div at bounding box center [756, 406] width 1511 height 812
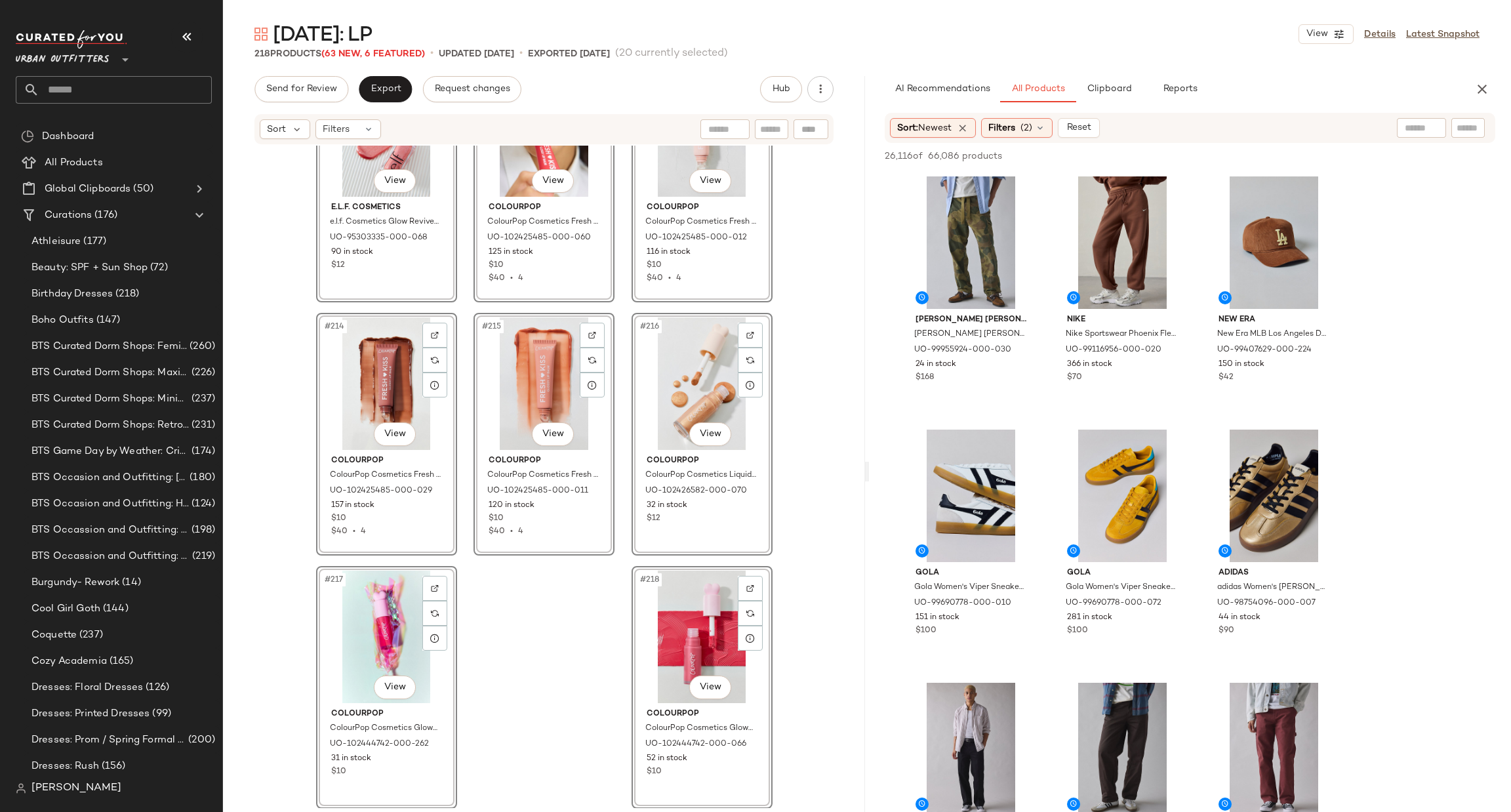
click at [694, 622] on div "#218 View" at bounding box center [702, 636] width 132 height 133
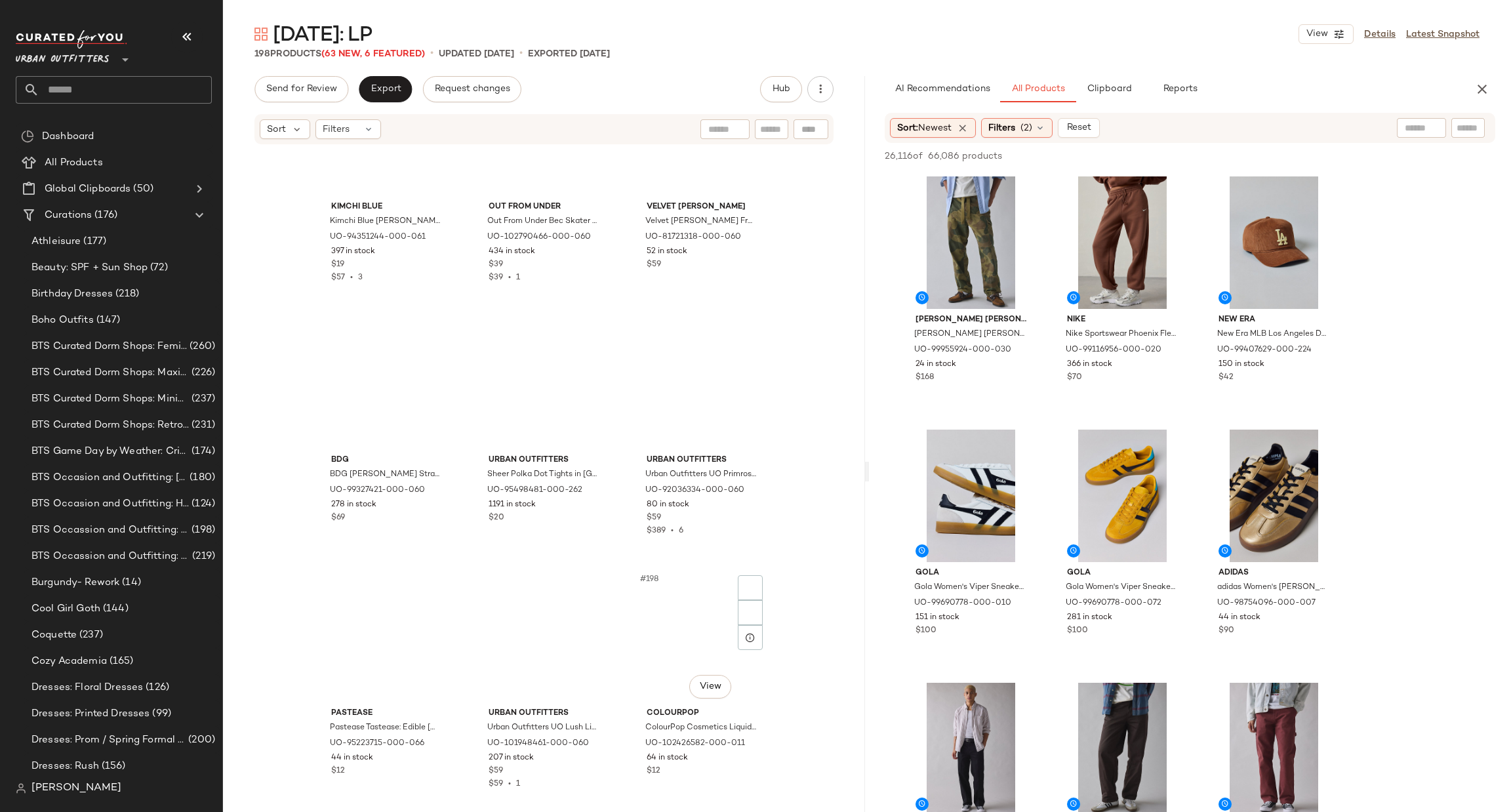
scroll to position [16042, 0]
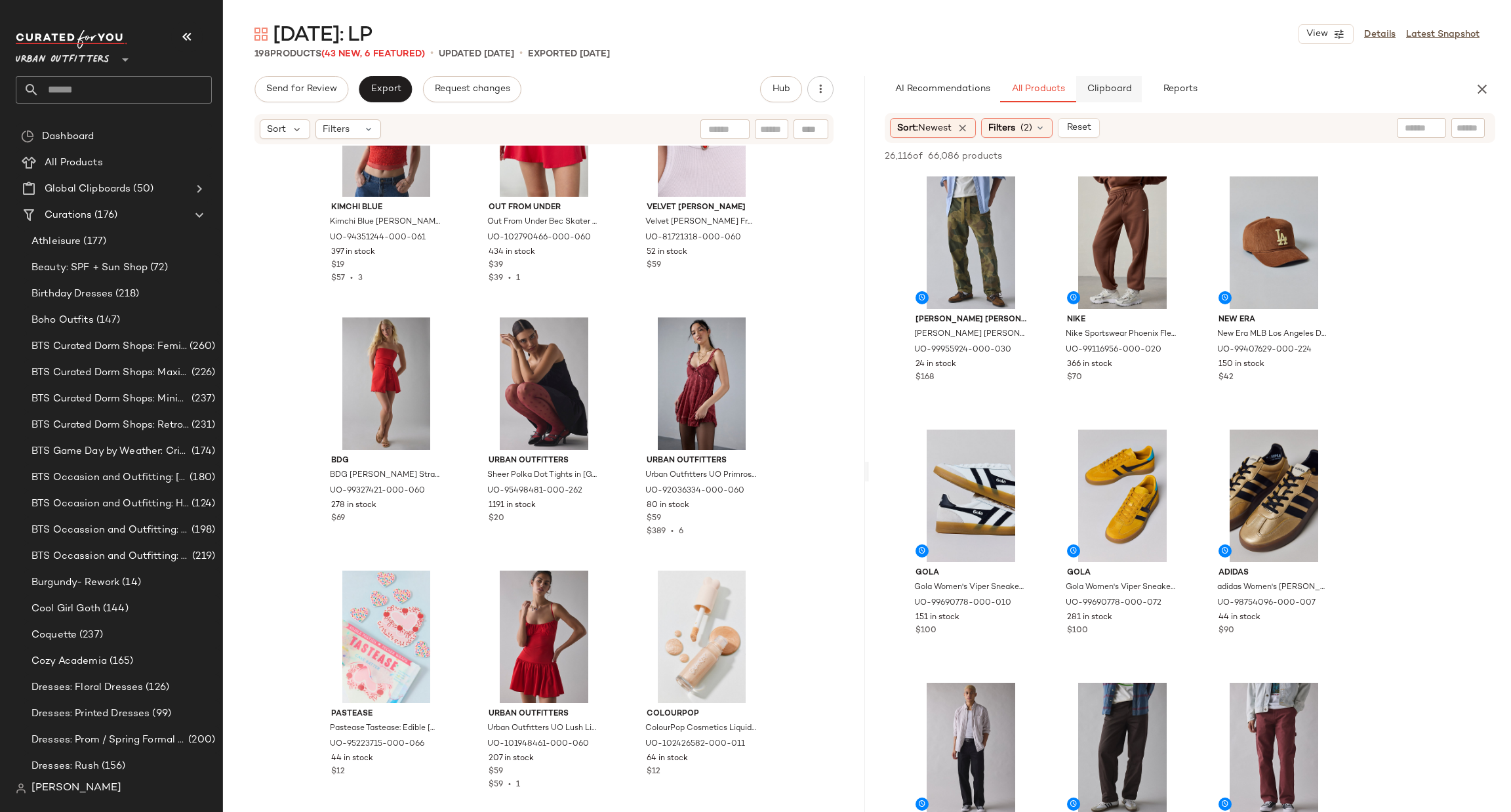
click at [1119, 80] on button "Clipboard" at bounding box center [1109, 89] width 66 height 26
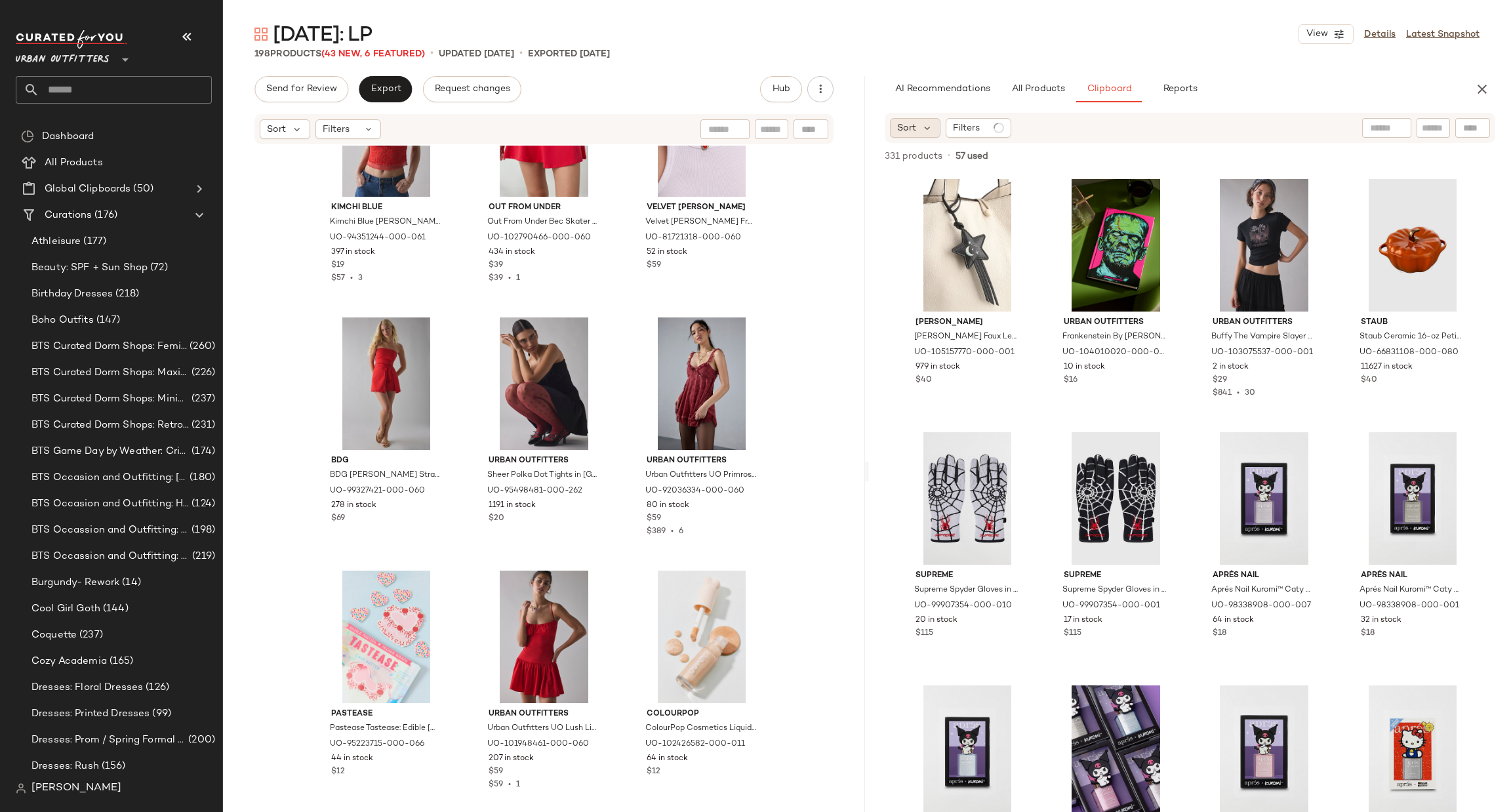
click at [933, 126] on div "Sort" at bounding box center [915, 128] width 51 height 19
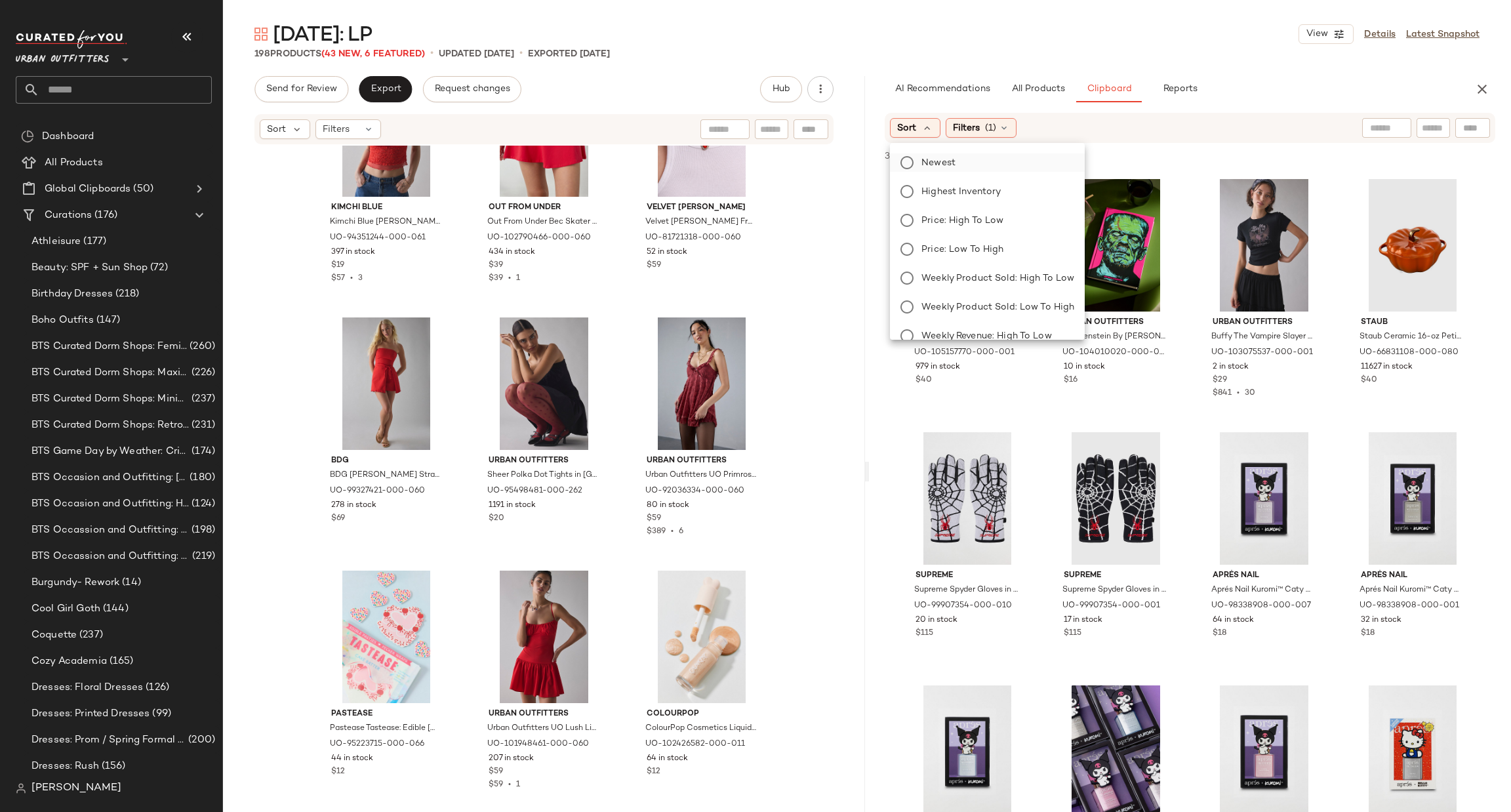
click at [954, 159] on span "Newest" at bounding box center [938, 162] width 34 height 14
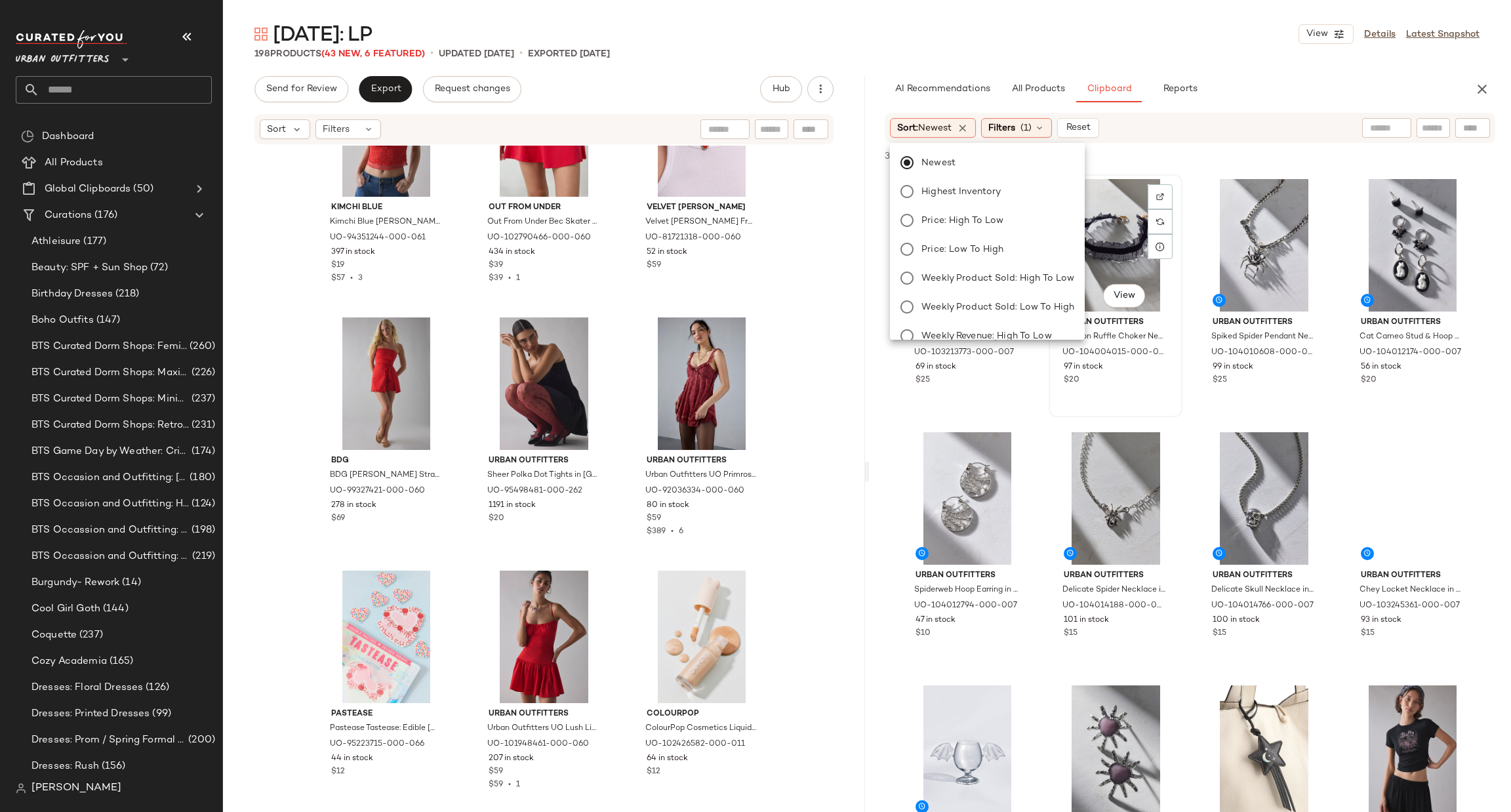
click at [1176, 394] on div "#2 View Urban Outfitters Chiffon Ruffle Choker Necklace in Black, Women's at Ur…" at bounding box center [1115, 296] width 131 height 240
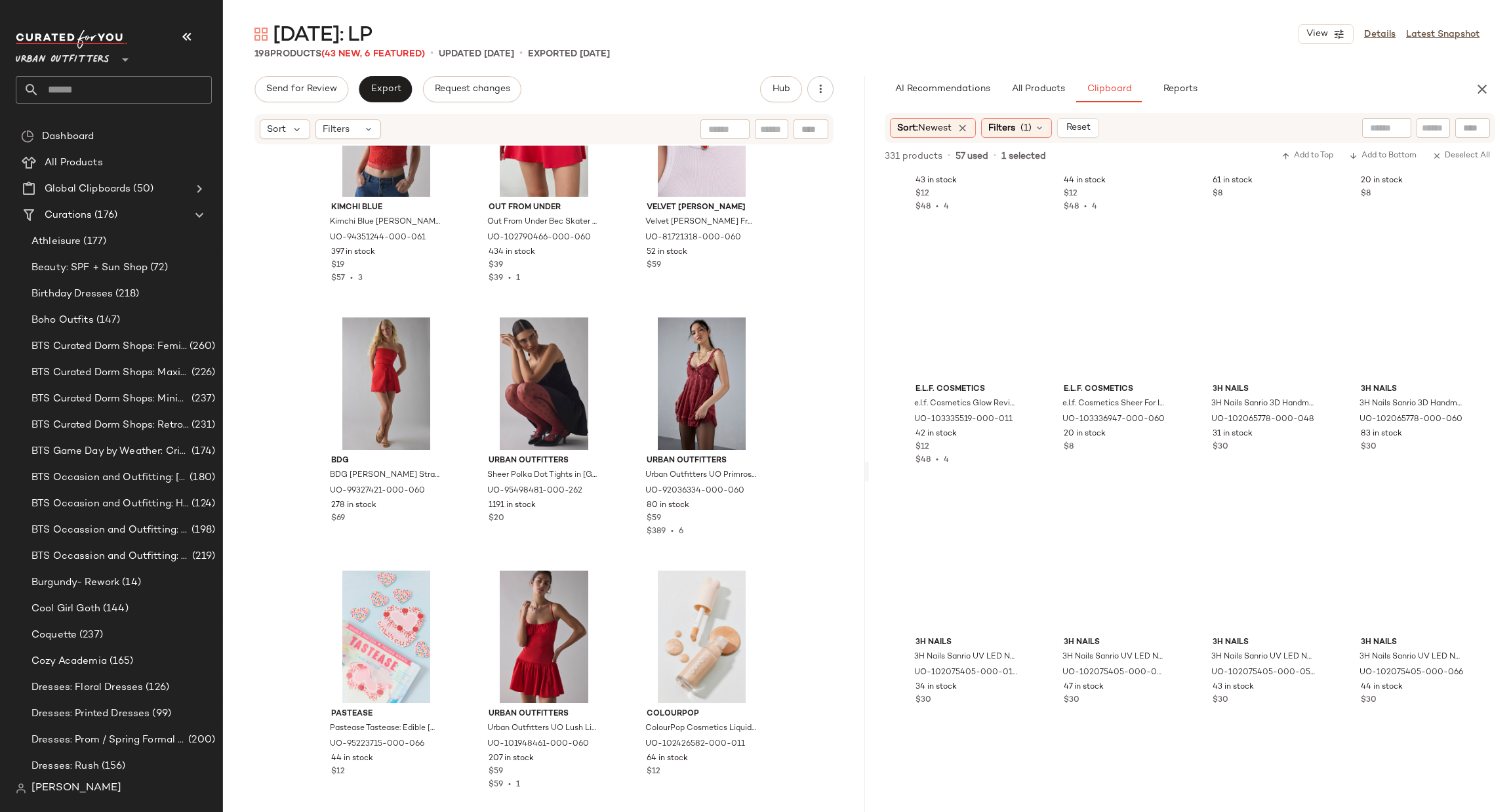
scroll to position [0, 0]
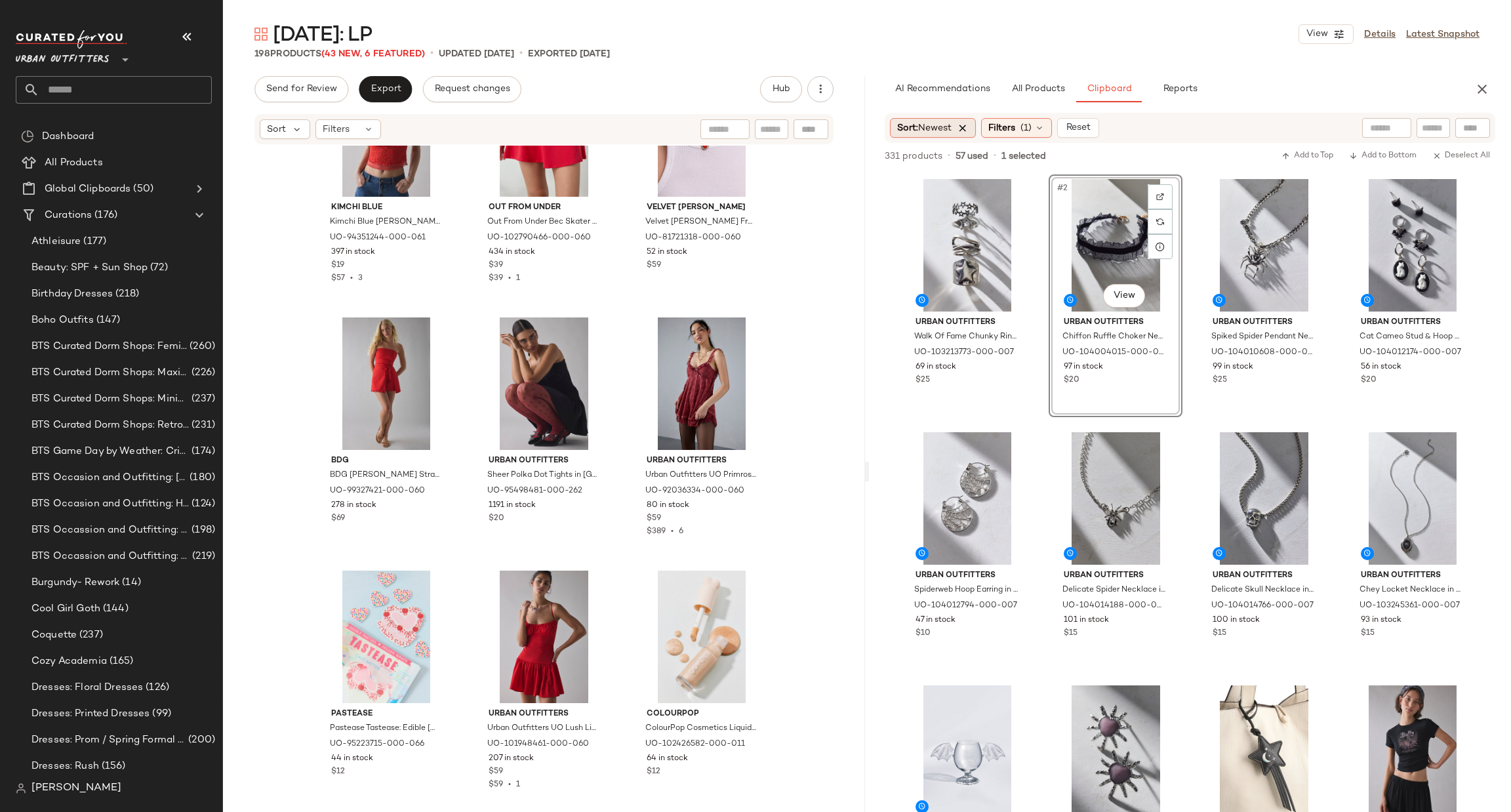
click at [967, 126] on icon at bounding box center [963, 128] width 12 height 12
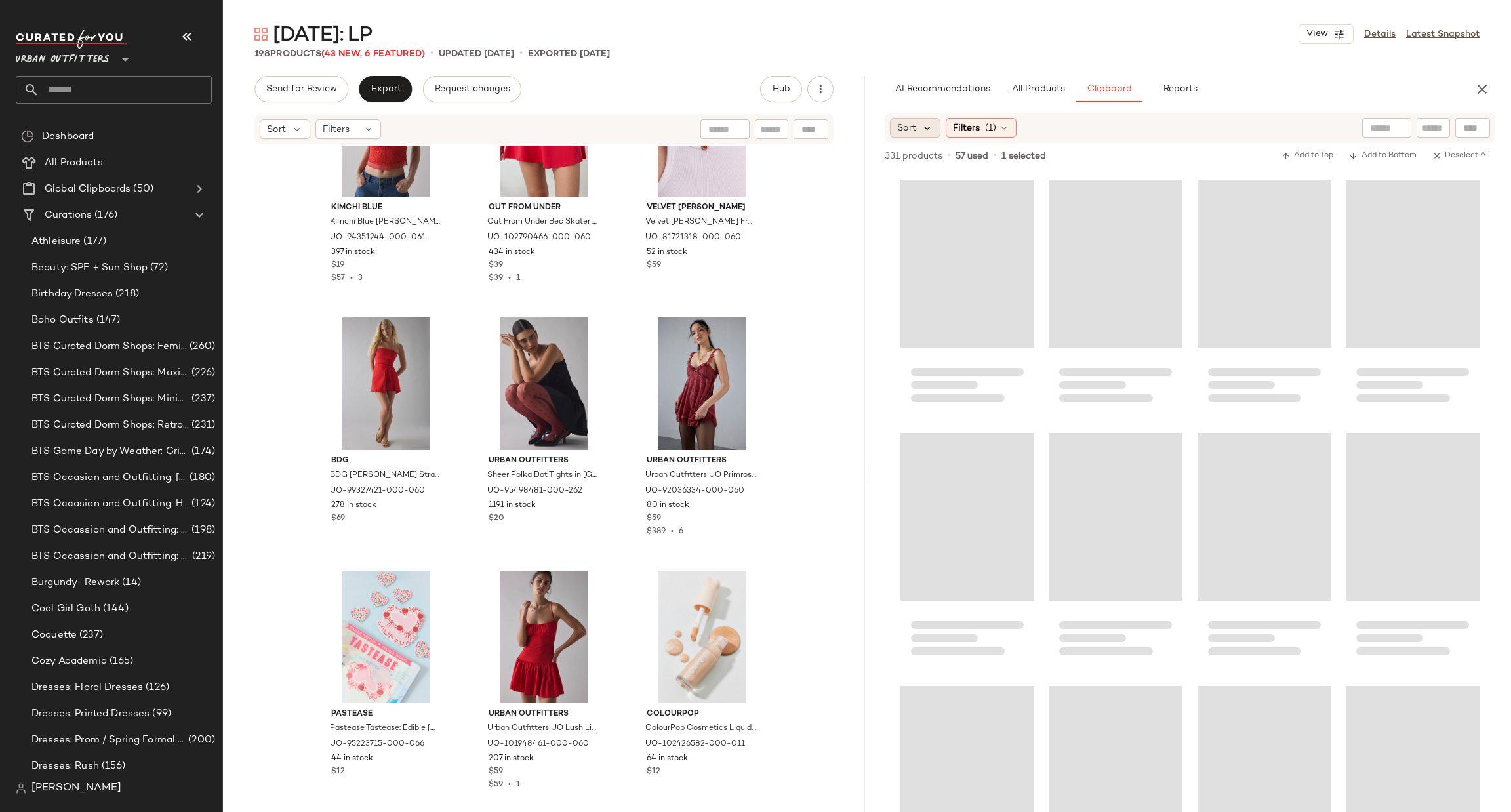
click at [922, 127] on icon at bounding box center [927, 128] width 12 height 12
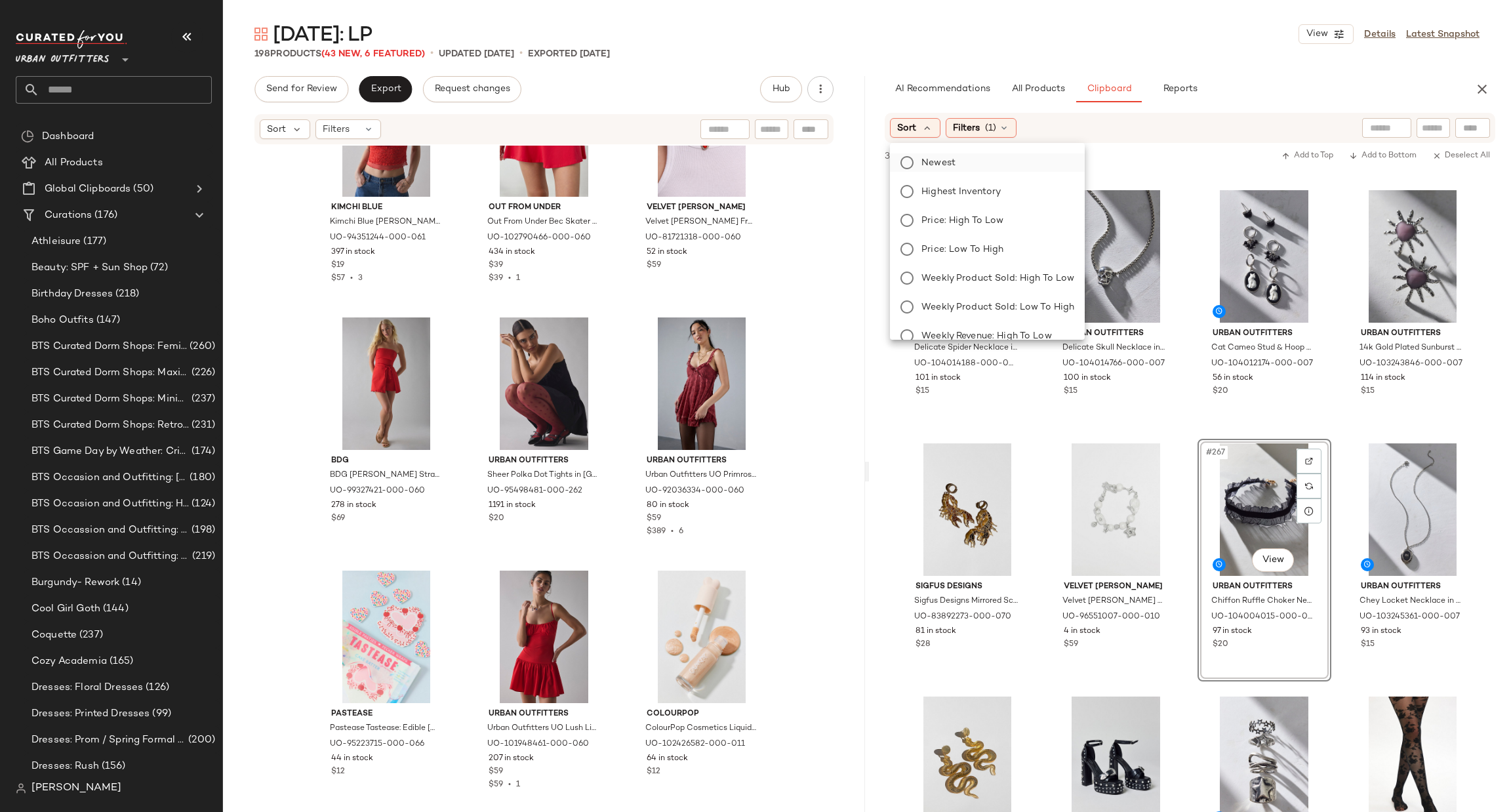
click at [969, 156] on label "Newest" at bounding box center [995, 162] width 158 height 19
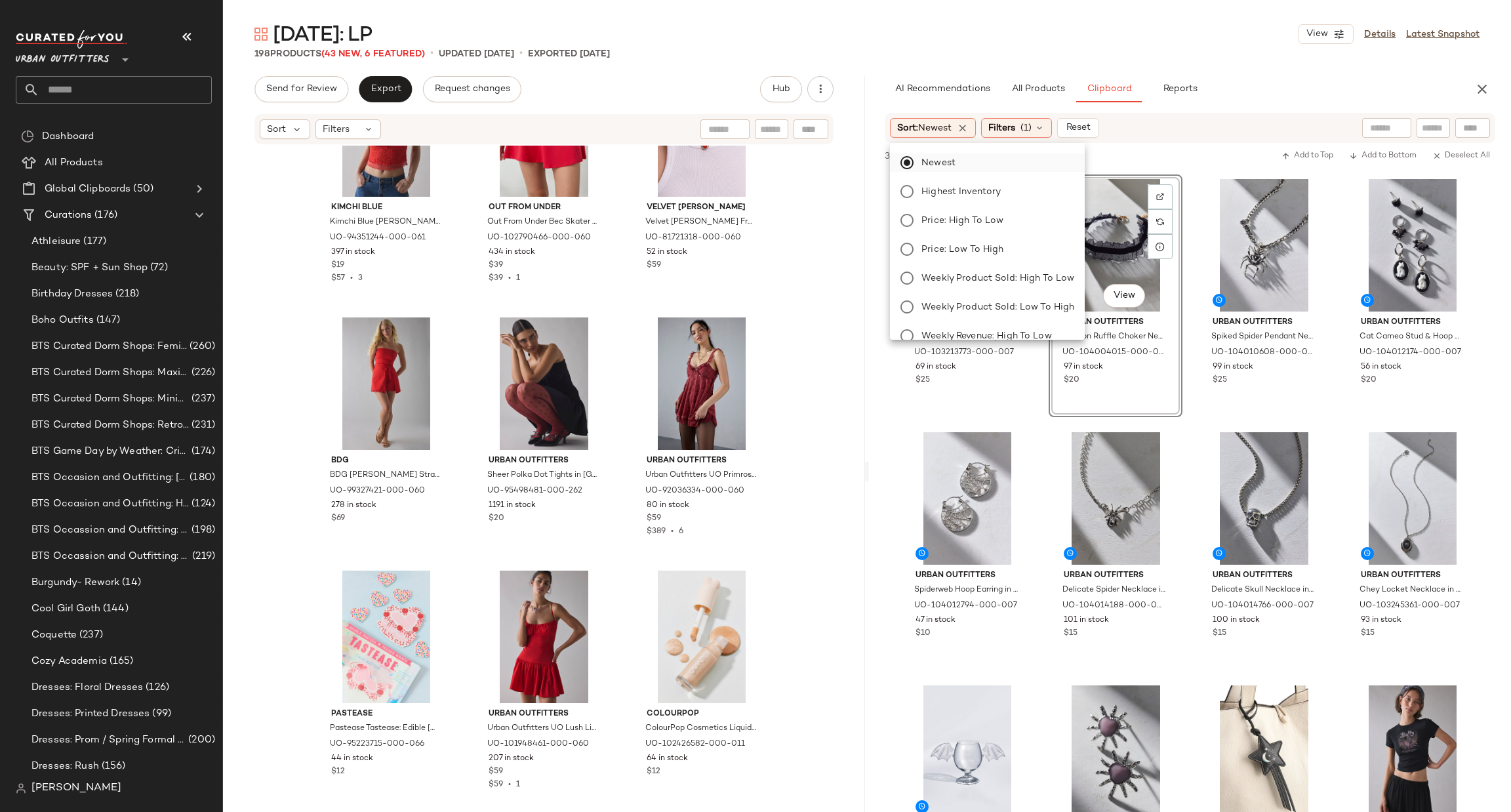
click at [992, 162] on label "Newest" at bounding box center [995, 162] width 158 height 19
click at [989, 178] on div "Newest Highest Inventory Price: High to Low Price: Low to High Weekly Product S…" at bounding box center [986, 379] width 197 height 462
click at [990, 183] on label "Highest Inventory" at bounding box center [995, 191] width 158 height 19
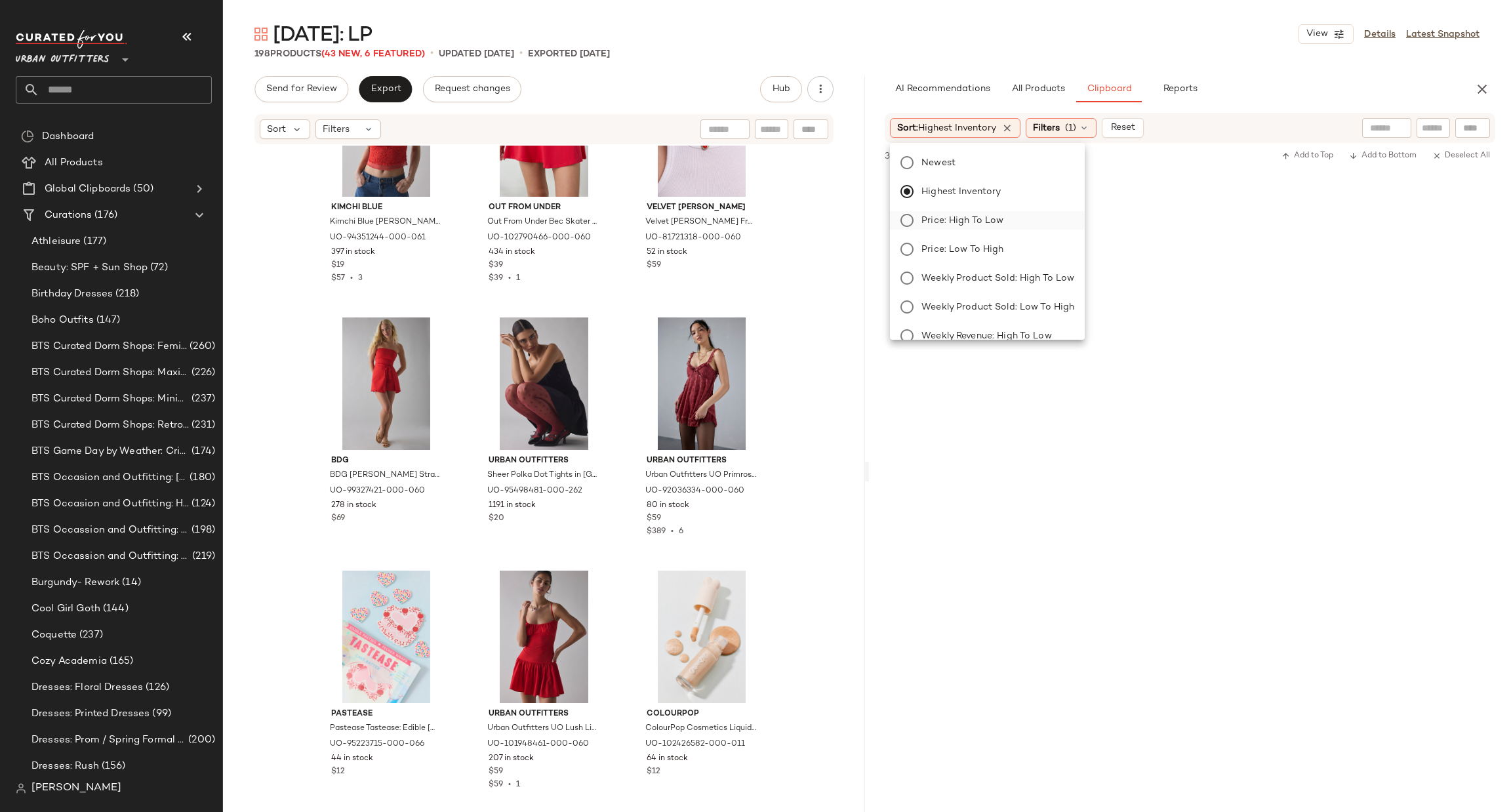
scroll to position [3795, 0]
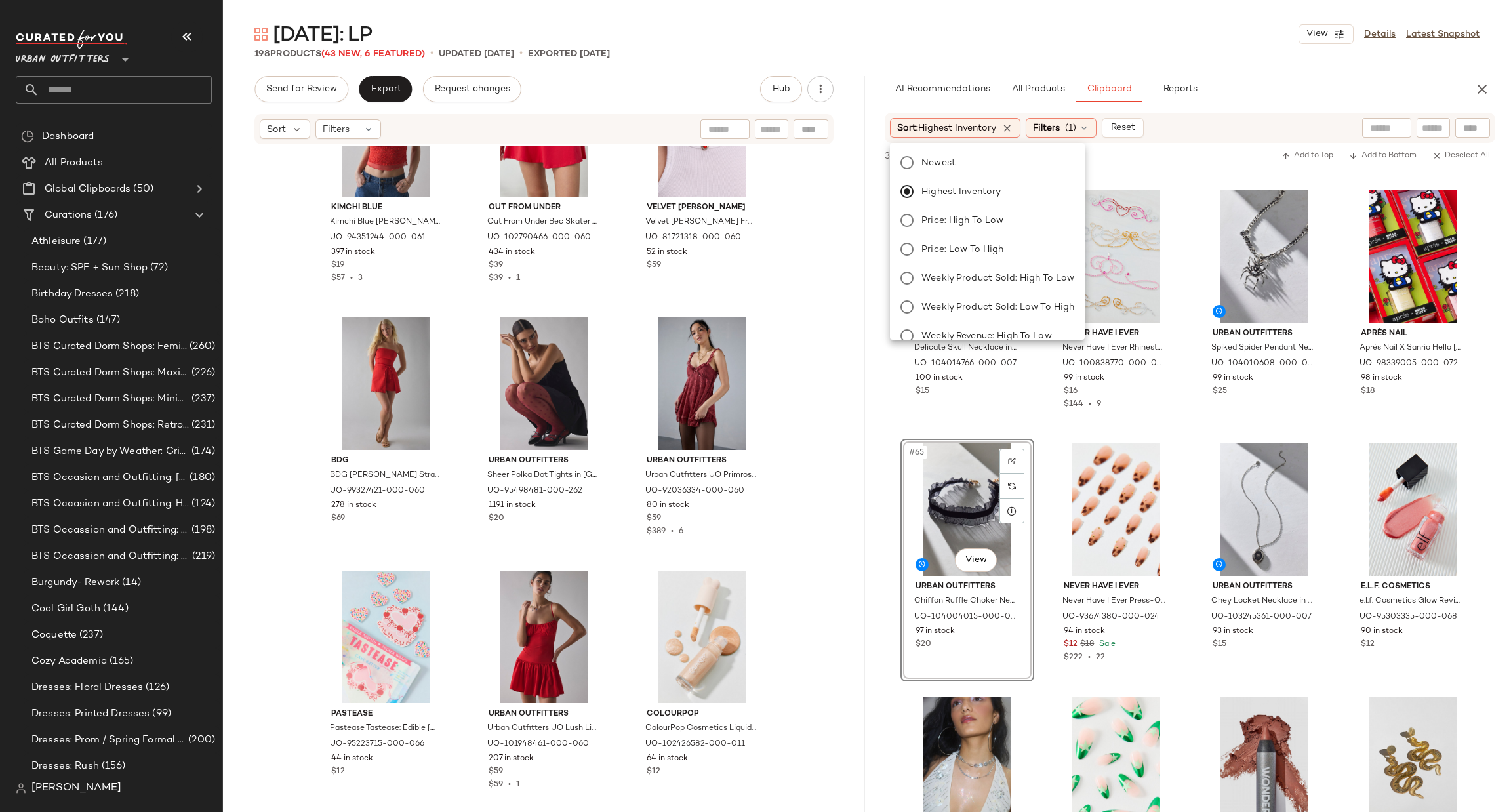
click at [998, 181] on div "Newest Highest Inventory Price: High to Low Price: Low to High Weekly Product S…" at bounding box center [986, 379] width 197 height 462
click at [1004, 169] on label "Newest" at bounding box center [995, 162] width 158 height 19
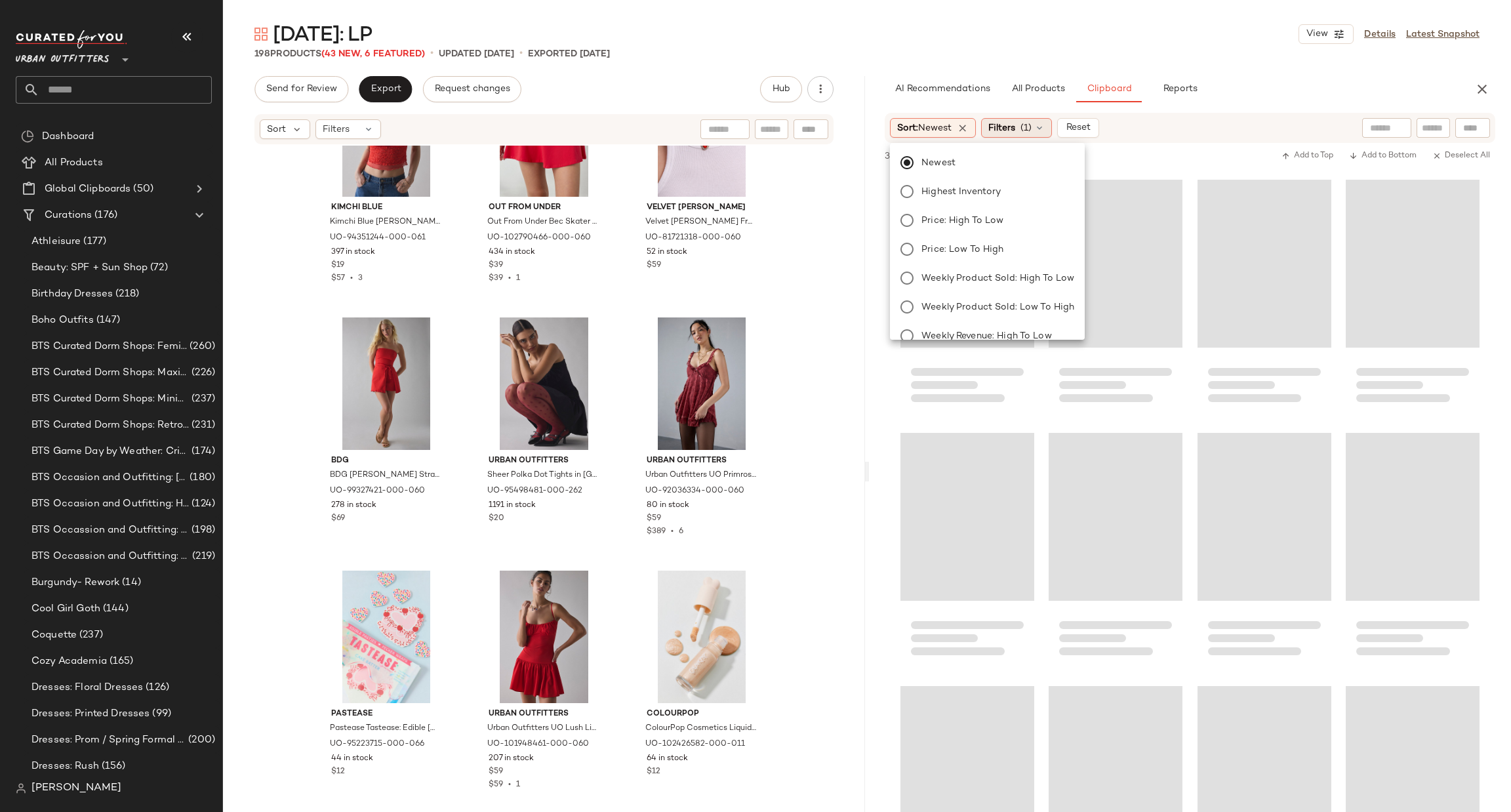
click at [1013, 126] on span "Filters" at bounding box center [1002, 128] width 27 height 14
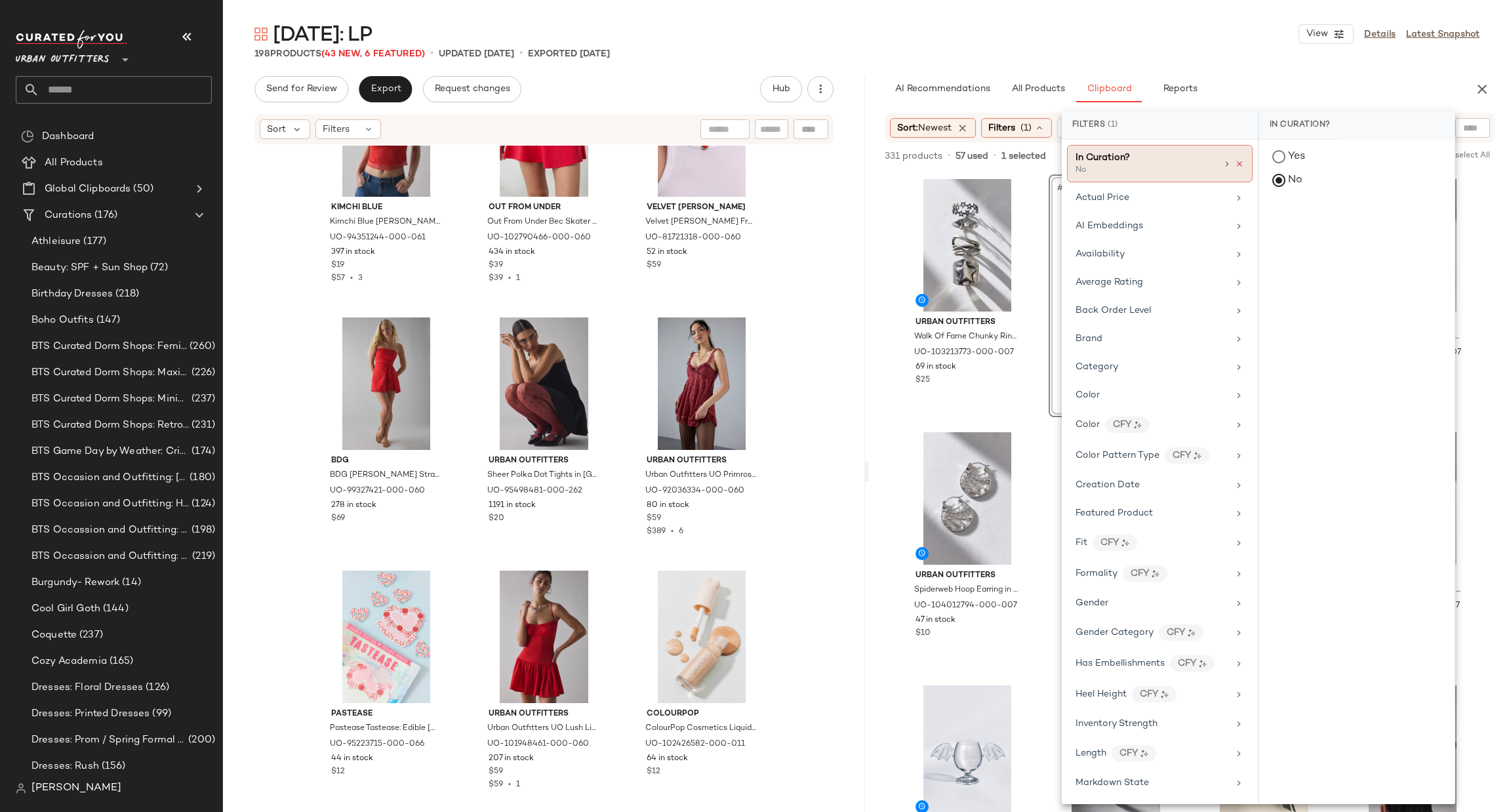
click at [1234, 161] on icon at bounding box center [1239, 163] width 9 height 9
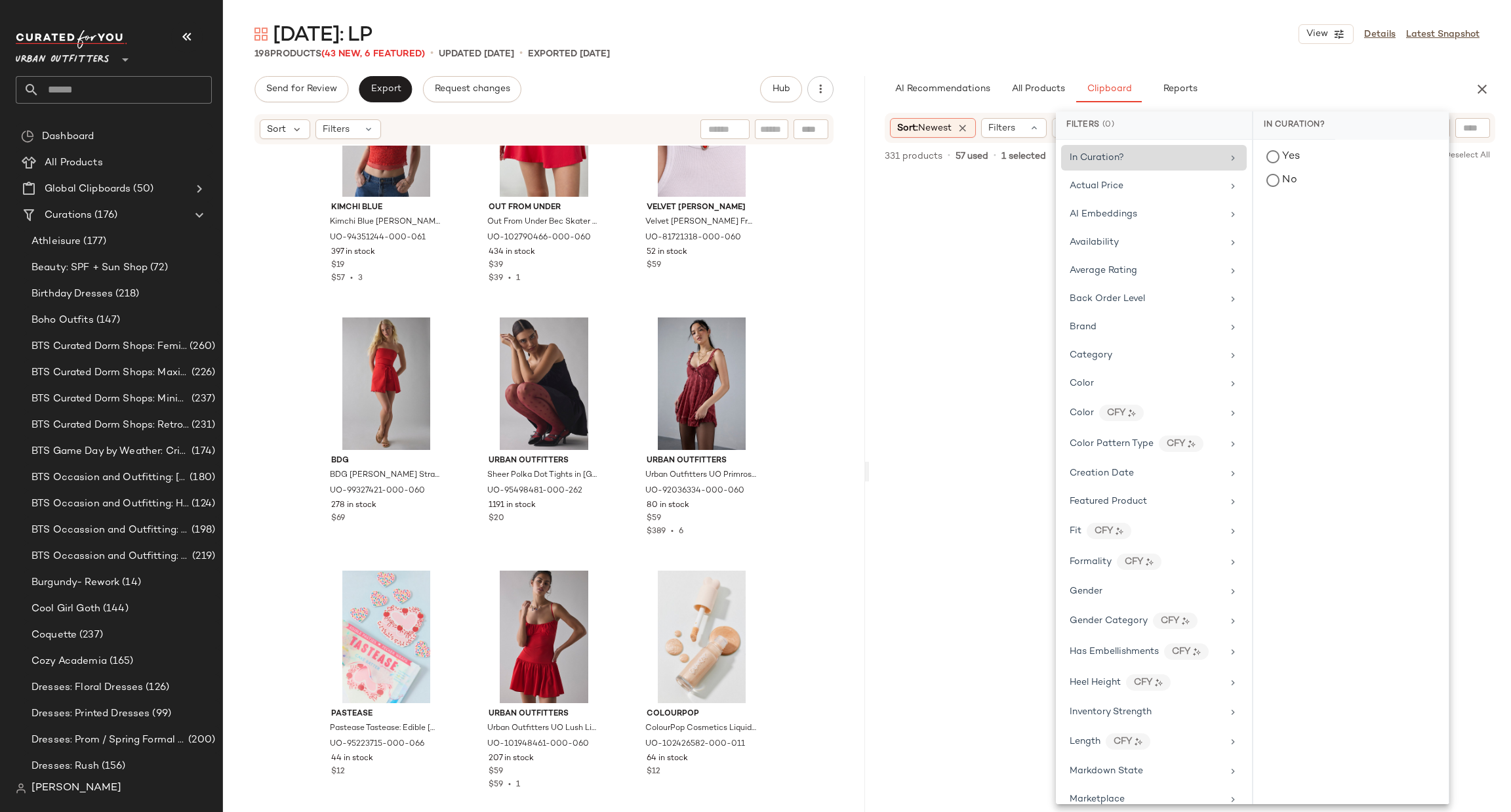
click at [1248, 69] on div "Halloween: LP View Details Latest Snapshot 198 Products (43 New, 6 Featured) • …" at bounding box center [867, 416] width 1288 height 791
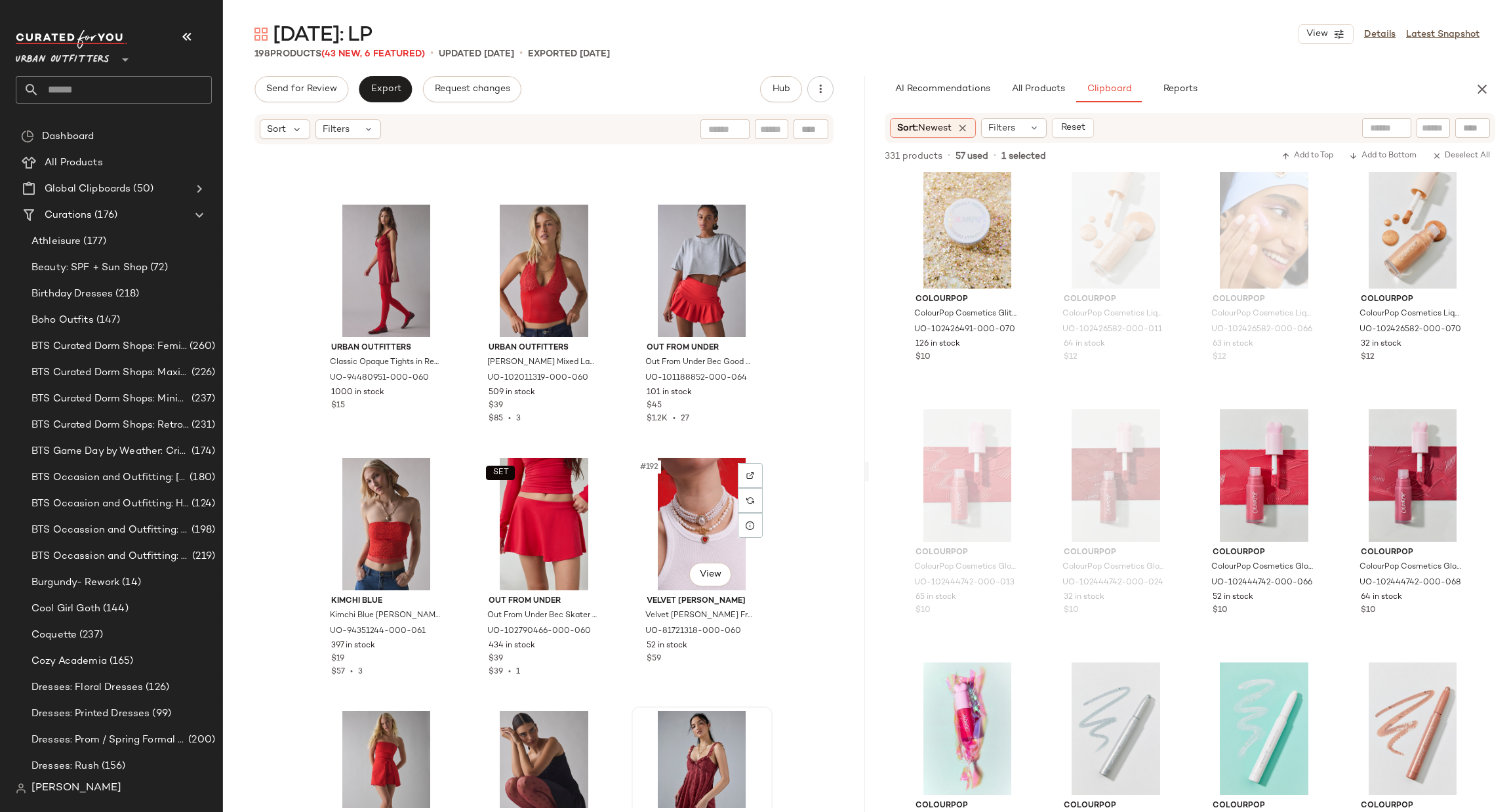
scroll to position [15845, 0]
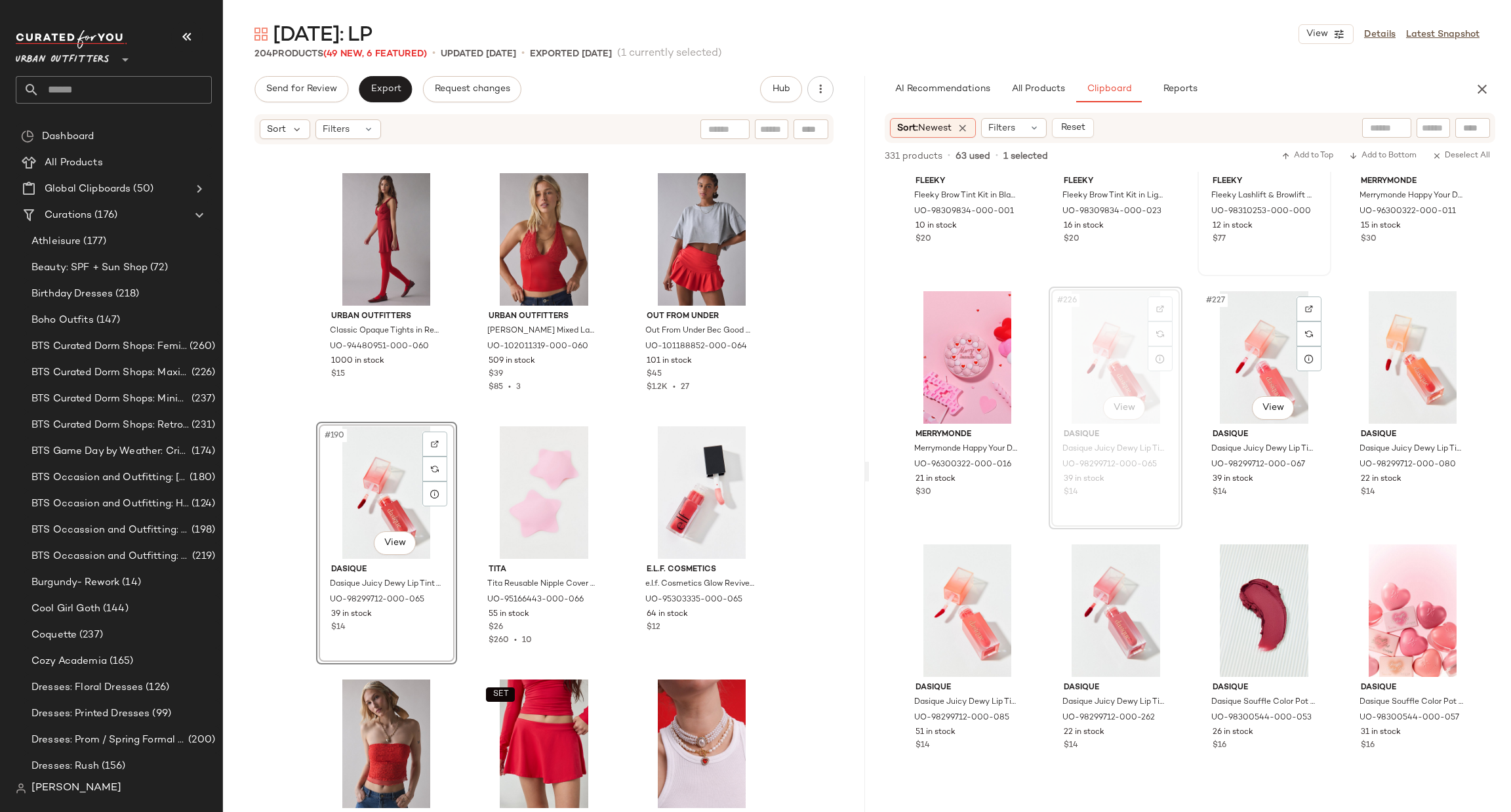
scroll to position [14410, 0]
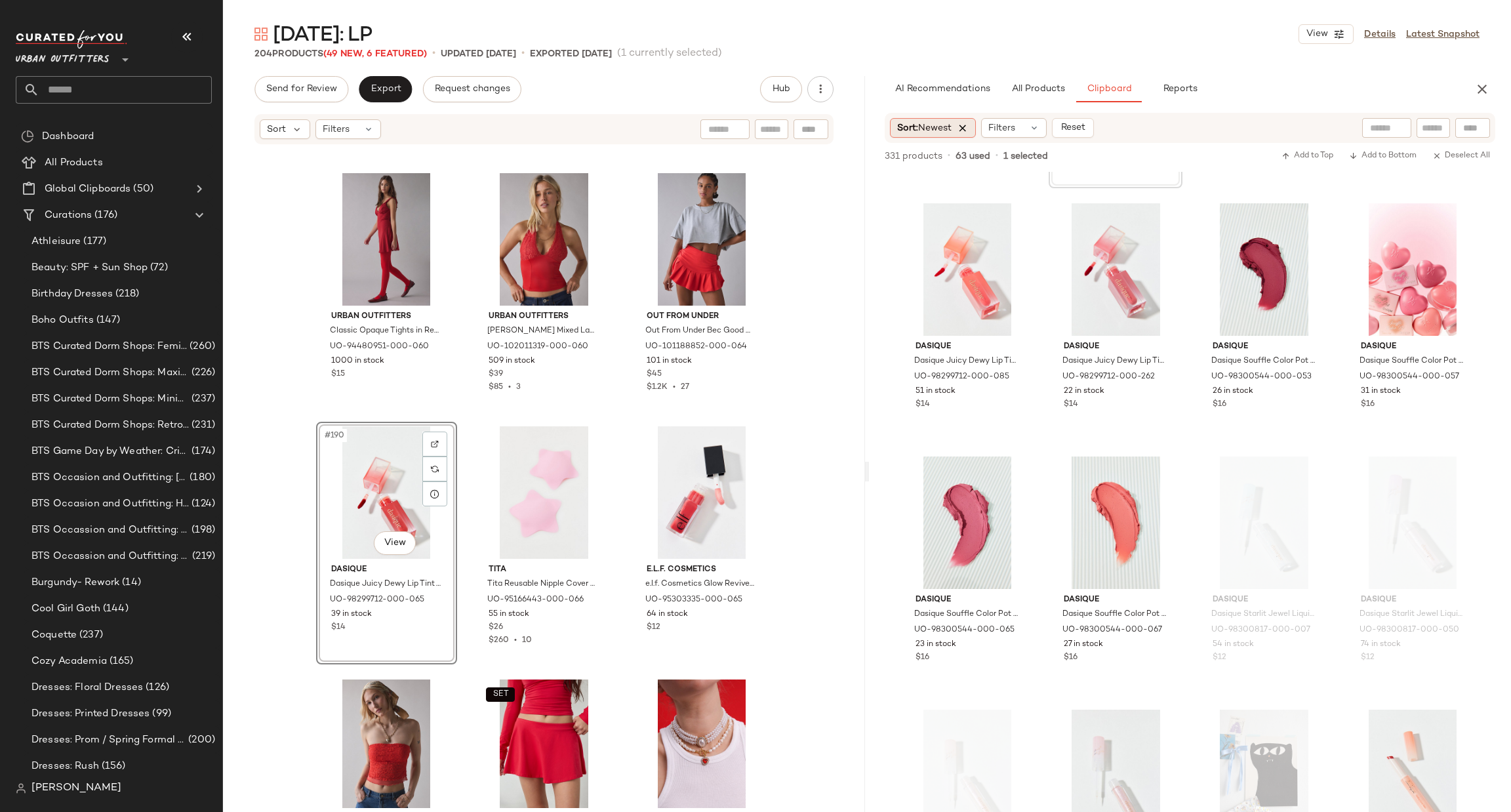
click at [965, 132] on icon at bounding box center [963, 128] width 12 height 12
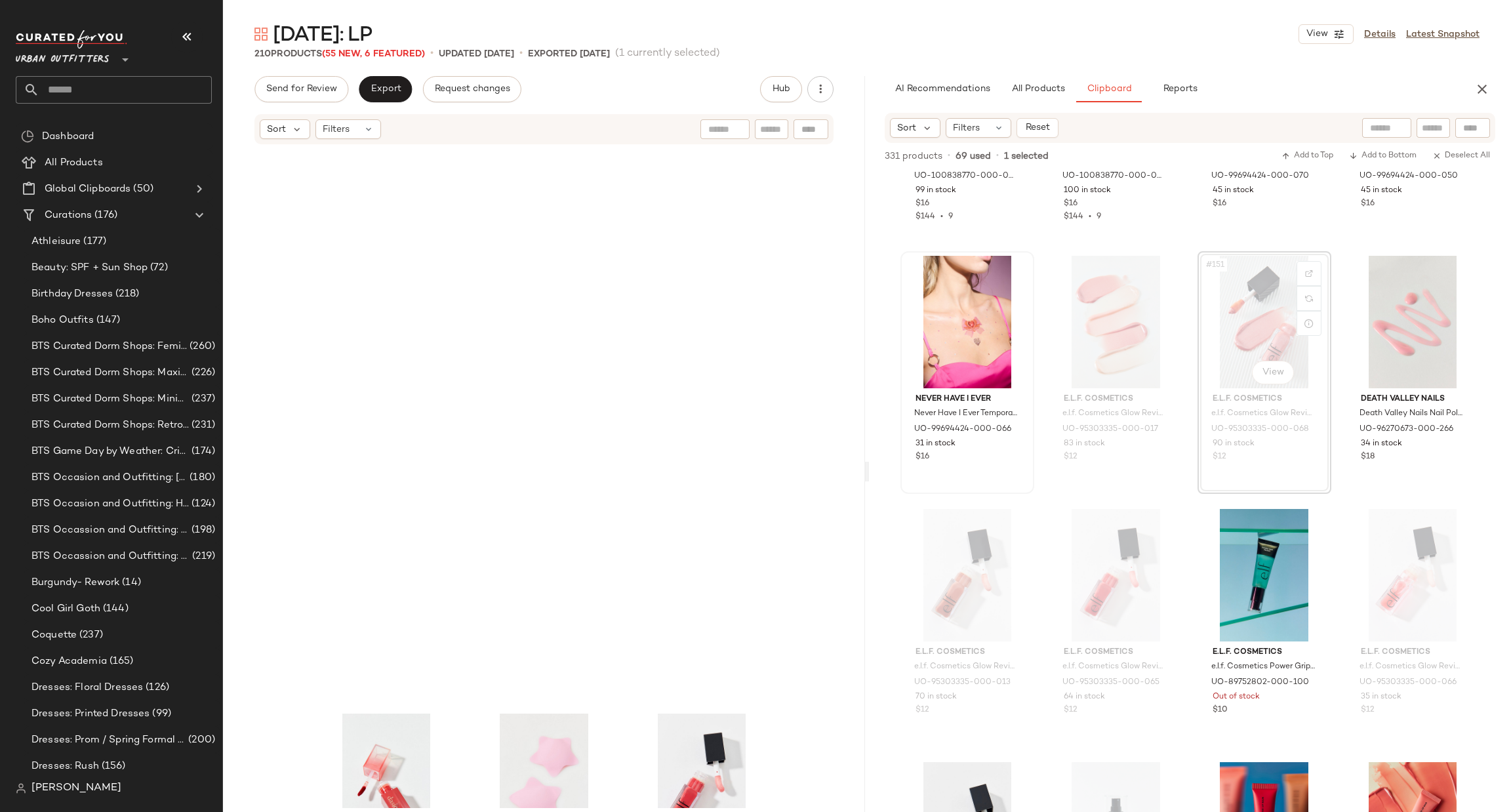
scroll to position [16489, 0]
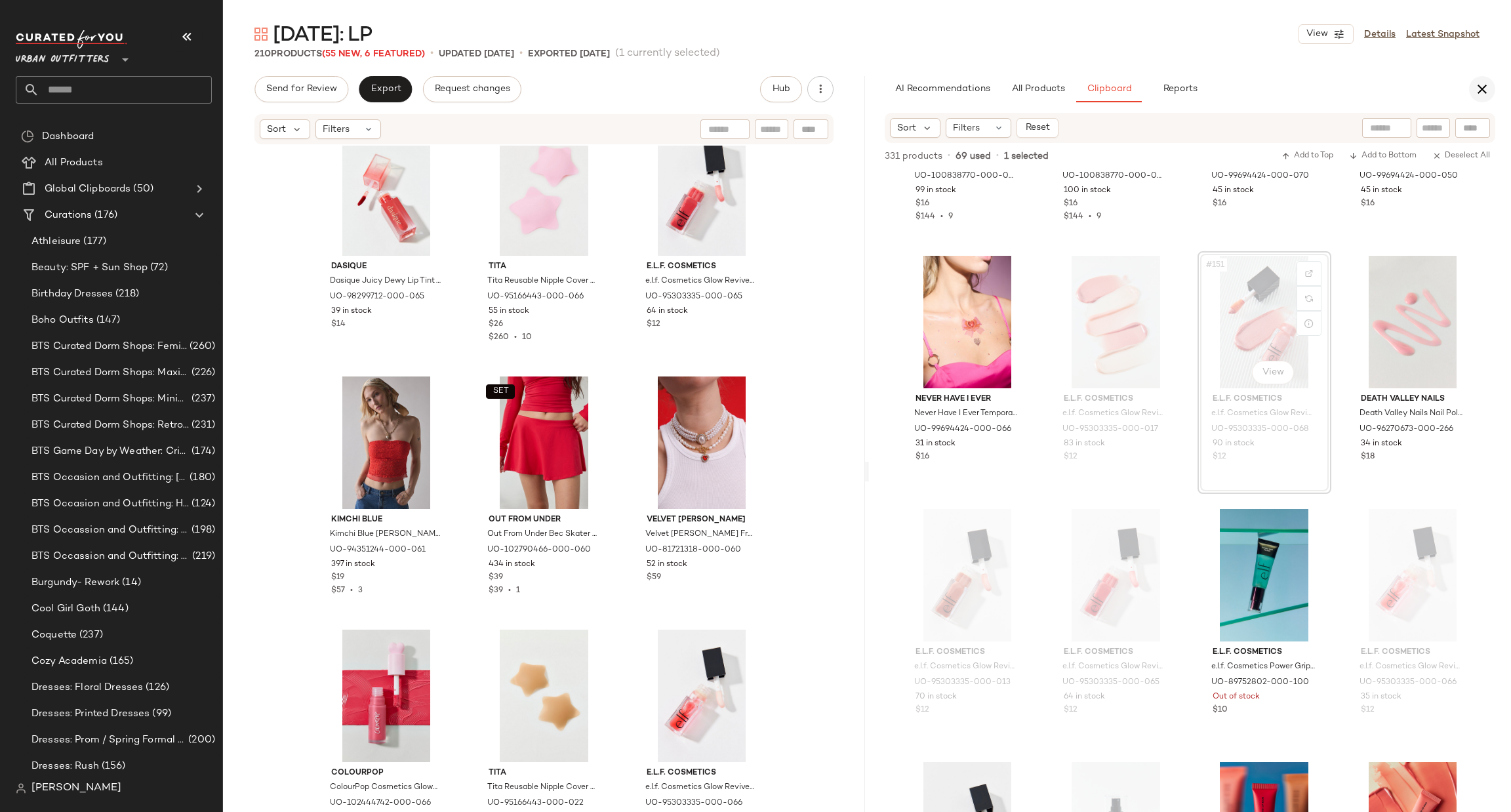
click at [1474, 86] on icon "button" at bounding box center [1481, 89] width 16 height 16
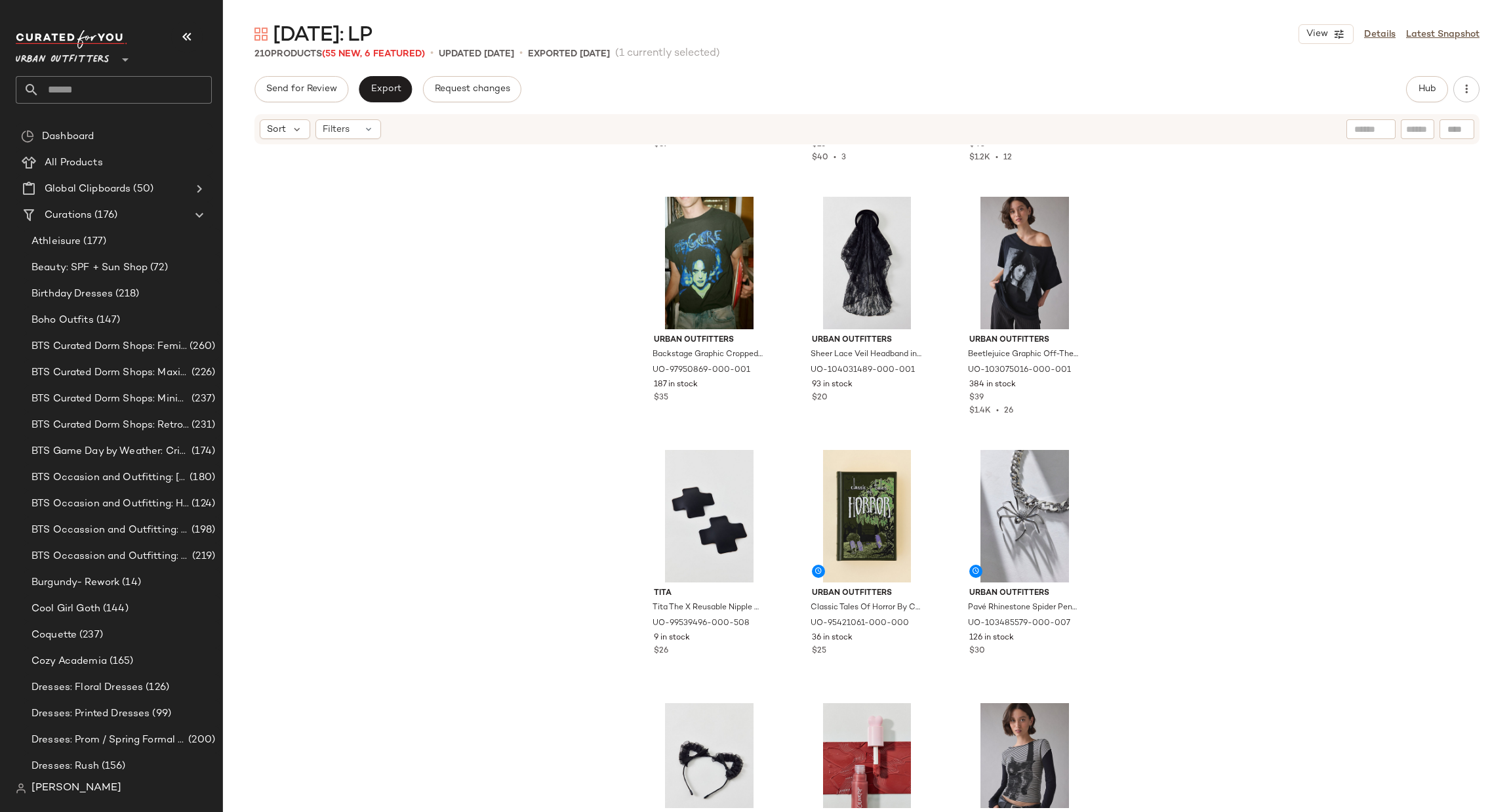
scroll to position [558, 0]
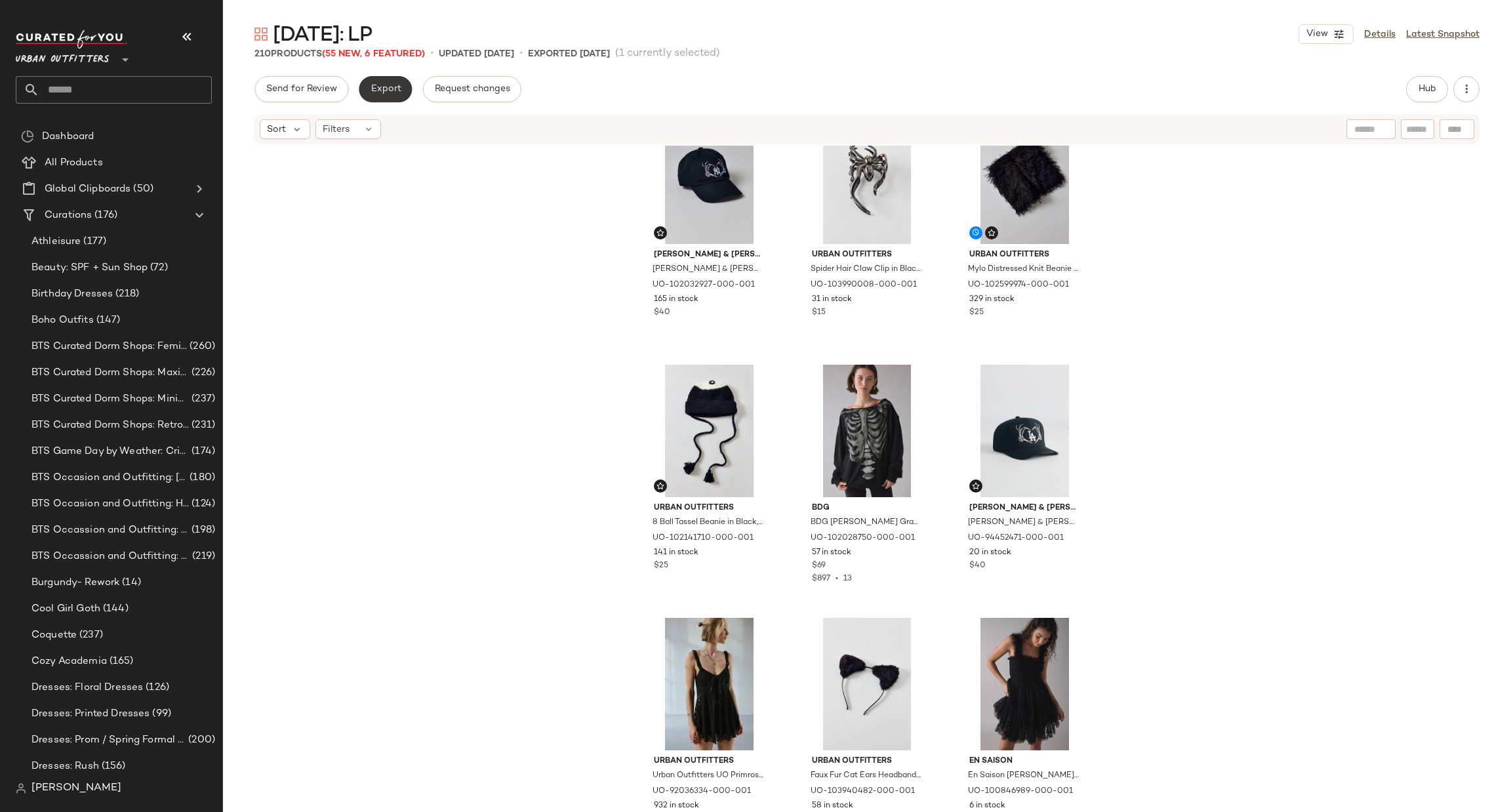
click at [403, 99] on button "Export" at bounding box center [385, 89] width 53 height 26
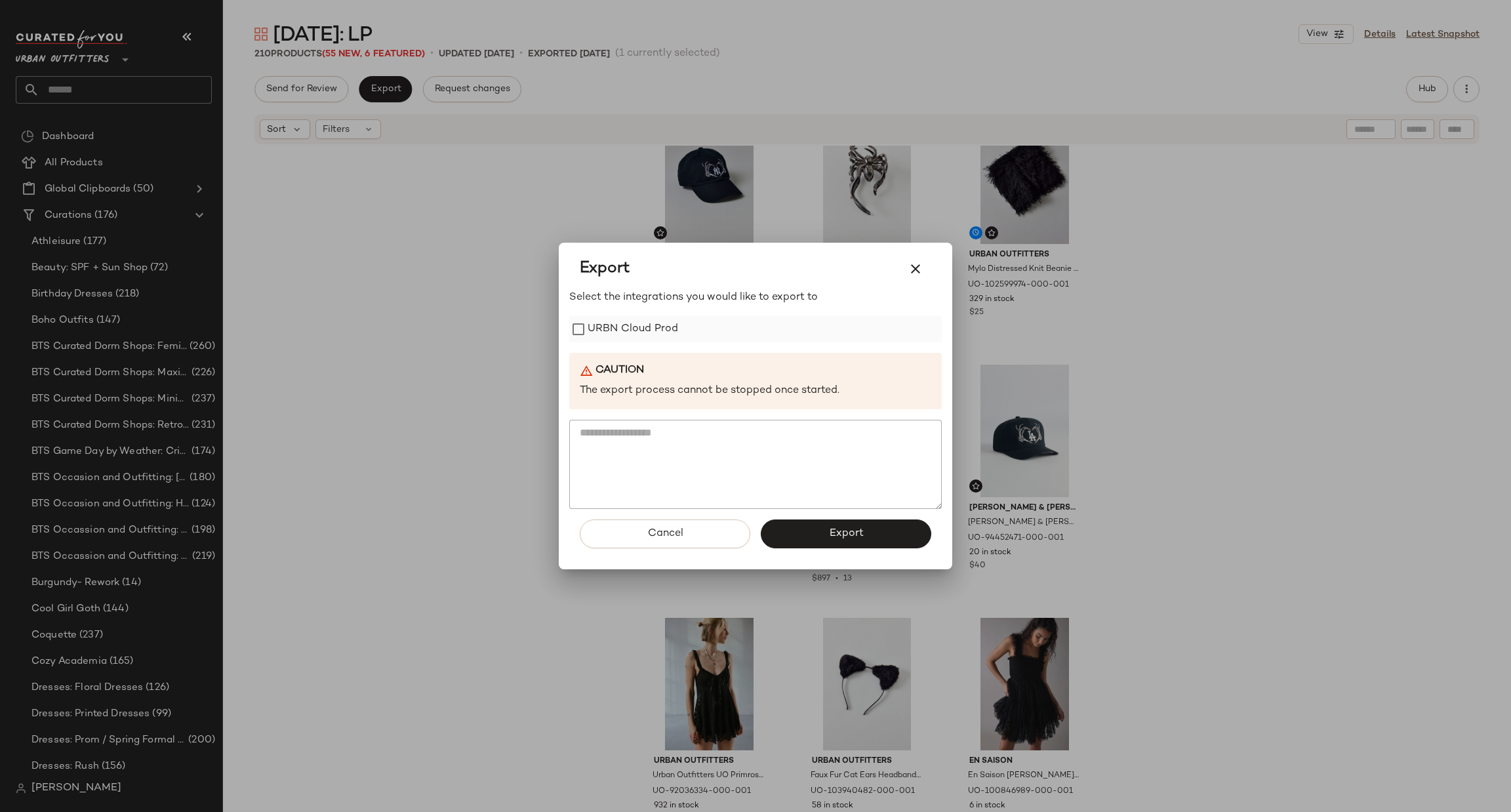
click at [587, 337] on label "URBN Cloud Prod" at bounding box center [632, 329] width 91 height 26
click at [780, 520] on button "Export" at bounding box center [846, 534] width 171 height 29
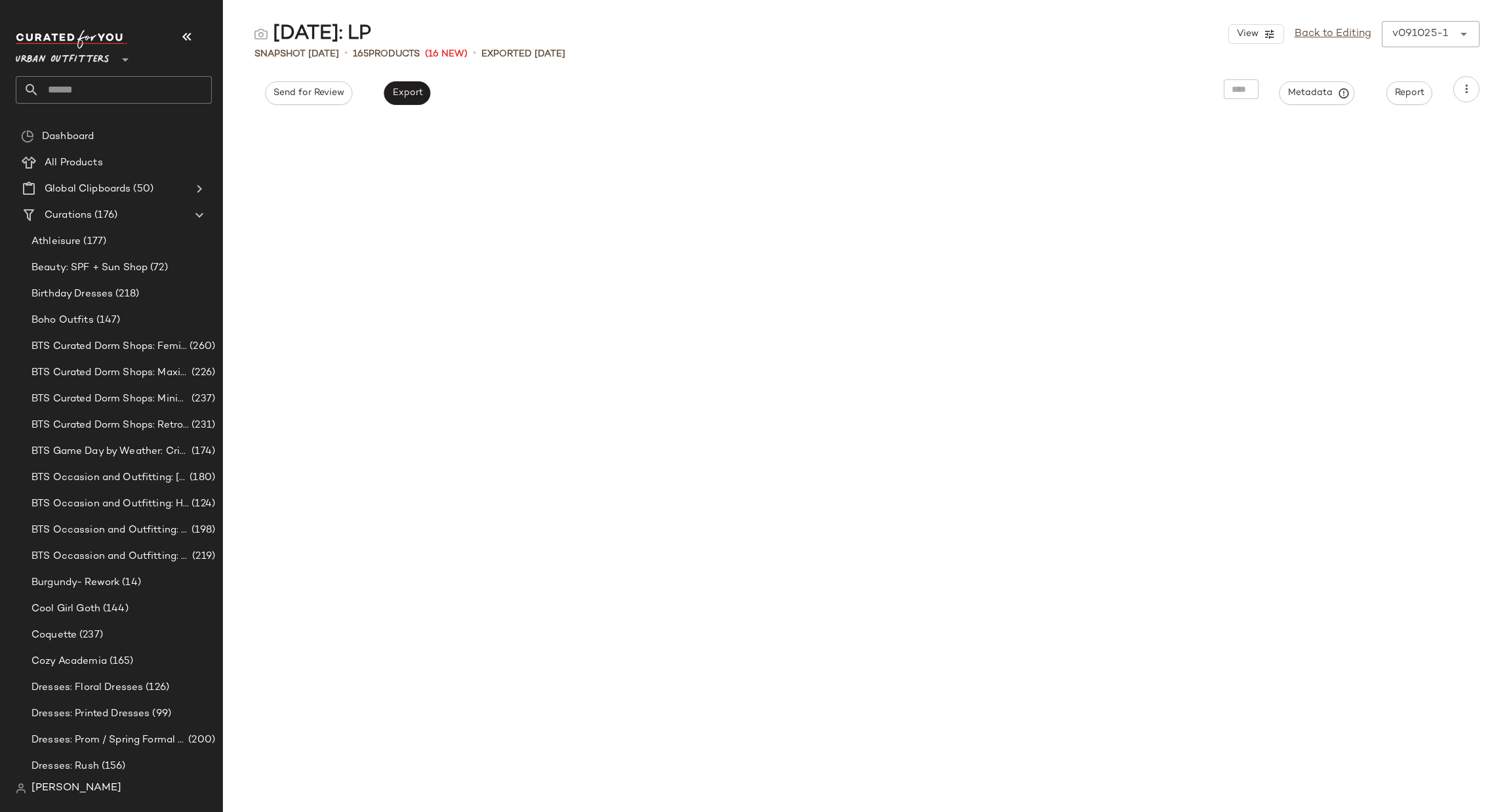
scroll to position [197, 0]
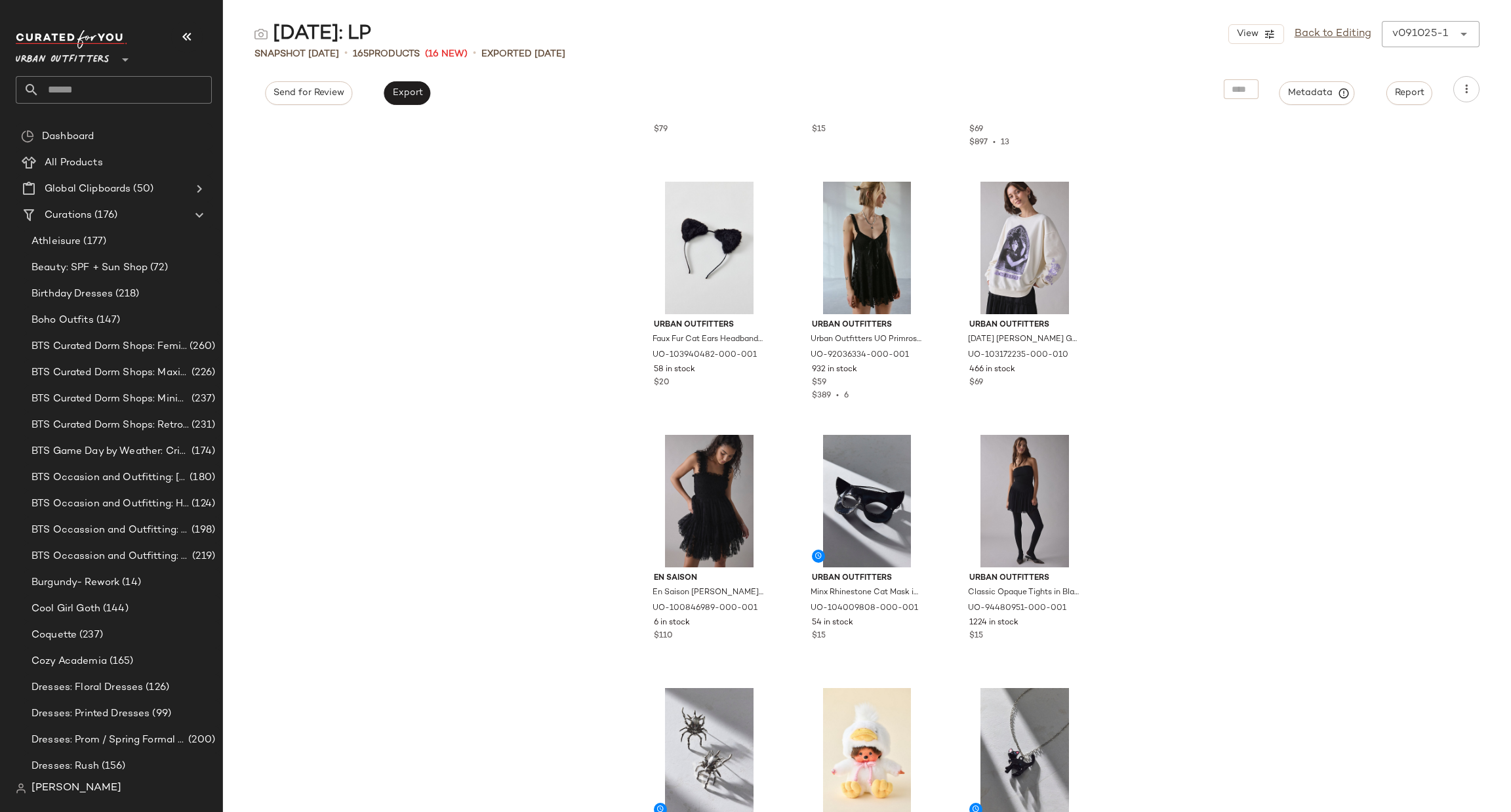
click at [80, 88] on input "text" at bounding box center [126, 90] width 173 height 28
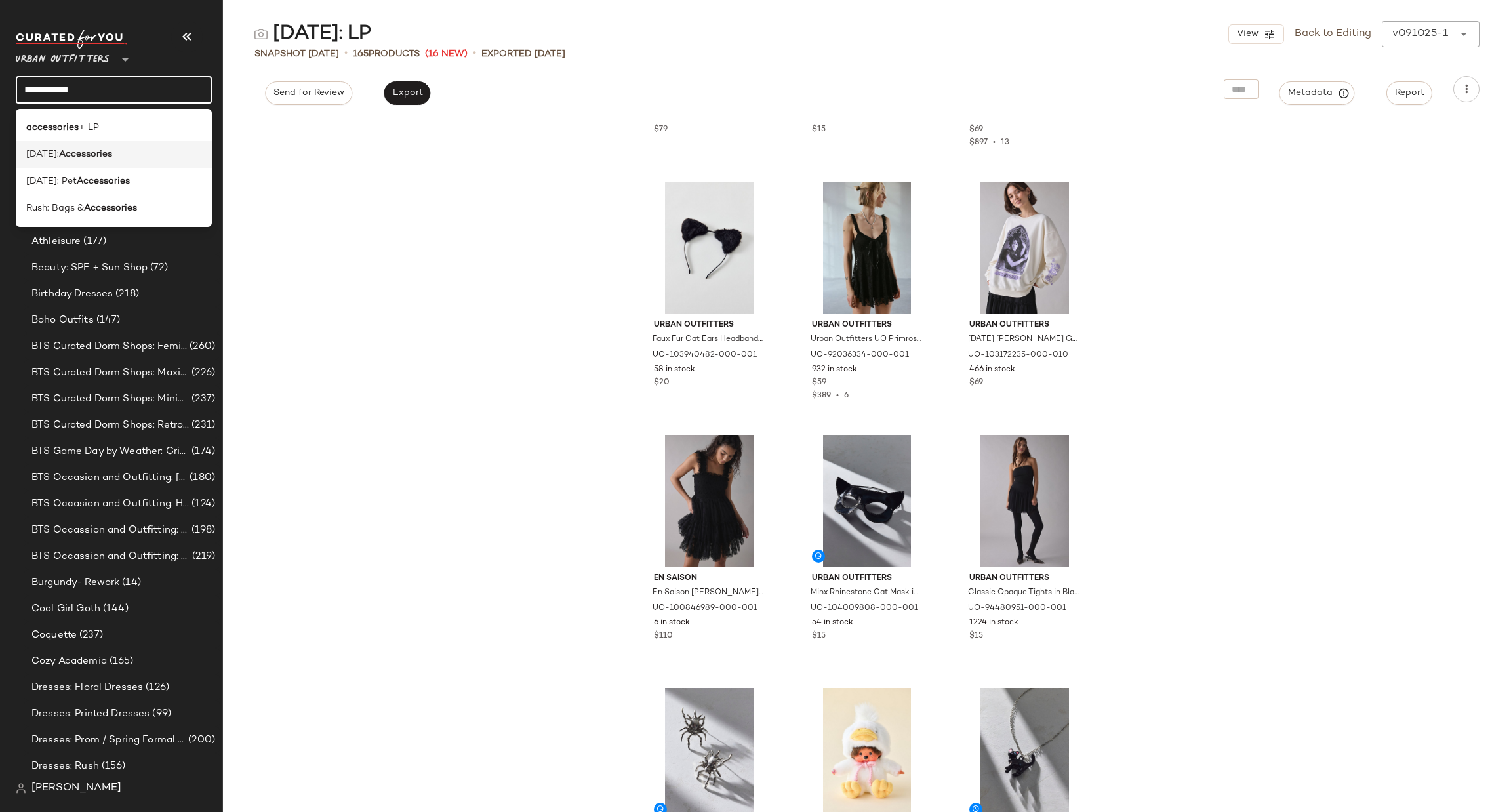
type input "**********"
click at [113, 161] on b "Accessories" at bounding box center [85, 154] width 53 height 14
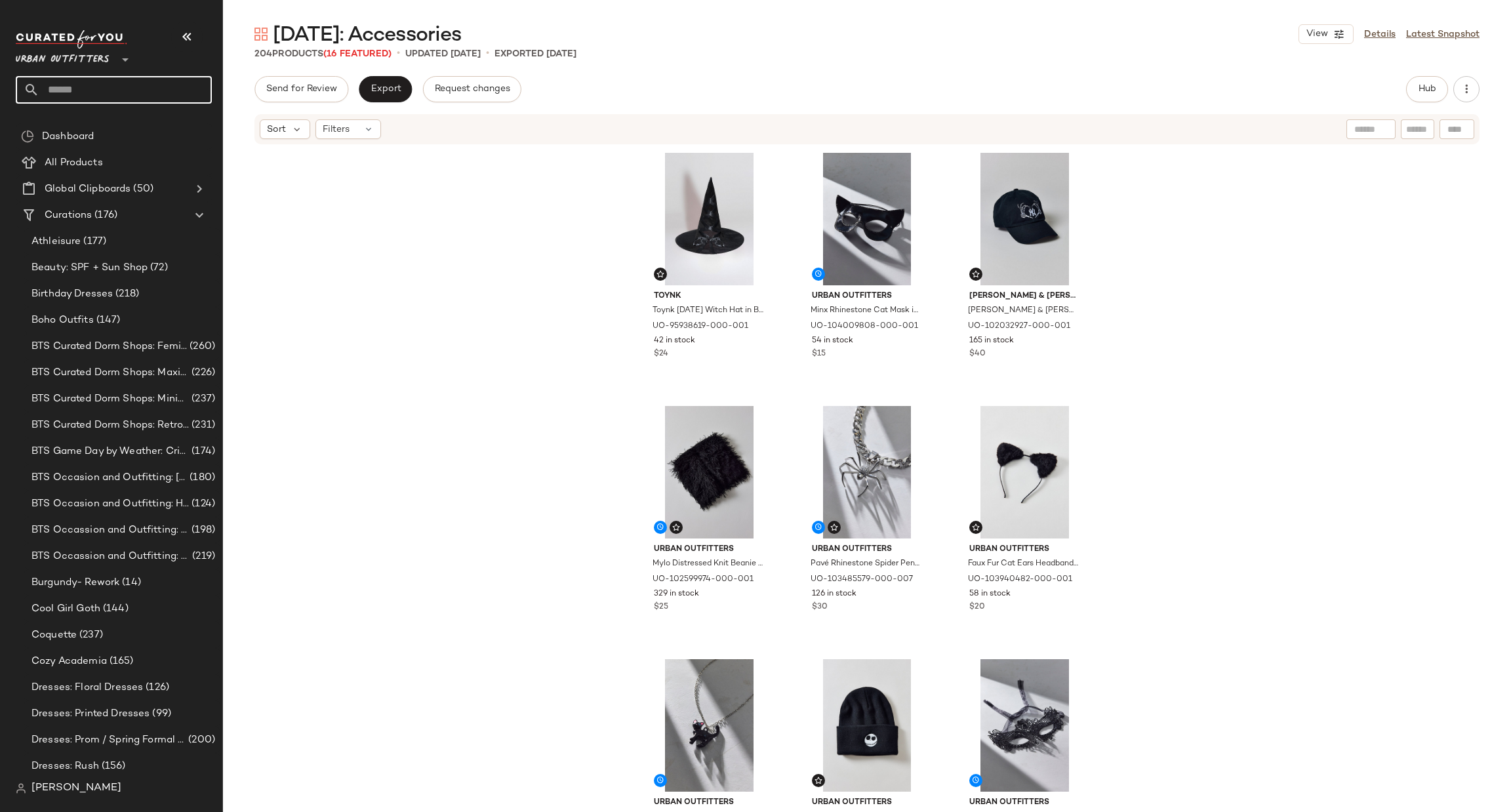
click at [124, 82] on input "text" at bounding box center [126, 90] width 173 height 28
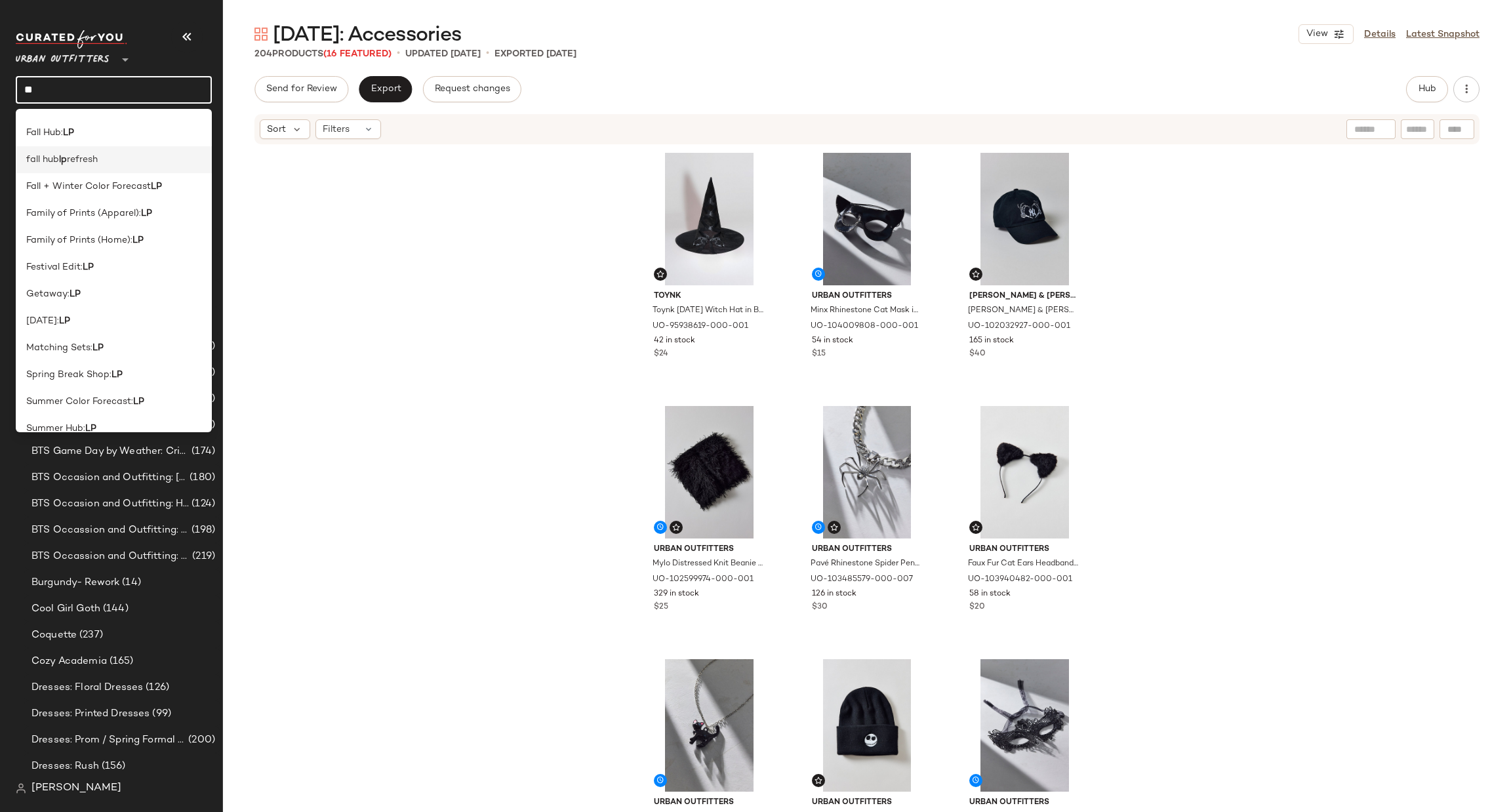
scroll to position [117, 0]
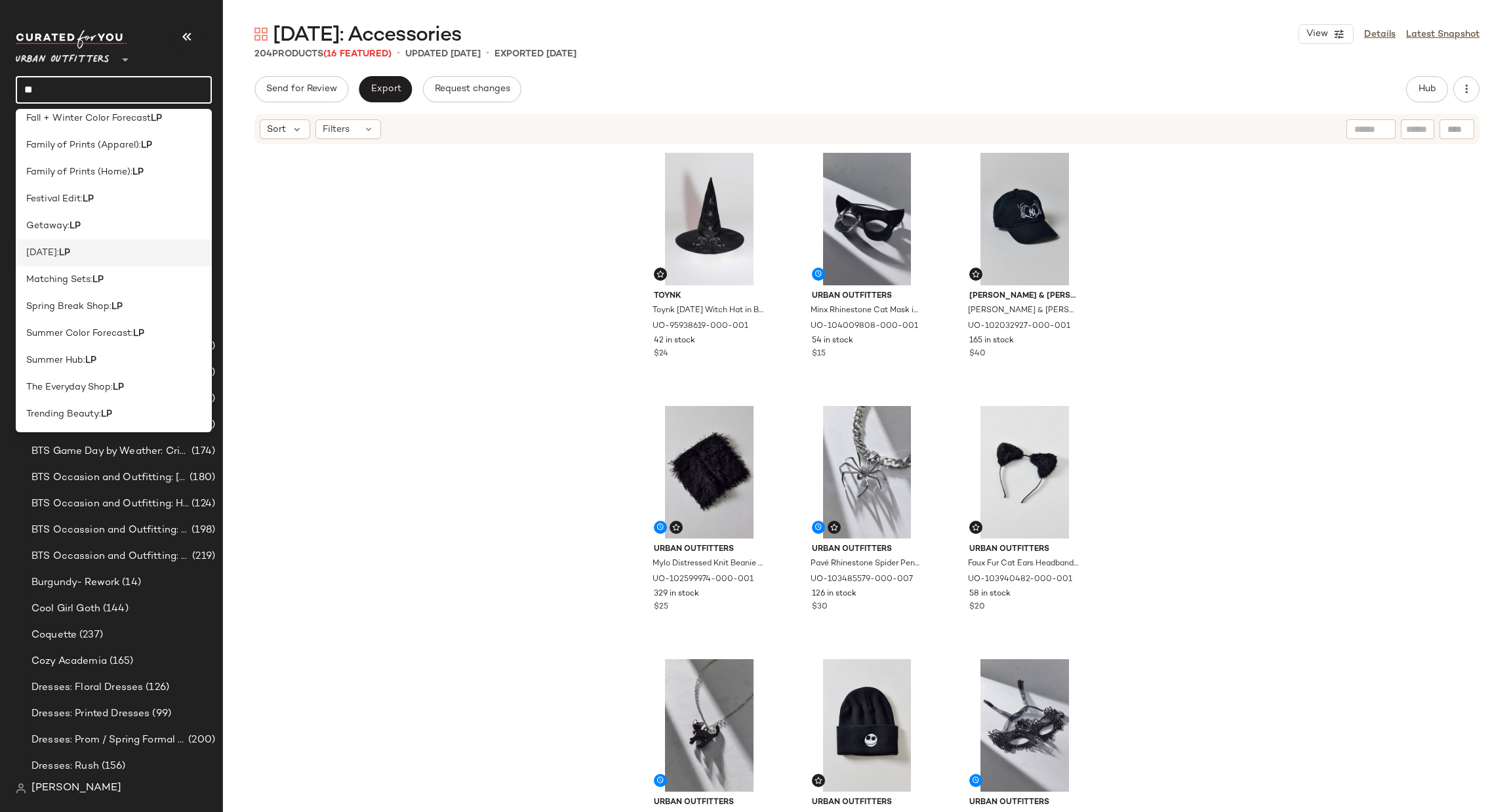
type input "**"
click at [113, 249] on div "Halloween: LP" at bounding box center [113, 253] width 175 height 14
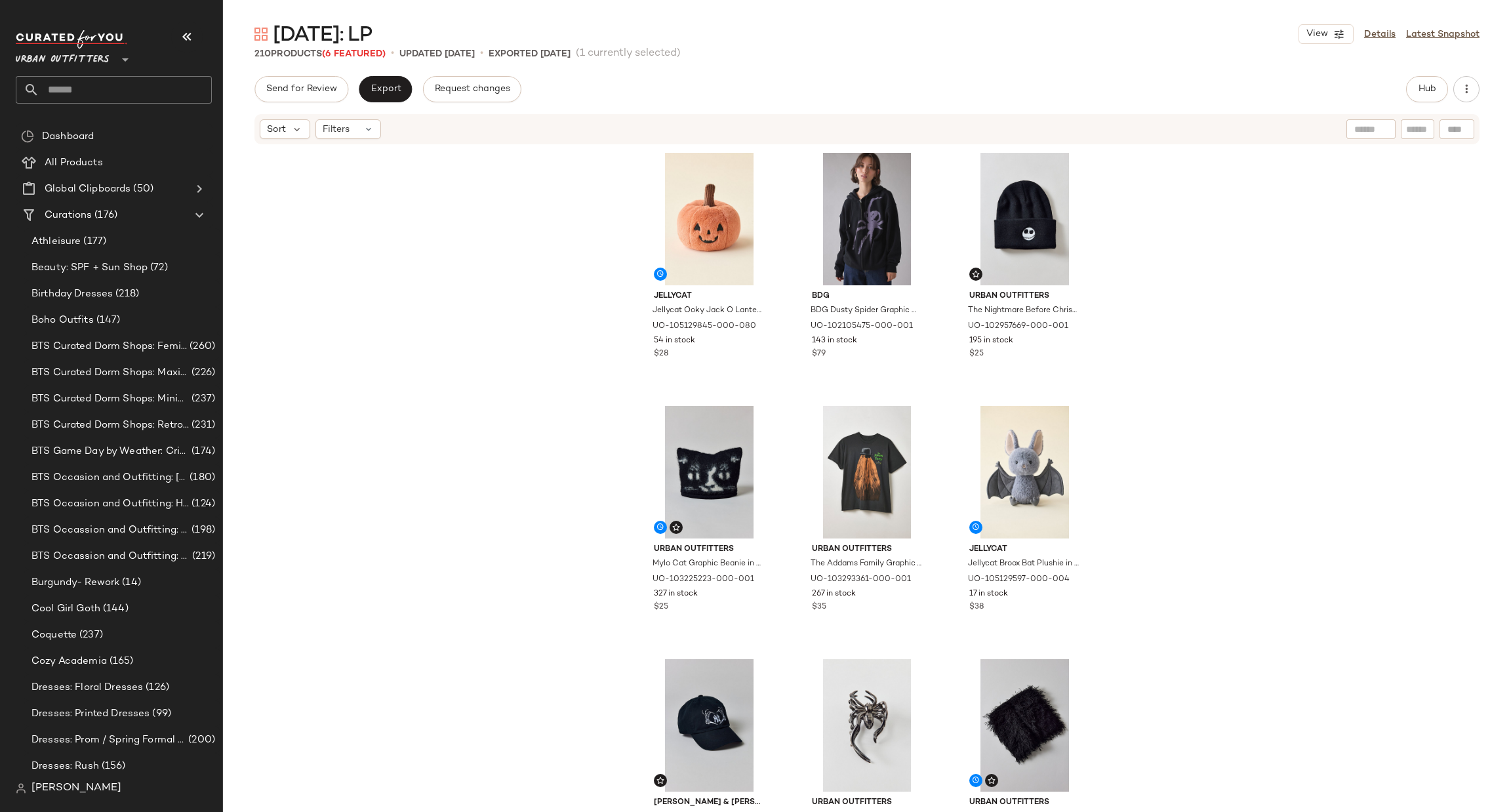
click at [1458, 130] on div at bounding box center [1456, 129] width 35 height 19
paste input "**********"
type input "**********"
click at [1430, 87] on span "Hub" at bounding box center [1427, 89] width 19 height 10
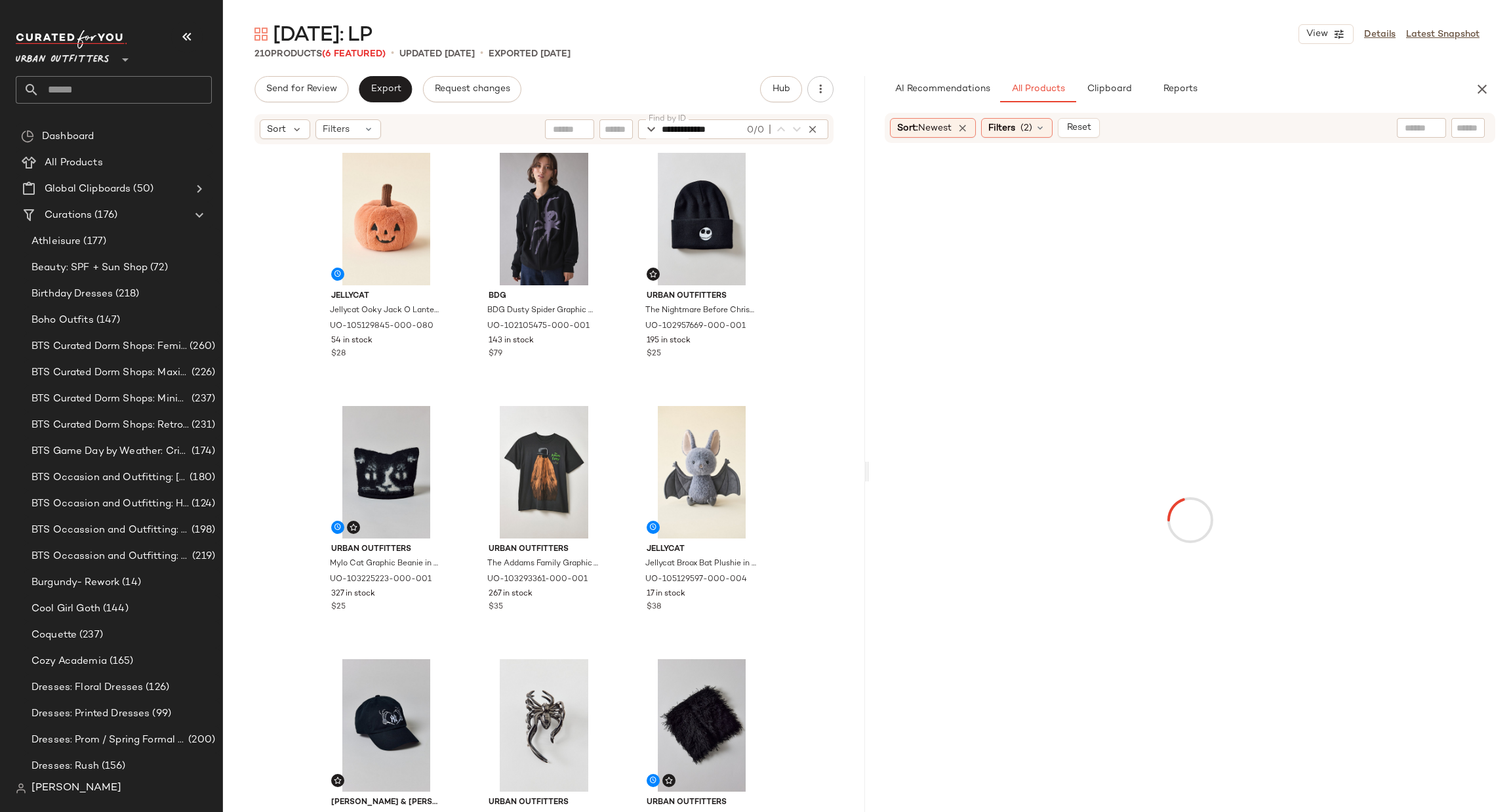
click at [1480, 127] on div at bounding box center [1468, 128] width 34 height 19
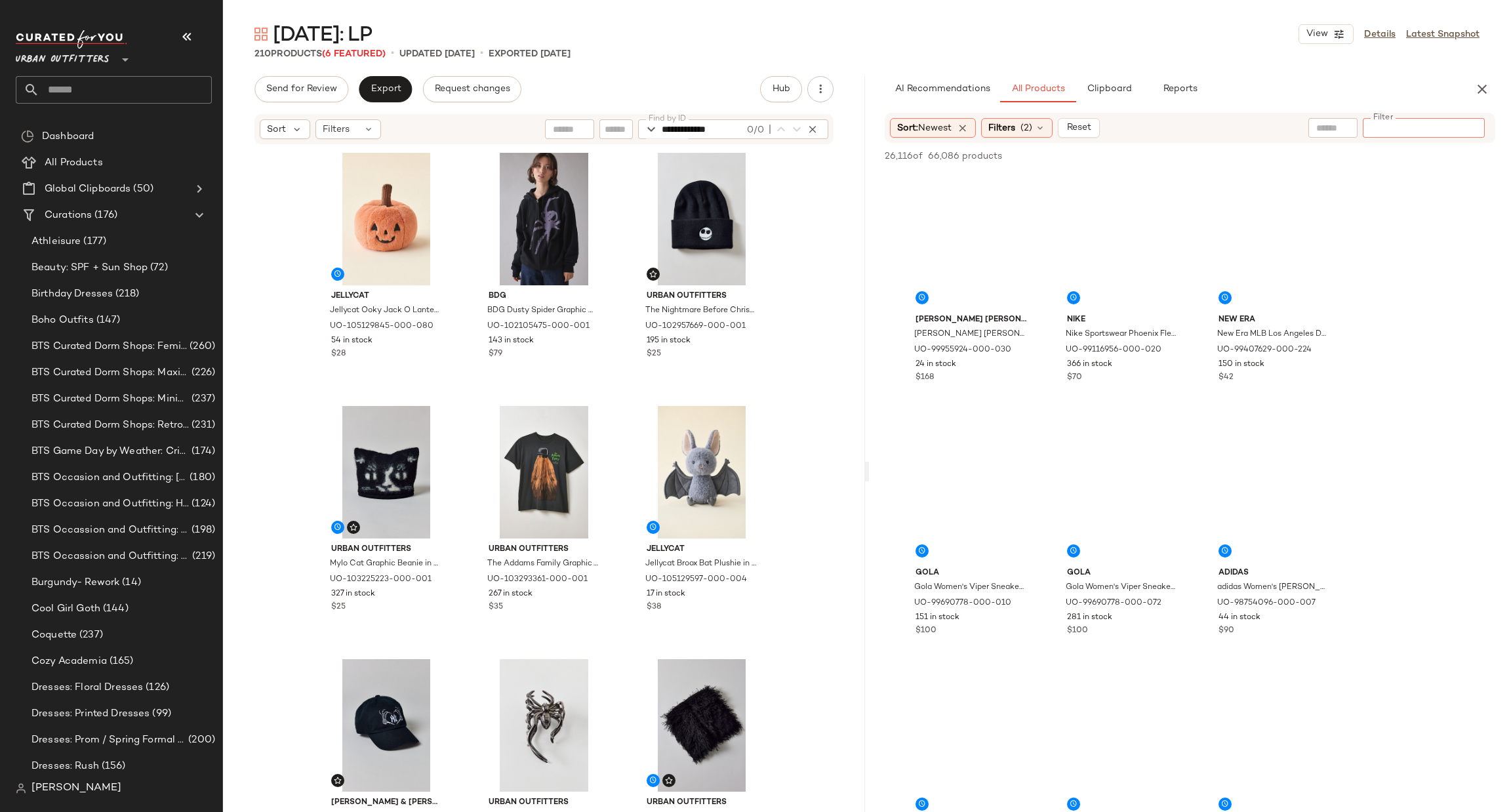
click at [1470, 127] on input "Filter" at bounding box center [1424, 128] width 112 height 14
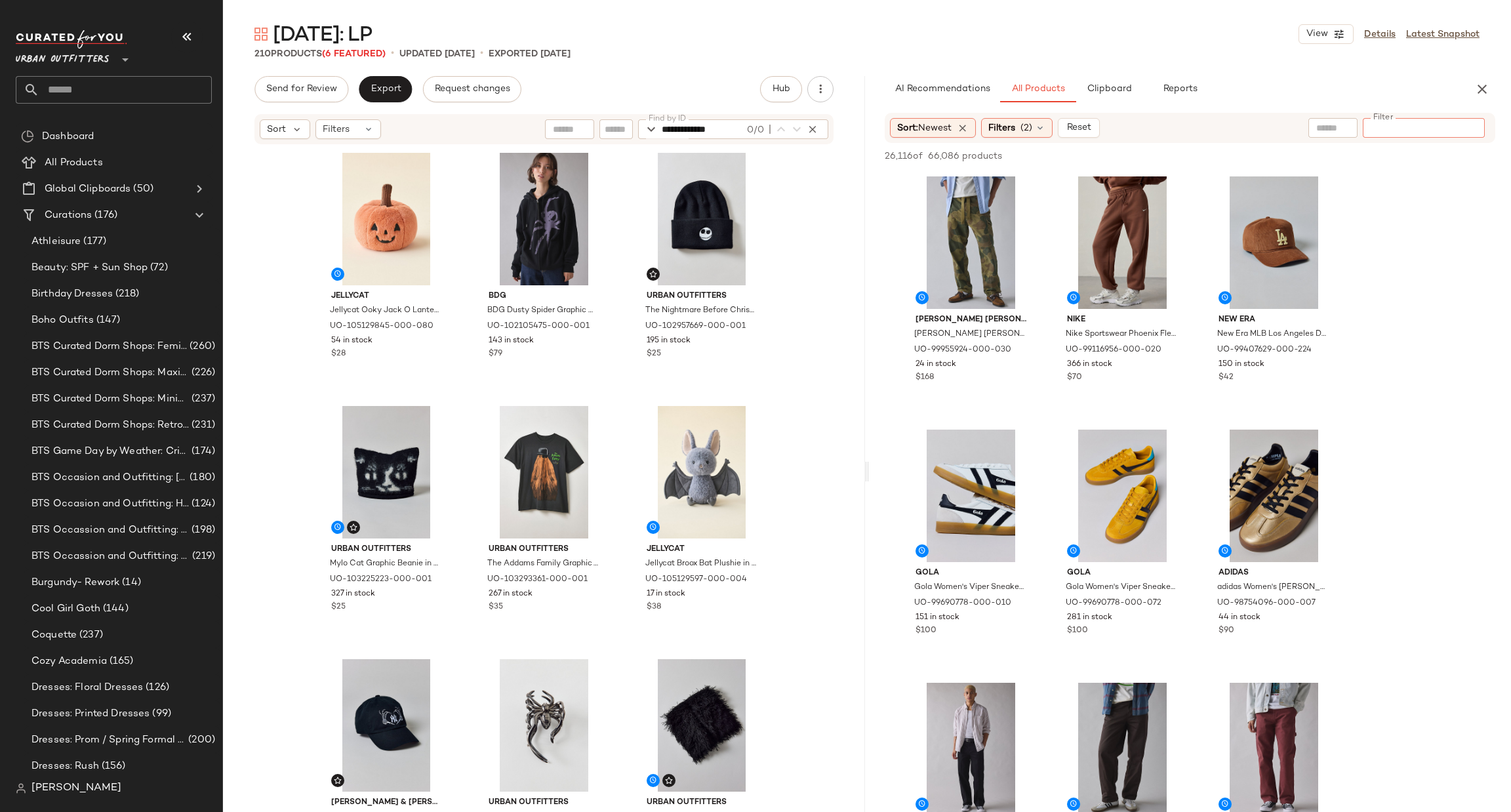
paste input "**********"
type input "**********"
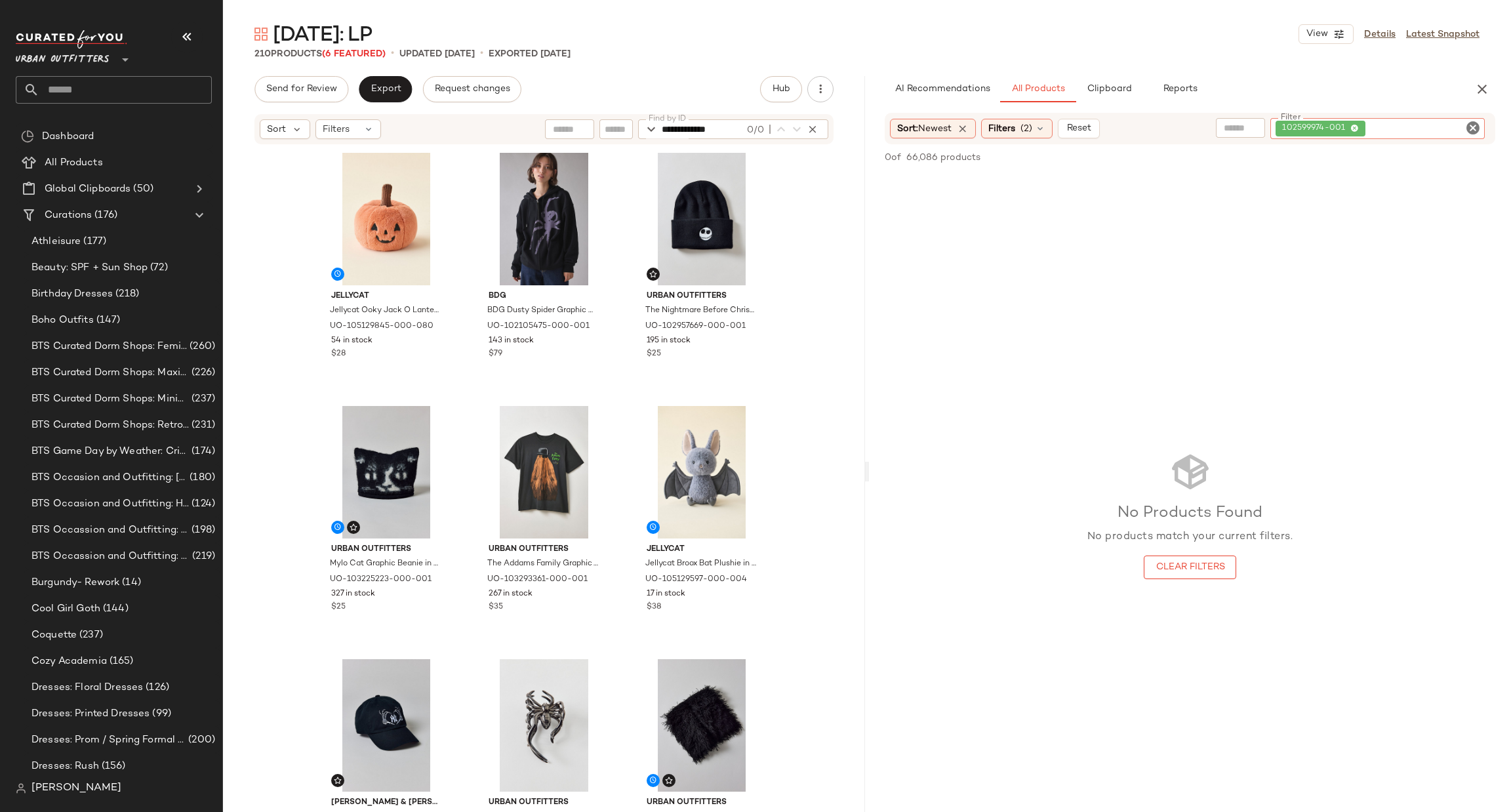
click at [1475, 125] on icon "Clear Filter" at bounding box center [1473, 128] width 16 height 16
click at [1324, 118] on div at bounding box center [1364, 128] width 114 height 19
paste input "**********"
type input "**********"
click at [1407, 129] on icon at bounding box center [1410, 129] width 10 height 10
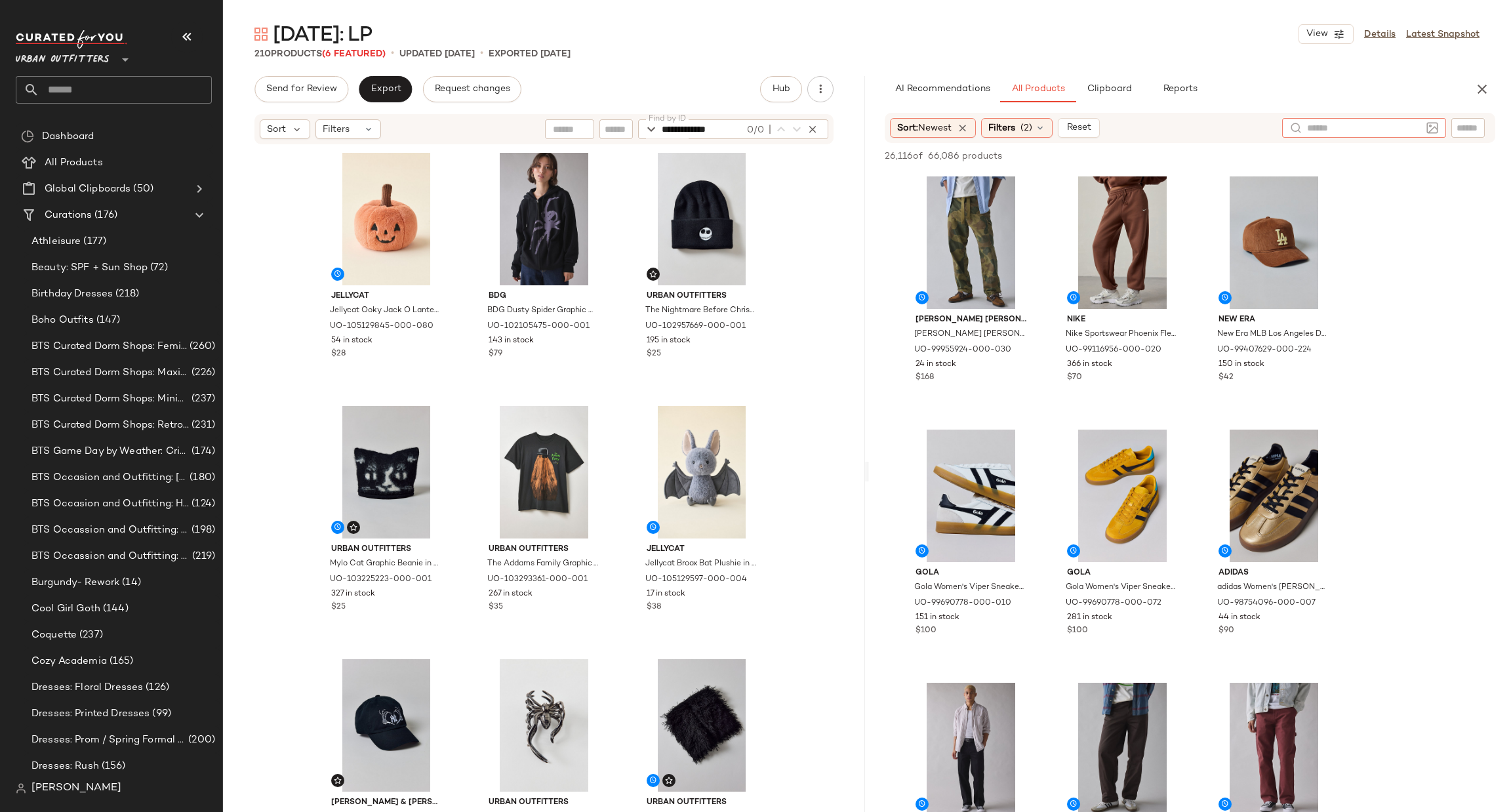
click at [1459, 125] on div "Sort: Newest Filters (2) Reset" at bounding box center [1190, 128] width 611 height 30
click at [1459, 126] on input "text" at bounding box center [1467, 128] width 23 height 14
paste input "**********"
type input "**********"
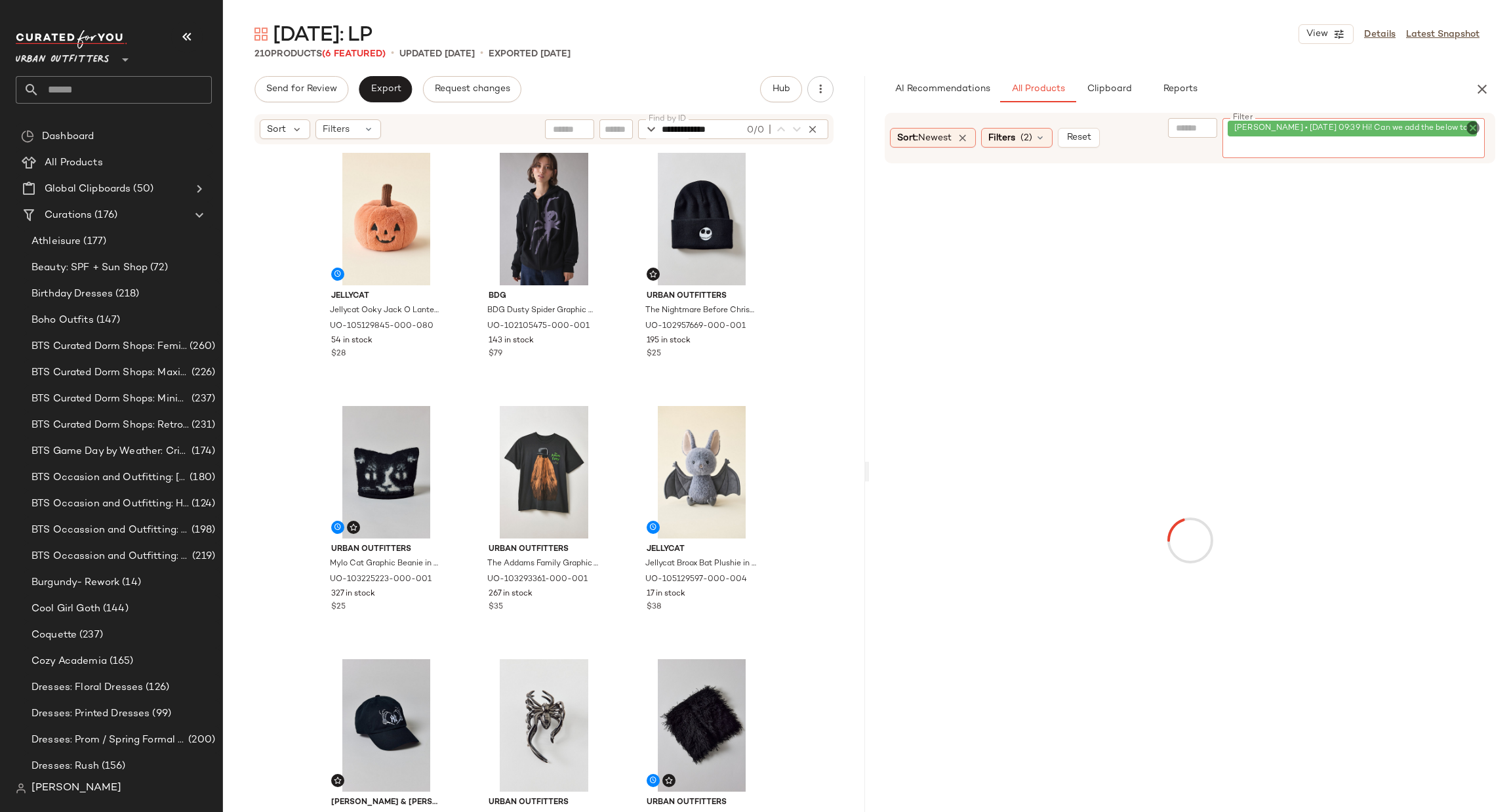
click at [1462, 126] on span "Caitlin Klarich • Today 09:39 Hi! Can we add the below to the accessories page …" at bounding box center [1445, 129] width 421 height 12
click at [1473, 132] on icon "Clear Filter" at bounding box center [1473, 128] width 16 height 16
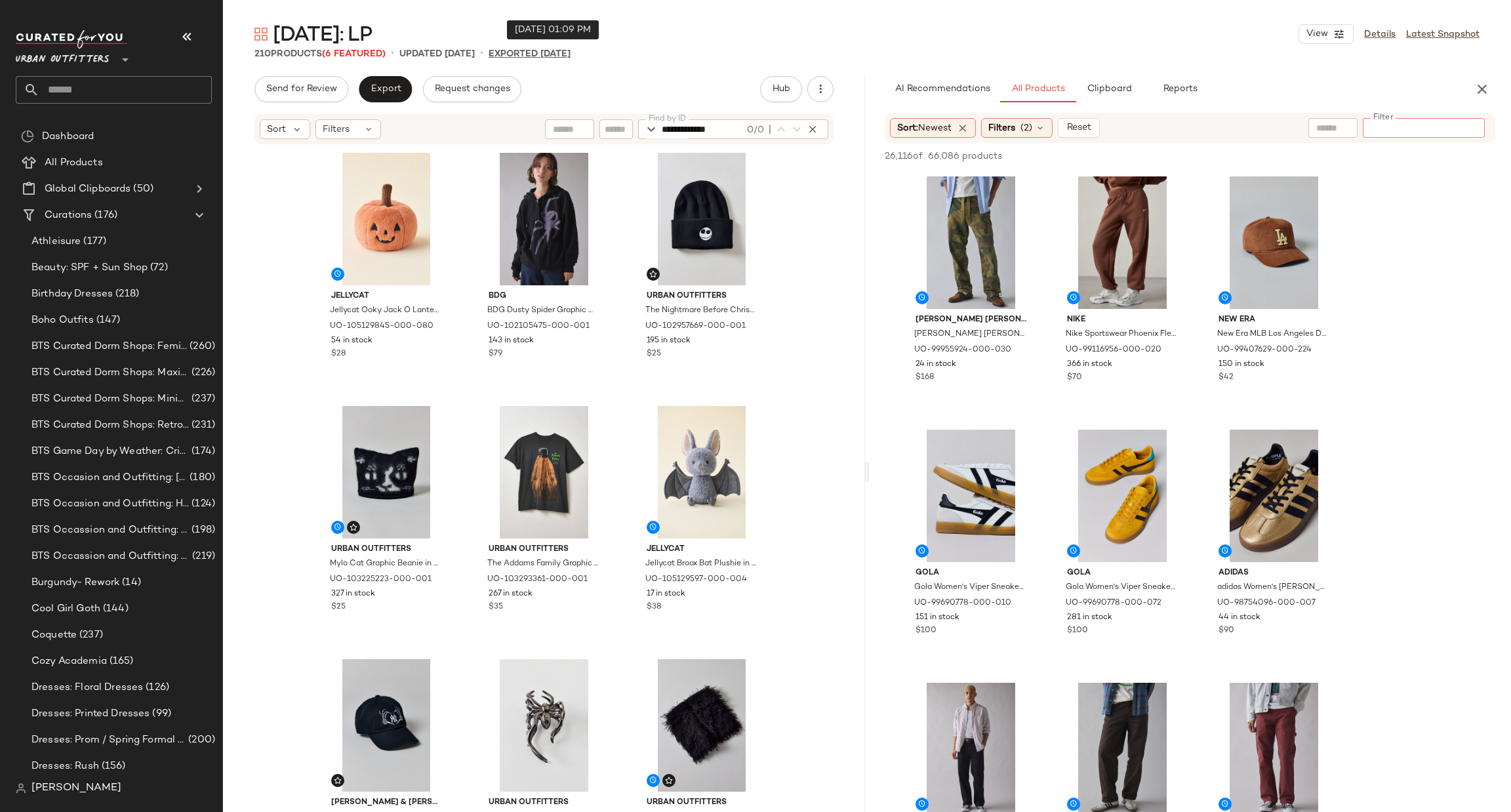
paste input "*********"
type input "*********"
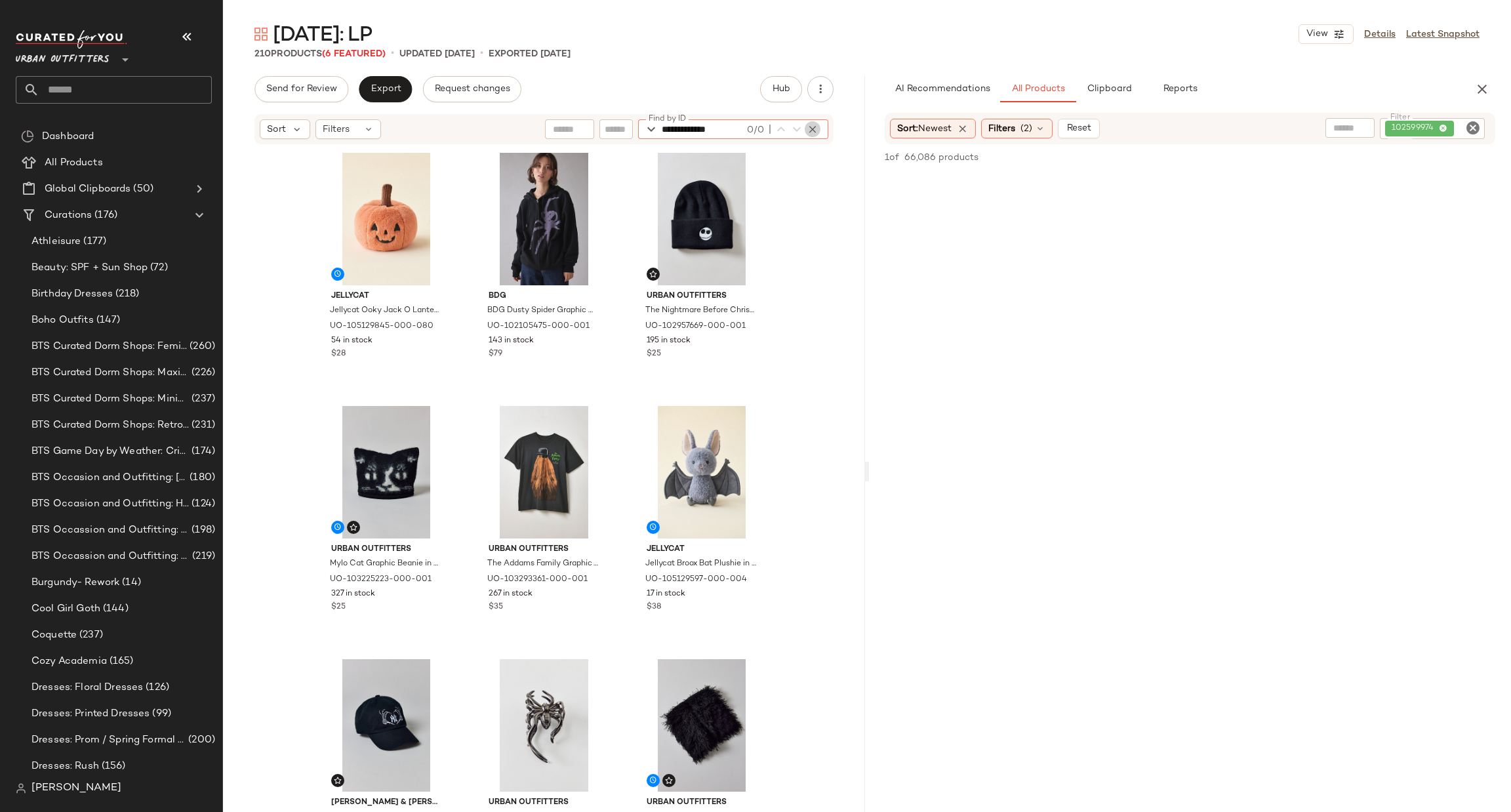
click at [811, 132] on icon "button" at bounding box center [812, 129] width 12 height 12
paste input "*********"
type input "*********"
drag, startPoint x: 1465, startPoint y: 119, endPoint x: 1450, endPoint y: 115, distance: 15.5
click at [1465, 118] on div "Filter 102599974 Filter" at bounding box center [1432, 129] width 105 height 21
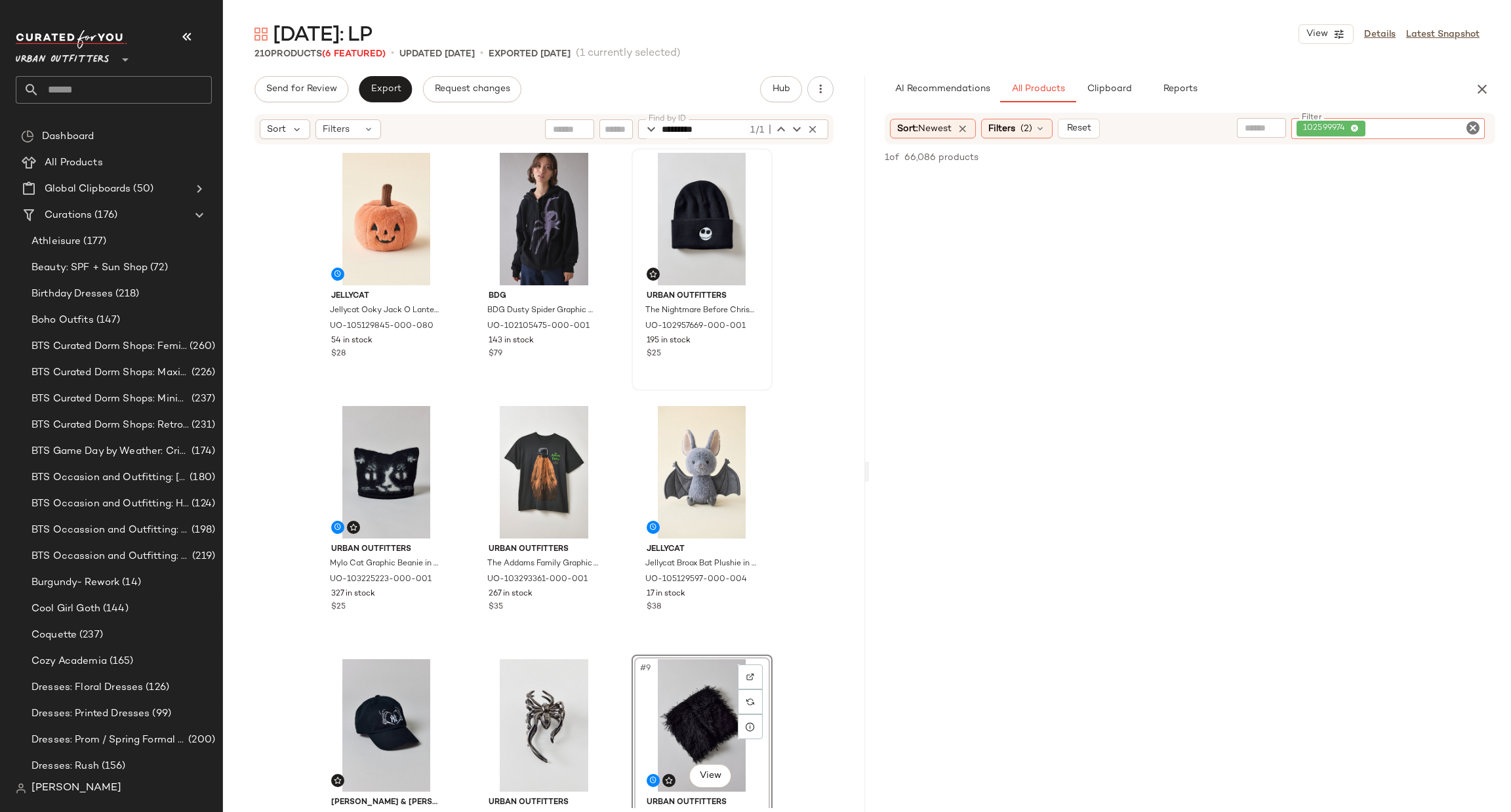
drag, startPoint x: 817, startPoint y: 127, endPoint x: 774, endPoint y: 127, distance: 43.0
click at [816, 127] on icon "button" at bounding box center [812, 129] width 12 height 12
type input "*********"
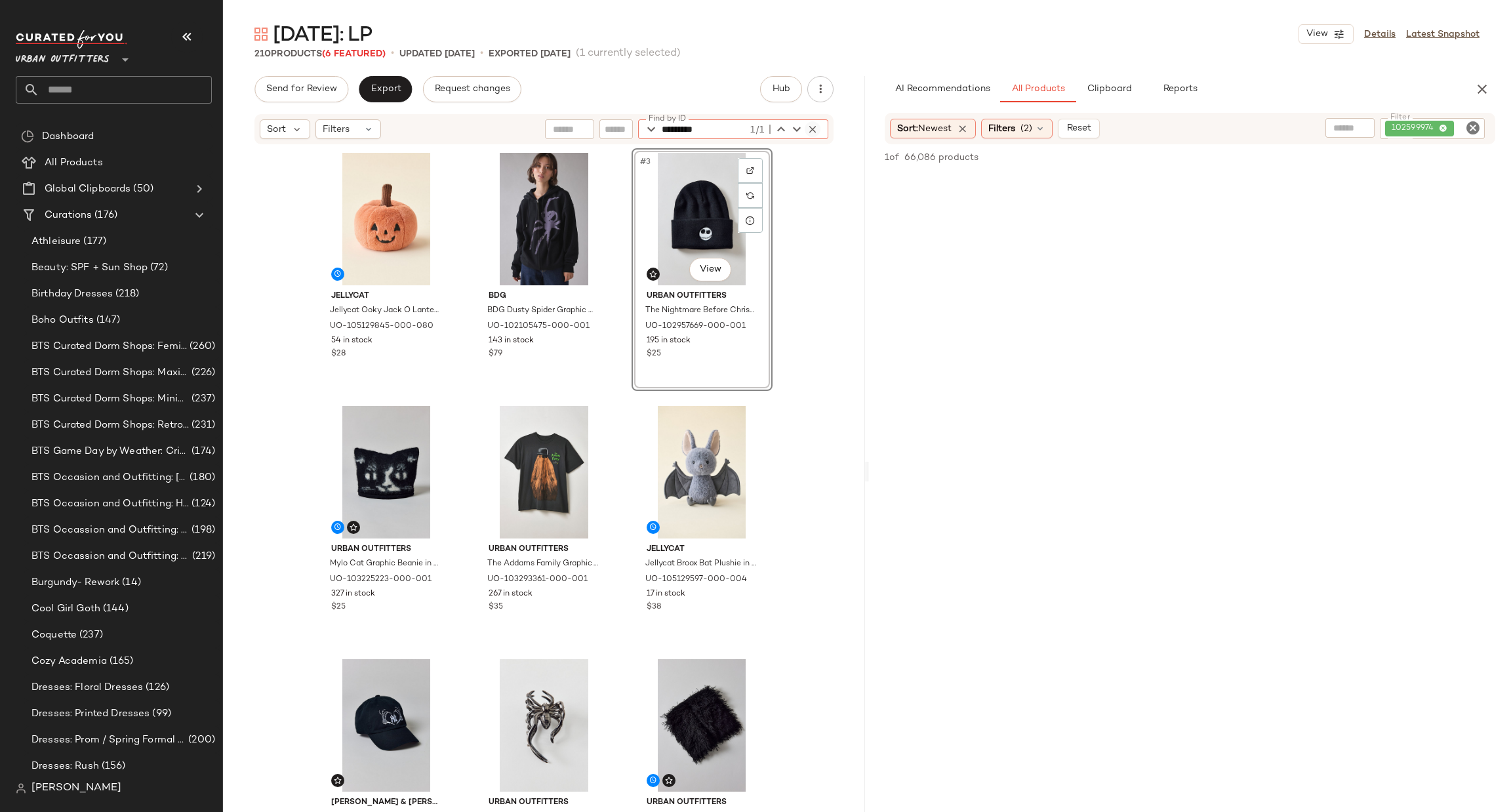
click at [816, 129] on icon "button" at bounding box center [812, 129] width 12 height 12
paste input "*********"
type input "*********"
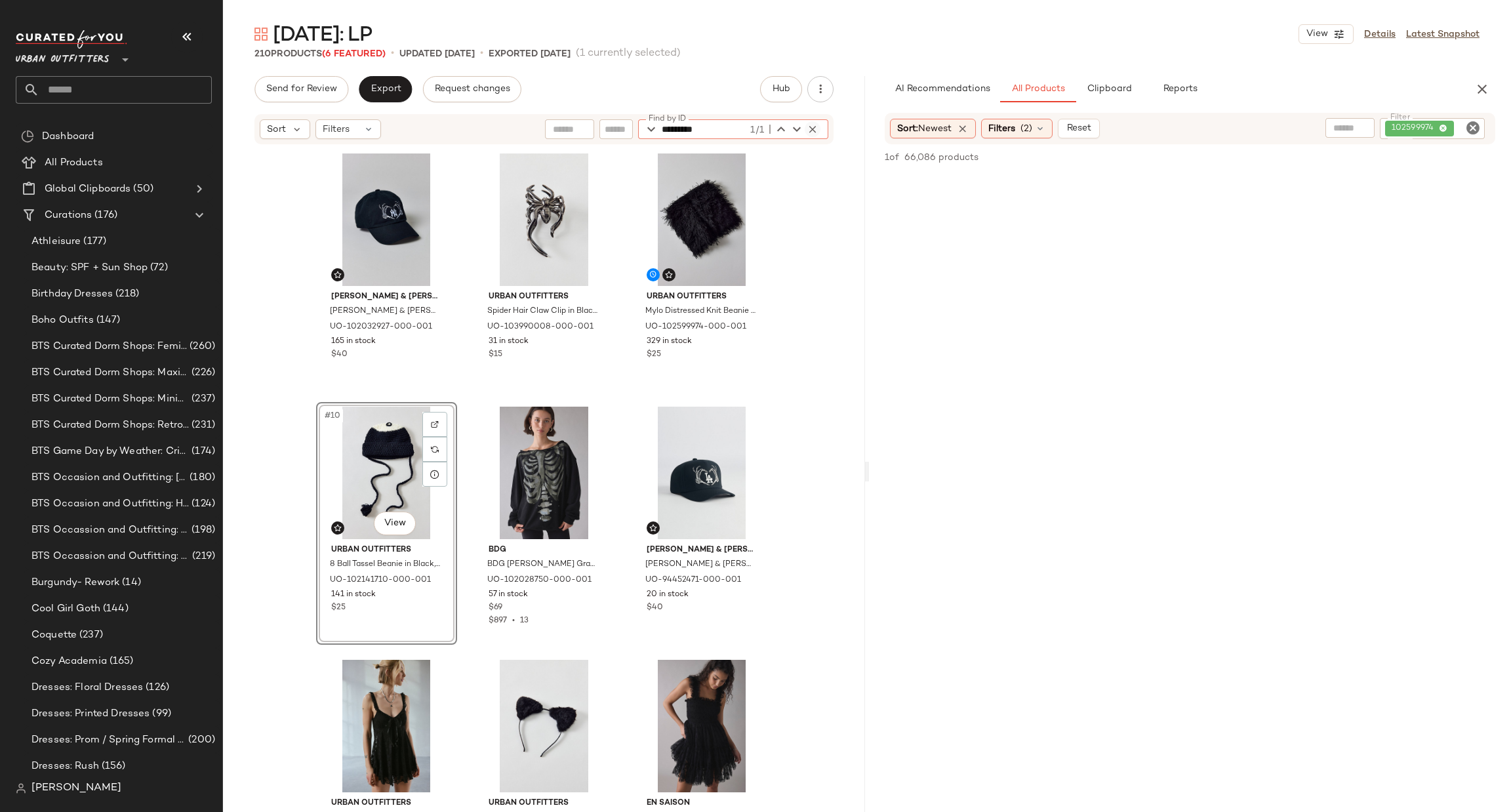
click at [813, 128] on icon "button" at bounding box center [812, 129] width 12 height 12
click at [1476, 128] on icon "Clear Filter" at bounding box center [1473, 128] width 16 height 16
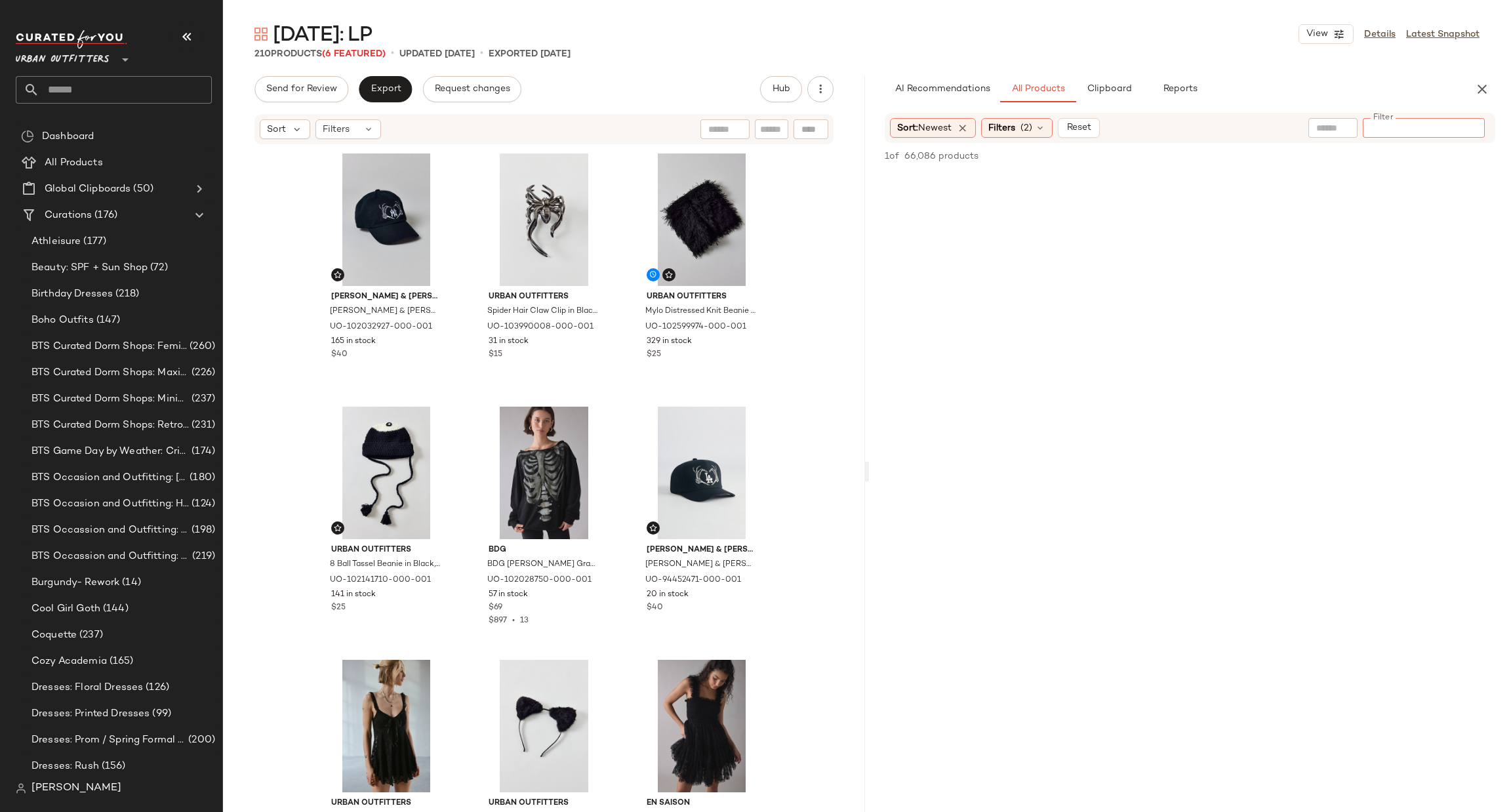
paste input "*********"
type input "*********"
click at [1468, 135] on icon "Clear Filter" at bounding box center [1473, 128] width 16 height 16
click at [772, 123] on input "Filter" at bounding box center [728, 129] width 112 height 14
paste input "*********"
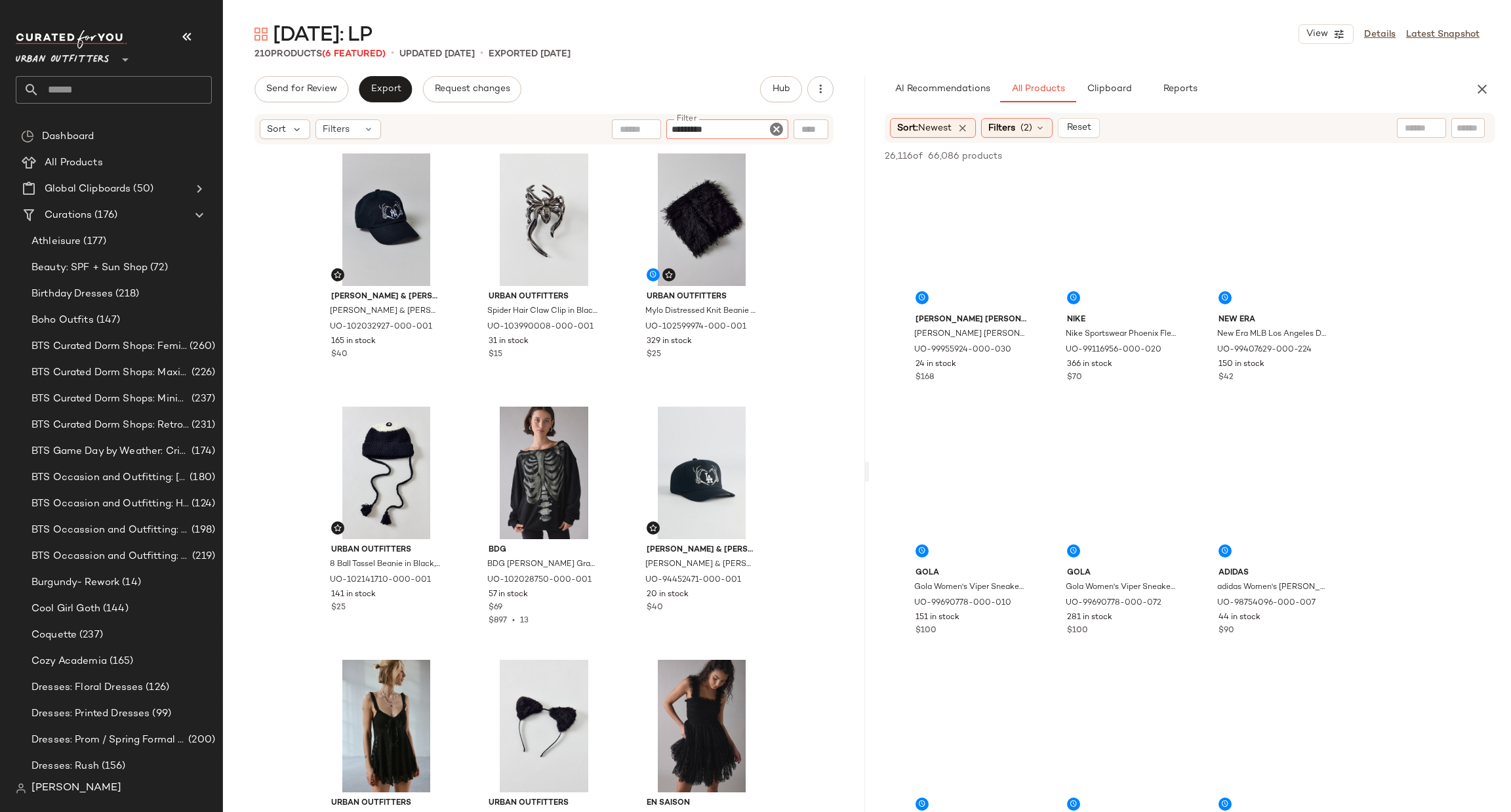
type input "*********"
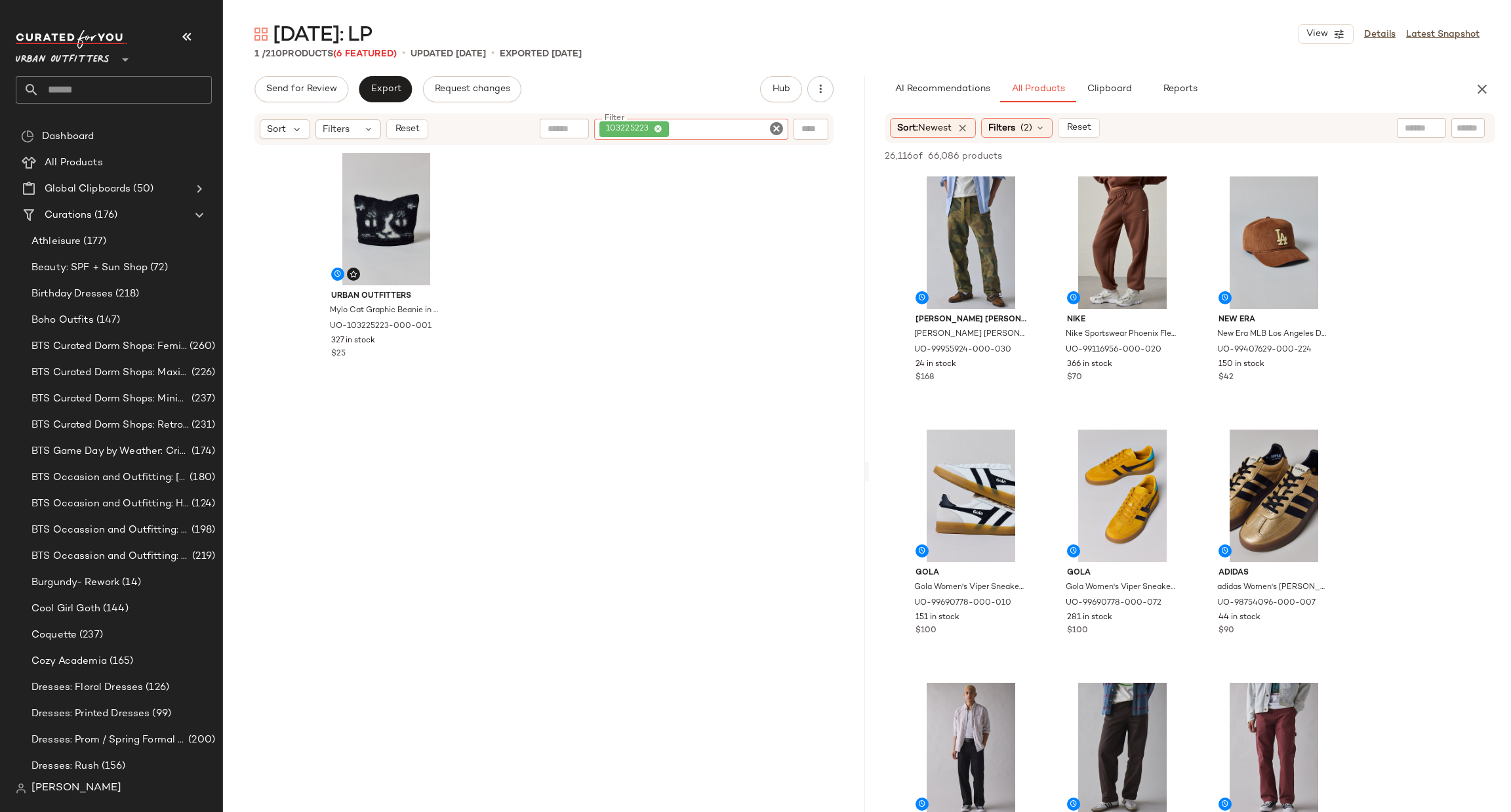
click at [772, 122] on icon "Clear Filter" at bounding box center [776, 129] width 16 height 16
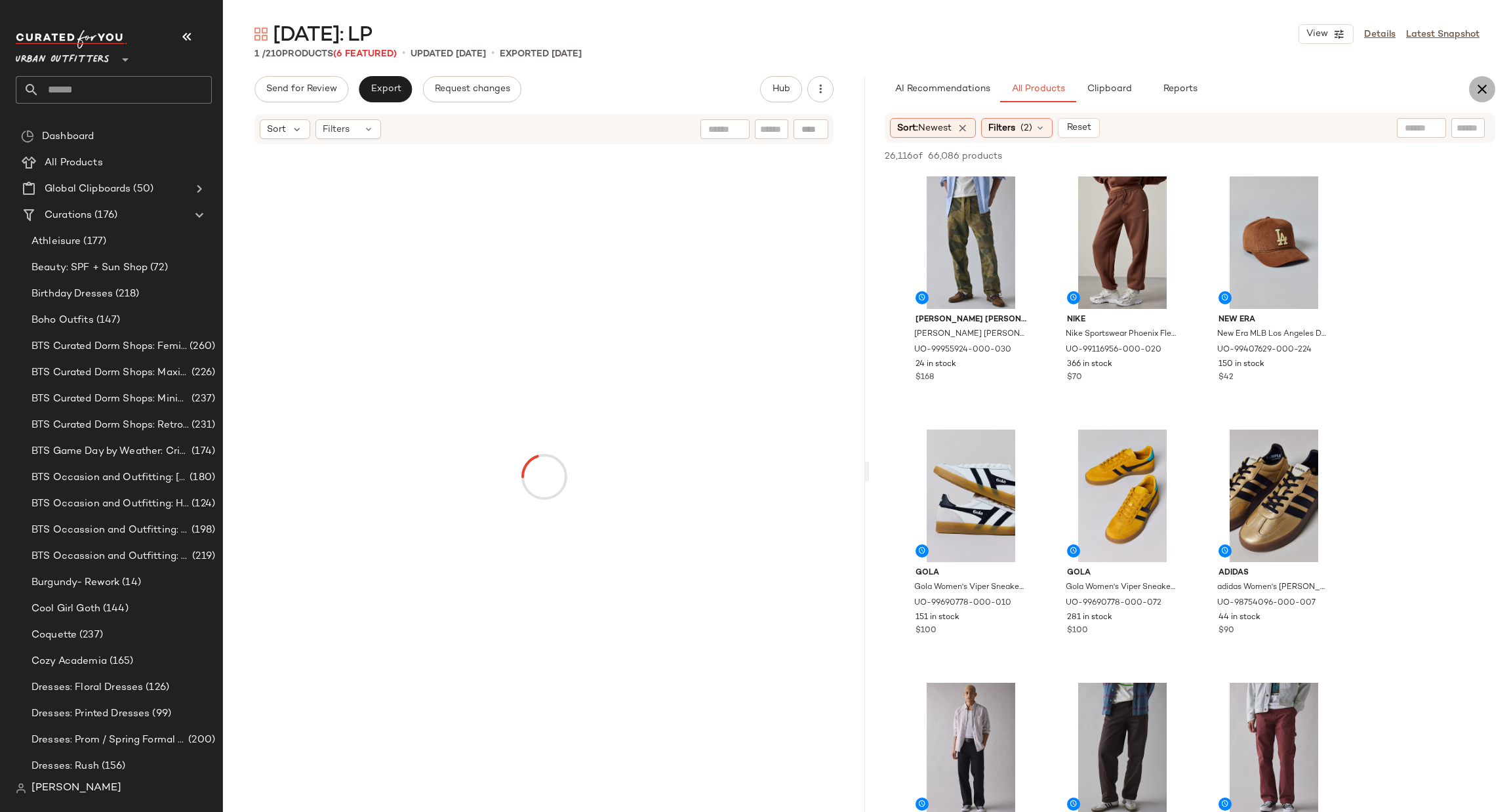
click at [1480, 91] on icon "button" at bounding box center [1481, 89] width 16 height 16
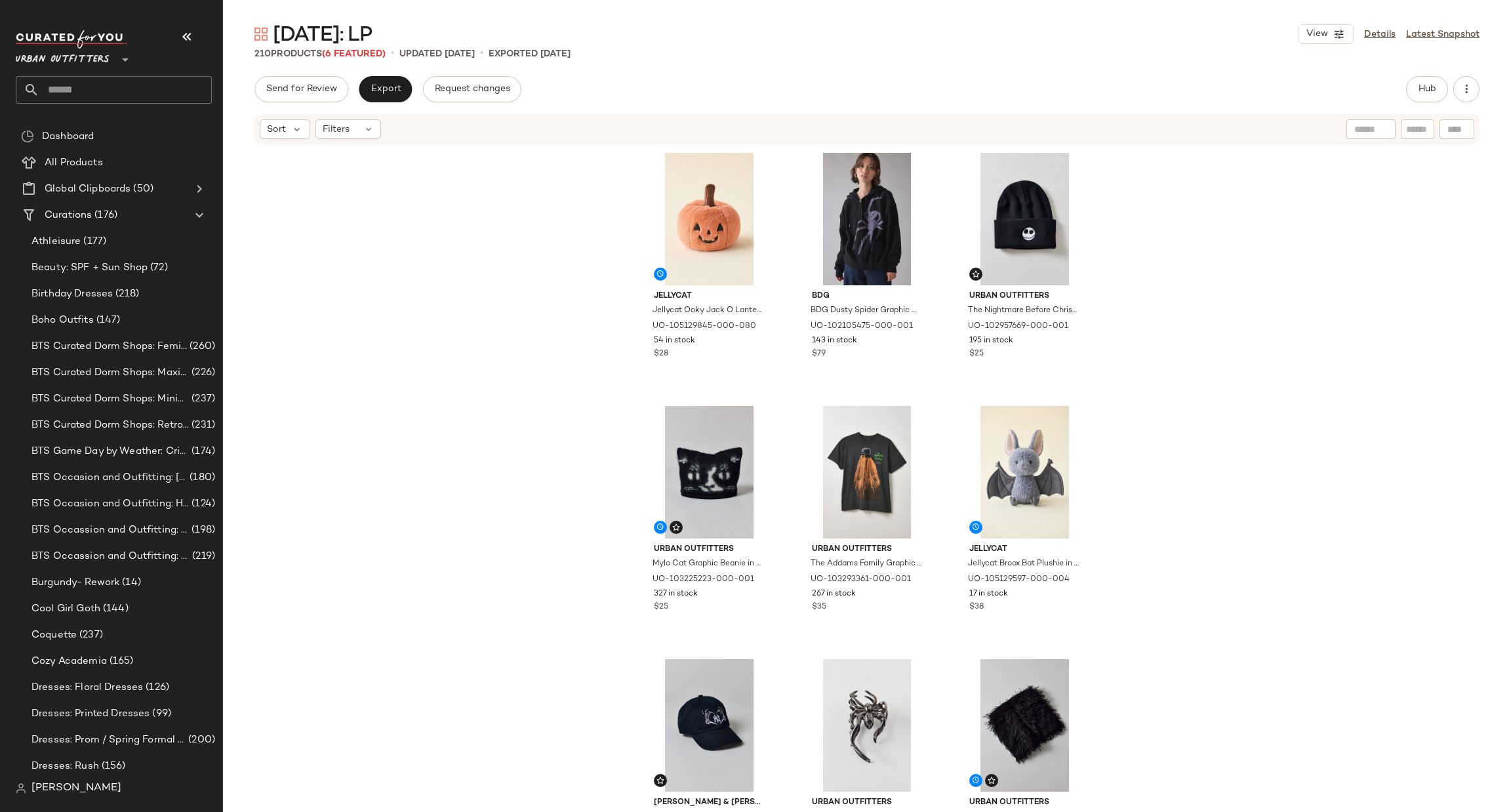
click at [117, 90] on input "text" at bounding box center [126, 90] width 173 height 28
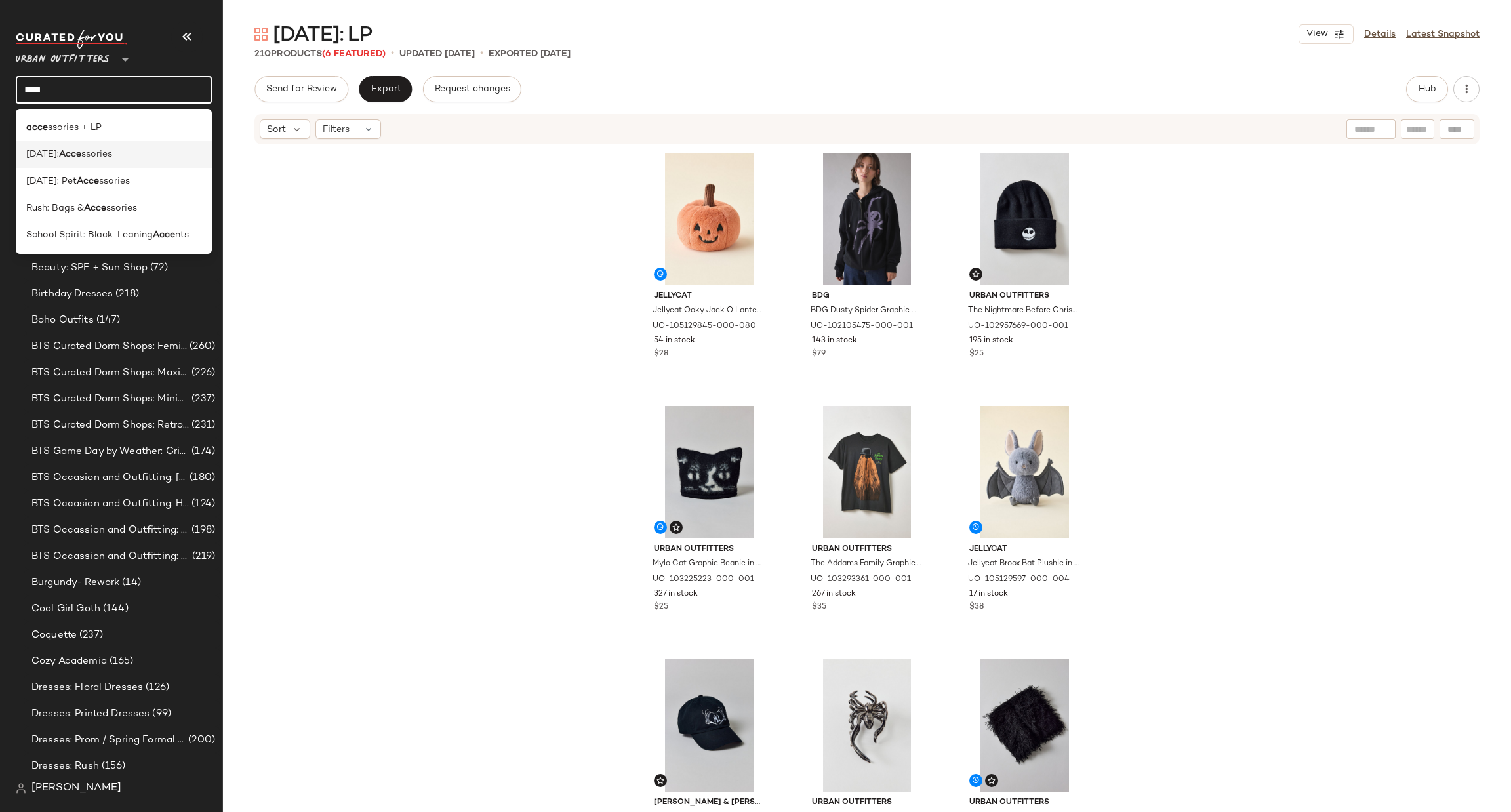
type input "****"
click at [129, 158] on div "Halloween: Acce ssories" at bounding box center [113, 154] width 175 height 14
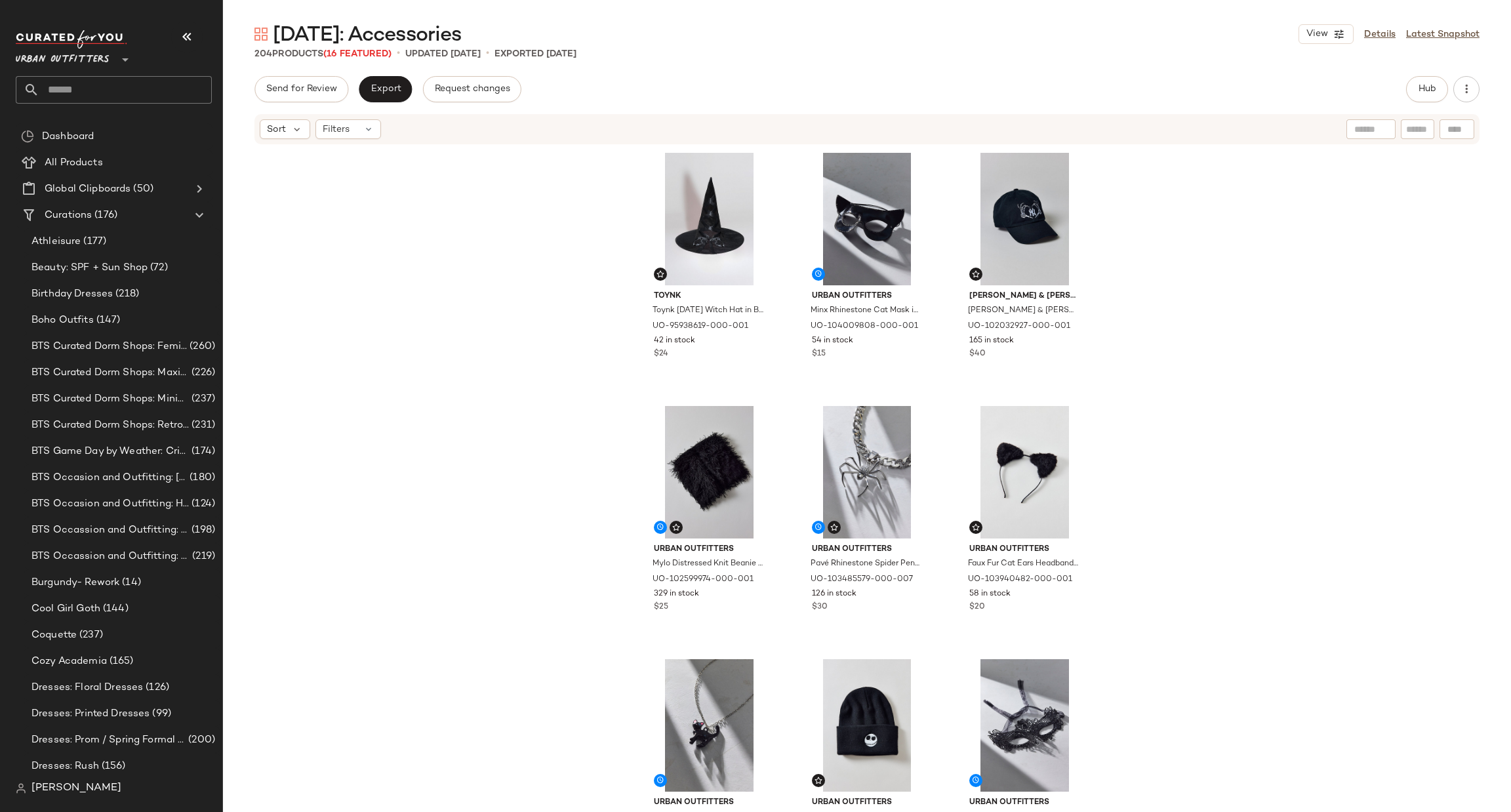
click at [1445, 130] on div at bounding box center [1456, 129] width 35 height 19
paste input "*********"
type input "*********"
click at [1462, 126] on icon "button" at bounding box center [1459, 129] width 12 height 12
type input "********"
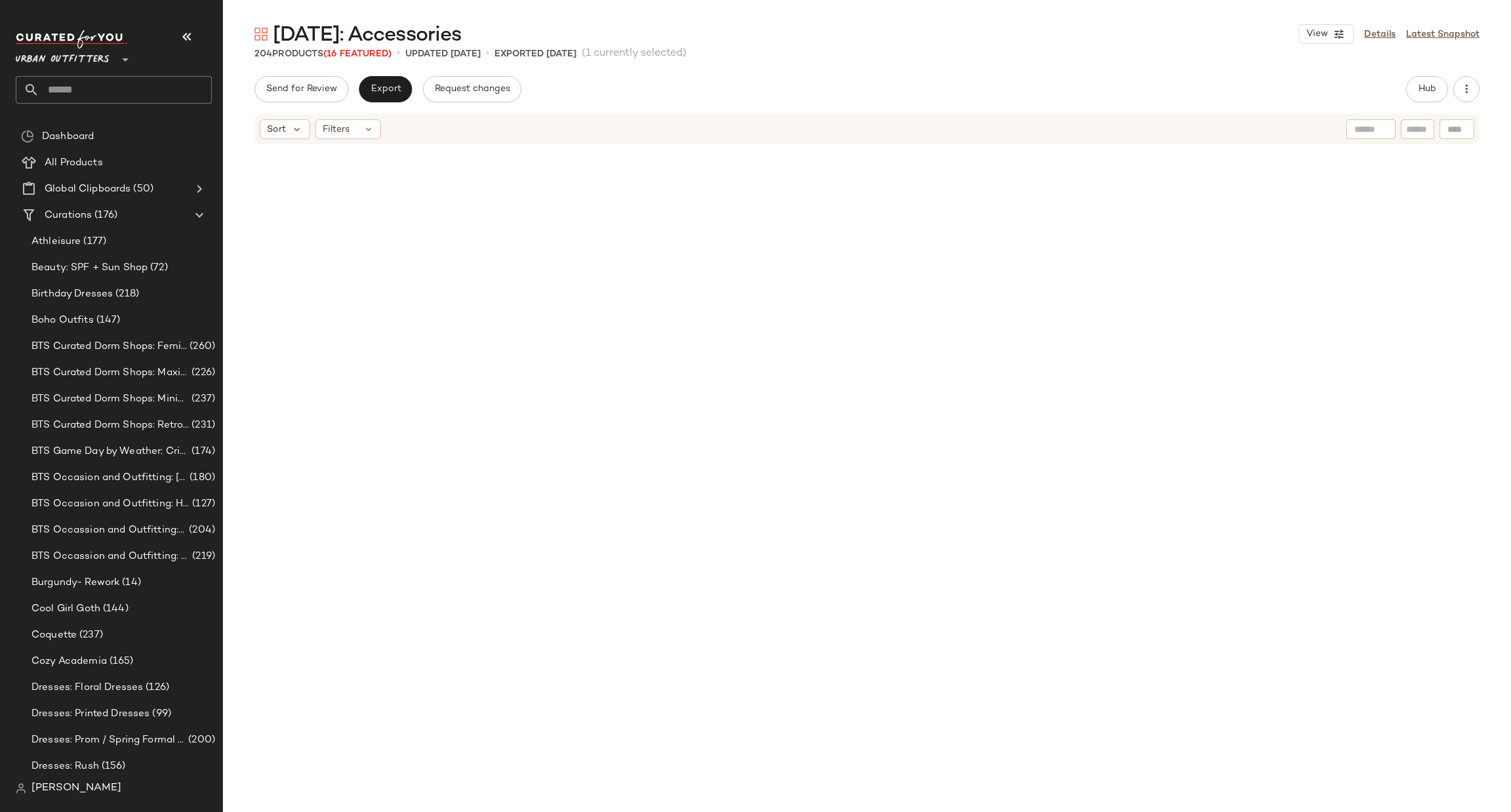
scroll to position [1022, 0]
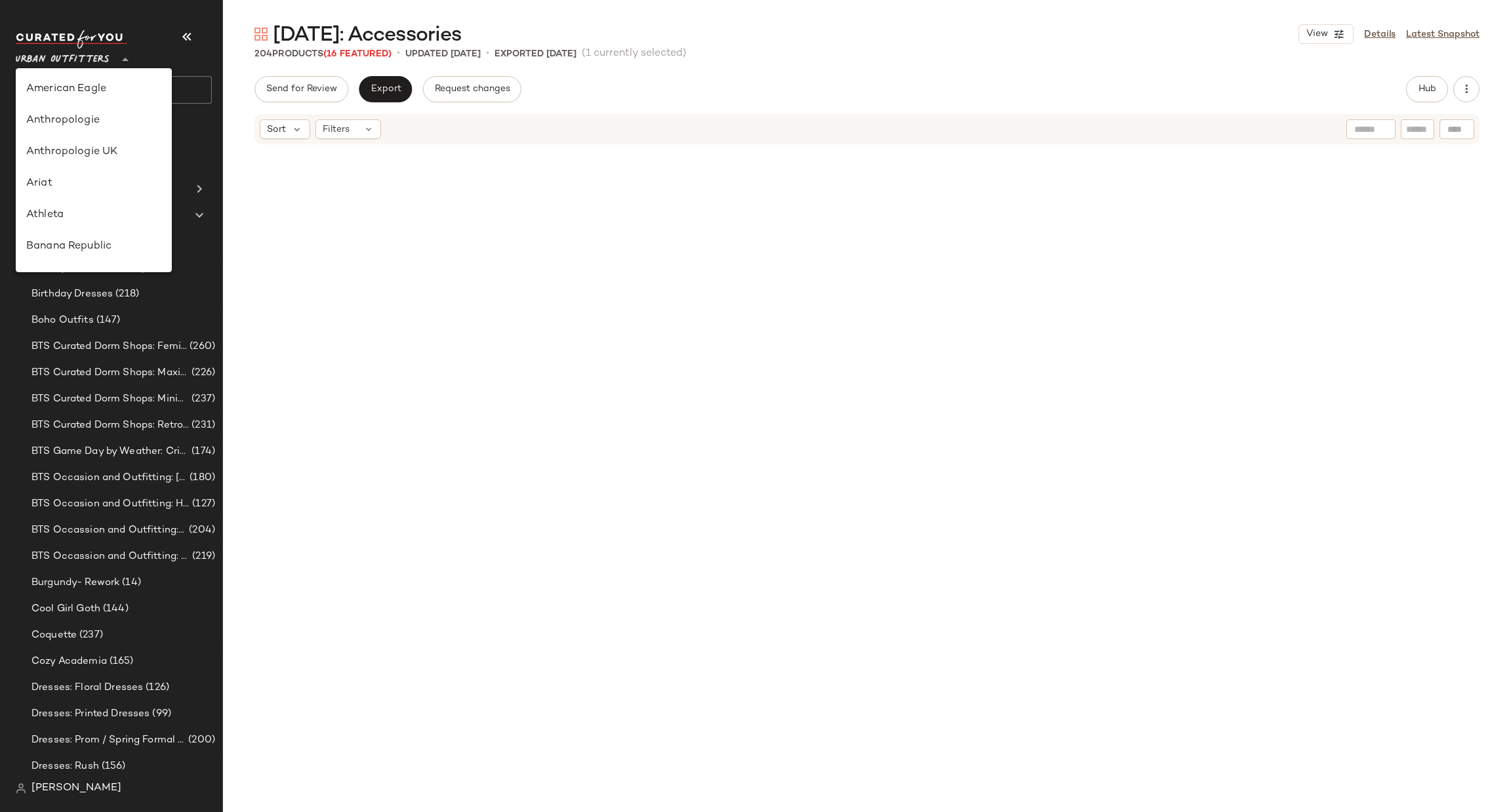
click at [101, 52] on span "Urban Outfitters" at bounding box center [63, 57] width 94 height 24
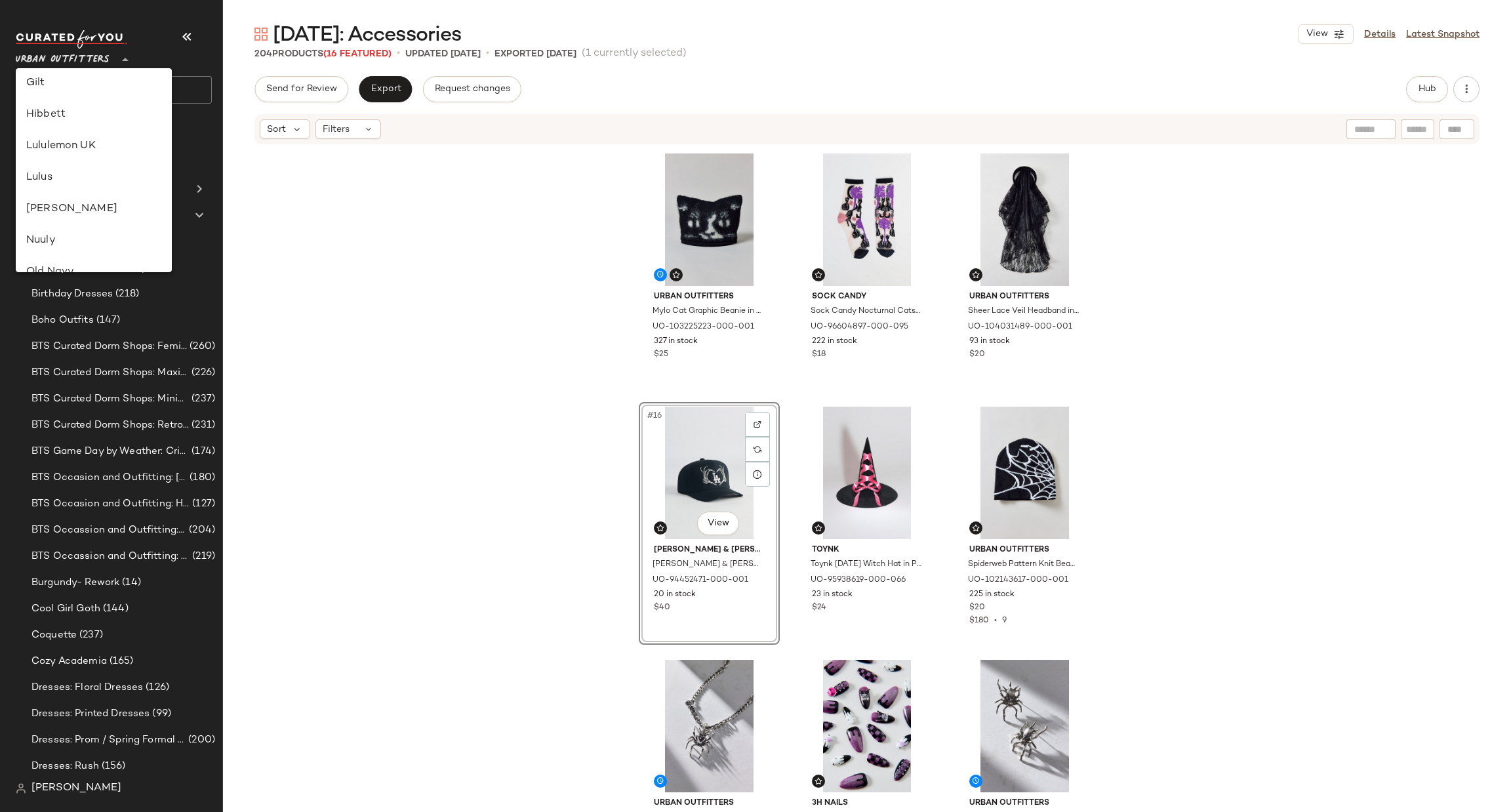
scroll to position [334, 0]
click at [135, 165] on div "Lululemon UK" at bounding box center [94, 164] width 135 height 16
type input "**"
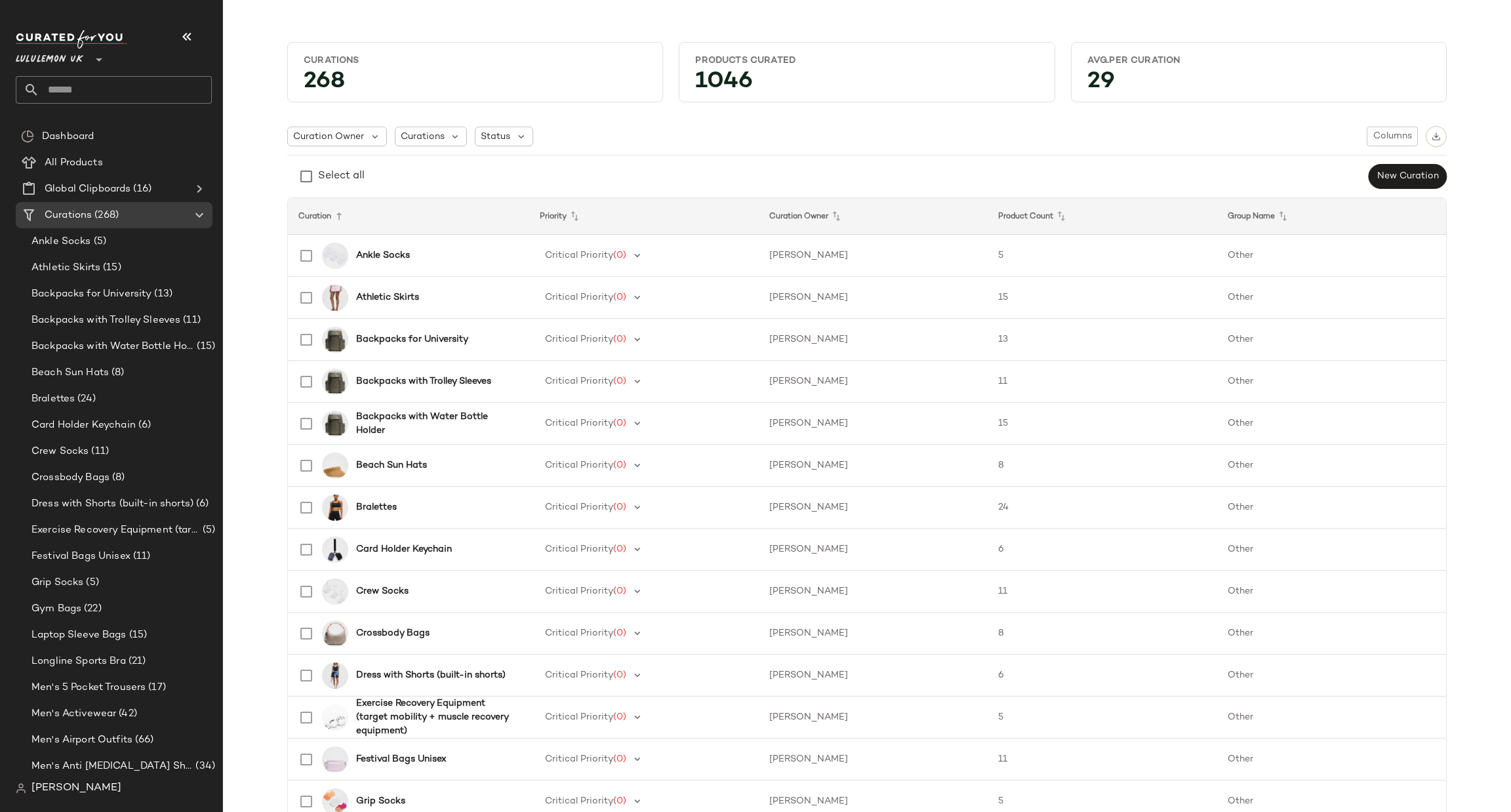
click at [173, 94] on input "text" at bounding box center [126, 90] width 173 height 28
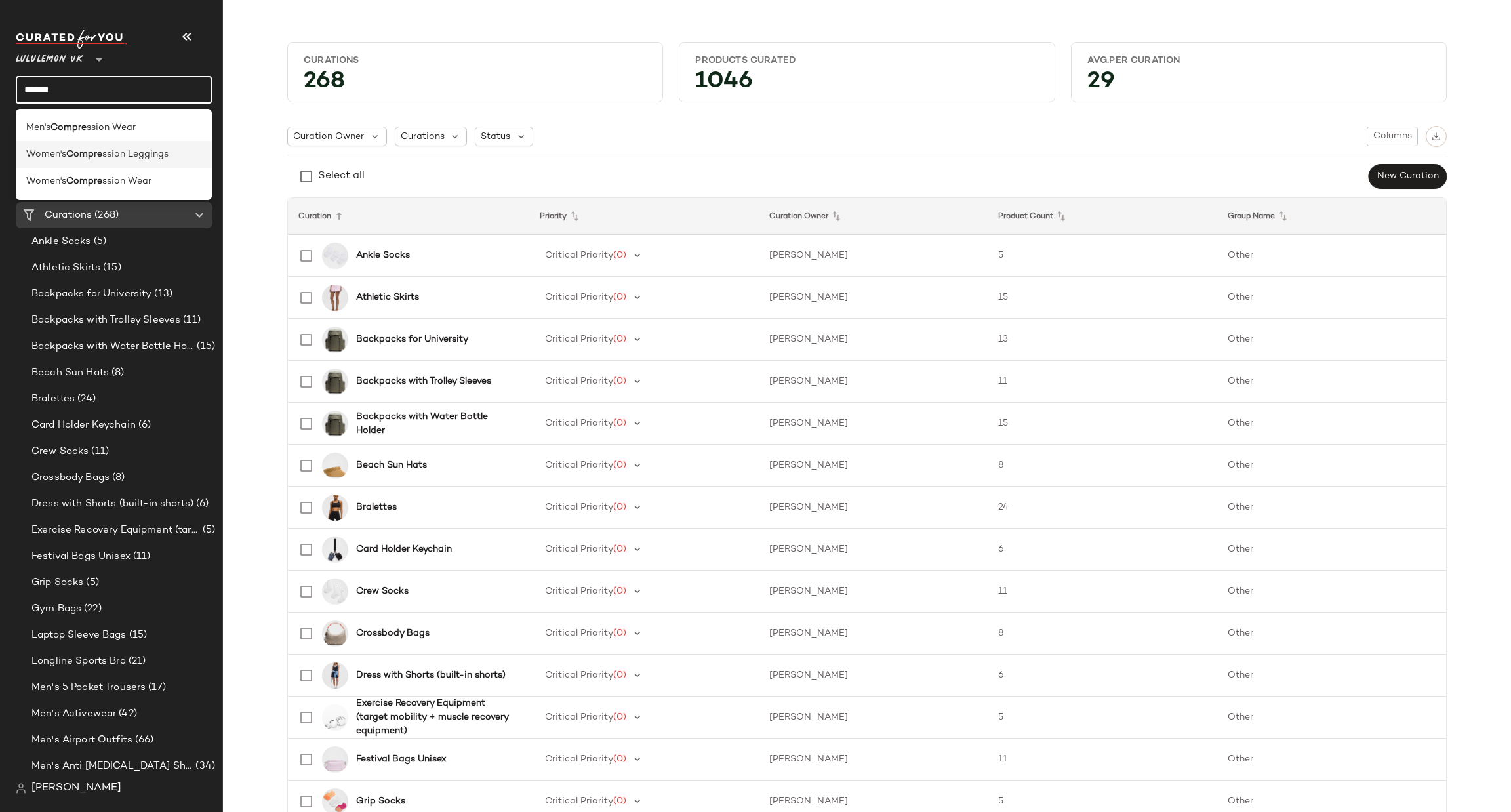
type input "******"
click at [188, 149] on div "Women's Compre ssion Leggings" at bounding box center [113, 154] width 175 height 14
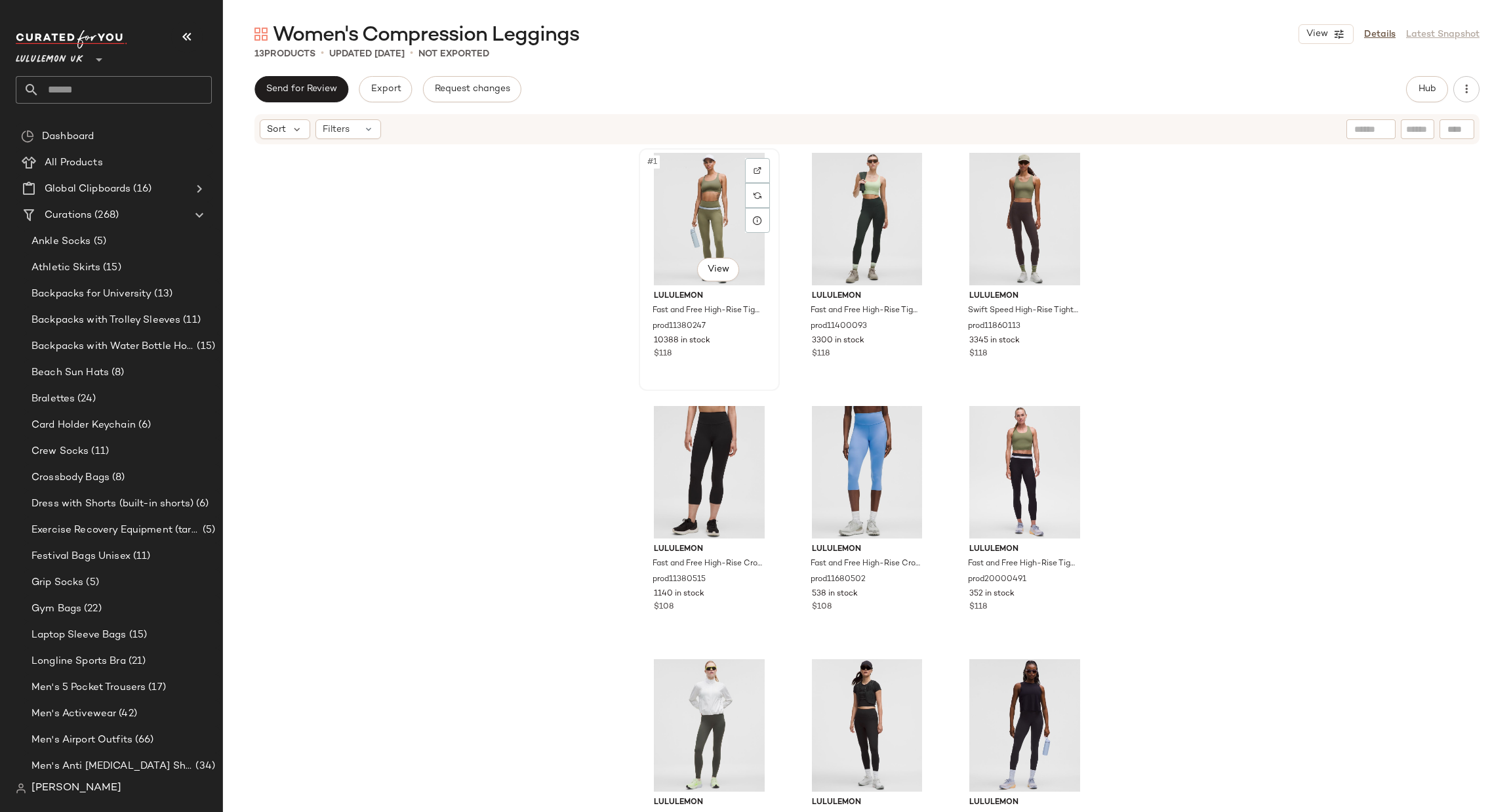
click at [688, 222] on div "#1 View" at bounding box center [709, 219] width 132 height 133
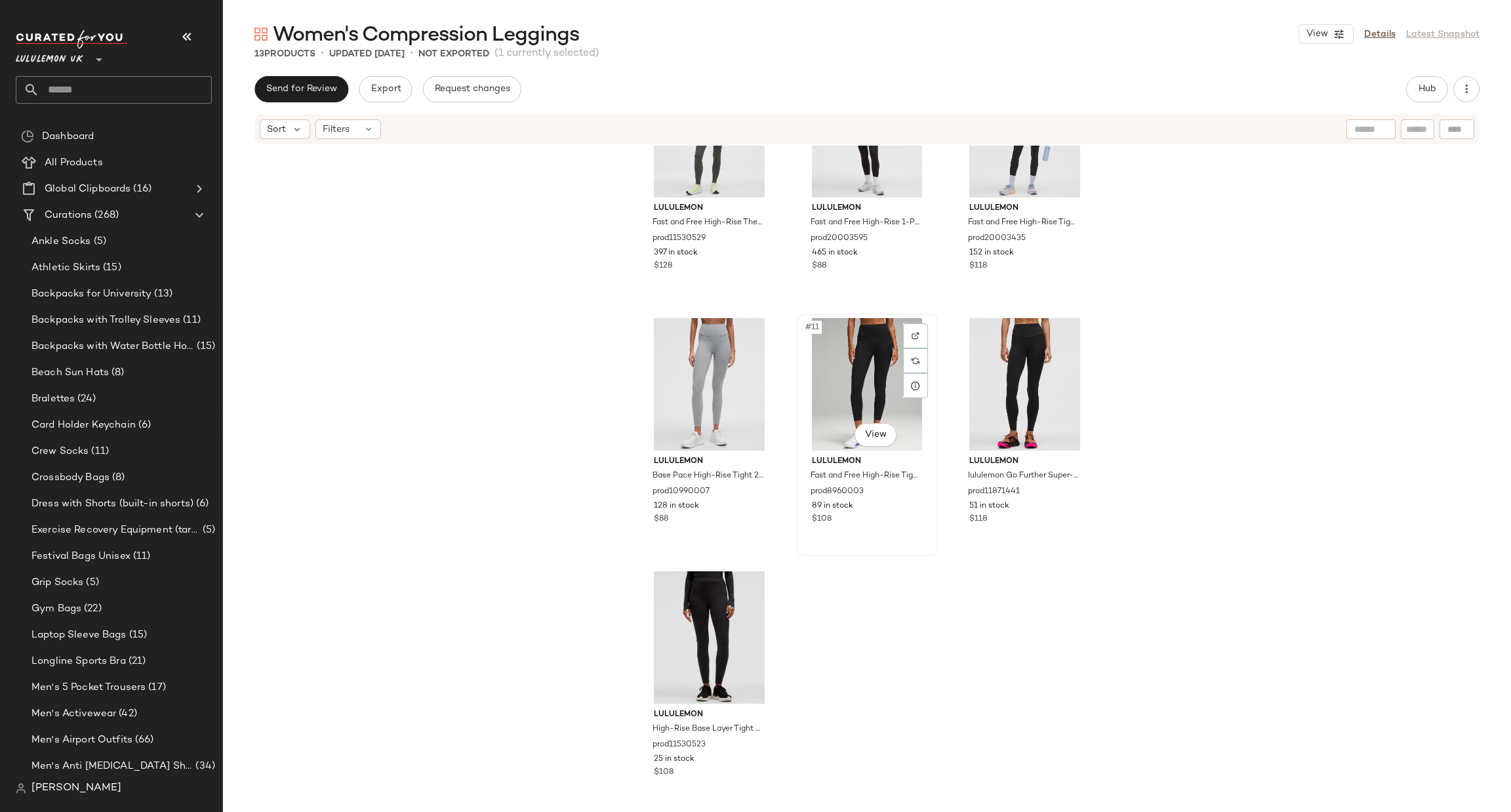
scroll to position [605, 0]
click at [698, 604] on div "#13 View" at bounding box center [709, 636] width 132 height 133
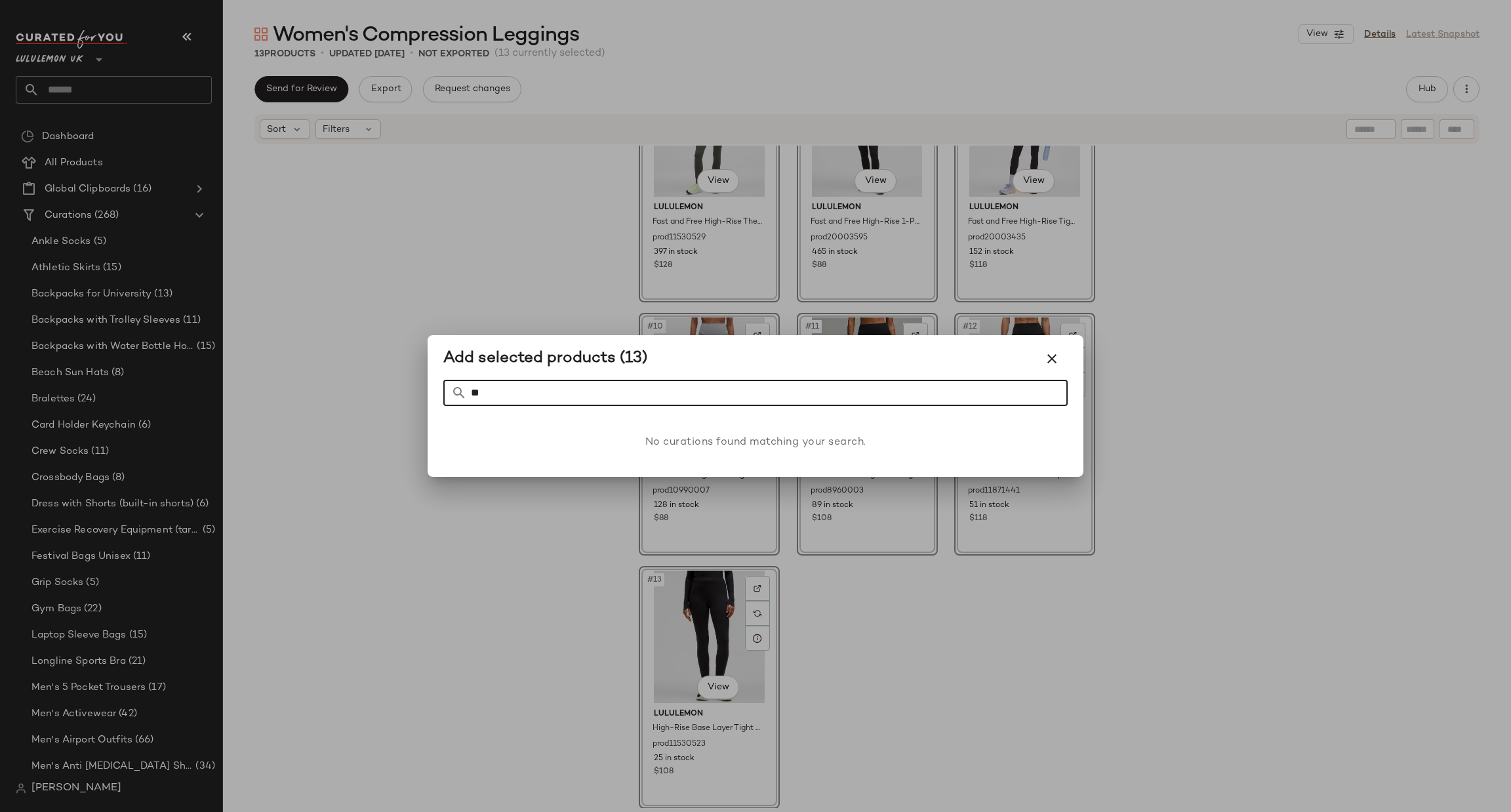
type input "*"
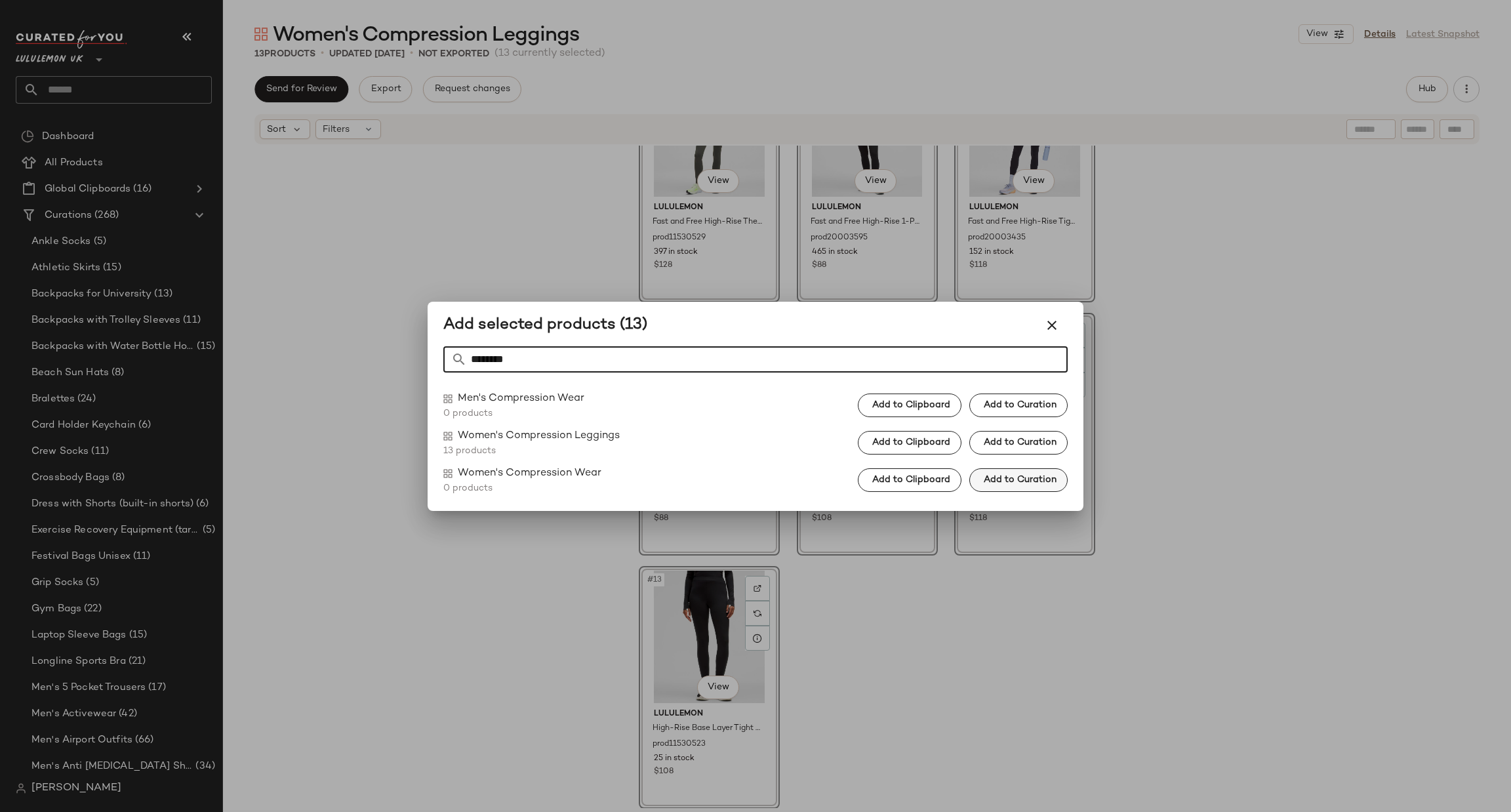
type input "********"
click at [1004, 482] on span "Add to Curation" at bounding box center [1019, 480] width 74 height 10
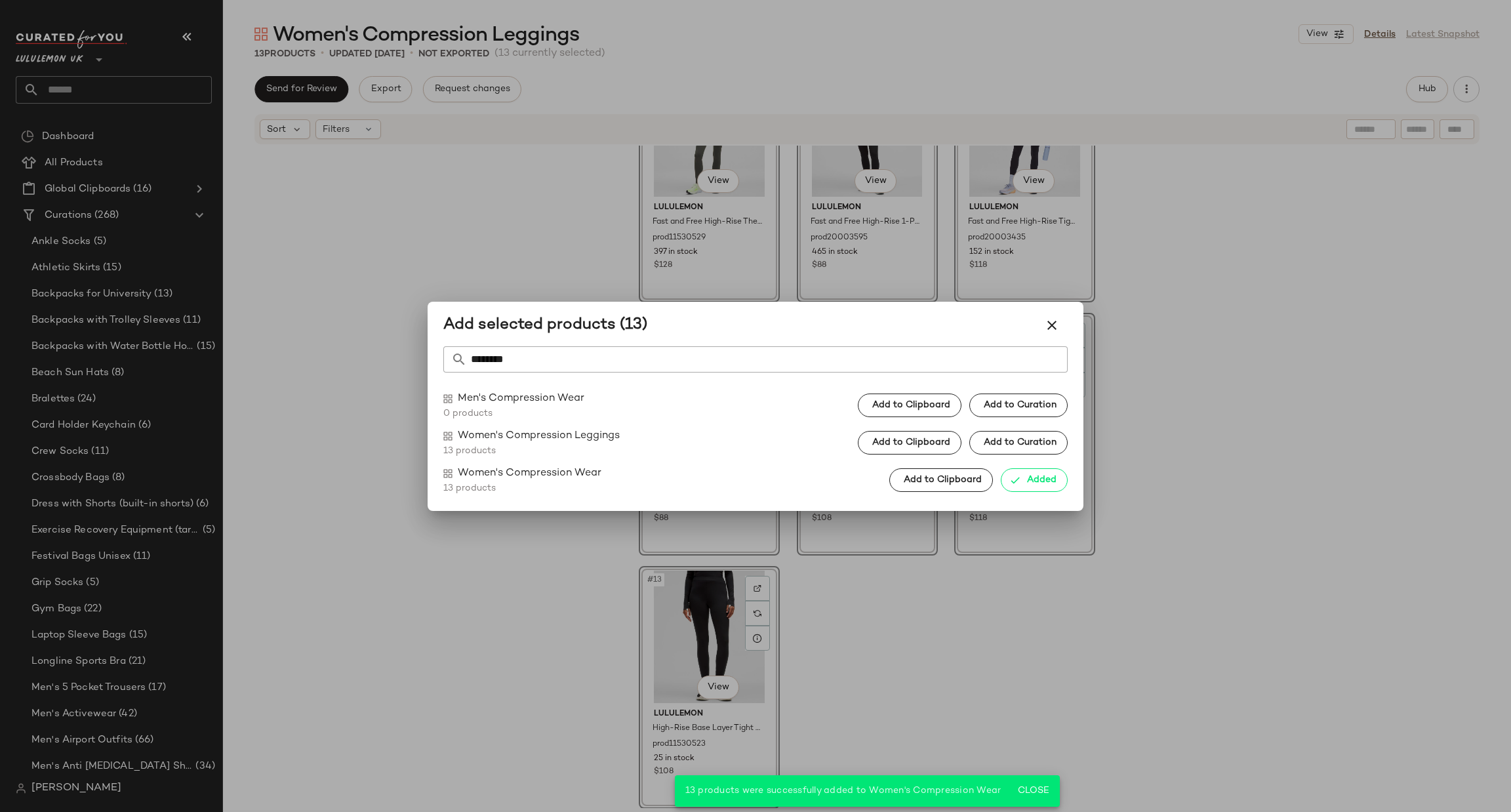
click at [1245, 500] on div at bounding box center [756, 406] width 1511 height 812
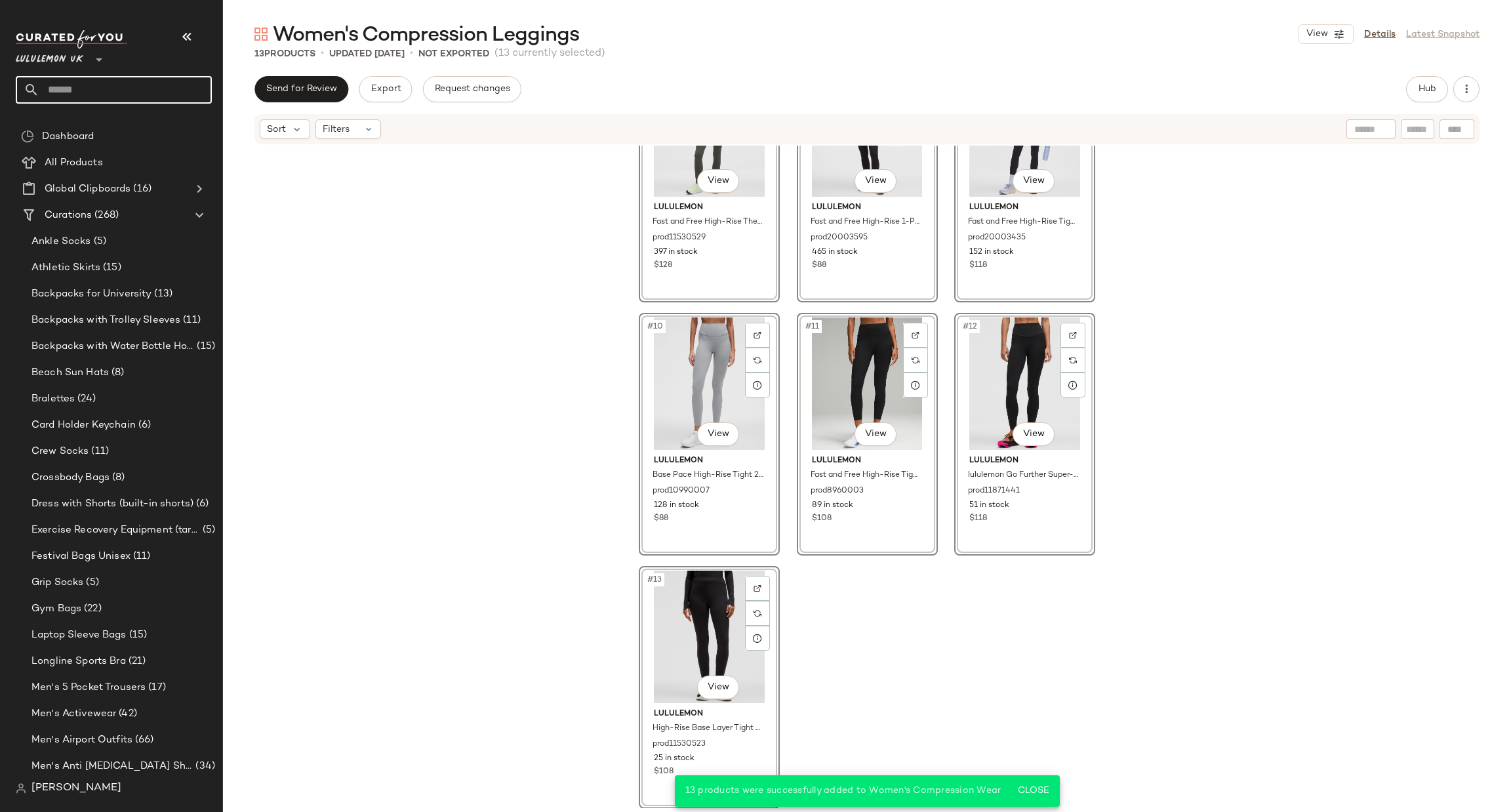
click at [148, 90] on input "text" at bounding box center [126, 90] width 173 height 28
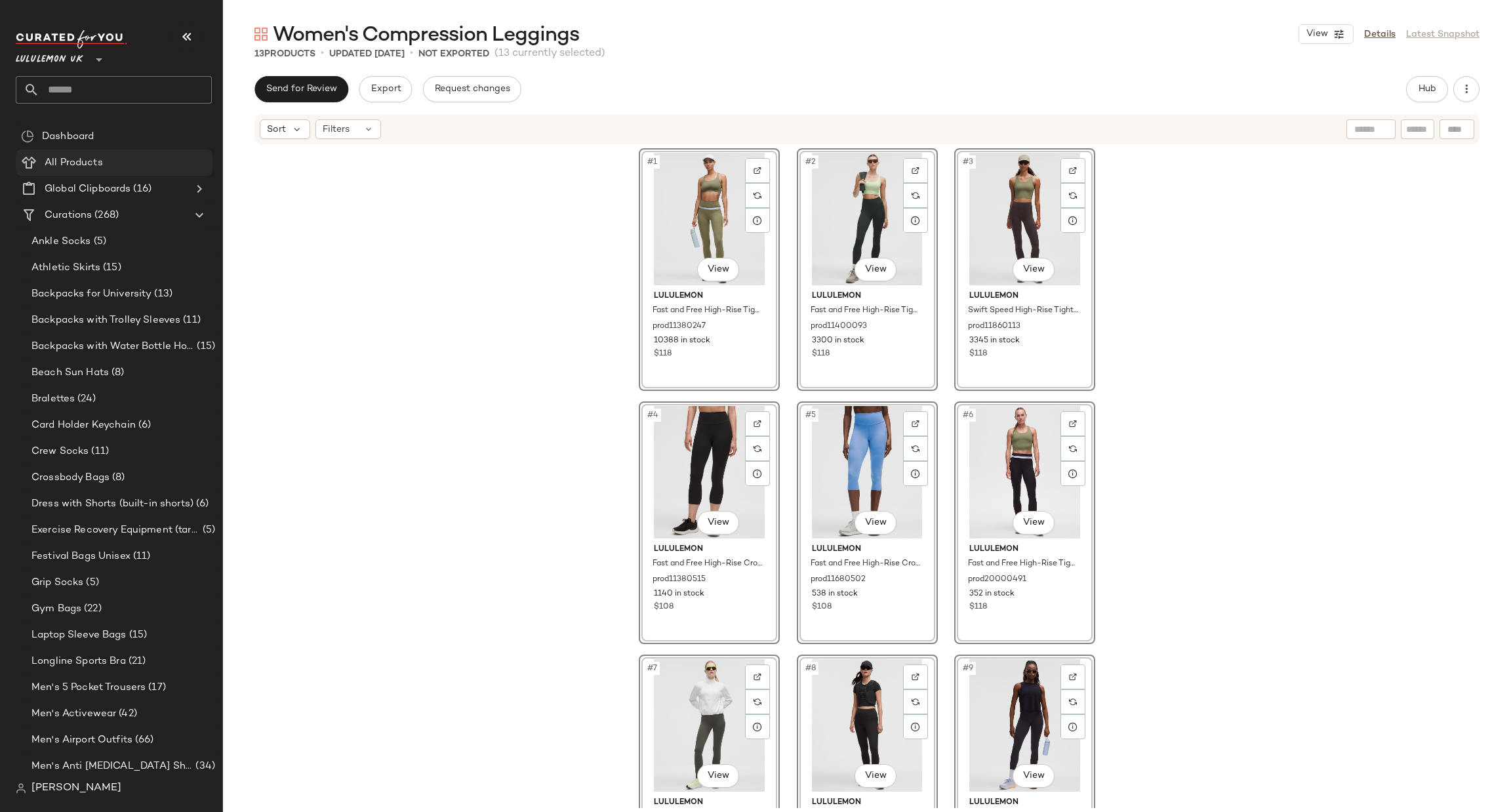
click at [70, 156] on span "All Products" at bounding box center [74, 163] width 58 height 15
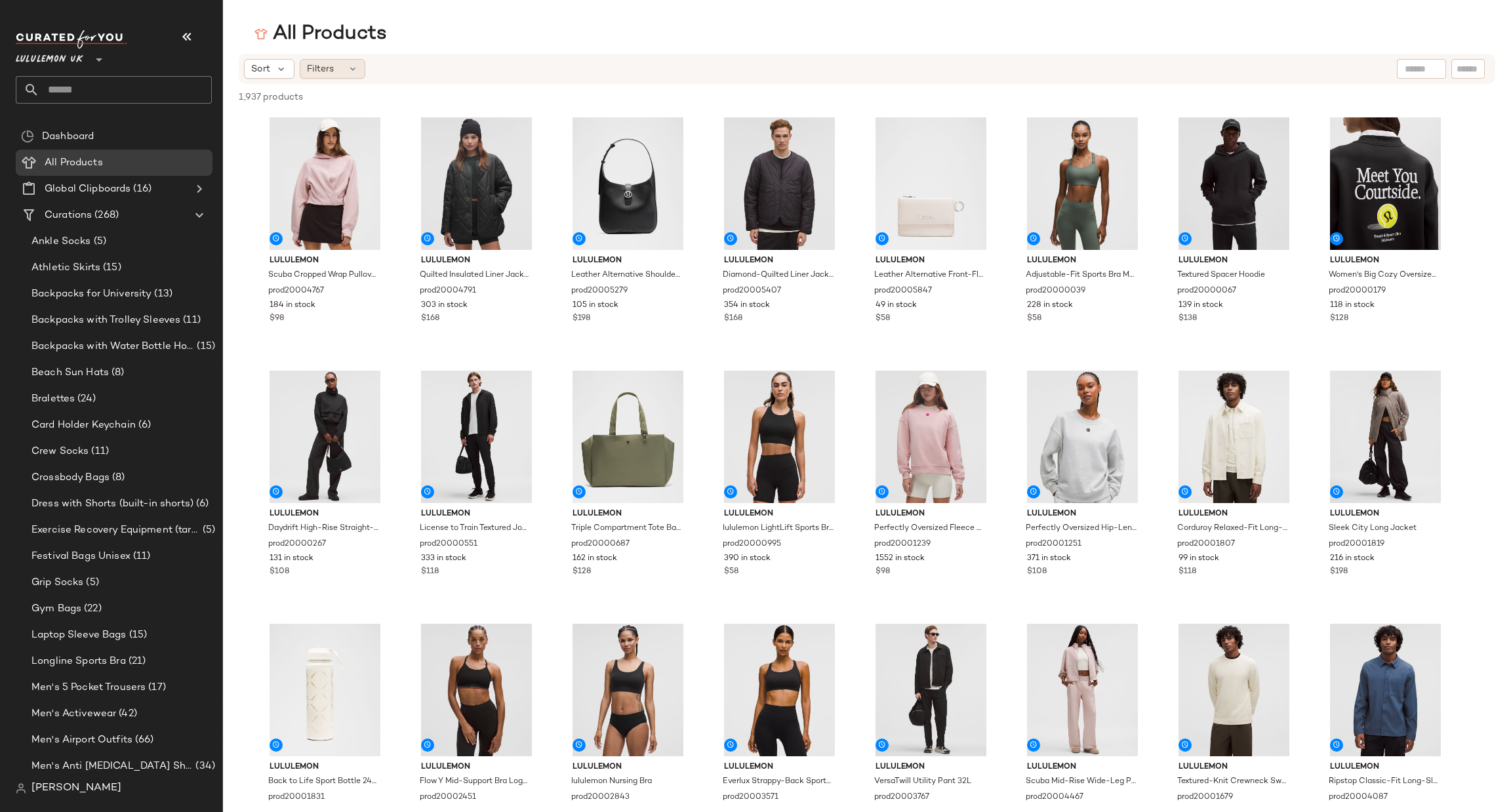
click at [334, 66] on div "Filters" at bounding box center [332, 69] width 66 height 19
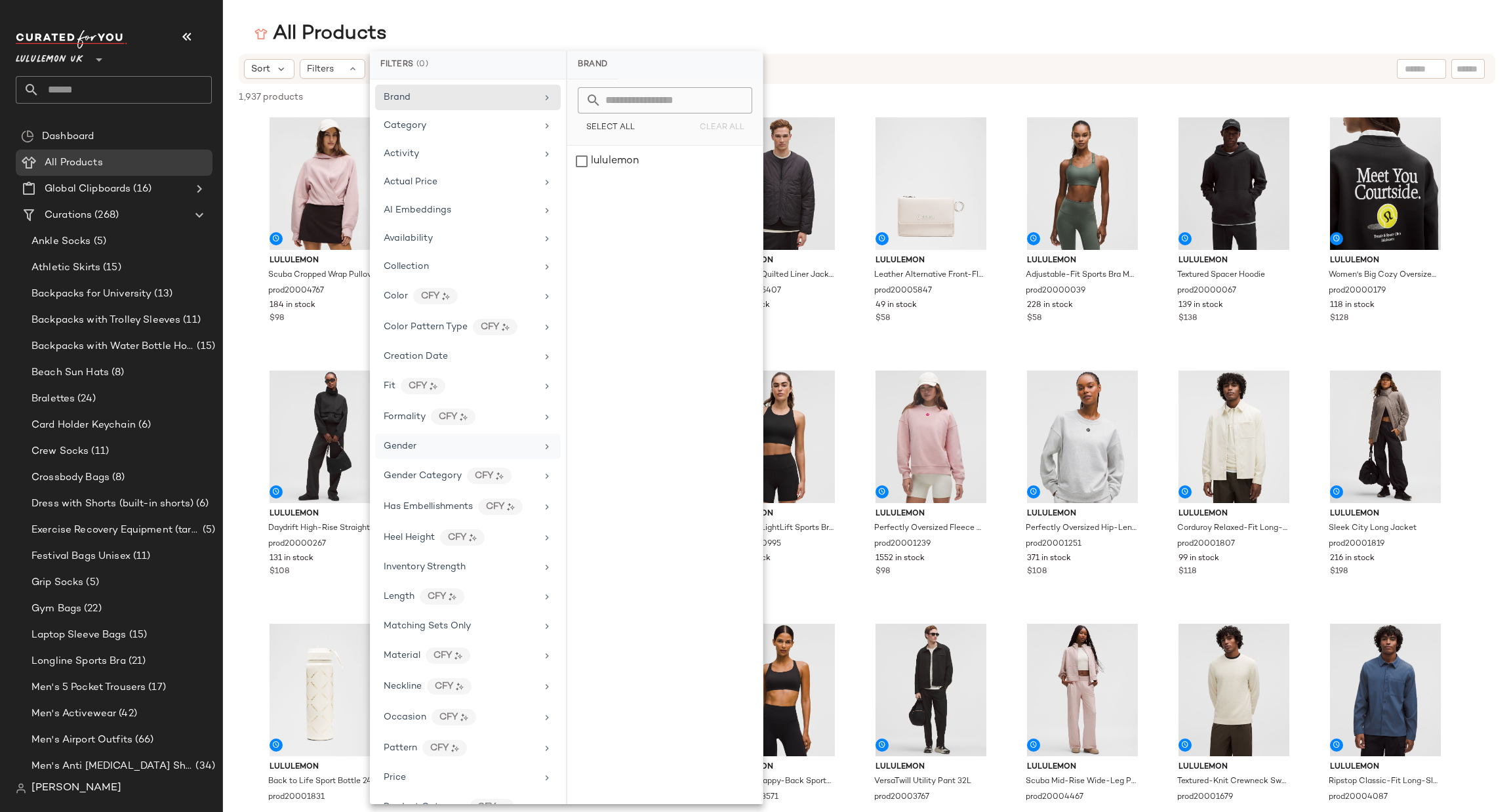
click at [481, 445] on div "Gender" at bounding box center [459, 446] width 153 height 14
click at [592, 170] on div "[DEMOGRAPHIC_DATA]" at bounding box center [664, 161] width 195 height 31
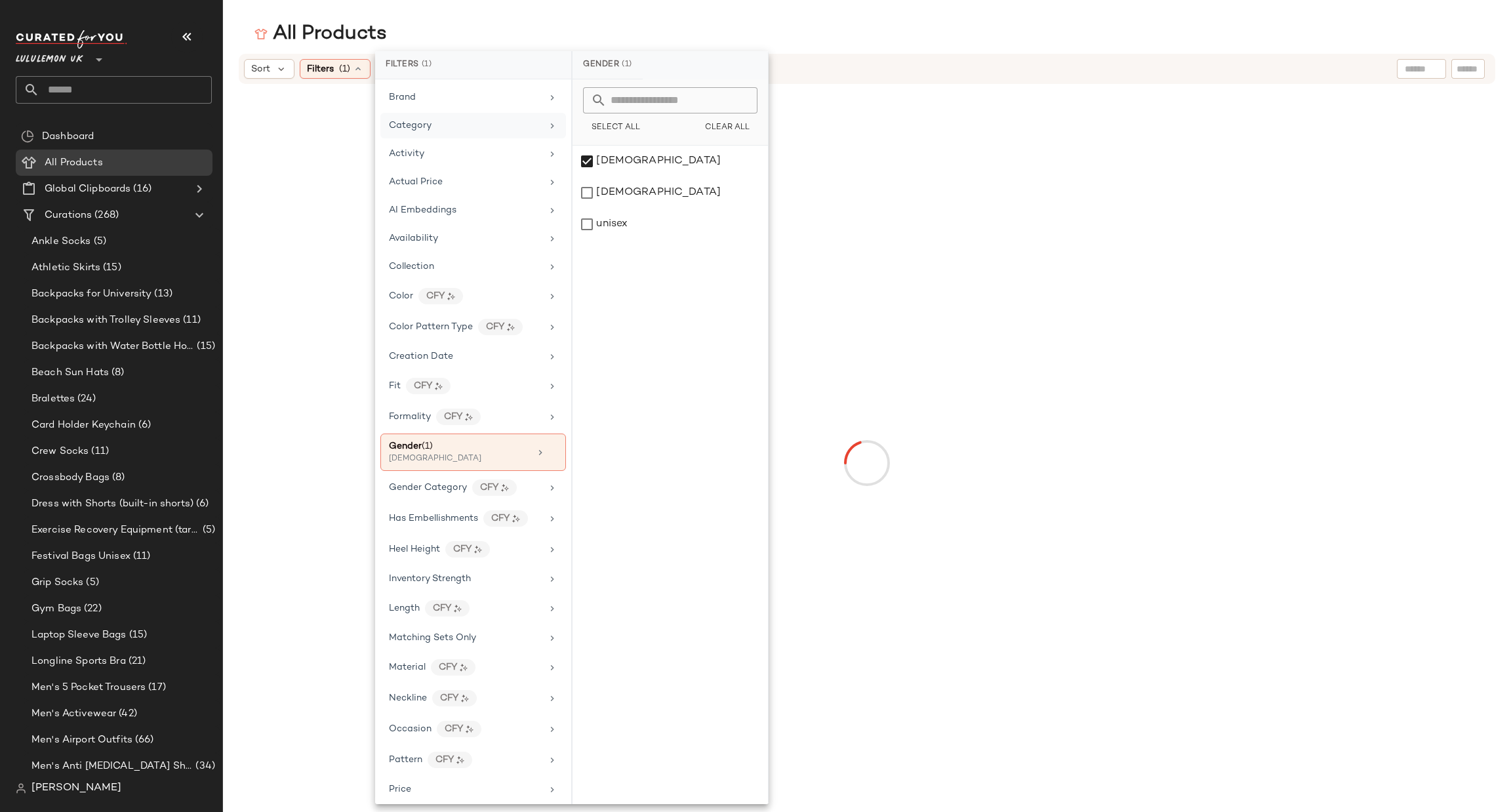
click at [473, 129] on div "Category" at bounding box center [465, 125] width 153 height 14
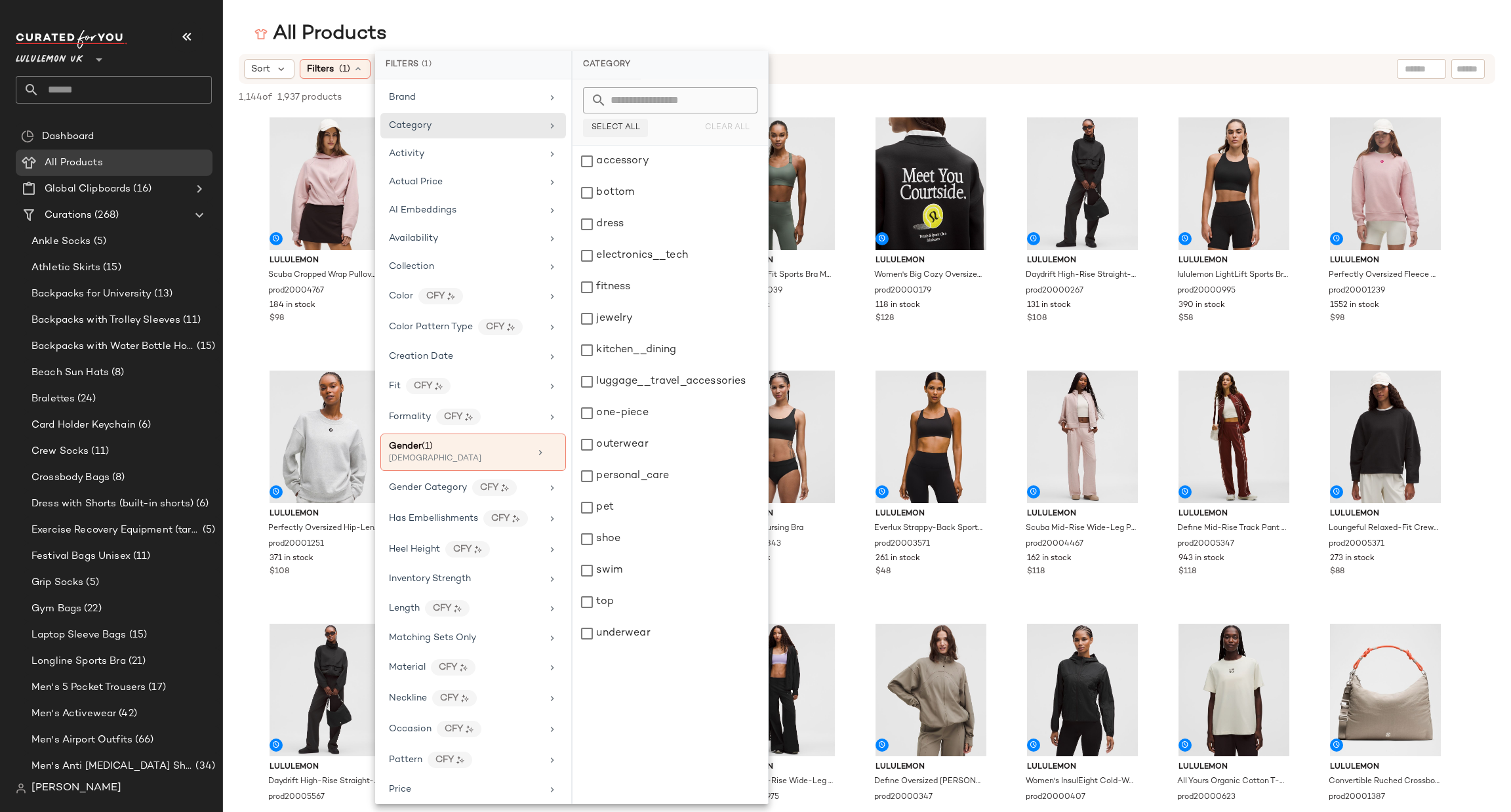
click at [626, 129] on span "Select All" at bounding box center [615, 128] width 49 height 9
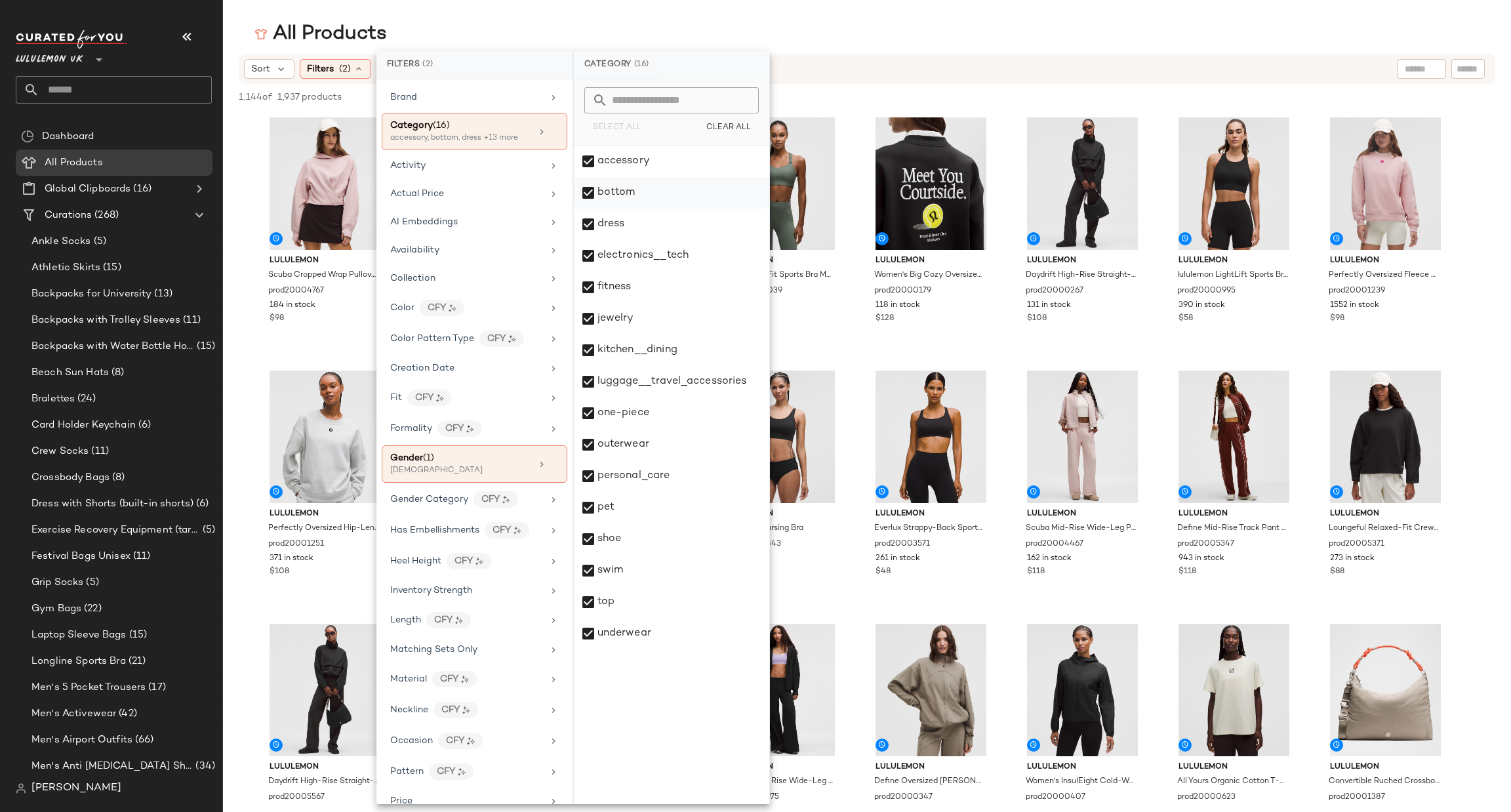
click at [646, 196] on div "bottom" at bounding box center [671, 192] width 195 height 31
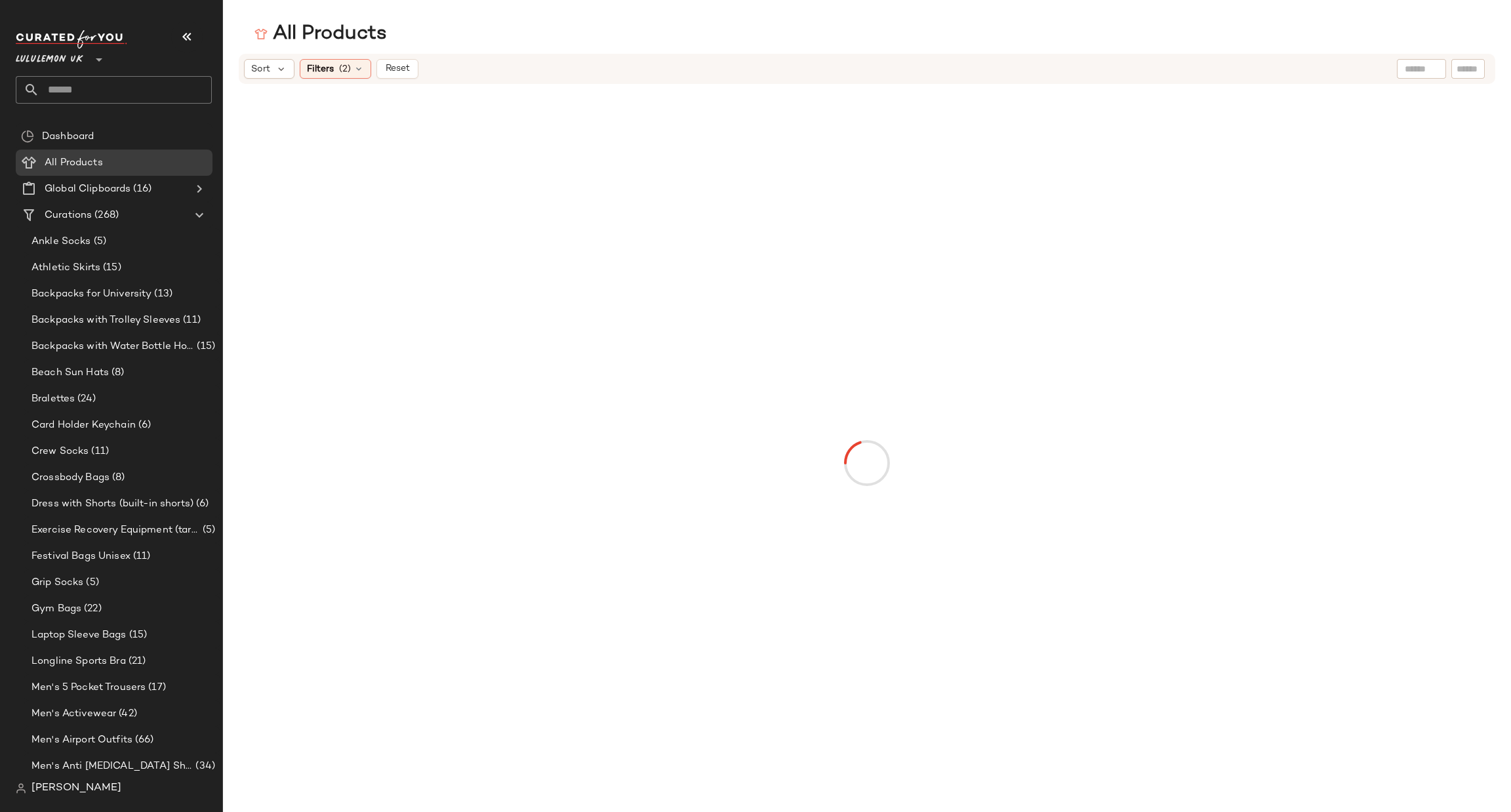
click at [1429, 67] on div at bounding box center [1421, 69] width 49 height 19
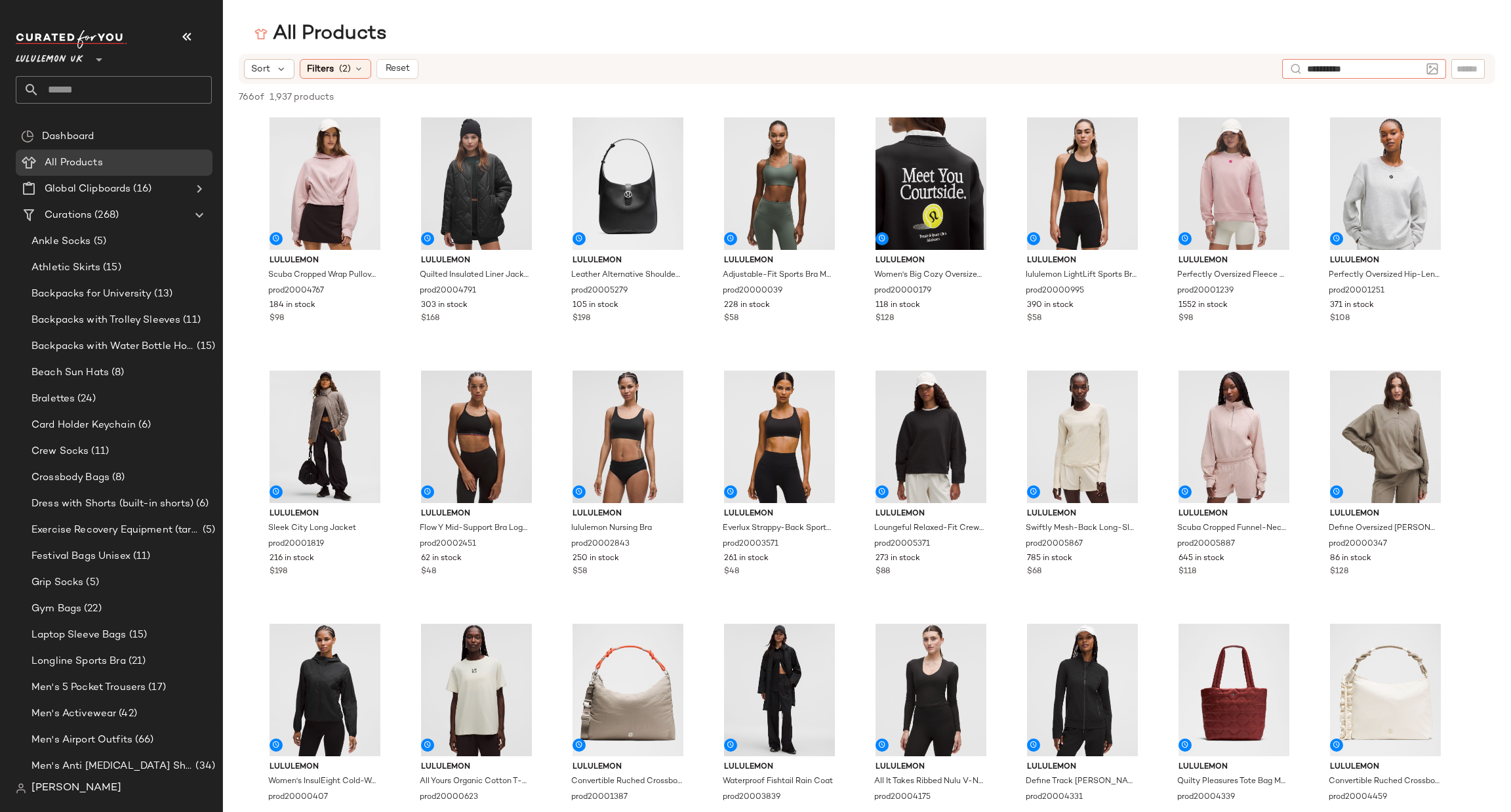
type input "**********"
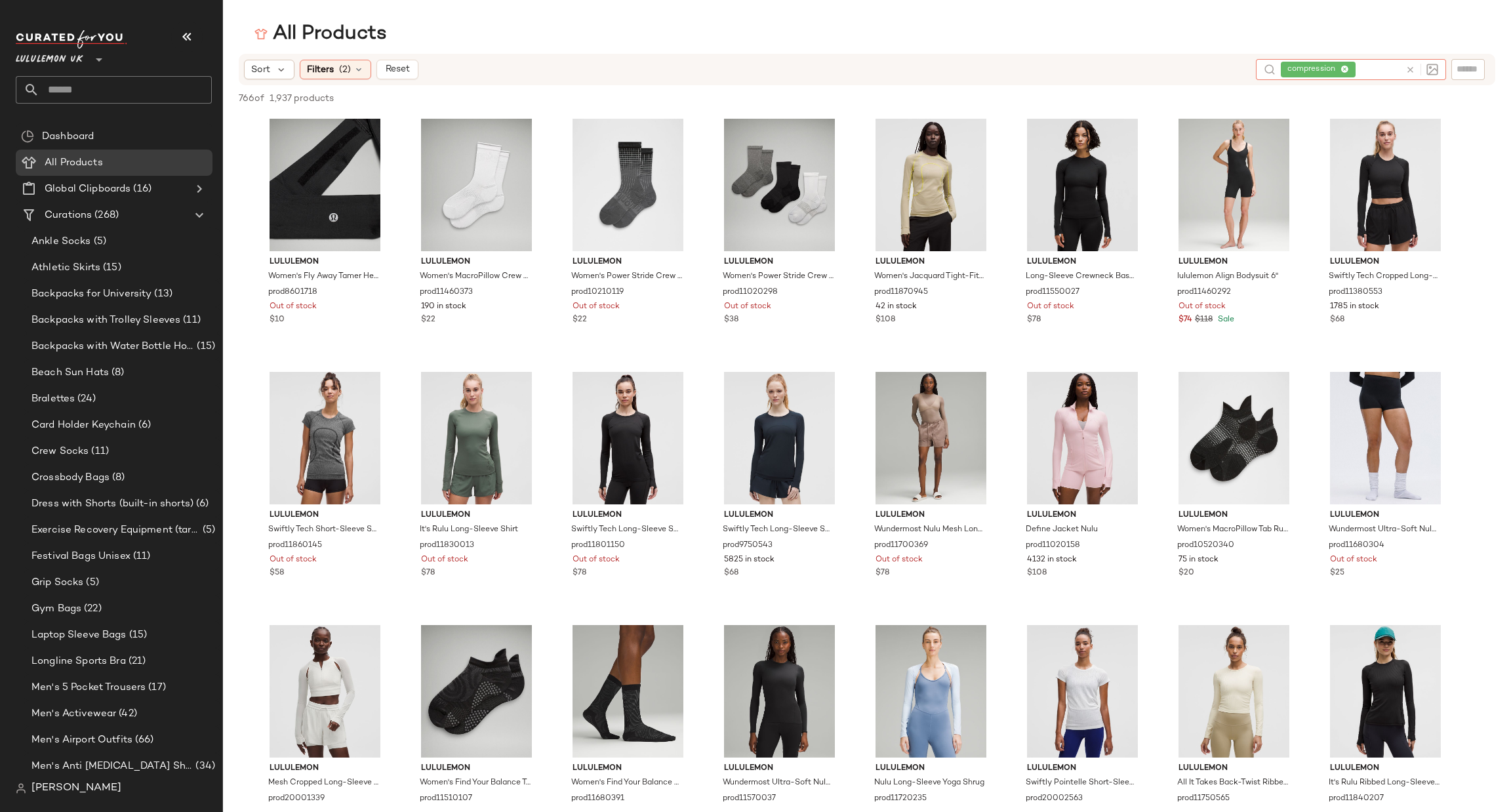
click at [1407, 65] on icon at bounding box center [1410, 70] width 10 height 10
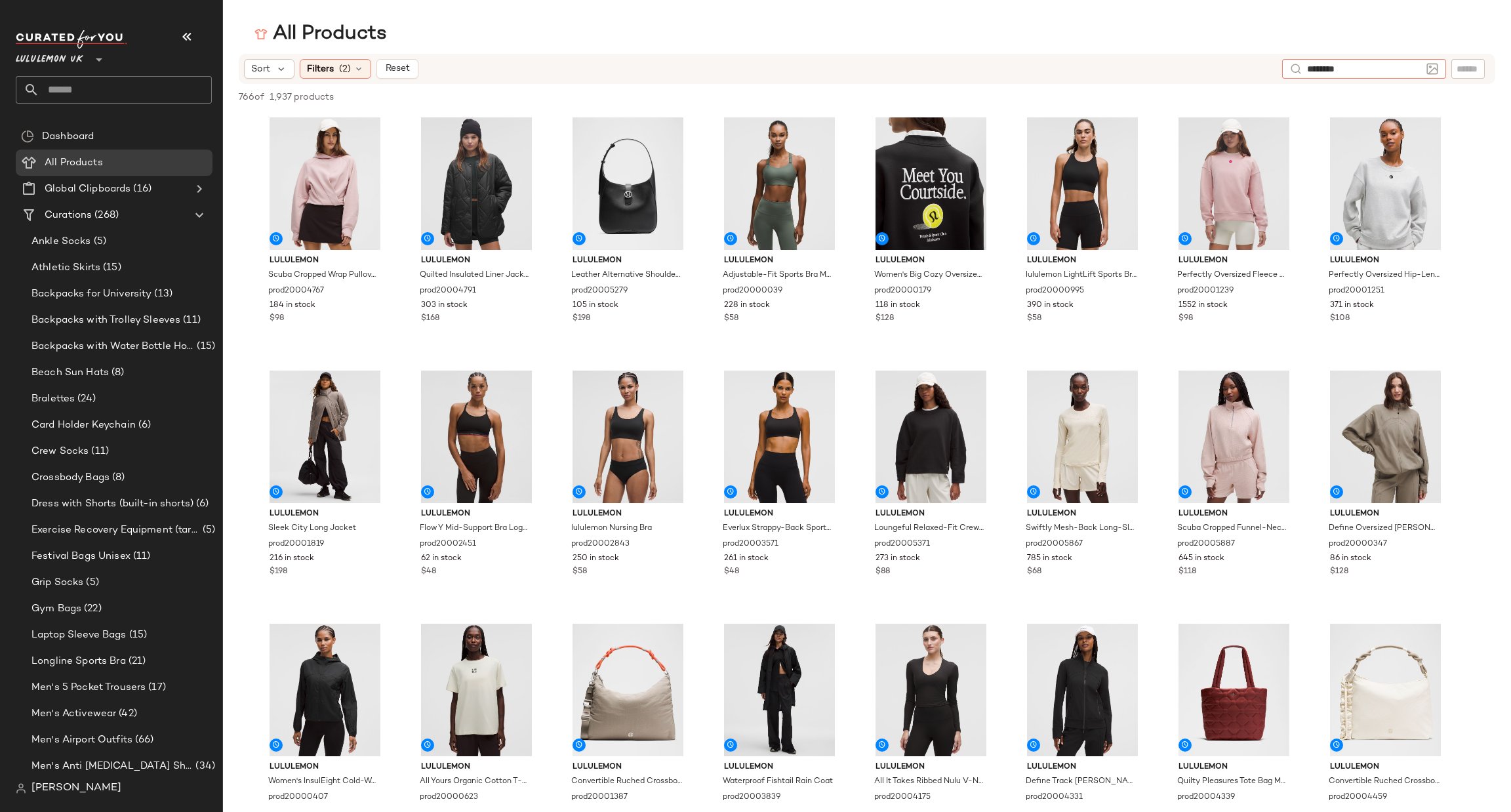
type input "*********"
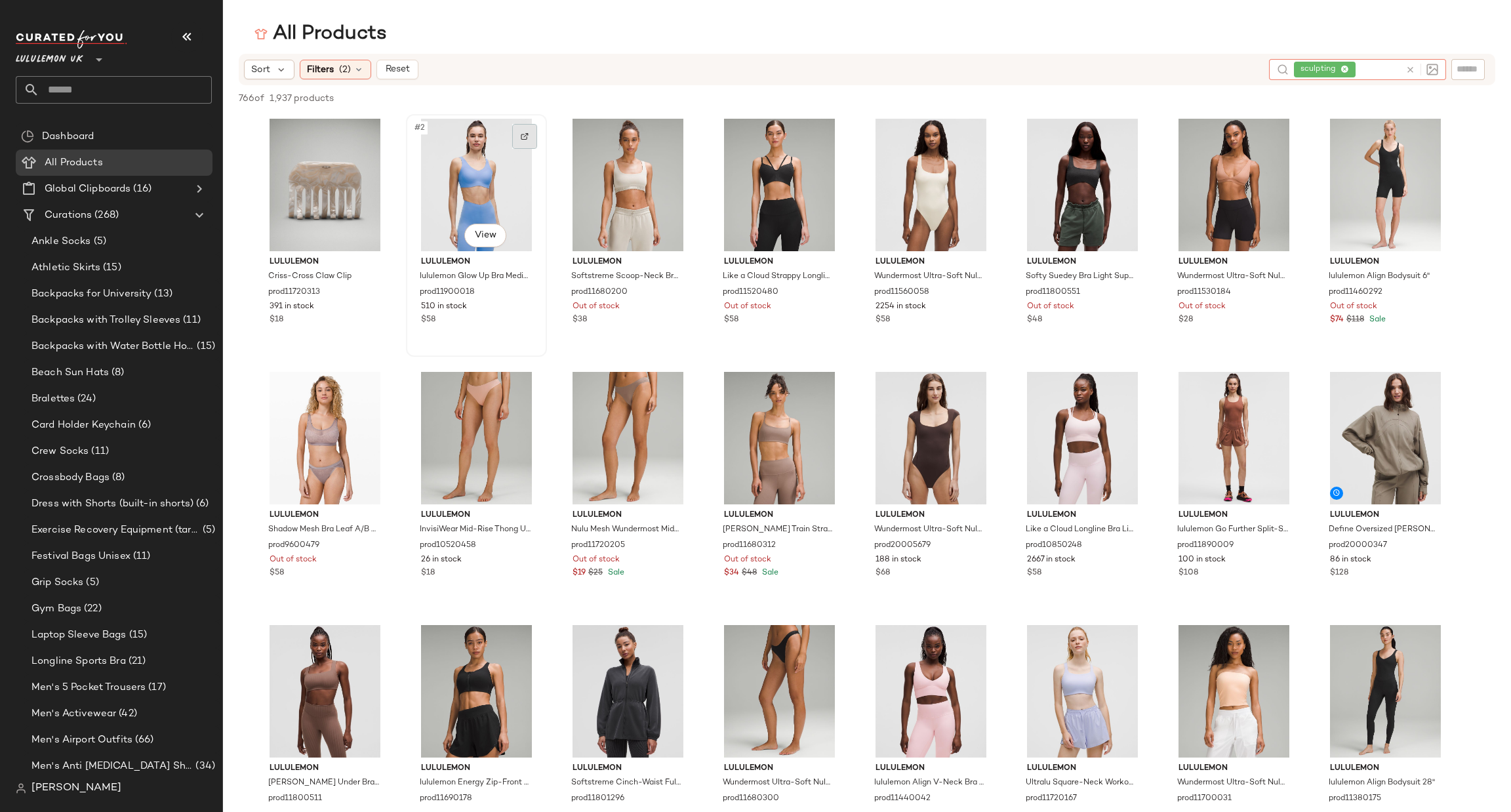
click at [514, 139] on div at bounding box center [524, 135] width 25 height 25
click at [332, 63] on span "Filters" at bounding box center [321, 69] width 27 height 14
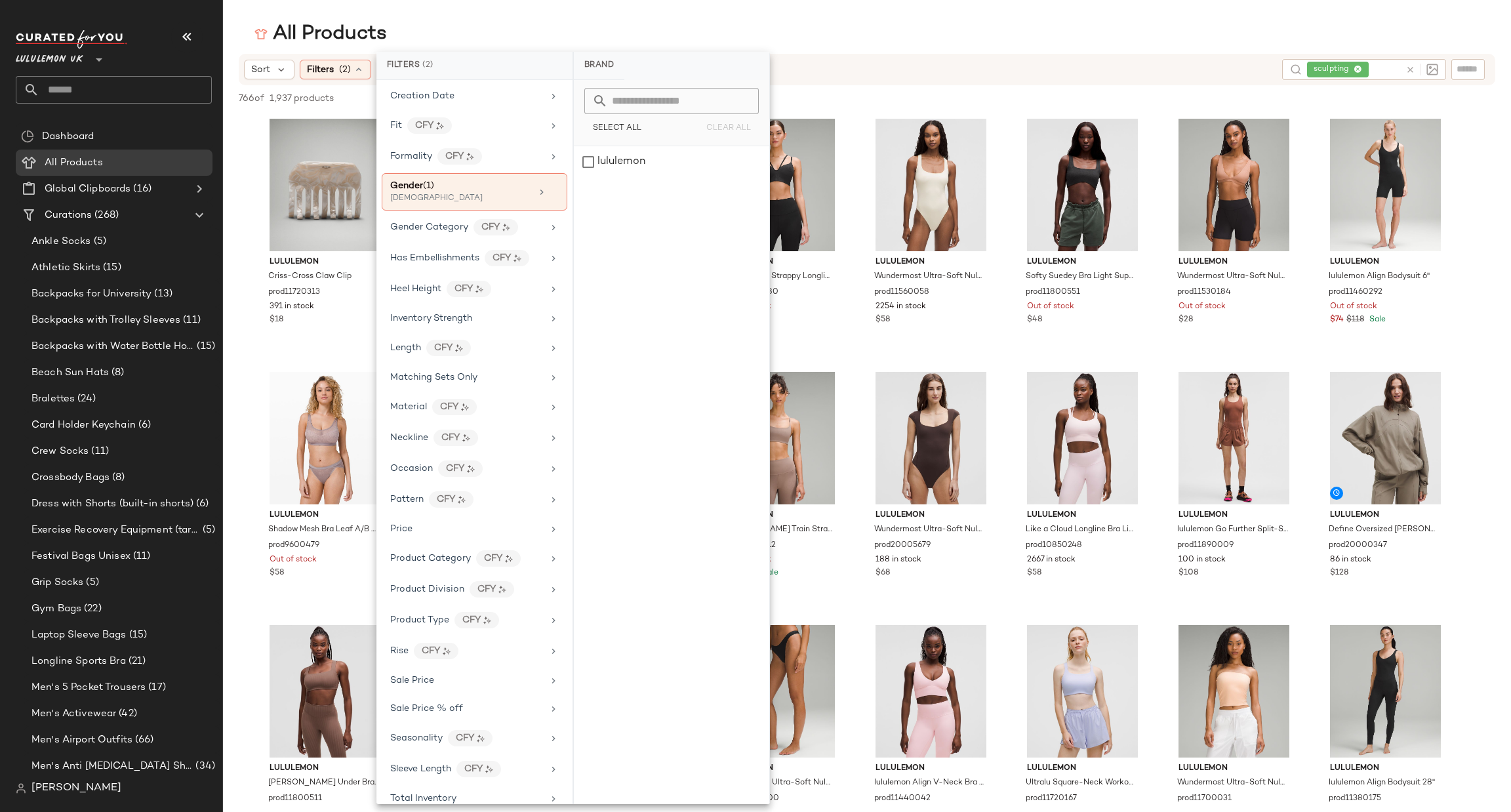
scroll to position [326, 0]
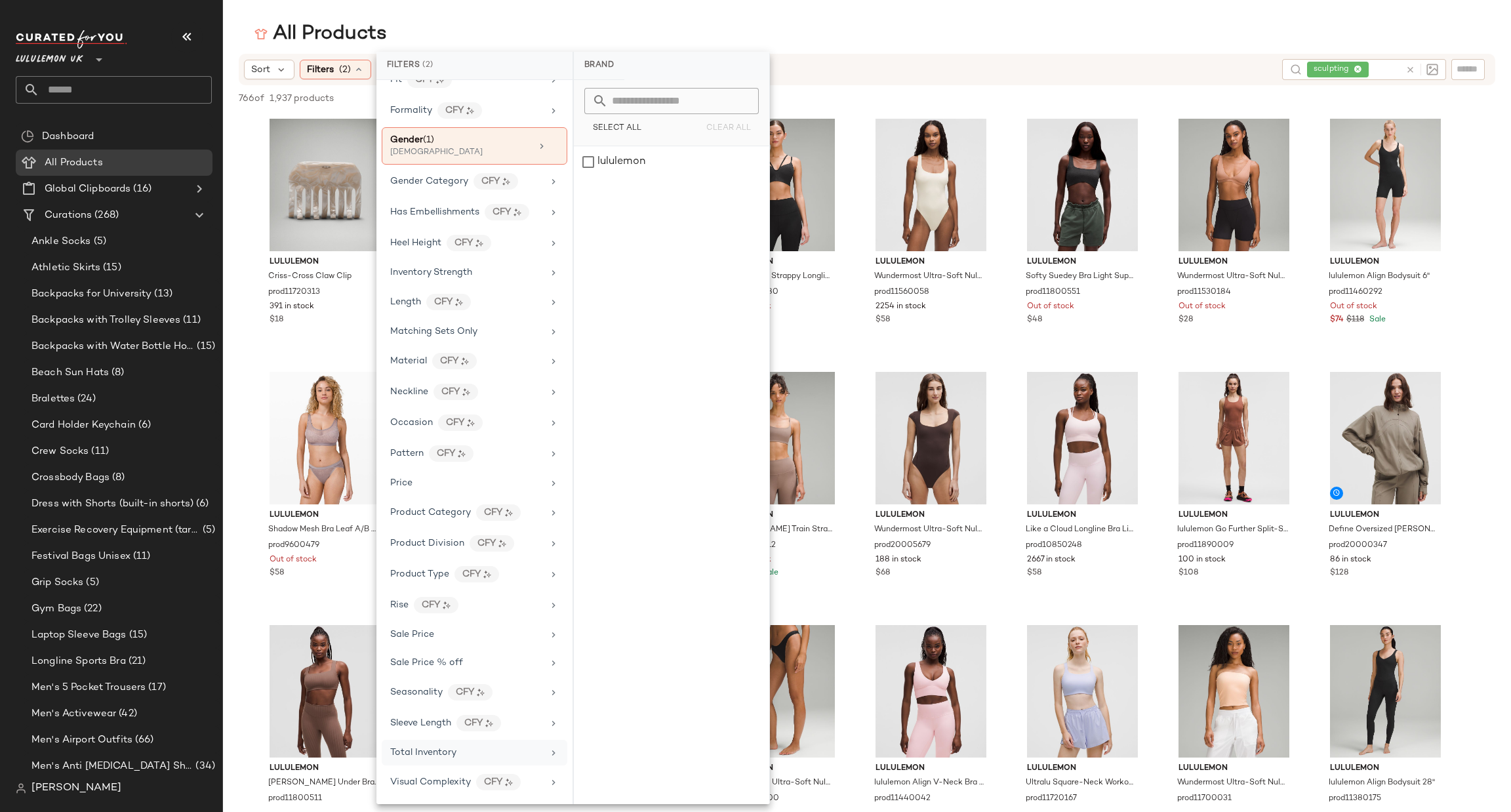
click at [474, 762] on div "Total Inventory" at bounding box center [474, 752] width 185 height 25
click at [654, 127] on span "At least 1" at bounding box center [671, 123] width 36 height 9
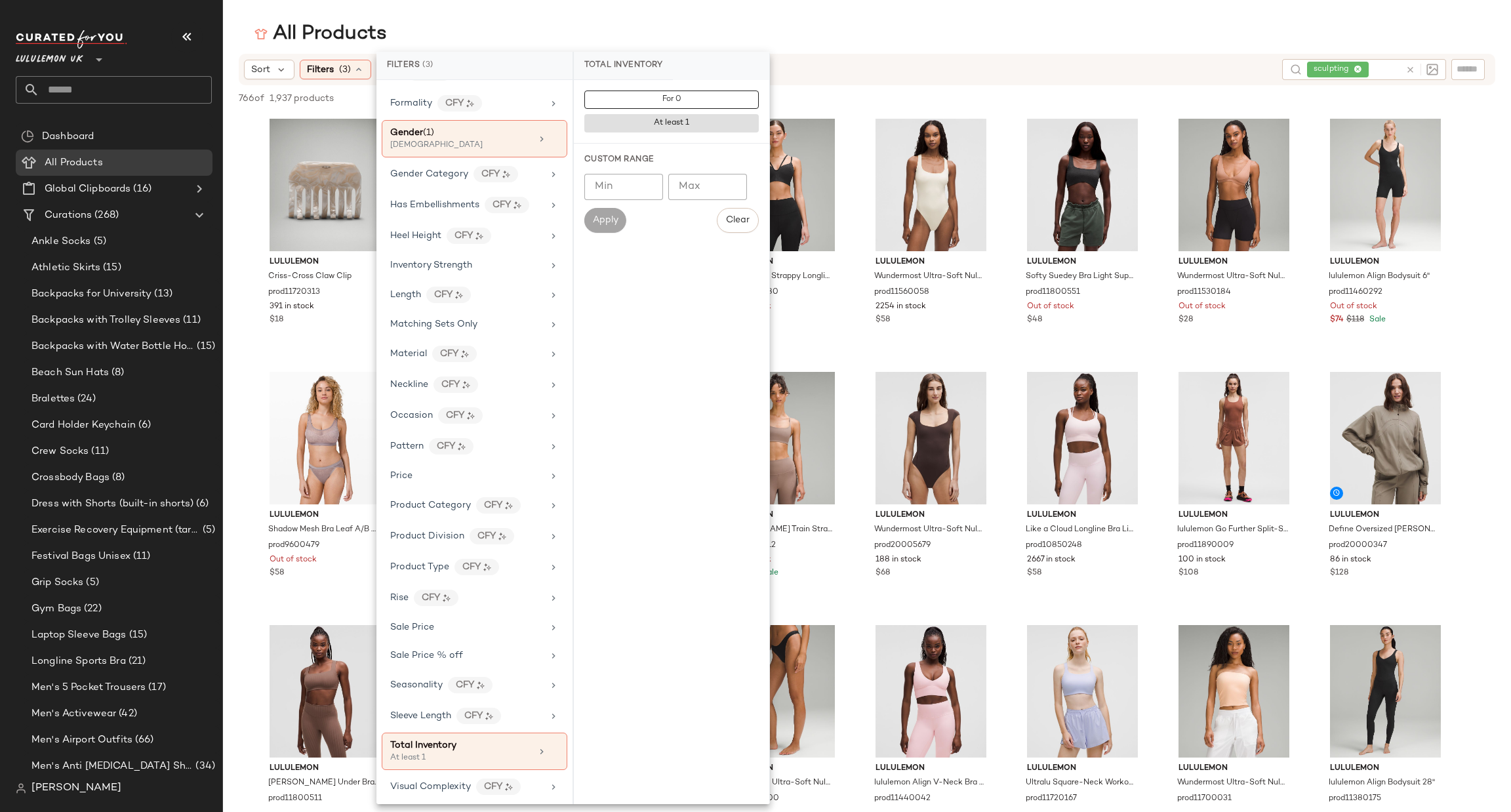
click at [845, 28] on div "All Products" at bounding box center [867, 34] width 1288 height 26
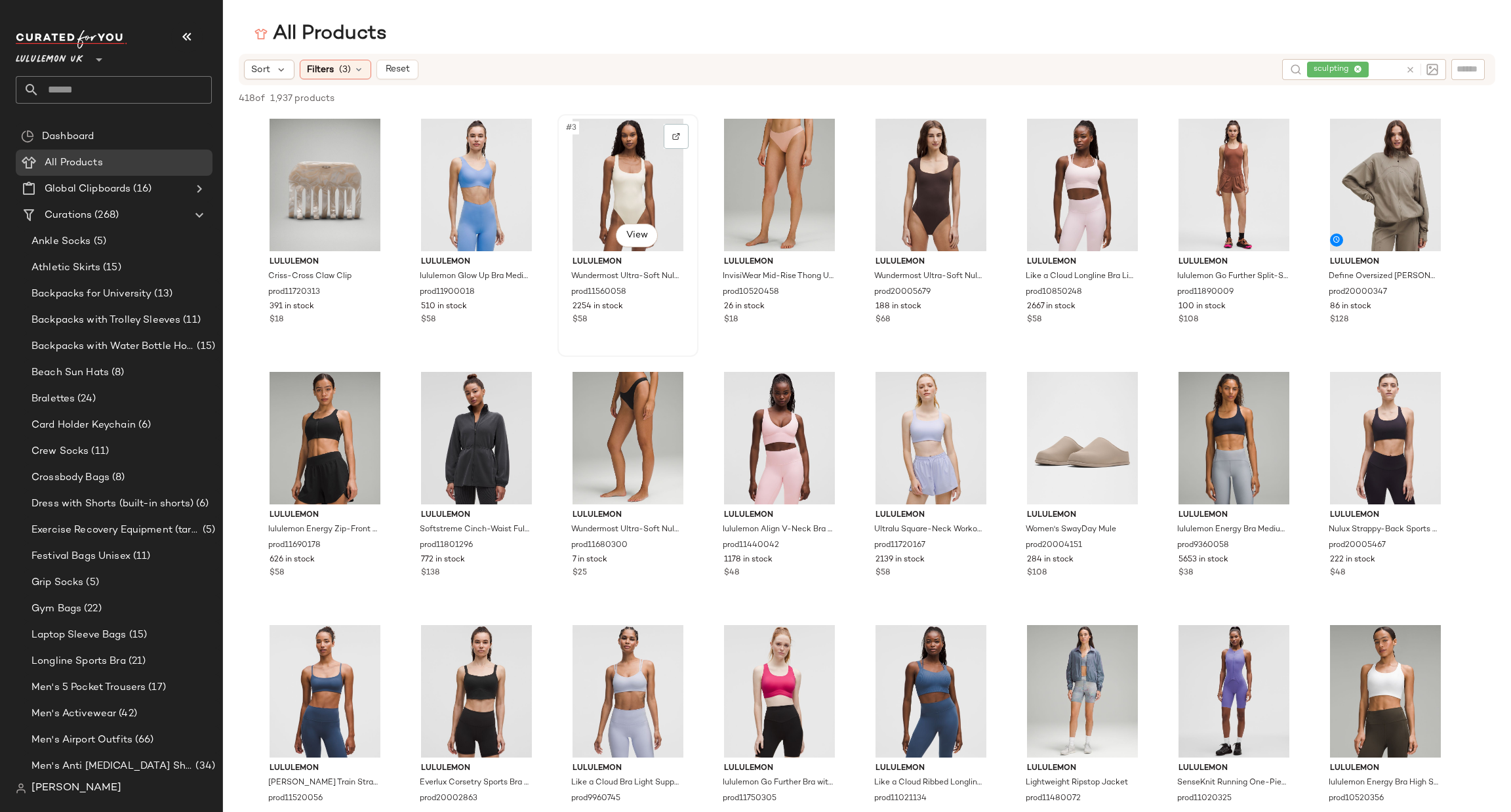
click at [662, 133] on div "#3 View" at bounding box center [628, 184] width 132 height 133
click at [680, 151] on div "#3 View" at bounding box center [628, 184] width 132 height 133
click at [684, 143] on div at bounding box center [675, 135] width 25 height 25
click at [535, 128] on div at bounding box center [524, 135] width 25 height 25
click at [1279, 143] on div at bounding box center [1282, 135] width 25 height 25
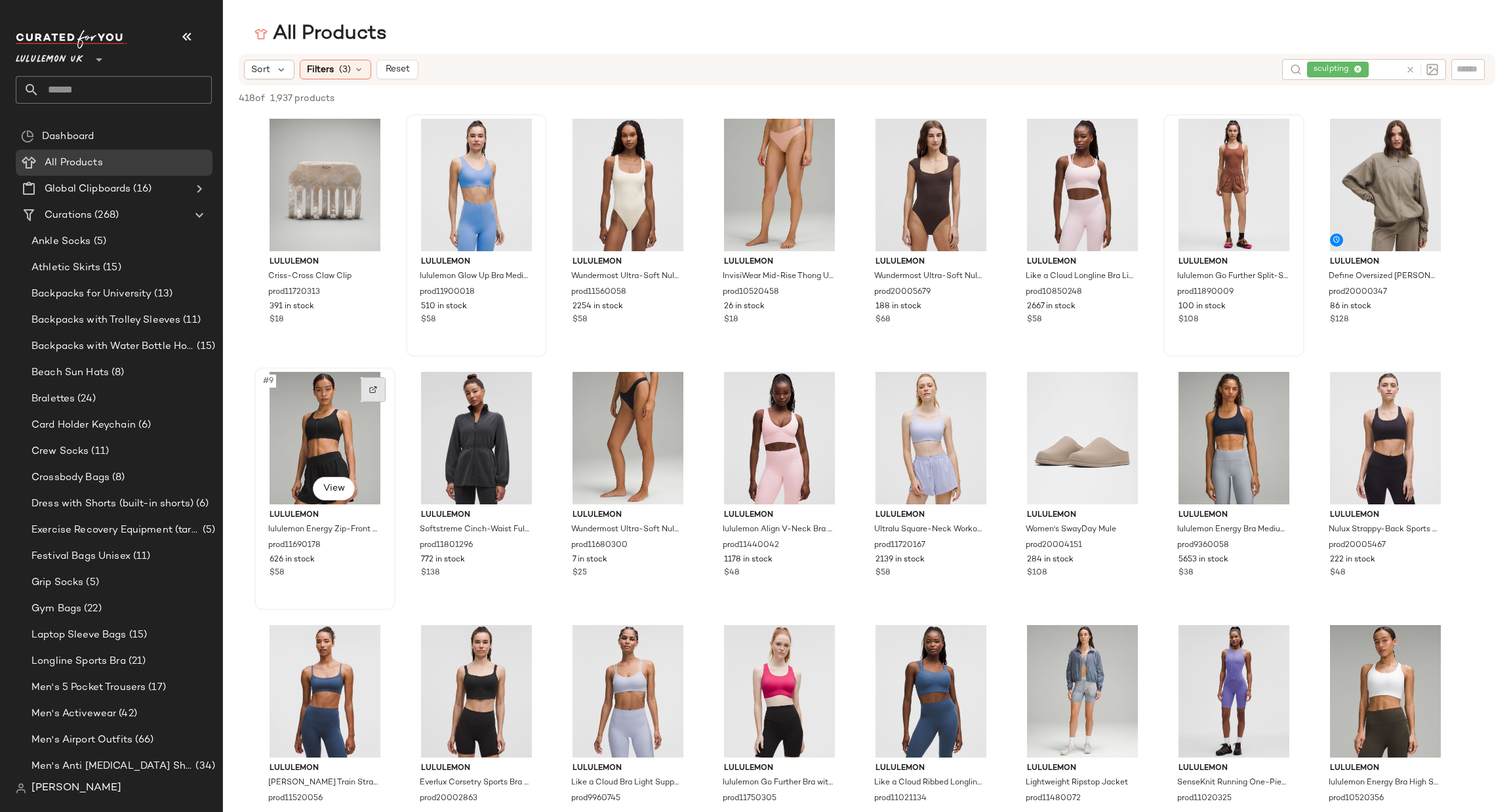
click at [376, 389] on img at bounding box center [372, 389] width 8 height 8
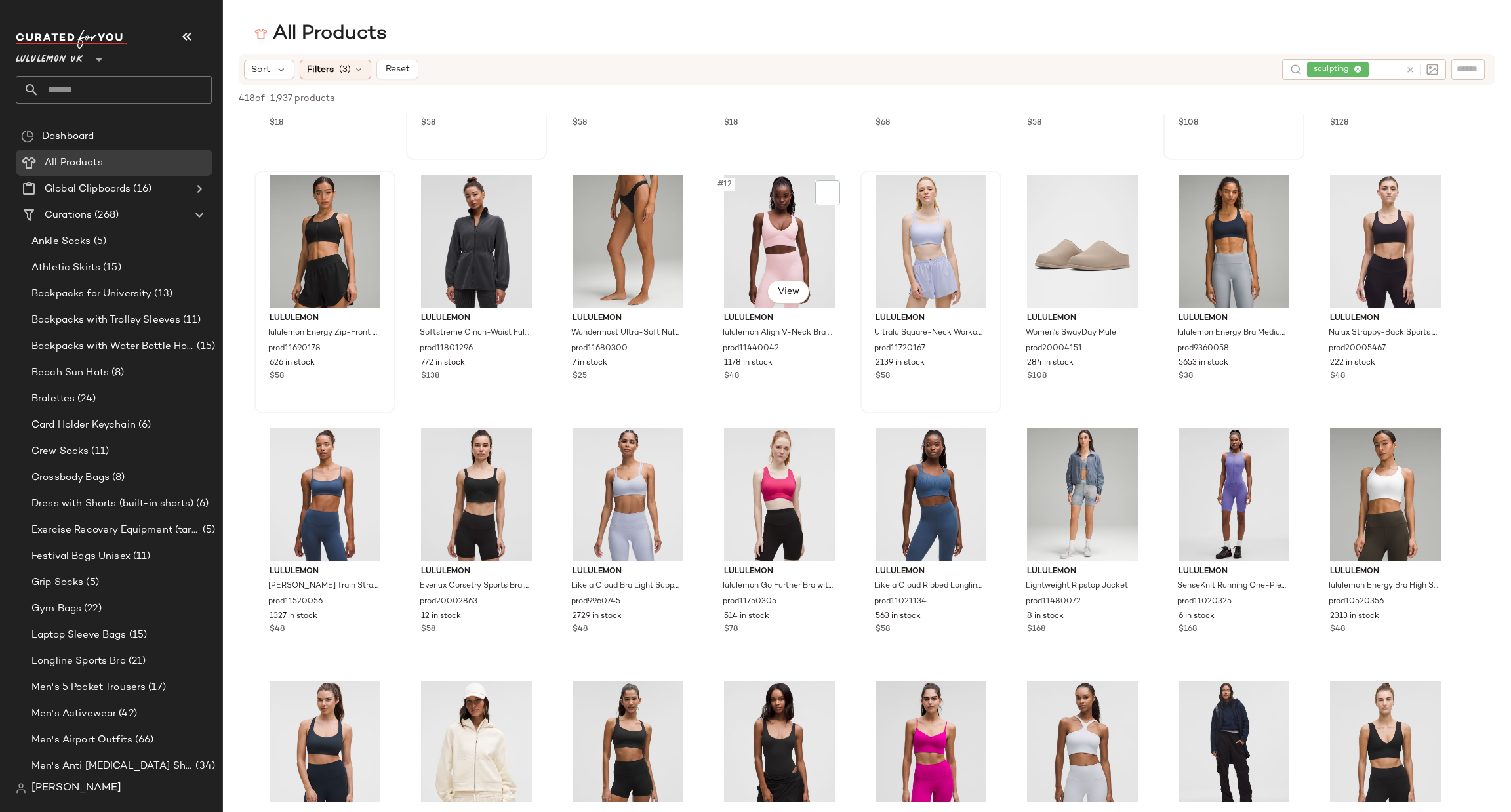
scroll to position [0, 0]
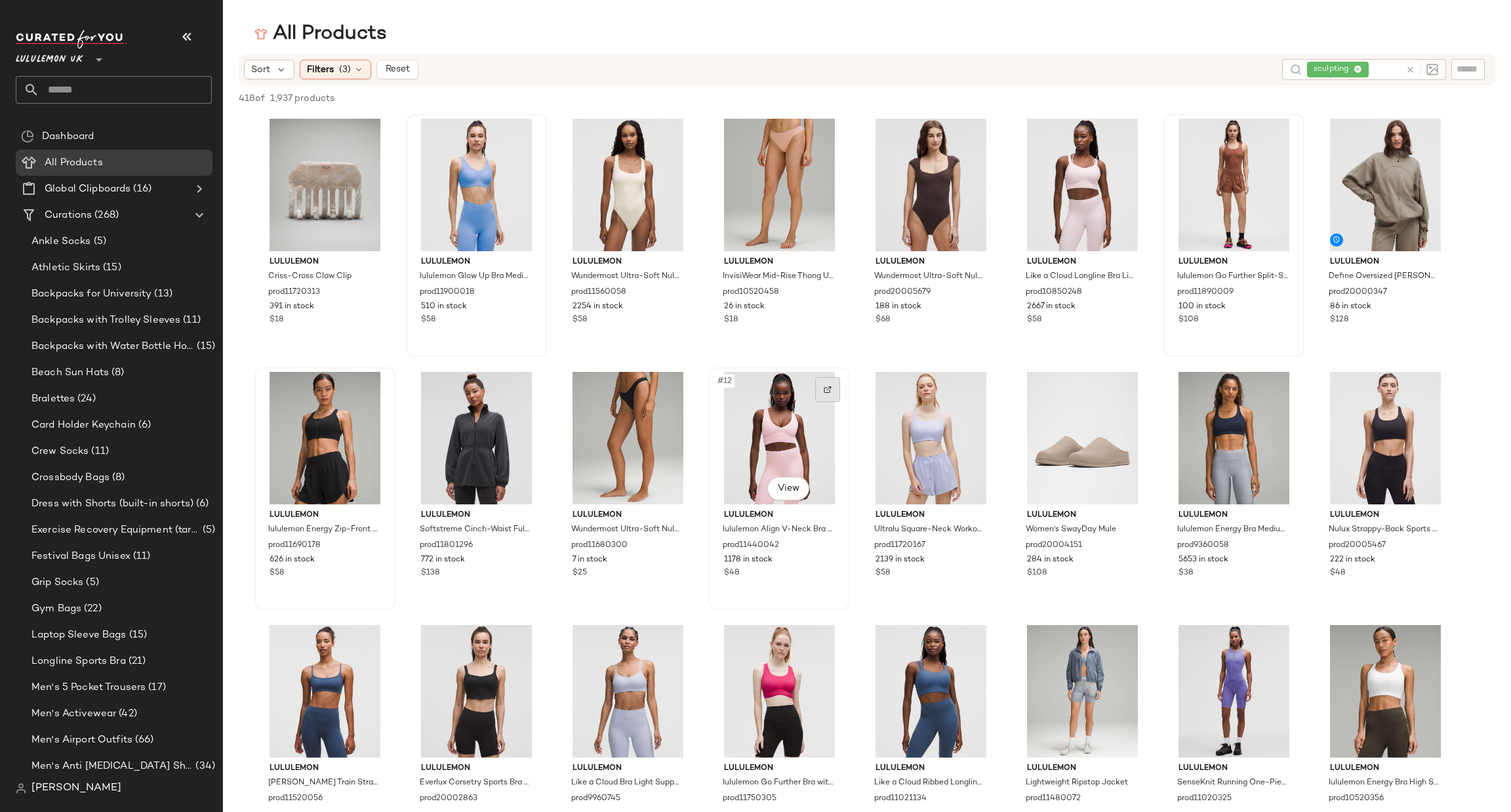
click at [836, 394] on div at bounding box center [827, 389] width 25 height 25
click at [371, 391] on img at bounding box center [372, 389] width 8 height 8
click at [1407, 66] on icon at bounding box center [1410, 70] width 10 height 10
click at [77, 92] on input "text" at bounding box center [126, 90] width 173 height 28
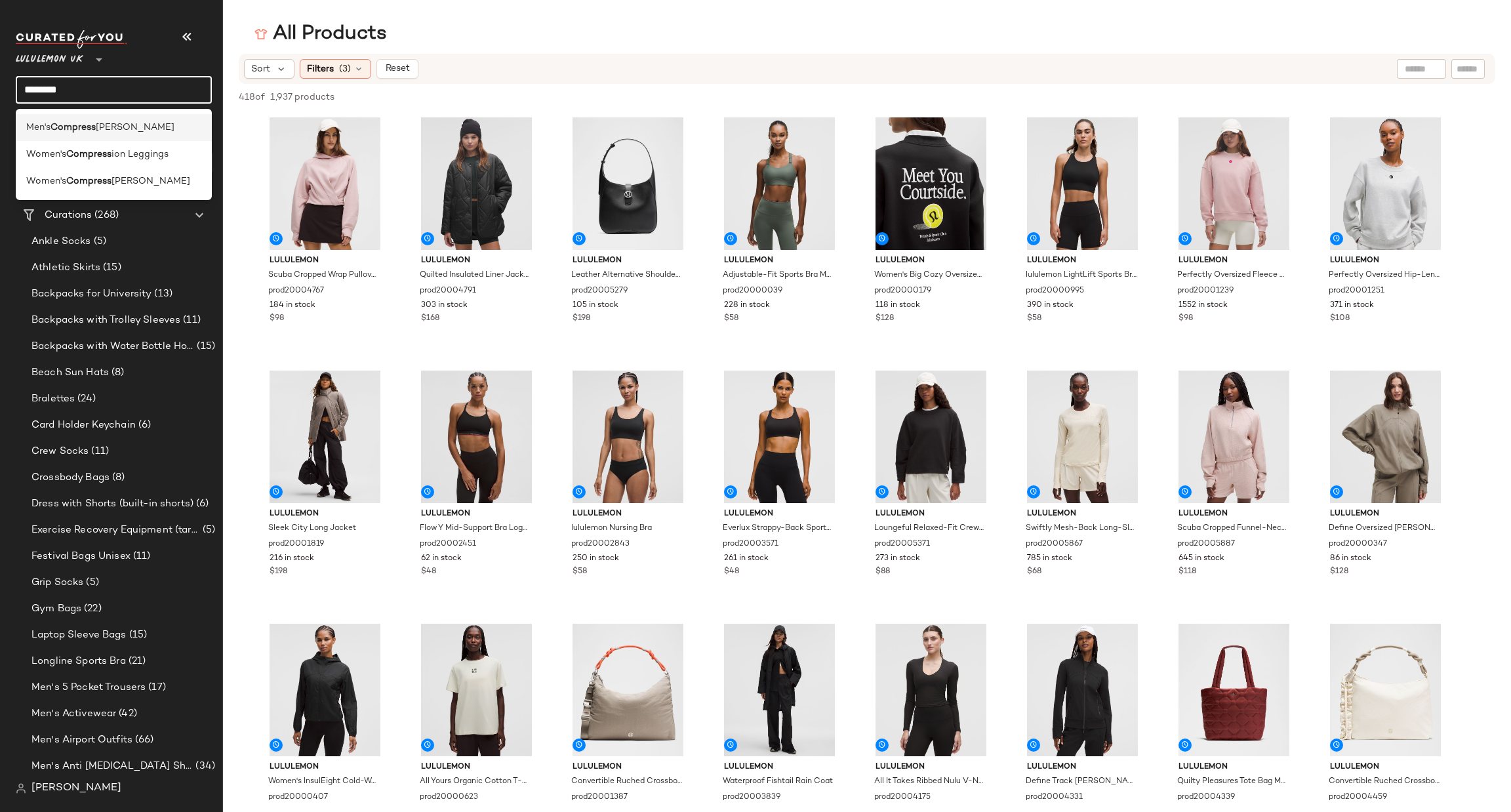
type input "********"
click at [166, 123] on div "Men's Compress ion Wear" at bounding box center [113, 128] width 175 height 14
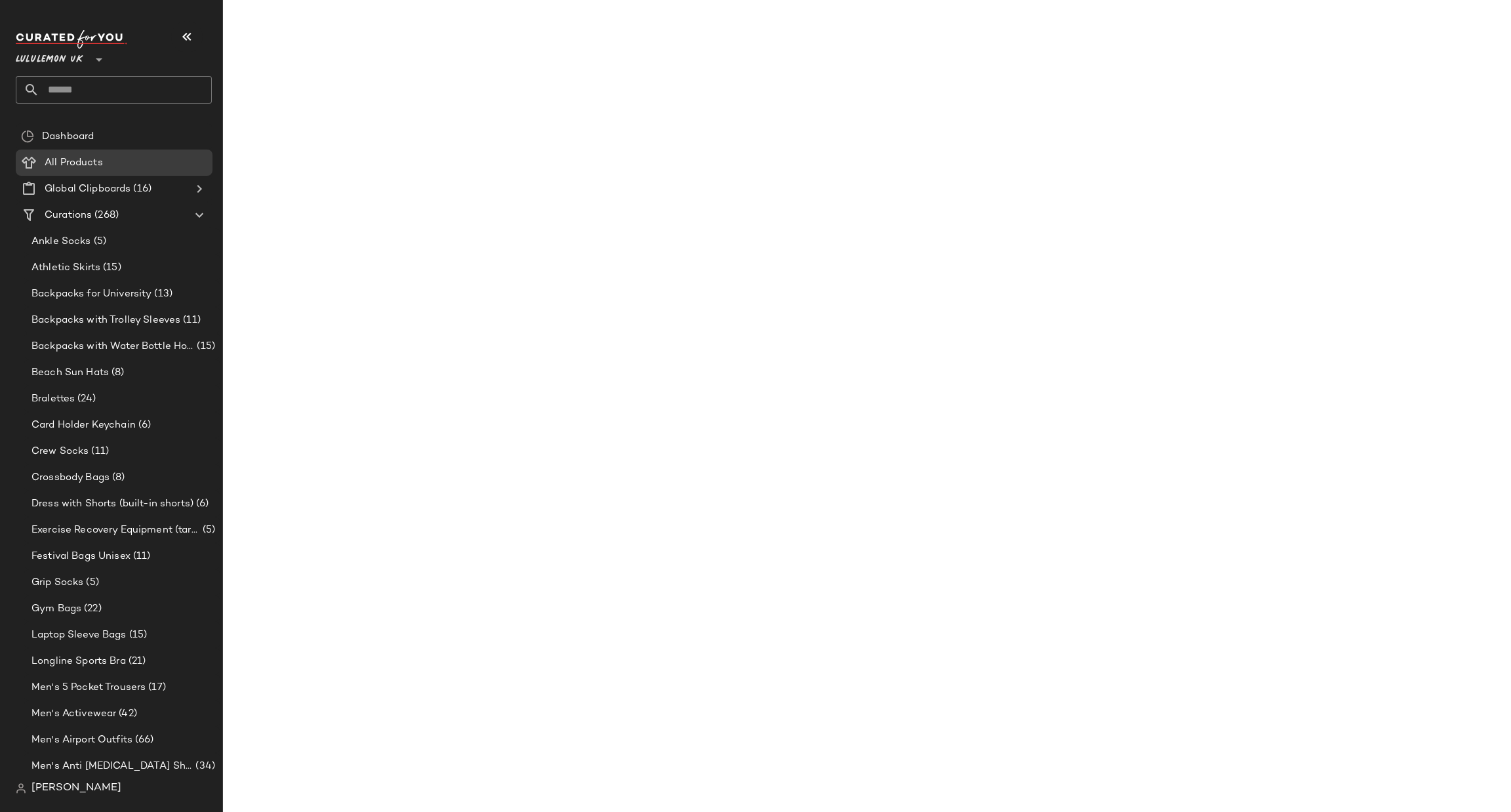
click at [156, 86] on input "text" at bounding box center [126, 90] width 173 height 28
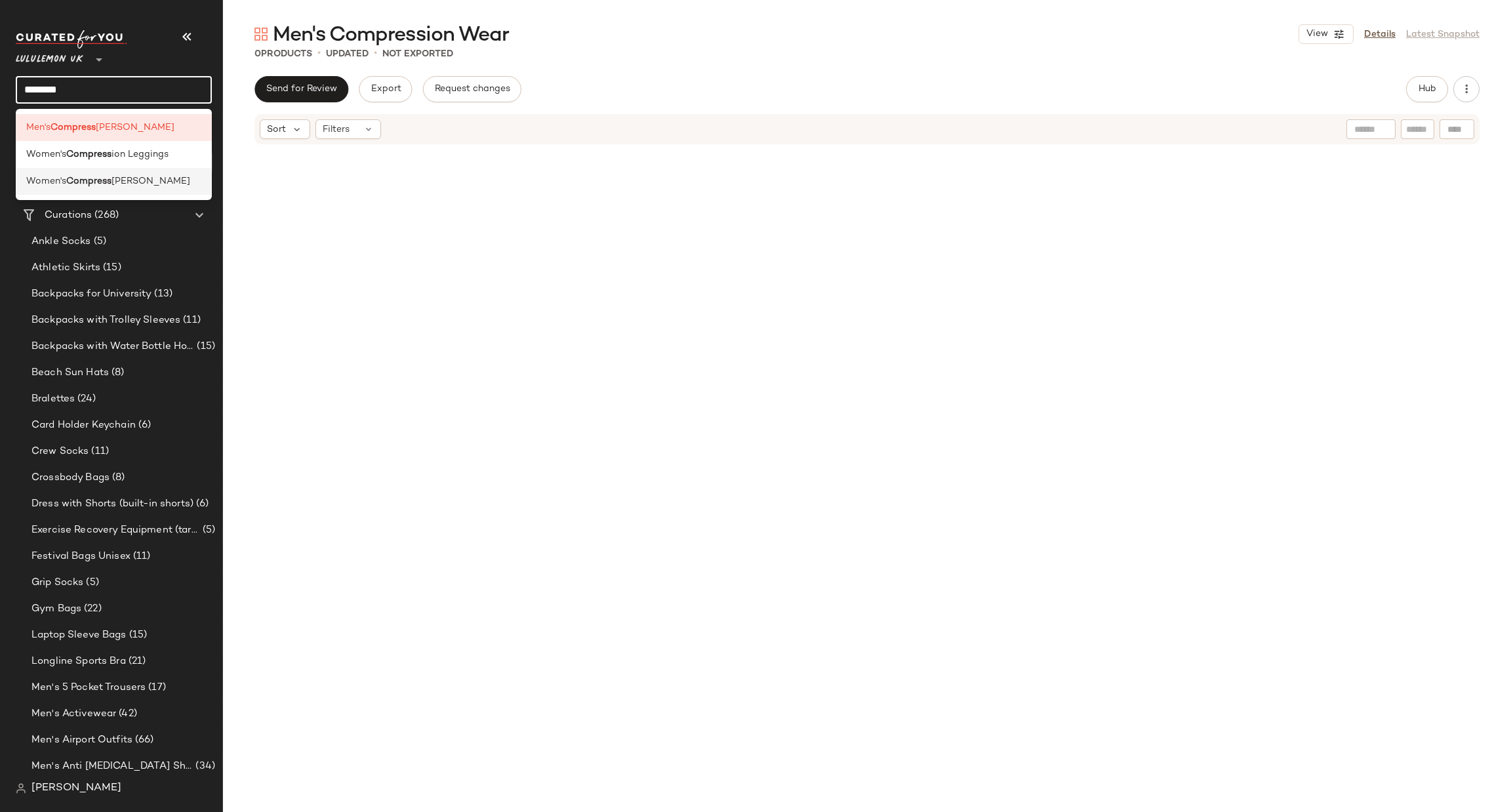
type input "********"
click at [173, 178] on div "Women's Compress [PERSON_NAME]" at bounding box center [113, 181] width 175 height 14
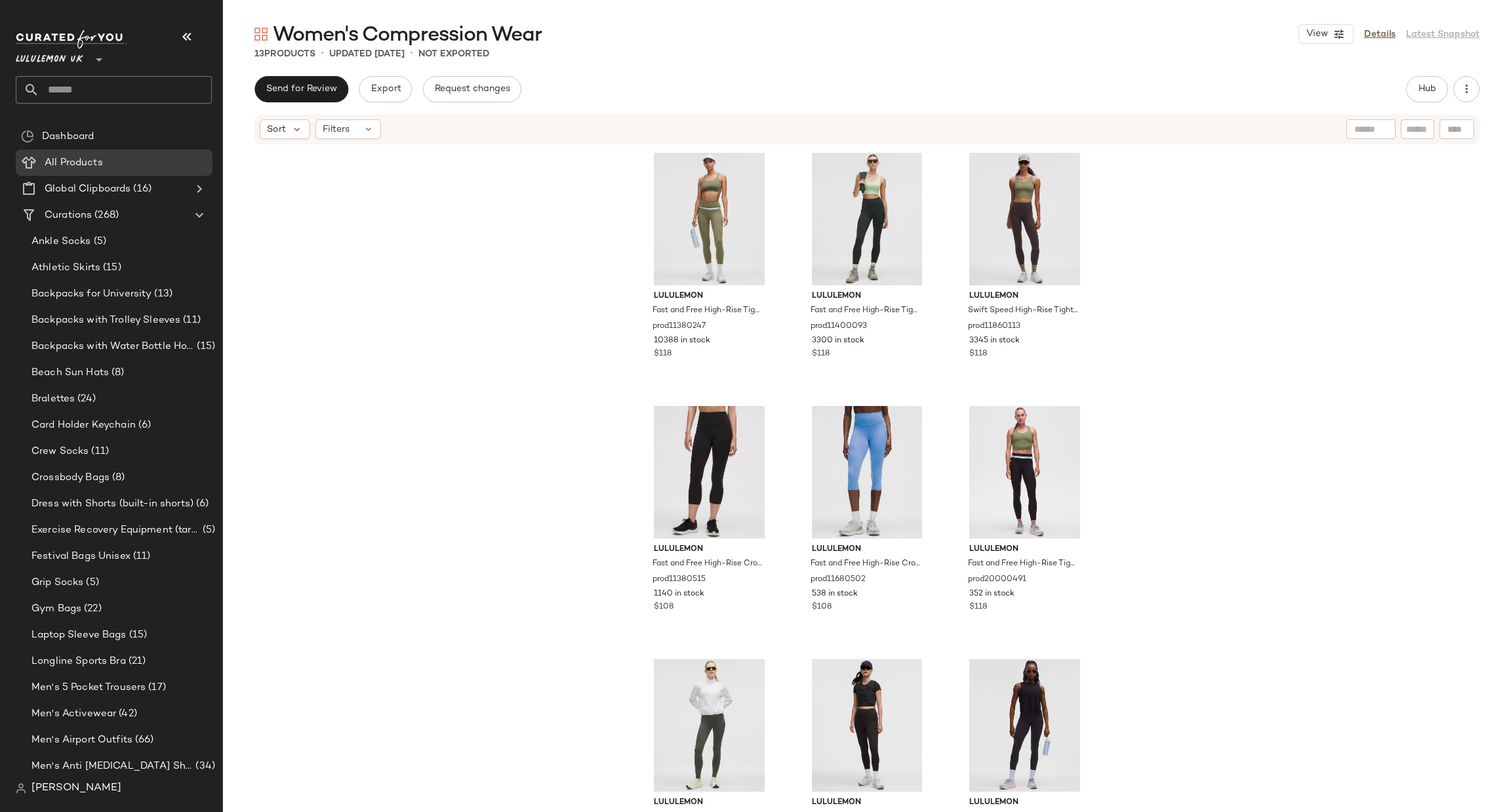
click at [1422, 64] on div "Women's Compression Wear View Details Latest Snapshot 13 Products • updated [DA…" at bounding box center [867, 416] width 1288 height 791
click at [1427, 85] on span "Hub" at bounding box center [1427, 89] width 19 height 10
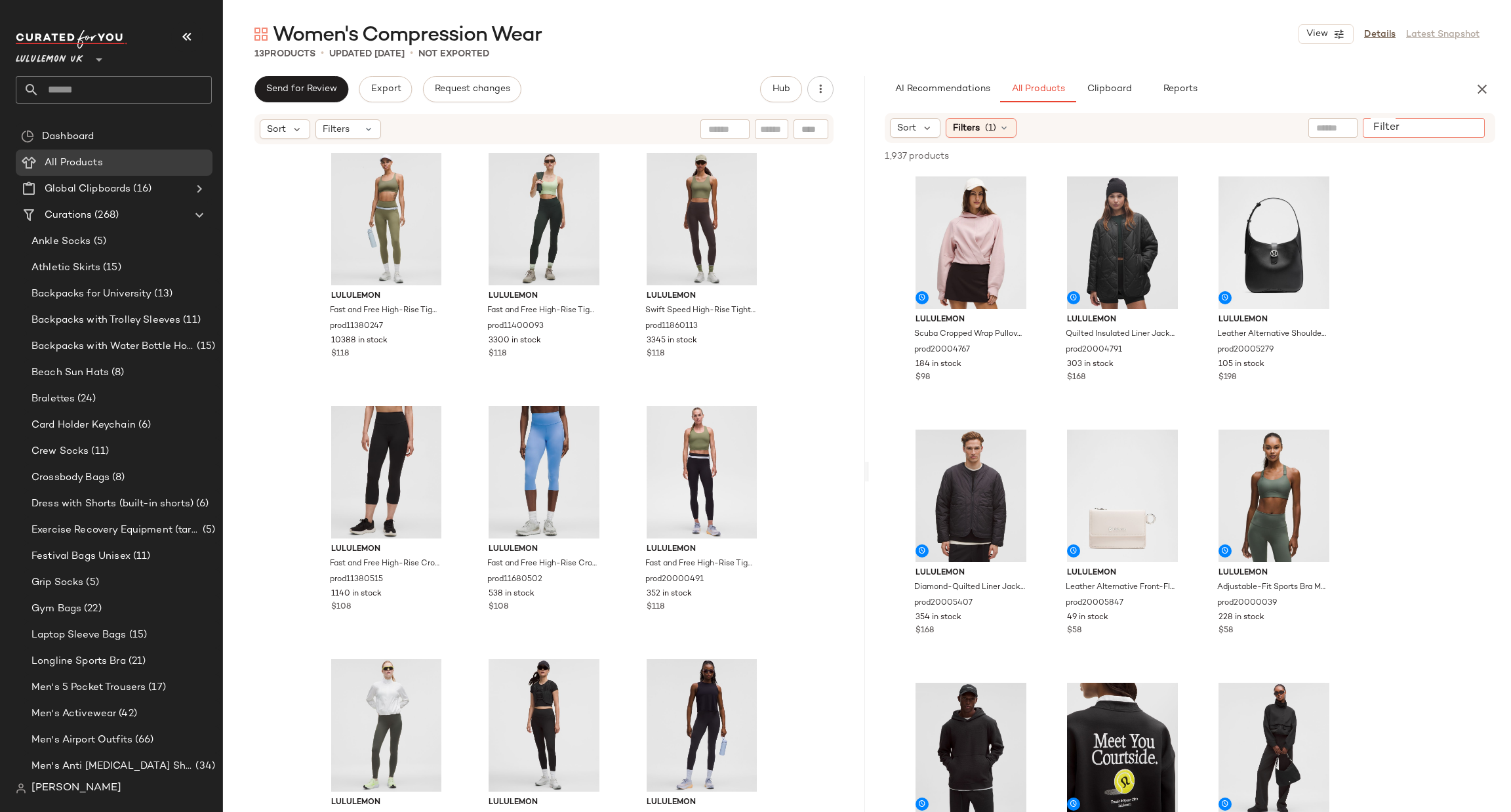
click at [1481, 131] on div at bounding box center [1424, 128] width 122 height 19
type input "**********"
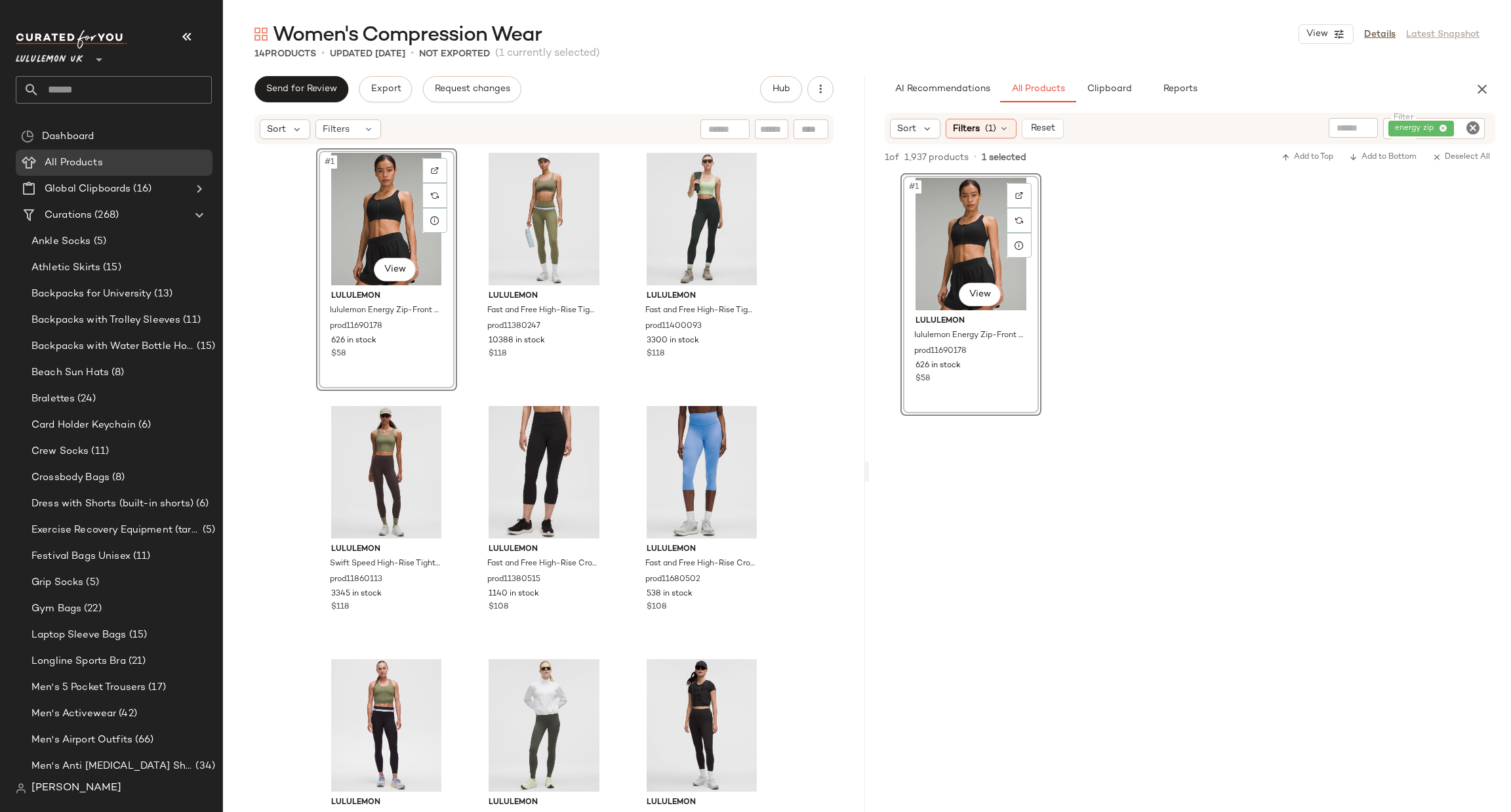
click at [1465, 125] on icon "Clear Filter" at bounding box center [1473, 128] width 16 height 16
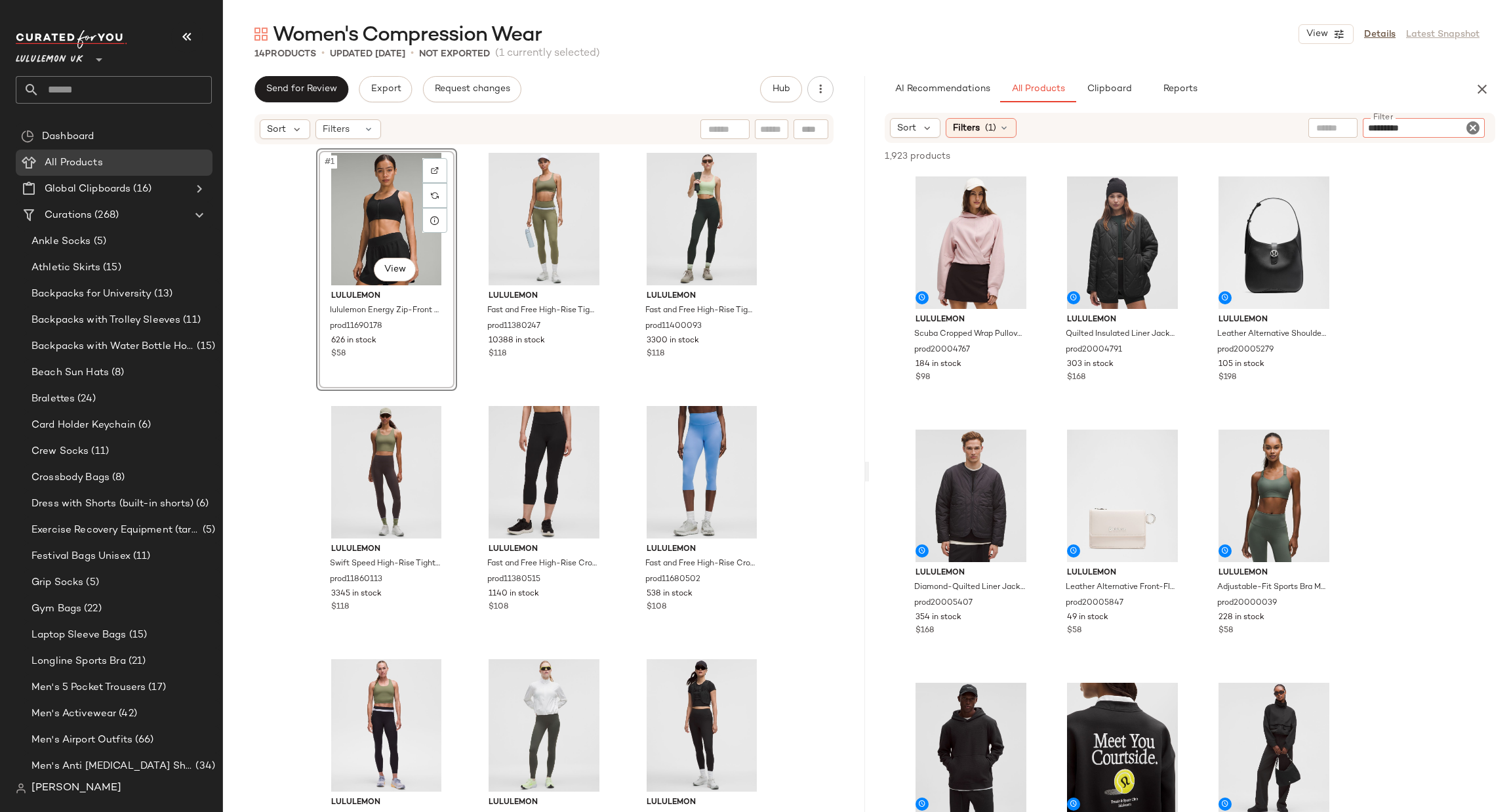
type input "**********"
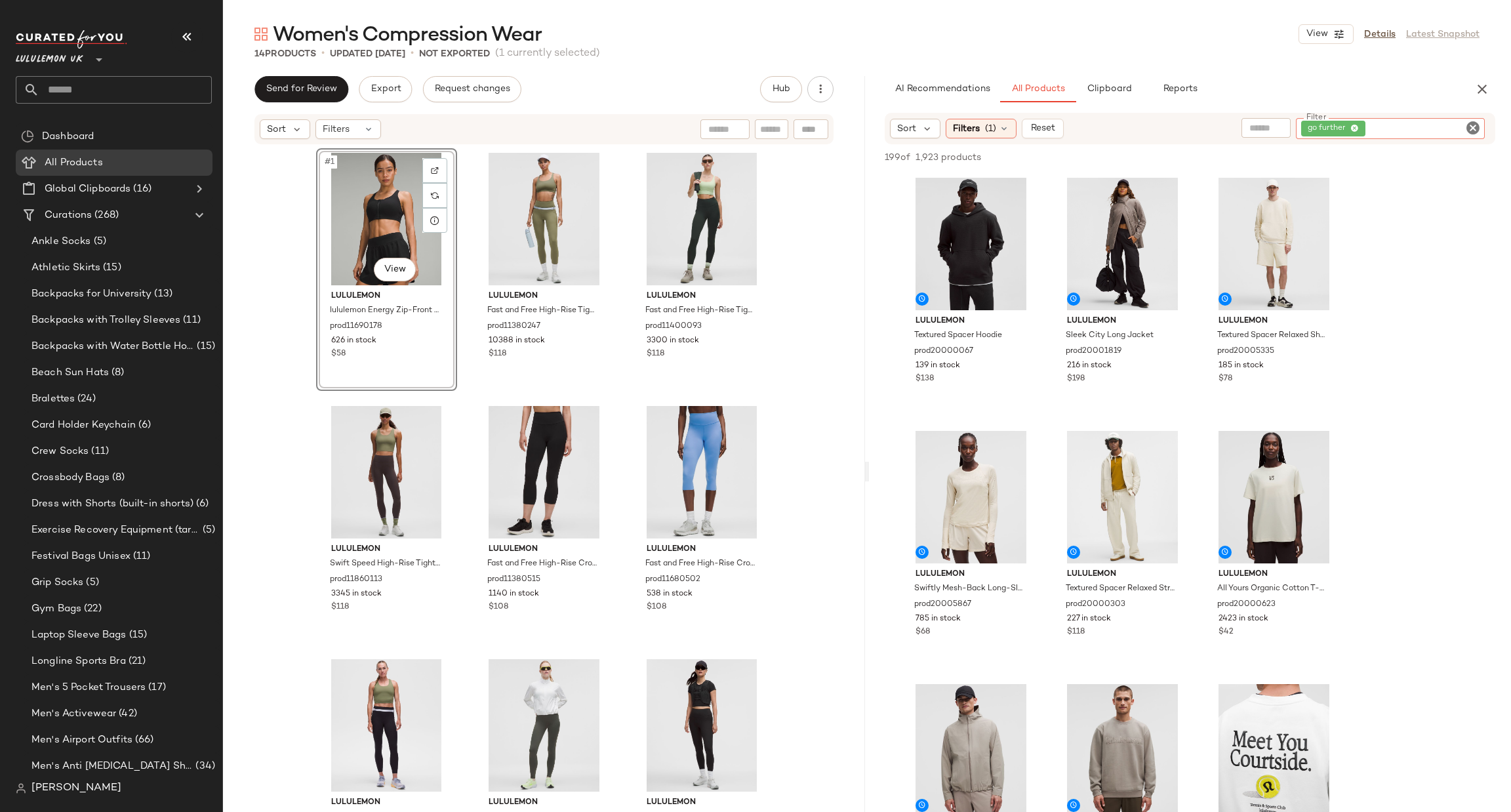
click at [1466, 132] on icon "Clear Filter" at bounding box center [1473, 128] width 16 height 16
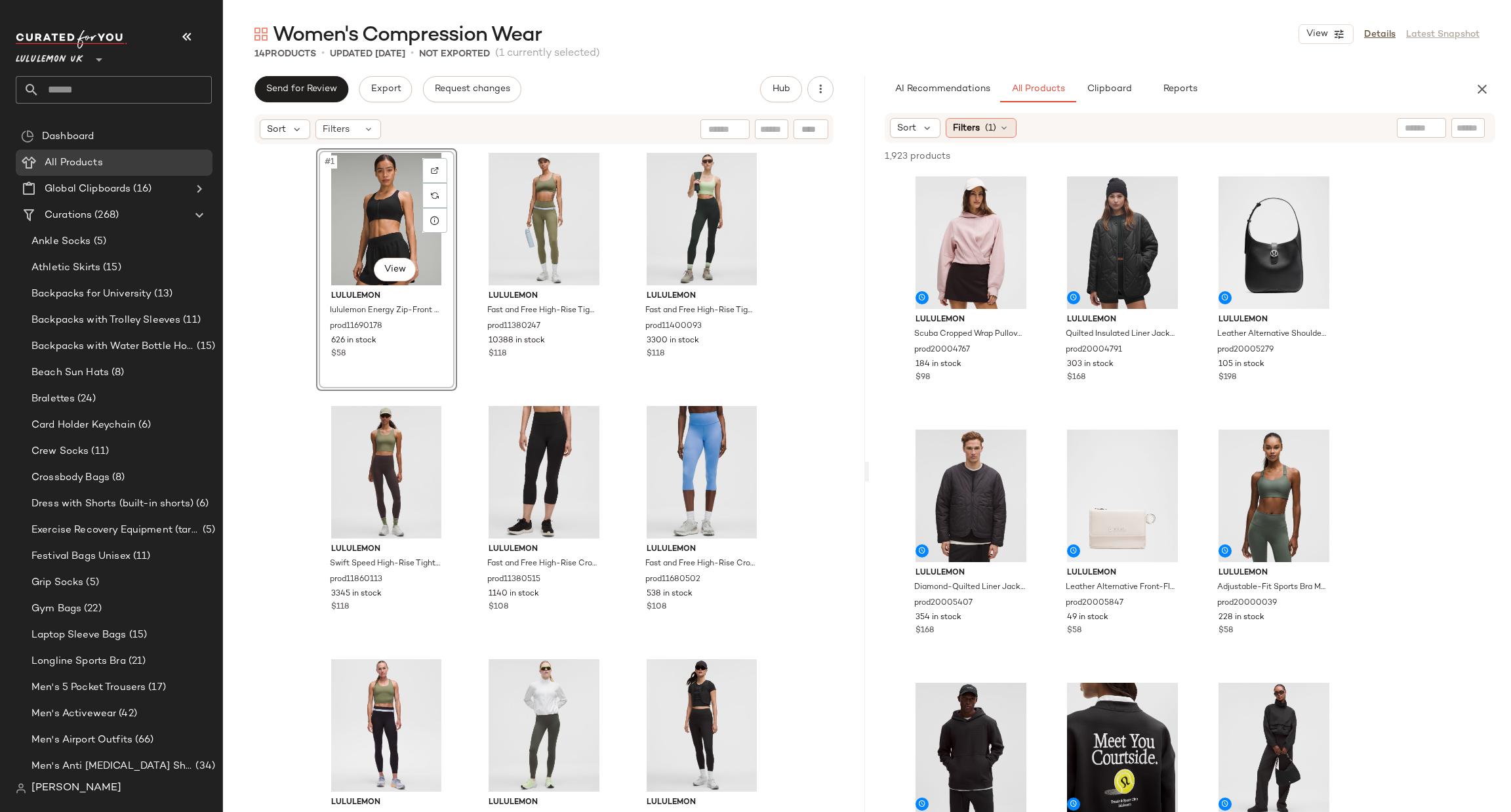
click at [986, 135] on div "Filters (1)" at bounding box center [981, 128] width 71 height 19
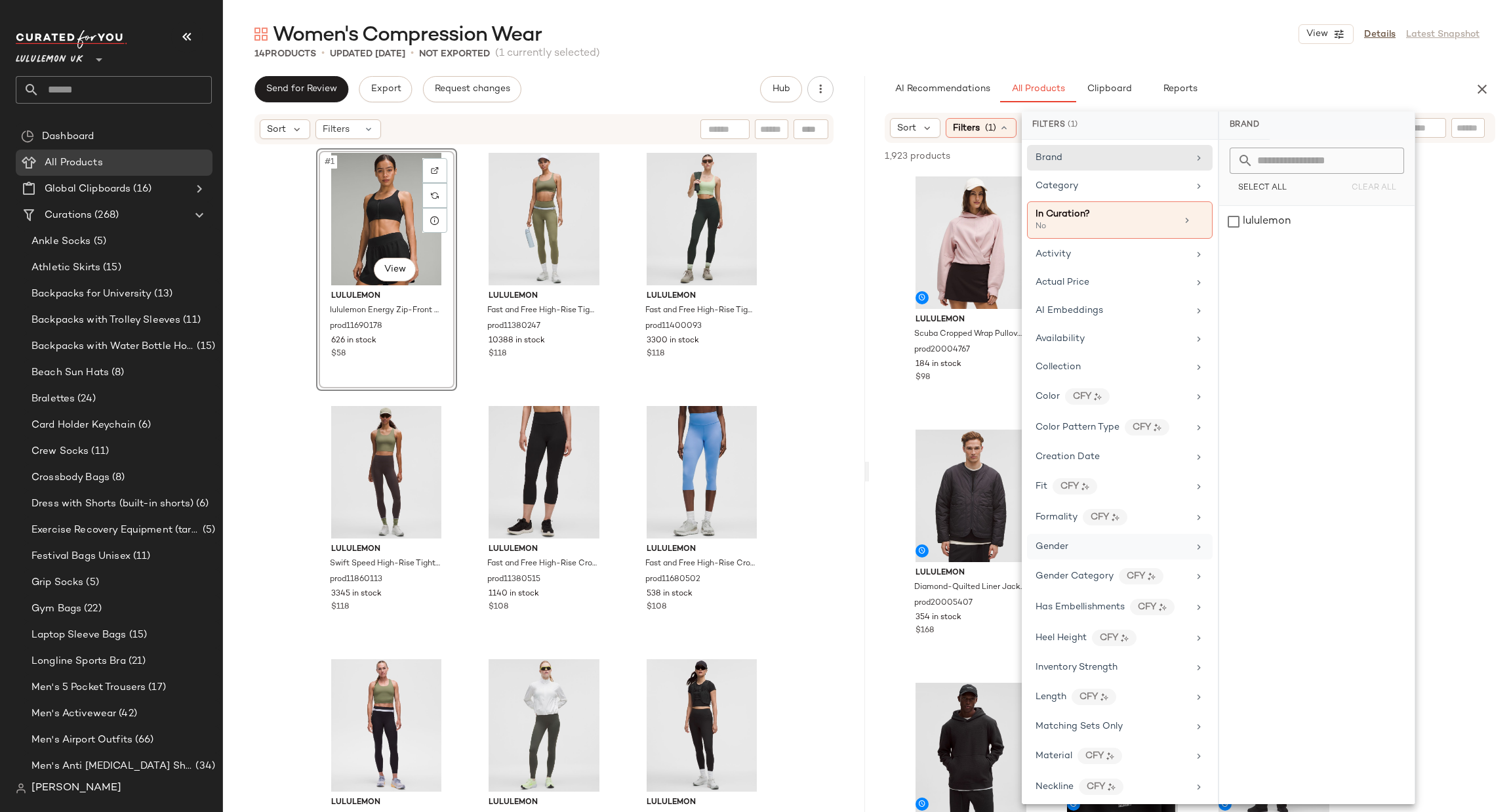
click at [1140, 553] on div "Gender" at bounding box center [1112, 546] width 153 height 14
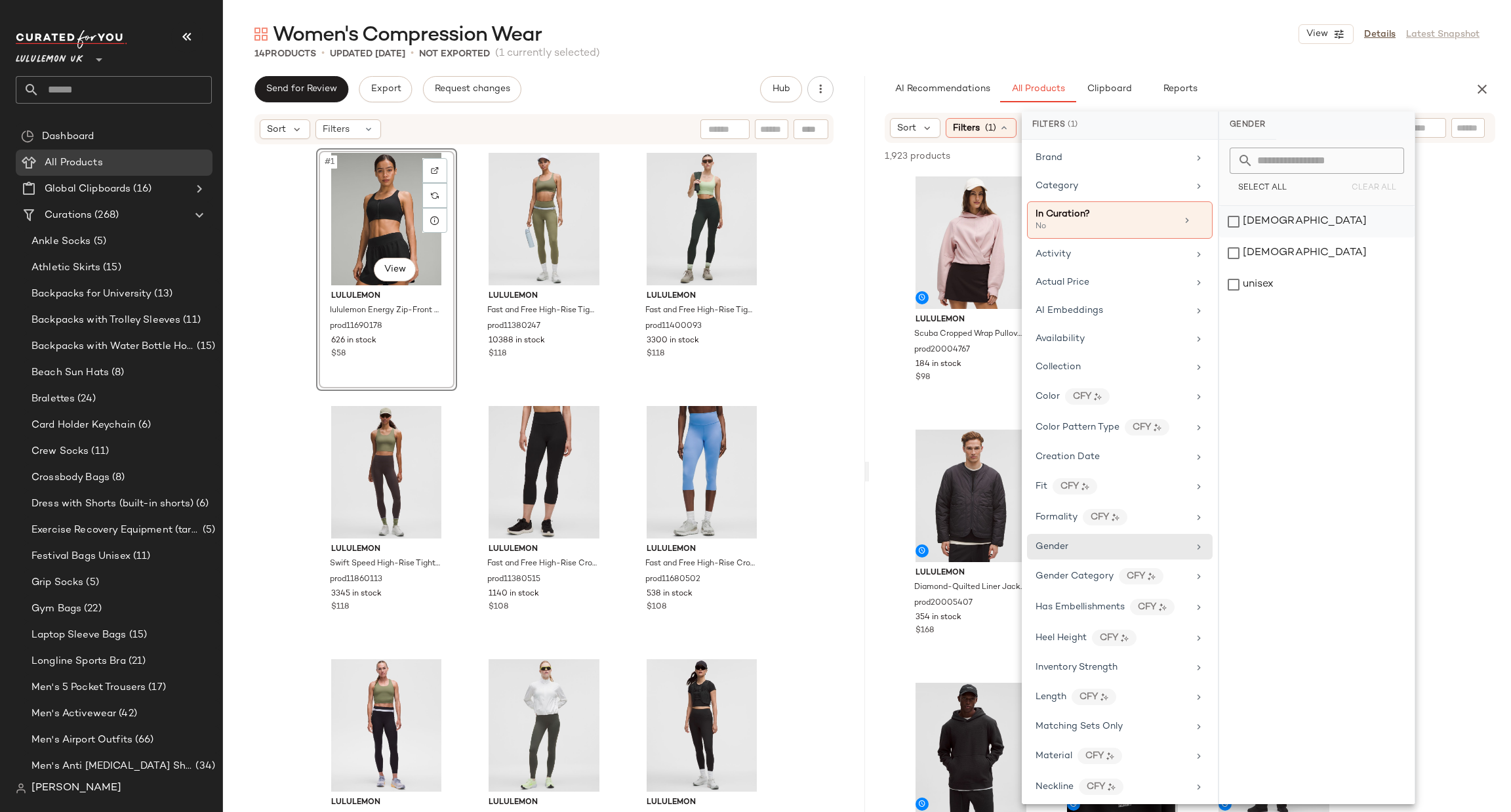
click at [1282, 225] on div "[DEMOGRAPHIC_DATA]" at bounding box center [1316, 221] width 195 height 31
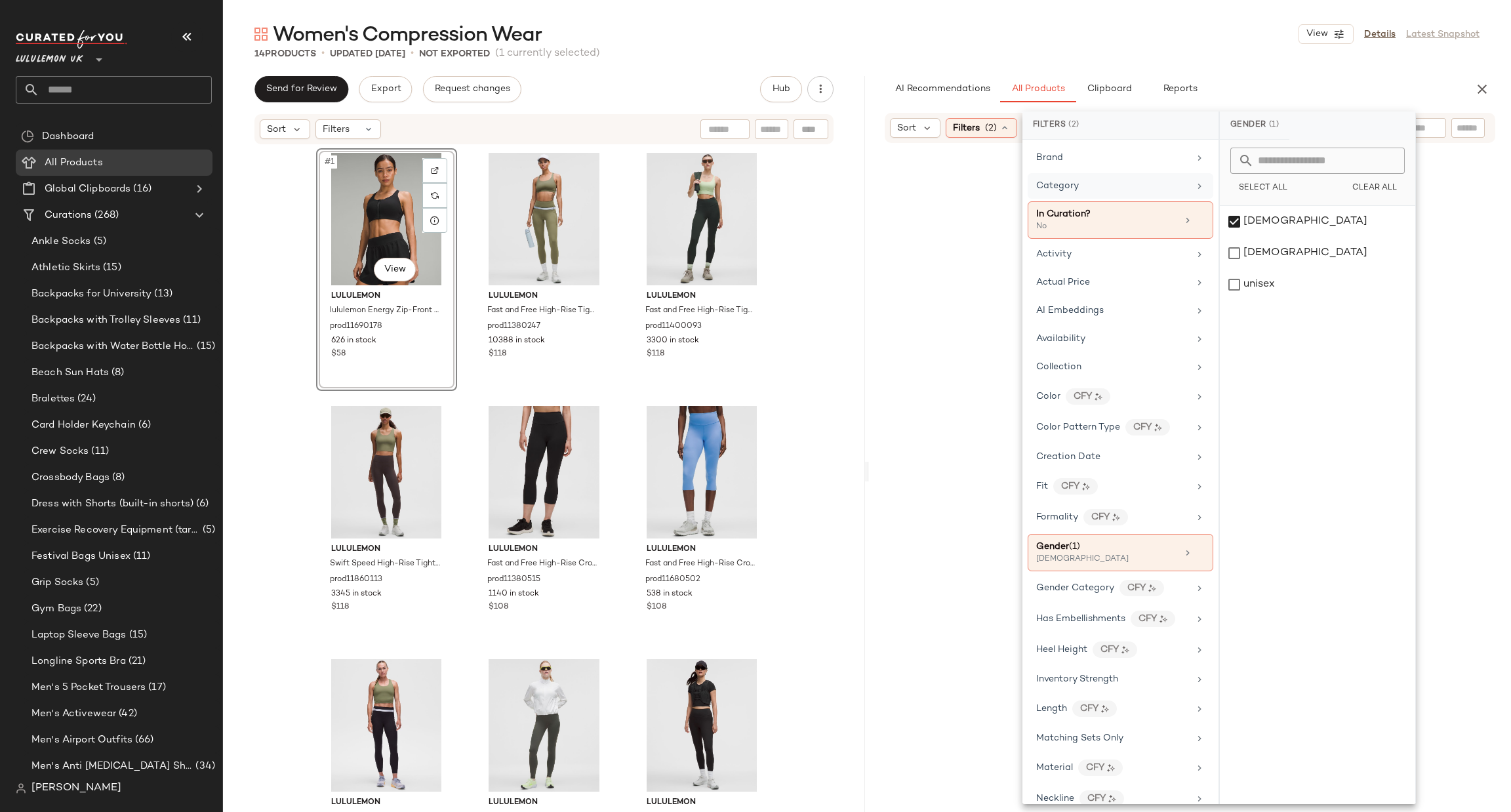
click at [1118, 179] on div "Category" at bounding box center [1113, 186] width 153 height 14
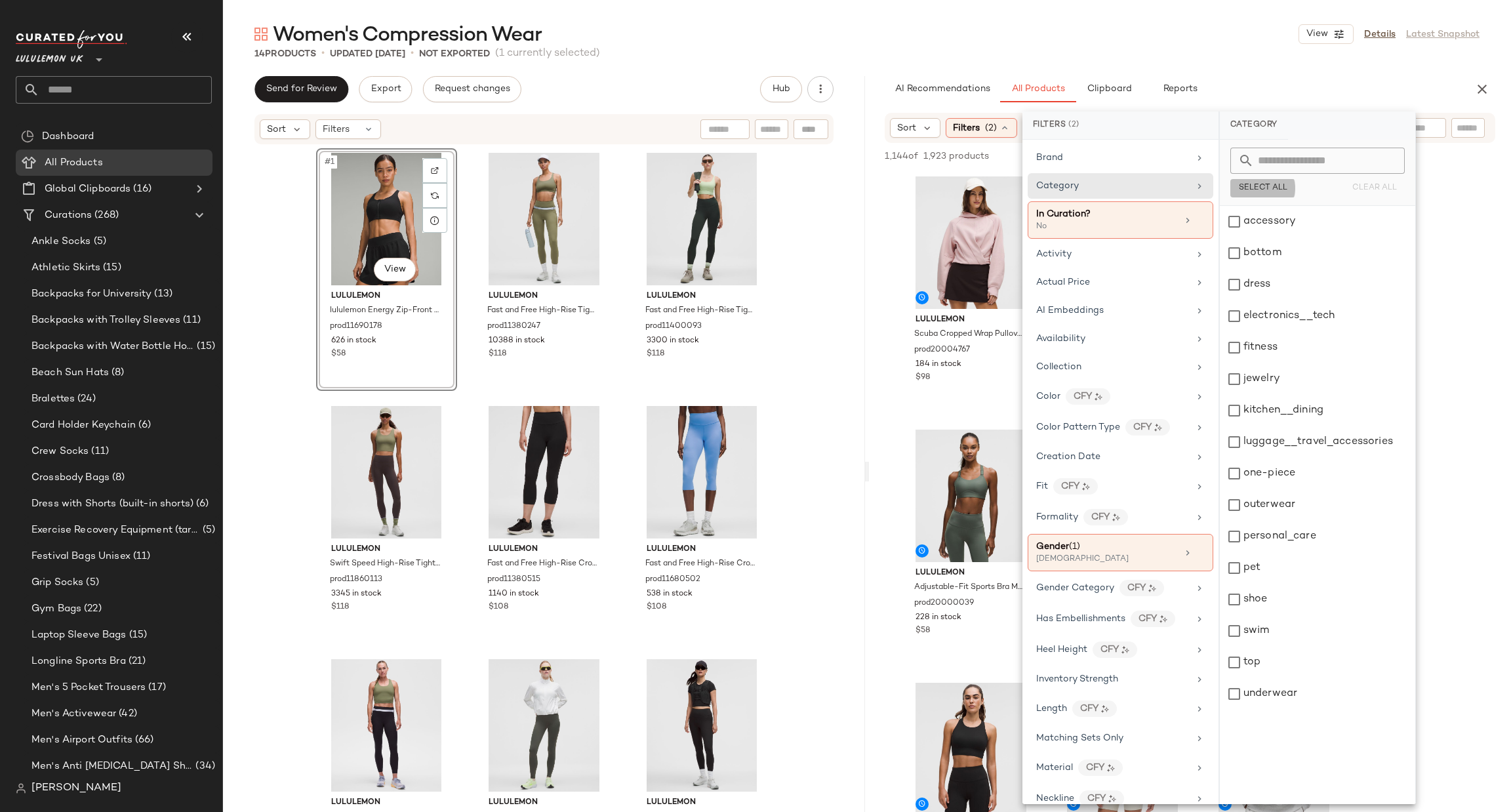
click at [1270, 187] on span "Select All" at bounding box center [1262, 188] width 49 height 9
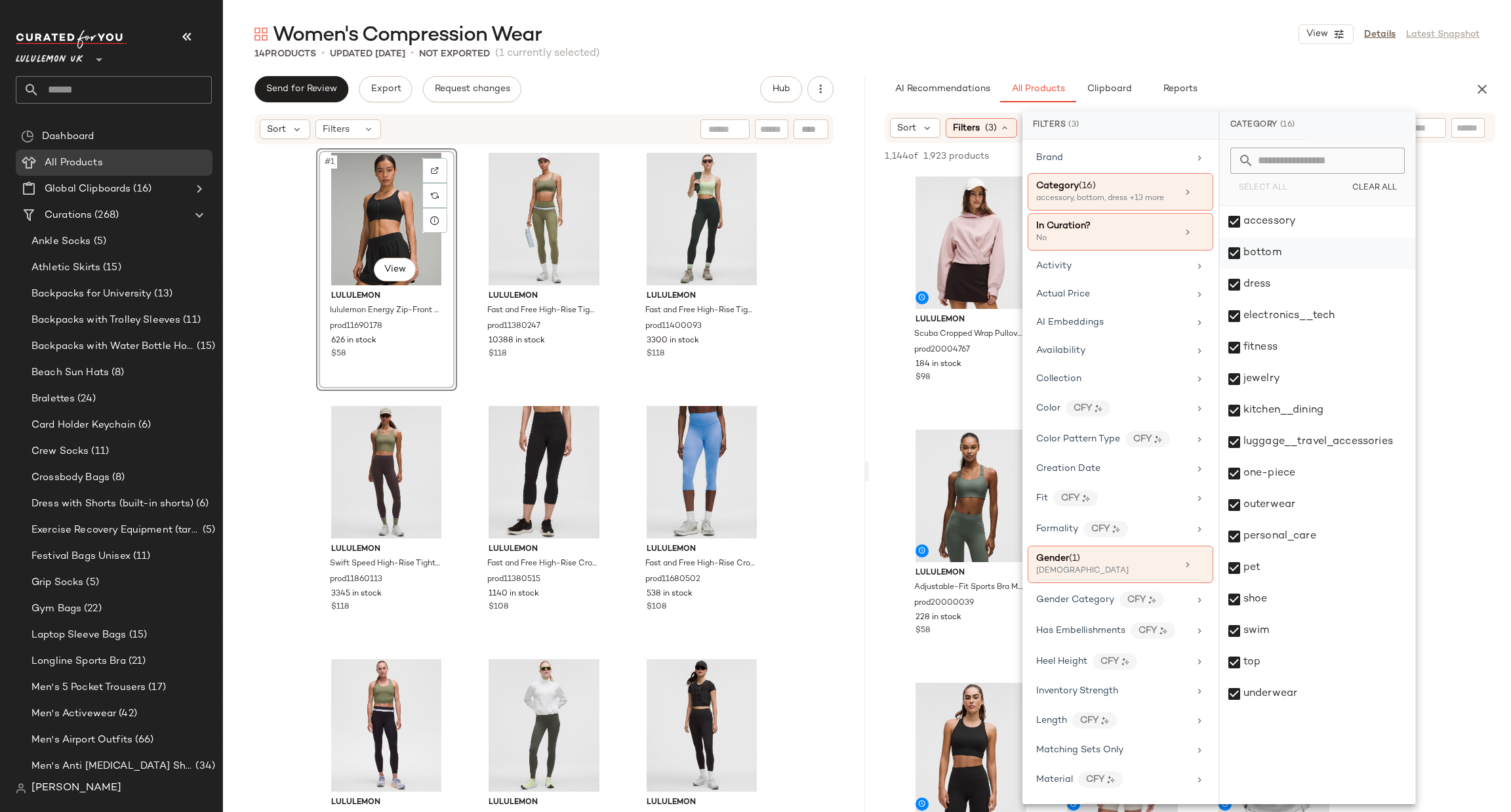
click at [1282, 253] on div "bottom" at bounding box center [1317, 253] width 195 height 31
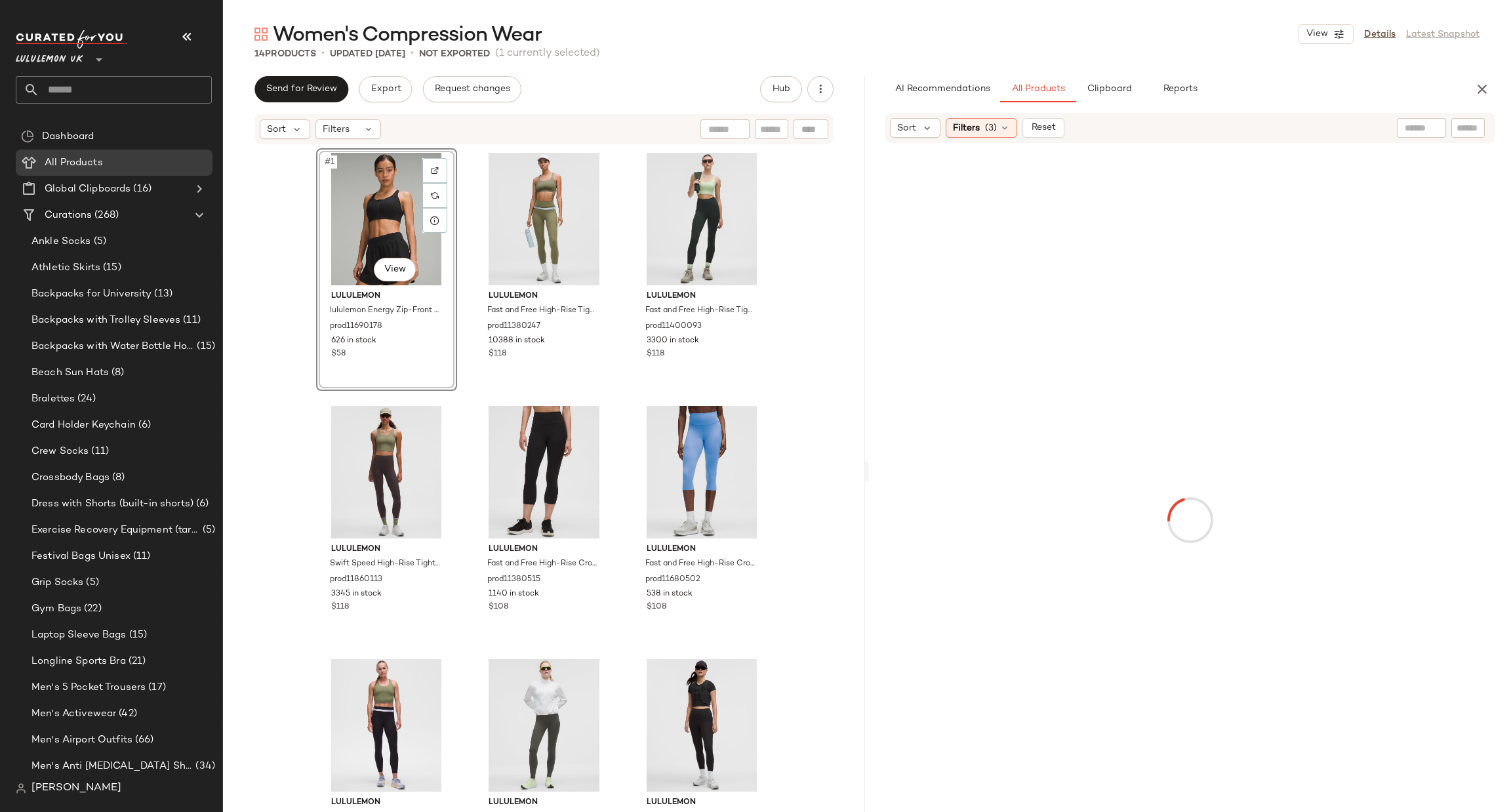
click at [1464, 134] on input "text" at bounding box center [1467, 128] width 23 height 14
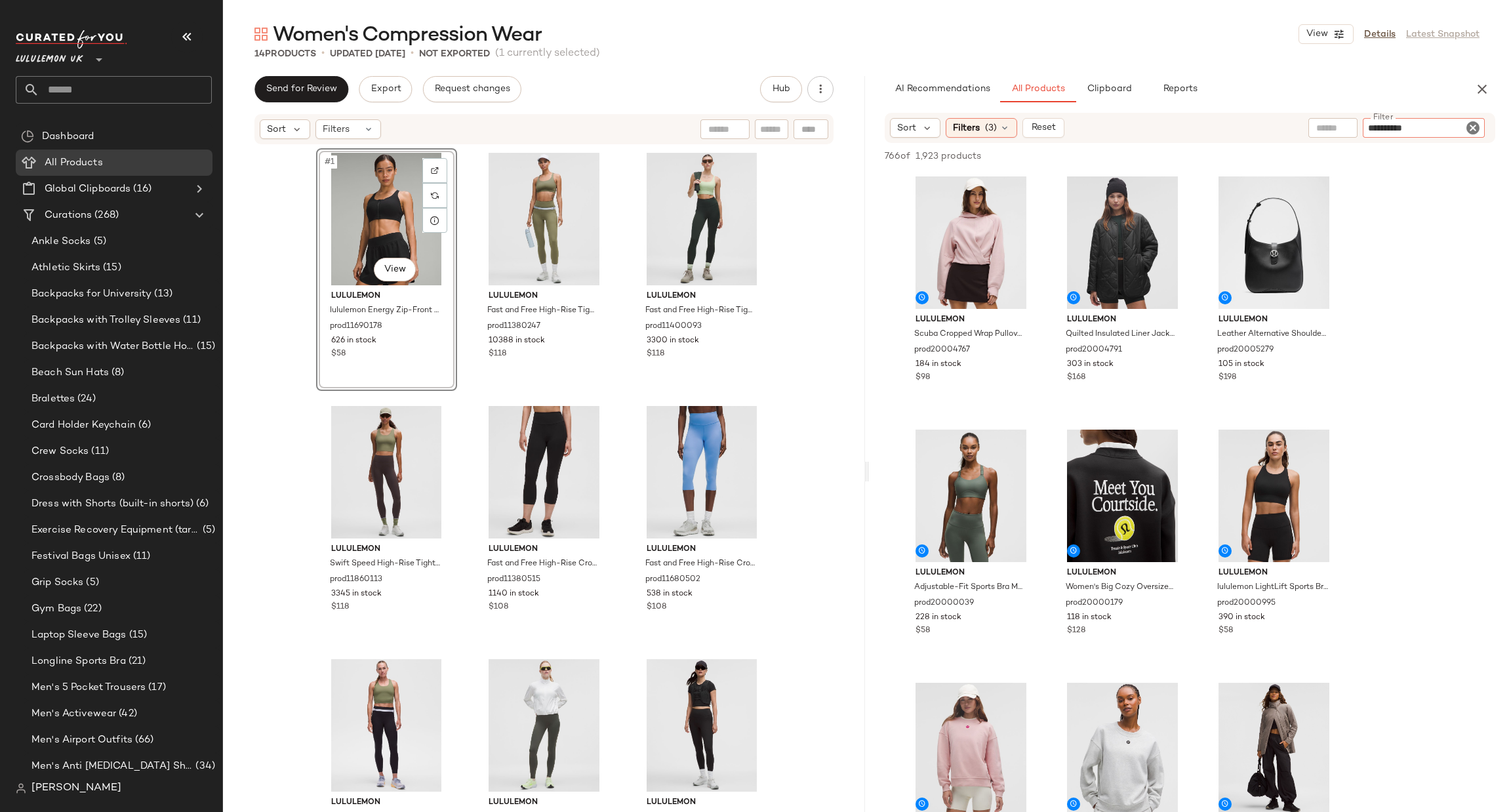
type input "**********"
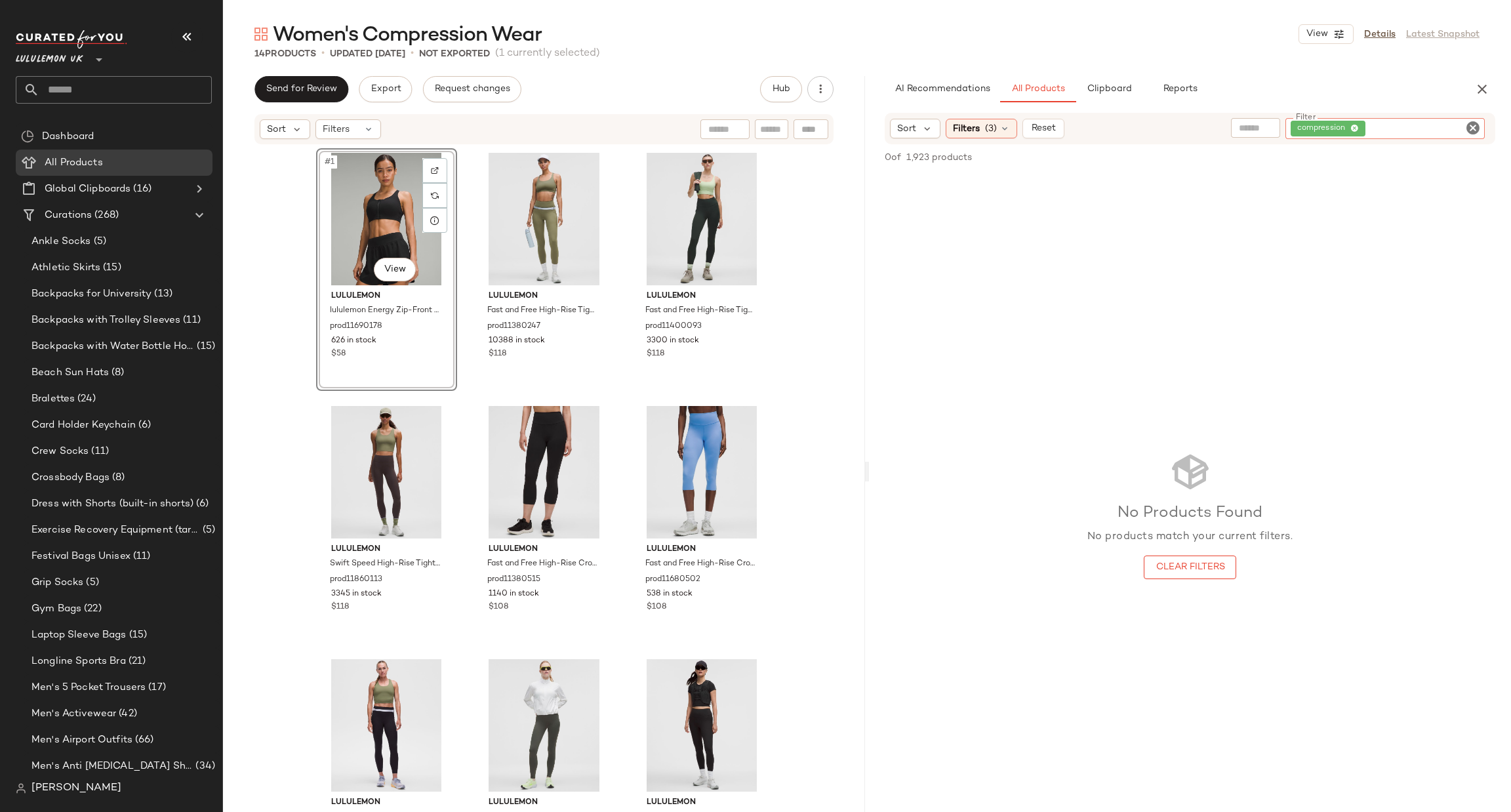
click at [1479, 131] on icon "Clear Filter" at bounding box center [1473, 128] width 16 height 16
click at [978, 129] on span "Filters" at bounding box center [966, 128] width 27 height 14
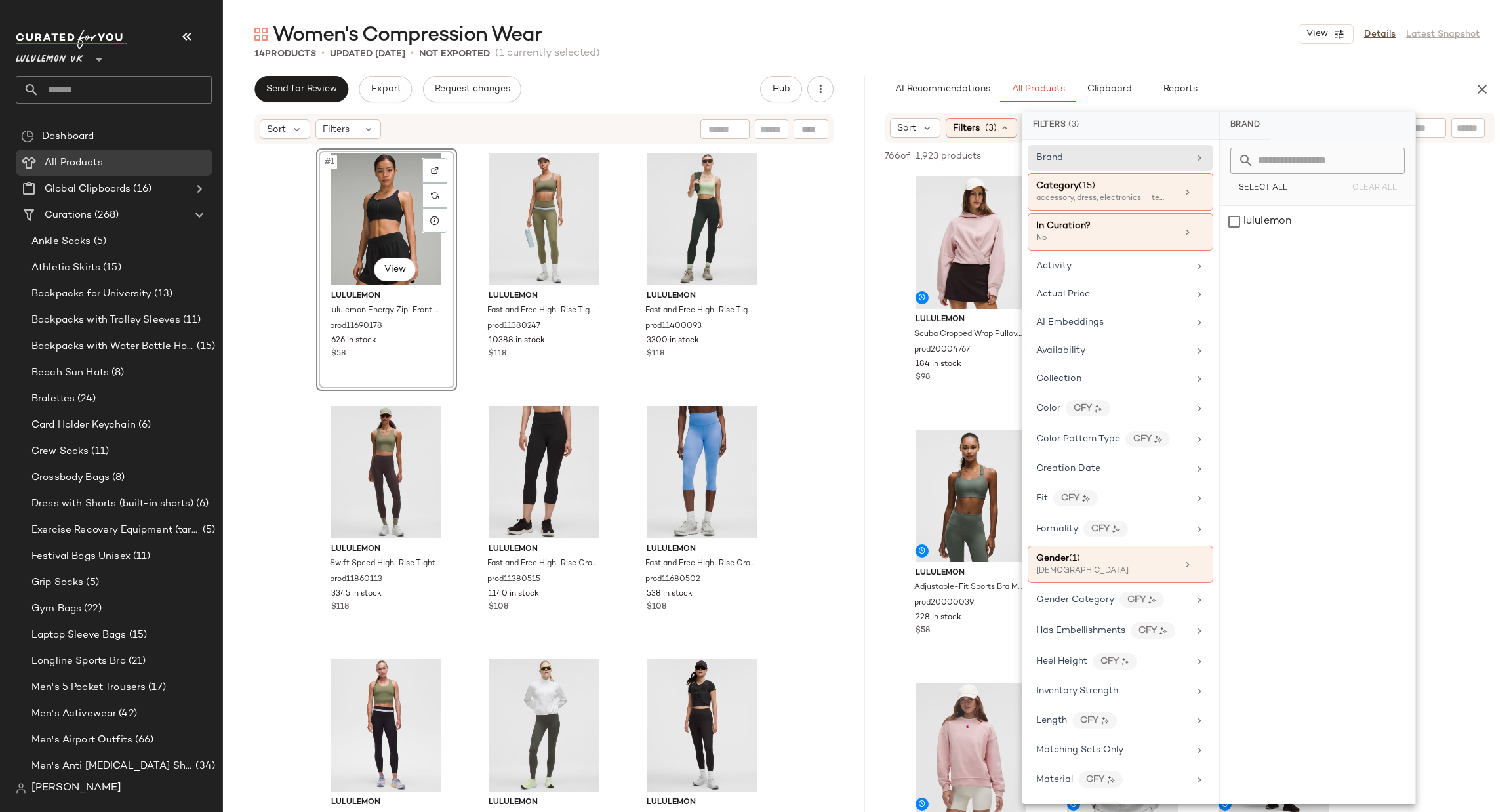
scroll to position [426, 0]
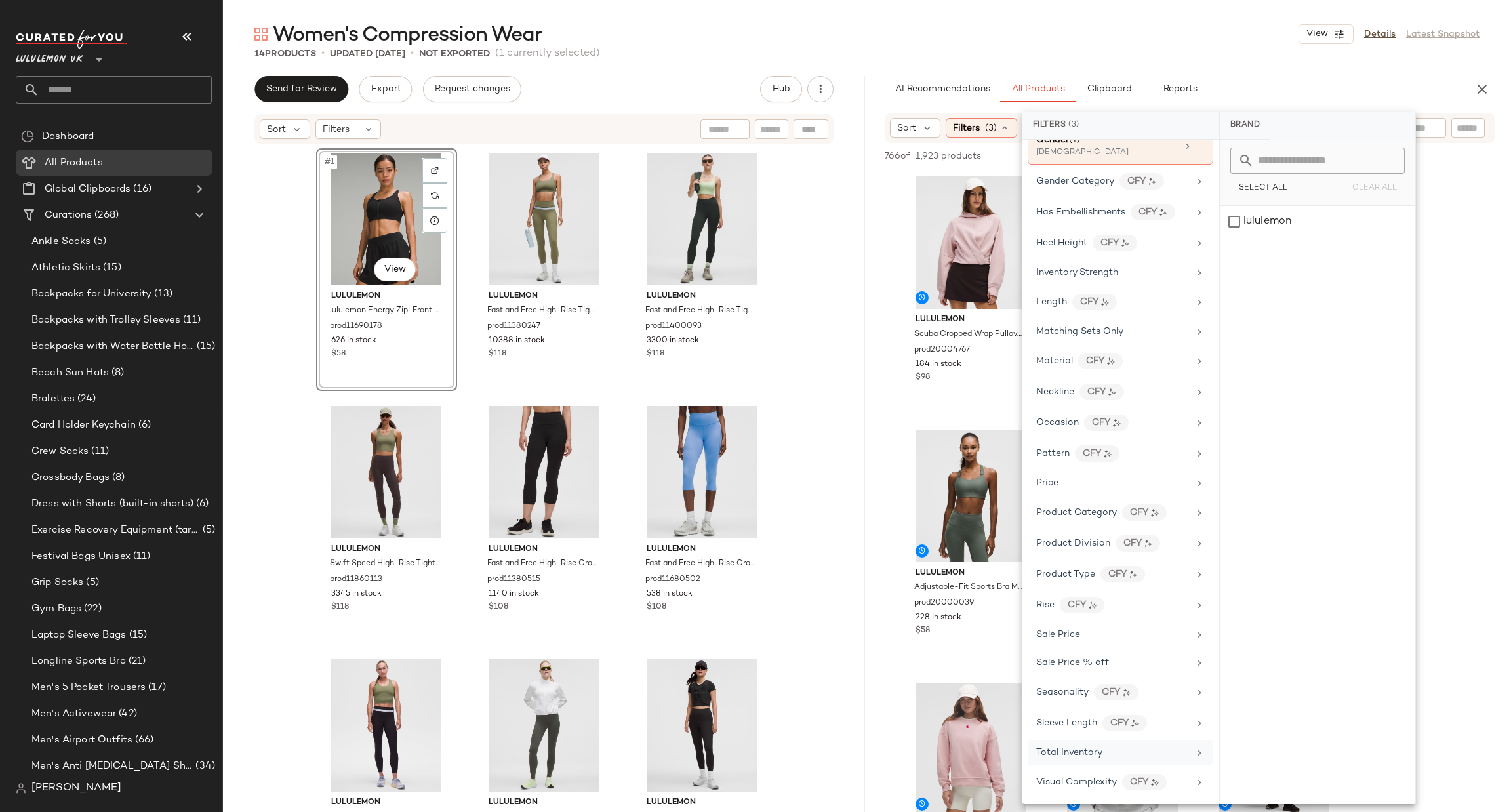
click at [1124, 752] on div "Total Inventory" at bounding box center [1113, 752] width 153 height 14
click at [1307, 178] on span "At least 1" at bounding box center [1316, 183] width 36 height 9
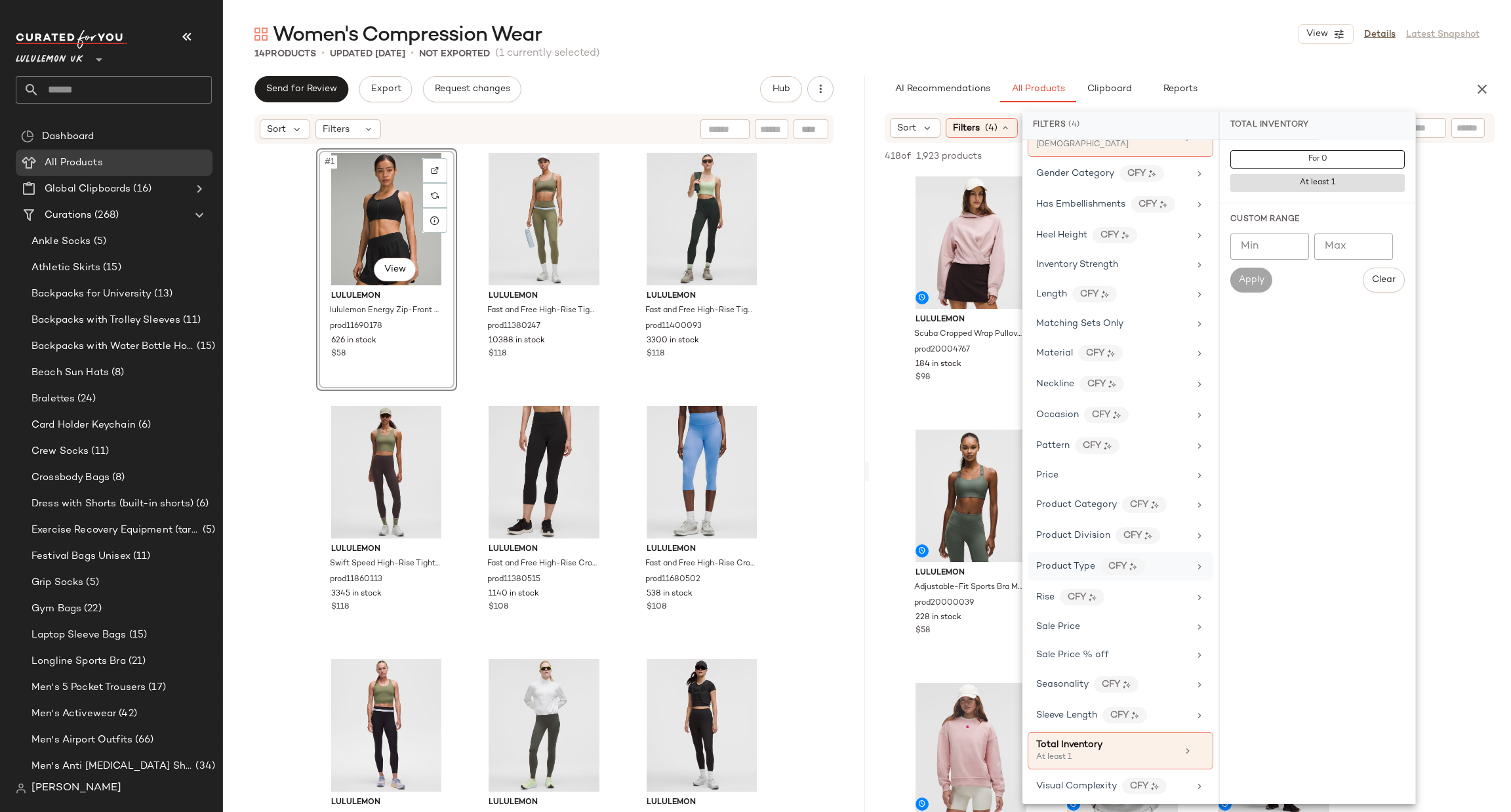
click at [1179, 580] on div "Product Type CFY" at bounding box center [1120, 566] width 185 height 28
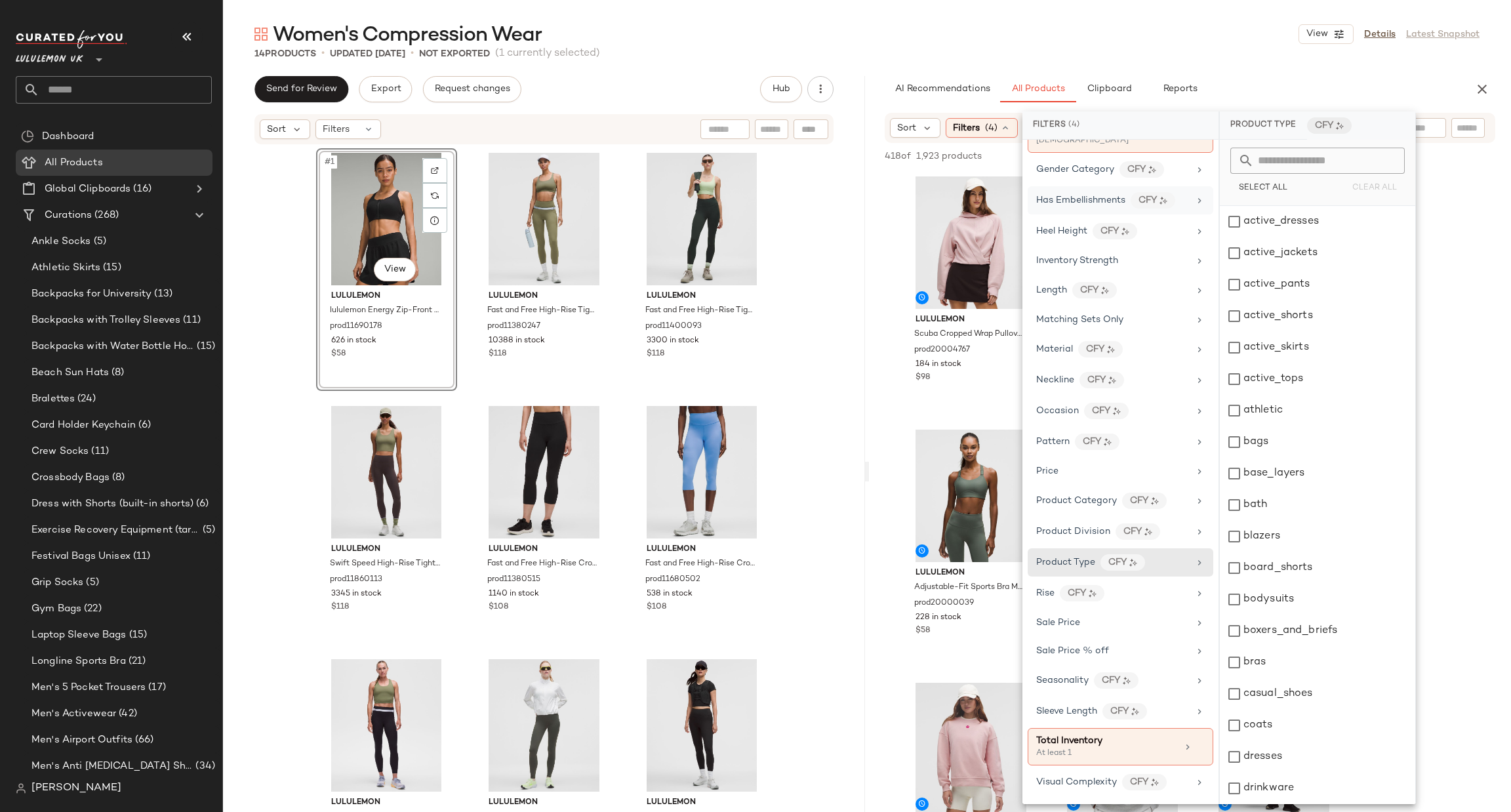
scroll to position [0, 0]
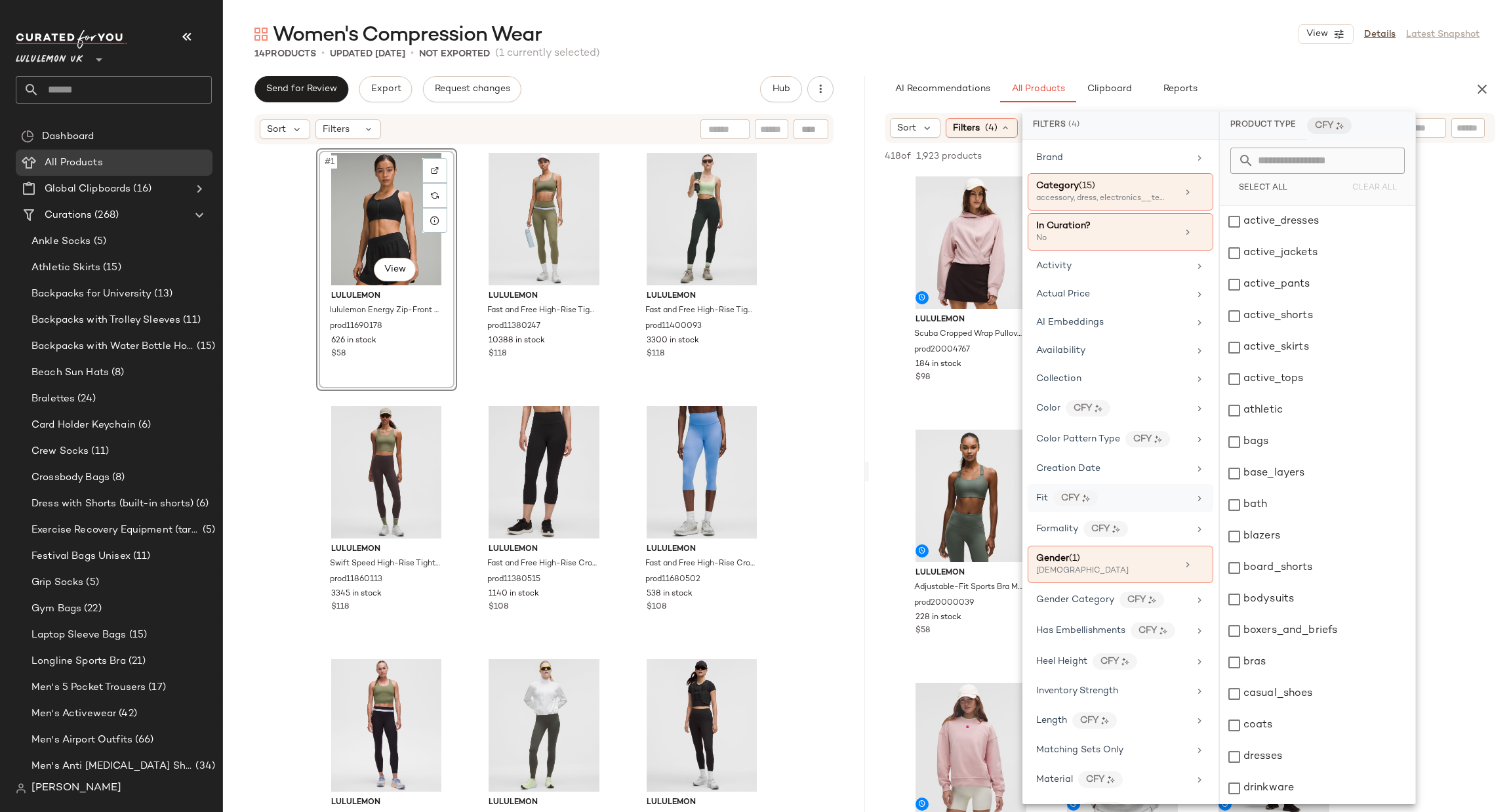
click at [1197, 497] on icon at bounding box center [1199, 498] width 10 height 10
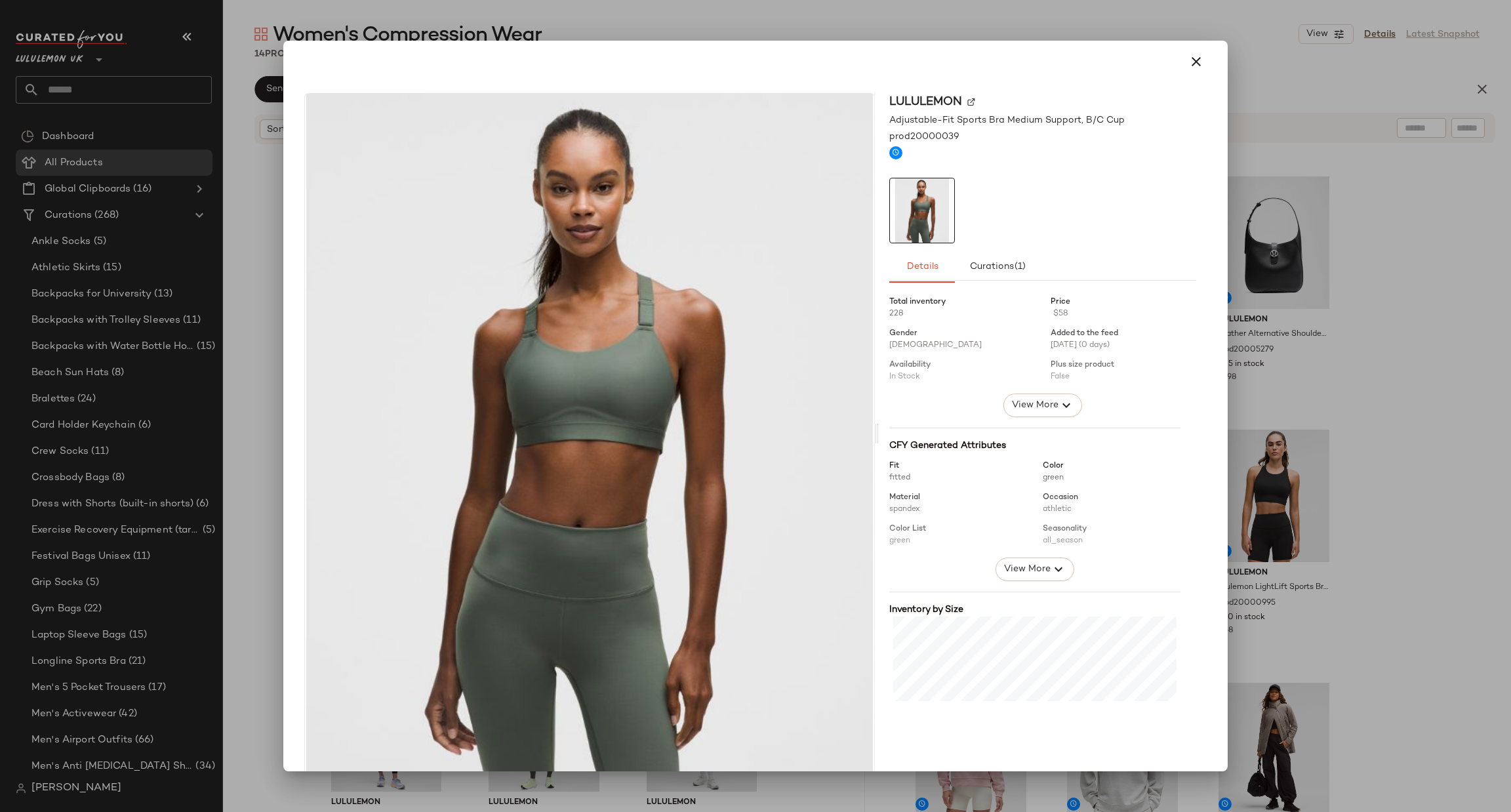
click at [1305, 481] on div at bounding box center [756, 406] width 1511 height 812
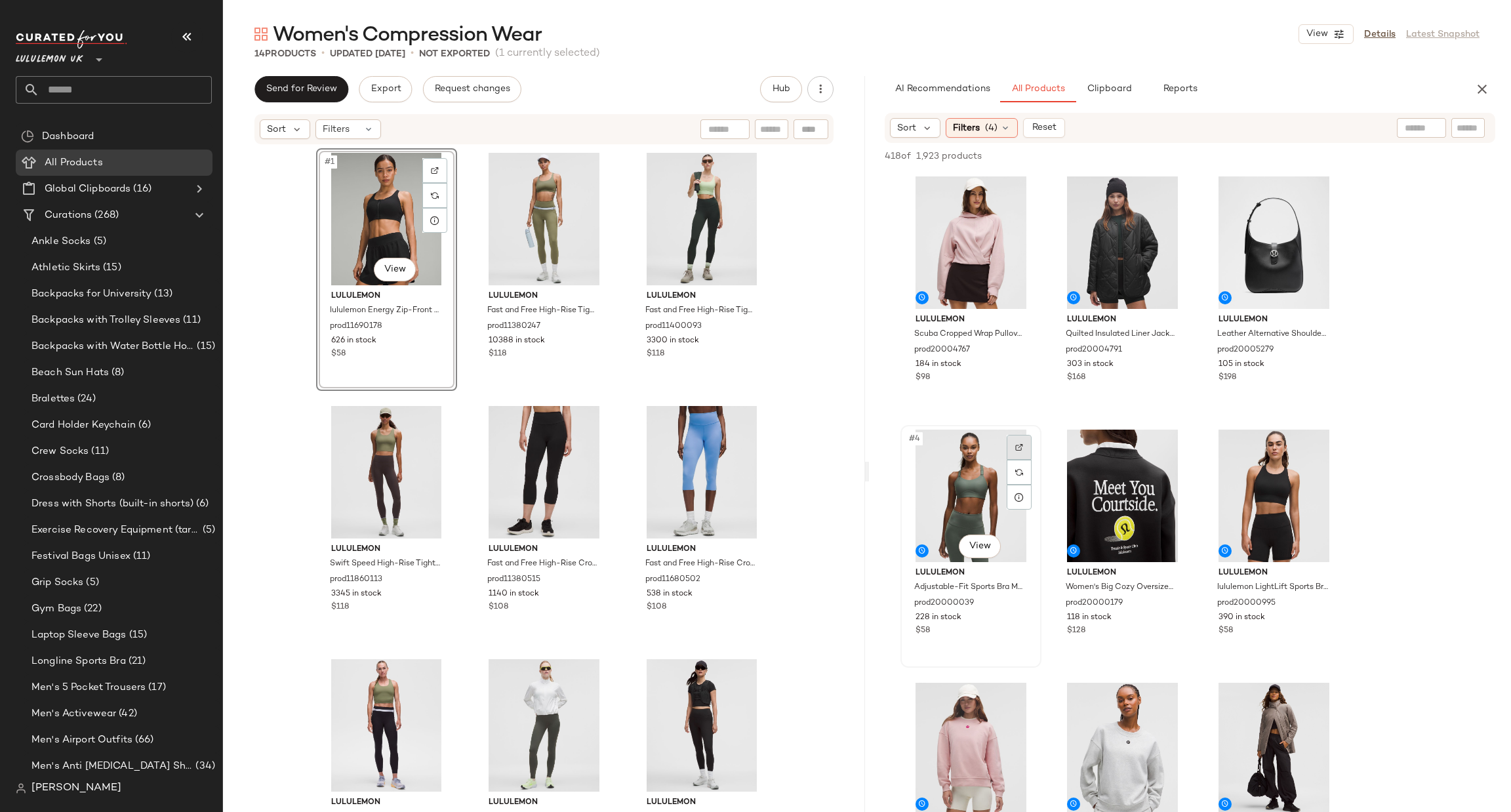
click at [1026, 447] on div at bounding box center [1019, 447] width 25 height 25
click at [1423, 123] on div at bounding box center [1421, 128] width 49 height 19
click at [1321, 445] on img at bounding box center [1321, 447] width 8 height 8
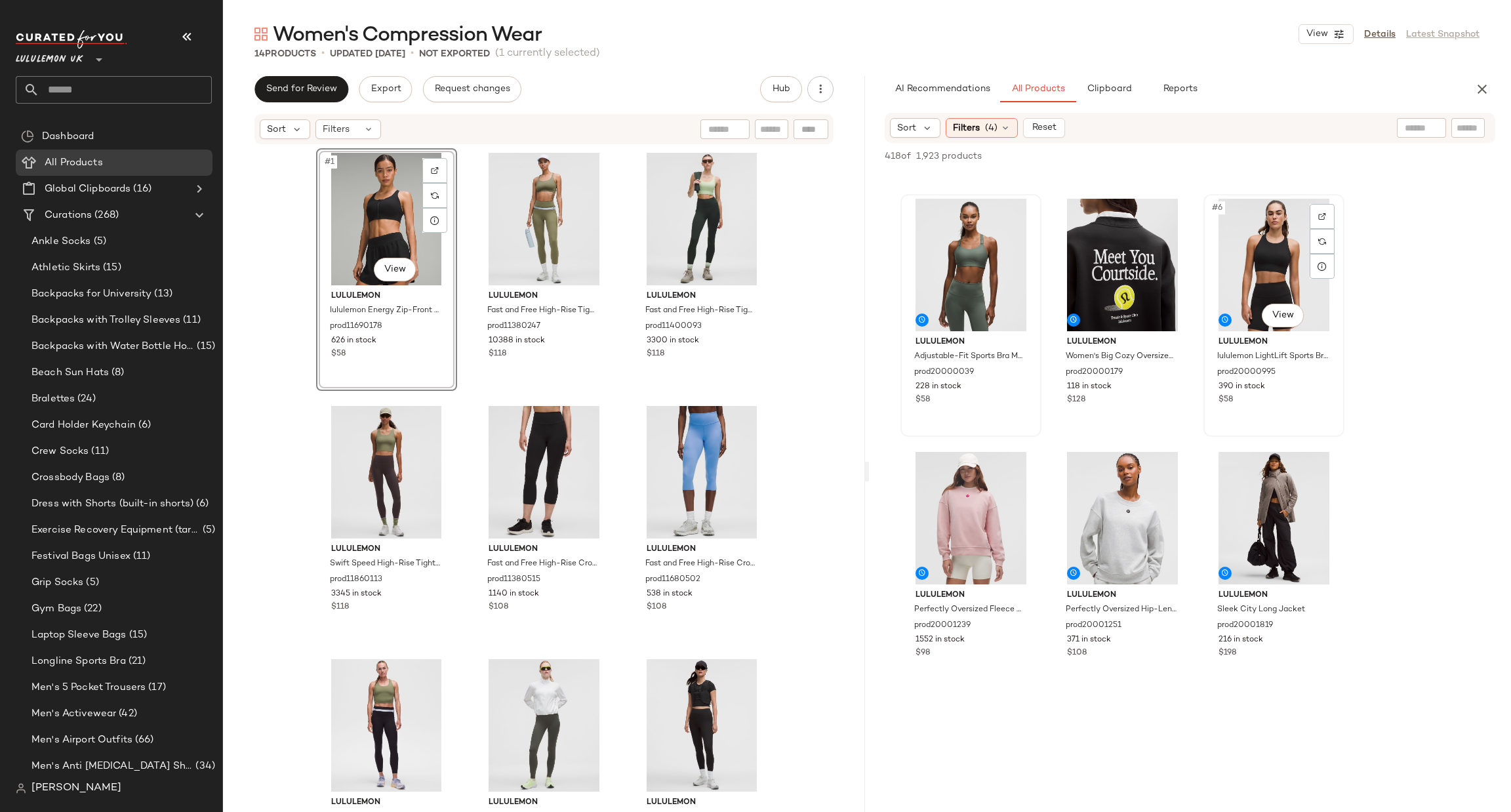
scroll to position [393, 0]
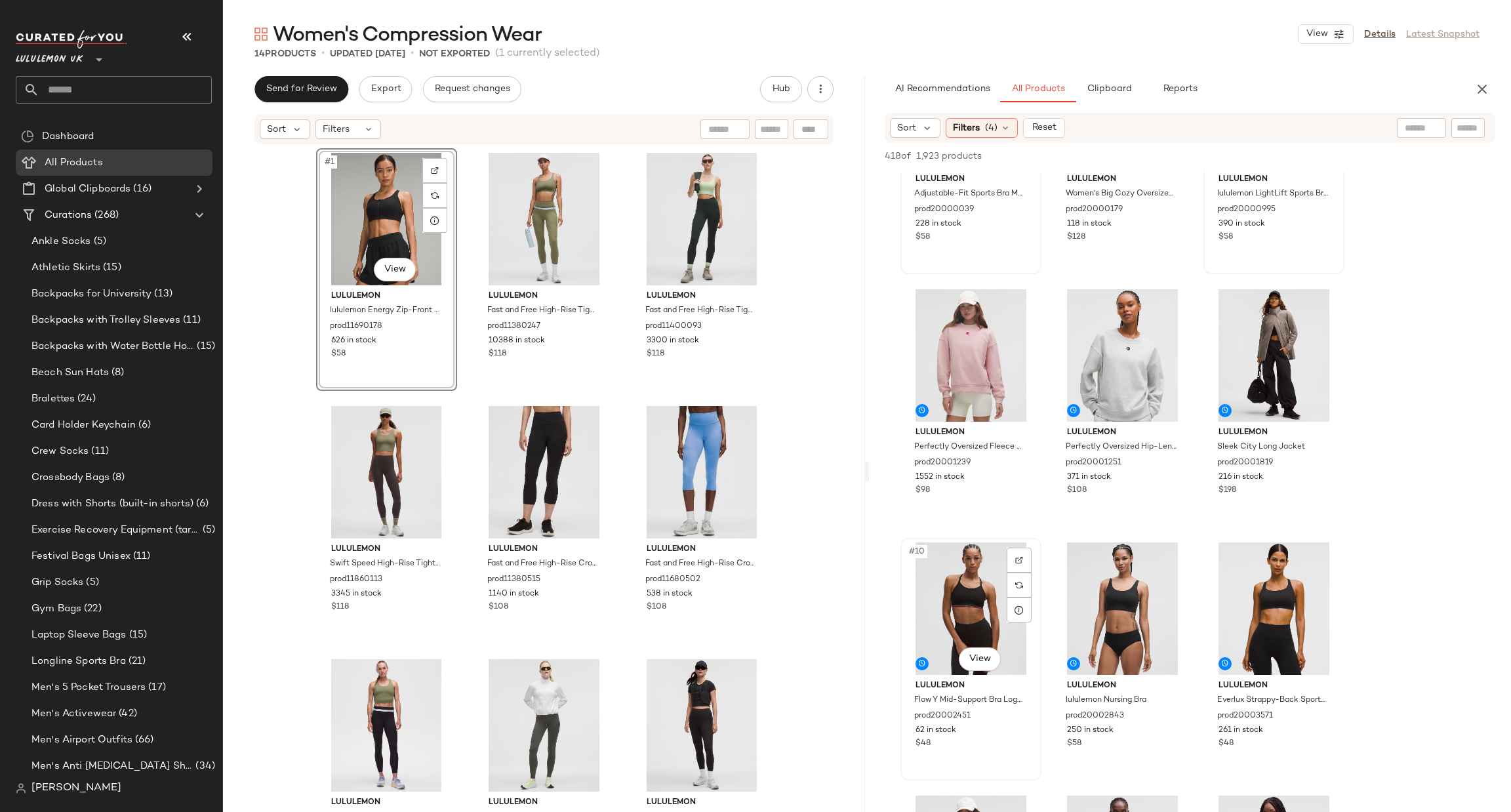
click at [1032, 562] on div "#10 View" at bounding box center [971, 608] width 132 height 133
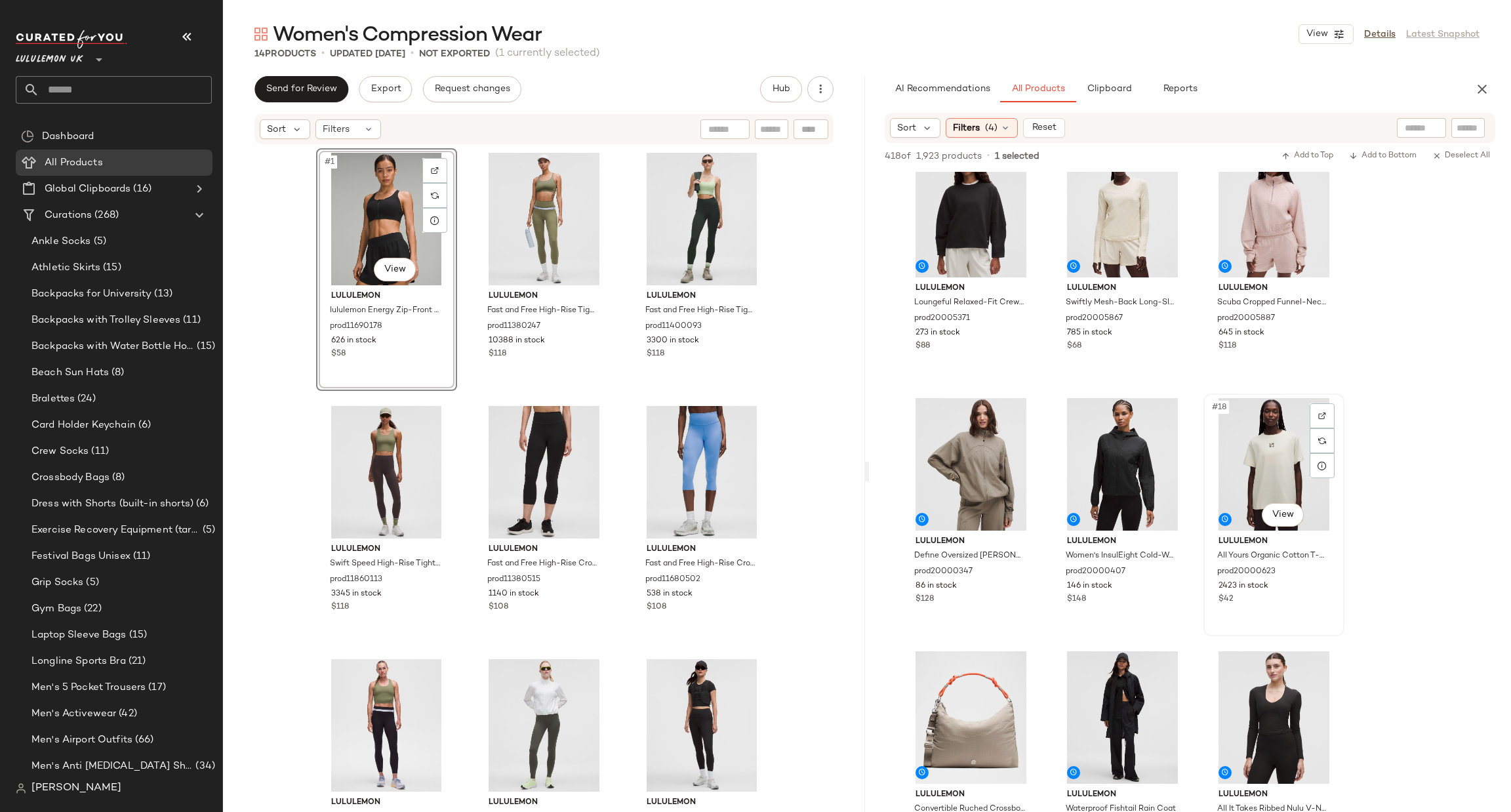
scroll to position [1179, 0]
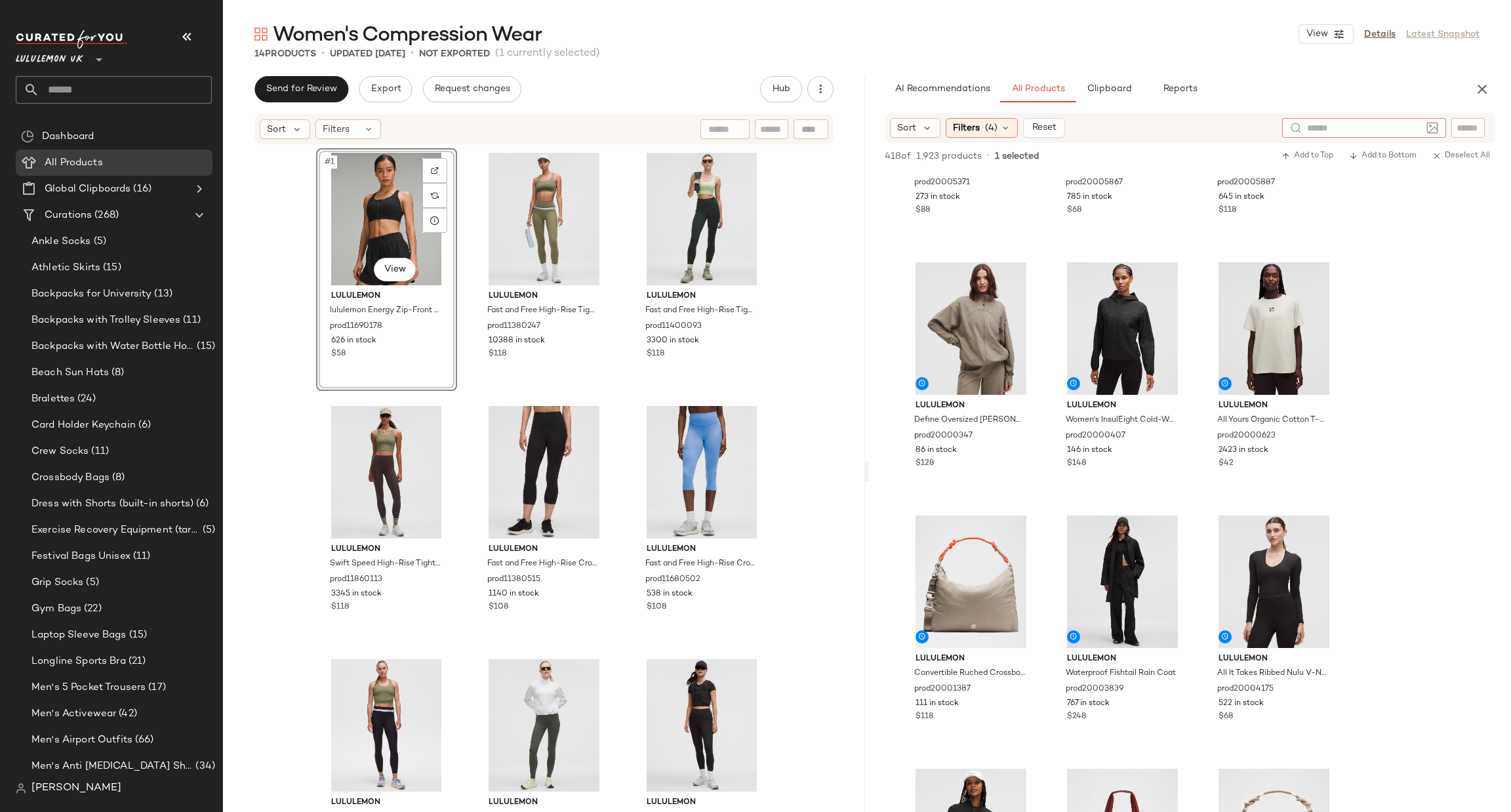
click at [1423, 135] on div at bounding box center [1364, 128] width 164 height 19
type input "**********"
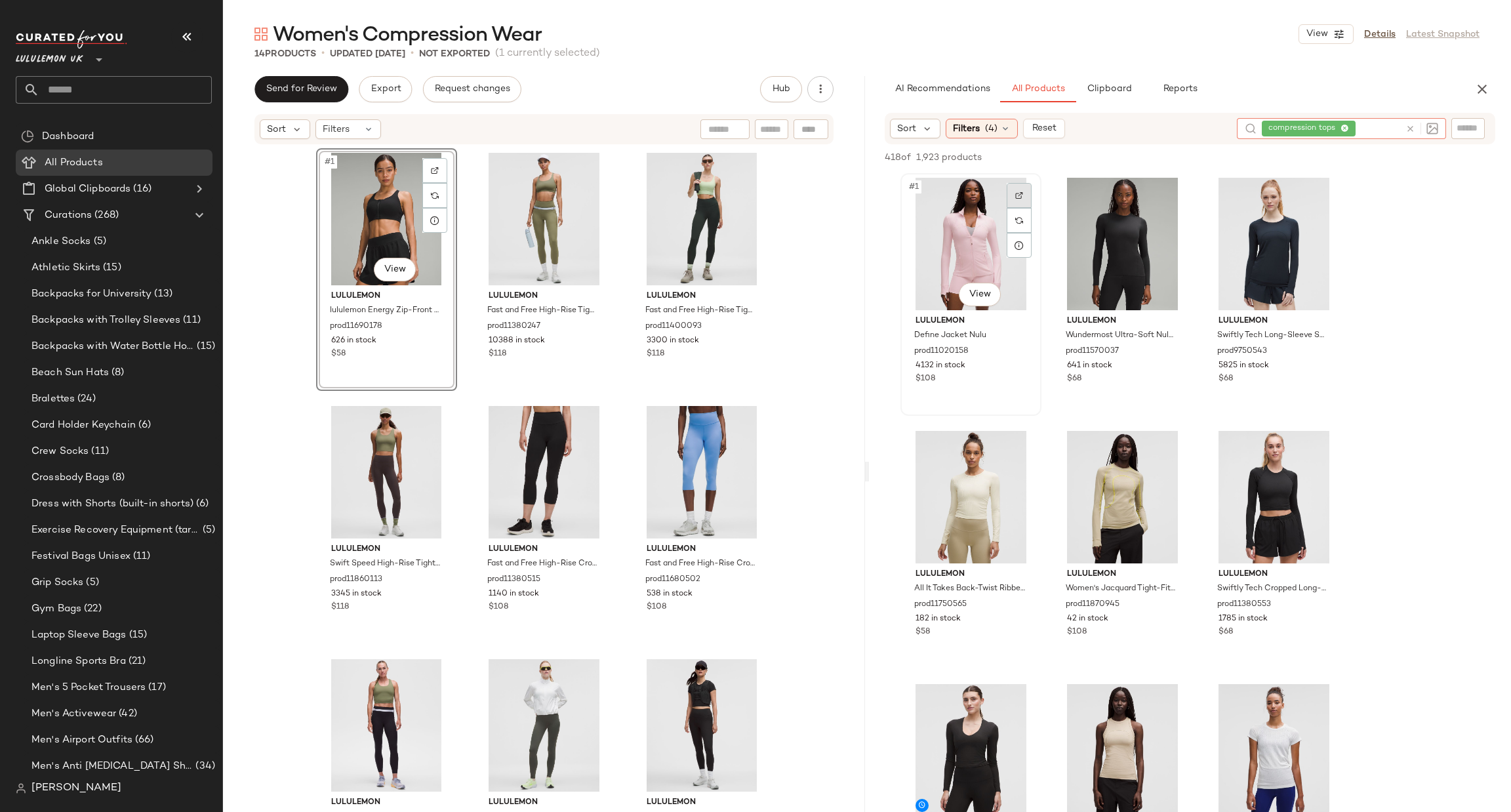
click at [1022, 194] on img at bounding box center [1019, 195] width 8 height 8
click at [1171, 185] on div at bounding box center [1170, 195] width 25 height 25
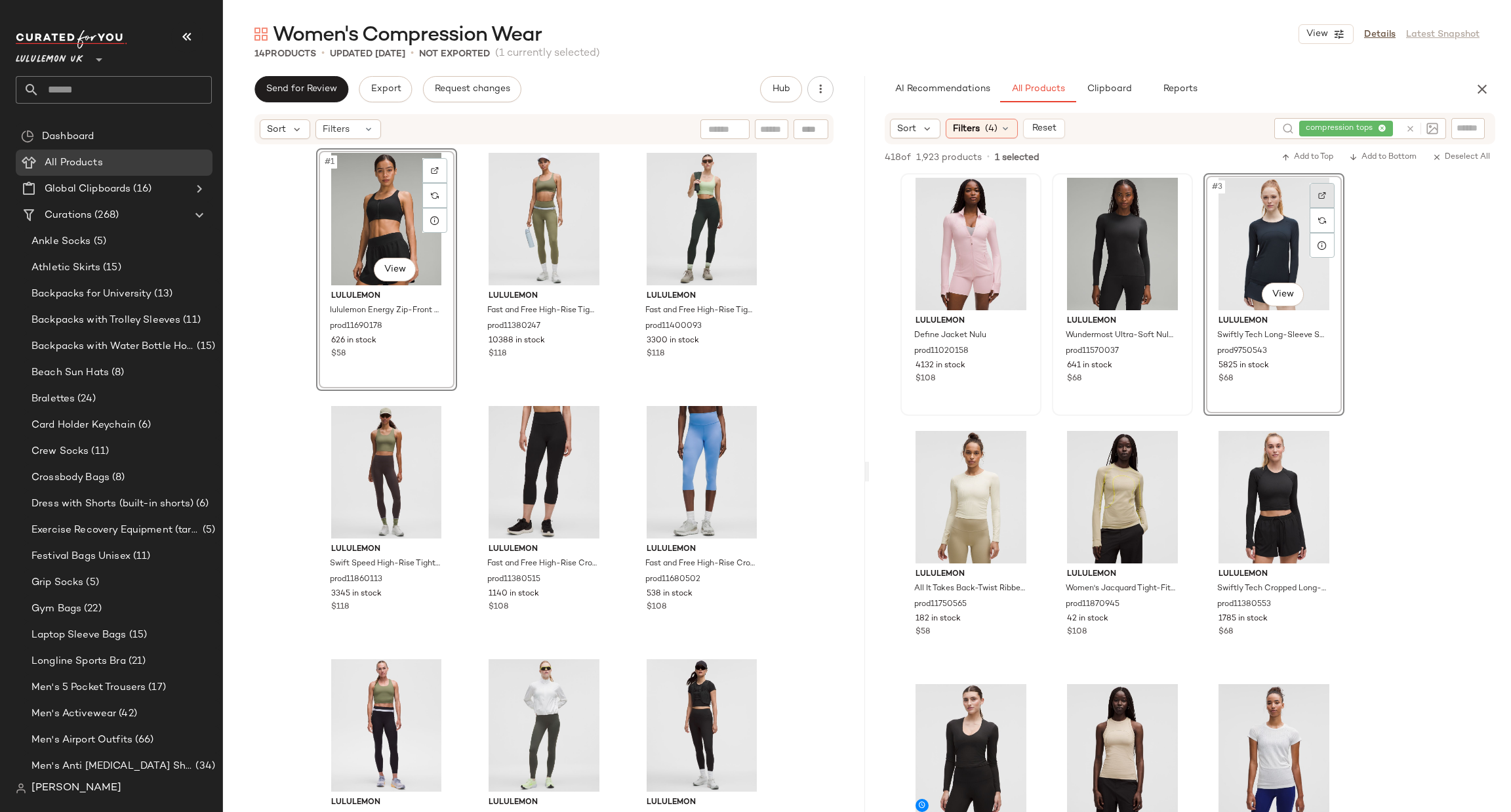
click at [1319, 189] on div at bounding box center [1321, 195] width 25 height 25
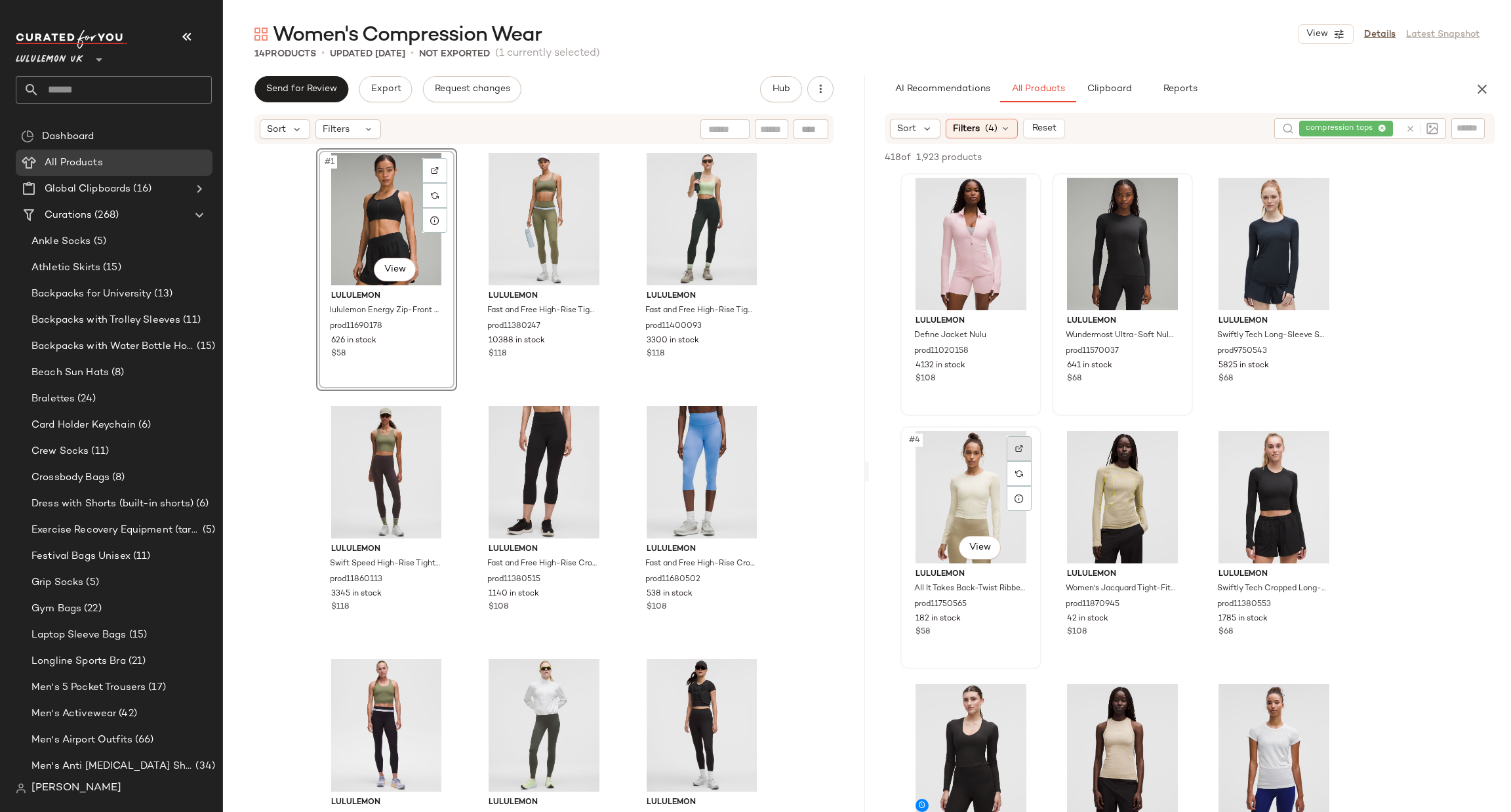
click at [1025, 445] on div at bounding box center [1019, 447] width 25 height 25
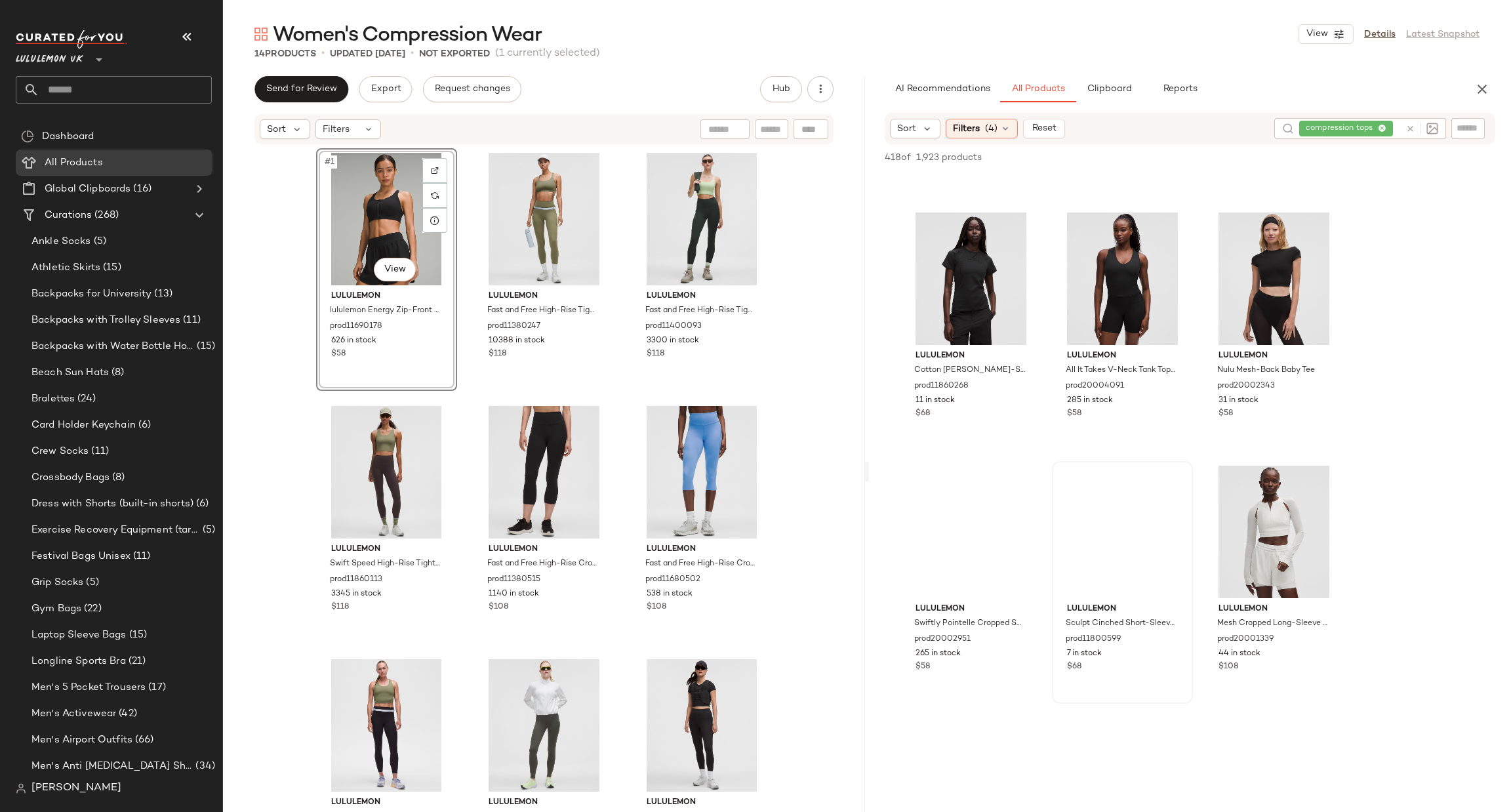
scroll to position [1966, 0]
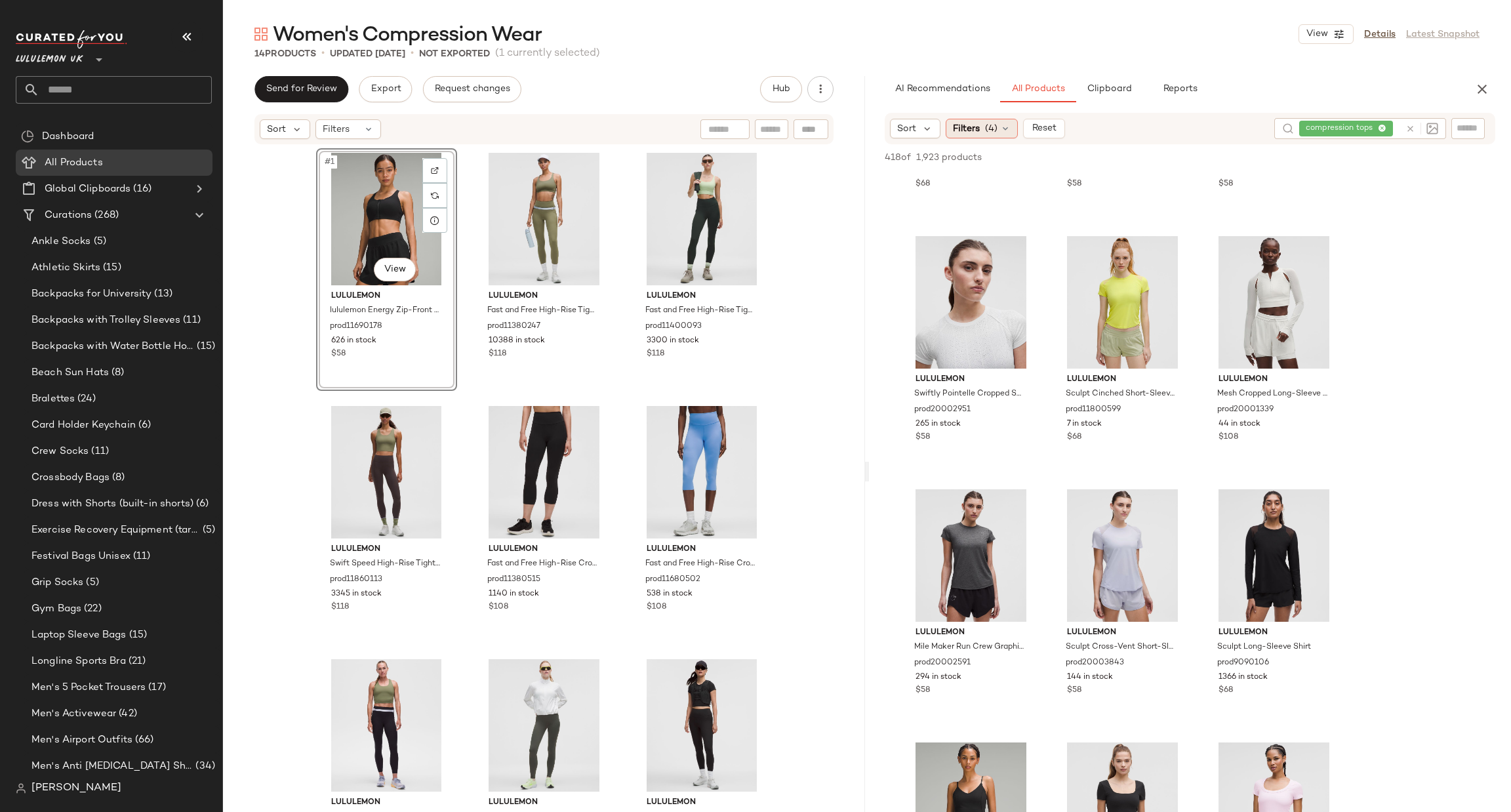
click at [950, 129] on div "Filters (4)" at bounding box center [981, 128] width 72 height 19
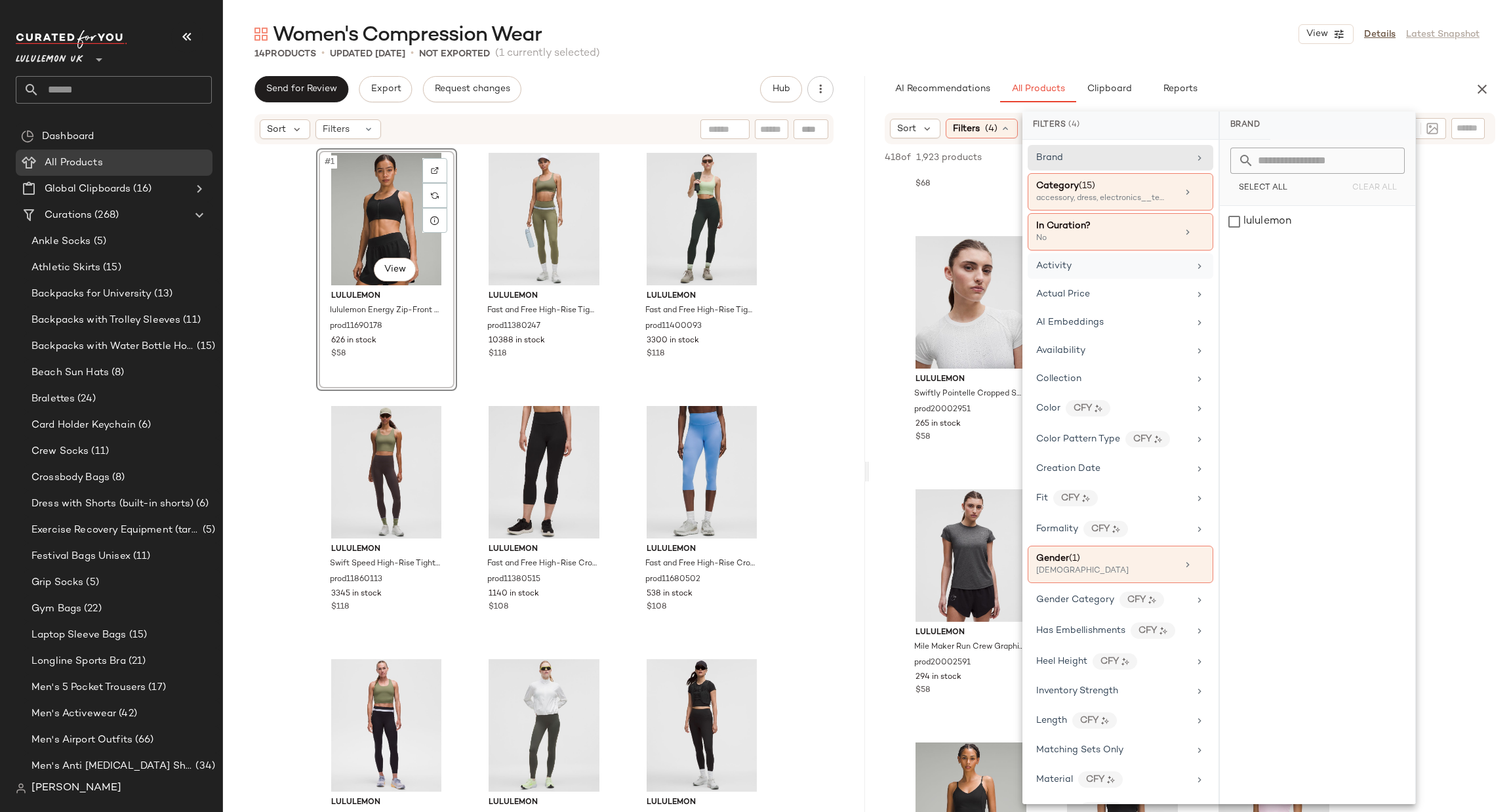
click at [1107, 261] on div "Activity" at bounding box center [1113, 266] width 153 height 14
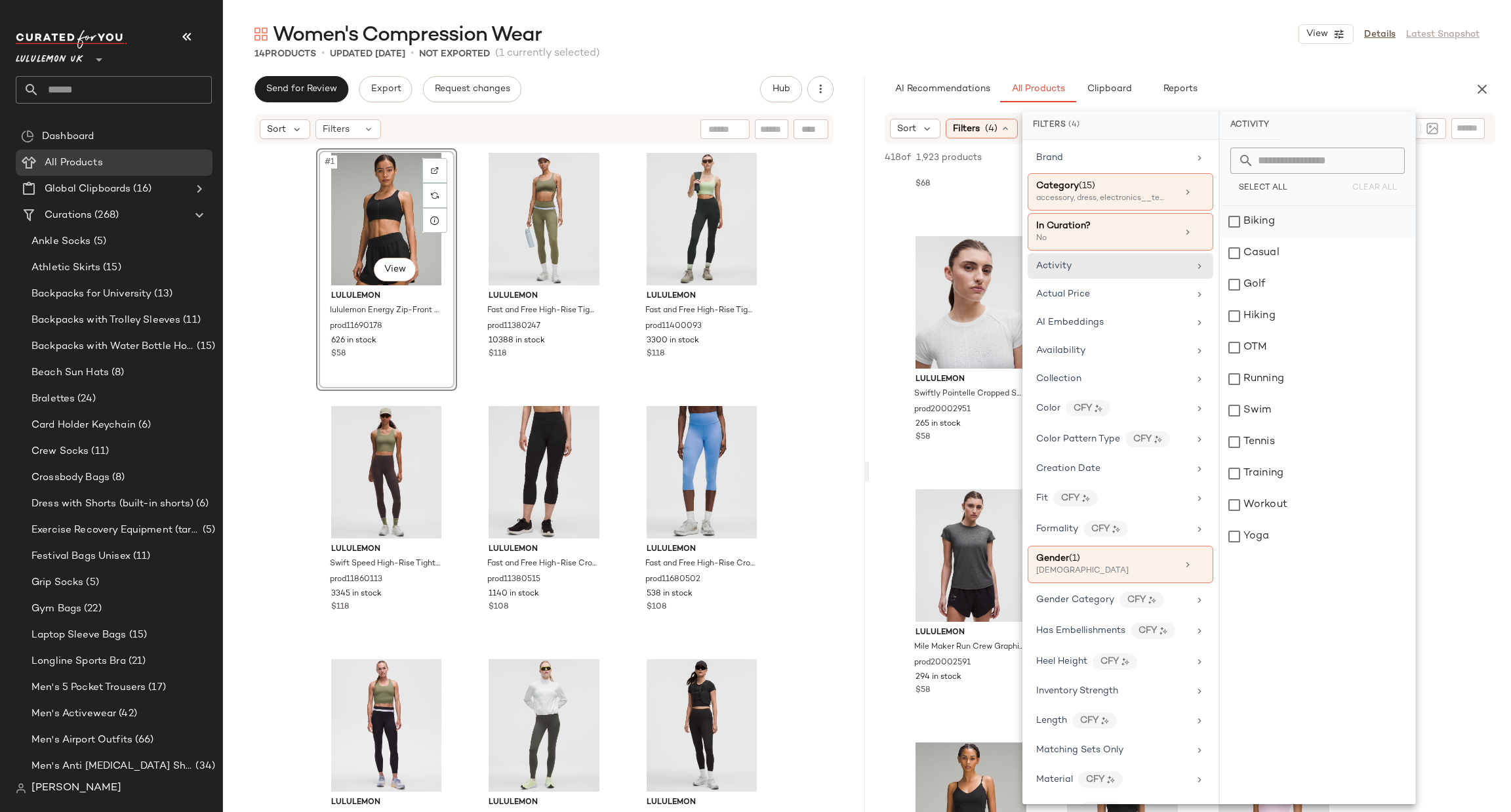
click at [1282, 228] on div "Biking" at bounding box center [1317, 221] width 195 height 31
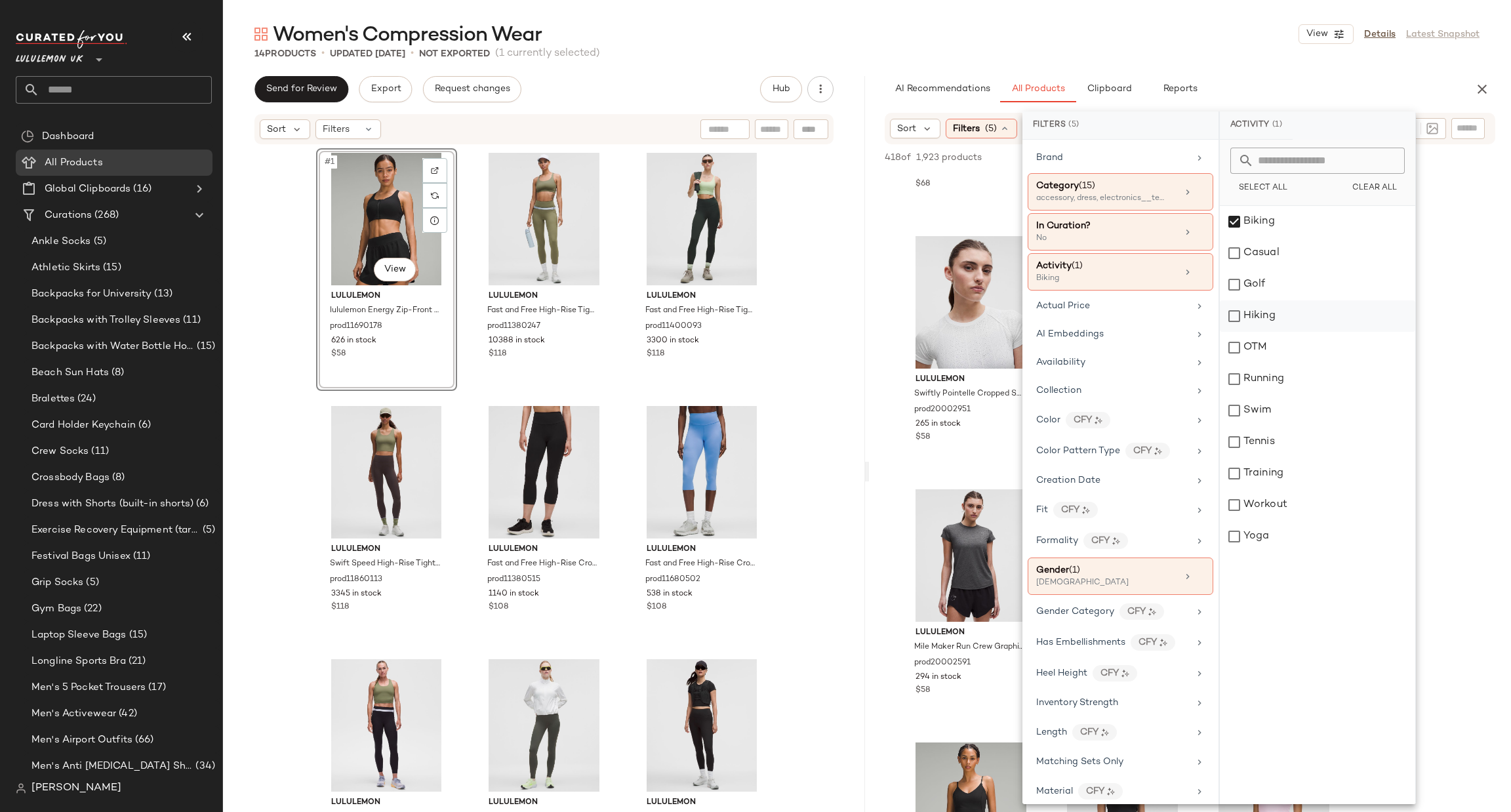
click at [1328, 320] on div "Hiking" at bounding box center [1317, 315] width 195 height 31
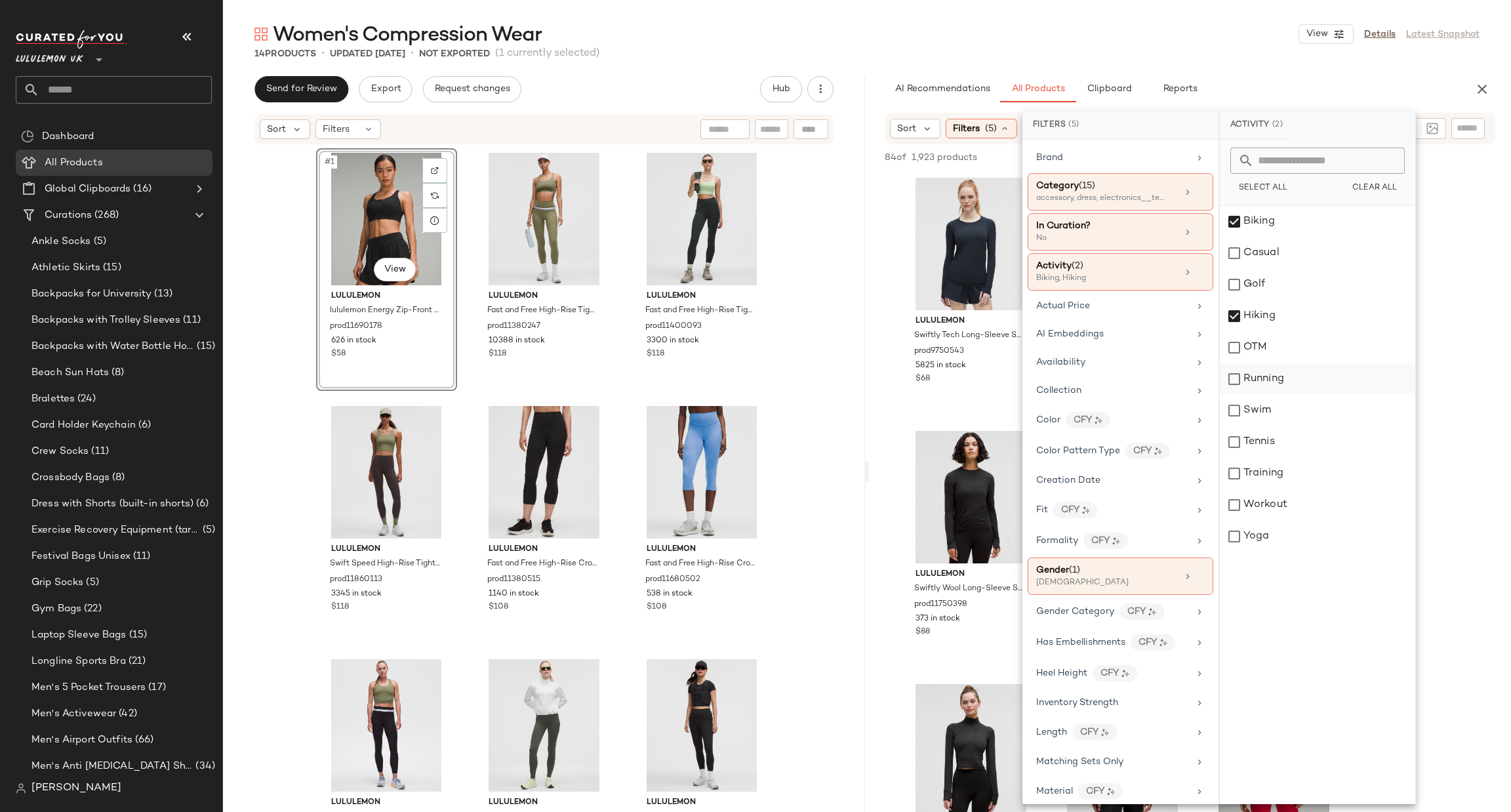
click at [1349, 375] on div "Running" at bounding box center [1317, 378] width 195 height 31
click at [1352, 472] on div "Training" at bounding box center [1317, 473] width 195 height 31
click at [1370, 497] on div "Workout" at bounding box center [1317, 504] width 195 height 31
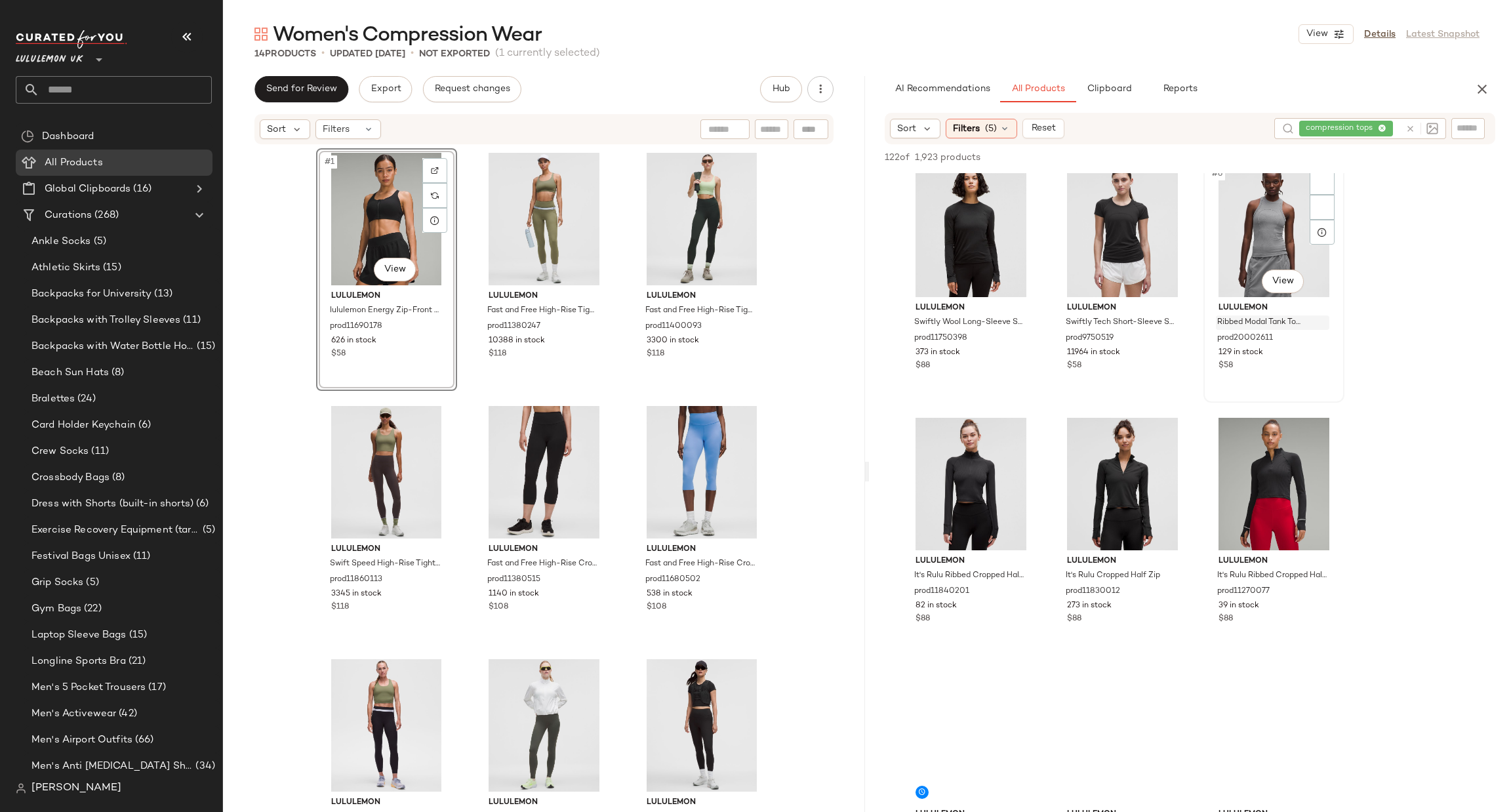
scroll to position [393, 0]
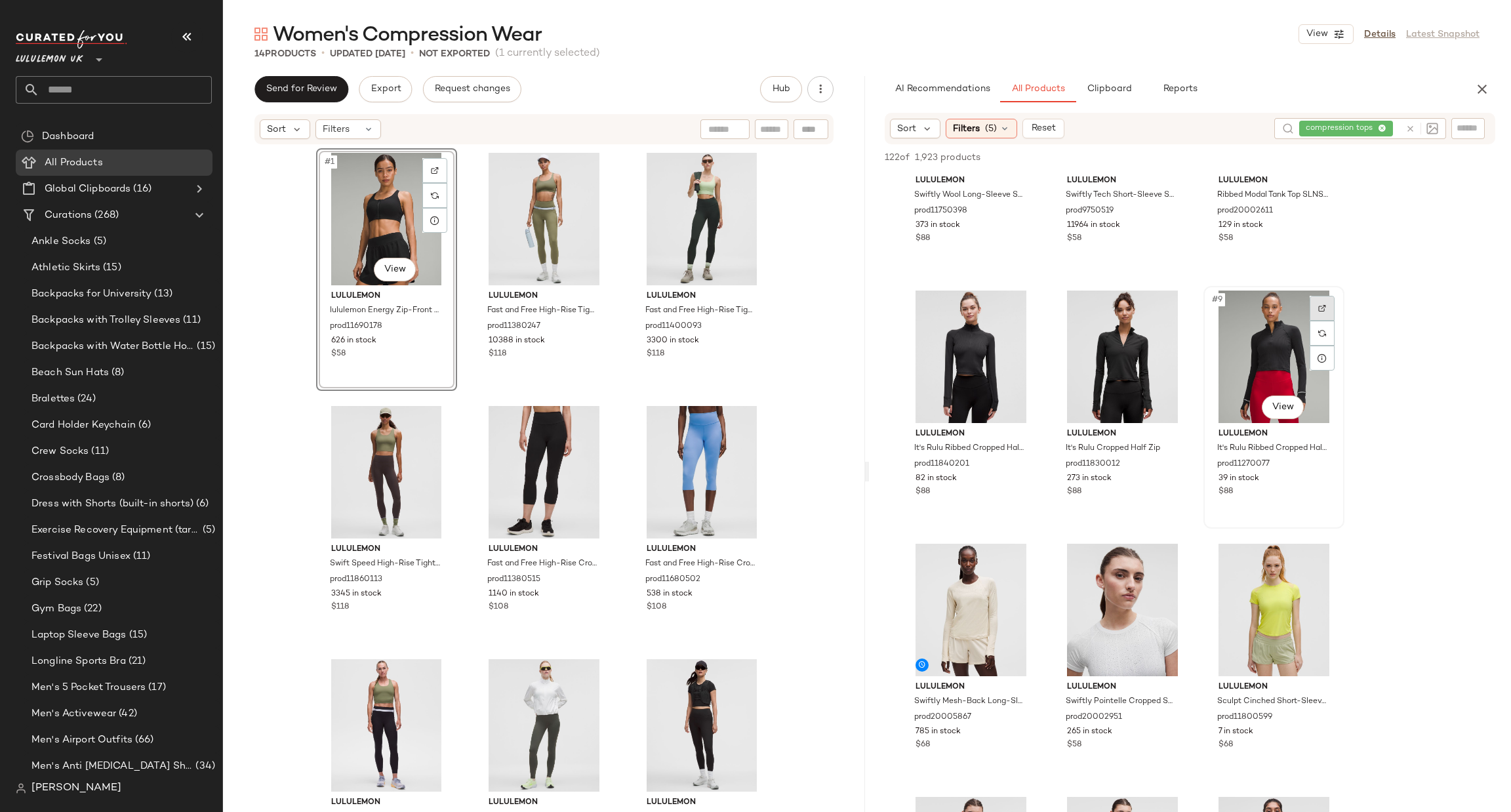
click at [1310, 307] on div at bounding box center [1321, 308] width 25 height 25
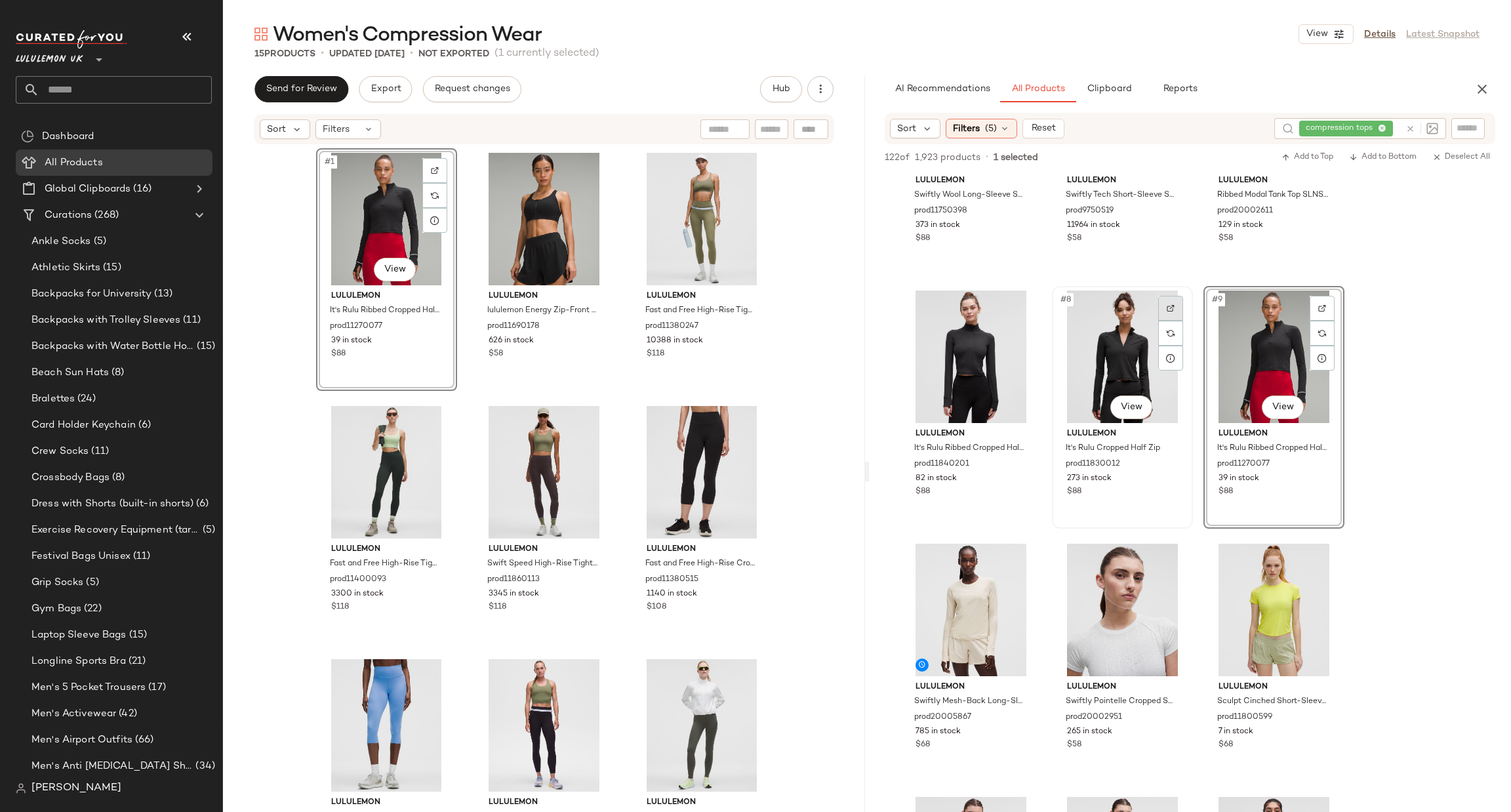
click at [1159, 303] on div at bounding box center [1170, 308] width 25 height 25
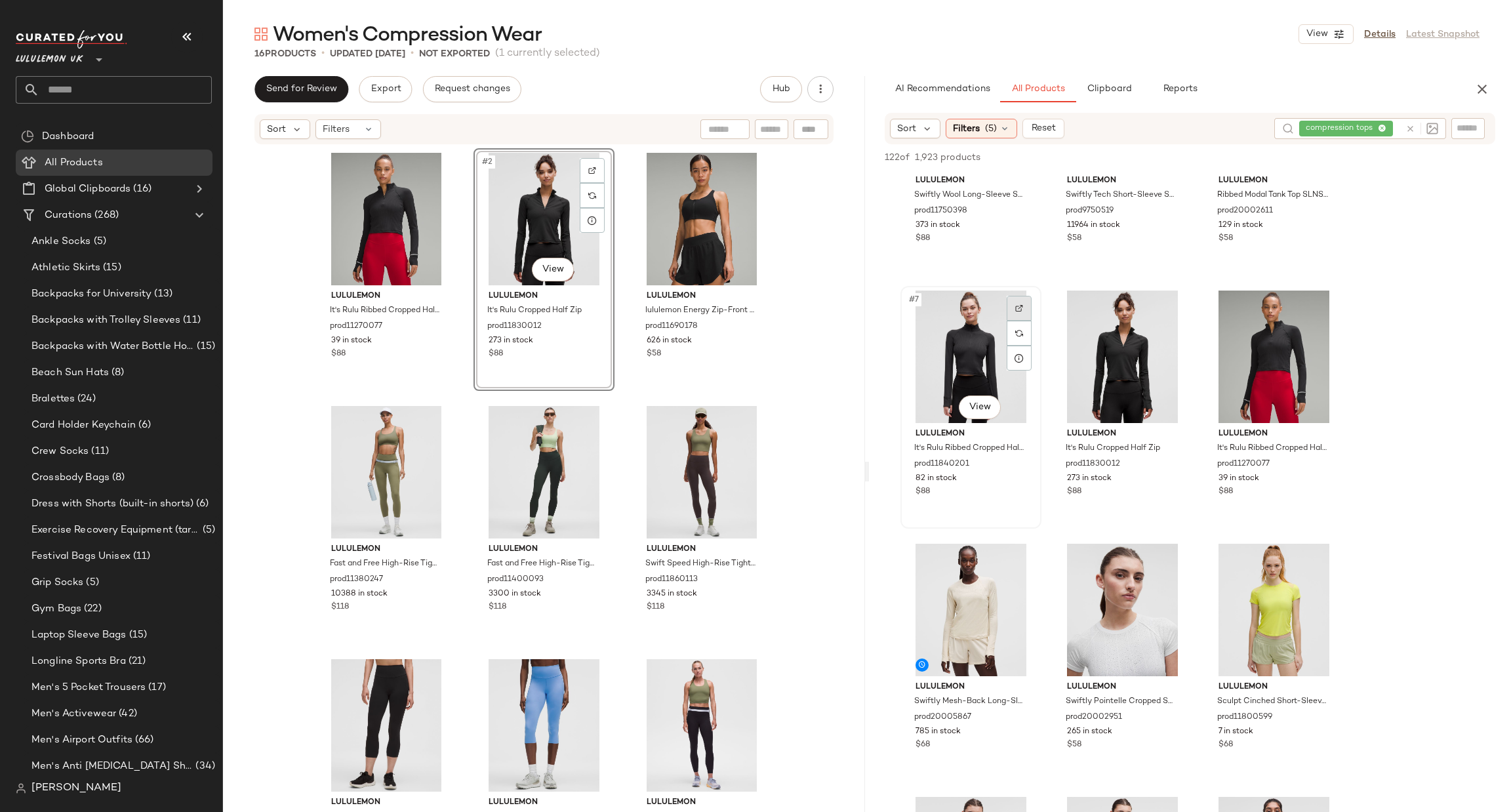
click at [1016, 308] on img at bounding box center [1019, 308] width 8 height 8
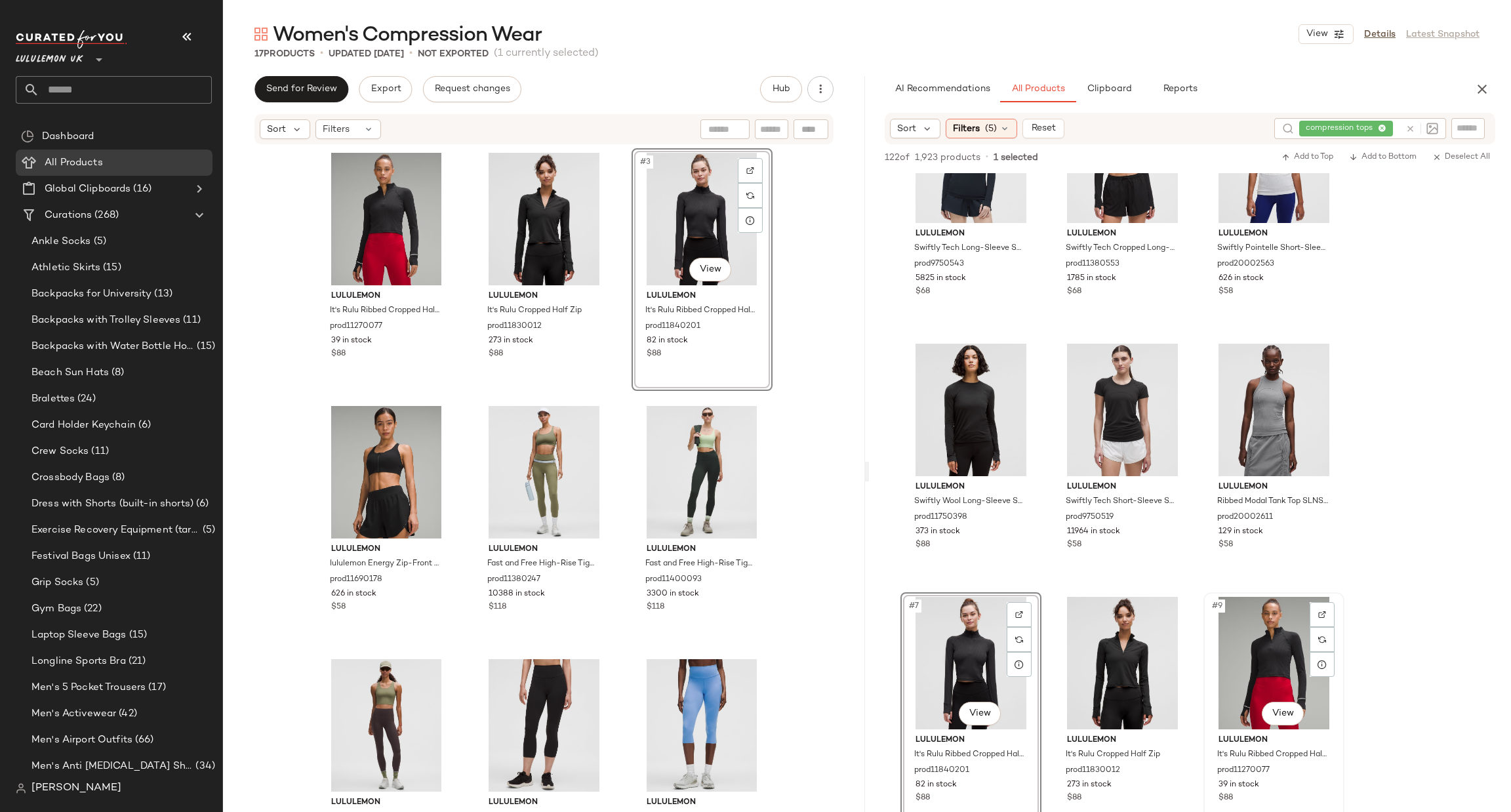
scroll to position [0, 0]
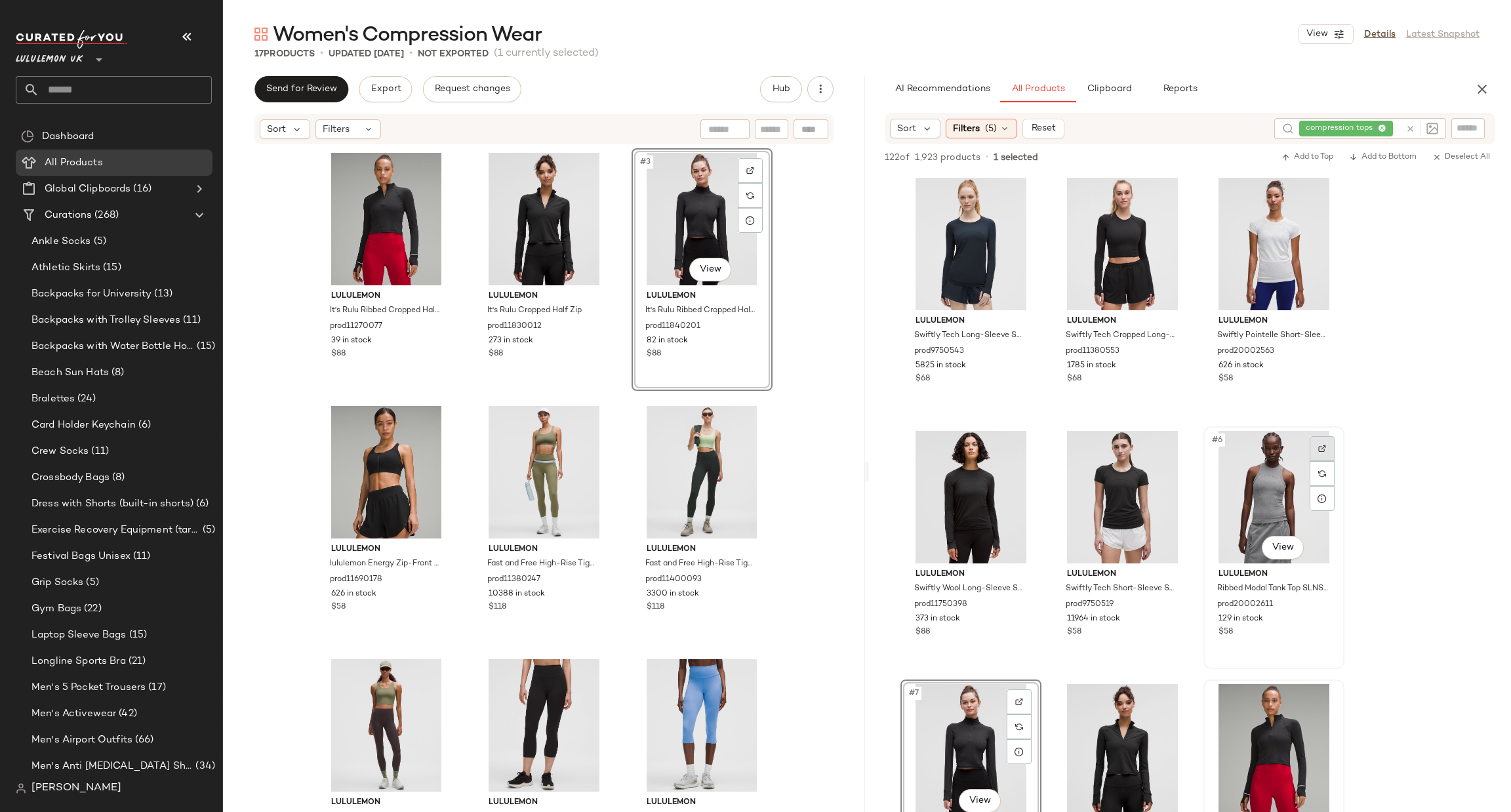
click at [1321, 450] on img at bounding box center [1321, 448] width 8 height 8
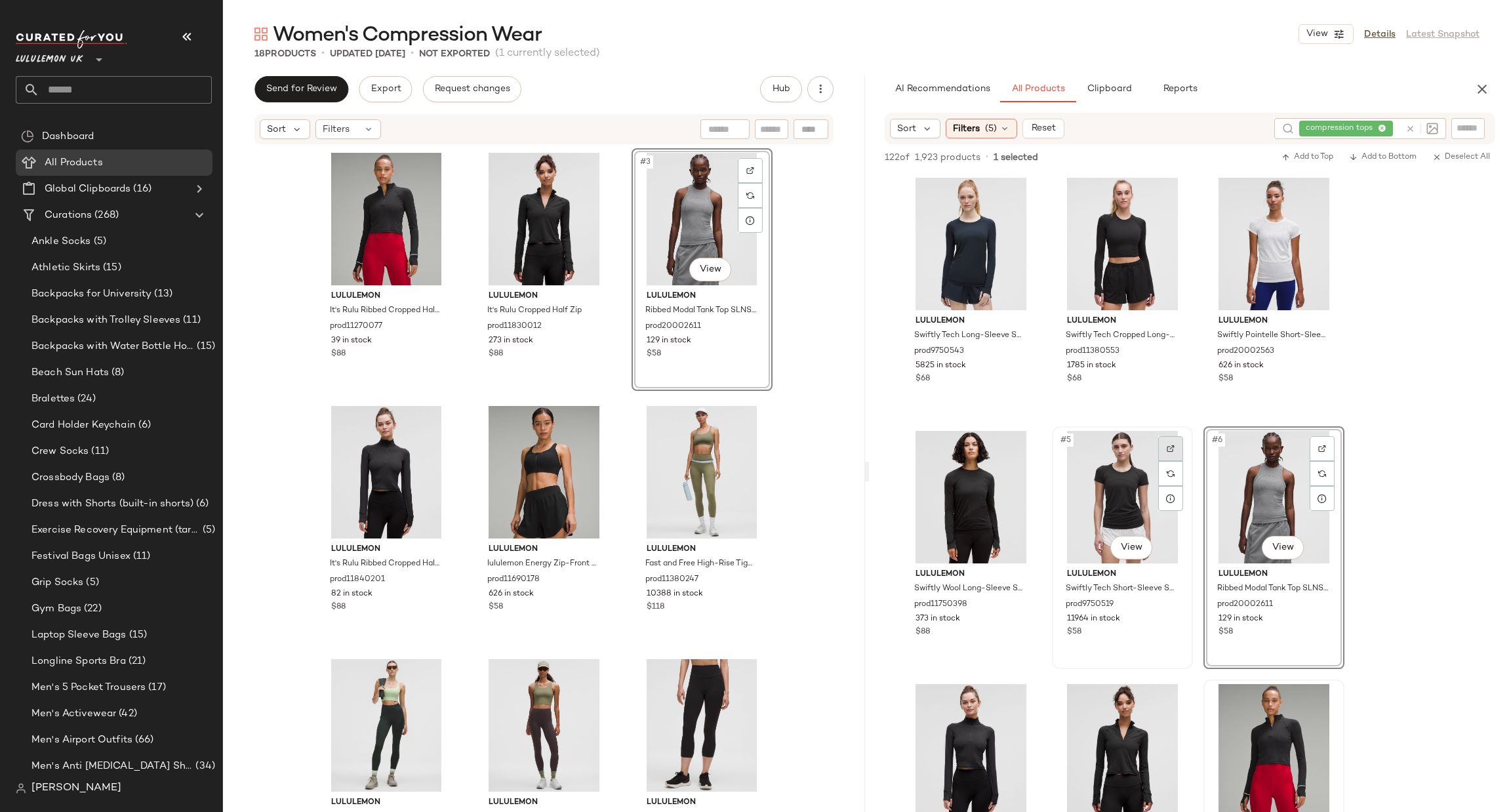
click at [1178, 442] on div at bounding box center [1170, 447] width 25 height 25
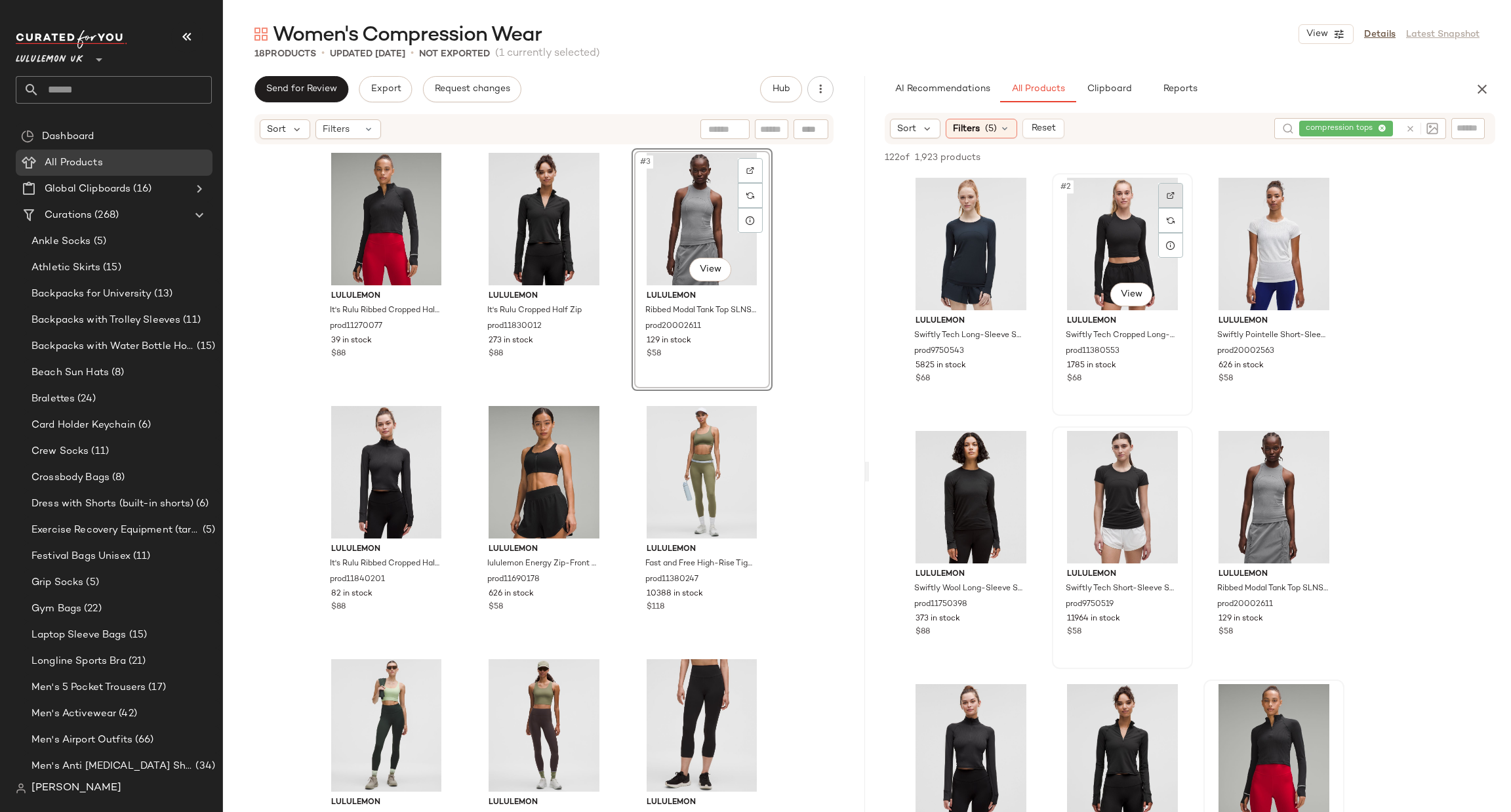
click at [1177, 193] on div at bounding box center [1170, 195] width 25 height 25
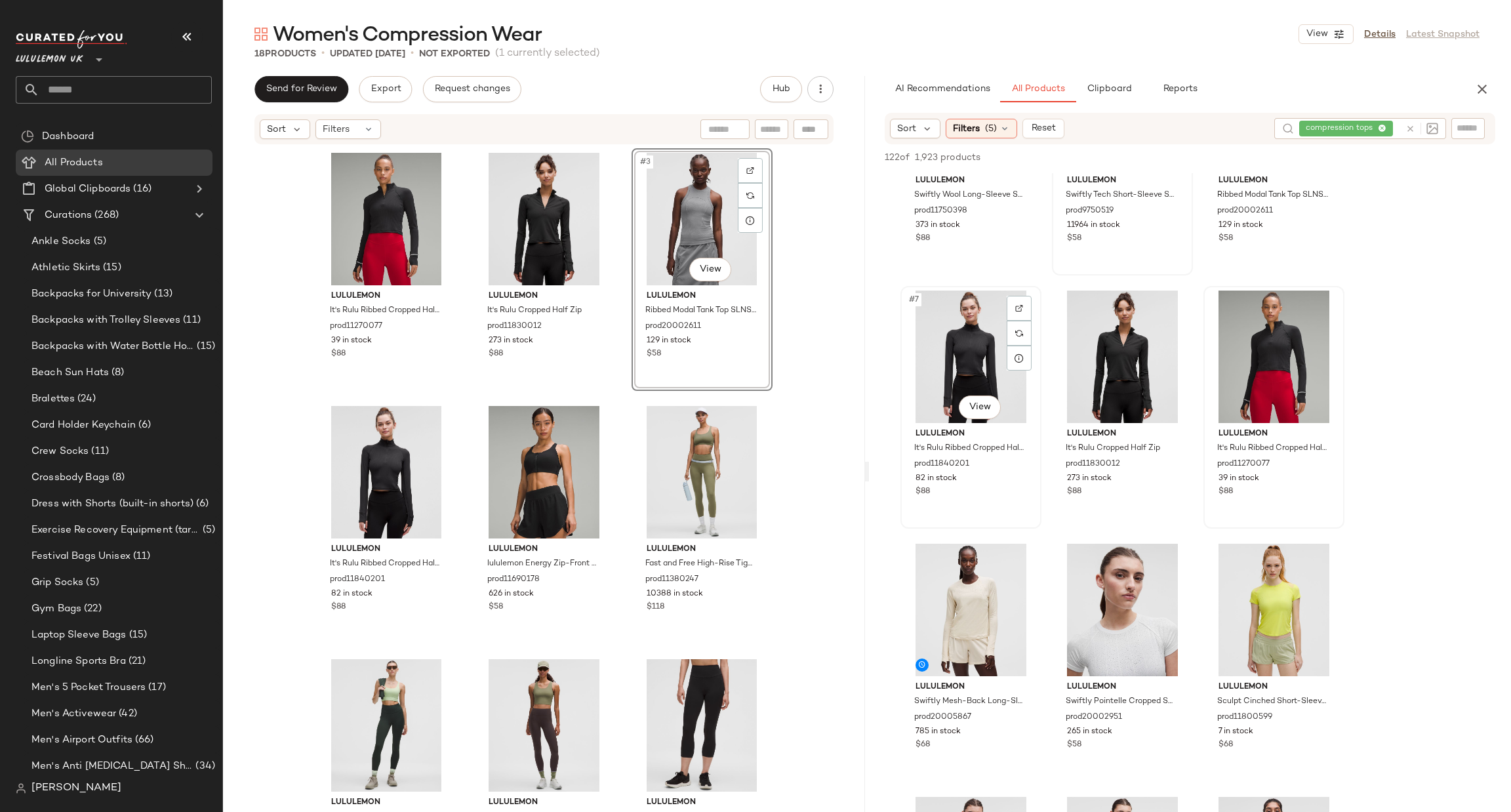
scroll to position [590, 0]
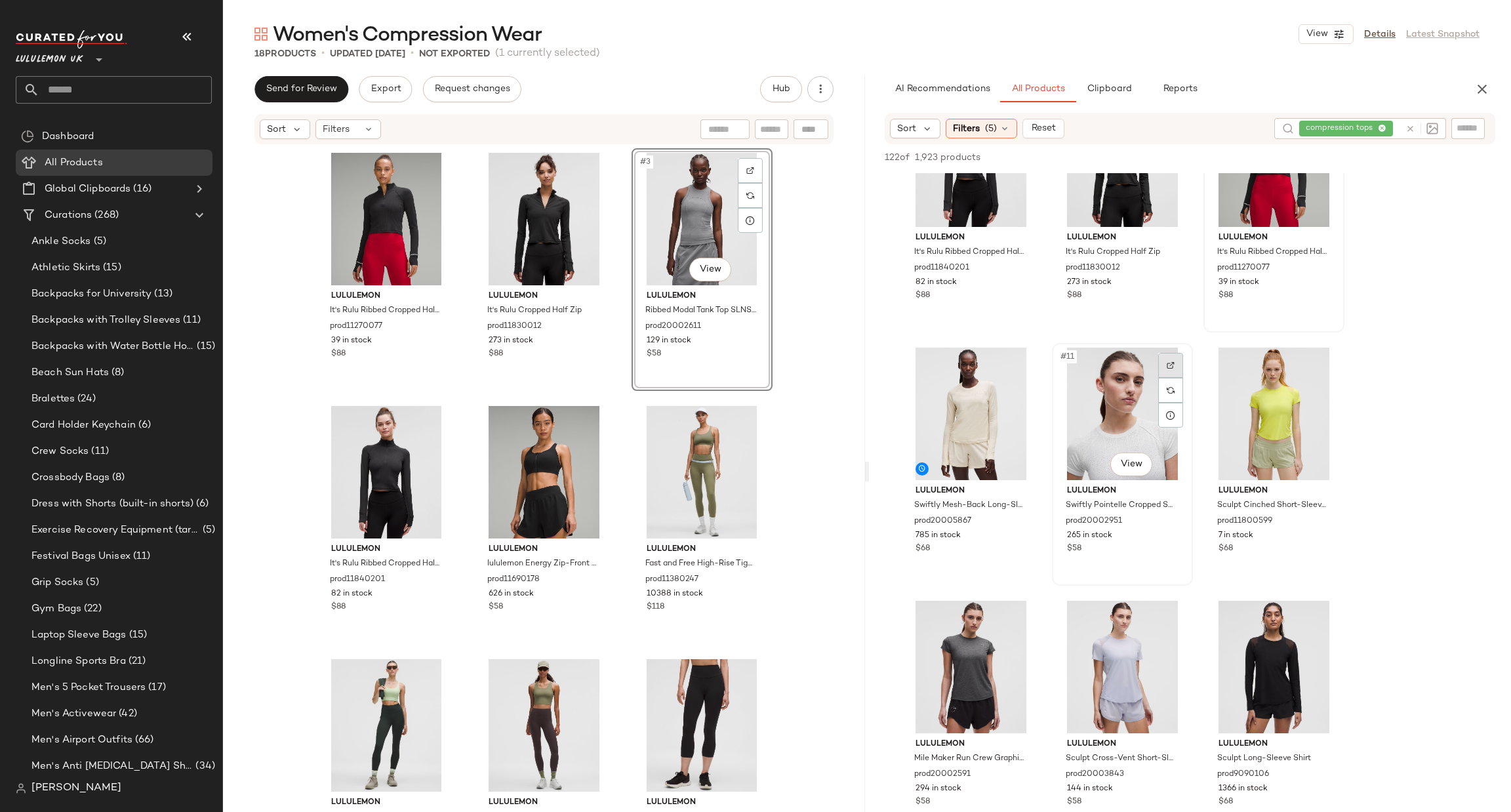
click at [1181, 365] on div at bounding box center [1170, 365] width 25 height 25
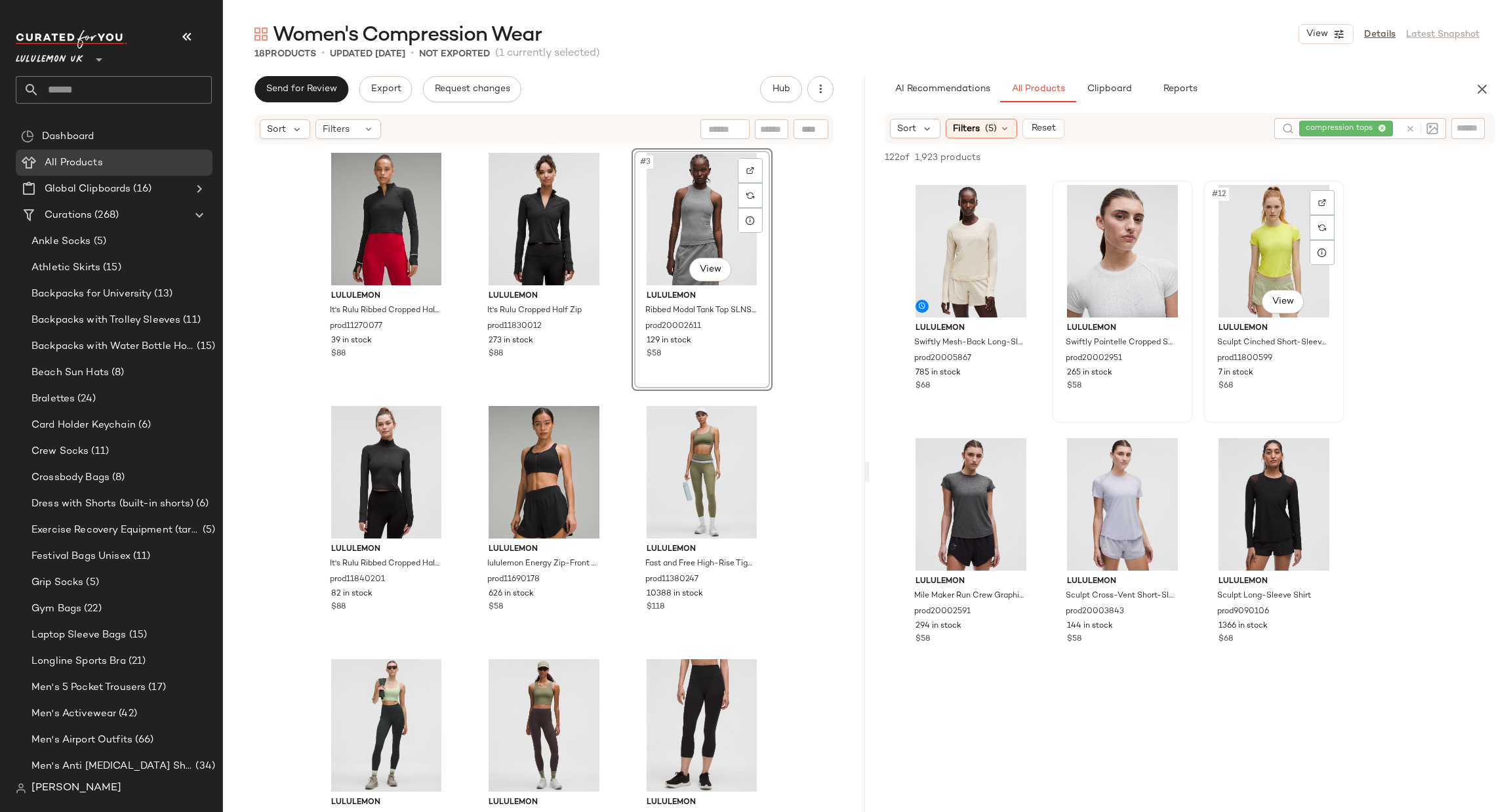
scroll to position [787, 0]
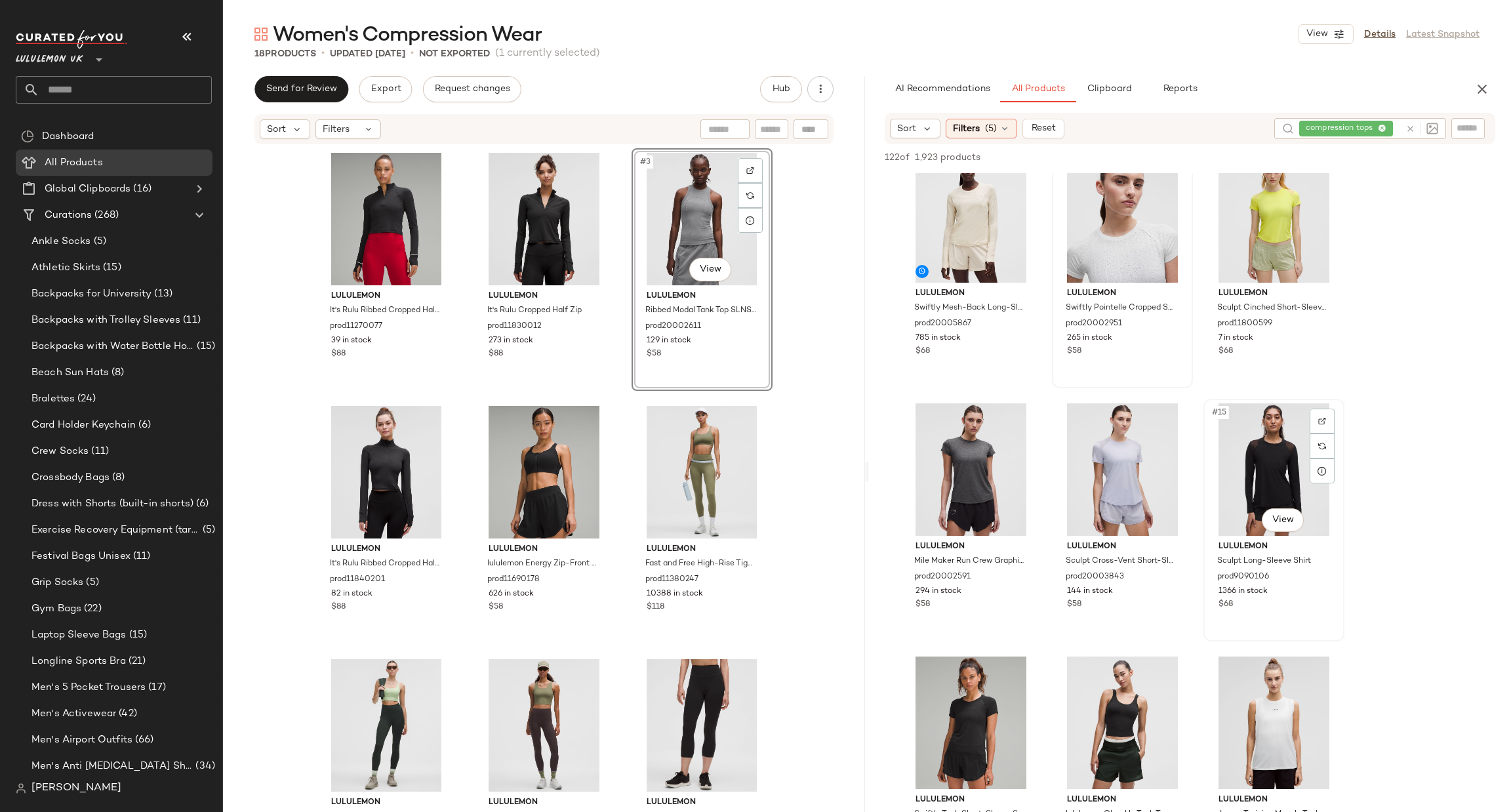
click at [1311, 403] on div "#15 View" at bounding box center [1274, 469] width 132 height 133
click at [1319, 413] on div at bounding box center [1321, 420] width 25 height 25
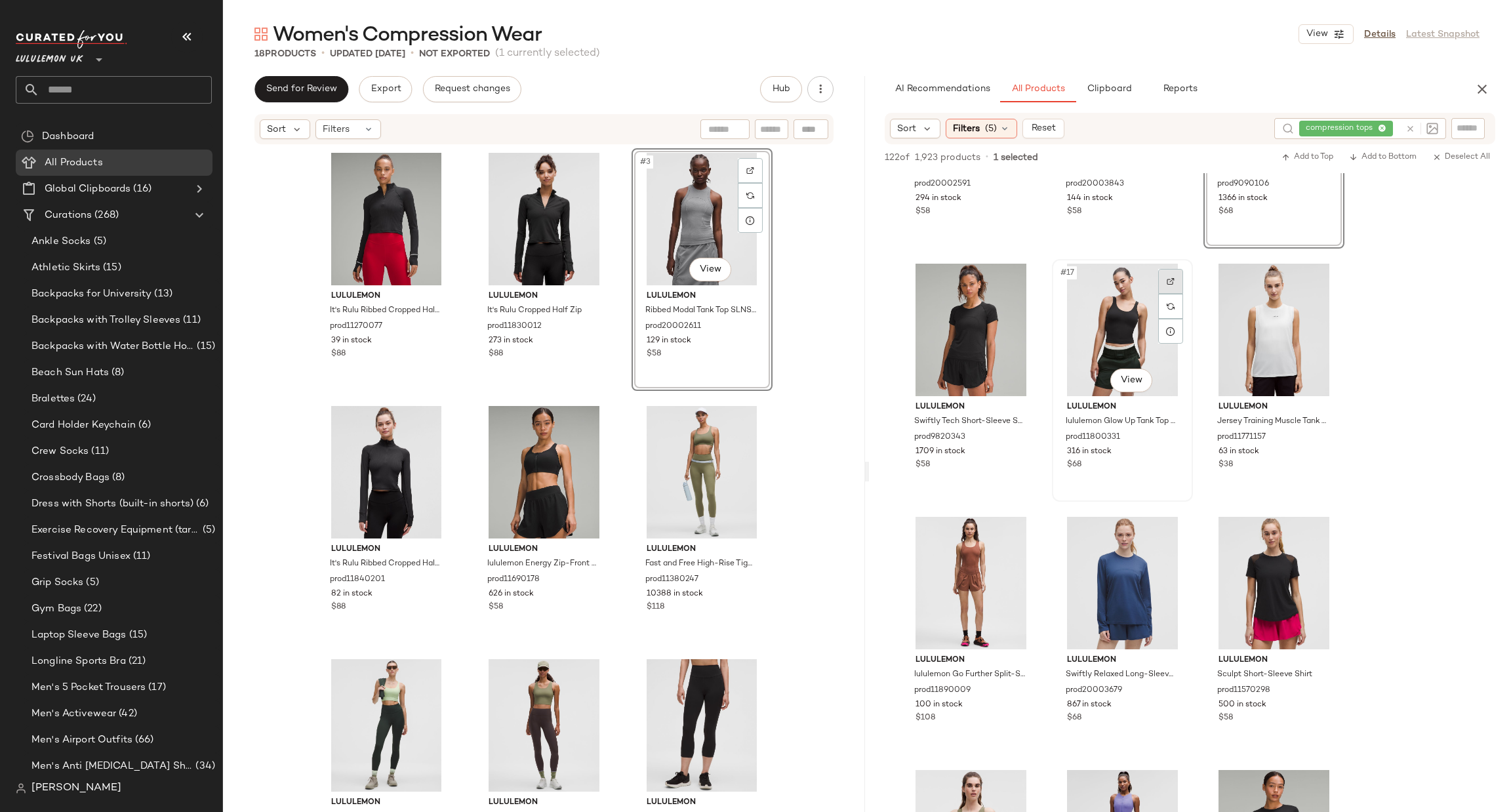
click at [1179, 284] on div at bounding box center [1170, 281] width 25 height 25
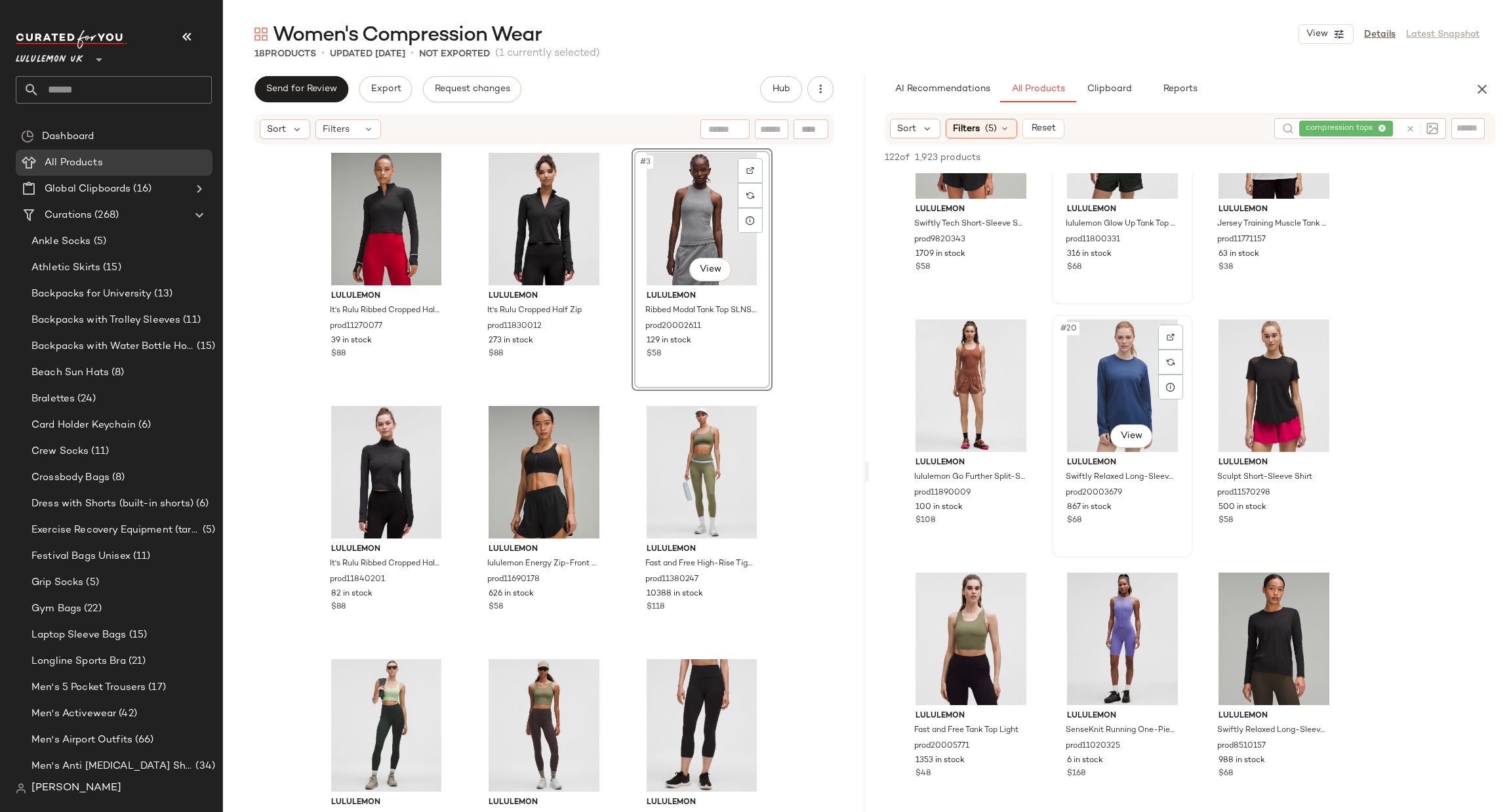
scroll to position [1573, 0]
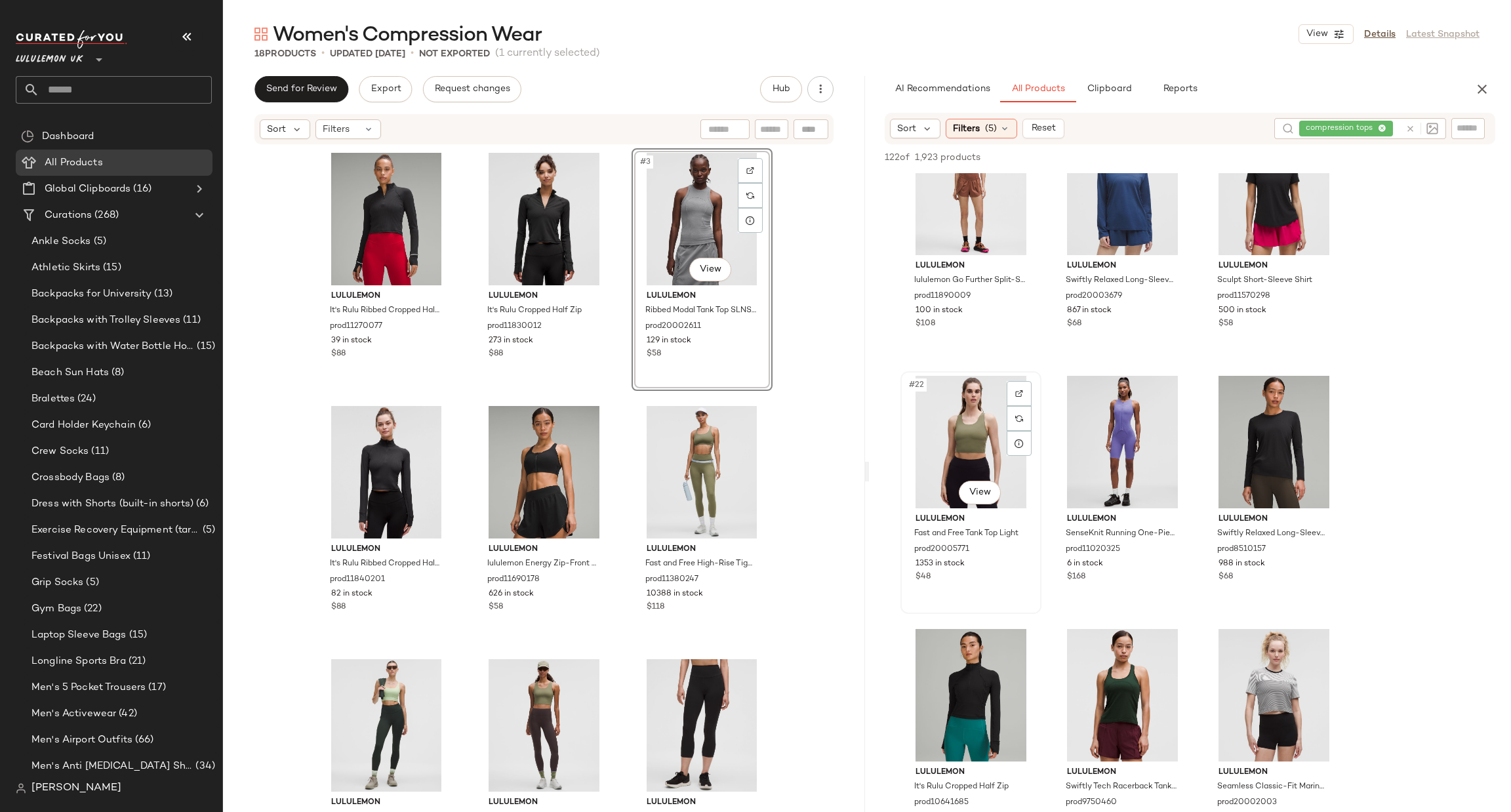
click at [1028, 382] on div at bounding box center [1019, 392] width 25 height 25
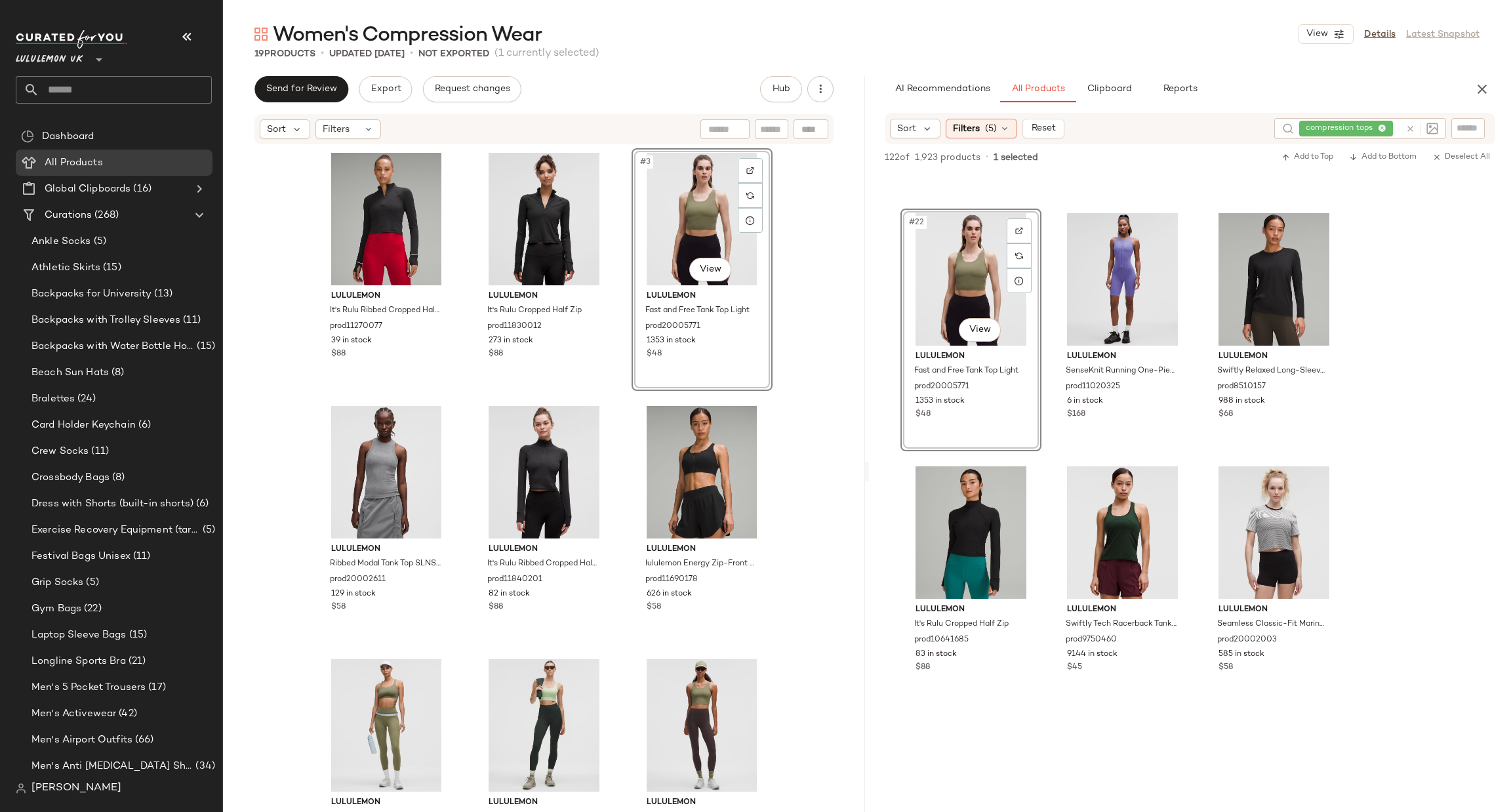
scroll to position [1769, 0]
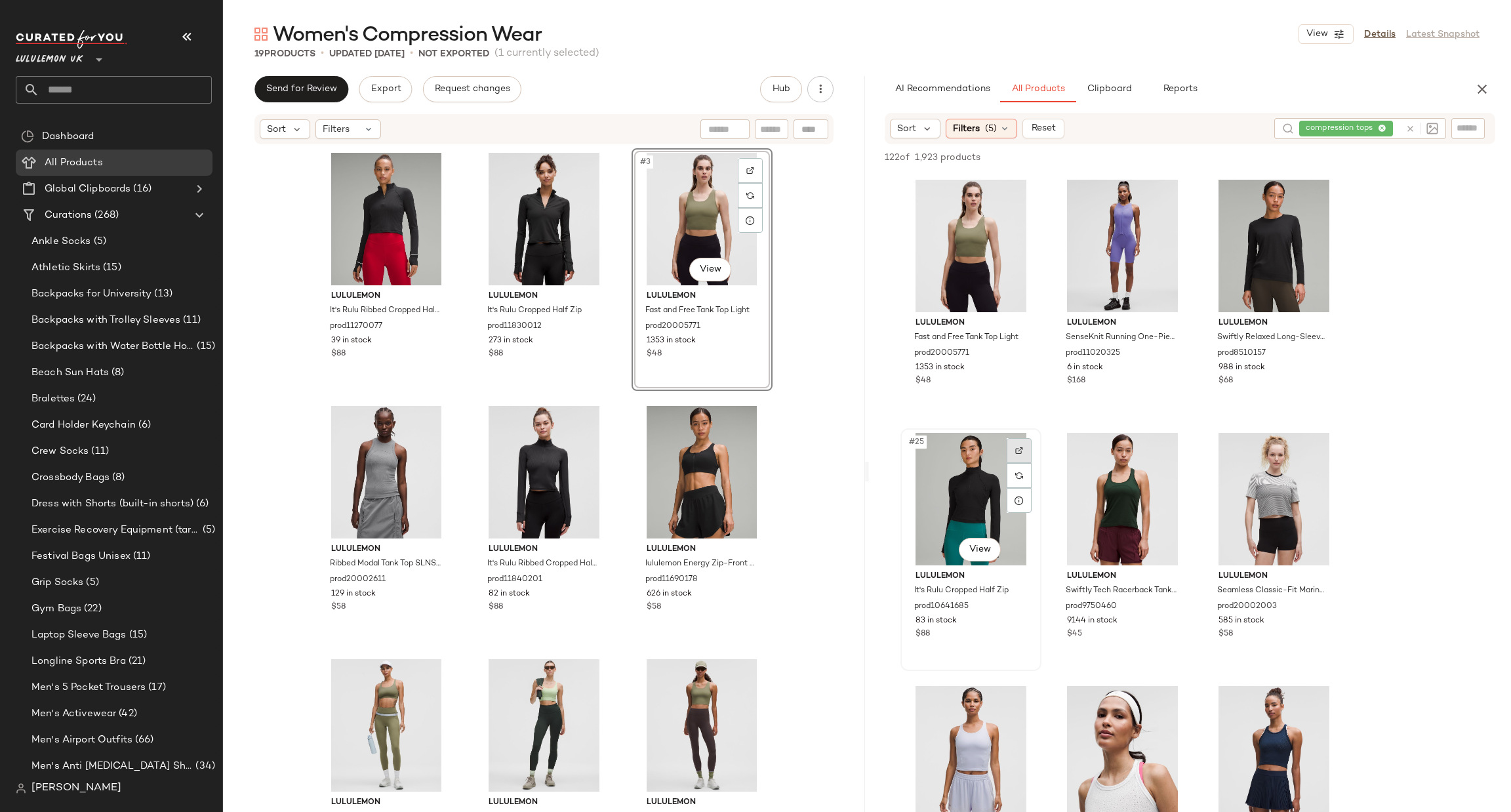
click at [1019, 447] on img at bounding box center [1019, 450] width 8 height 8
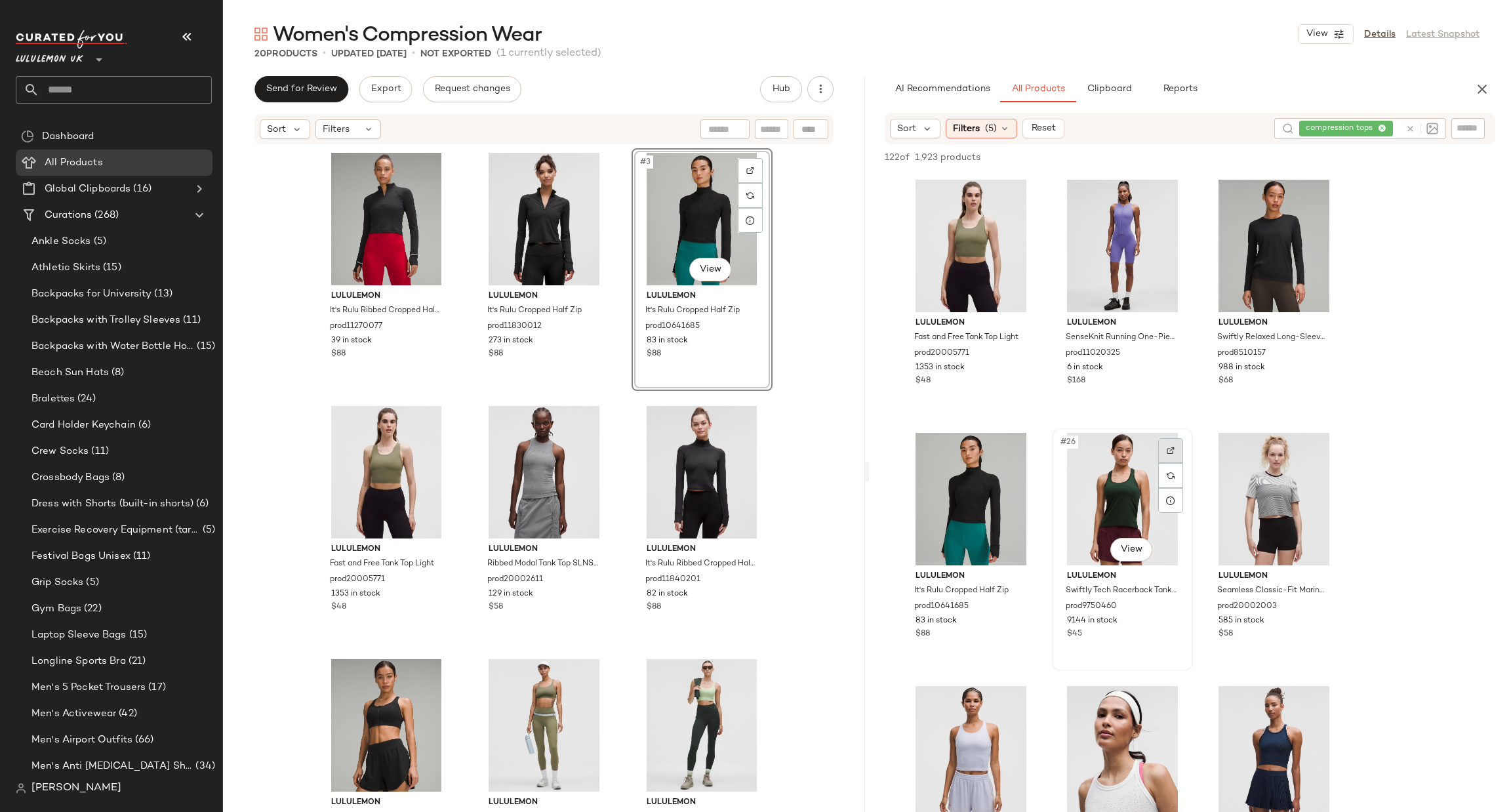
click at [1176, 445] on div at bounding box center [1170, 450] width 25 height 25
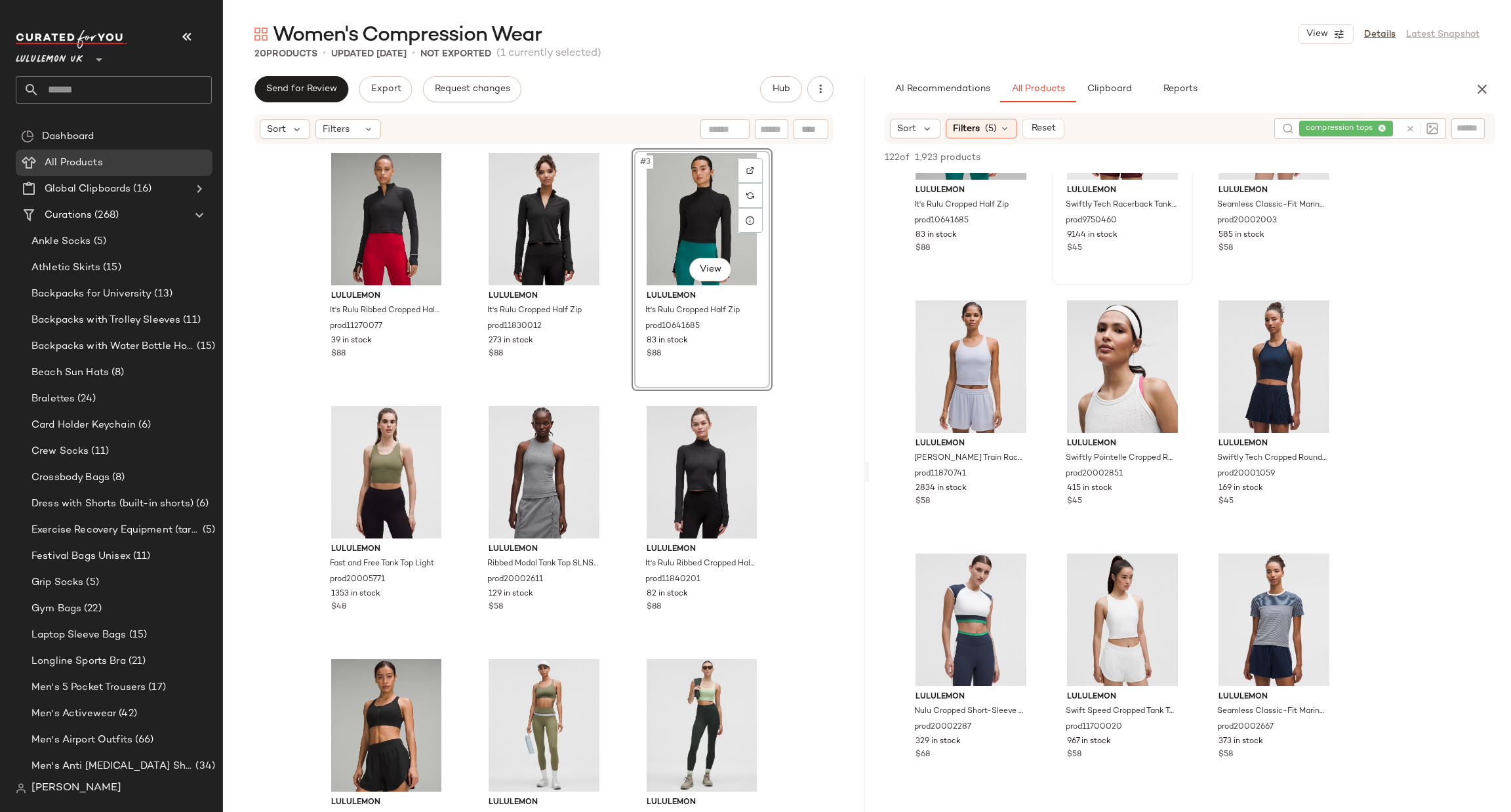
scroll to position [2163, 0]
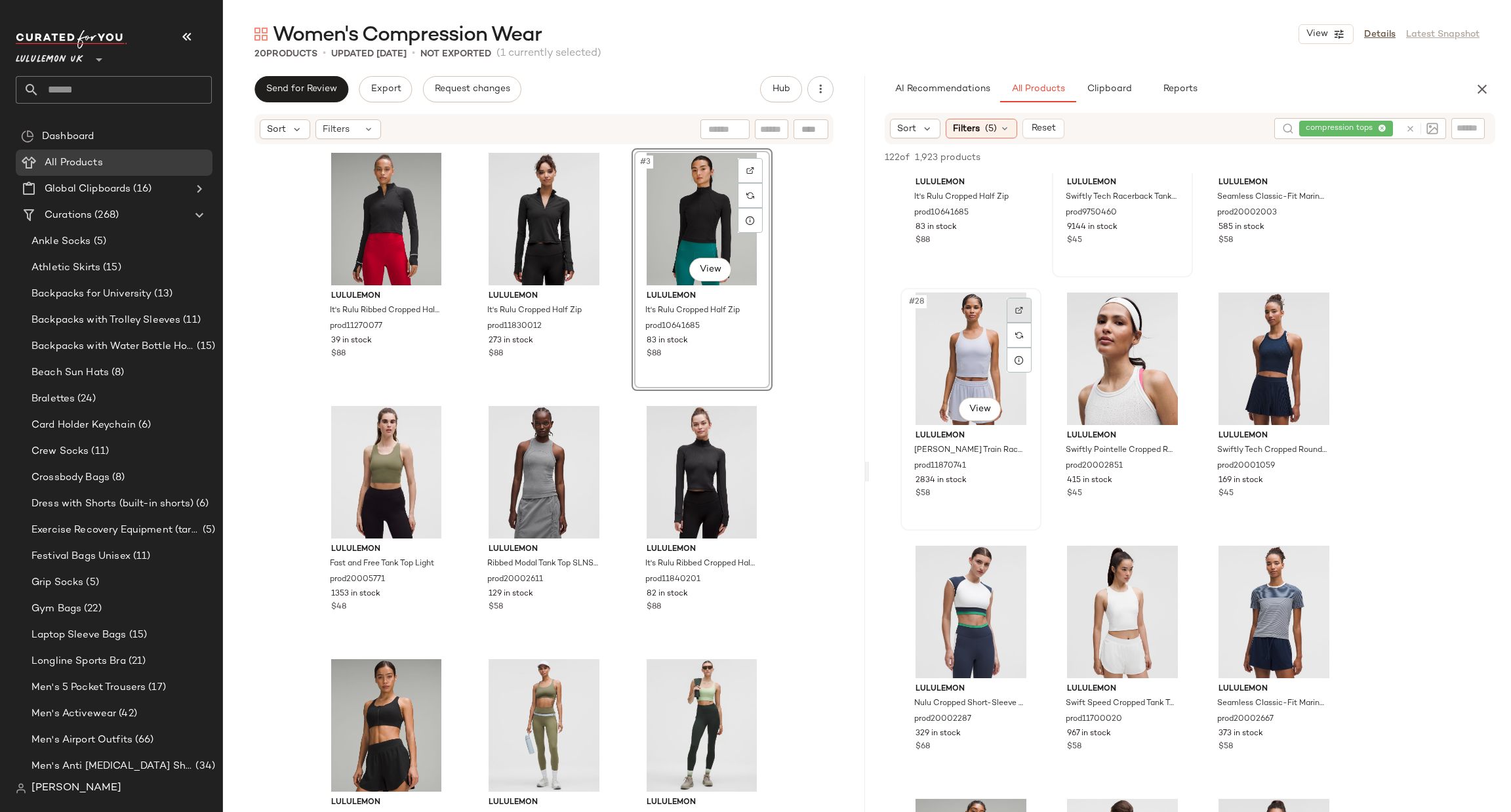
click at [1025, 300] on div at bounding box center [1019, 310] width 25 height 25
click at [1321, 308] on img at bounding box center [1321, 310] width 8 height 8
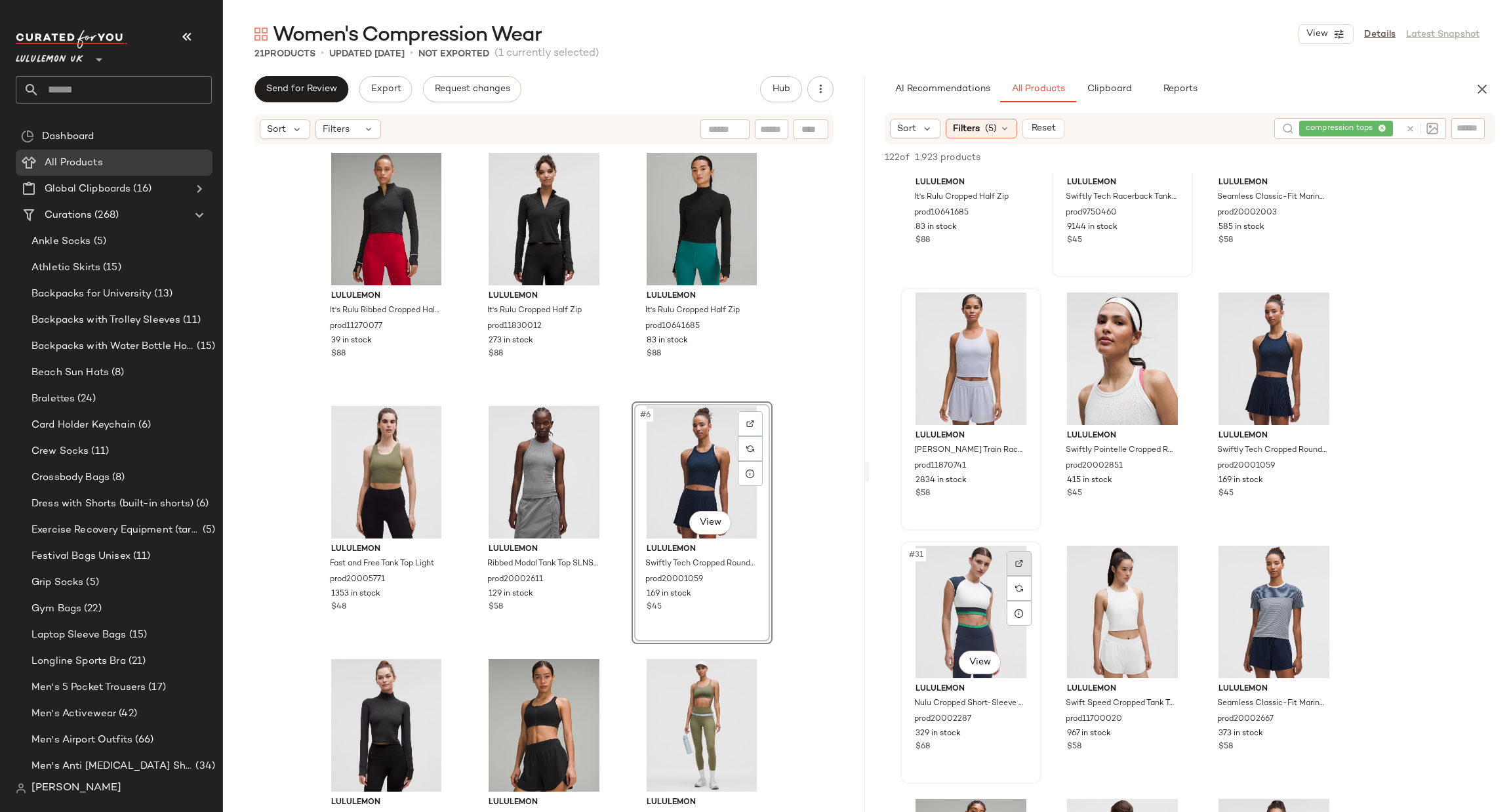
click at [1025, 558] on div at bounding box center [1019, 562] width 25 height 25
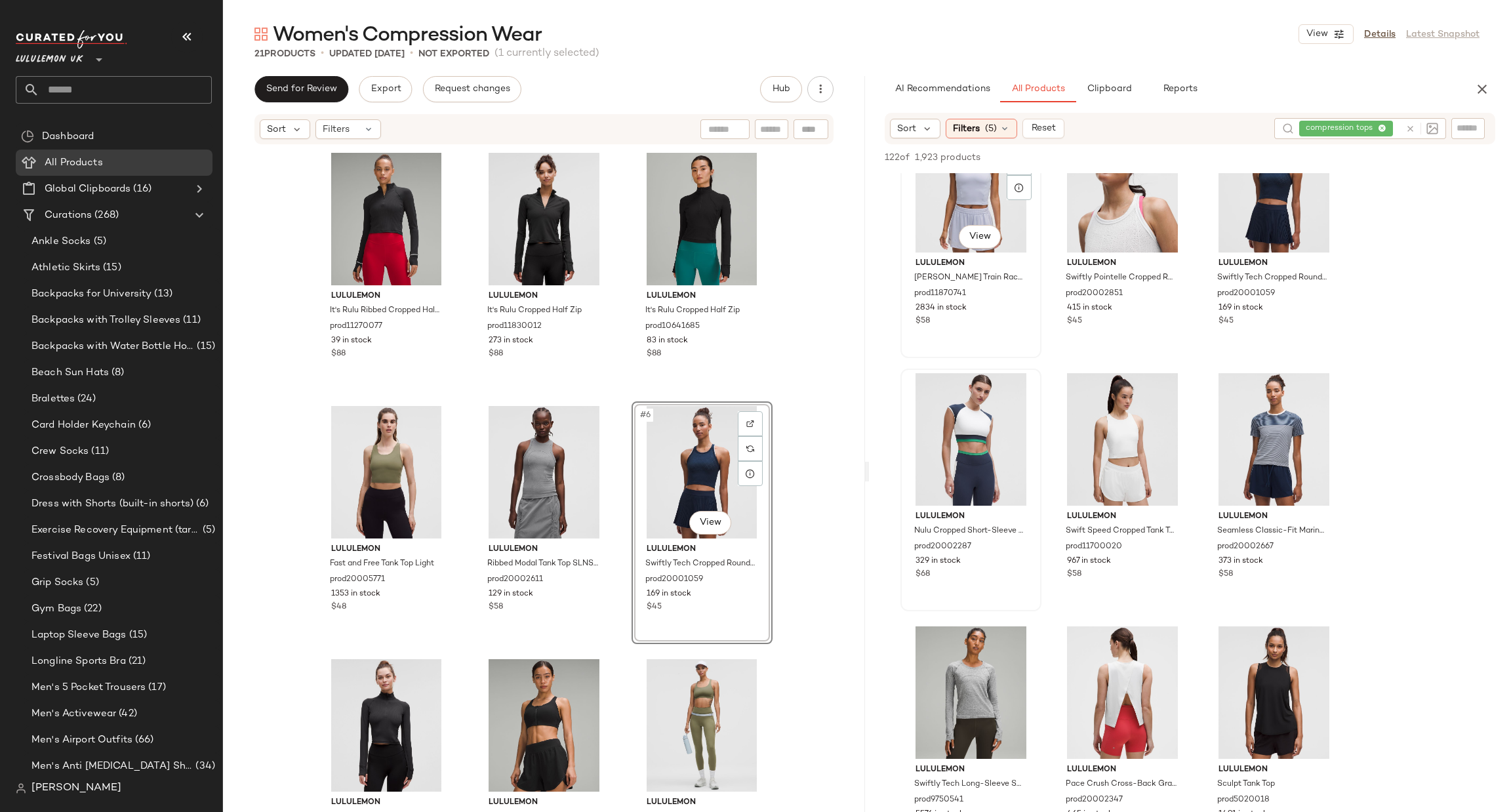
scroll to position [2360, 0]
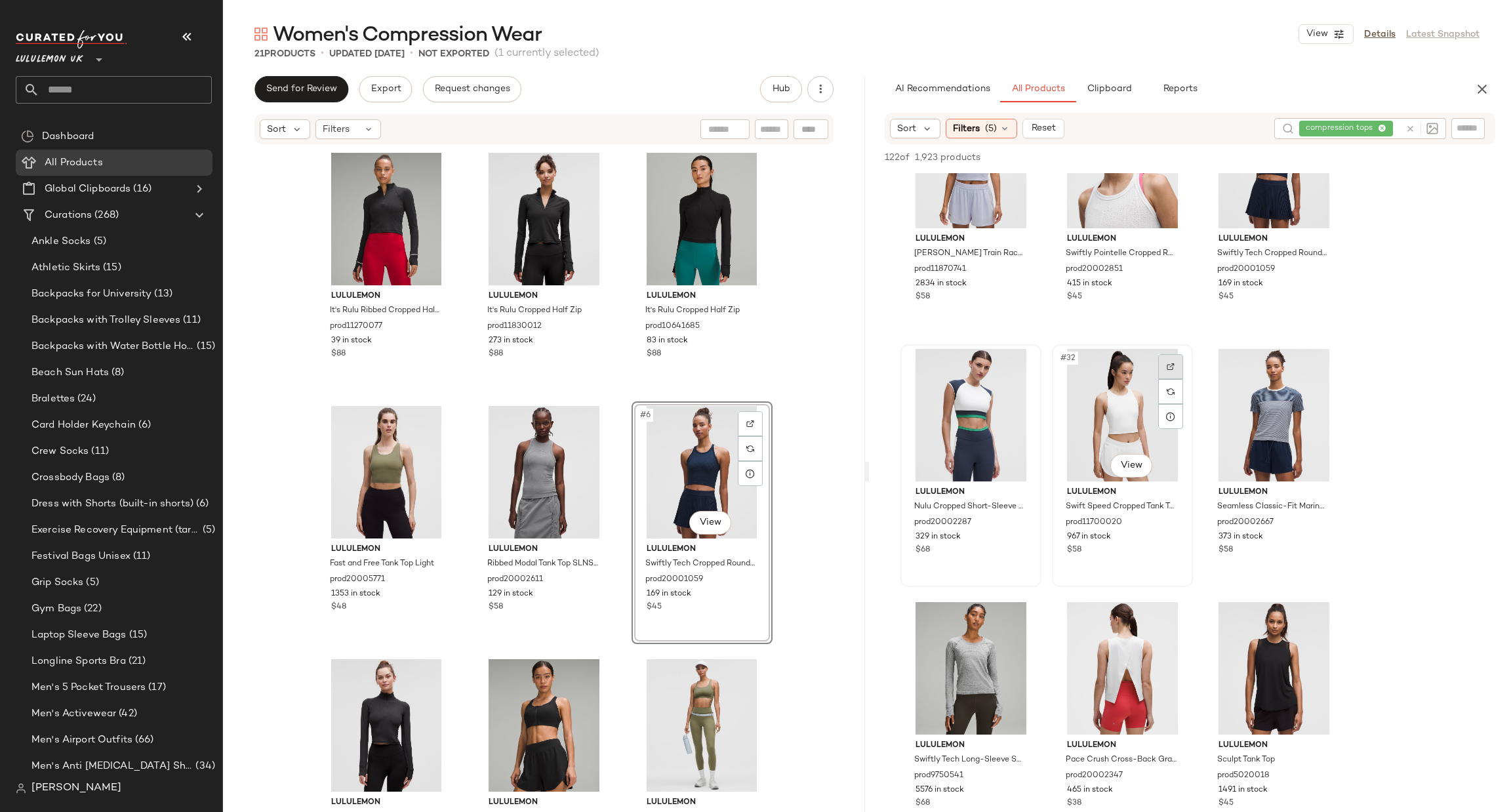
click at [1179, 369] on div at bounding box center [1170, 366] width 25 height 25
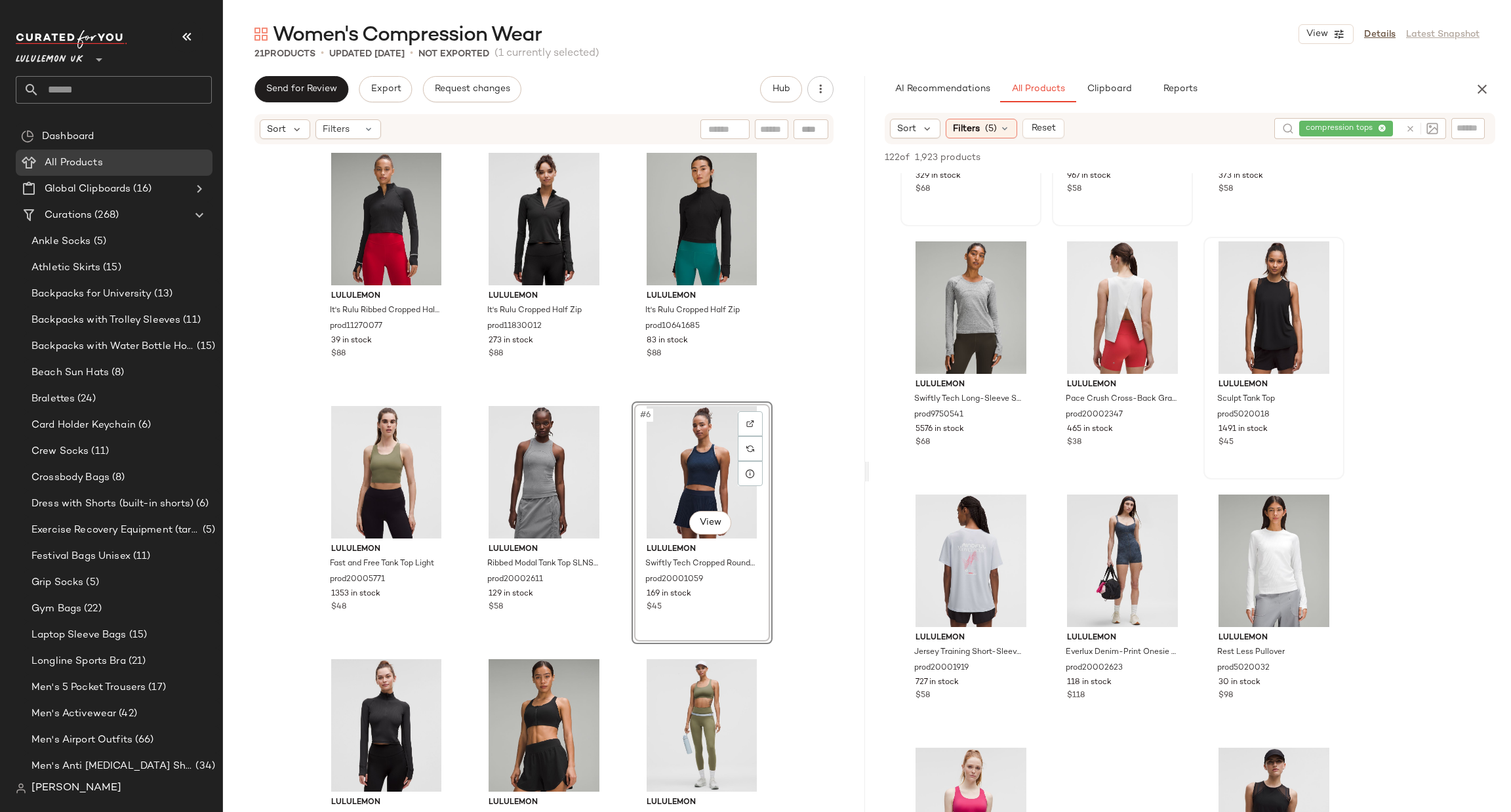
scroll to position [2753, 0]
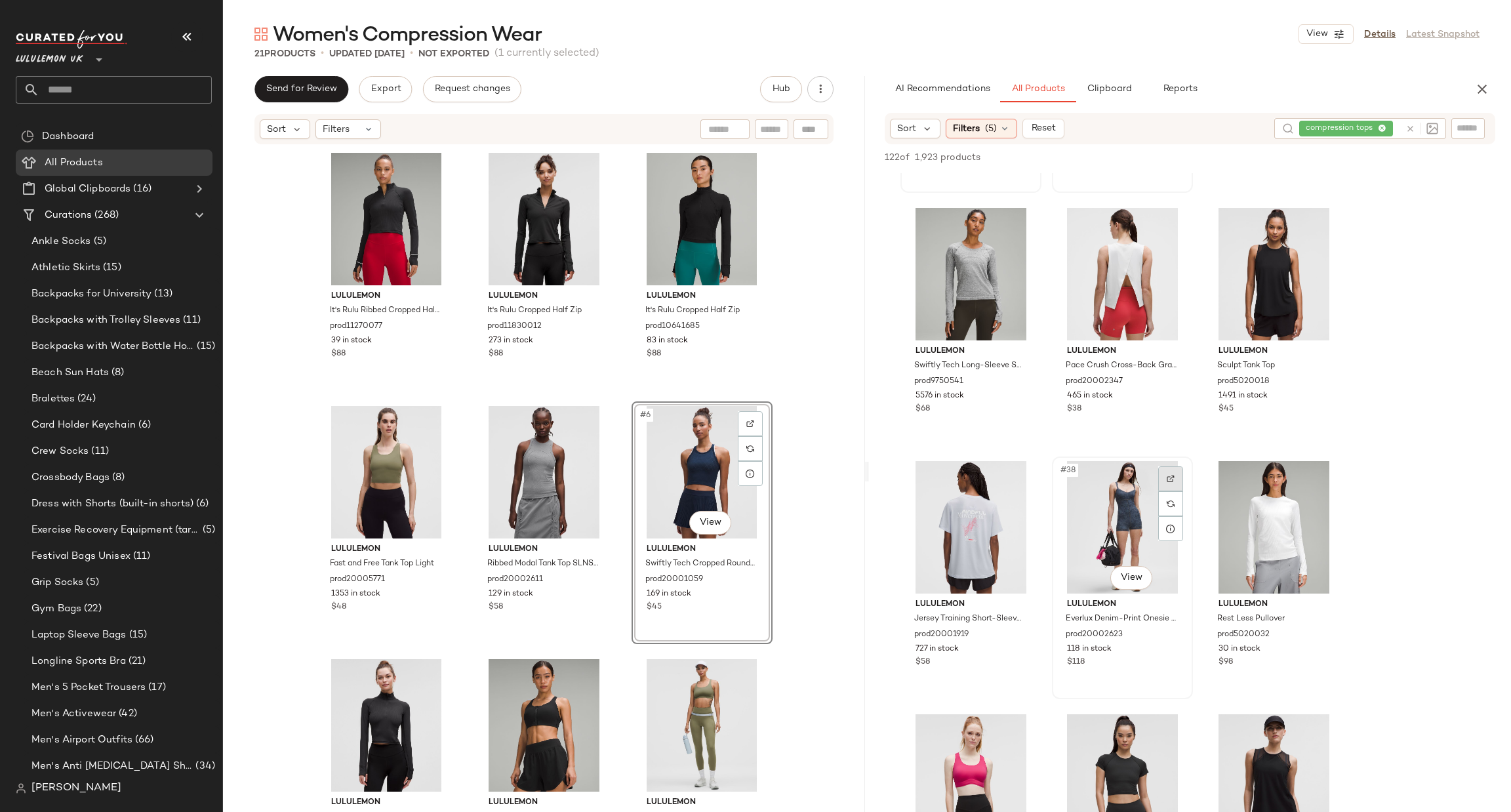
click at [1171, 480] on img at bounding box center [1170, 478] width 8 height 8
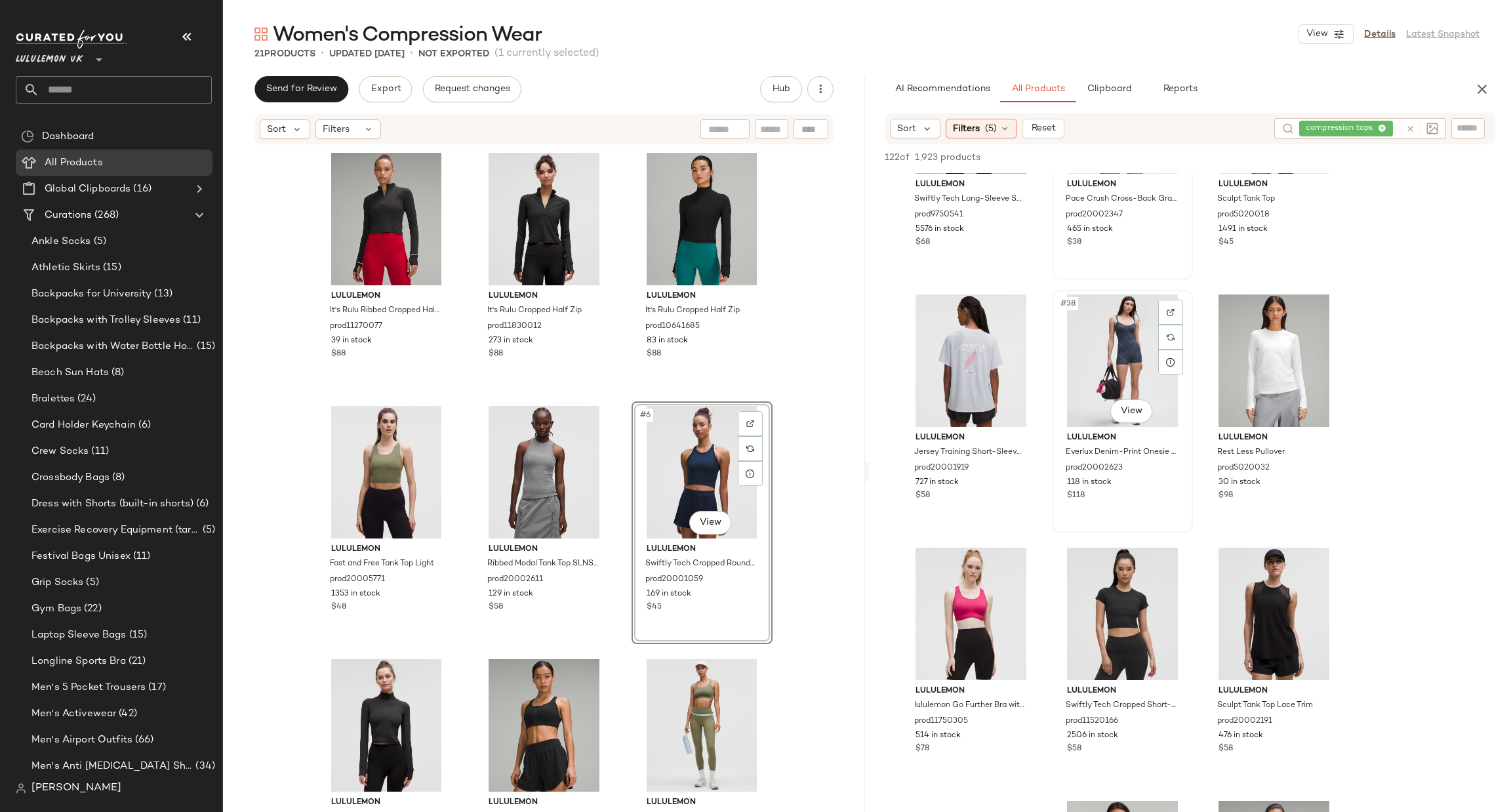
scroll to position [2950, 0]
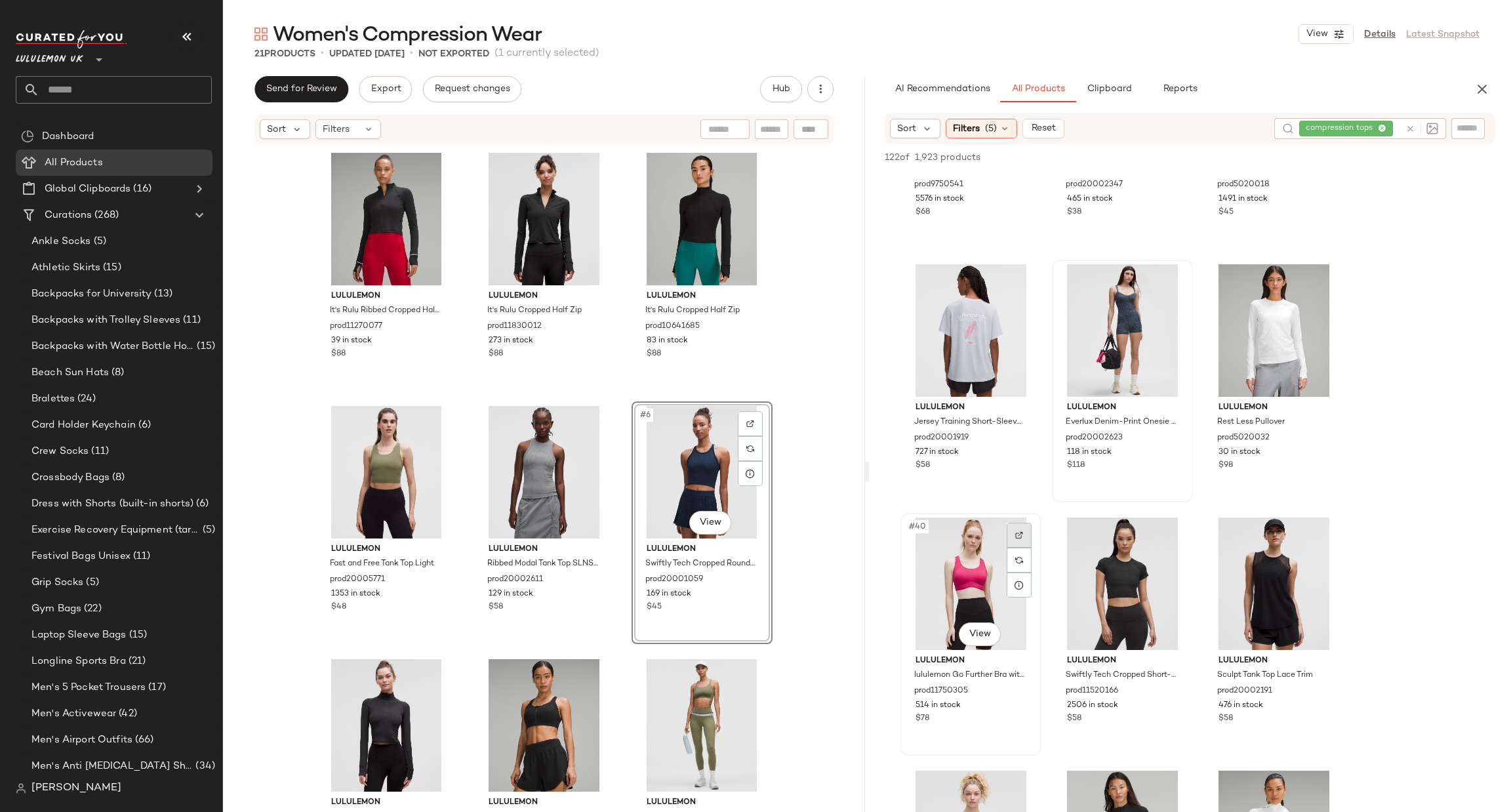
click at [1022, 538] on div at bounding box center [1019, 535] width 25 height 25
